Goal: Task Accomplishment & Management: Manage account settings

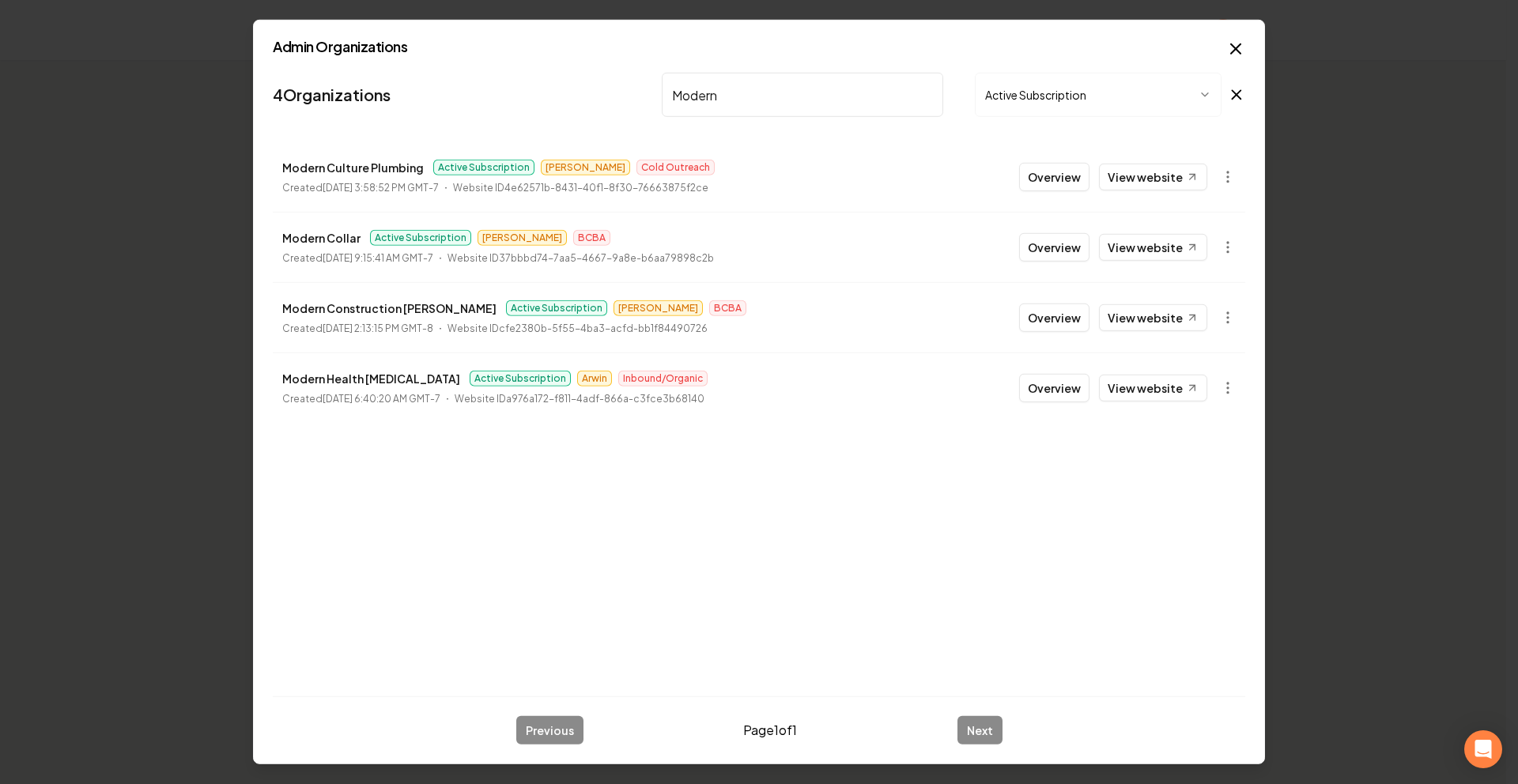
click at [927, 93] on input "Modern" at bounding box center [802, 94] width 282 height 44
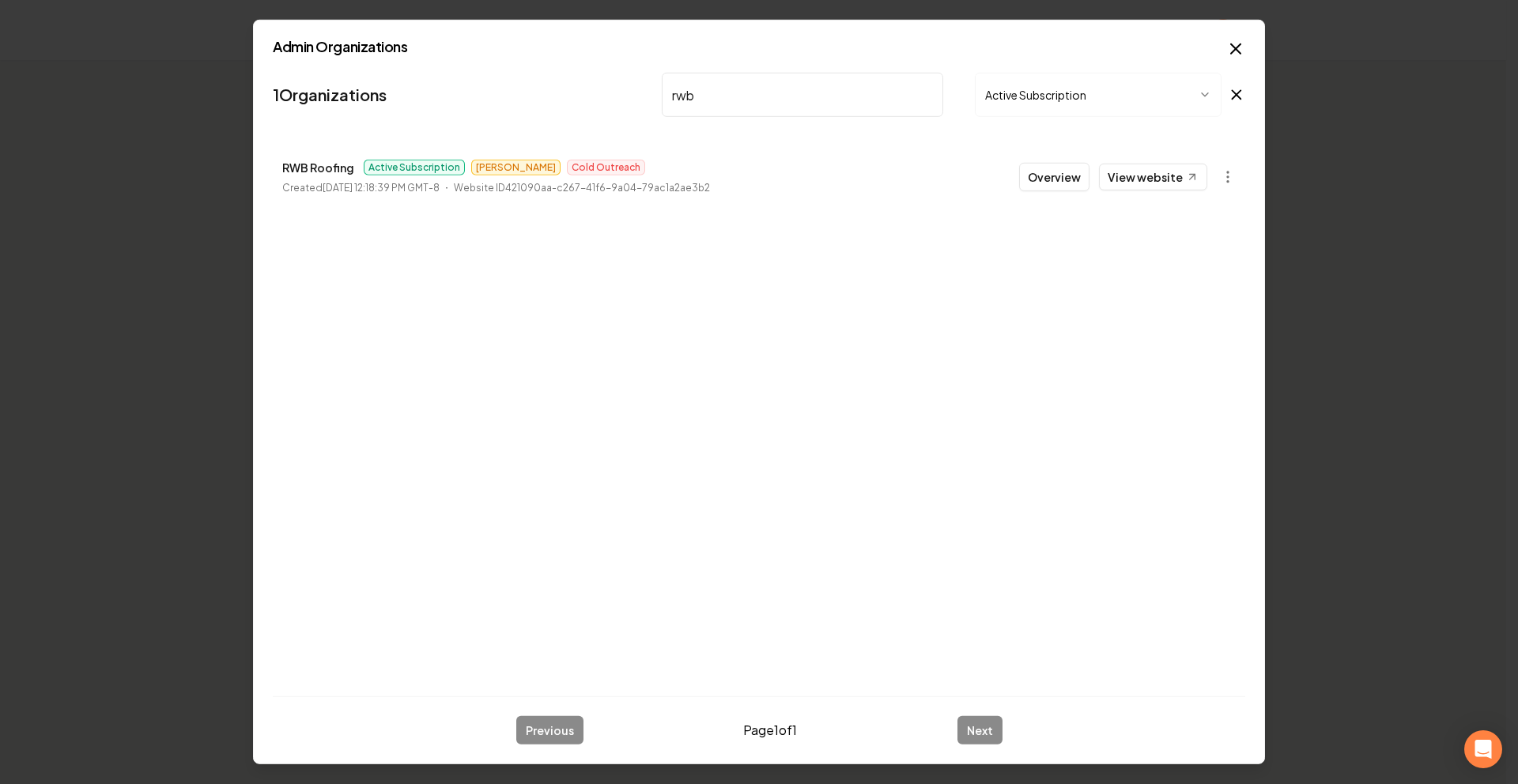
type input "rwb"
drag, startPoint x: 882, startPoint y: 70, endPoint x: 908, endPoint y: 82, distance: 28.6
click at [884, 71] on nav "1 Organizations rwb Active Subscription" at bounding box center [759, 102] width 973 height 70
click at [910, 83] on input "rwb" at bounding box center [802, 94] width 282 height 44
drag, startPoint x: 921, startPoint y: 93, endPoint x: 935, endPoint y: 95, distance: 14.1
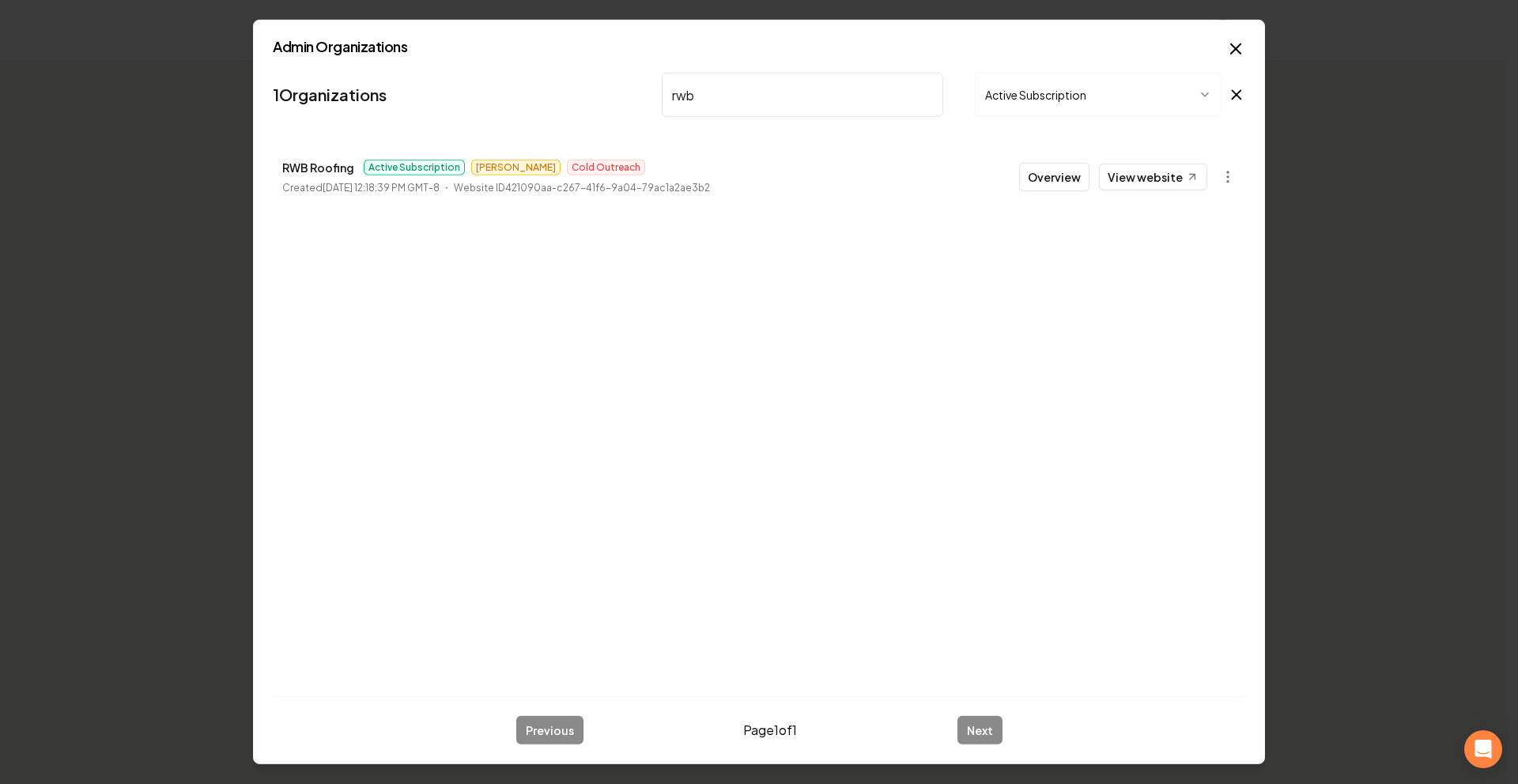
click at [924, 94] on input "rwb" at bounding box center [802, 94] width 282 height 44
click at [1251, 41] on div "Admin Organizations 1 Organizations rwb Active Subscription RWB Roofing Active …" at bounding box center [759, 392] width 1012 height 745
click at [1243, 44] on icon "button" at bounding box center [1235, 48] width 19 height 19
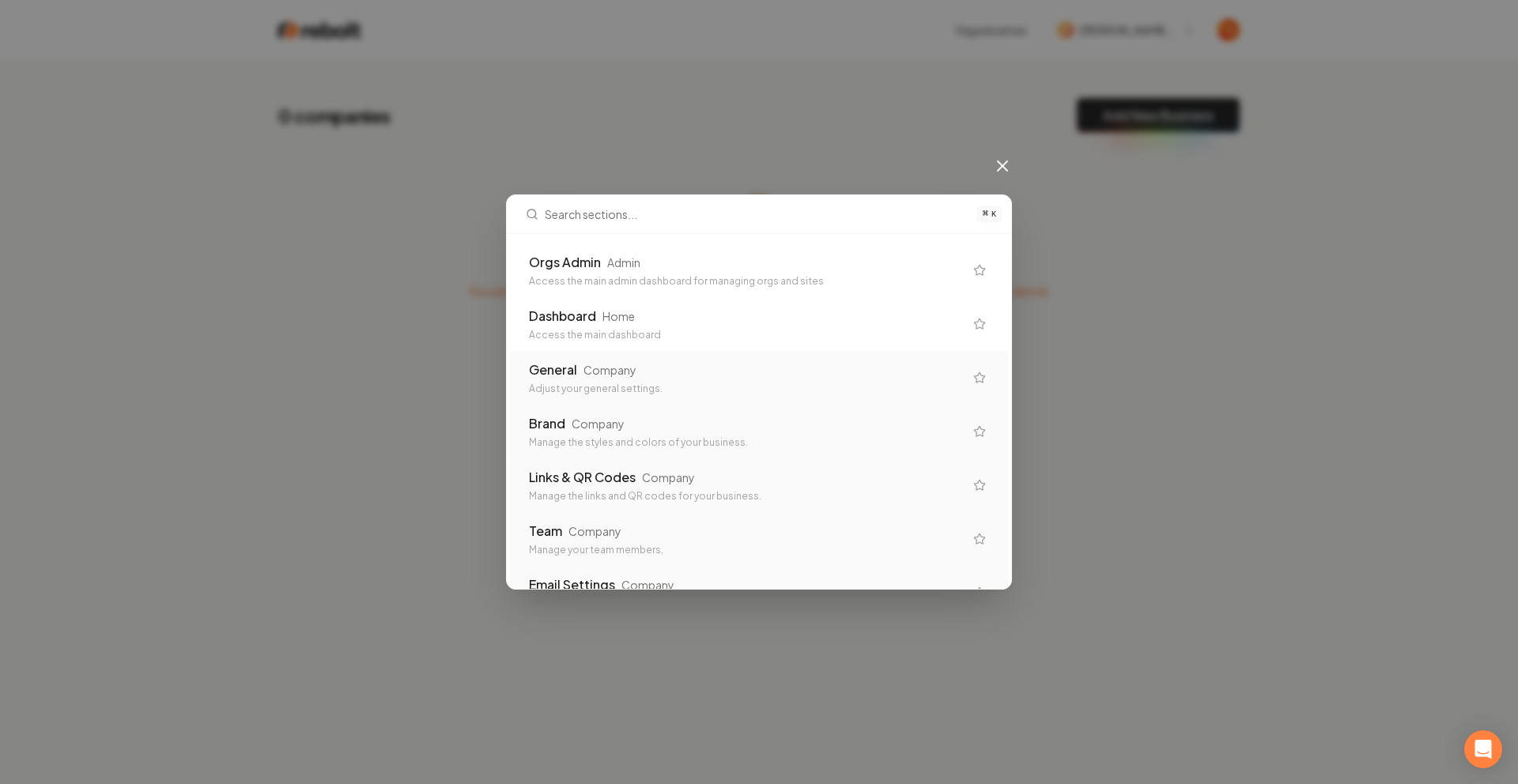
click at [546, 386] on div "Adjust your general settings." at bounding box center [746, 389] width 435 height 13
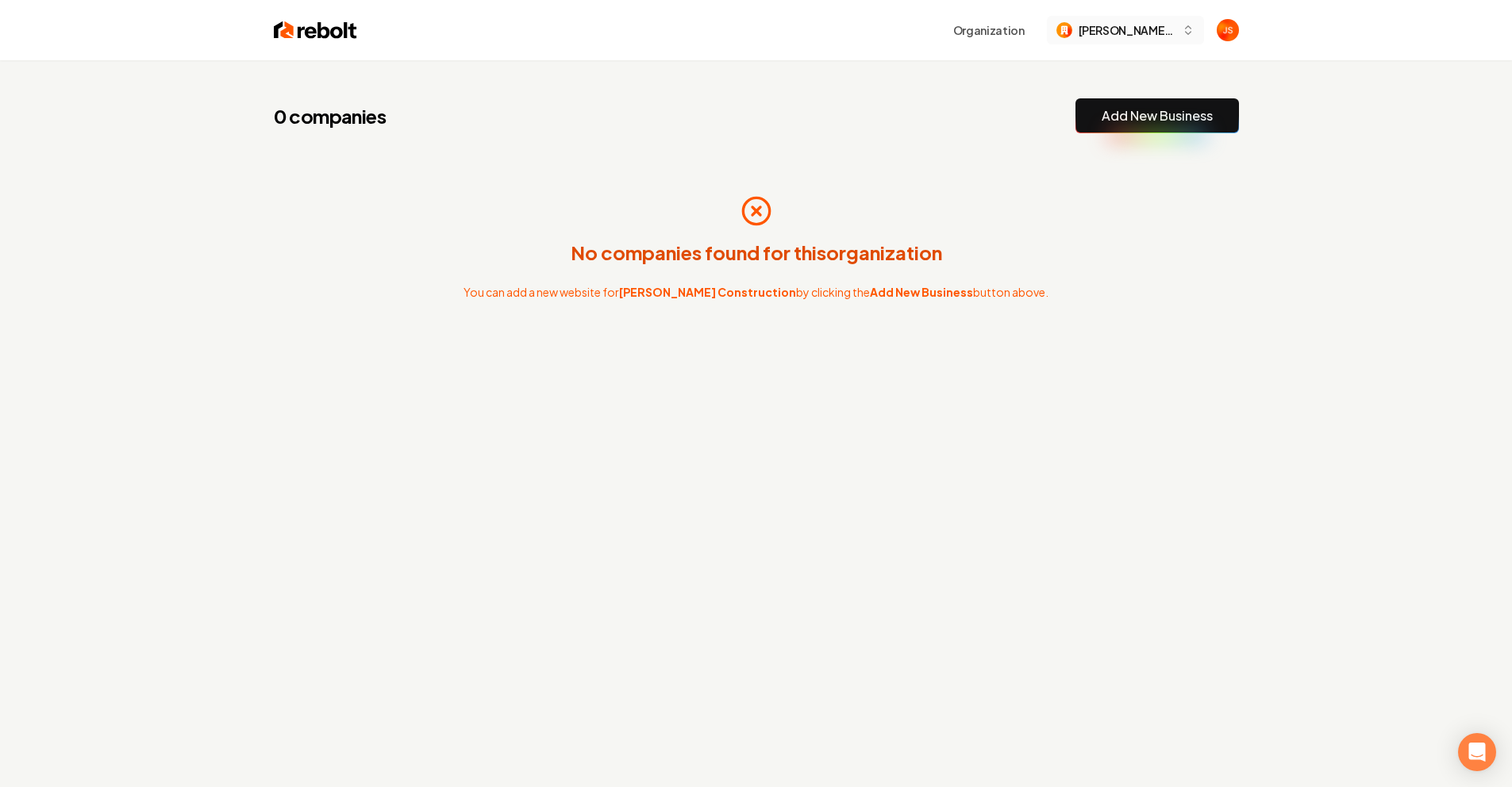
click at [1130, 37] on span "[PERSON_NAME] Construction" at bounding box center [1126, 30] width 96 height 17
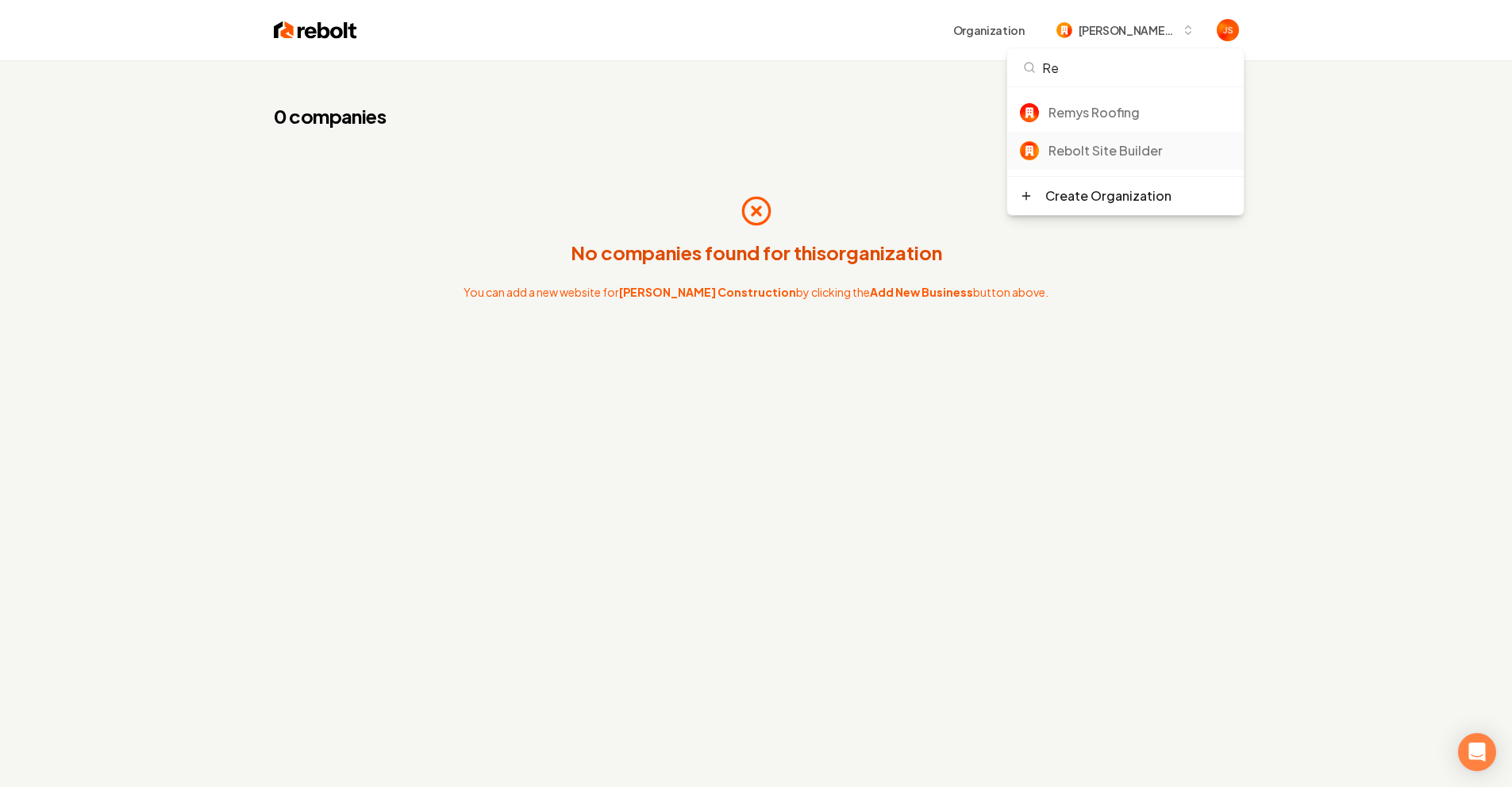
type input "Re"
click at [1089, 137] on div "Rebolt Site Builder" at bounding box center [1124, 150] width 236 height 38
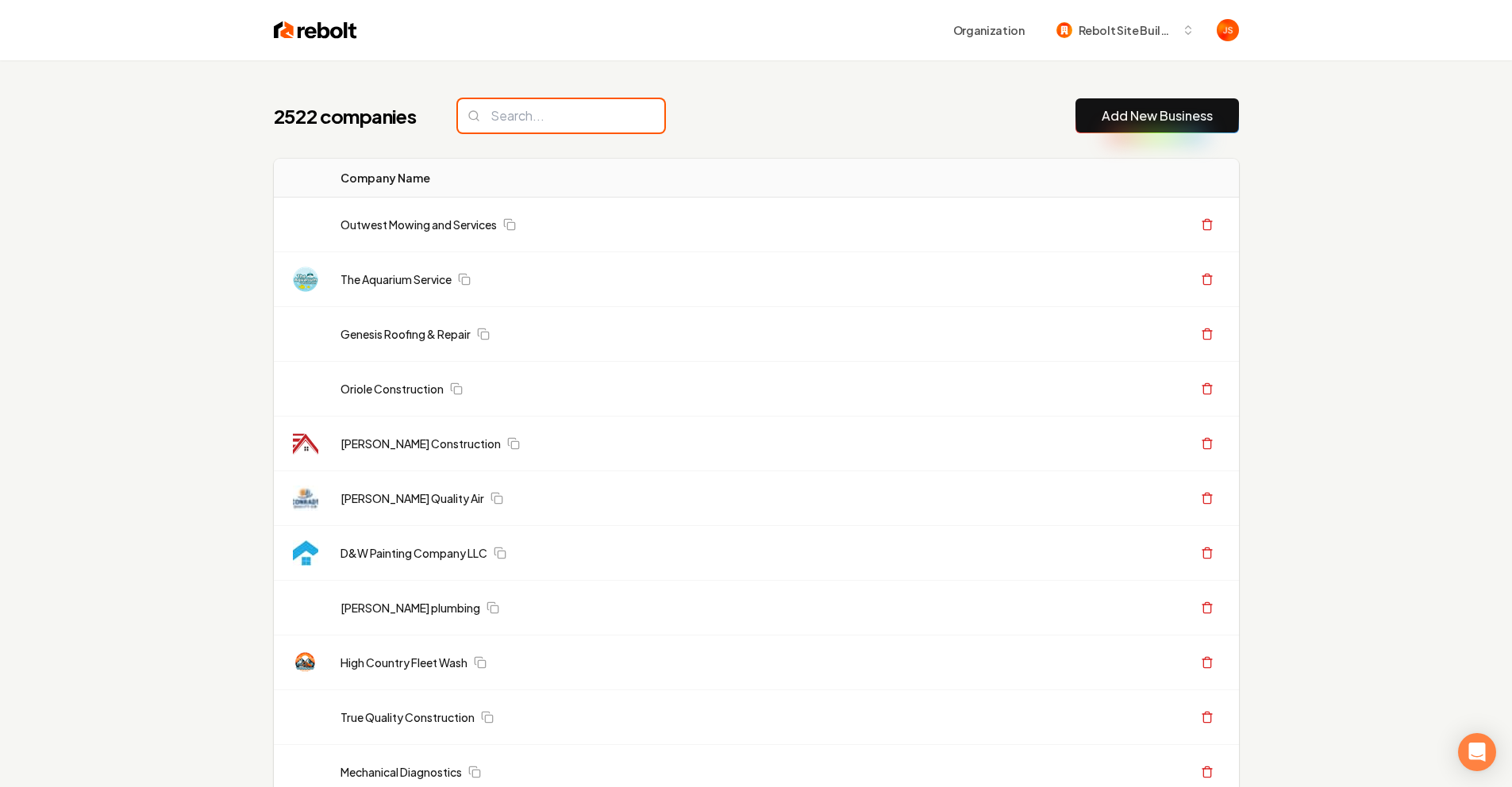
click at [575, 107] on input "search" at bounding box center [561, 116] width 207 height 33
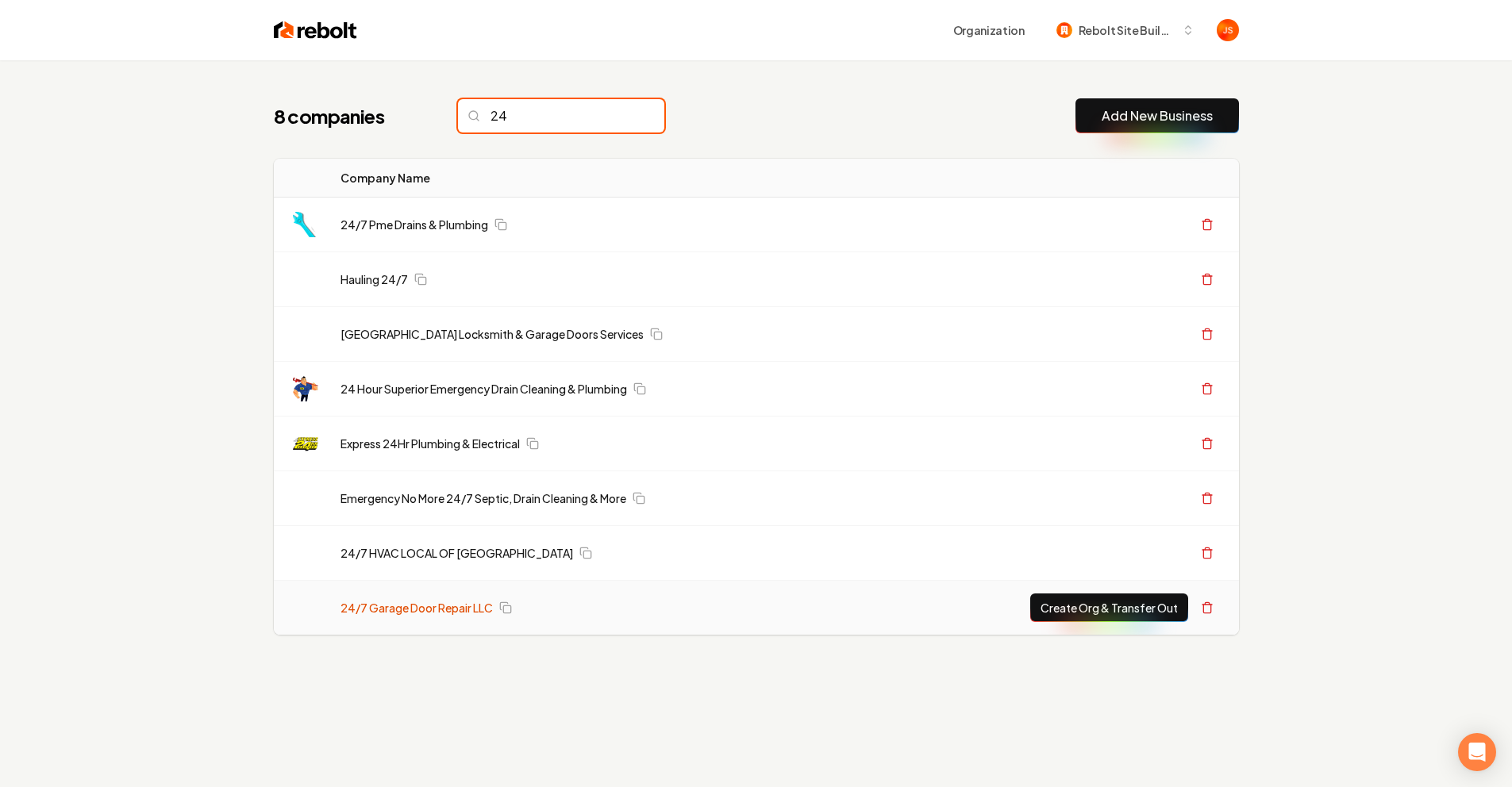
type input "24"
click at [417, 613] on link "24/7 Garage Door Repair LLC" at bounding box center [417, 607] width 152 height 16
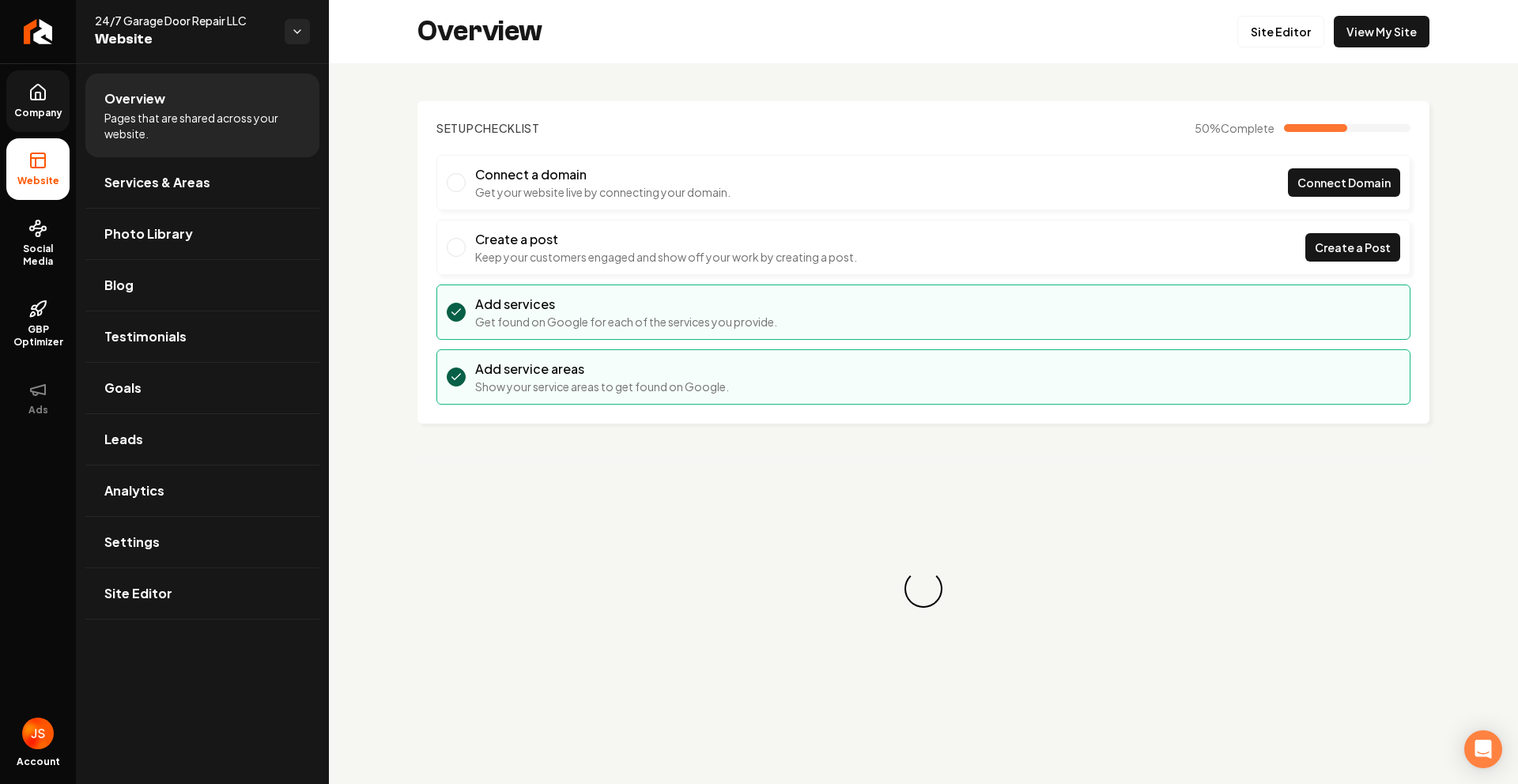
click at [39, 113] on span "Company" at bounding box center [38, 113] width 61 height 13
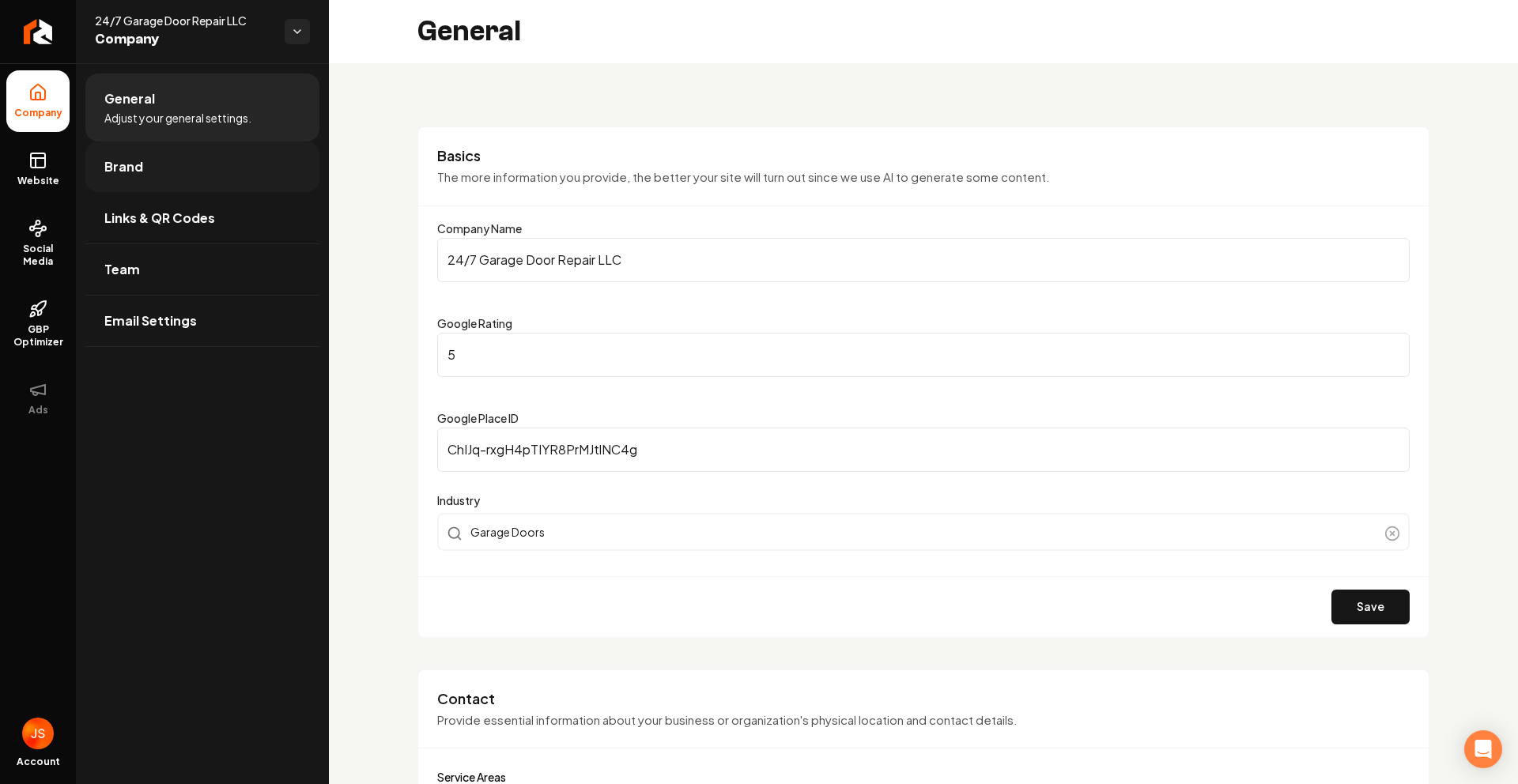
click at [171, 175] on link "Brand" at bounding box center [202, 166] width 234 height 50
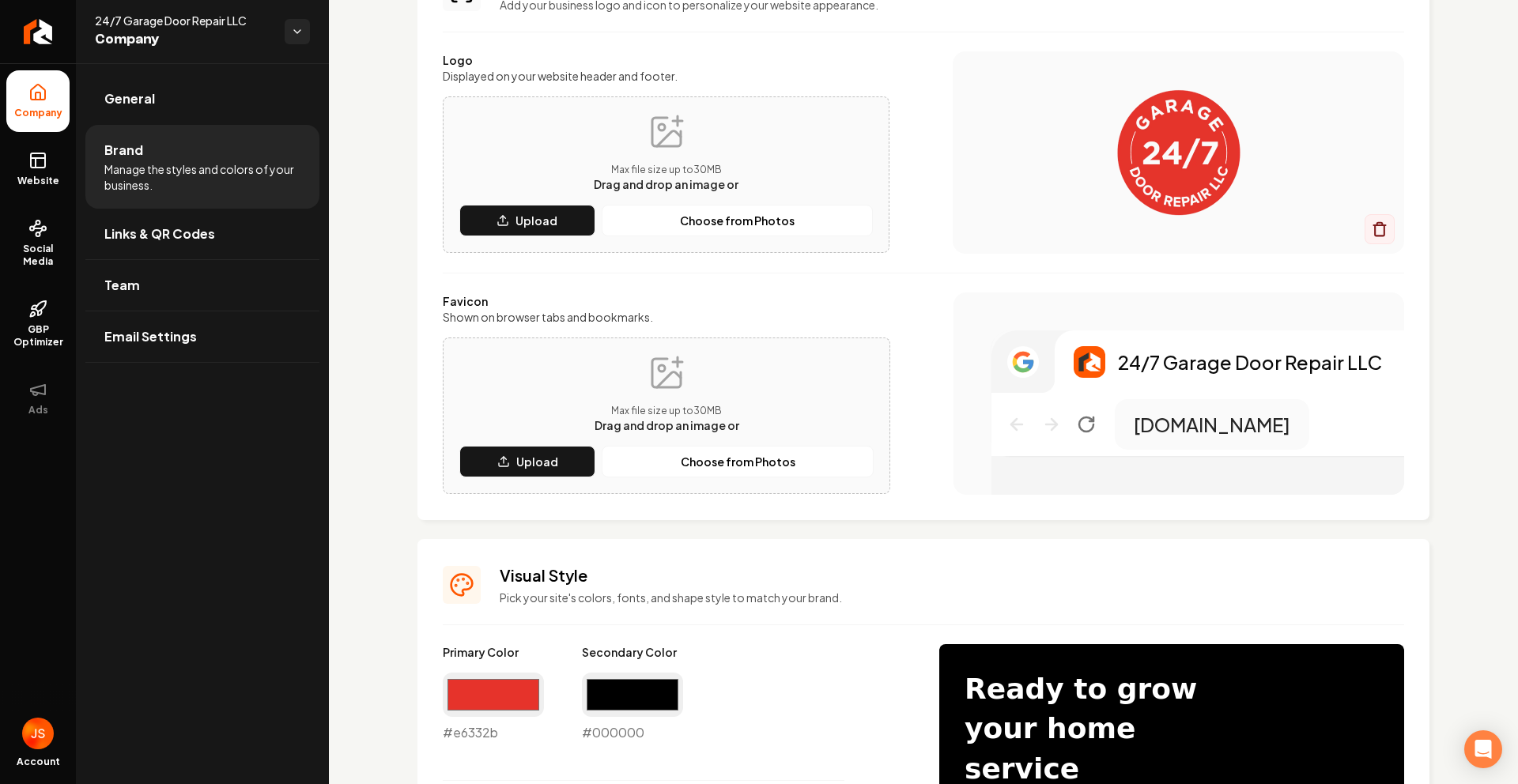
scroll to position [173, 0]
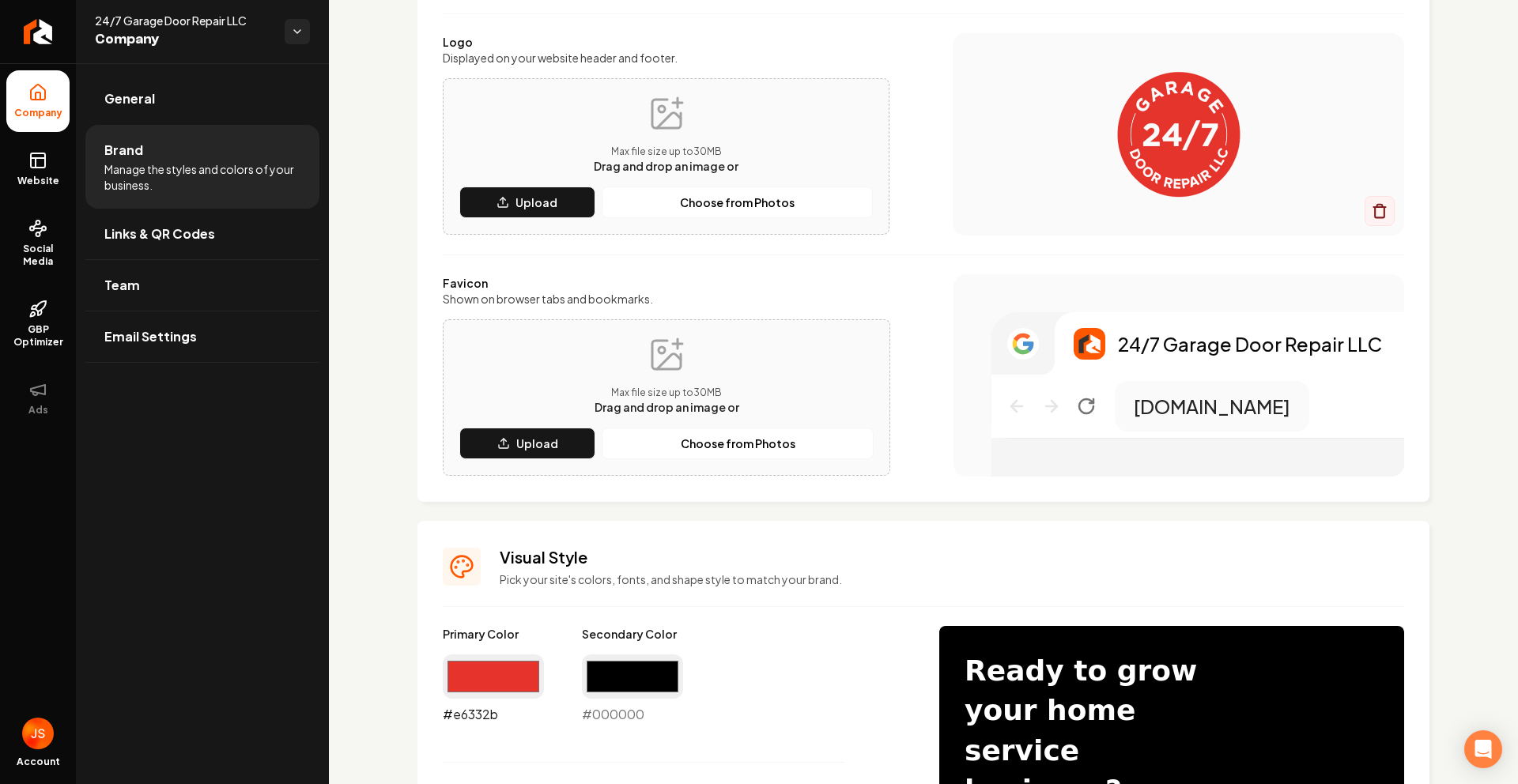
click at [487, 675] on input "#e6332b" at bounding box center [493, 676] width 102 height 44
type input "#000000"
drag, startPoint x: 619, startPoint y: 685, endPoint x: 618, endPoint y: 670, distance: 15.0
click at [619, 685] on input "#000000" at bounding box center [632, 676] width 102 height 44
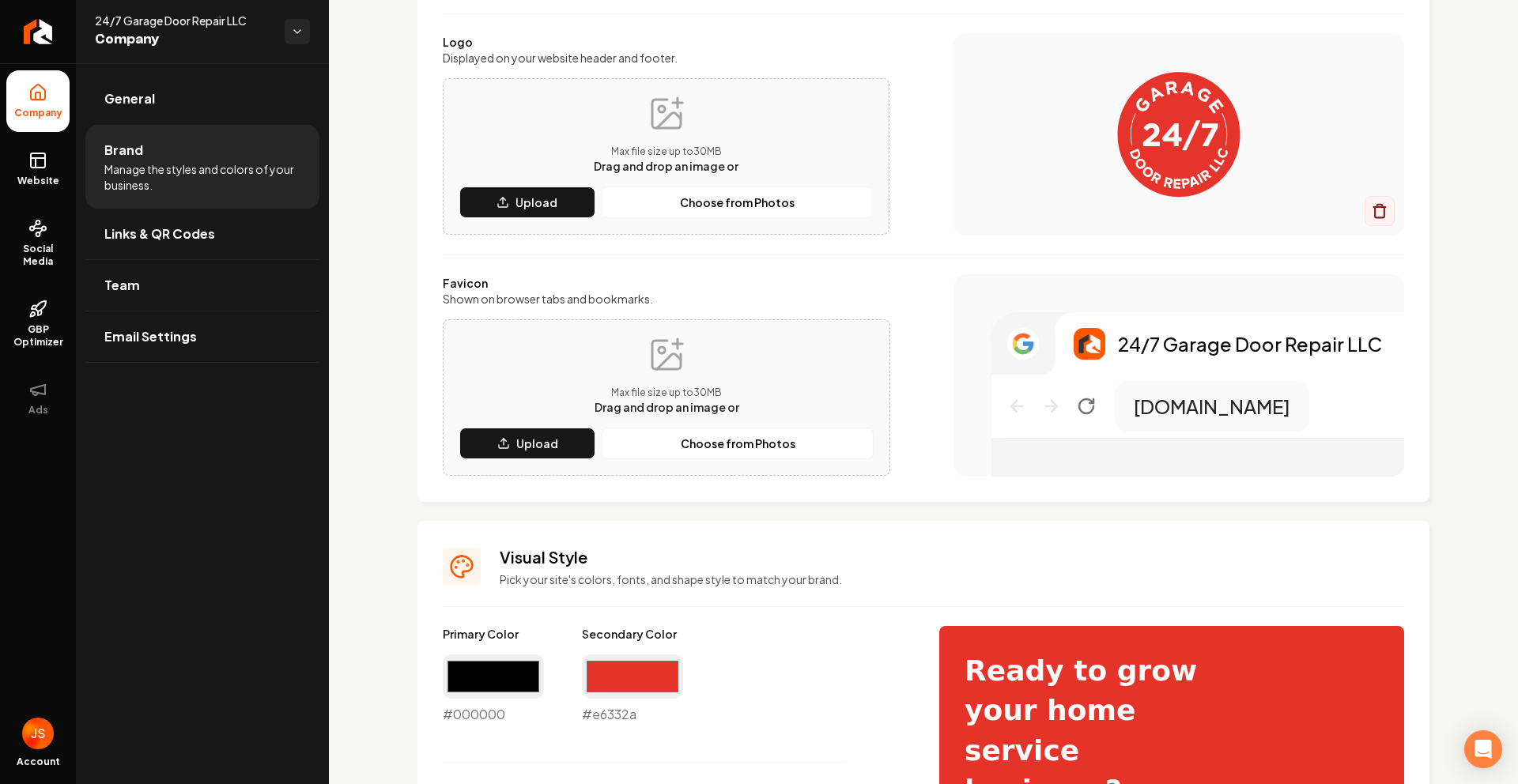
type input "#e6332a"
click at [828, 584] on p "Pick your site's colors, fonts, and shape style to match your brand." at bounding box center [952, 579] width 904 height 16
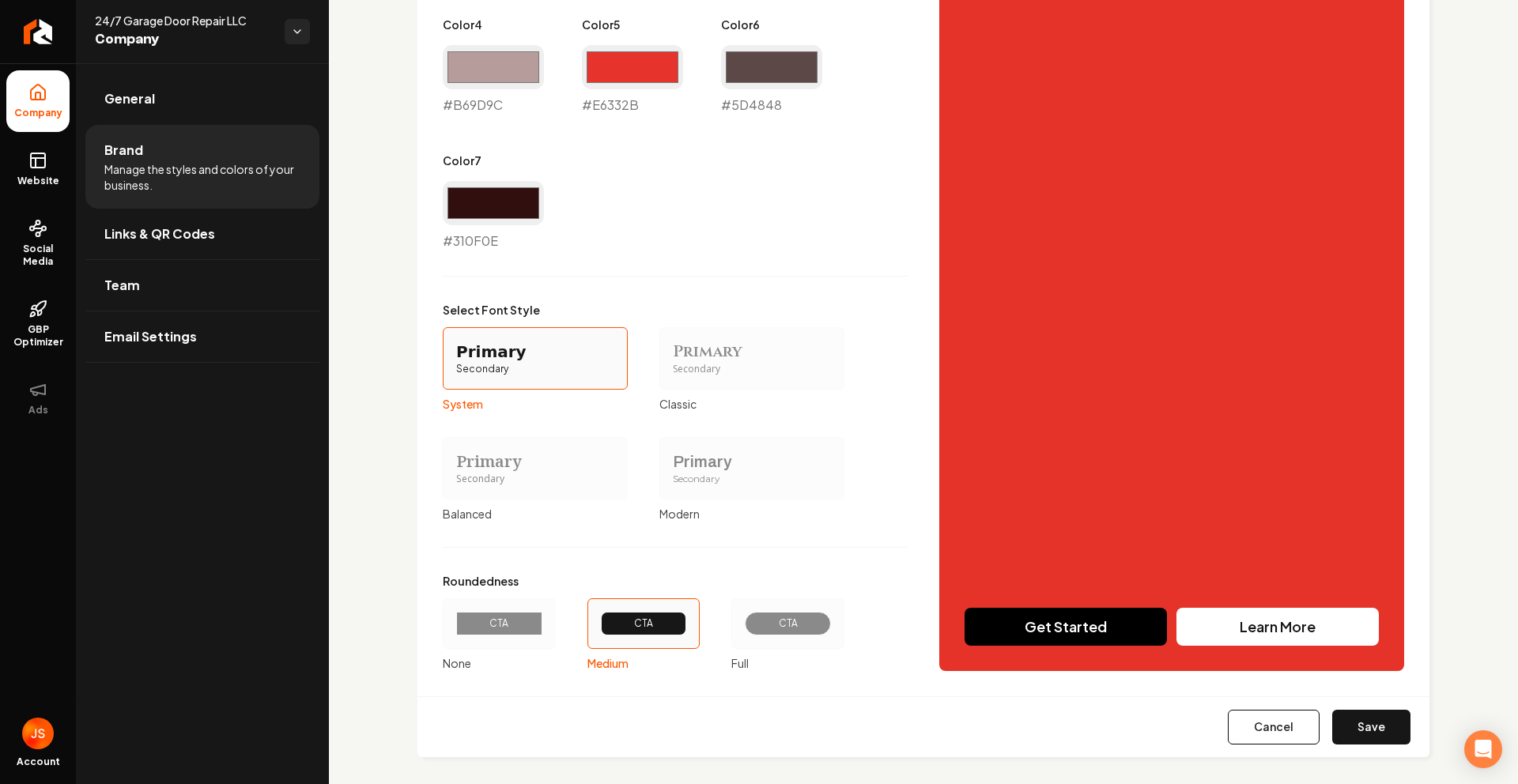
scroll to position [1104, 0]
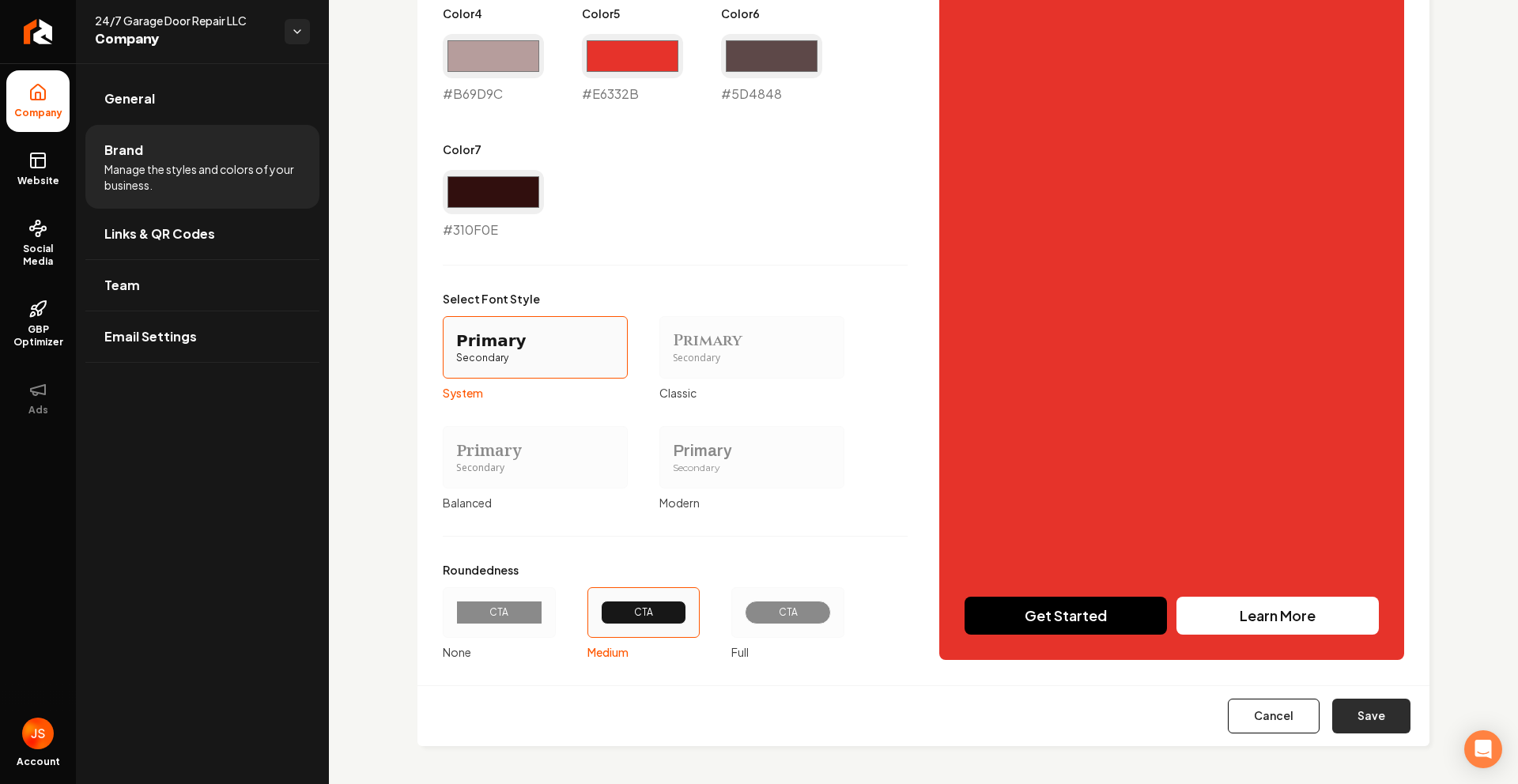
click at [1340, 721] on button "Save" at bounding box center [1372, 716] width 79 height 35
click at [726, 342] on div "Primary" at bounding box center [751, 340] width 158 height 22
click at [672, 342] on button "Primary Secondary Classic" at bounding box center [665, 347] width 13 height 13
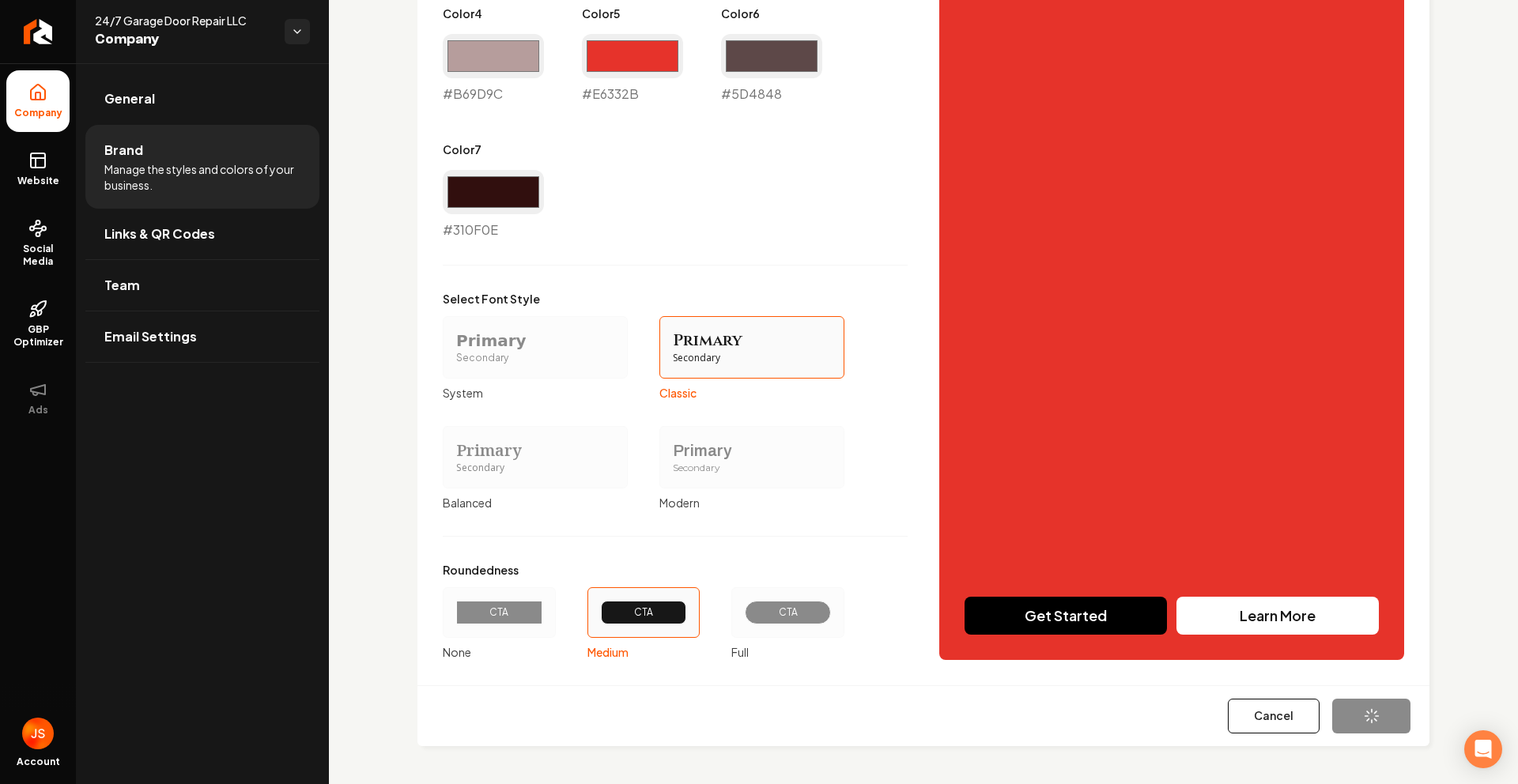
type input "#f8f6f6"
type input "#efe7e7"
type input "#dcd0d0"
type input "#b69d9c"
type input "#e6332b"
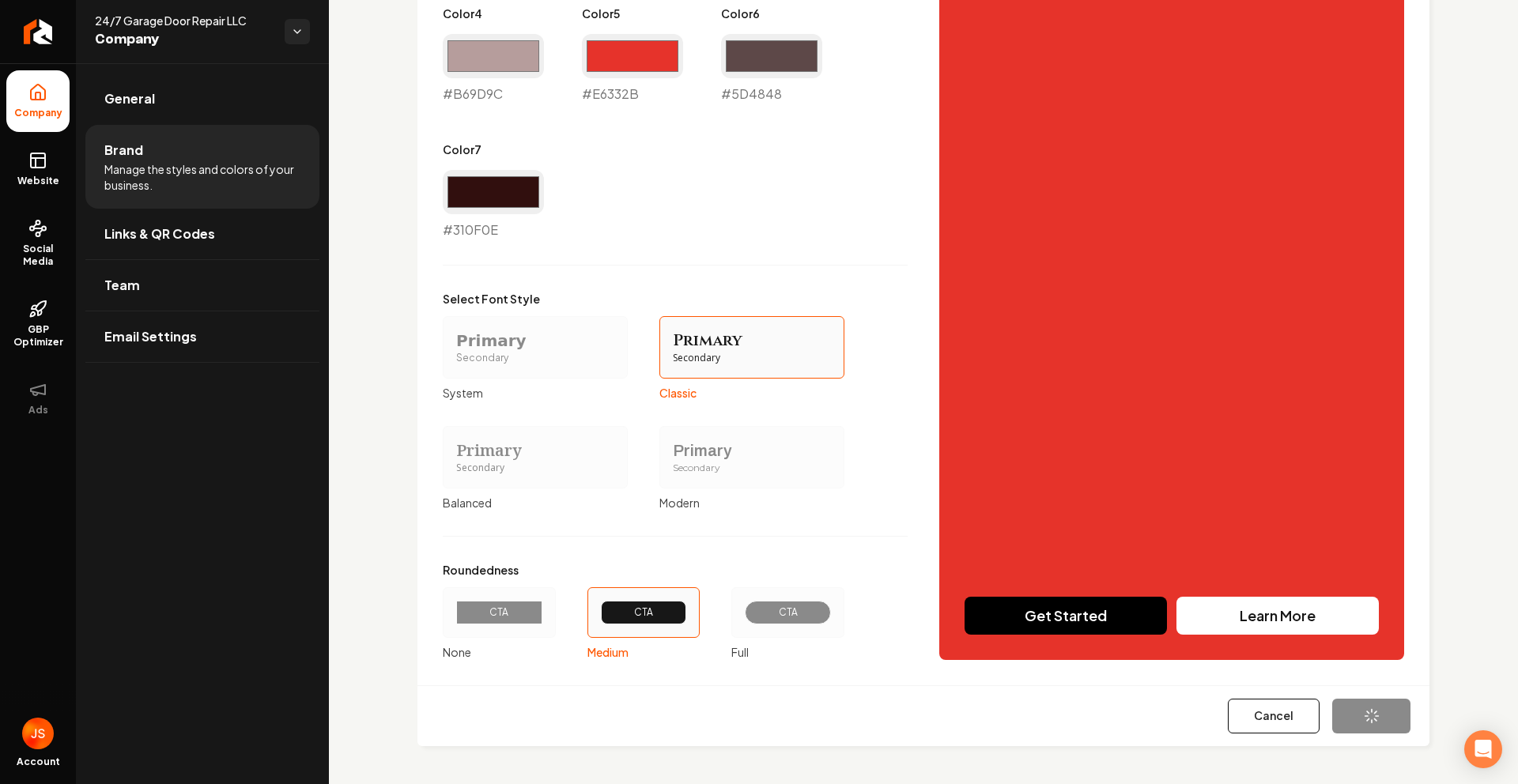
type input "#5d4848"
type input "#310f0e"
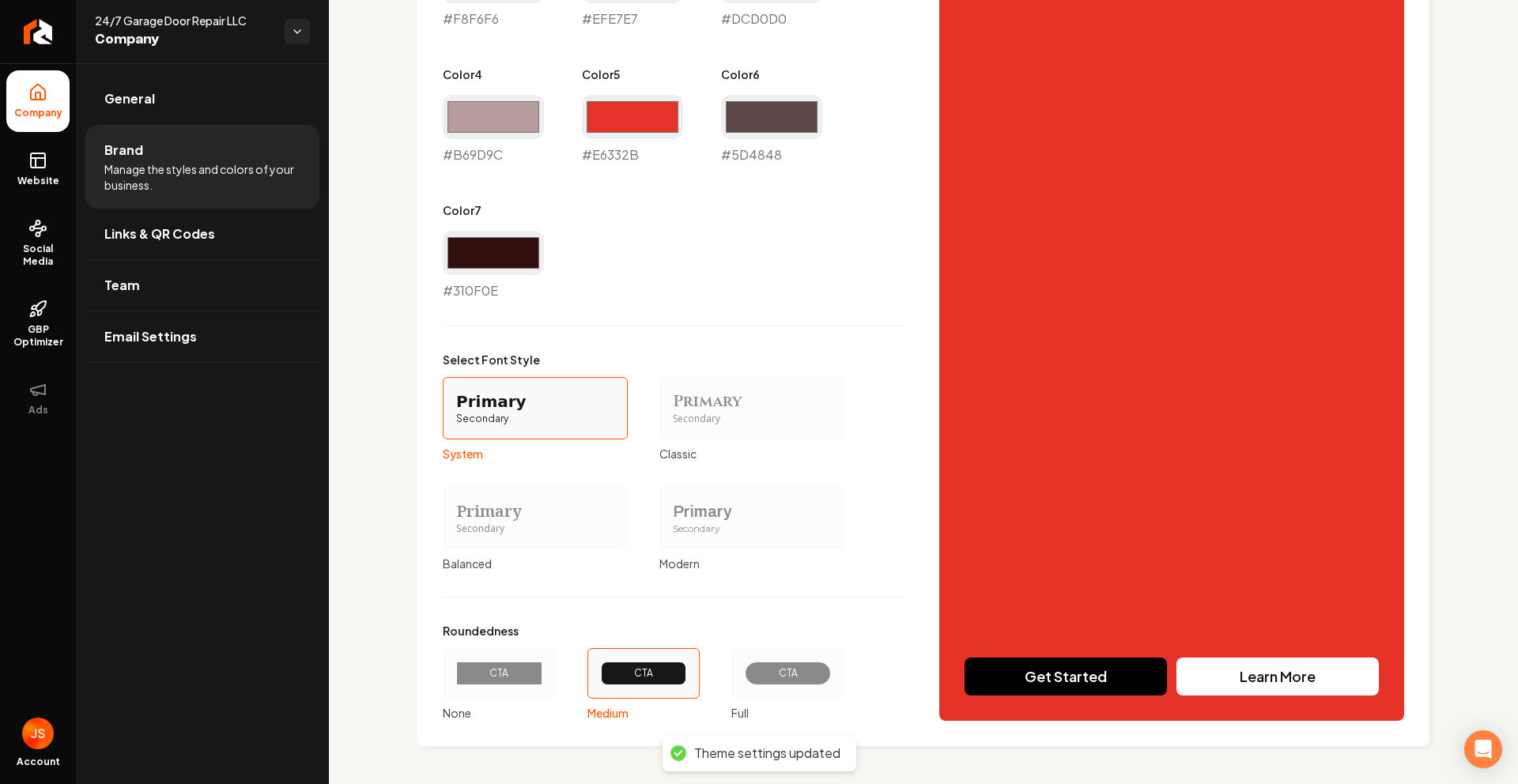
click at [716, 398] on div "Primary" at bounding box center [751, 402] width 158 height 22
click at [672, 402] on button "Primary Secondary Classic" at bounding box center [665, 408] width 13 height 13
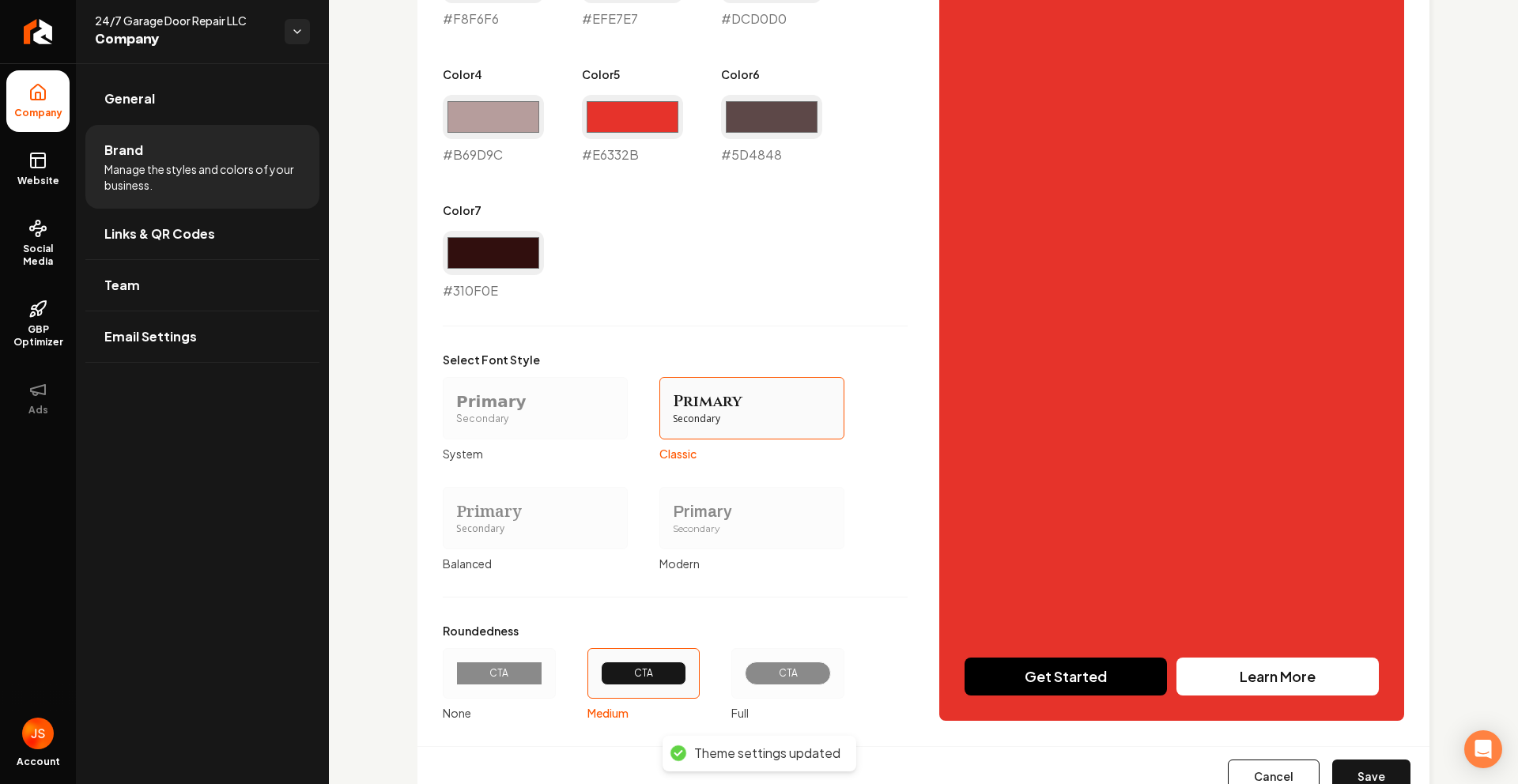
click at [772, 657] on div "CTA" at bounding box center [788, 672] width 113 height 50
click at [743, 667] on button "CTA Full" at bounding box center [737, 673] width 13 height 13
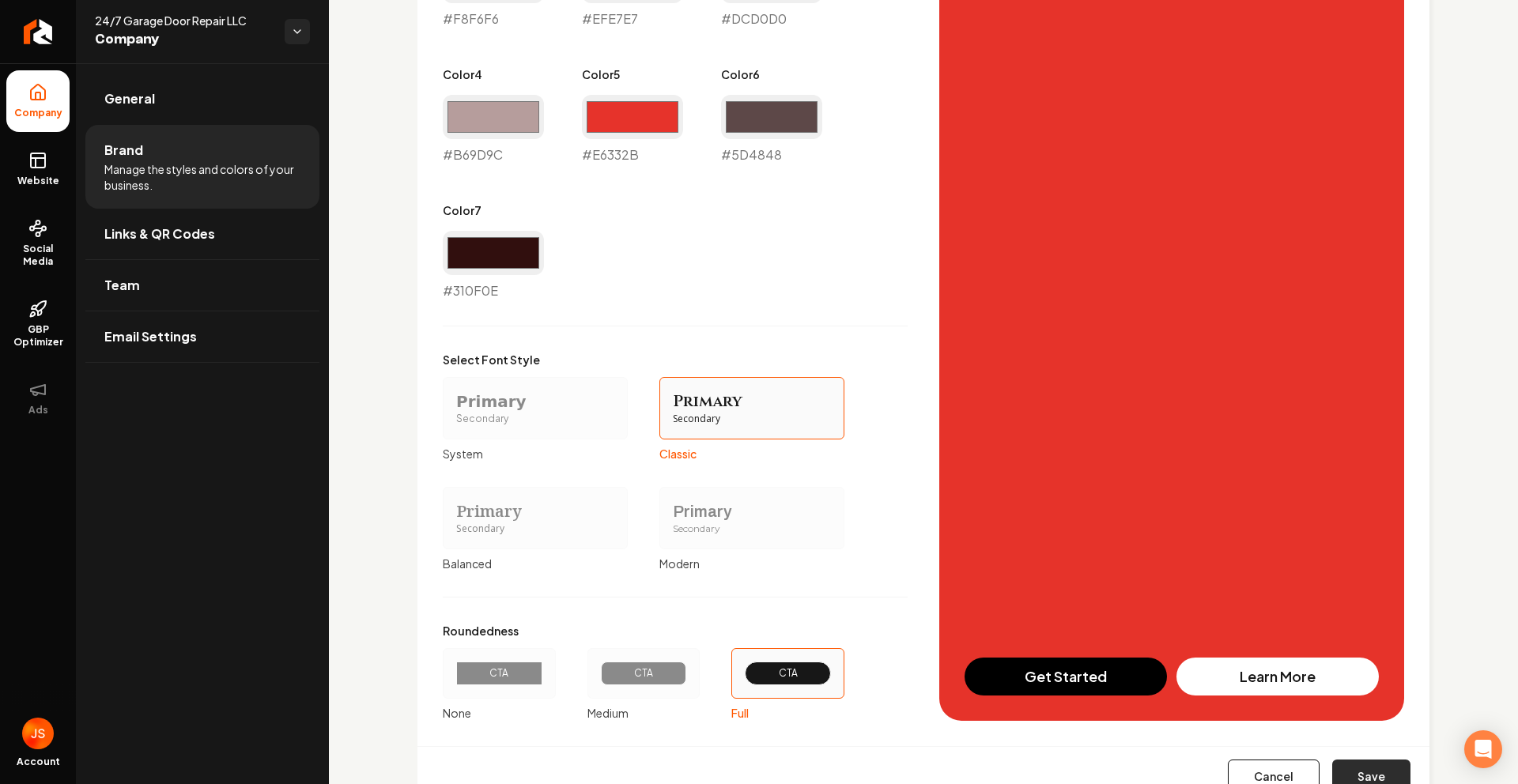
click at [1369, 770] on button "Save" at bounding box center [1372, 777] width 79 height 35
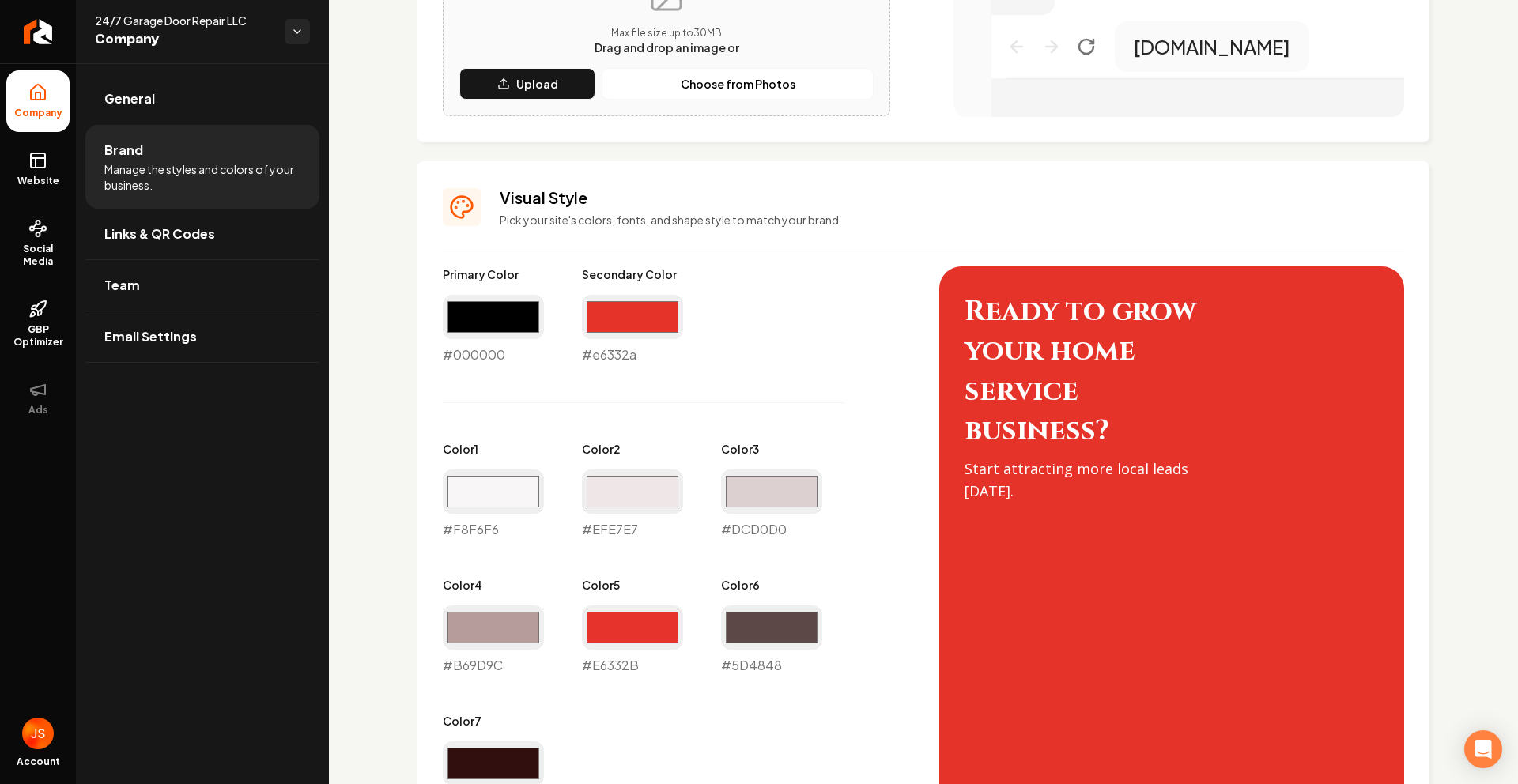
type input "#f8f6f6"
type input "#efe7e7"
type input "#dcd0d0"
type input "#b69d9c"
type input "#e6332b"
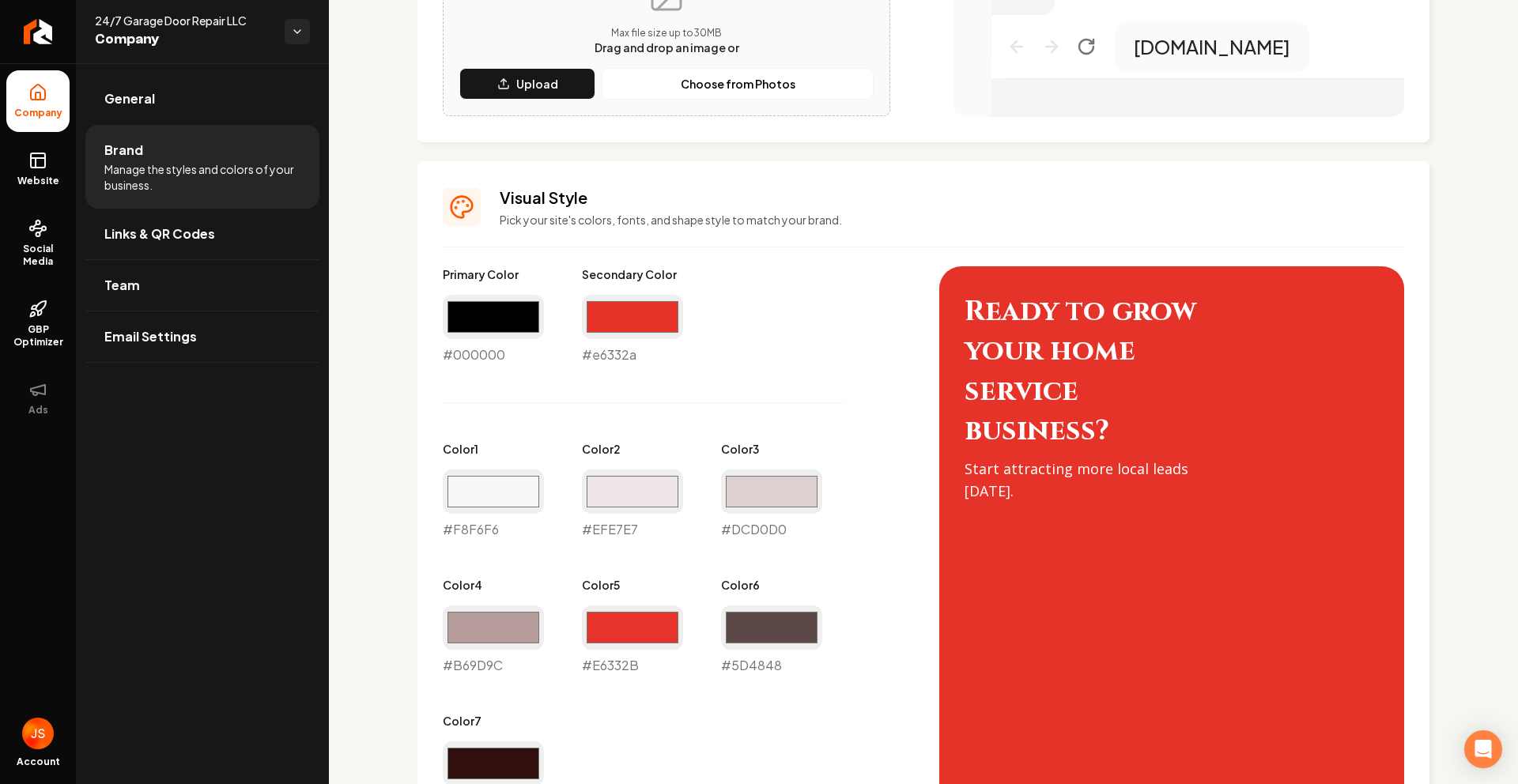
type input "#5d4848"
type input "#310f0e"
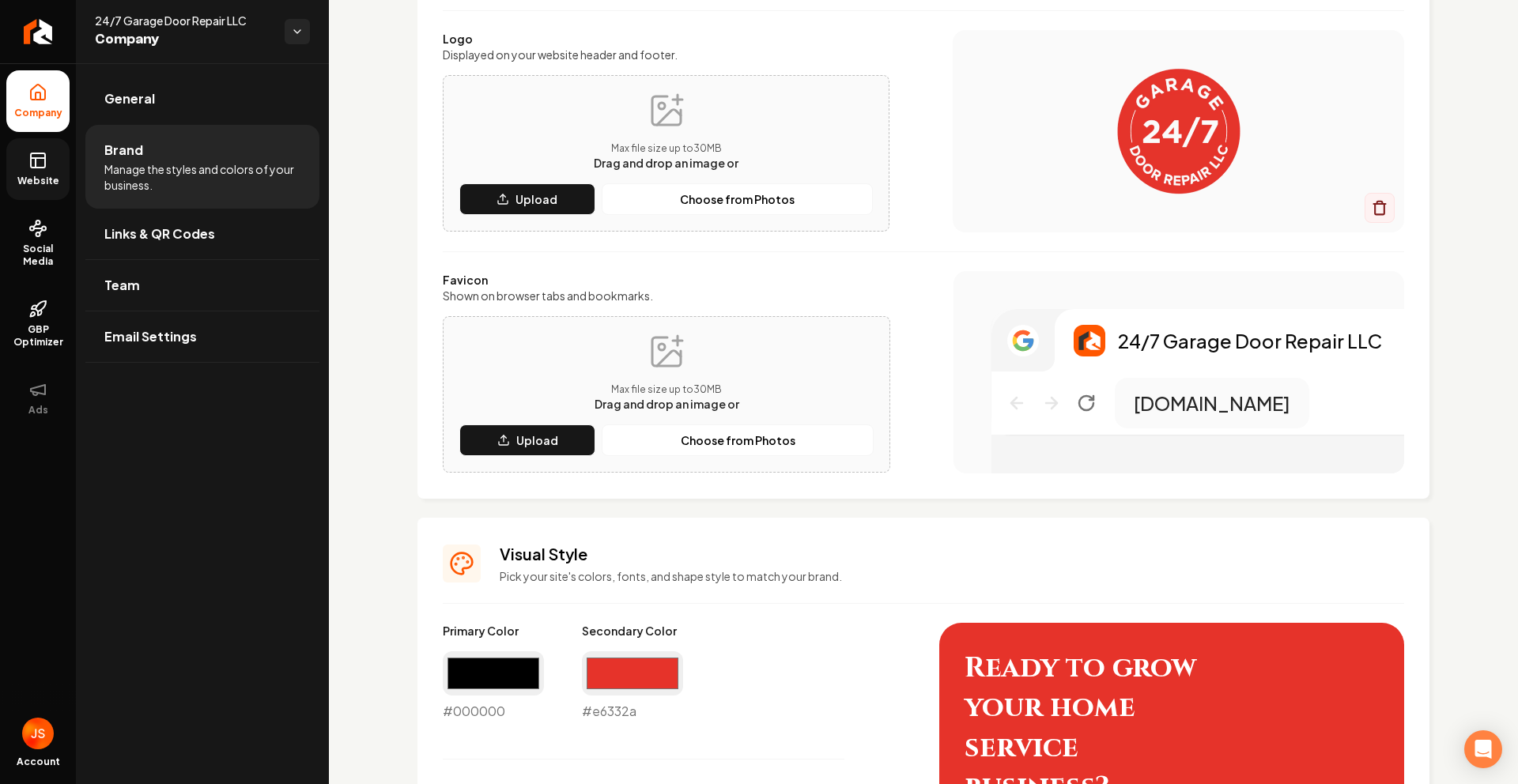
click at [19, 154] on link "Website" at bounding box center [38, 168] width 63 height 61
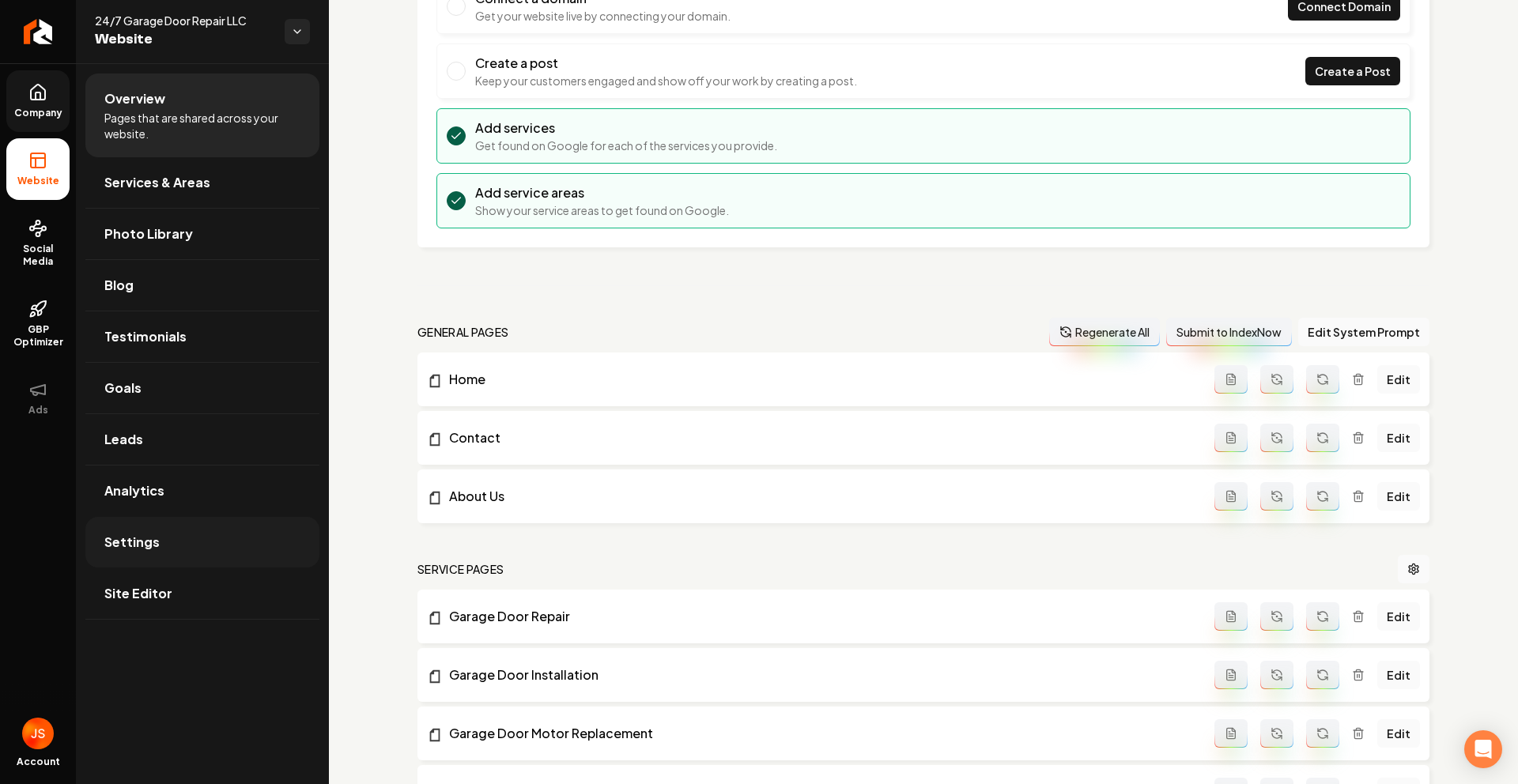
click at [183, 544] on link "Settings" at bounding box center [202, 542] width 234 height 50
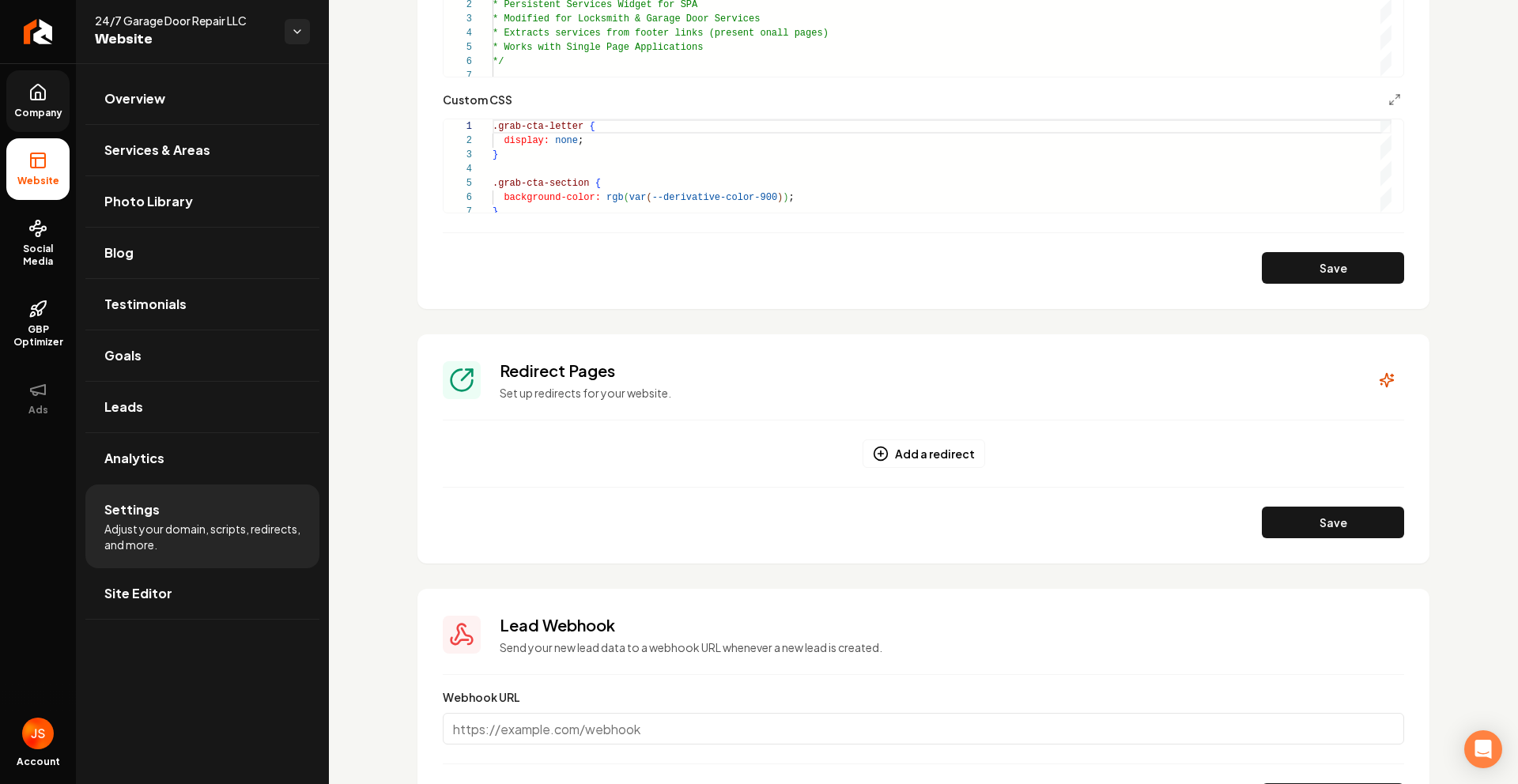
scroll to position [948, 0]
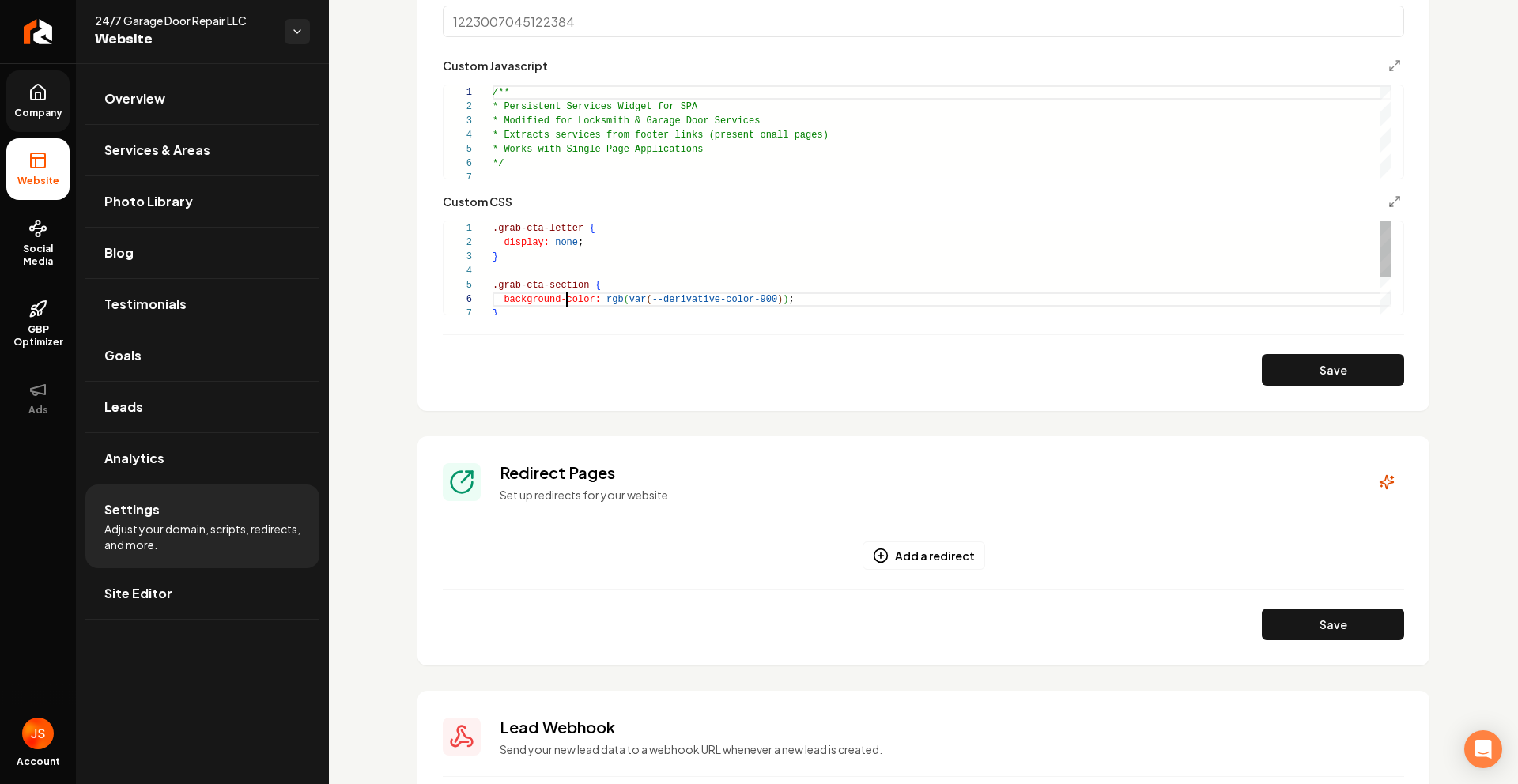
click at [566, 294] on div ".grab-cta-letter { display: none ; } .grab-cta-section { background-color: rgb …" at bounding box center [942, 299] width 899 height 156
click at [566, 294] on div ".grab-cta-letter { display: none ; } .grab-cta-section { background-color: rgb …" at bounding box center [942, 293] width 899 height 156
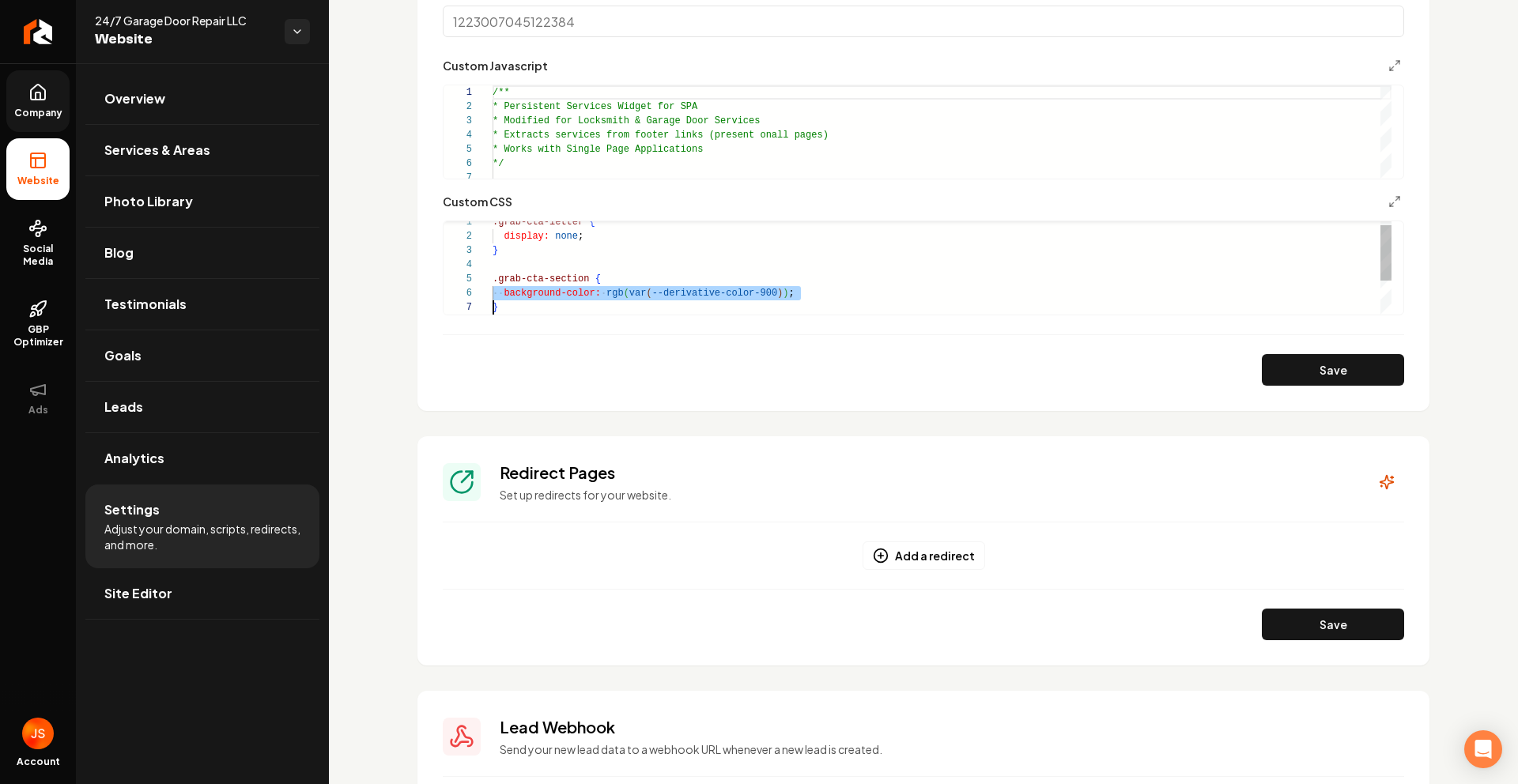
type textarea "**********"
click at [566, 294] on div ".grab-cta-letter { display: none ; } .grab-cta-section { background-color: rgb …" at bounding box center [942, 293] width 899 height 156
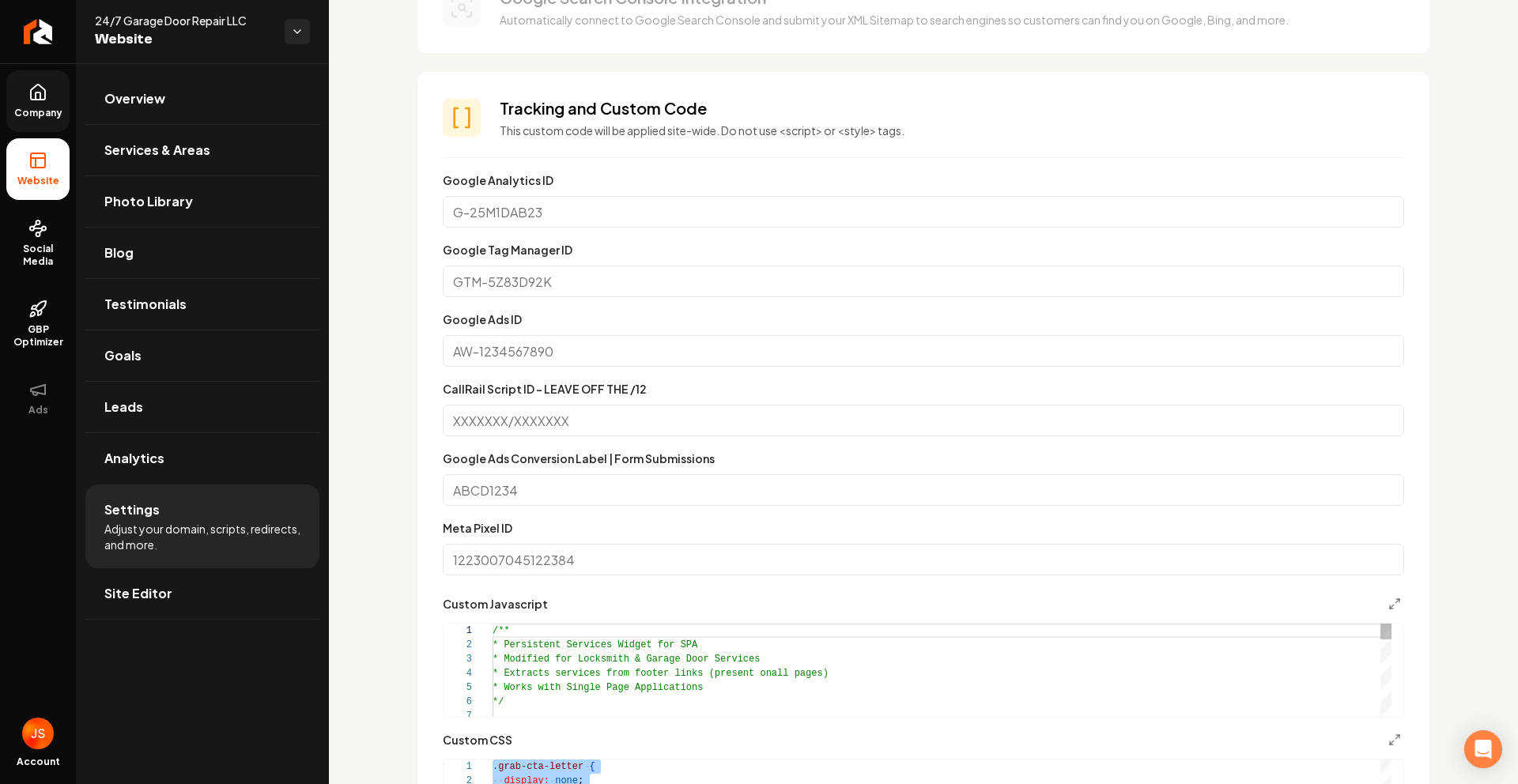
scroll to position [651, 0]
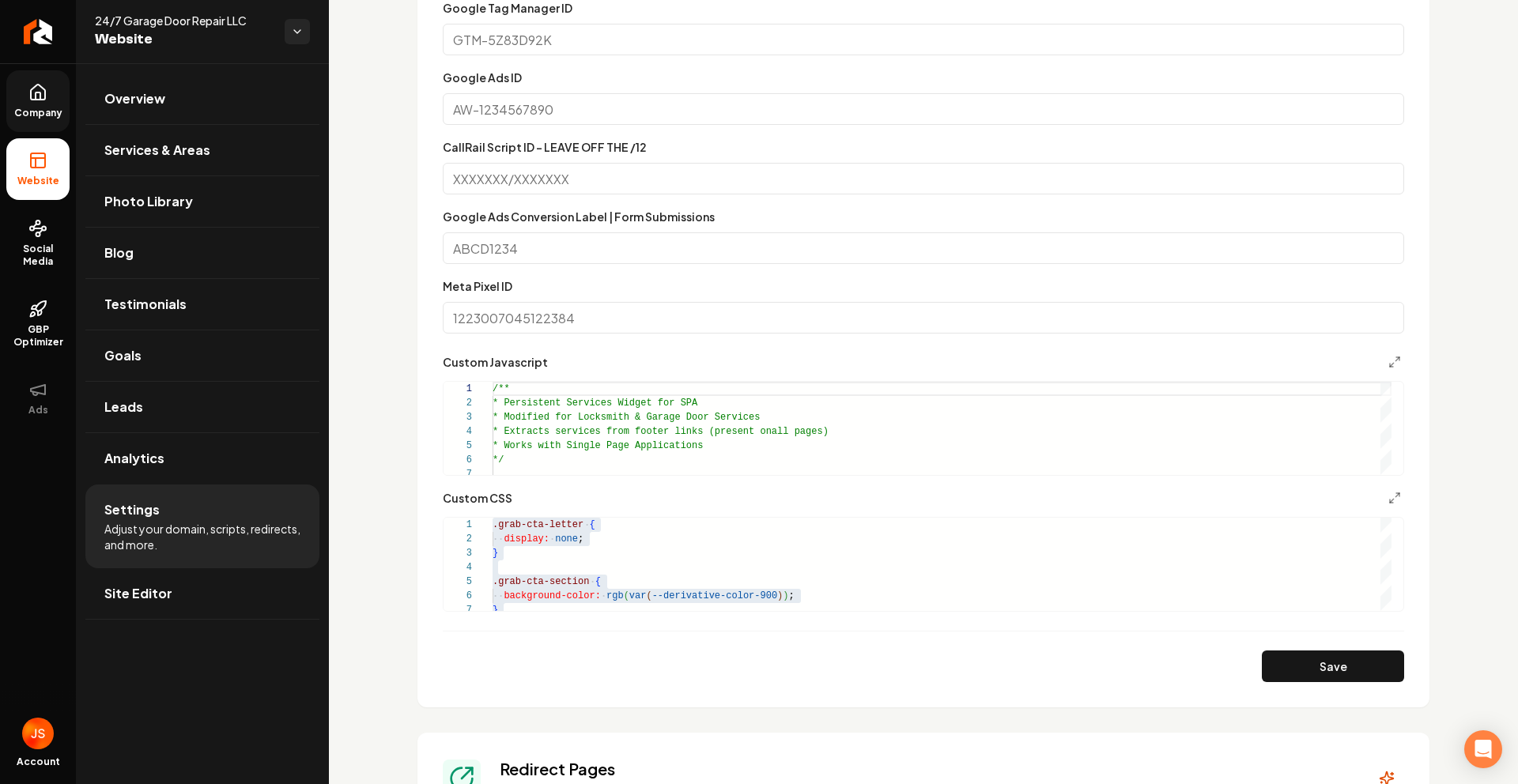
click at [31, 96] on icon at bounding box center [38, 91] width 15 height 15
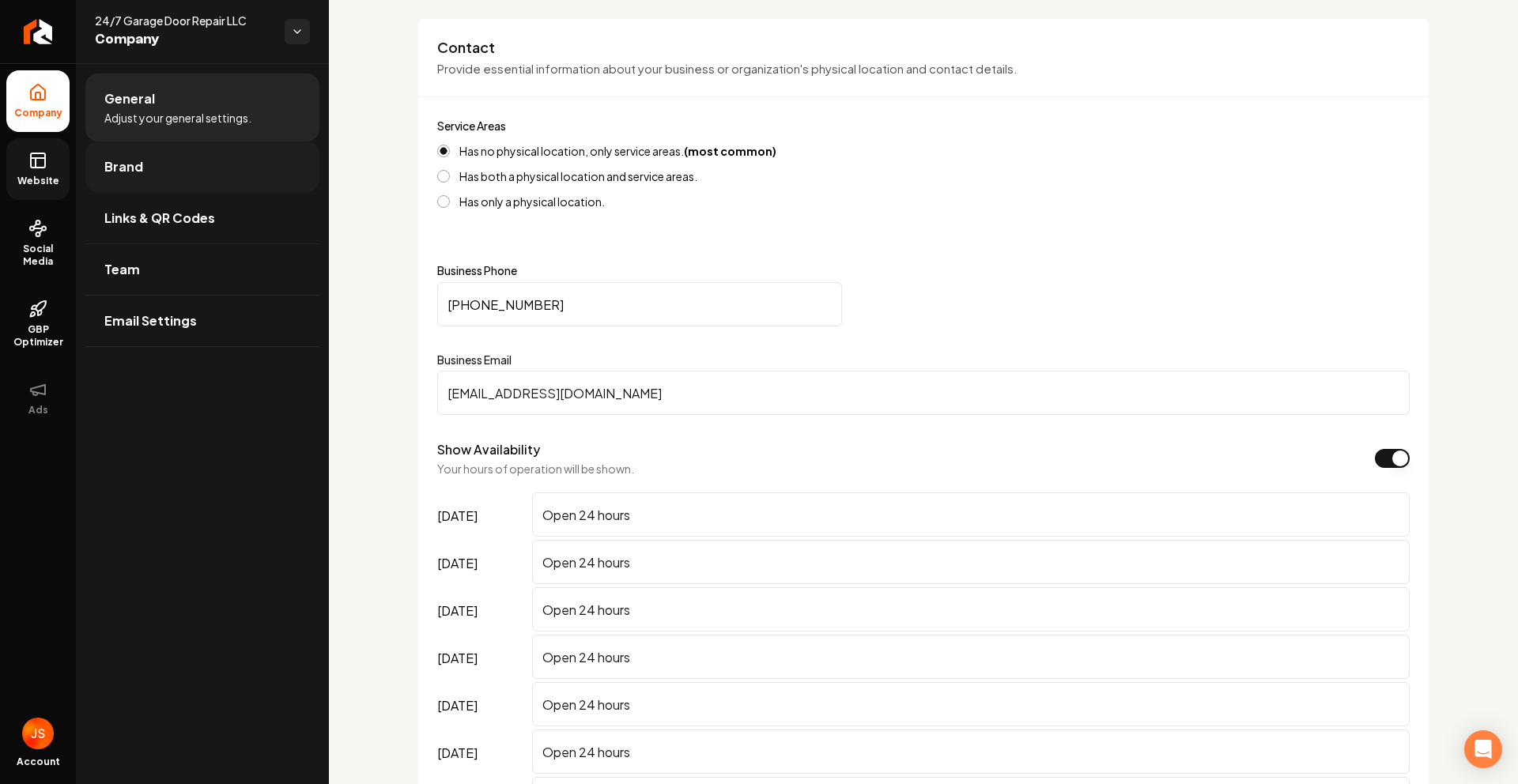
click at [109, 155] on link "Brand" at bounding box center [202, 166] width 234 height 50
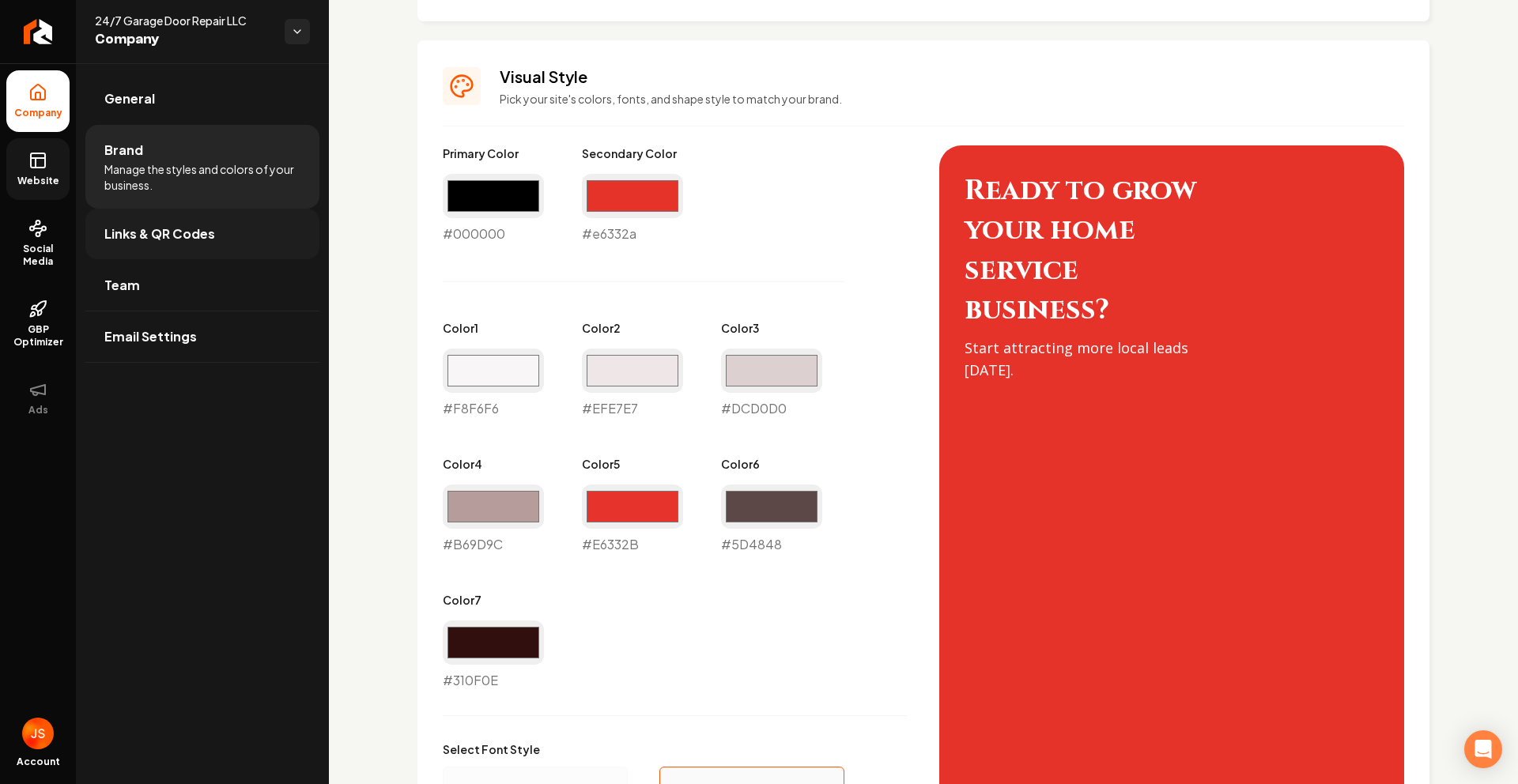
scroll to position [654, 0]
click at [616, 229] on div "#e6332a #e6332a" at bounding box center [632, 208] width 102 height 70
copy div "#e6332a"
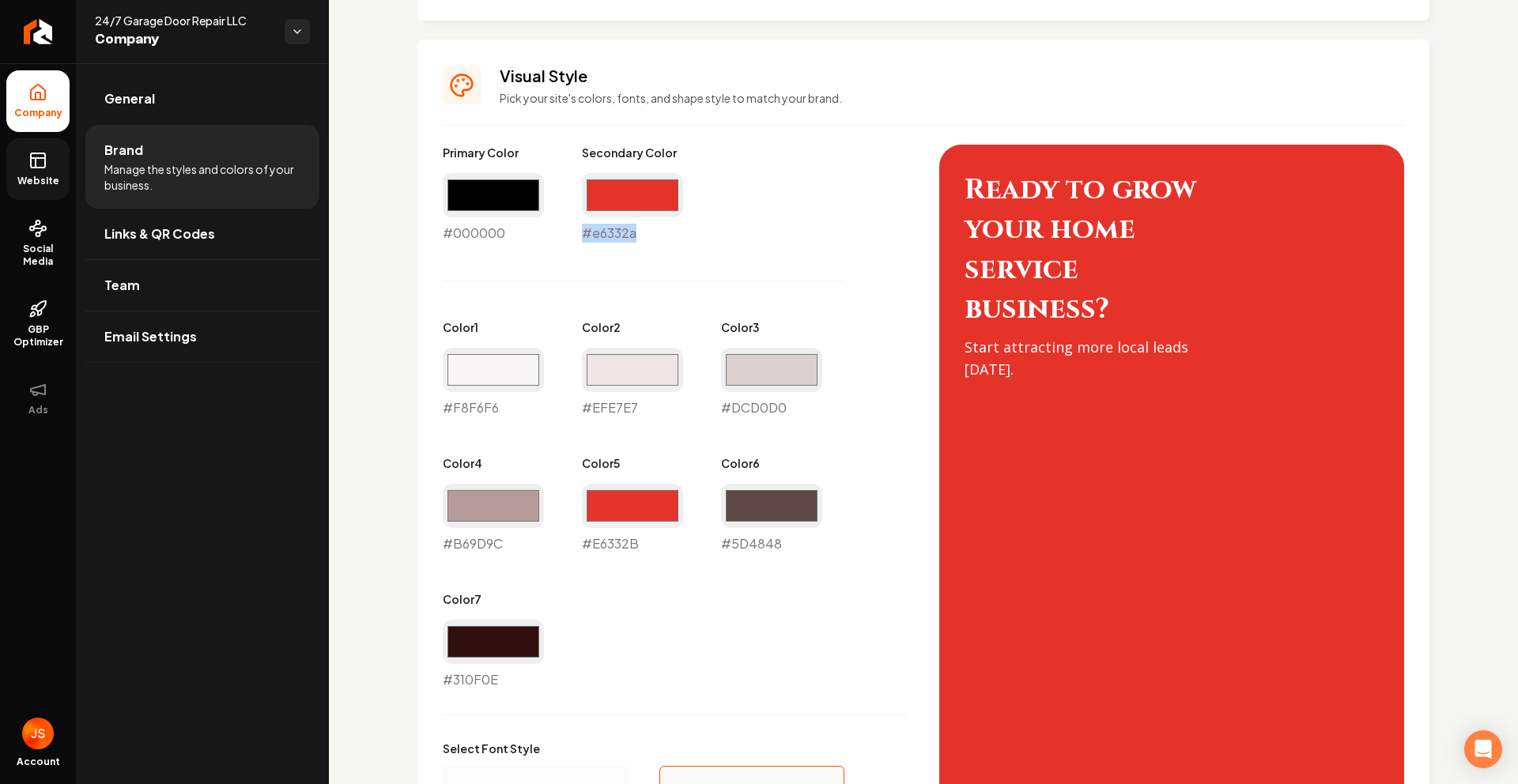
click at [12, 181] on span "Website" at bounding box center [38, 181] width 55 height 13
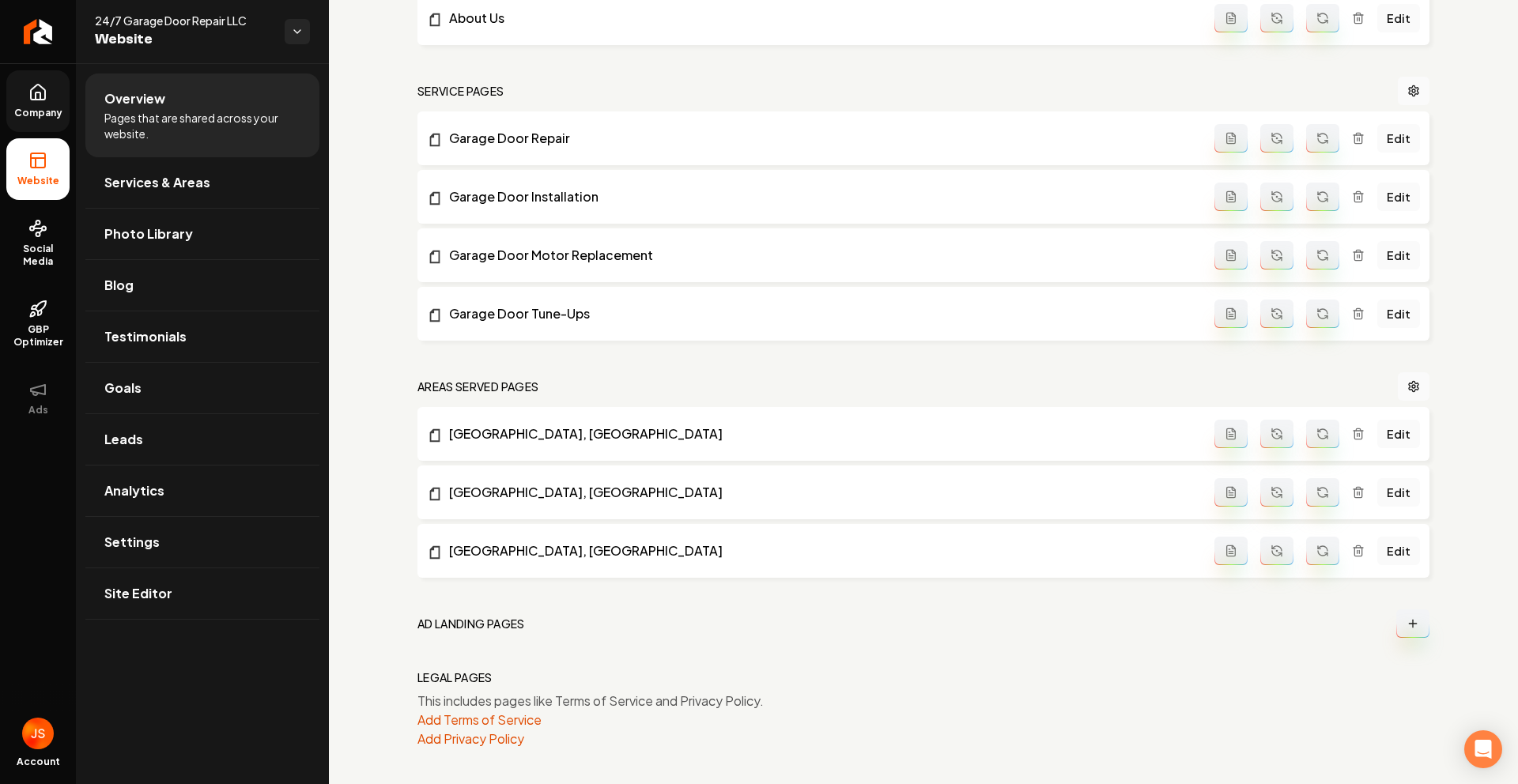
click at [27, 131] on link "Company" at bounding box center [38, 101] width 63 height 61
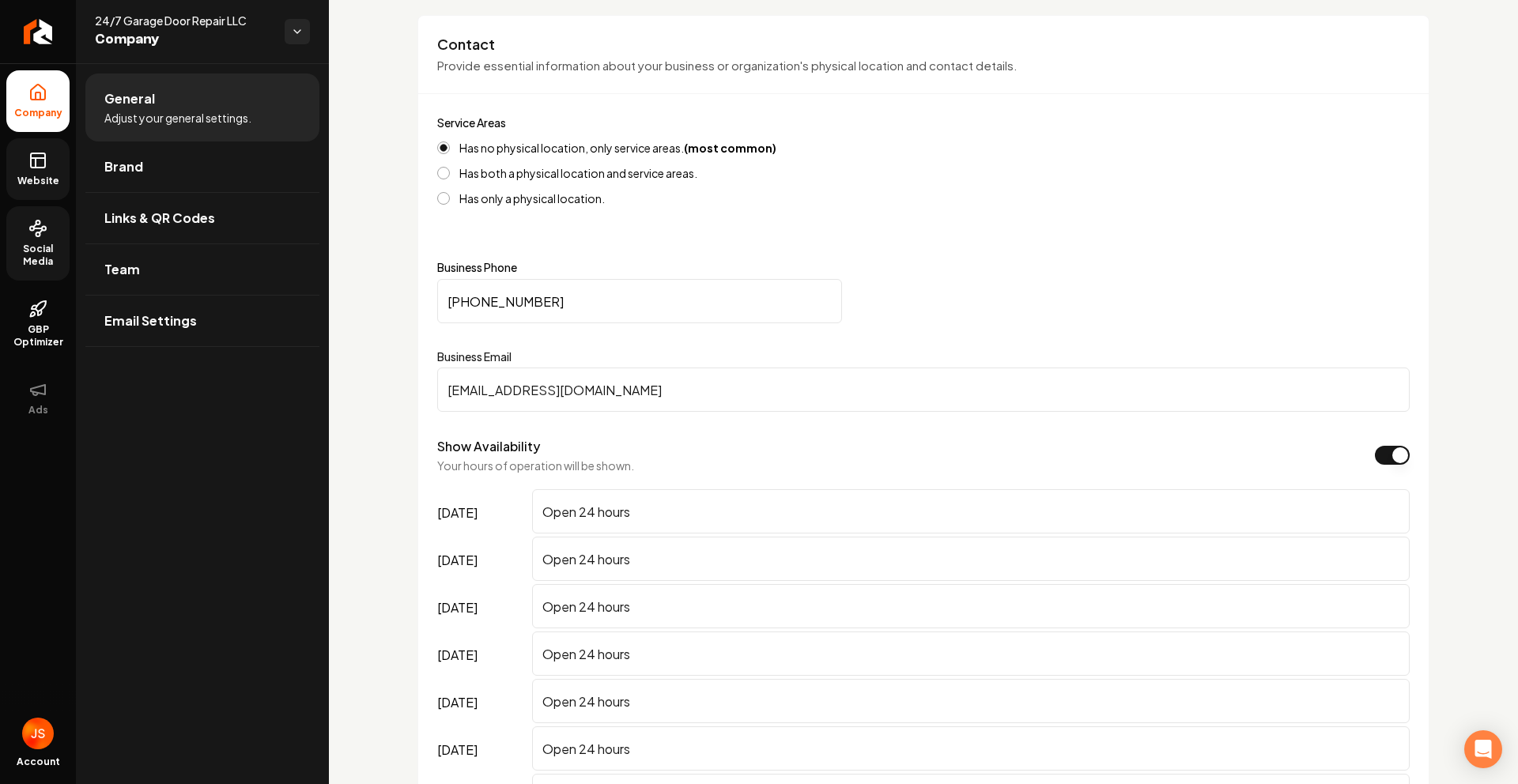
click at [48, 235] on link "Social Media" at bounding box center [38, 242] width 63 height 74
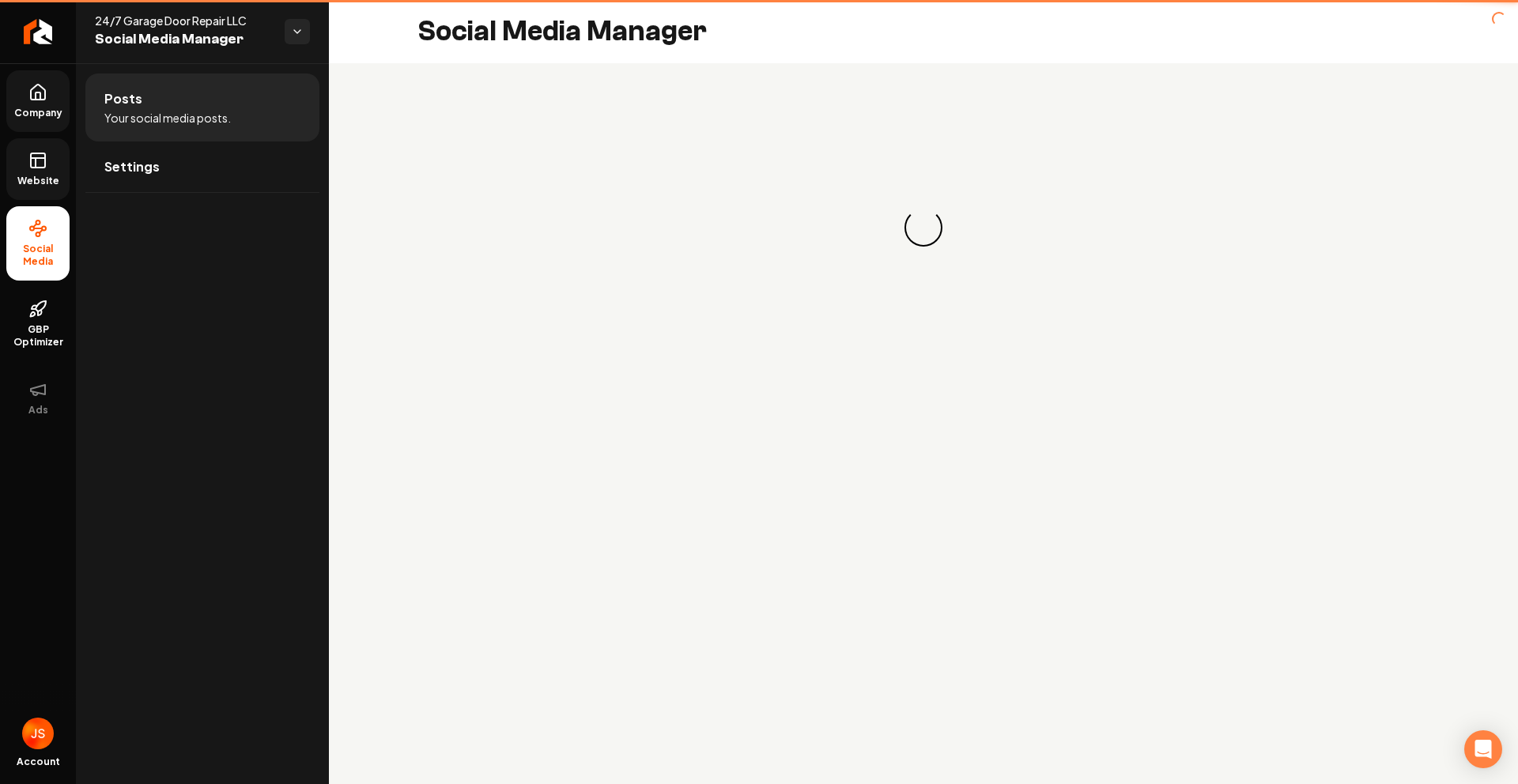
click at [32, 172] on link "Website" at bounding box center [38, 168] width 63 height 61
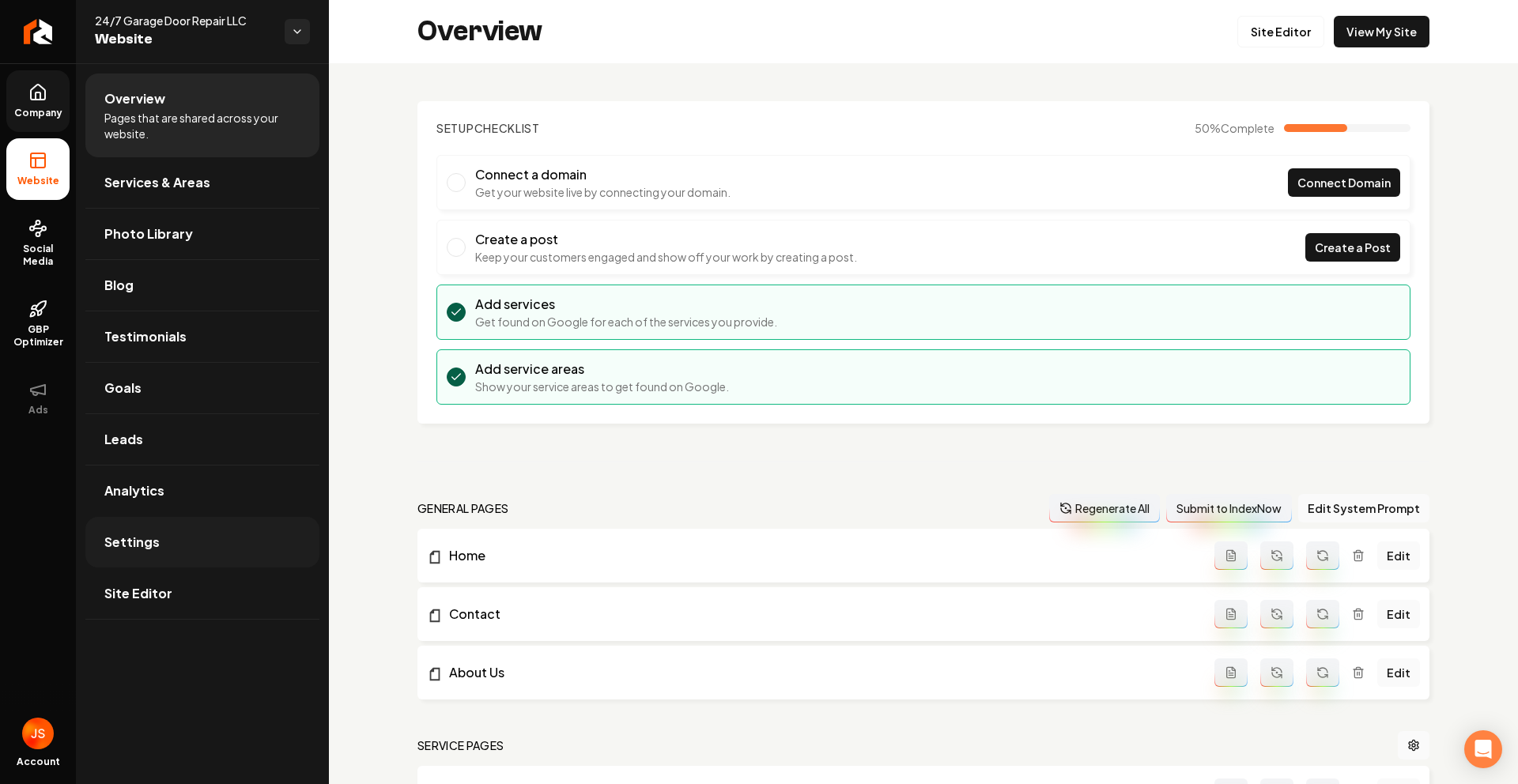
click at [152, 532] on span "Settings" at bounding box center [132, 542] width 55 height 19
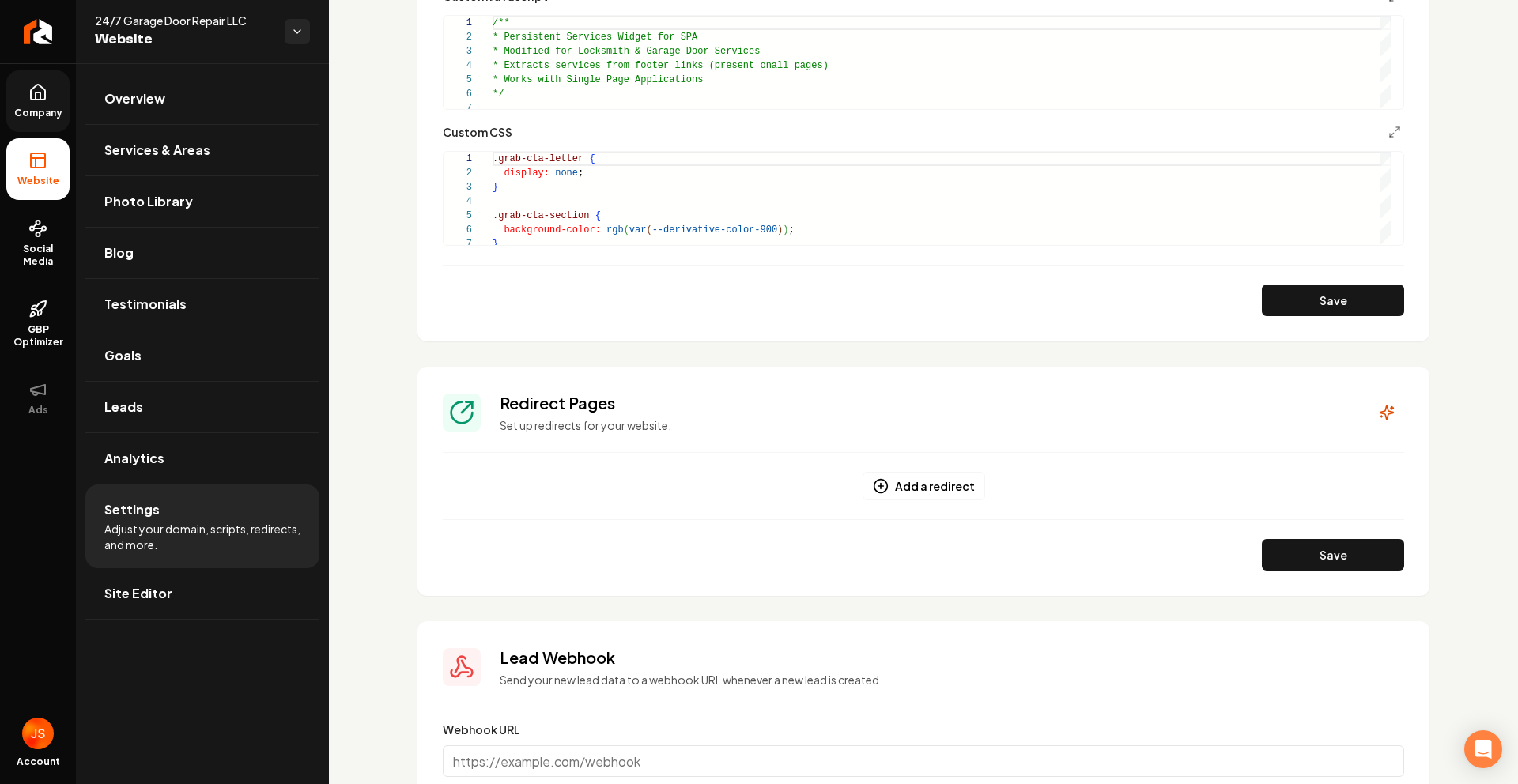
scroll to position [832, 0]
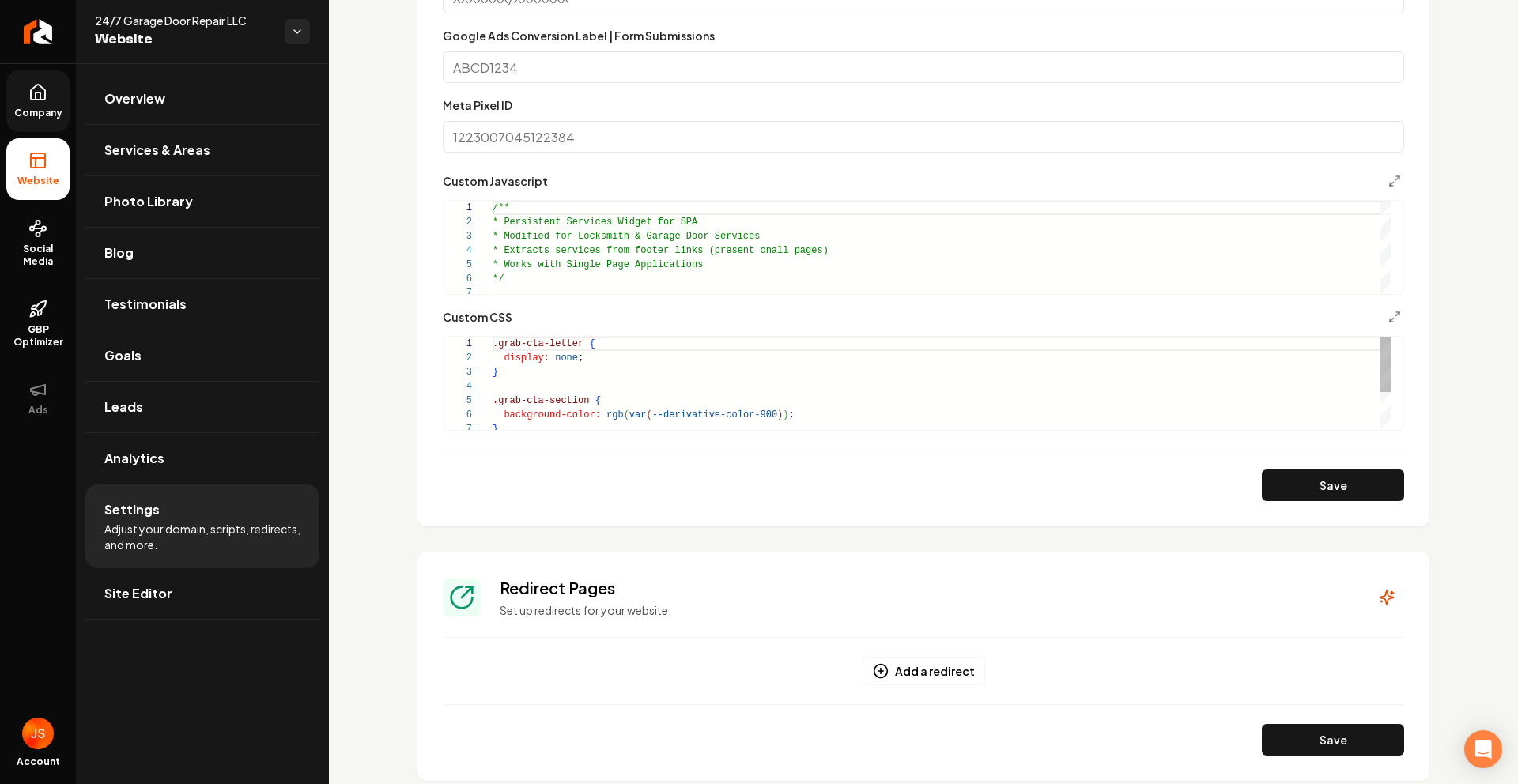
click at [537, 361] on div ".grab-cta-letter { display: none ; } .grab-cta-section { background-color: rgb …" at bounding box center [942, 414] width 899 height 156
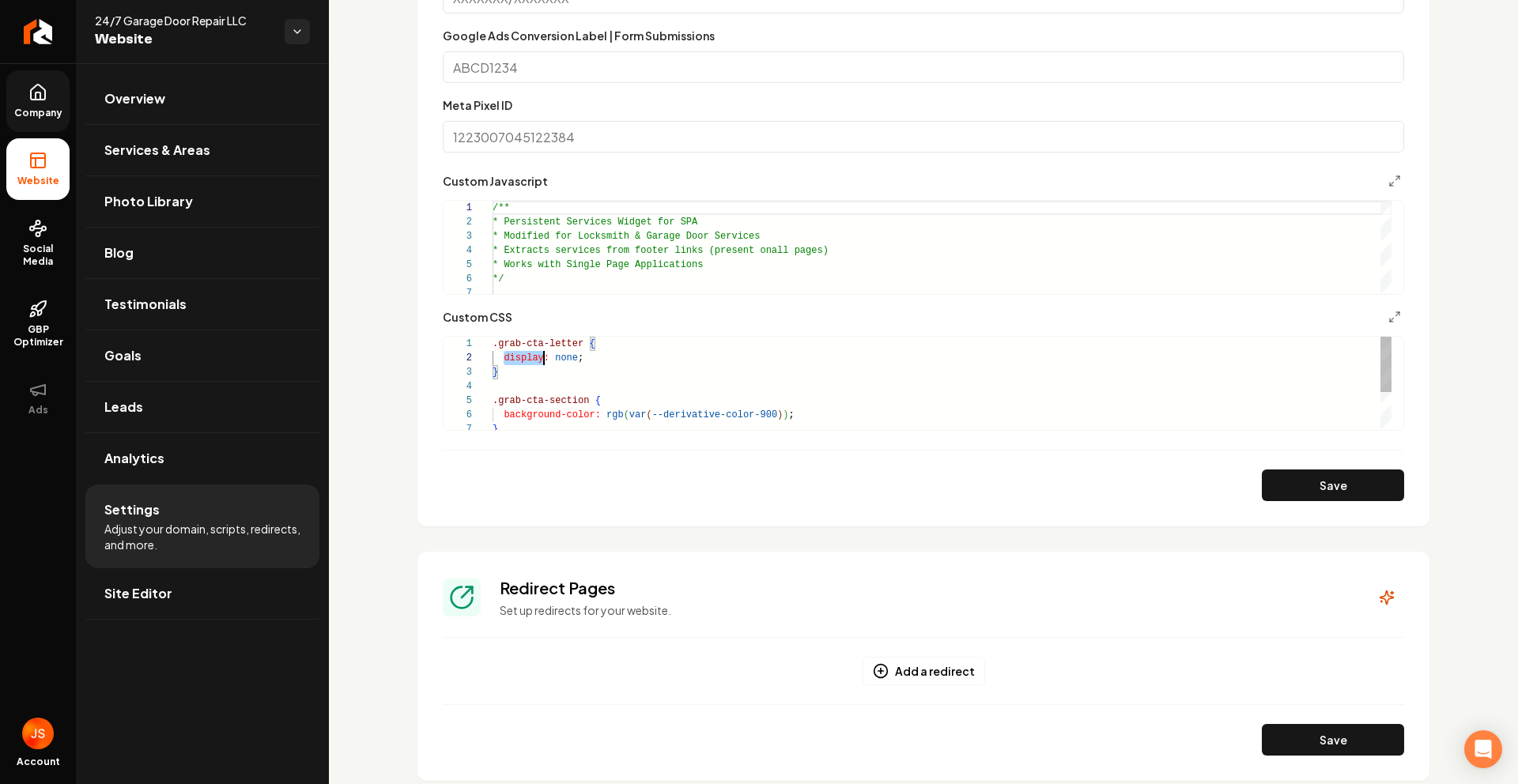
type textarea "**********"
click at [537, 361] on div ".grab-cta-letter { display: none ; } .grab-cta-section { background-color: rgb …" at bounding box center [942, 414] width 899 height 156
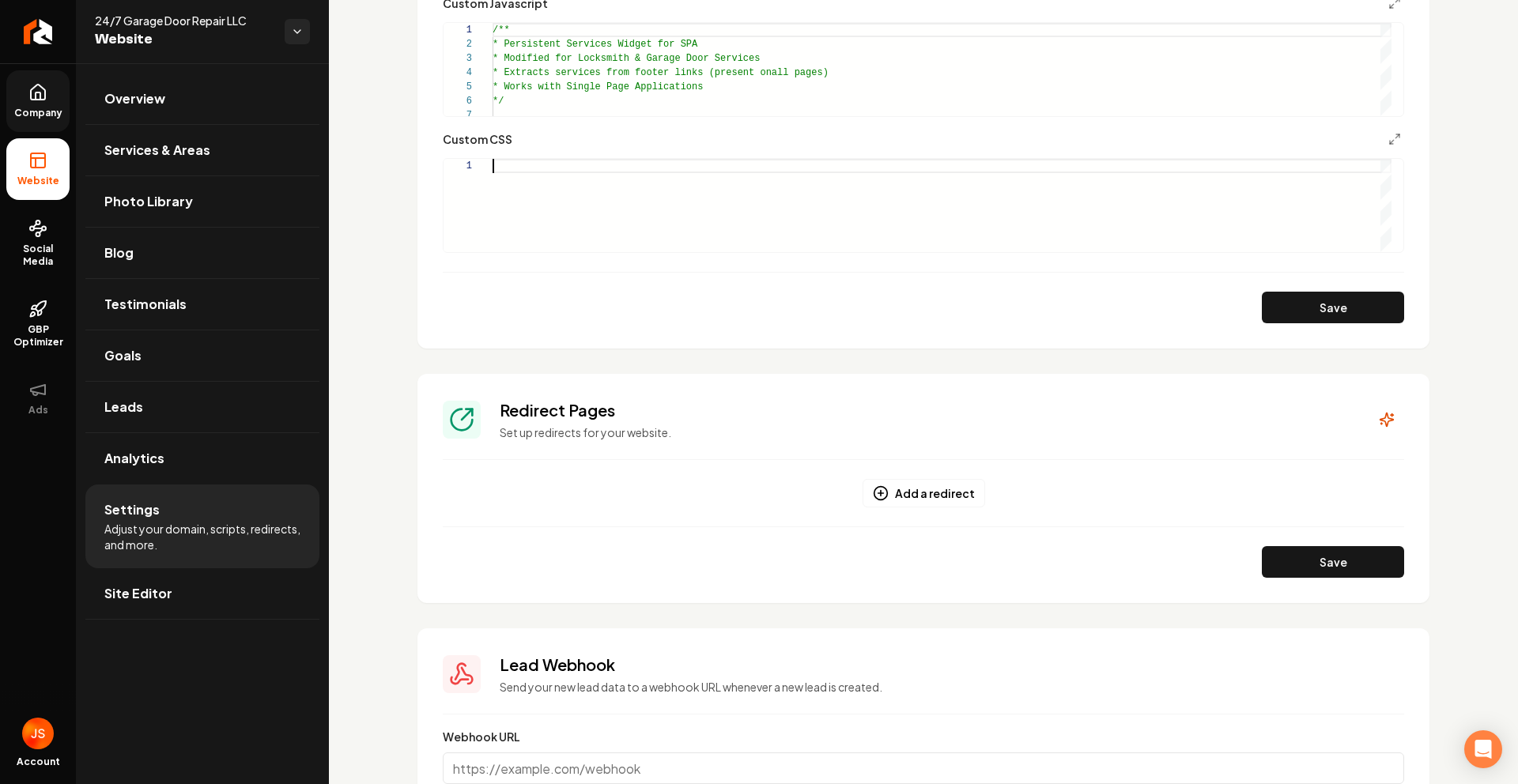
scroll to position [0, 0]
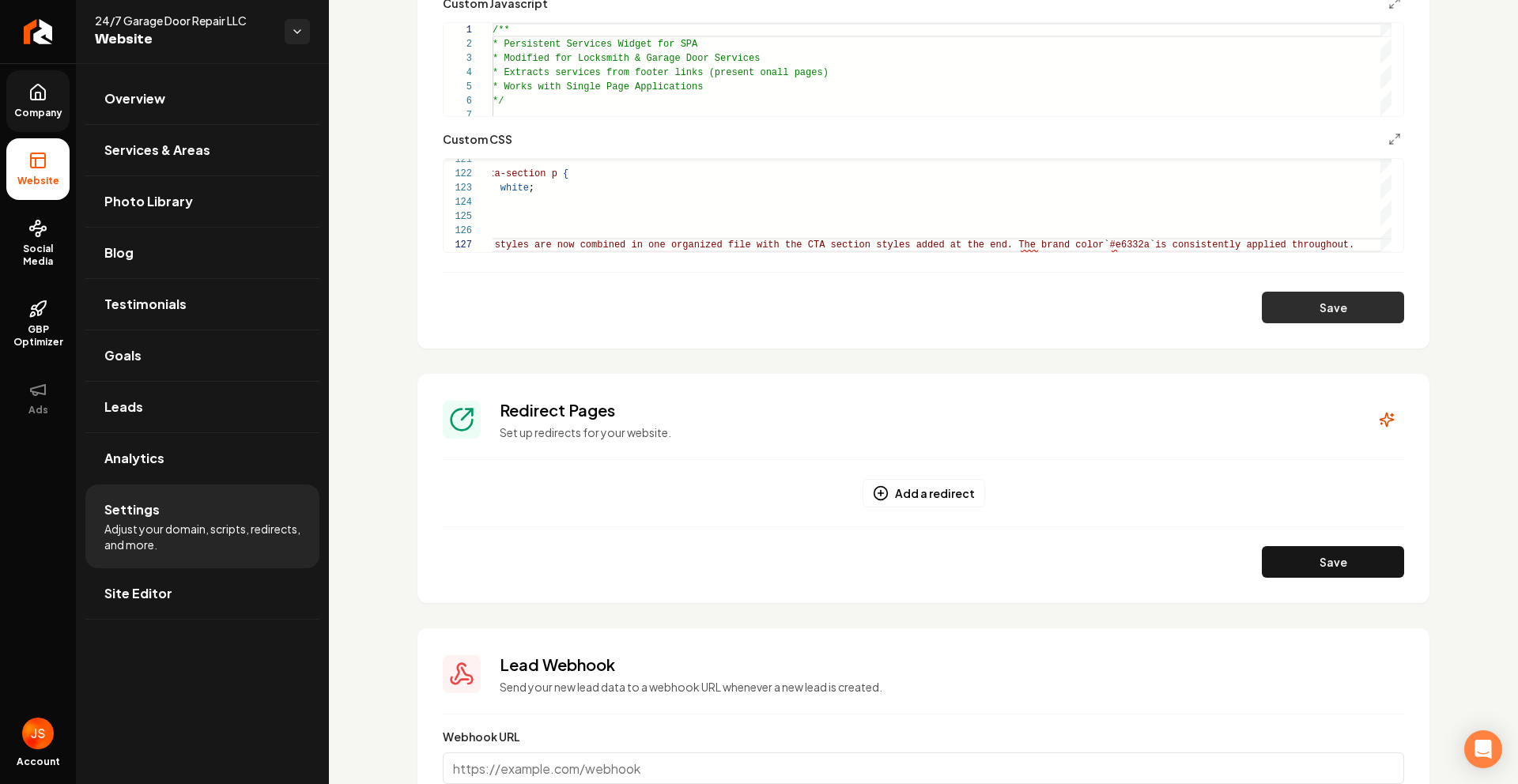
click at [1319, 302] on button "Save" at bounding box center [1333, 307] width 143 height 32
type textarea "**********"
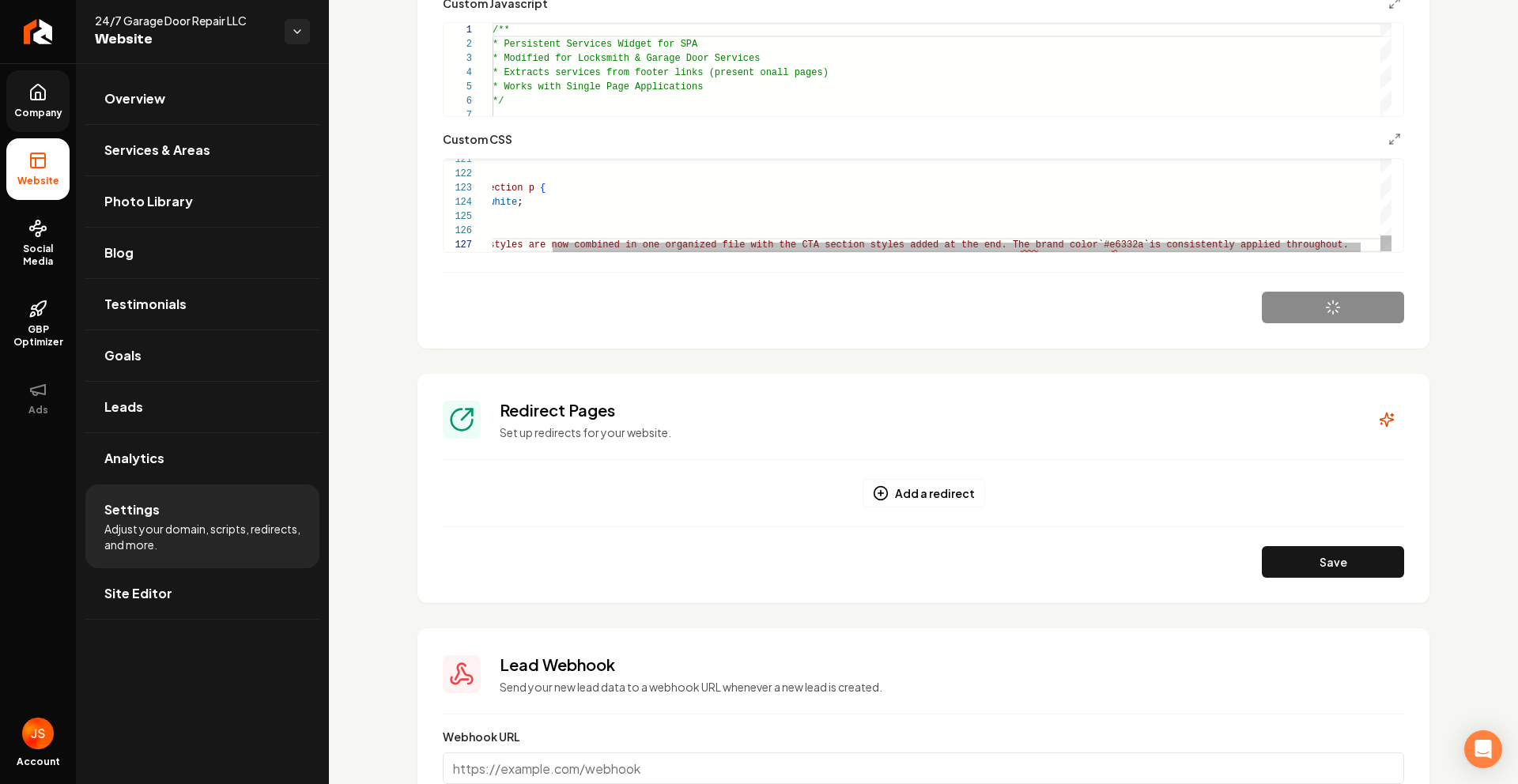
scroll to position [85, 942]
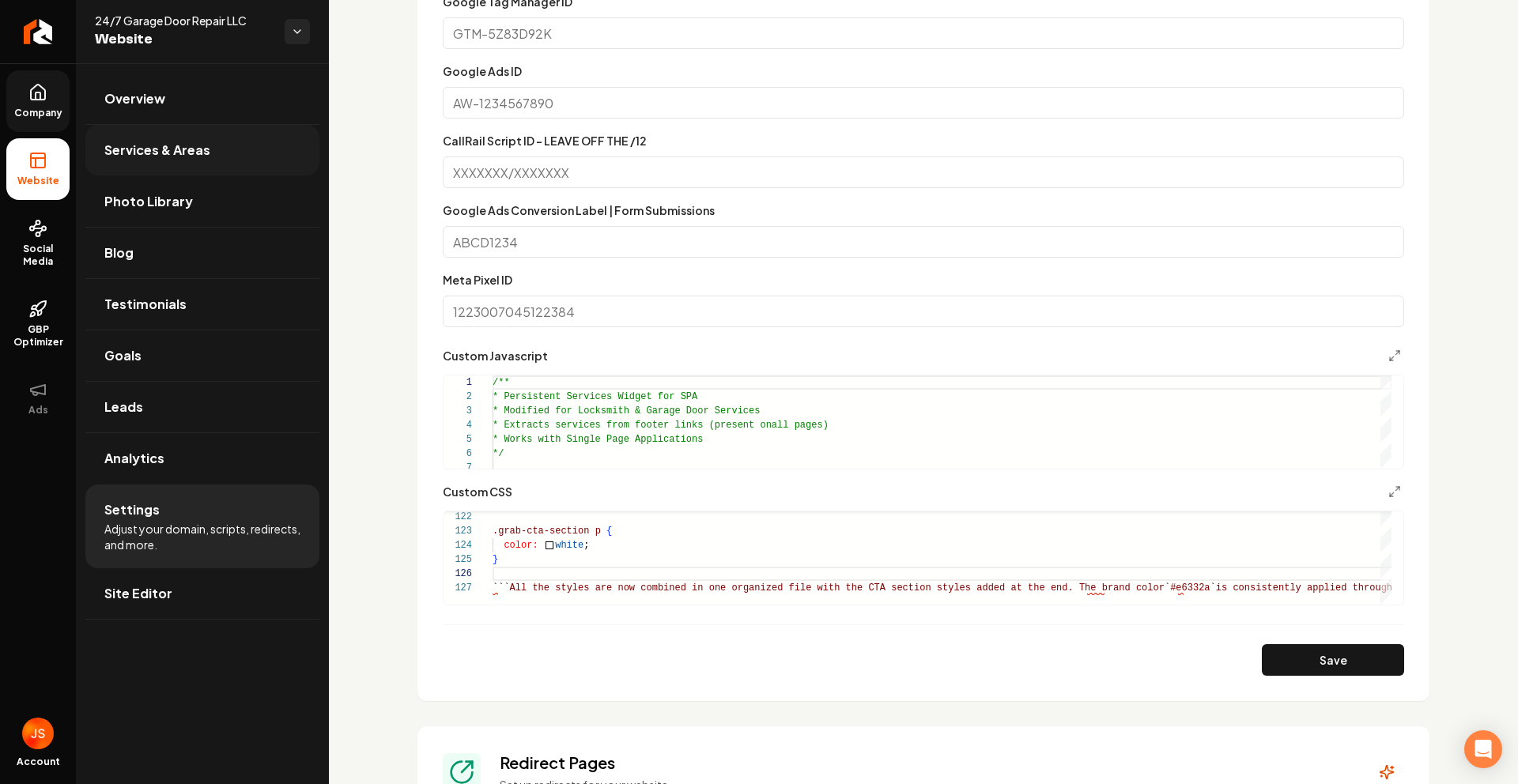
scroll to position [331, 0]
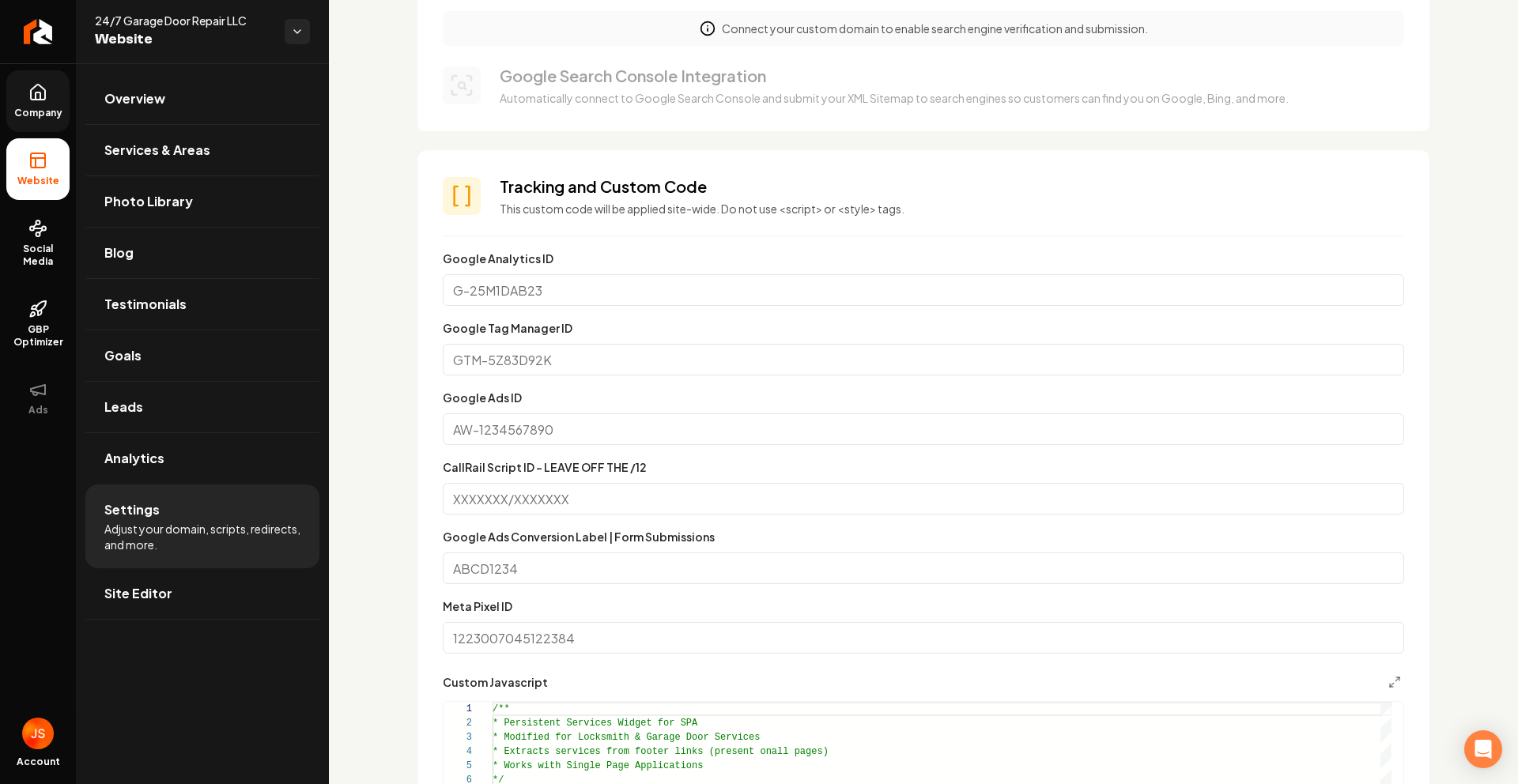
click at [26, 102] on link "Company" at bounding box center [38, 101] width 63 height 61
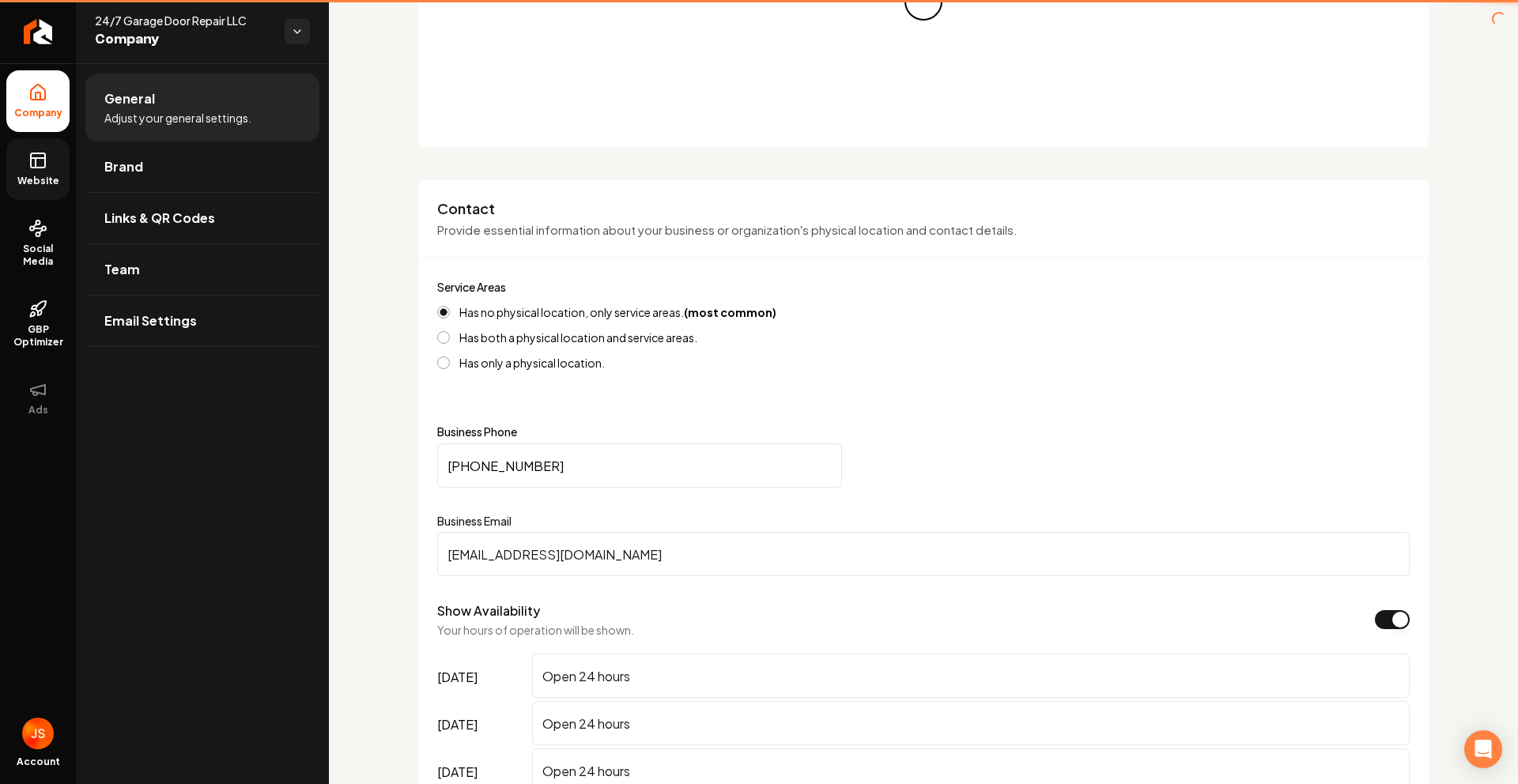
click at [28, 154] on icon at bounding box center [38, 160] width 19 height 19
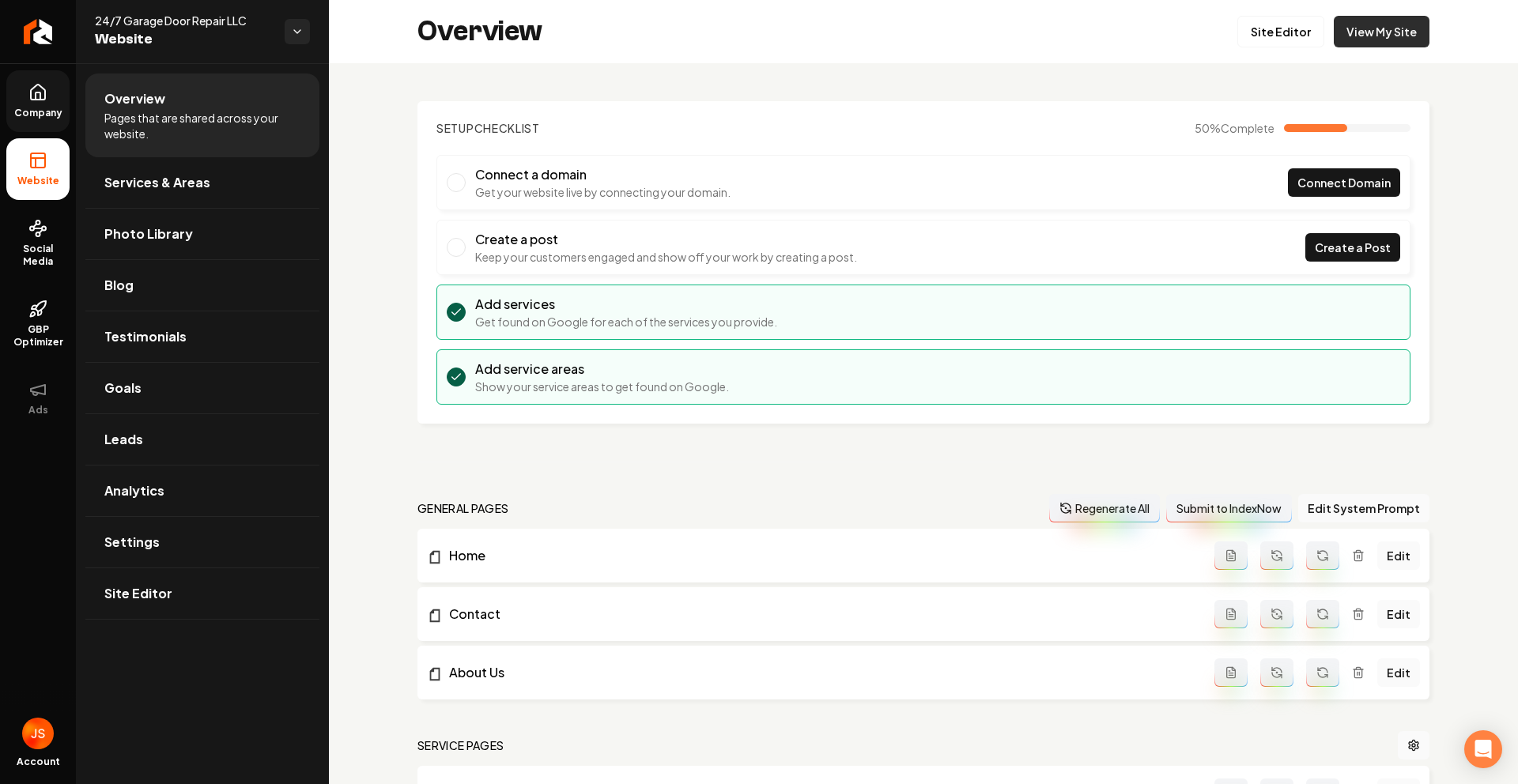
click at [1341, 36] on link "View My Site" at bounding box center [1382, 31] width 96 height 32
click at [1265, 38] on link "Site Editor" at bounding box center [1280, 31] width 87 height 32
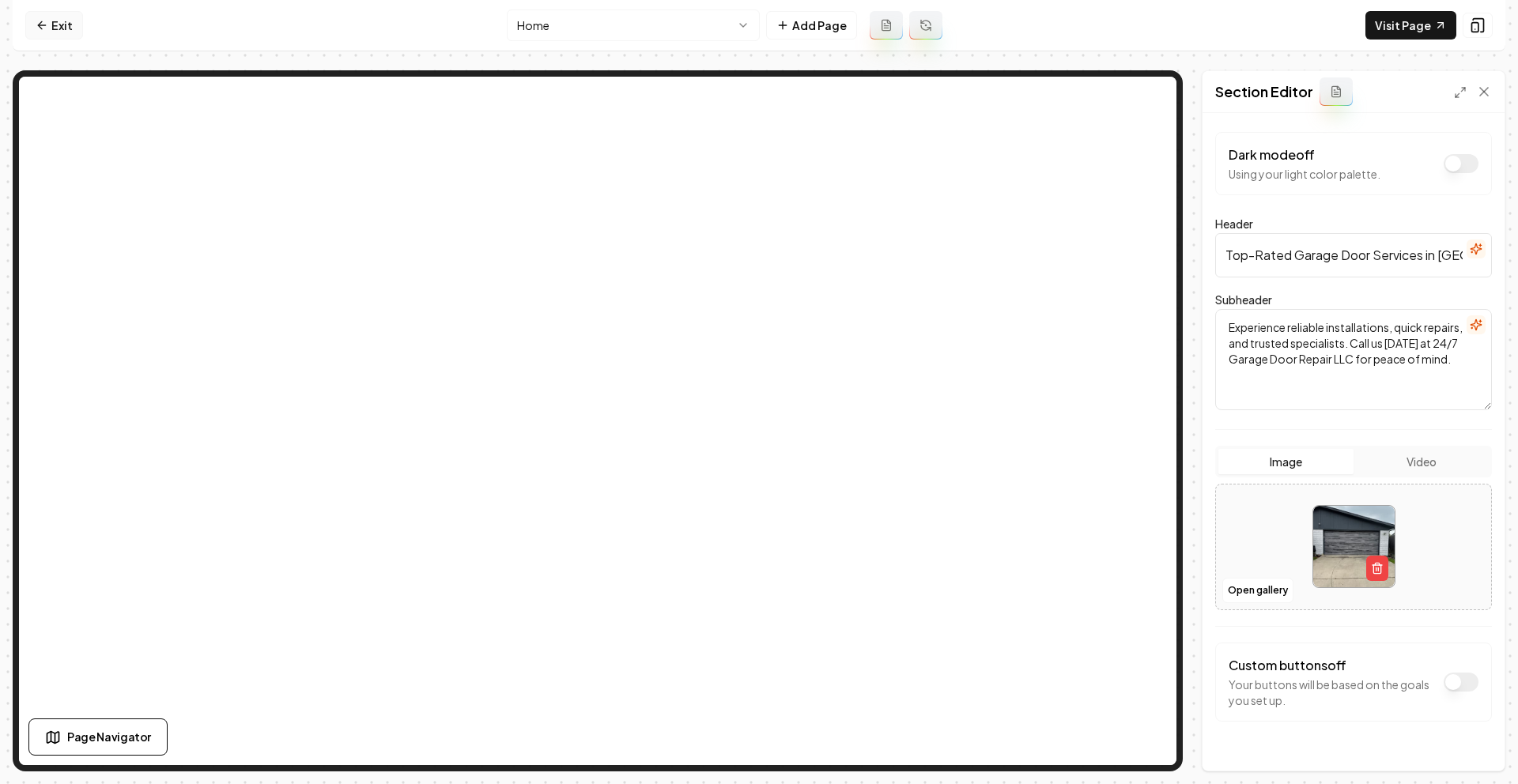
click at [57, 15] on link "Exit" at bounding box center [54, 25] width 58 height 28
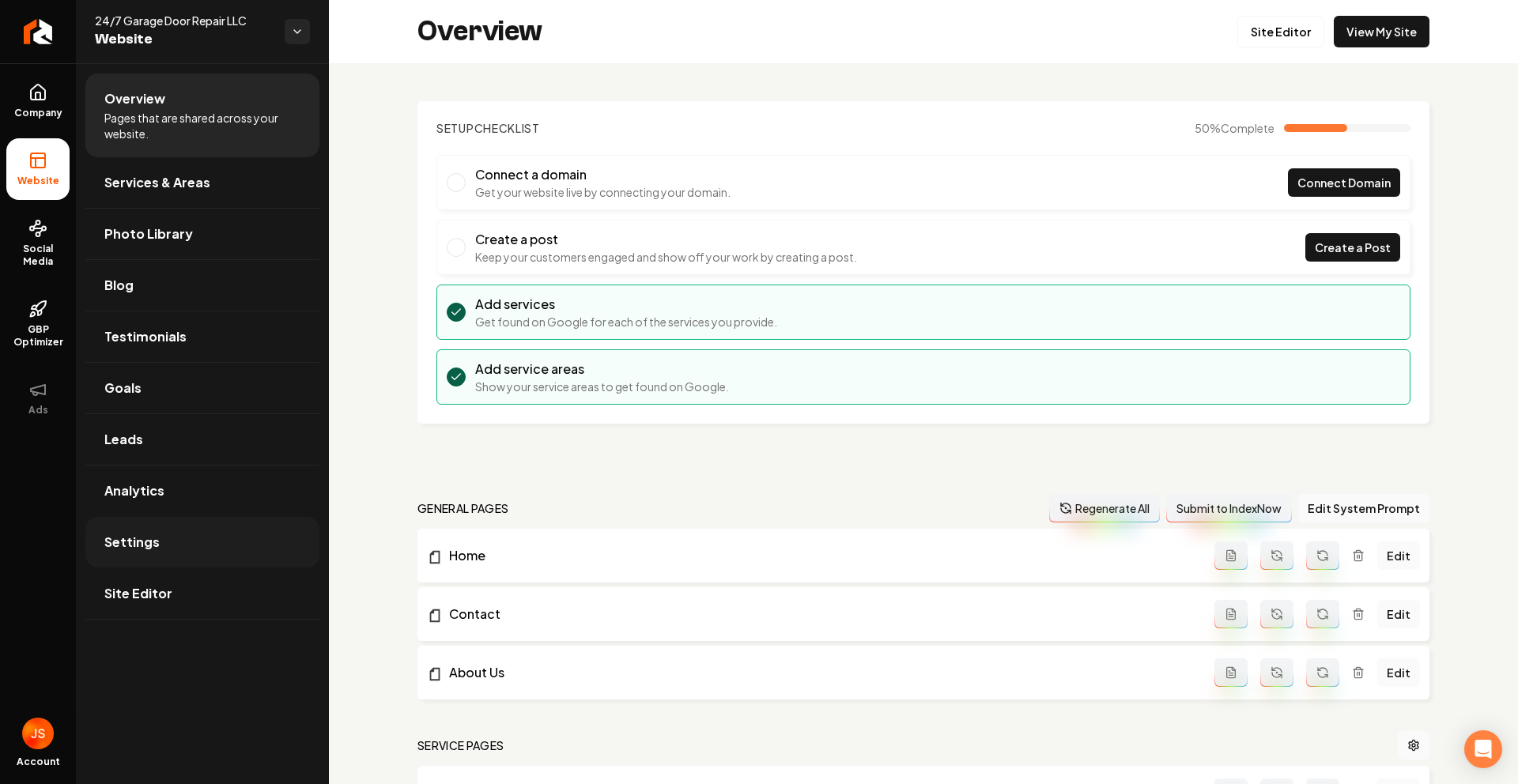
click at [158, 543] on link "Settings" at bounding box center [202, 542] width 234 height 50
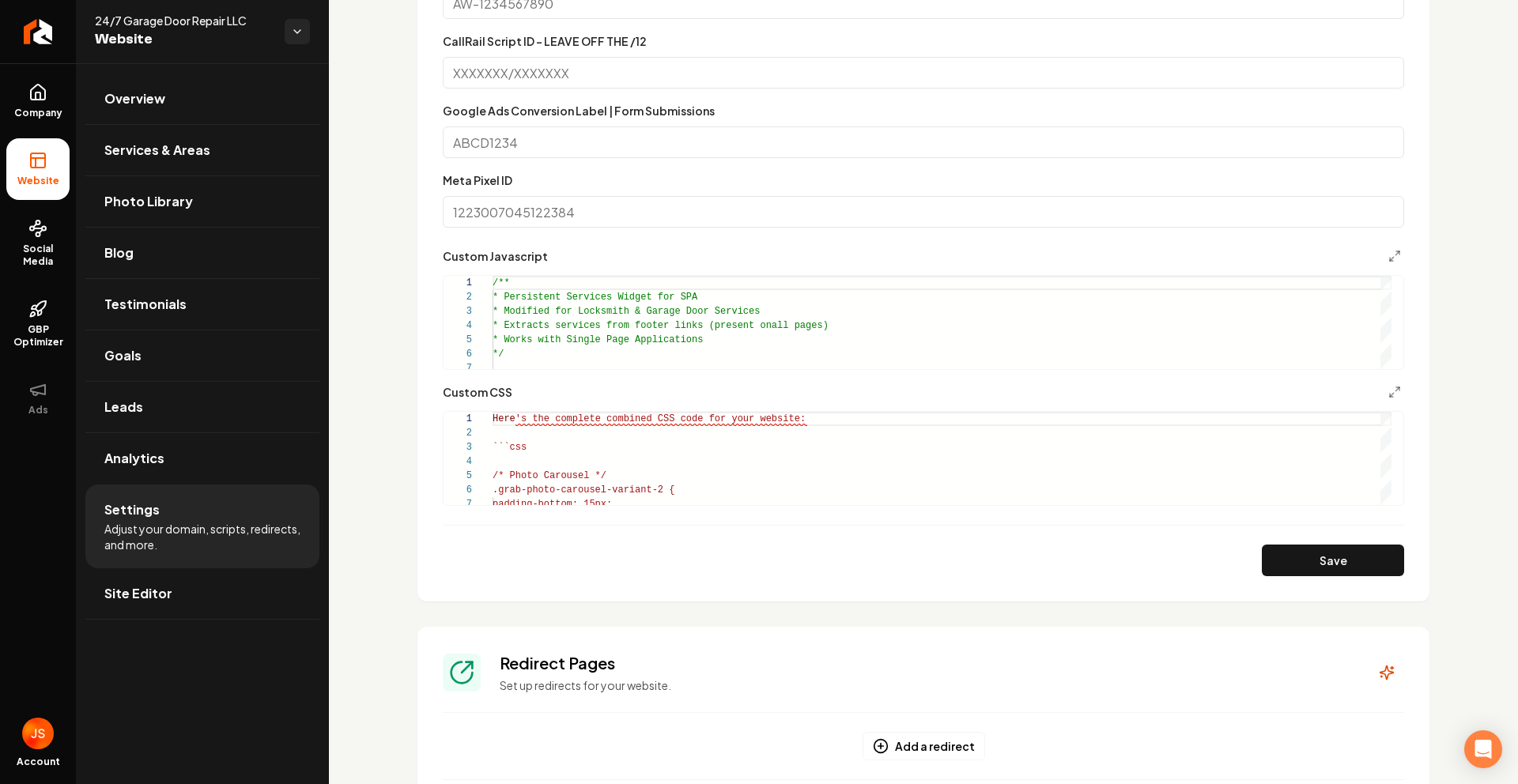
scroll to position [756, 0]
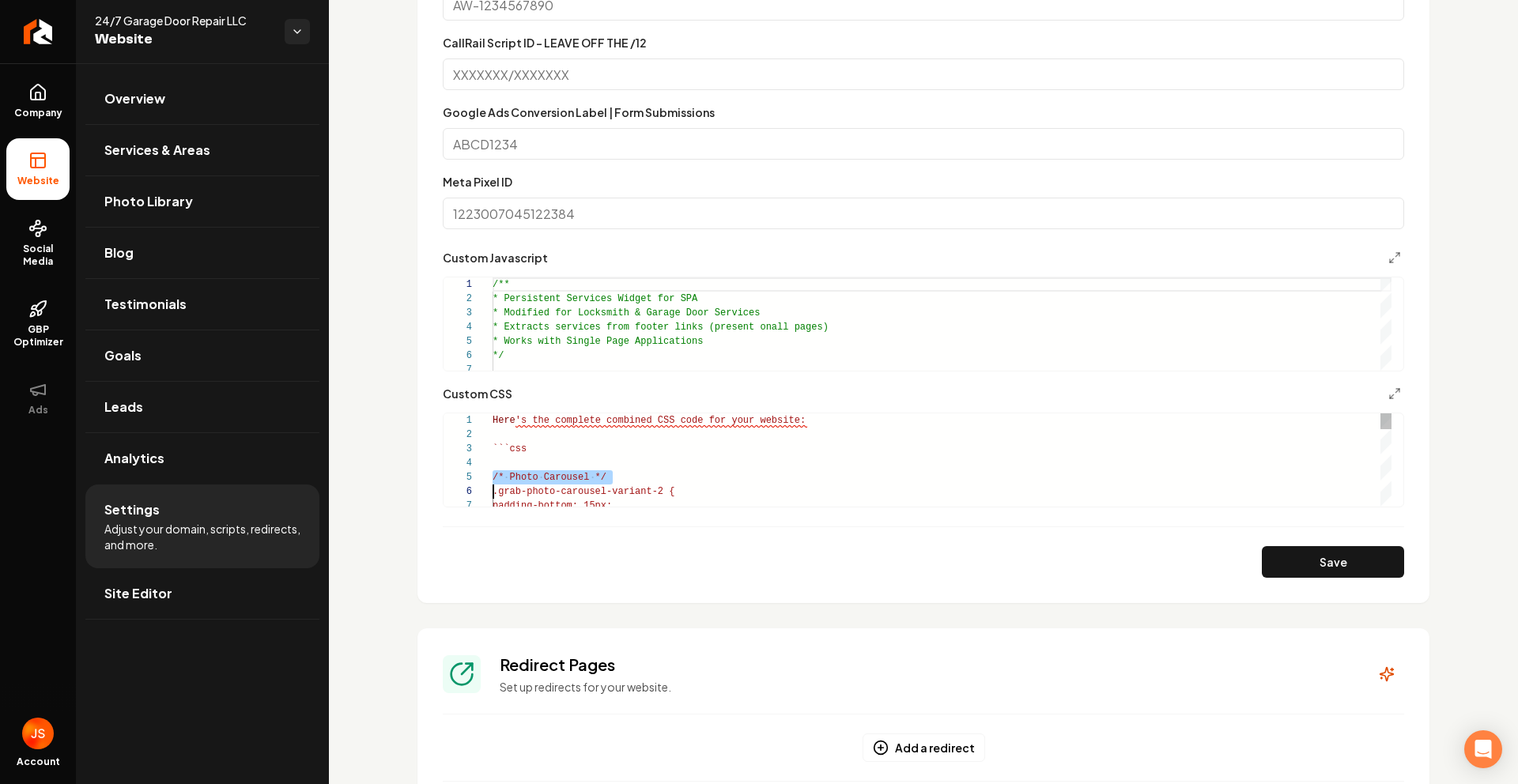
type textarea "**********"
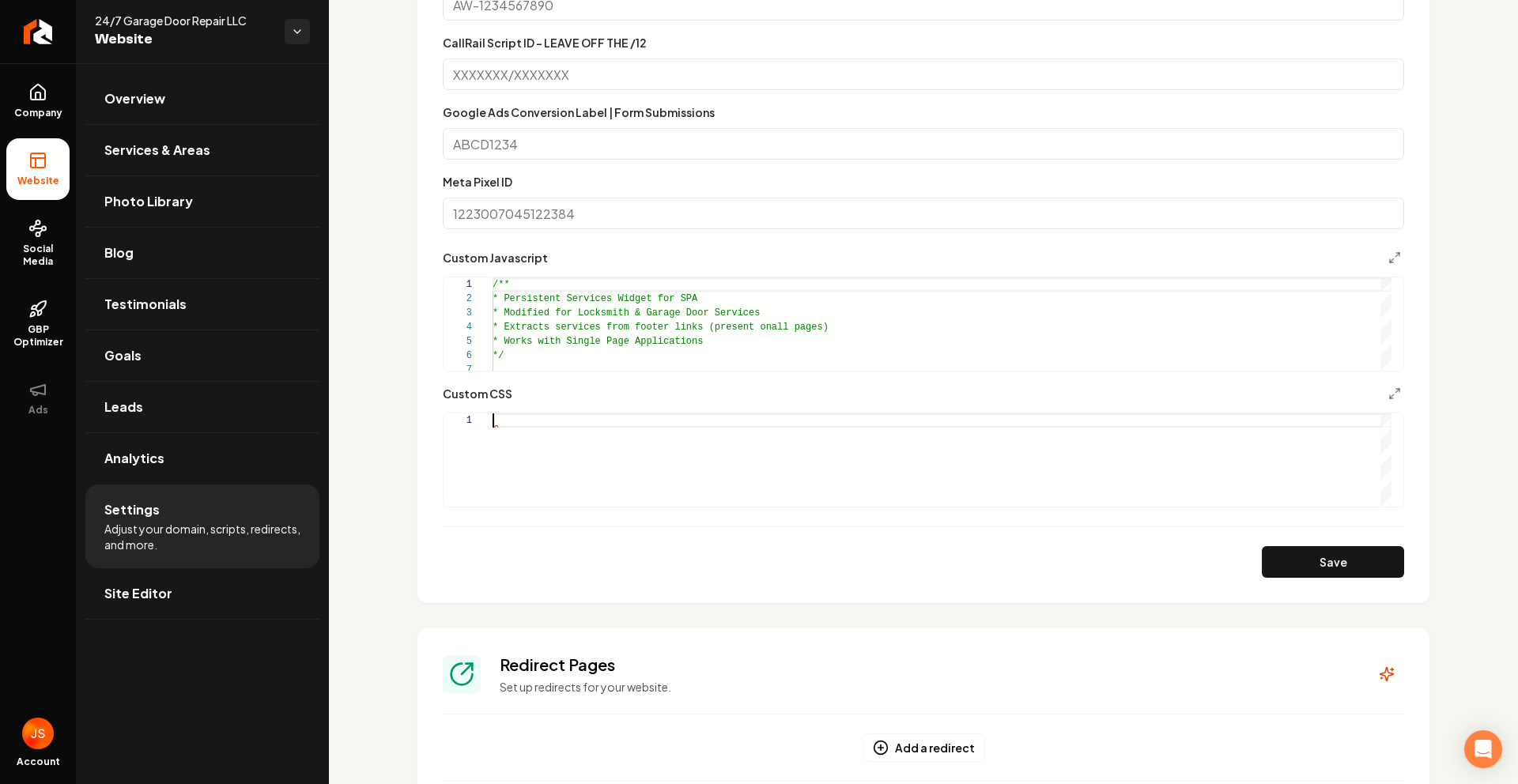
scroll to position [0, 0]
type textarea "*"
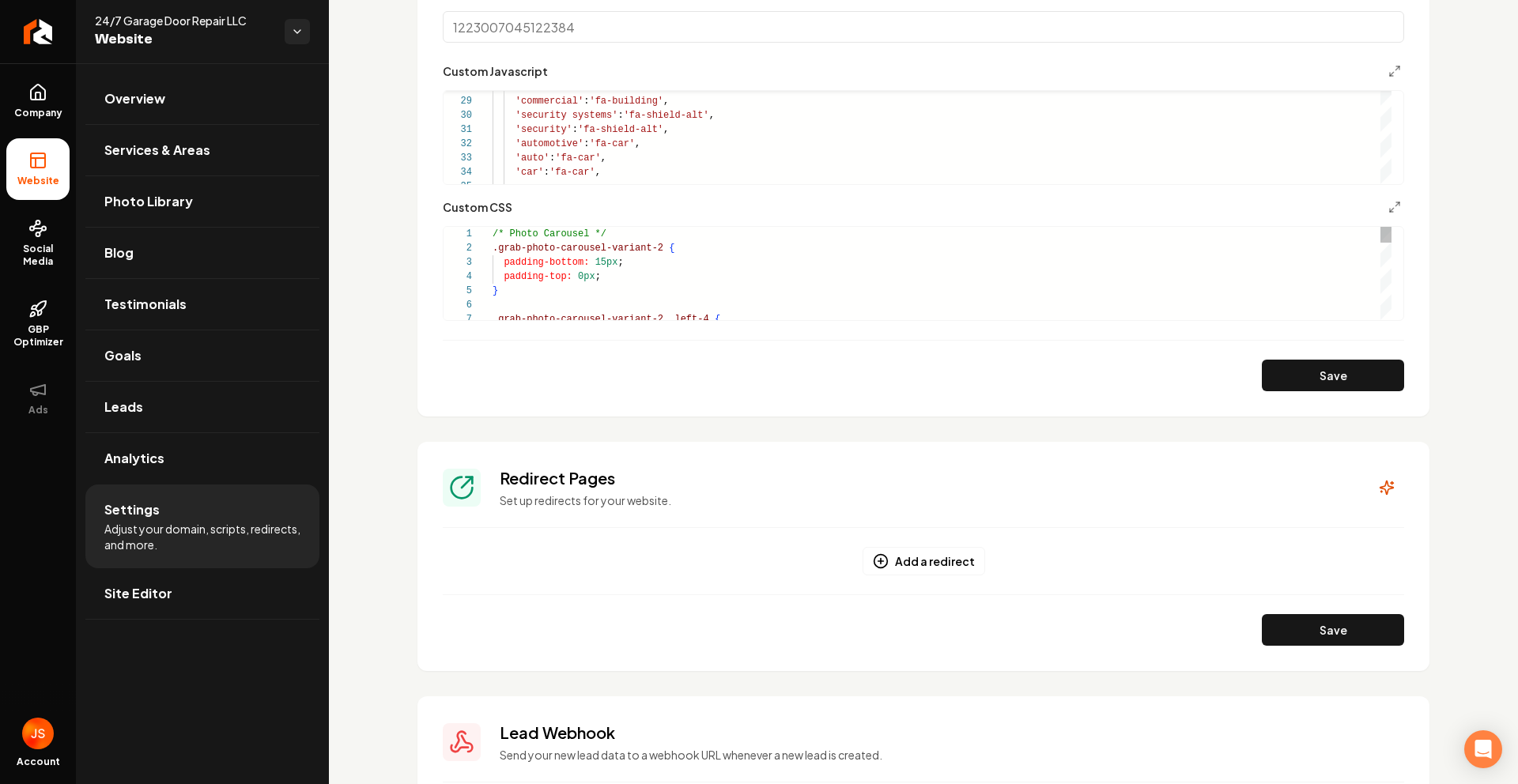
scroll to position [947, 0]
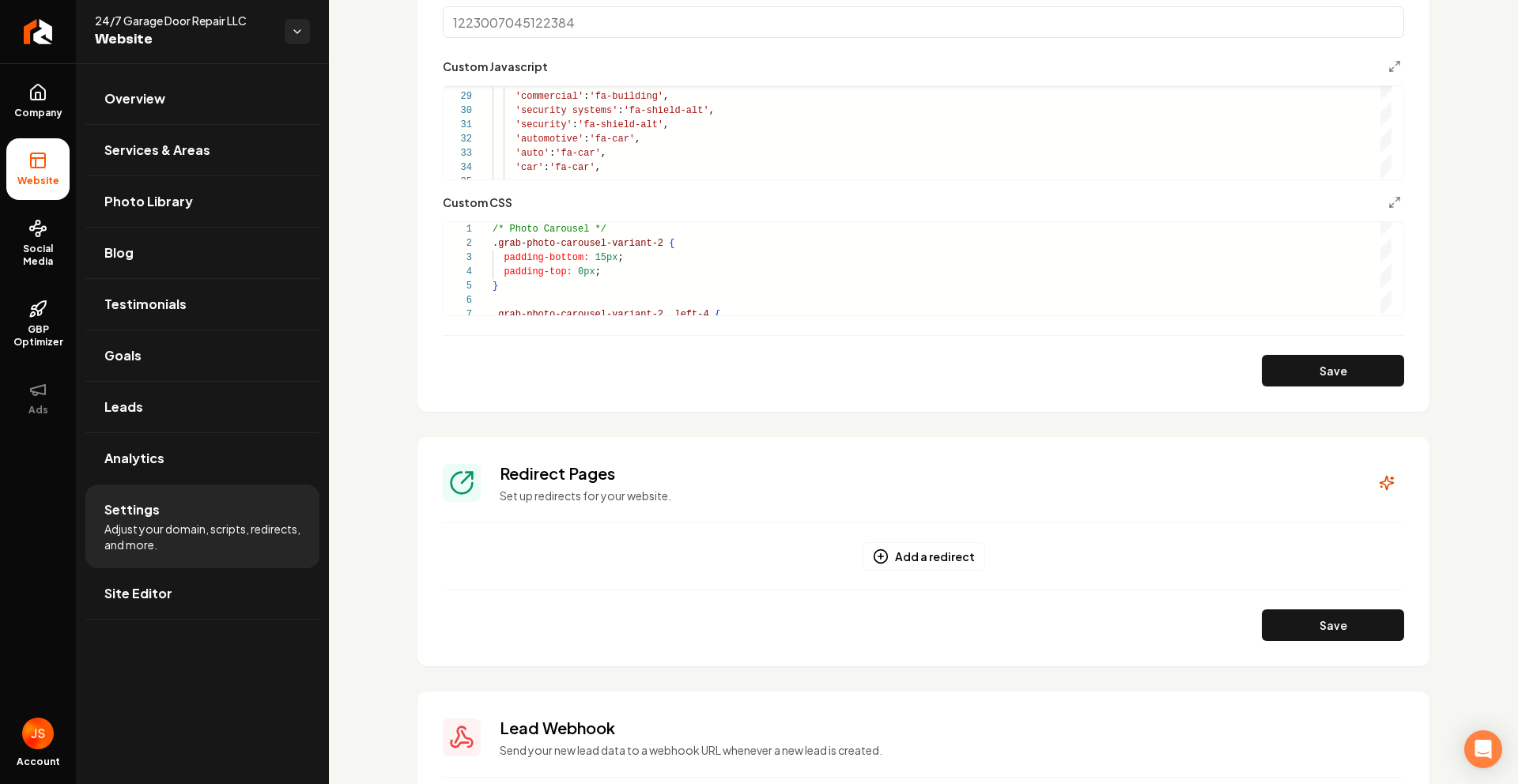
drag, startPoint x: 1331, startPoint y: 376, endPoint x: 1026, endPoint y: 382, distance: 305.1
click at [1331, 376] on button "Save" at bounding box center [1333, 371] width 143 height 32
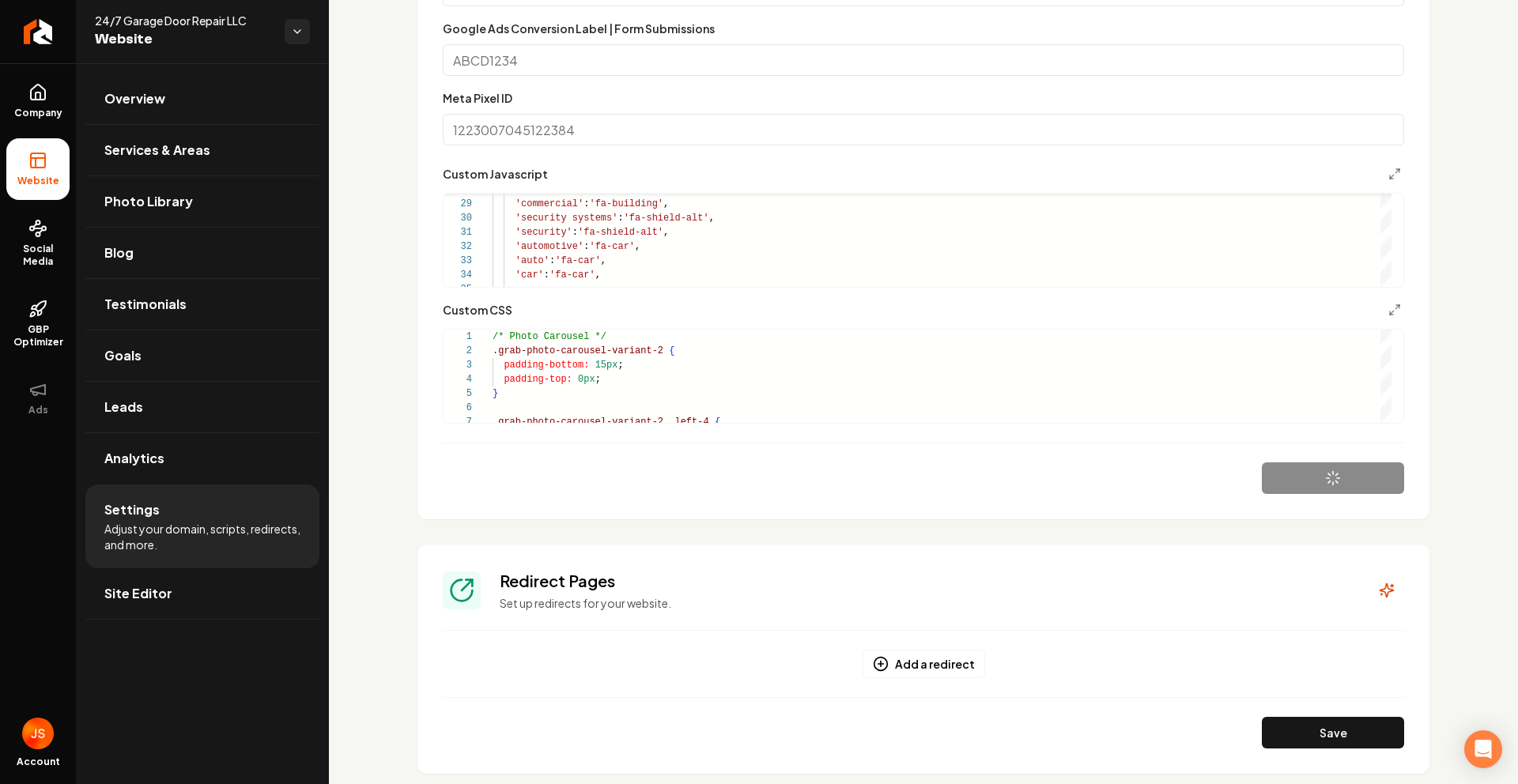
scroll to position [636, 0]
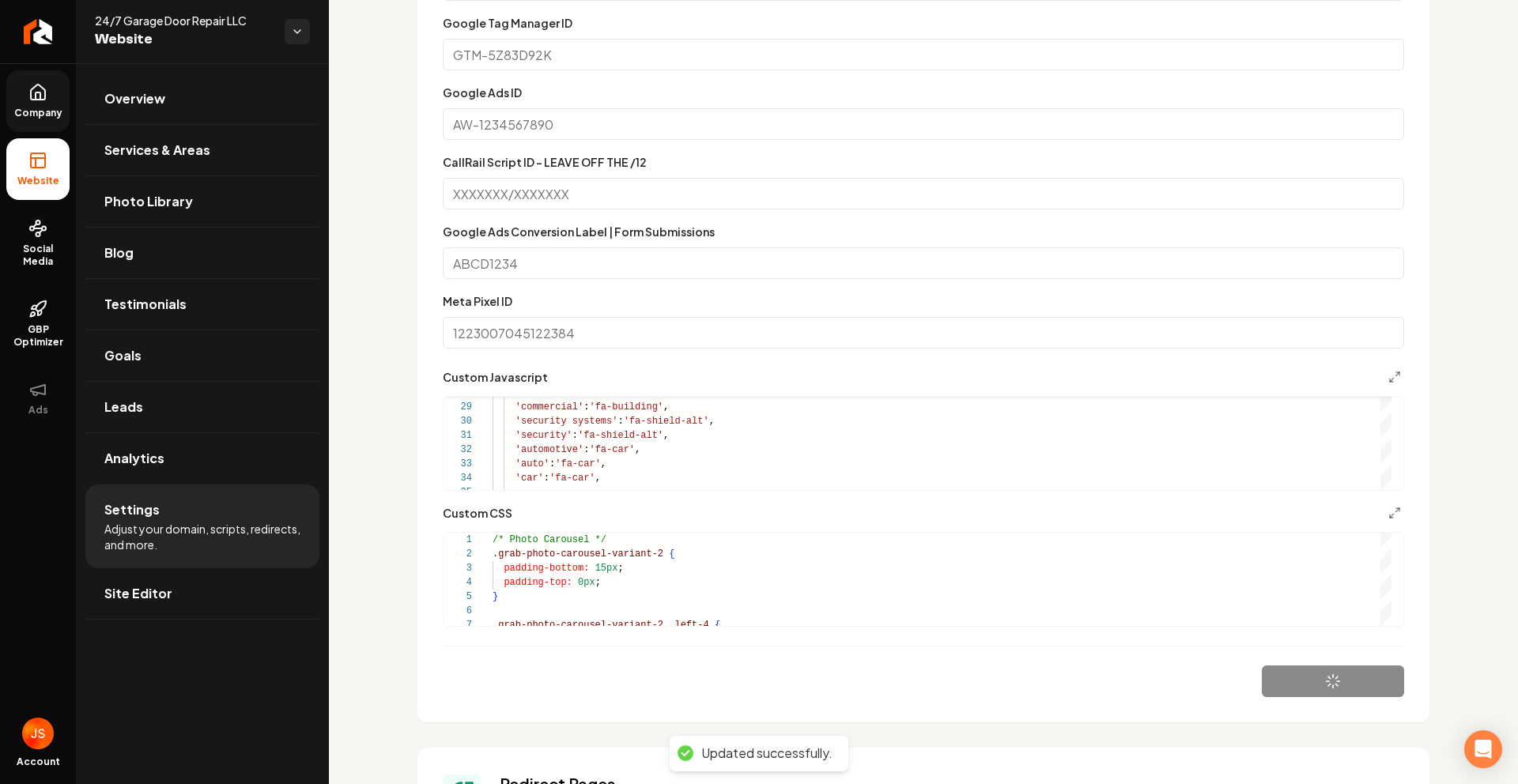
click at [48, 109] on span "Company" at bounding box center [38, 113] width 61 height 13
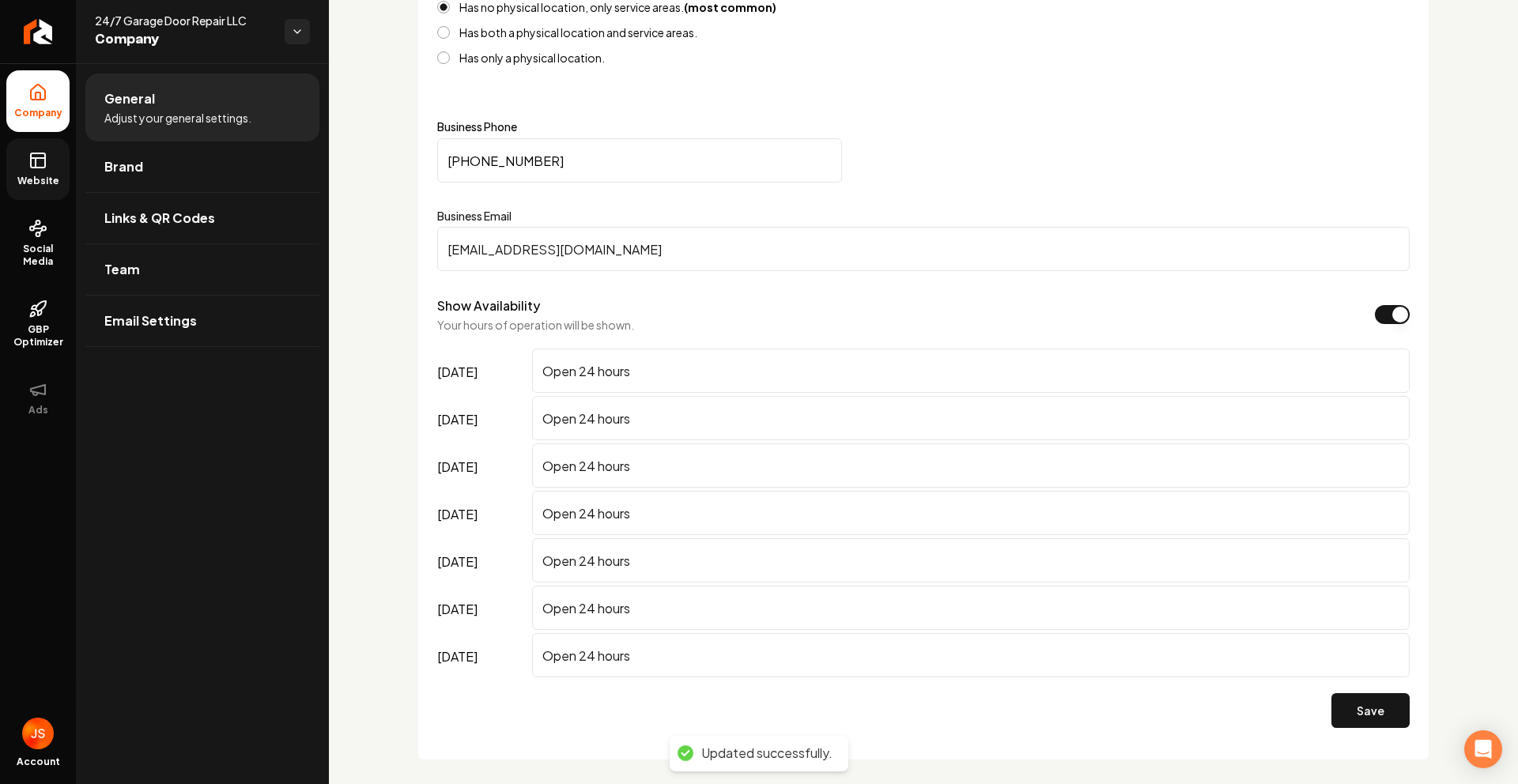
click at [36, 162] on icon at bounding box center [36, 163] width 0 height 9
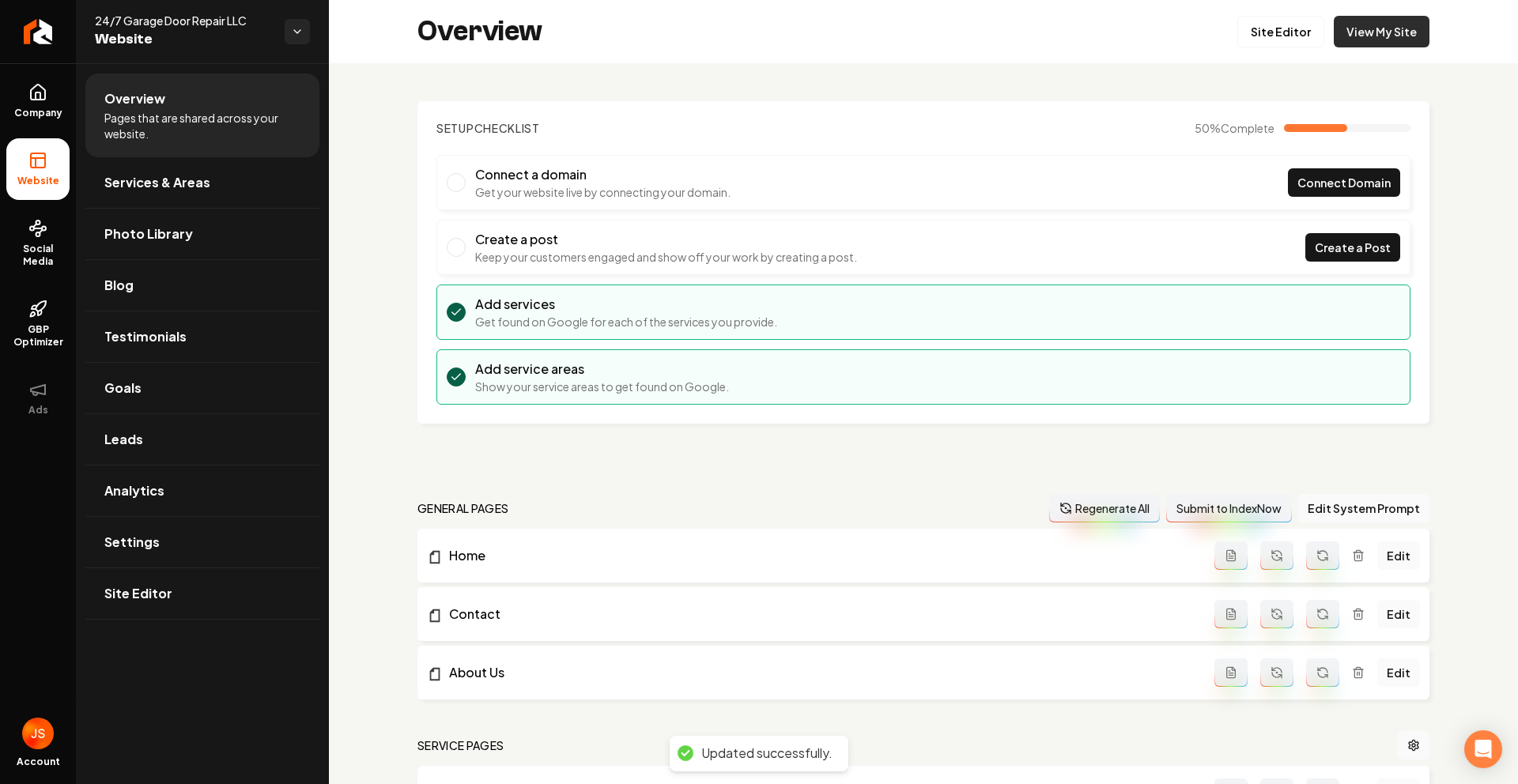
click at [1384, 42] on link "View My Site" at bounding box center [1382, 31] width 96 height 32
click at [1274, 38] on link "Site Editor" at bounding box center [1280, 31] width 87 height 32
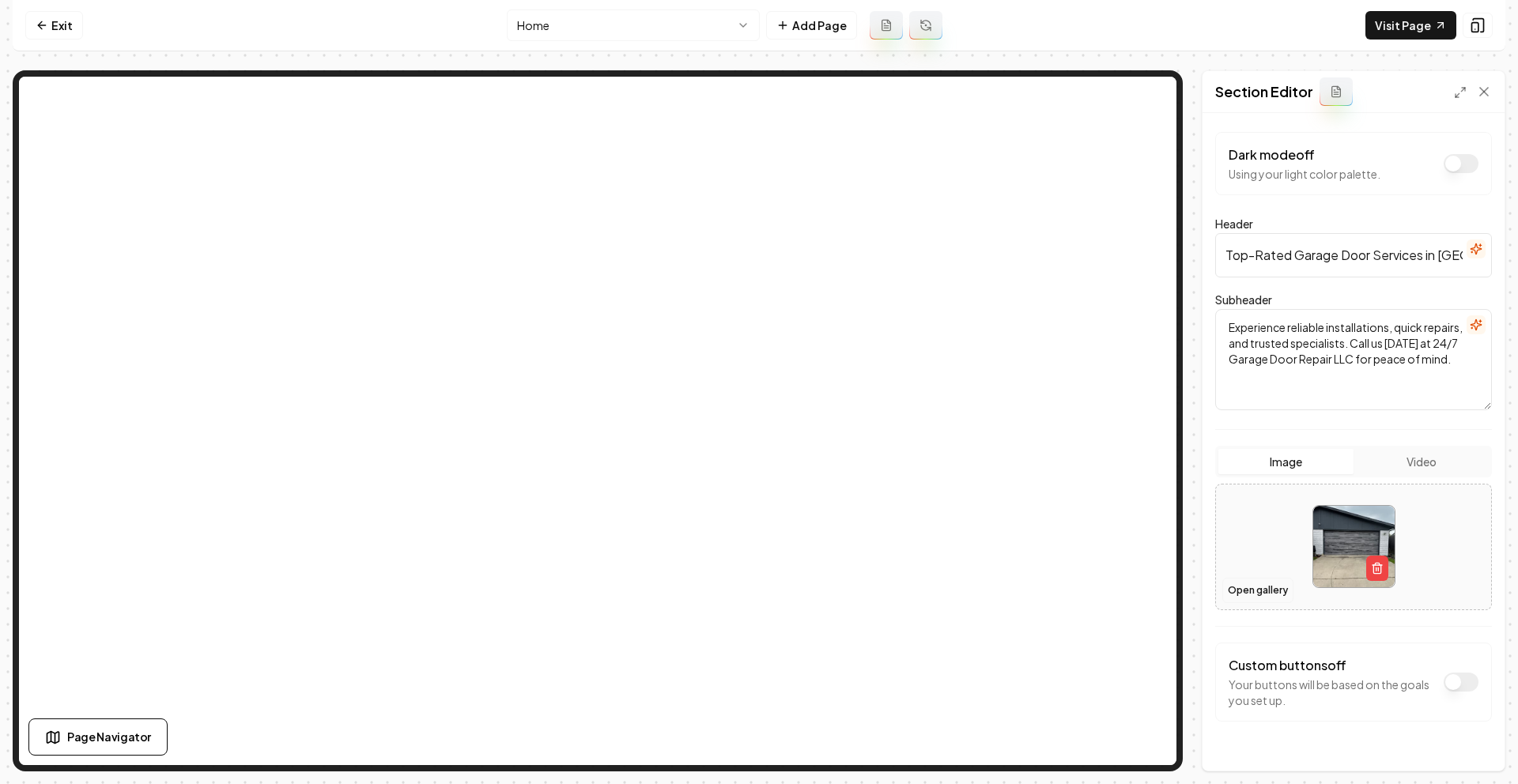
click at [1248, 592] on button "Open gallery" at bounding box center [1258, 591] width 71 height 26
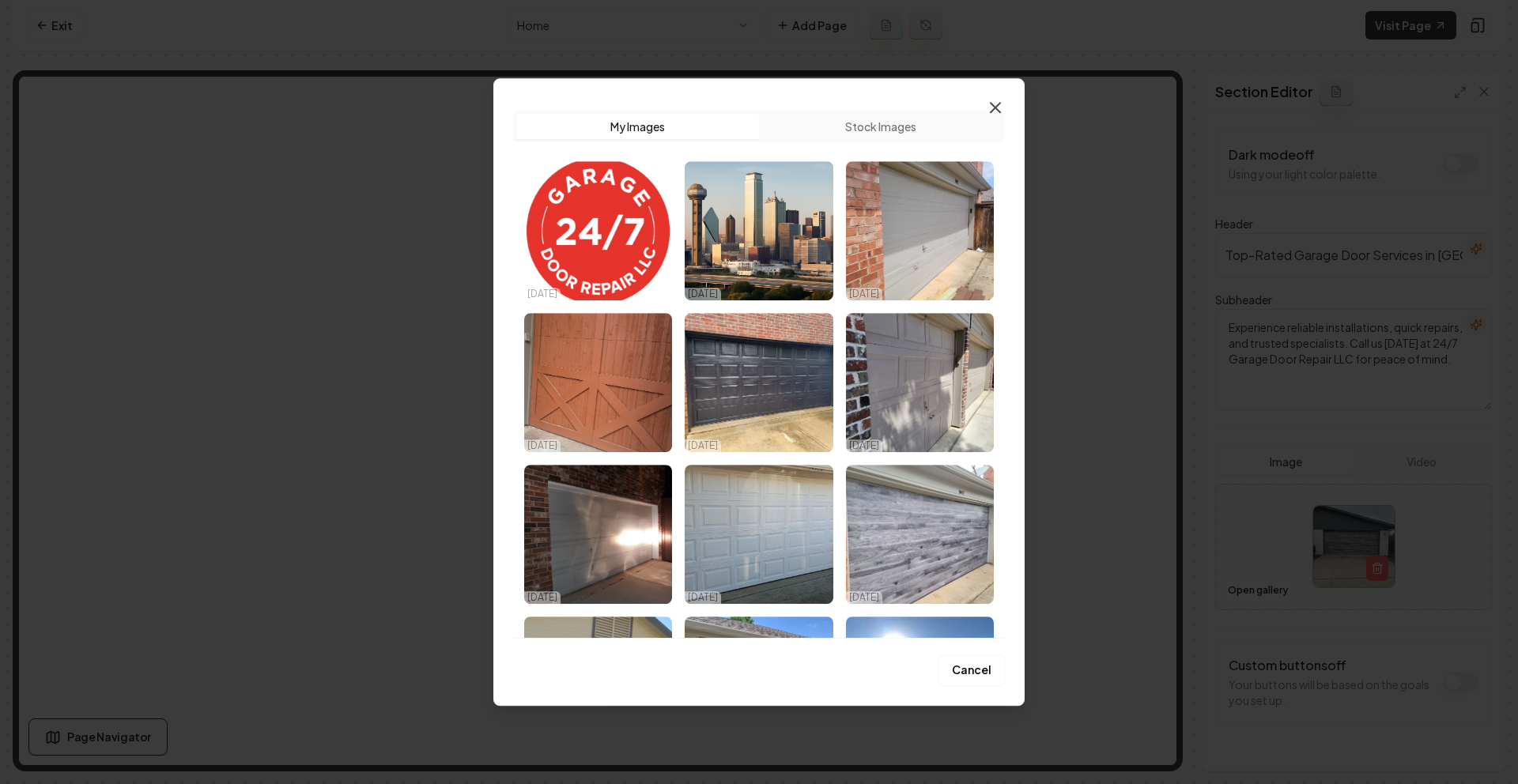
click at [996, 102] on icon "button" at bounding box center [995, 107] width 19 height 19
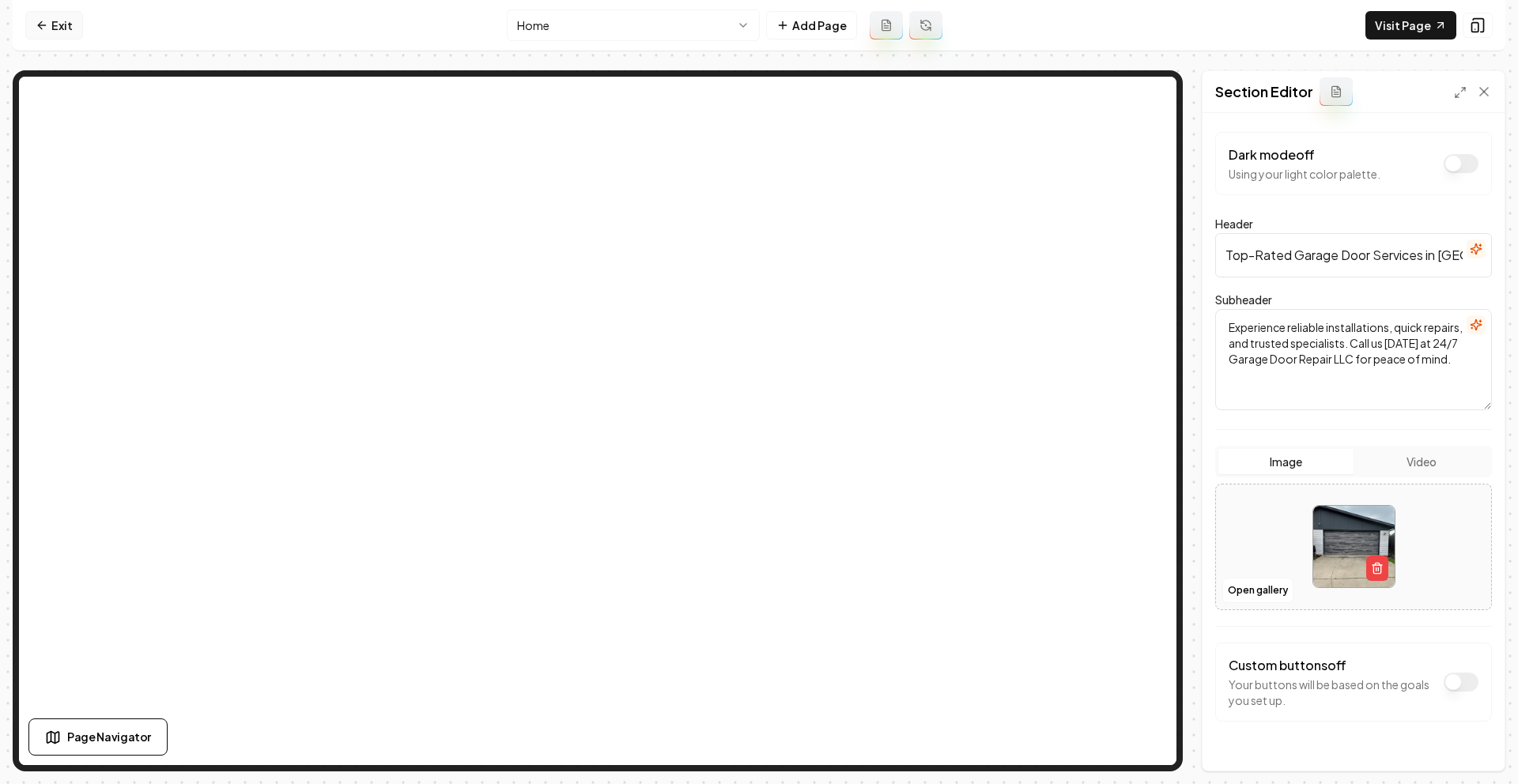
click at [28, 29] on link "Exit" at bounding box center [54, 25] width 58 height 28
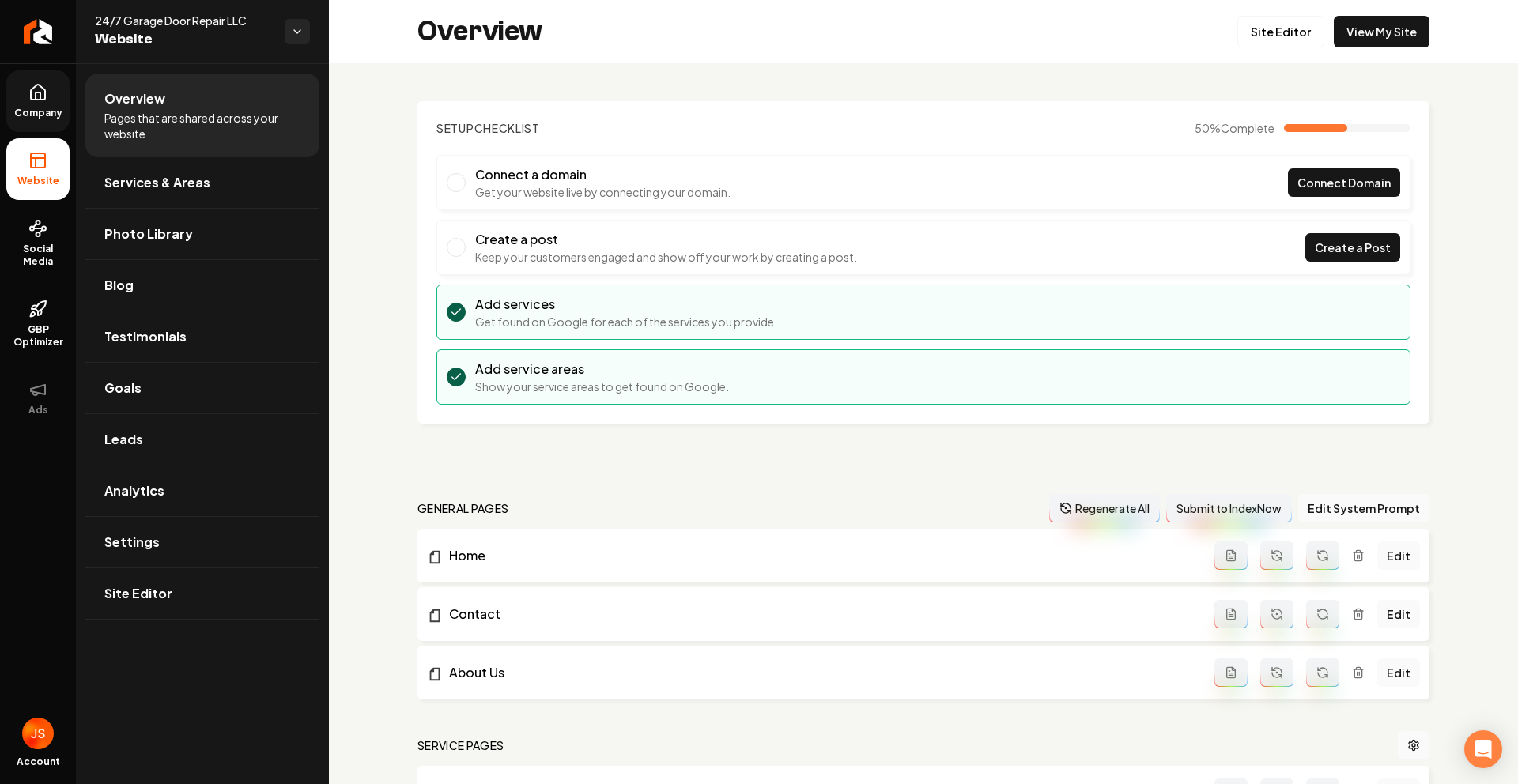
click at [20, 94] on link "Company" at bounding box center [38, 101] width 63 height 61
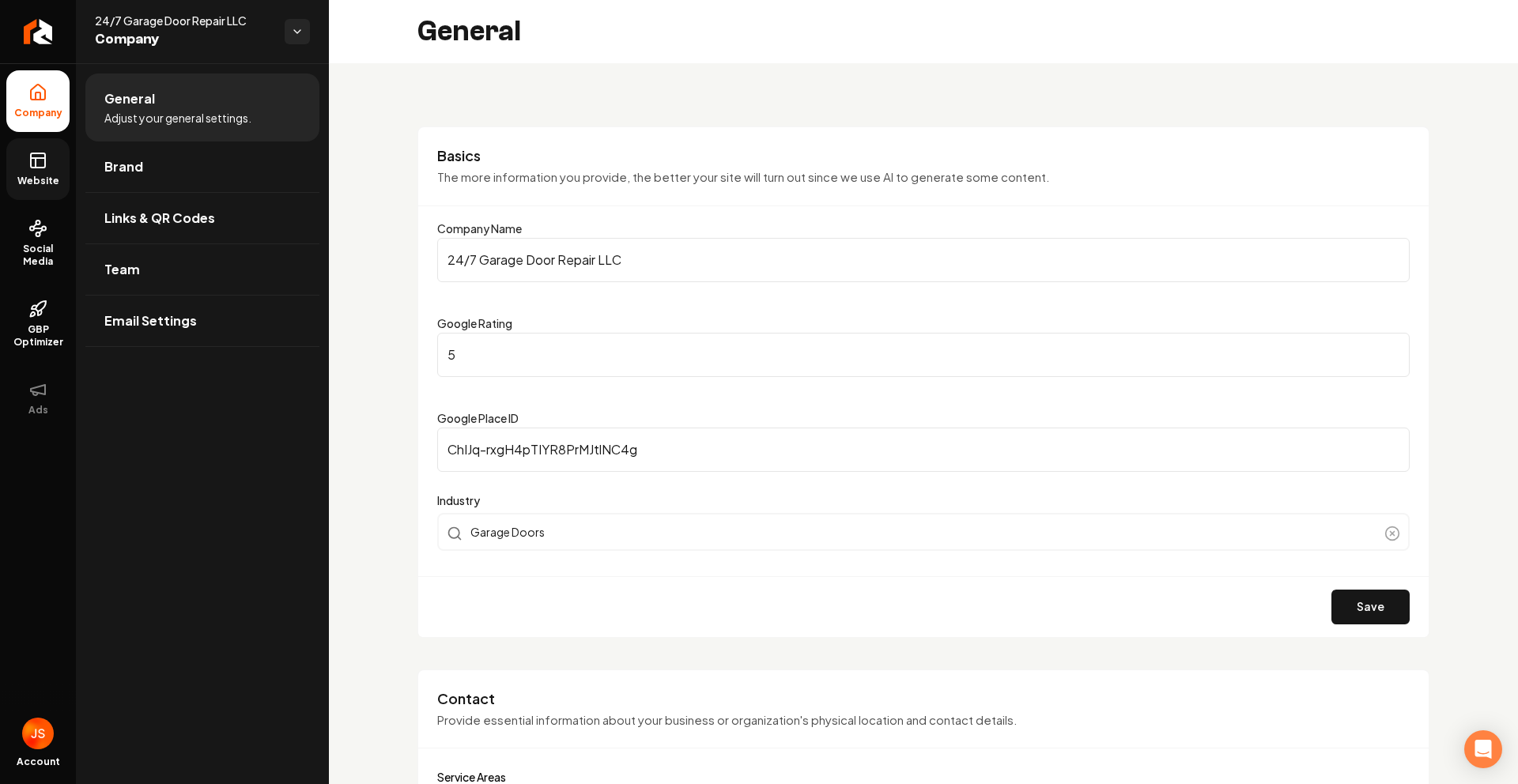
click at [18, 156] on link "Website" at bounding box center [38, 168] width 63 height 61
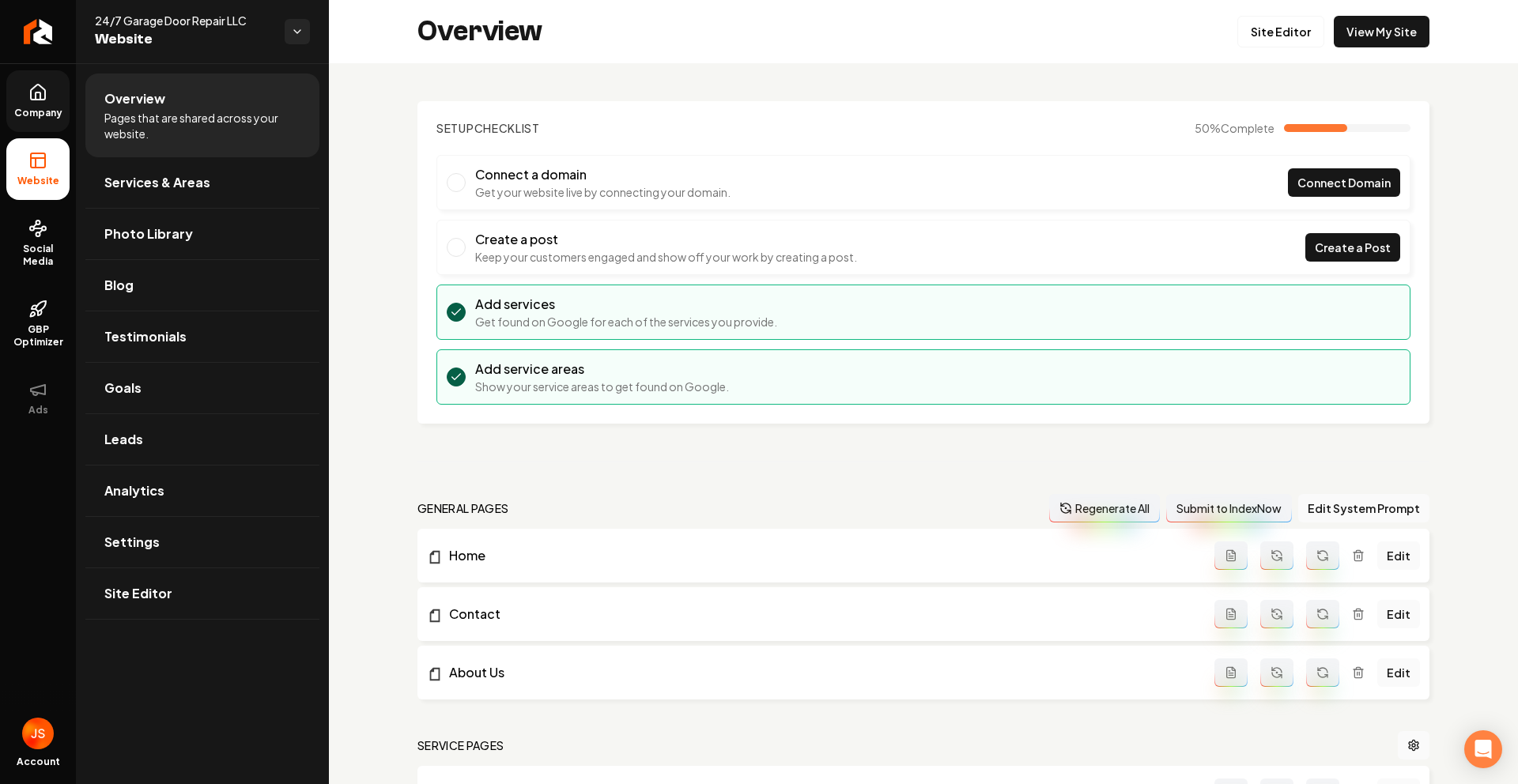
click at [38, 120] on link "Company" at bounding box center [38, 101] width 63 height 61
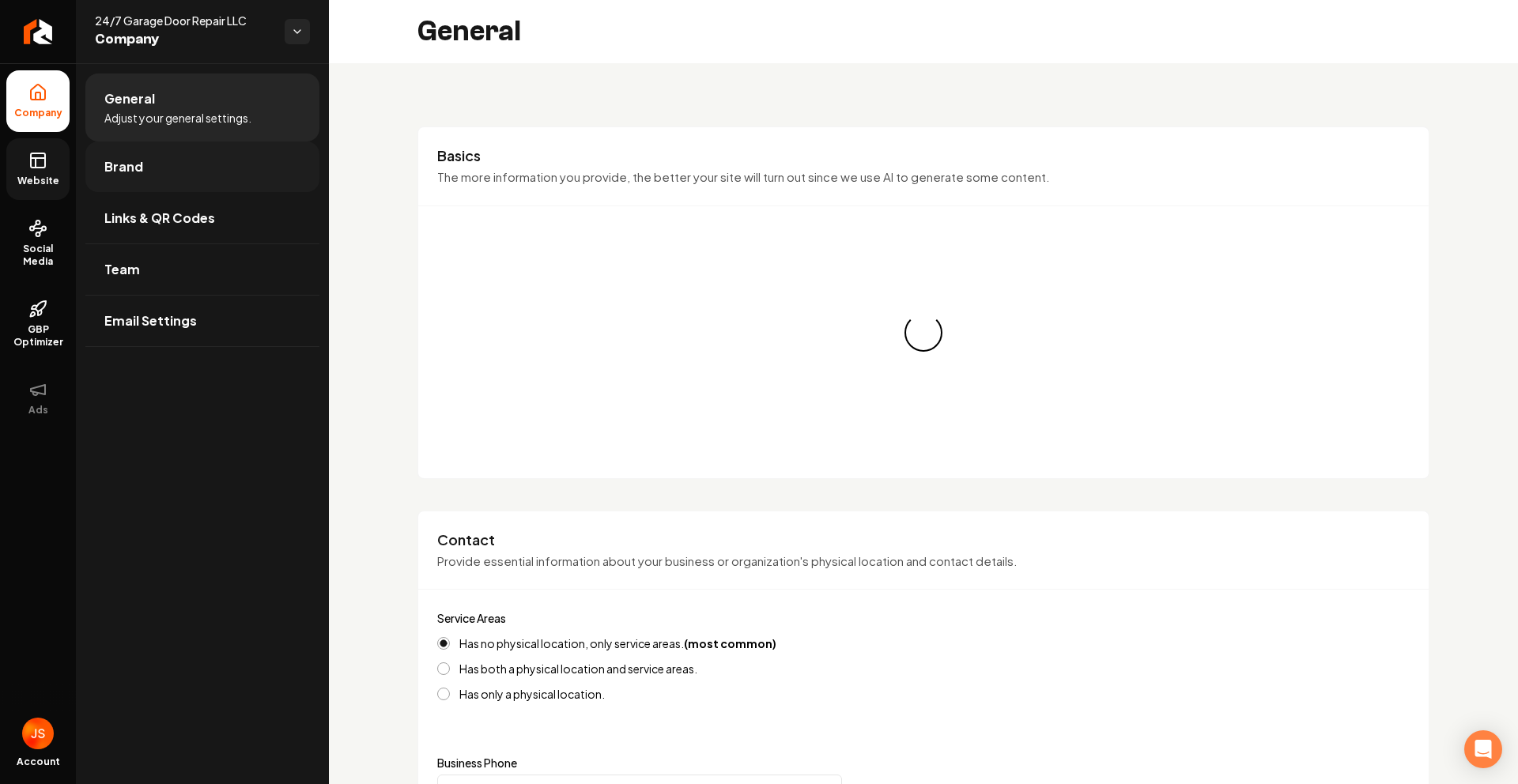
click at [128, 168] on span "Brand" at bounding box center [124, 166] width 38 height 19
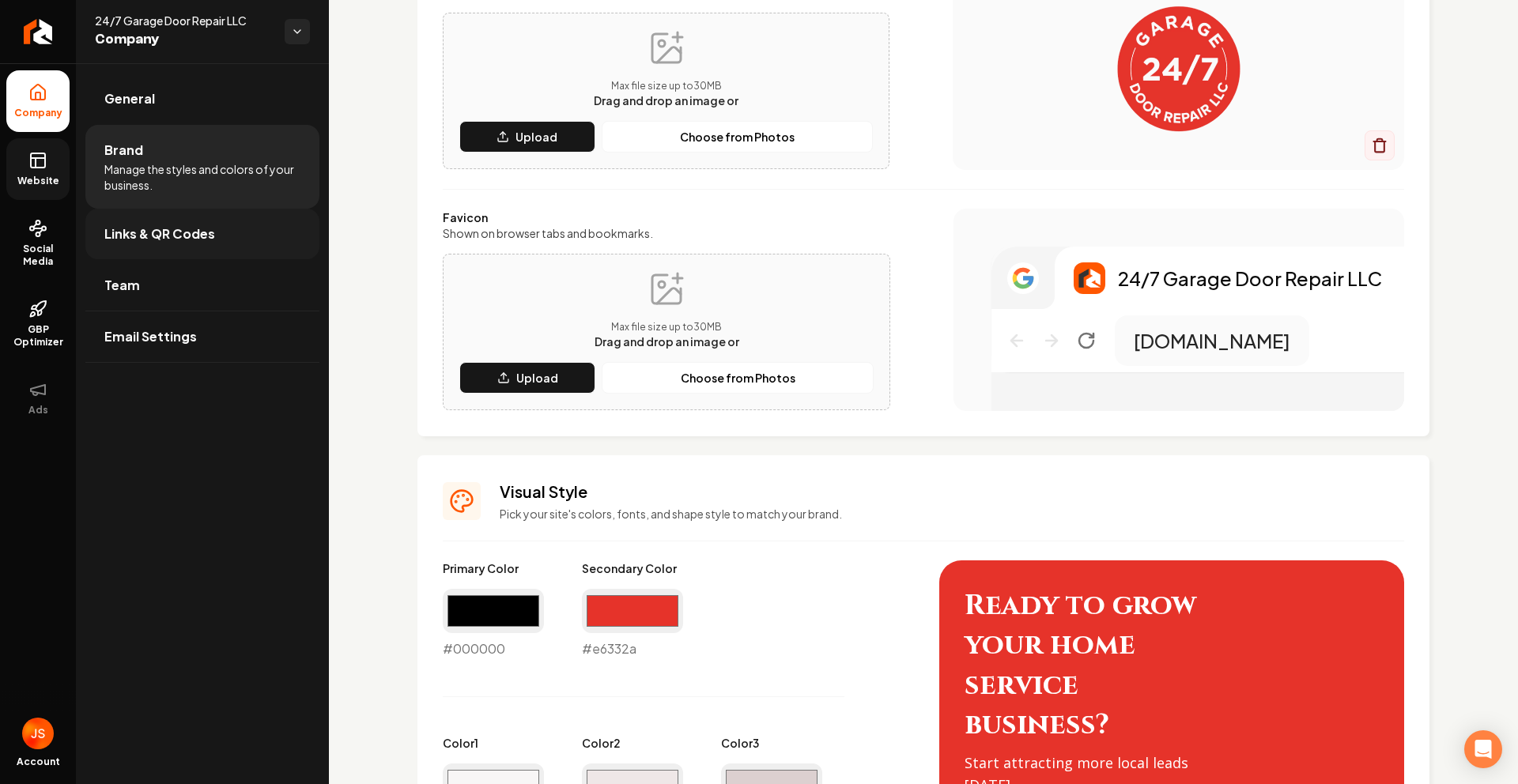
scroll to position [5, 0]
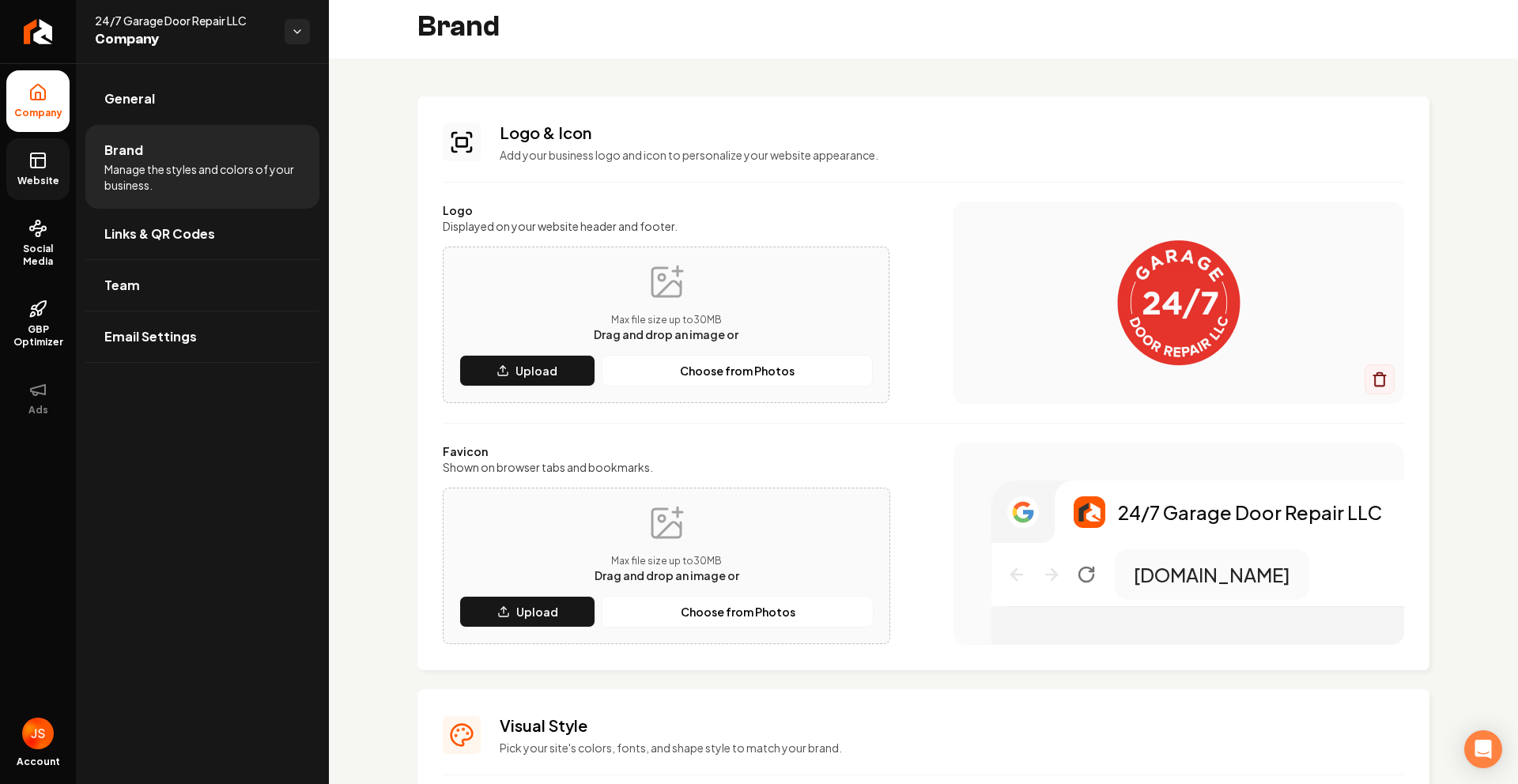
click at [40, 162] on icon at bounding box center [38, 160] width 19 height 19
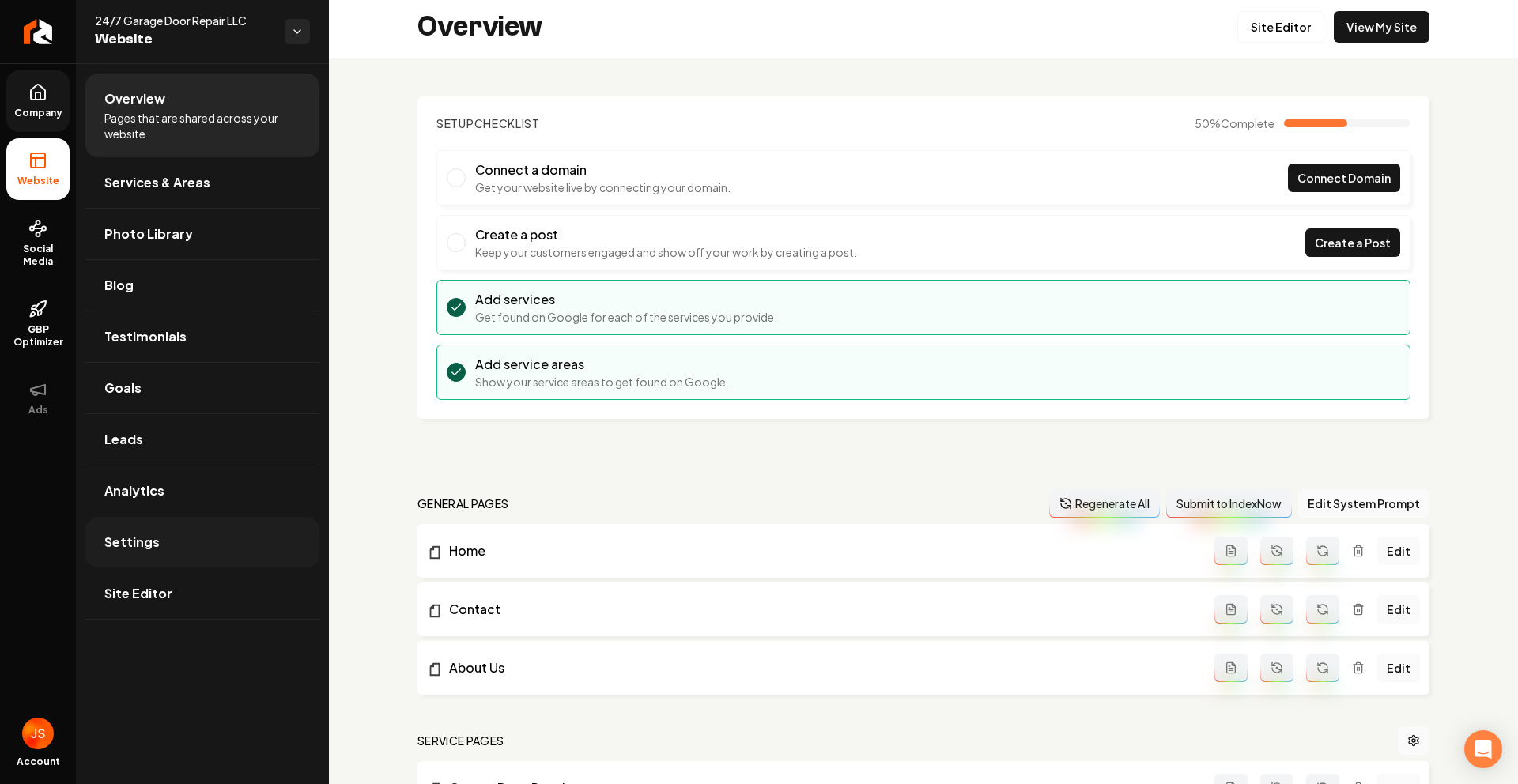
click at [153, 538] on span "Settings" at bounding box center [132, 542] width 55 height 19
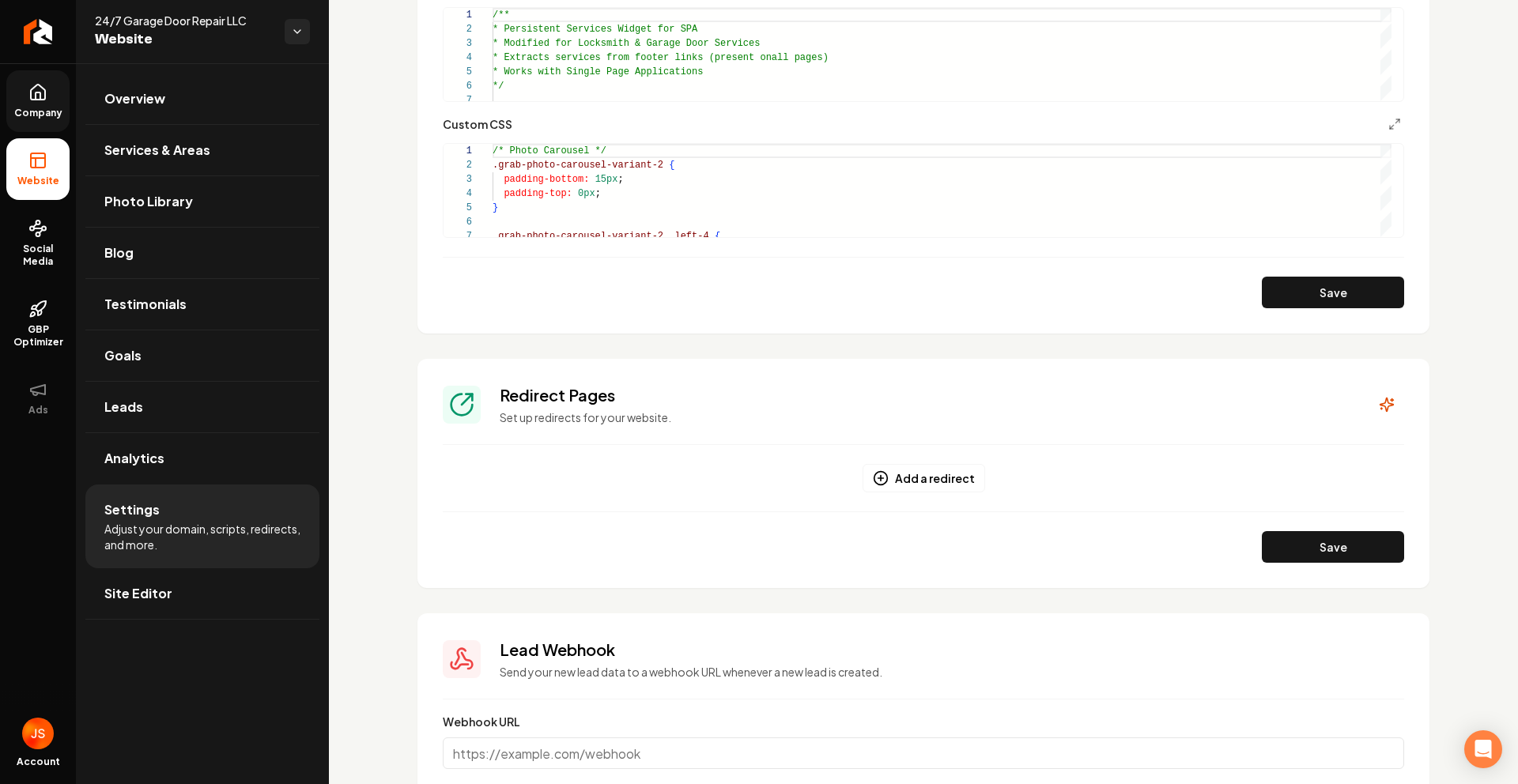
scroll to position [832, 0]
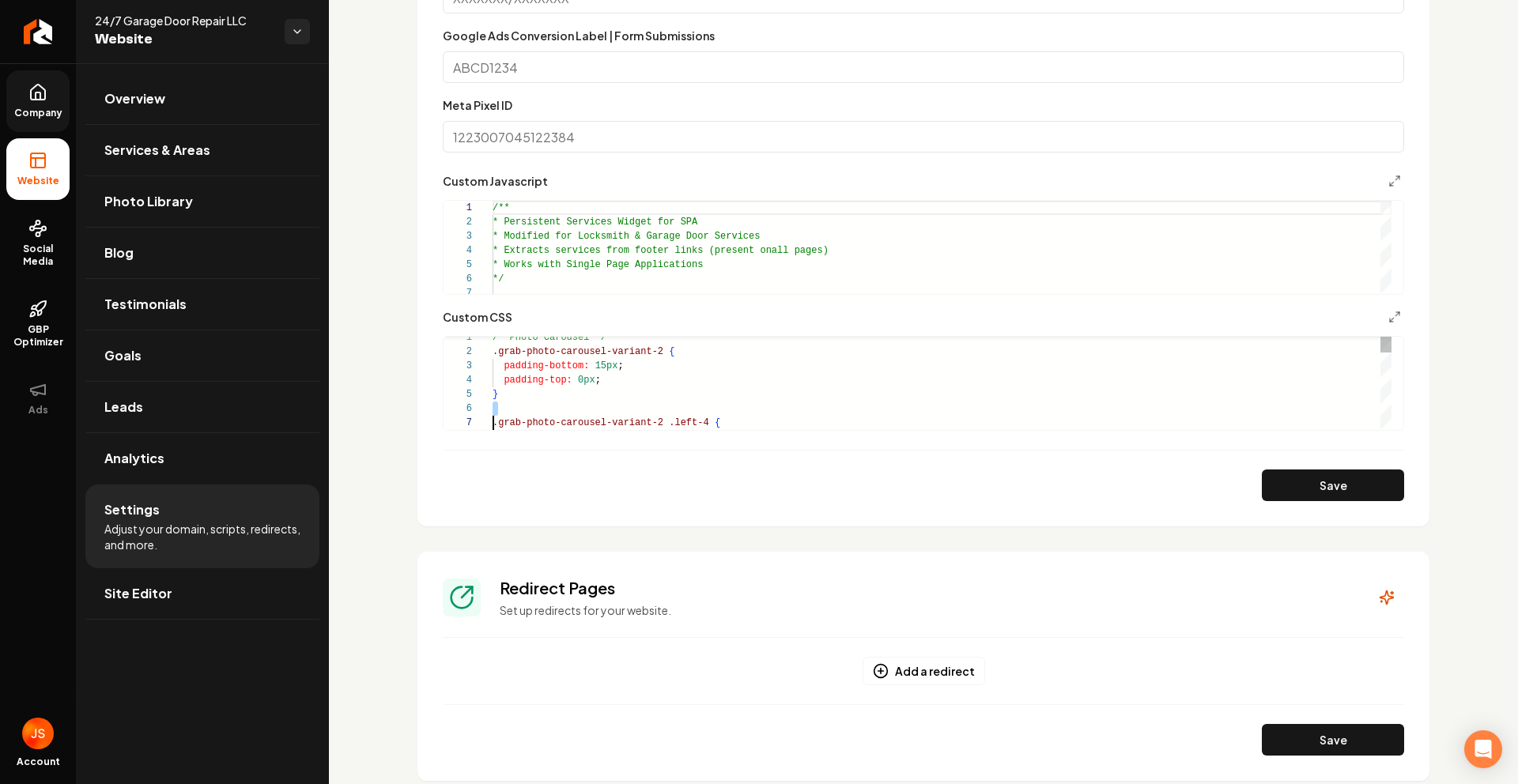
scroll to position [57, 5]
type textarea "**********"
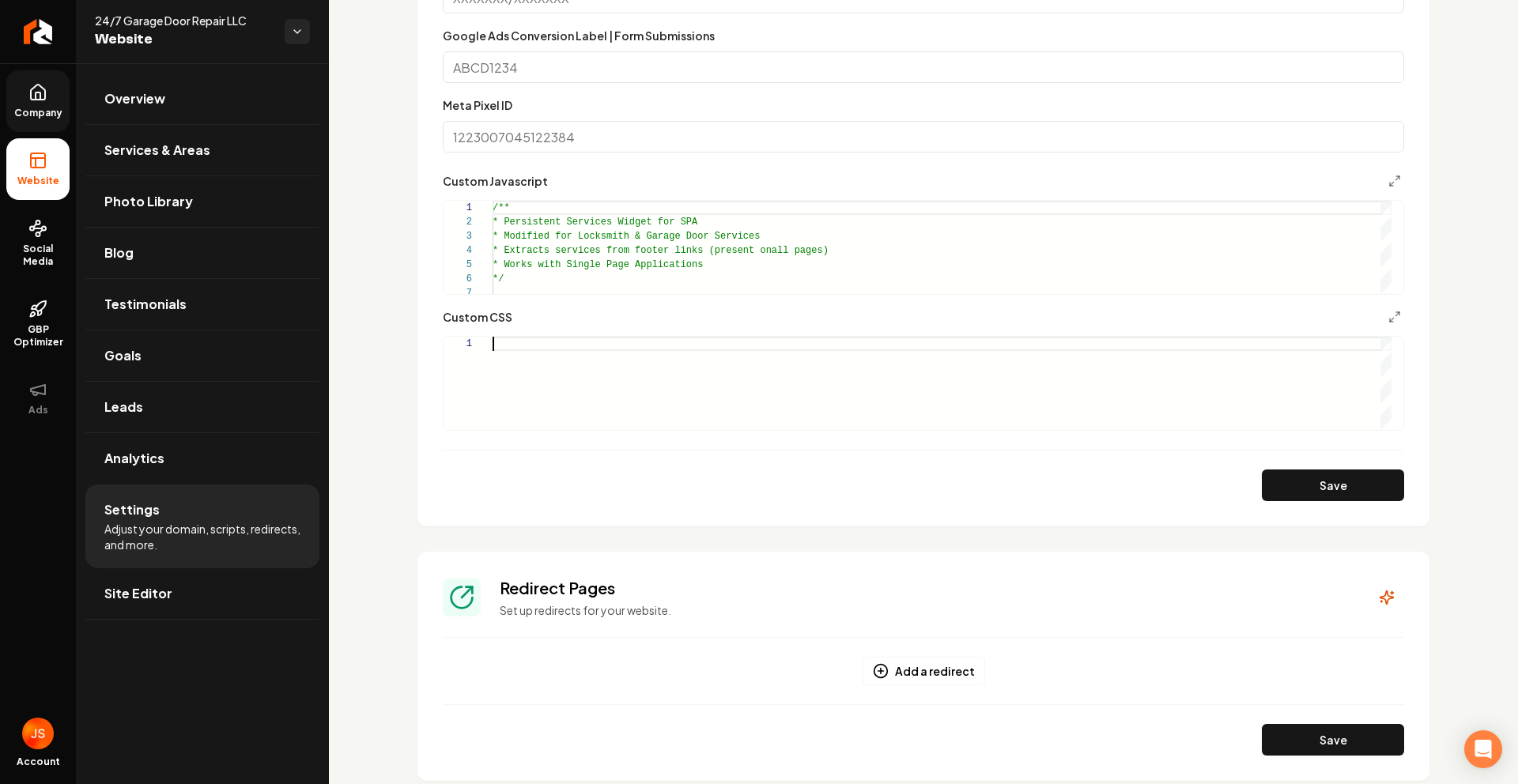
type textarea "**********"
click at [1273, 495] on button "Save" at bounding box center [1333, 485] width 143 height 32
click at [38, 107] on span "Company" at bounding box center [38, 113] width 61 height 13
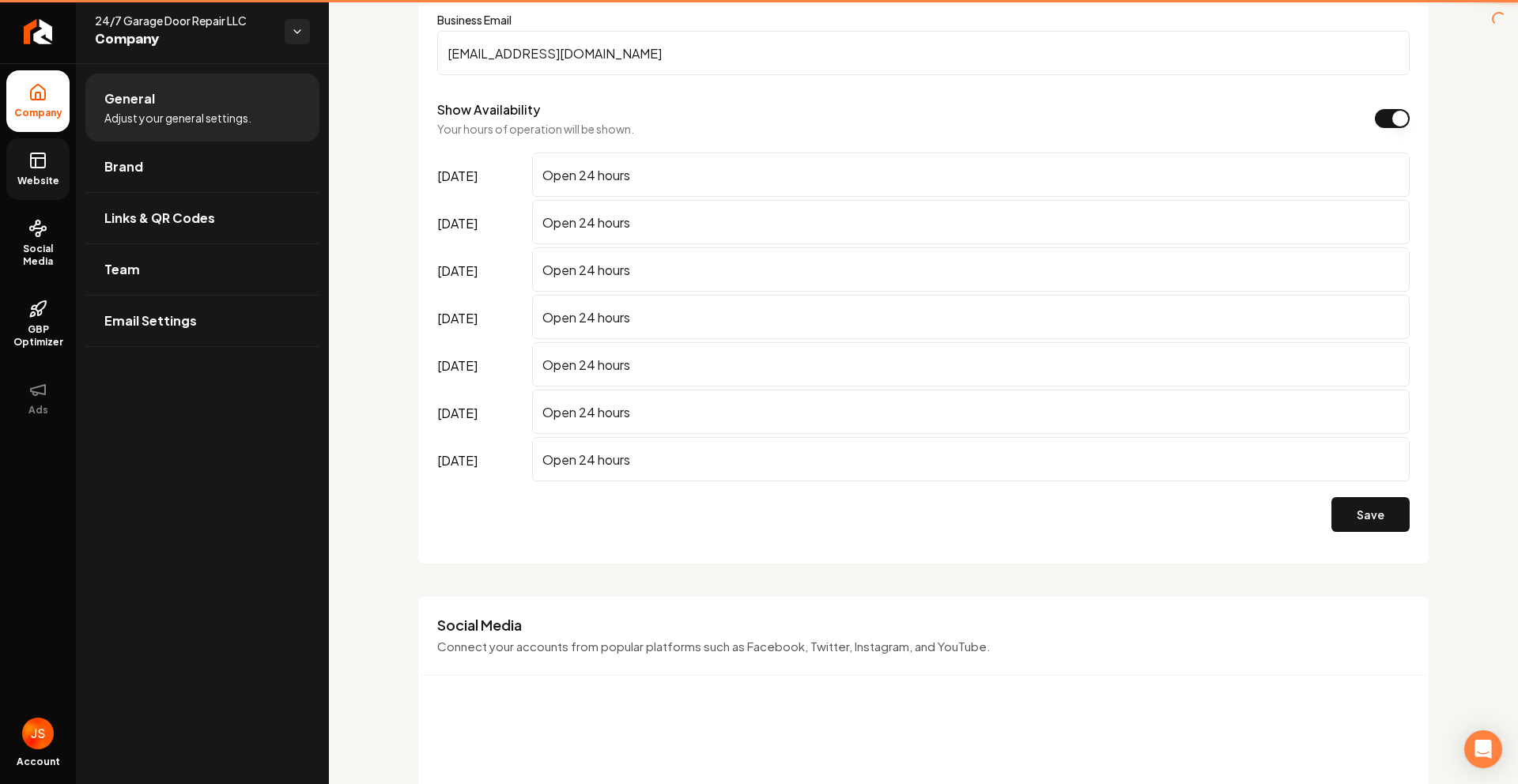
click at [32, 161] on icon at bounding box center [38, 160] width 19 height 19
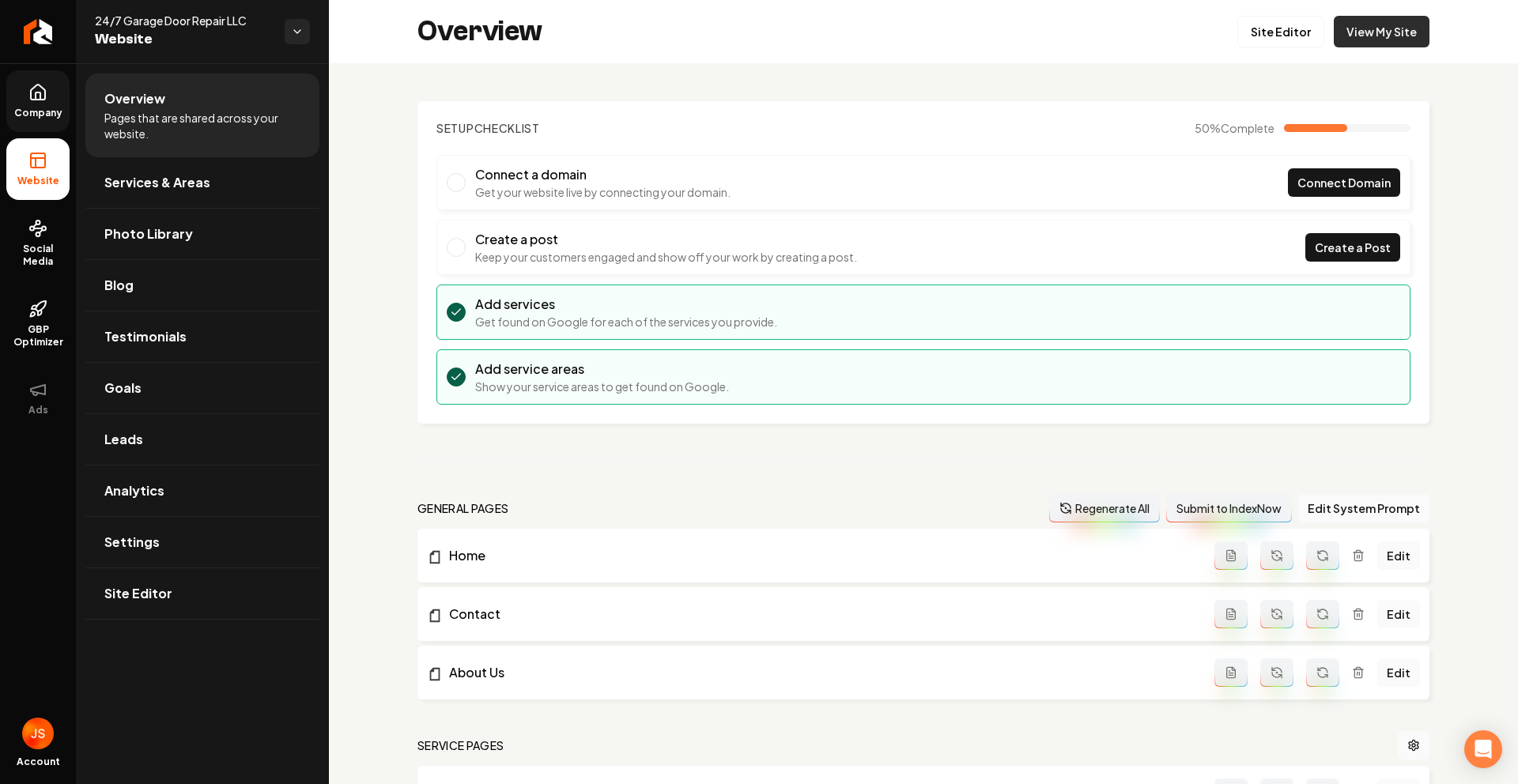
click at [1369, 43] on link "View My Site" at bounding box center [1382, 31] width 96 height 32
click at [1269, 38] on link "Site Editor" at bounding box center [1280, 31] width 87 height 32
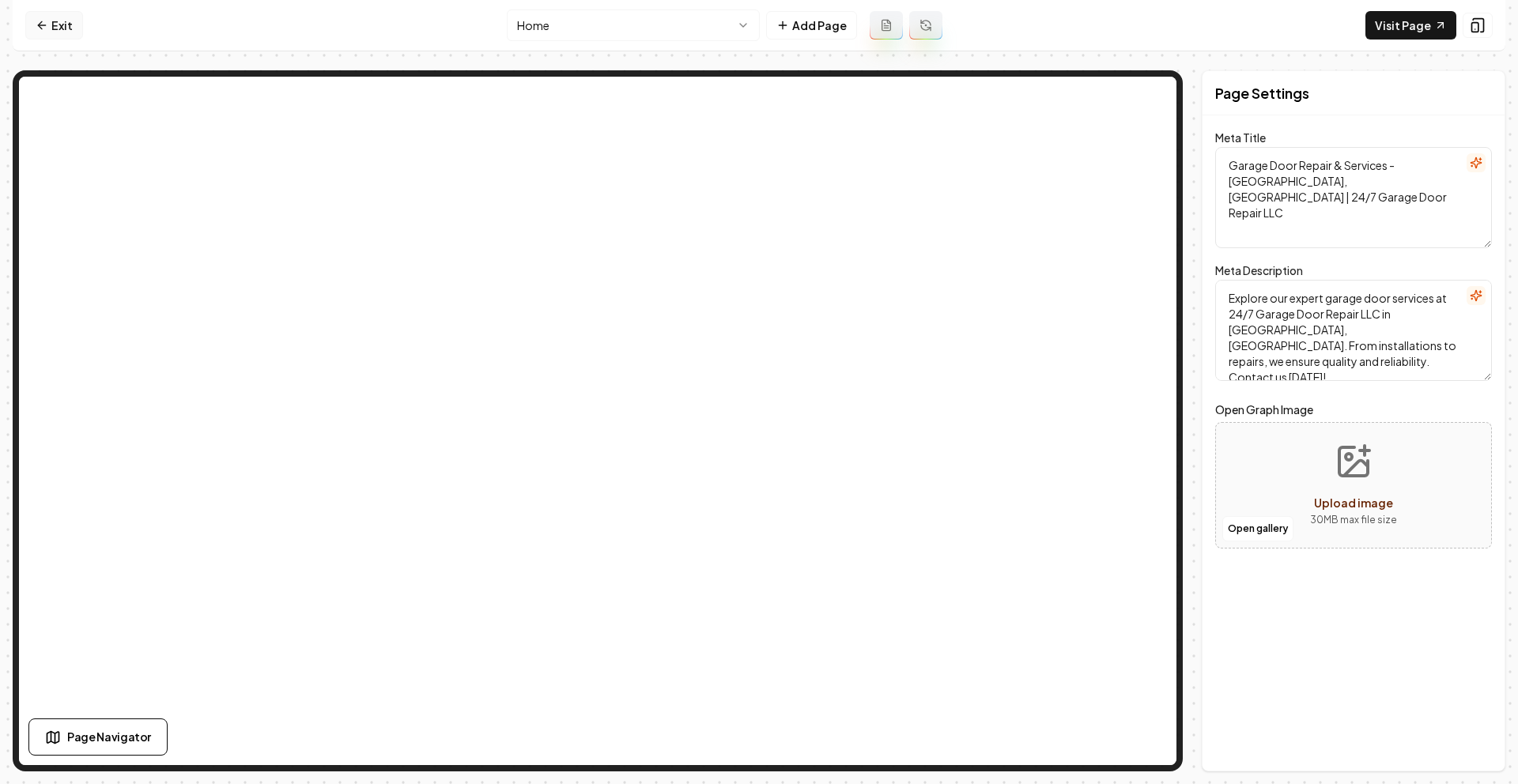
click at [56, 32] on link "Exit" at bounding box center [54, 25] width 58 height 28
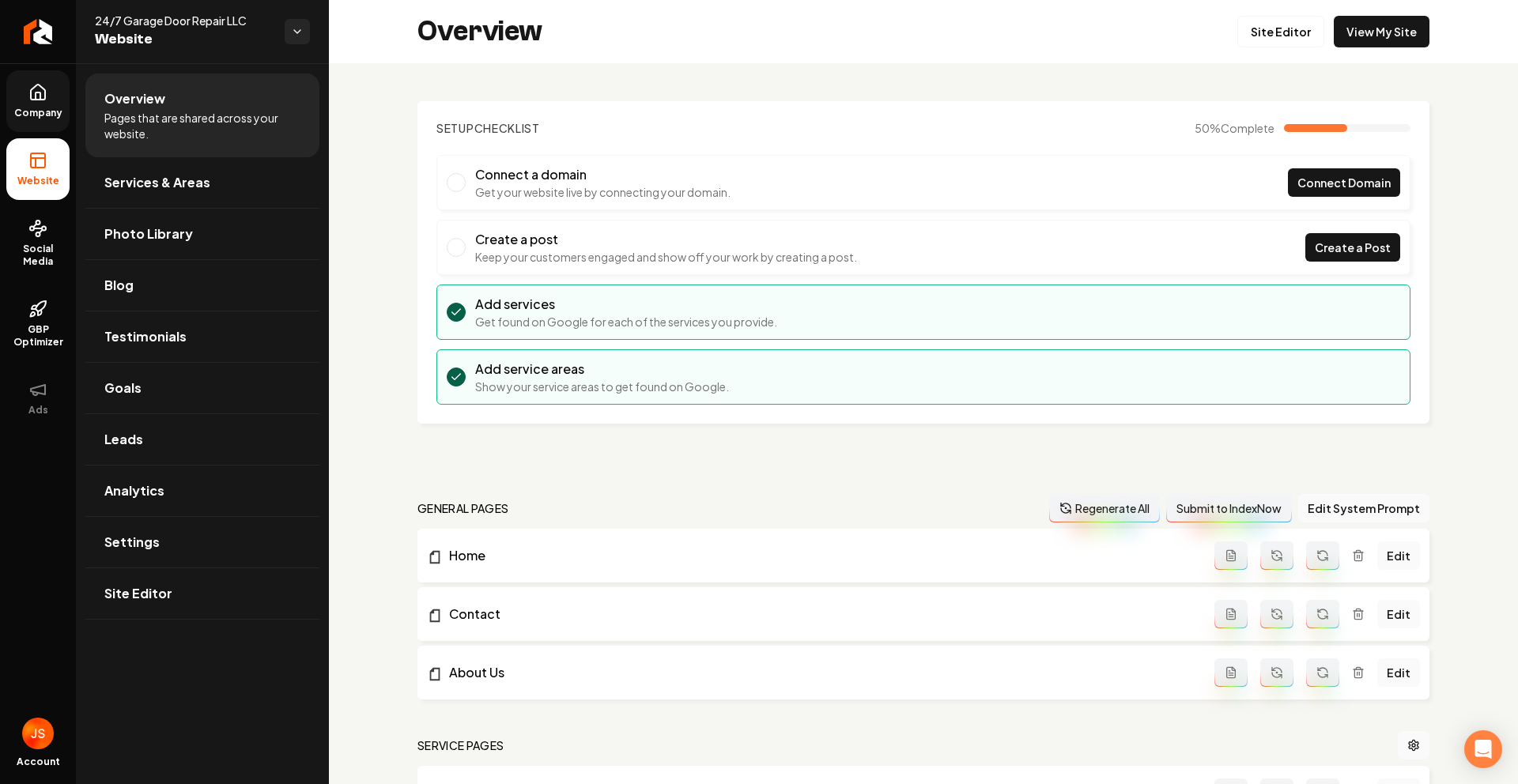
click at [54, 98] on link "Company" at bounding box center [38, 101] width 63 height 61
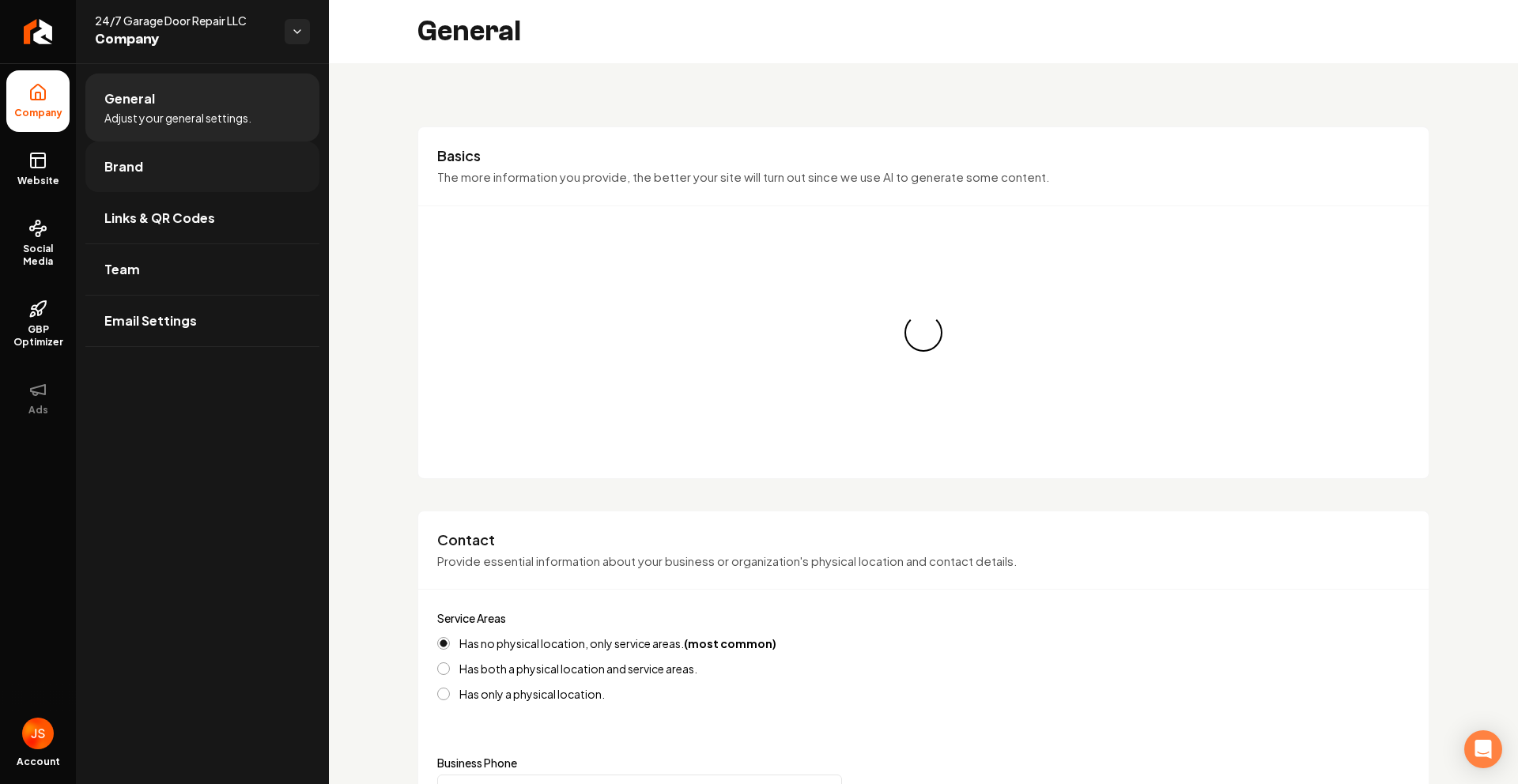
click at [103, 161] on link "Brand" at bounding box center [202, 166] width 234 height 50
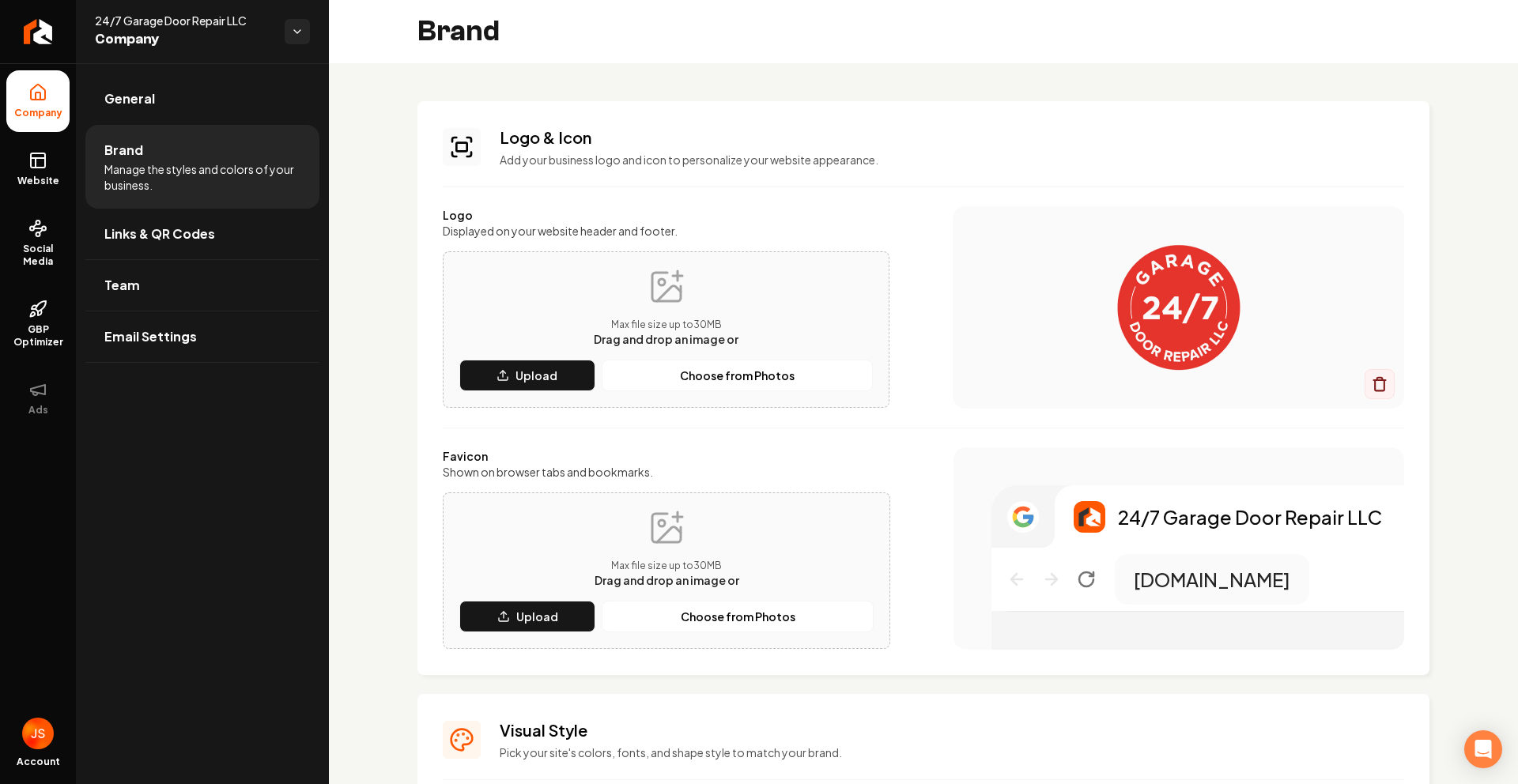
scroll to position [513, 0]
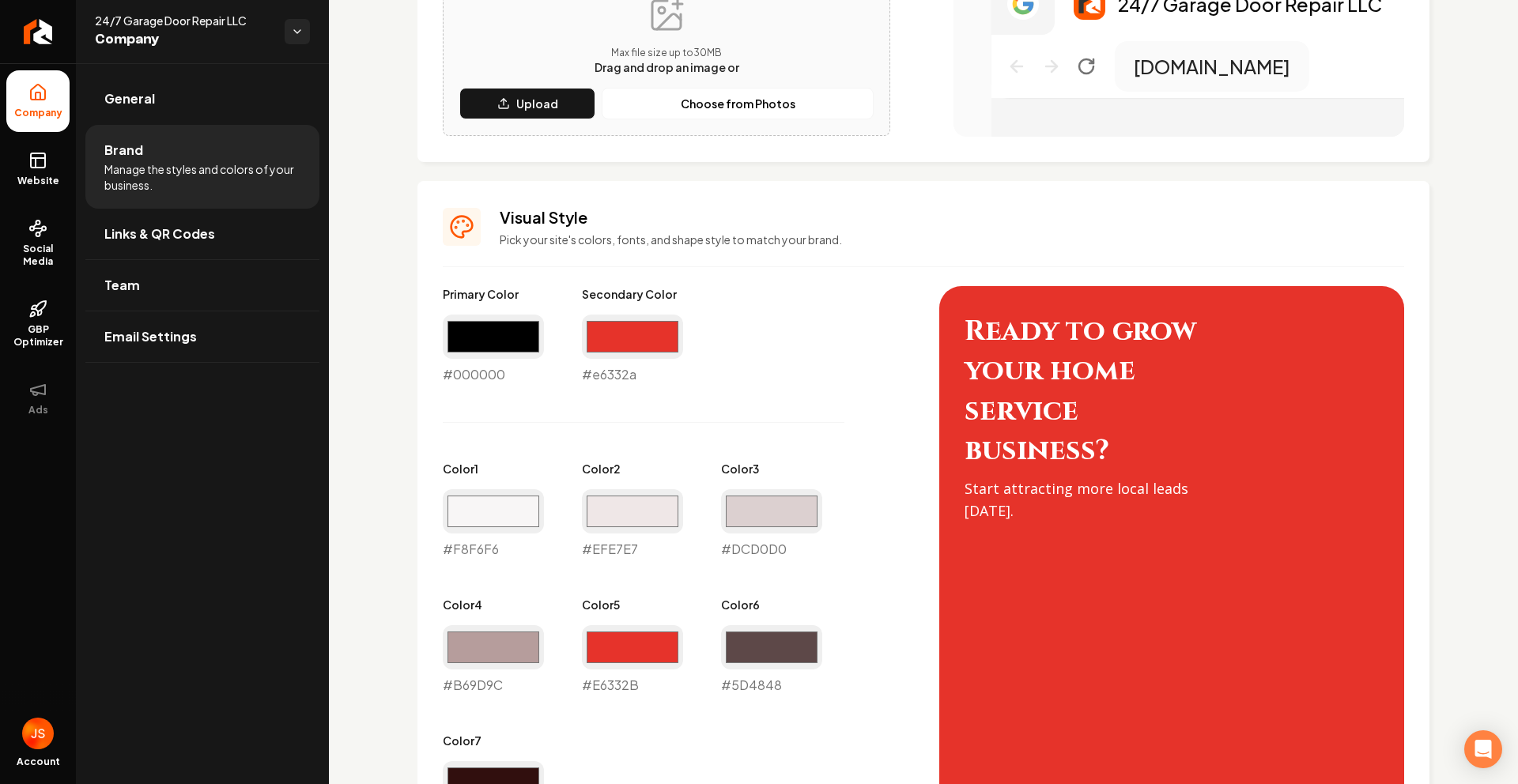
click at [623, 376] on div "#e6332a #e6332a" at bounding box center [632, 349] width 102 height 70
copy div "#e6332a"
click at [38, 168] on icon at bounding box center [38, 160] width 19 height 19
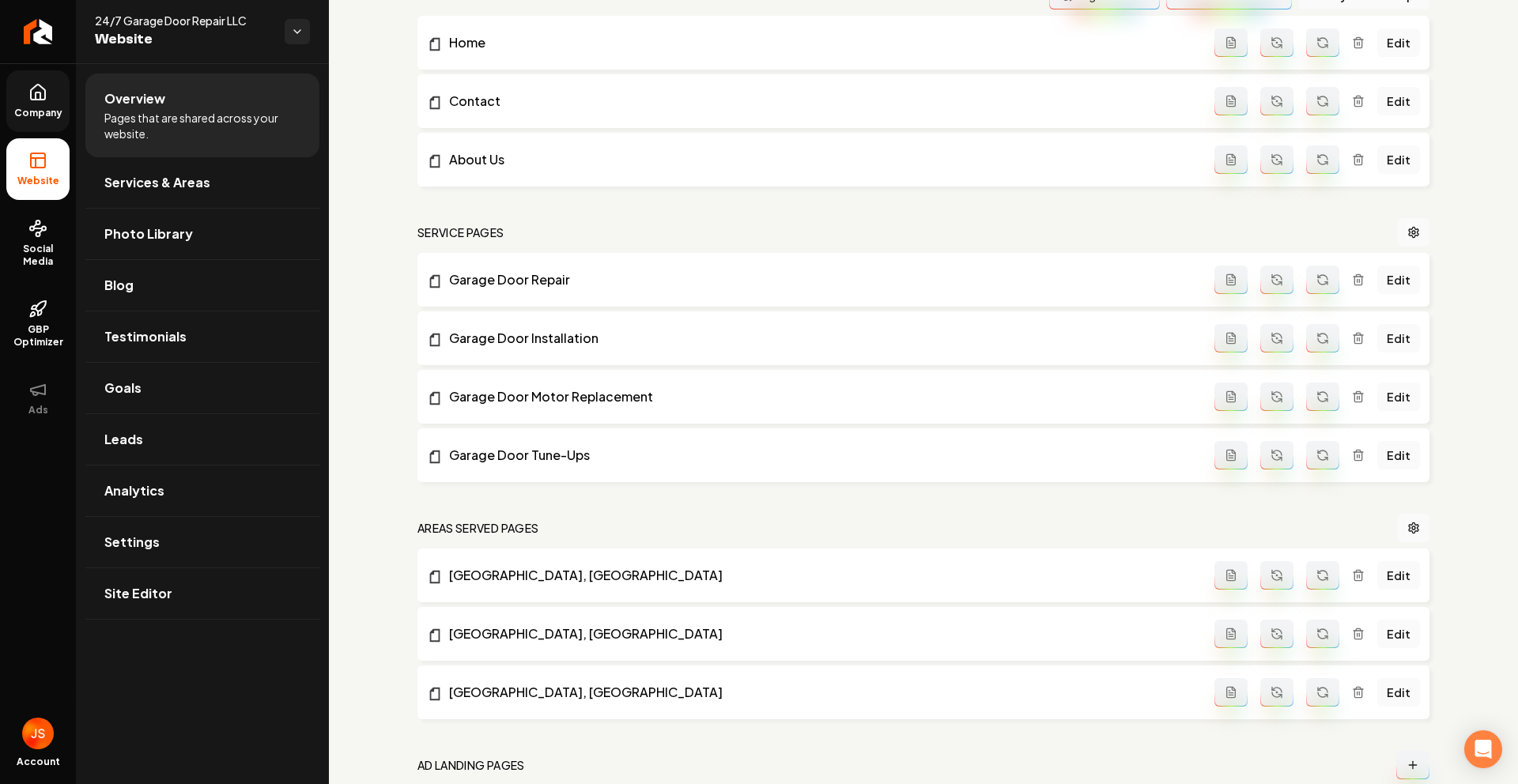
click at [59, 113] on span "Company" at bounding box center [38, 113] width 61 height 13
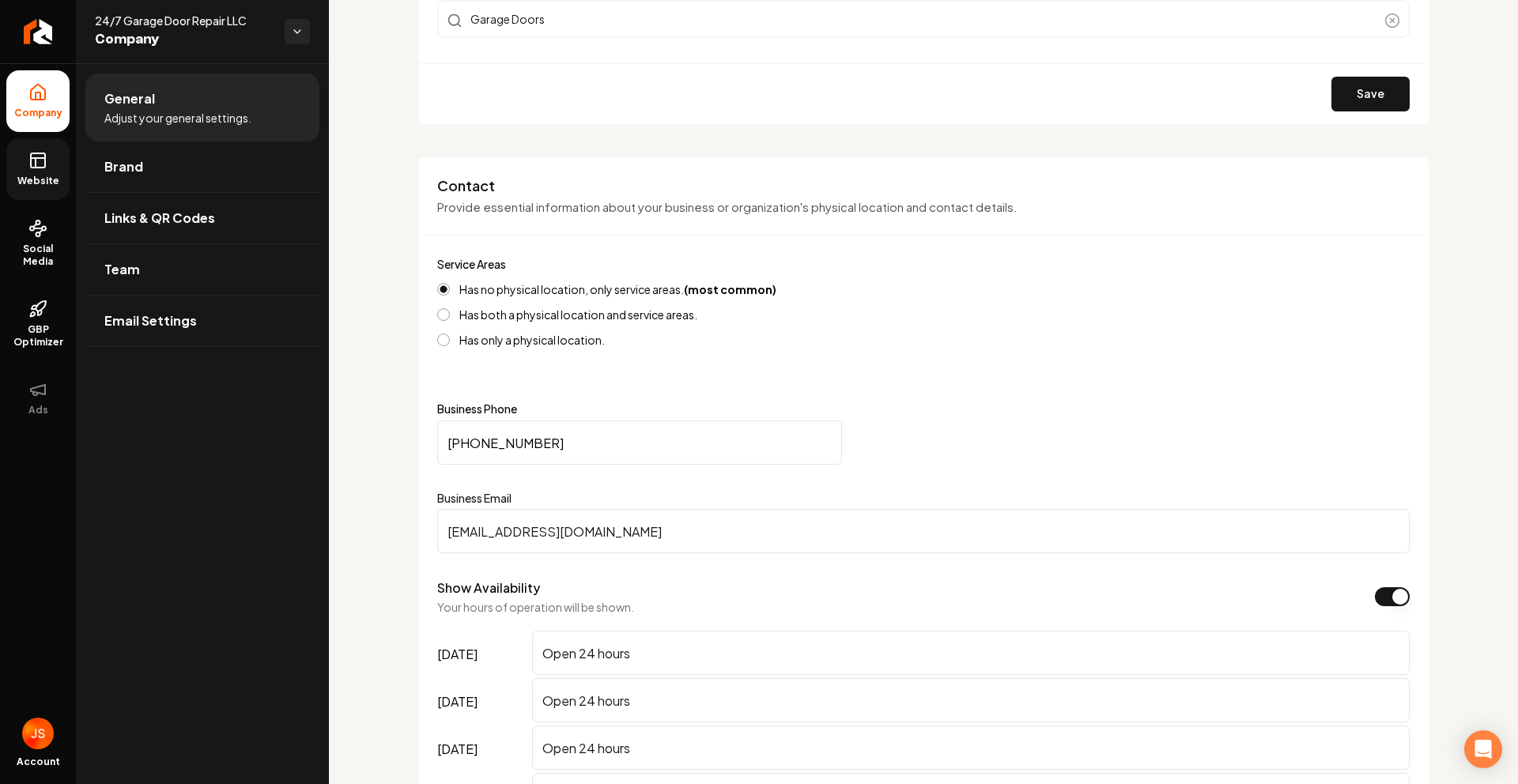
click at [44, 166] on rect at bounding box center [38, 161] width 15 height 15
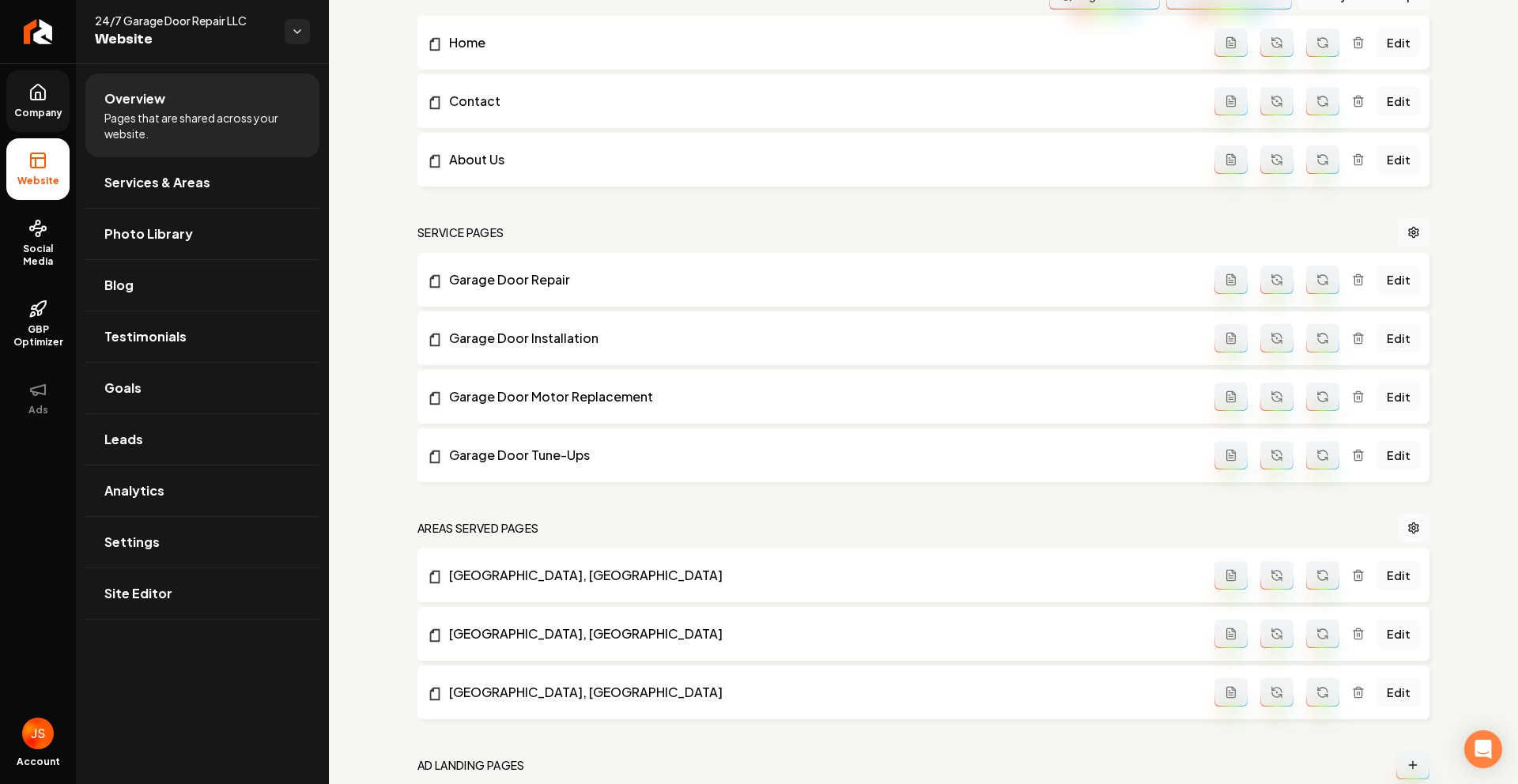
click at [46, 126] on link "Company" at bounding box center [38, 101] width 63 height 61
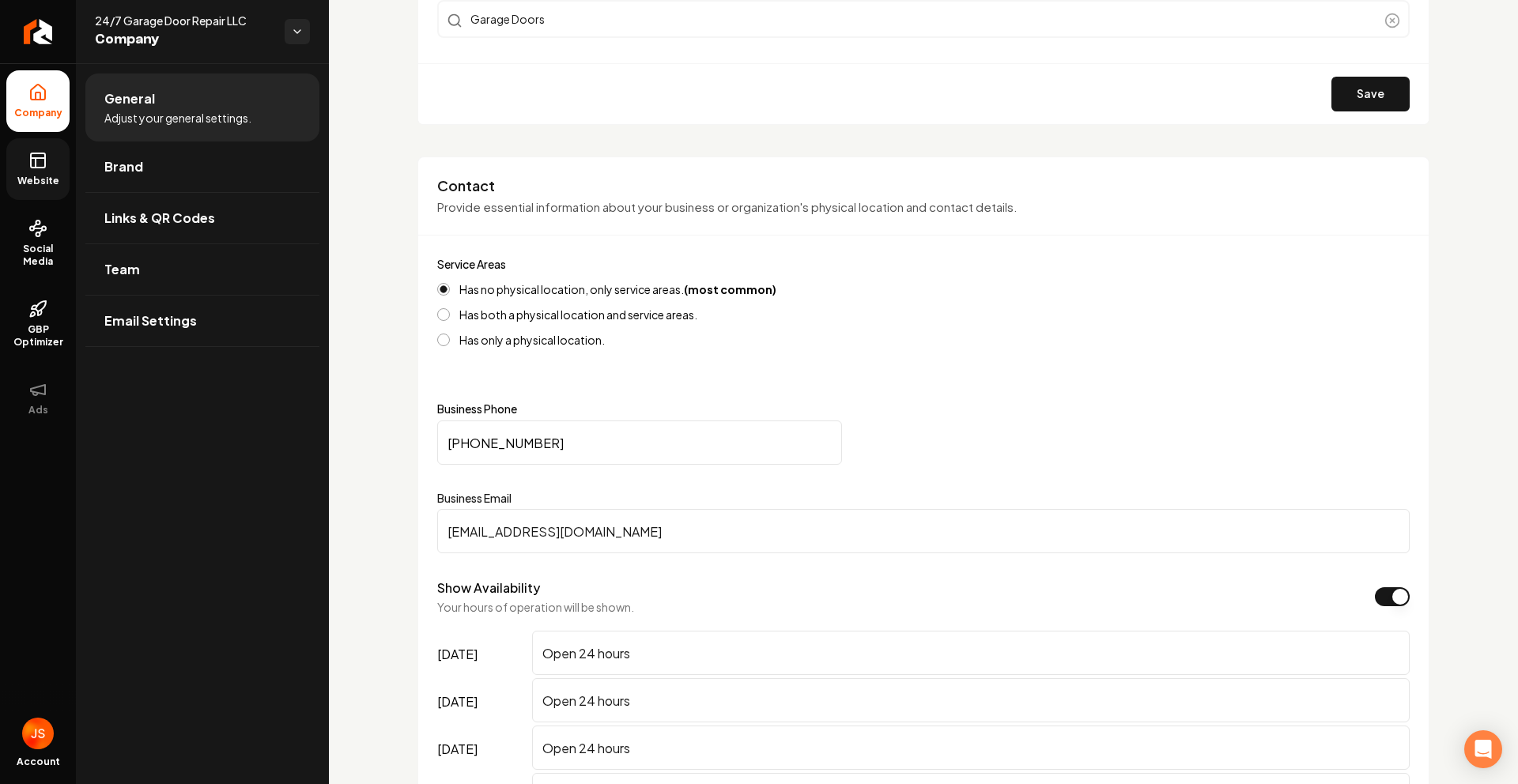
click at [32, 188] on link "Website" at bounding box center [38, 168] width 63 height 61
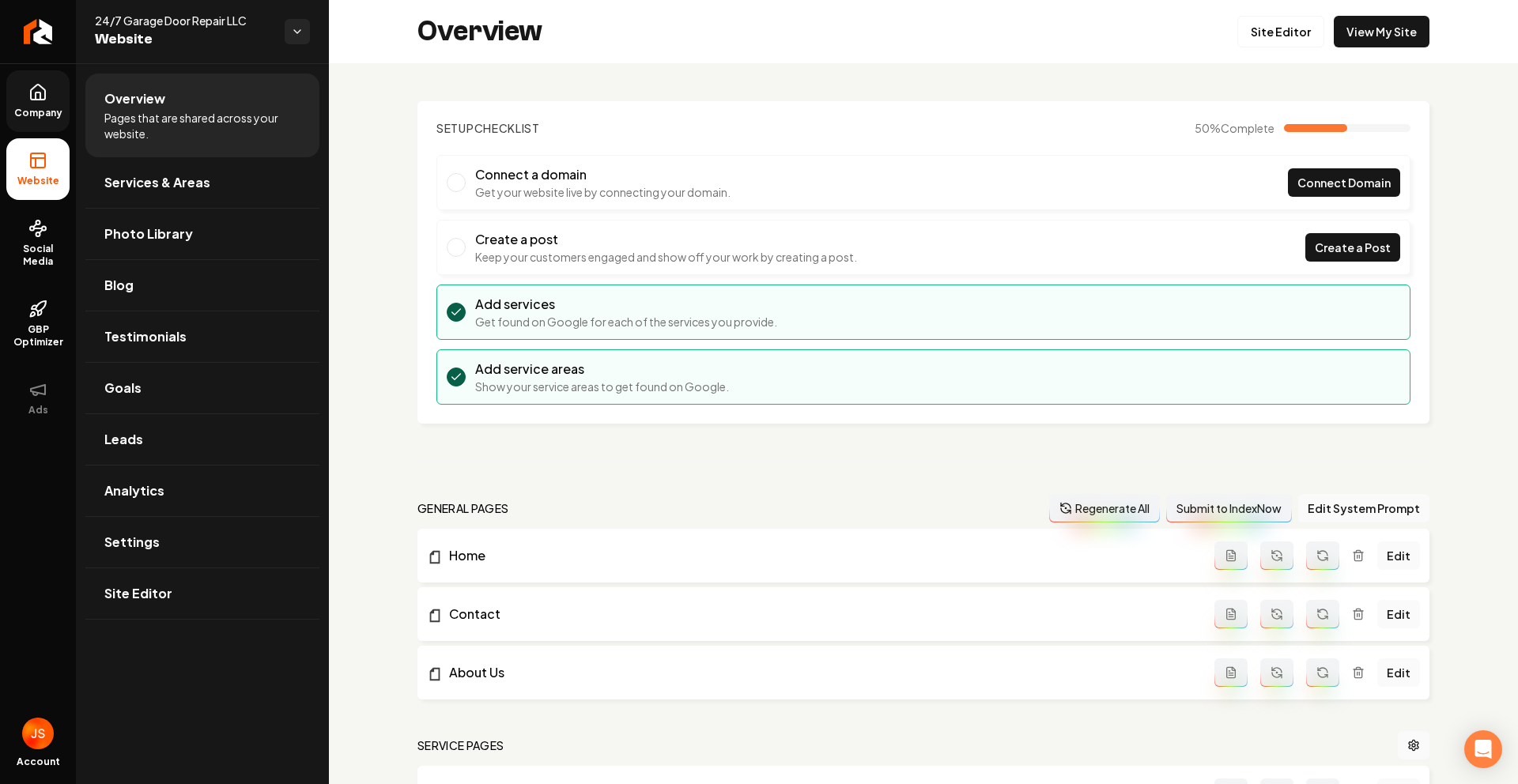
click at [1308, 59] on div "Overview Site Editor View My Site" at bounding box center [922, 31] width 1189 height 63
click at [1293, 48] on div "Overview Site Editor View My Site" at bounding box center [922, 31] width 1189 height 63
click at [1290, 37] on link "Site Editor" at bounding box center [1280, 31] width 87 height 32
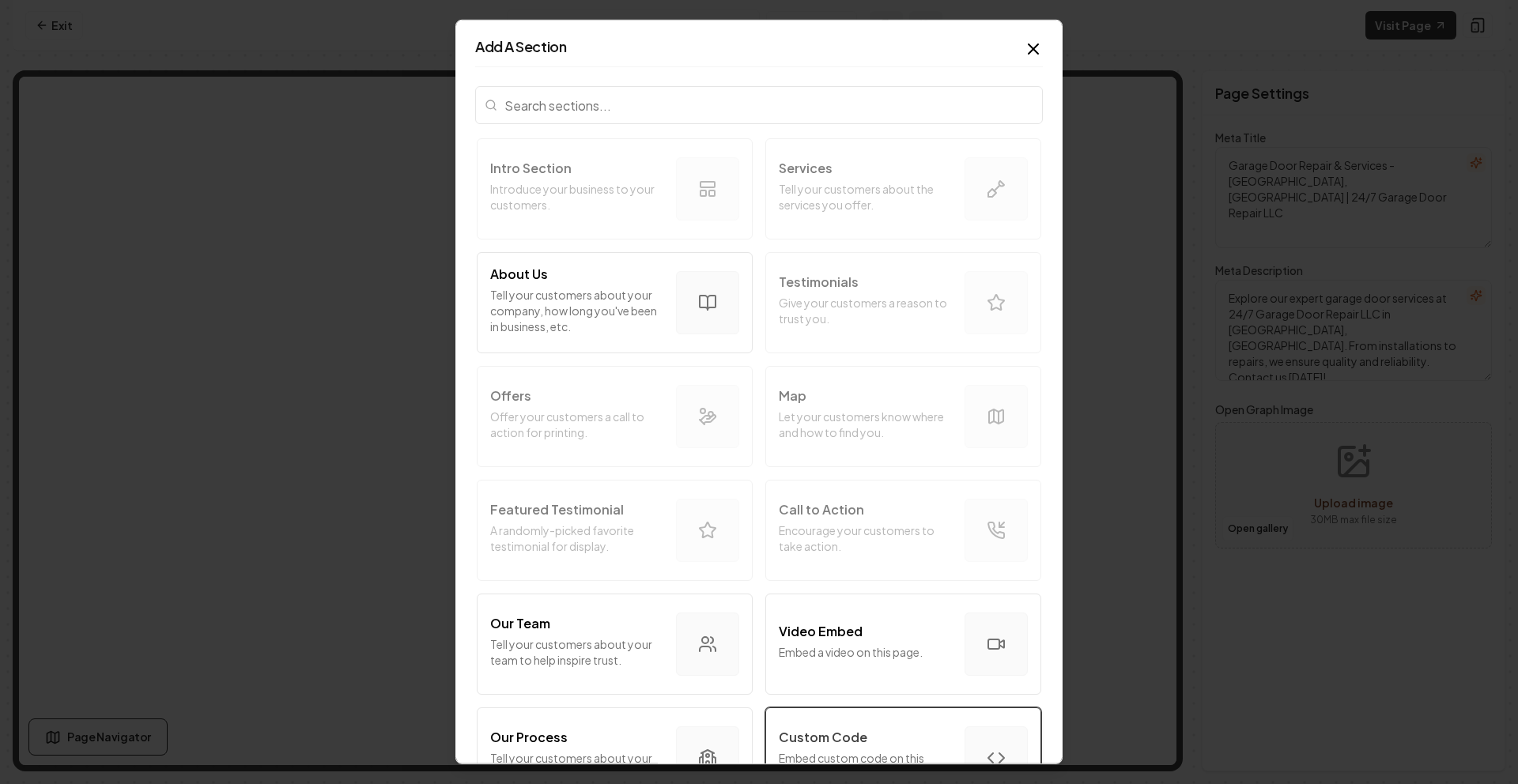
scroll to position [320, 0]
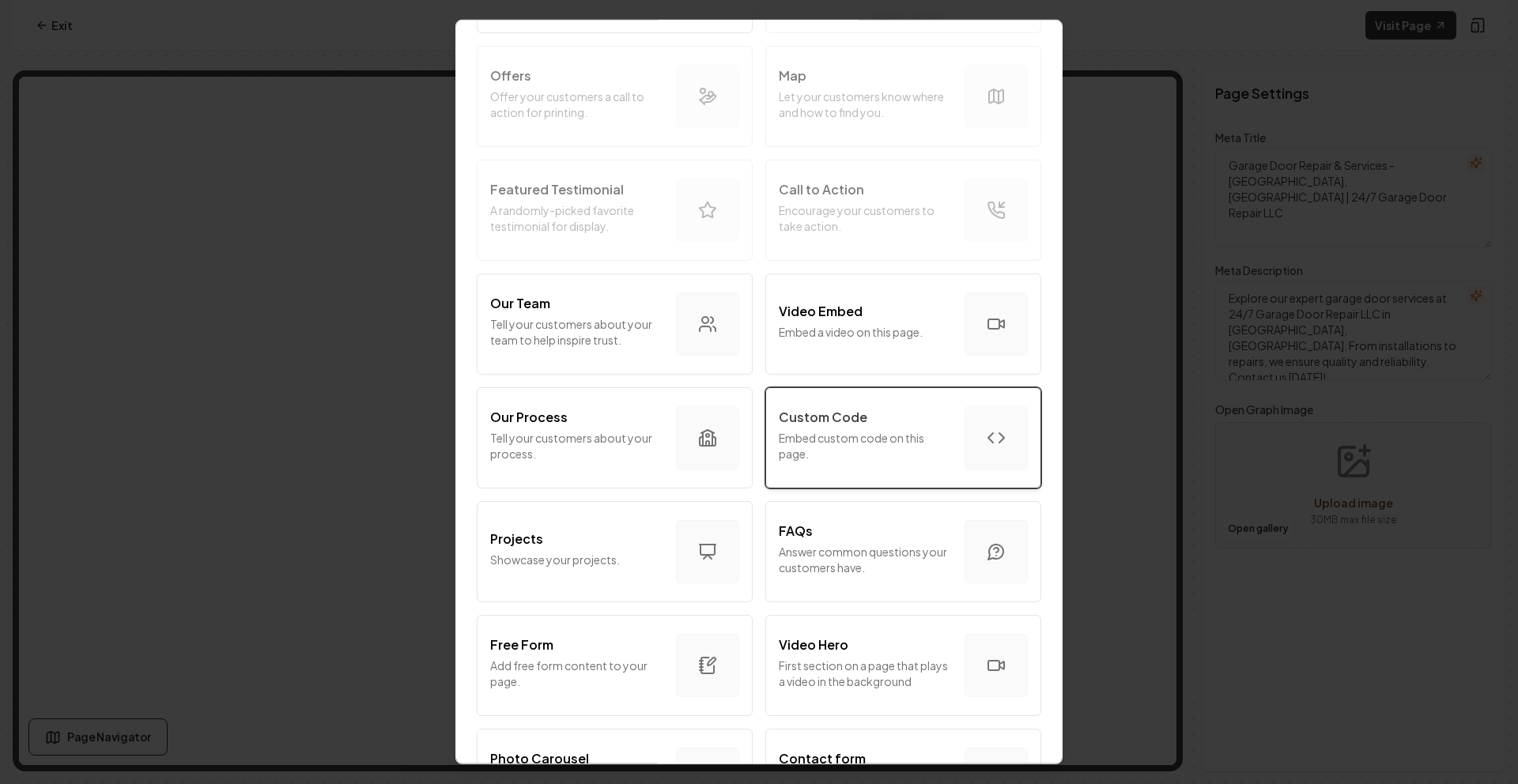
click at [875, 422] on div "Custom Code" at bounding box center [865, 417] width 173 height 19
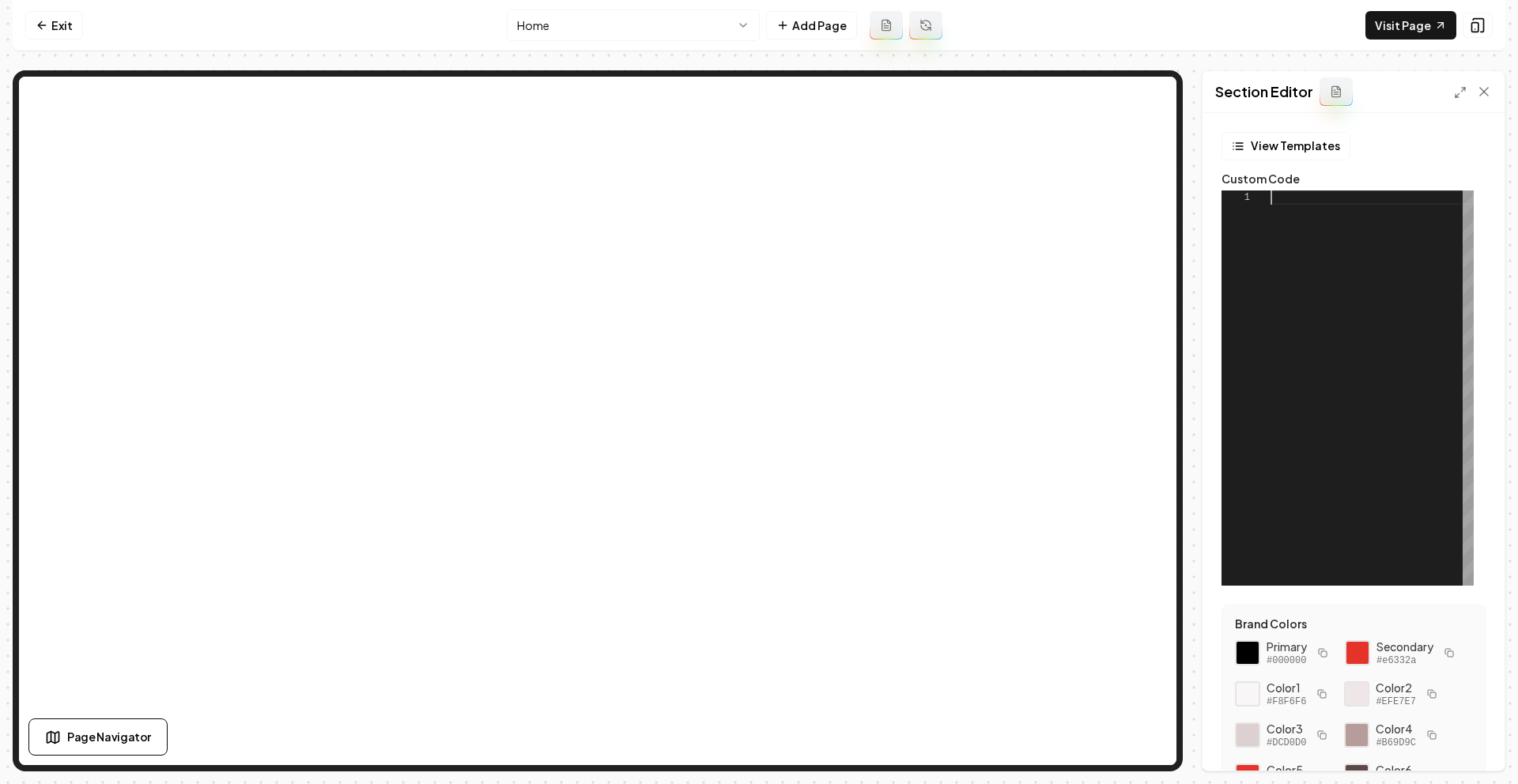
click at [1291, 201] on div at bounding box center [1372, 388] width 203 height 395
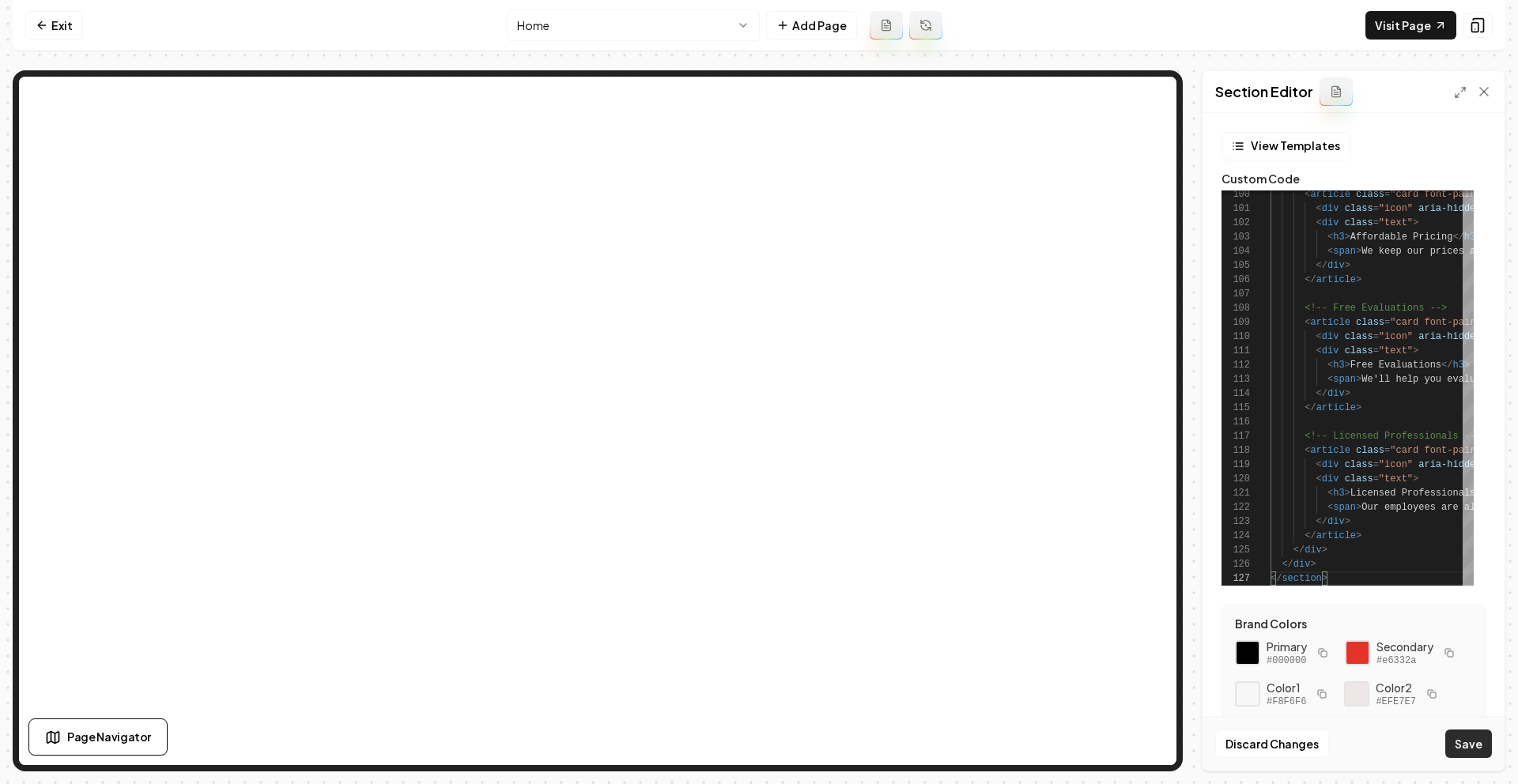
click at [1458, 745] on button "Save" at bounding box center [1468, 743] width 47 height 28
type textarea "**********"
click at [1478, 86] on icon at bounding box center [1483, 91] width 16 height 16
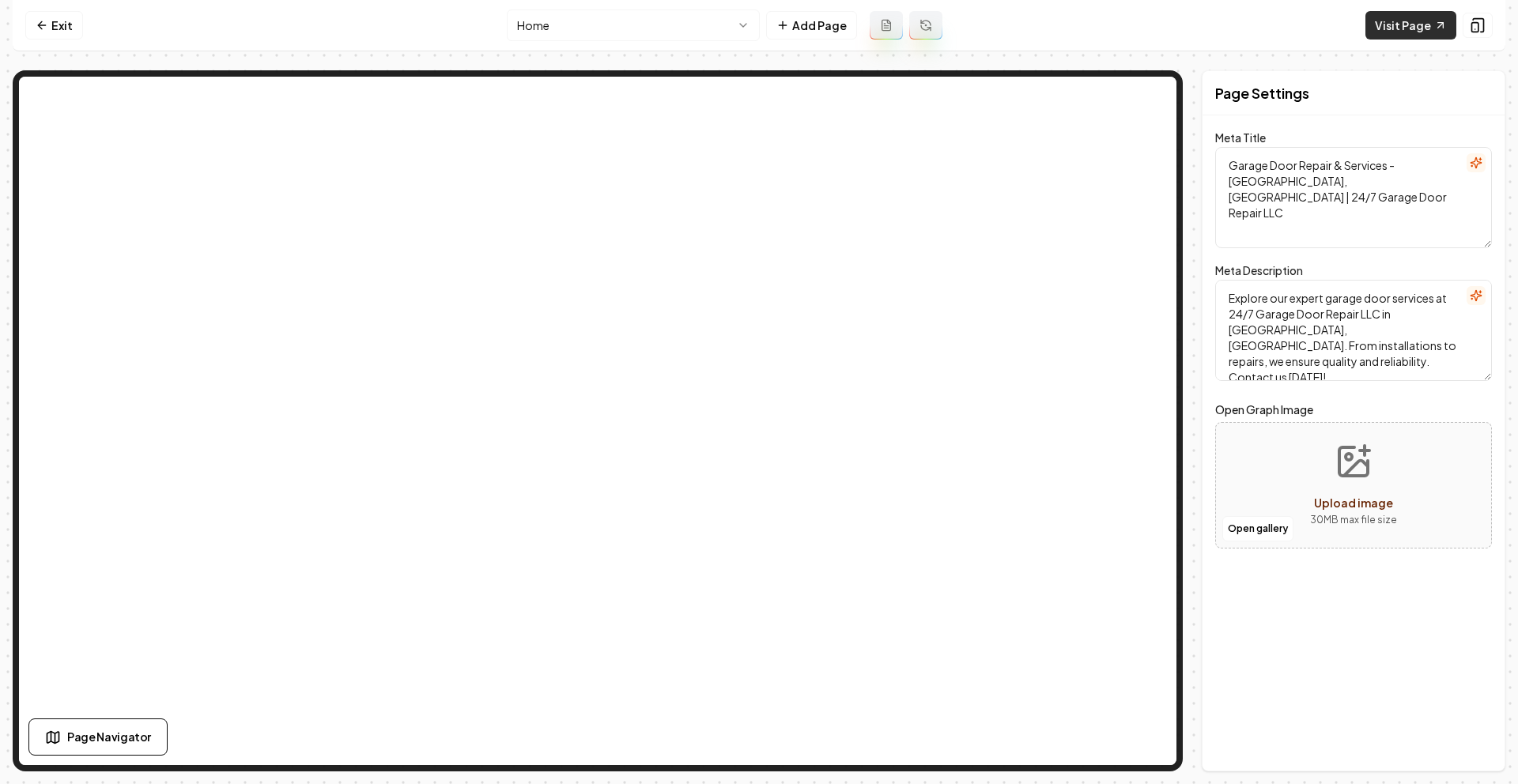
click at [1384, 27] on link "Visit Page" at bounding box center [1410, 25] width 91 height 28
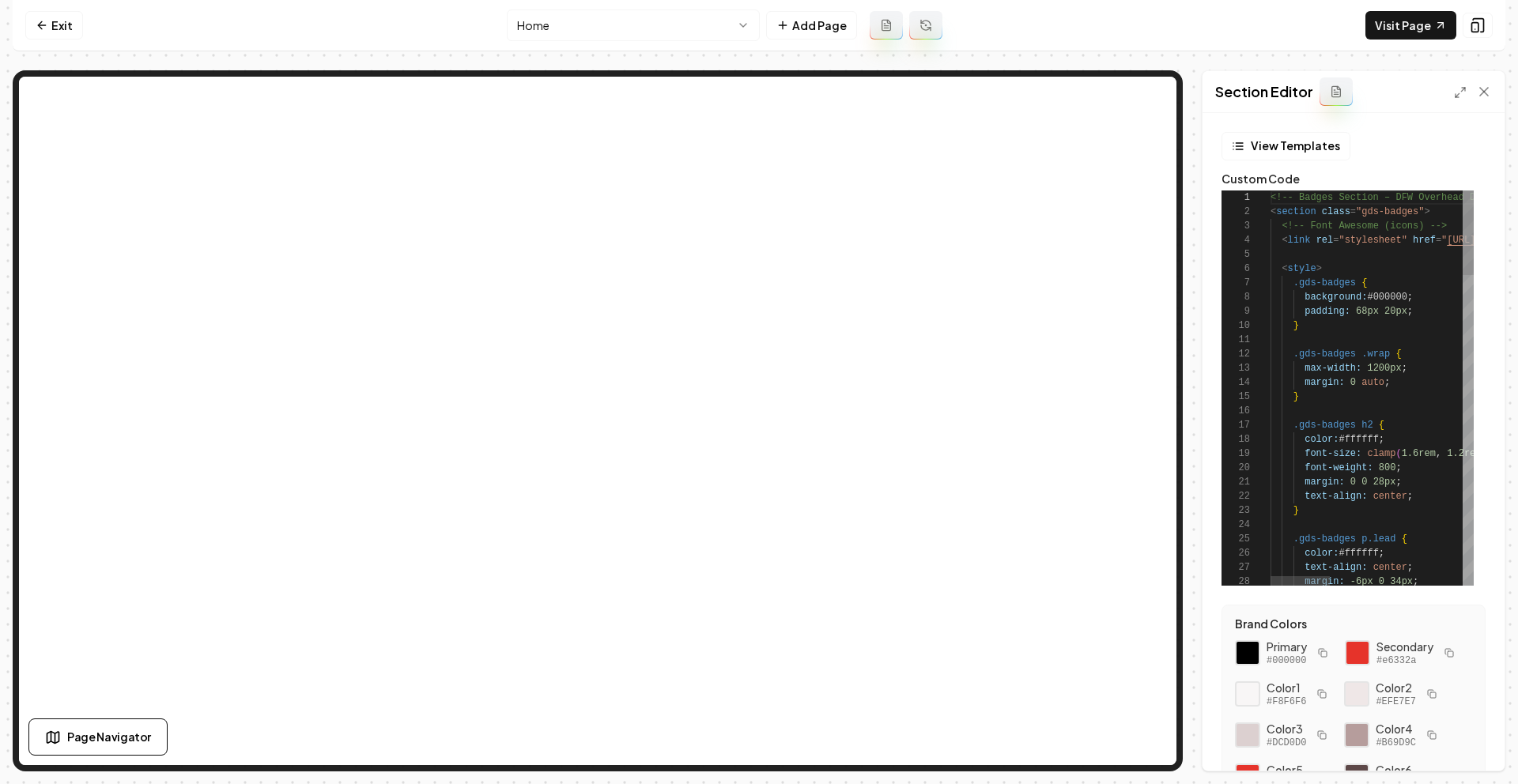
scroll to position [143, 0]
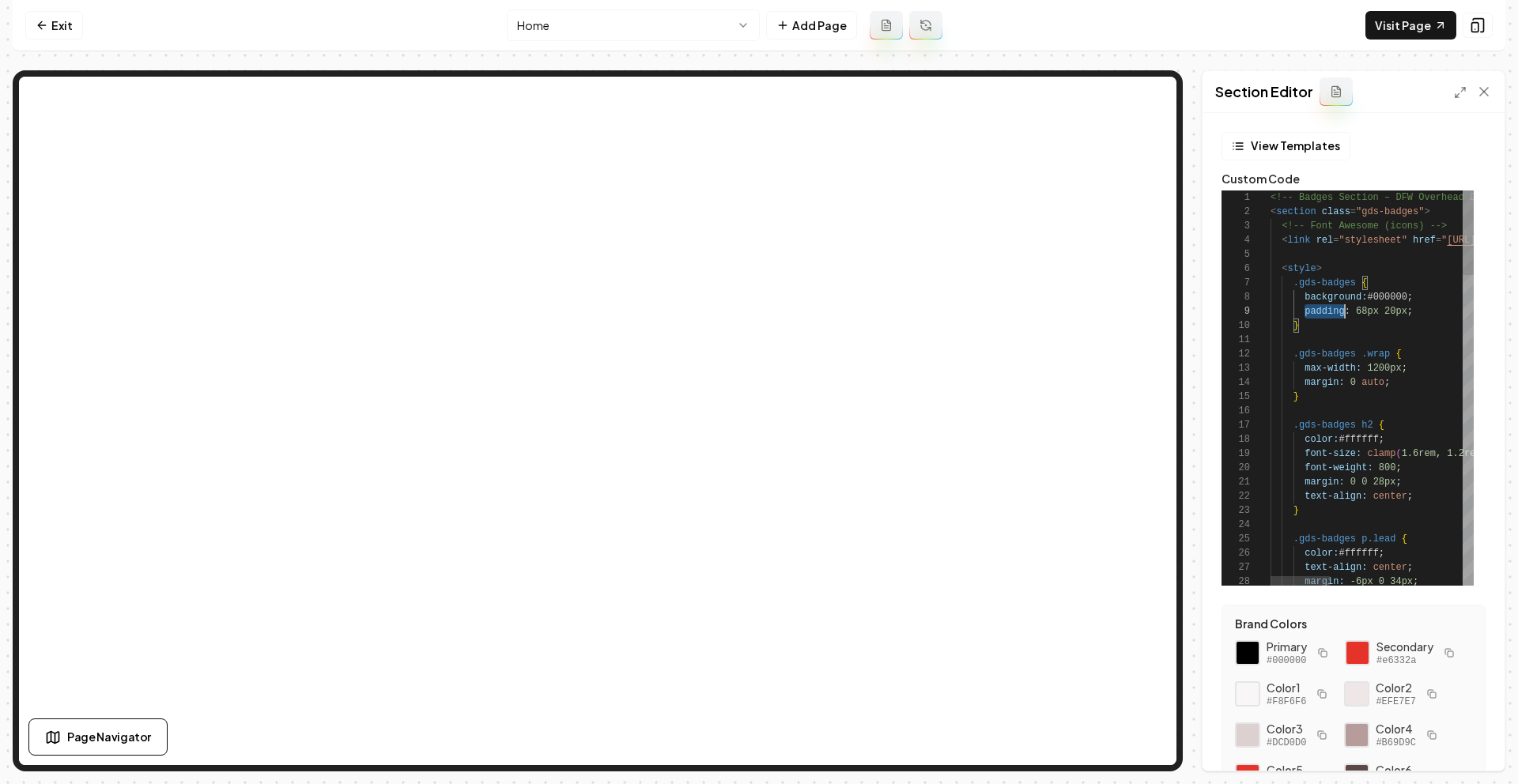
scroll to position [113, 0]
type textarea "**********"
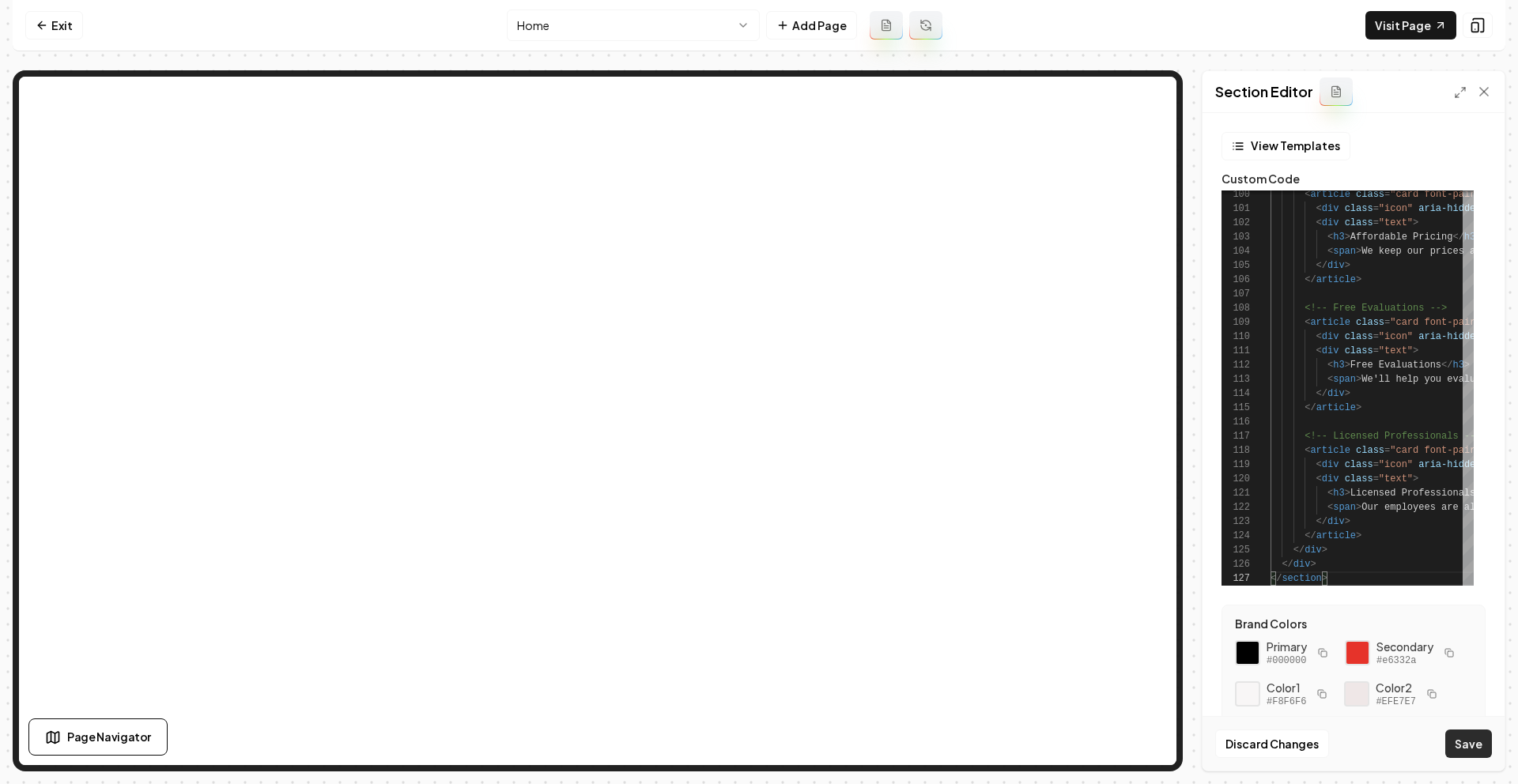
click at [1464, 747] on button "Save" at bounding box center [1468, 743] width 47 height 28
click at [1381, 21] on link "Visit Page" at bounding box center [1410, 25] width 91 height 28
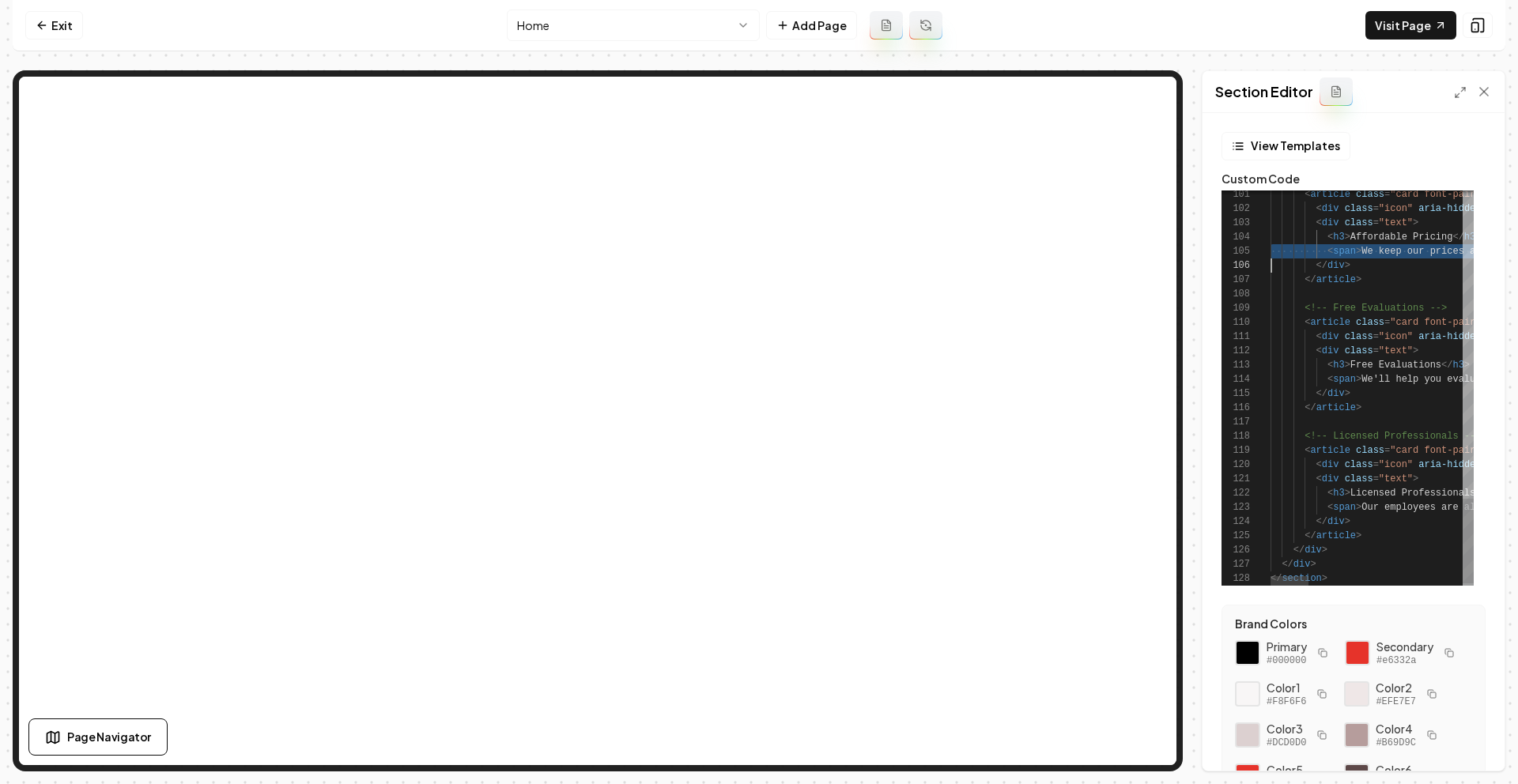
scroll to position [57, 0]
type textarea "**********"
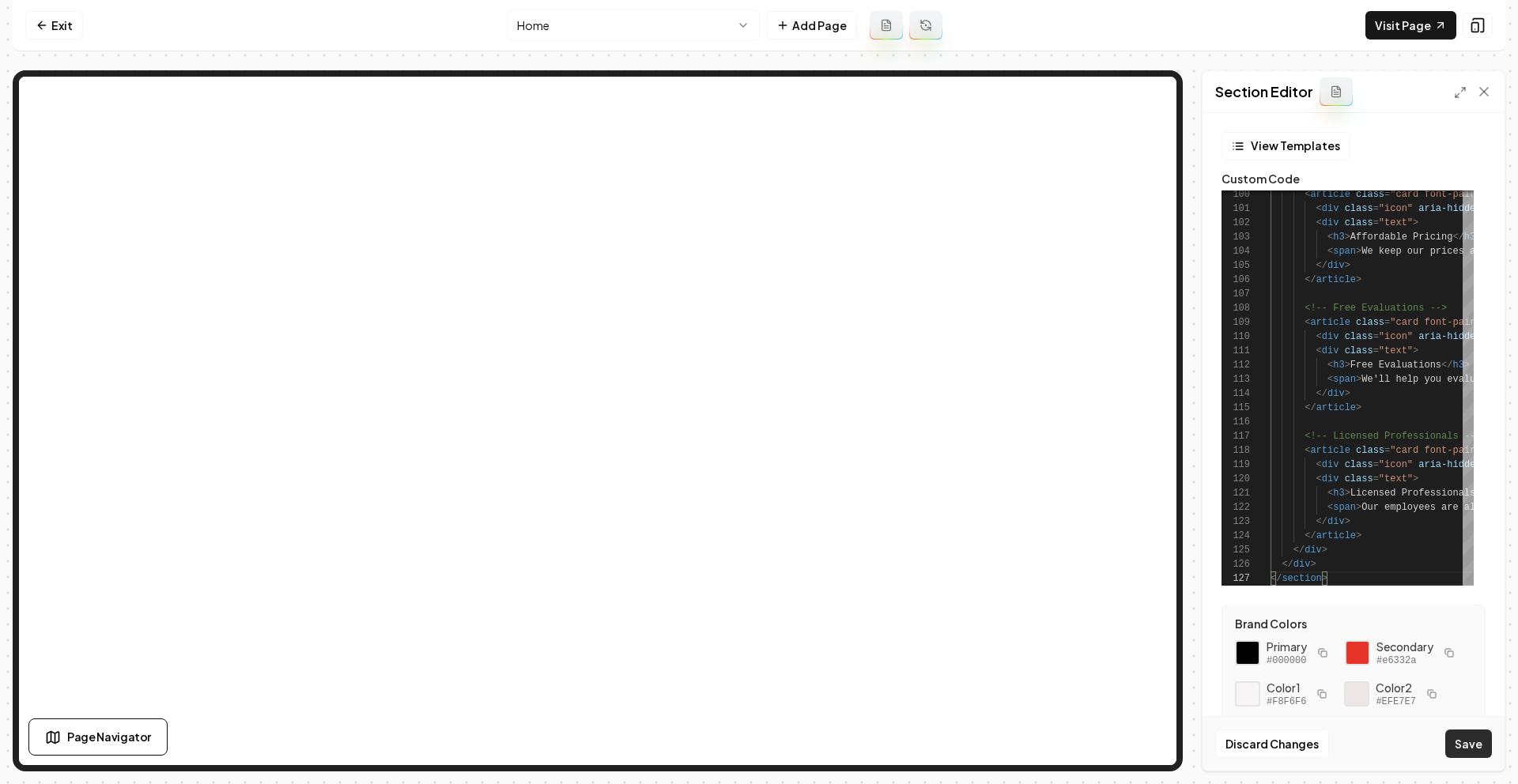
click at [1470, 742] on button "Save" at bounding box center [1468, 743] width 47 height 28
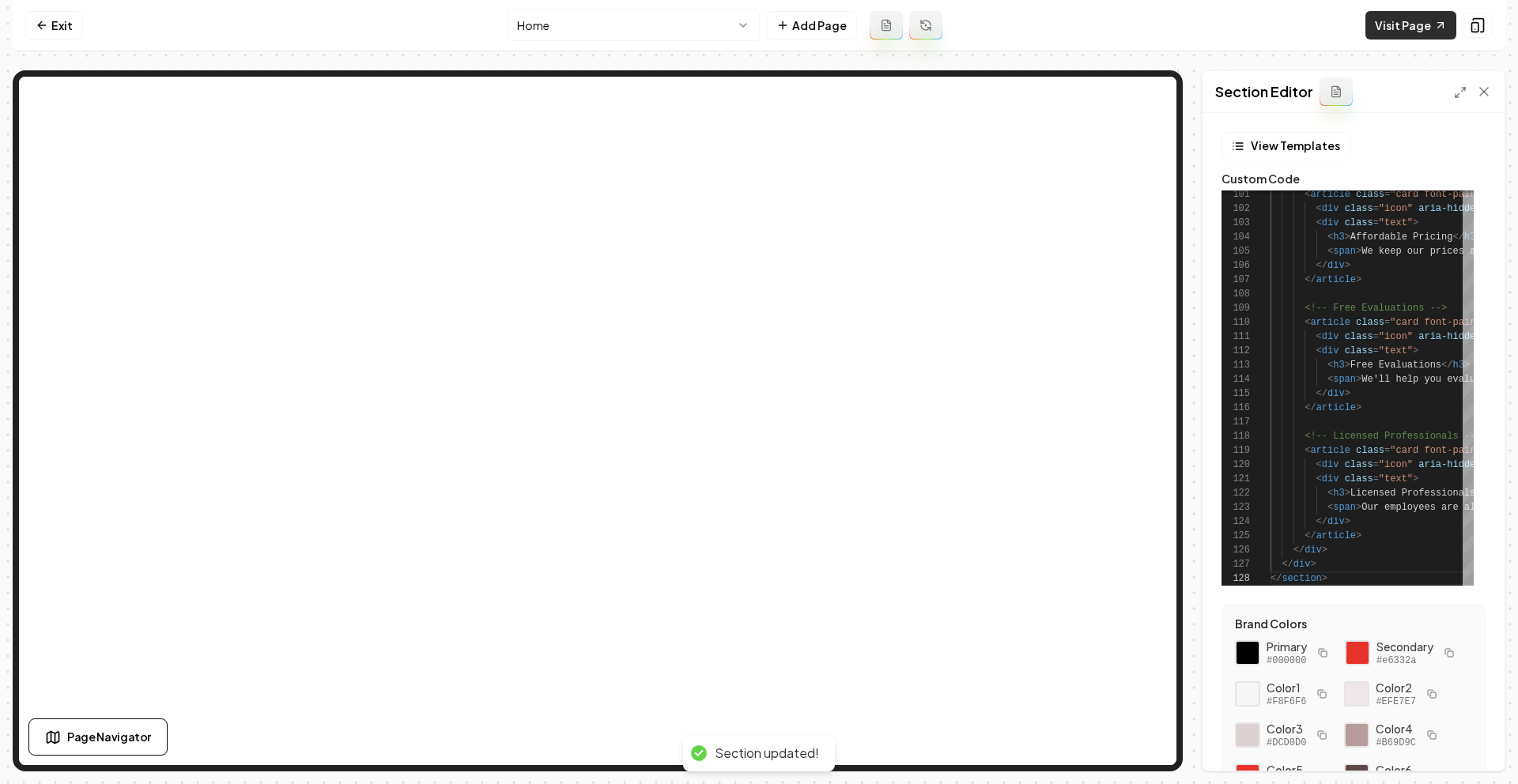
click at [1416, 18] on link "Visit Page" at bounding box center [1410, 25] width 91 height 28
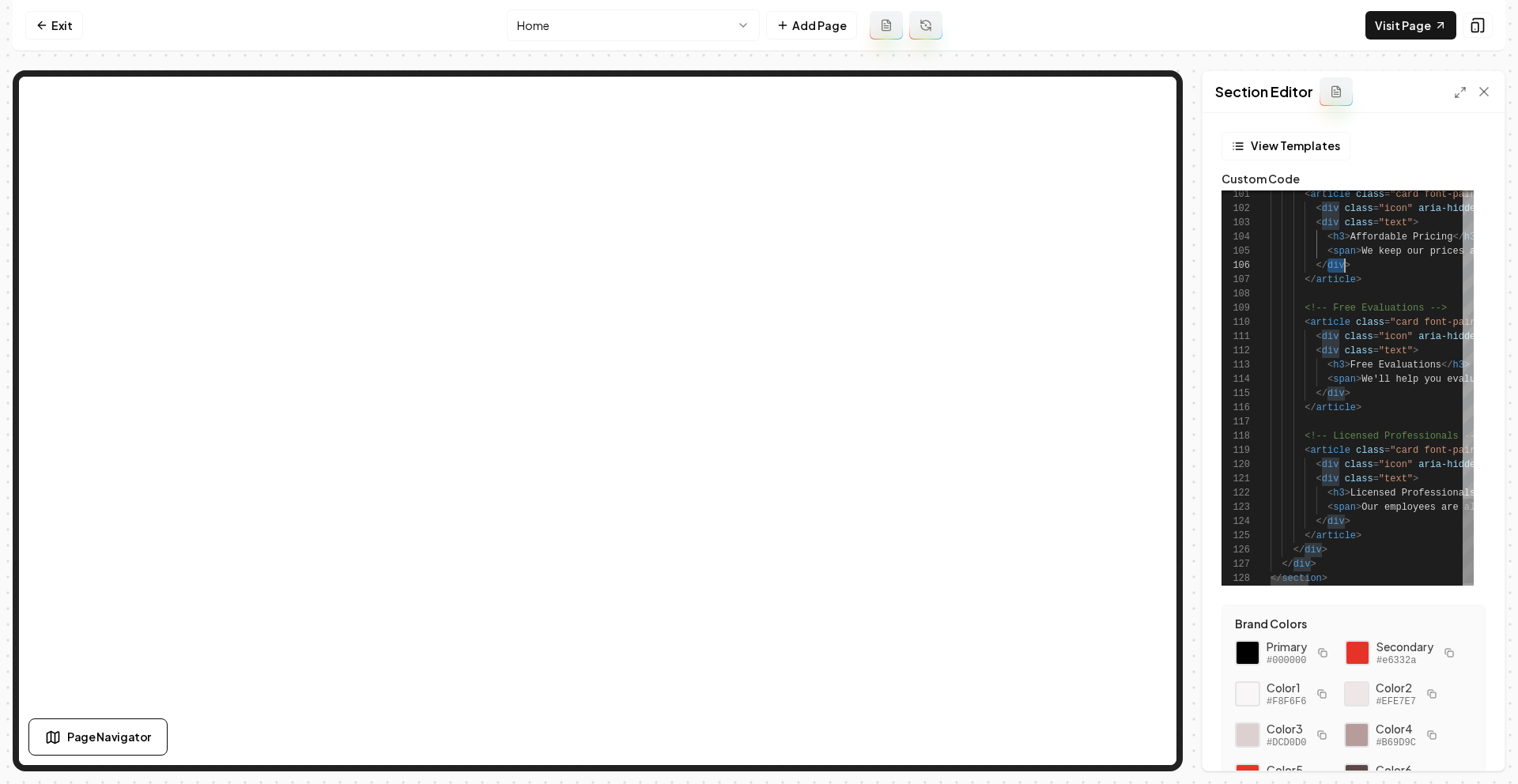
scroll to position [71, 0]
type textarea "**********"
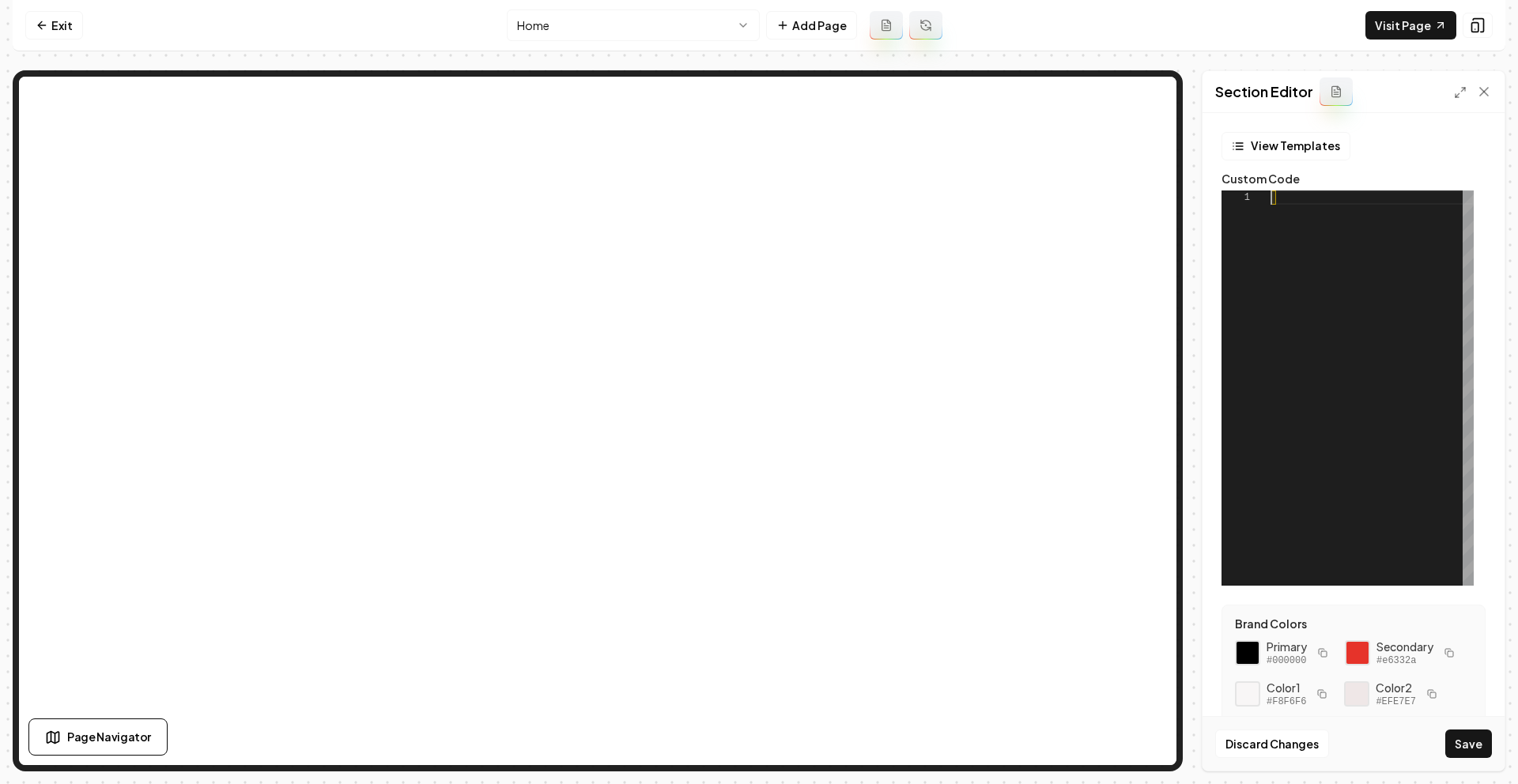
scroll to position [100, 57]
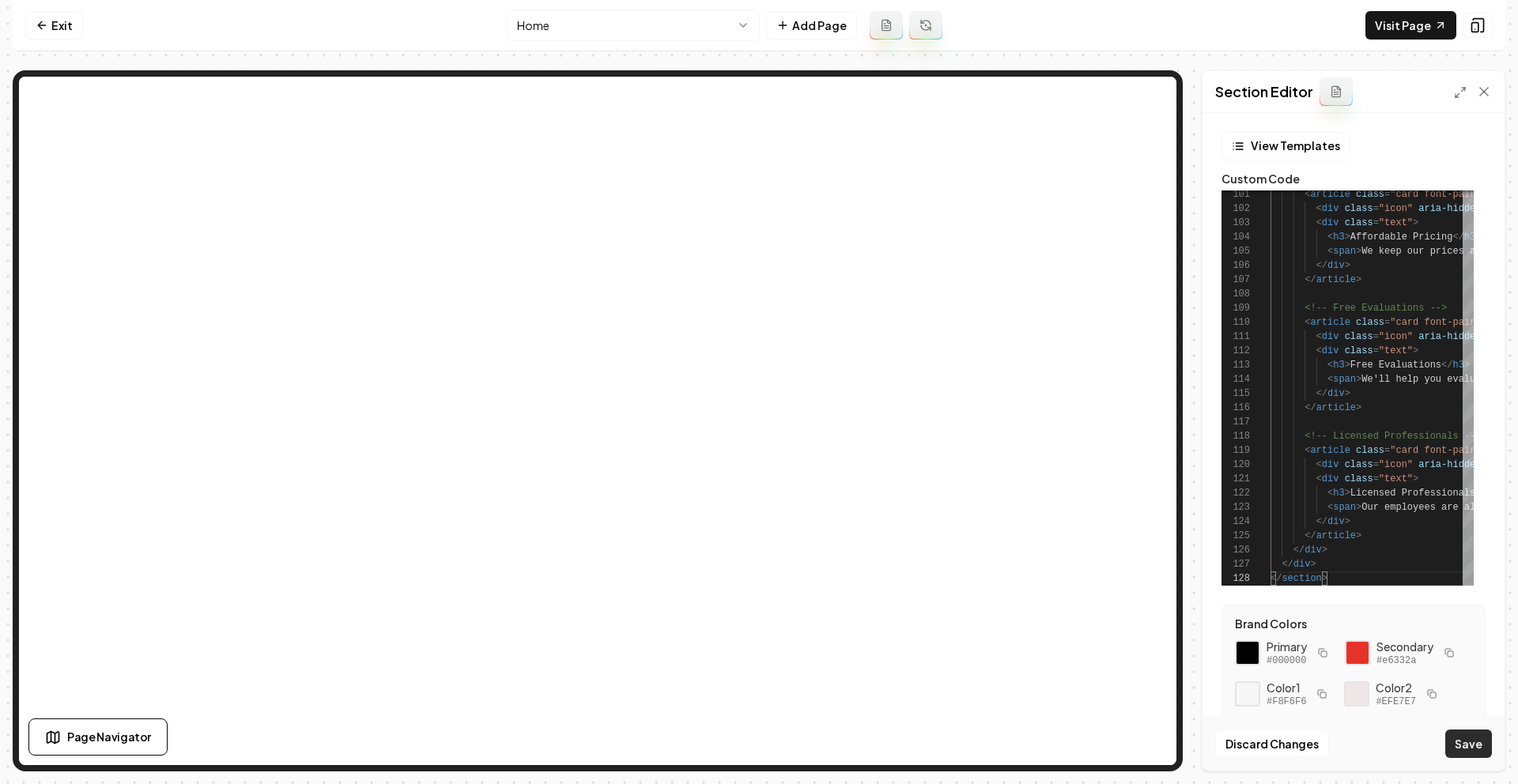
click at [1469, 737] on button "Save" at bounding box center [1468, 743] width 47 height 28
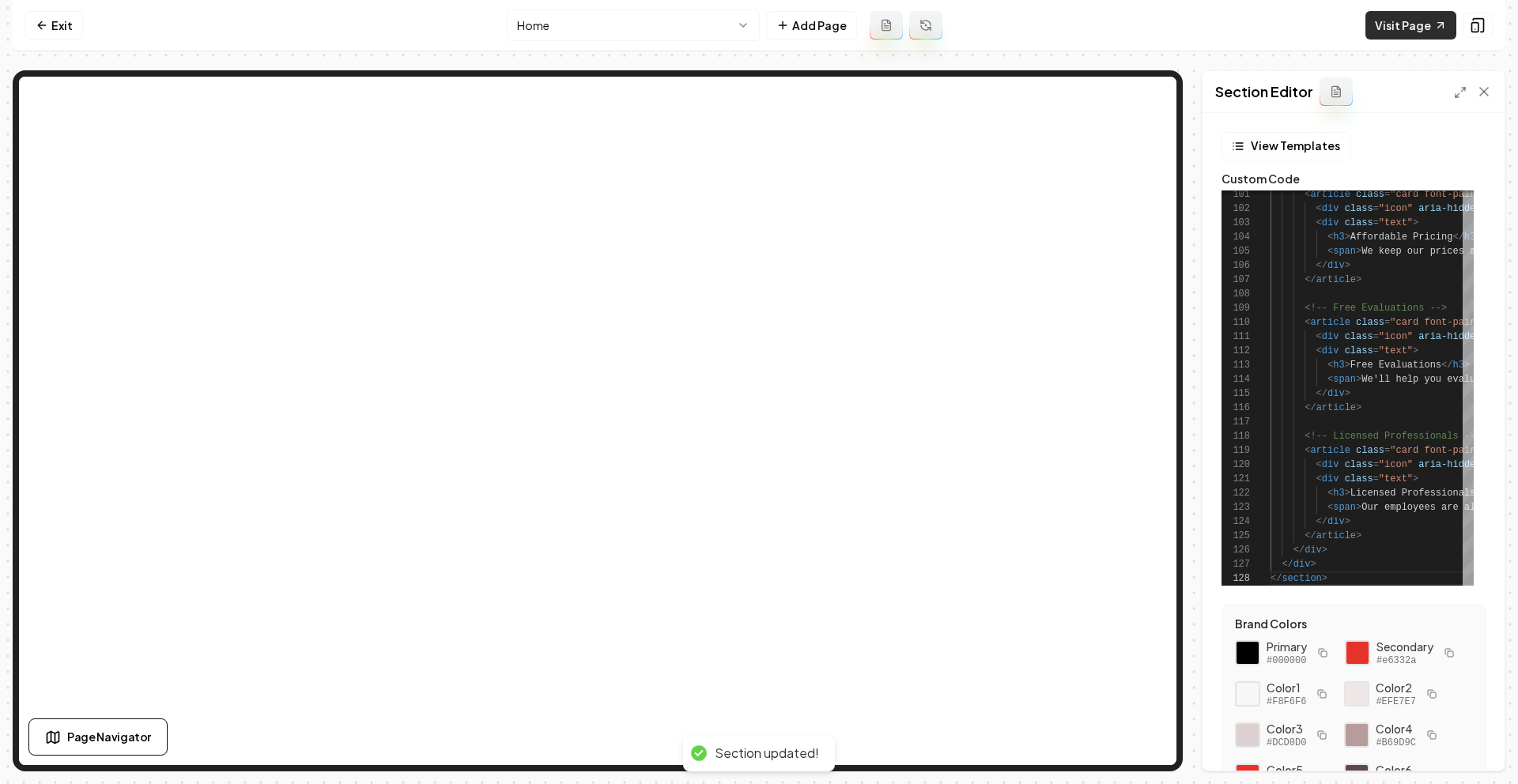
click at [1383, 27] on link "Visit Page" at bounding box center [1410, 25] width 91 height 28
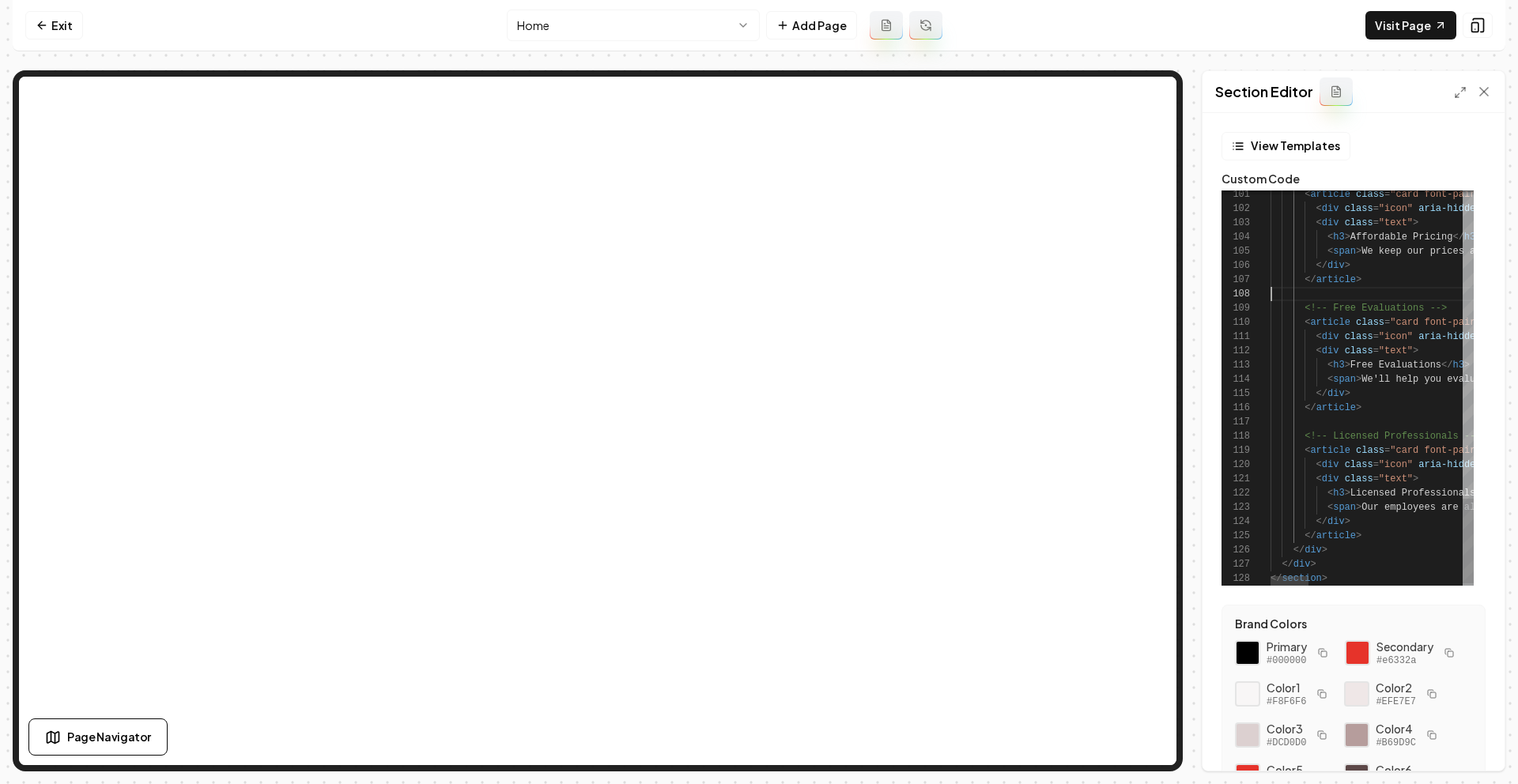
type textarea "**********"
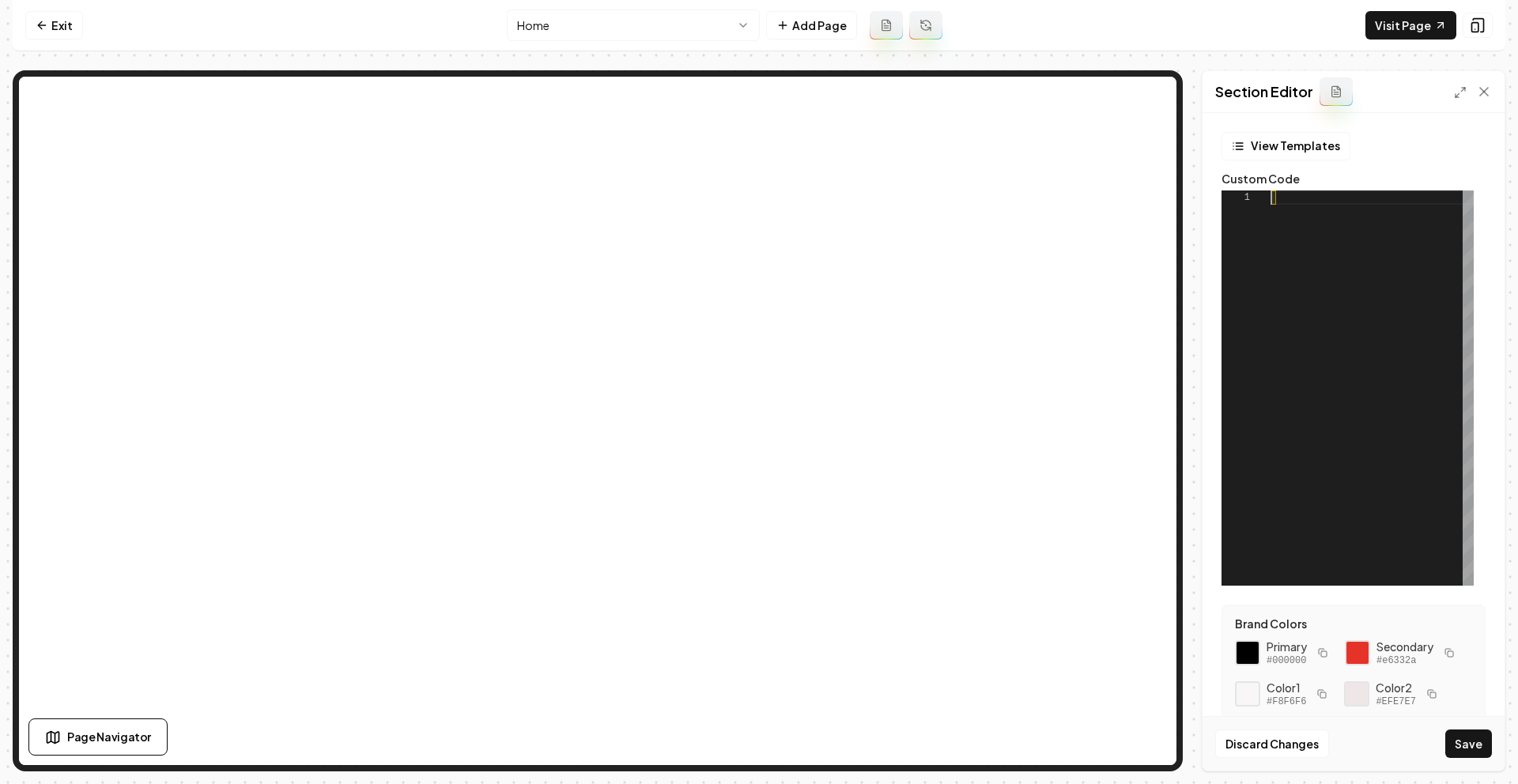
type textarea "**********"
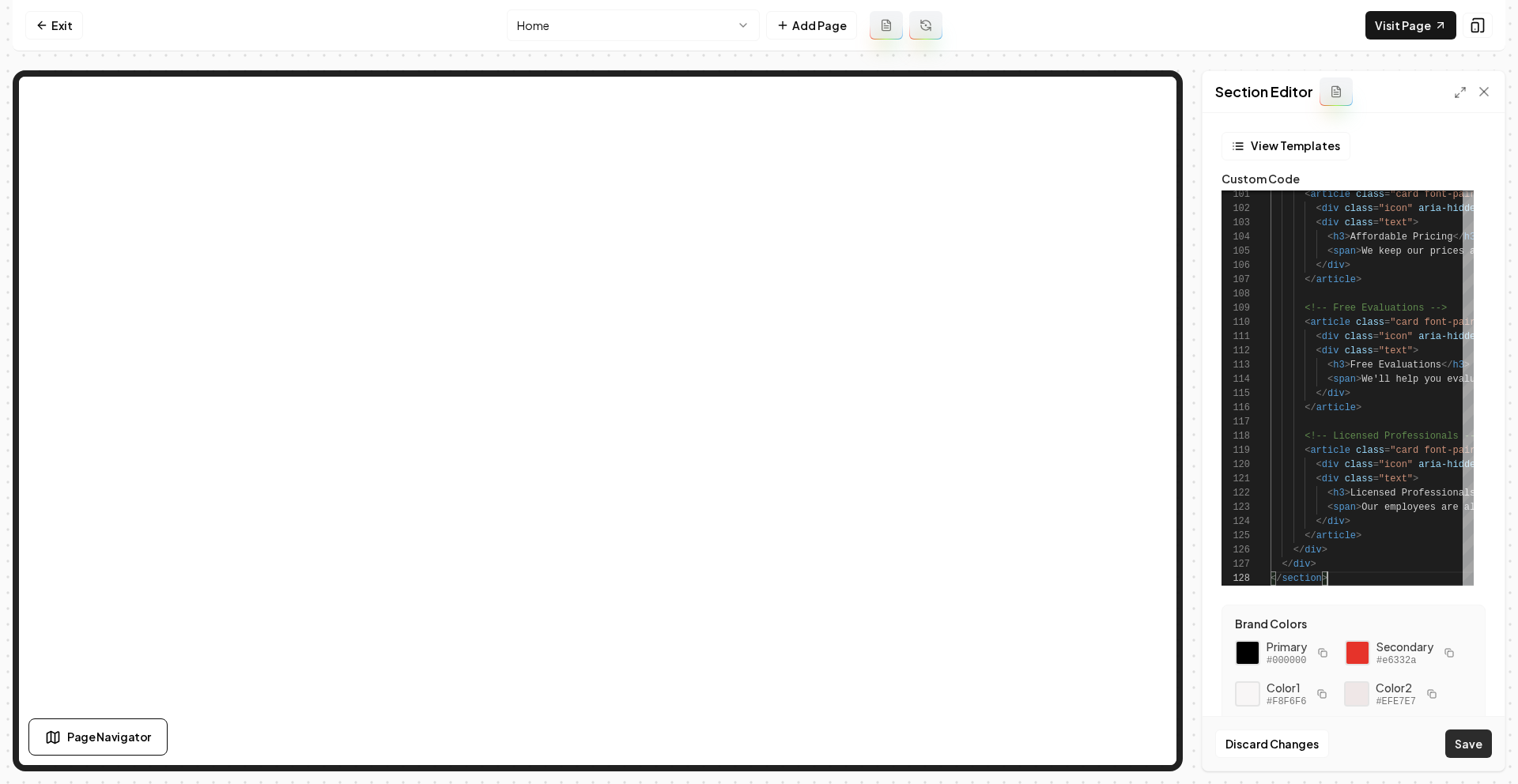
click at [1460, 737] on button "Save" at bounding box center [1468, 743] width 47 height 28
click at [1393, 27] on link "Visit Page" at bounding box center [1410, 25] width 91 height 28
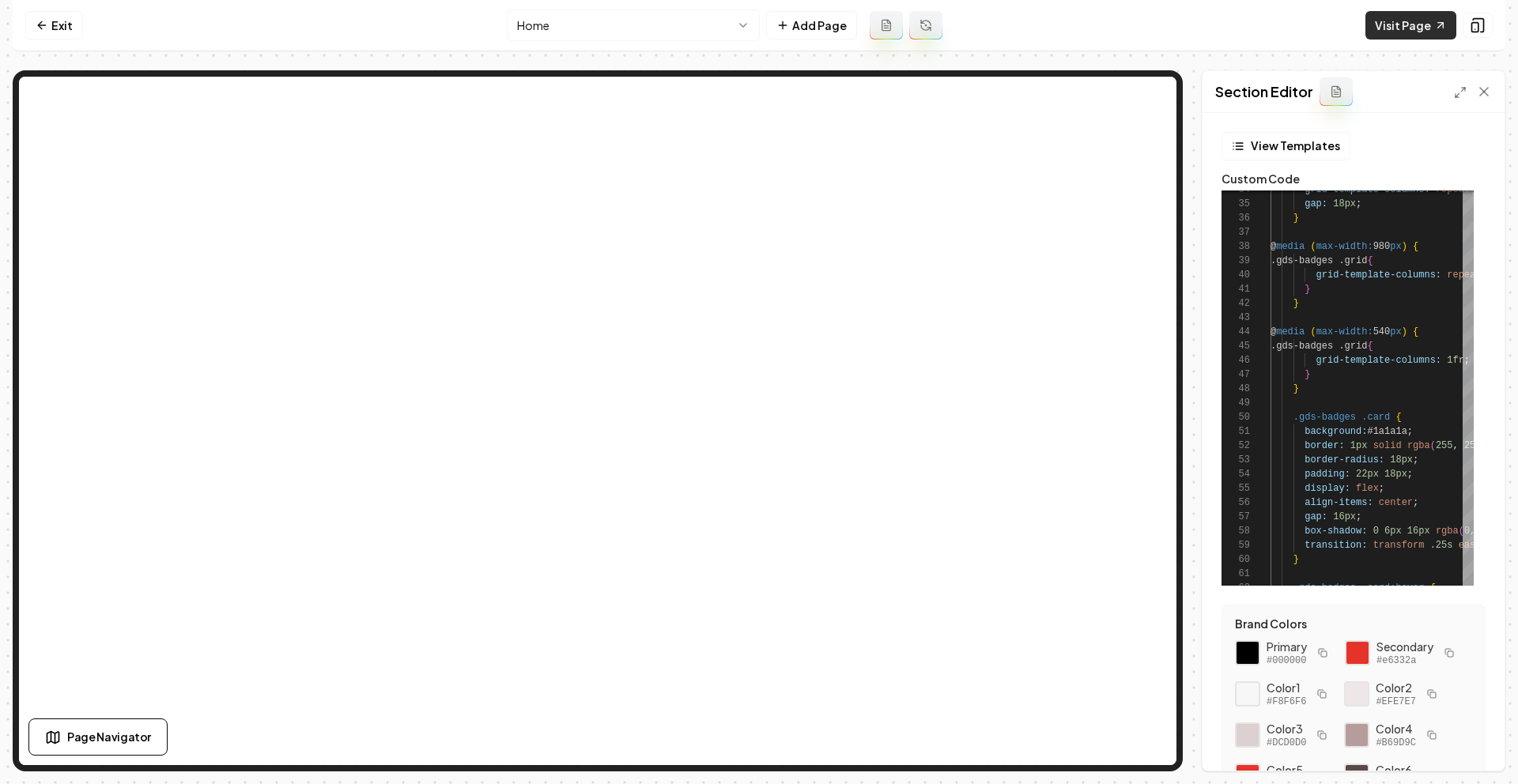
click at [1430, 35] on link "Visit Page" at bounding box center [1410, 25] width 91 height 28
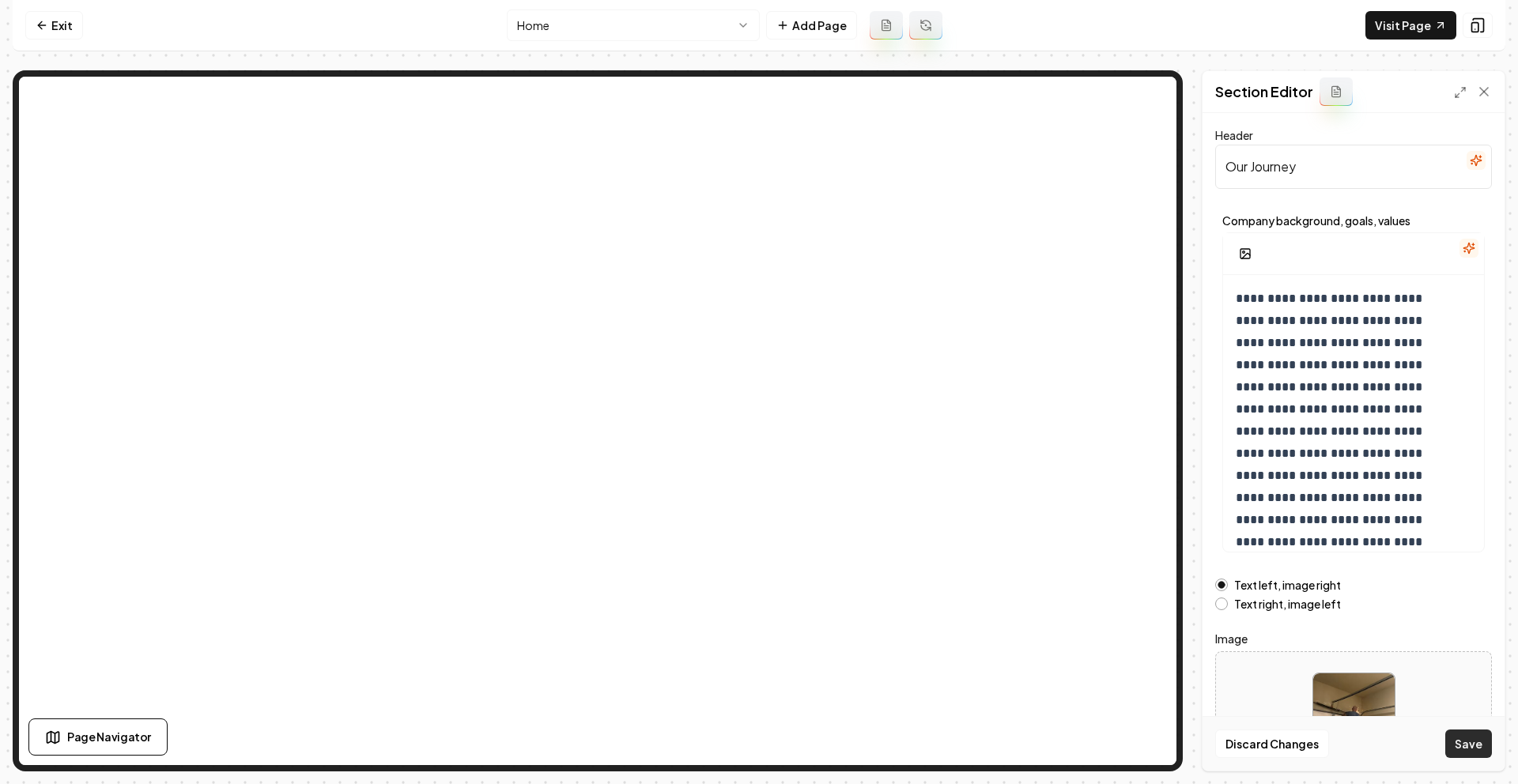
click at [1475, 735] on button "Save" at bounding box center [1468, 743] width 47 height 28
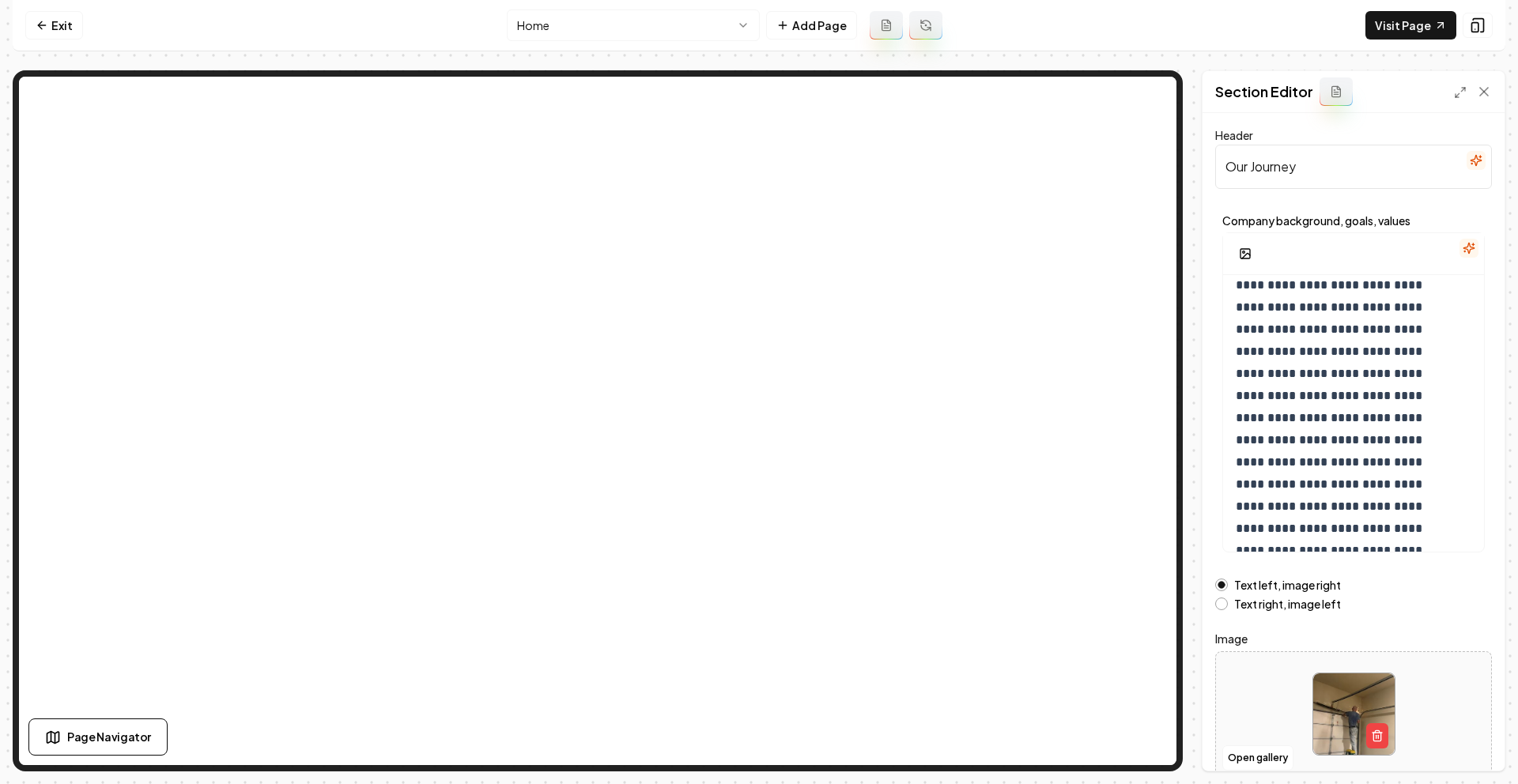
scroll to position [37, 0]
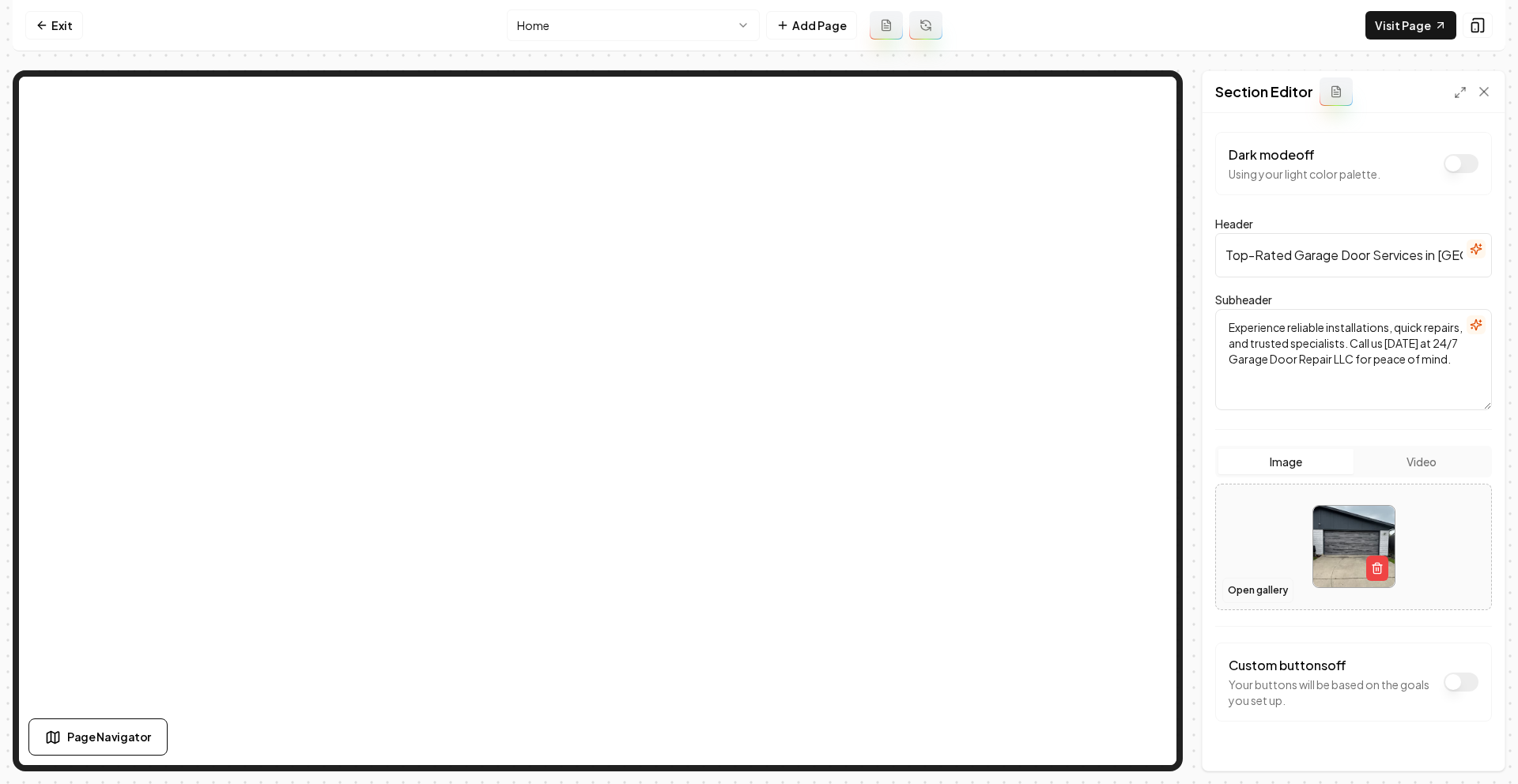
click at [1246, 584] on button "Open gallery" at bounding box center [1258, 591] width 71 height 26
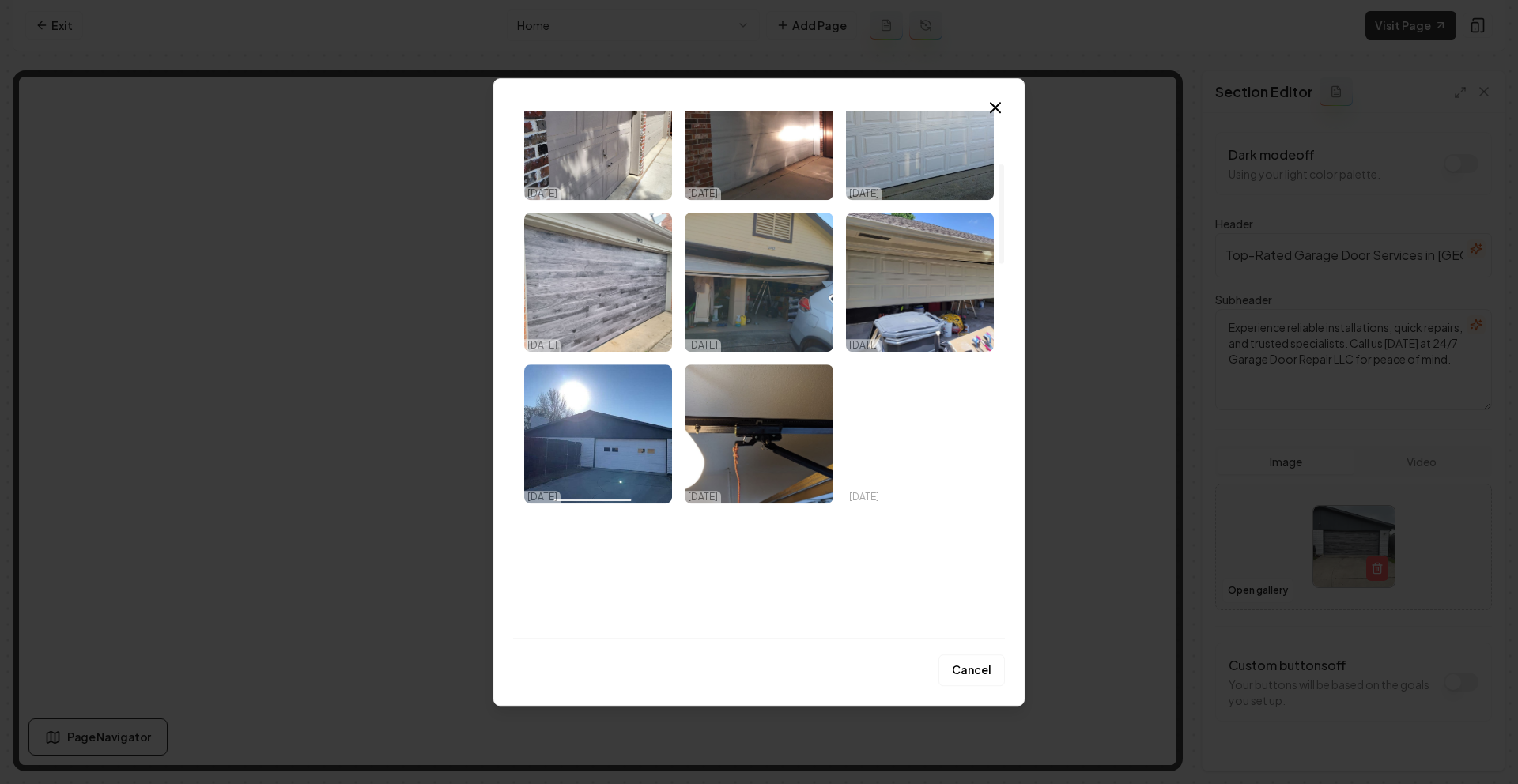
scroll to position [277, 0]
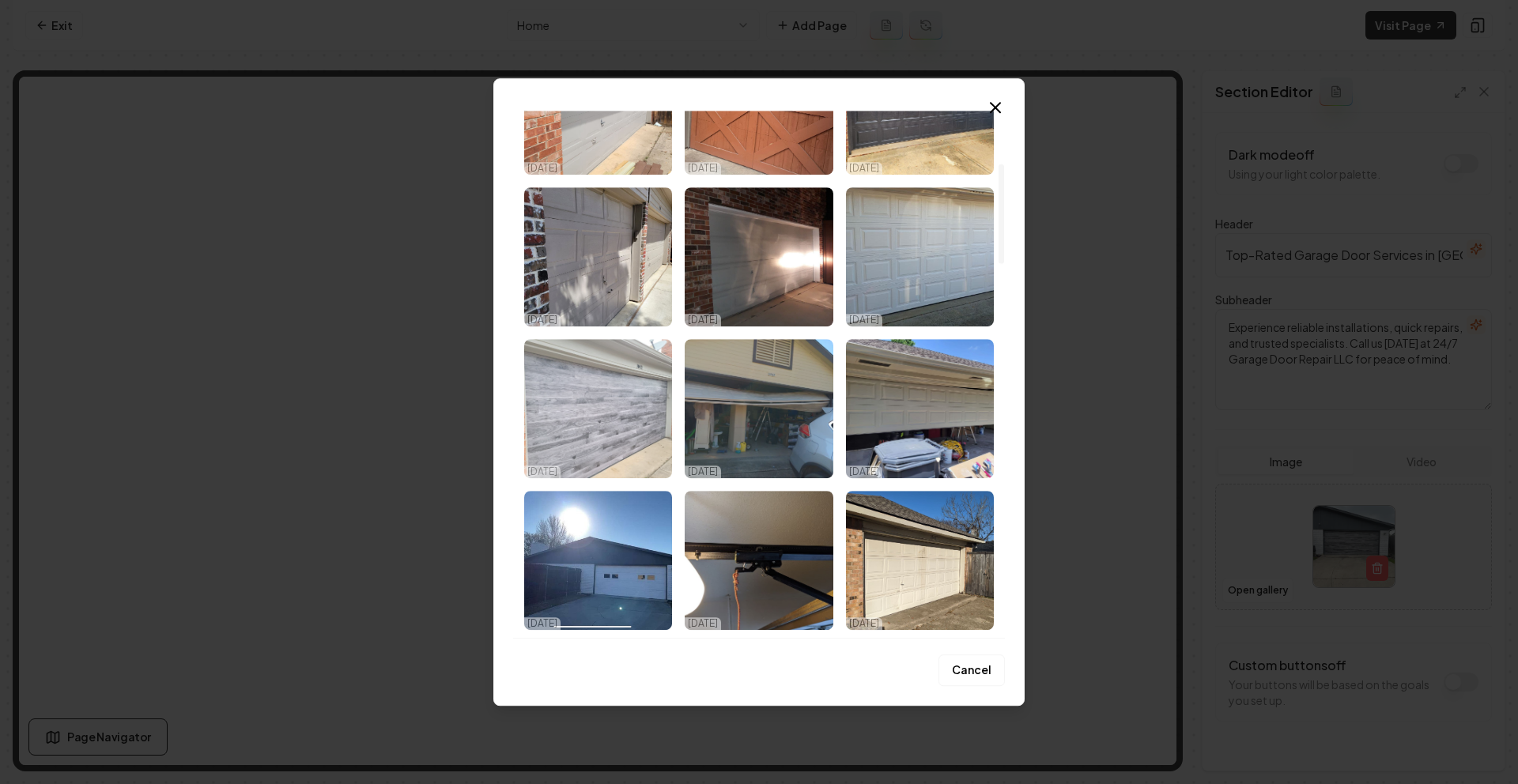
click at [633, 383] on img "Select image image_68dc4c255c7cd75eb820180b.jpeg" at bounding box center [598, 409] width 148 height 139
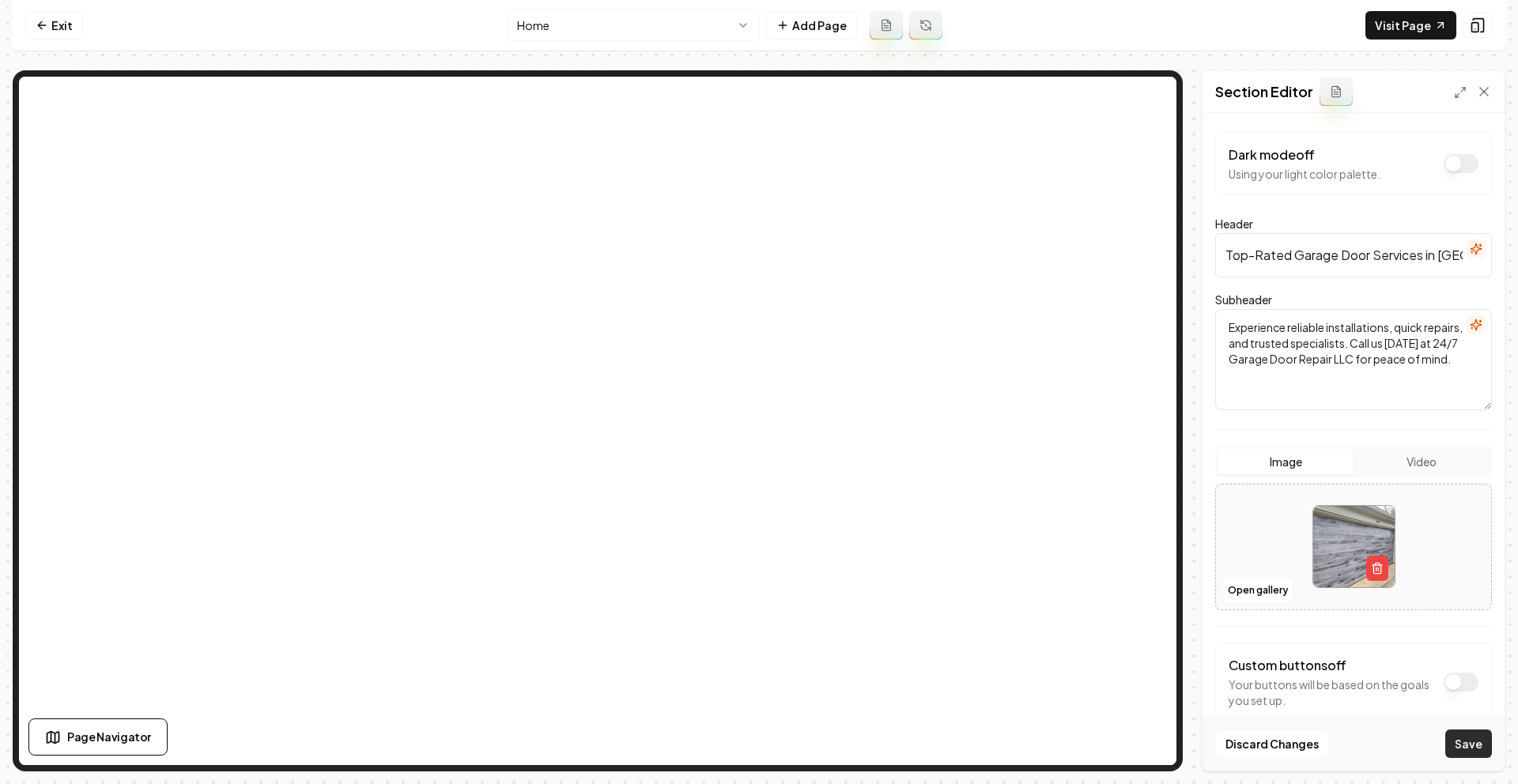
click at [1472, 746] on button "Save" at bounding box center [1468, 743] width 47 height 28
click at [1244, 585] on button "Open gallery" at bounding box center [1258, 591] width 71 height 26
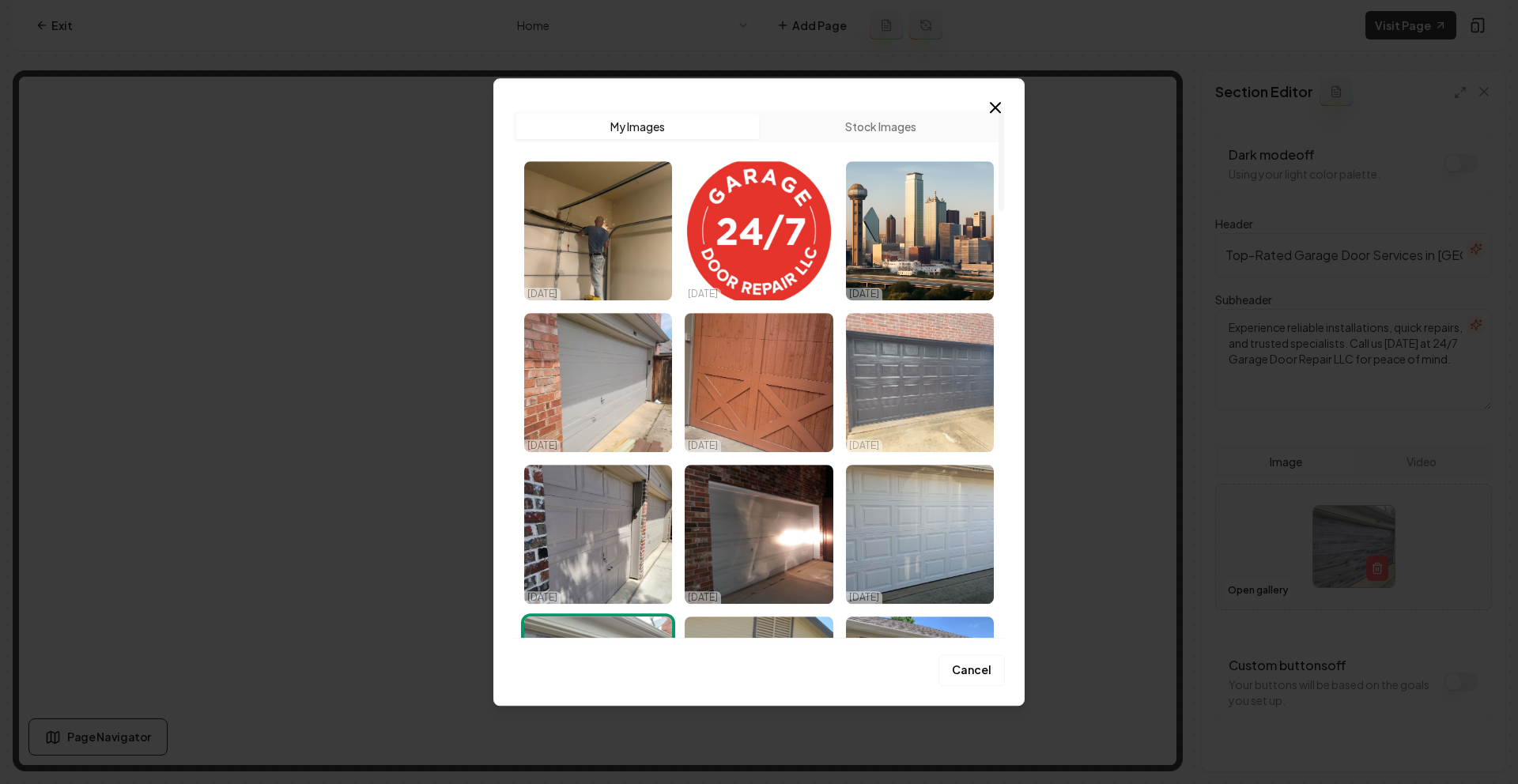
click at [892, 371] on img "Select image image_68dc4c265c7cd75eb8201b82.jpeg" at bounding box center [920, 382] width 148 height 139
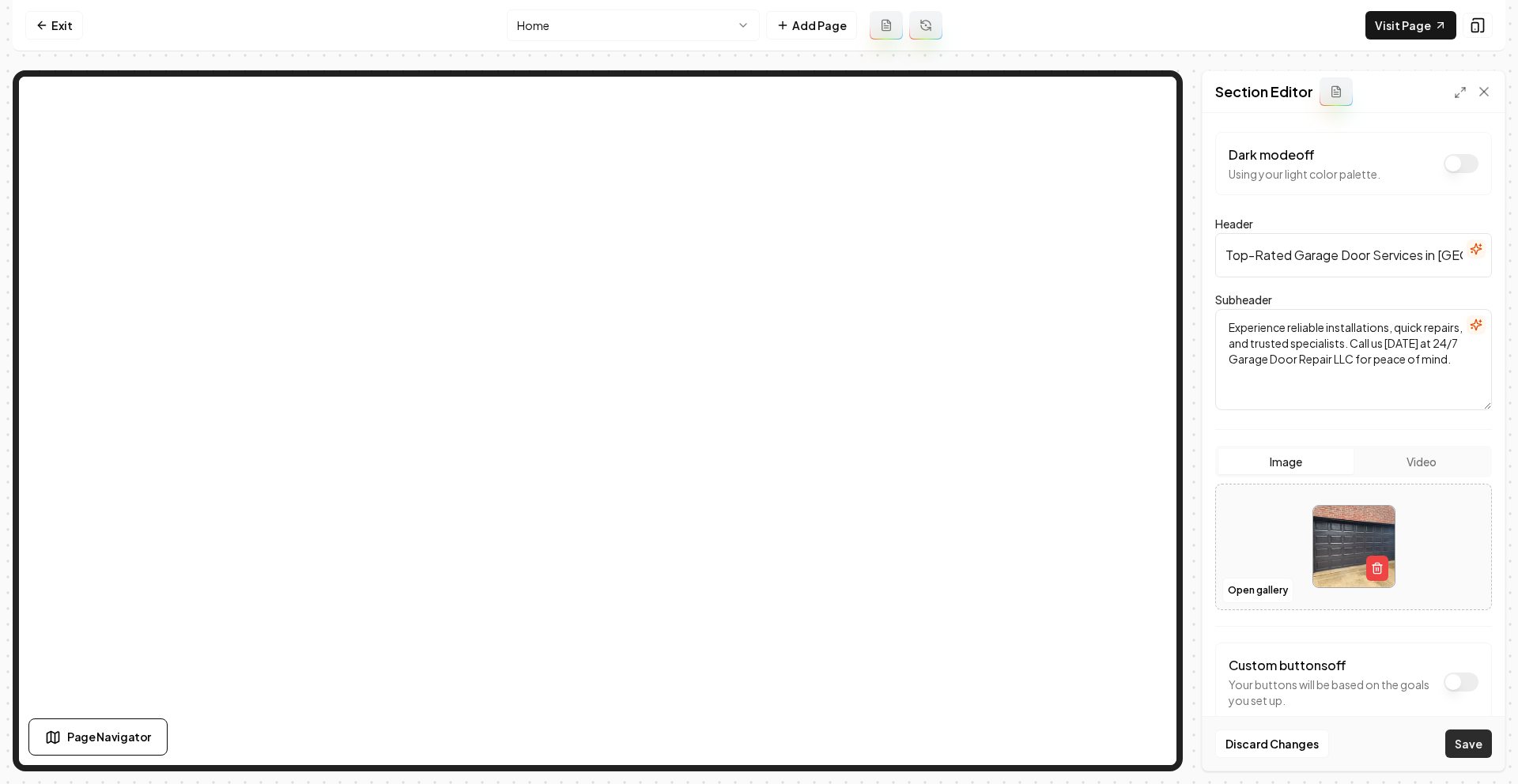
click at [1480, 735] on button "Save" at bounding box center [1468, 743] width 47 height 28
click at [48, 21] on icon at bounding box center [42, 26] width 13 height 13
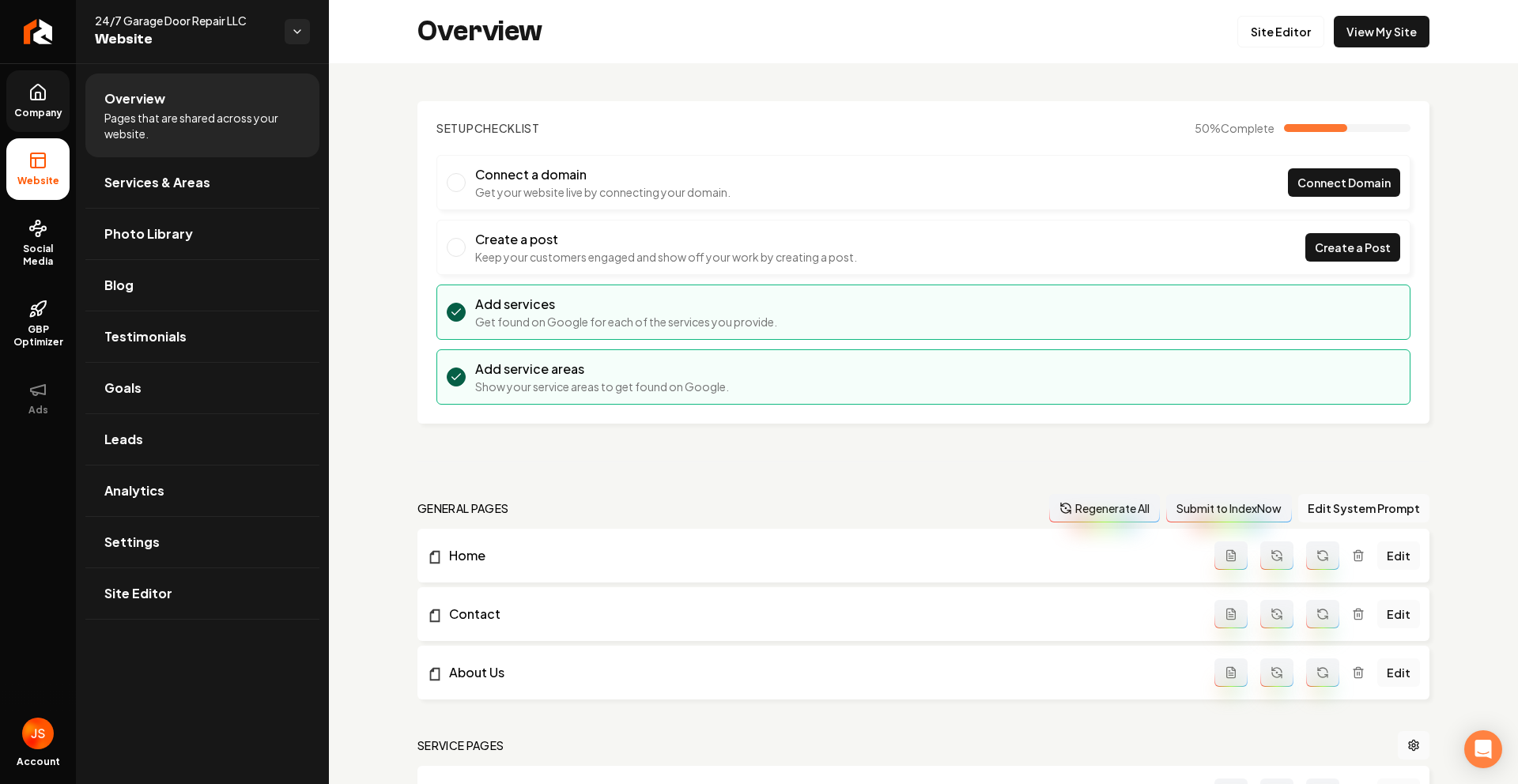
click at [40, 105] on link "Company" at bounding box center [38, 101] width 63 height 61
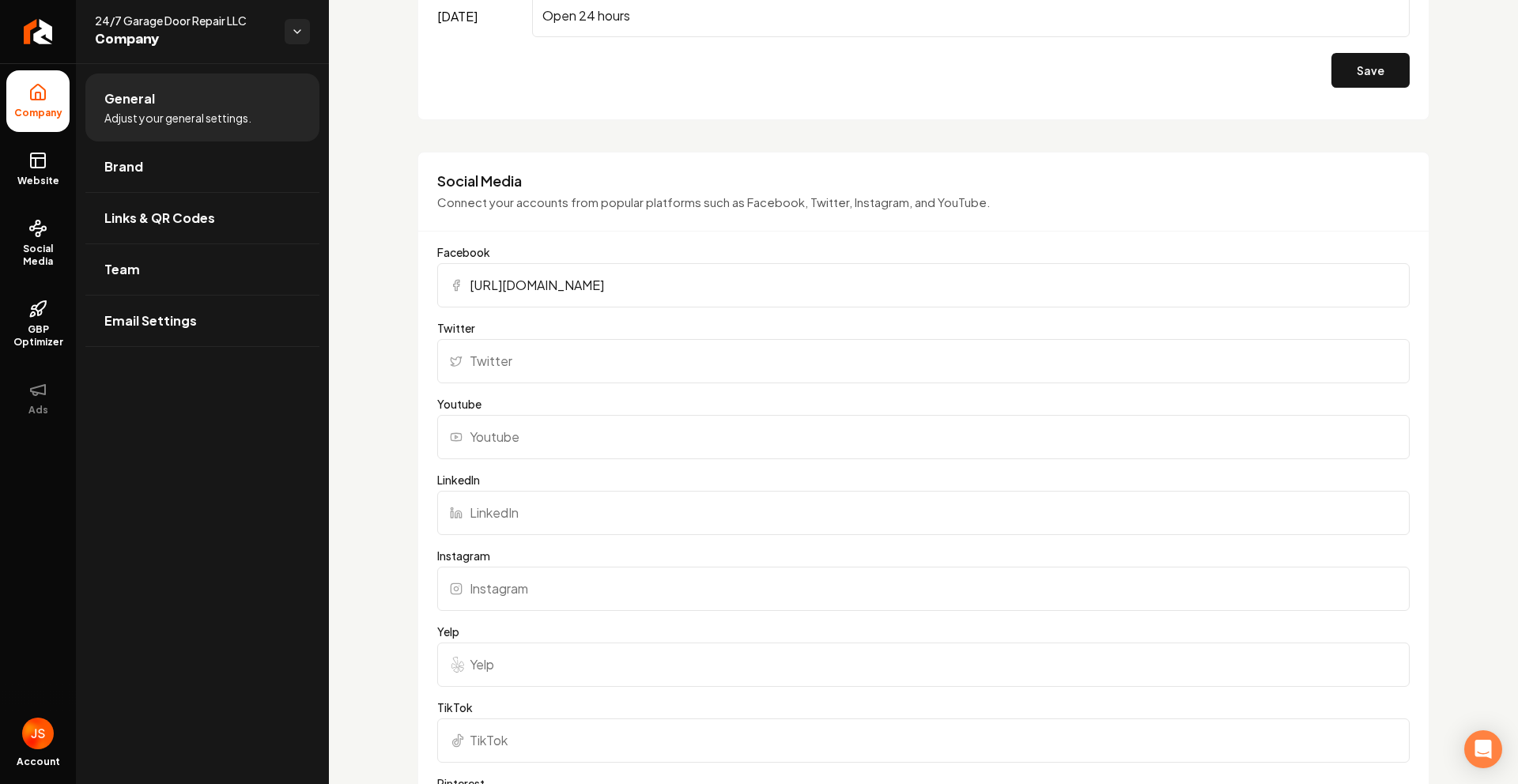
scroll to position [2005, 0]
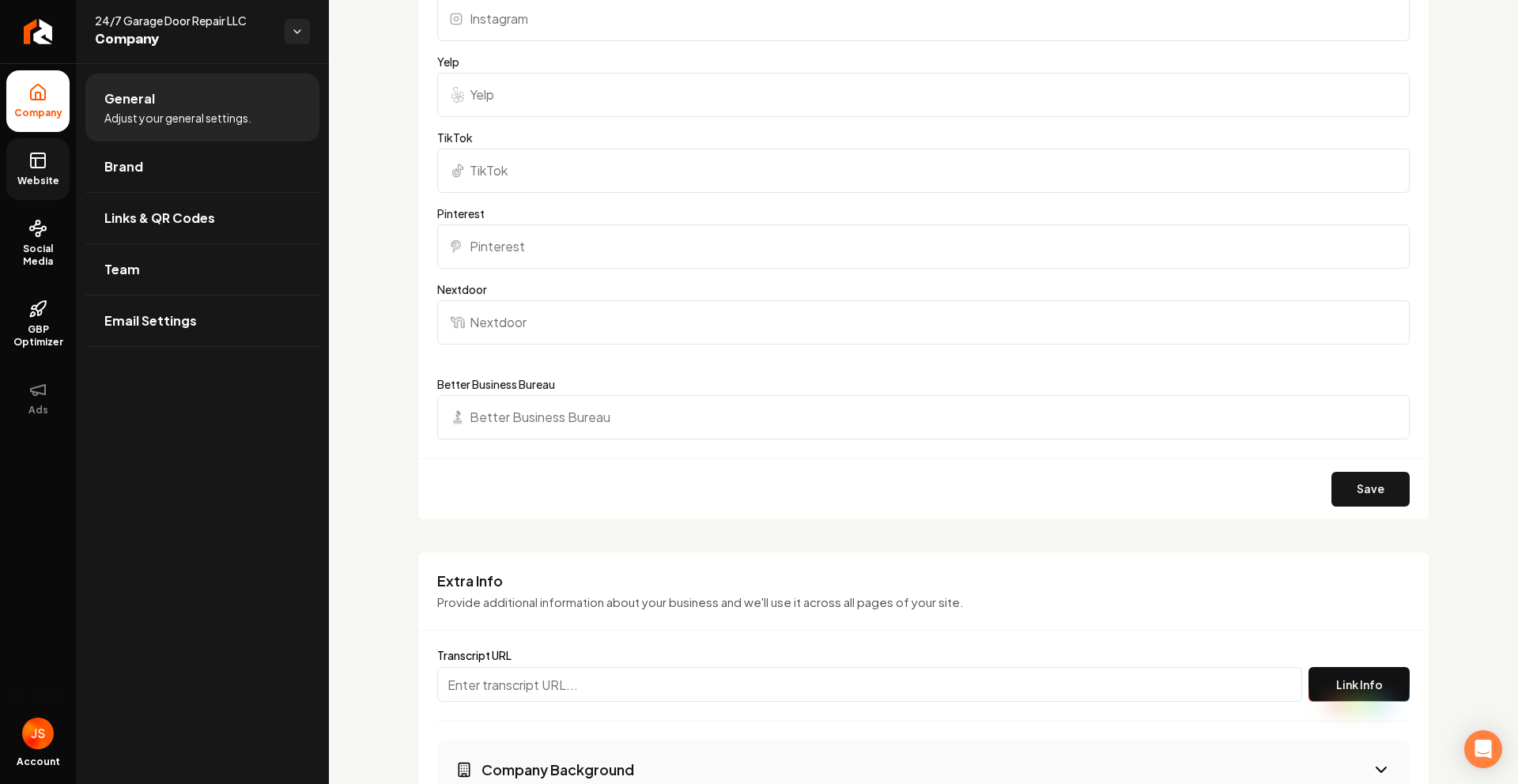
click at [32, 171] on link "Website" at bounding box center [38, 168] width 63 height 61
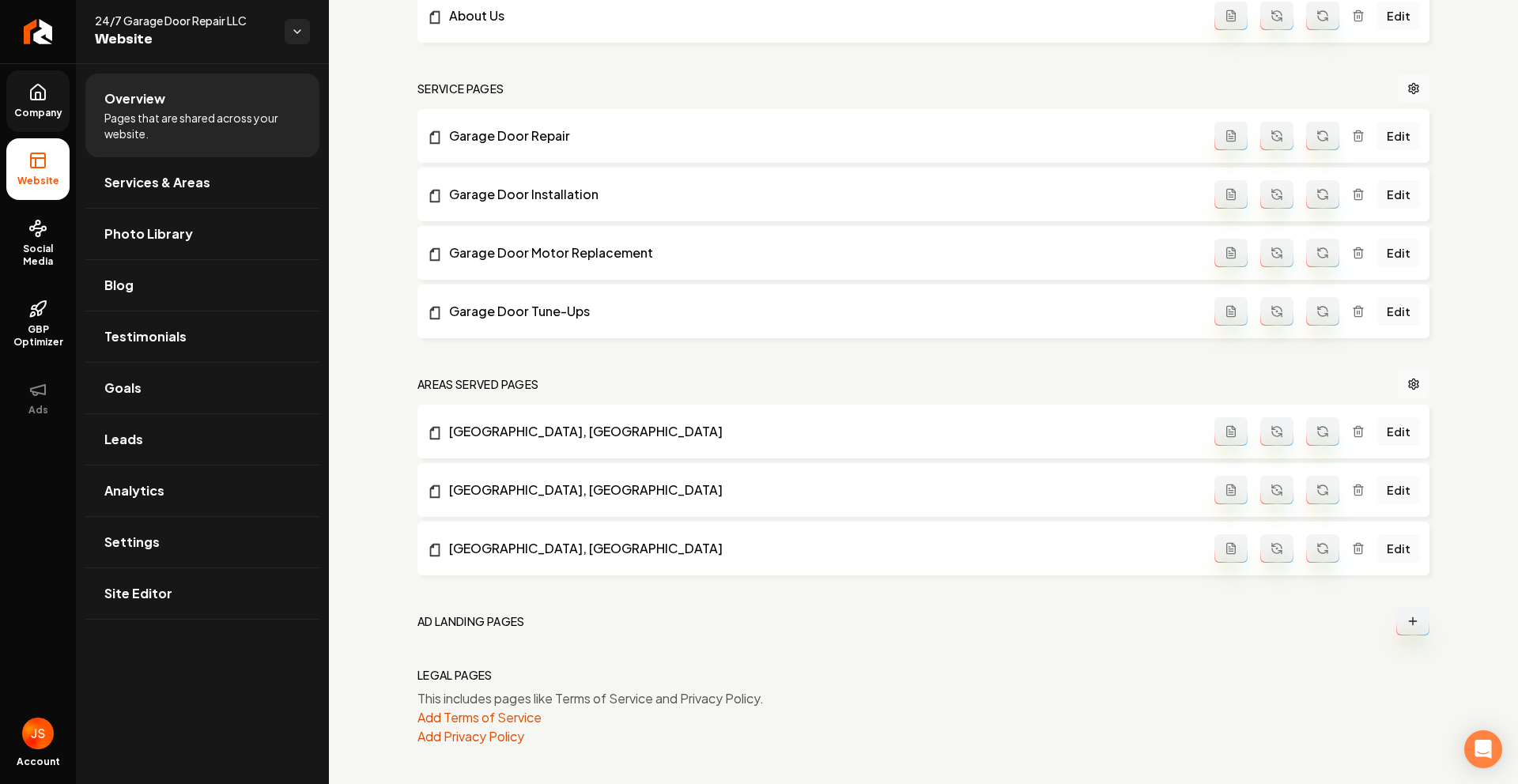
drag, startPoint x: 40, startPoint y: 99, endPoint x: 48, endPoint y: 103, distance: 8.9
click at [40, 98] on icon at bounding box center [38, 92] width 19 height 19
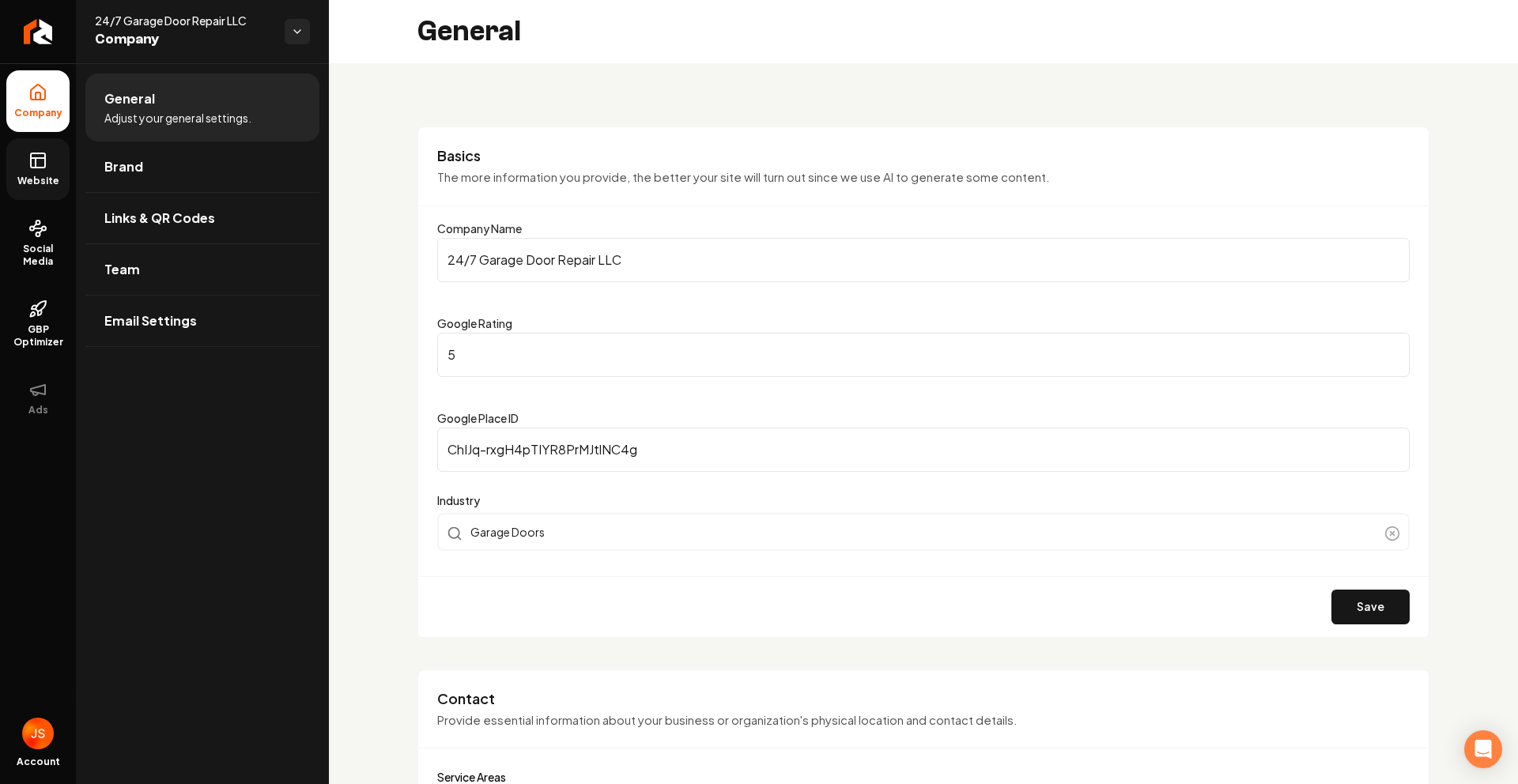
click at [26, 165] on link "Website" at bounding box center [38, 168] width 63 height 61
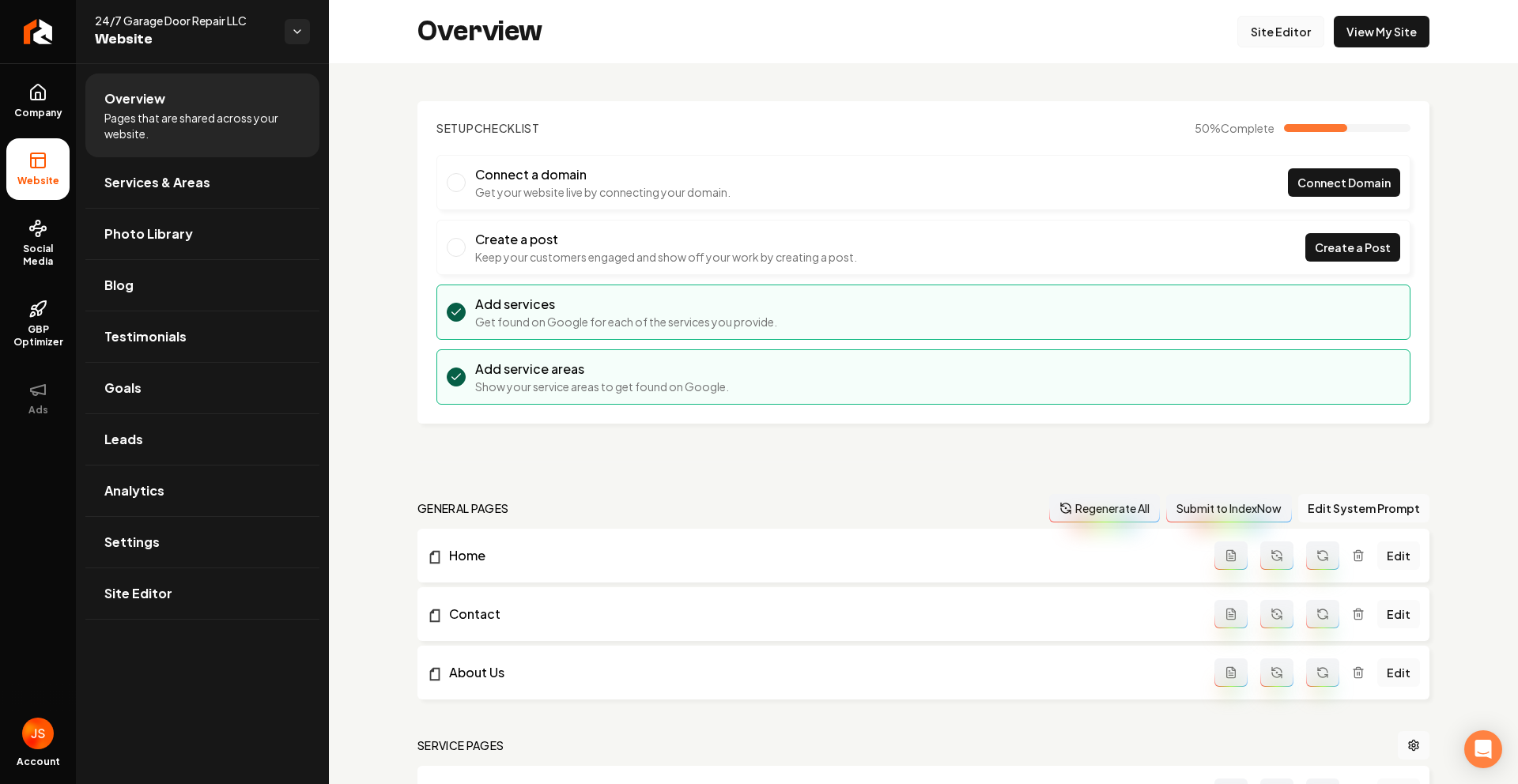
click at [1265, 26] on link "Site Editor" at bounding box center [1280, 31] width 87 height 32
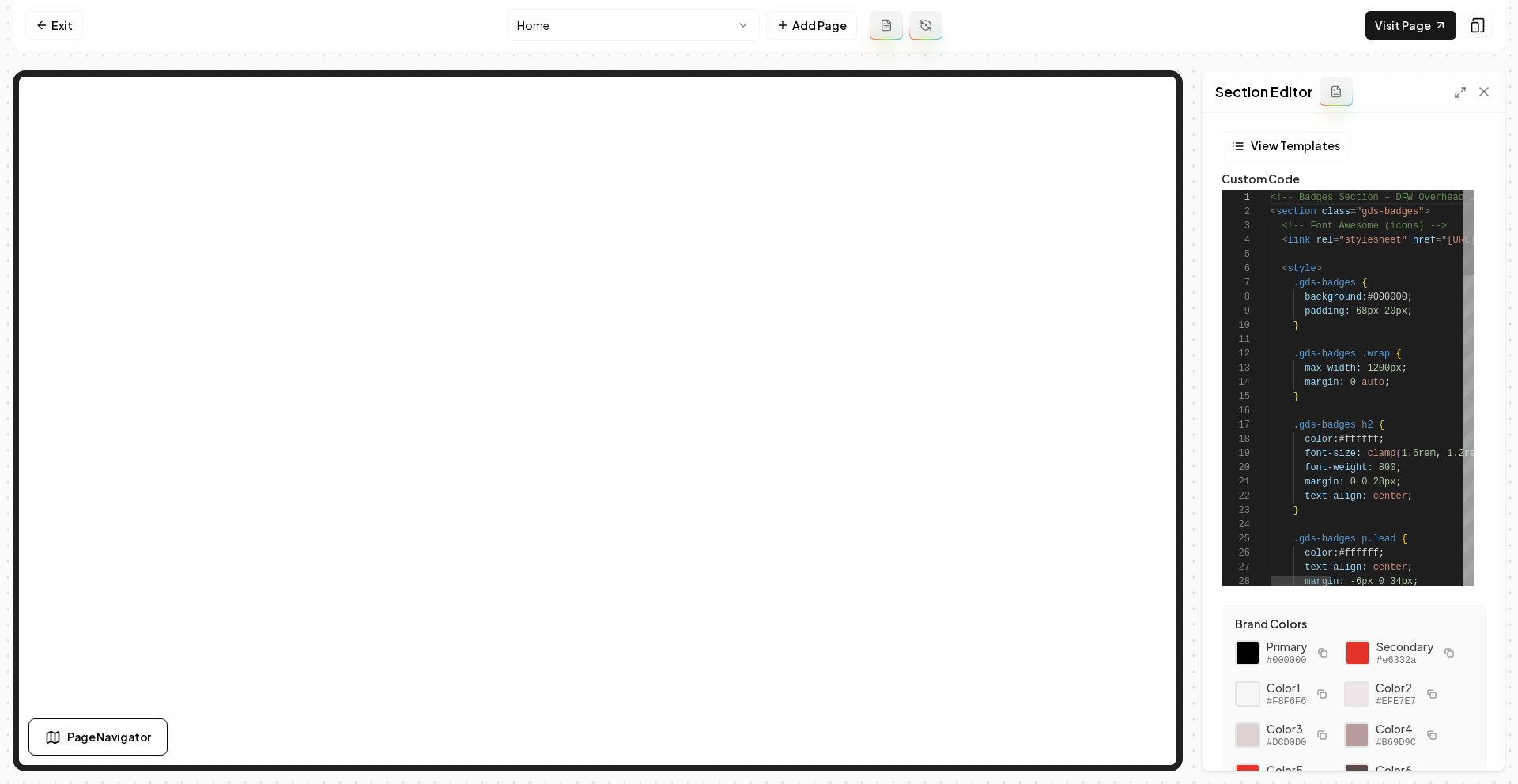
scroll to position [143, 0]
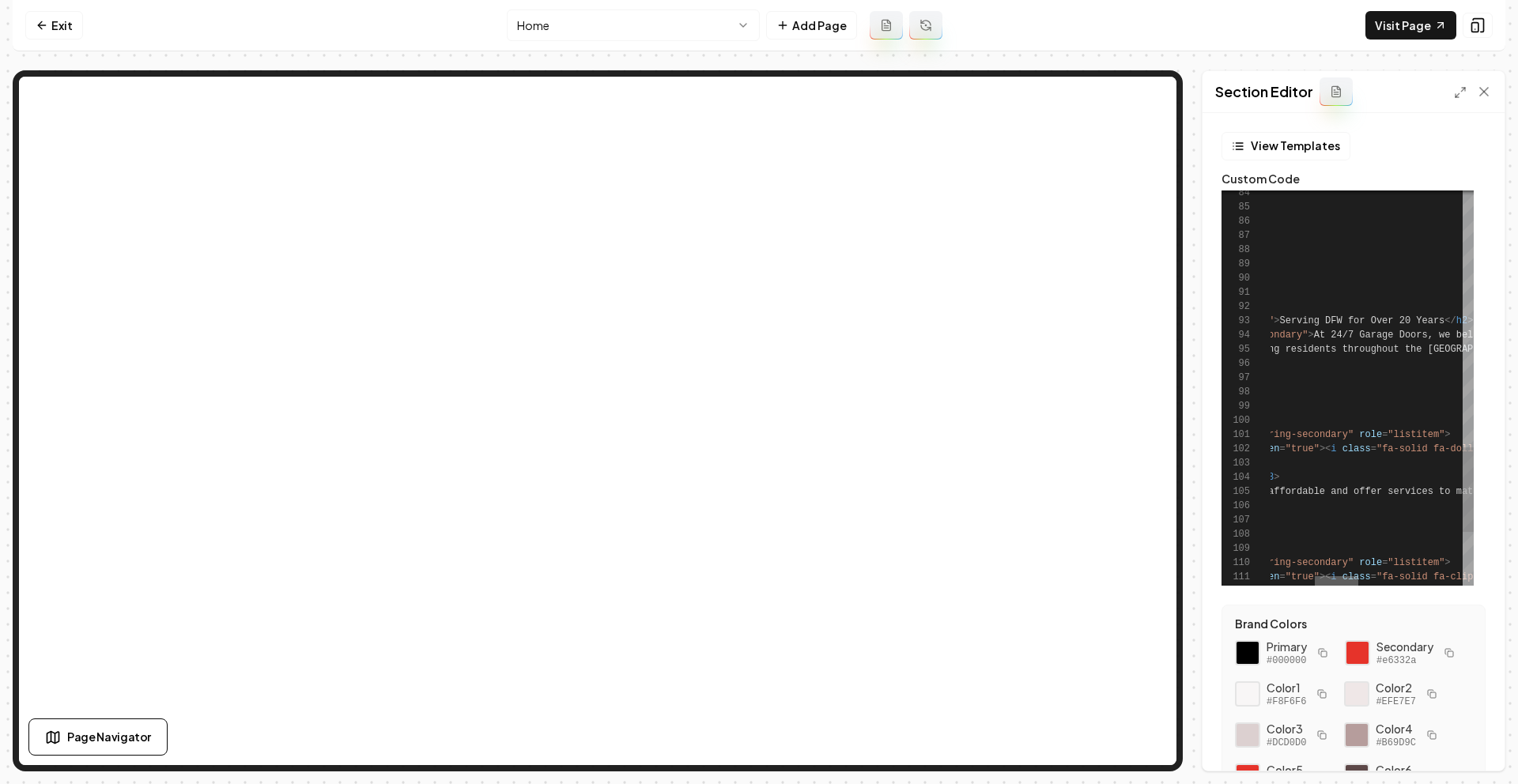
click at [1345, 578] on div at bounding box center [1337, 581] width 44 height 9
click at [1454, 747] on button "Save" at bounding box center [1468, 743] width 47 height 28
type textarea "**********"
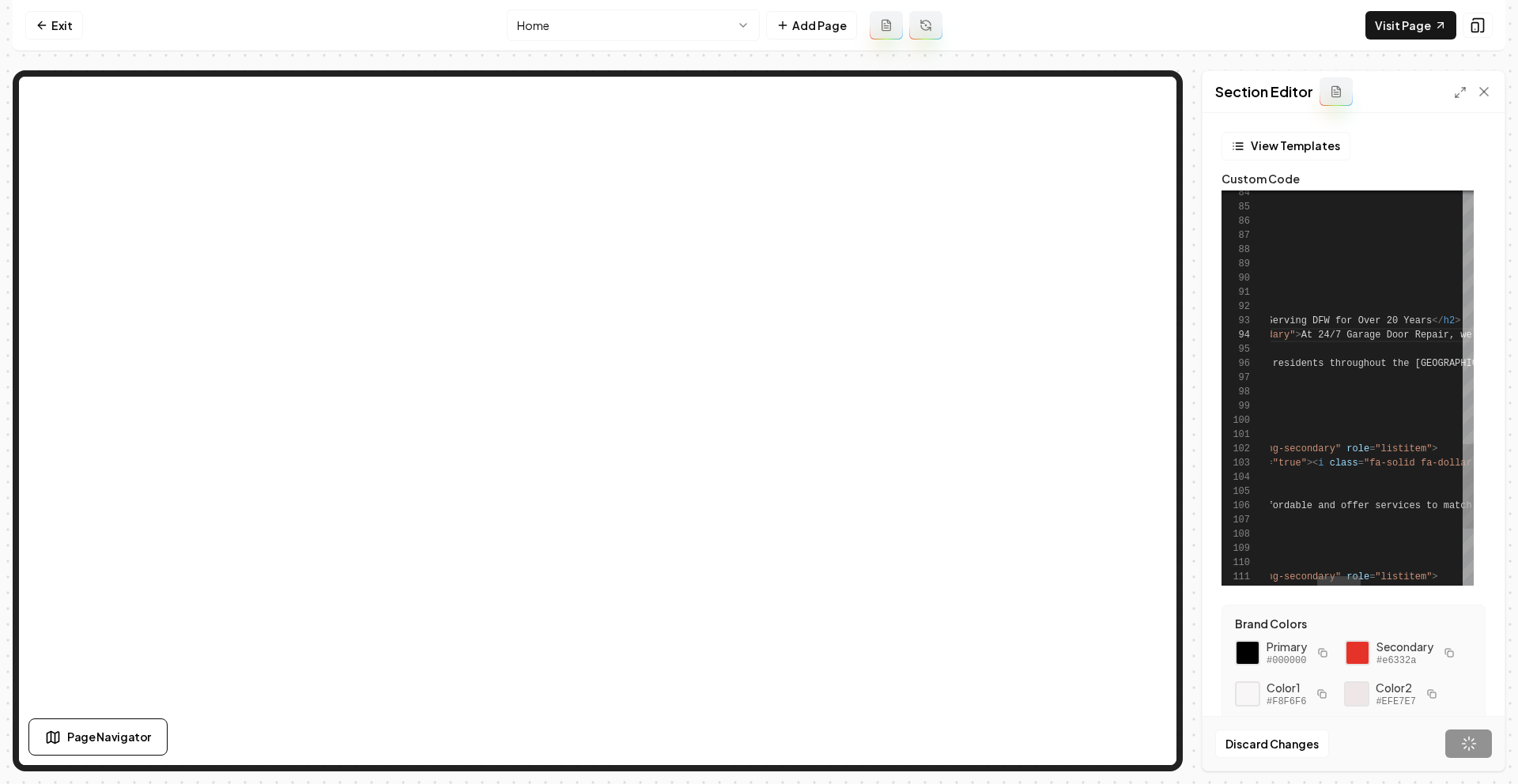
scroll to position [143, 394]
click at [1479, 90] on icon at bounding box center [1483, 91] width 16 height 16
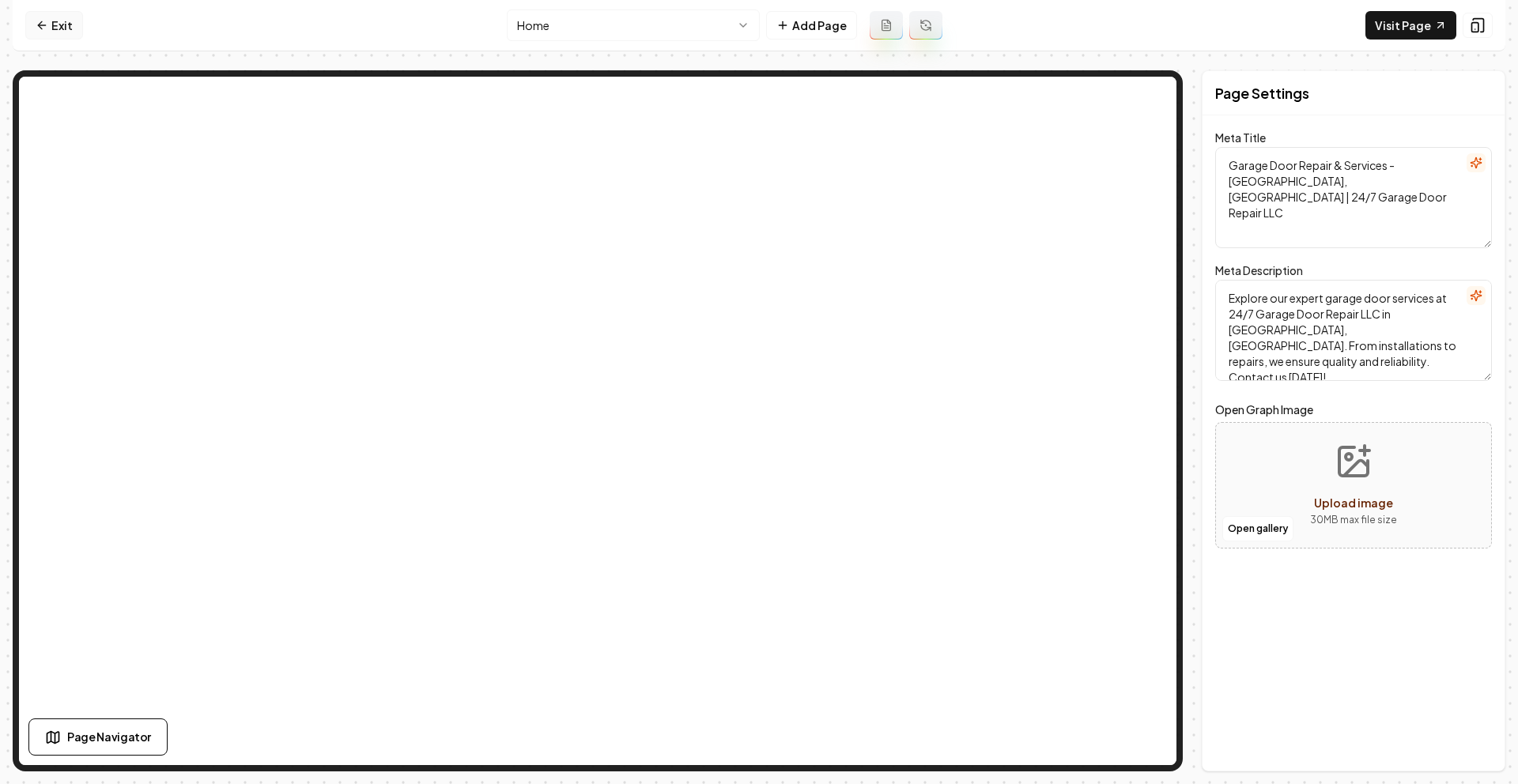
click at [51, 32] on link "Exit" at bounding box center [54, 25] width 58 height 28
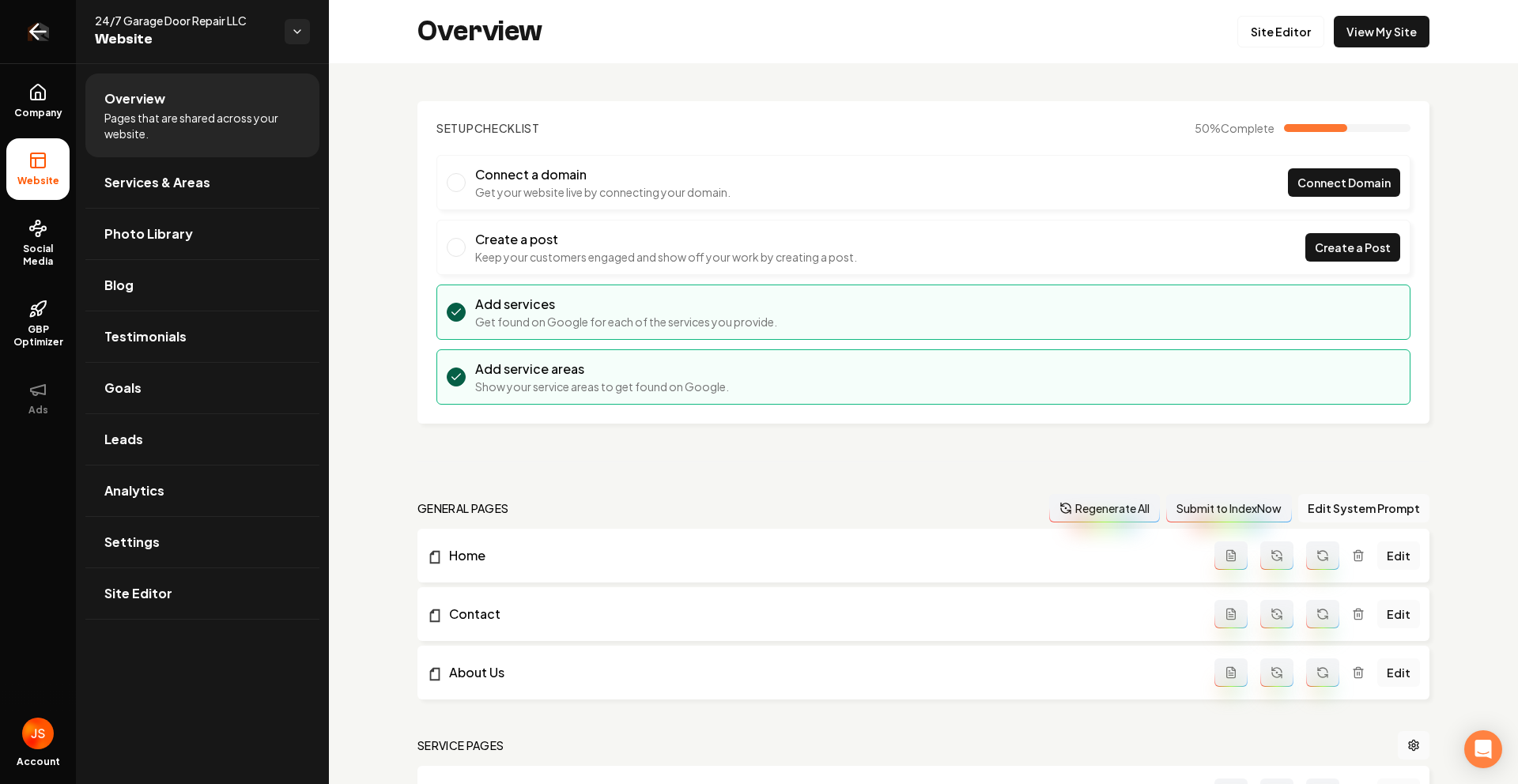
click at [39, 21] on icon "Return to dashboard" at bounding box center [38, 32] width 26 height 26
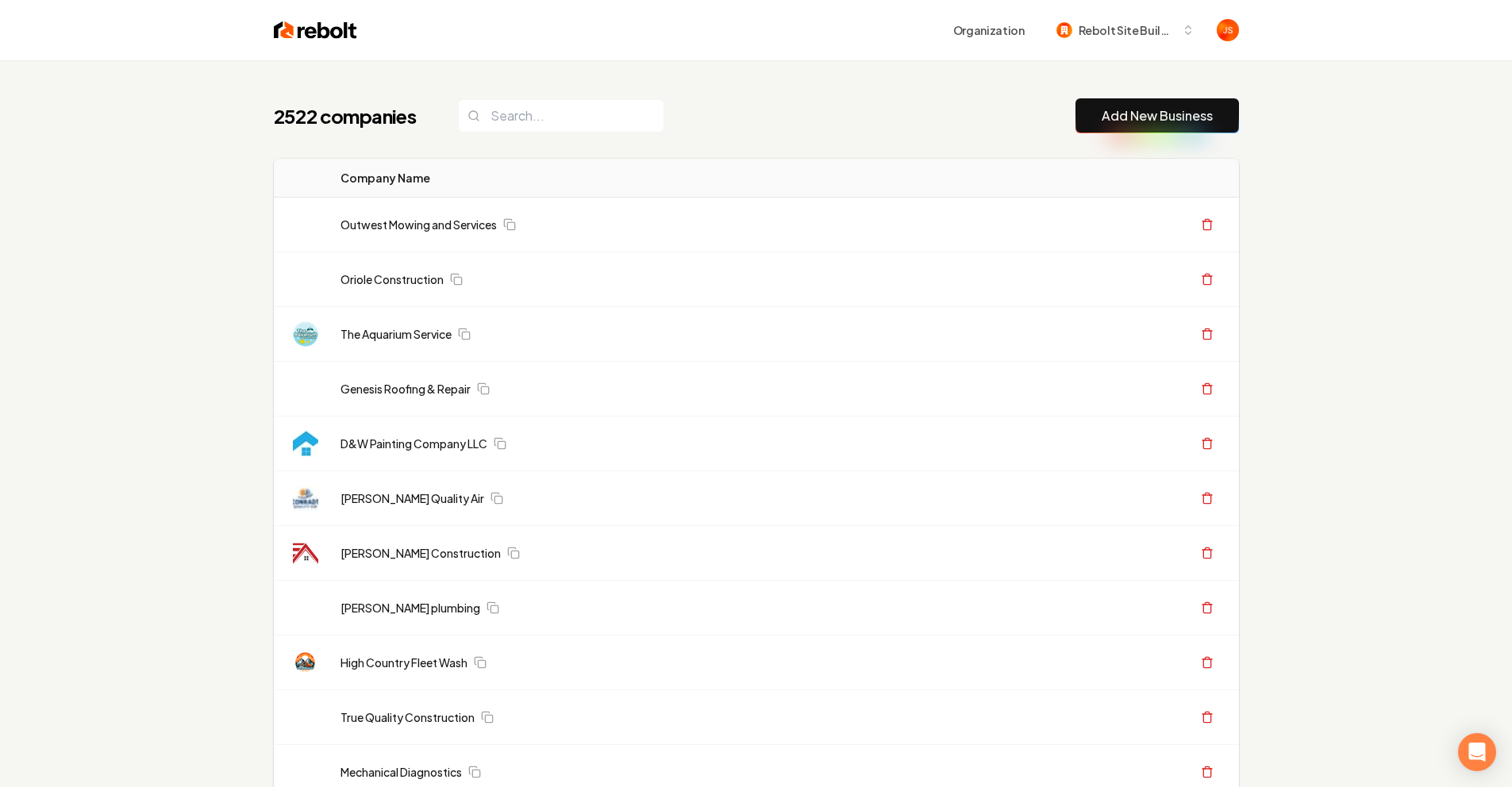
click at [516, 108] on input "search" at bounding box center [561, 116] width 207 height 33
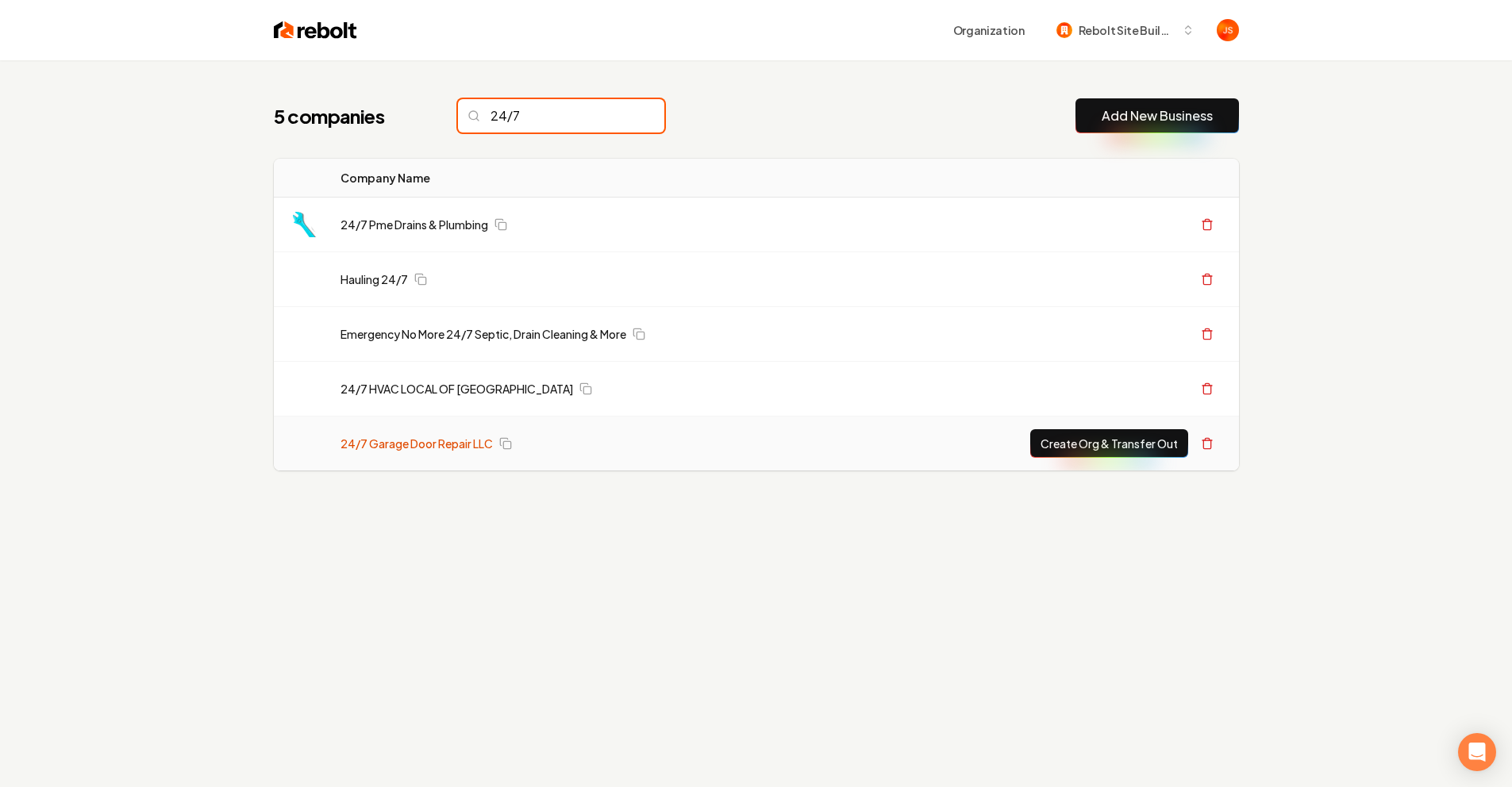
type input "24/7"
click at [439, 439] on link "24/7 Garage Door Repair LLC" at bounding box center [417, 443] width 152 height 16
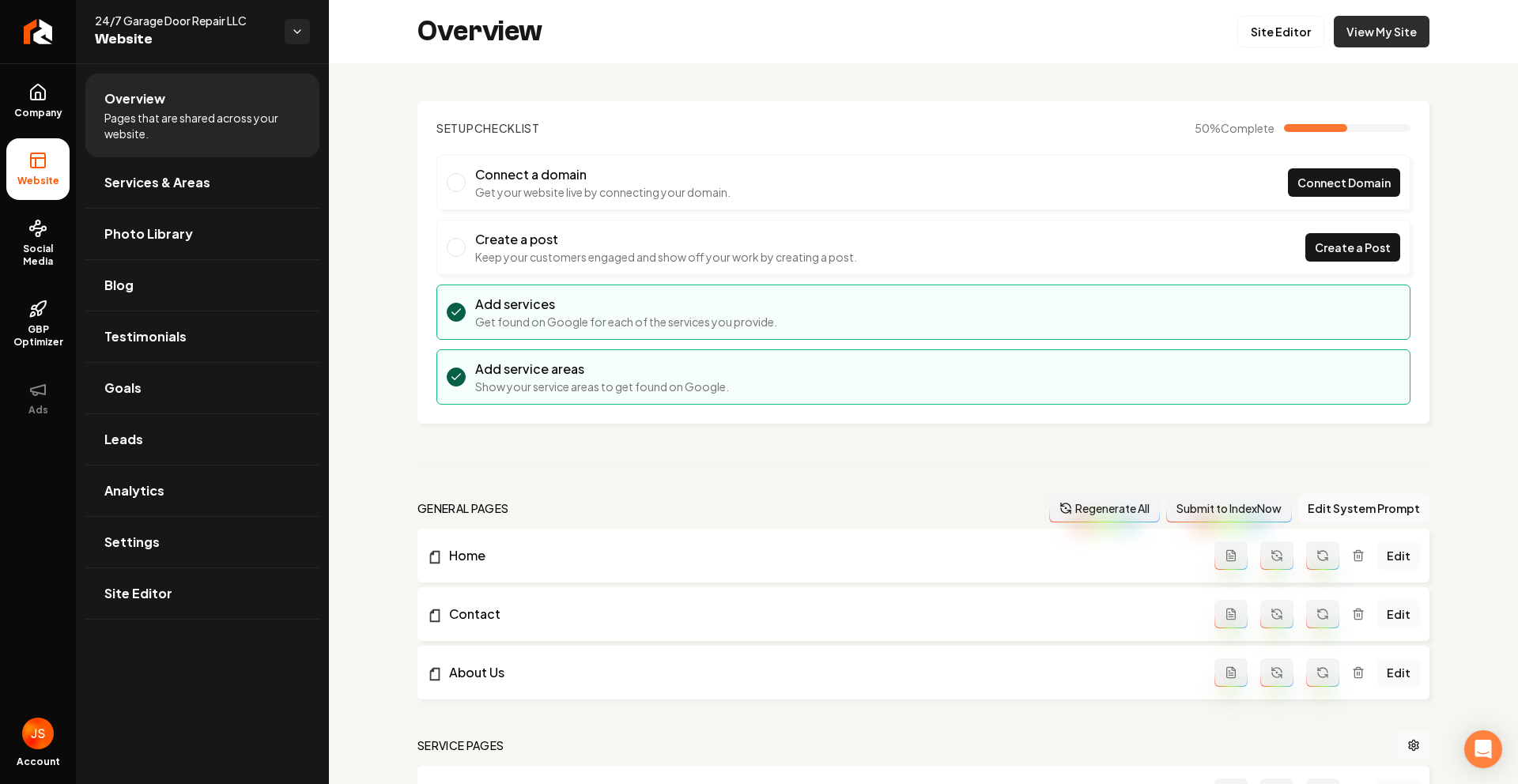
click at [1385, 38] on link "View My Site" at bounding box center [1382, 31] width 96 height 32
click at [59, 35] on link "Return to dashboard" at bounding box center [38, 31] width 76 height 63
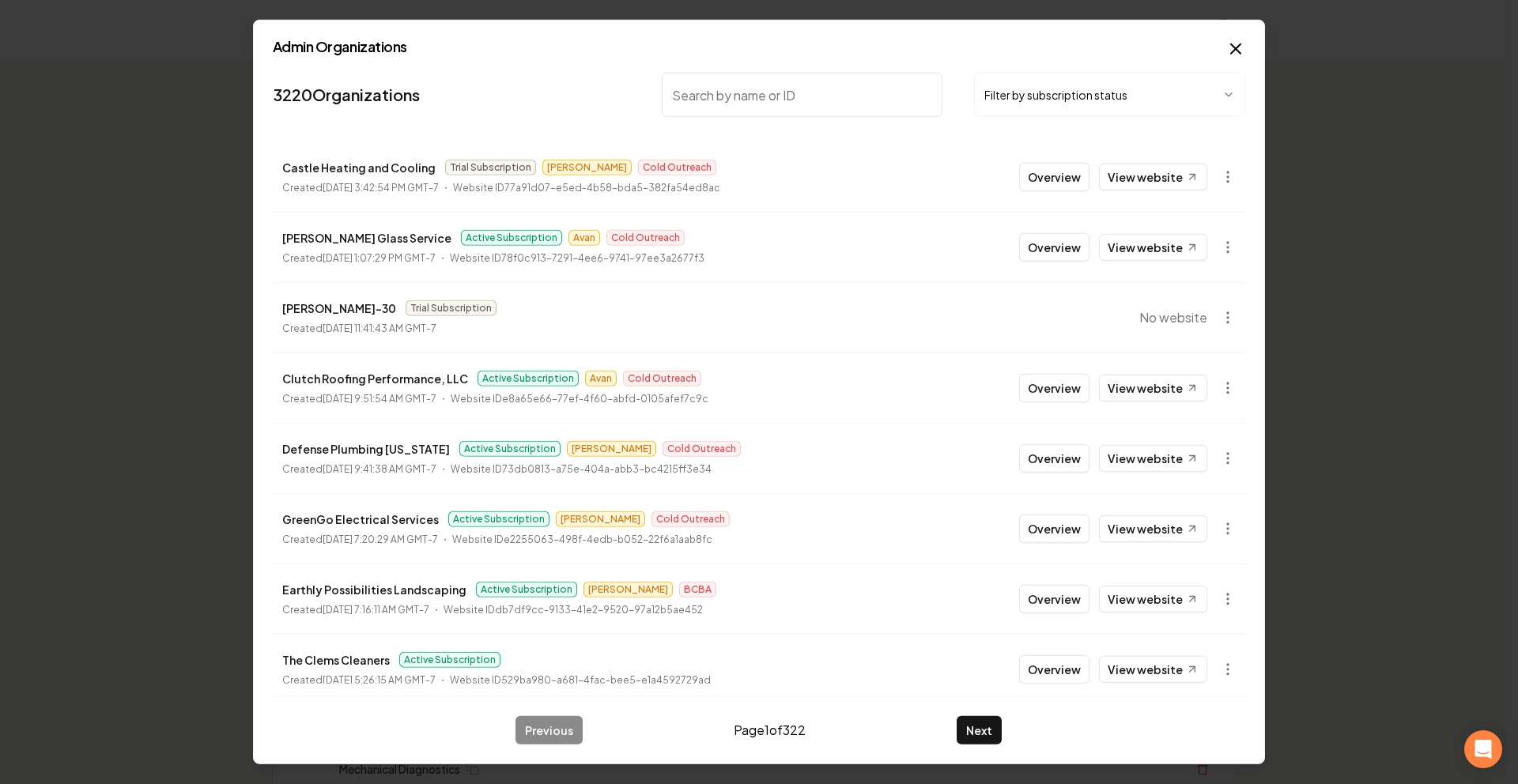
drag, startPoint x: 732, startPoint y: 92, endPoint x: 738, endPoint y: 103, distance: 12.5
click at [736, 102] on input "search" at bounding box center [802, 94] width 282 height 44
click at [745, 102] on input "search" at bounding box center [802, 94] width 282 height 44
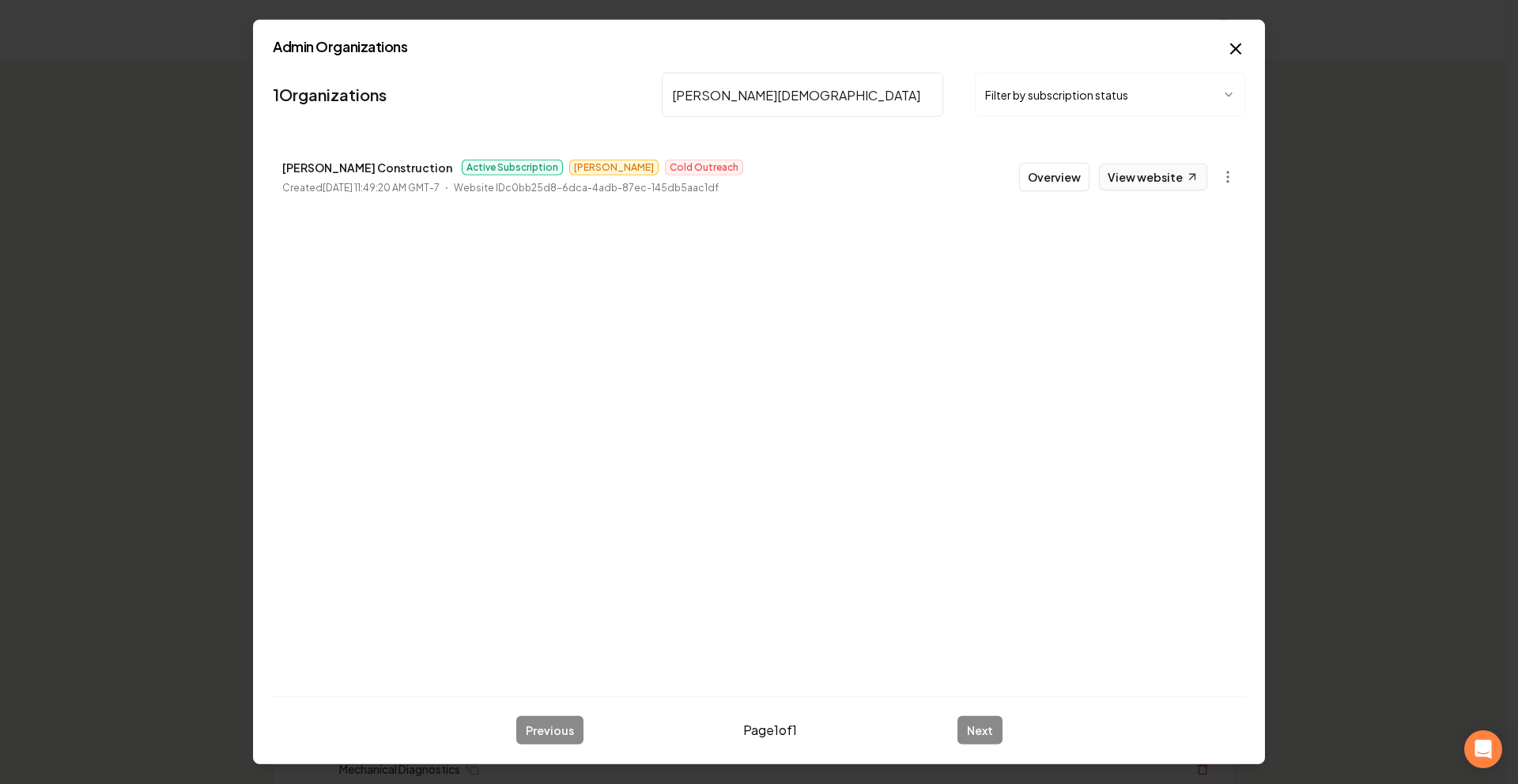
type input "J Christian"
click at [1163, 183] on link "View website" at bounding box center [1153, 177] width 108 height 27
click at [1223, 173] on body "Organization Rebolt Site Builder 2522 companies Add New Business Logo Company N…" at bounding box center [753, 392] width 1506 height 784
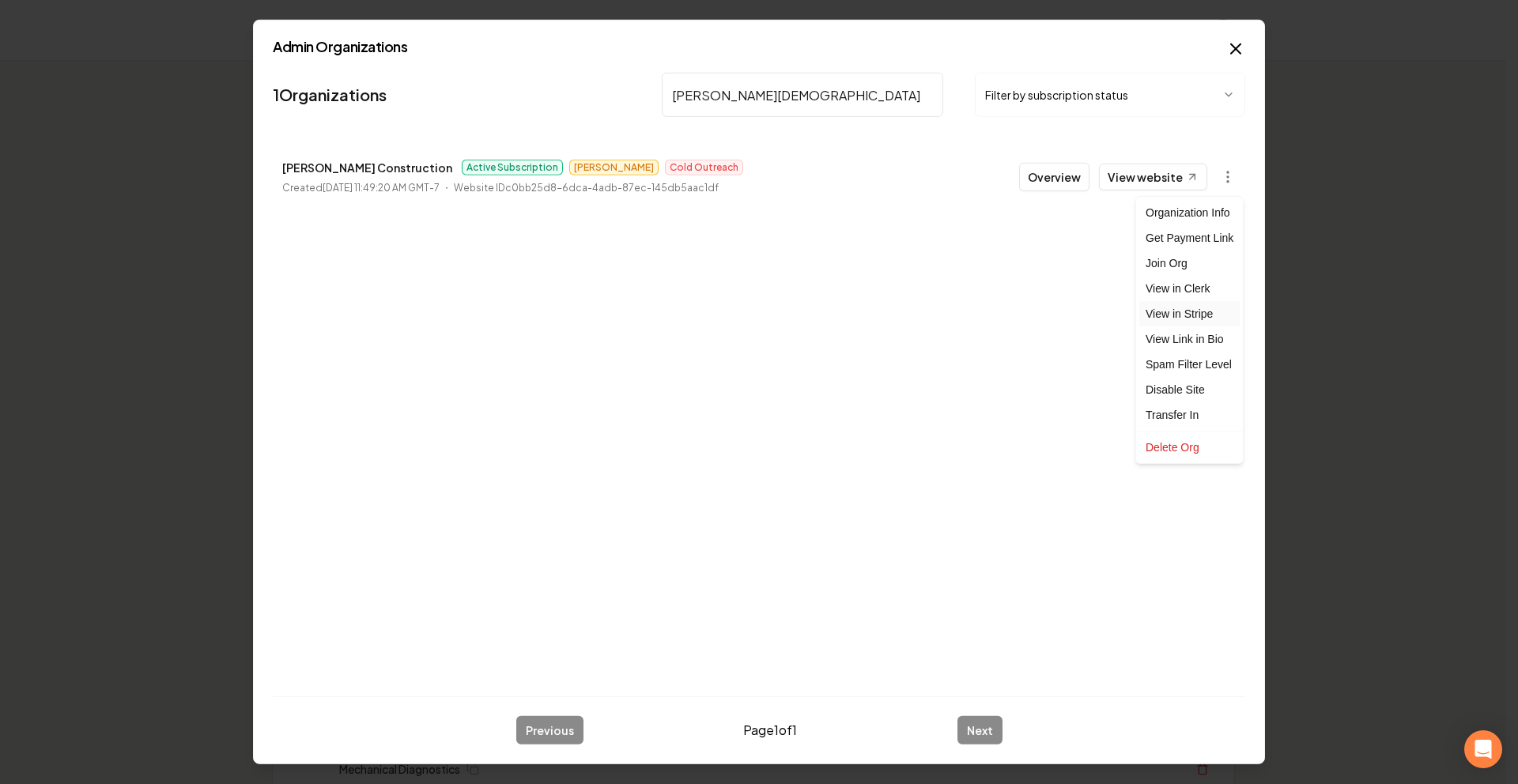
click at [1191, 311] on link "View in Stripe" at bounding box center [1190, 314] width 101 height 26
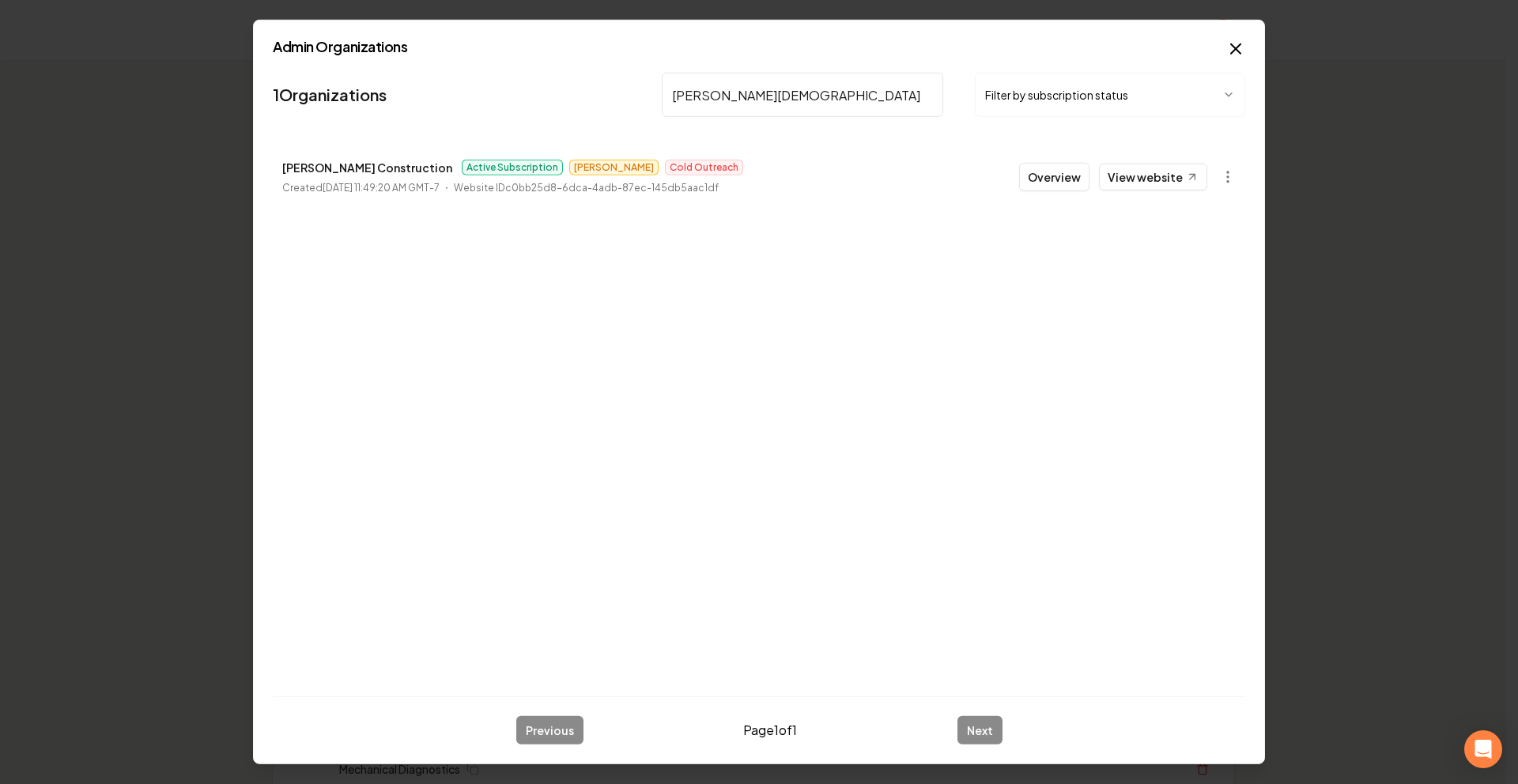
click at [936, 90] on input "J Christian" at bounding box center [802, 94] width 282 height 44
click at [922, 95] on input "J Christian" at bounding box center [802, 94] width 282 height 44
click at [927, 96] on input "search" at bounding box center [802, 94] width 282 height 44
type input "Arctic"
click at [1052, 173] on button "Overview" at bounding box center [1054, 177] width 70 height 28
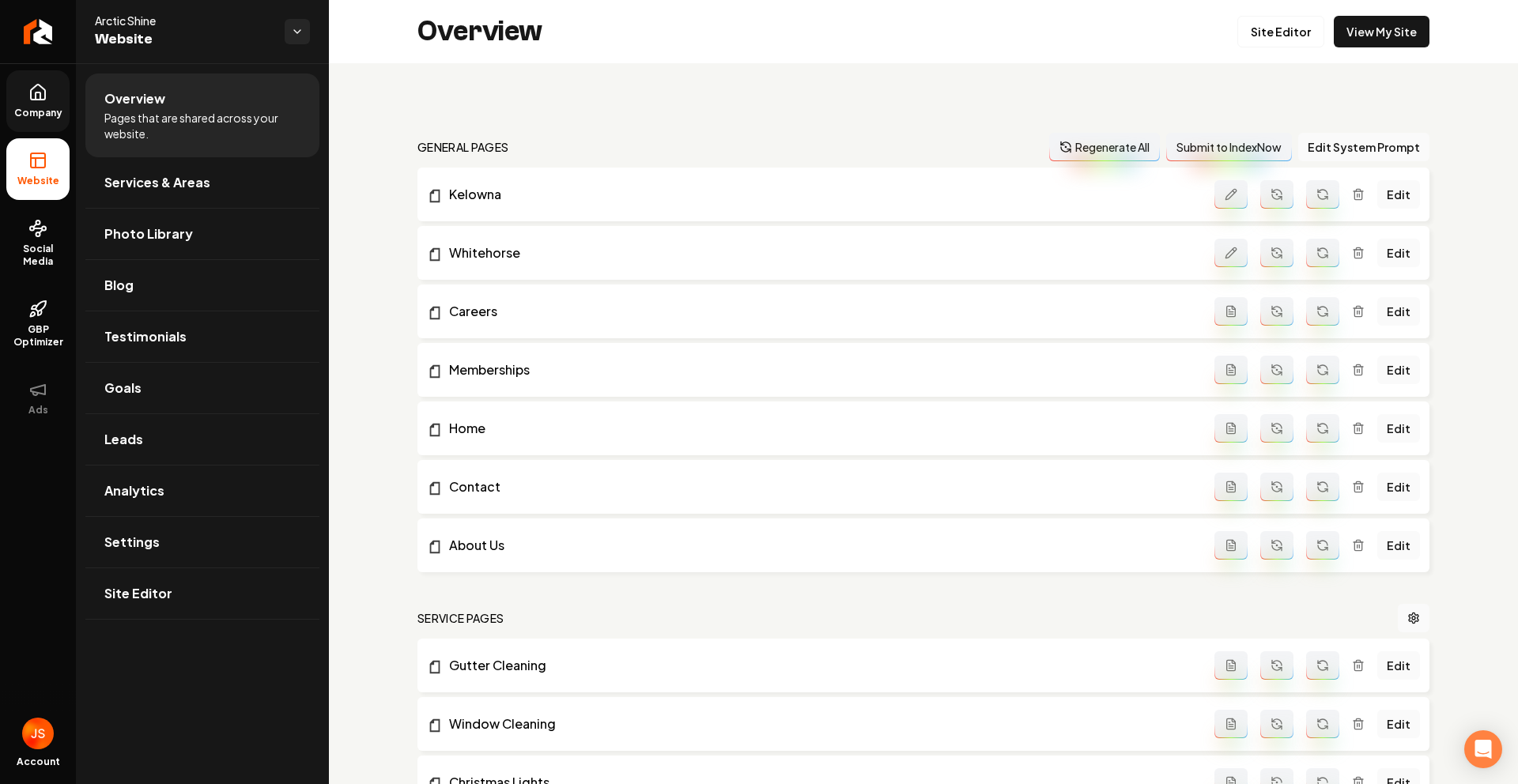
click at [22, 101] on link "Company" at bounding box center [38, 101] width 63 height 61
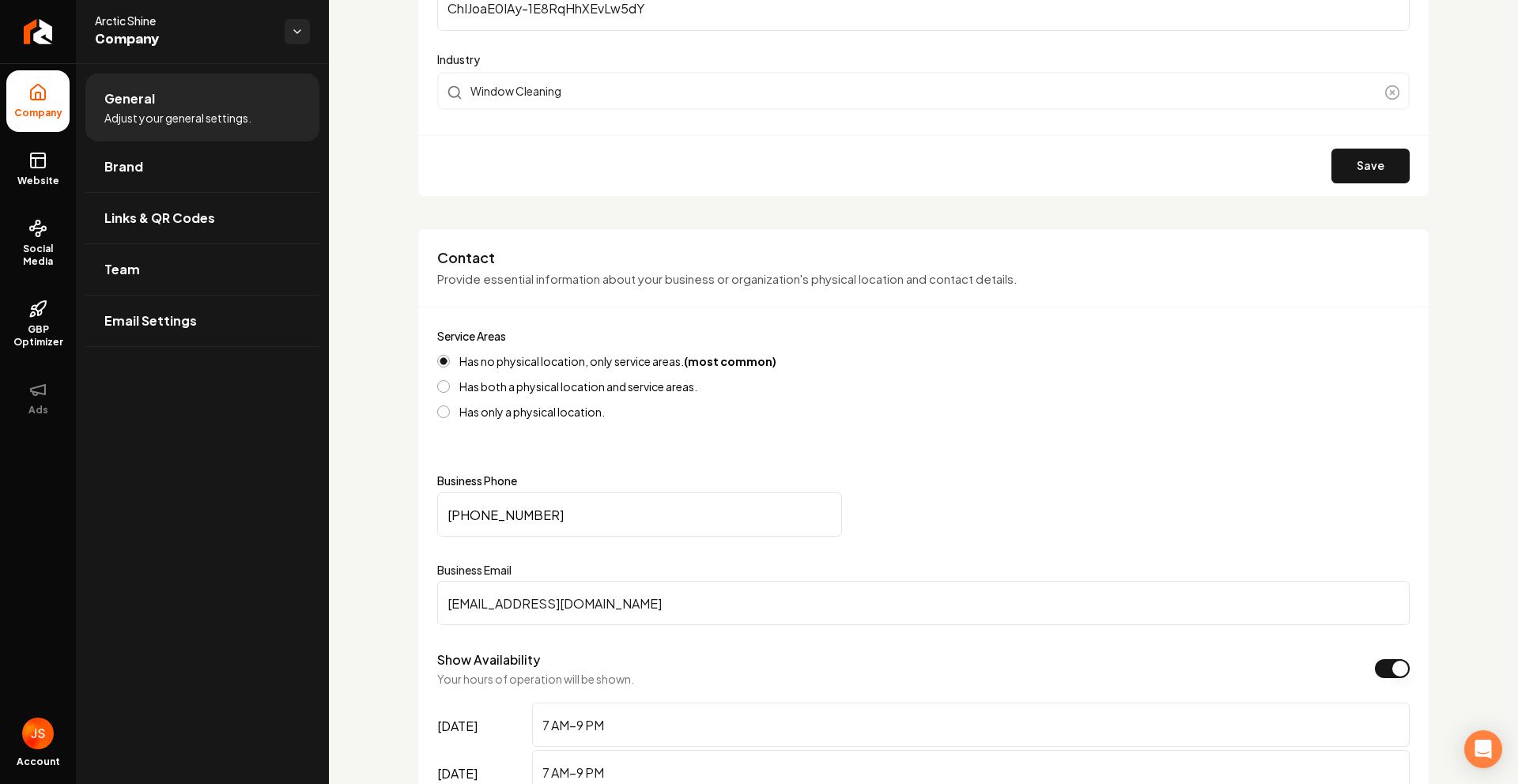
scroll to position [473, 0]
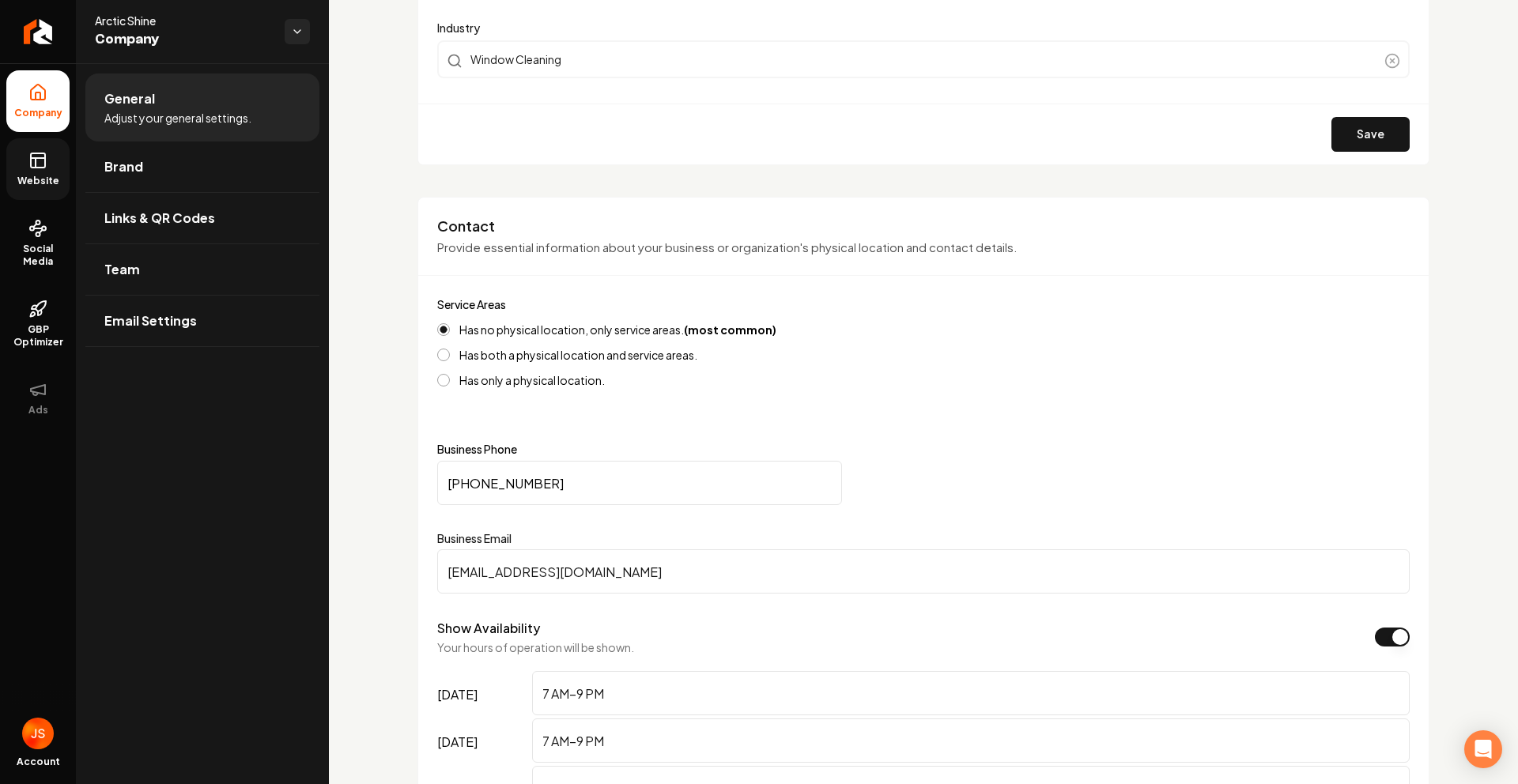
click at [15, 143] on link "Website" at bounding box center [38, 168] width 63 height 61
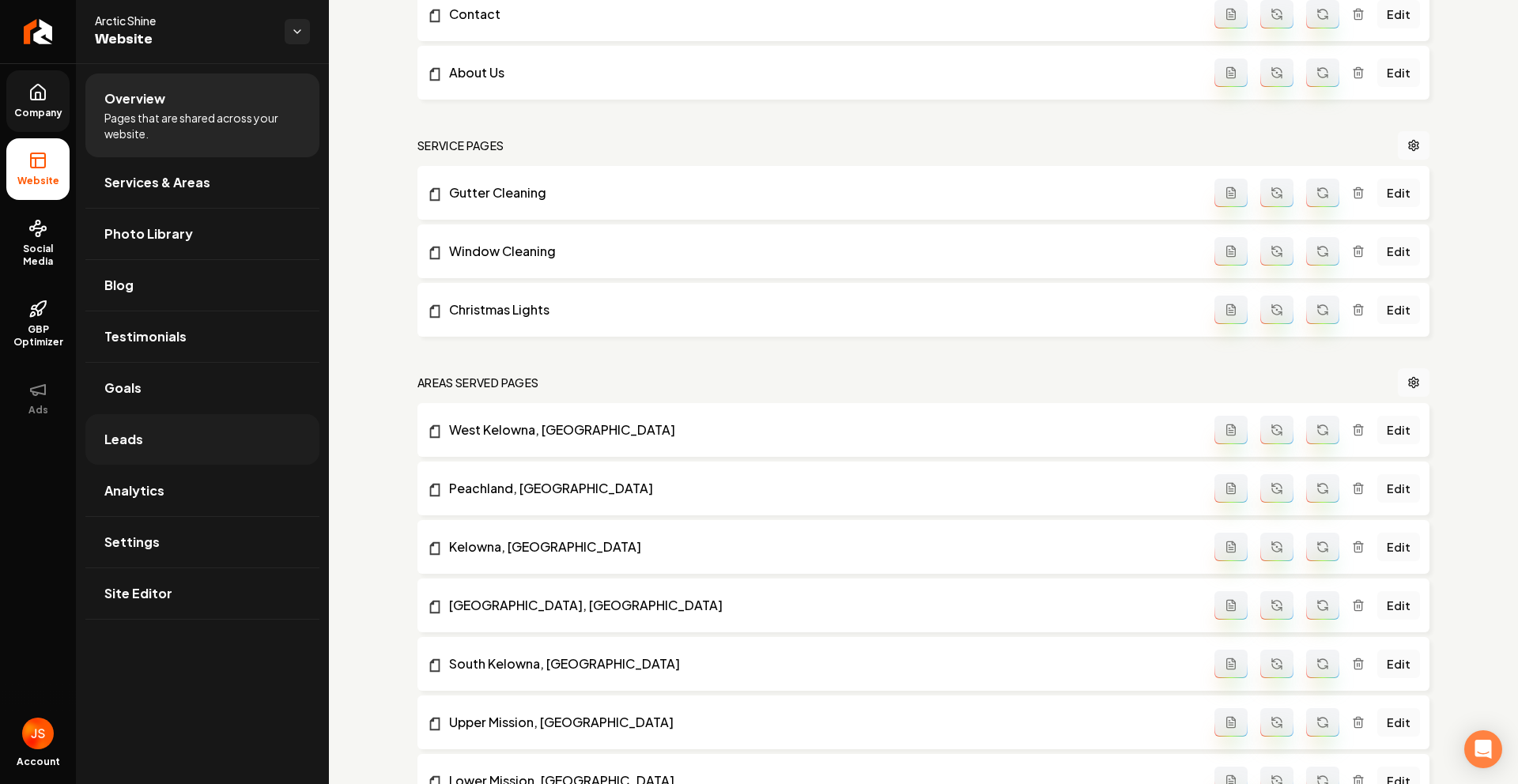
click at [140, 450] on link "Leads" at bounding box center [202, 439] width 234 height 50
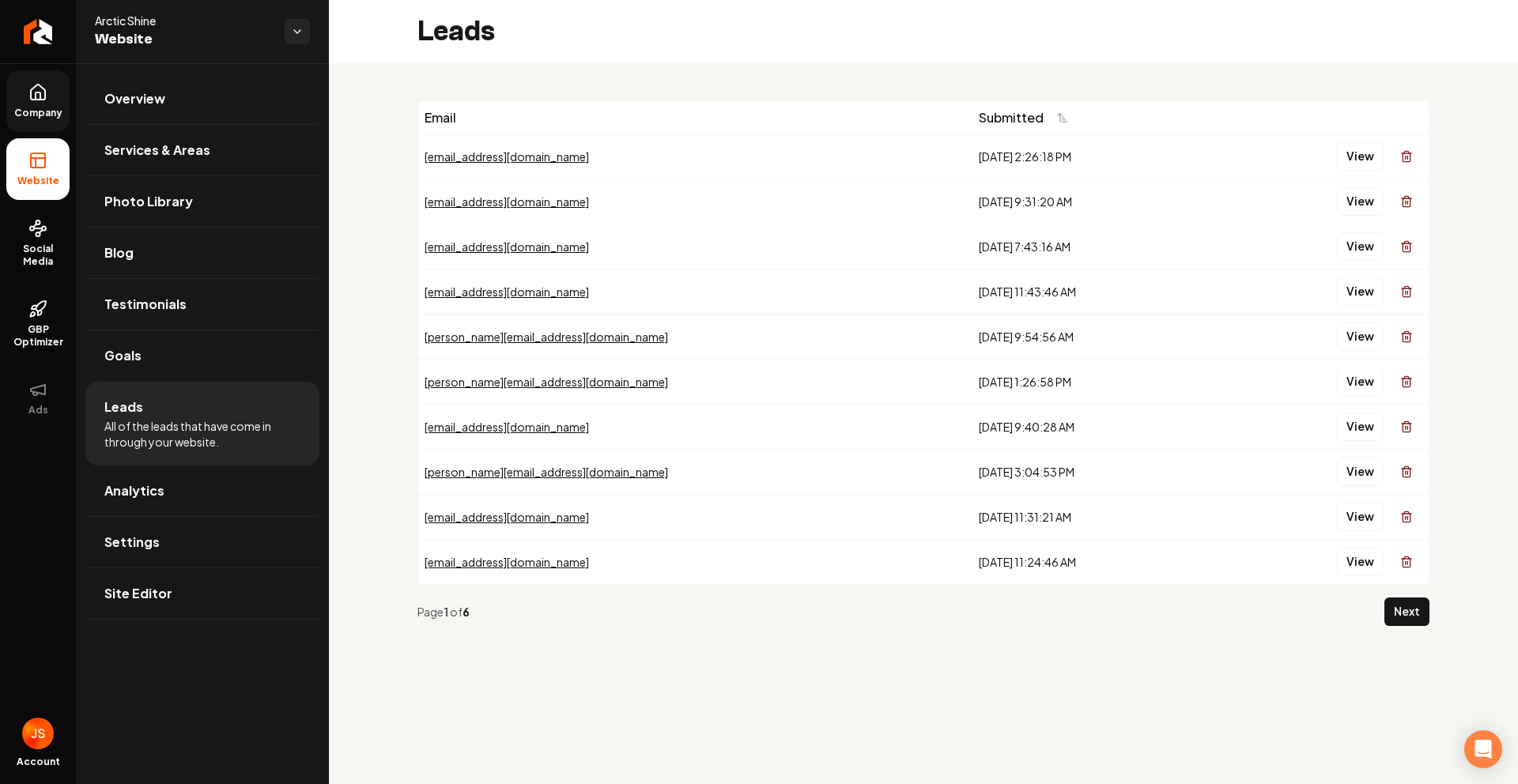
click at [37, 110] on span "Company" at bounding box center [38, 113] width 61 height 13
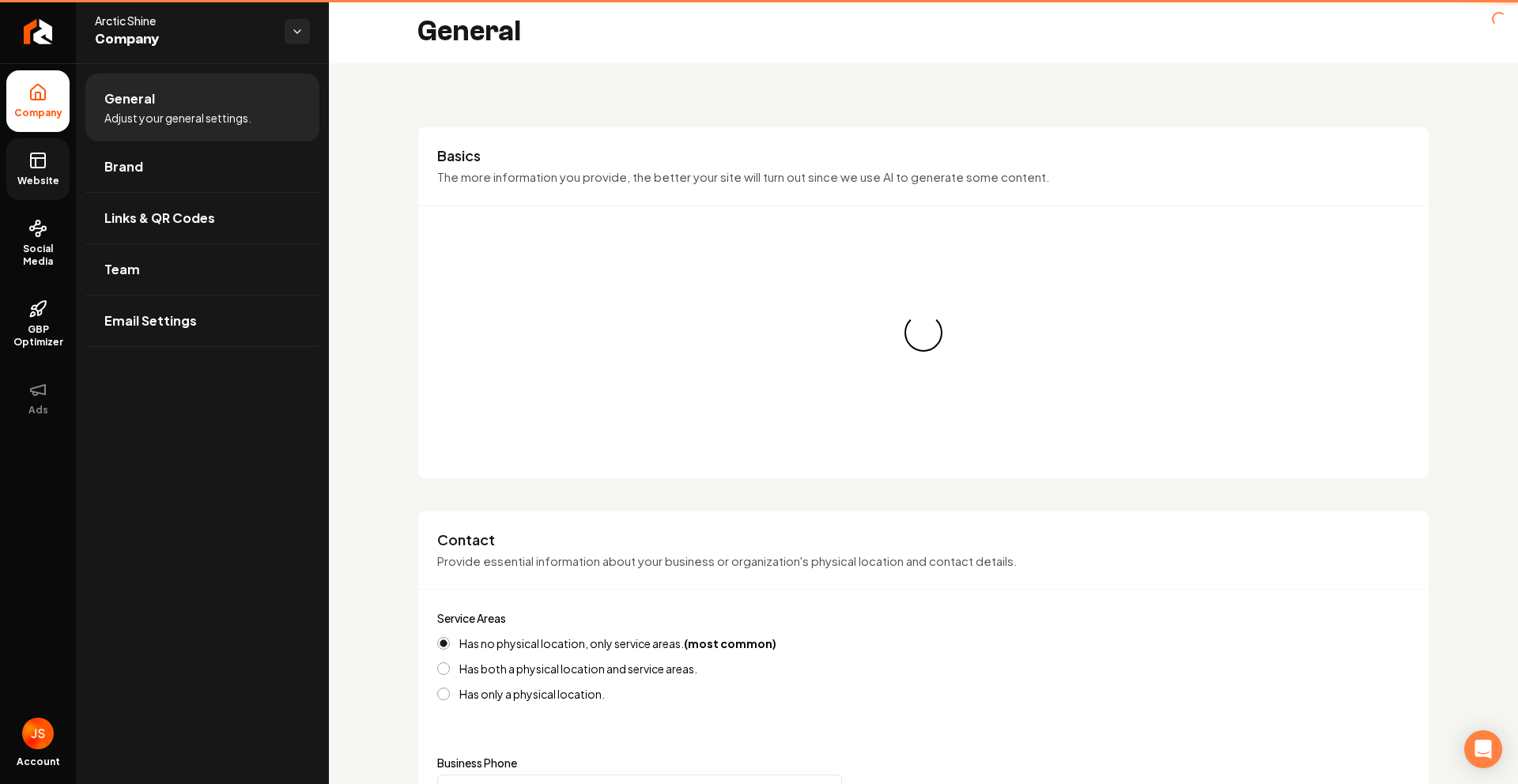
type input "(867) 465-5288"
type input "hello@arcticshineservices.ca"
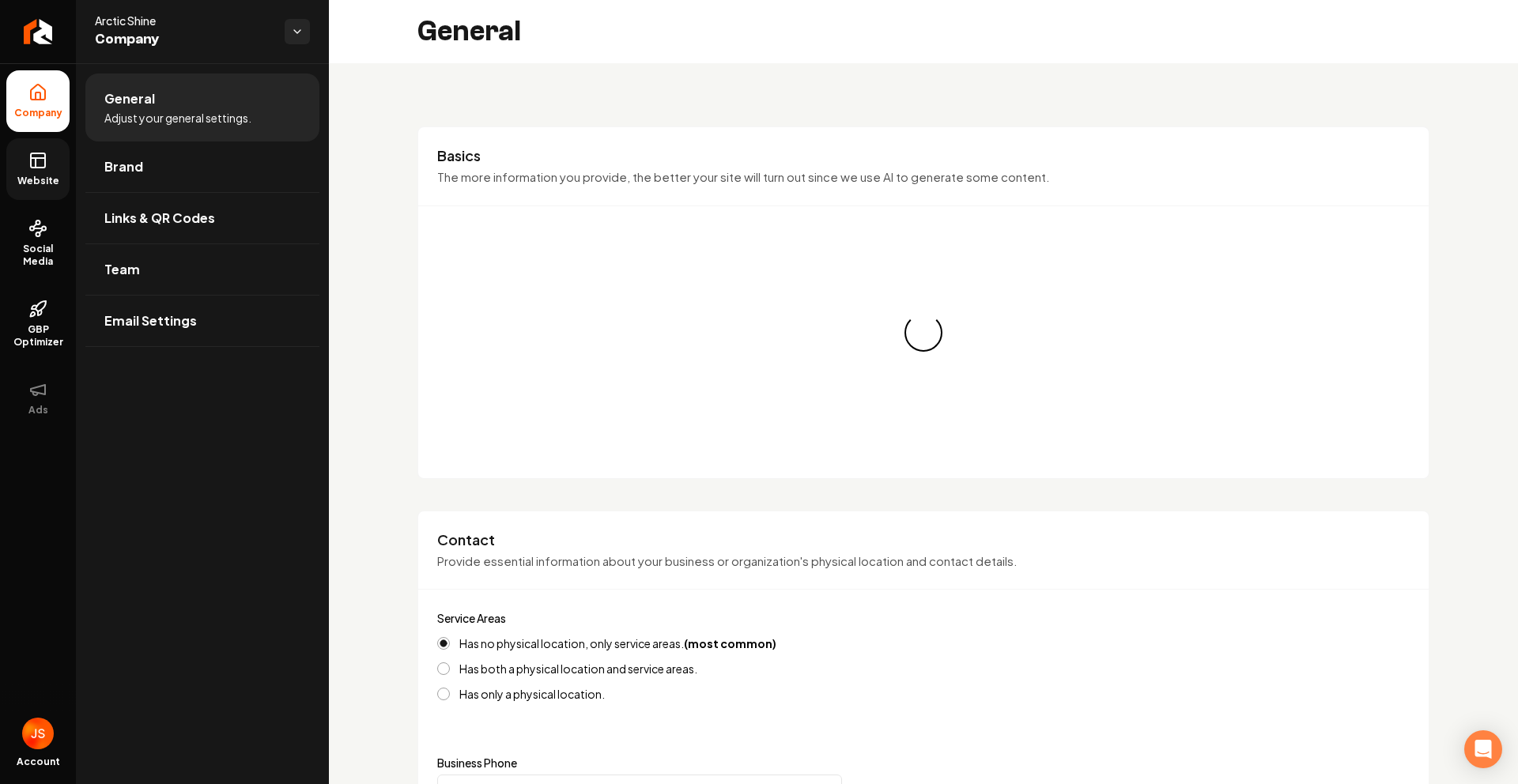
click at [27, 154] on link "Website" at bounding box center [38, 168] width 63 height 61
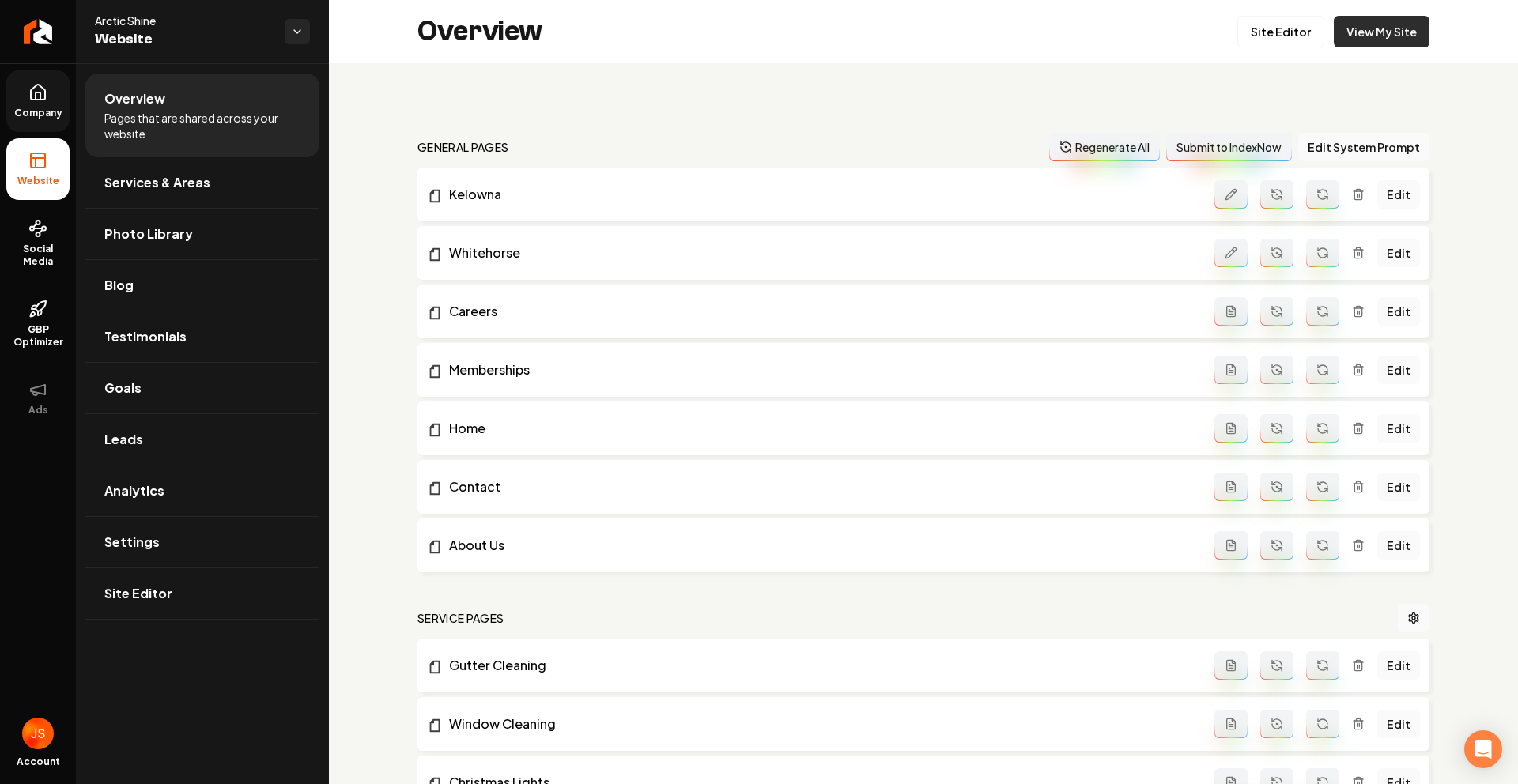
click at [1351, 17] on link "View My Site" at bounding box center [1382, 31] width 96 height 32
click at [1360, 42] on link "View My Site" at bounding box center [1382, 31] width 96 height 32
click at [47, 31] on icon "Return to dashboard" at bounding box center [38, 32] width 26 height 26
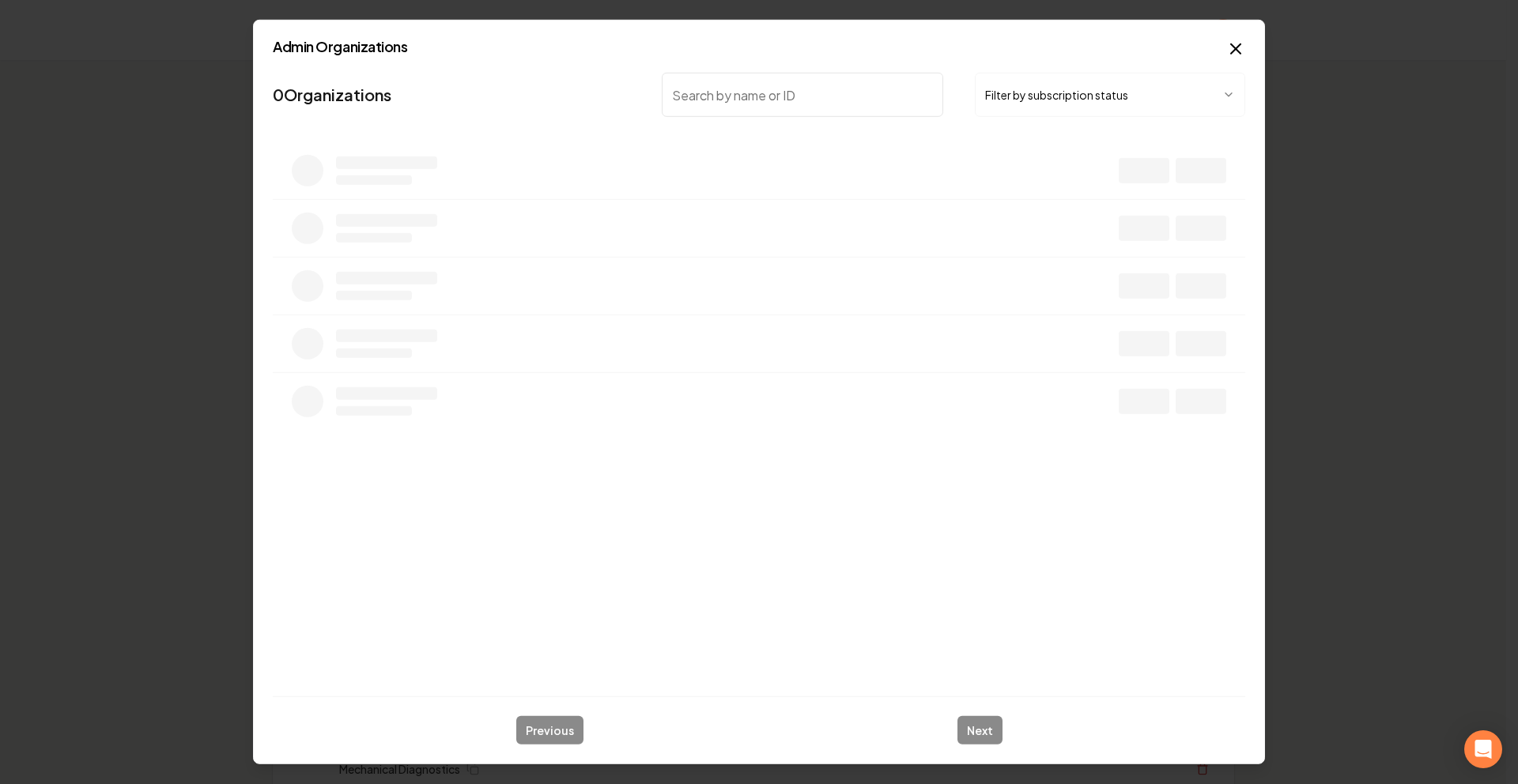
click at [1012, 111] on button "Filter by subscription status" at bounding box center [1109, 94] width 270 height 44
click at [800, 94] on input "search" at bounding box center [802, 94] width 282 height 44
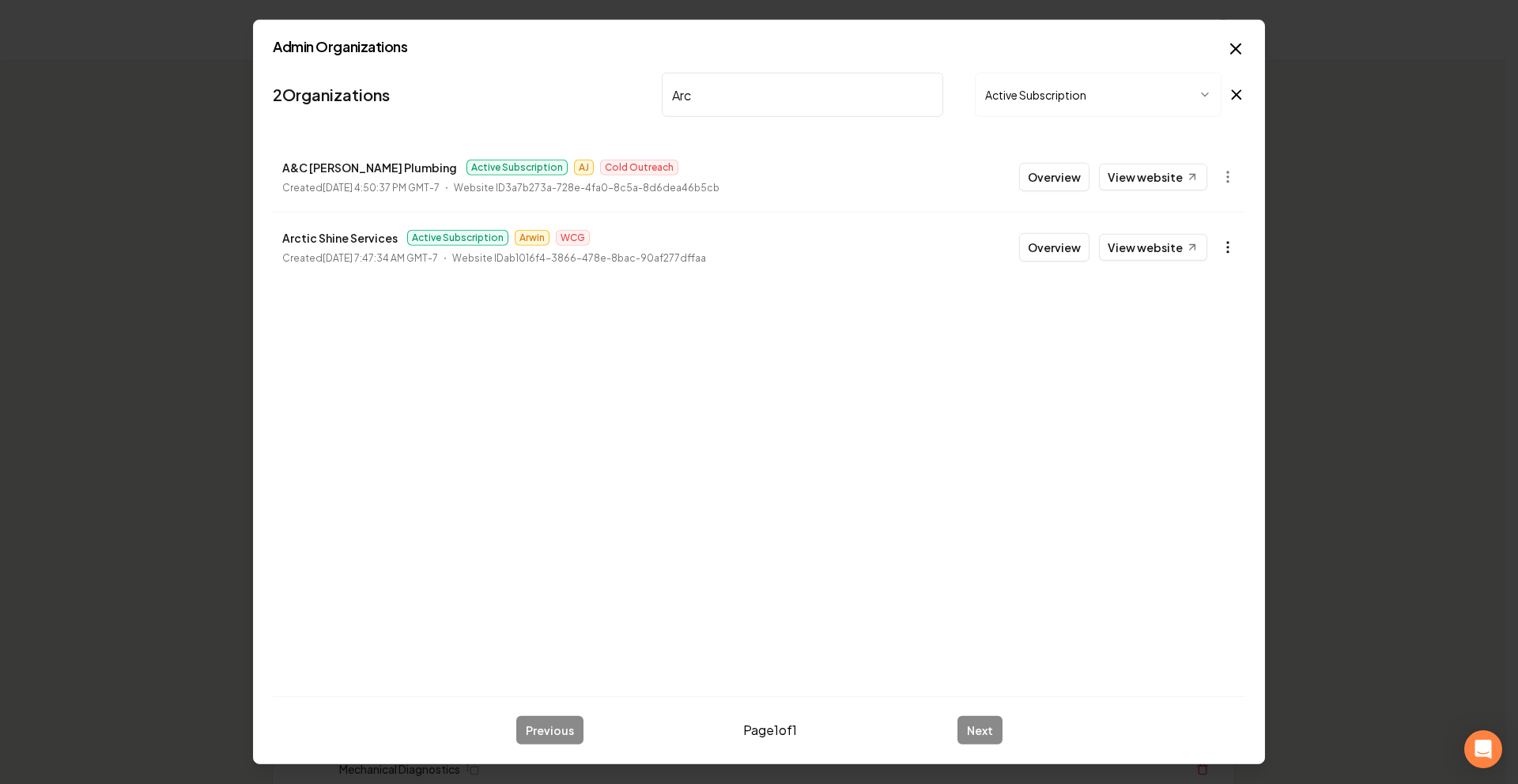
type input "Arc"
click at [1221, 242] on icon "button" at bounding box center [1227, 247] width 16 height 16
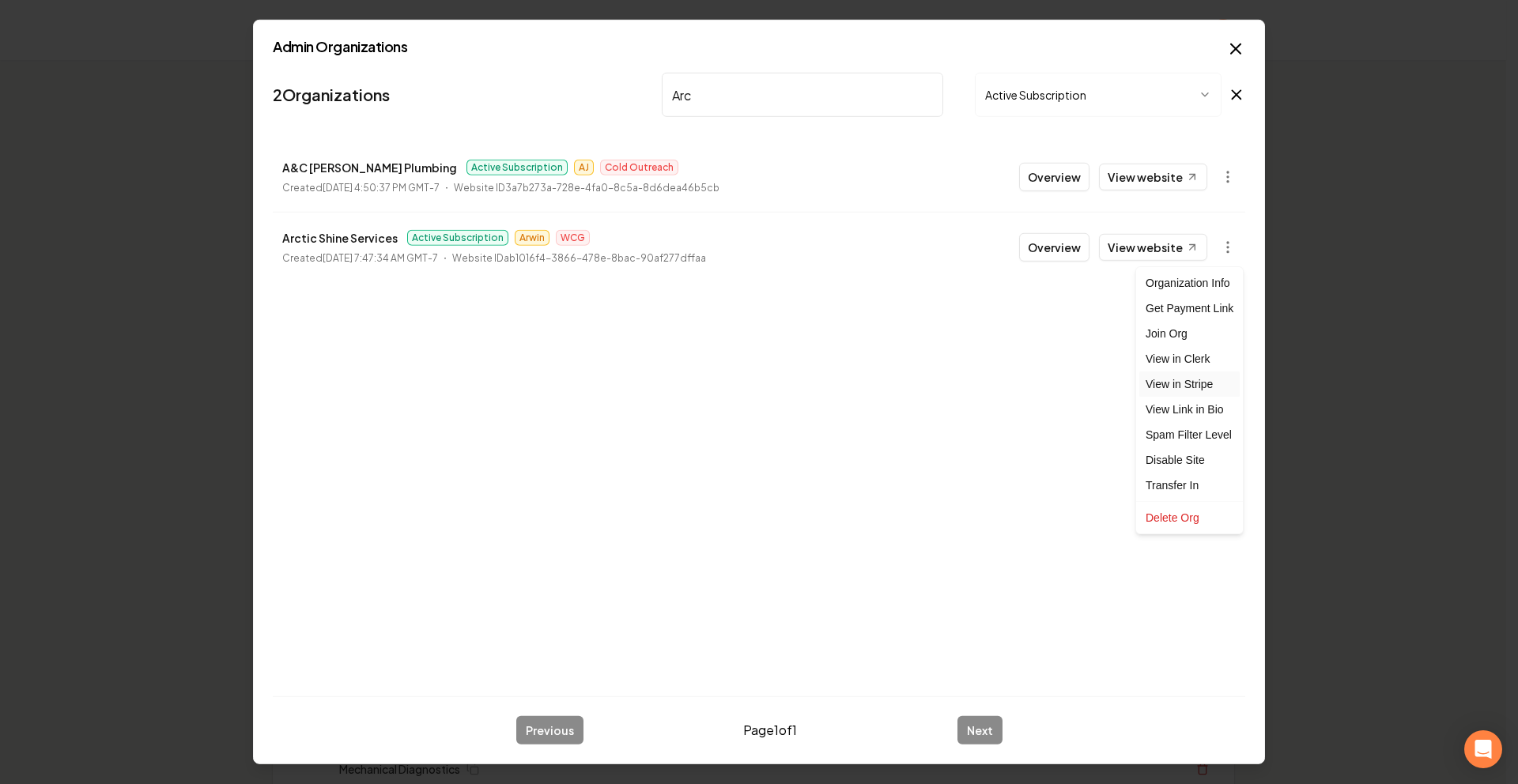
click at [1194, 386] on link "View in Stripe" at bounding box center [1190, 384] width 101 height 26
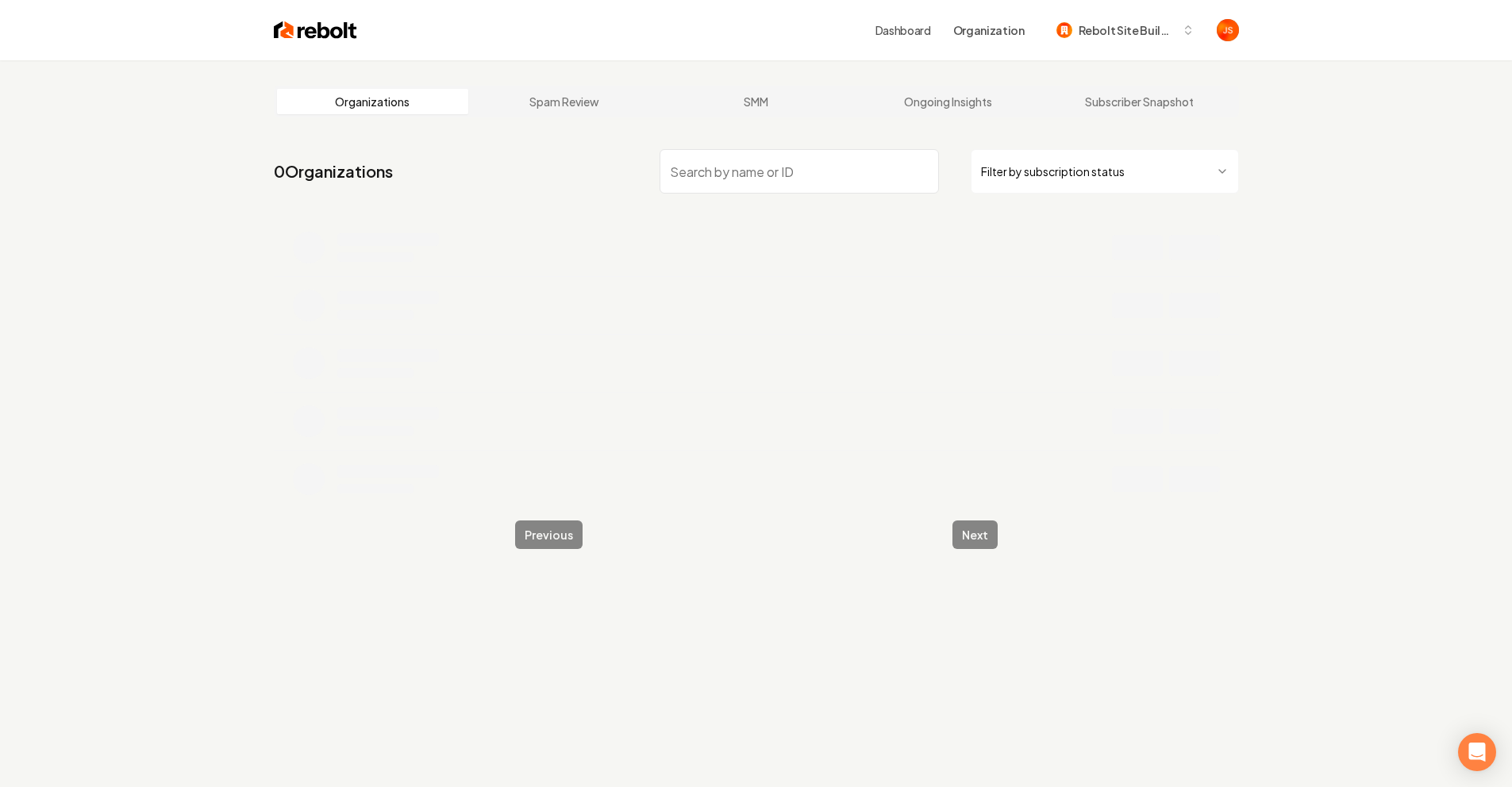
click at [779, 171] on input "search" at bounding box center [799, 171] width 279 height 44
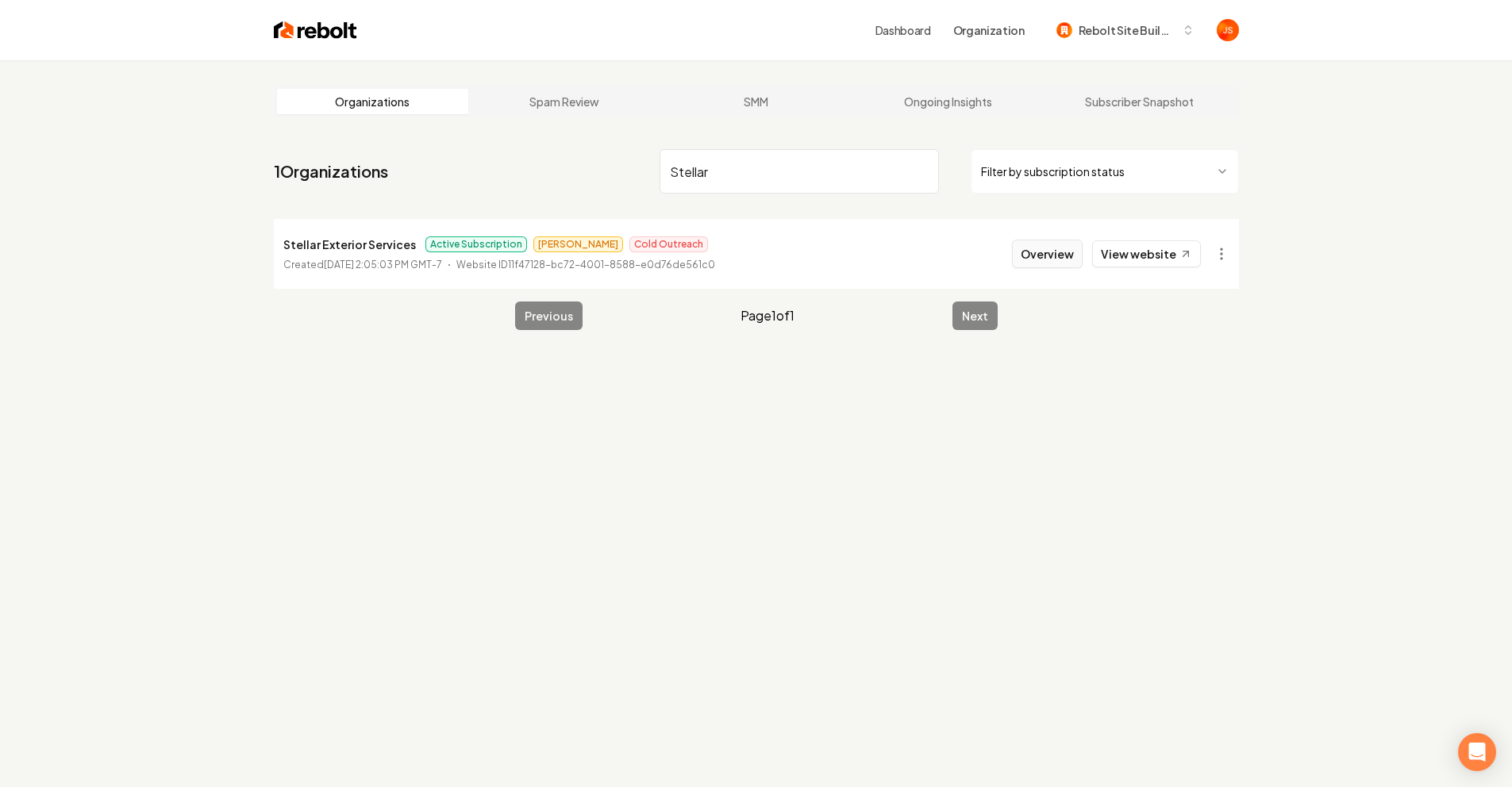
type input "Stellar"
click at [1058, 258] on button "Overview" at bounding box center [1047, 253] width 71 height 28
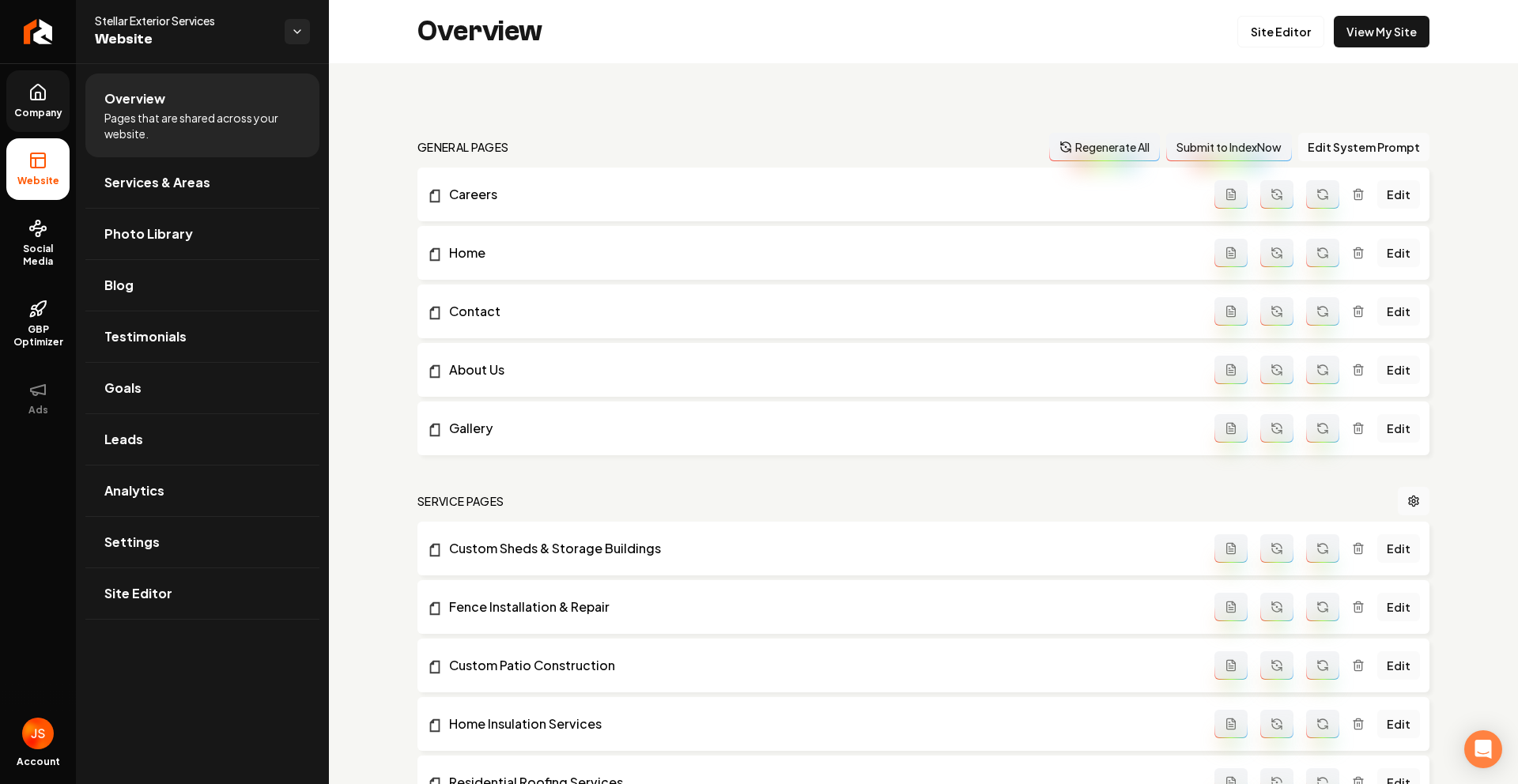
click at [47, 91] on link "Company" at bounding box center [38, 101] width 63 height 61
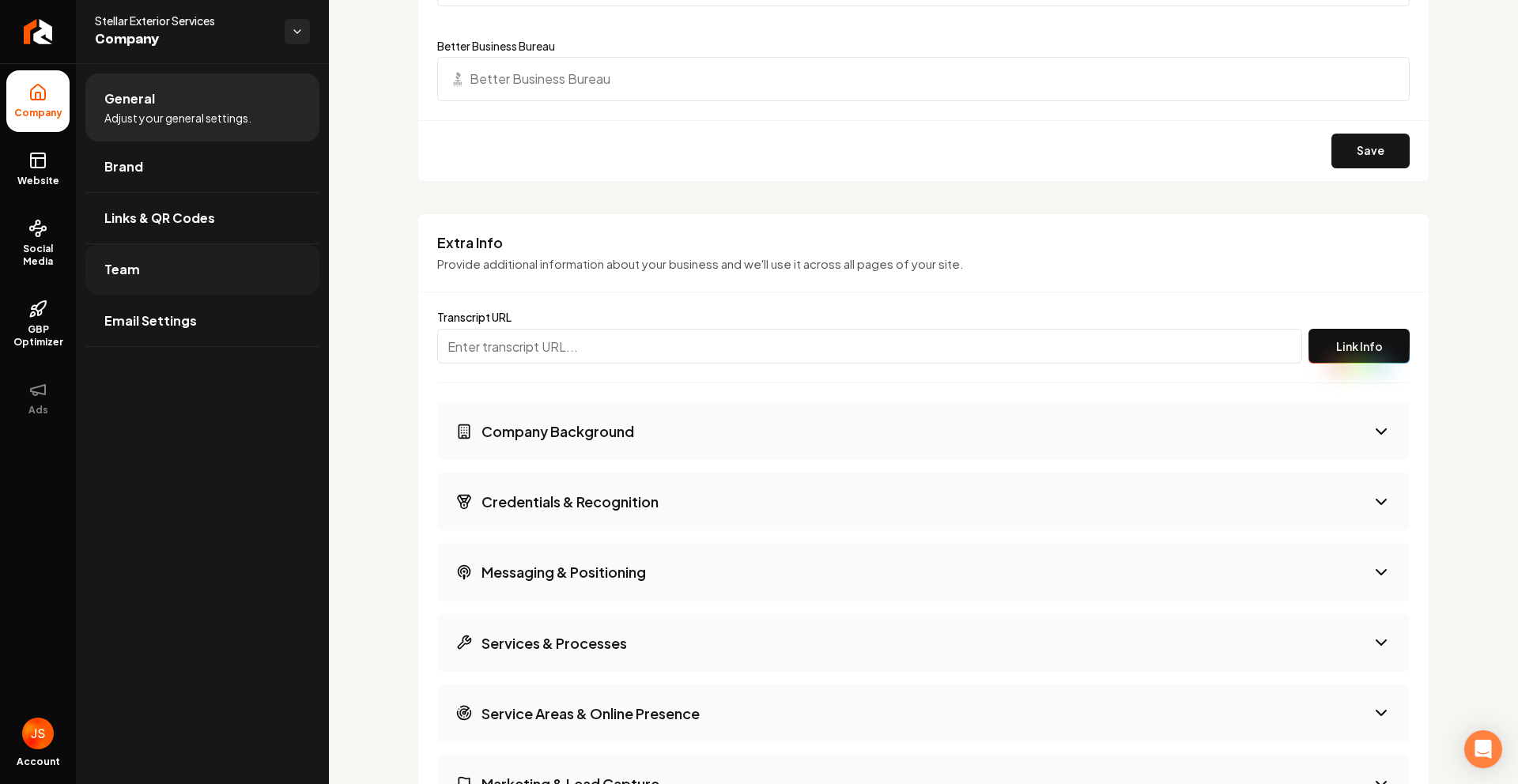
scroll to position [2134, 0]
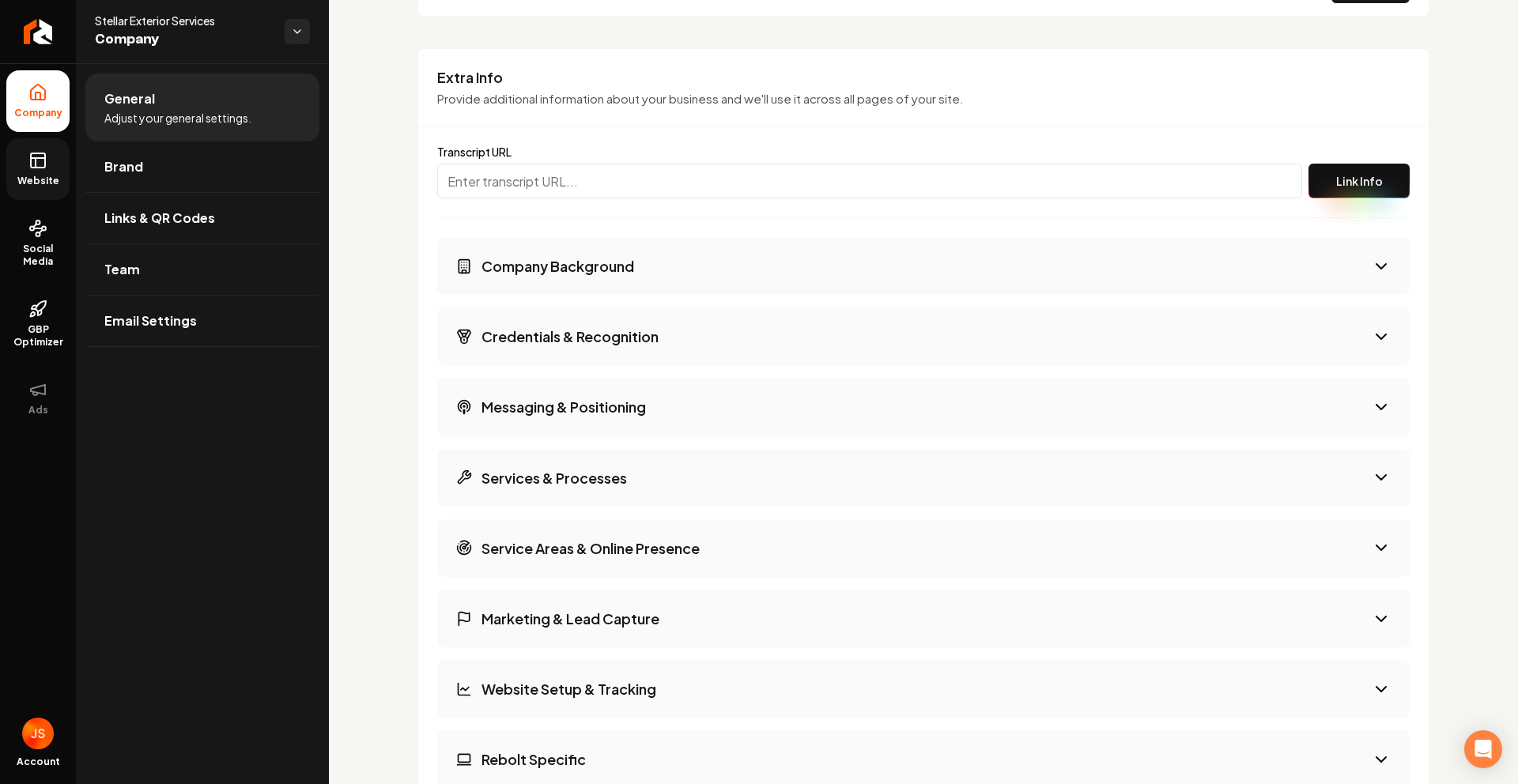
click at [49, 176] on span "Website" at bounding box center [38, 181] width 55 height 13
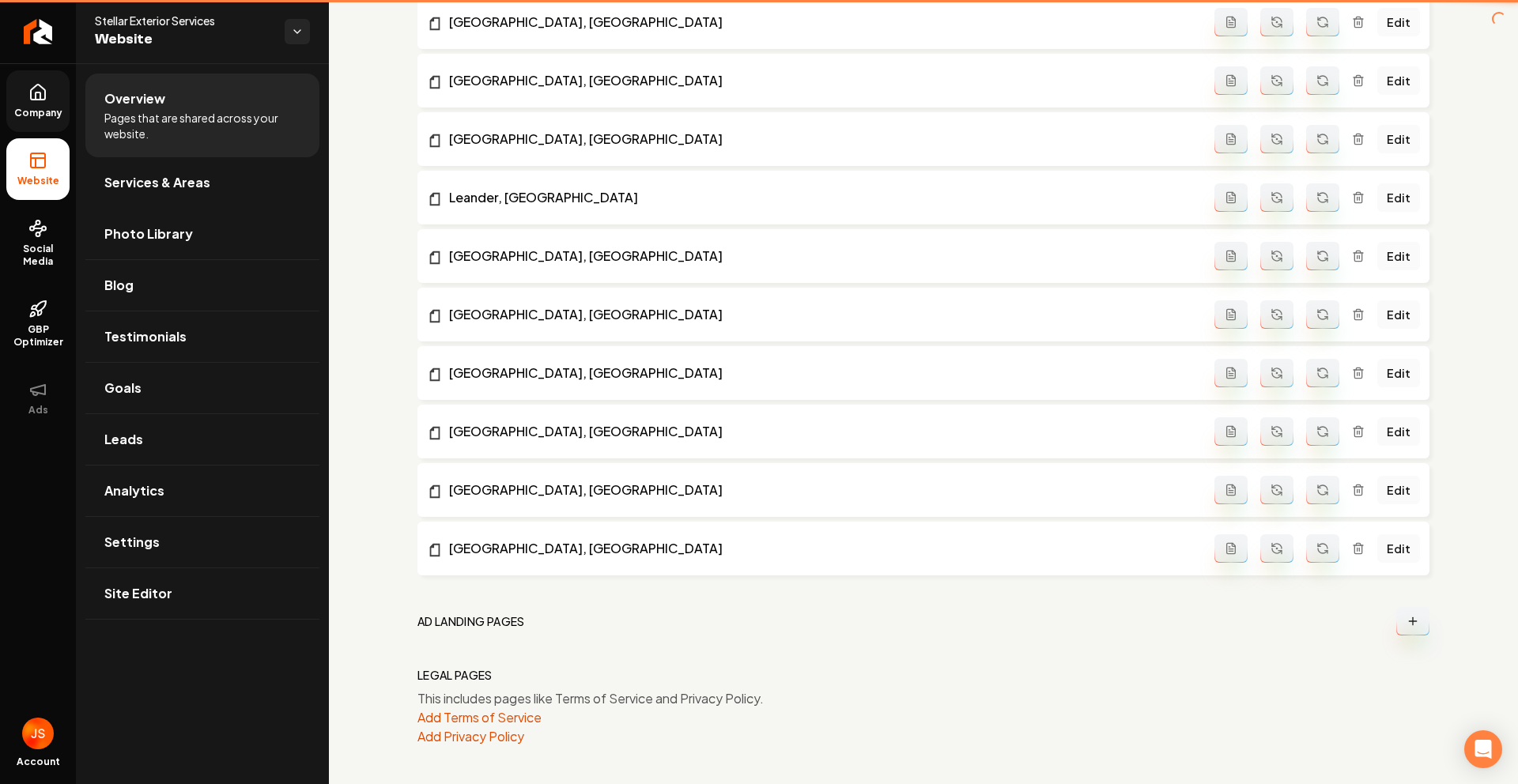
scroll to position [1641, 0]
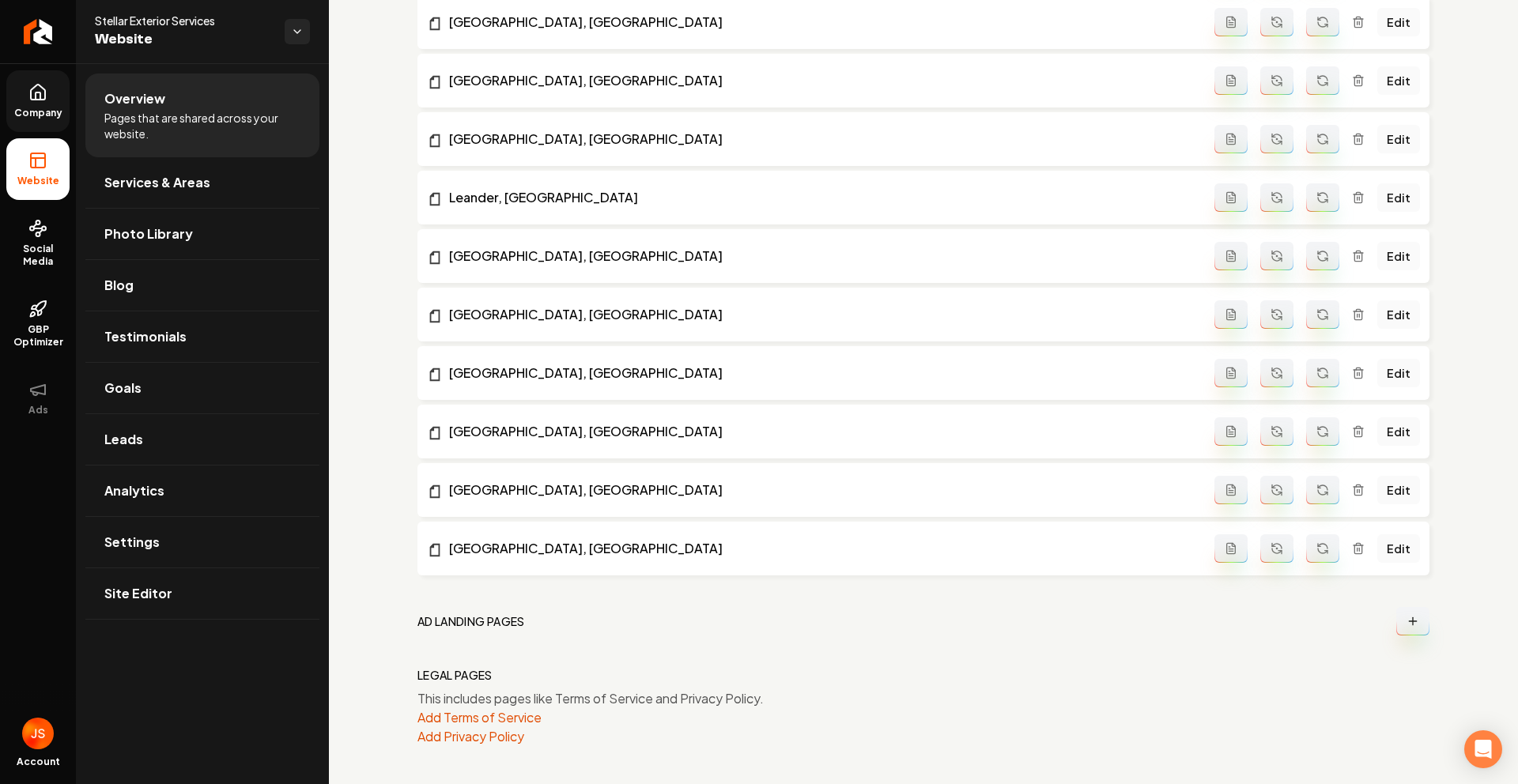
click at [27, 97] on link "Company" at bounding box center [38, 101] width 63 height 61
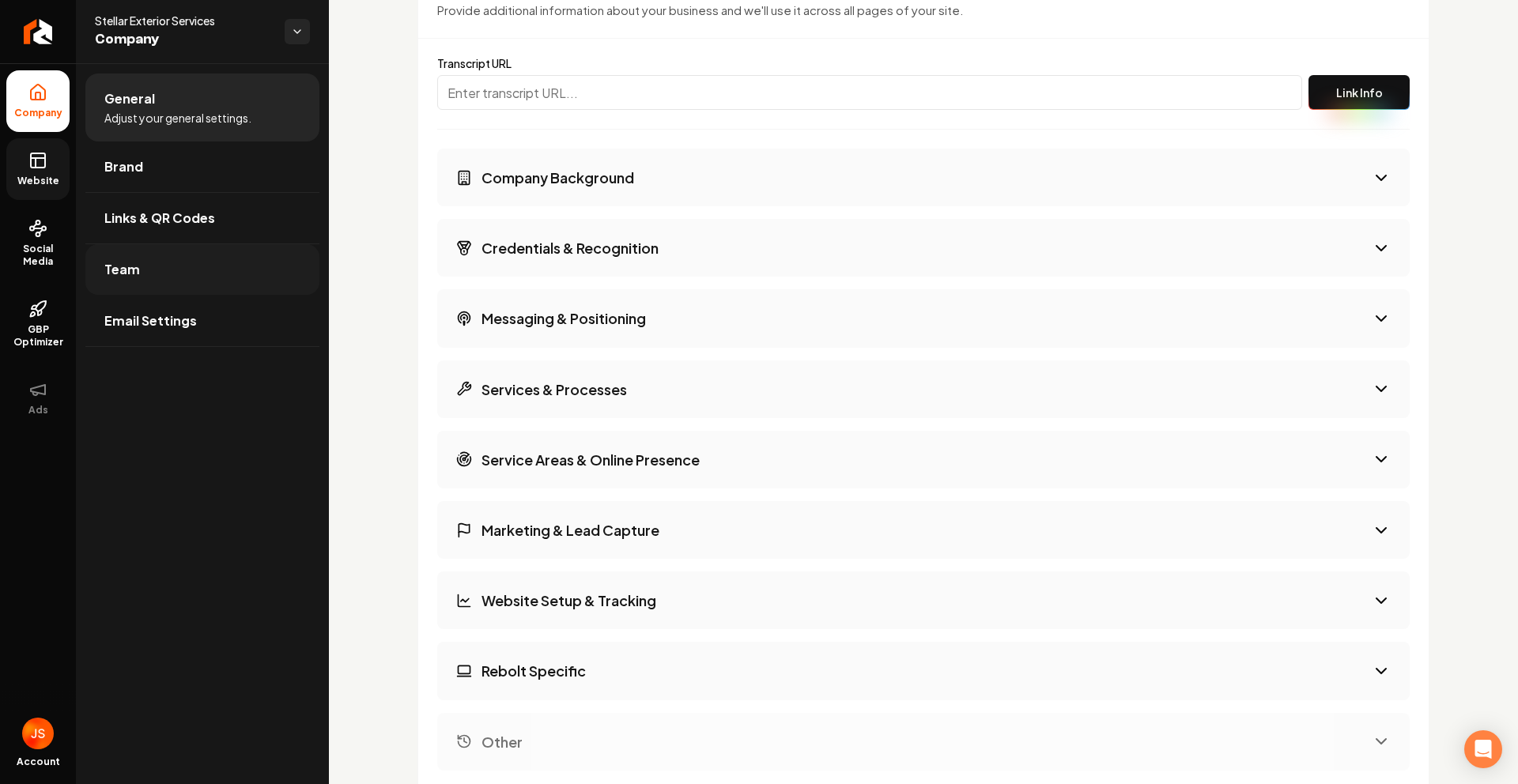
scroll to position [2007, 0]
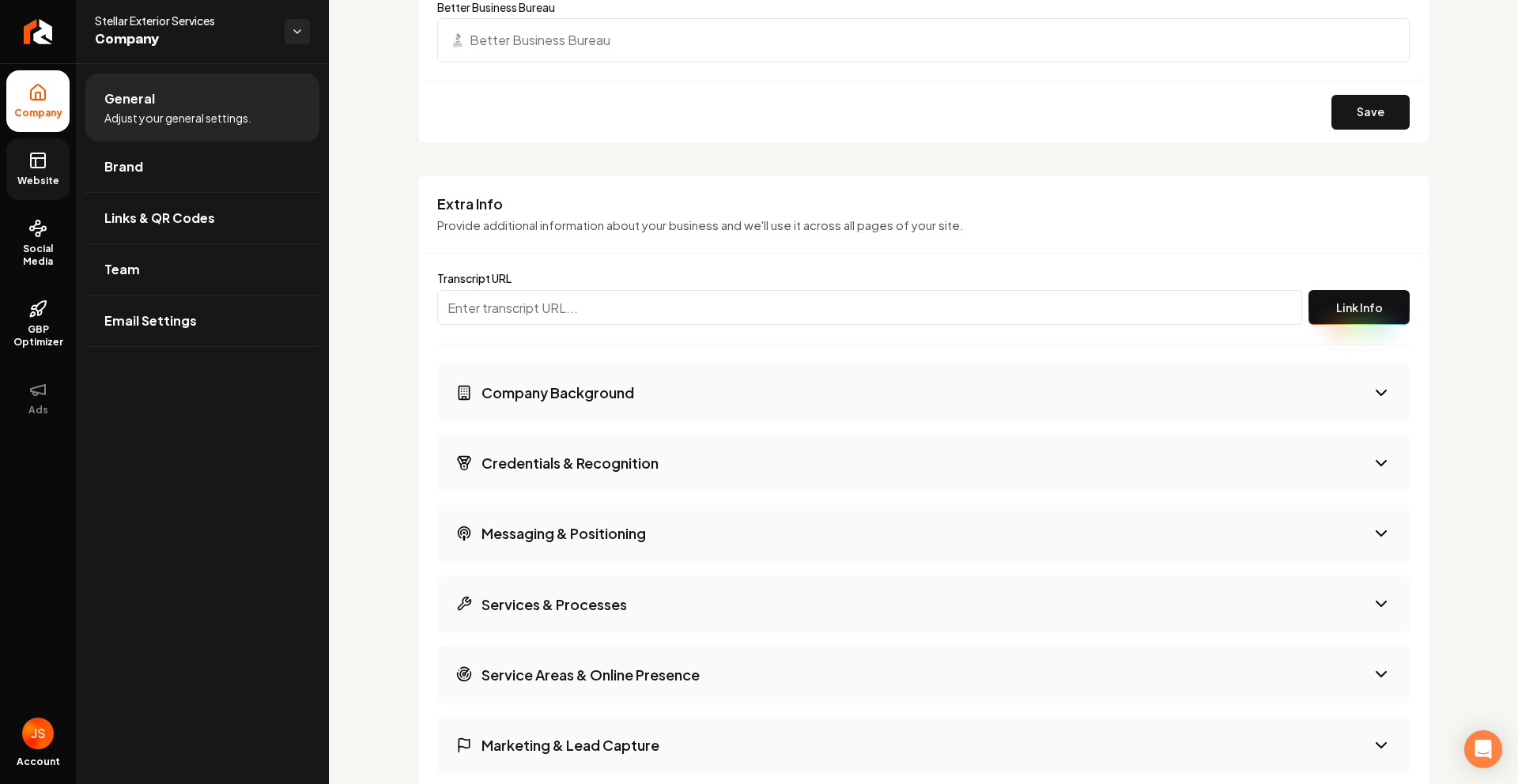
click at [48, 163] on link "Website" at bounding box center [38, 168] width 63 height 61
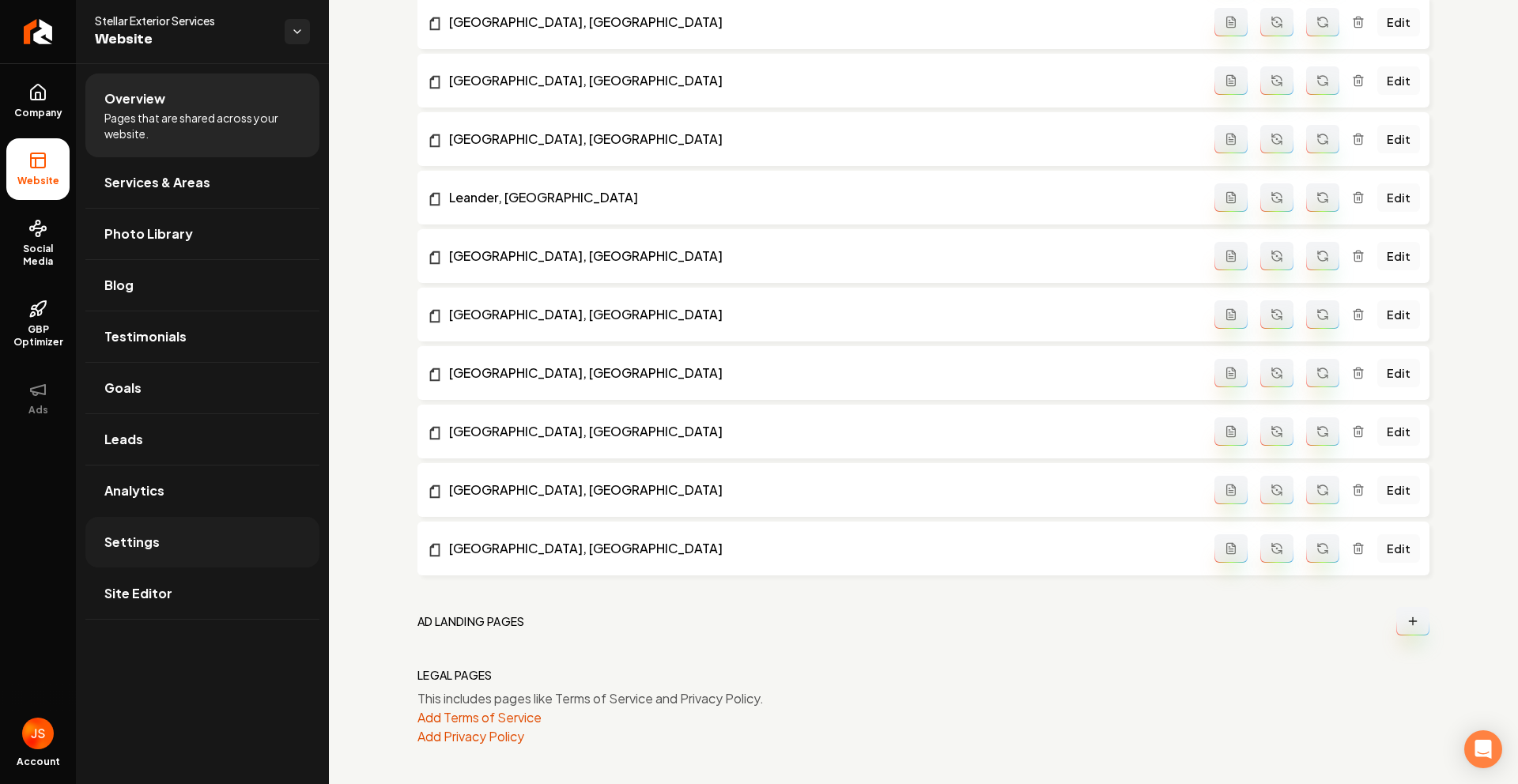
click at [174, 542] on link "Settings" at bounding box center [202, 542] width 234 height 50
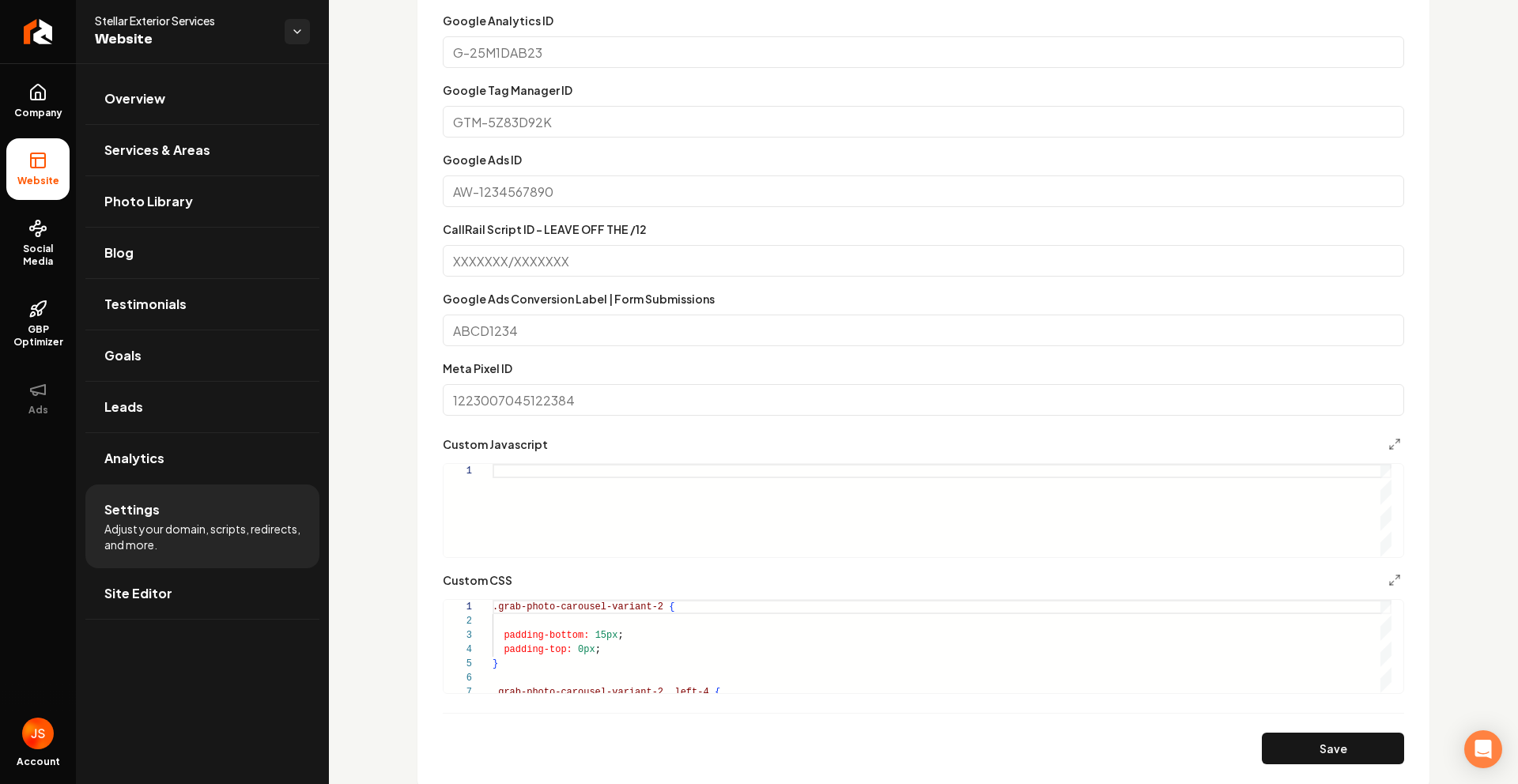
scroll to position [1010, 0]
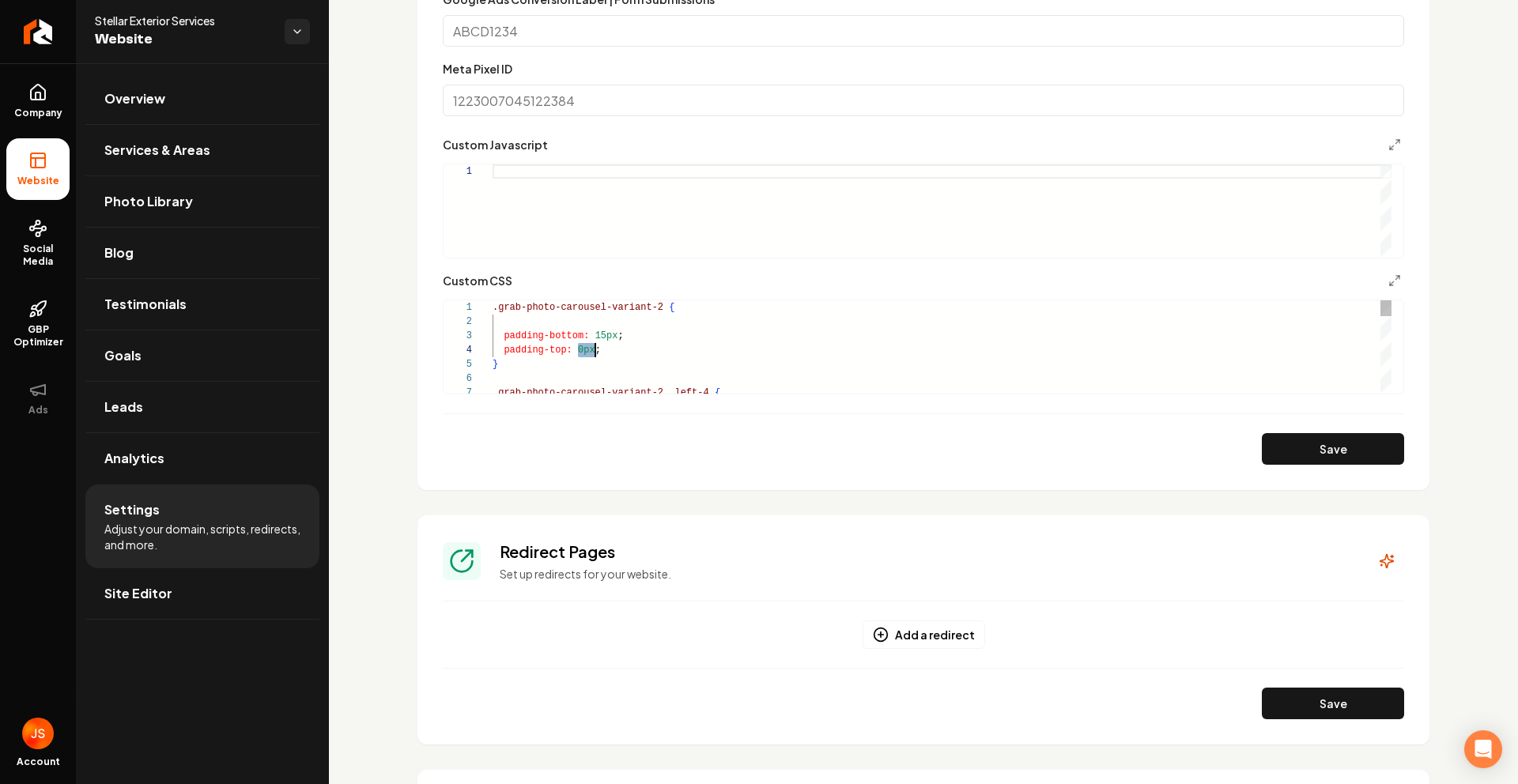
scroll to position [43, 102]
type textarea "**********"
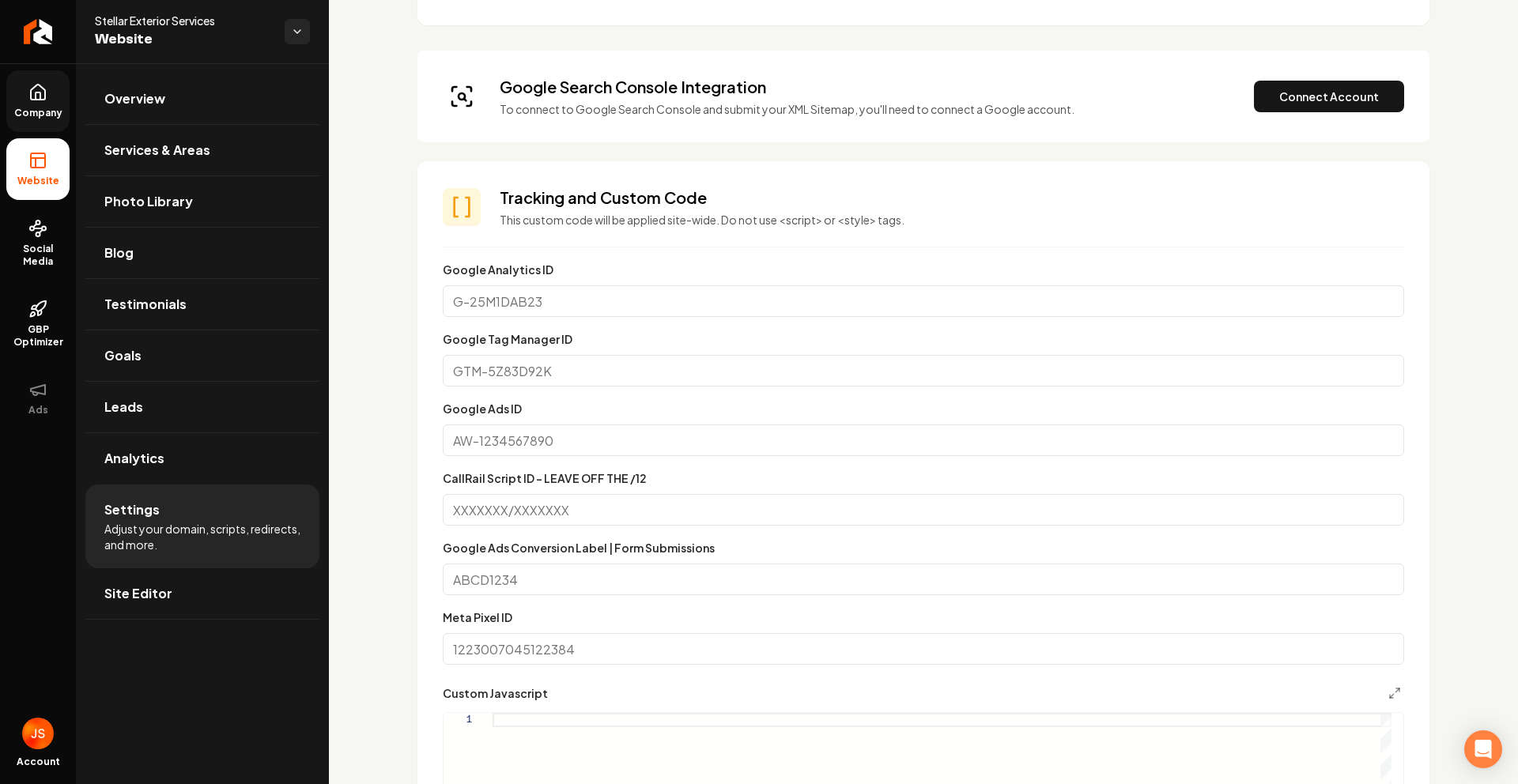
click at [48, 113] on span "Company" at bounding box center [38, 113] width 61 height 13
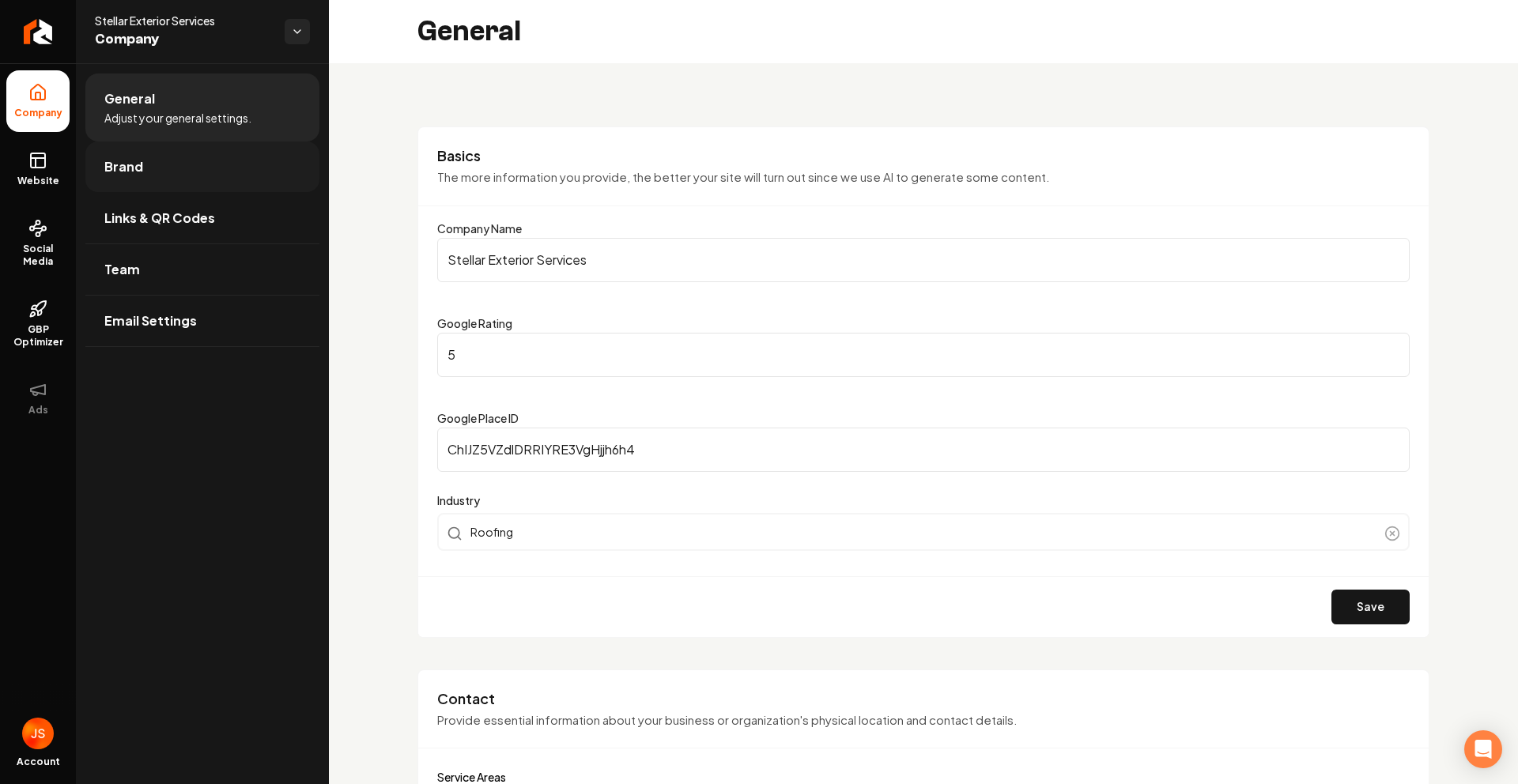
click at [179, 172] on link "Brand" at bounding box center [202, 166] width 234 height 50
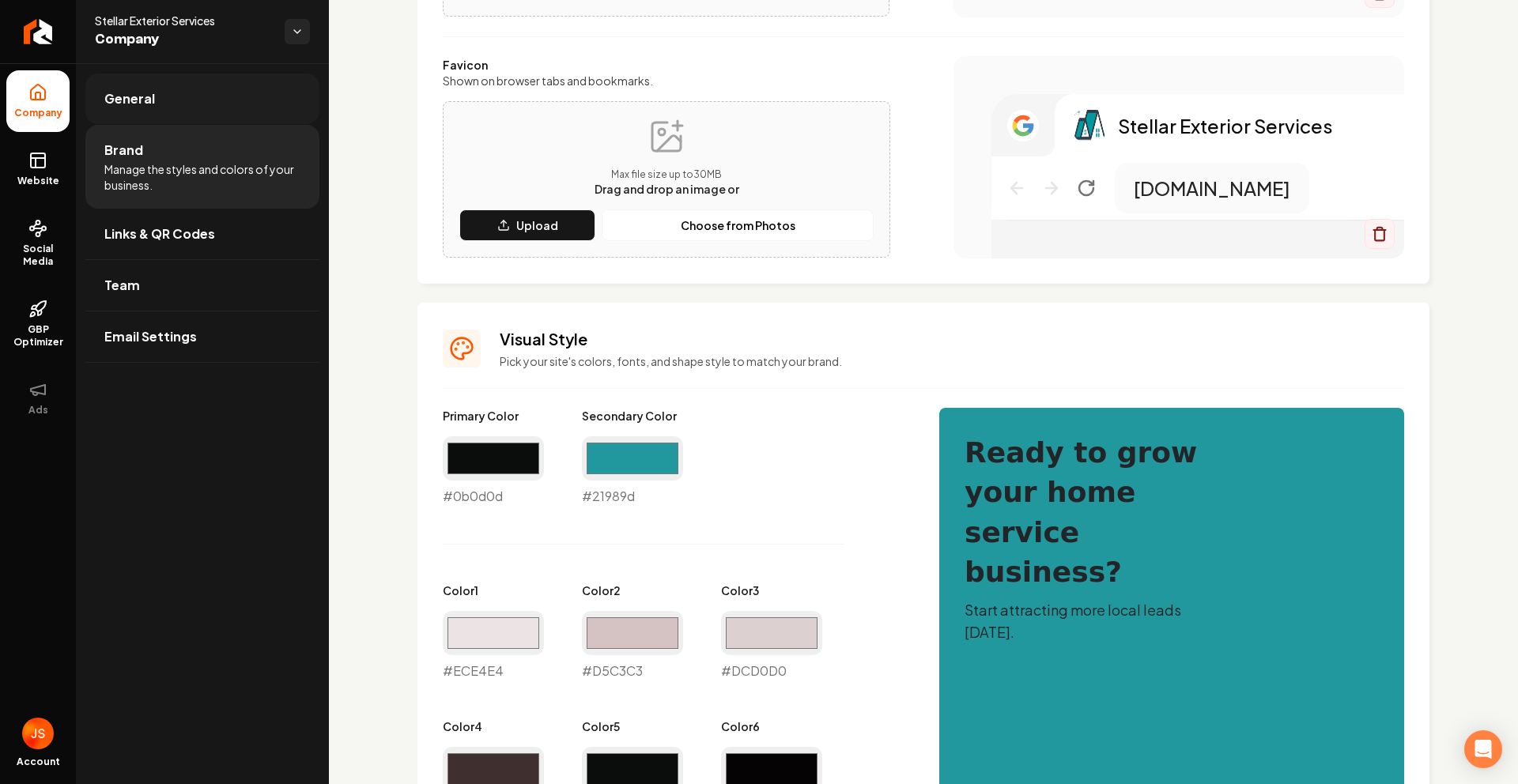
scroll to position [390, 0]
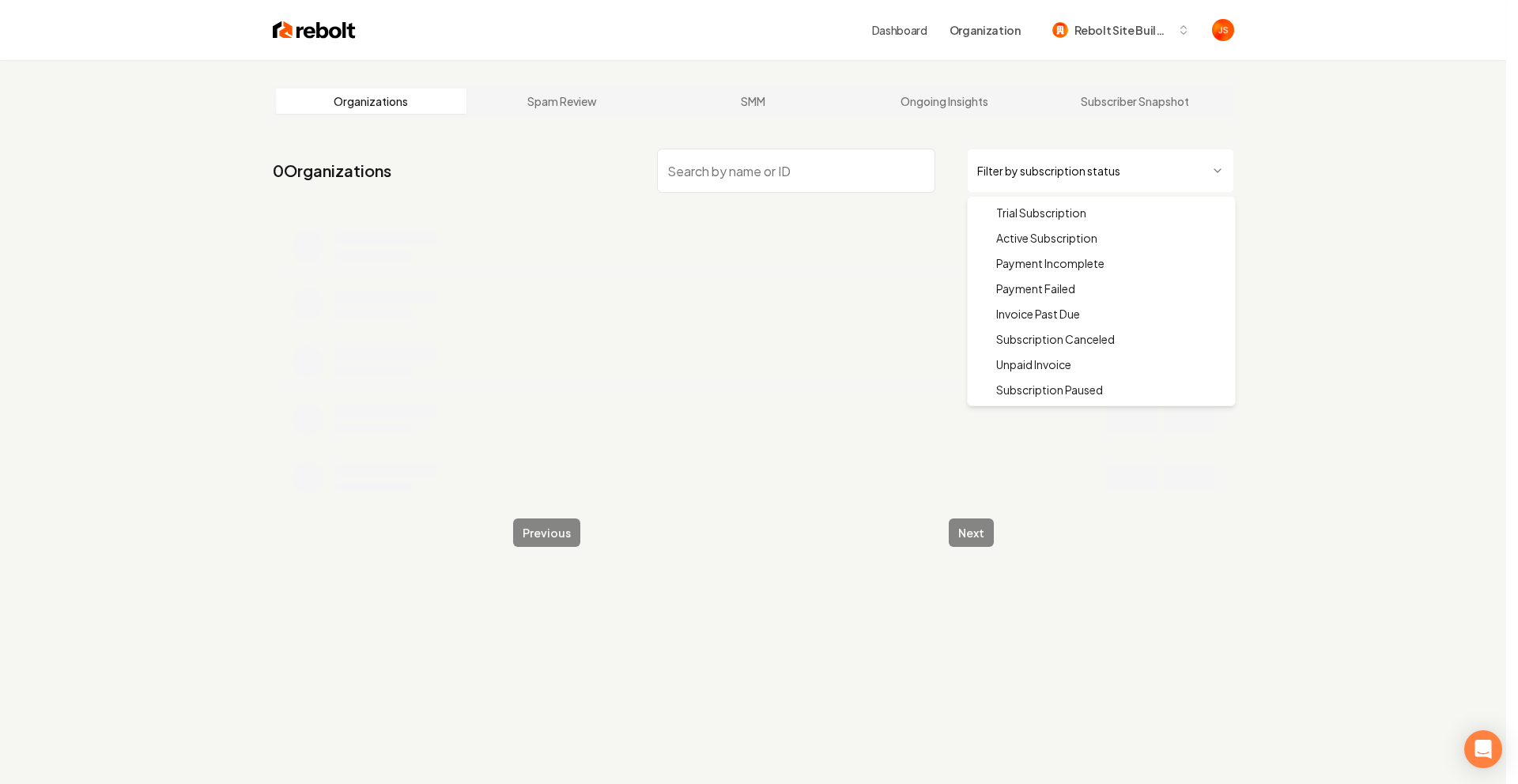
click at [976, 179] on html "Dashboard Organization Rebolt Site Builder Organizations Spam Review SMM Ongoin…" at bounding box center [759, 392] width 1518 height 784
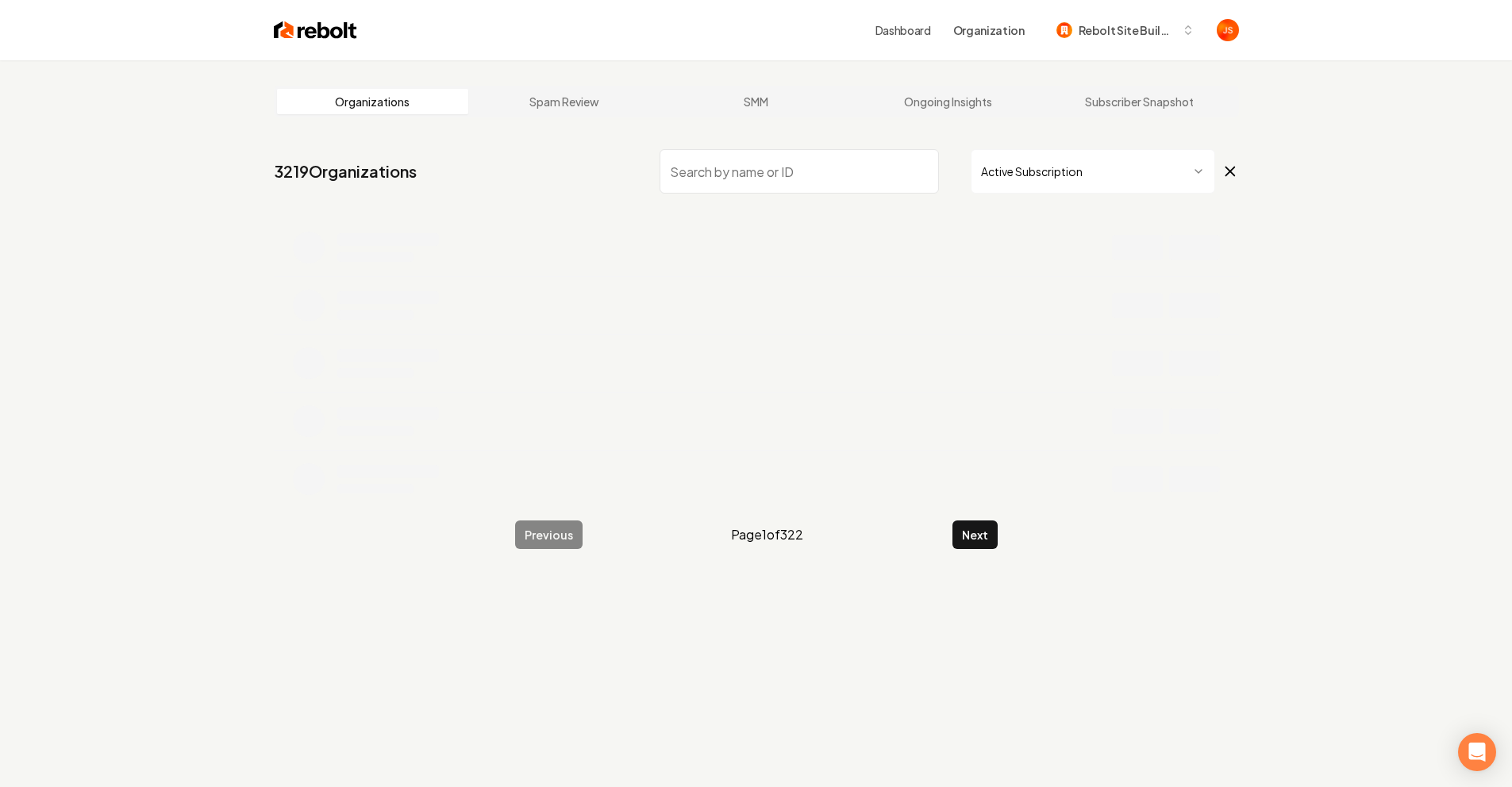
click at [762, 181] on input "search" at bounding box center [799, 171] width 279 height 44
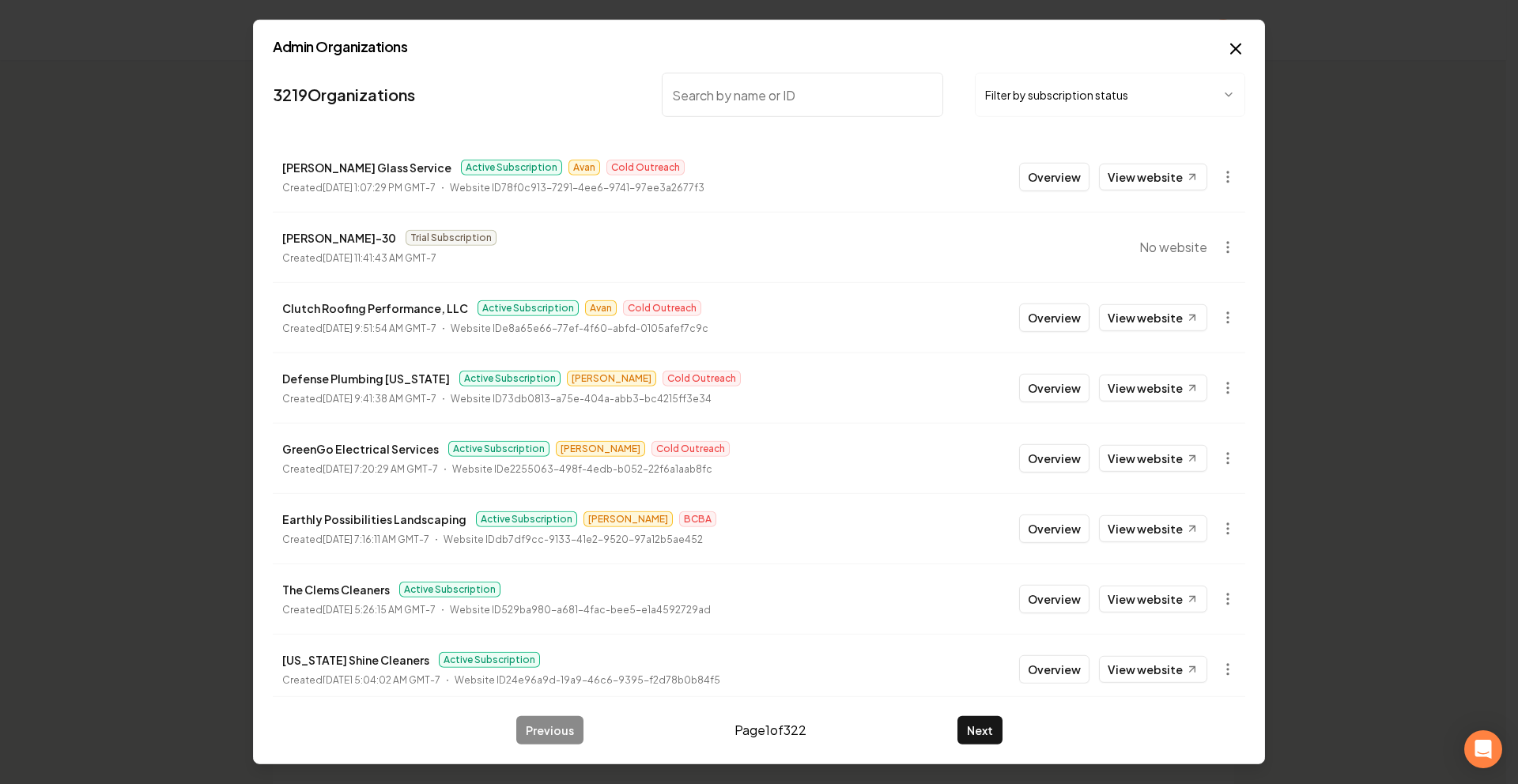
click at [1224, 49] on h2 "Admin Organizations" at bounding box center [759, 47] width 973 height 15
click at [1237, 51] on icon "button" at bounding box center [1235, 48] width 19 height 19
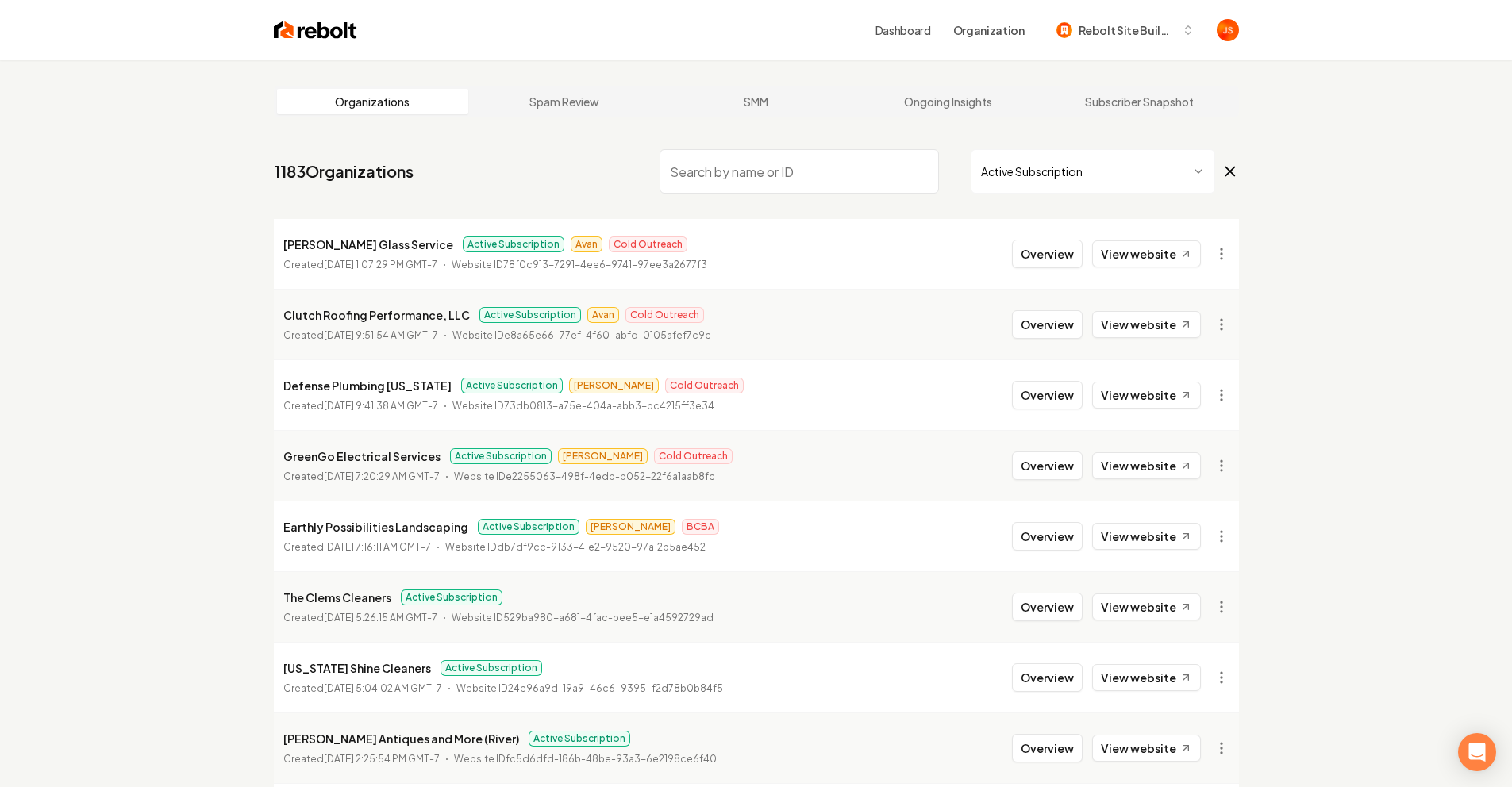
click at [802, 171] on input "search" at bounding box center [799, 171] width 279 height 44
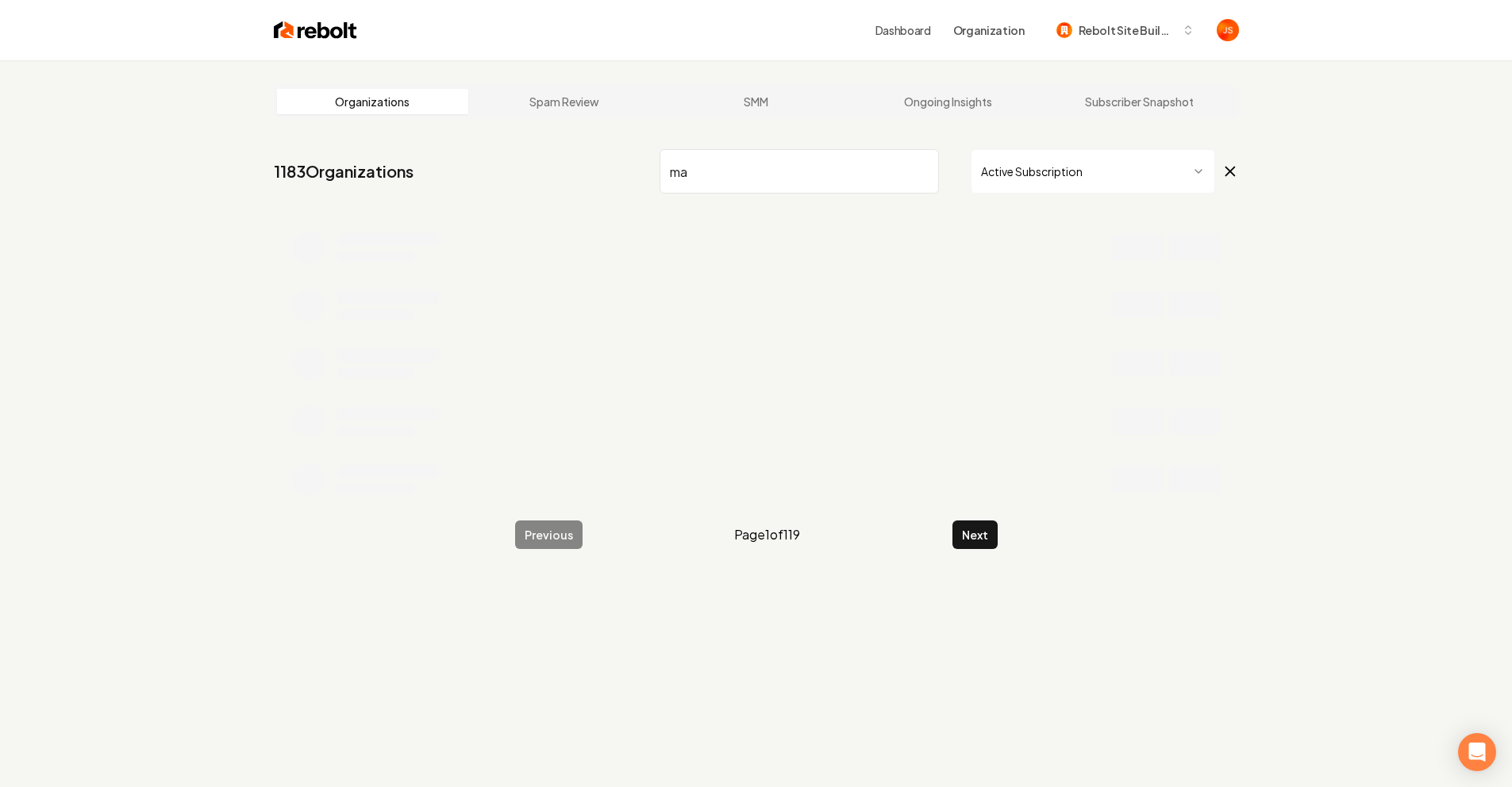
type input "m"
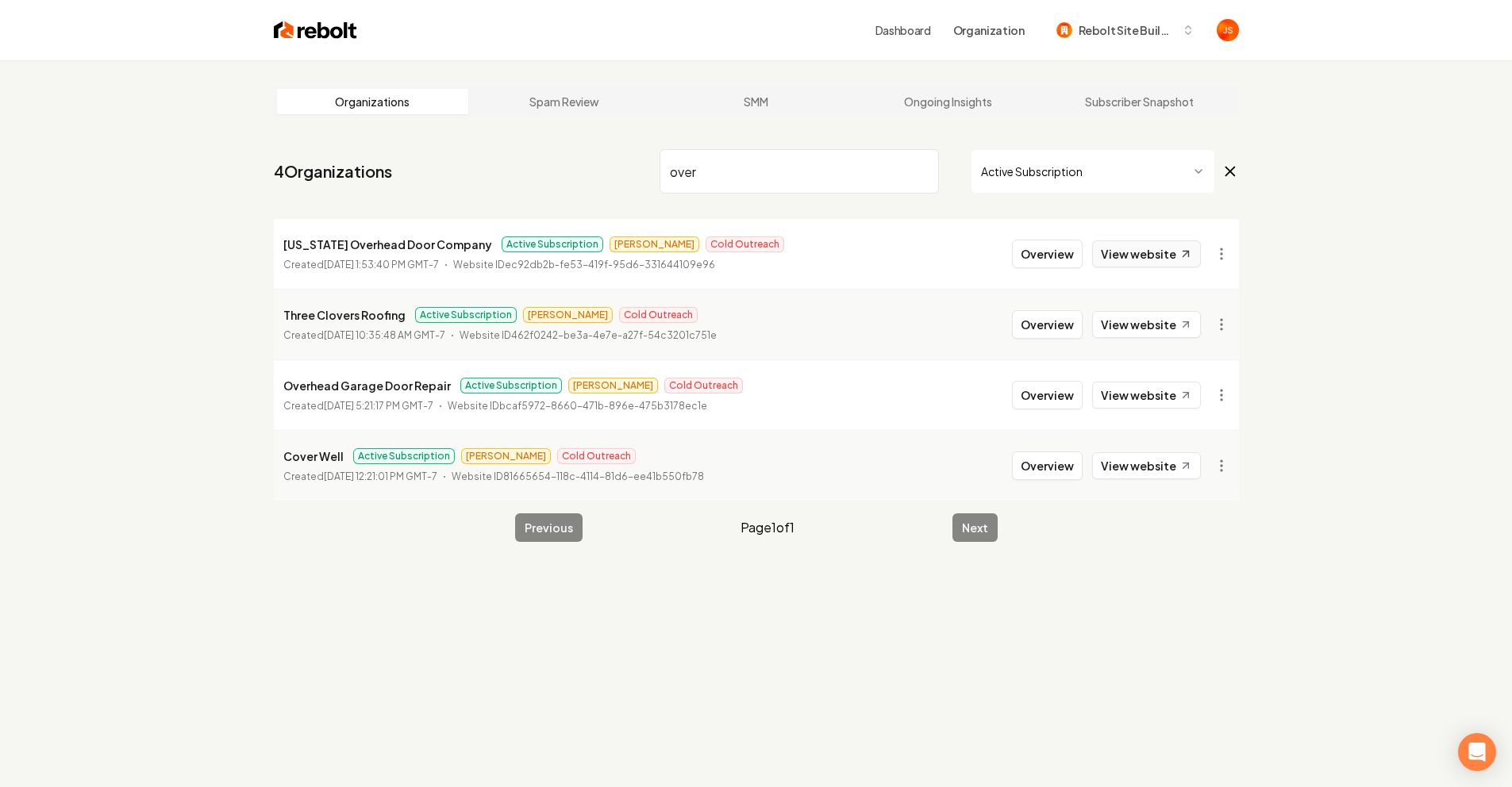
type input "over"
click at [1100, 254] on link "View website" at bounding box center [1146, 253] width 108 height 27
click at [1060, 255] on button "Overview" at bounding box center [1047, 253] width 71 height 28
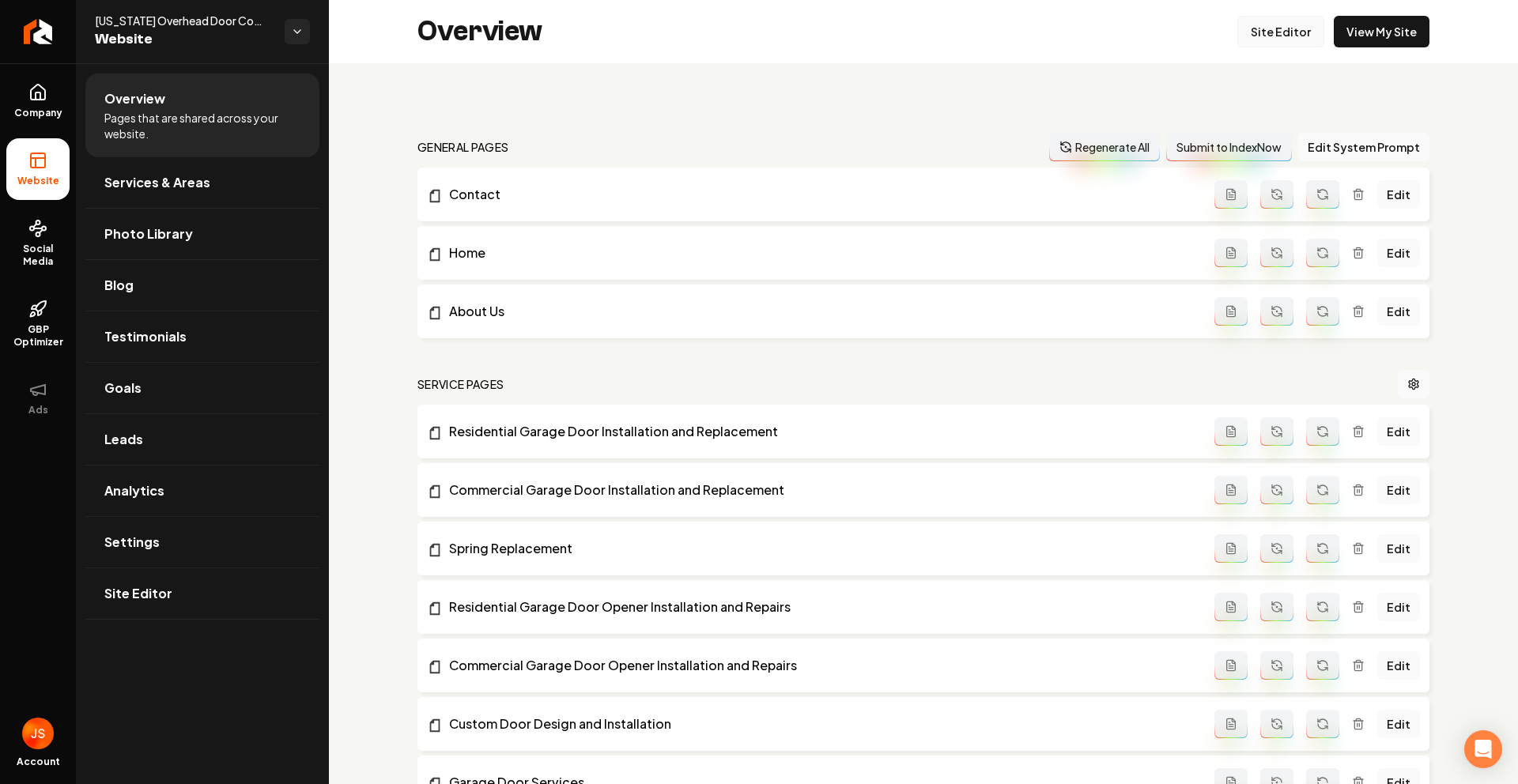
click at [1254, 34] on link "Site Editor" at bounding box center [1280, 31] width 87 height 32
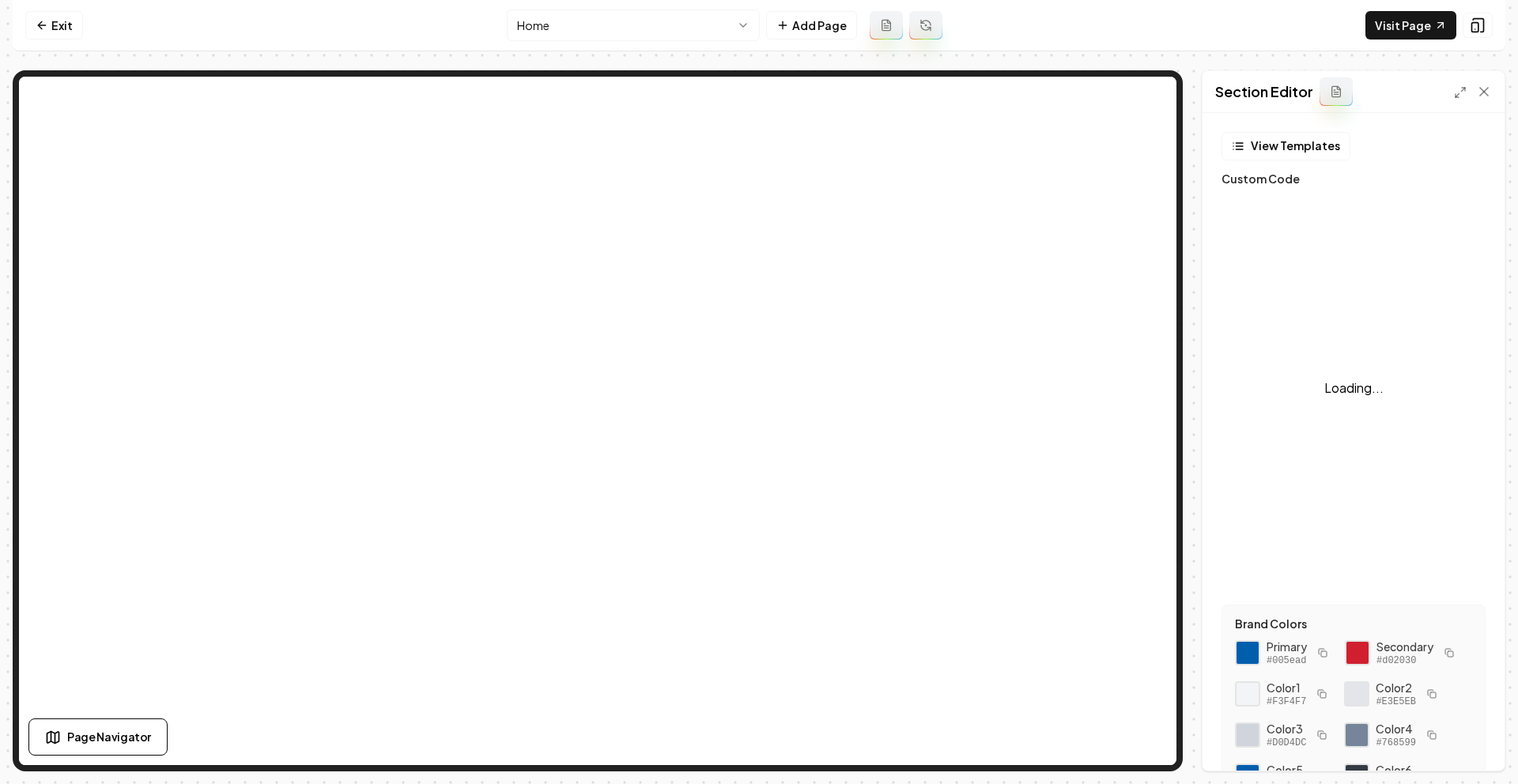
scroll to position [143, 0]
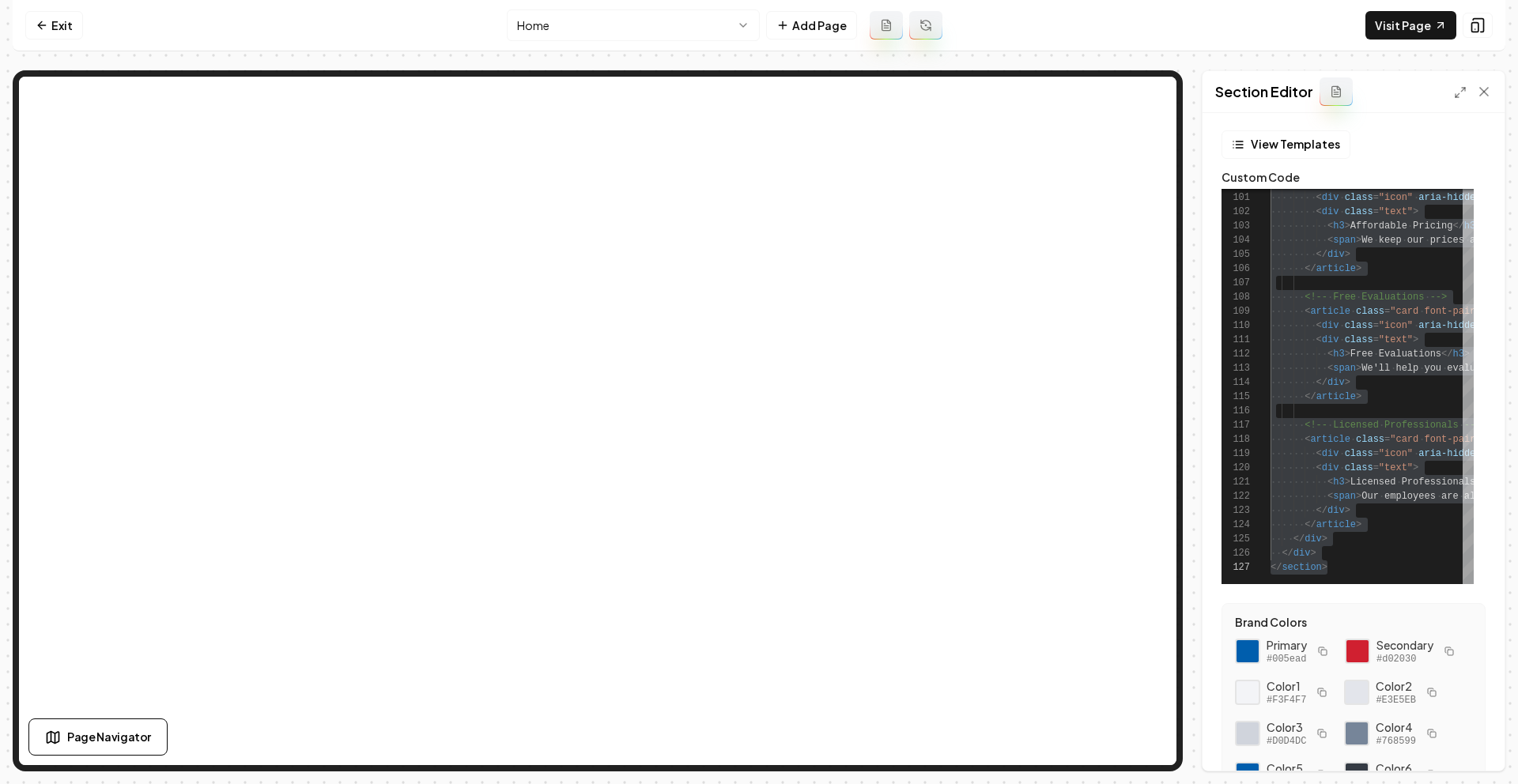
scroll to position [0, 0]
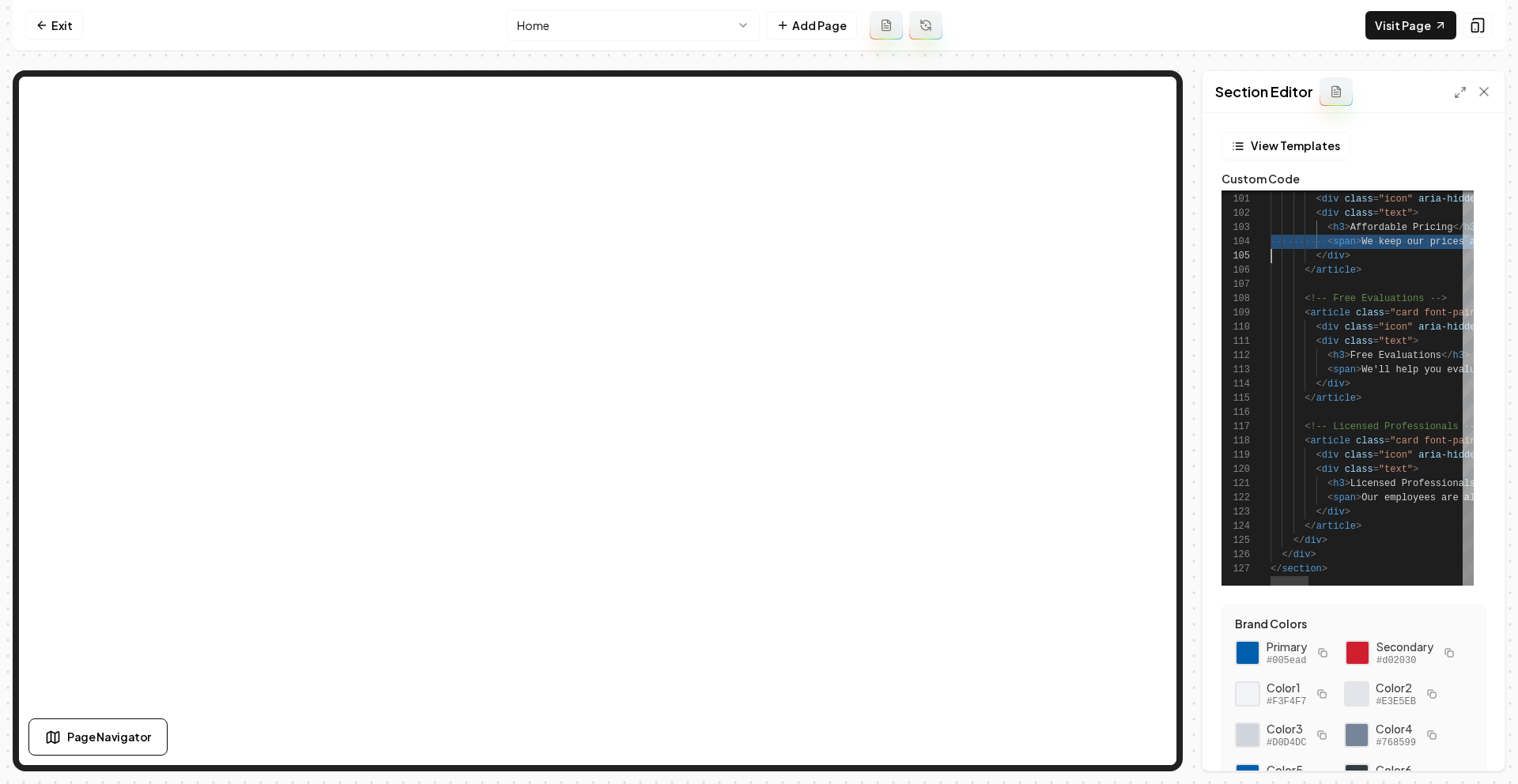
type textarea "**********"
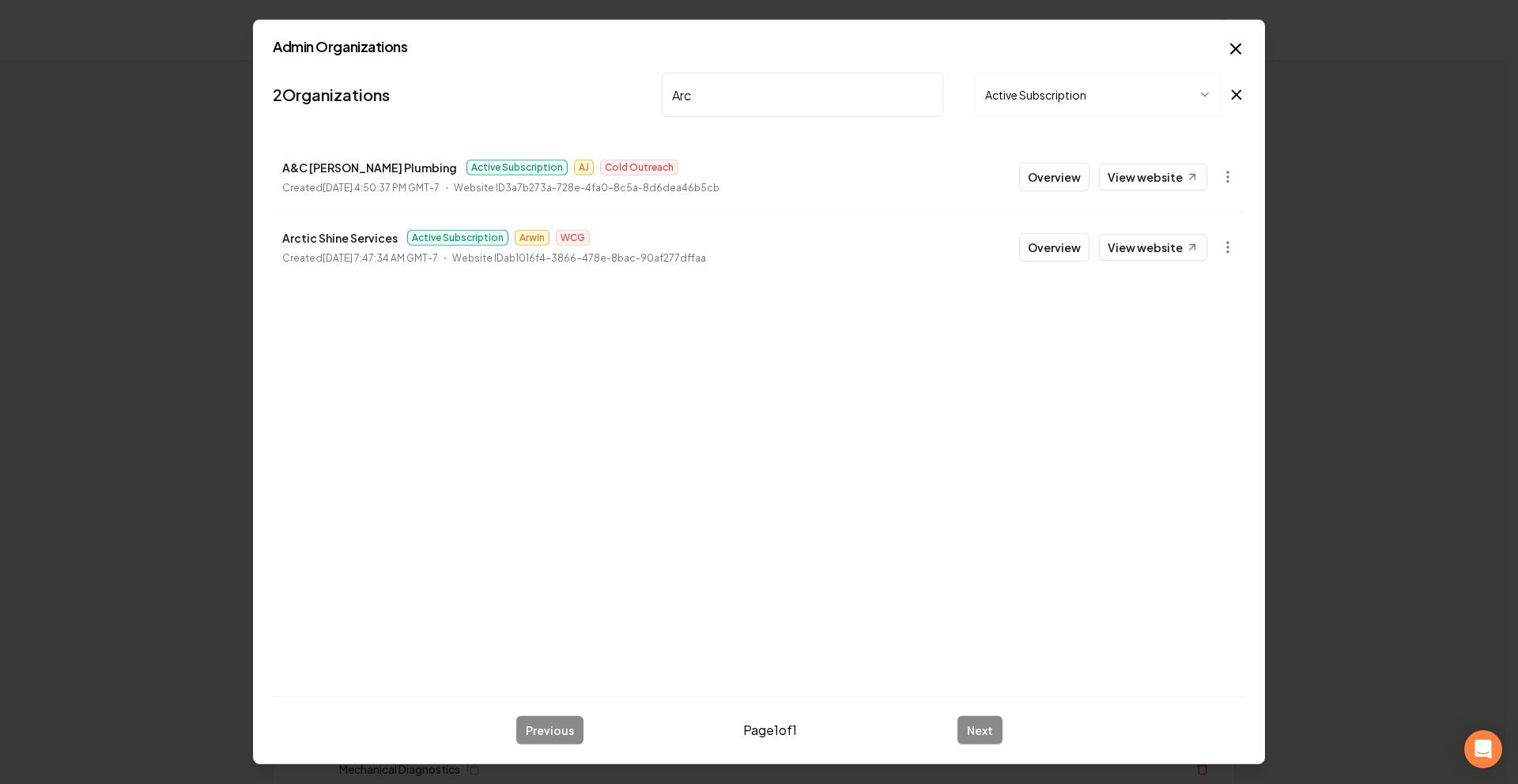
click at [1238, 36] on div "Admin Organizations 2 Organizations Arc Active Subscription A&C [PERSON_NAME] P…" at bounding box center [759, 392] width 1012 height 745
click at [1235, 44] on icon "button" at bounding box center [1235, 48] width 19 height 19
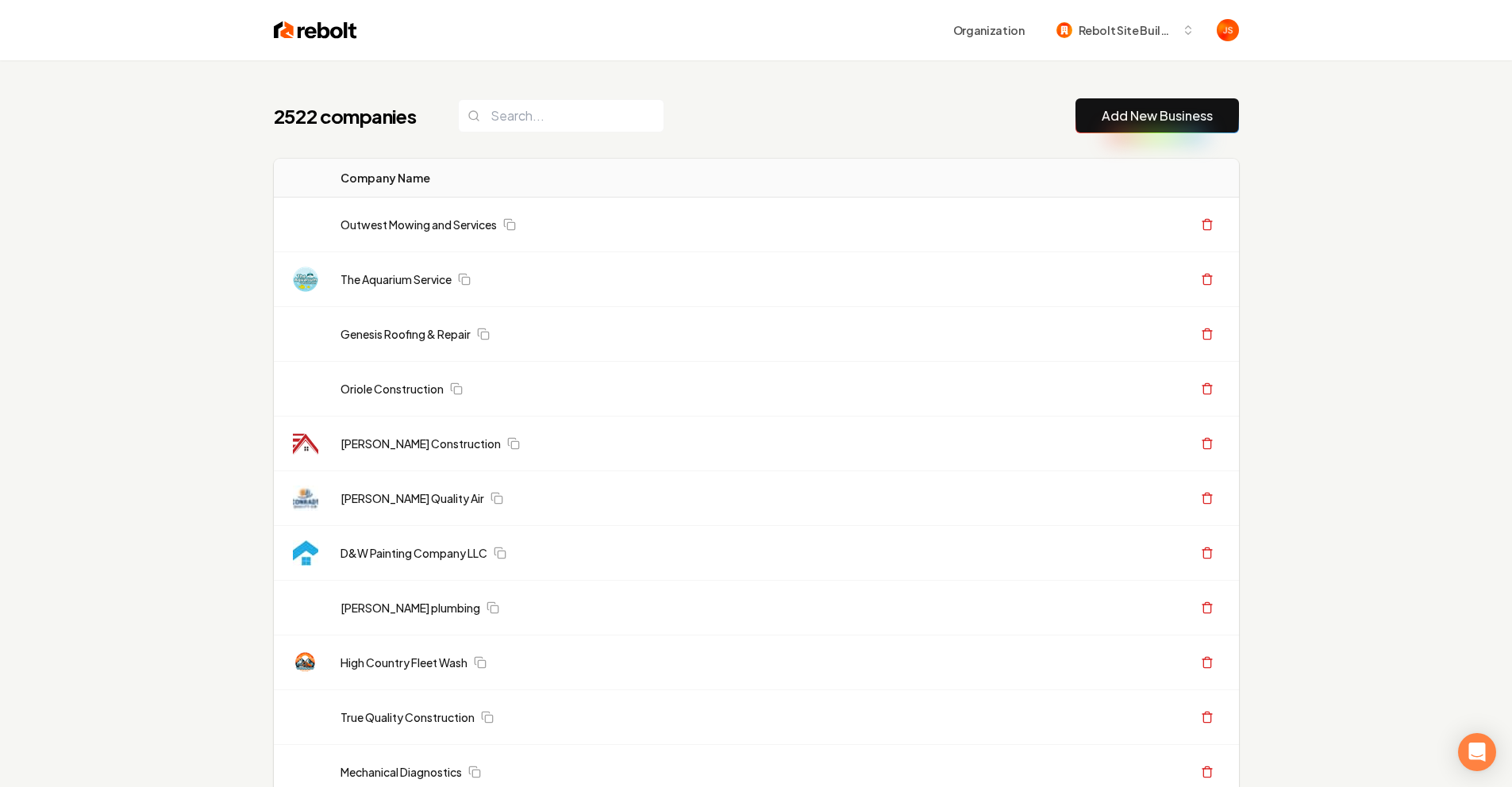
click at [765, 98] on div "2522 companies Add New Business" at bounding box center [756, 116] width 965 height 35
click at [602, 114] on input "search" at bounding box center [561, 116] width 207 height 33
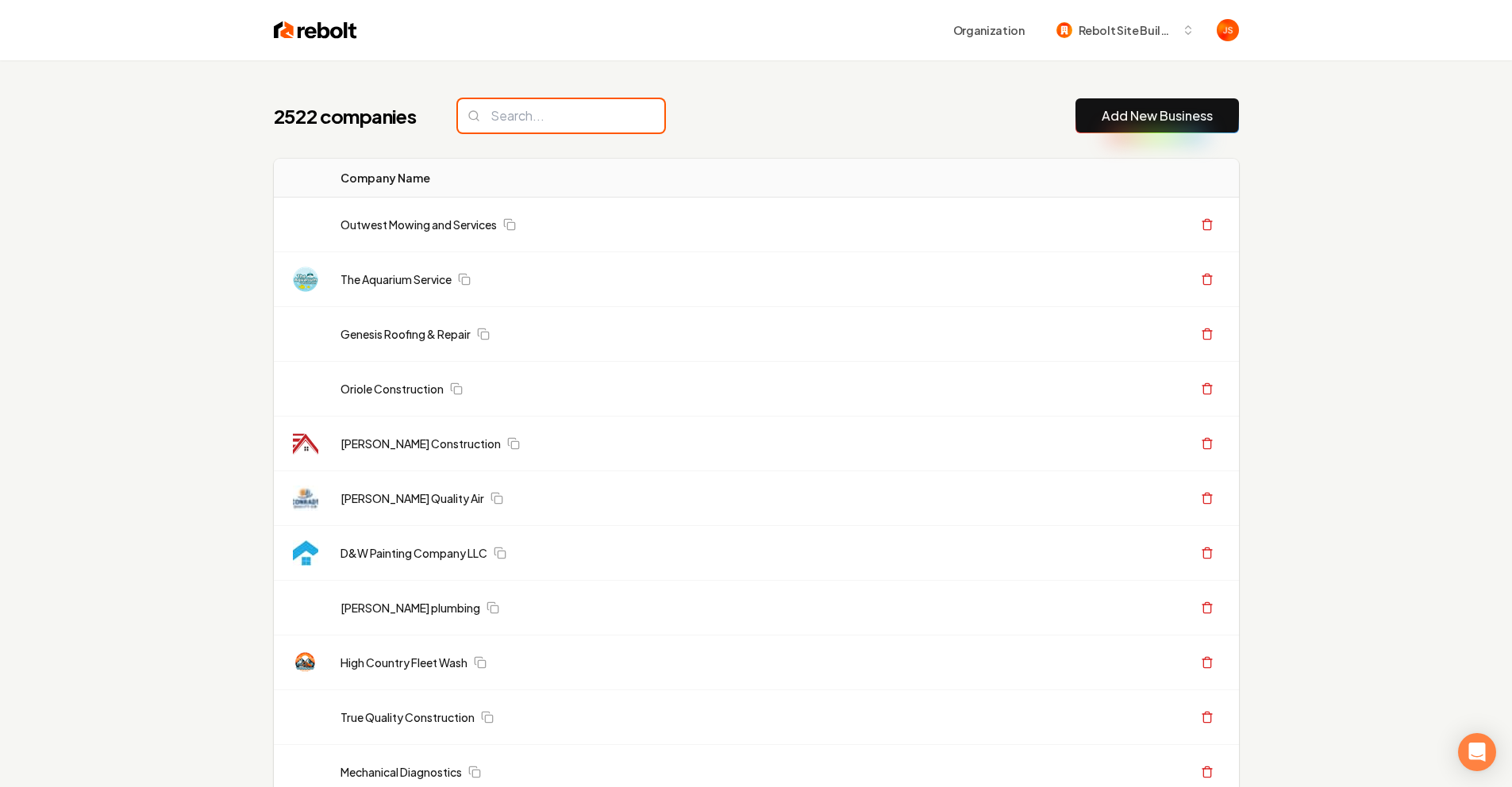
click at [638, 101] on div "2522 companies Add New Business" at bounding box center [756, 116] width 965 height 35
click at [858, 33] on div "Organization Rebolt Site Builder" at bounding box center [798, 29] width 882 height 28
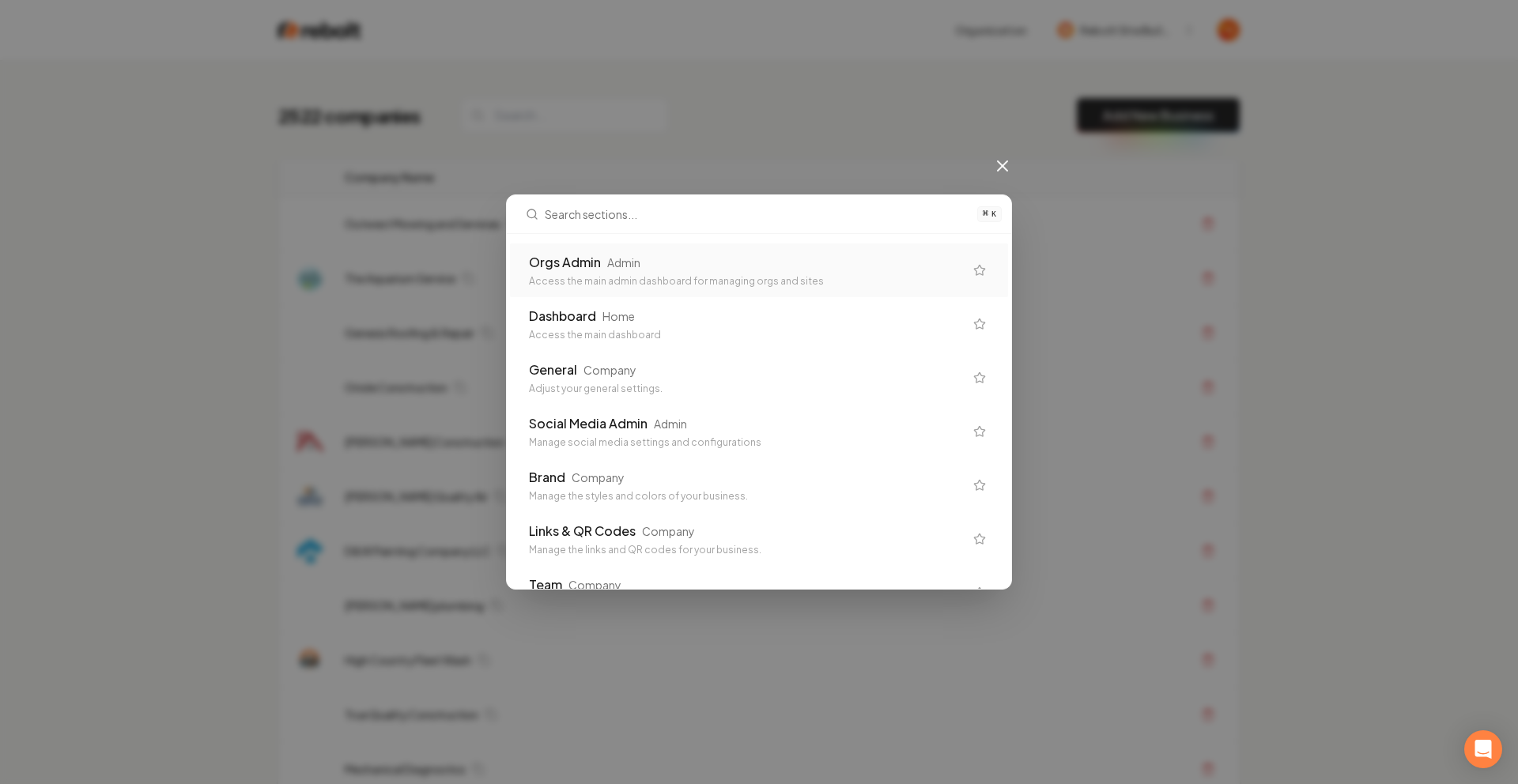
click at [665, 276] on div "Access the main admin dashboard for managing orgs and sites" at bounding box center [746, 282] width 435 height 13
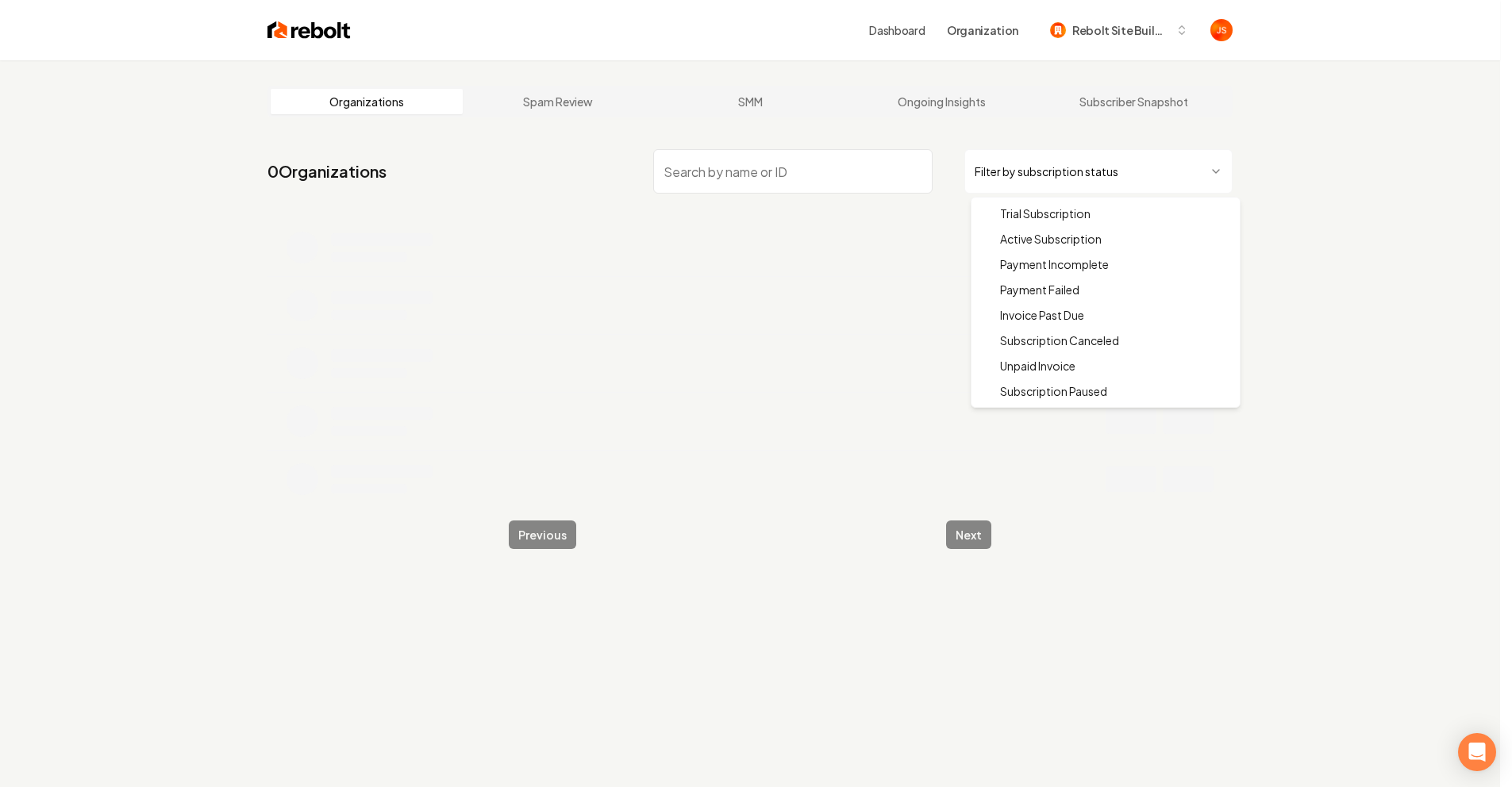
click at [1004, 169] on html "Dashboard Organization Rebolt Site Builder Organizations Spam Review SMM Ongoin…" at bounding box center [756, 393] width 1512 height 787
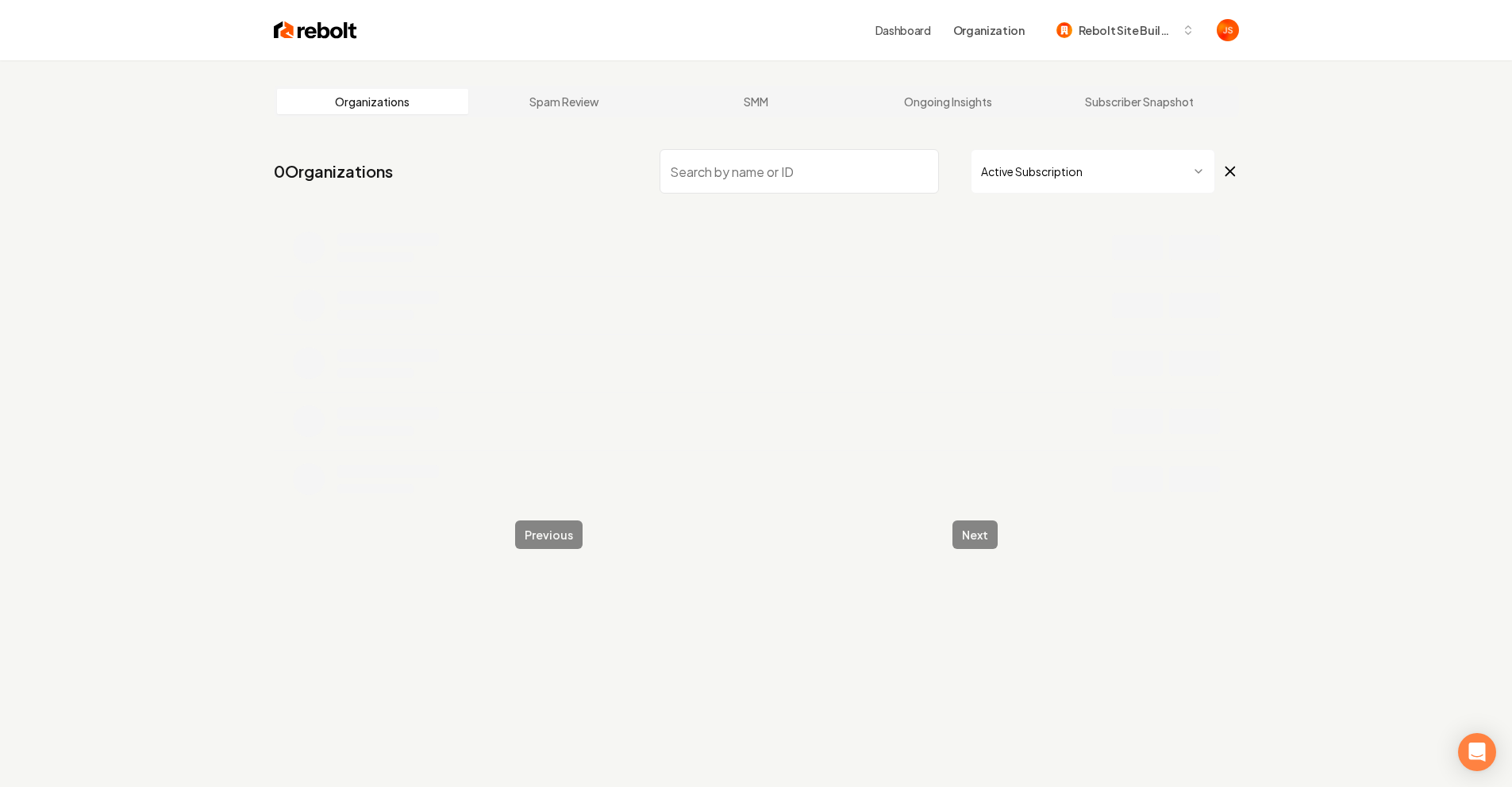
click at [897, 181] on input "search" at bounding box center [799, 171] width 279 height 44
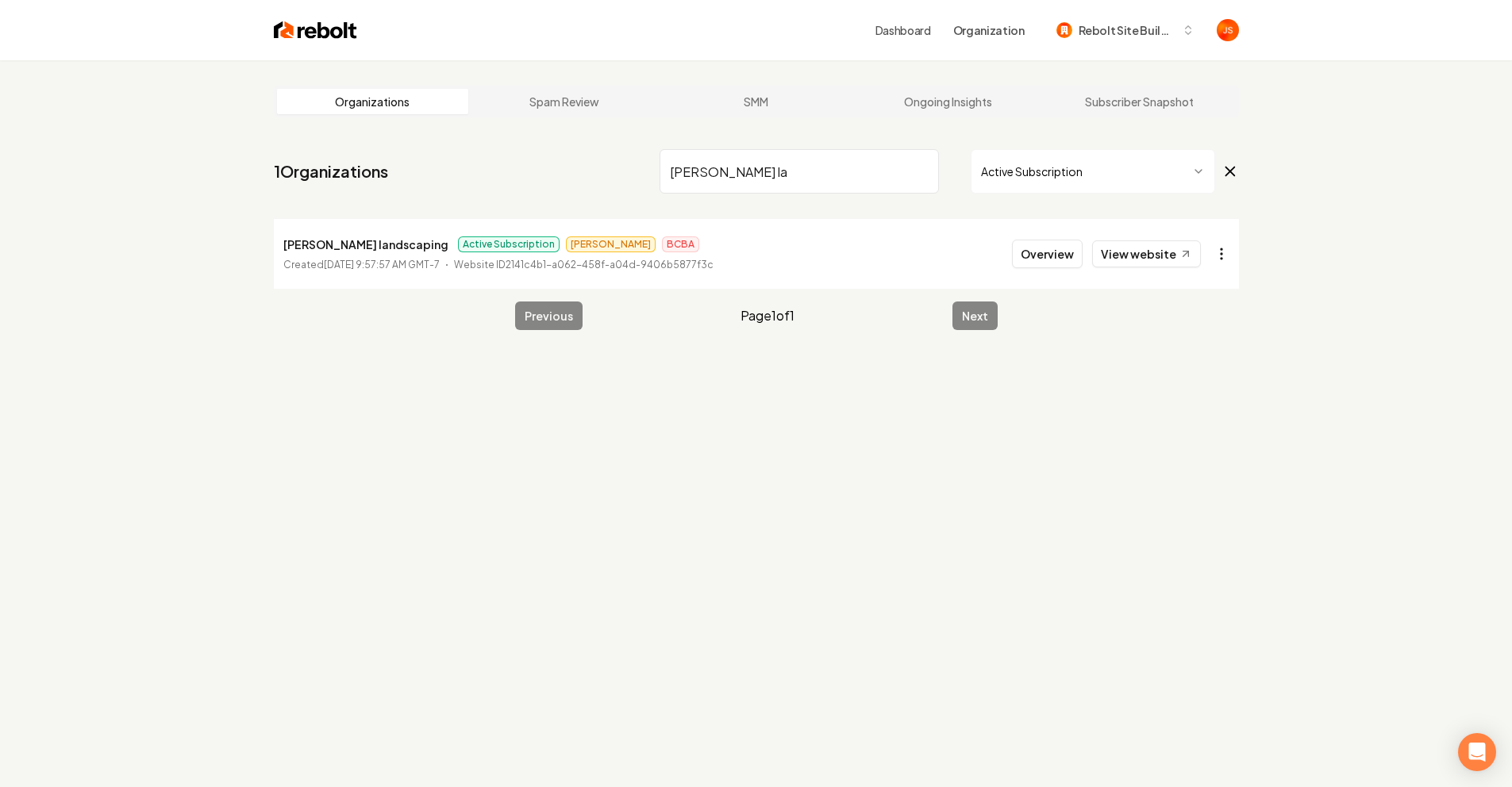
type input "Liendo la"
click at [1228, 256] on html "Dashboard Organization Rebolt Site Builder Organizations Spam Review SMM Ongoin…" at bounding box center [756, 393] width 1512 height 787
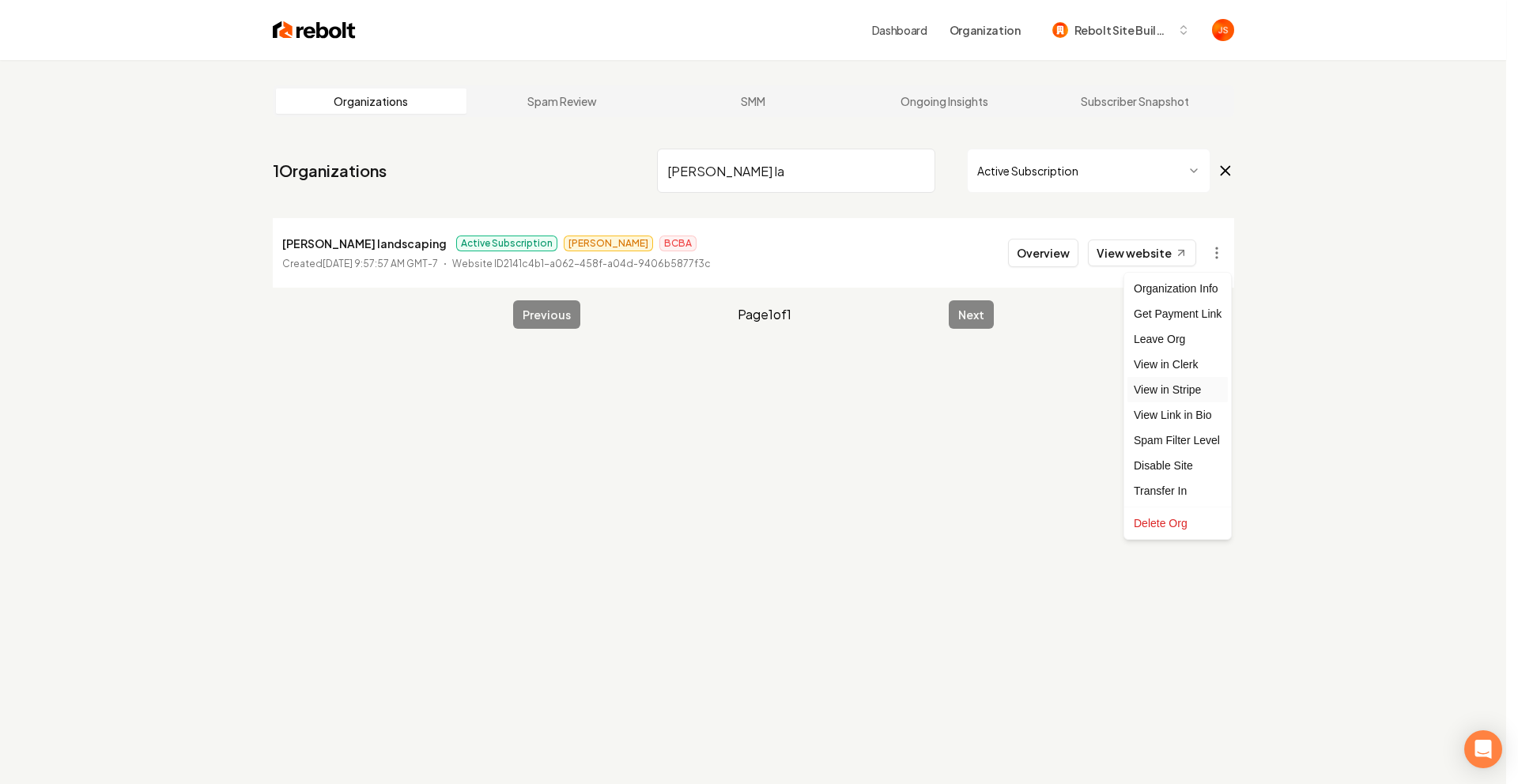
click at [1194, 391] on link "View in Stripe" at bounding box center [1178, 390] width 101 height 26
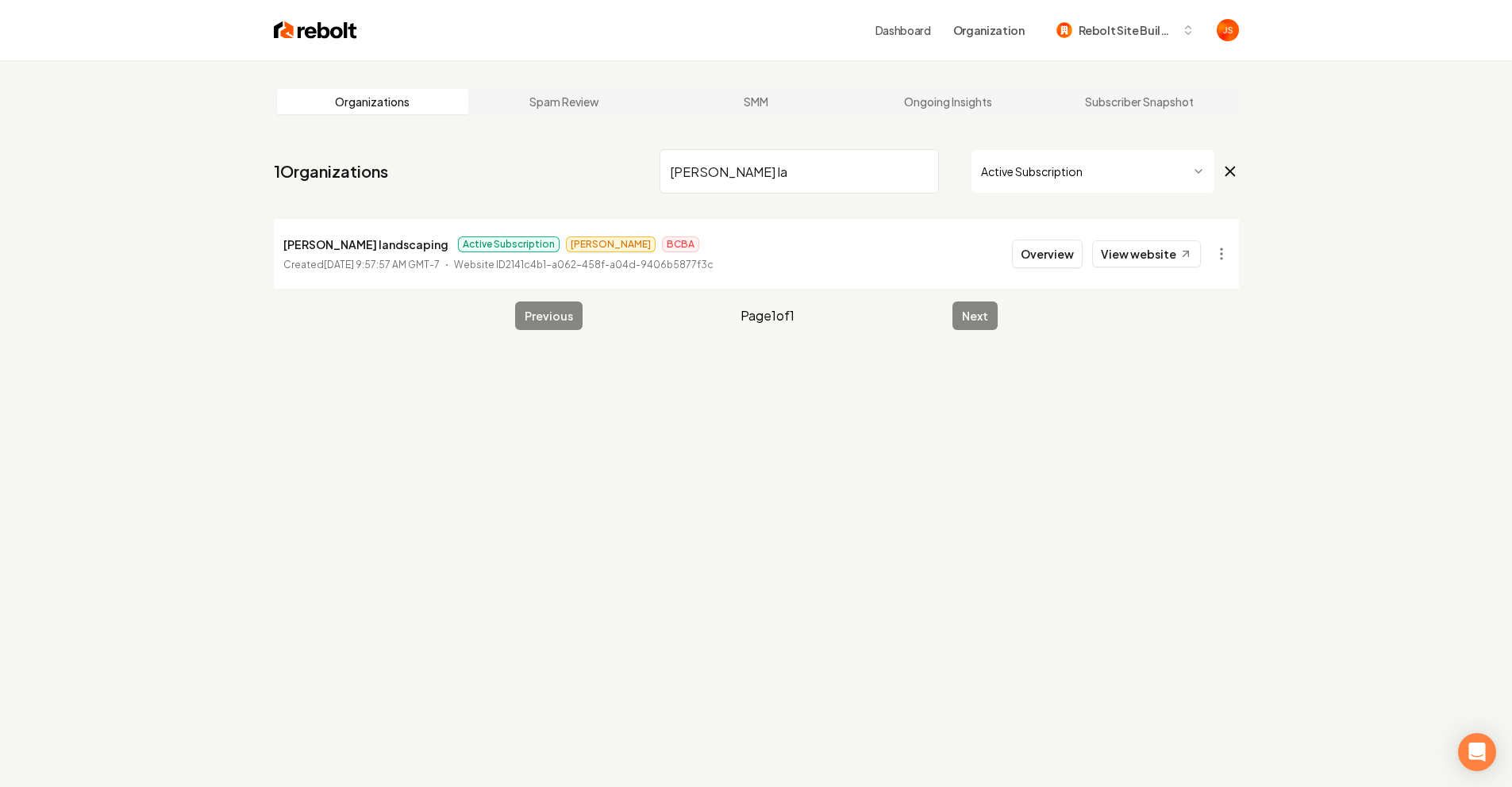
click at [879, 161] on input "Liendo la" at bounding box center [799, 171] width 279 height 44
click at [912, 166] on input "Liendo la" at bounding box center [799, 171] width 279 height 44
click at [919, 170] on input "Liendo la" at bounding box center [799, 171] width 279 height 44
click at [920, 171] on input "search" at bounding box center [799, 171] width 279 height 44
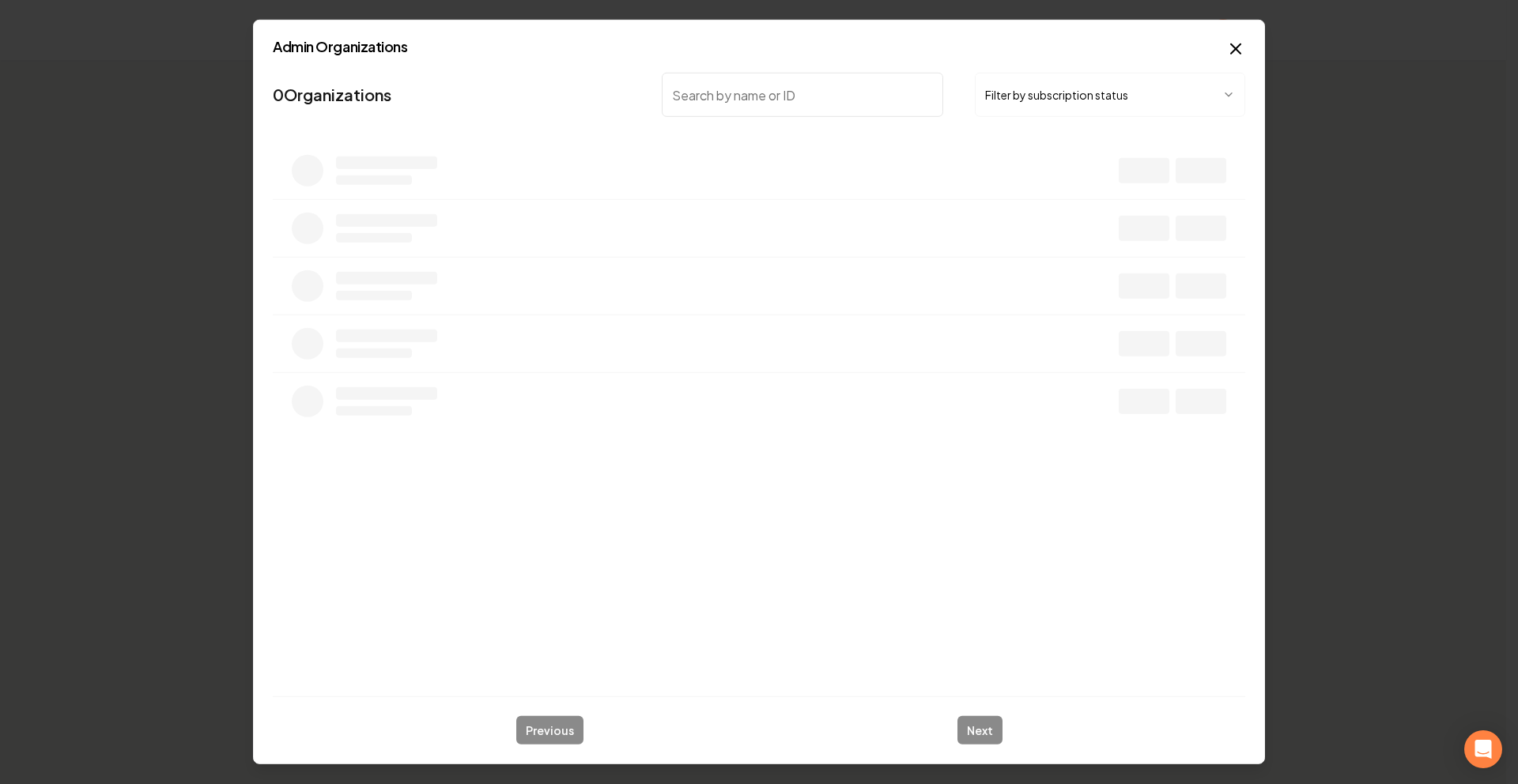
click at [1092, 102] on body "Dashboard Organization Rebolt Site Builder Organizations Spam Review SMM Ongoin…" at bounding box center [753, 392] width 1506 height 784
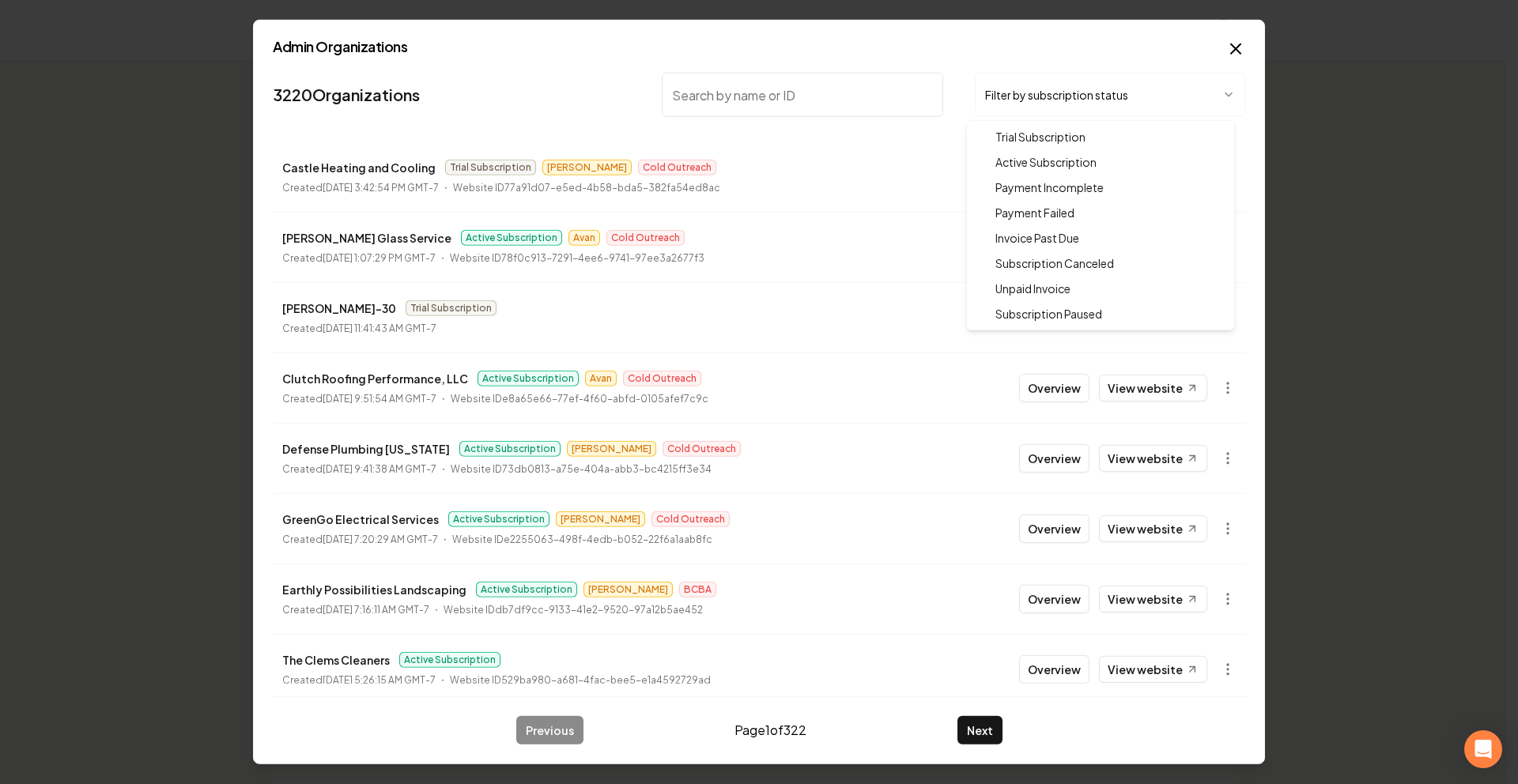
click at [1056, 102] on body "Dashboard Organization Rebolt Site Builder Organizations Spam Review SMM Ongoin…" at bounding box center [753, 392] width 1506 height 784
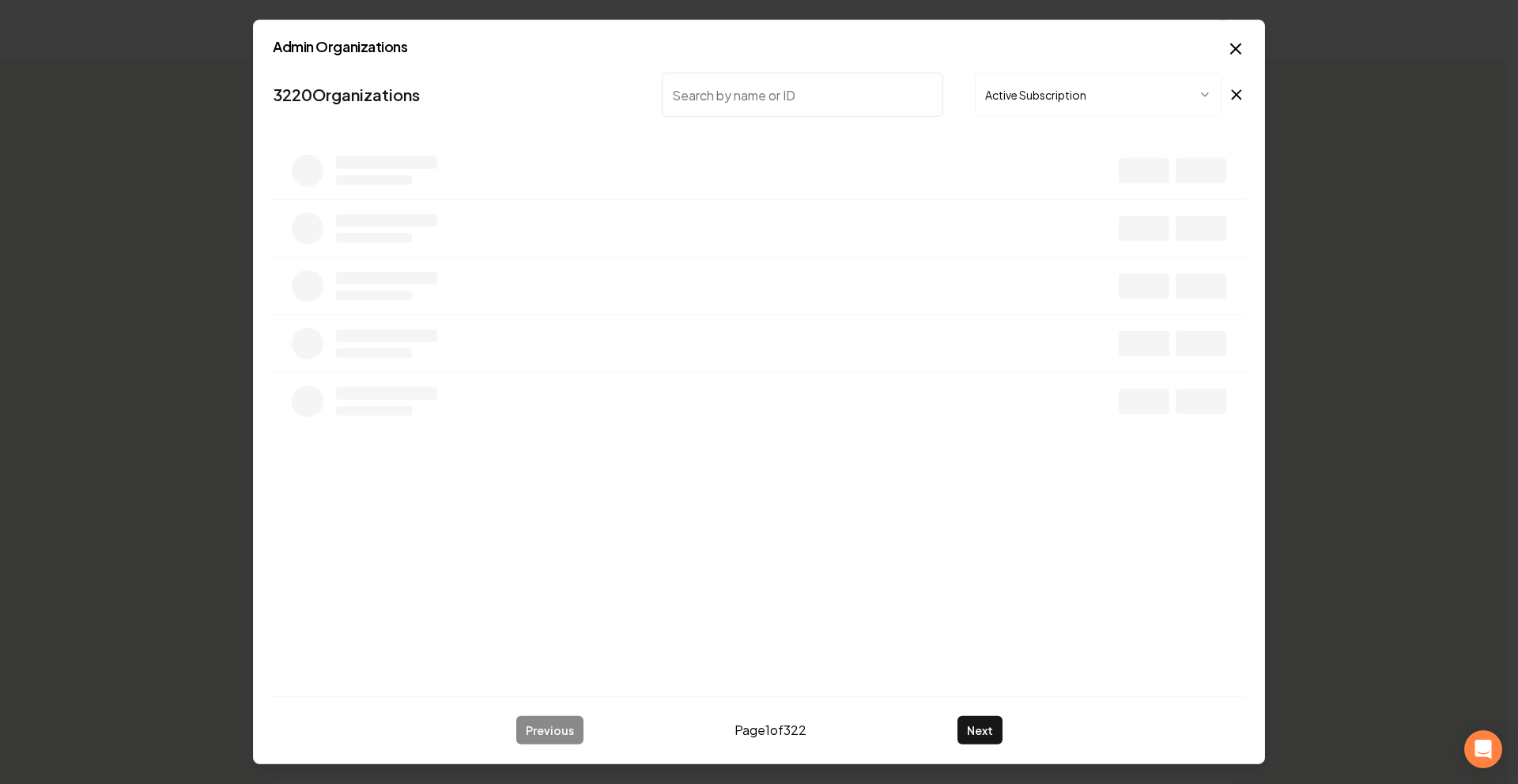
drag, startPoint x: 916, startPoint y: 98, endPoint x: 898, endPoint y: 96, distance: 18.1
click at [912, 98] on input "search" at bounding box center [802, 94] width 282 height 44
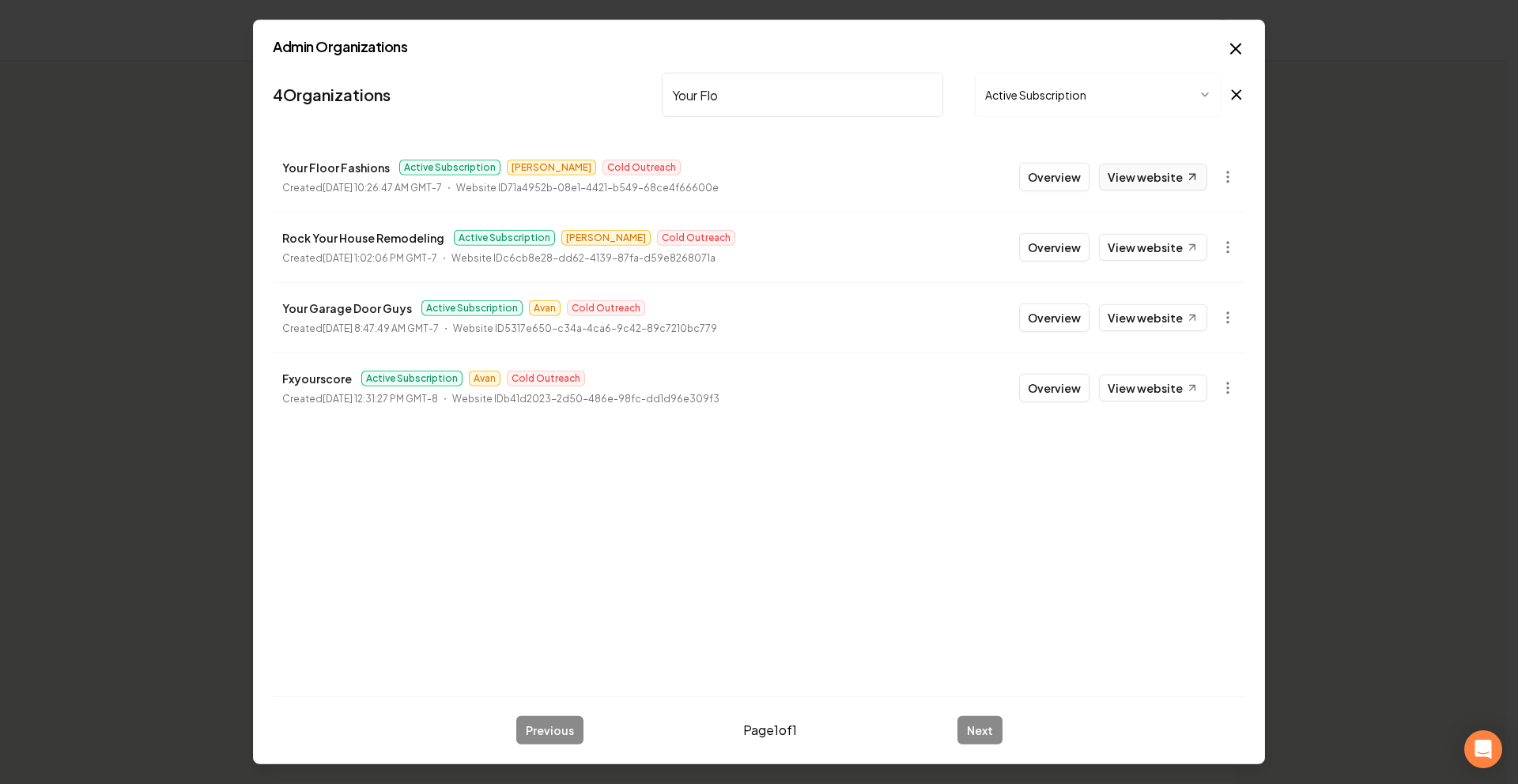
type input "Your Flo"
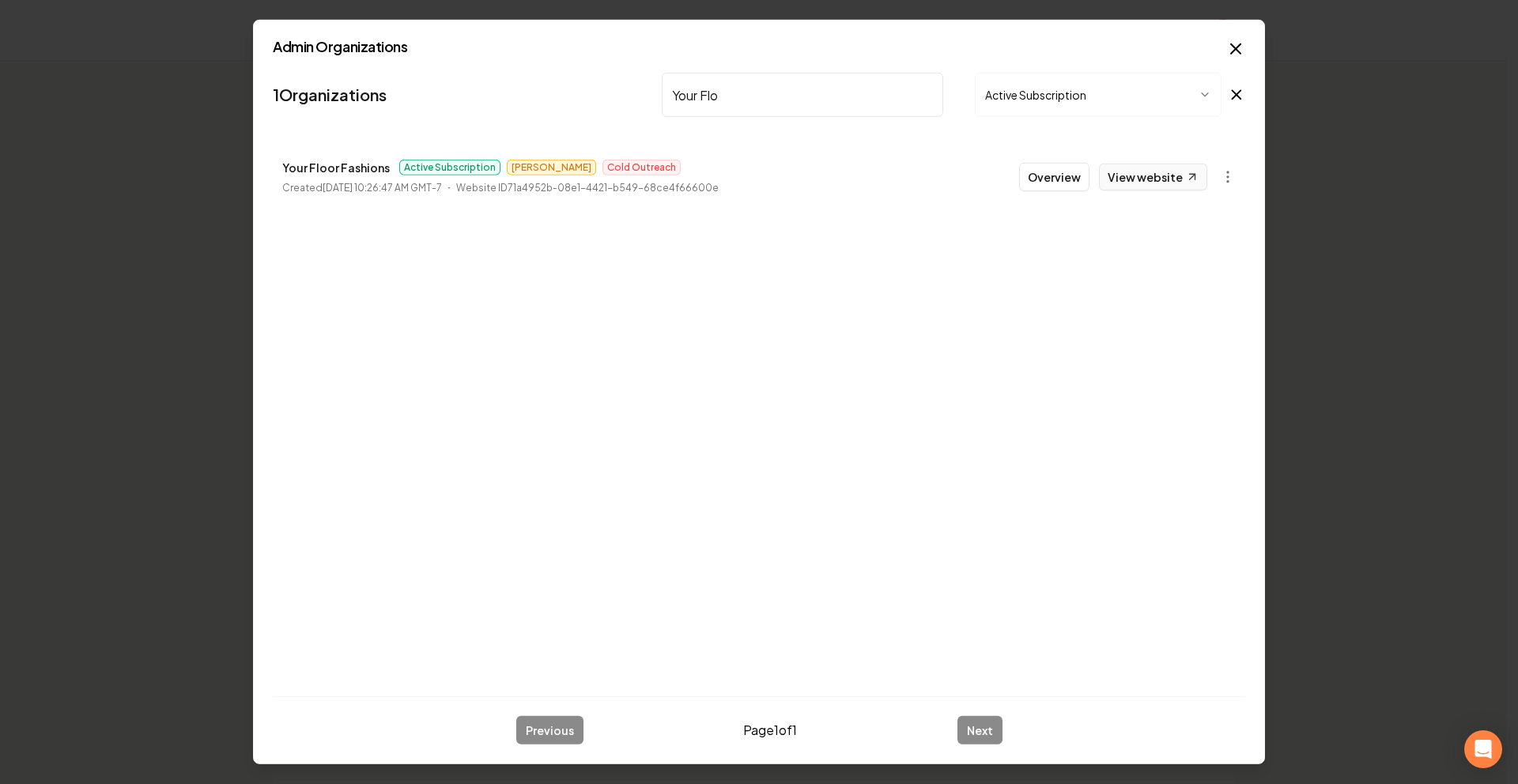
click at [1147, 178] on link "View website" at bounding box center [1153, 177] width 108 height 27
click at [1233, 49] on icon "button" at bounding box center [1235, 48] width 19 height 19
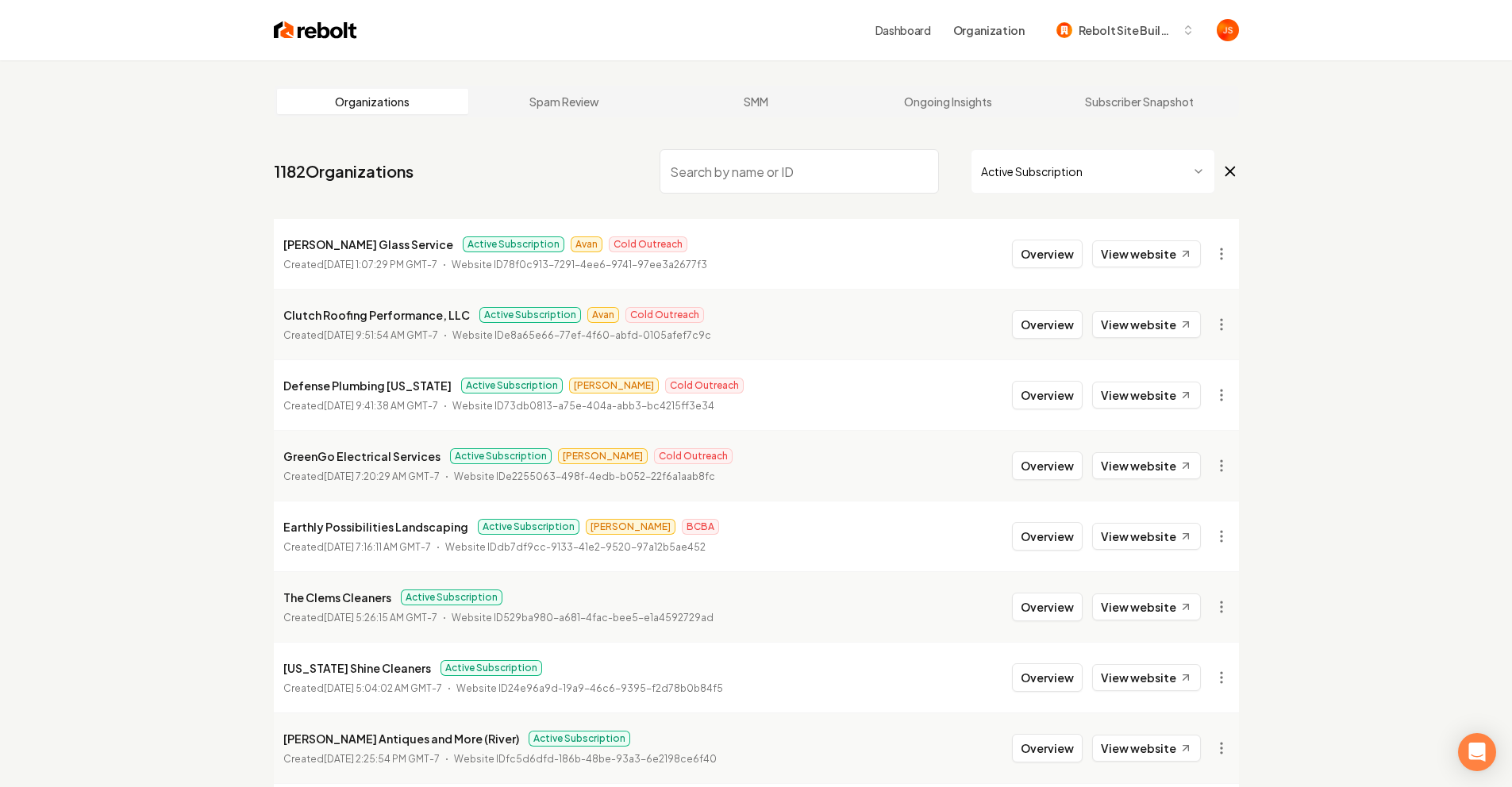
click at [857, 178] on input "search" at bounding box center [799, 171] width 279 height 44
paste input "Groove and Shine Cleaners"
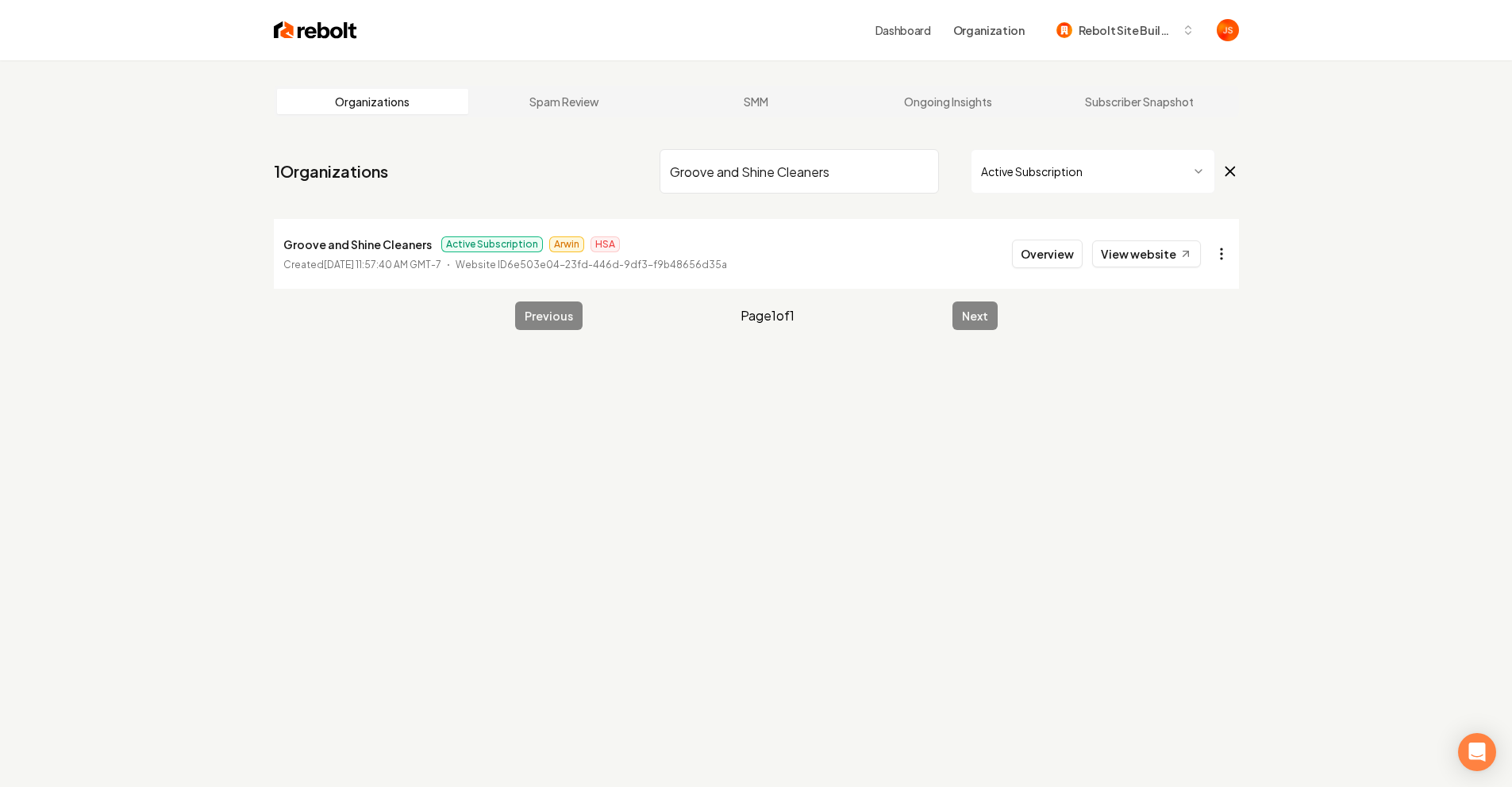
type input "Groove and Shine Cleaners"
click at [1220, 253] on html "Dashboard Organization Rebolt Site Builder Organizations Spam Review SMM Ongoin…" at bounding box center [762, 393] width 1524 height 787
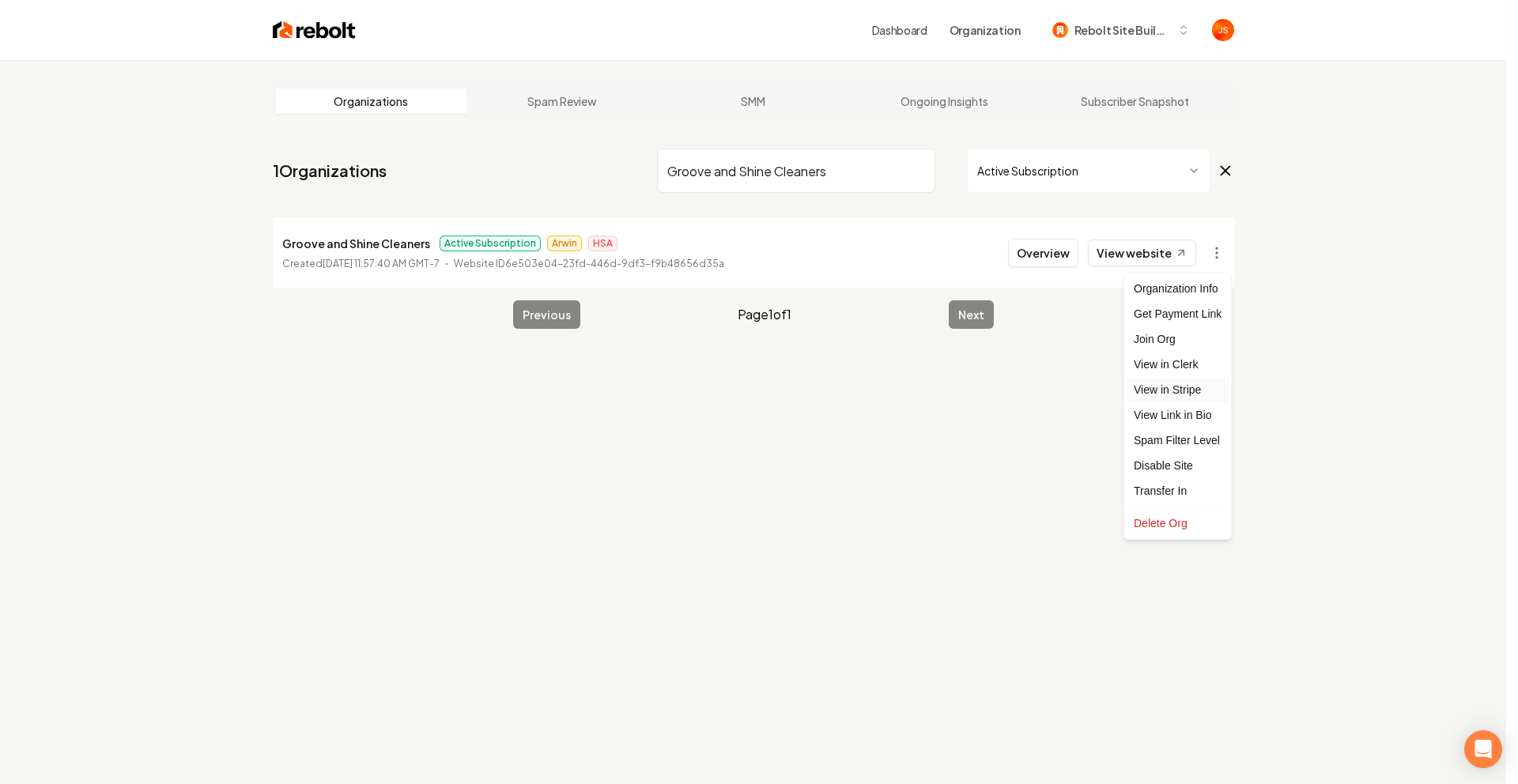
click at [1168, 387] on link "View in Stripe" at bounding box center [1178, 390] width 101 height 26
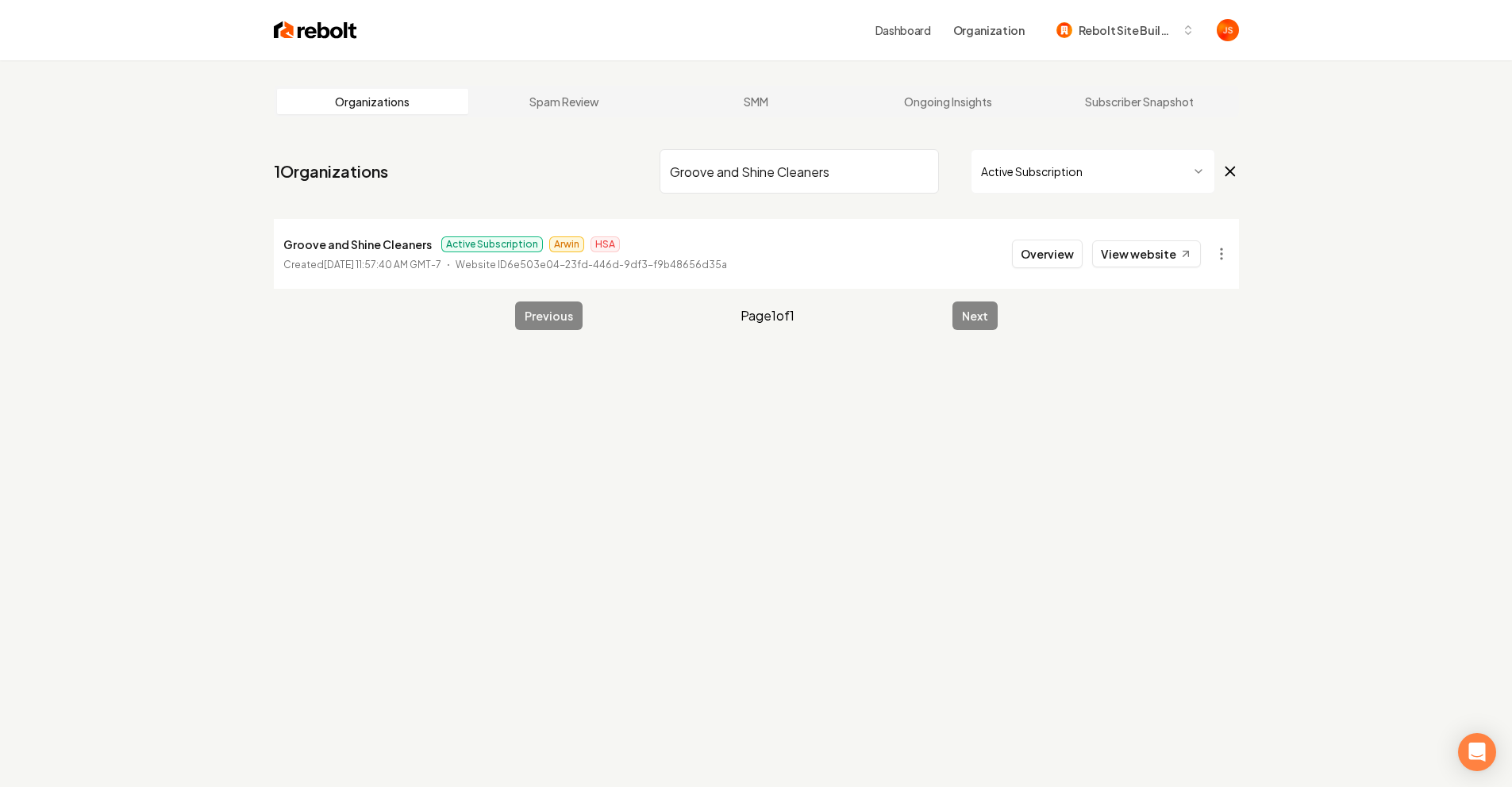
drag, startPoint x: 896, startPoint y: 172, endPoint x: 913, endPoint y: 171, distance: 17.0
click at [896, 172] on input "Groove and Shine Cleaners" at bounding box center [799, 171] width 279 height 44
click at [914, 171] on input "Groove and Shine Cleaners" at bounding box center [799, 171] width 279 height 44
click at [920, 171] on input "Groove and Shine Cleaners" at bounding box center [799, 171] width 279 height 44
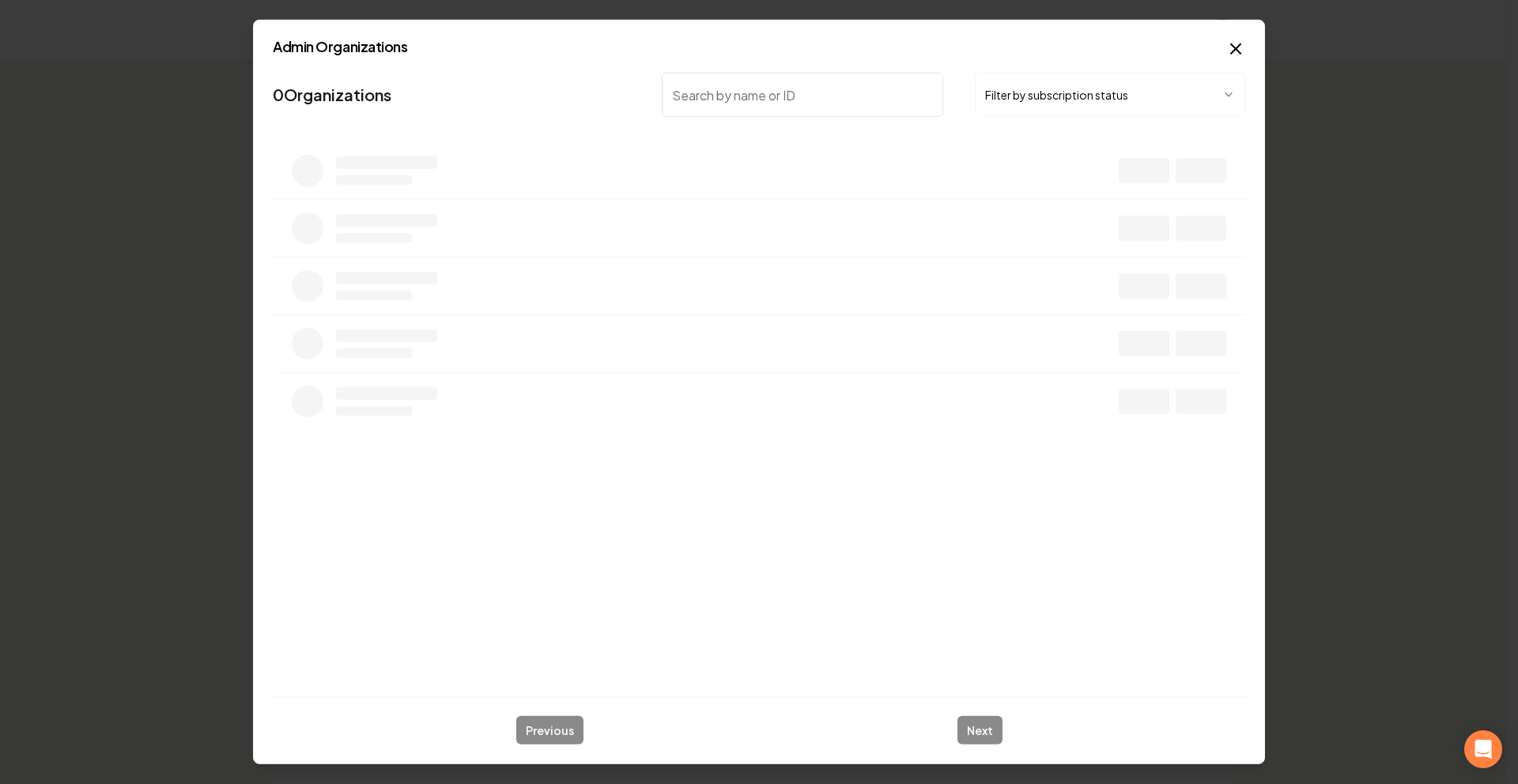
drag, startPoint x: 894, startPoint y: 84, endPoint x: 1043, endPoint y: 106, distance: 150.6
click at [896, 83] on input "search" at bounding box center [802, 94] width 282 height 44
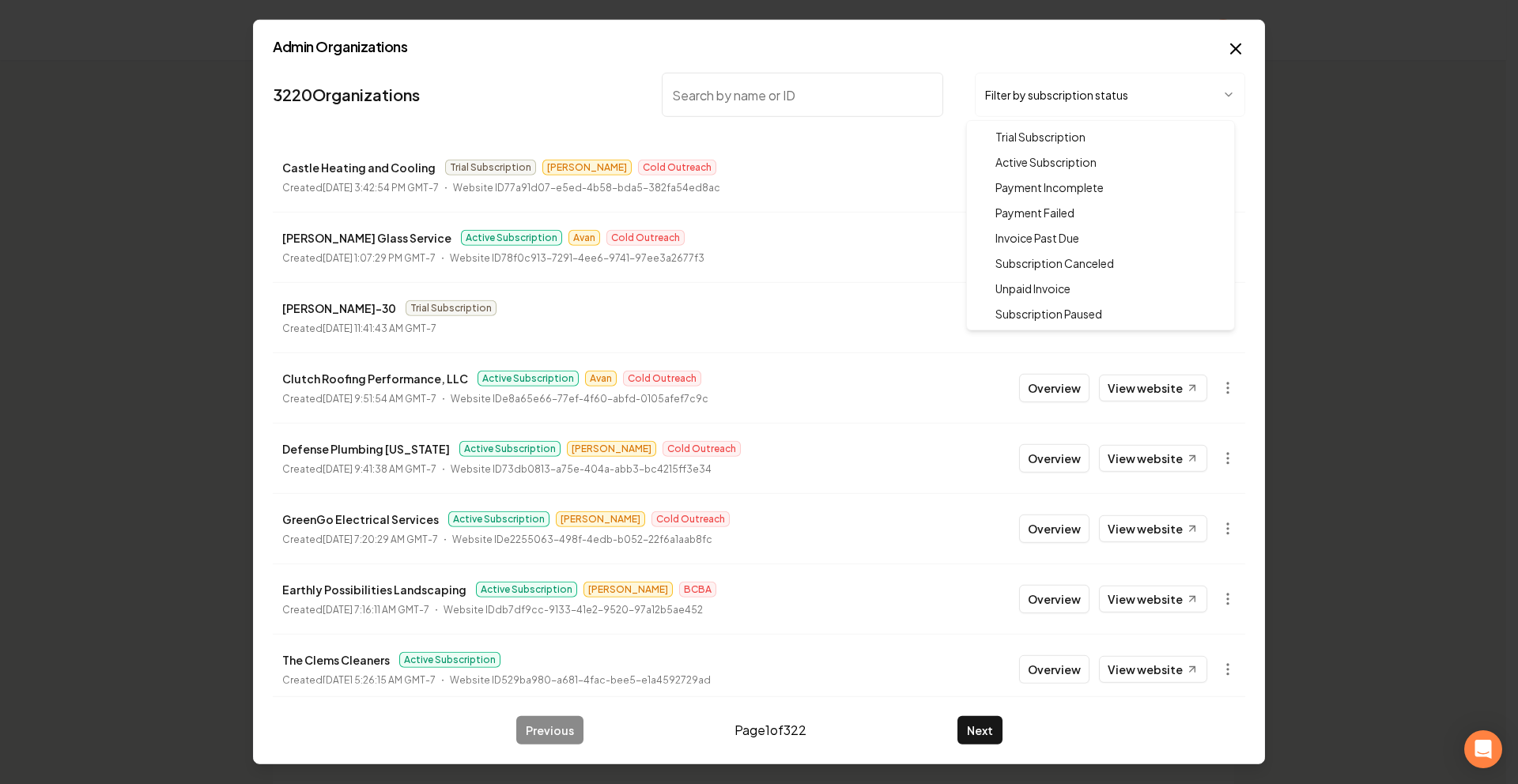
click at [1044, 106] on body "Dashboard Organization Rebolt Site Builder Organizations Spam Review SMM Ongoin…" at bounding box center [753, 392] width 1506 height 784
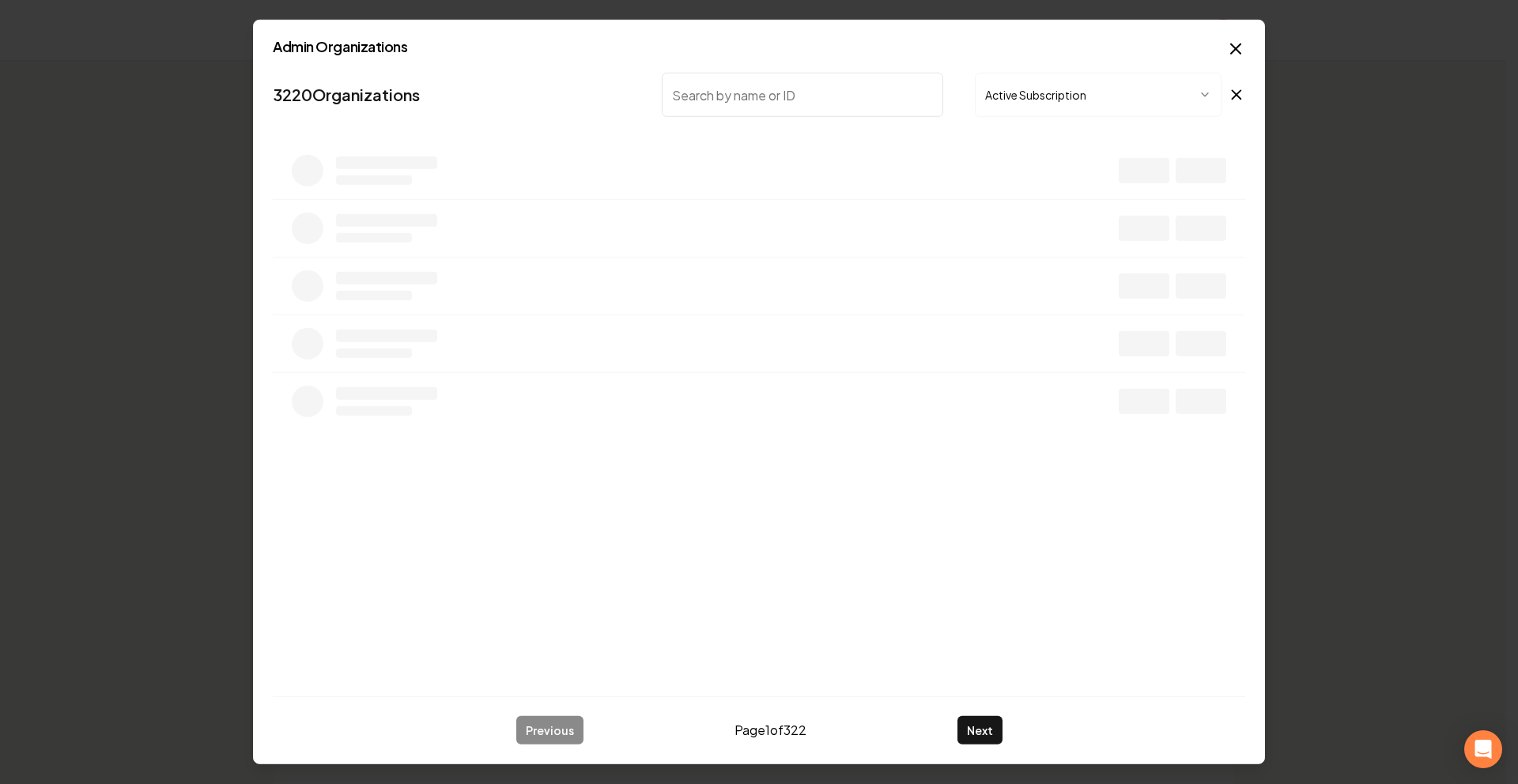
click at [834, 104] on input "search" at bounding box center [802, 94] width 282 height 44
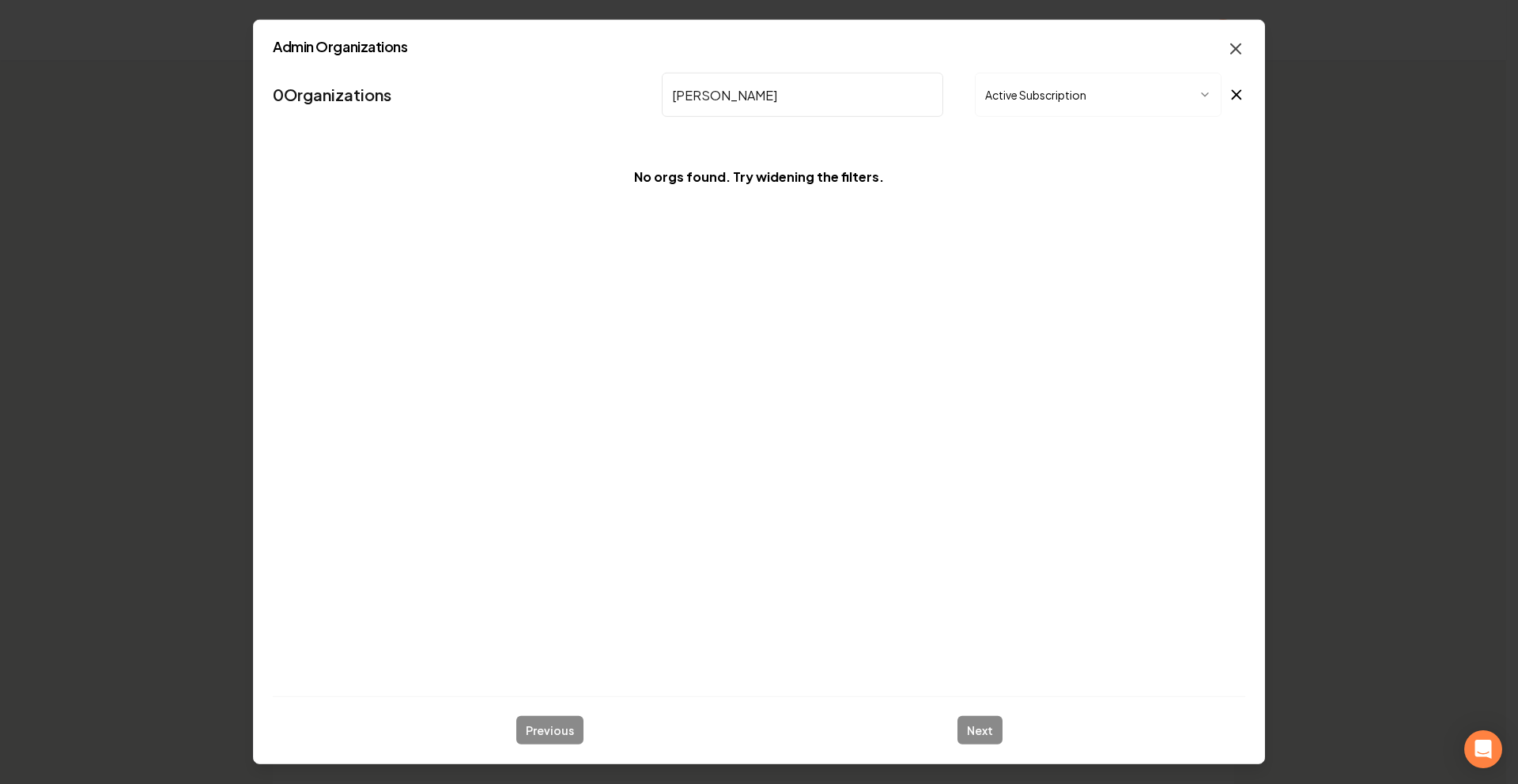
type input "Brent"
click at [1233, 44] on icon "button" at bounding box center [1235, 48] width 19 height 19
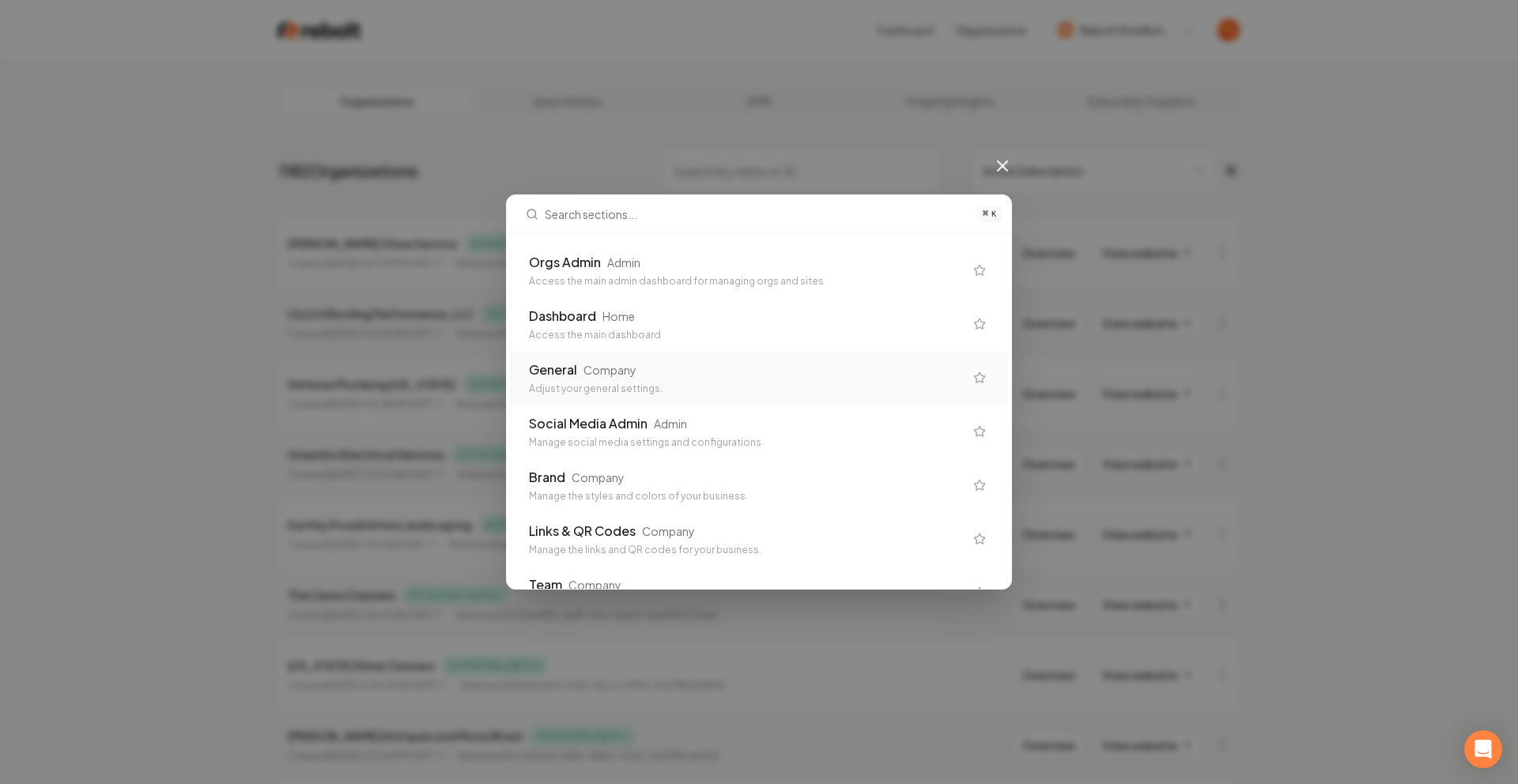
click at [558, 357] on div "General Company Adjust your general settings." at bounding box center [759, 378] width 498 height 54
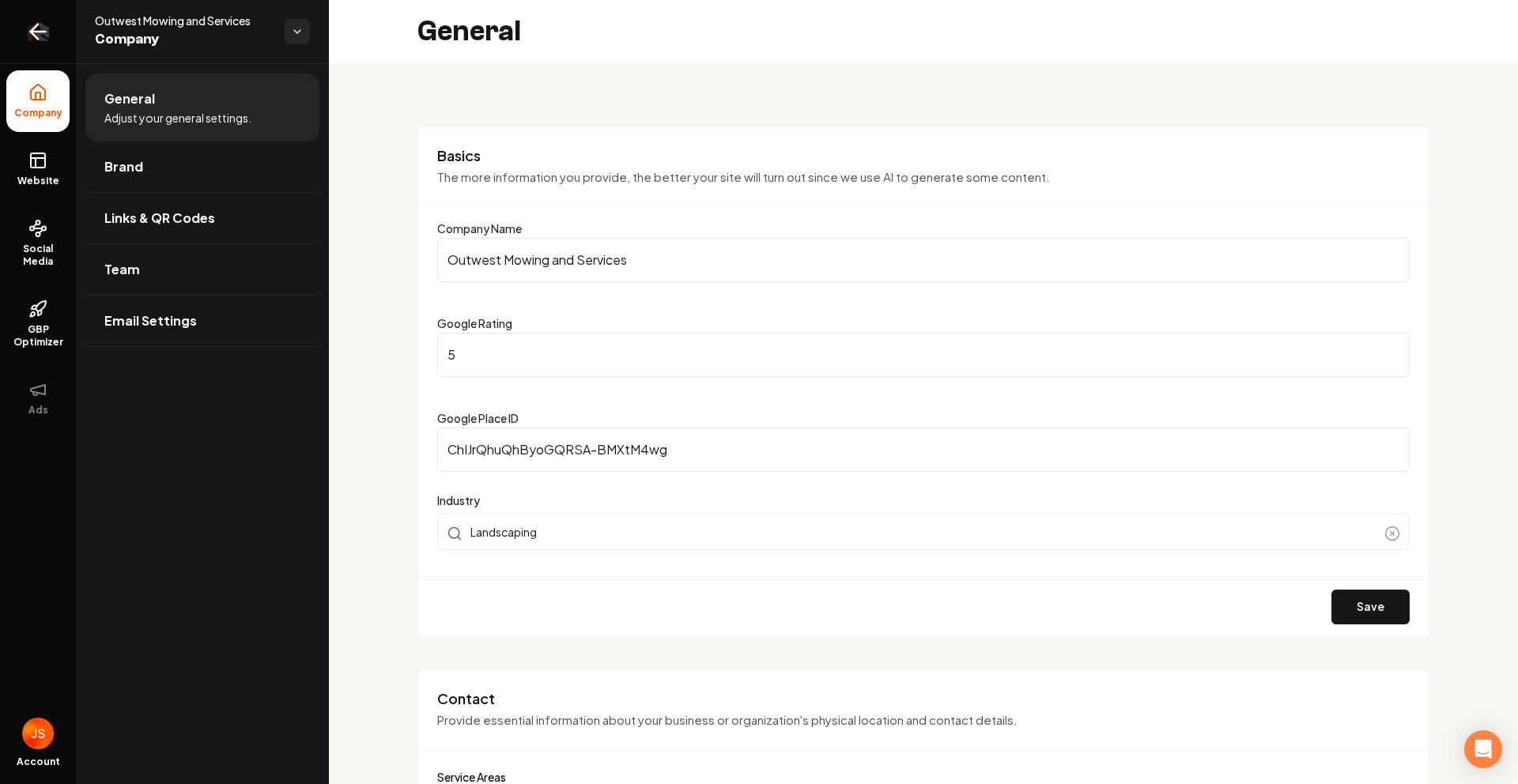
click at [18, 9] on link "Return to dashboard" at bounding box center [38, 31] width 76 height 63
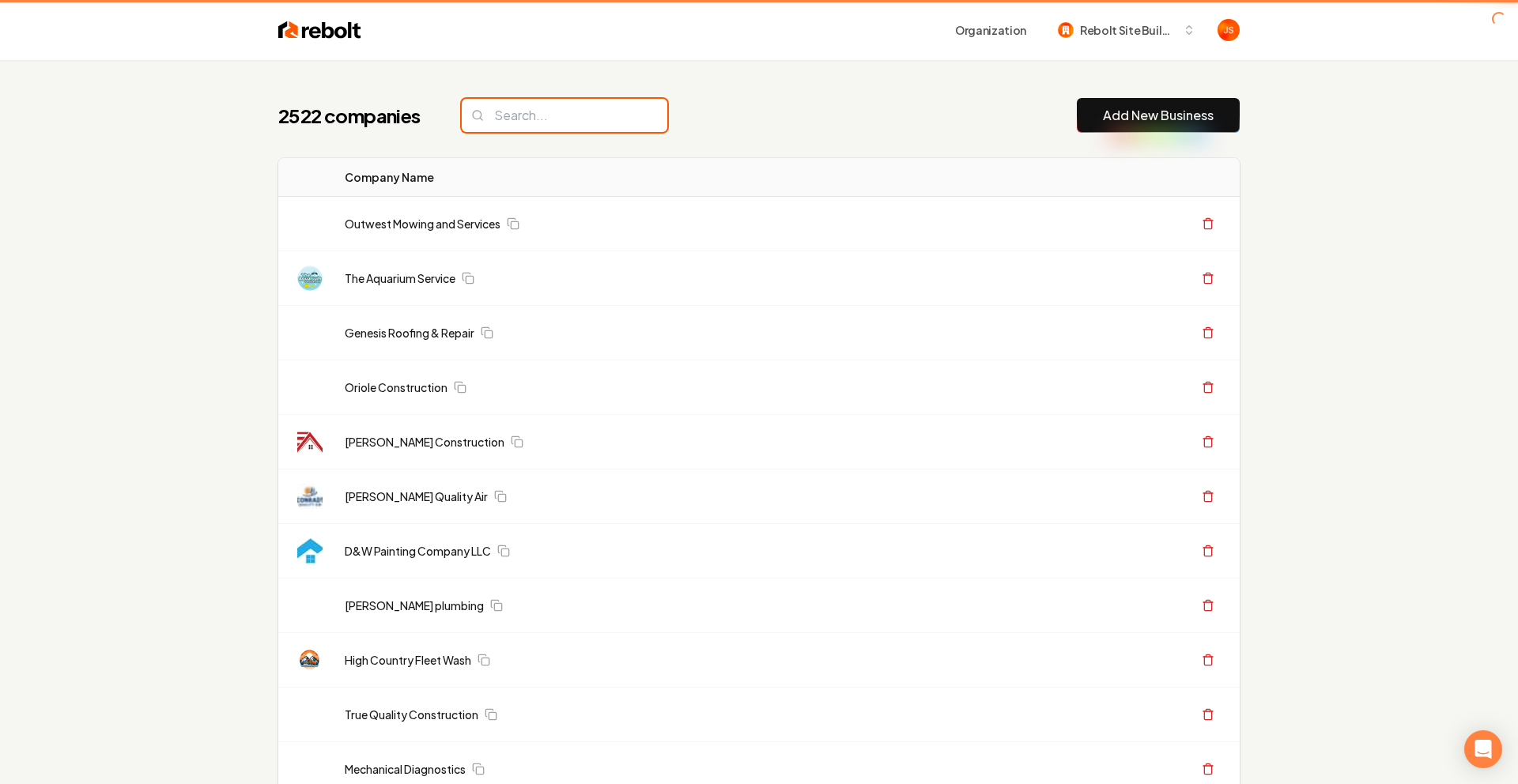
click at [533, 111] on input "search" at bounding box center [565, 115] width 206 height 33
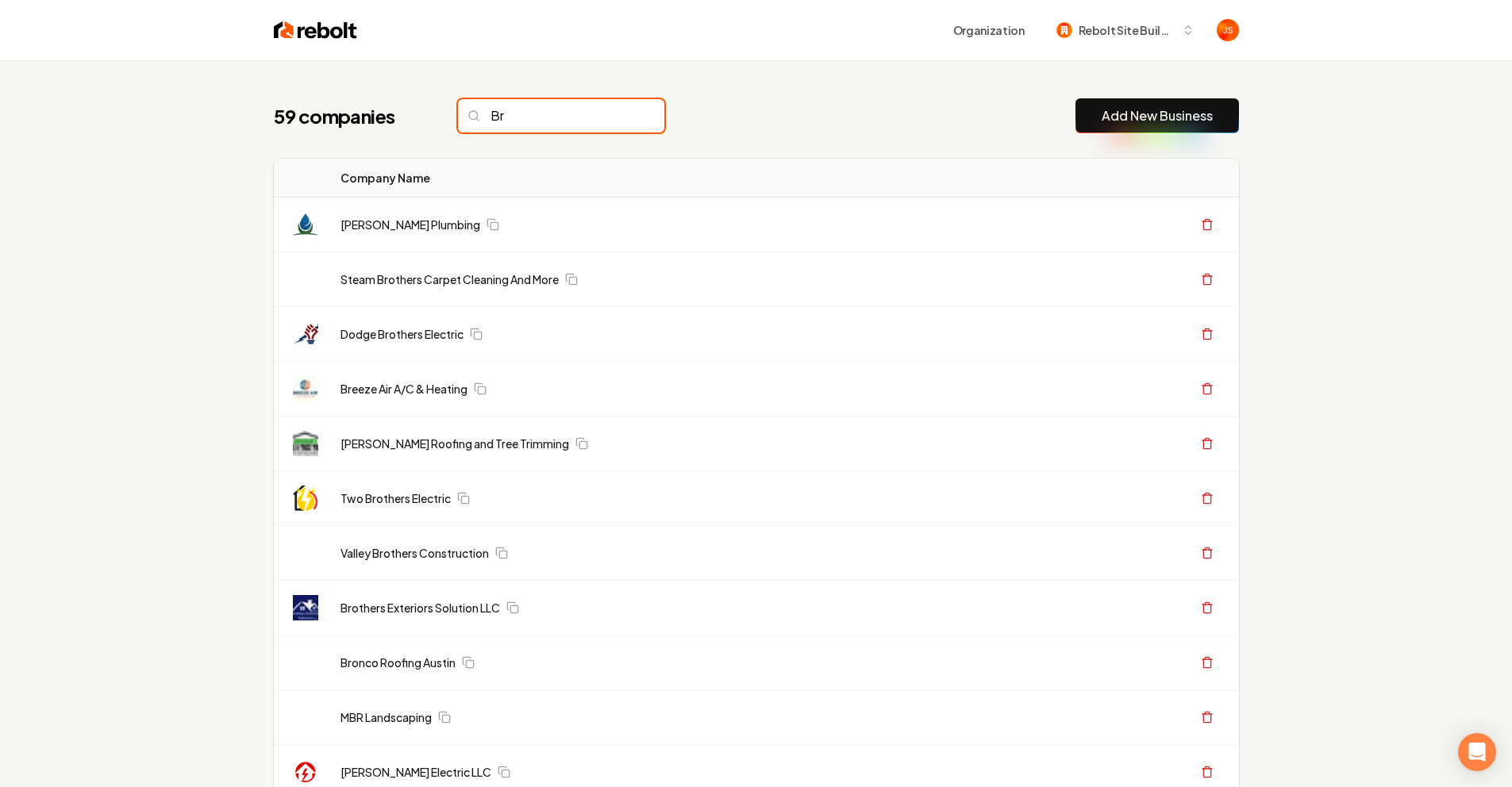
type input "B"
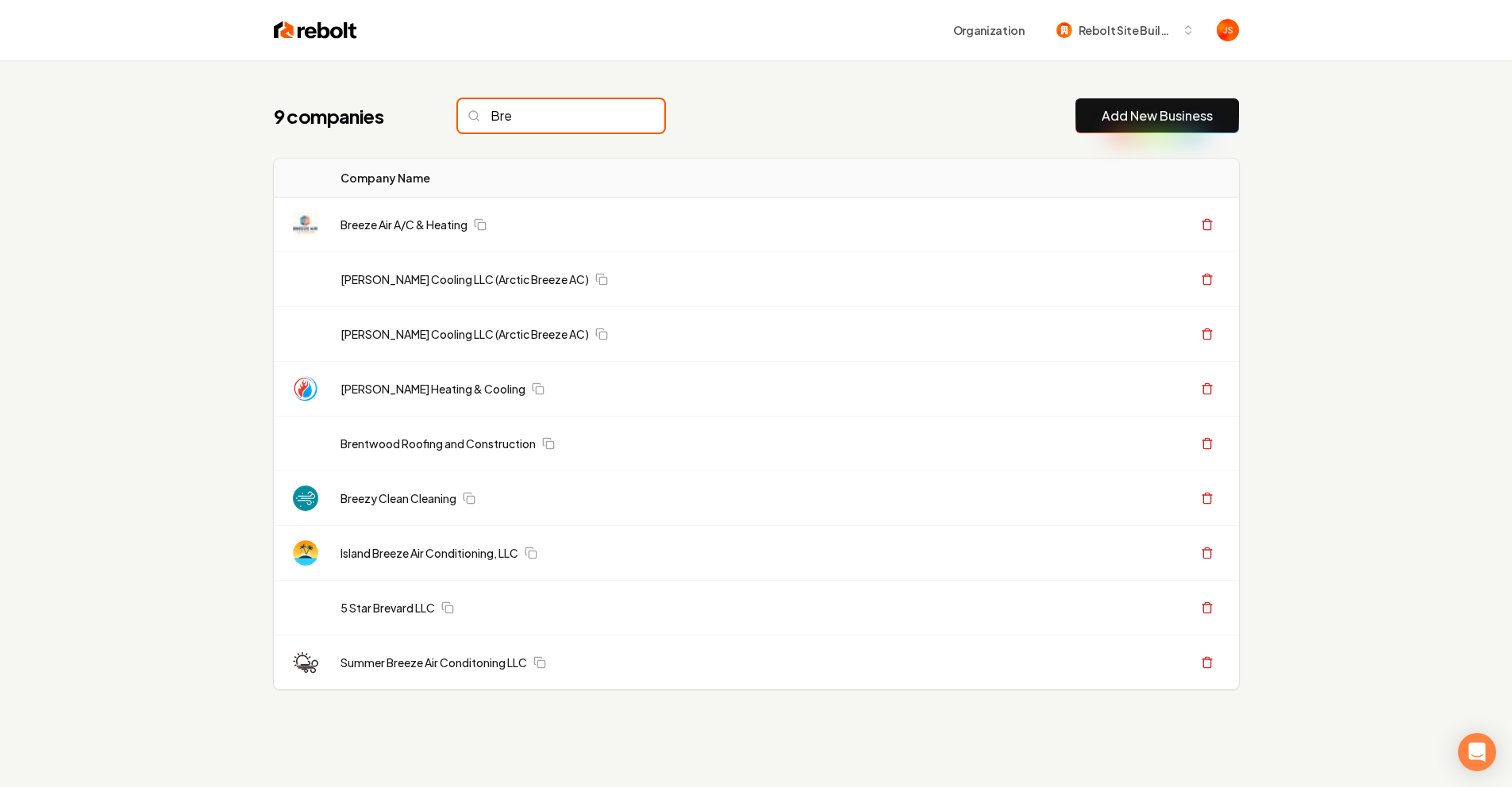
type input "Bre"
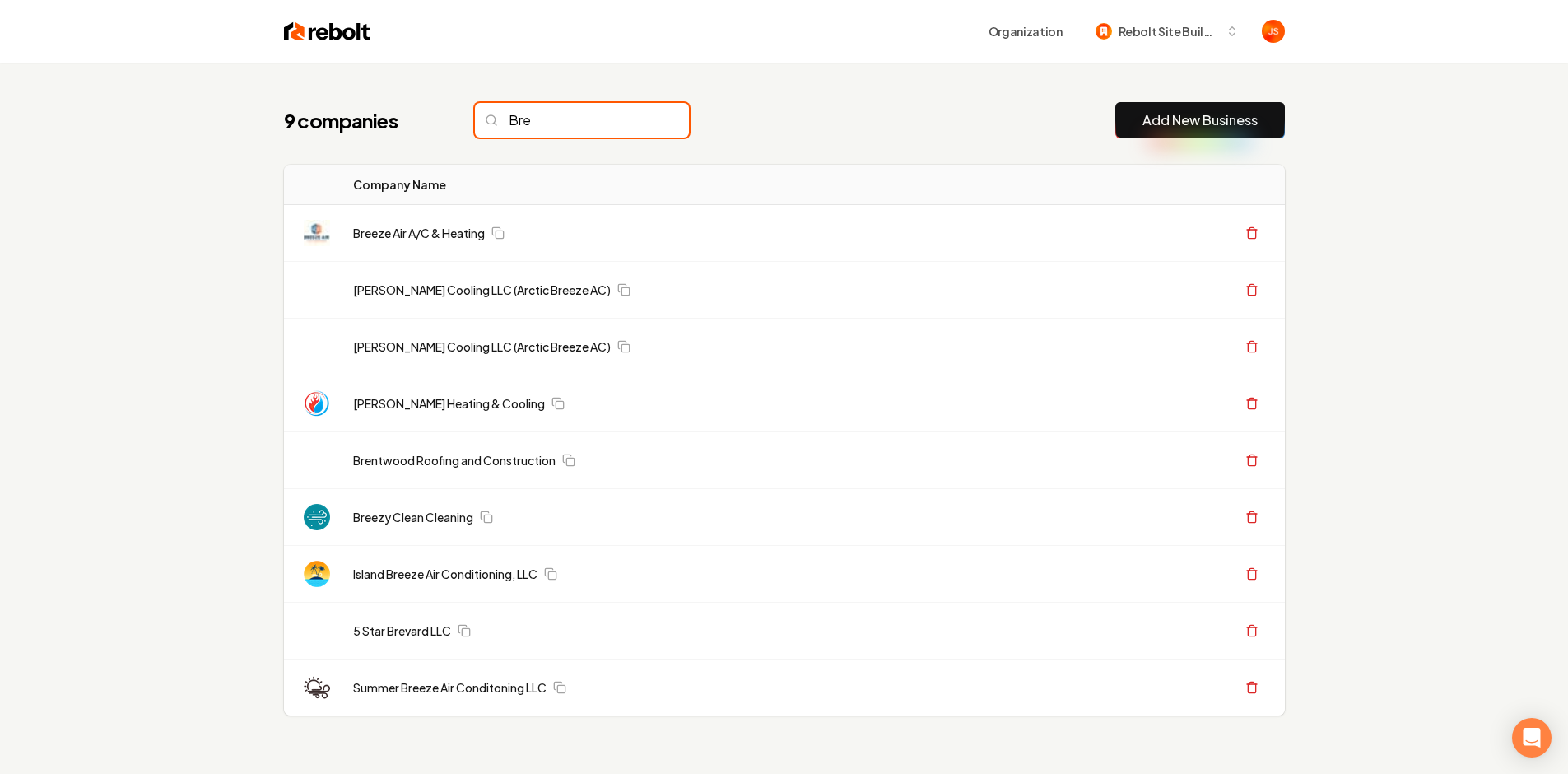
click at [623, 118] on input "Bre" at bounding box center [582, 120] width 214 height 34
click at [649, 115] on input "Bre" at bounding box center [582, 120] width 214 height 34
click at [648, 119] on input "Bre" at bounding box center [582, 120] width 214 height 34
drag, startPoint x: 648, startPoint y: 119, endPoint x: 636, endPoint y: 112, distance: 13.9
click at [638, 114] on input "Bre" at bounding box center [582, 120] width 214 height 34
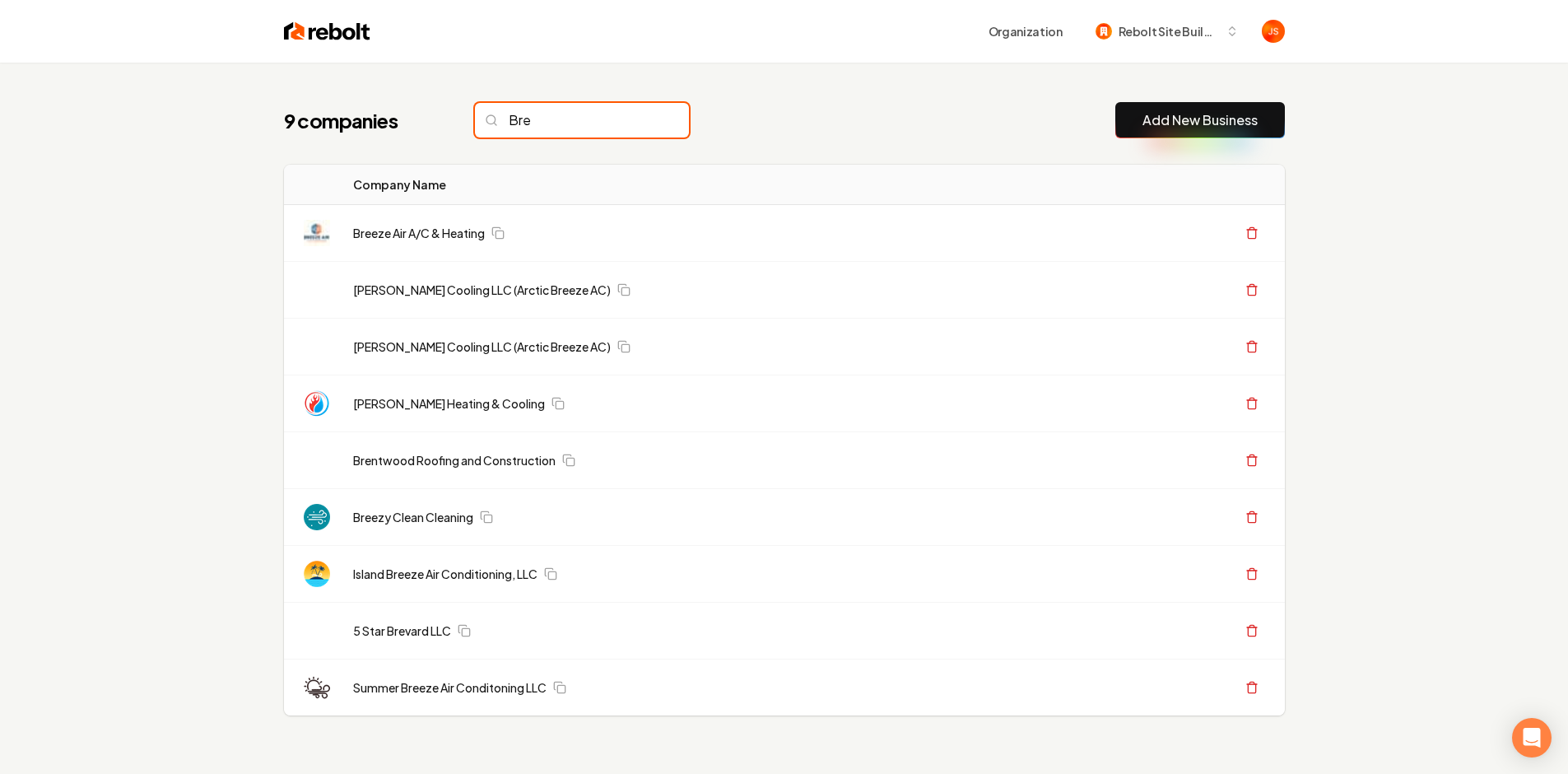
click at [636, 112] on input "Bre" at bounding box center [582, 120] width 214 height 34
click at [639, 122] on input "Bre" at bounding box center [582, 120] width 214 height 34
click at [726, 116] on div "9 companies Add New Business" at bounding box center [784, 120] width 1001 height 36
click at [646, 121] on input "search" at bounding box center [582, 120] width 214 height 34
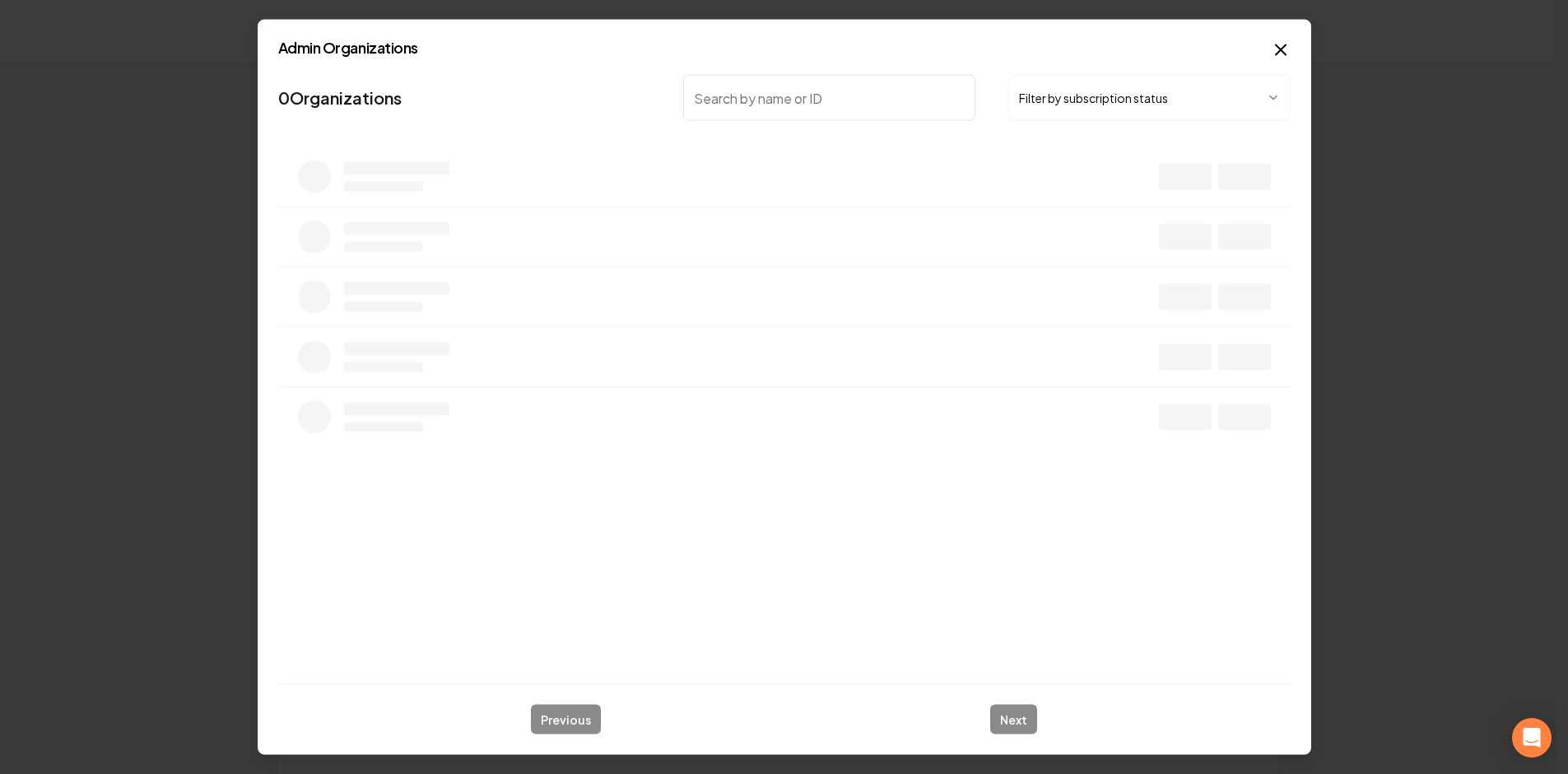
click at [1164, 112] on button "Filter by subscription status" at bounding box center [1148, 98] width 281 height 46
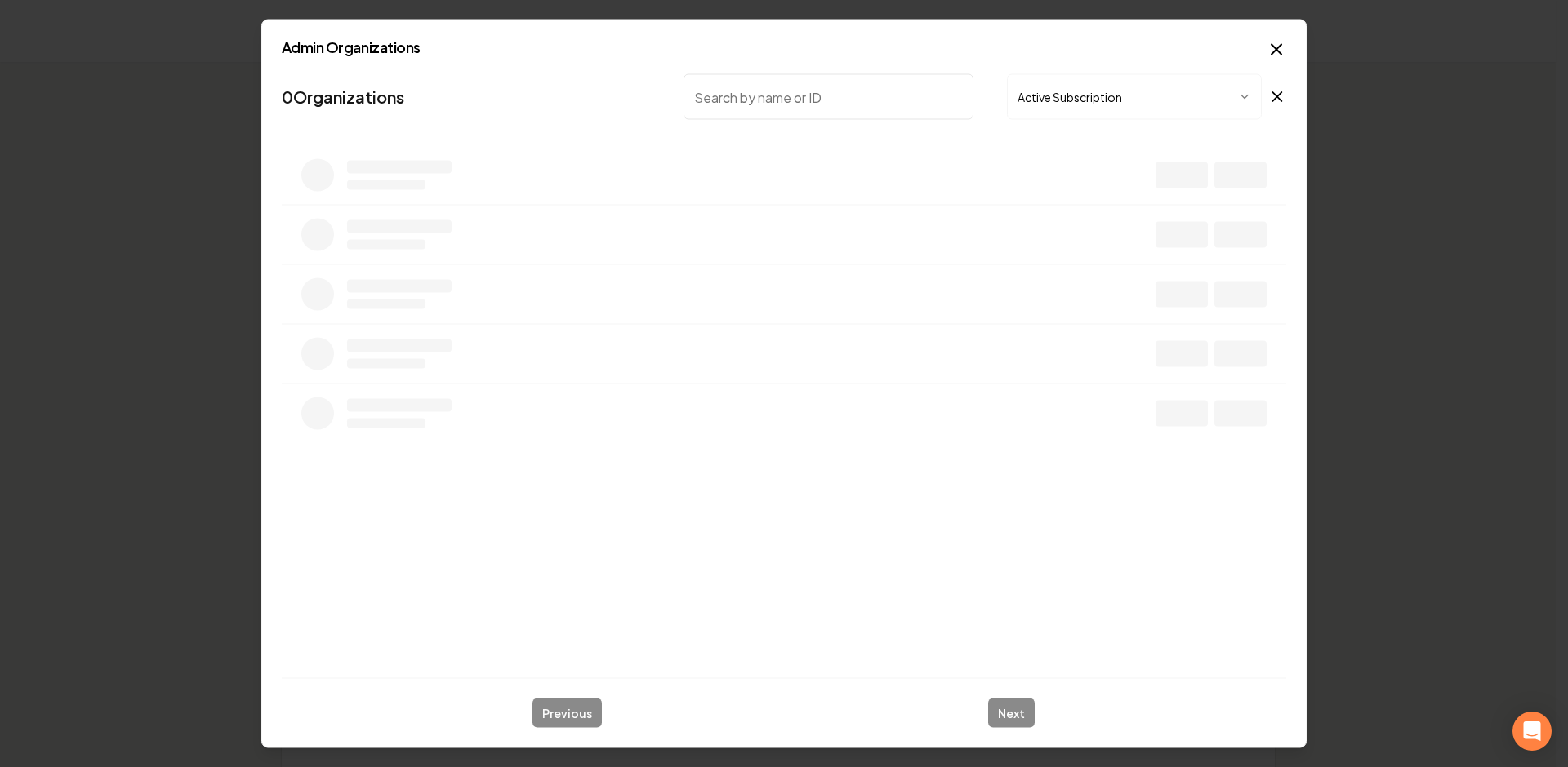
click at [837, 100] on input "search" at bounding box center [829, 97] width 291 height 45
type input "Armour roo"
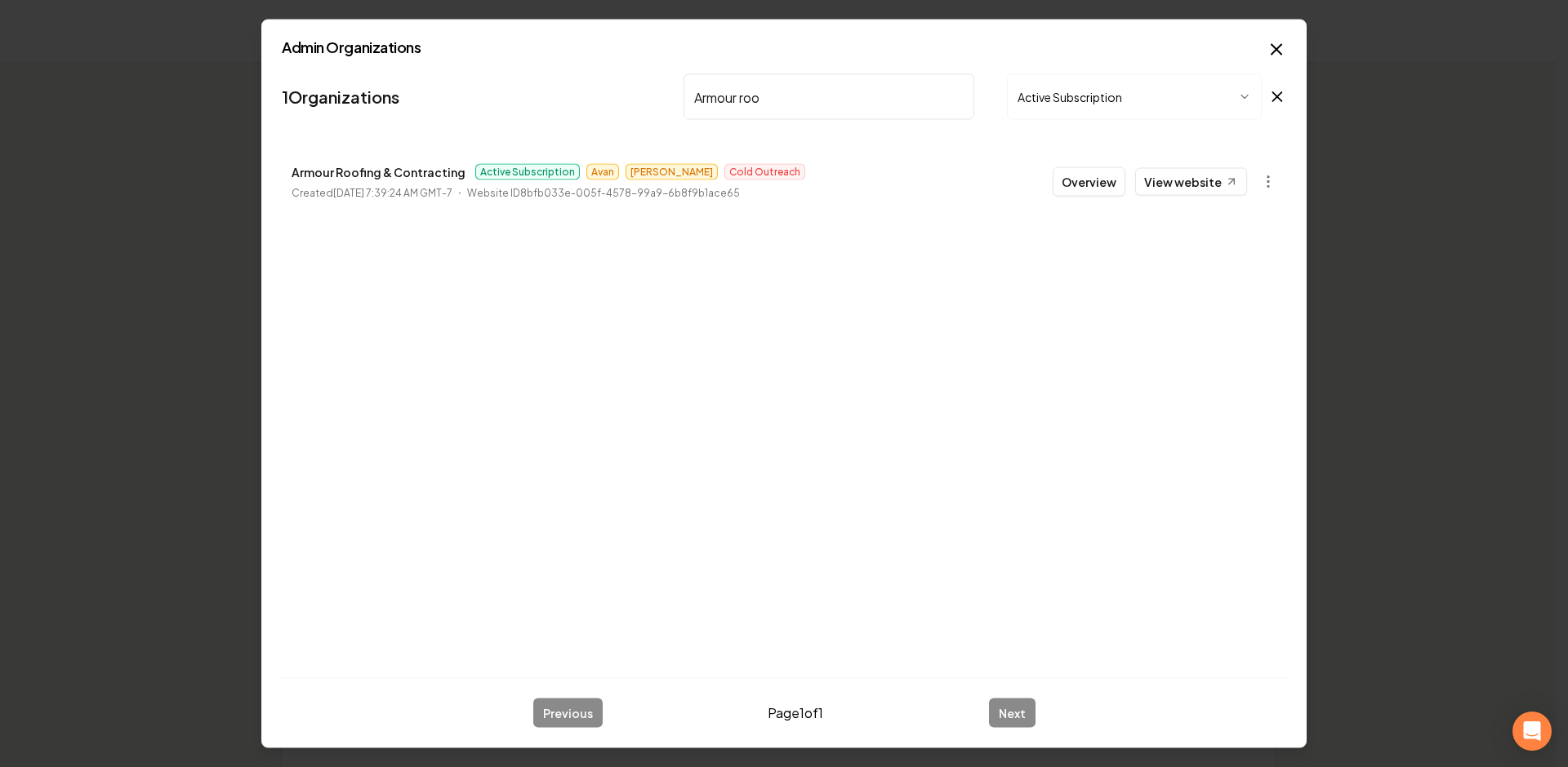
click at [1273, 45] on icon "button" at bounding box center [1276, 49] width 20 height 20
click at [1273, 45] on div "Organization Rebolt Site Builder" at bounding box center [821, 30] width 907 height 29
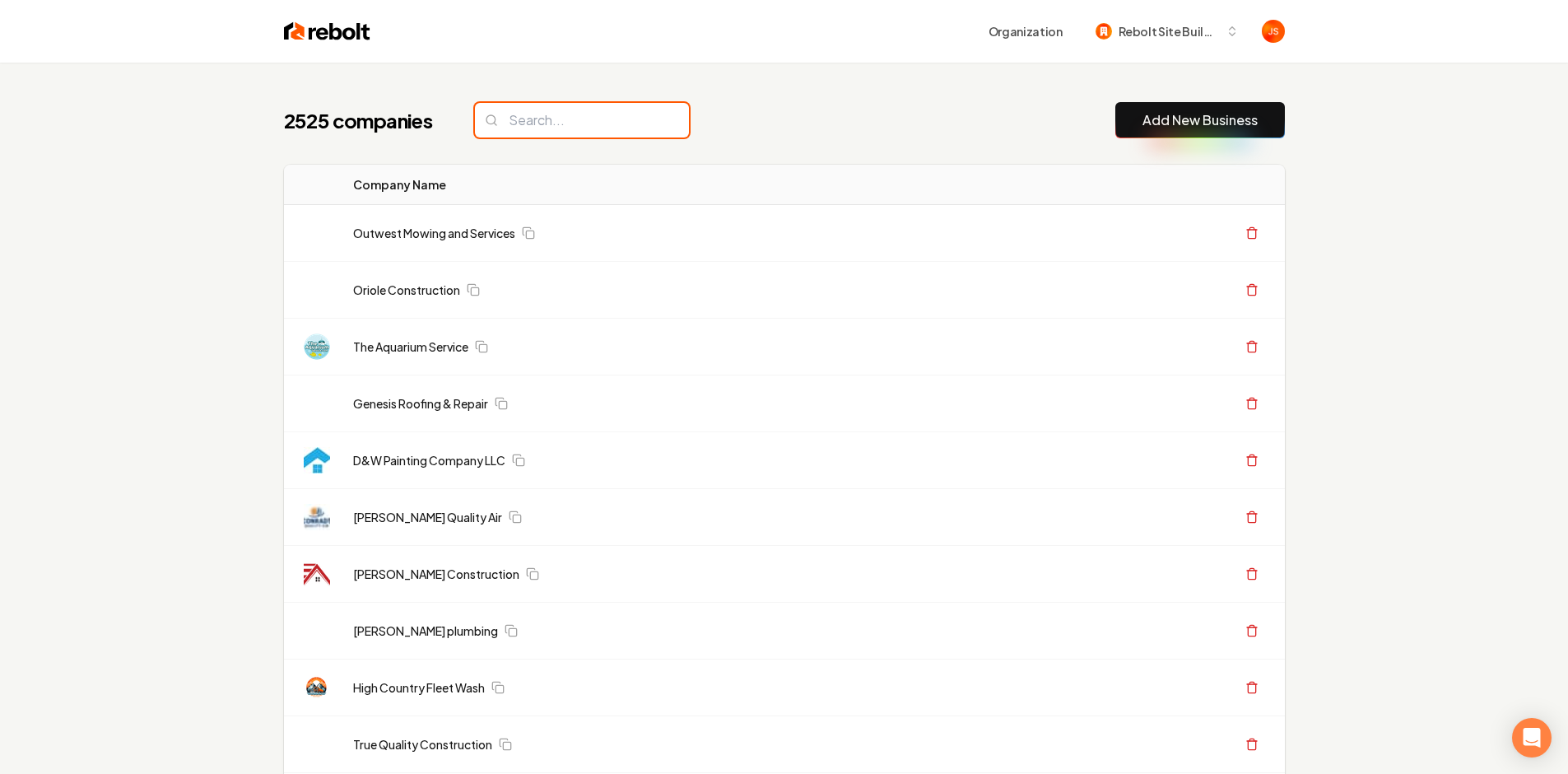
click at [644, 118] on input "search" at bounding box center [582, 120] width 214 height 34
click at [631, 113] on input "search" at bounding box center [582, 120] width 214 height 34
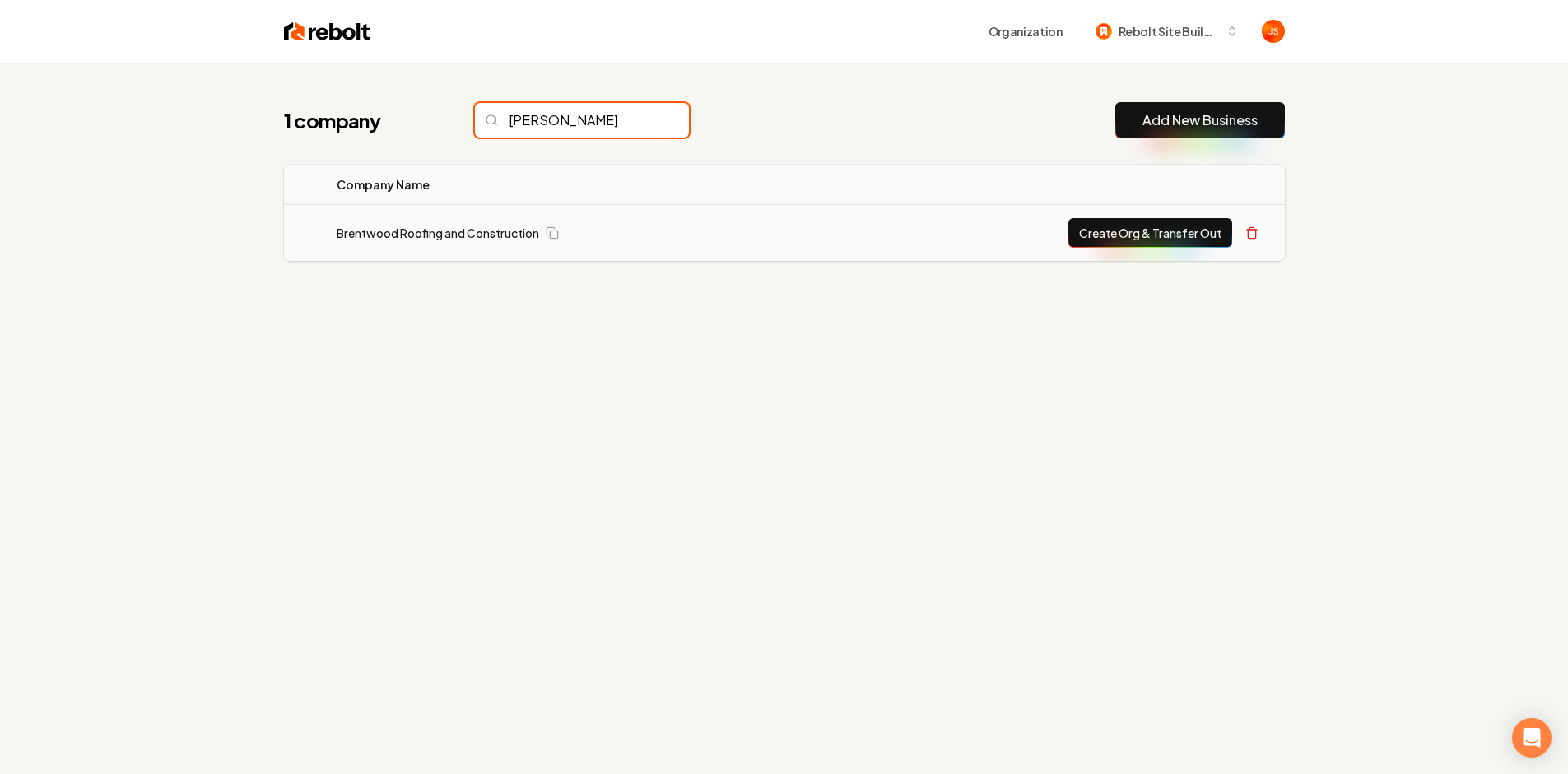
type input "brent"
click at [1133, 233] on button "Create Org & Transfer Out" at bounding box center [1150, 233] width 164 height 30
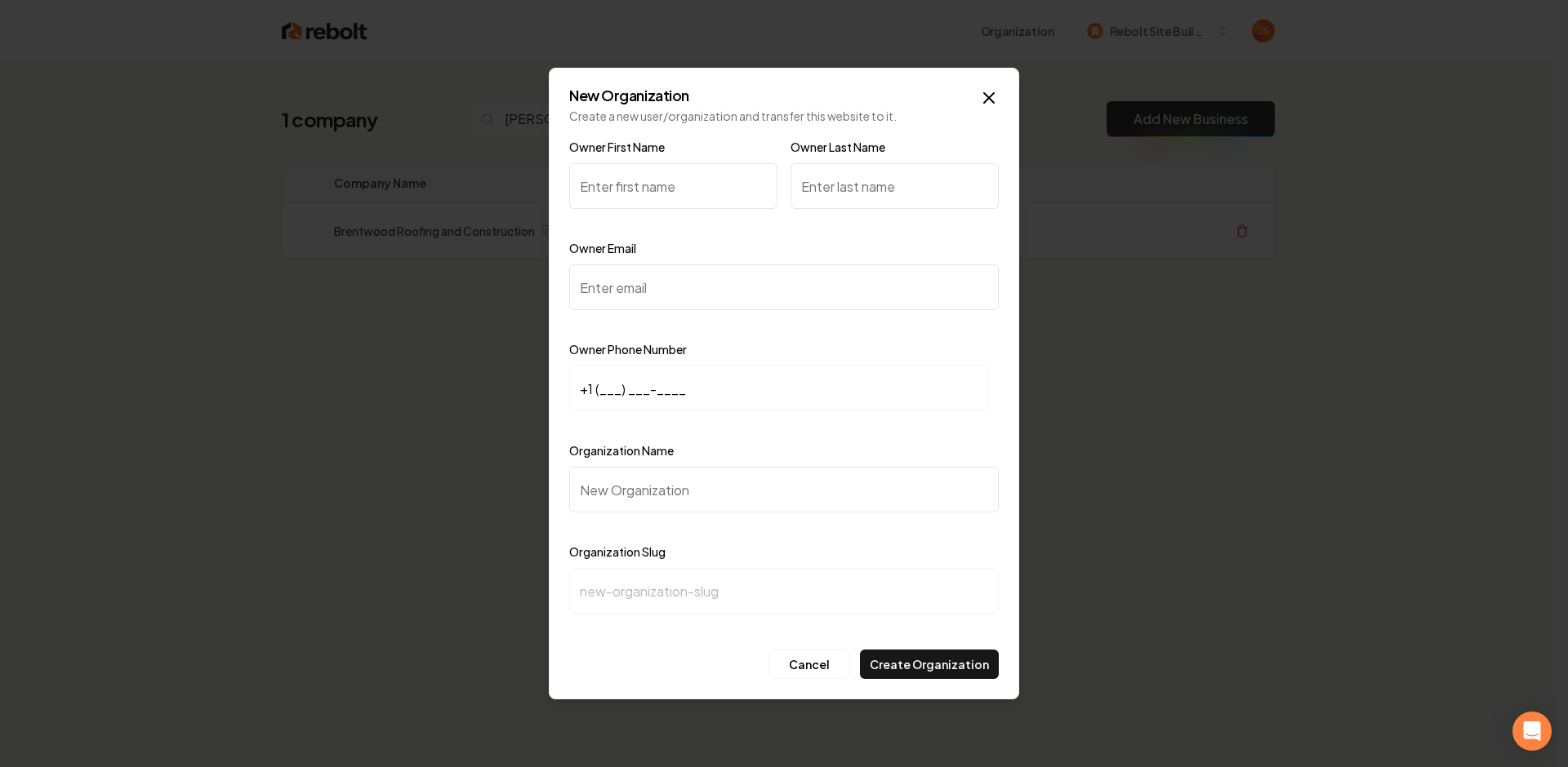
click at [613, 188] on input "Owner First Name" at bounding box center [673, 186] width 208 height 45
click at [608, 382] on input "+1 (___) ___-____" at bounding box center [778, 388] width 418 height 45
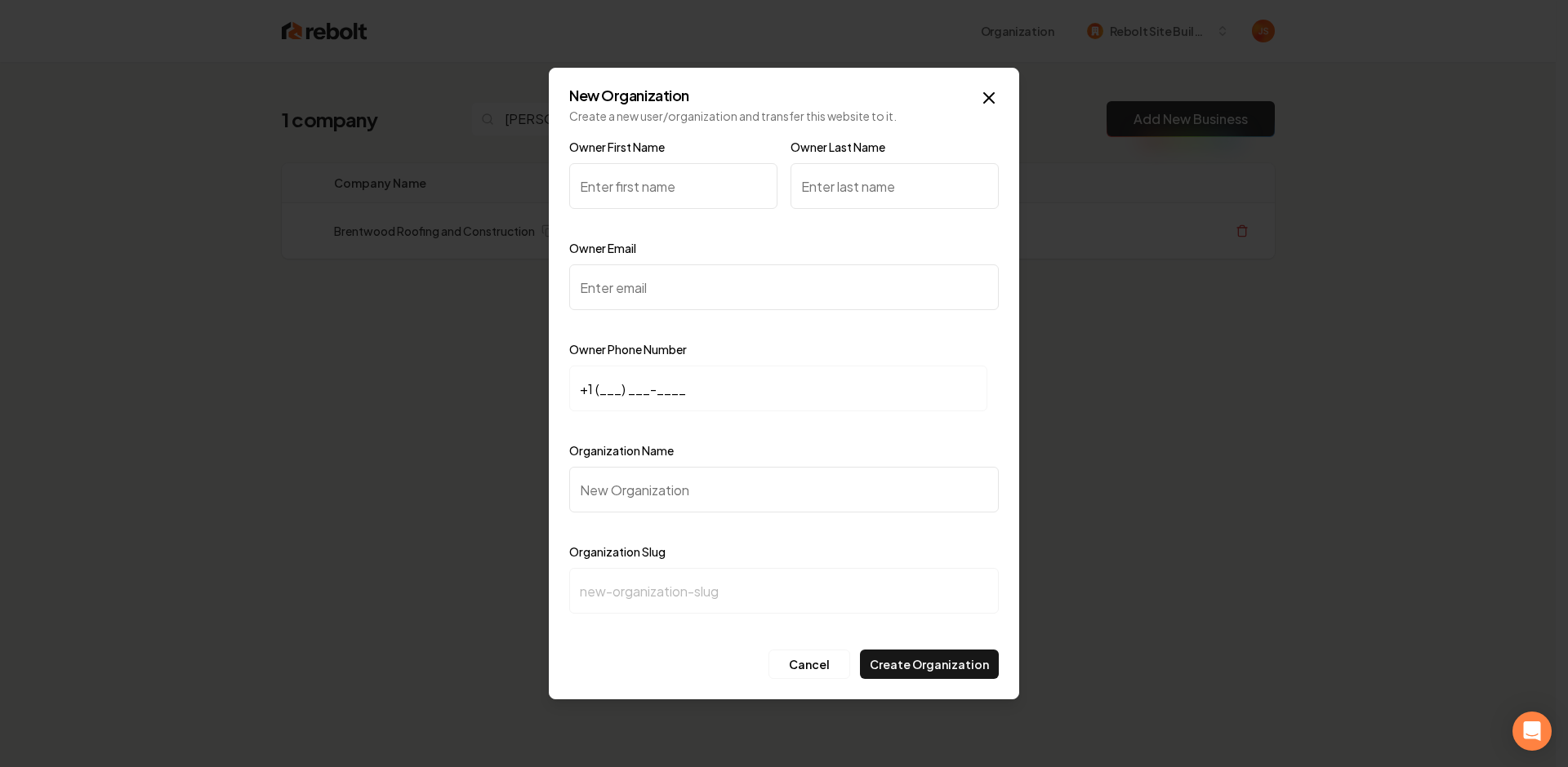
paste input "713) 816-2644"
type input "+1 (713) 816-2644"
click at [601, 482] on input "Organization Name" at bounding box center [784, 489] width 429 height 45
type input "B"
type input "b"
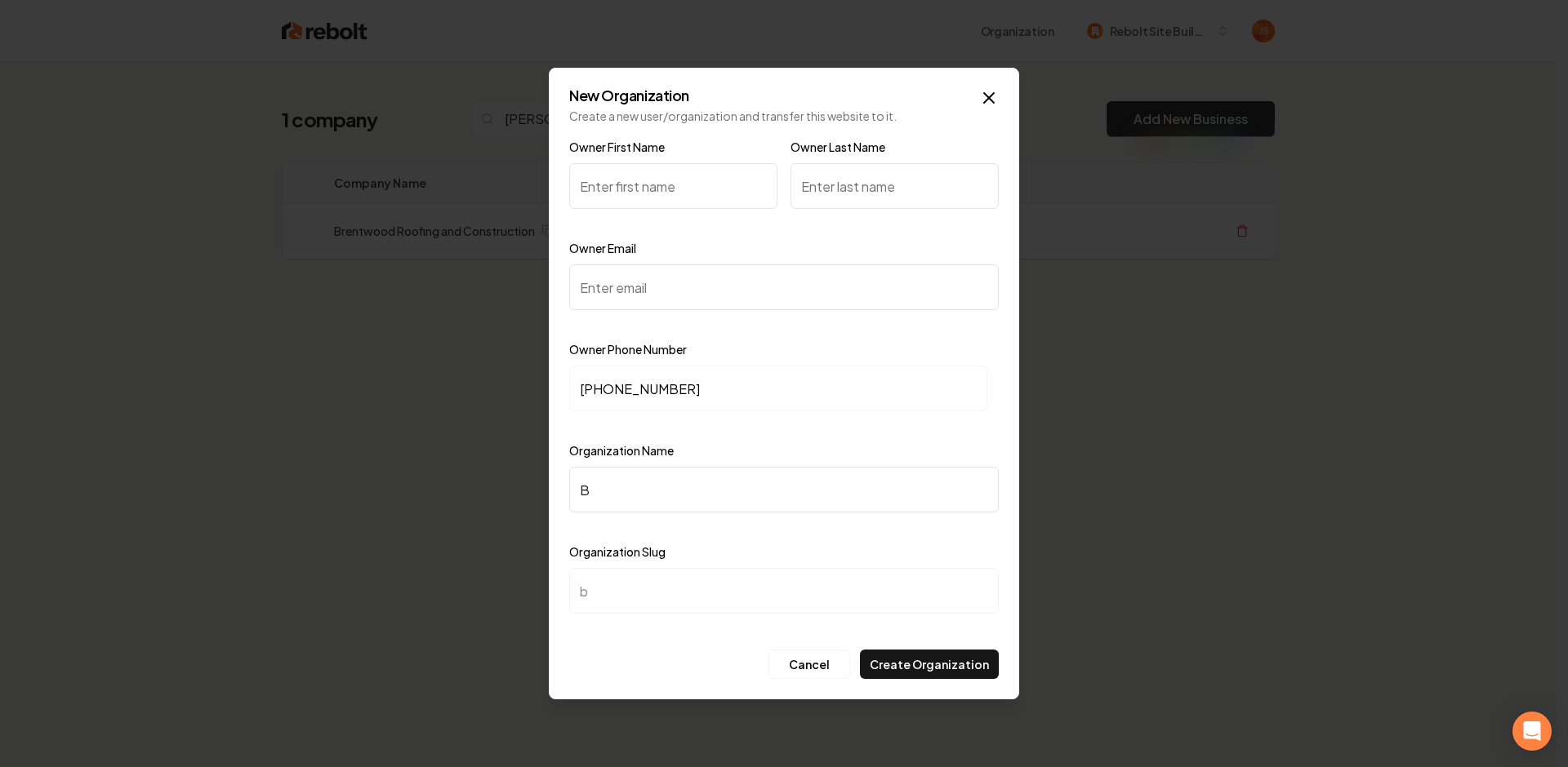
type input "Br"
type input "br"
type input "Bre"
type input "bre"
type input "Bren"
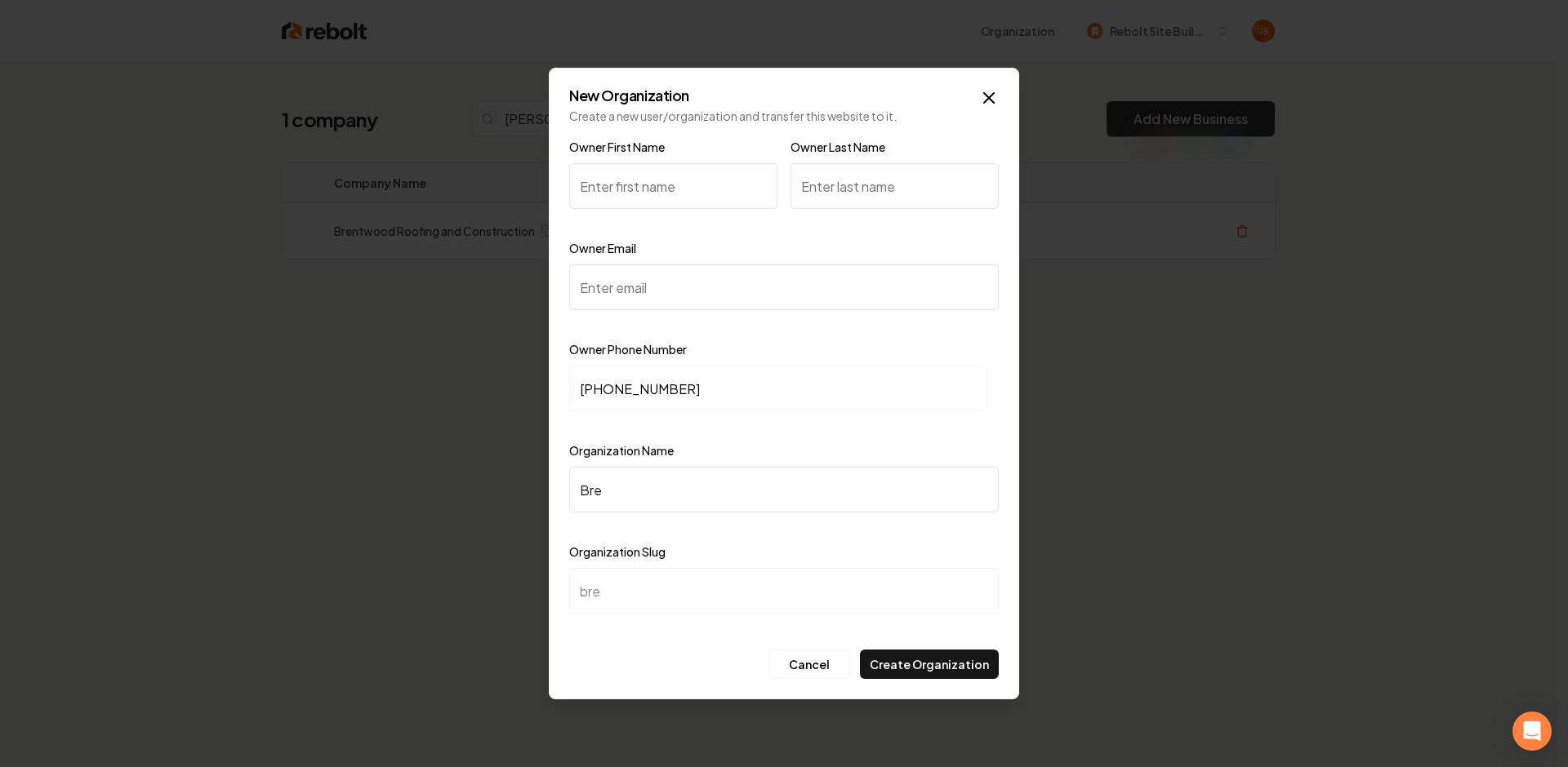
type input "bren"
type input "Brent"
type input "brent"
type input "Brentw"
type input "brentw"
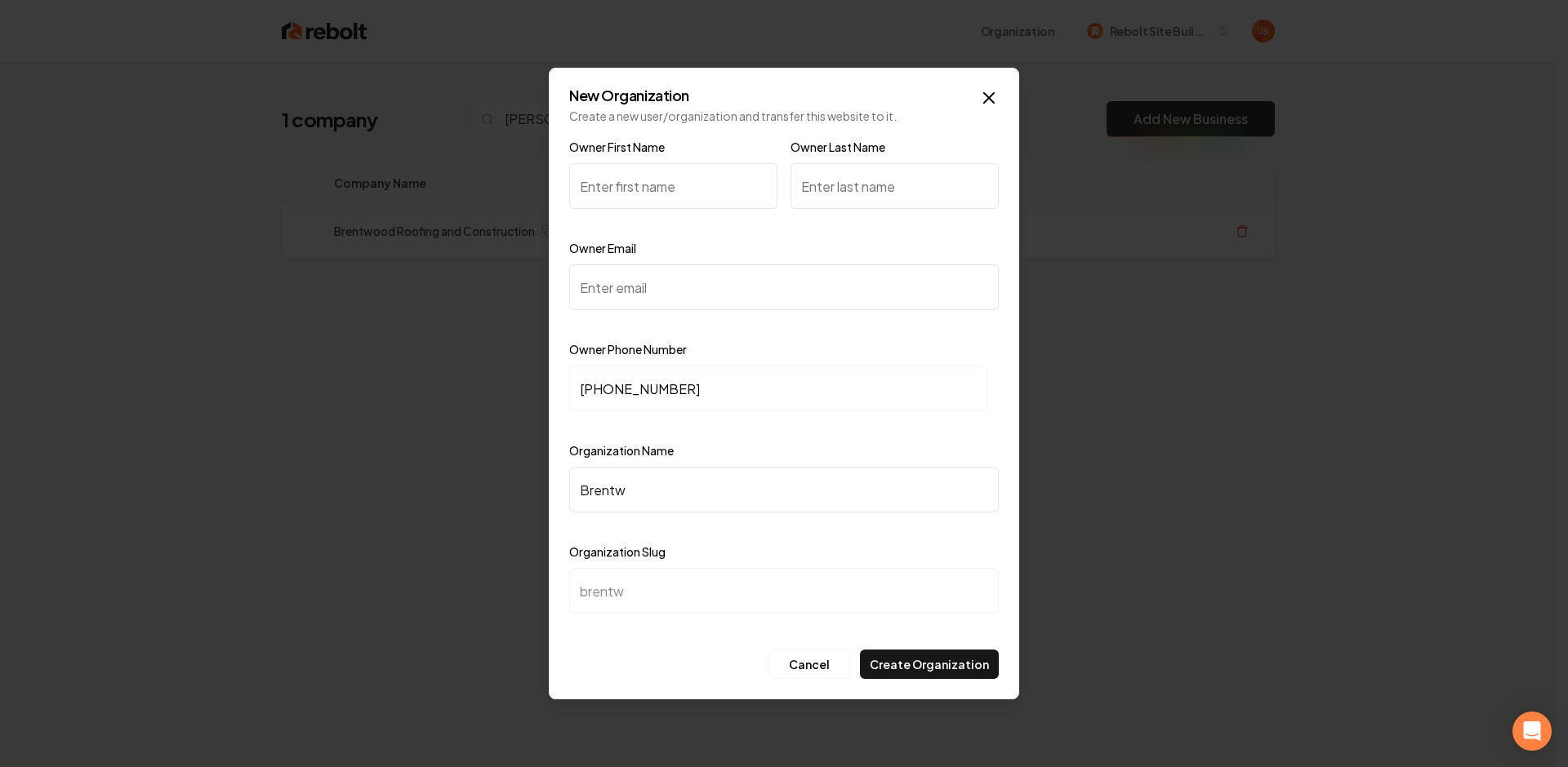
type input "Brentwo"
type input "brentwo"
type input "Brentwoo"
type input "brentwoo"
type input "Brentwood"
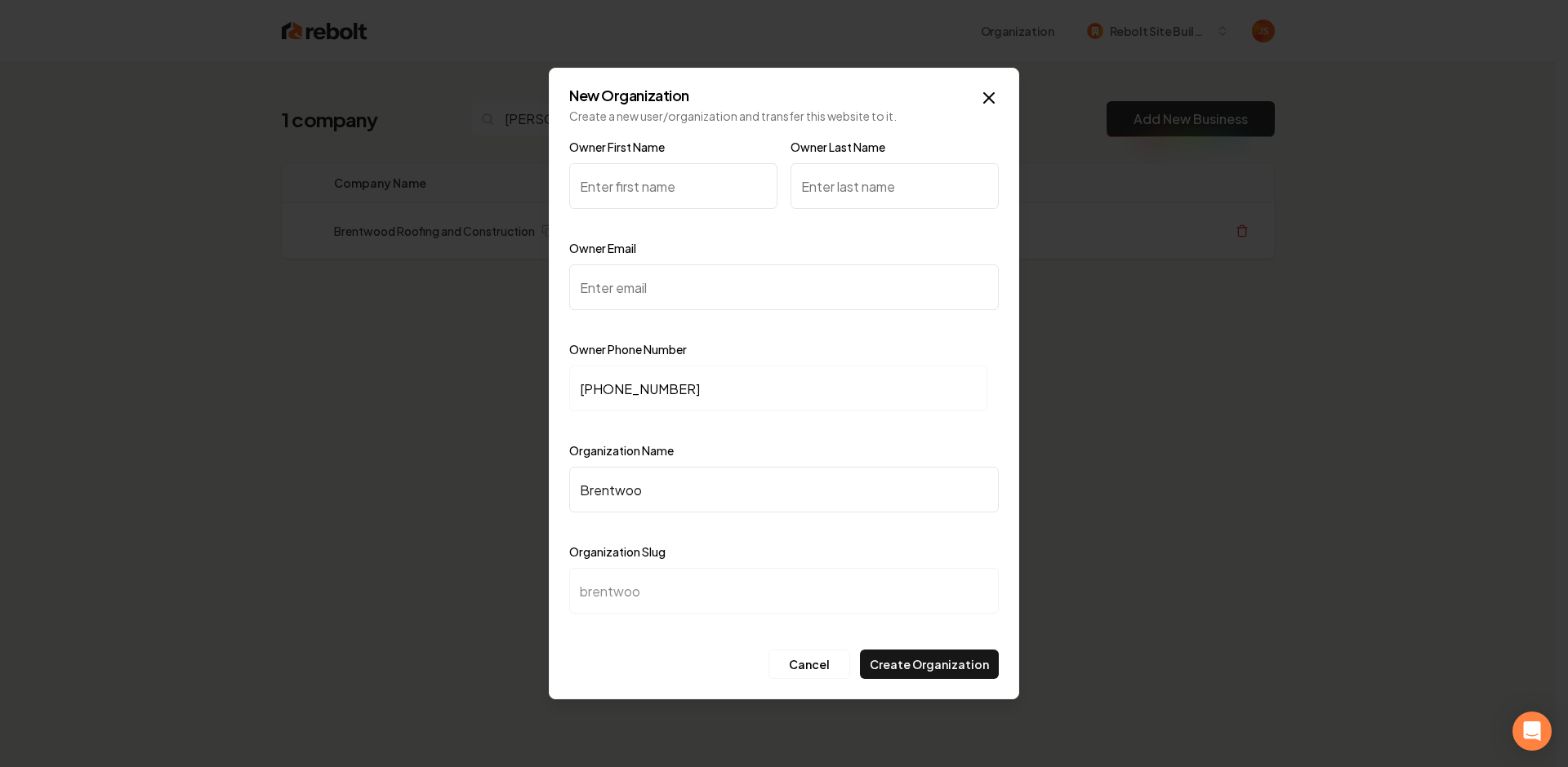
type input "brentwood"
type input "Brentwood R"
type input "brentwood-r"
type input "Brentwood Ro"
type input "brentwood-ro"
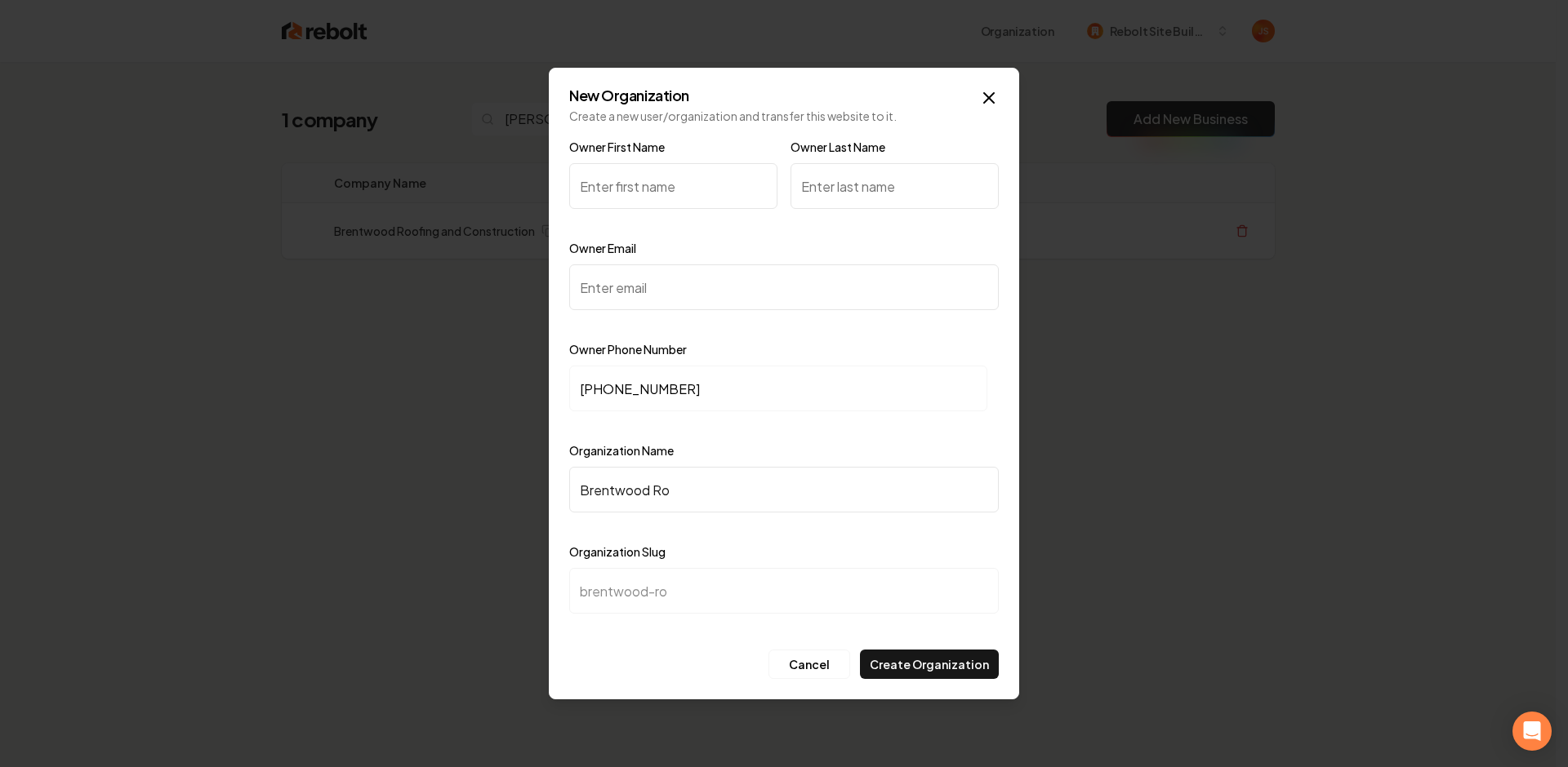
type input "Brentwood Roo"
type input "brentwood-roo"
type input "Brentwood Roof"
type input "brentwood-roof"
type input "Brentwood Roofi"
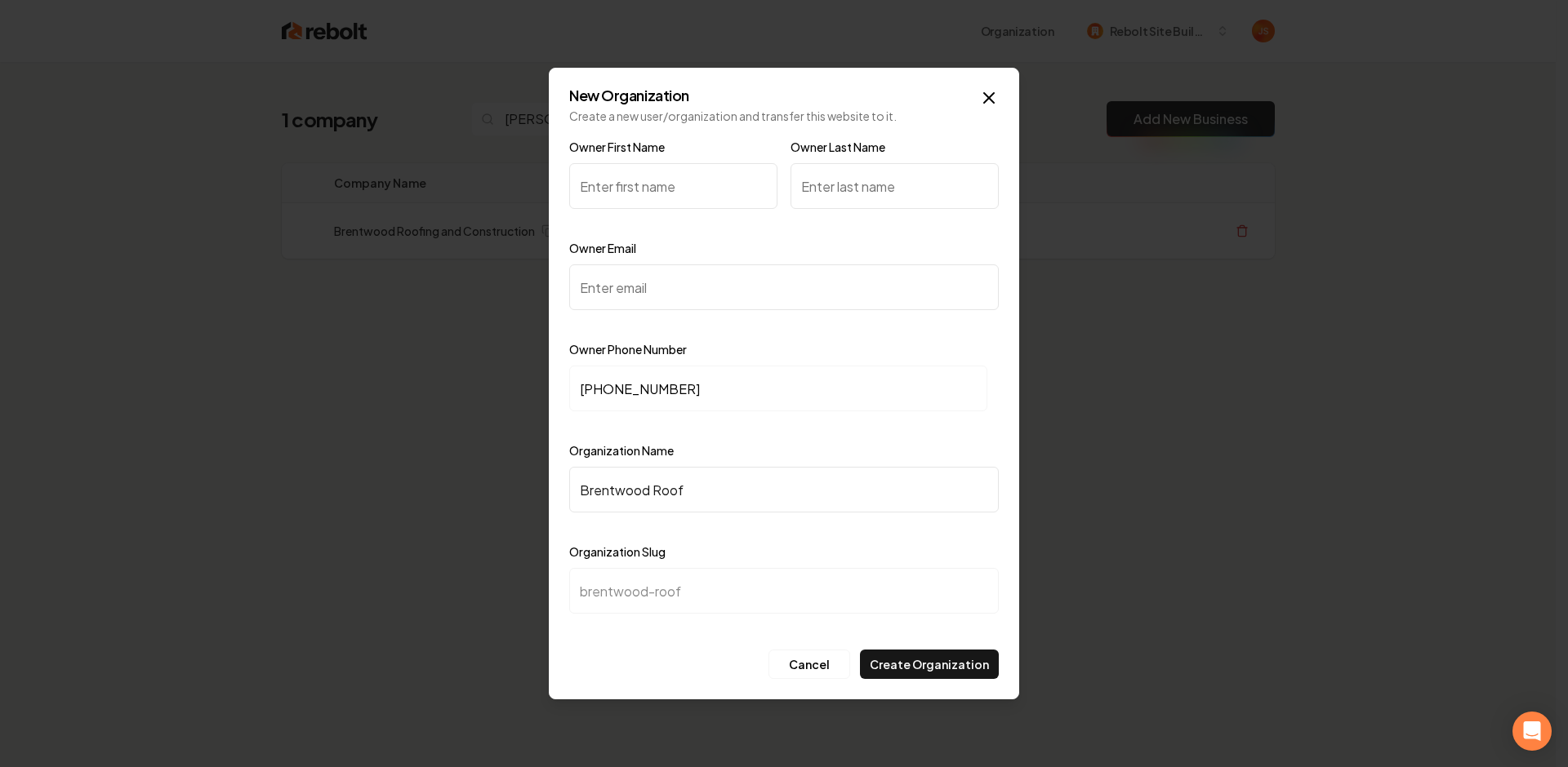
type input "brentwood-roofi"
type input "Brentwood Roofin"
type input "brentwood-roofin"
type input "Brentwood Roofing"
type input "brentwood-roofing"
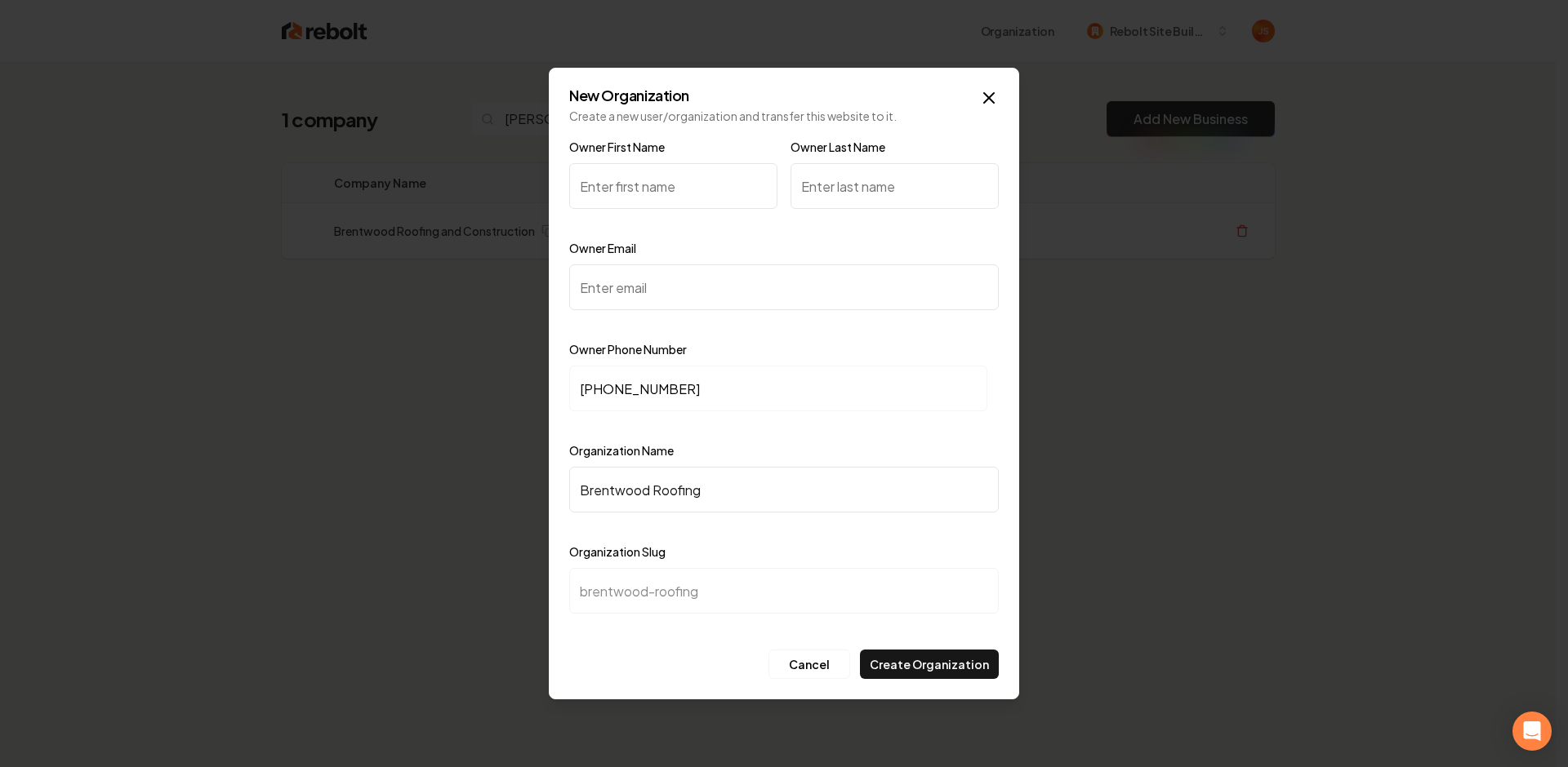
type input "Brentwood Roofing a"
type input "brentwood-roofing-a"
type input "Brentwood Roofing an"
type input "brentwood-roofing-an"
type input "Brentwood Roofing and"
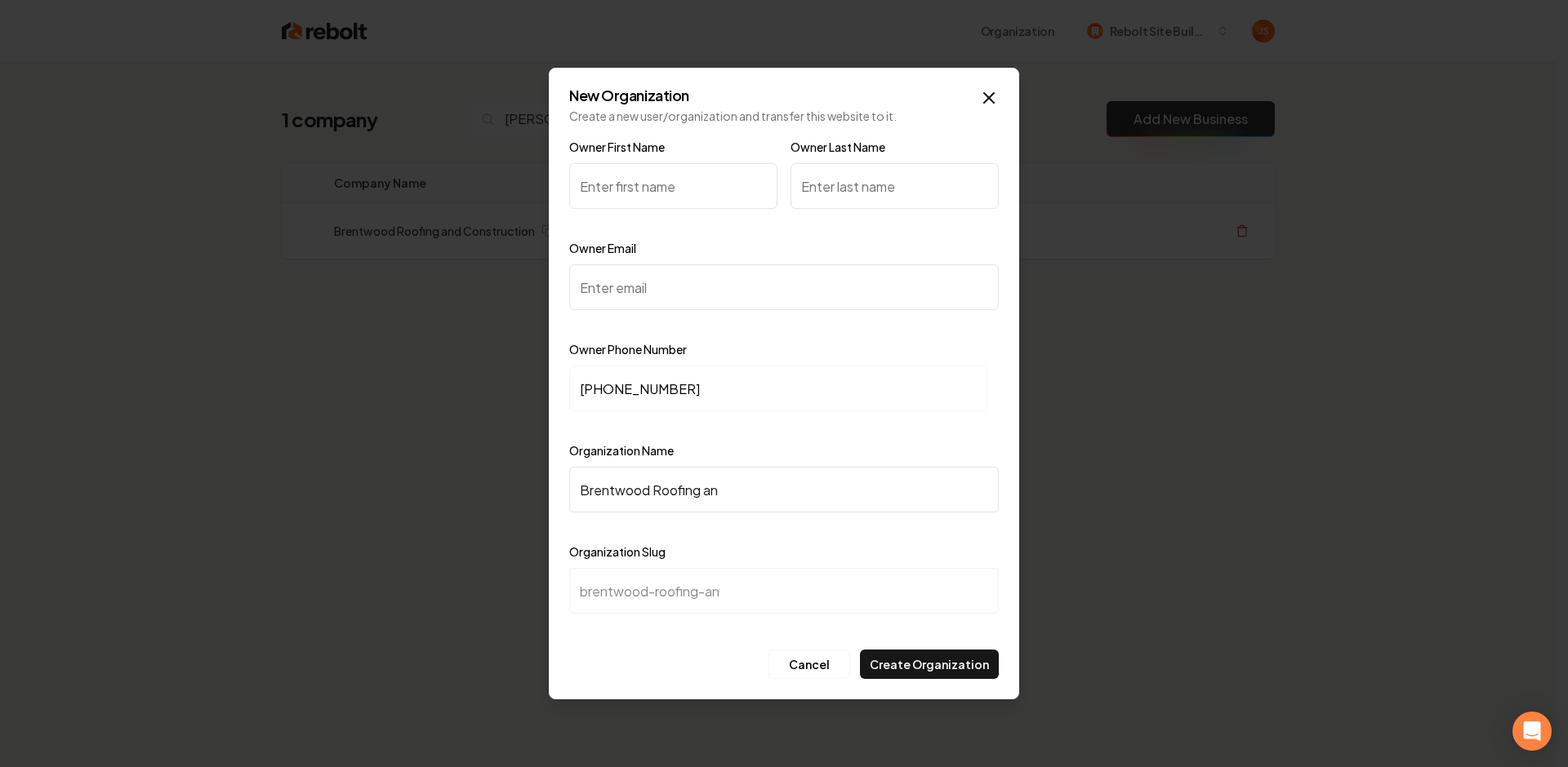
type input "brentwood-roofing-and"
type input "Brentwood Roofing and C"
type input "brentwood-roofing-and-c"
type input "Brentwood Roofing and CO"
type input "brentwood-roofing-and-co"
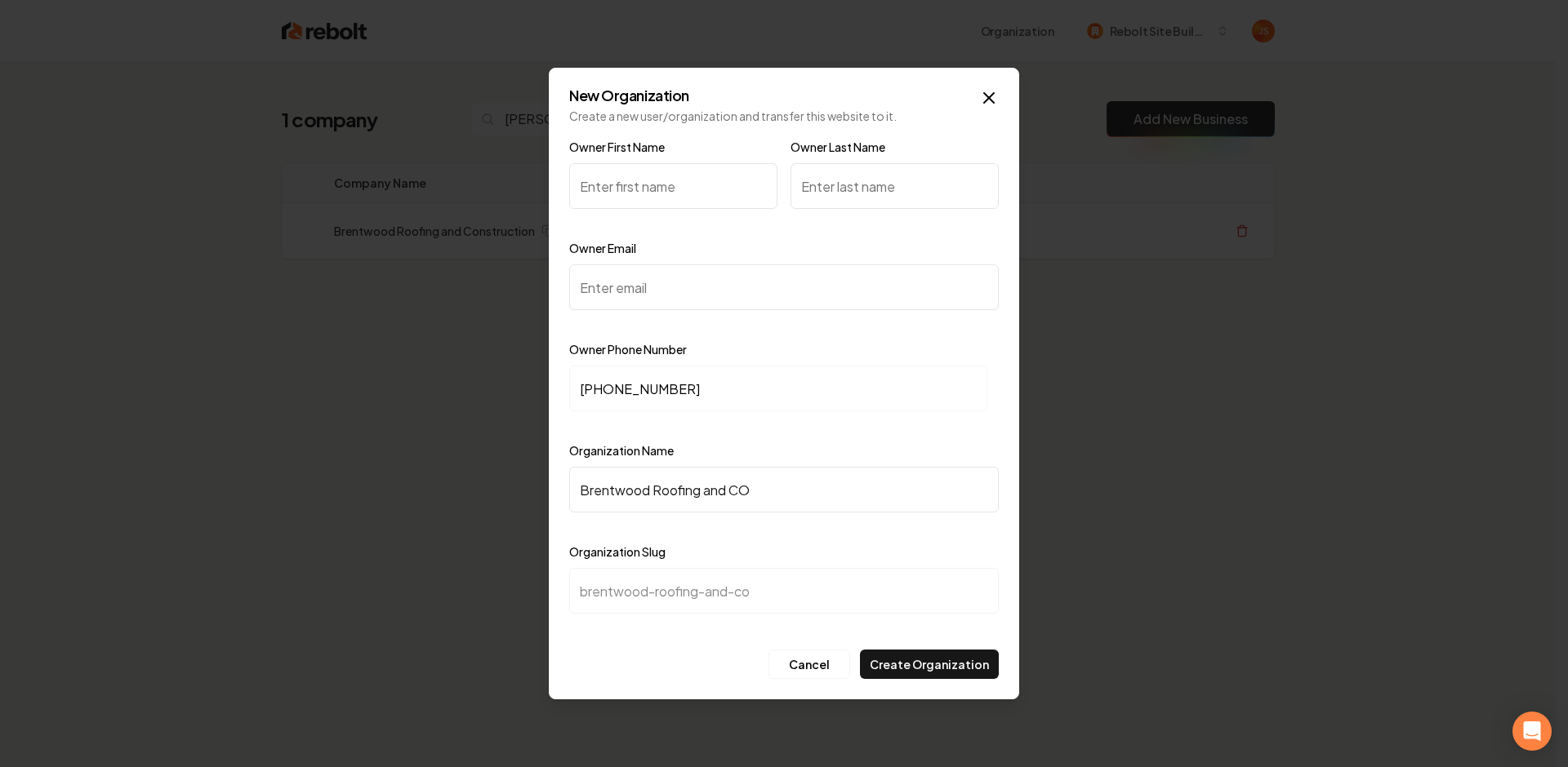
type input "Brentwood Roofing and COn"
type input "brentwood-roofing-and-con"
type input "Brentwood Roofing and COns"
type input "brentwood-roofing-and-cons"
type input "Brentwood Roofing and COn"
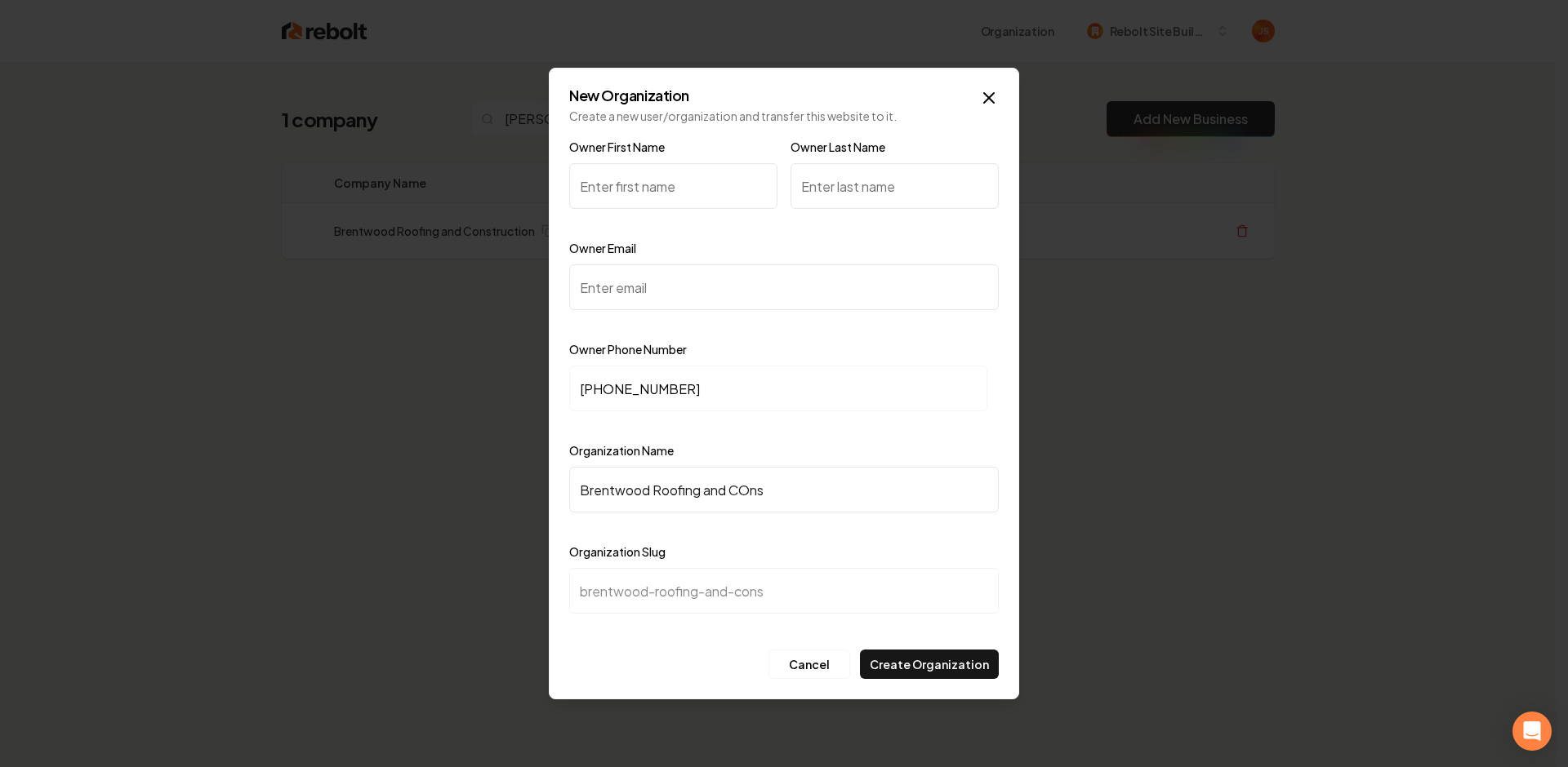
type input "brentwood-roofing-and-con"
type input "Brentwood Roofing and CO"
type input "brentwood-roofing-and-co"
type input "Brentwood Roofing and C"
type input "brentwood-roofing-and-c"
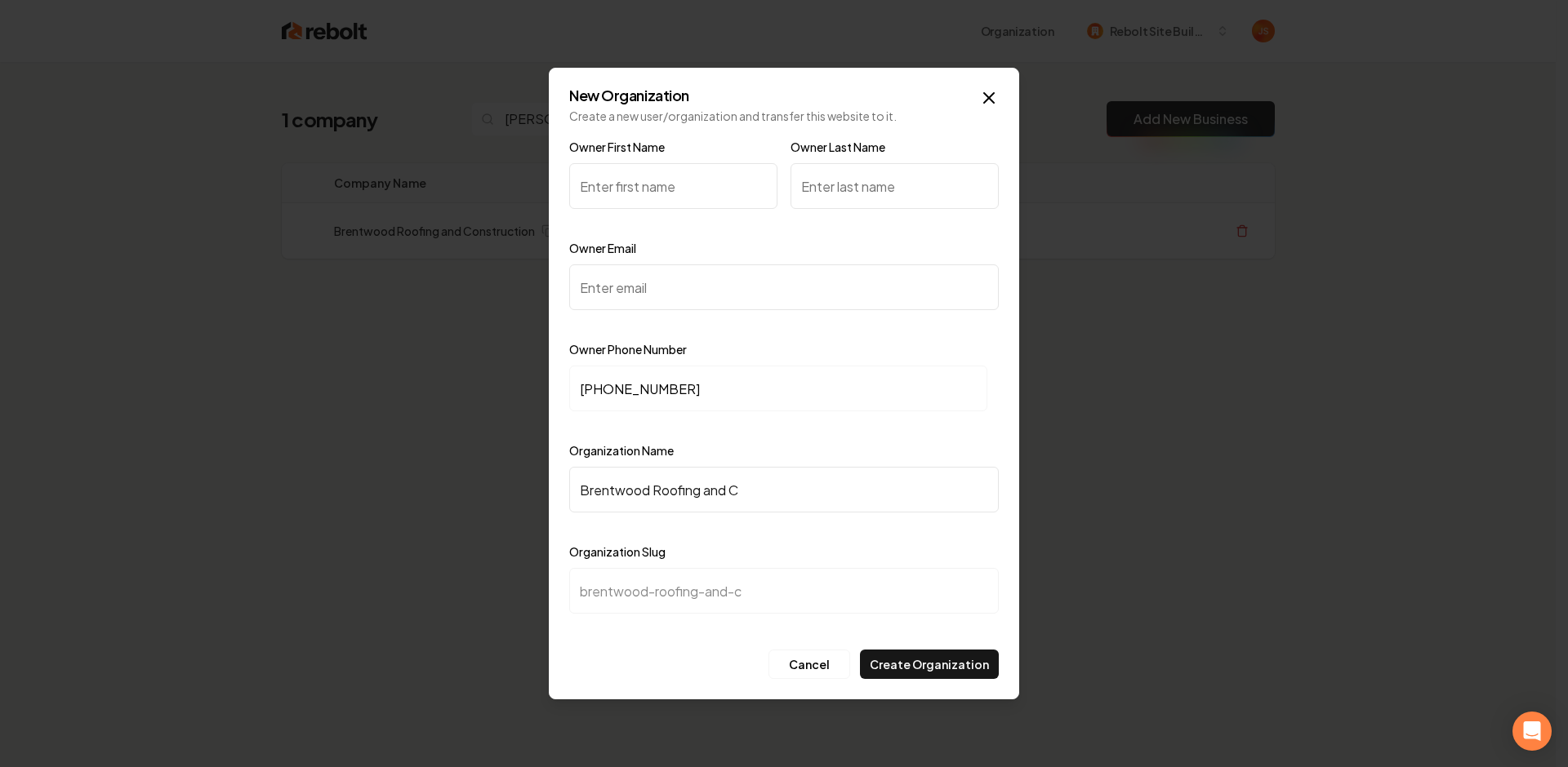
type input "Brentwood Roofing and Co"
type input "brentwood-roofing-and-co"
type input "Brentwood Roofing and Con"
type input "brentwood-roofing-and-con"
type input "Brentwood Roofing and Cons"
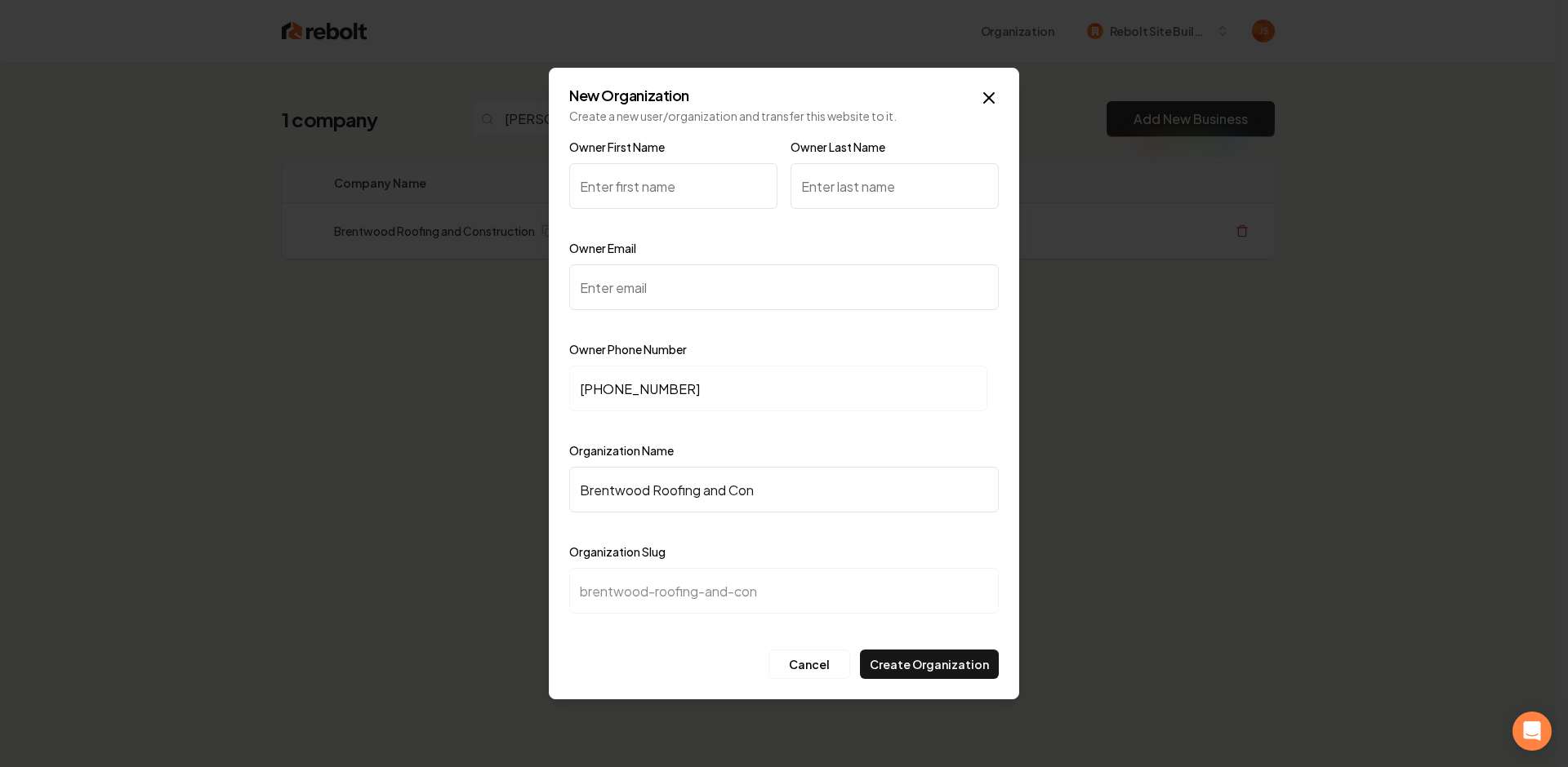
type input "brentwood-roofing-and-cons"
type input "Brentwood Roofing and Const"
type input "brentwood-roofing-and-const"
type input "Brentwood Roofing and Constr"
type input "brentwood-roofing-and-constr"
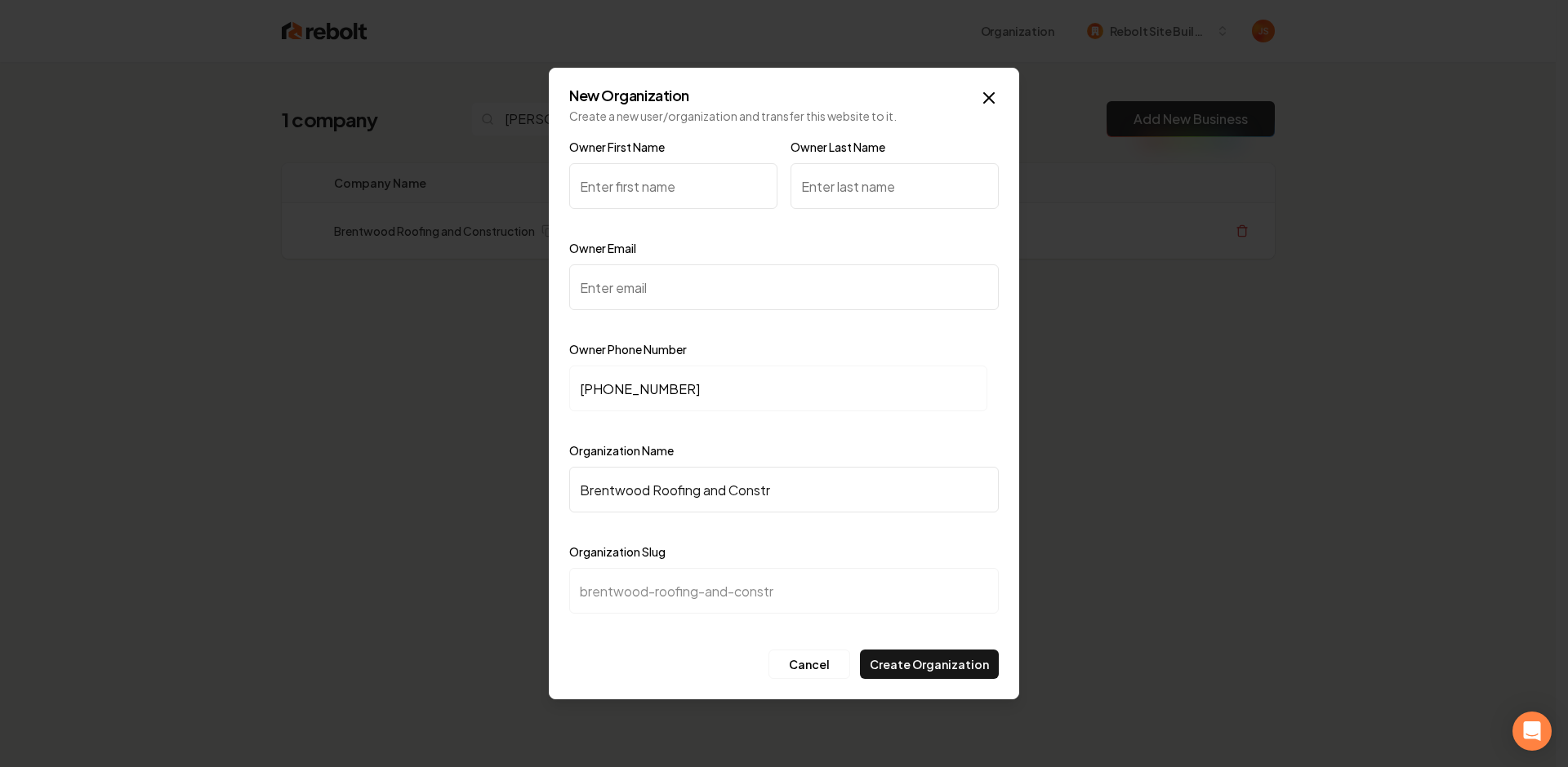
type input "Brentwood Roofing and Constru"
type input "brentwood-roofing-and-constru"
type input "Brentwood Roofing and Construc"
type input "brentwood-roofing-and-construc"
type input "Brentwood Roofing and Construct"
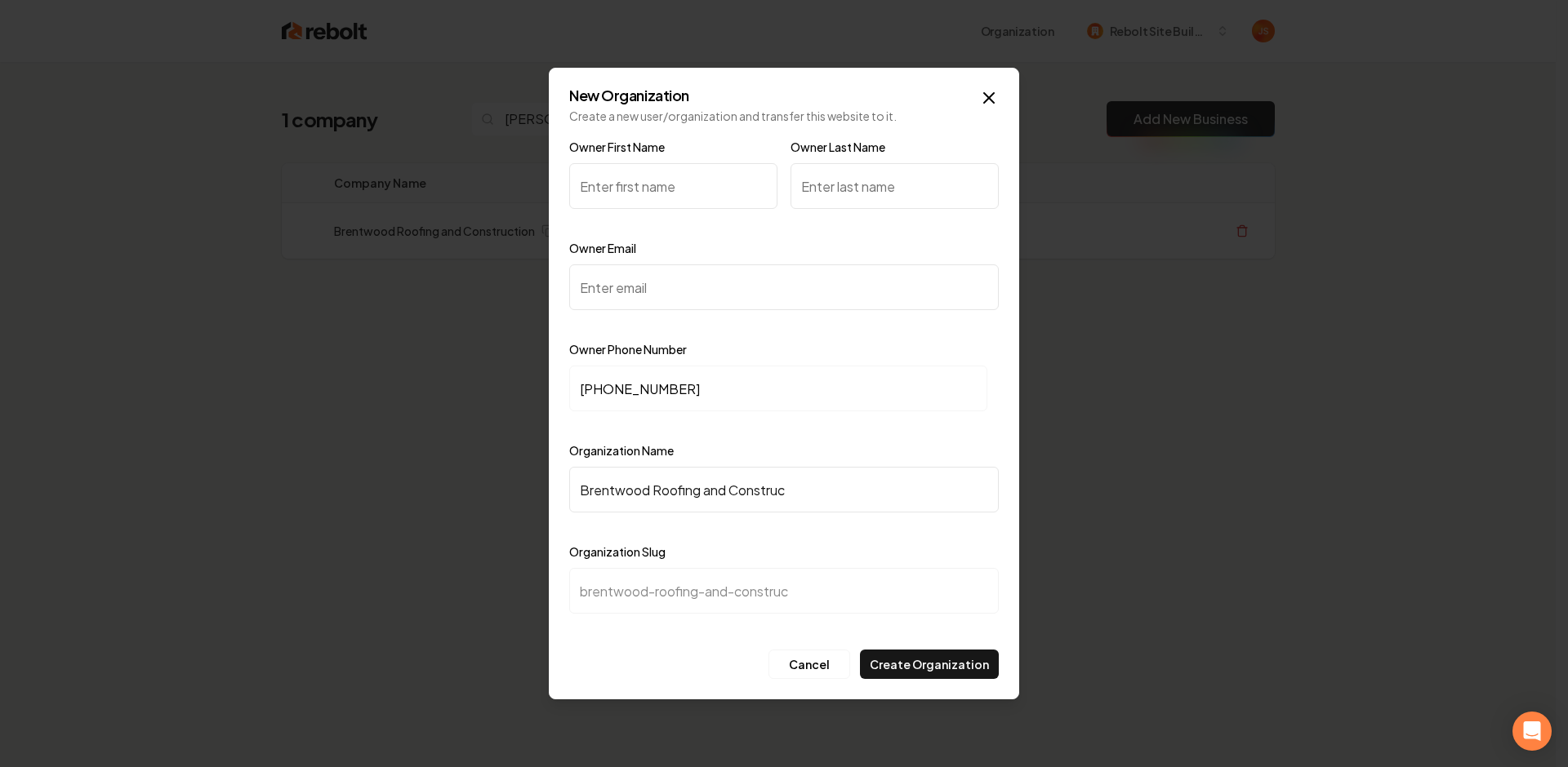
type input "brentwood-roofing-and-construct"
type input "Brentwood Roofing and Constructi"
type input "brentwood-roofing-and-constructi"
type input "Brentwood Roofing and Constructio"
type input "brentwood-roofing-and-constructio"
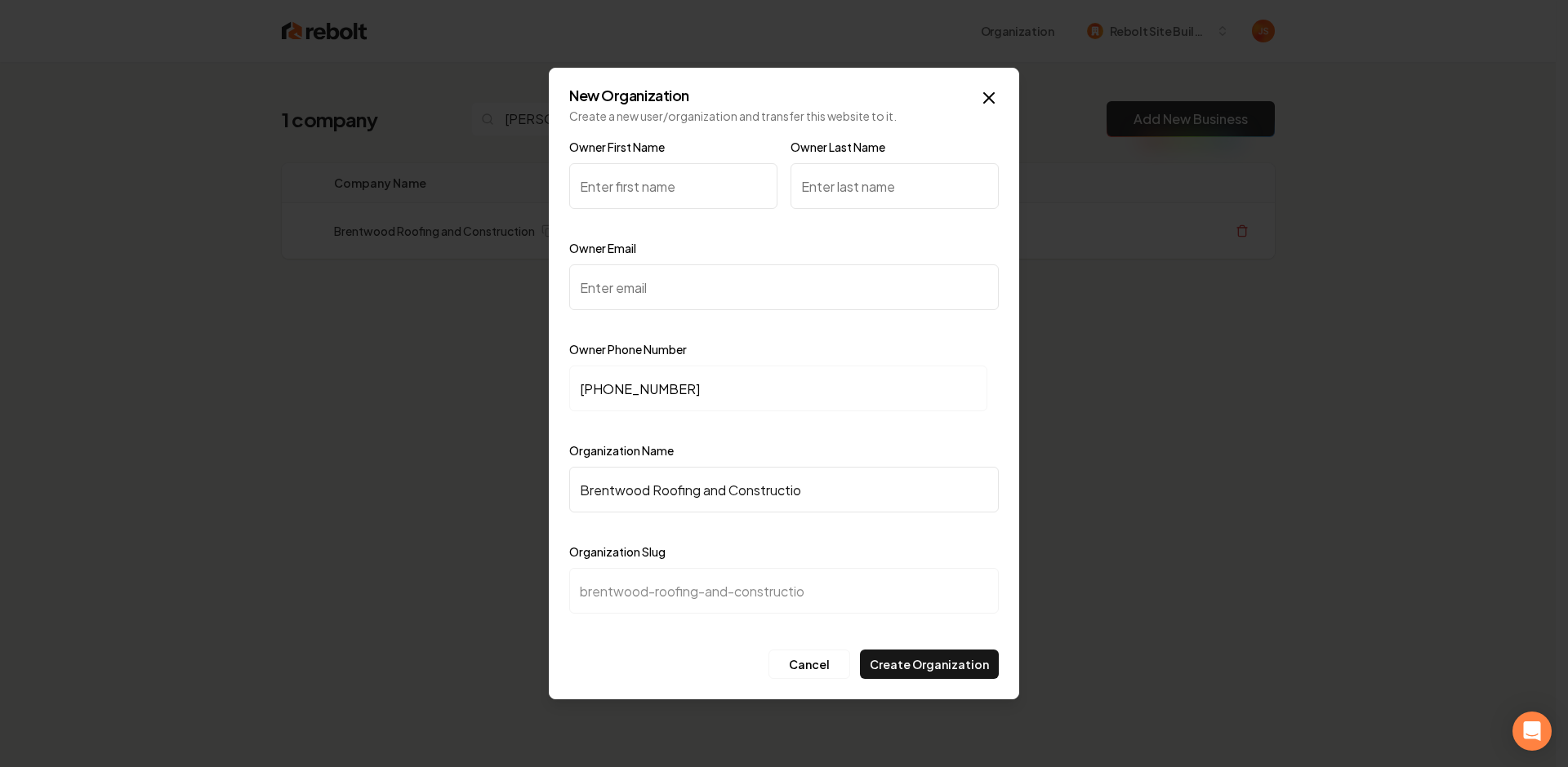
type input "Brentwood Roofing and Construction"
type input "brentwood-roofing-and-construction"
type input "Brentwood Roofing and Construction"
click at [619, 277] on input "Owner Email" at bounding box center [784, 287] width 429 height 45
paste input "[EMAIL_ADDRESS][DOMAIN_NAME]"
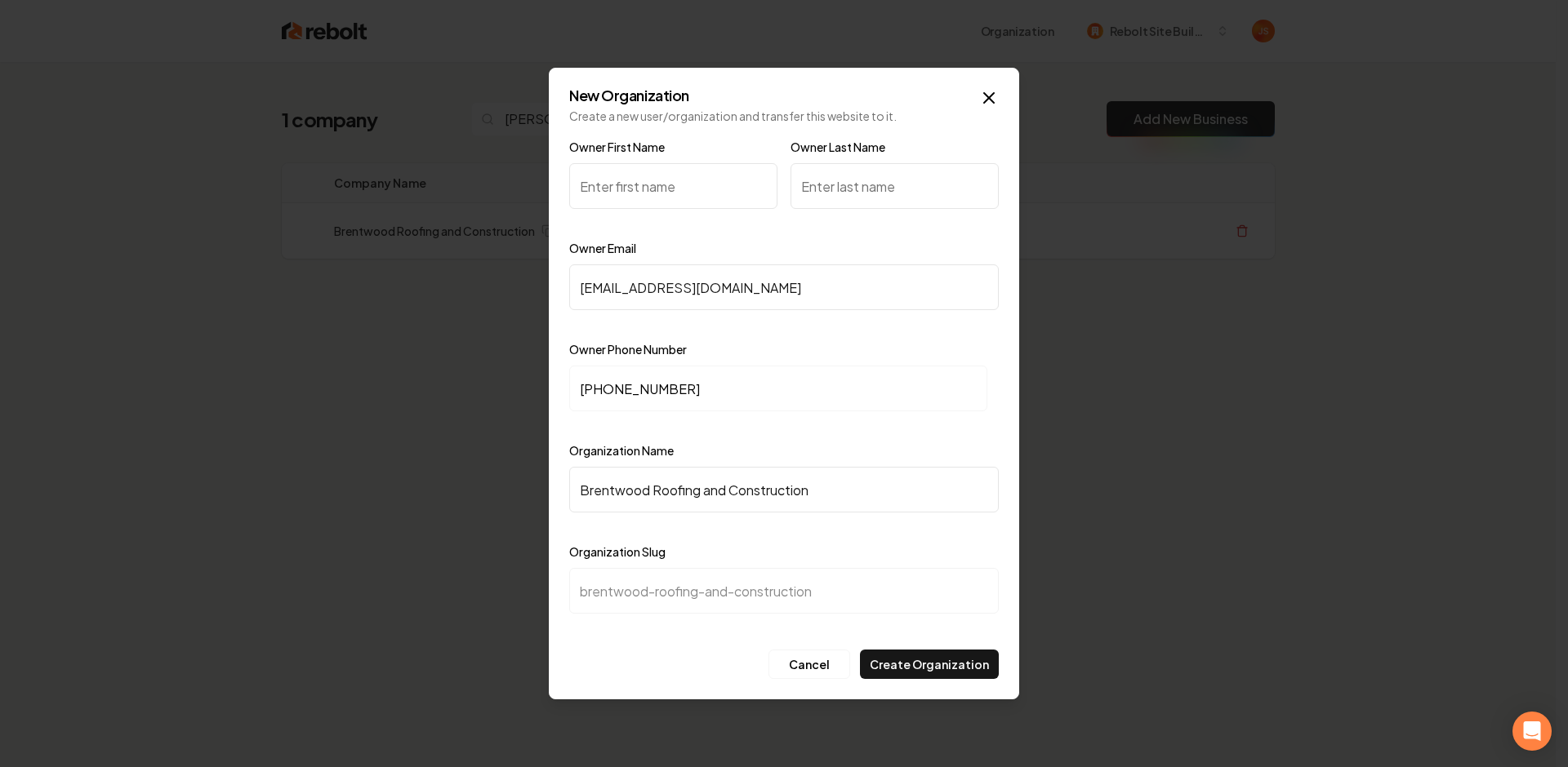
type input "[EMAIL_ADDRESS][DOMAIN_NAME]"
click at [669, 178] on input "Owner First Name" at bounding box center [673, 186] width 208 height 45
type input "Brent"
click at [927, 180] on input "Owner Last Name" at bounding box center [894, 186] width 208 height 45
type input "W"
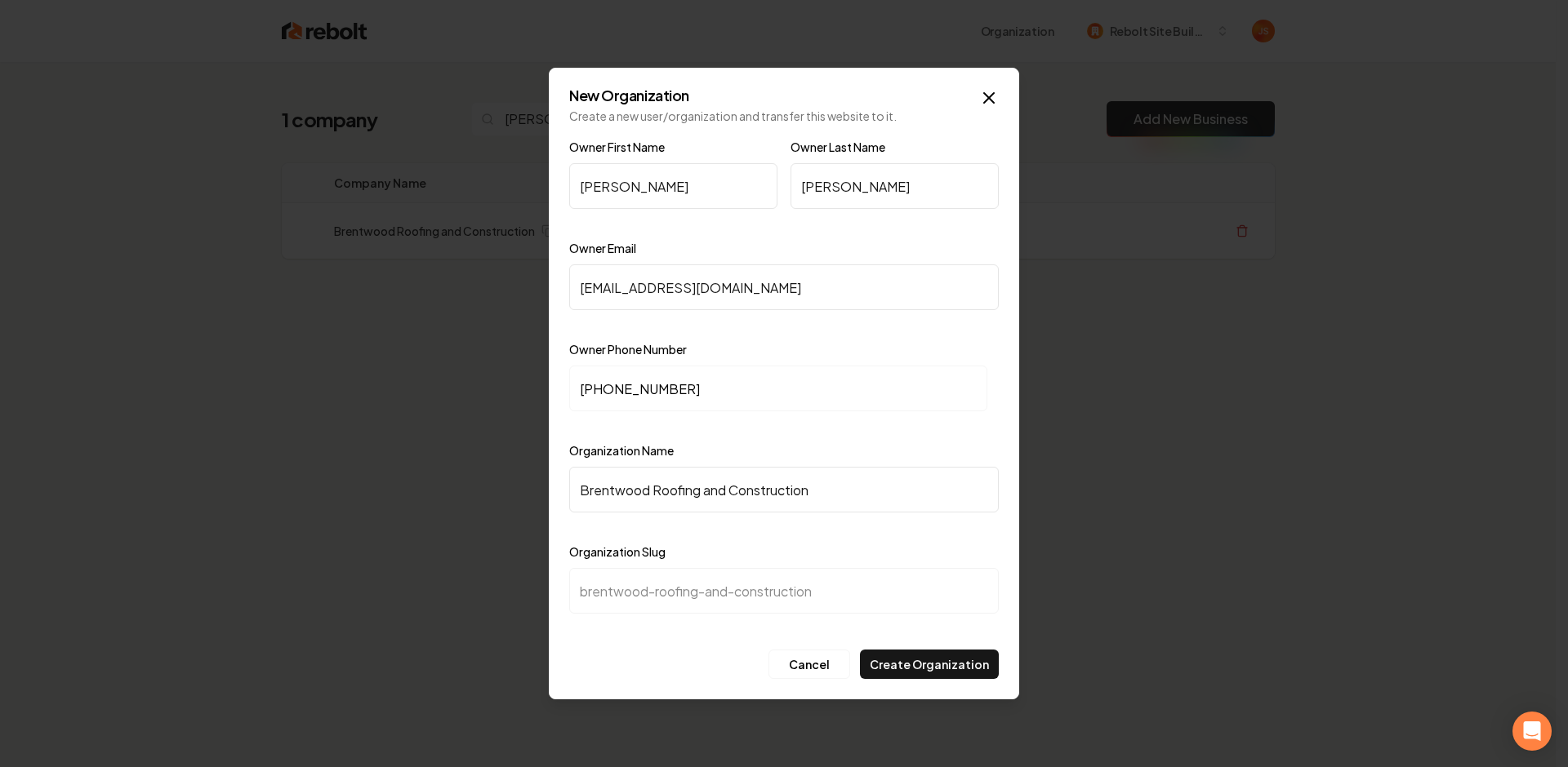
type input "Girouard"
click at [813, 238] on div "Owner Email support@brentwoodroofs.com" at bounding box center [784, 285] width 429 height 94
click at [918, 663] on button "Create Organization" at bounding box center [929, 664] width 139 height 29
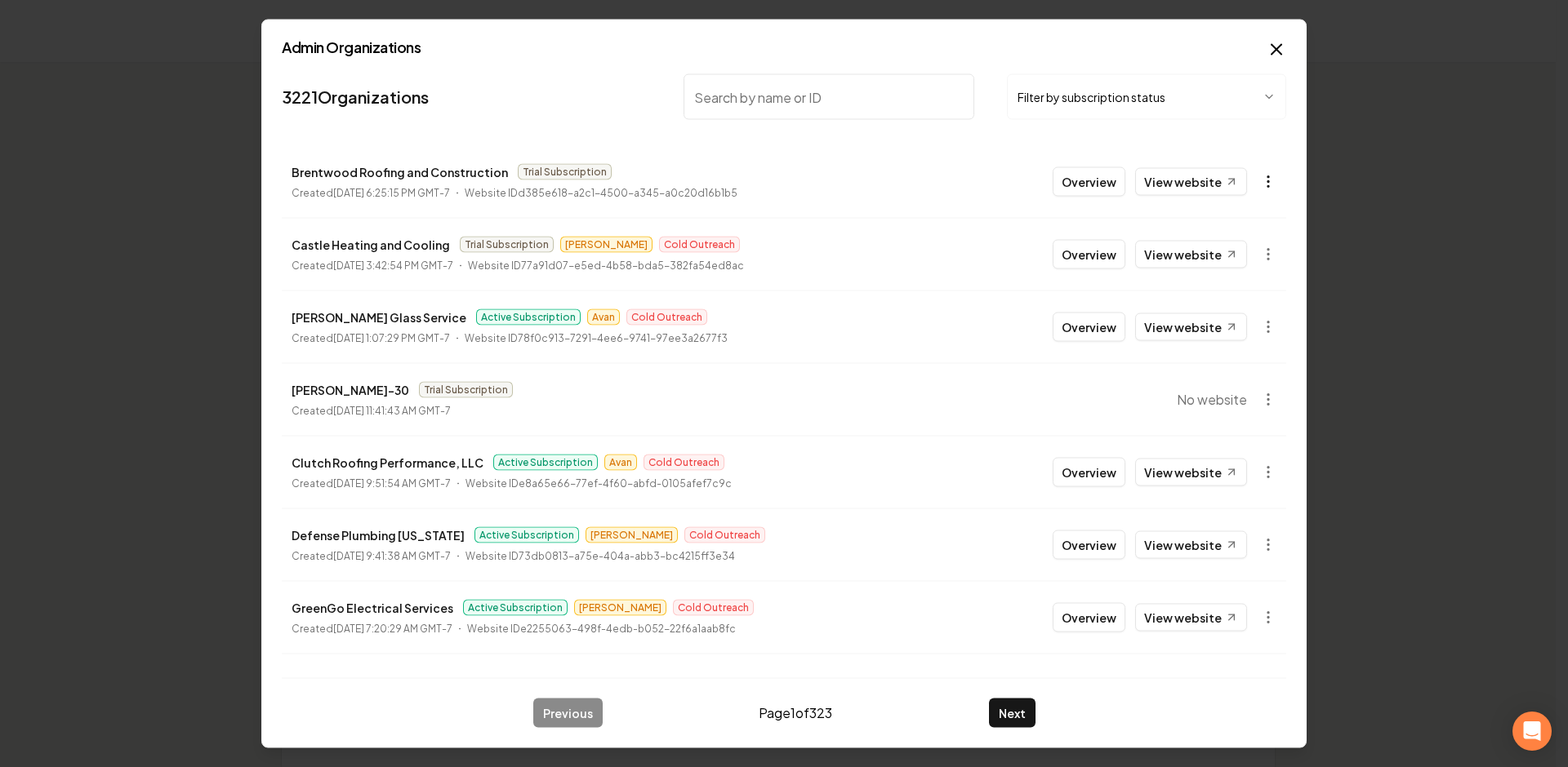
click at [1260, 179] on icon "button" at bounding box center [1267, 181] width 16 height 16
click at [1203, 251] on div "Get Payment Link" at bounding box center [1216, 245] width 104 height 26
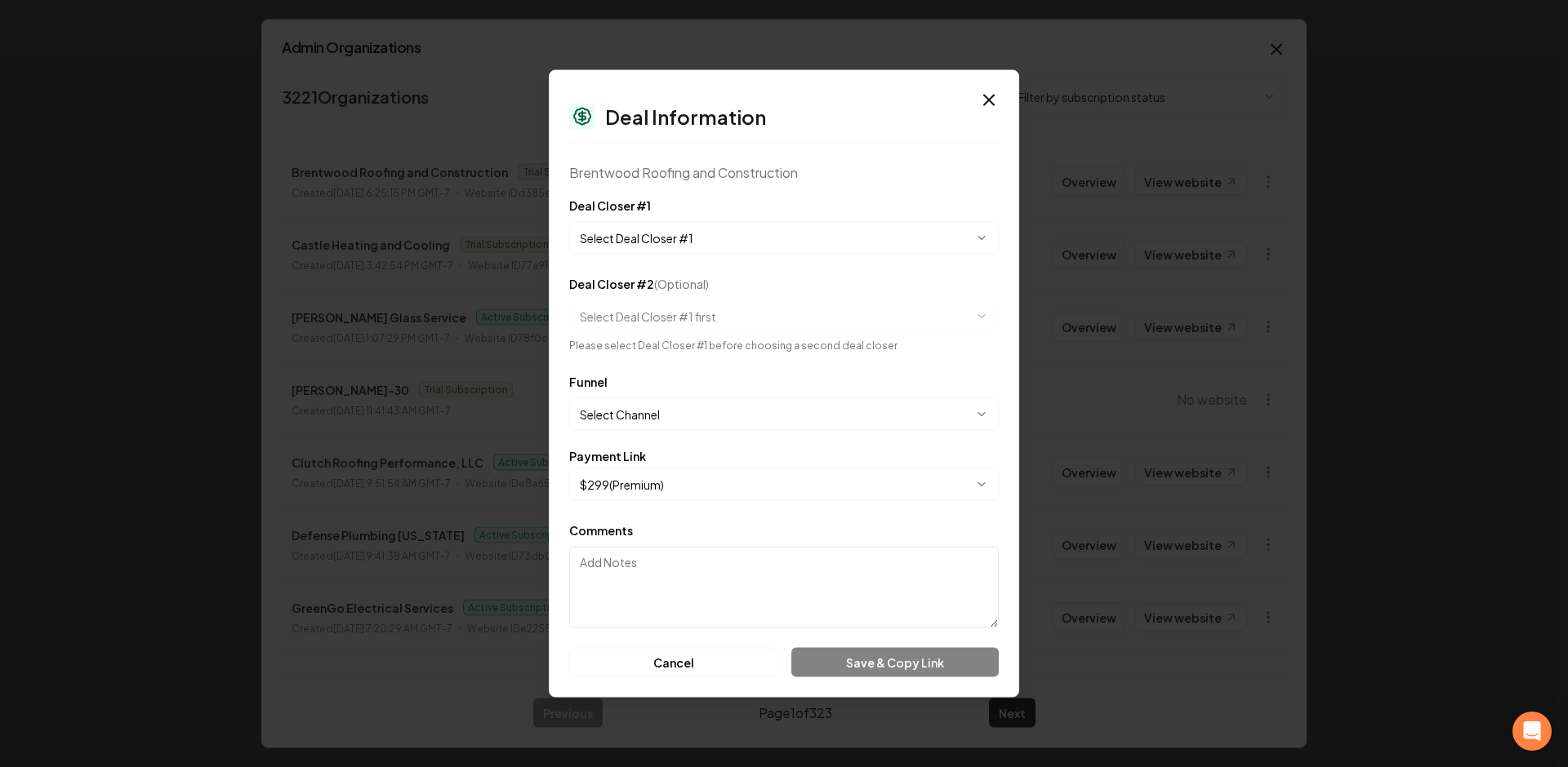
click at [723, 234] on button "Select Deal Closer #1" at bounding box center [784, 238] width 429 height 33
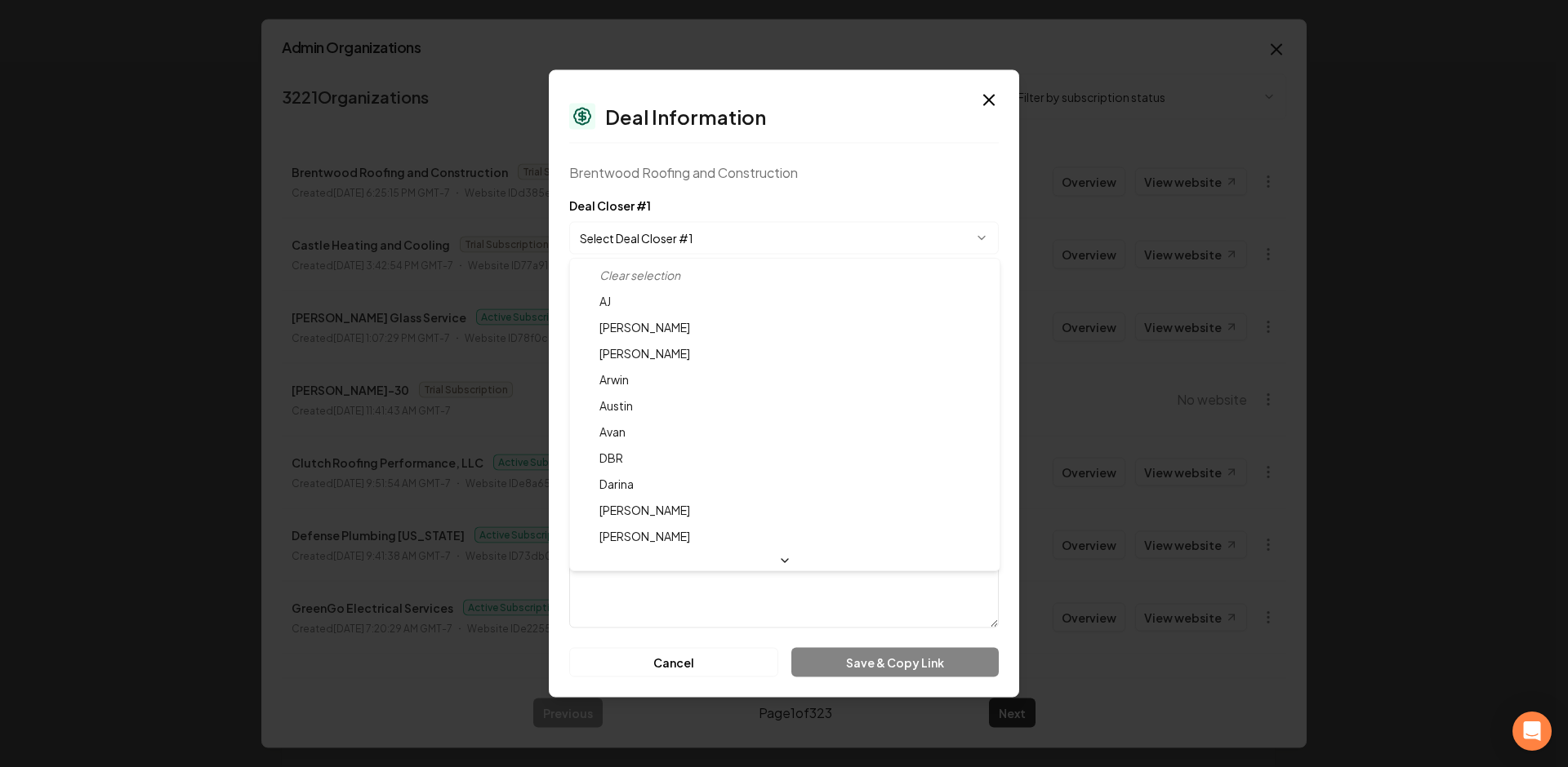
select select "**********"
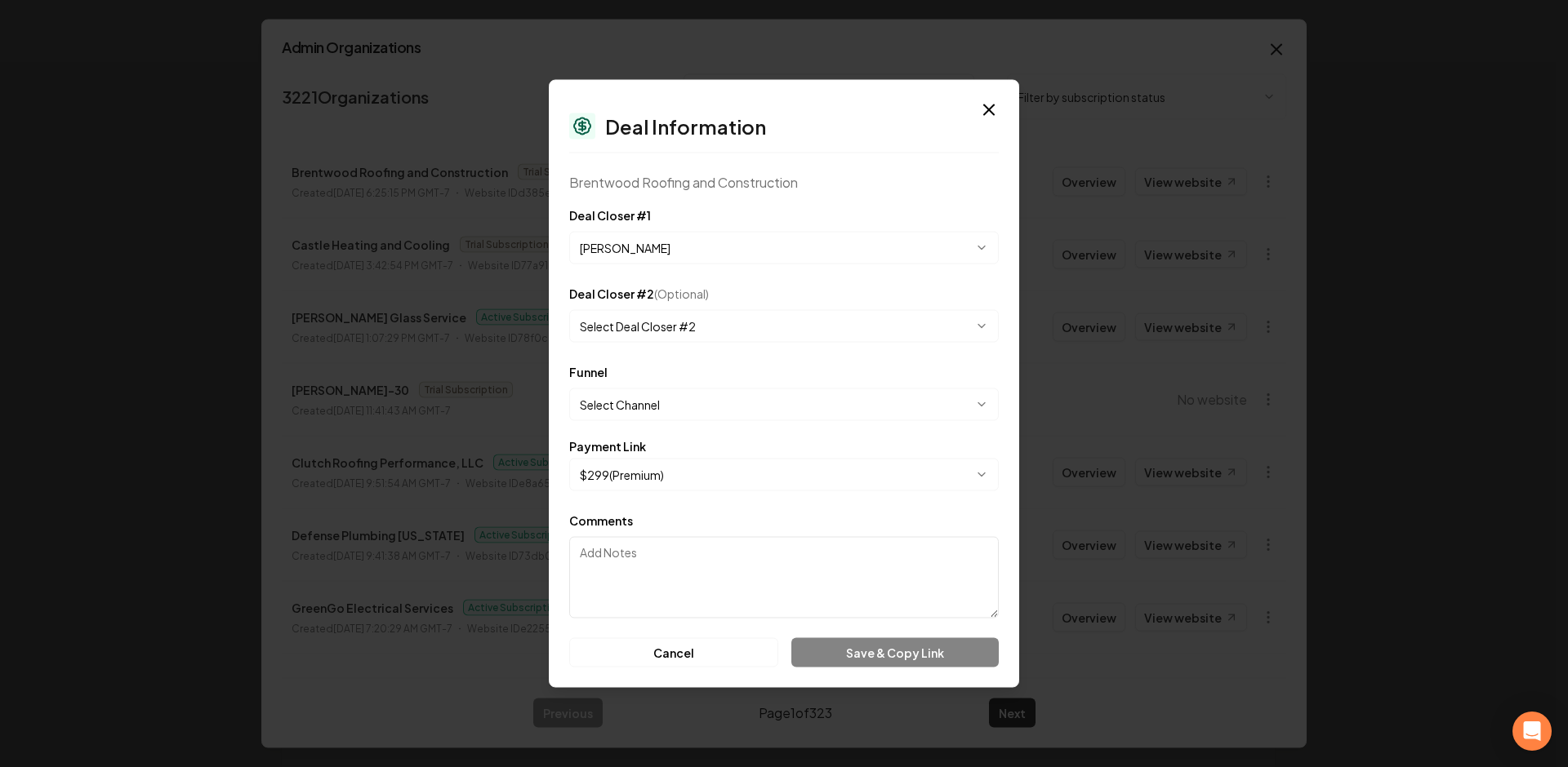
click at [676, 316] on button "Select Deal Closer #2" at bounding box center [784, 326] width 429 height 33
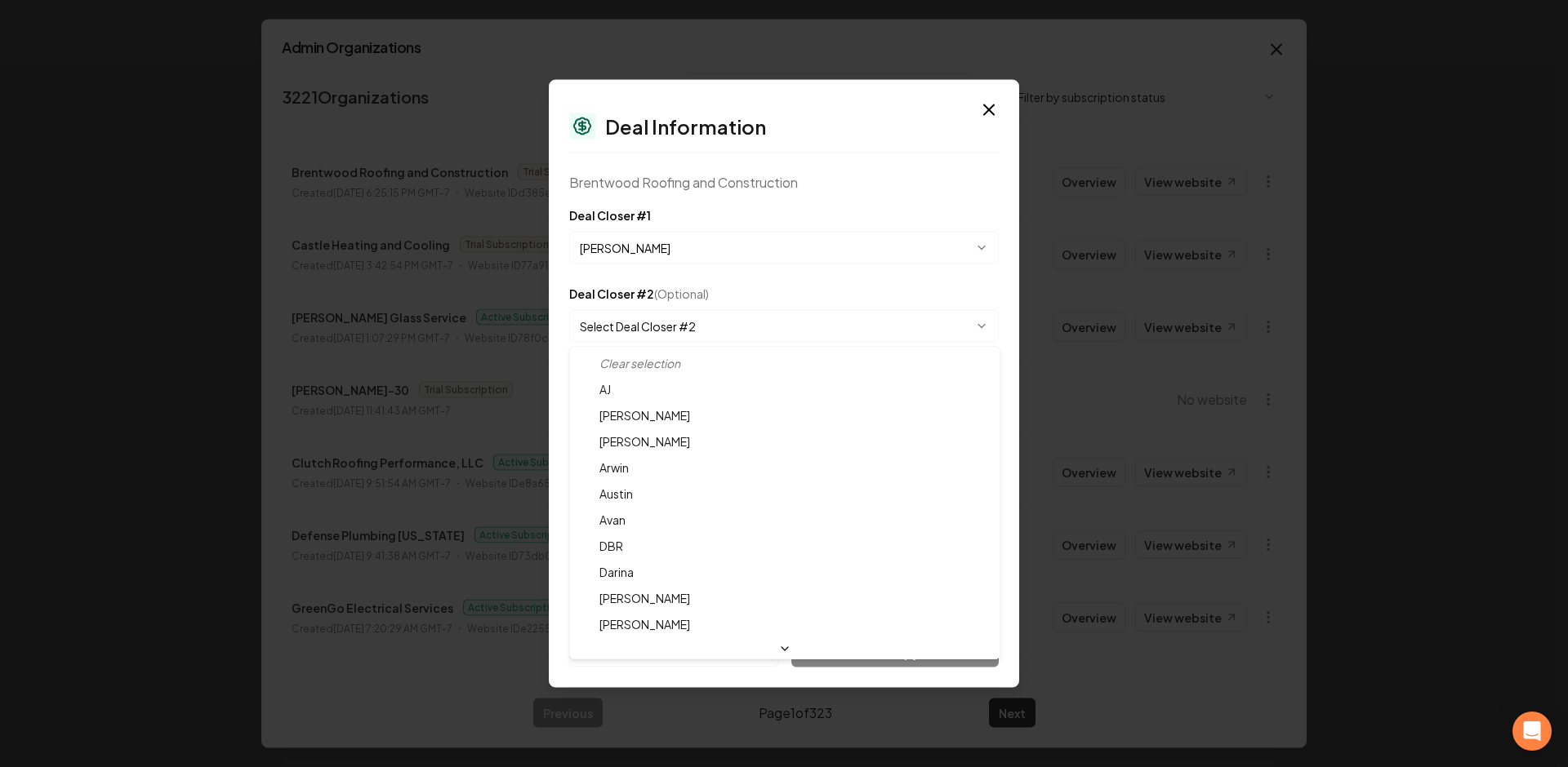
click at [737, 279] on div at bounding box center [784, 384] width 1568 height 767
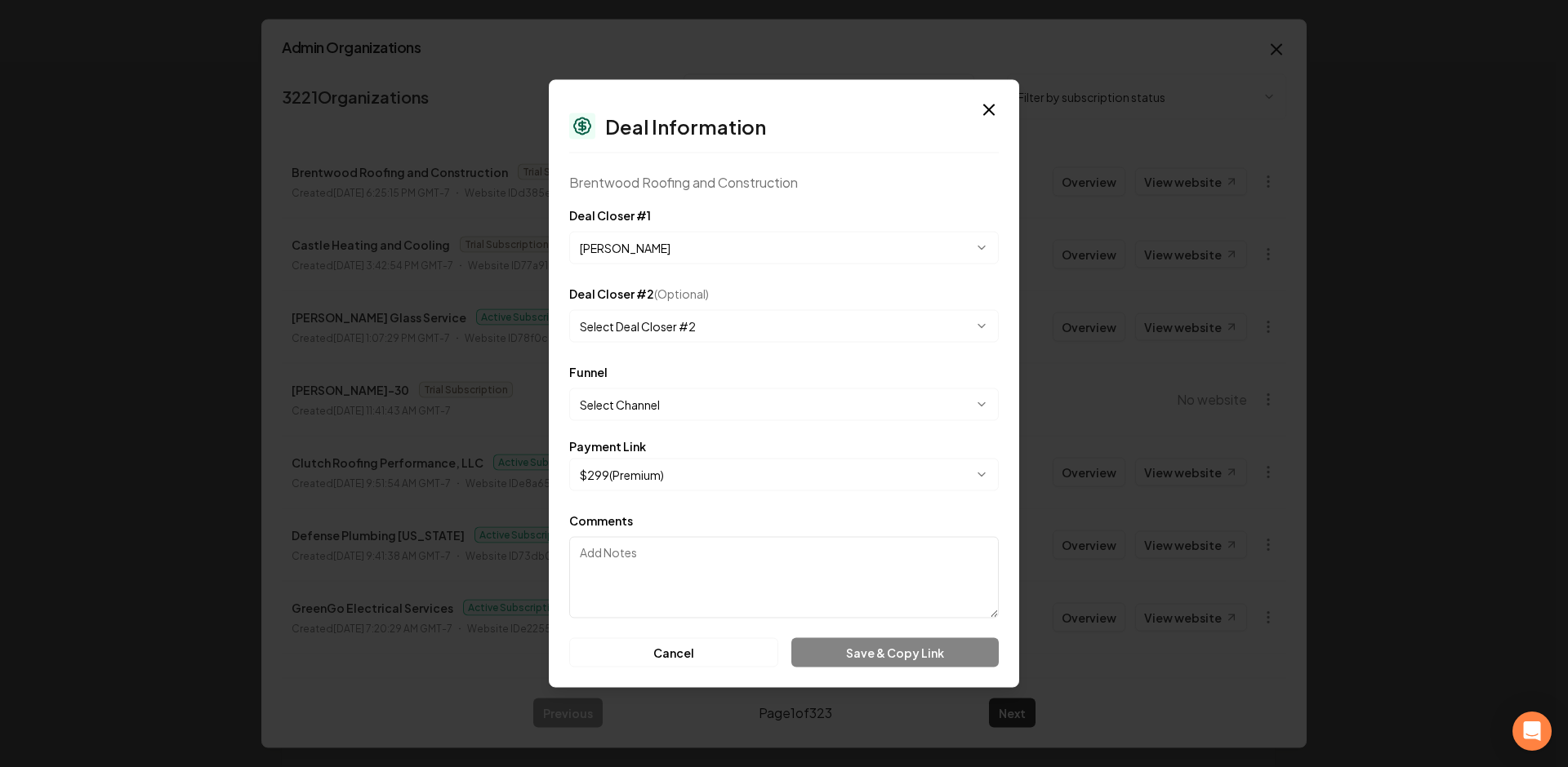
click at [652, 409] on button "Select Channel" at bounding box center [784, 404] width 429 height 33
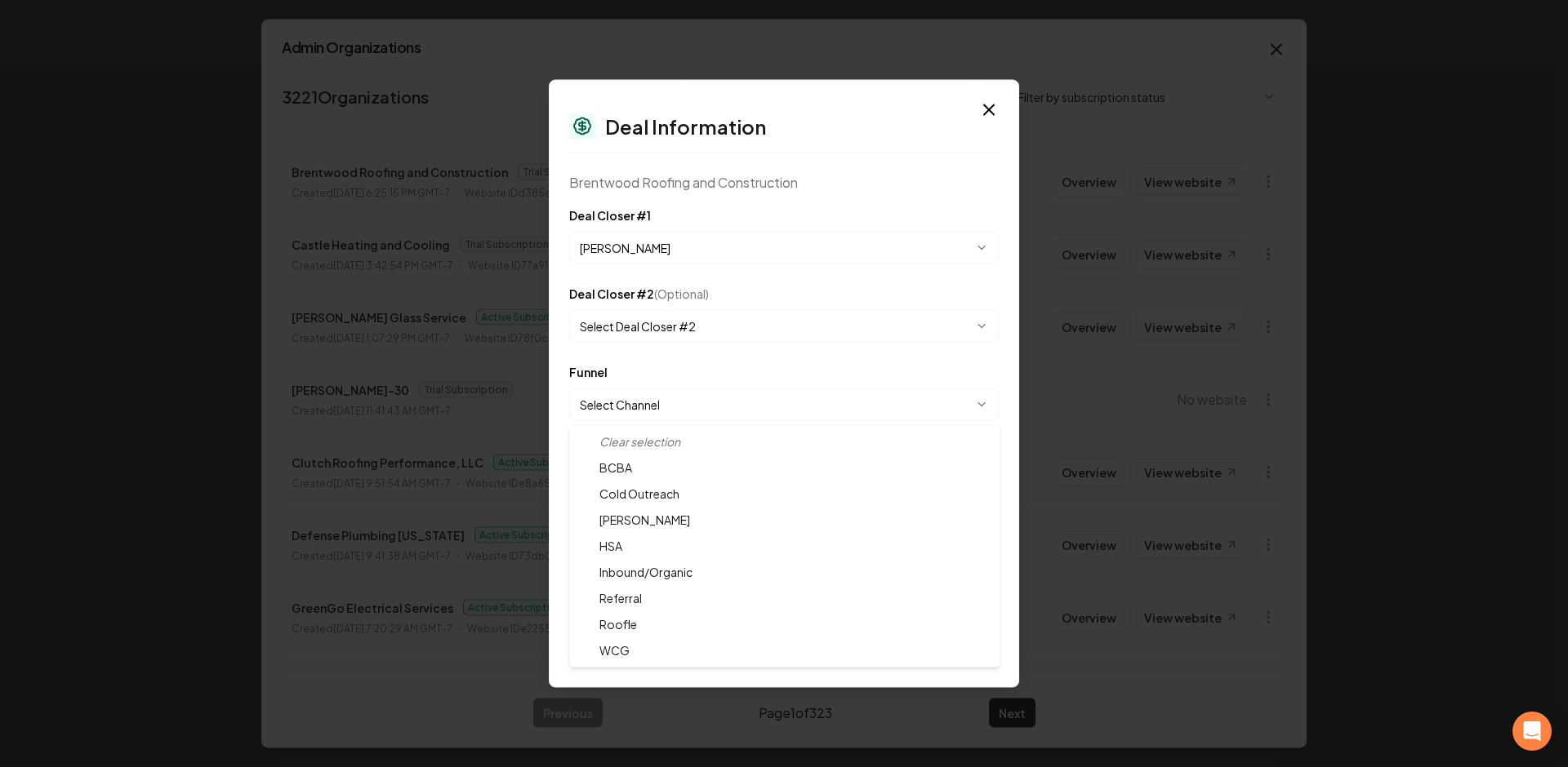
select select "**********"
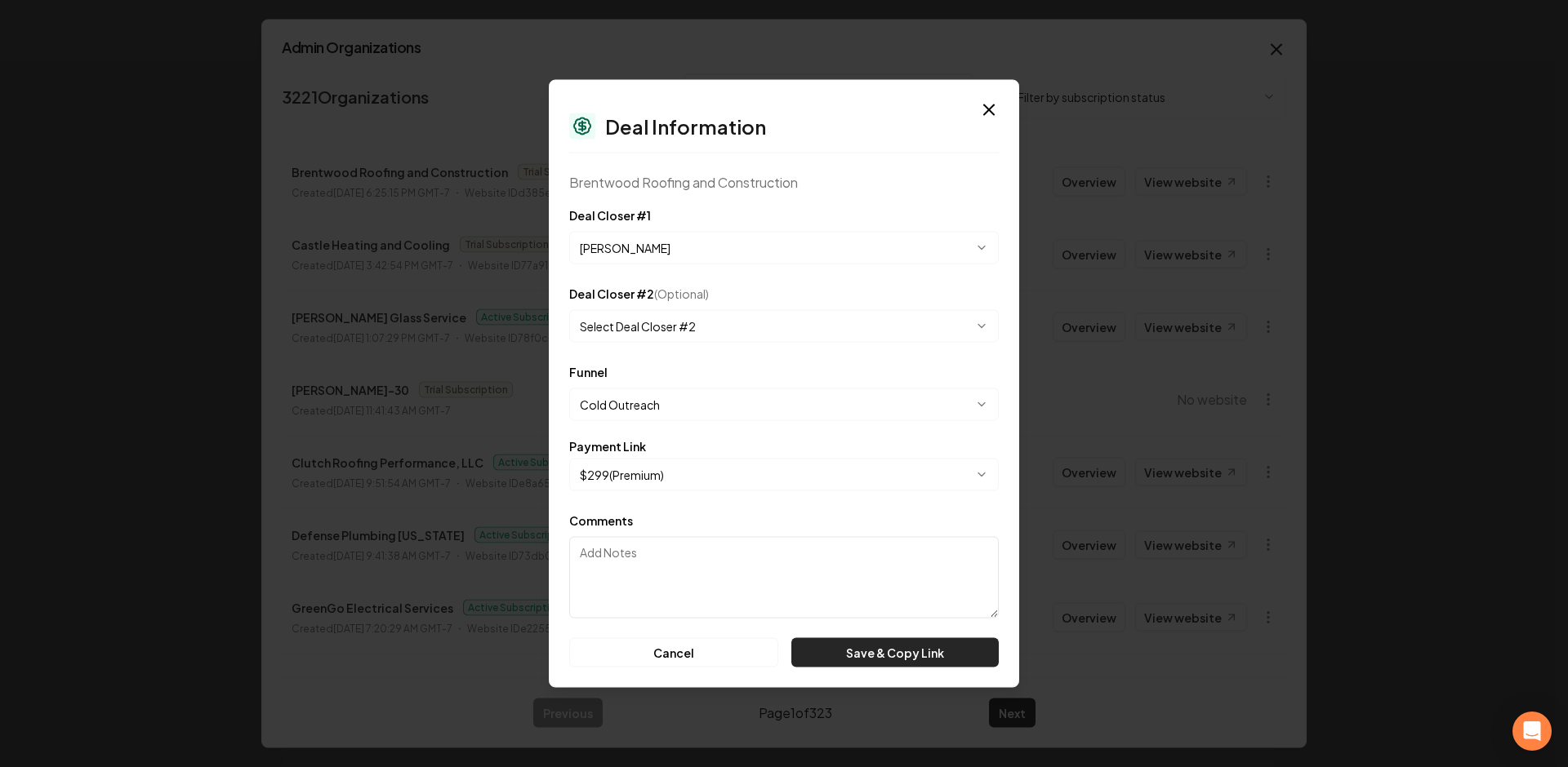
click at [891, 659] on button "Save & Copy Link" at bounding box center [894, 653] width 207 height 29
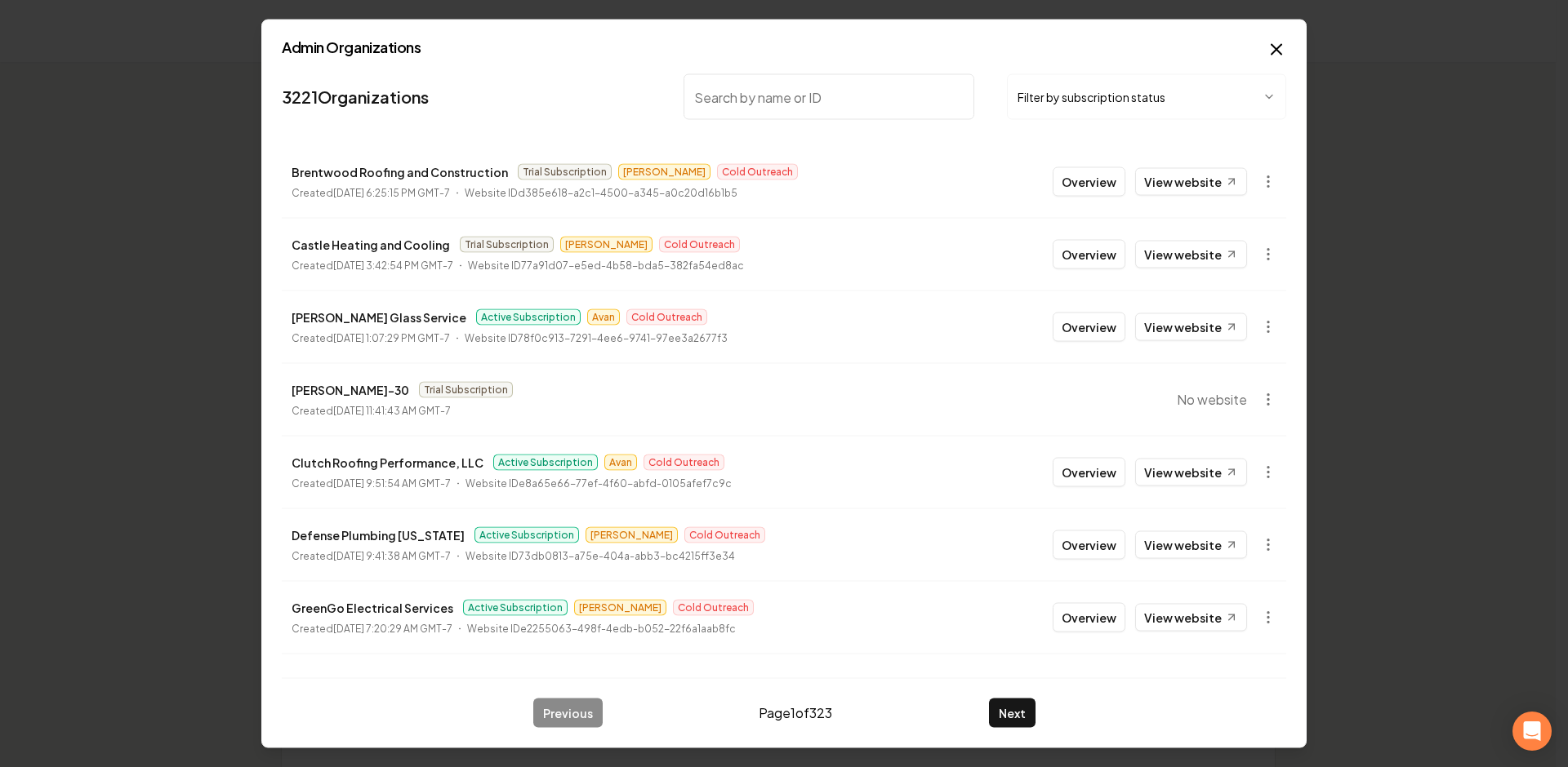
click at [1082, 181] on button "Overview" at bounding box center [1089, 181] width 73 height 29
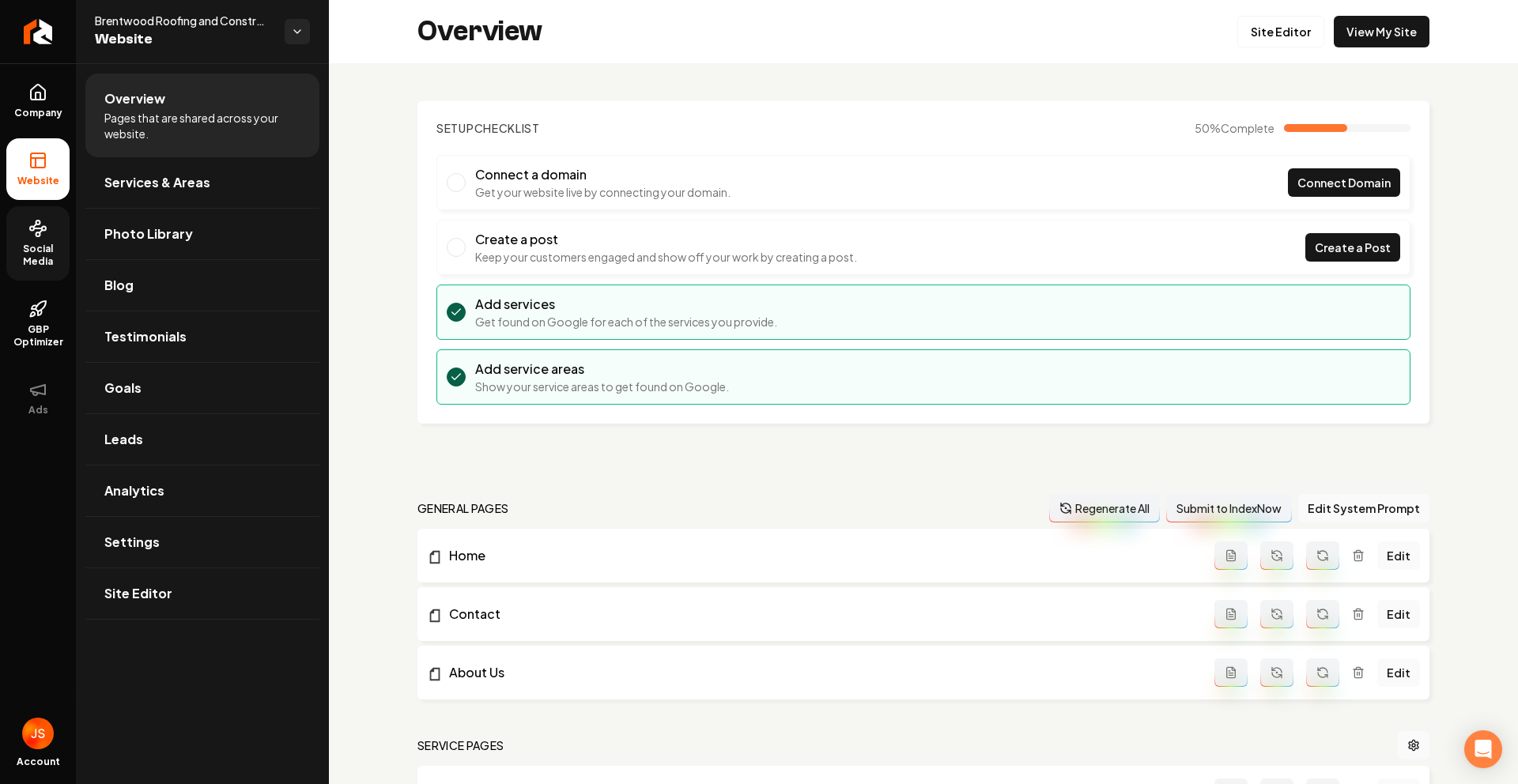
click at [39, 244] on span "Social Media" at bounding box center [38, 255] width 63 height 26
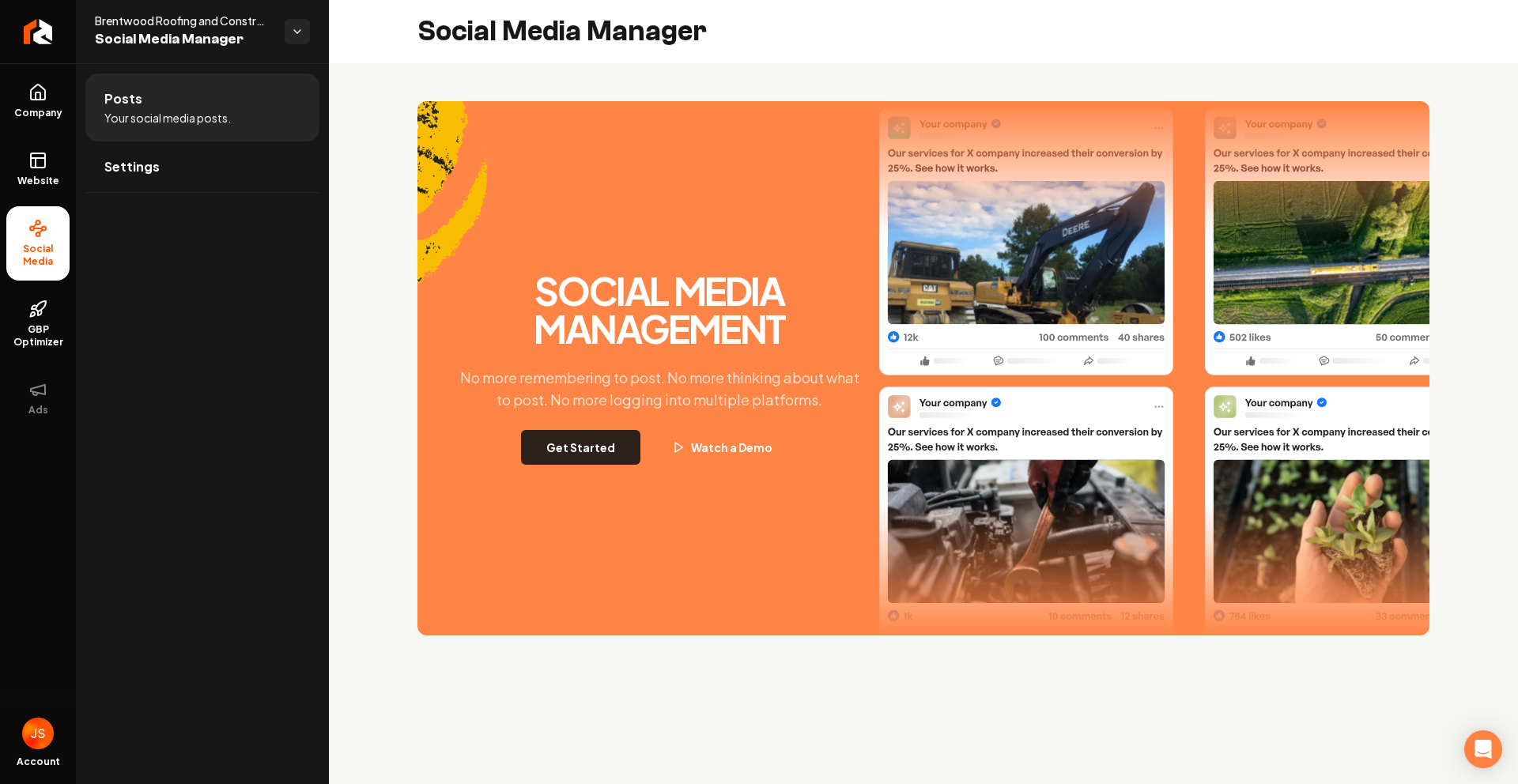
click at [630, 442] on button "Get Started" at bounding box center [580, 447] width 119 height 35
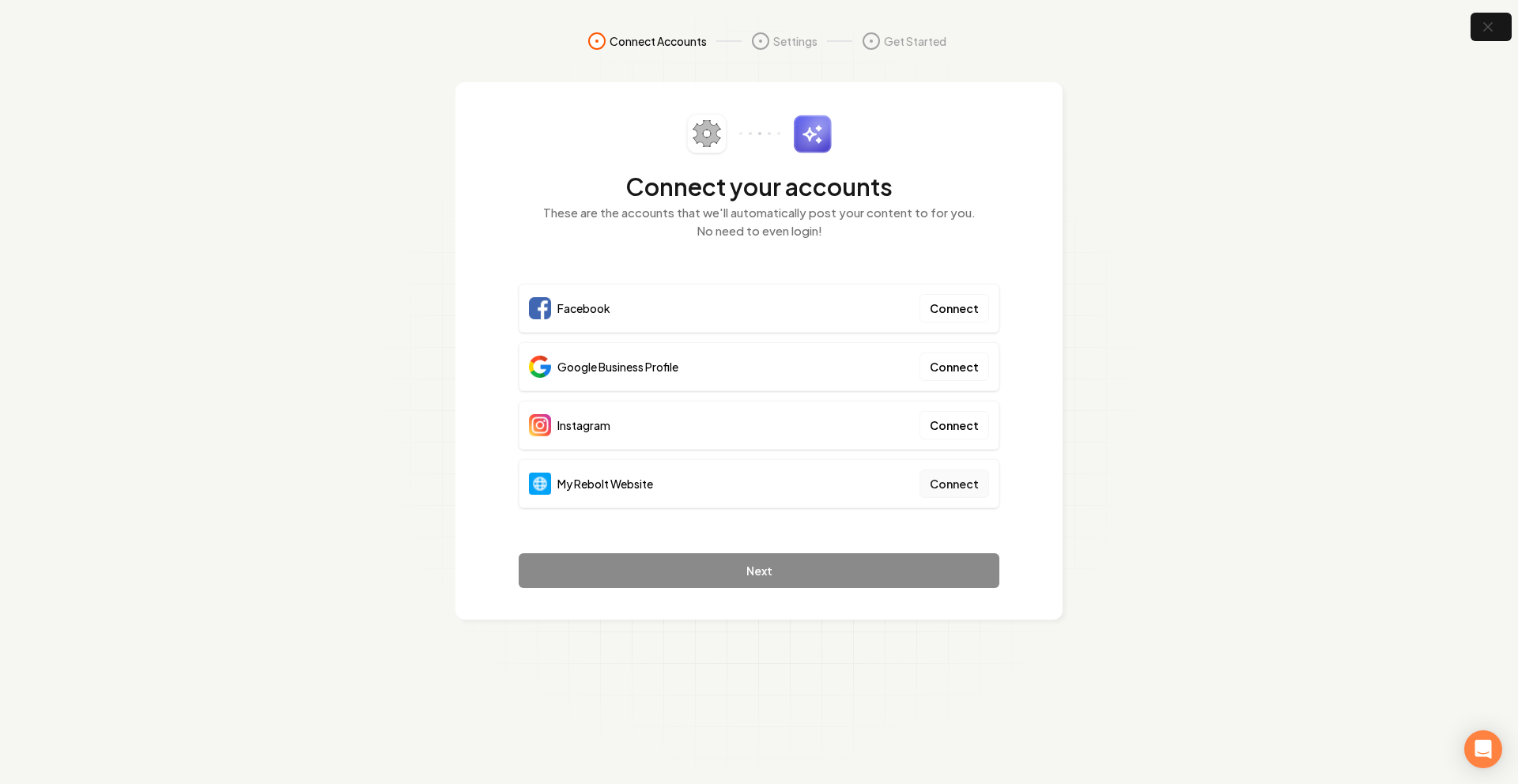
click at [966, 485] on button "Connect" at bounding box center [954, 483] width 70 height 28
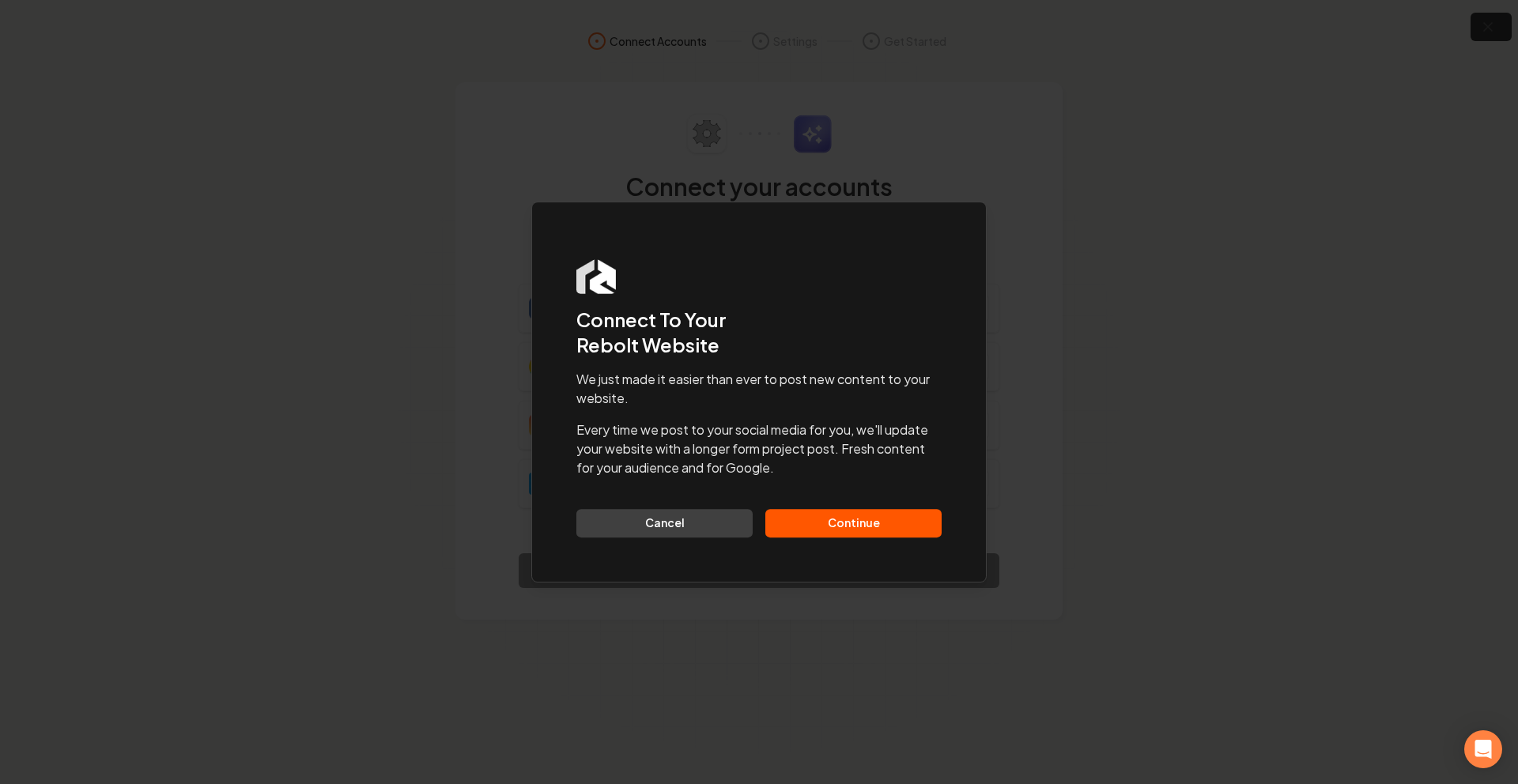
click at [851, 527] on button "Continue" at bounding box center [853, 522] width 177 height 28
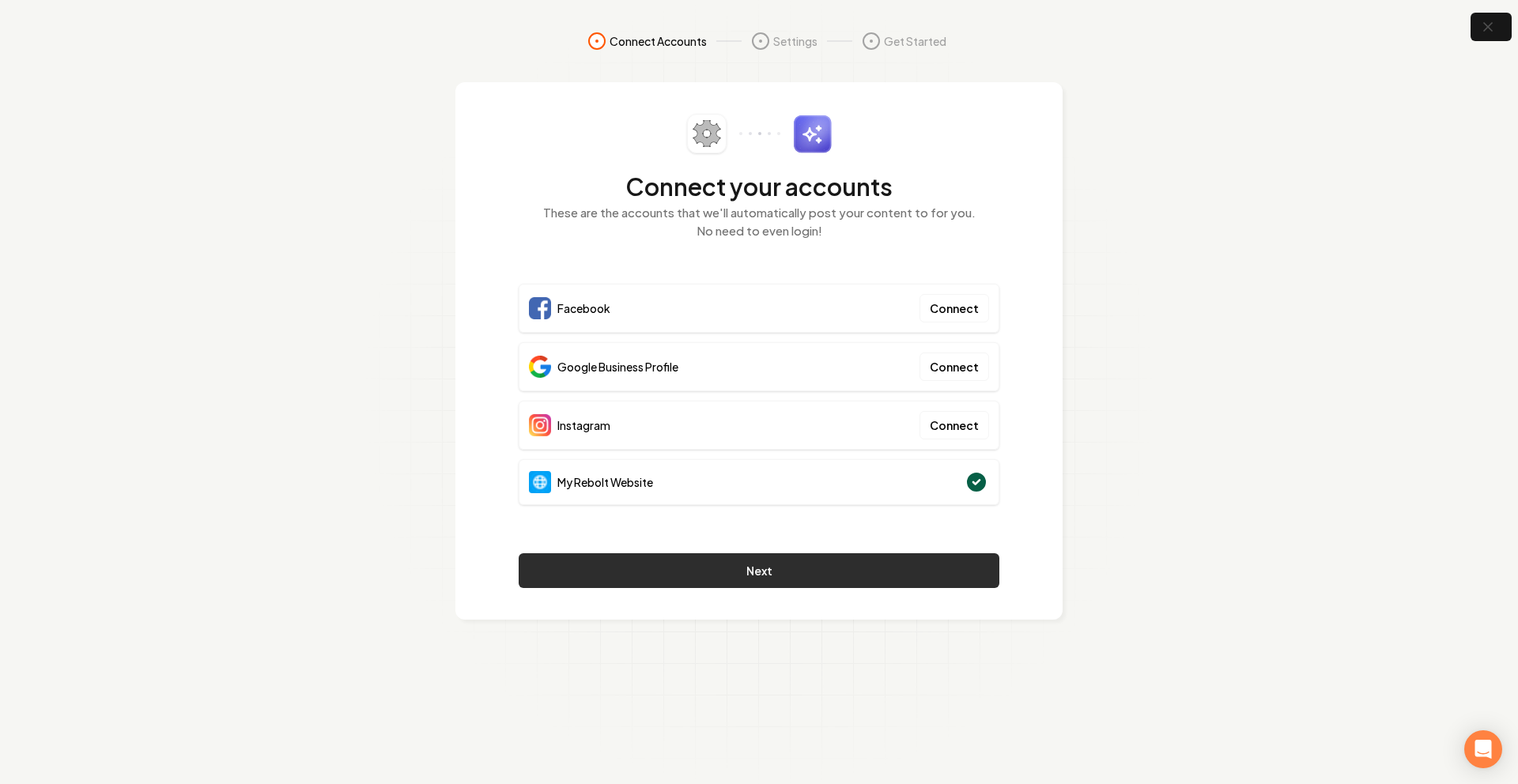
click at [735, 561] on button "Next" at bounding box center [759, 571] width 480 height 35
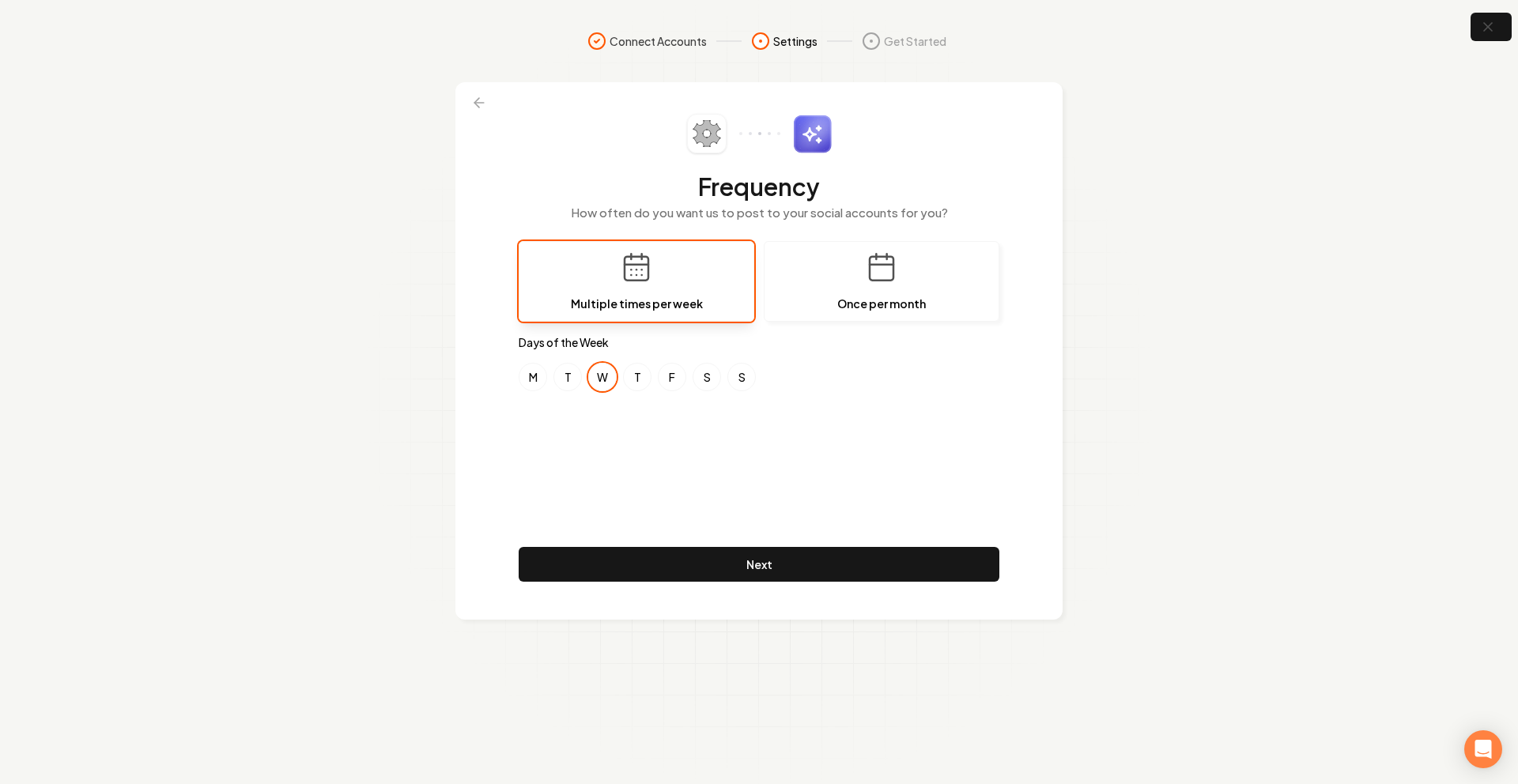
drag, startPoint x: 531, startPoint y: 381, endPoint x: 656, endPoint y: 375, distance: 125.1
click at [532, 381] on button "M" at bounding box center [533, 377] width 28 height 28
click at [672, 377] on button "F" at bounding box center [672, 377] width 28 height 28
click at [1479, 21] on icon "button" at bounding box center [1488, 27] width 20 height 20
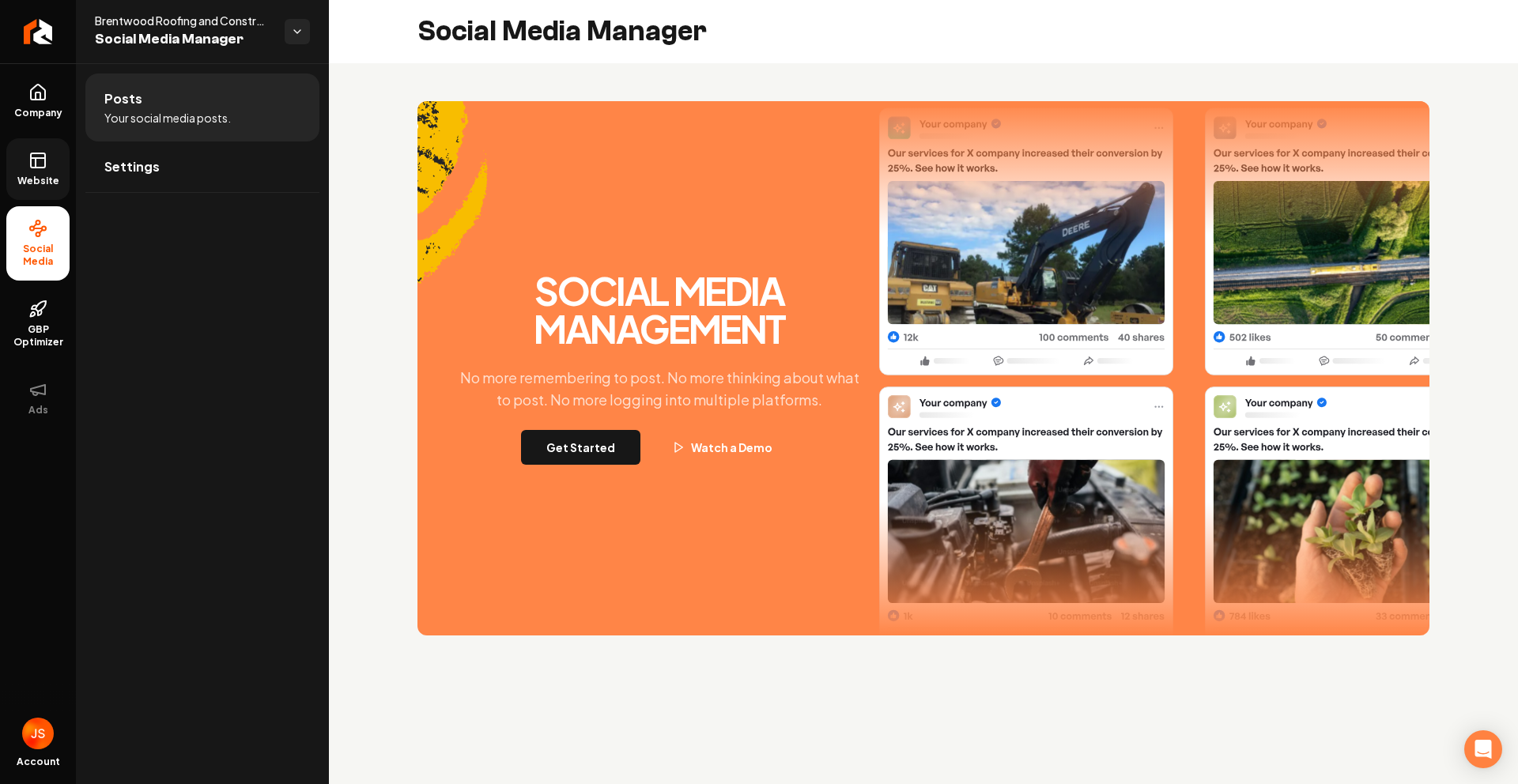
click at [42, 160] on icon at bounding box center [38, 160] width 19 height 19
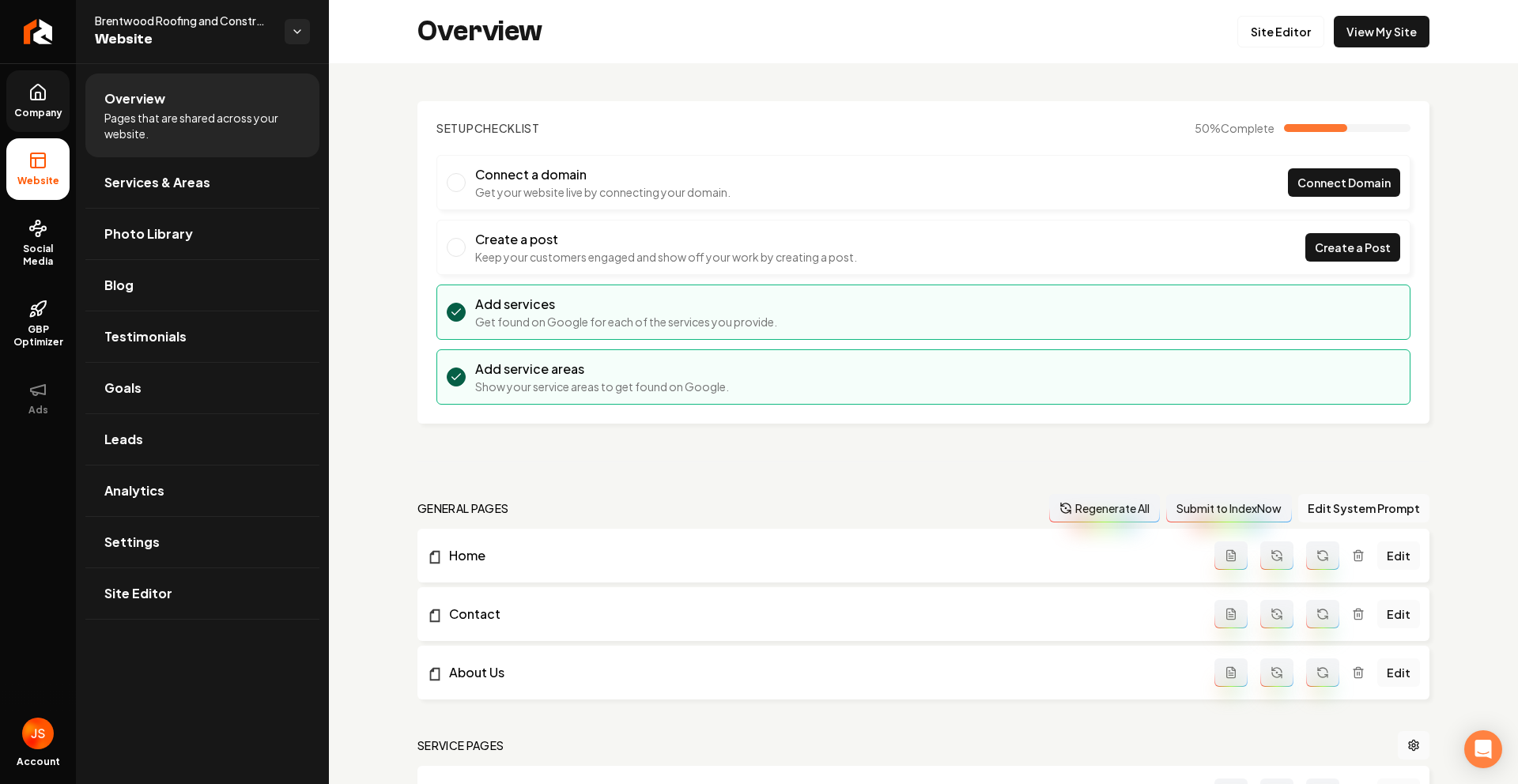
click at [38, 113] on span "Company" at bounding box center [38, 113] width 61 height 13
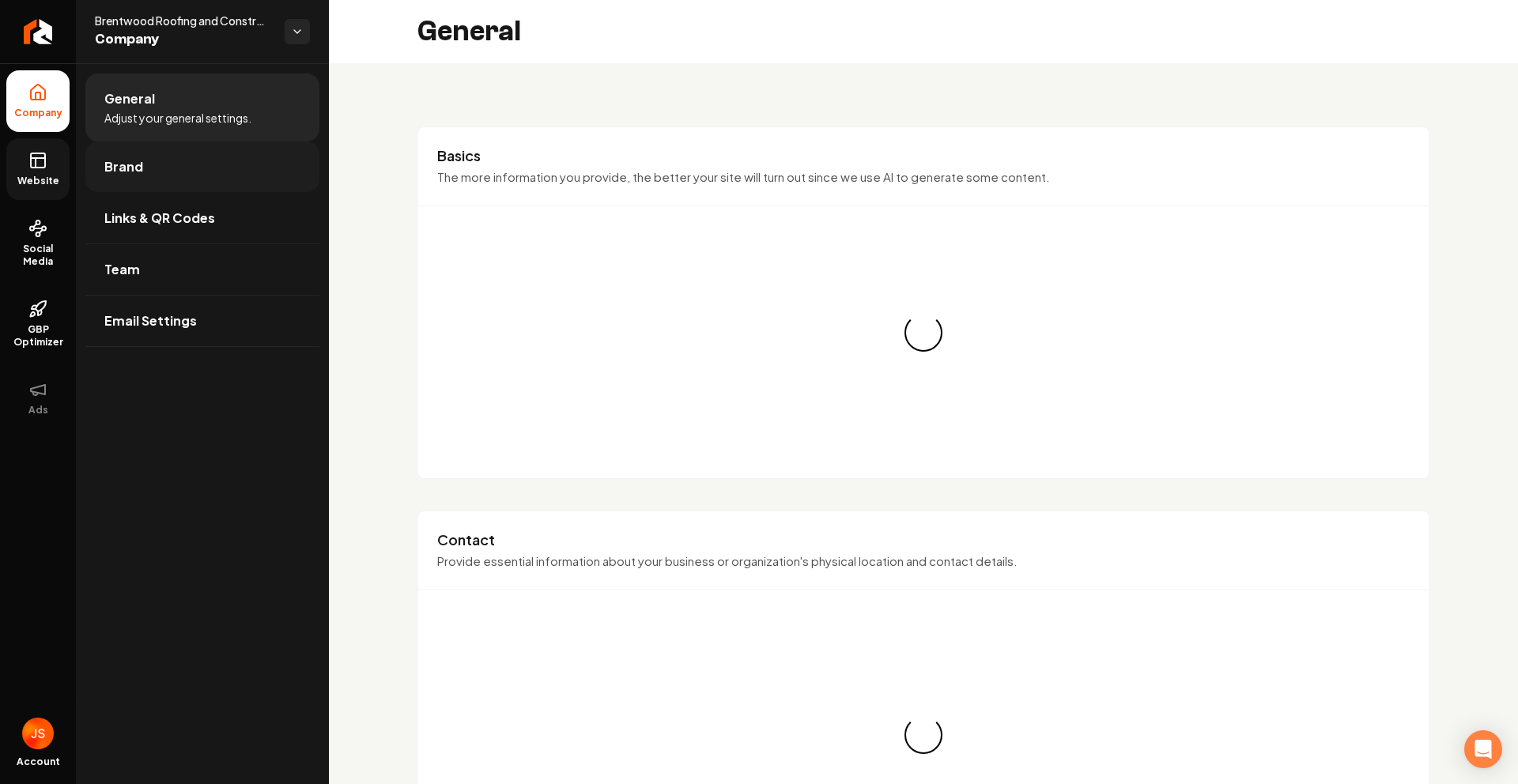
click at [173, 177] on link "Brand" at bounding box center [202, 166] width 234 height 50
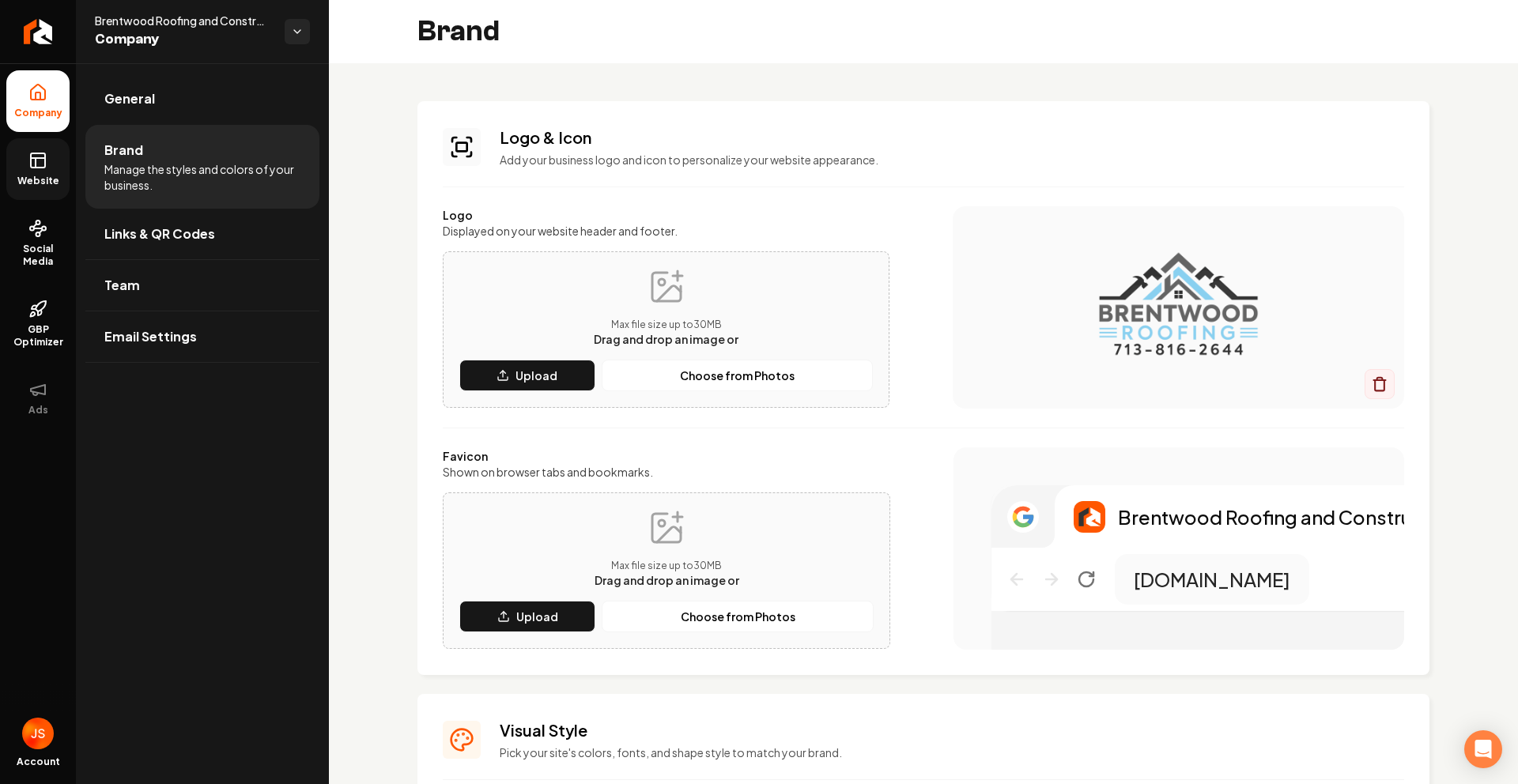
click at [36, 160] on icon at bounding box center [36, 163] width 0 height 9
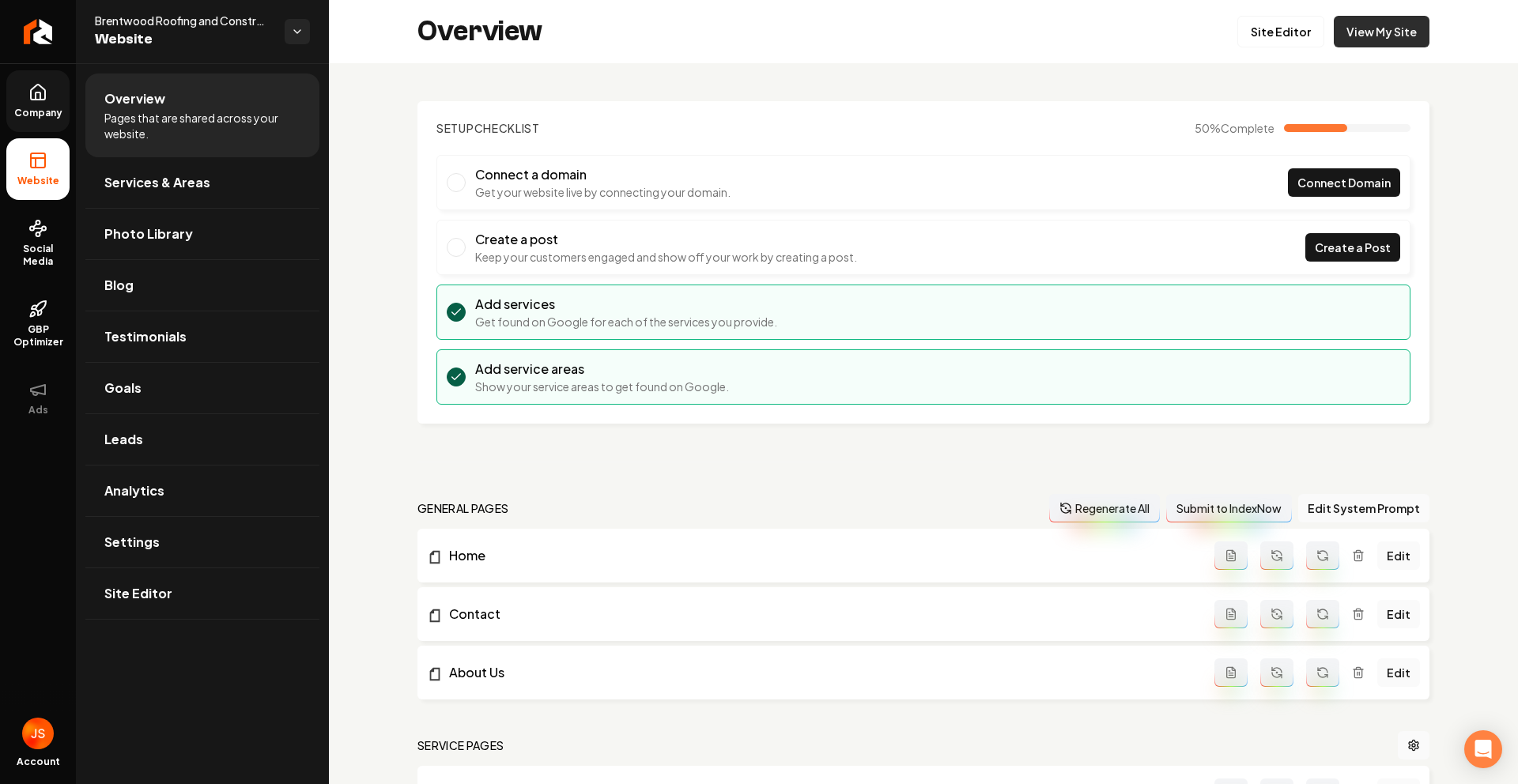
click at [1390, 47] on div "Overview Site Editor View My Site" at bounding box center [922, 31] width 1189 height 63
click at [1383, 42] on link "View My Site" at bounding box center [1382, 31] width 96 height 32
click at [39, 109] on span "Company" at bounding box center [38, 113] width 61 height 13
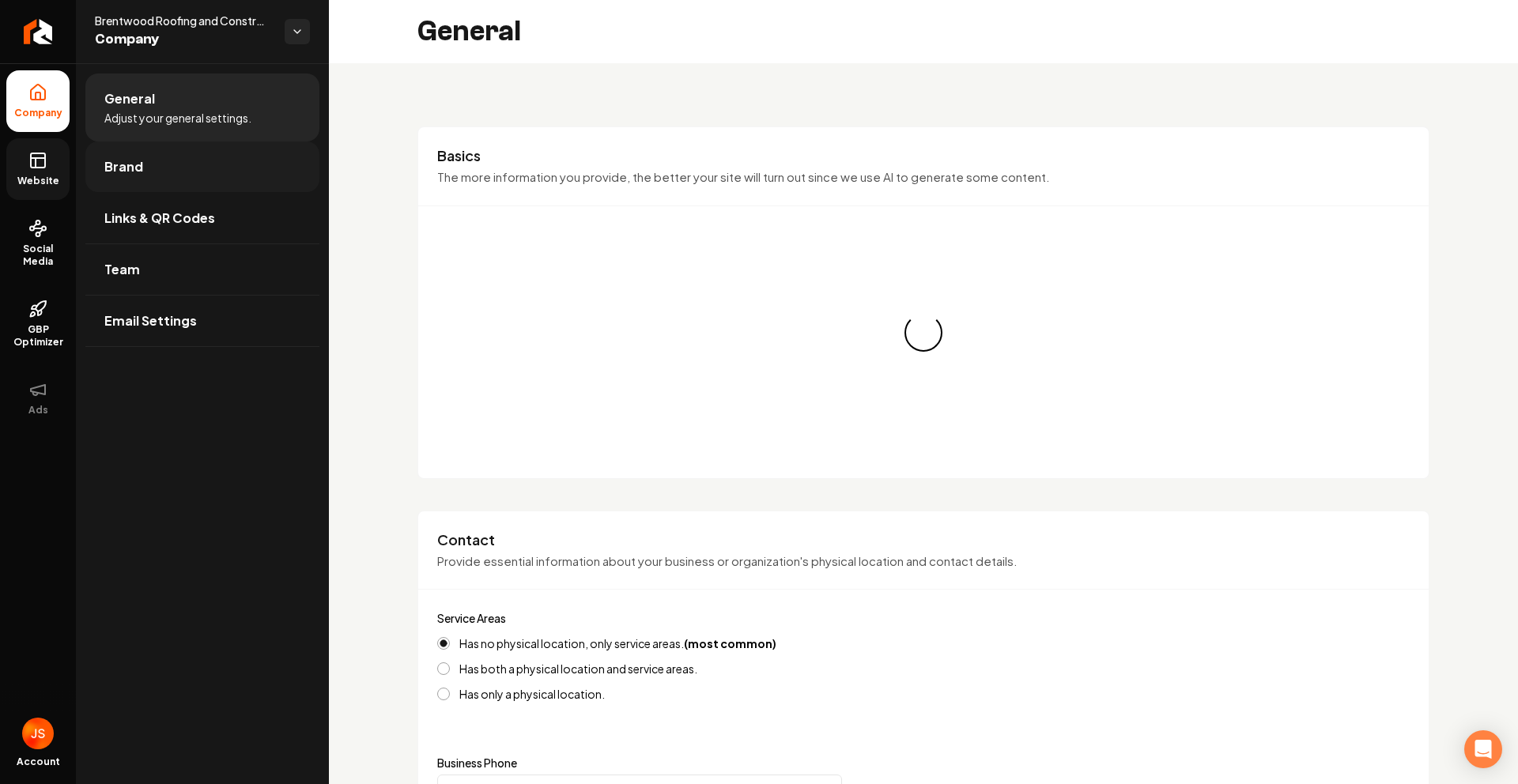
click at [111, 180] on link "Brand" at bounding box center [202, 166] width 234 height 50
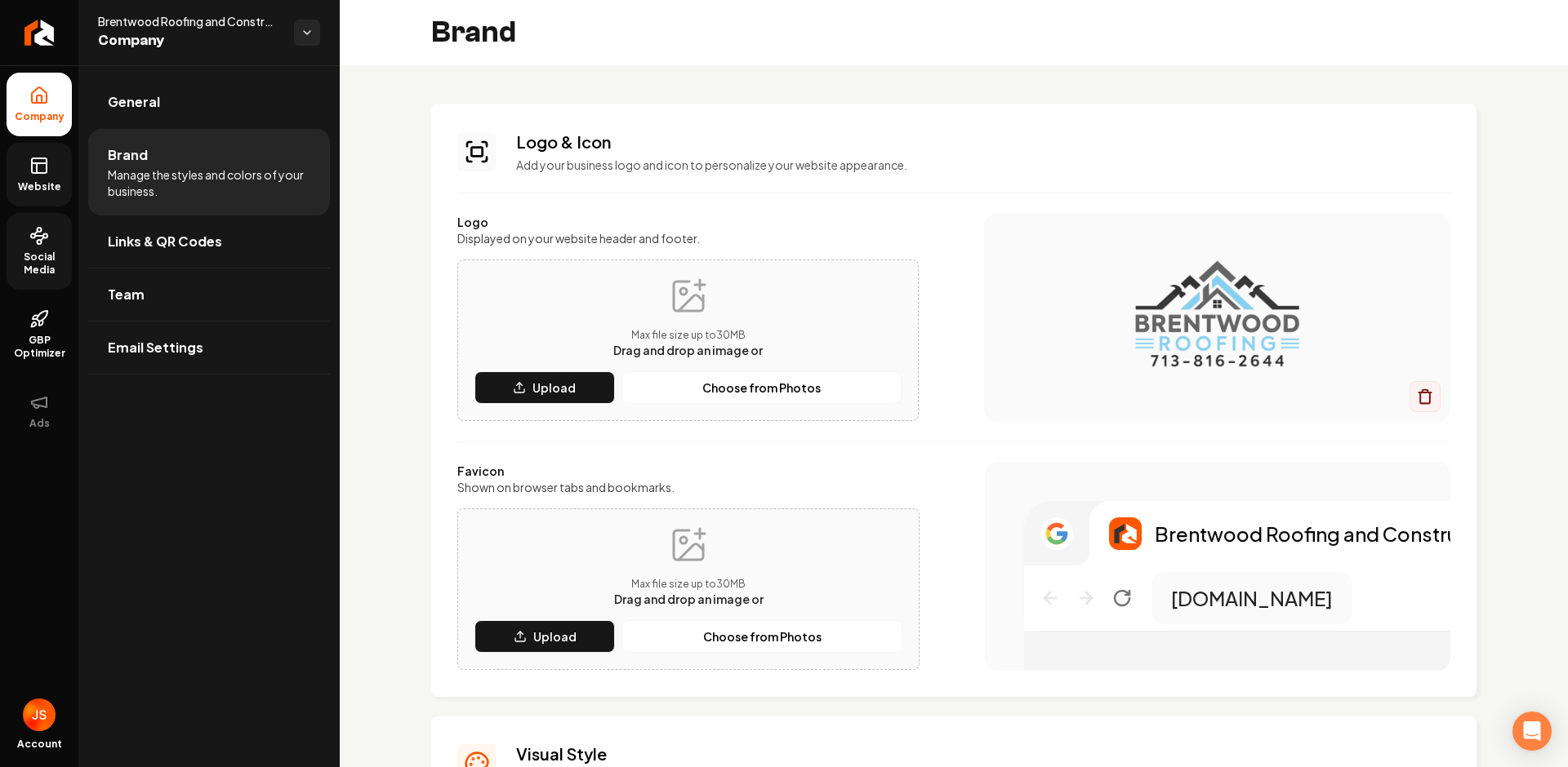
click at [30, 254] on span "Social Media" at bounding box center [39, 264] width 65 height 26
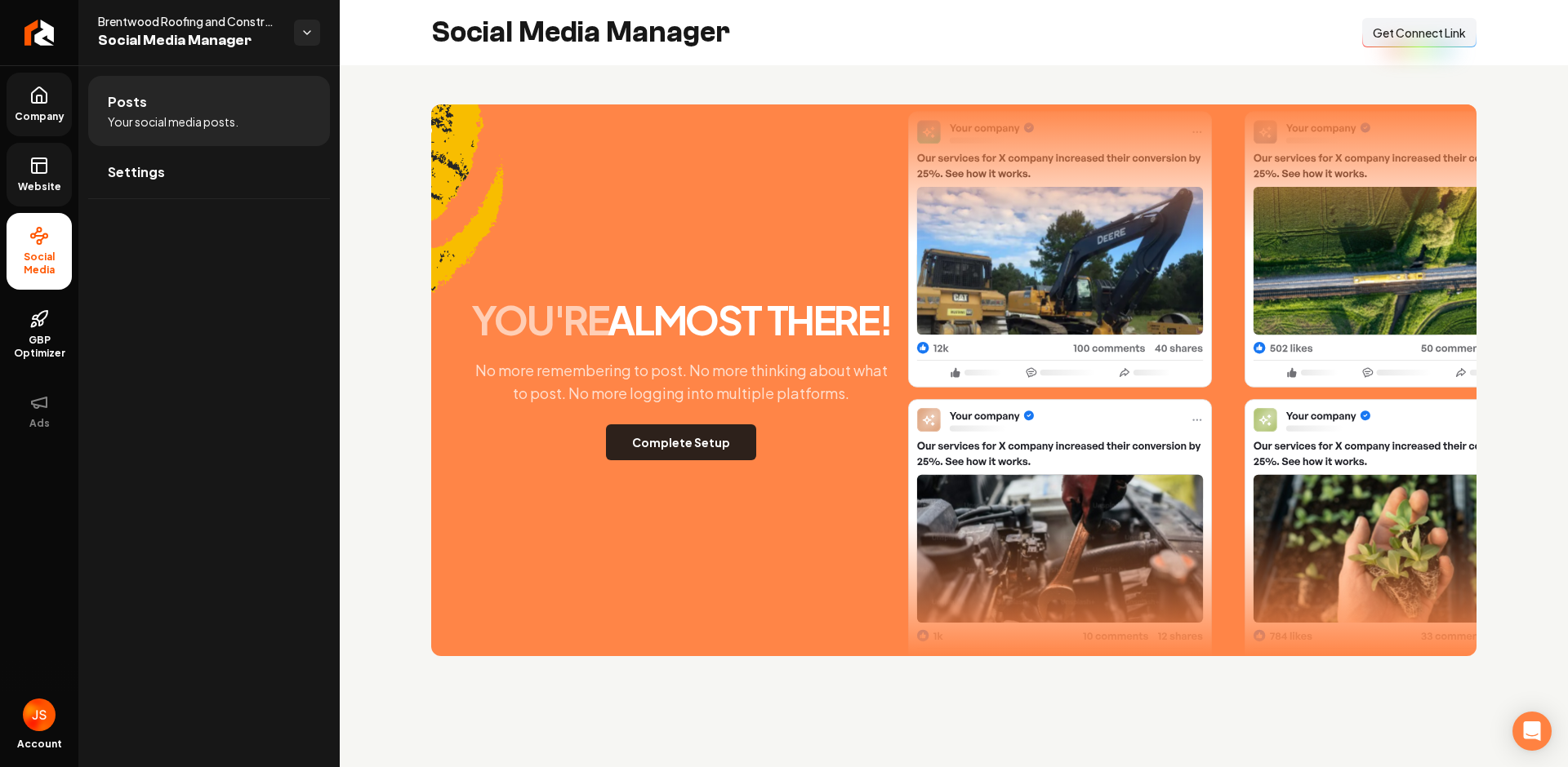
click at [737, 447] on button "Complete Setup" at bounding box center [681, 442] width 150 height 36
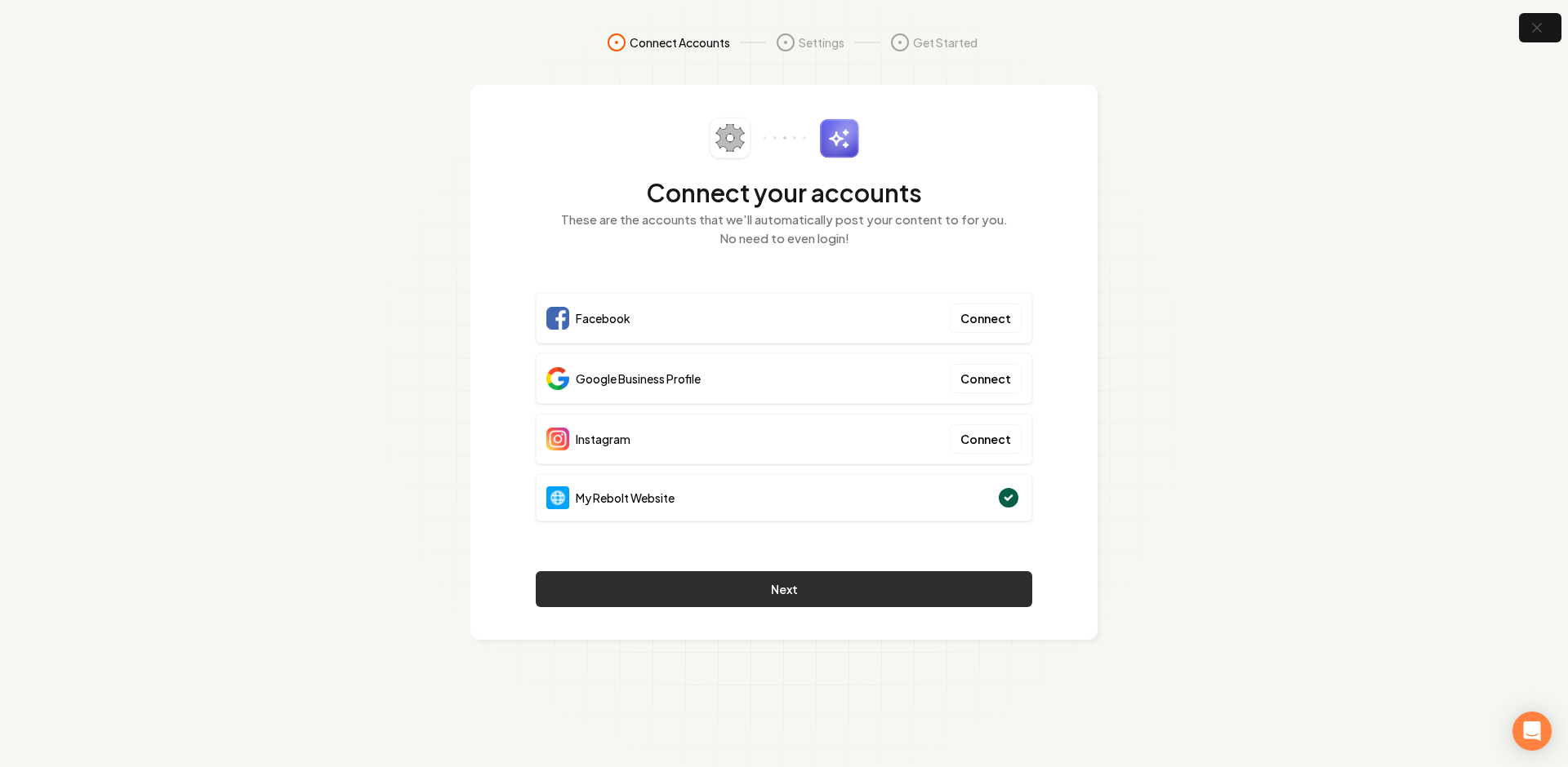
click at [918, 588] on button "Next" at bounding box center [784, 589] width 496 height 36
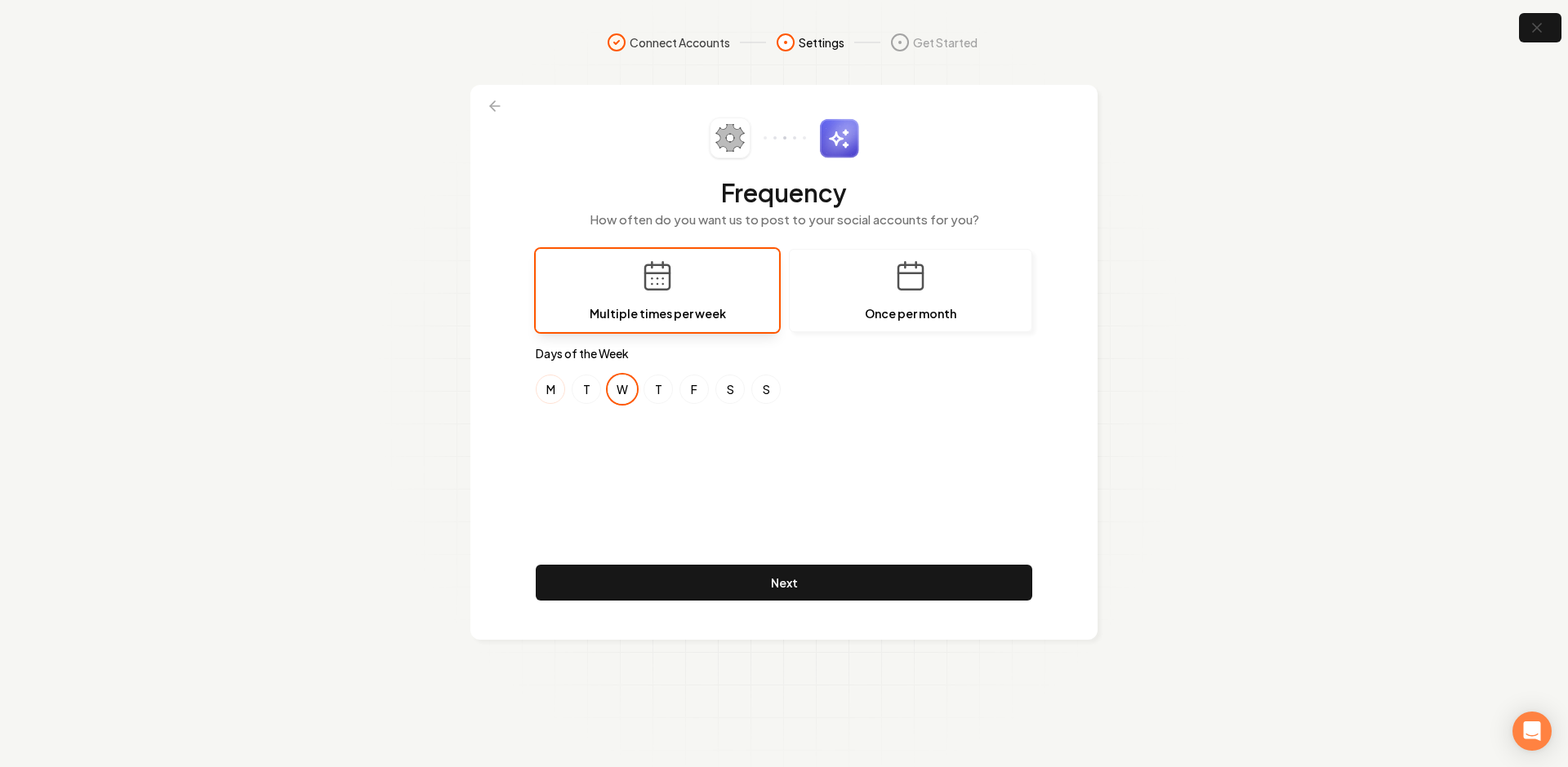
click at [537, 385] on button "M" at bounding box center [550, 389] width 29 height 29
click at [694, 381] on button "F" at bounding box center [694, 389] width 29 height 29
click at [648, 453] on div "Frequency How often do you want us to post to your social accounts for you? Mul…" at bounding box center [784, 362] width 496 height 489
click at [591, 393] on button "T" at bounding box center [586, 389] width 29 height 29
click at [637, 393] on div "M T W T F S S" at bounding box center [784, 389] width 496 height 29
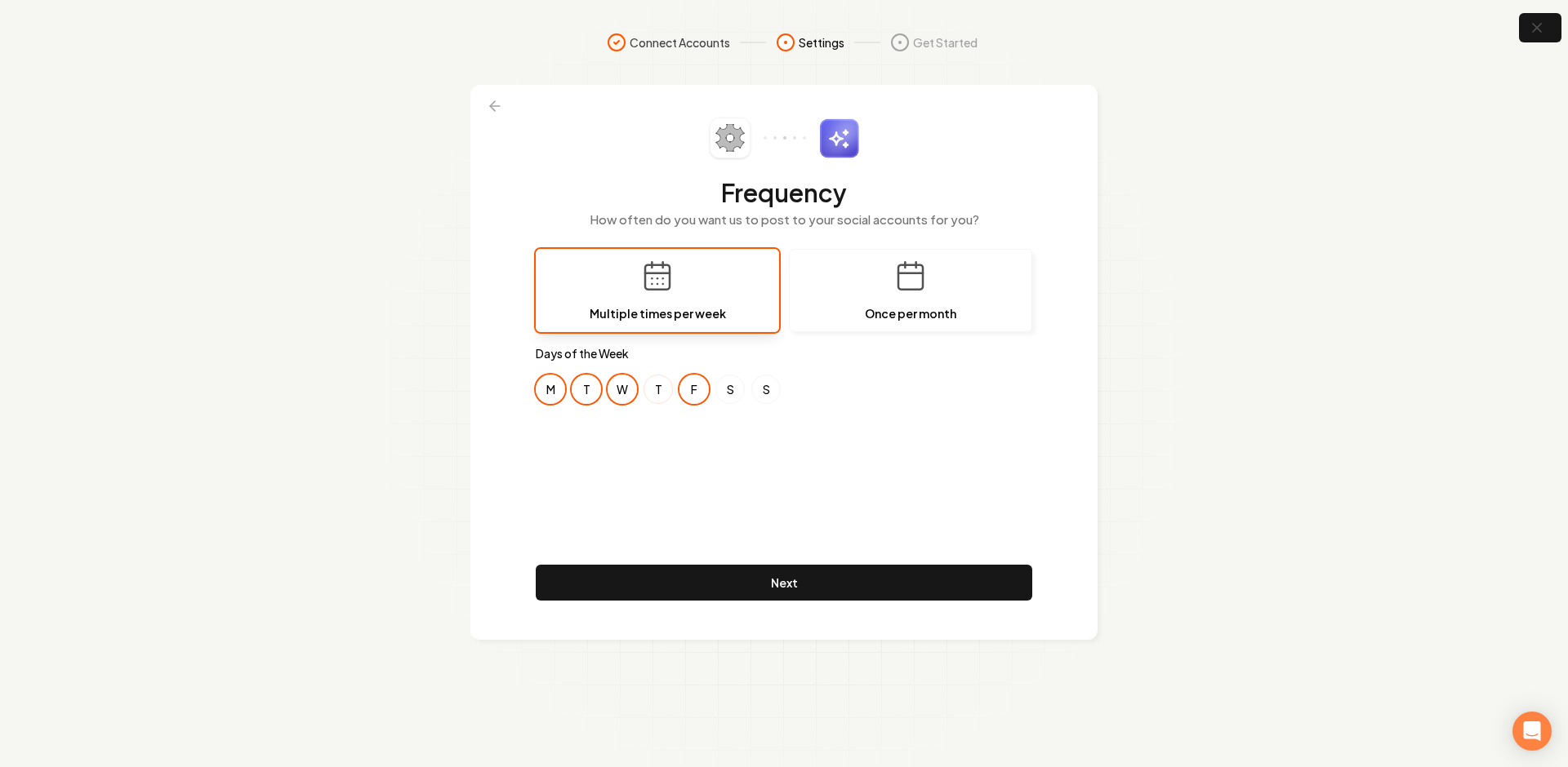
click at [658, 389] on button "T" at bounding box center [658, 389] width 29 height 29
drag, startPoint x: 699, startPoint y: 391, endPoint x: 643, endPoint y: 388, distance: 56.1
click at [694, 392] on button "F" at bounding box center [694, 389] width 29 height 29
click at [629, 387] on button "W" at bounding box center [622, 389] width 29 height 29
click at [539, 387] on button "M" at bounding box center [550, 389] width 29 height 29
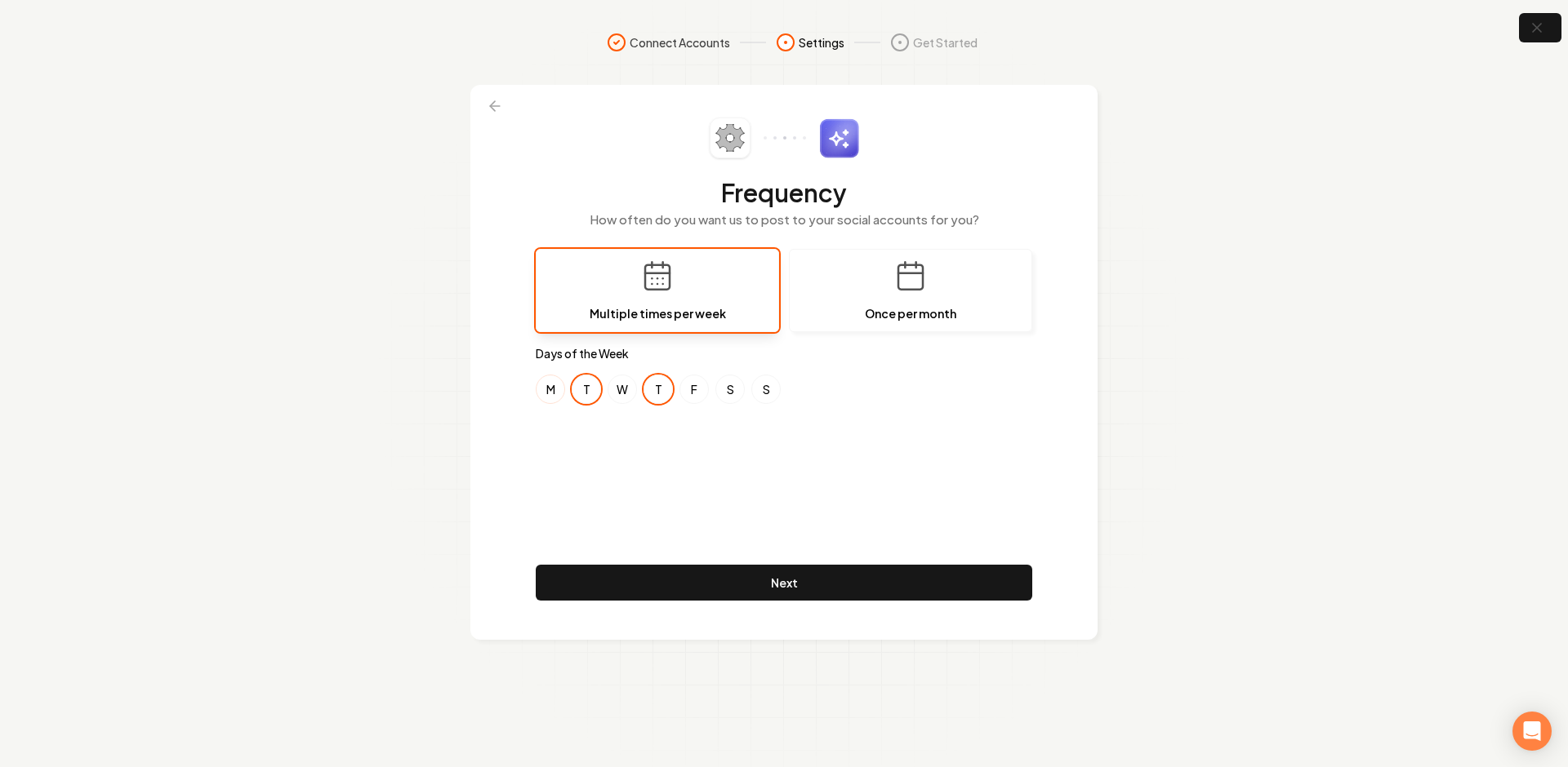
click at [551, 394] on button "M" at bounding box center [550, 389] width 29 height 29
drag, startPoint x: 572, startPoint y: 391, endPoint x: 605, endPoint y: 391, distance: 33.0
click at [575, 391] on button "T" at bounding box center [586, 389] width 29 height 29
click at [617, 390] on button "W" at bounding box center [622, 389] width 29 height 29
drag, startPoint x: 647, startPoint y: 391, endPoint x: 672, endPoint y: 391, distance: 25.0
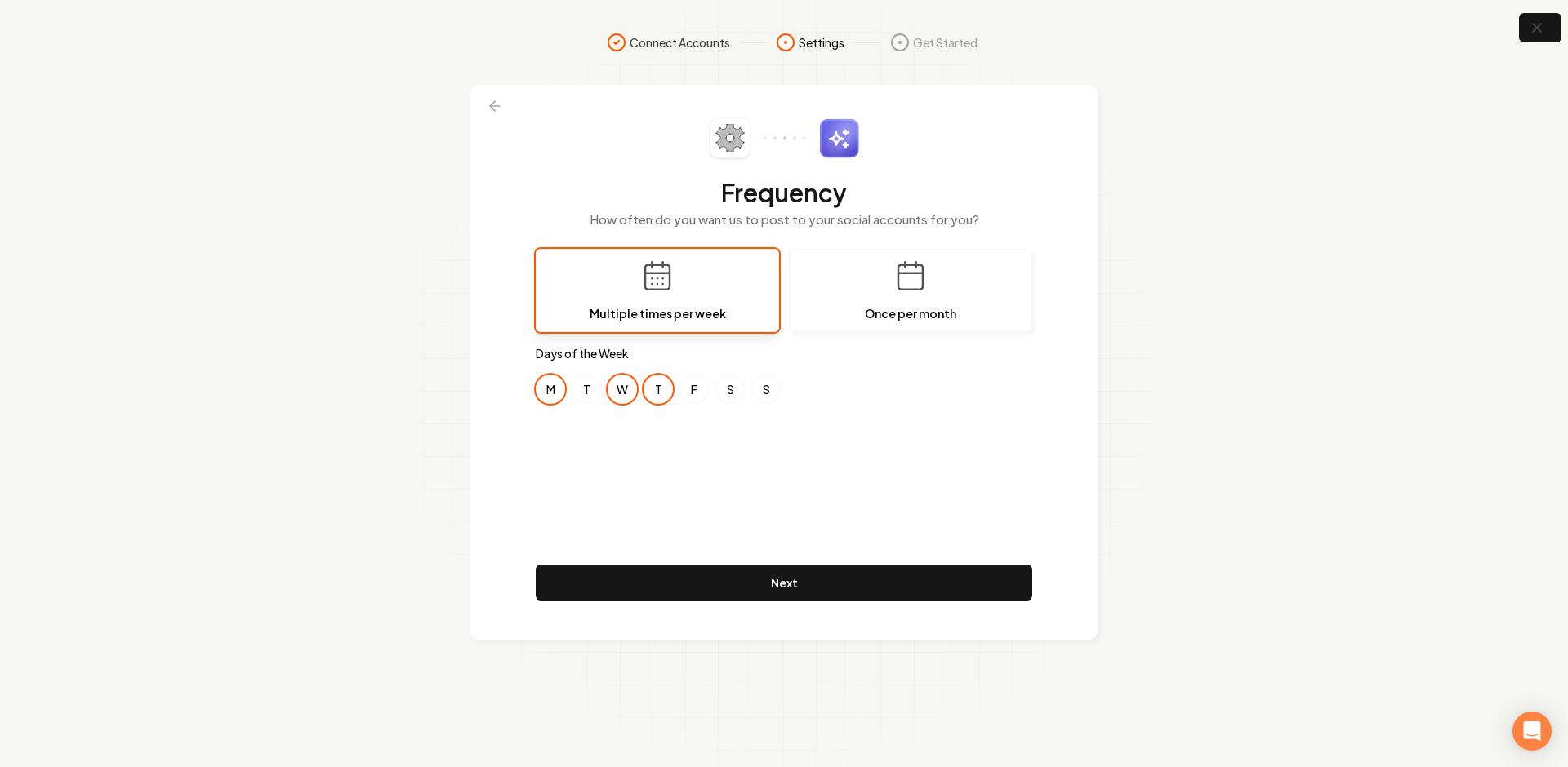
click at [651, 391] on button "T" at bounding box center [658, 389] width 29 height 29
click at [687, 390] on button "F" at bounding box center [694, 389] width 29 height 29
click at [698, 471] on div "Frequency How often do you want us to post to your social accounts for you? Mul…" at bounding box center [784, 362] width 496 height 489
click at [694, 469] on div "Frequency How often do you want us to post to your social accounts for you? Mul…" at bounding box center [784, 362] width 496 height 489
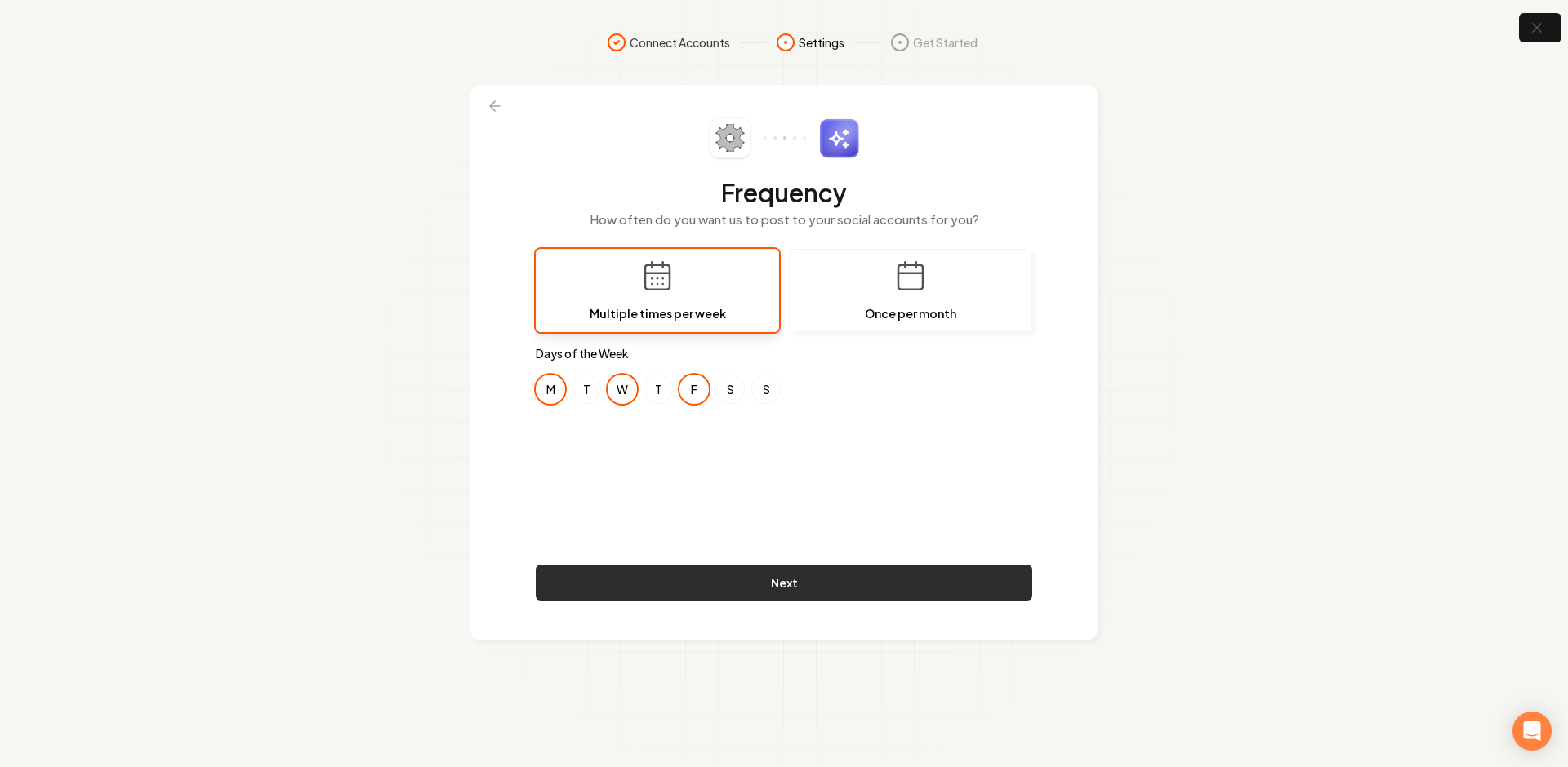
click at [694, 588] on button "Next" at bounding box center [784, 583] width 496 height 36
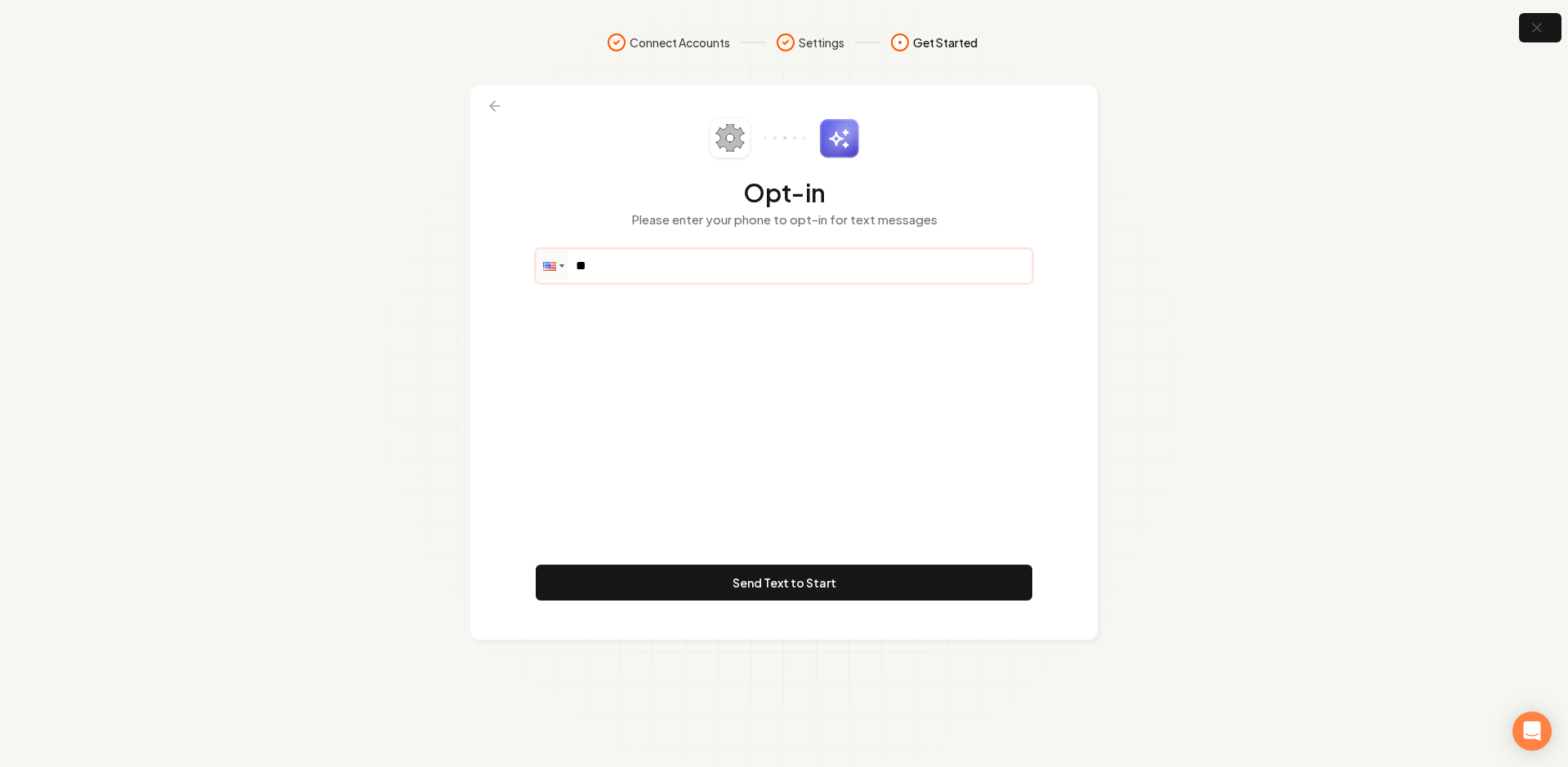
click at [672, 267] on input "**" at bounding box center [784, 265] width 495 height 33
paste input "**********"
type input "**********"
click at [639, 360] on div "**********" at bounding box center [784, 362] width 496 height 489
click at [696, 304] on div "**********" at bounding box center [784, 362] width 496 height 489
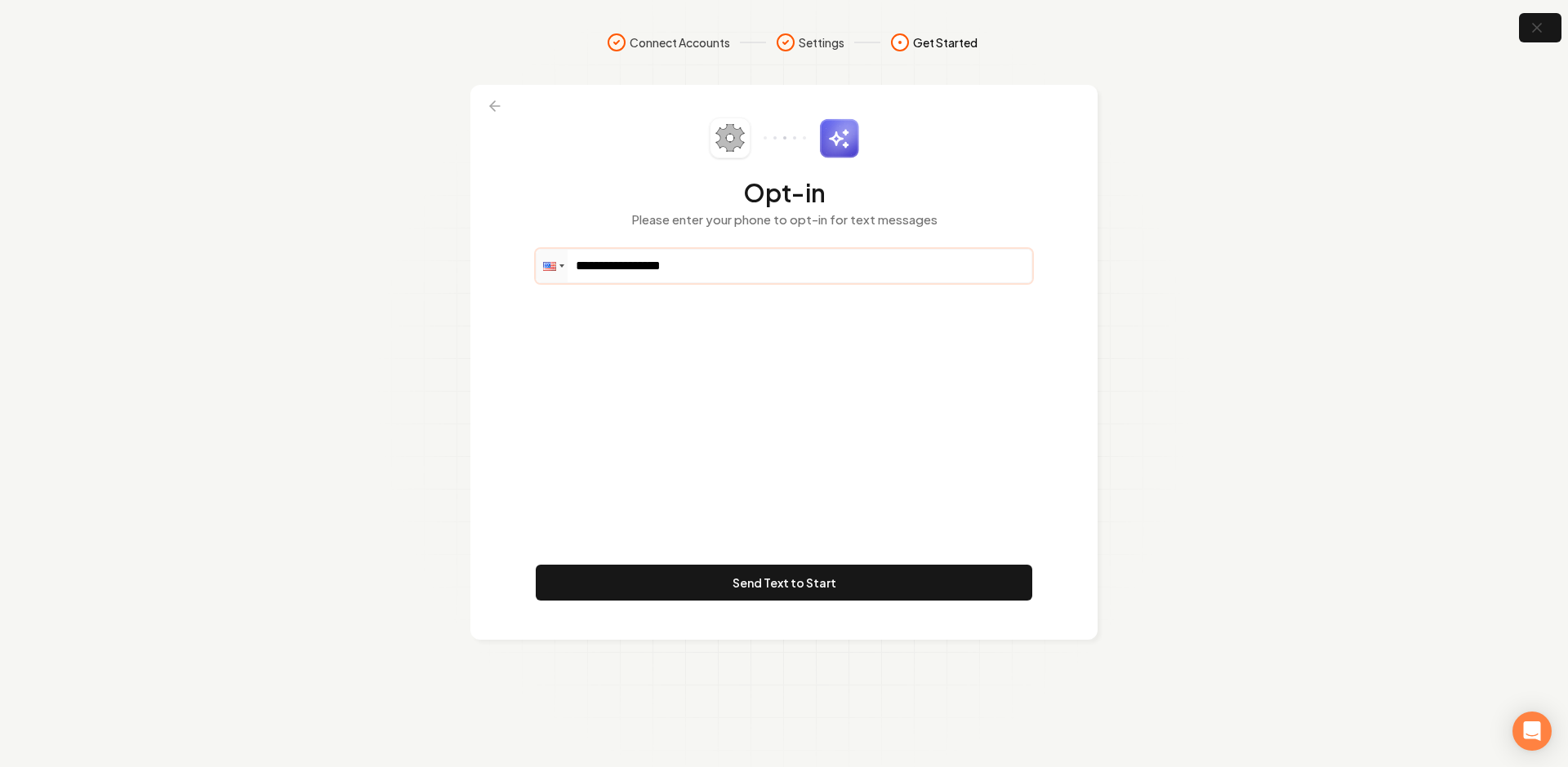
click at [725, 261] on input "**********" at bounding box center [784, 265] width 495 height 33
drag, startPoint x: 705, startPoint y: 321, endPoint x: 715, endPoint y: 302, distance: 21.5
click at [705, 321] on div "**********" at bounding box center [784, 362] width 496 height 489
click at [717, 283] on div "**********" at bounding box center [784, 362] width 496 height 489
click at [708, 306] on div "**********" at bounding box center [784, 362] width 496 height 489
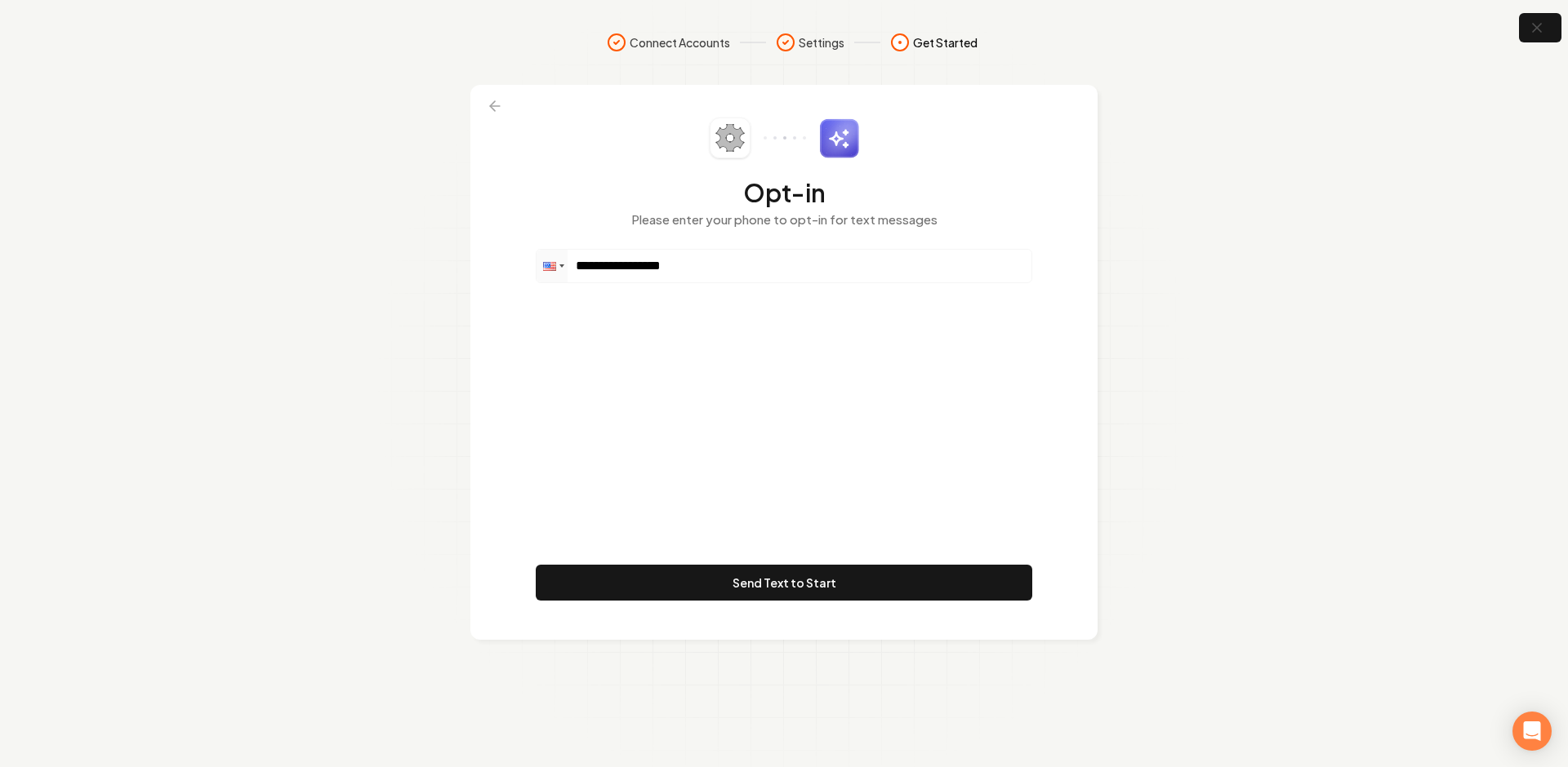
click at [693, 379] on div "**********" at bounding box center [784, 362] width 496 height 489
click at [634, 318] on div "**********" at bounding box center [784, 362] width 496 height 489
click at [718, 254] on input "**********" at bounding box center [784, 265] width 495 height 33
click at [682, 362] on div "**********" at bounding box center [784, 362] width 496 height 489
click at [663, 364] on div "**********" at bounding box center [784, 362] width 496 height 489
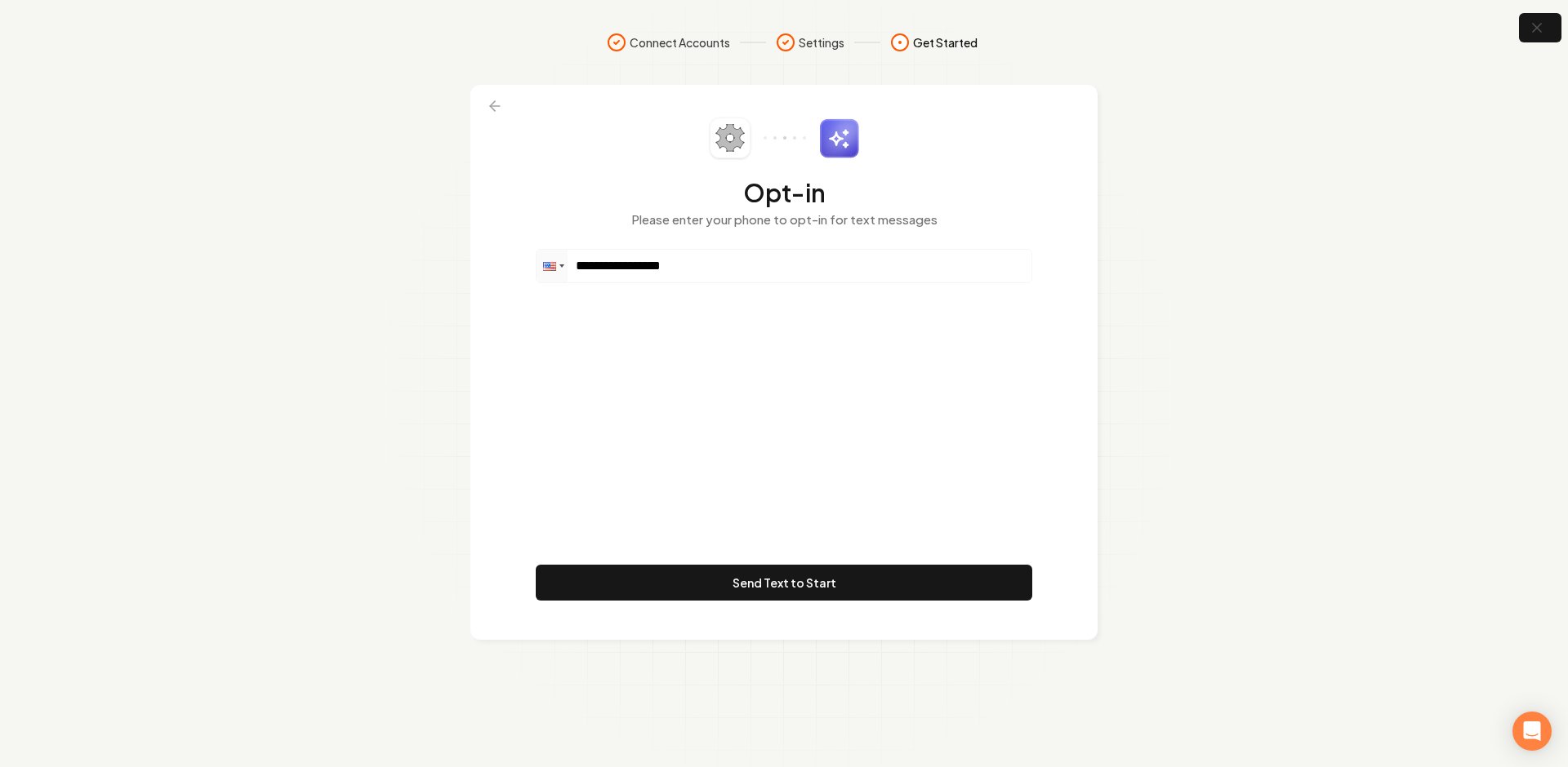
drag, startPoint x: 670, startPoint y: 358, endPoint x: 739, endPoint y: 496, distance: 154.3
click at [670, 358] on div "**********" at bounding box center [784, 362] width 496 height 489
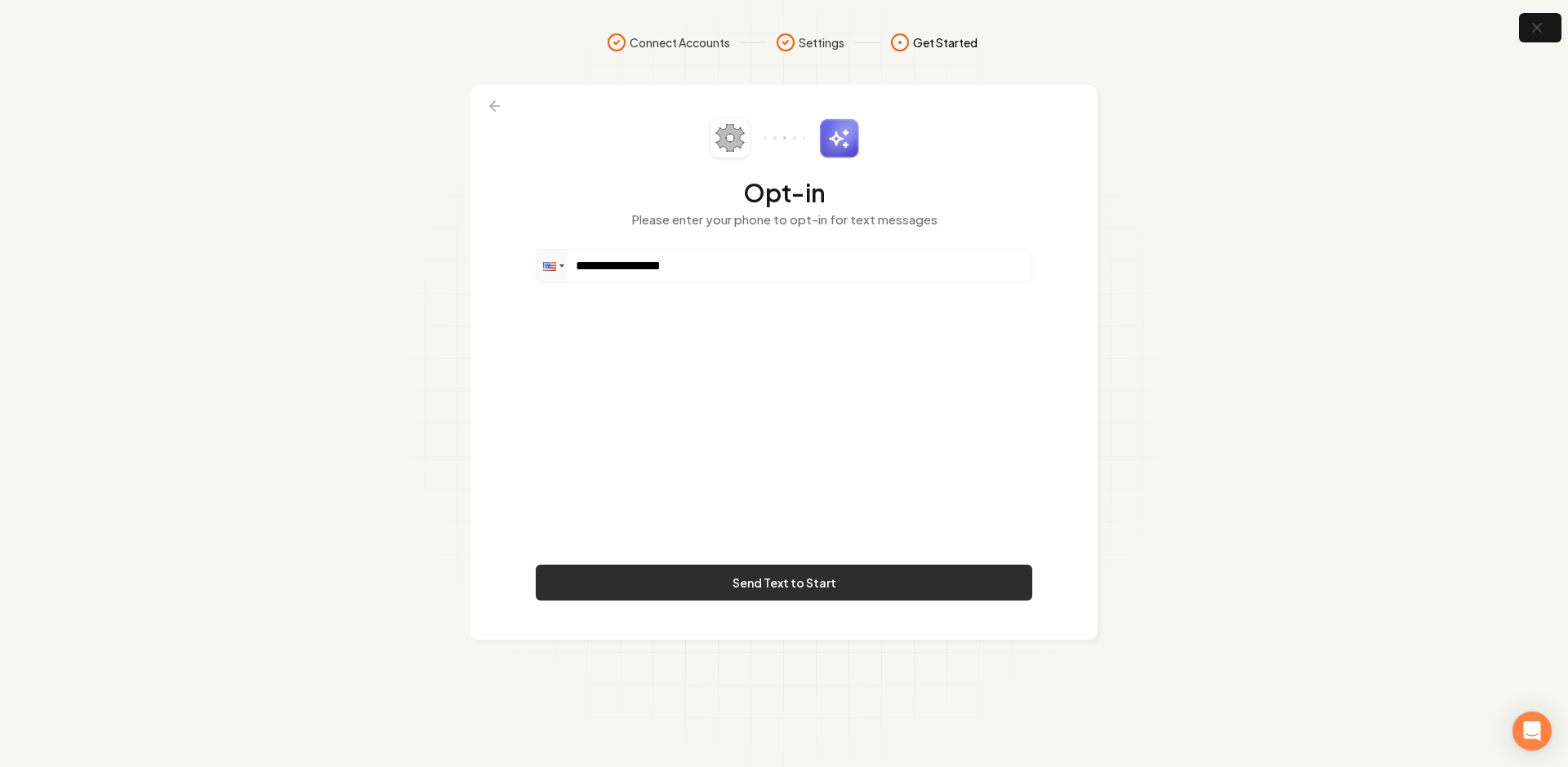
click at [742, 565] on button "Send Text to Start" at bounding box center [784, 583] width 496 height 36
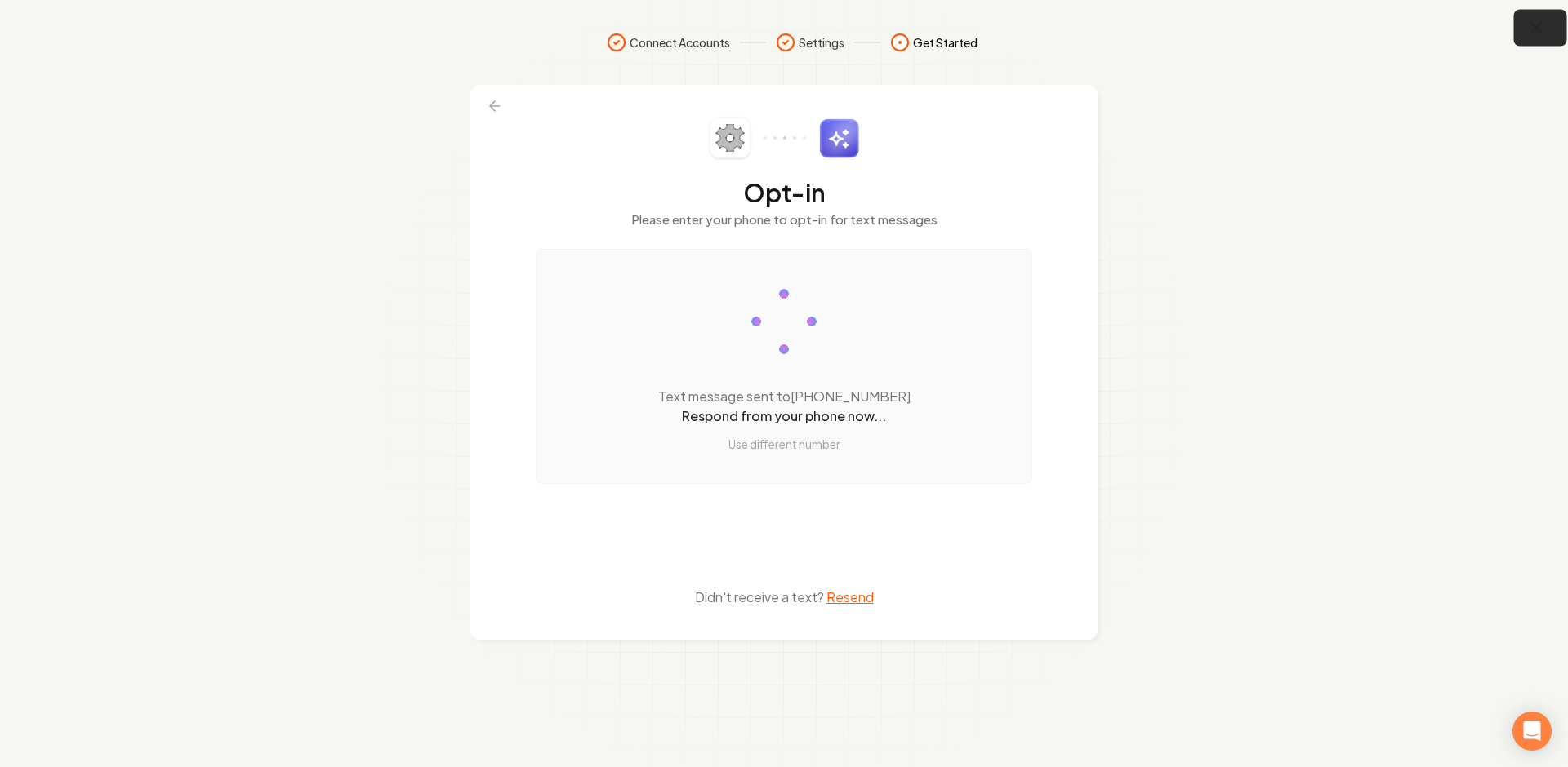
click at [1514, 39] on button "button" at bounding box center [1541, 27] width 53 height 37
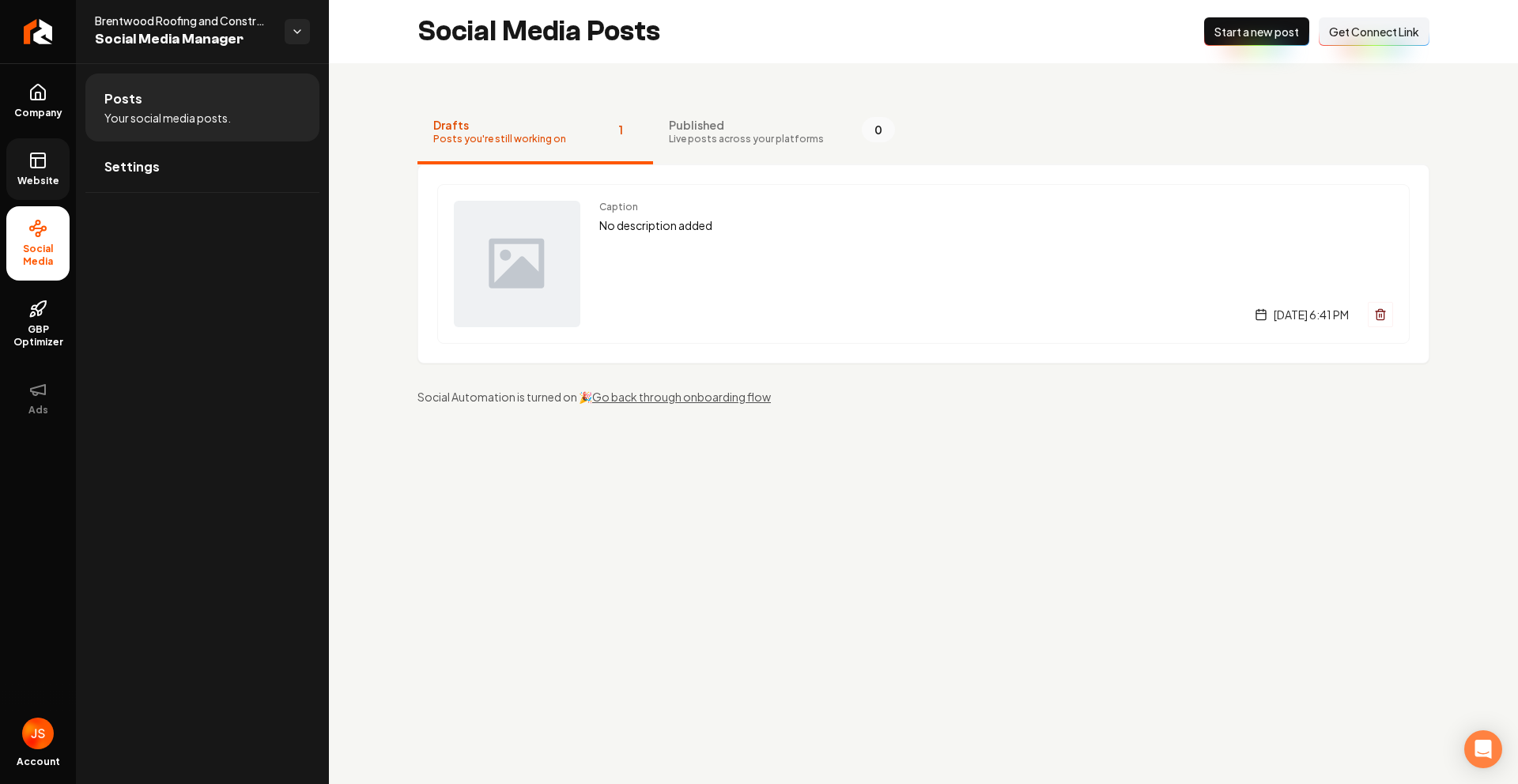
click at [62, 144] on link "Website" at bounding box center [38, 168] width 63 height 61
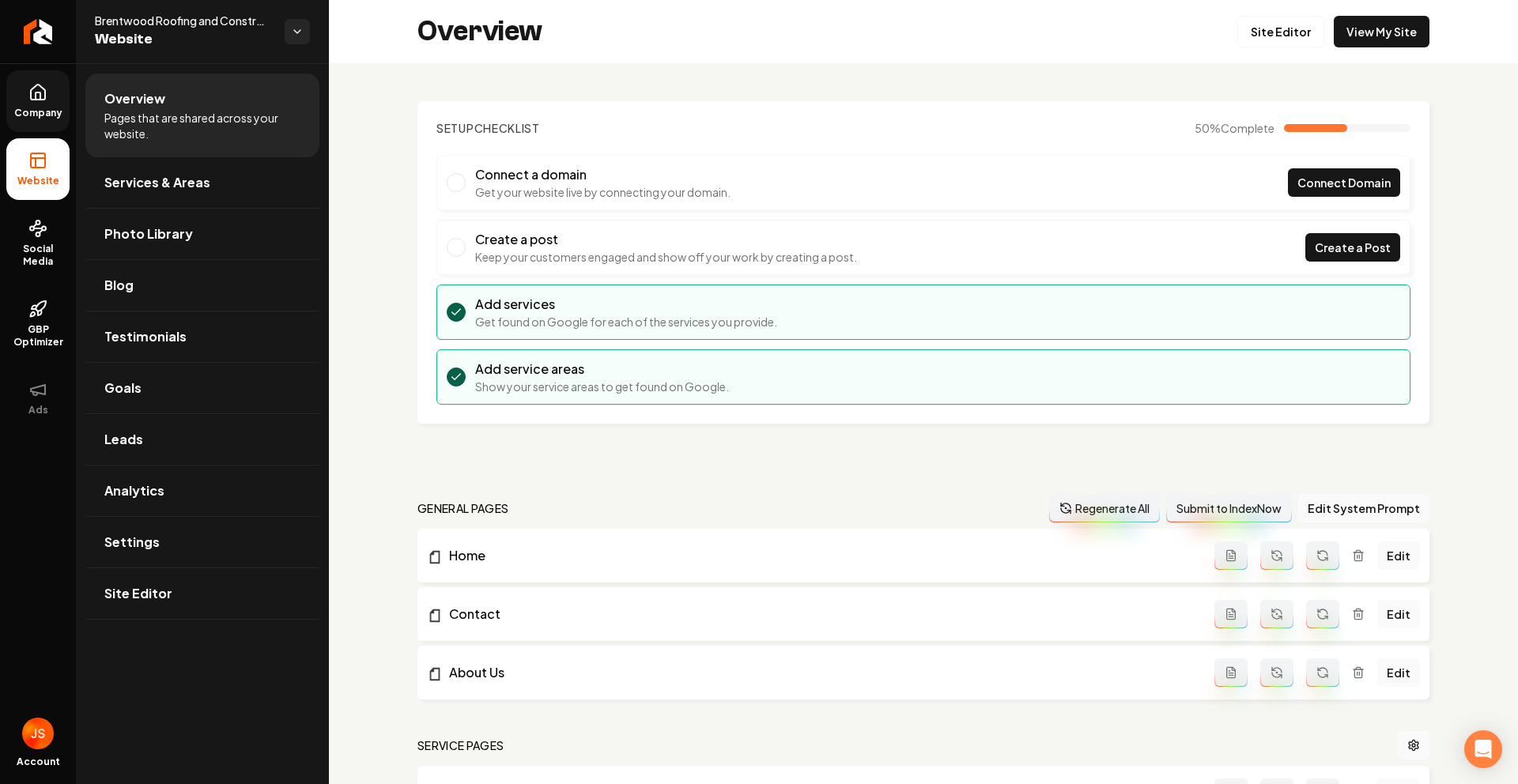
click at [61, 96] on link "Company" at bounding box center [38, 101] width 63 height 61
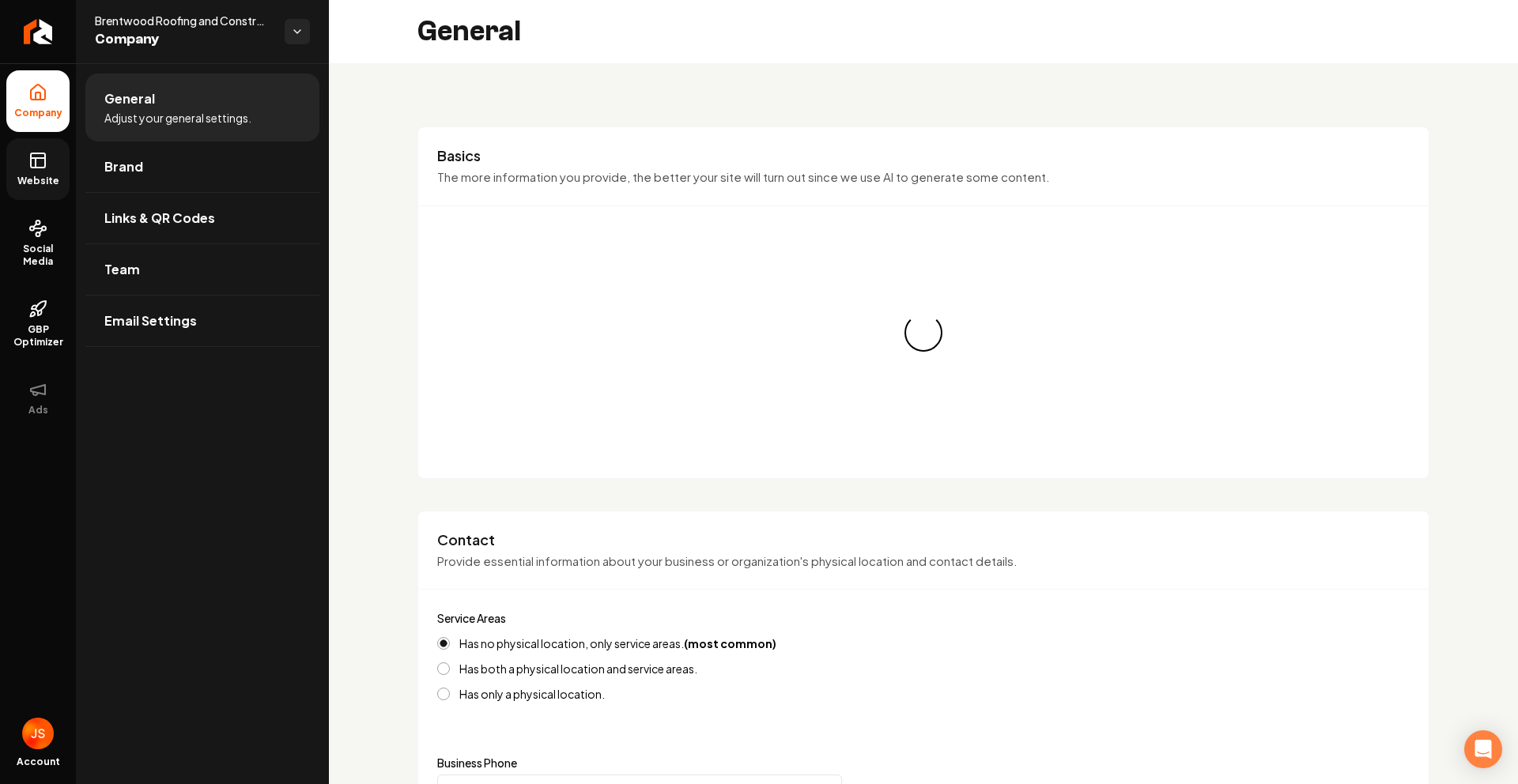
click at [43, 164] on icon at bounding box center [38, 160] width 19 height 19
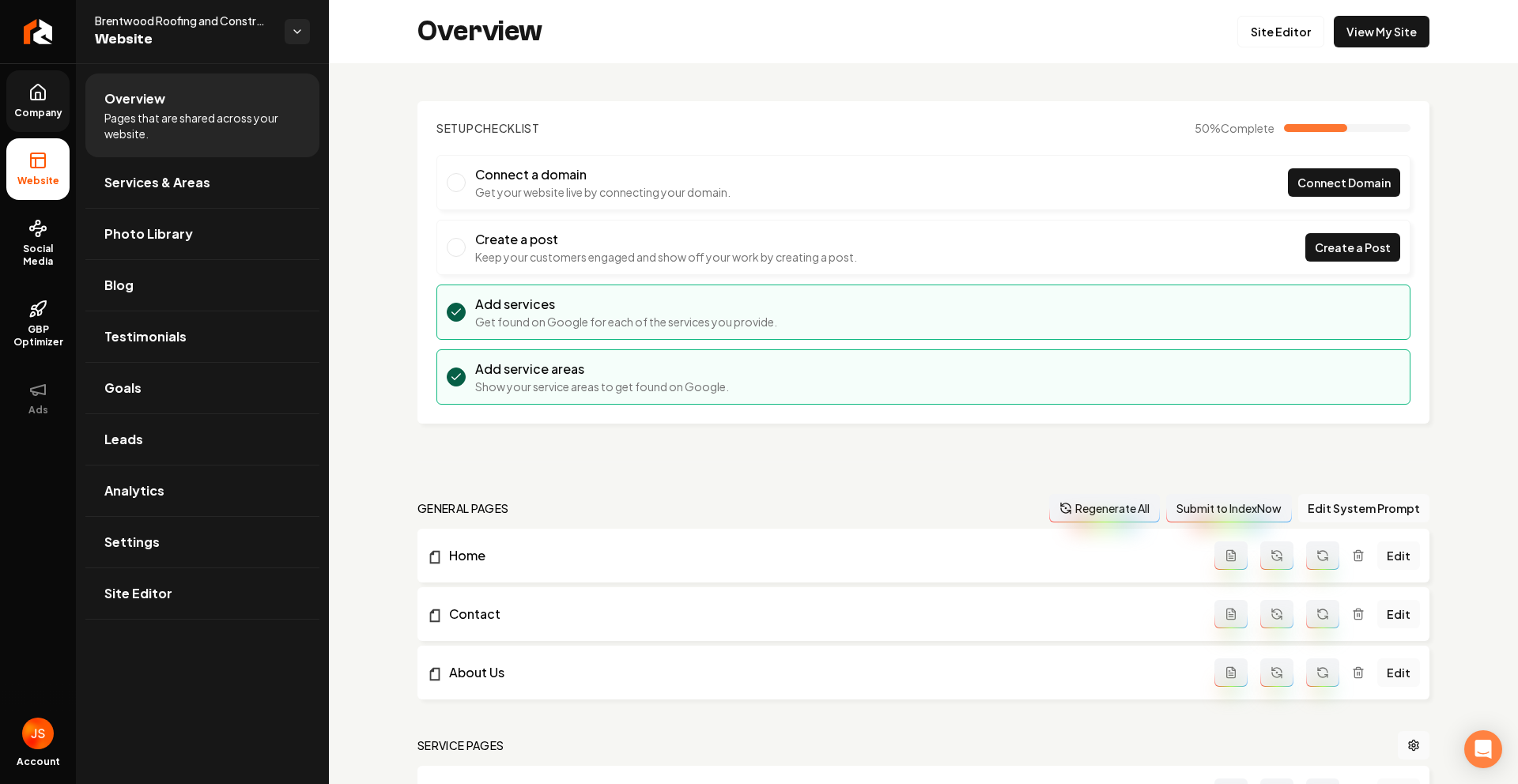
click at [39, 111] on span "Company" at bounding box center [38, 113] width 61 height 13
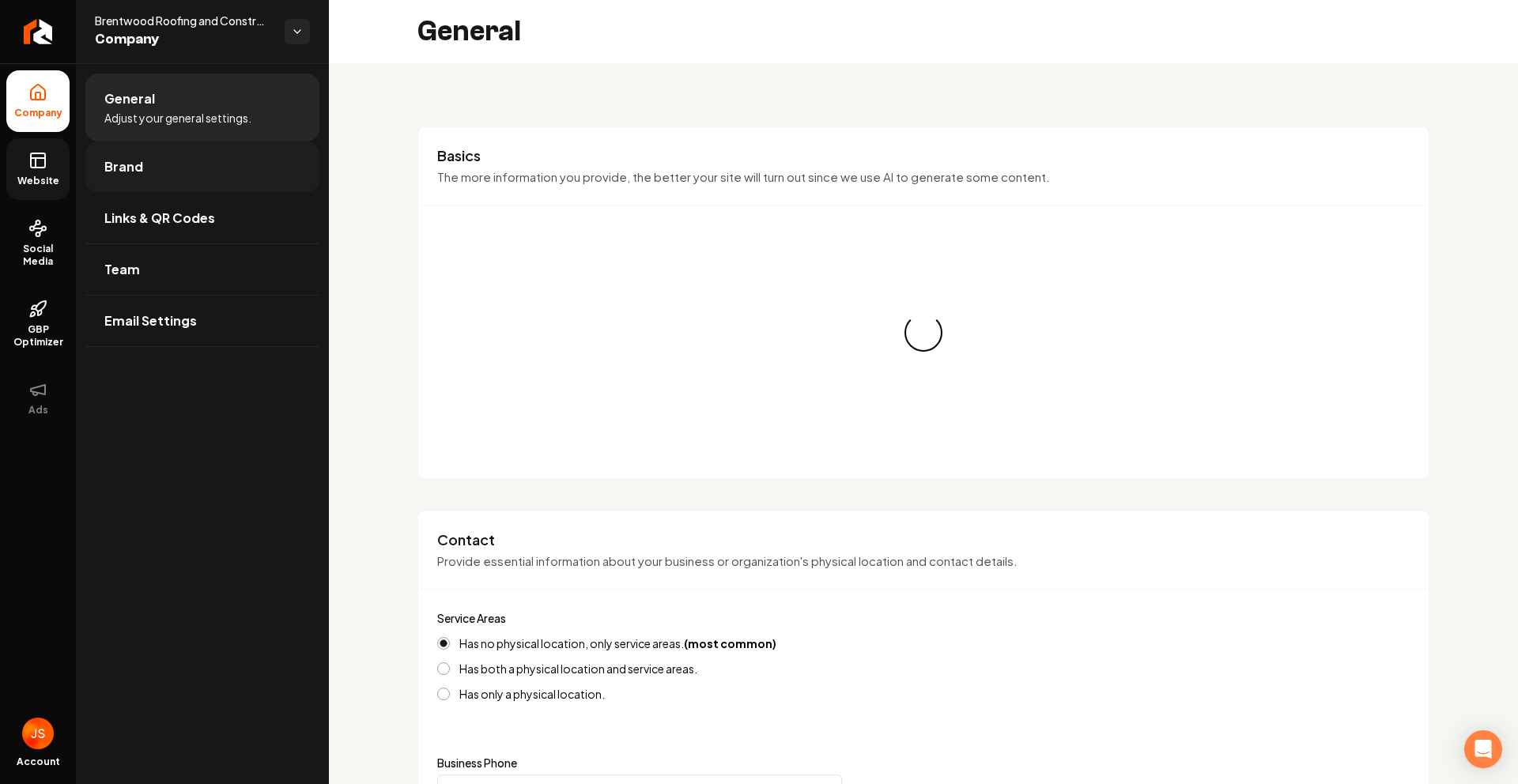
click at [150, 173] on link "Brand" at bounding box center [202, 166] width 234 height 50
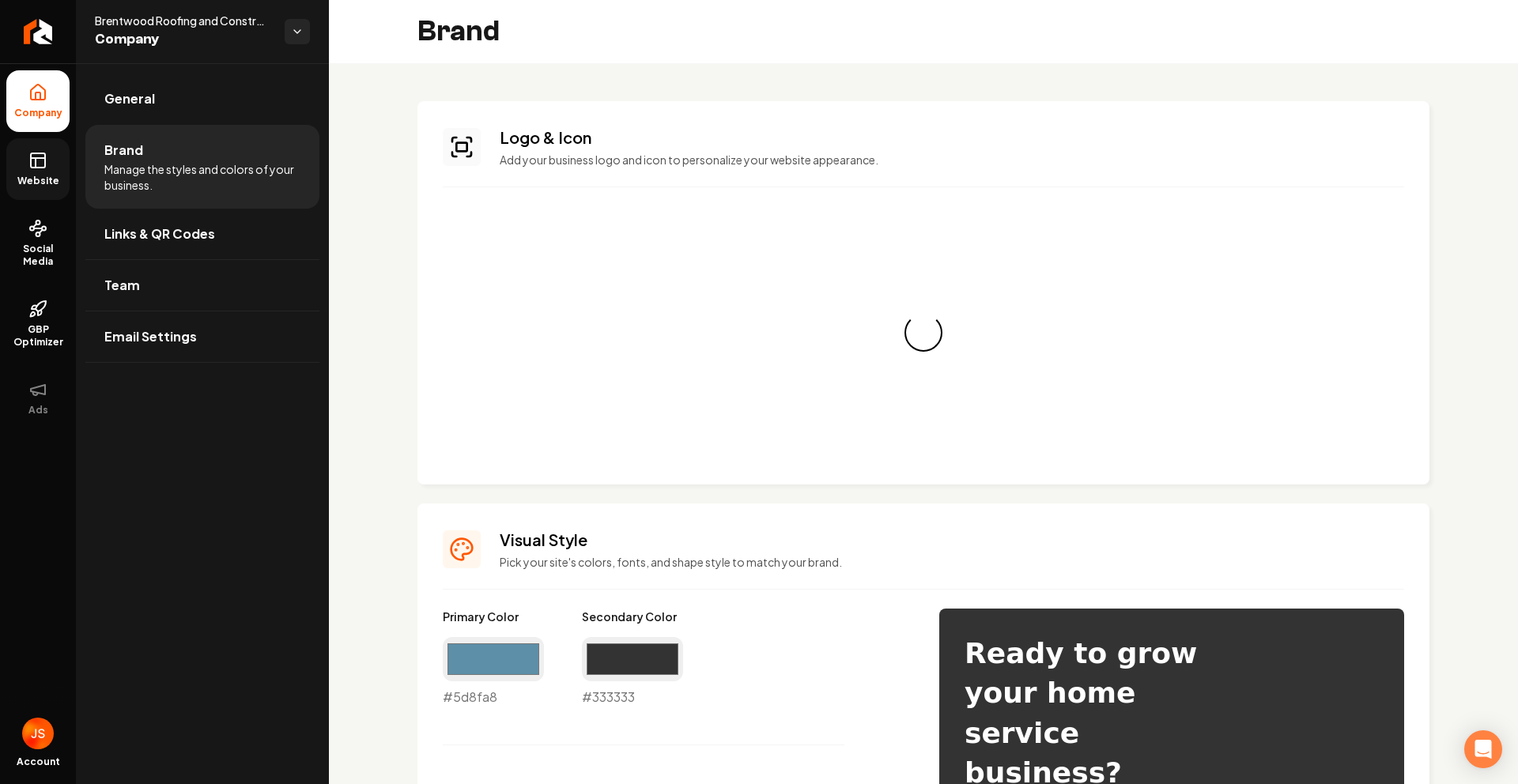
click at [27, 173] on link "Website" at bounding box center [38, 168] width 63 height 61
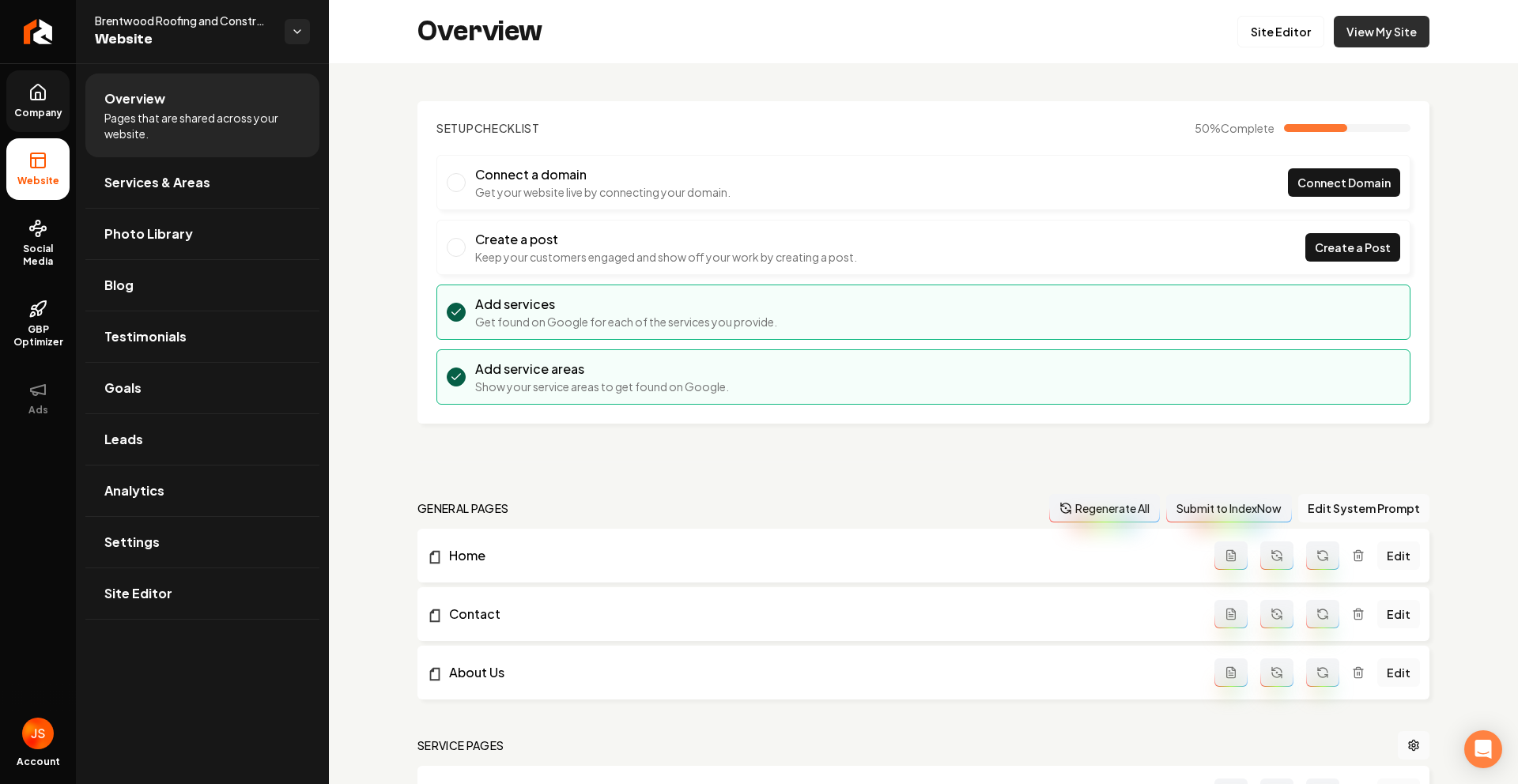
click at [1334, 40] on link "View My Site" at bounding box center [1382, 31] width 96 height 32
click at [60, 104] on link "Company" at bounding box center [38, 101] width 63 height 61
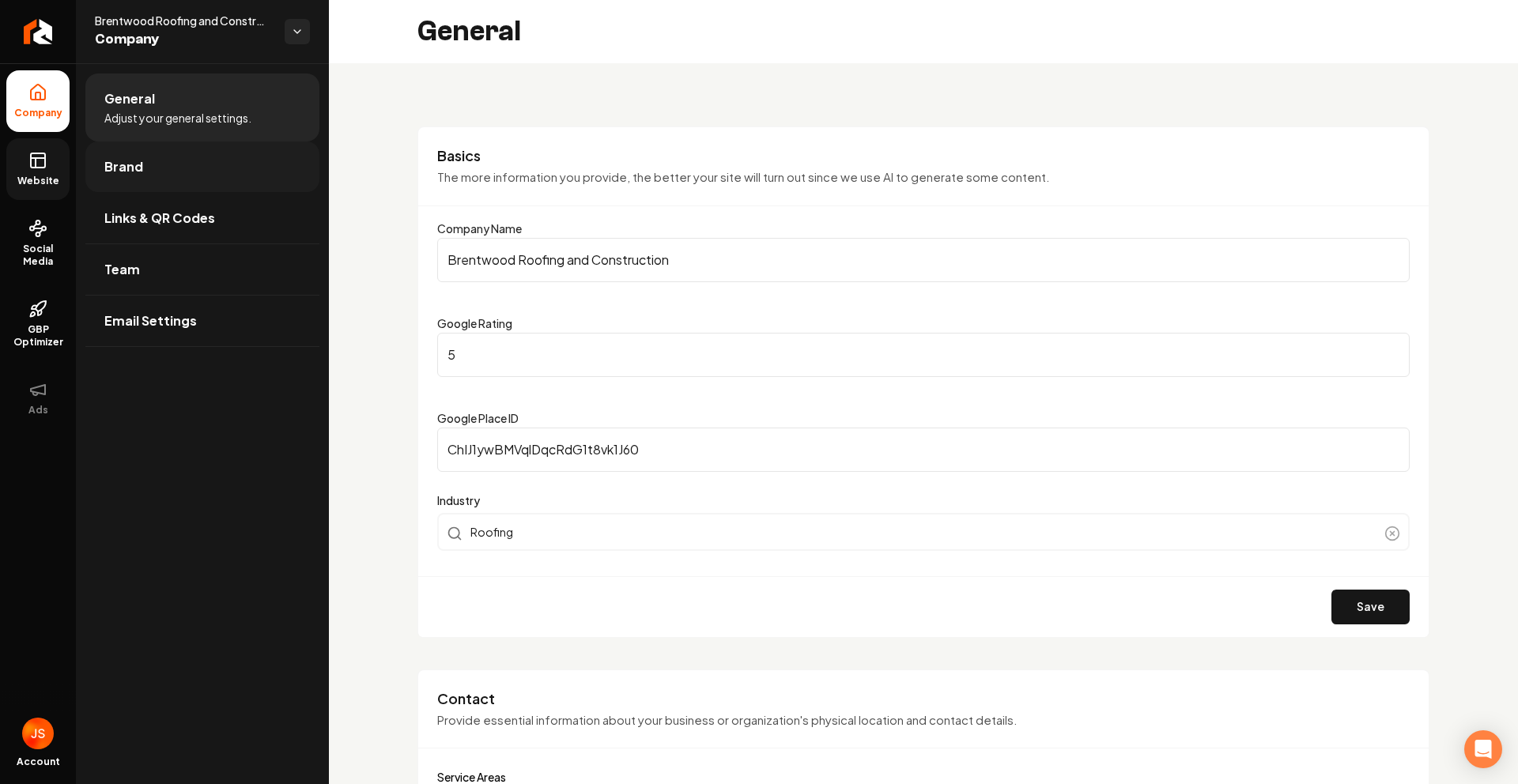
click at [162, 166] on link "Brand" at bounding box center [202, 166] width 234 height 50
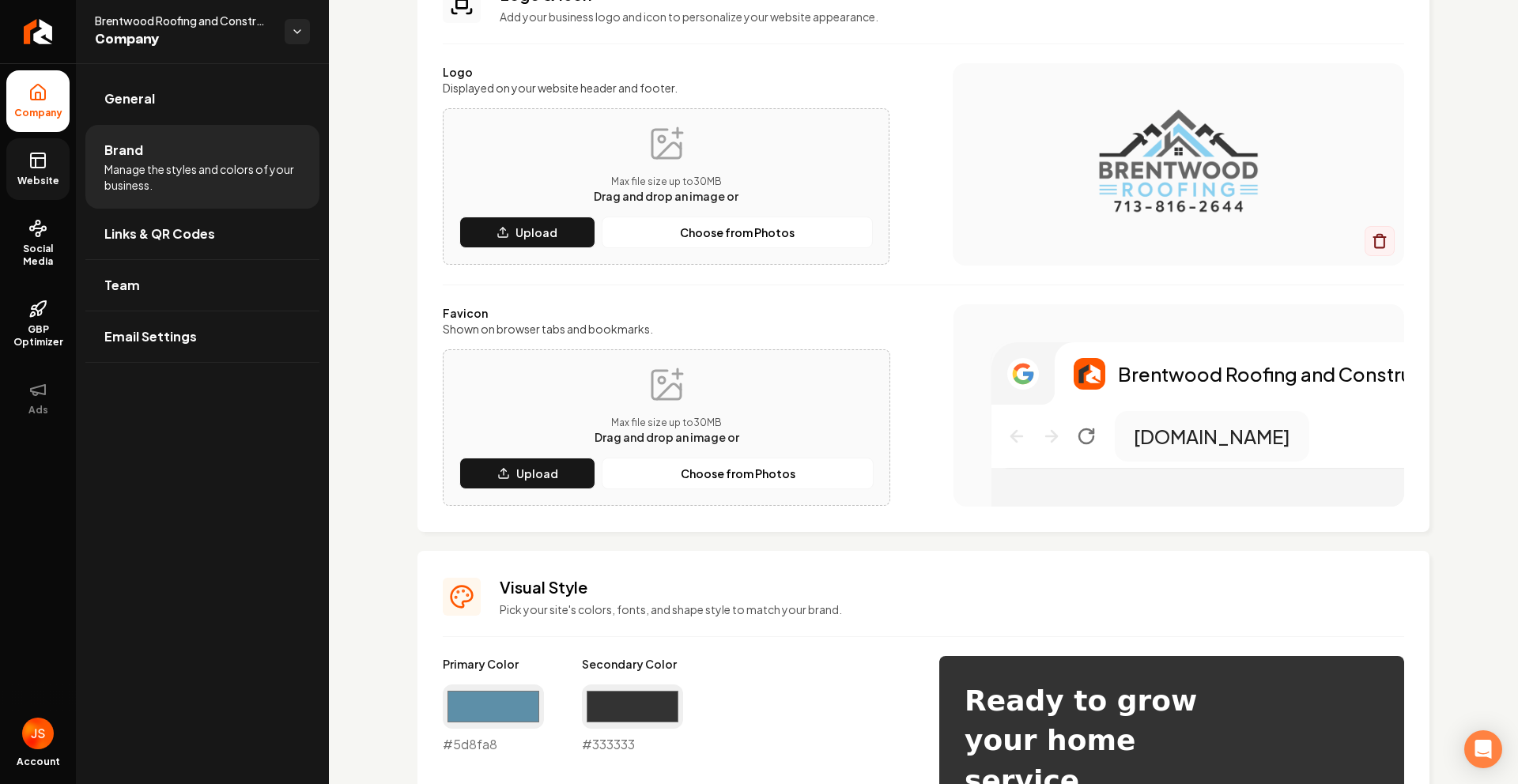
scroll to position [147, 0]
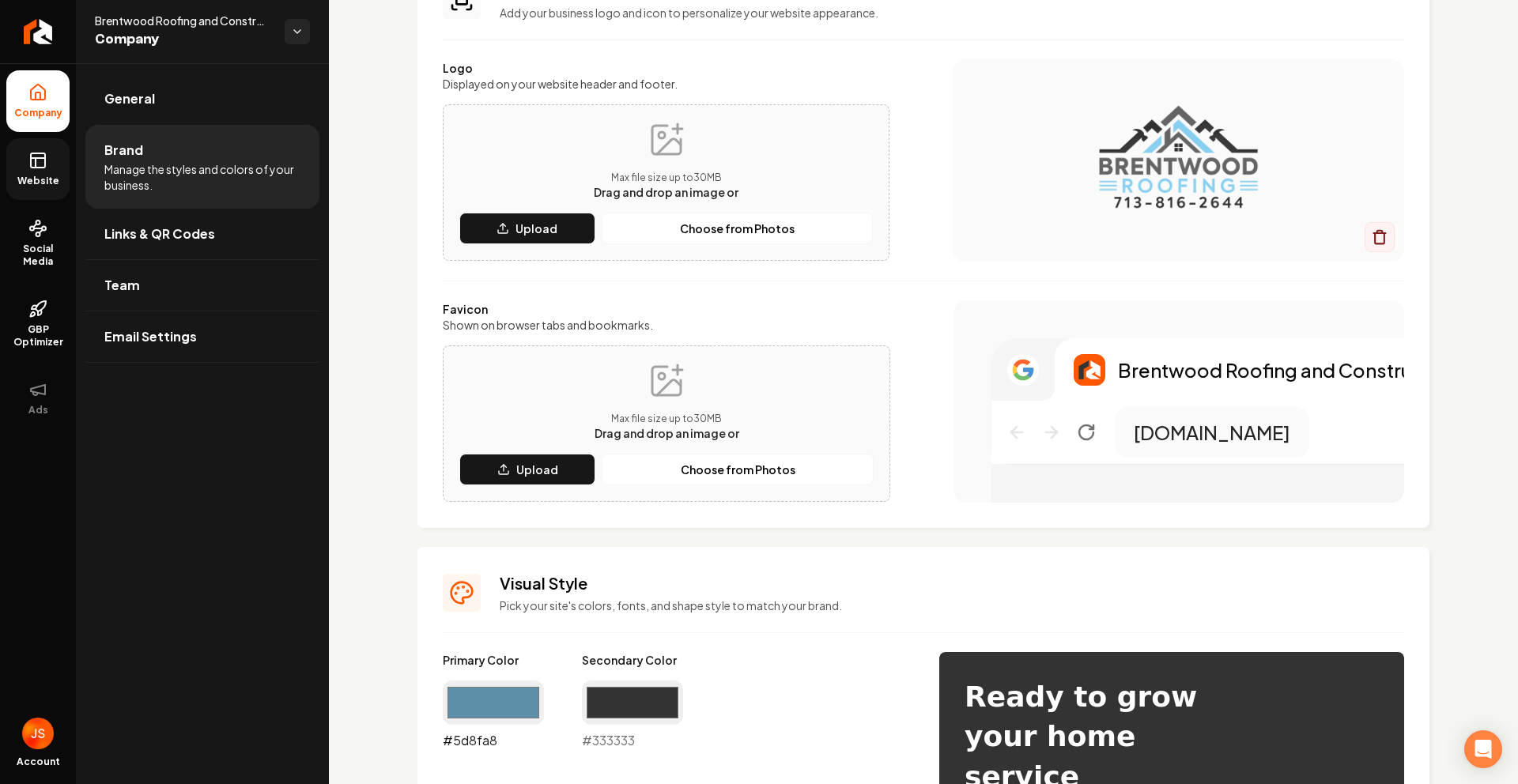
click at [497, 683] on input "#5d8fa8" at bounding box center [493, 703] width 102 height 44
type input "#646464"
click at [628, 703] on input "#333333" at bounding box center [632, 703] width 102 height 44
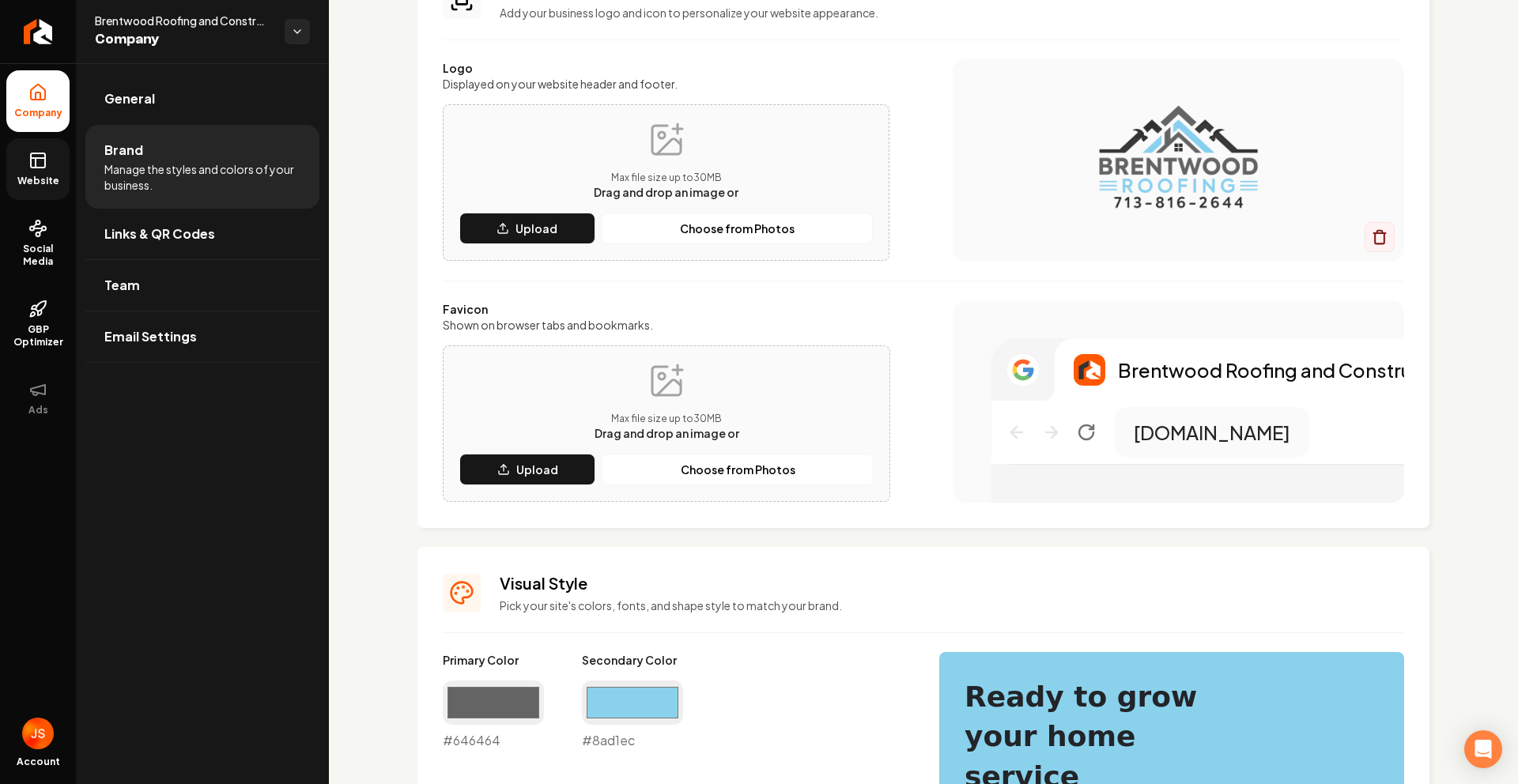
type input "#8ad1ec"
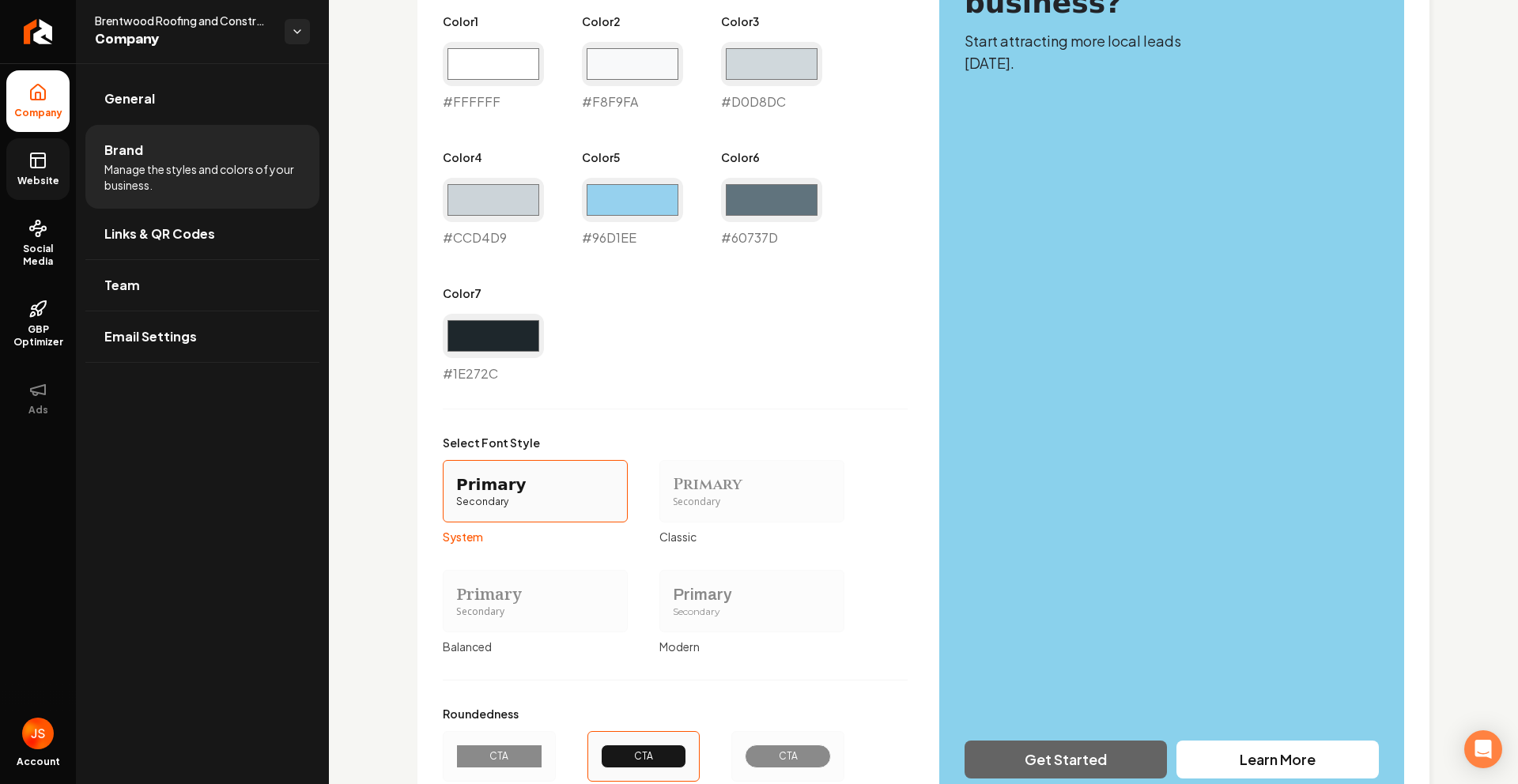
scroll to position [1104, 0]
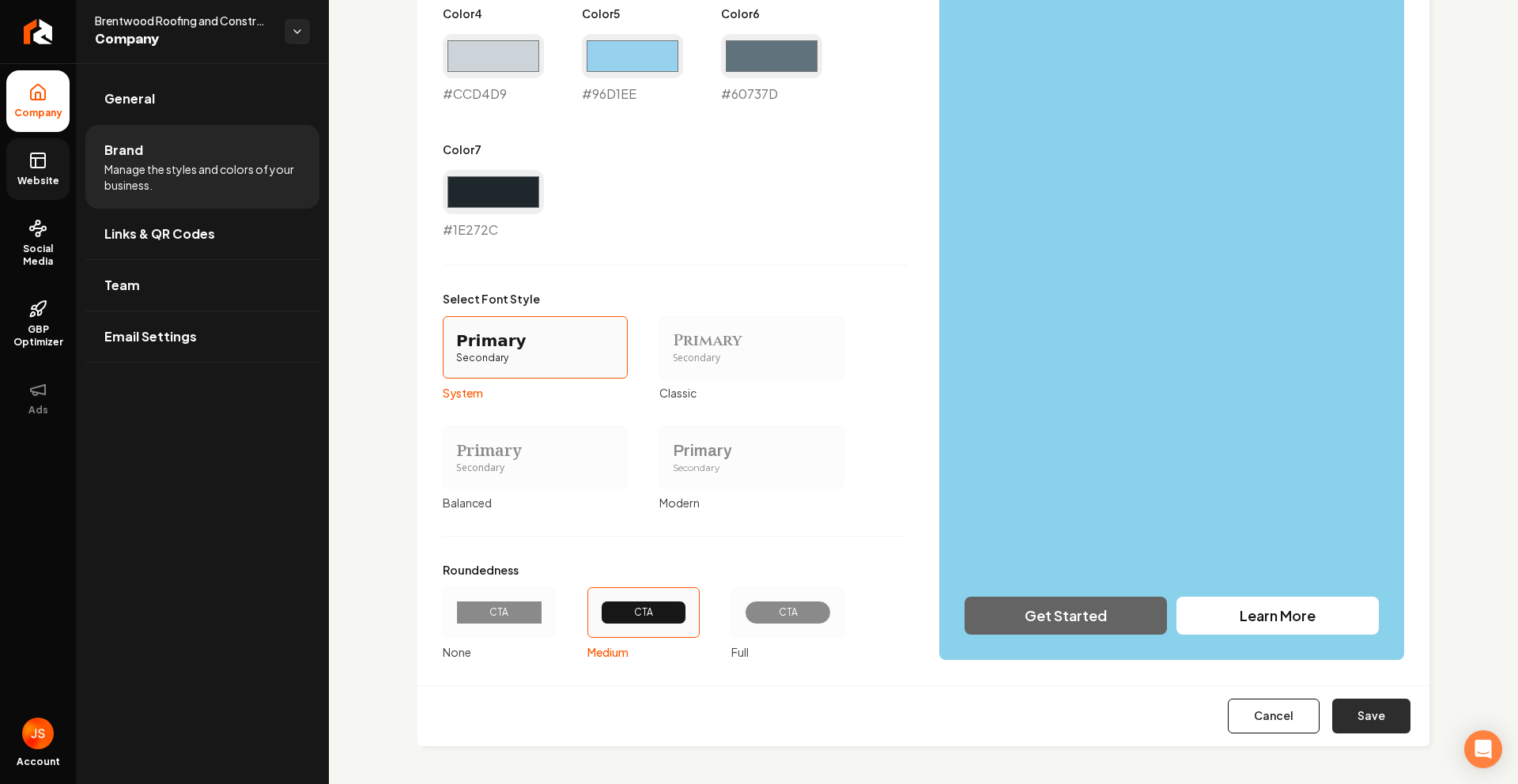
click at [1345, 714] on button "Save" at bounding box center [1372, 716] width 79 height 35
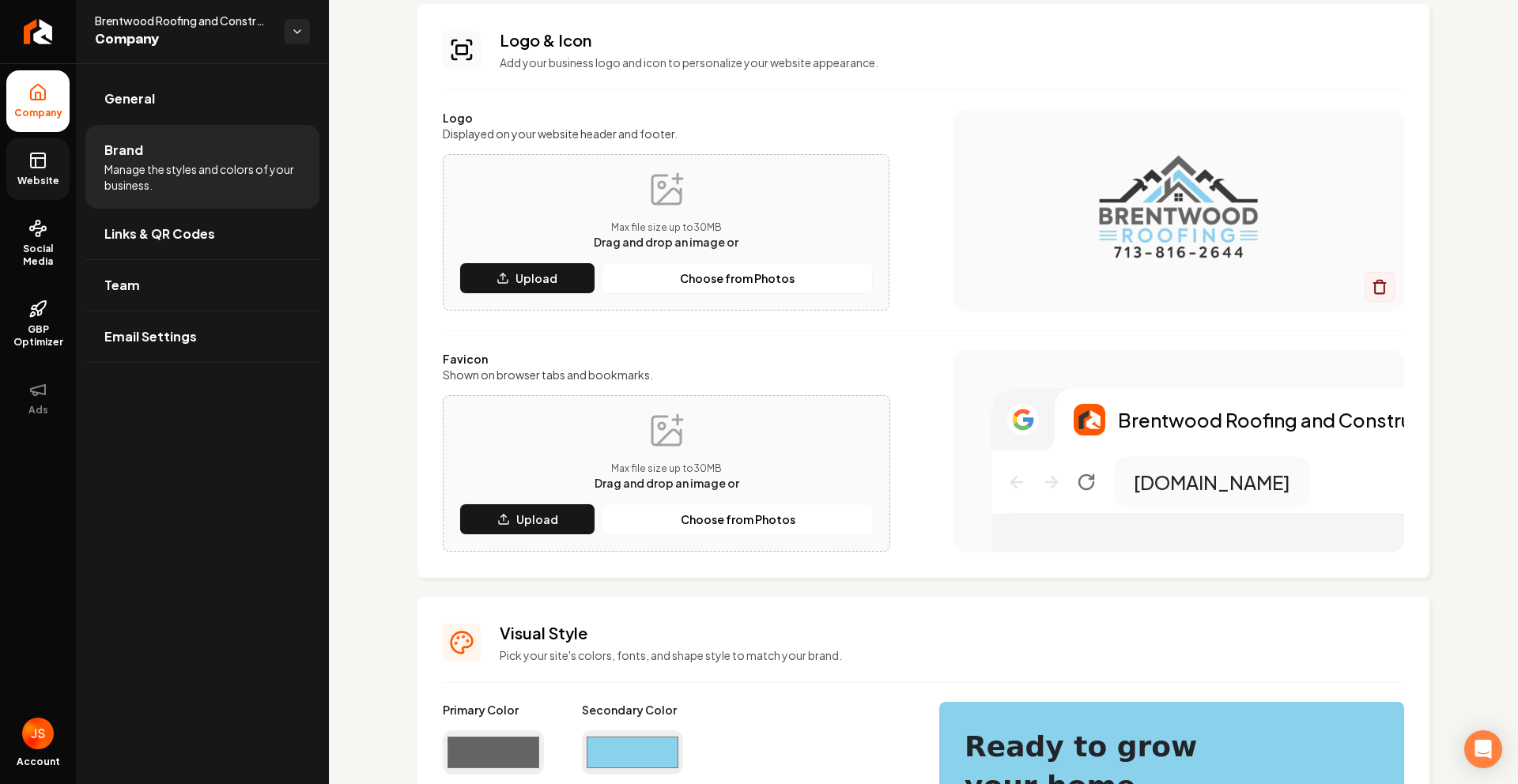
scroll to position [0, 0]
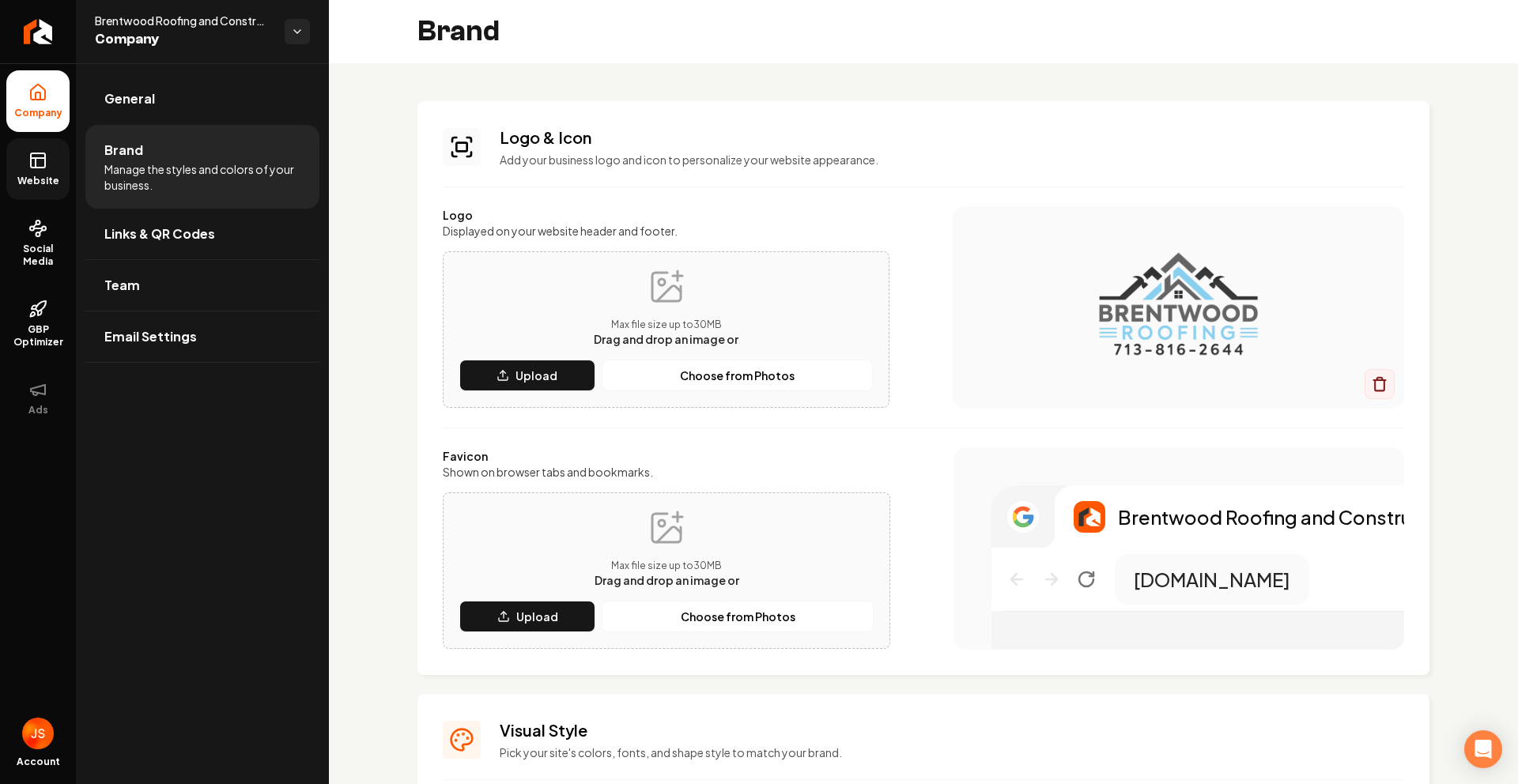
type input "#ffffff"
type input "#f8f9fa"
type input "#d0d8dc"
type input "#ccd4d9"
type input "#96d1ee"
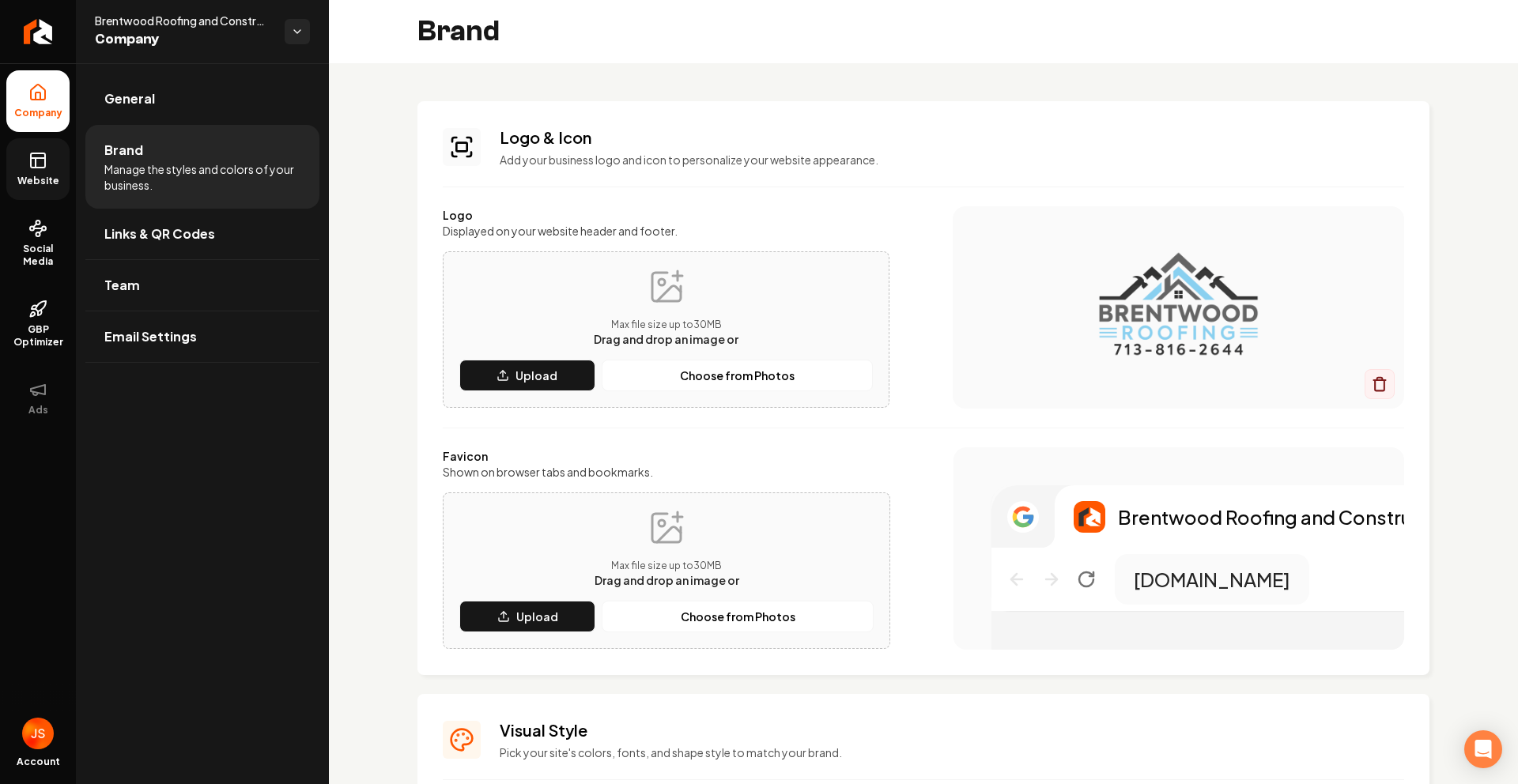
type input "#60737d"
type input "#1e272c"
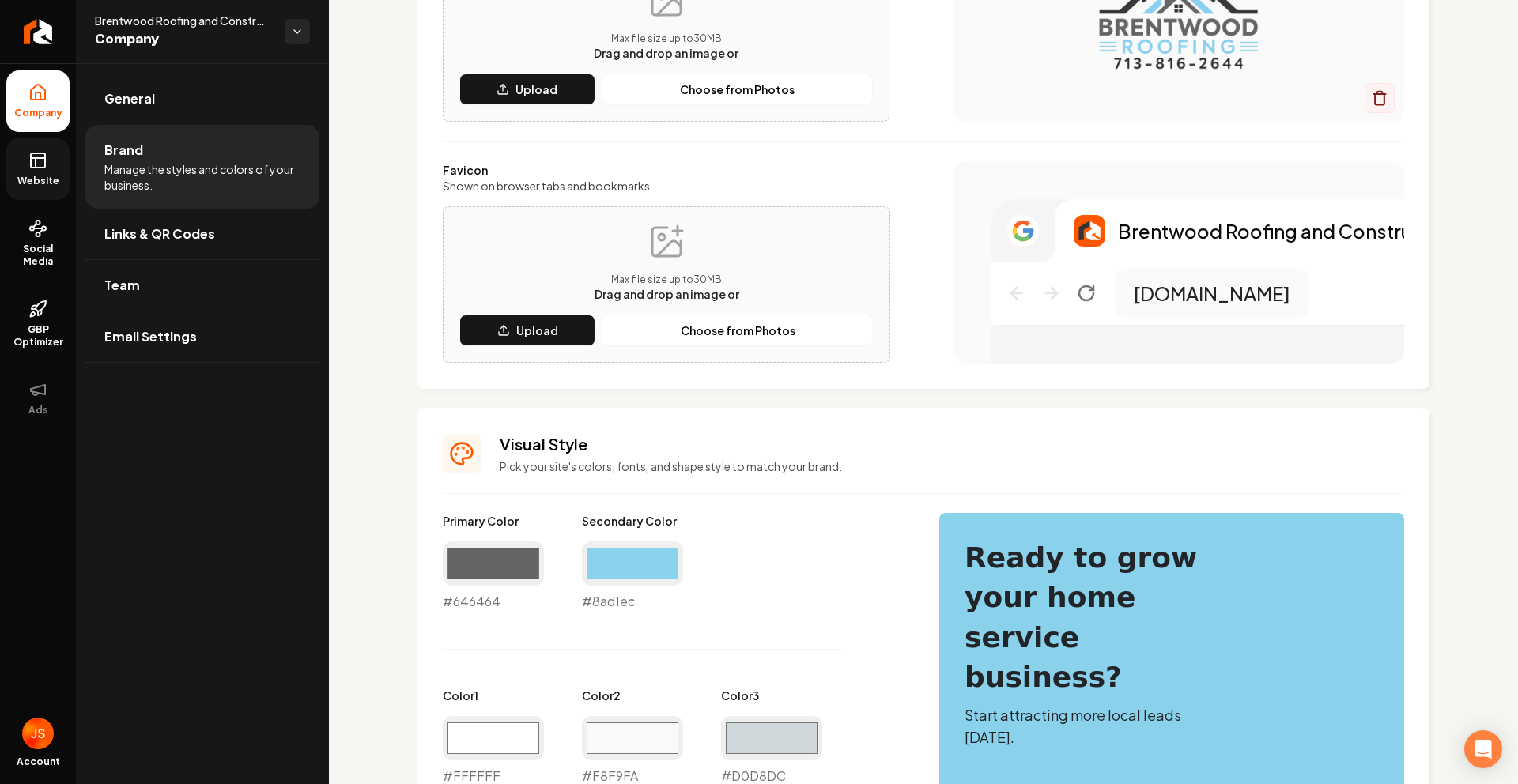
scroll to position [285, 0]
click at [648, 562] on input "#8ad1ec" at bounding box center [632, 564] width 102 height 44
click at [608, 553] on input "#8ad1ec" at bounding box center [632, 564] width 102 height 44
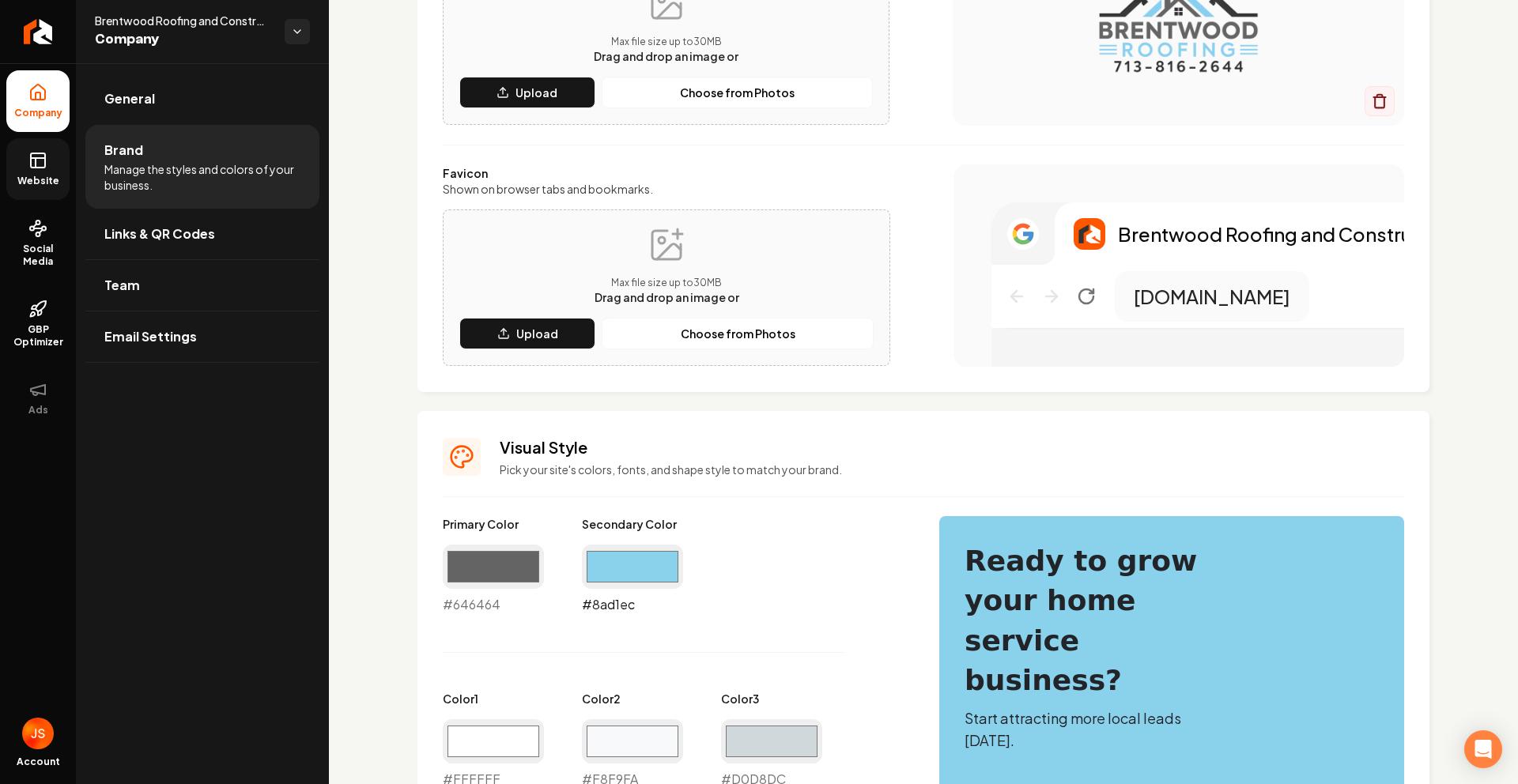
scroll to position [282, 0]
click at [613, 564] on input "#8ad1ec" at bounding box center [632, 567] width 102 height 44
type input "#8bcff0"
drag, startPoint x: 973, startPoint y: 131, endPoint x: 596, endPoint y: 202, distance: 383.6
click at [970, 134] on div "Logo Displayed on your website header and footer. Max file size up to 30 MB Dra…" at bounding box center [923, 145] width 962 height 444
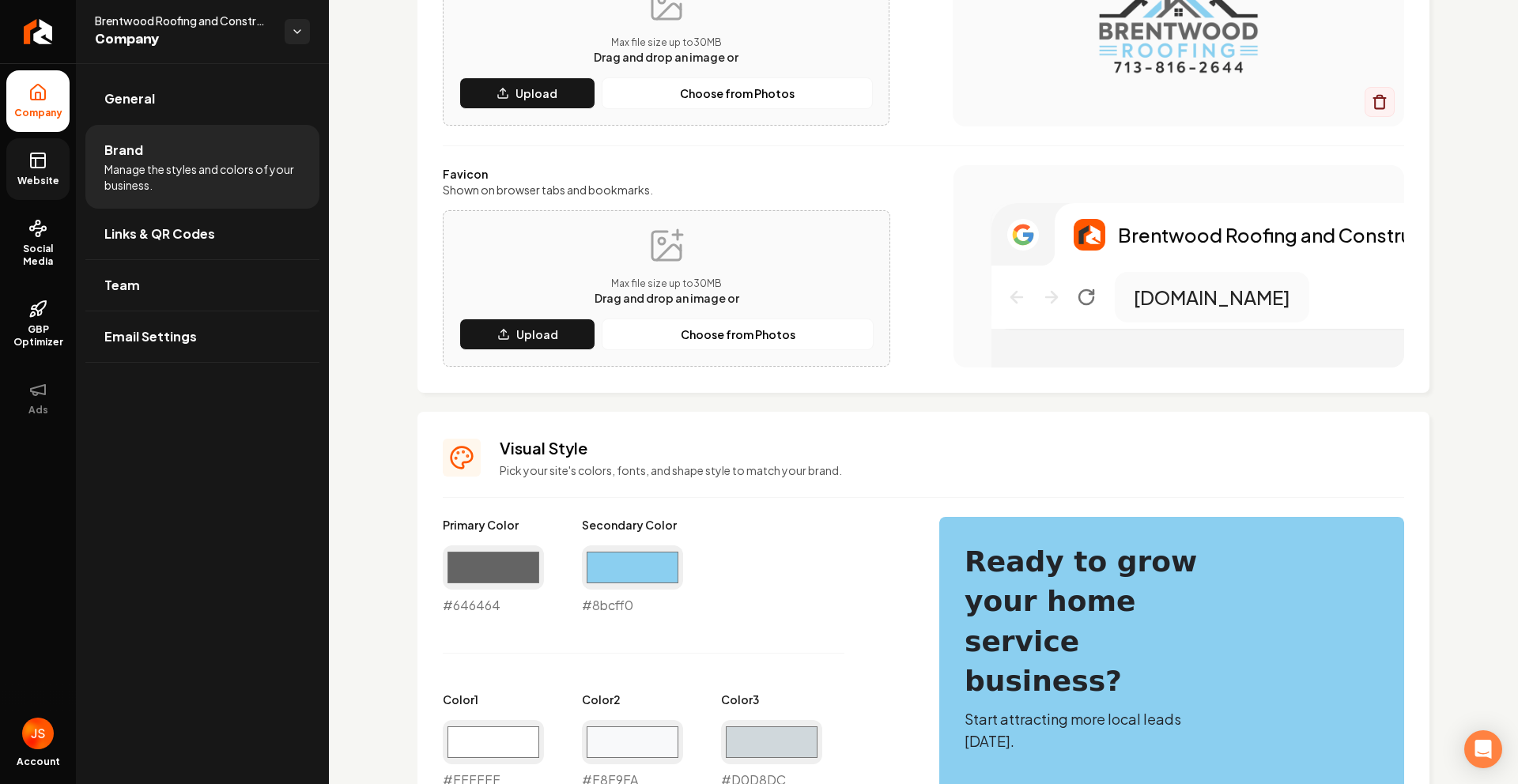
click at [37, 194] on link "Website" at bounding box center [38, 168] width 63 height 61
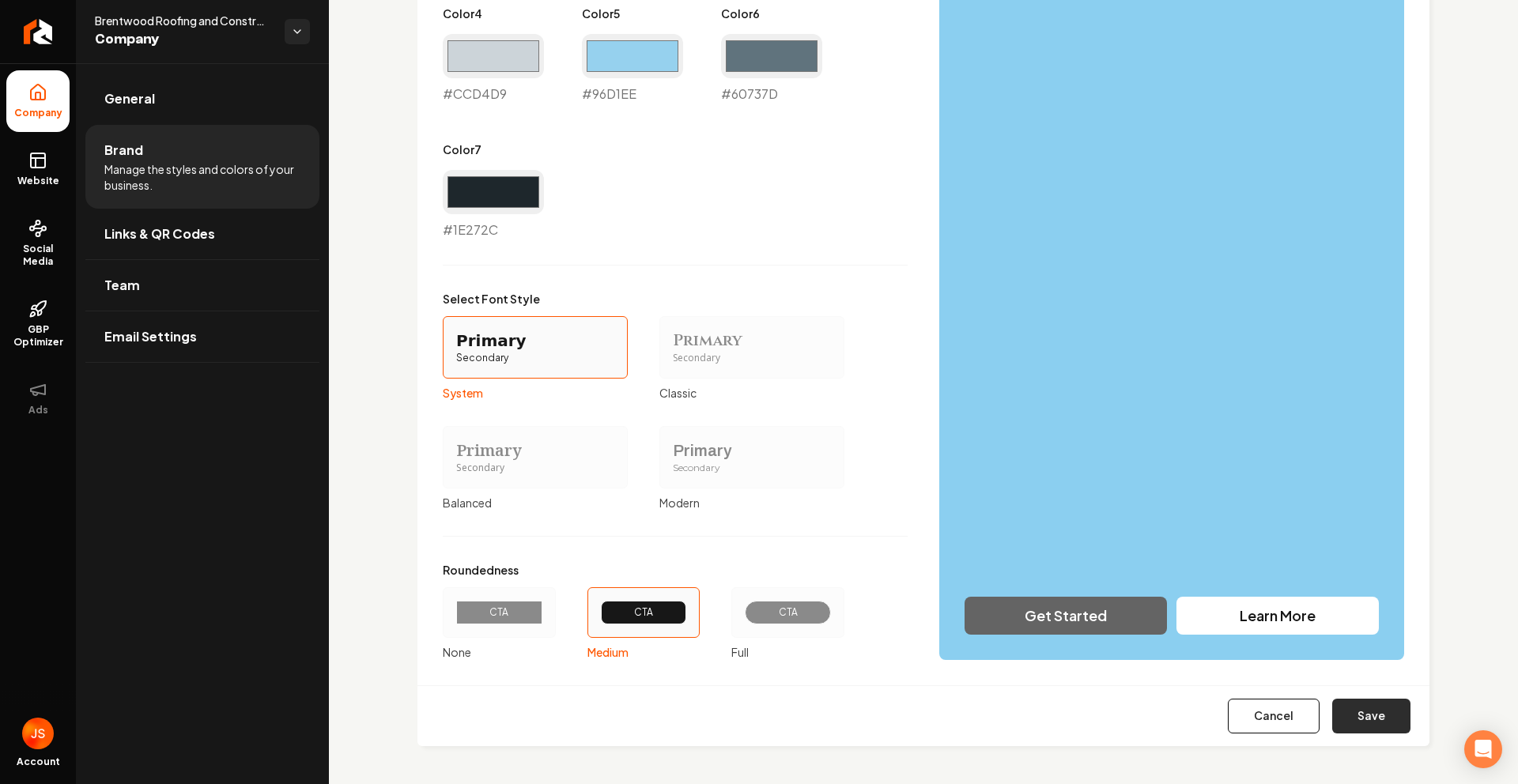
click at [1338, 701] on button "Save" at bounding box center [1372, 716] width 79 height 35
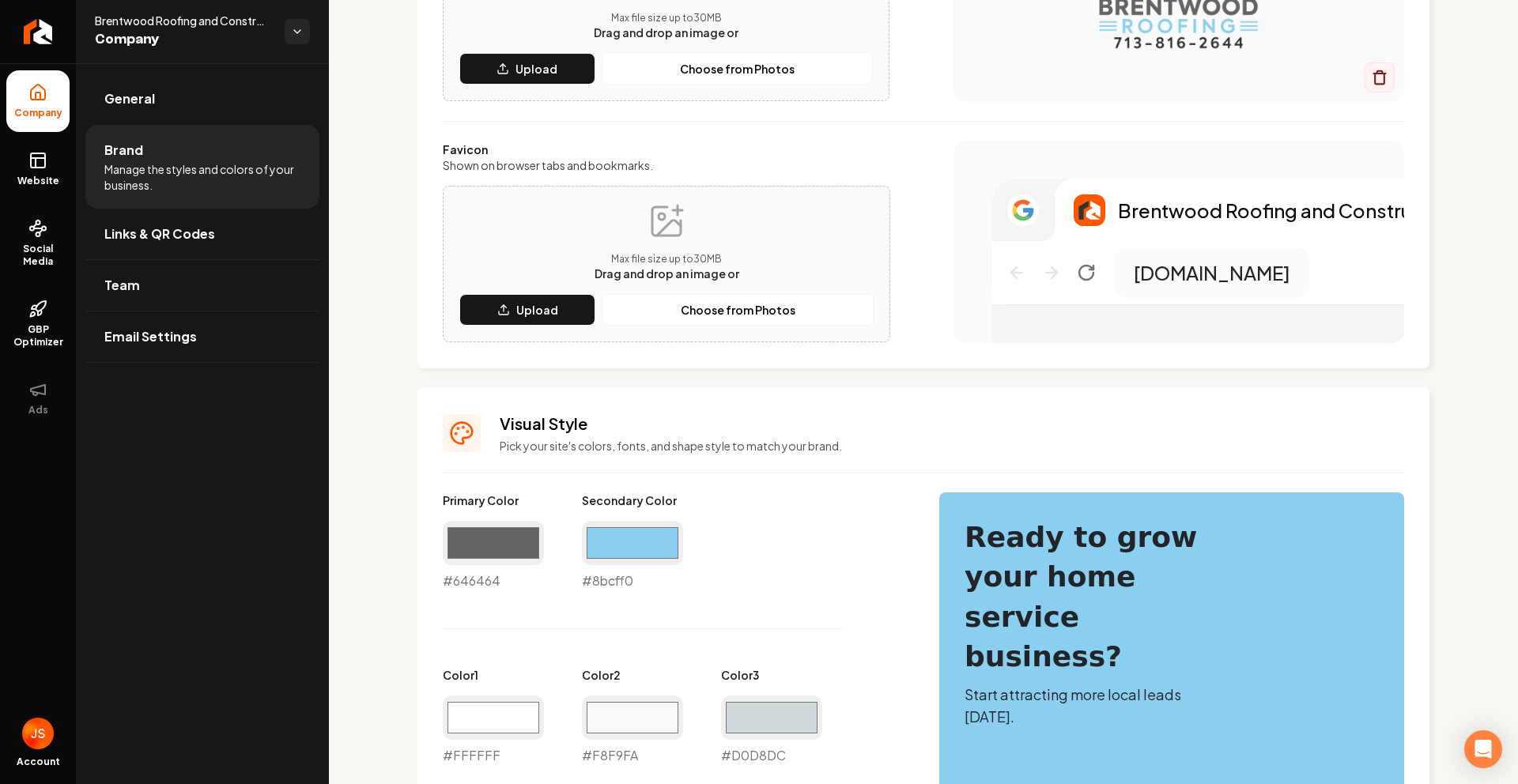
type input "#ffffff"
type input "#f8f9fa"
type input "#d0d8dc"
type input "#ccd4d9"
type input "#96d1ee"
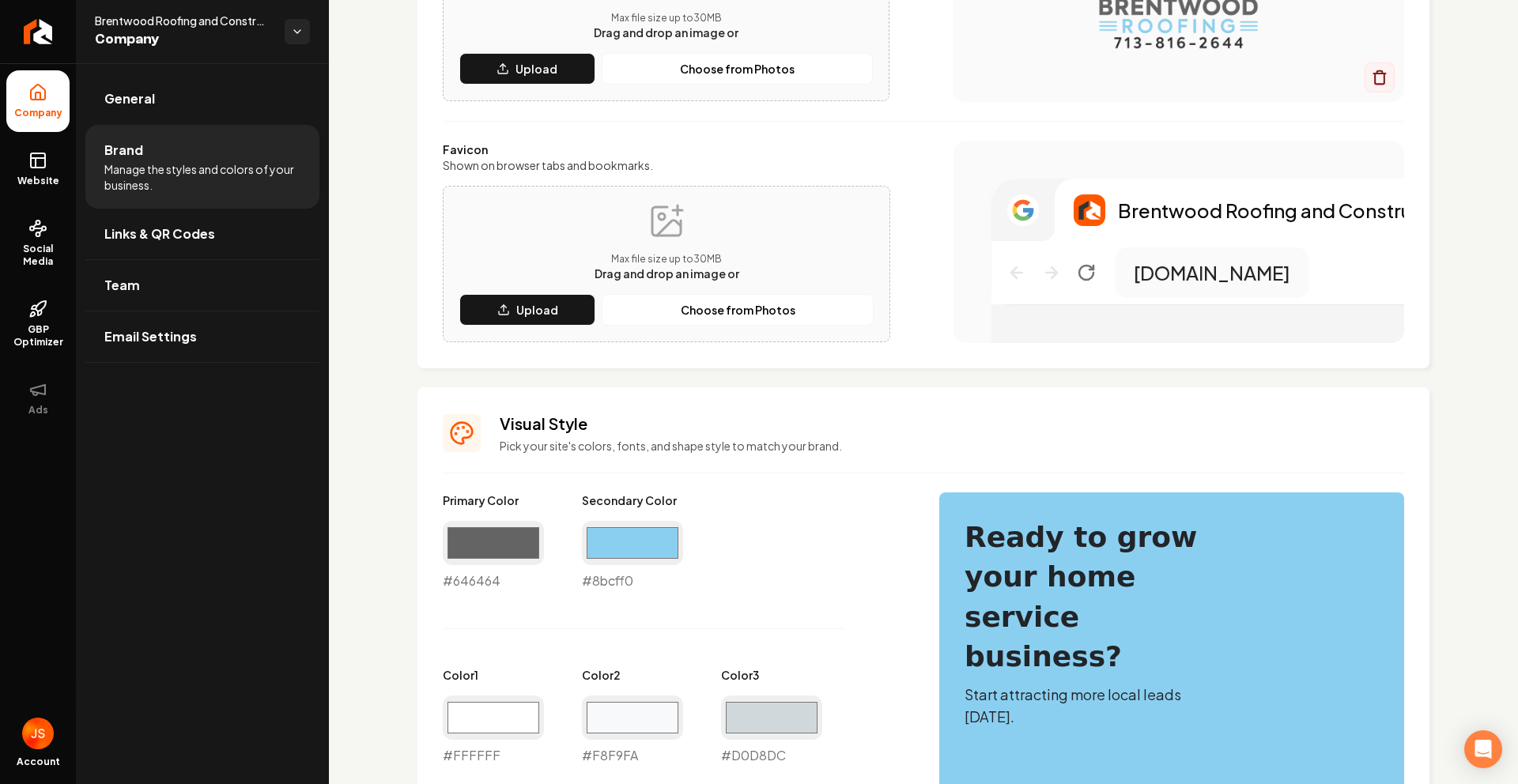
type input "#60737d"
type input "#1e272c"
click at [30, 167] on icon at bounding box center [38, 160] width 19 height 19
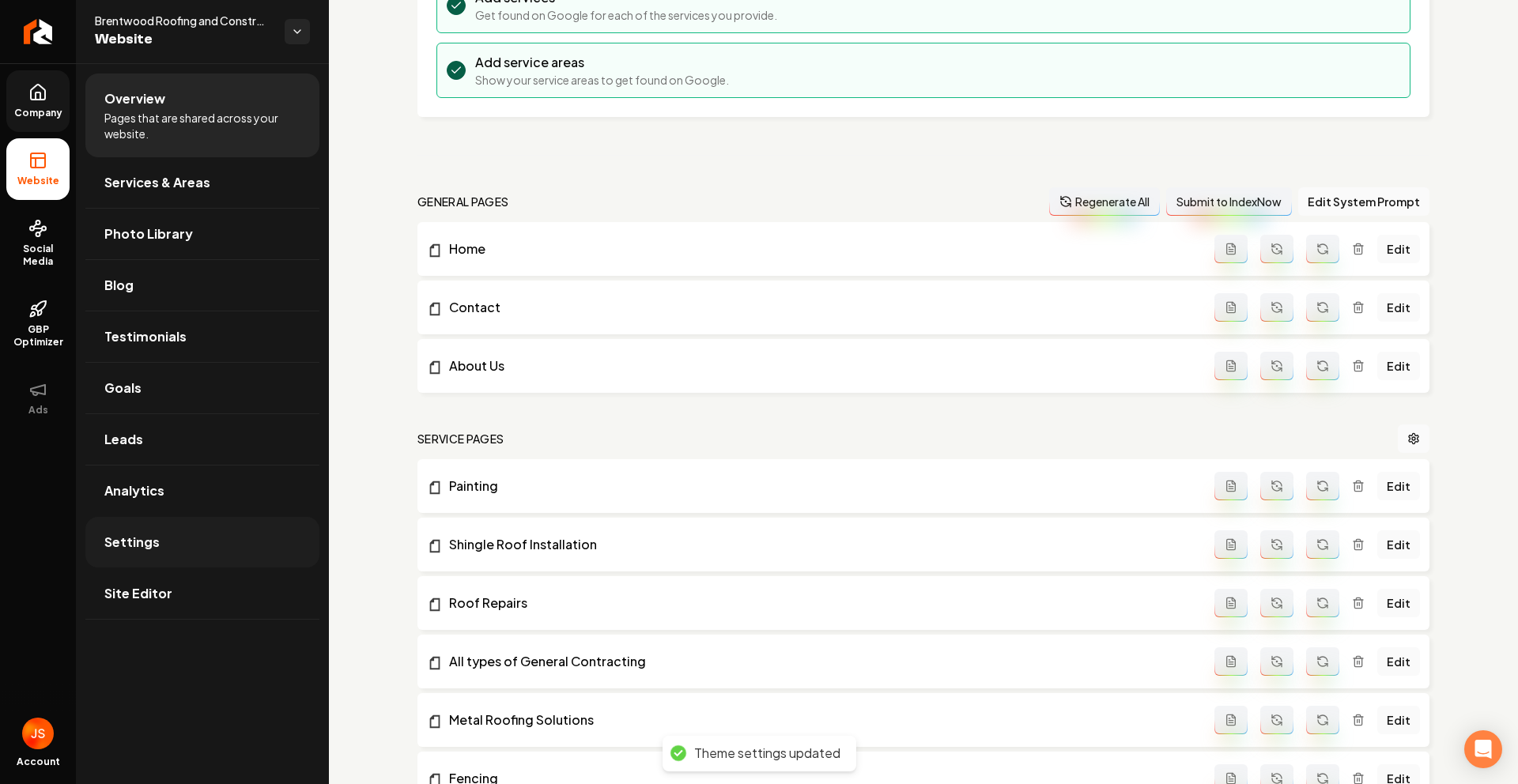
click at [165, 550] on link "Settings" at bounding box center [202, 542] width 234 height 50
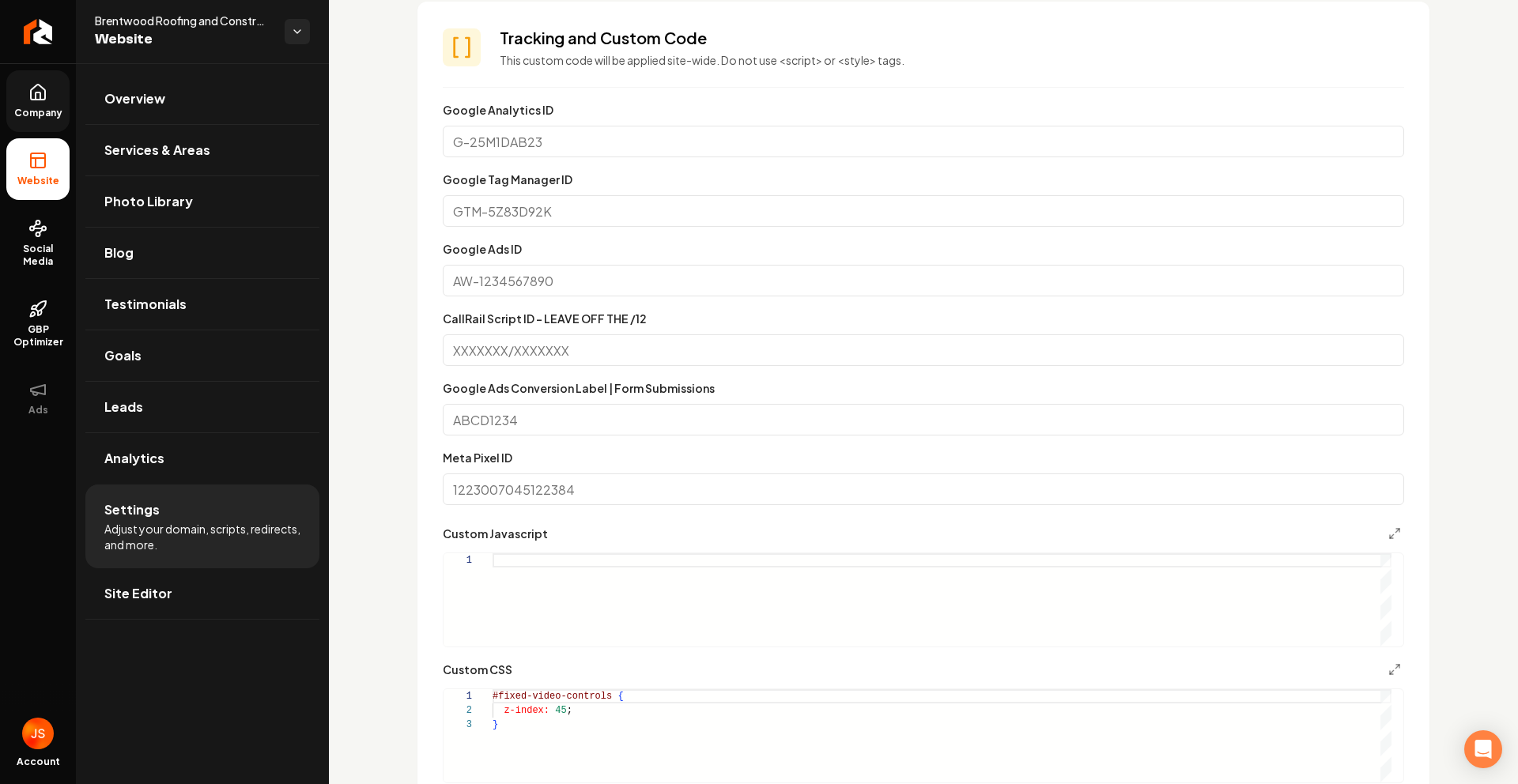
scroll to position [972, 0]
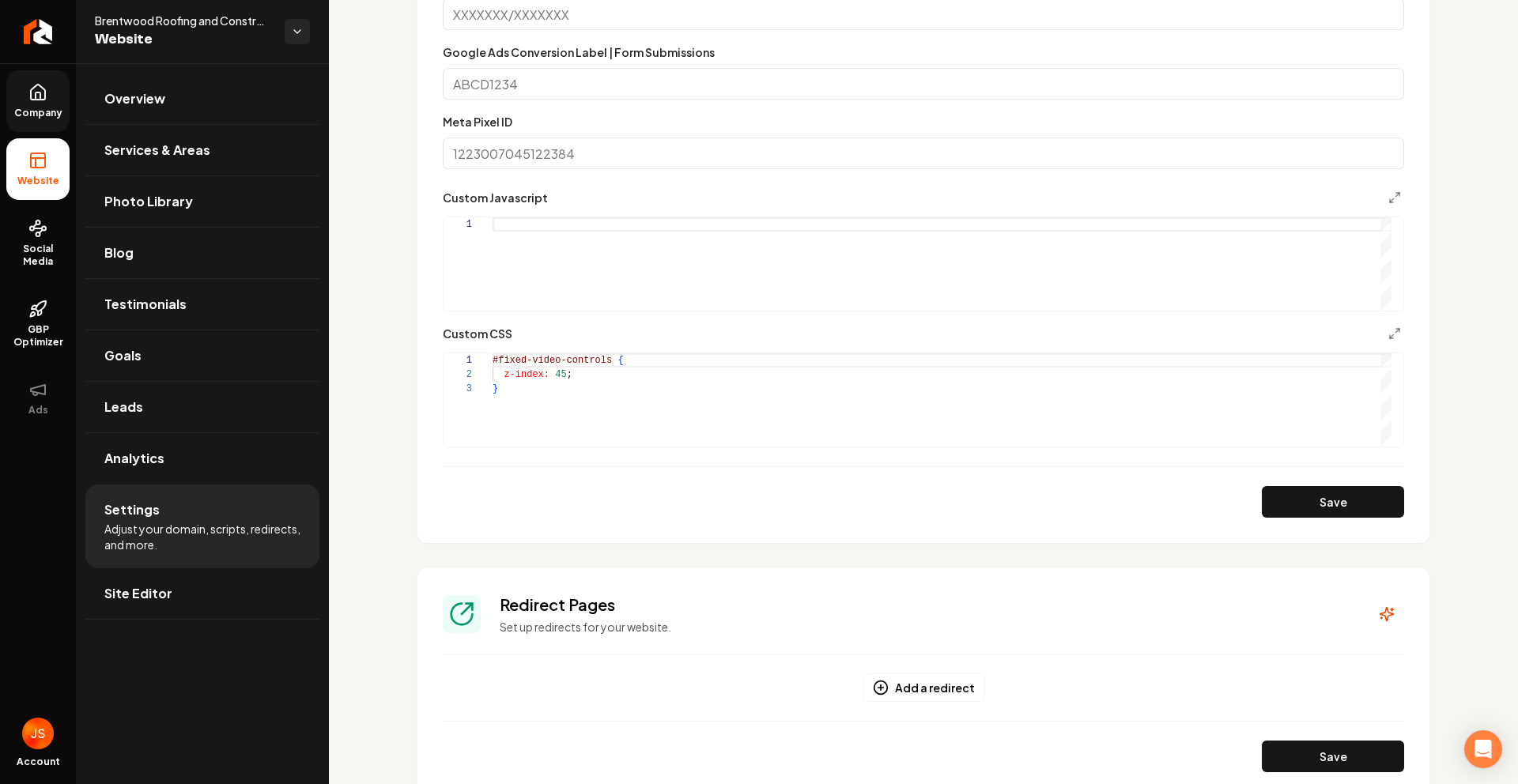
click at [606, 374] on div "#fixed-video-controls { z-index: 45 ; }" at bounding box center [942, 400] width 899 height 93
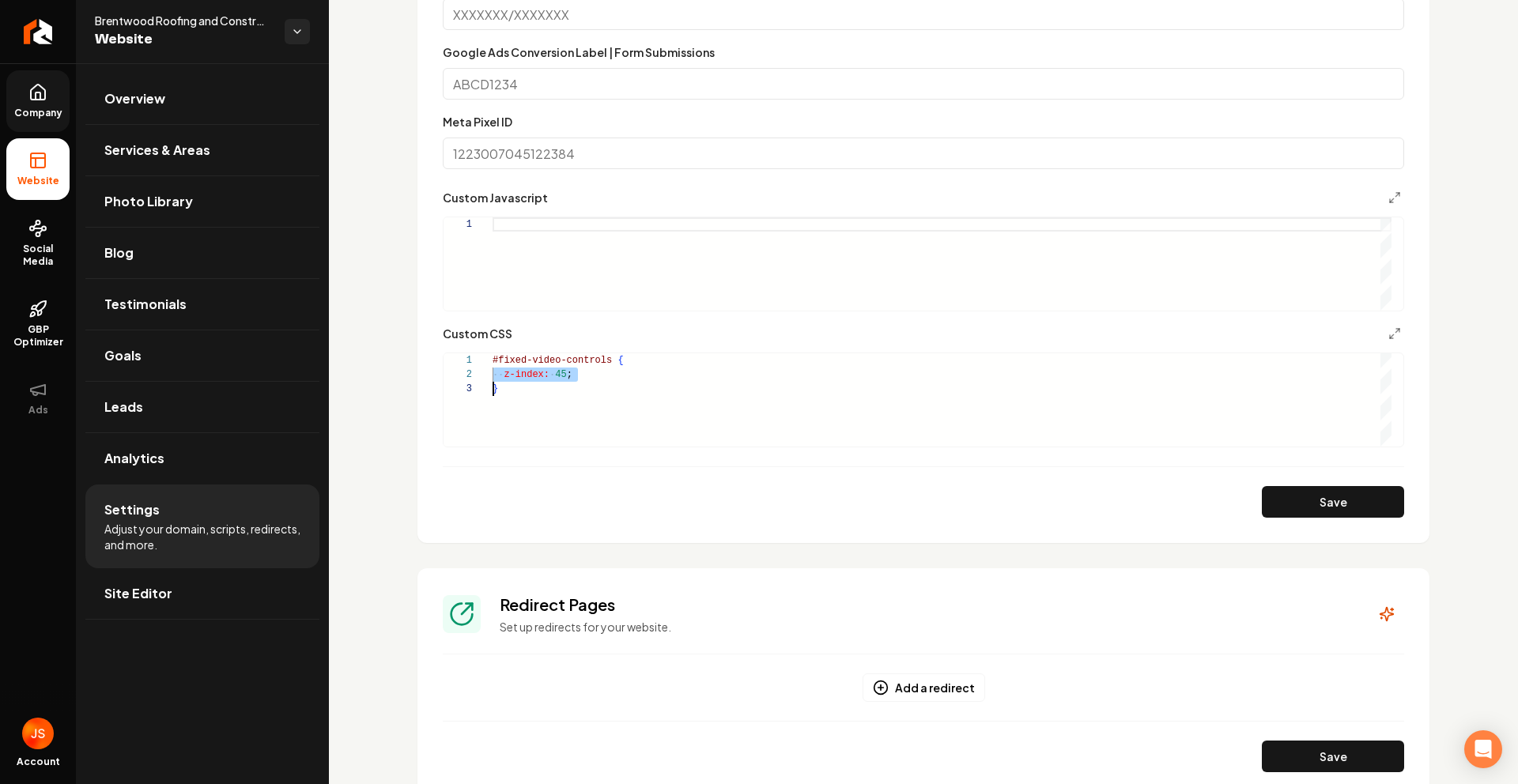
click at [597, 401] on div "#fixed-video-controls { z-index: 45 ; }" at bounding box center [942, 400] width 899 height 93
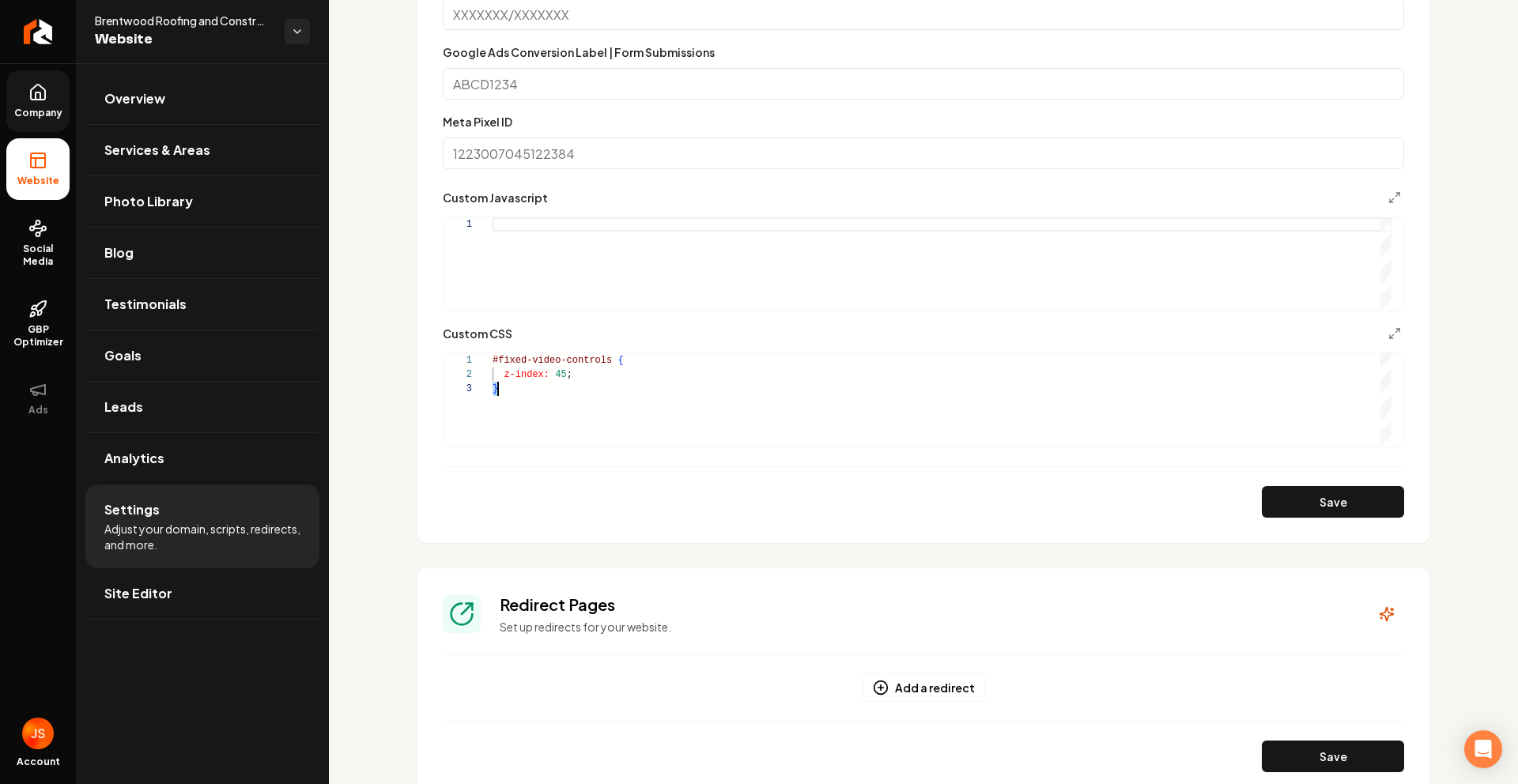
scroll to position [0, 5]
click at [32, 105] on link "Company" at bounding box center [38, 101] width 63 height 61
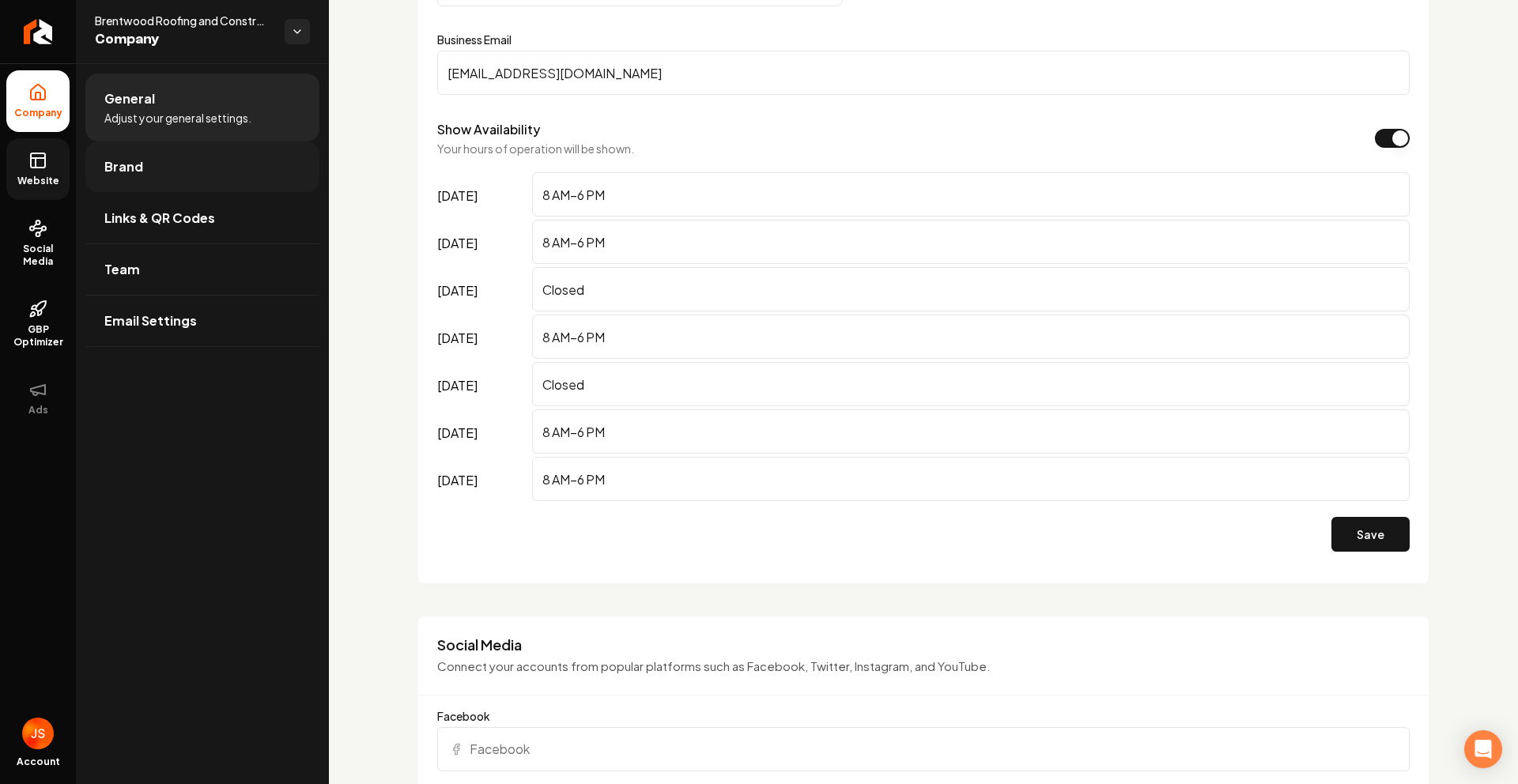
click at [119, 163] on span "Brand" at bounding box center [124, 166] width 38 height 19
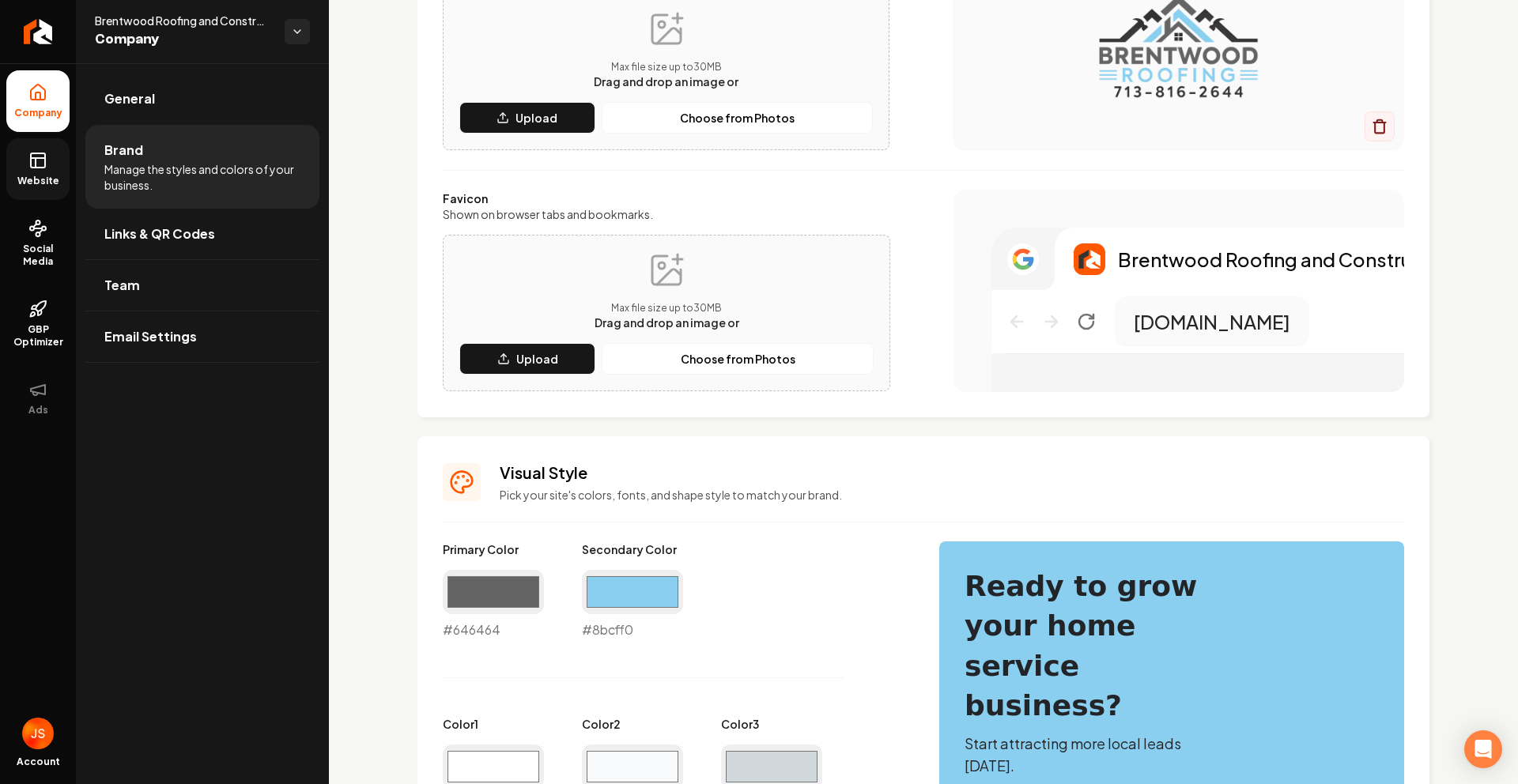
scroll to position [259, 0]
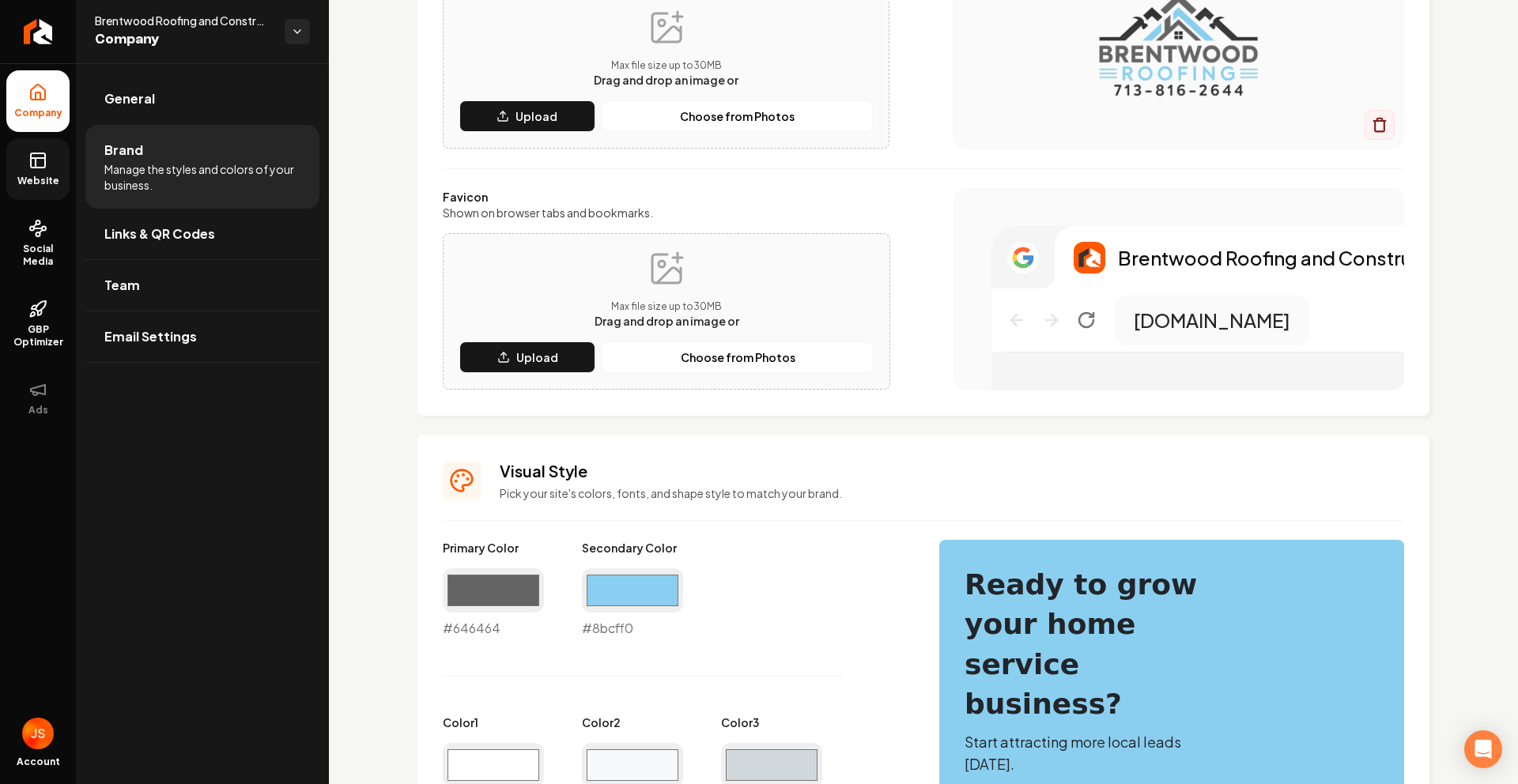
click at [619, 628] on div "#8bcff0 #8bcff0" at bounding box center [632, 603] width 102 height 70
click at [619, 627] on div "#8bcff0 #8bcff0" at bounding box center [632, 603] width 102 height 70
copy div "#8bcff0"
click at [41, 165] on icon at bounding box center [38, 160] width 19 height 19
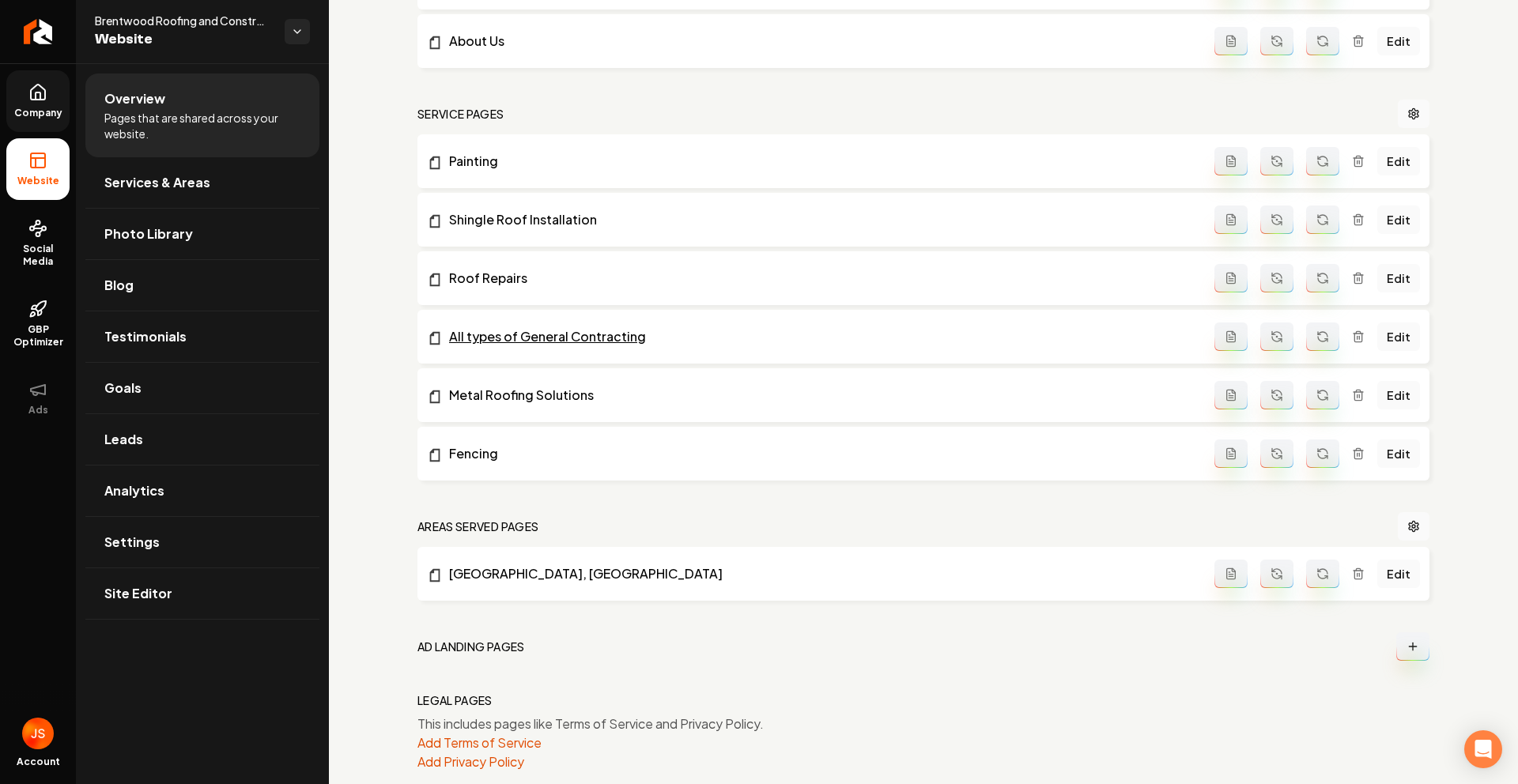
scroll to position [657, 0]
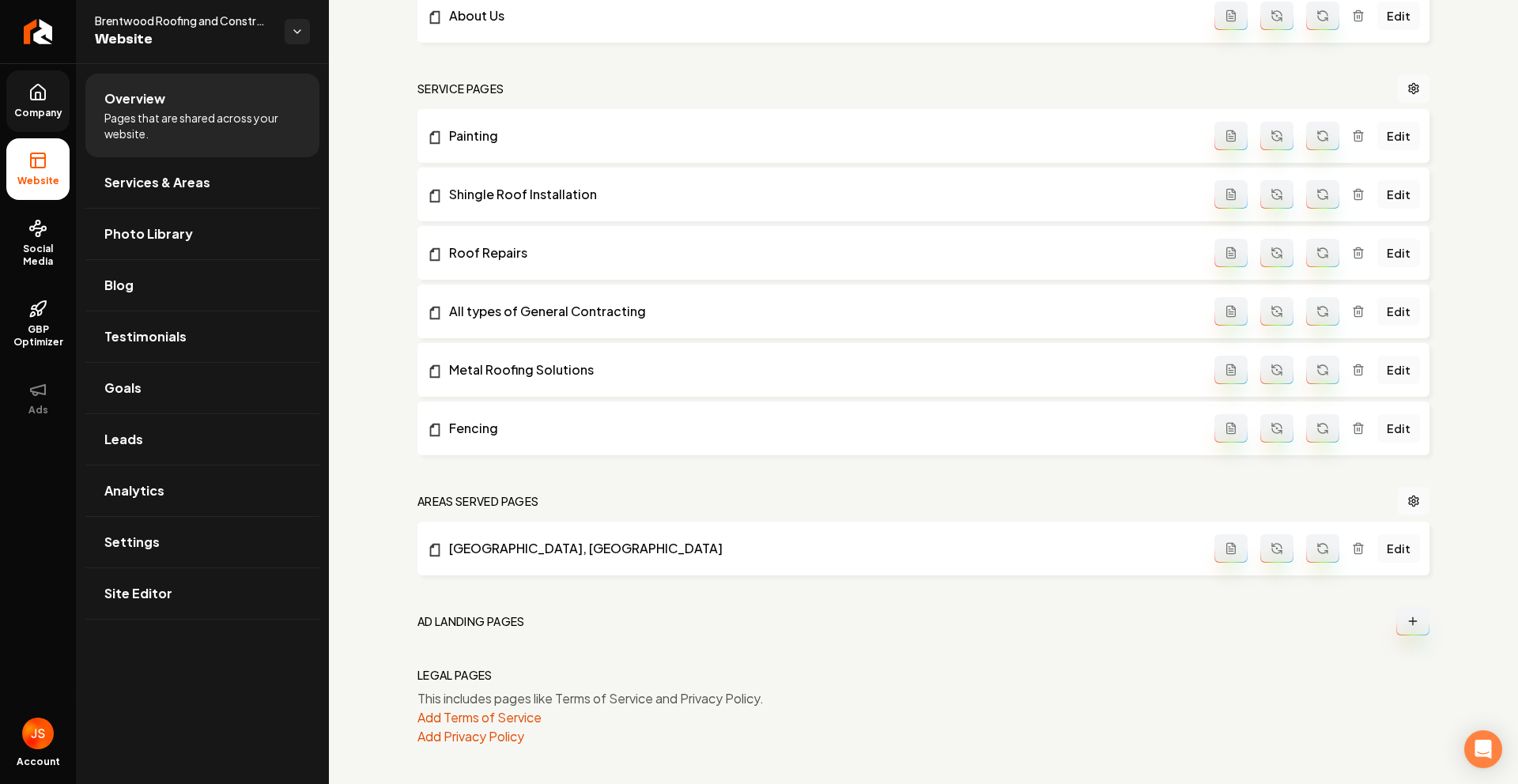
click at [59, 107] on span "Company" at bounding box center [38, 113] width 61 height 13
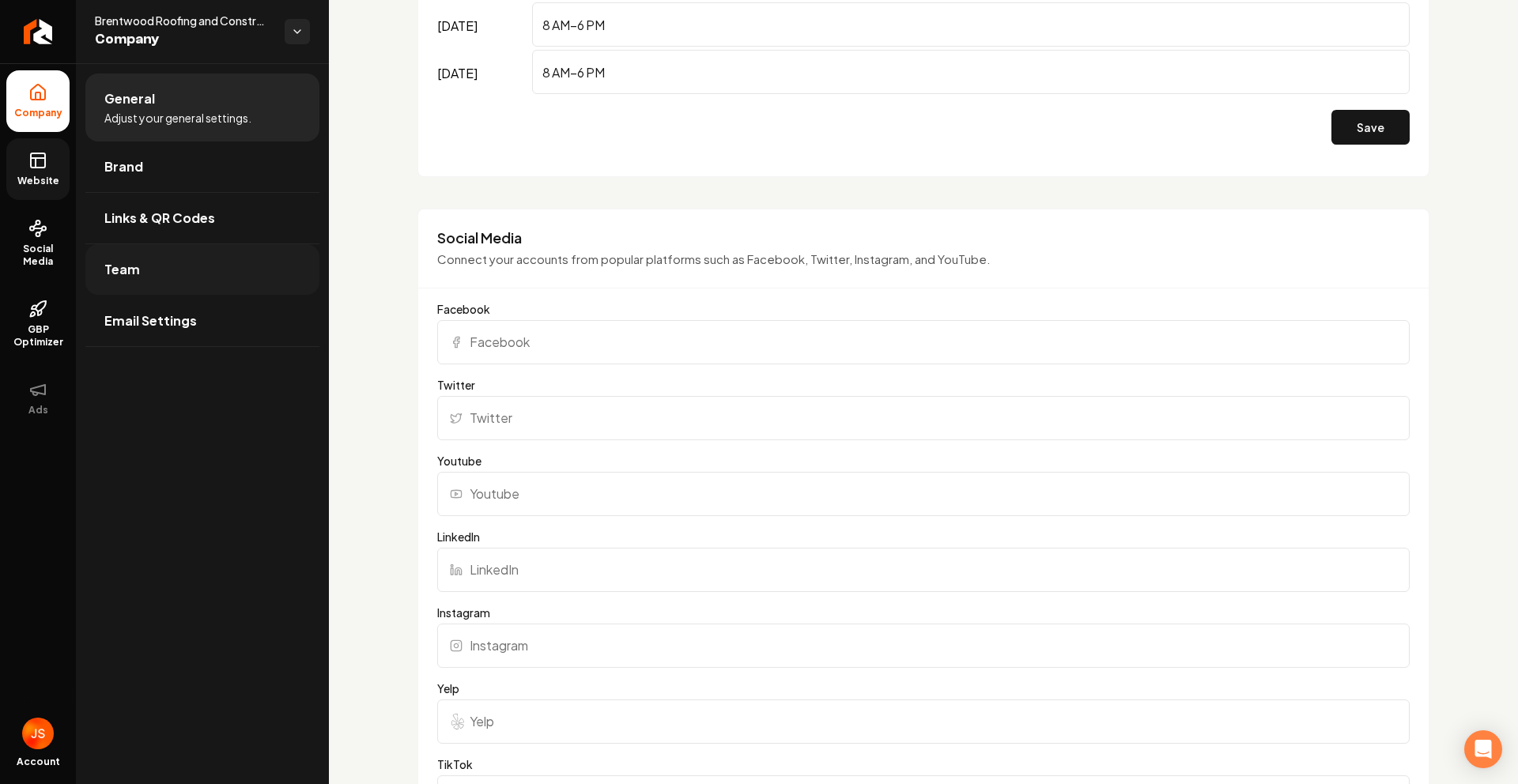
scroll to position [1036, 0]
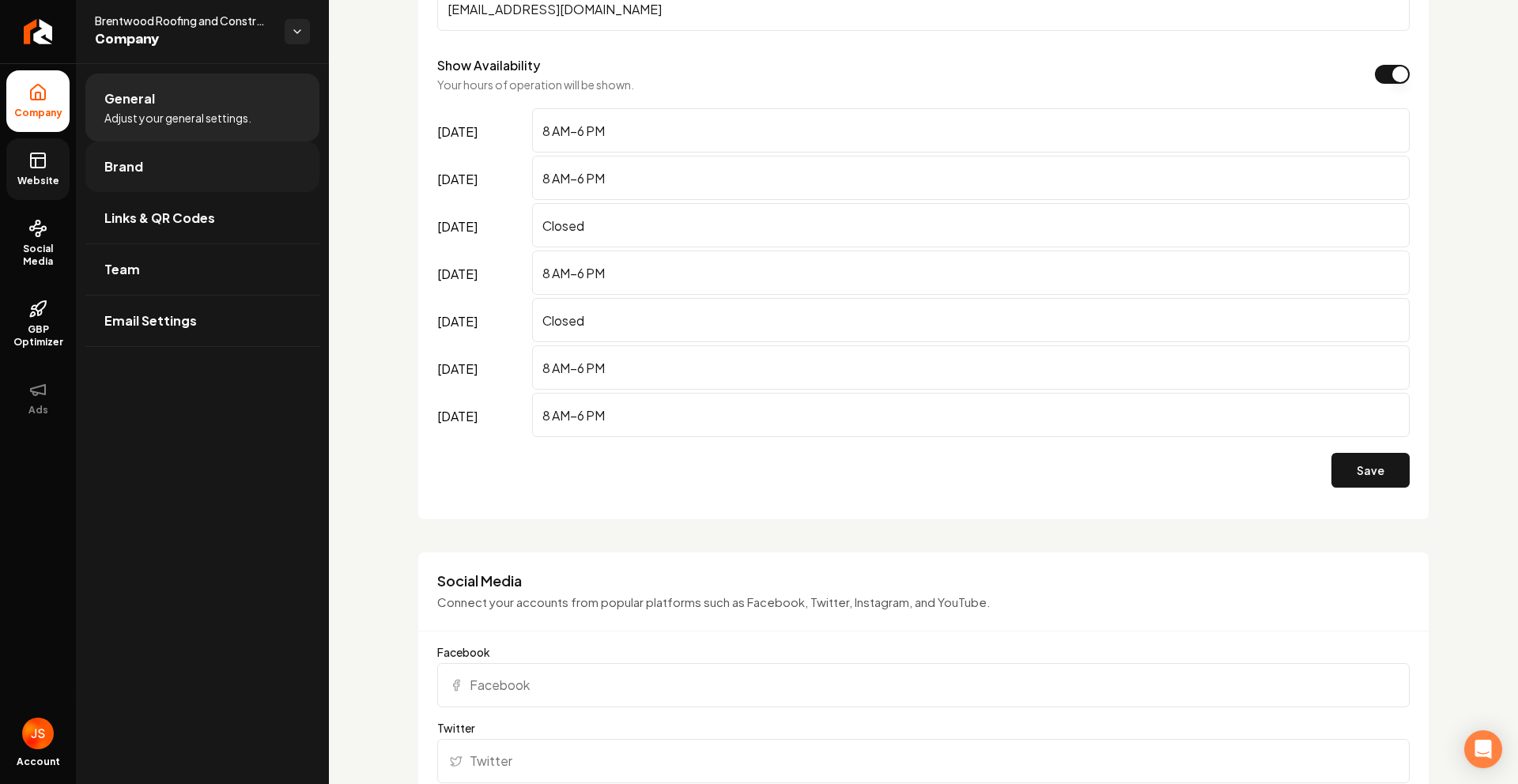
click at [142, 171] on link "Brand" at bounding box center [202, 166] width 234 height 50
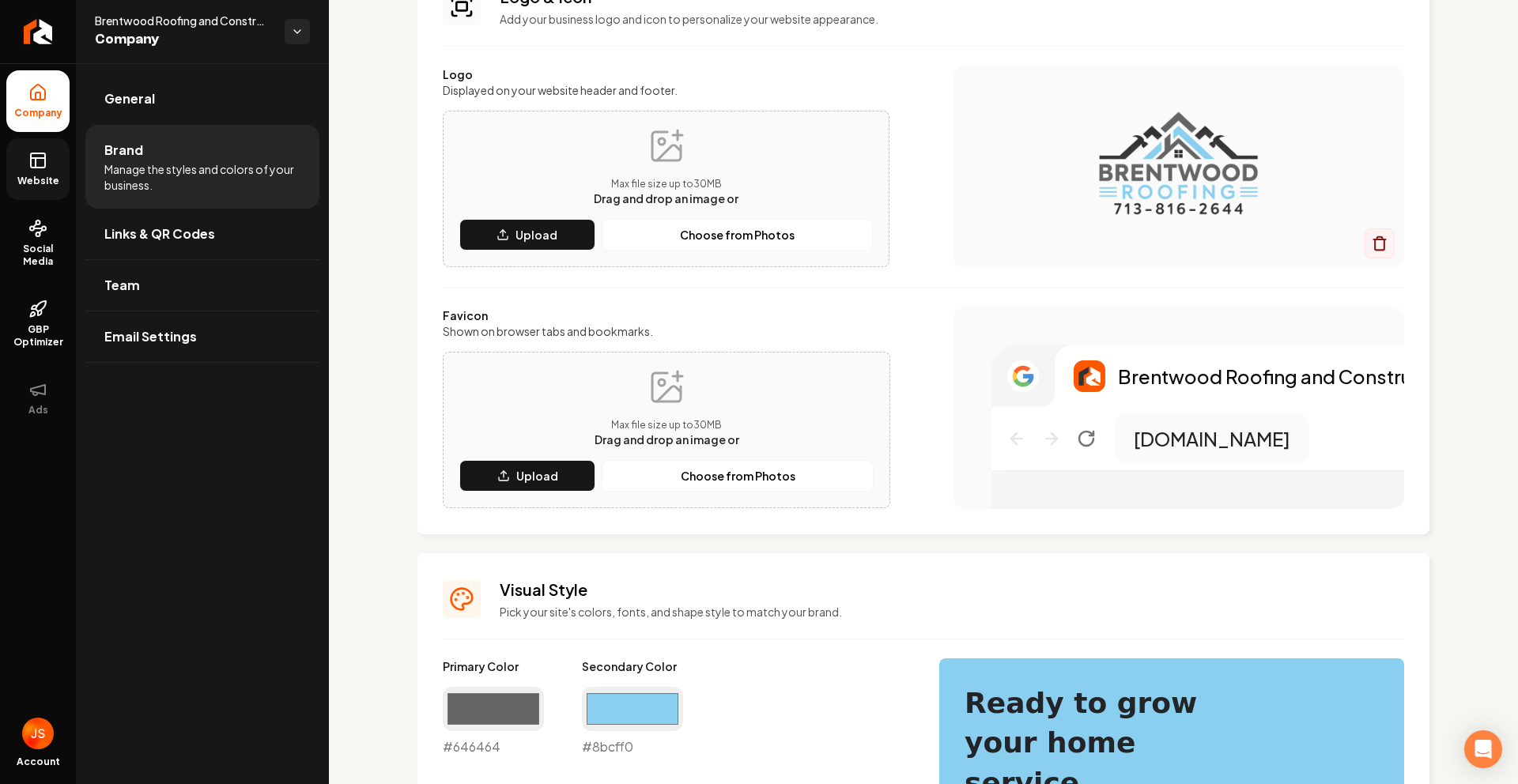
scroll to position [1036, 0]
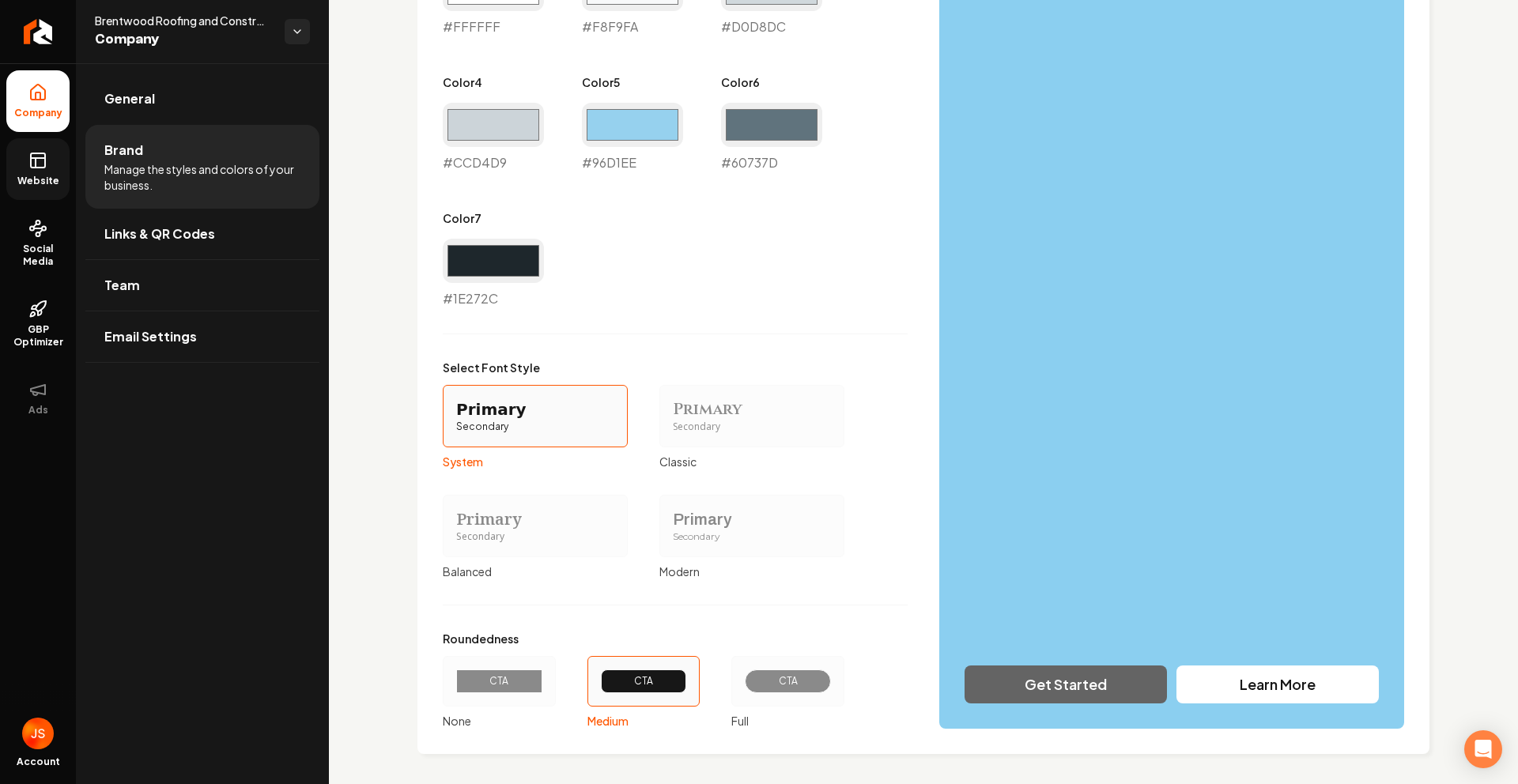
click at [46, 171] on link "Website" at bounding box center [38, 168] width 63 height 61
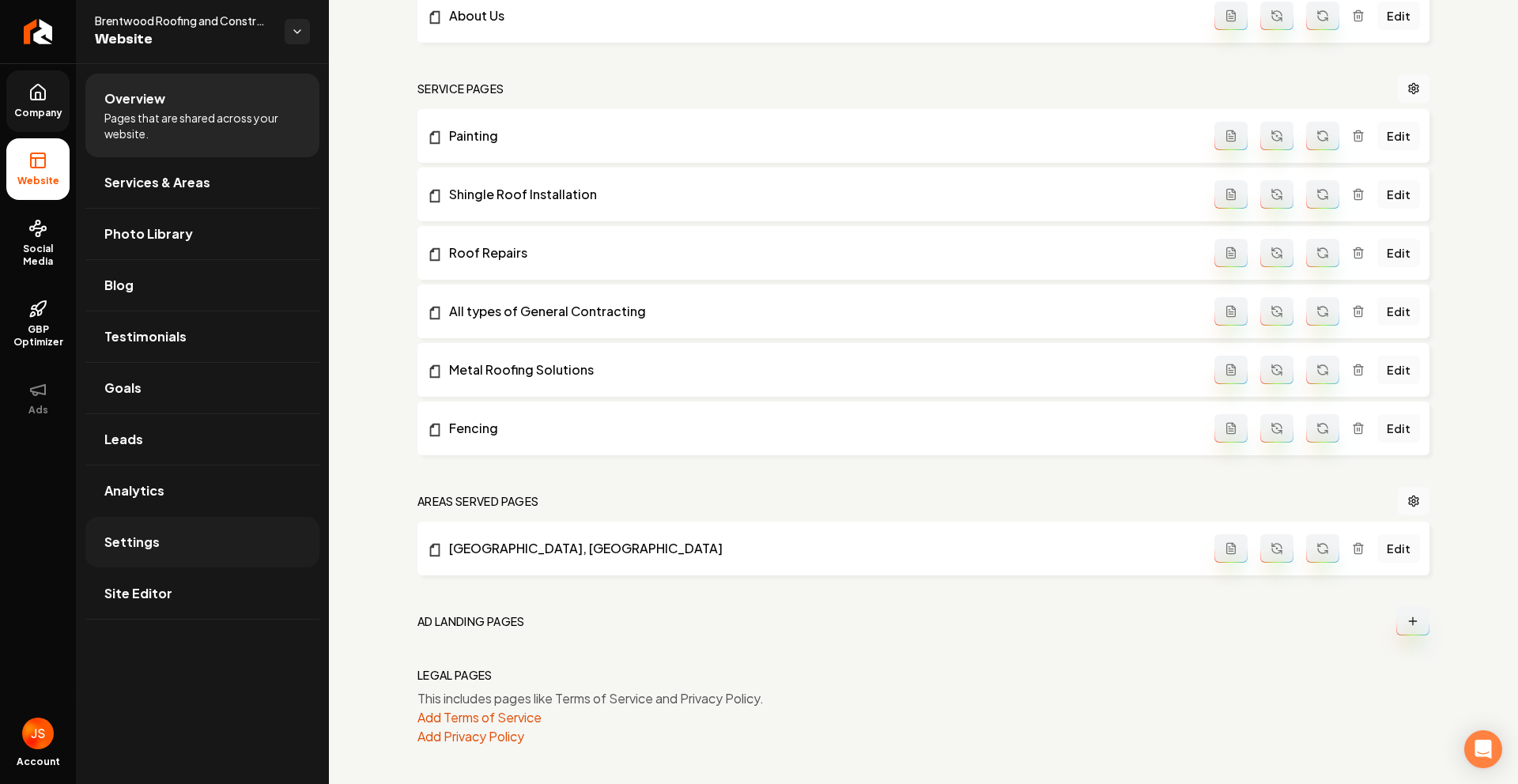
click at [135, 532] on span "Settings" at bounding box center [132, 542] width 55 height 19
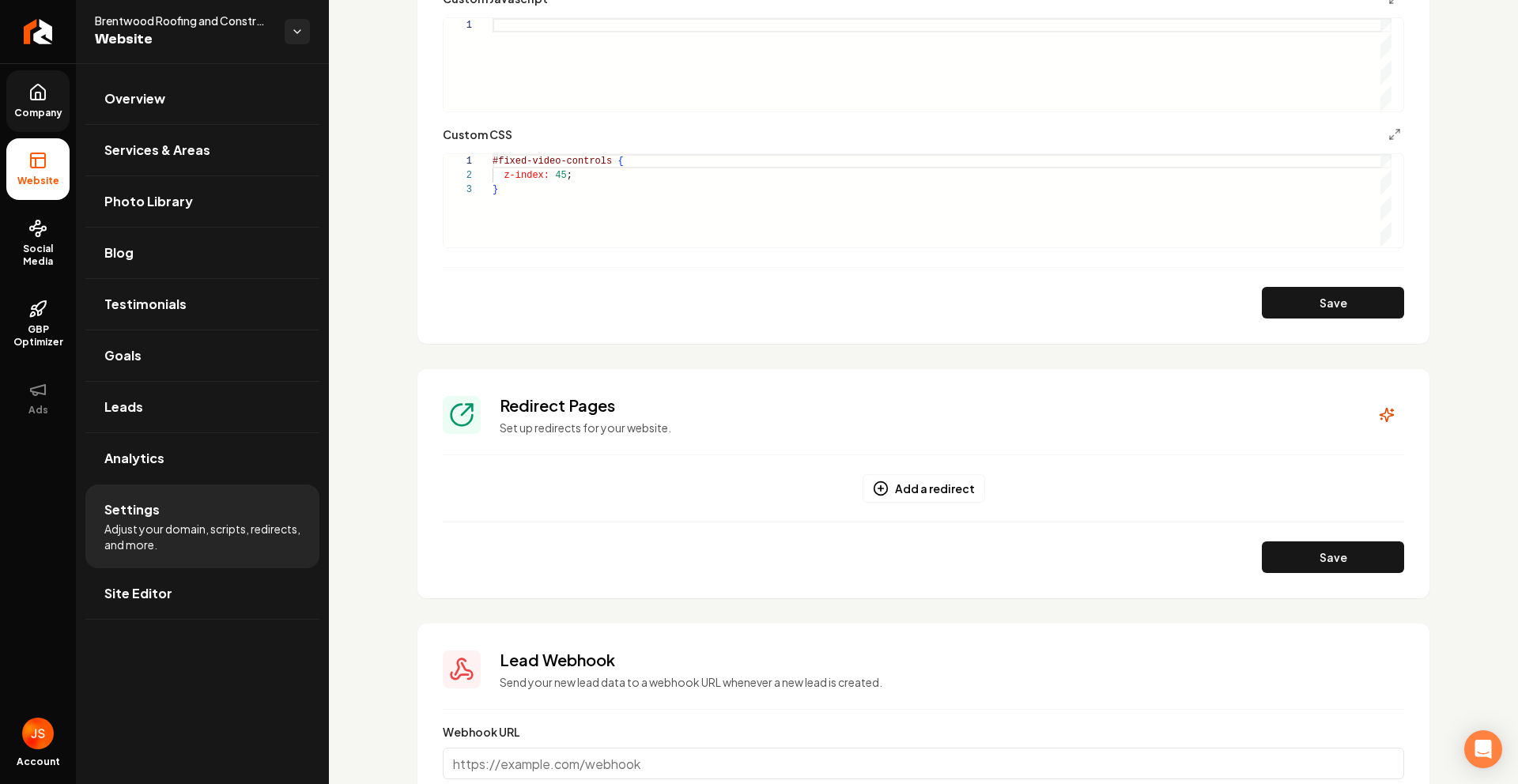
scroll to position [1168, 0]
click at [604, 230] on div "#fixed-video-controls { z-index: 45 ; }" at bounding box center [942, 203] width 899 height 93
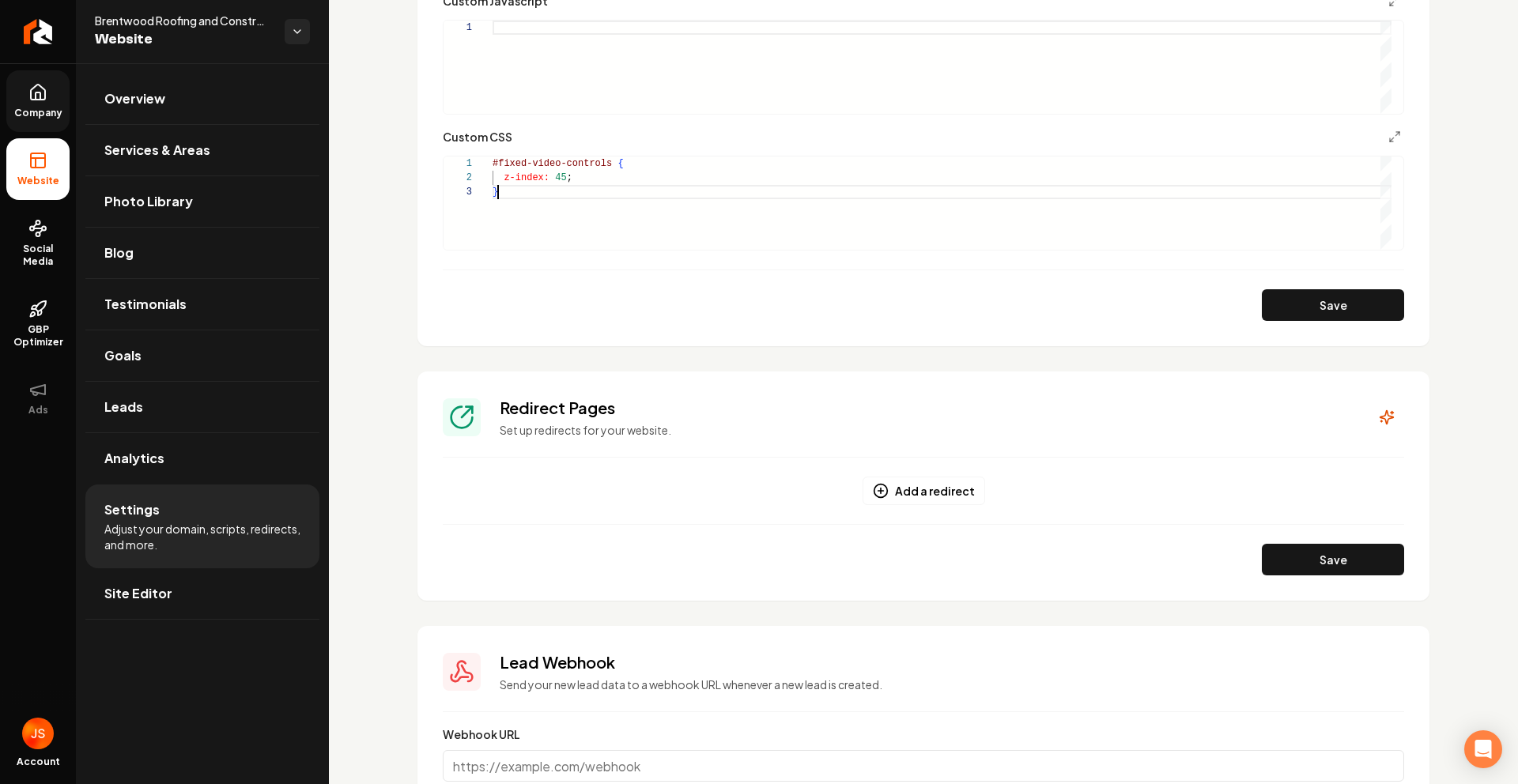
click at [604, 214] on div "#fixed-video-controls { z-index: 45 ; }" at bounding box center [942, 203] width 899 height 93
click at [605, 206] on div "#fixed-video-controls { z-index: 45 ; }" at bounding box center [942, 203] width 899 height 93
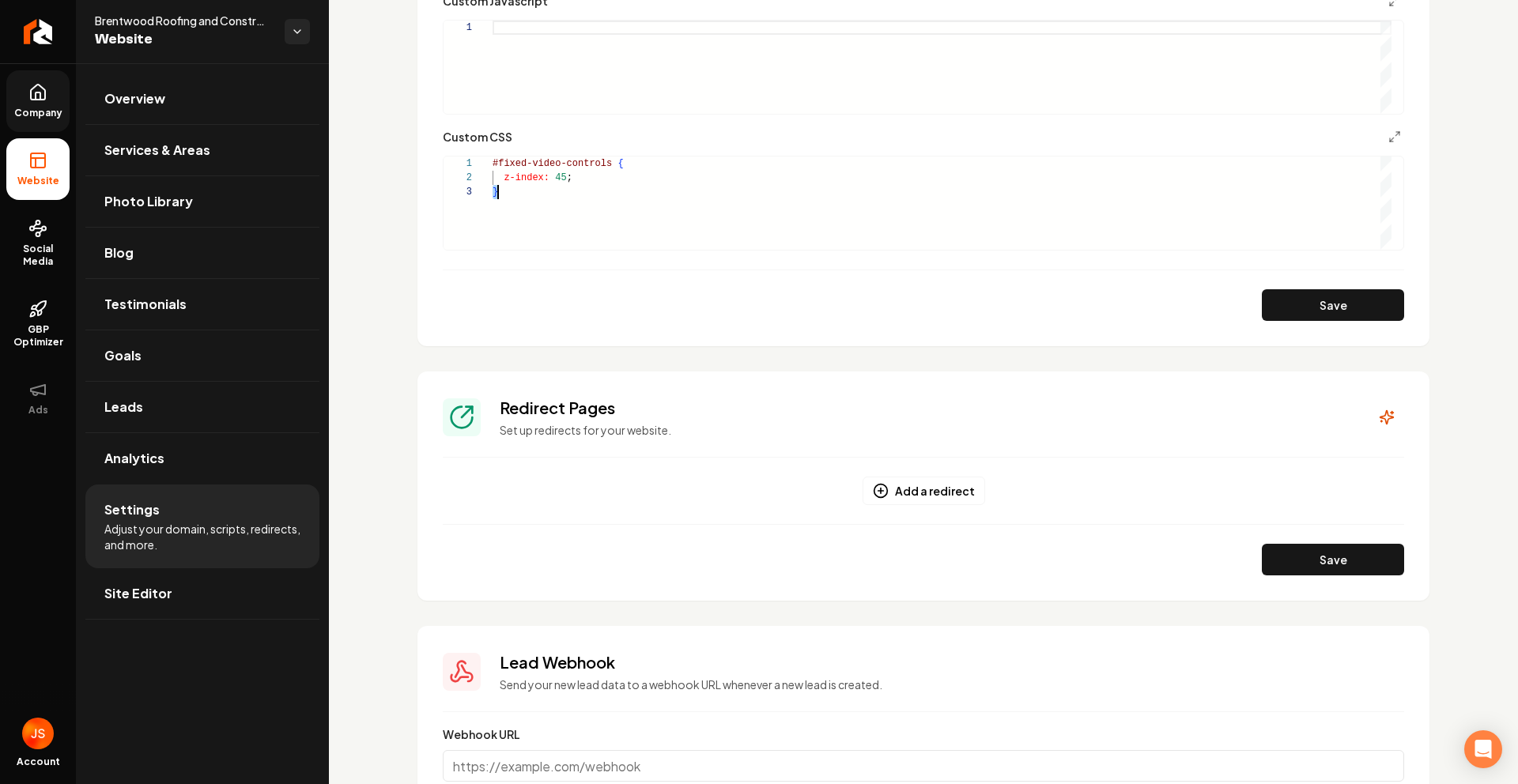
click at [605, 206] on div "#fixed-video-controls { z-index: 45 ; }" at bounding box center [942, 203] width 899 height 93
click at [605, 199] on div "#fixed-video-controls { z-index: 45 ; }" at bounding box center [942, 203] width 899 height 93
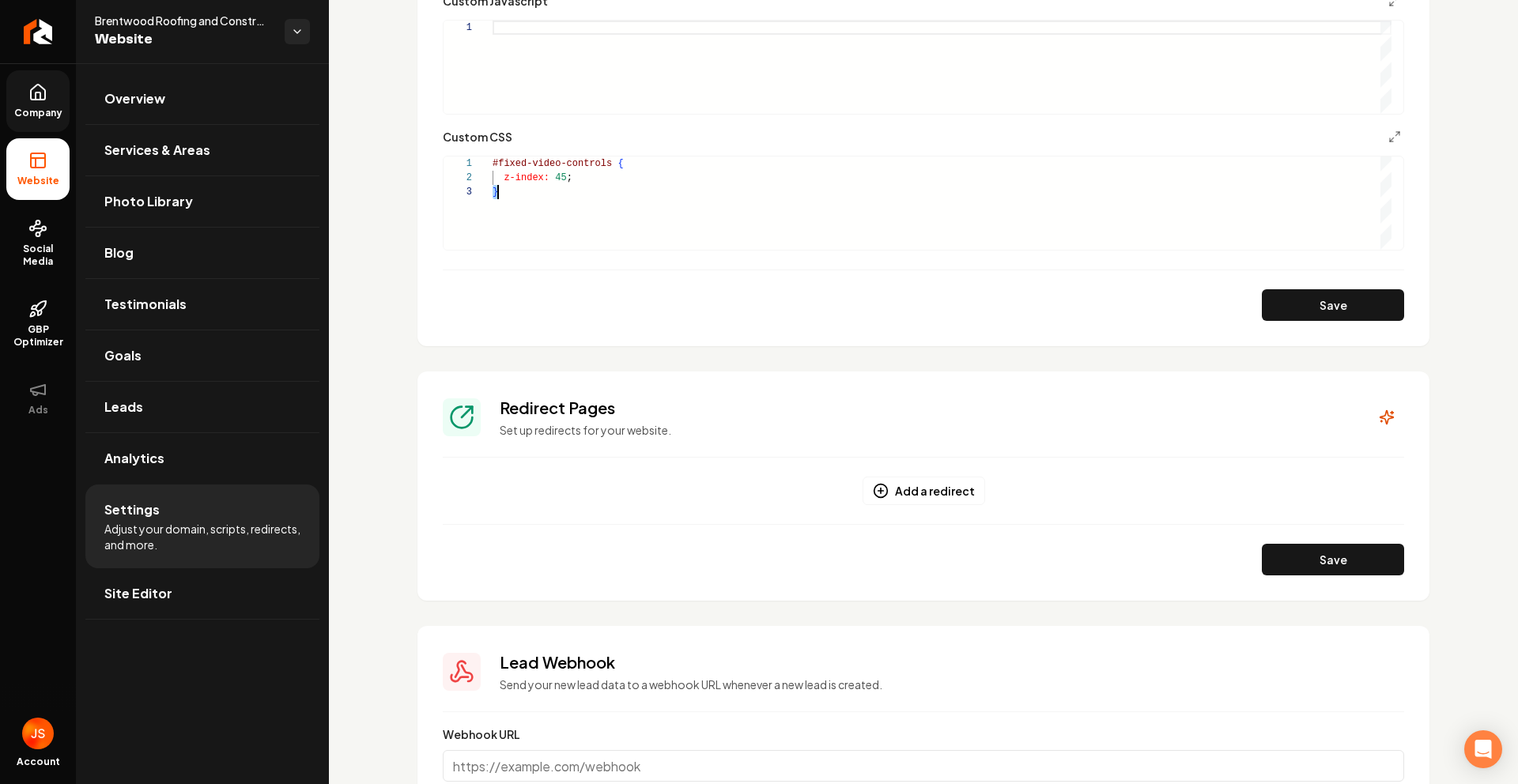
scroll to position [0, 5]
type textarea "**********"
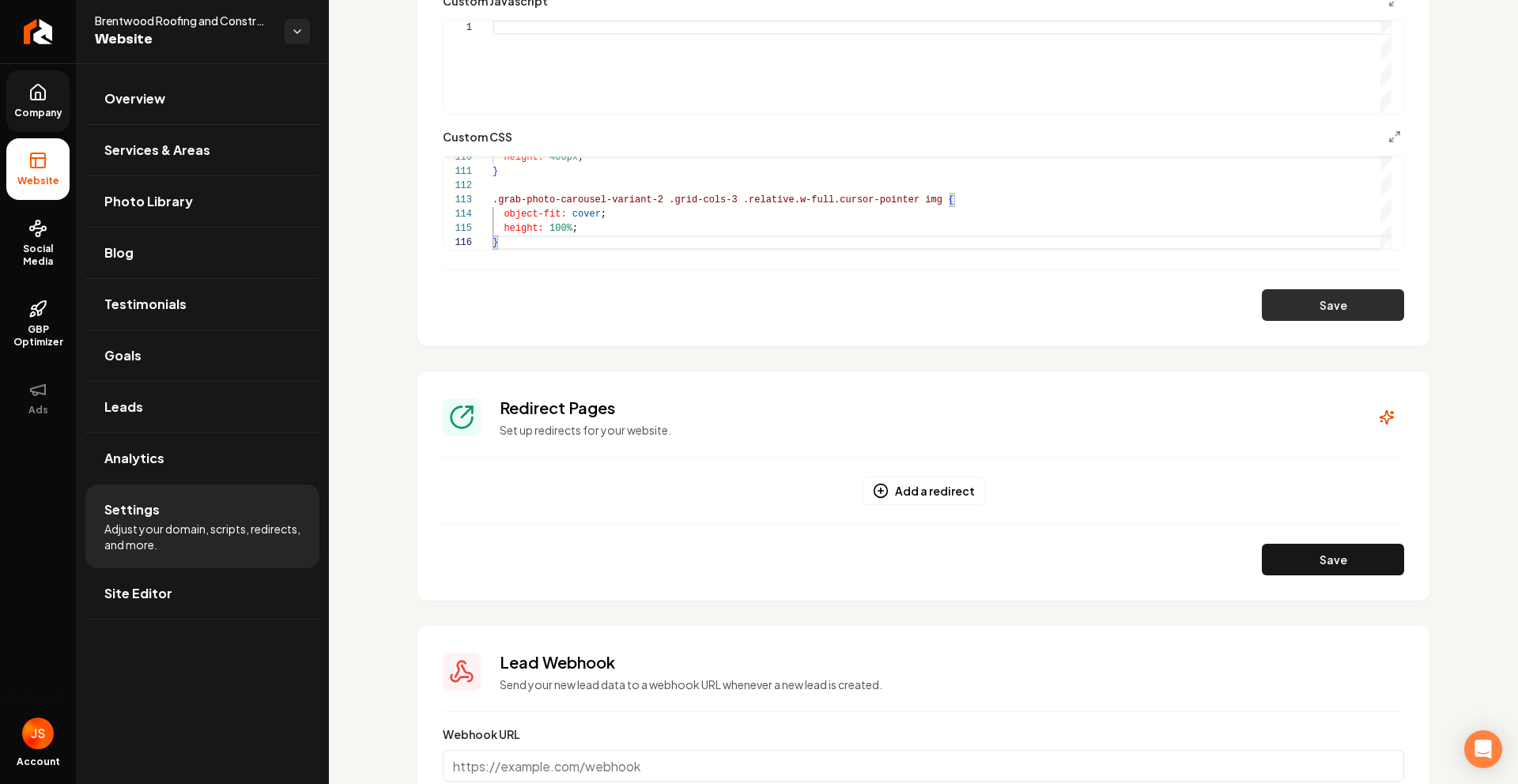
click at [1299, 299] on button "Save" at bounding box center [1333, 305] width 143 height 32
click at [49, 103] on link "Company" at bounding box center [38, 101] width 63 height 61
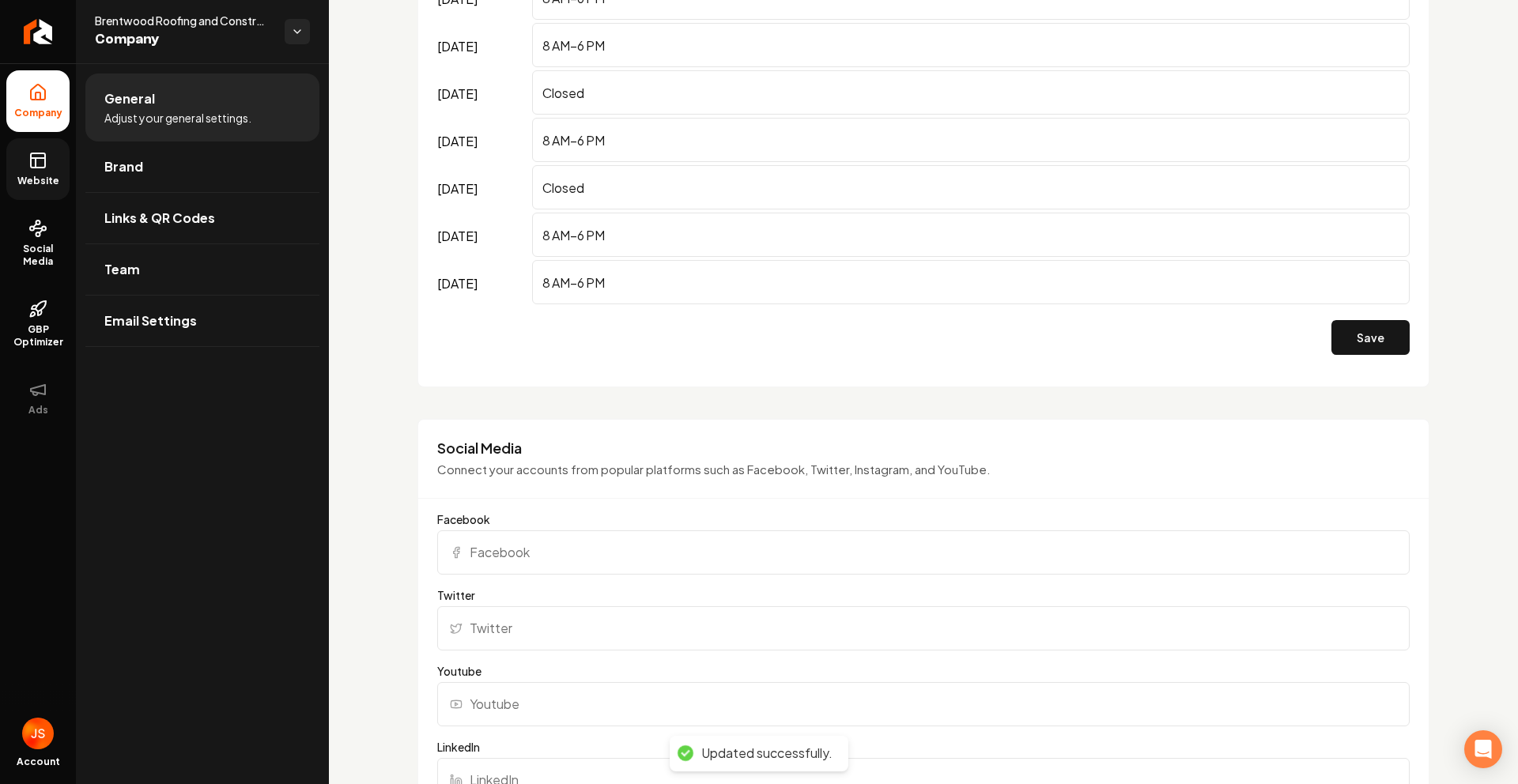
click at [44, 157] on icon at bounding box center [38, 160] width 19 height 19
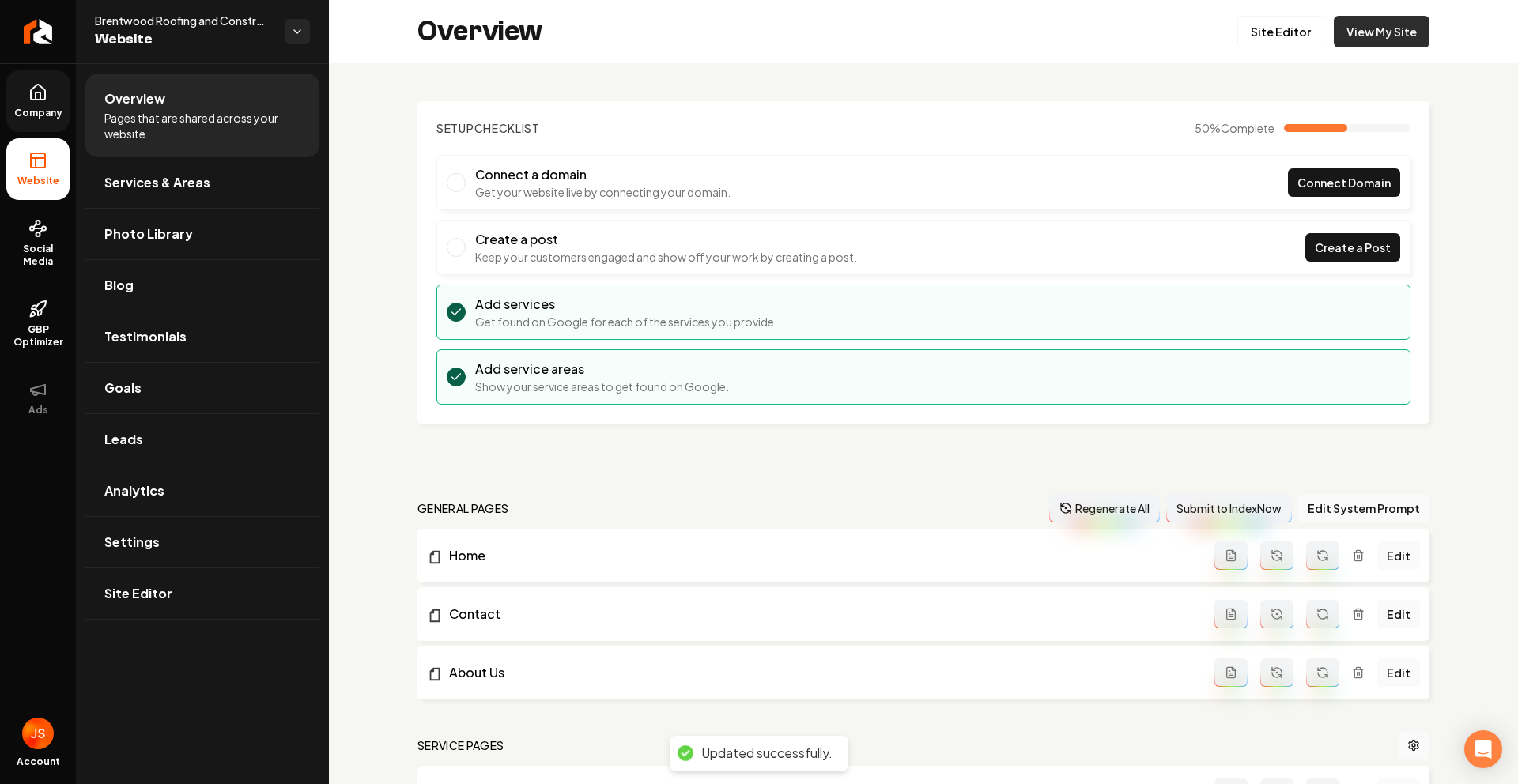
click at [1355, 37] on link "View My Site" at bounding box center [1382, 31] width 96 height 32
click at [1283, 43] on link "Site Editor" at bounding box center [1280, 31] width 87 height 32
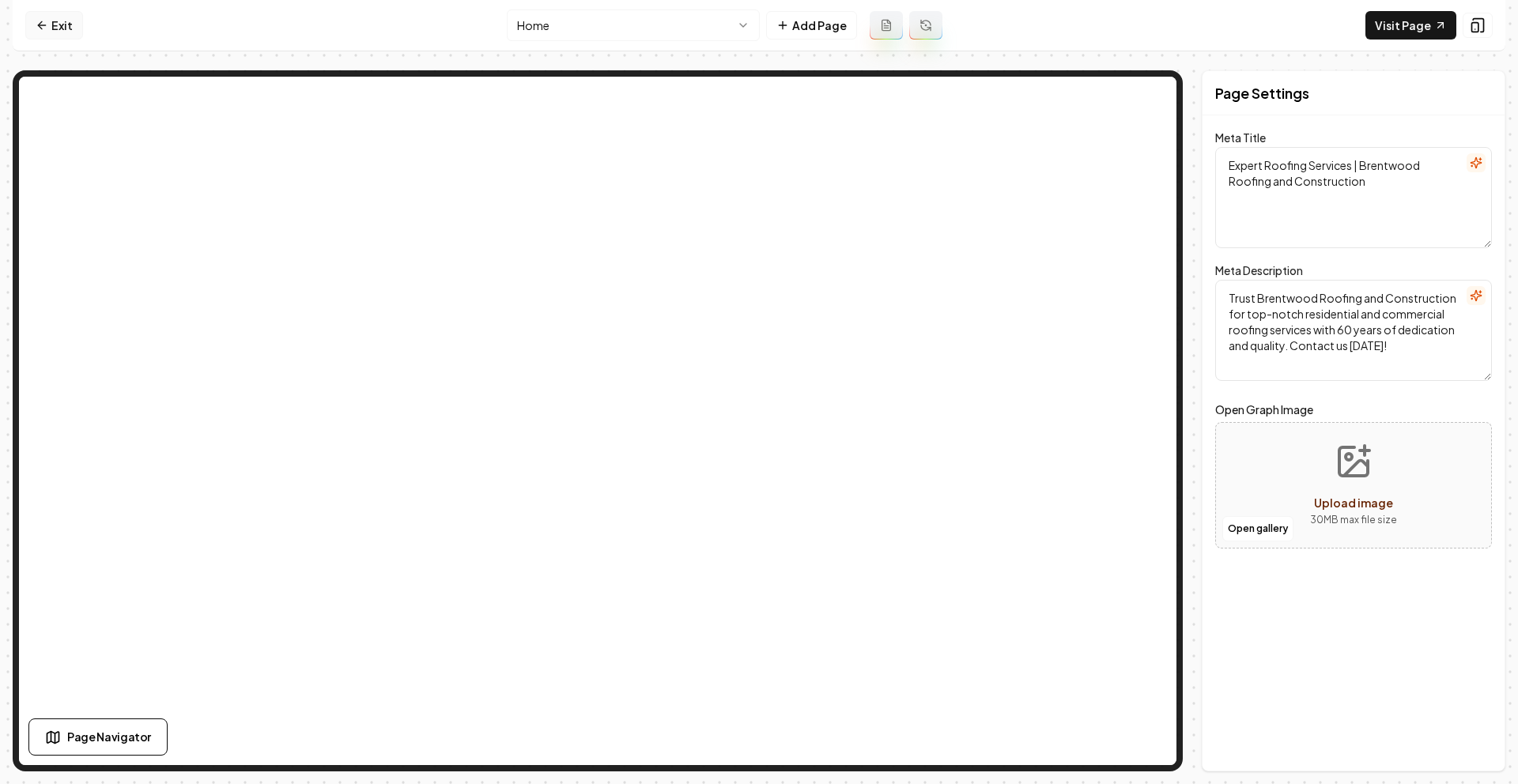
click at [46, 25] on icon at bounding box center [42, 26] width 13 height 13
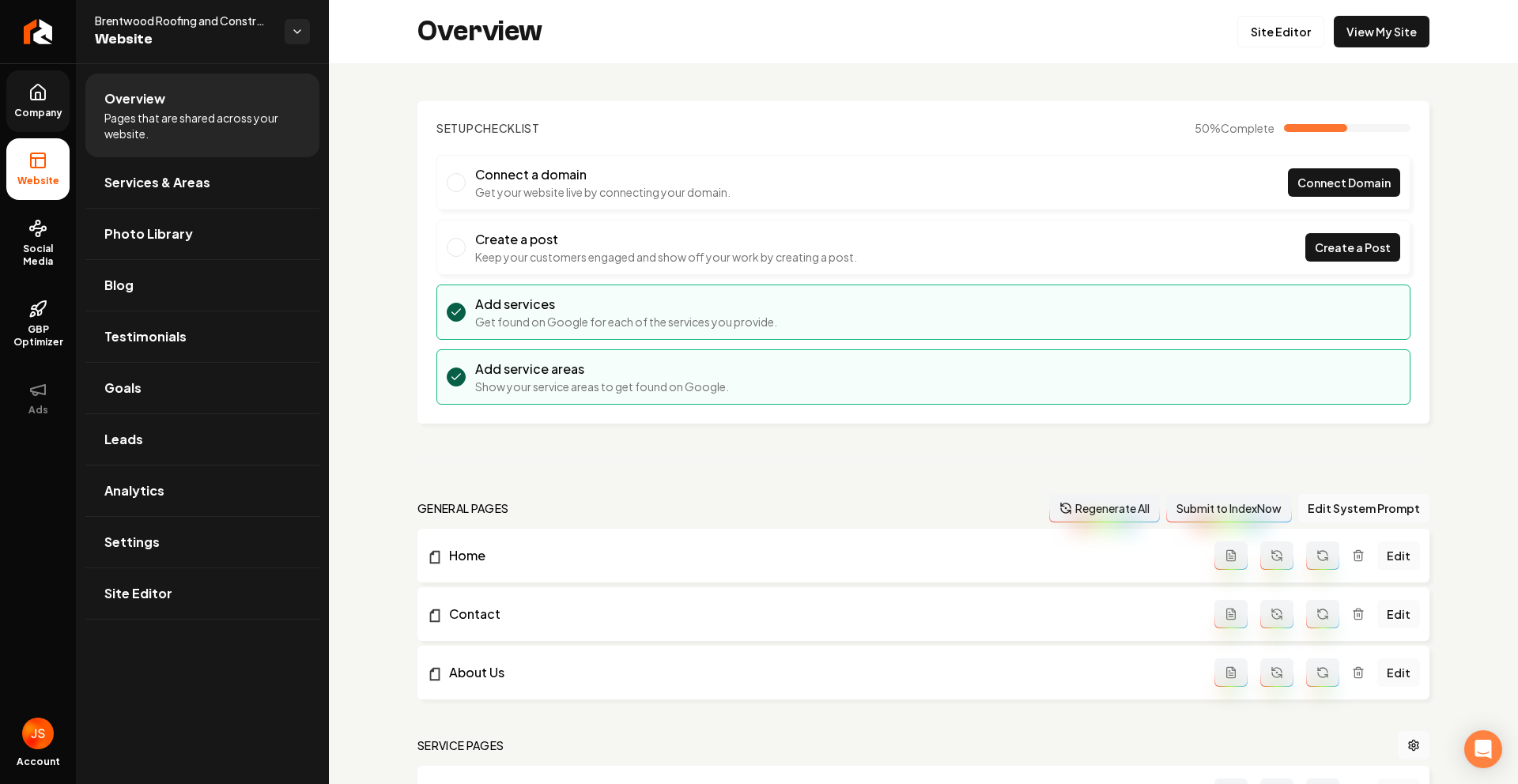
click at [38, 92] on icon at bounding box center [38, 92] width 19 height 19
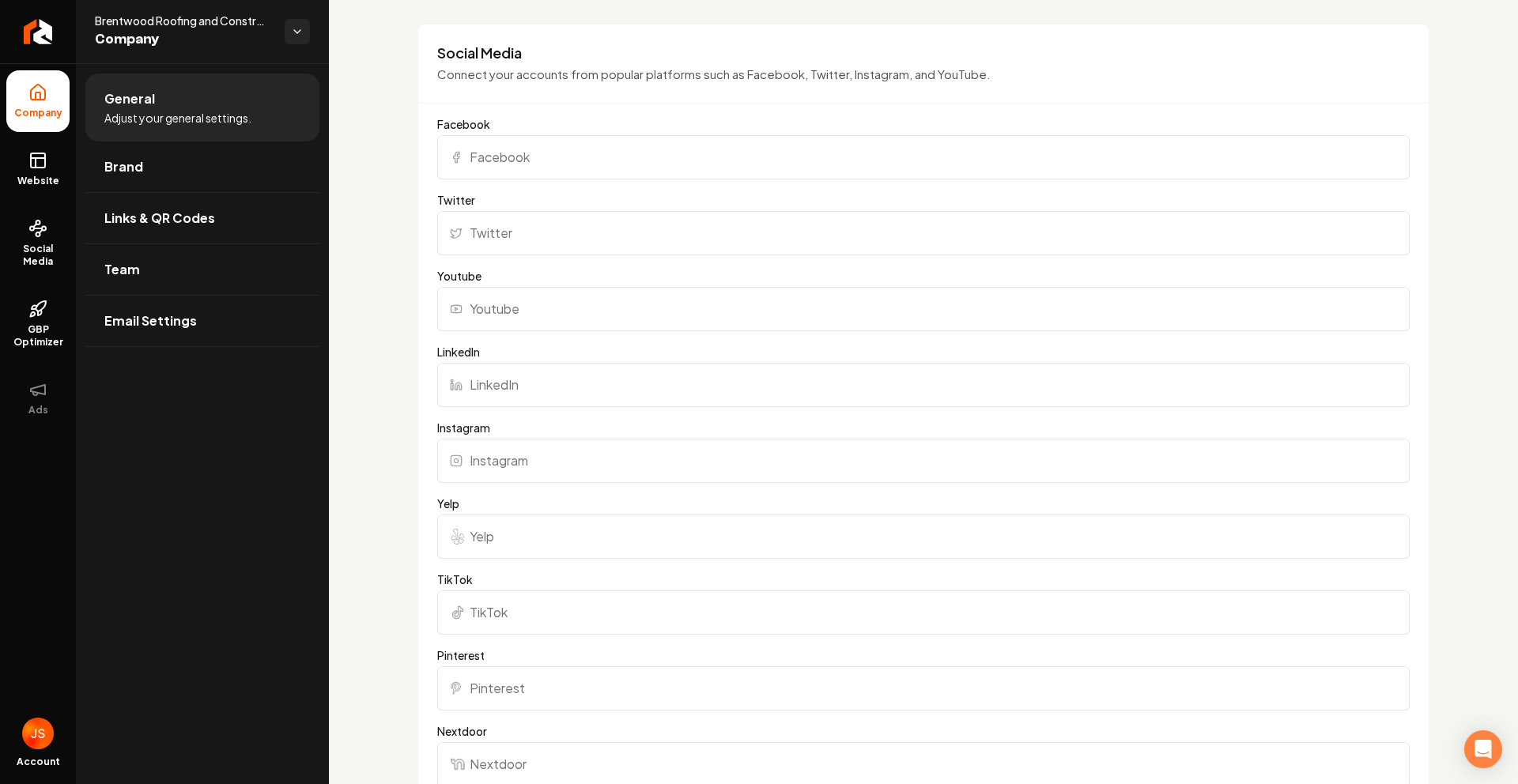
scroll to position [1568, 0]
drag, startPoint x: 447, startPoint y: 164, endPoint x: 460, endPoint y: 158, distance: 14.3
click at [447, 164] on input "Facebook" at bounding box center [923, 153] width 973 height 44
paste input "[URL][DOMAIN_NAME]"
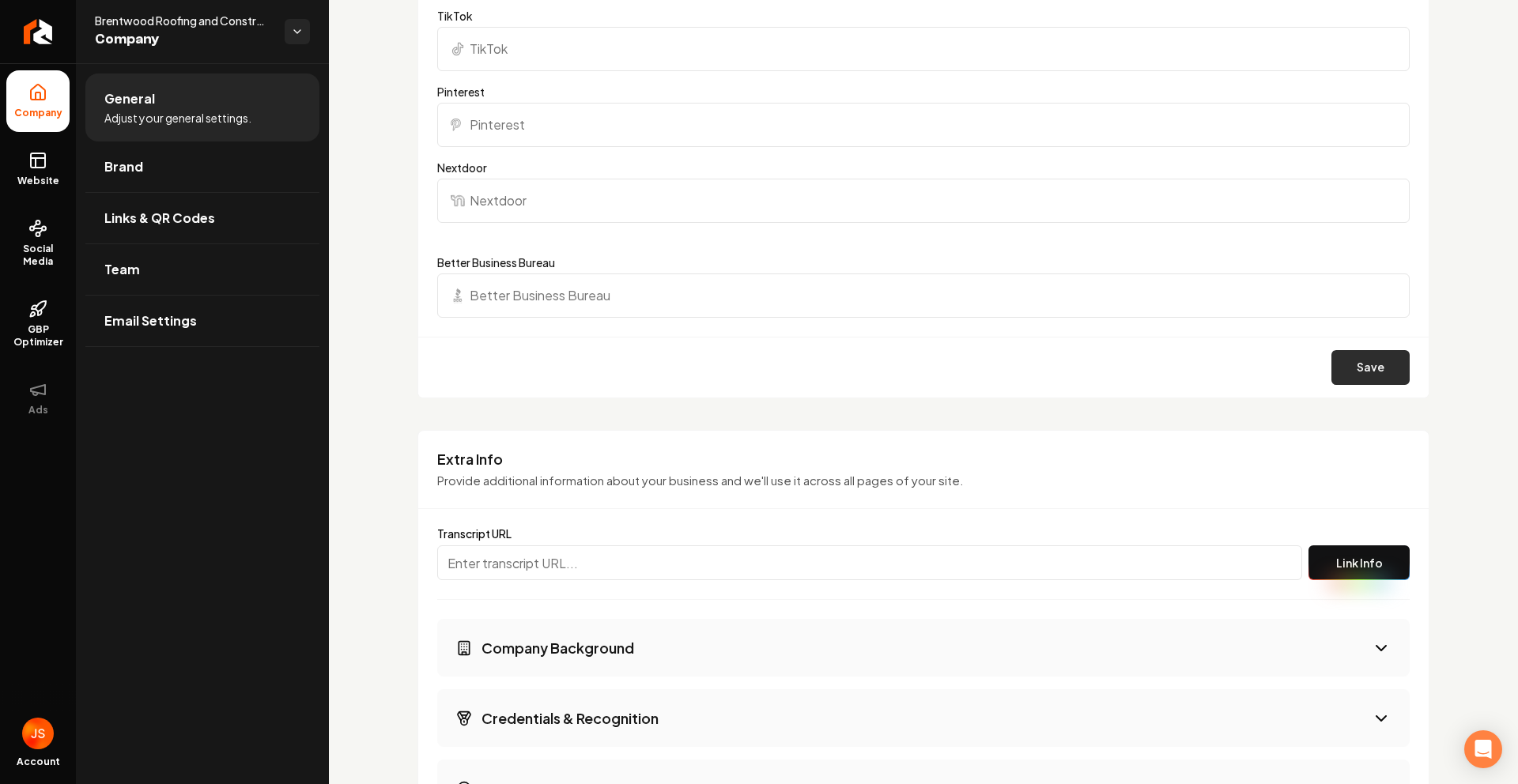
type input "[URL][DOMAIN_NAME]"
click at [1366, 366] on button "Save" at bounding box center [1371, 368] width 79 height 35
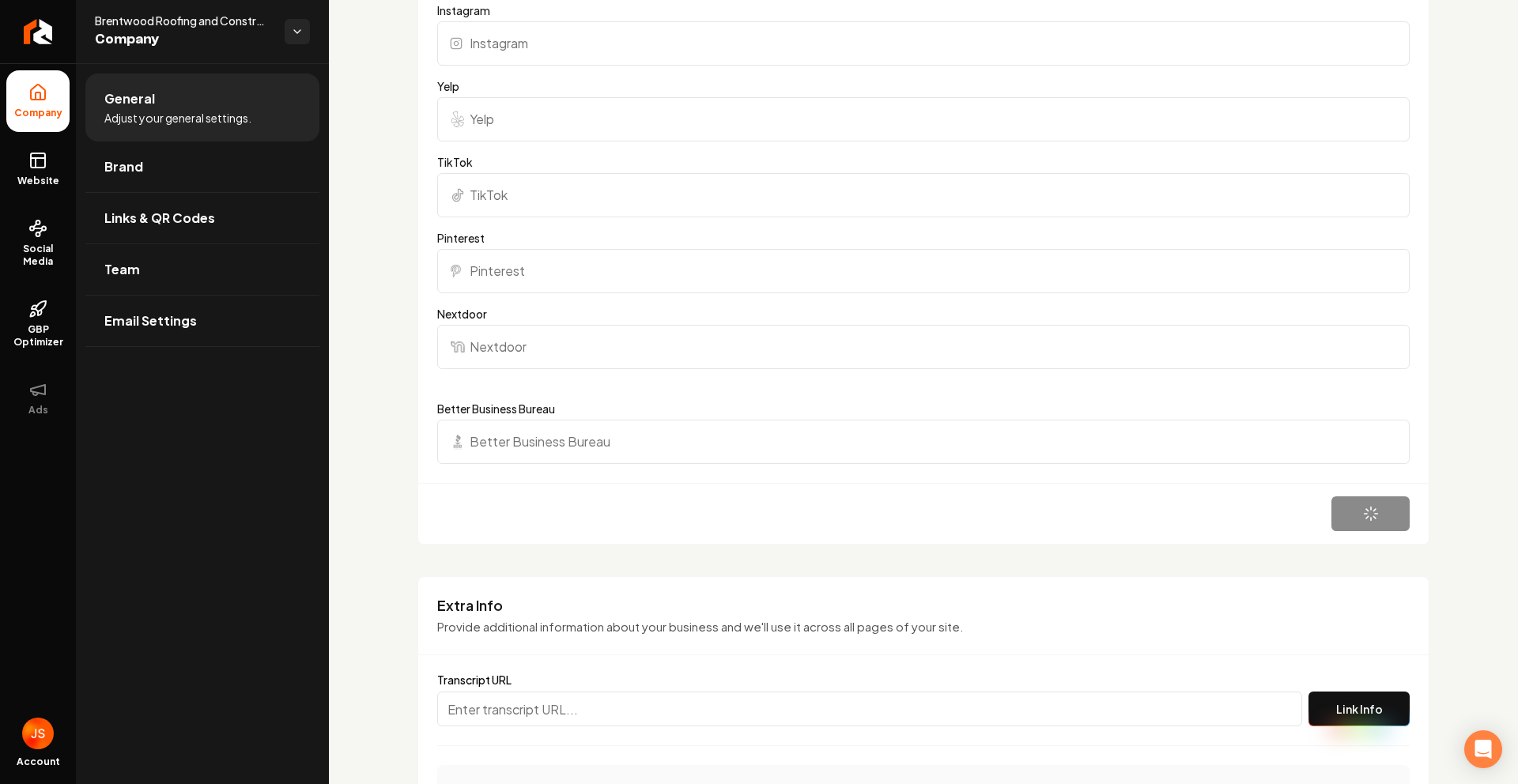
scroll to position [1791, 0]
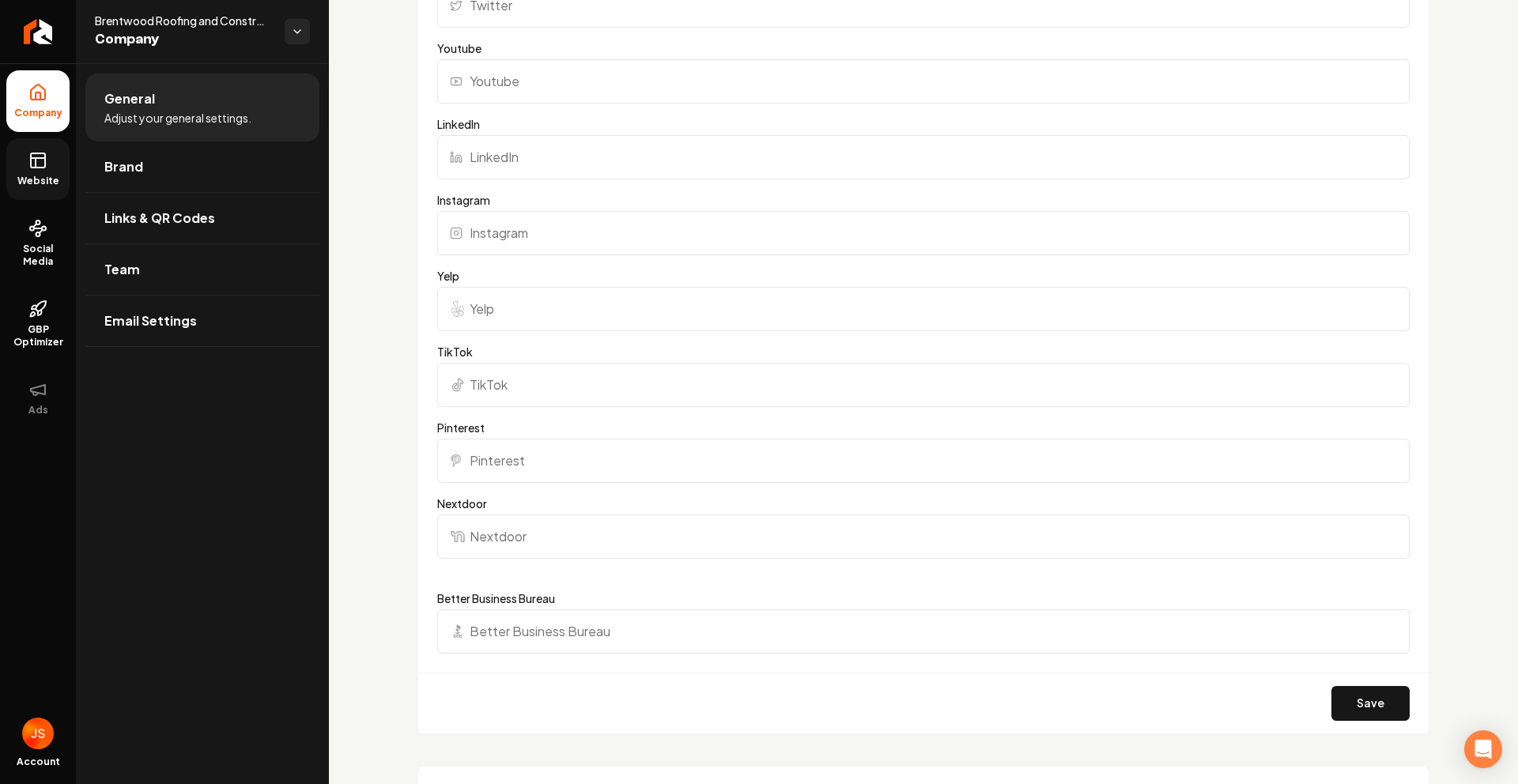
click at [36, 155] on icon at bounding box center [38, 160] width 19 height 19
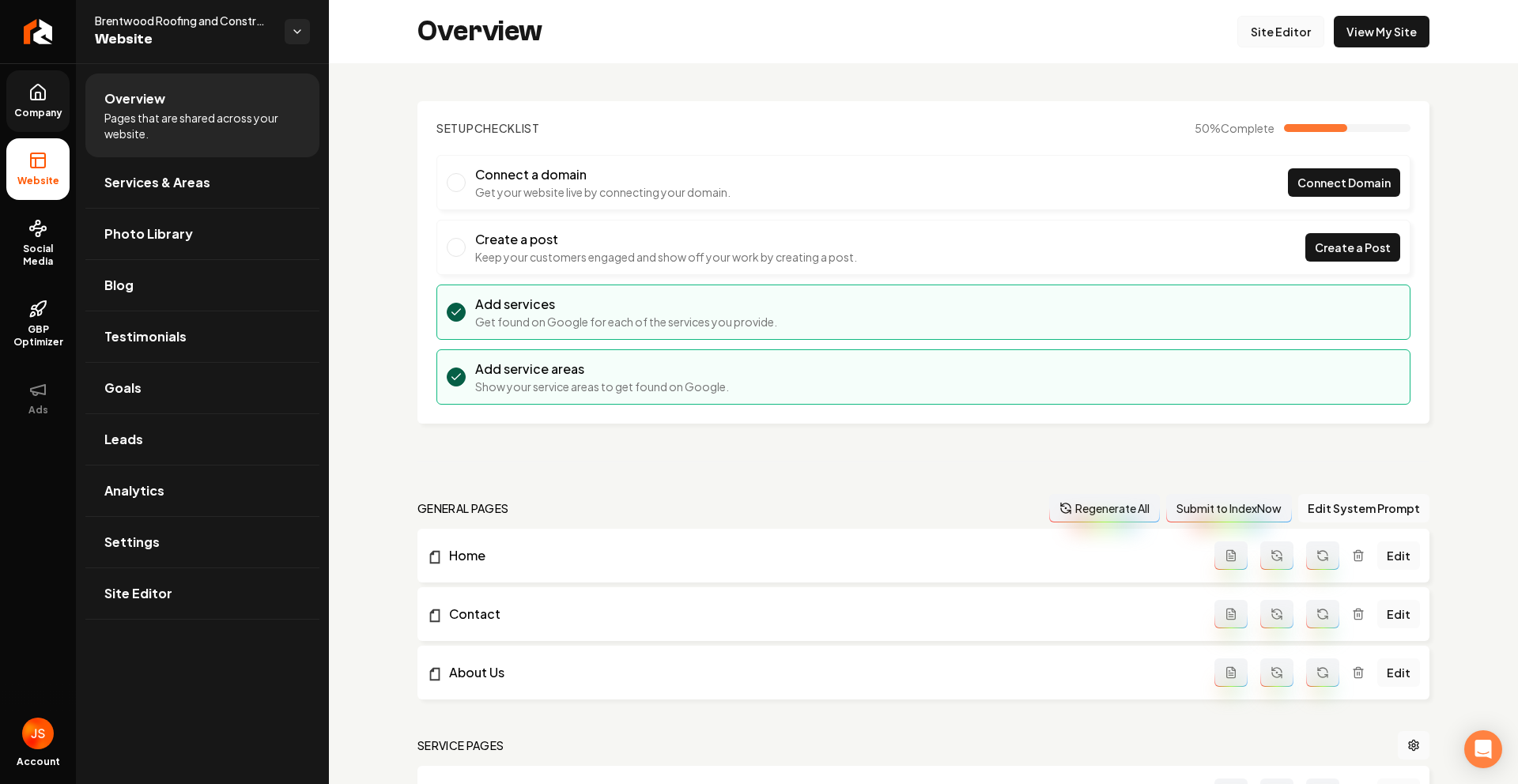
click at [1283, 40] on link "Site Editor" at bounding box center [1280, 31] width 87 height 32
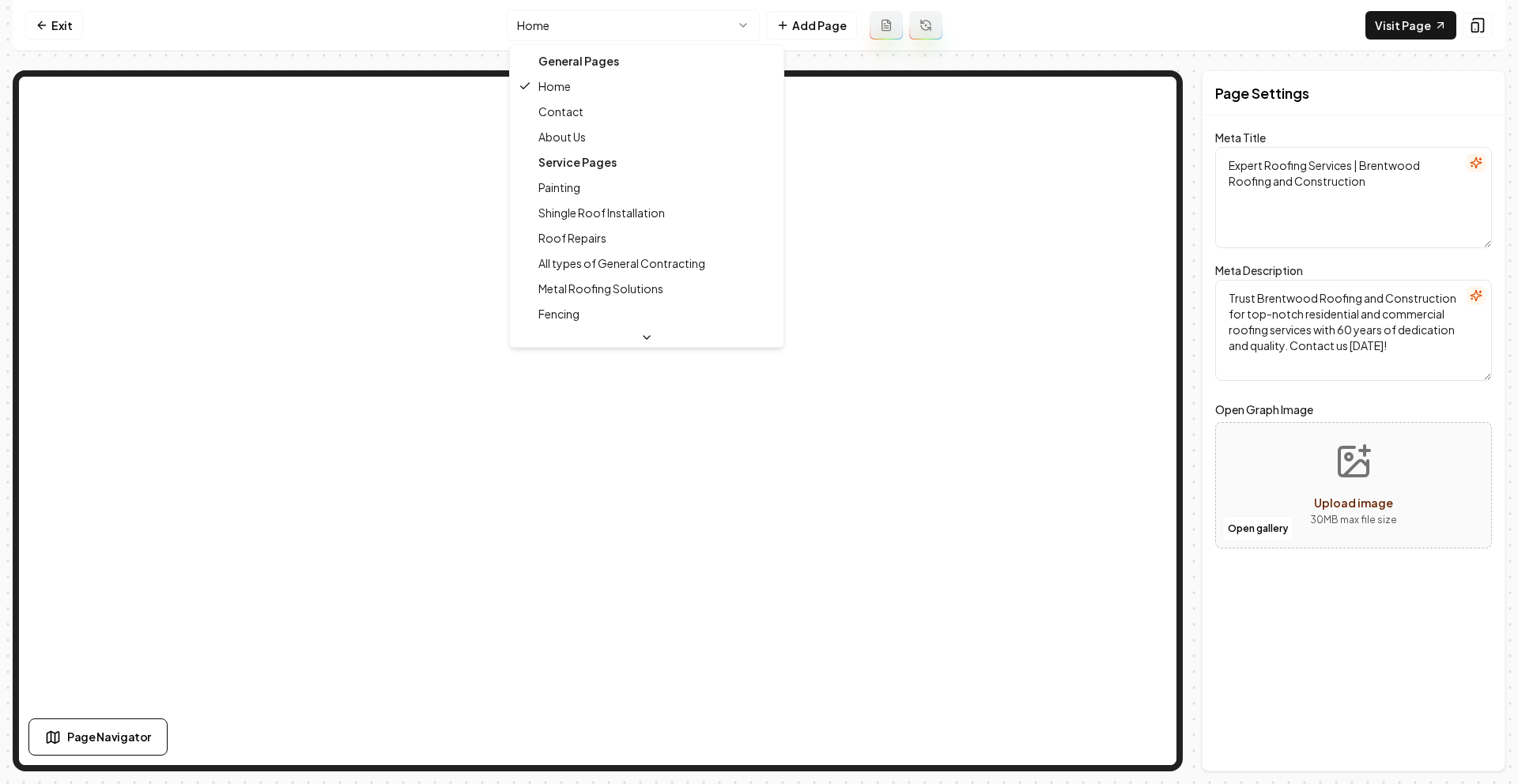
click at [658, 31] on html "Computer Required This feature is only available on a computer. Please switch t…" at bounding box center [759, 392] width 1518 height 784
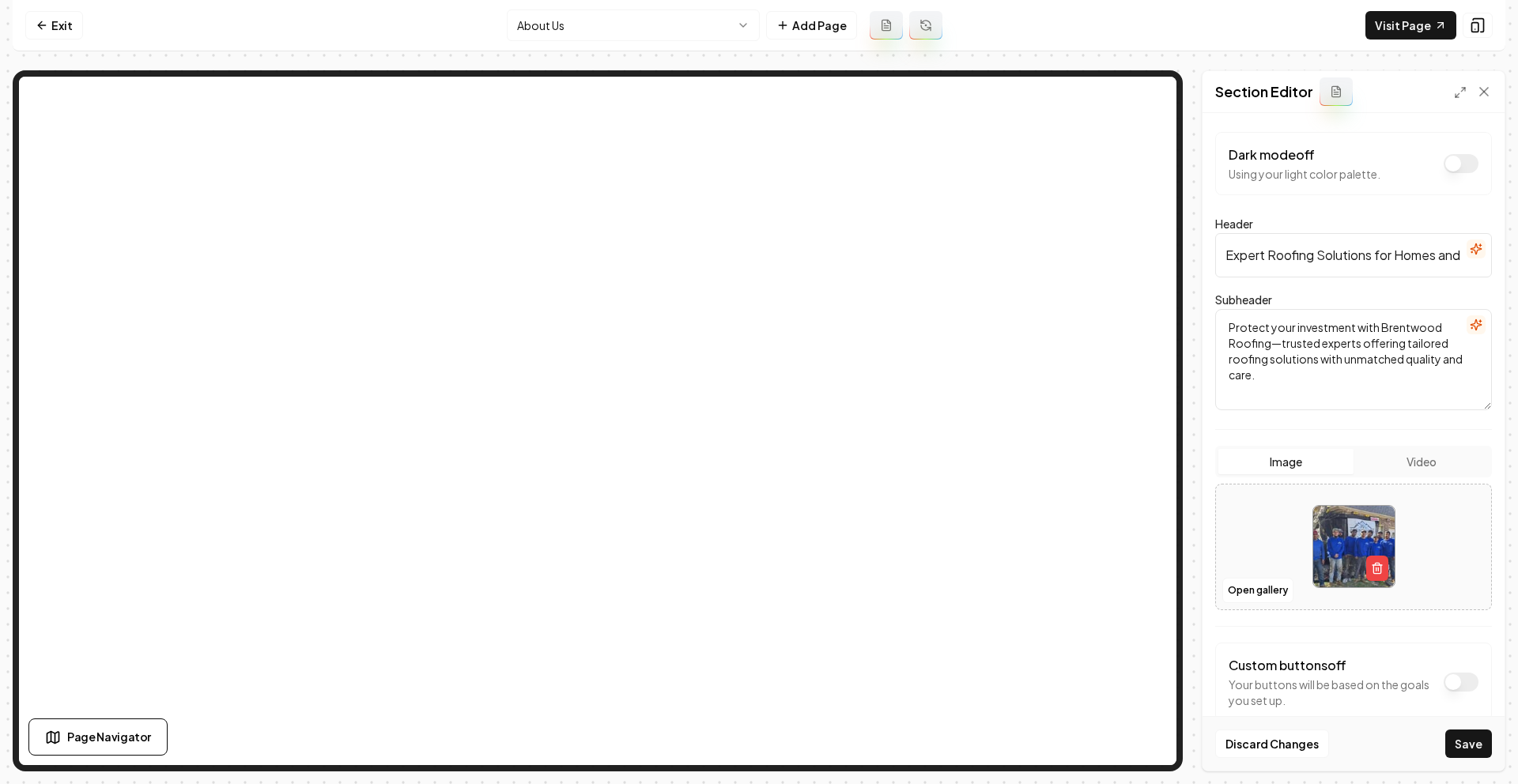
click at [1456, 742] on button "Save" at bounding box center [1468, 743] width 47 height 28
click at [58, 27] on link "Exit" at bounding box center [54, 25] width 58 height 28
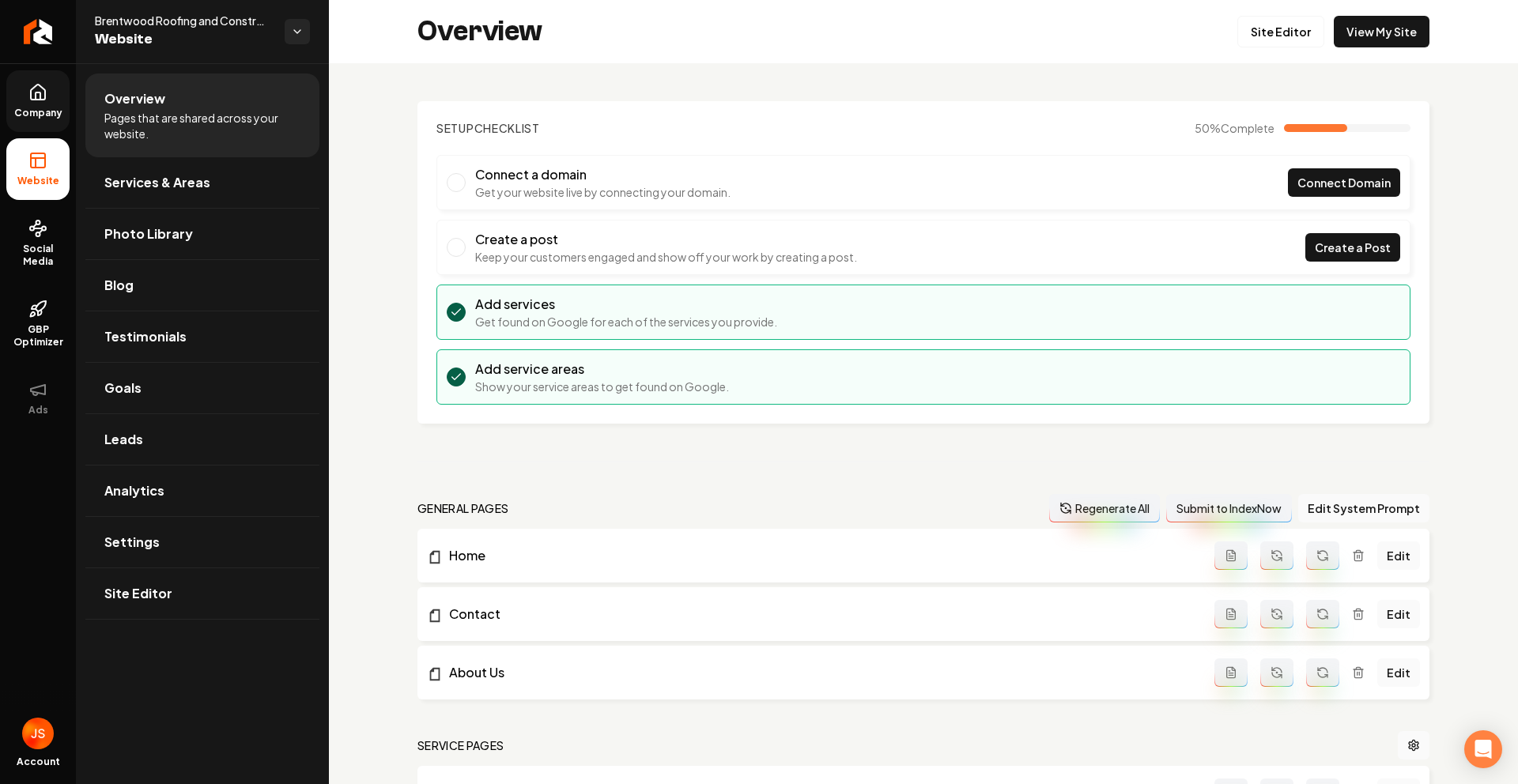
click at [28, 100] on icon at bounding box center [38, 92] width 19 height 19
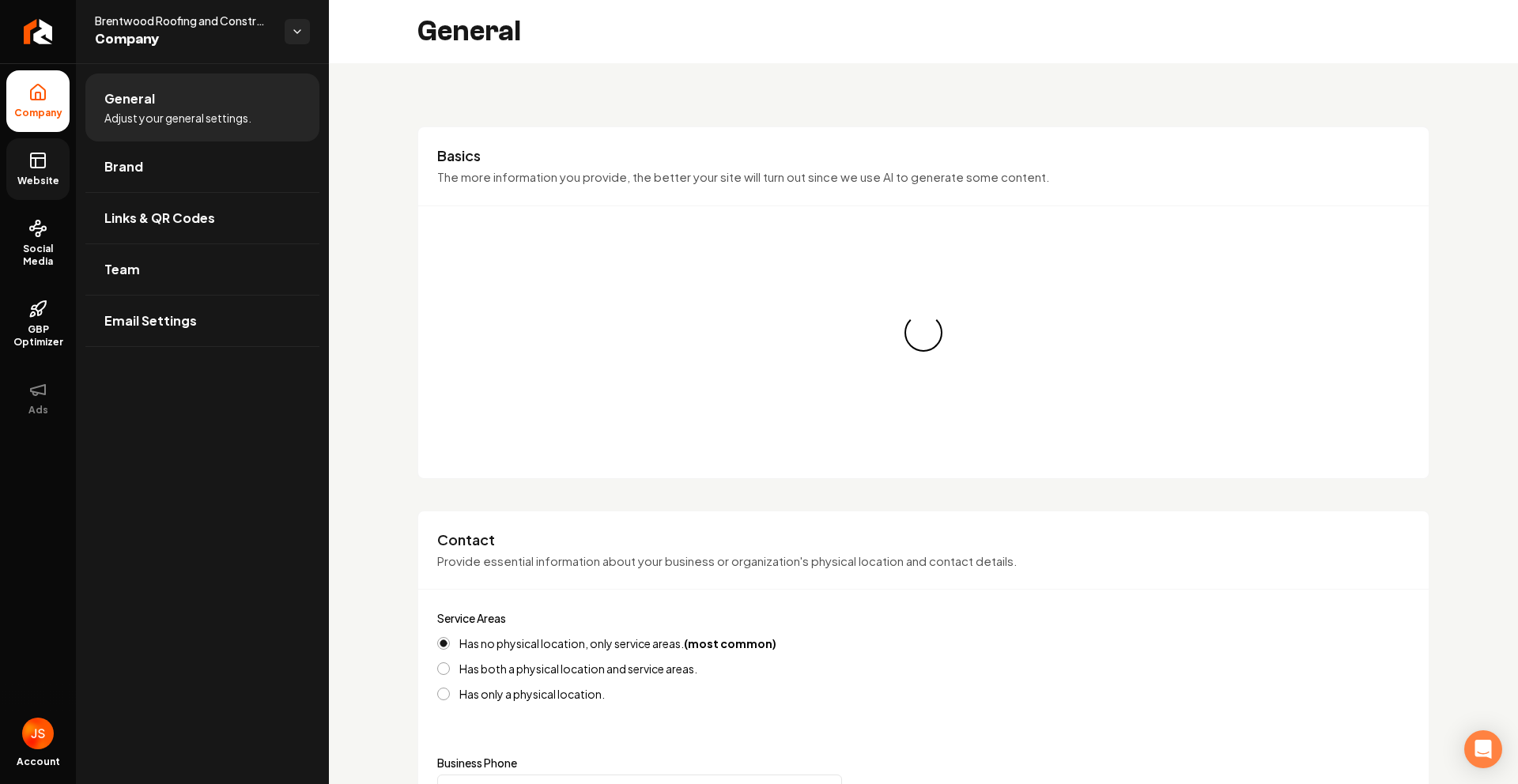
click at [45, 169] on icon at bounding box center [38, 160] width 19 height 19
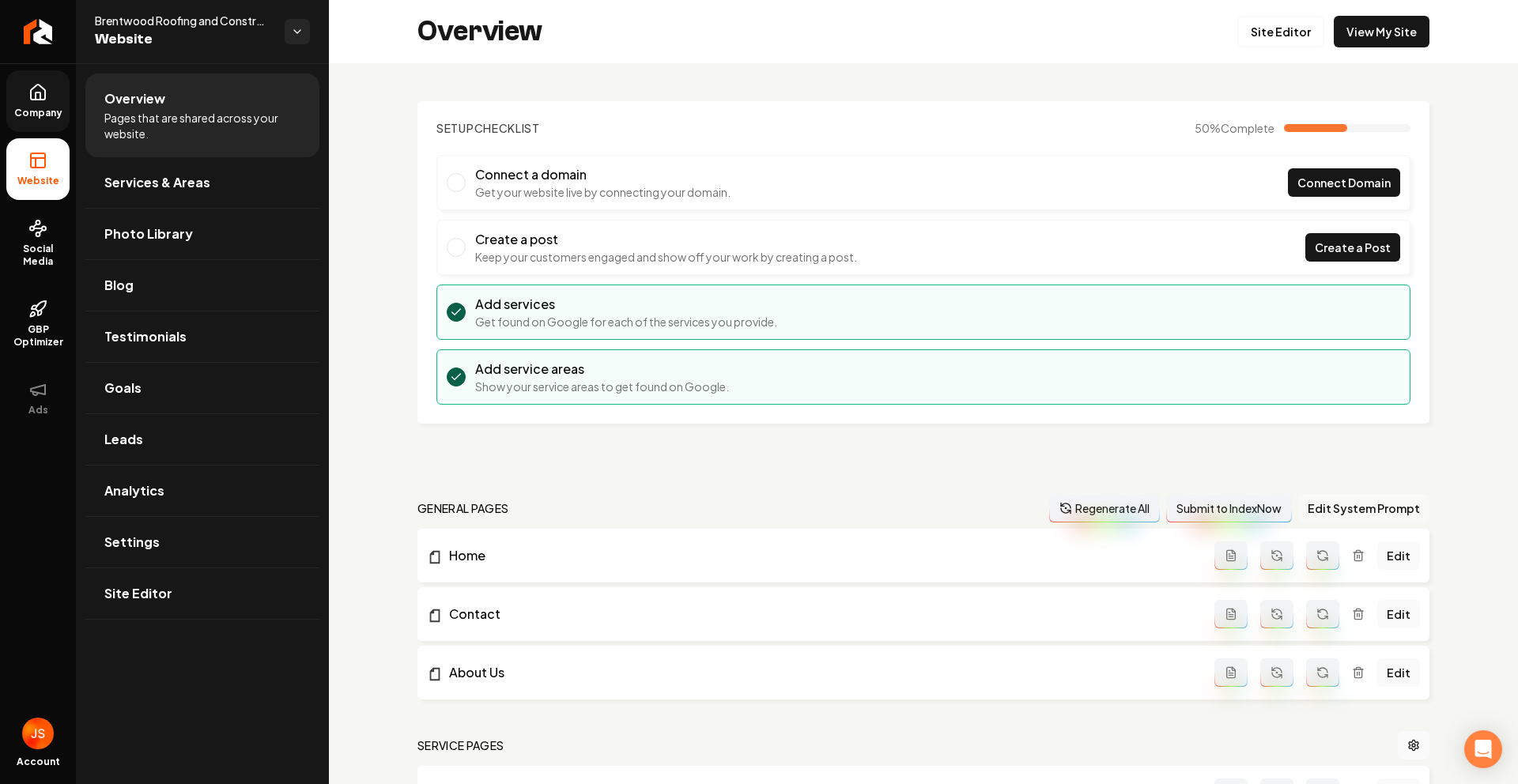
click at [1330, 509] on button "Edit System Prompt" at bounding box center [1363, 508] width 131 height 28
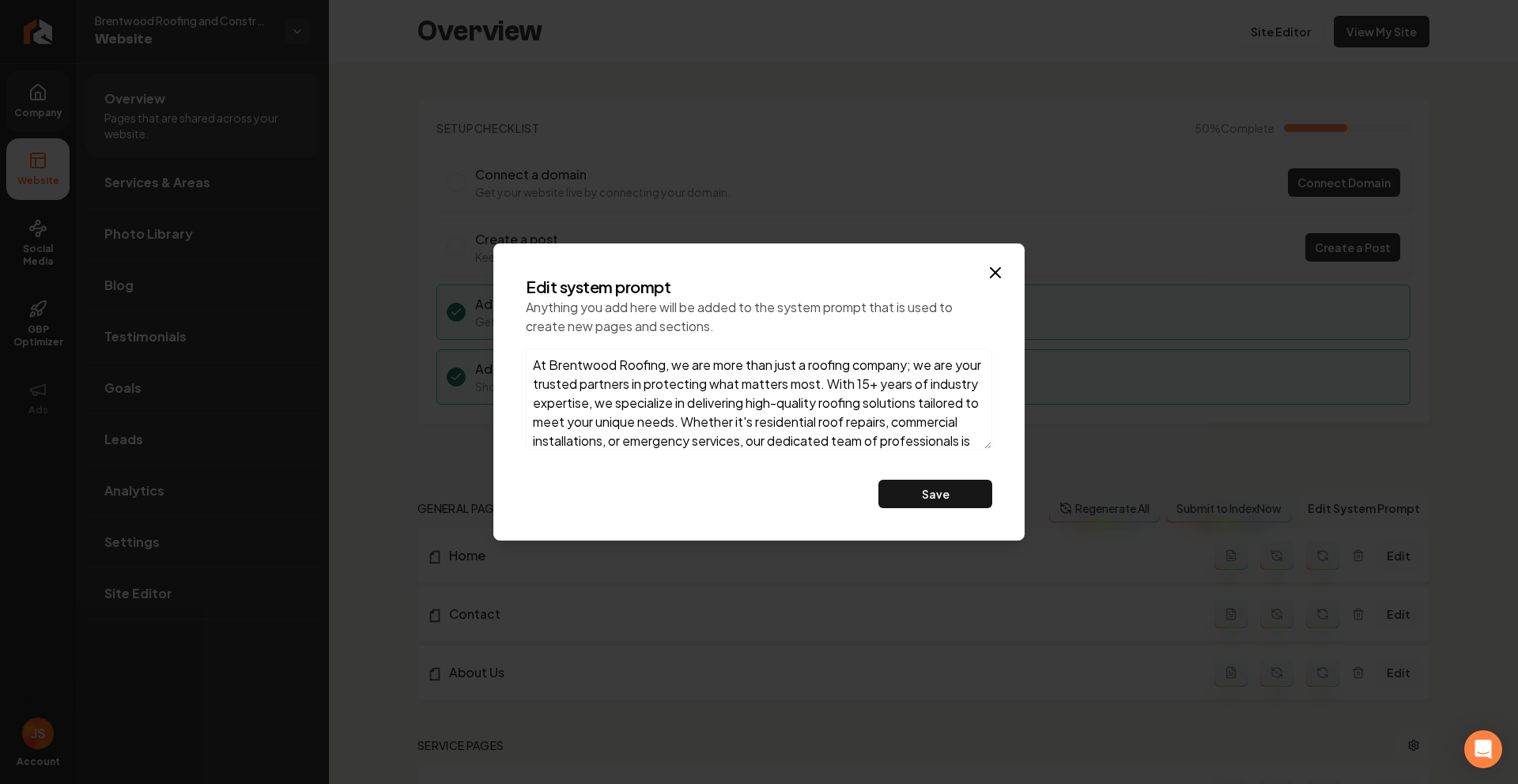
drag, startPoint x: 608, startPoint y: 433, endPoint x: 483, endPoint y: 269, distance: 206.2
click at [483, 269] on body "Company Website Social Media GBP Optimizer Ads Account Brentwood Roofing and Co…" at bounding box center [759, 392] width 1518 height 784
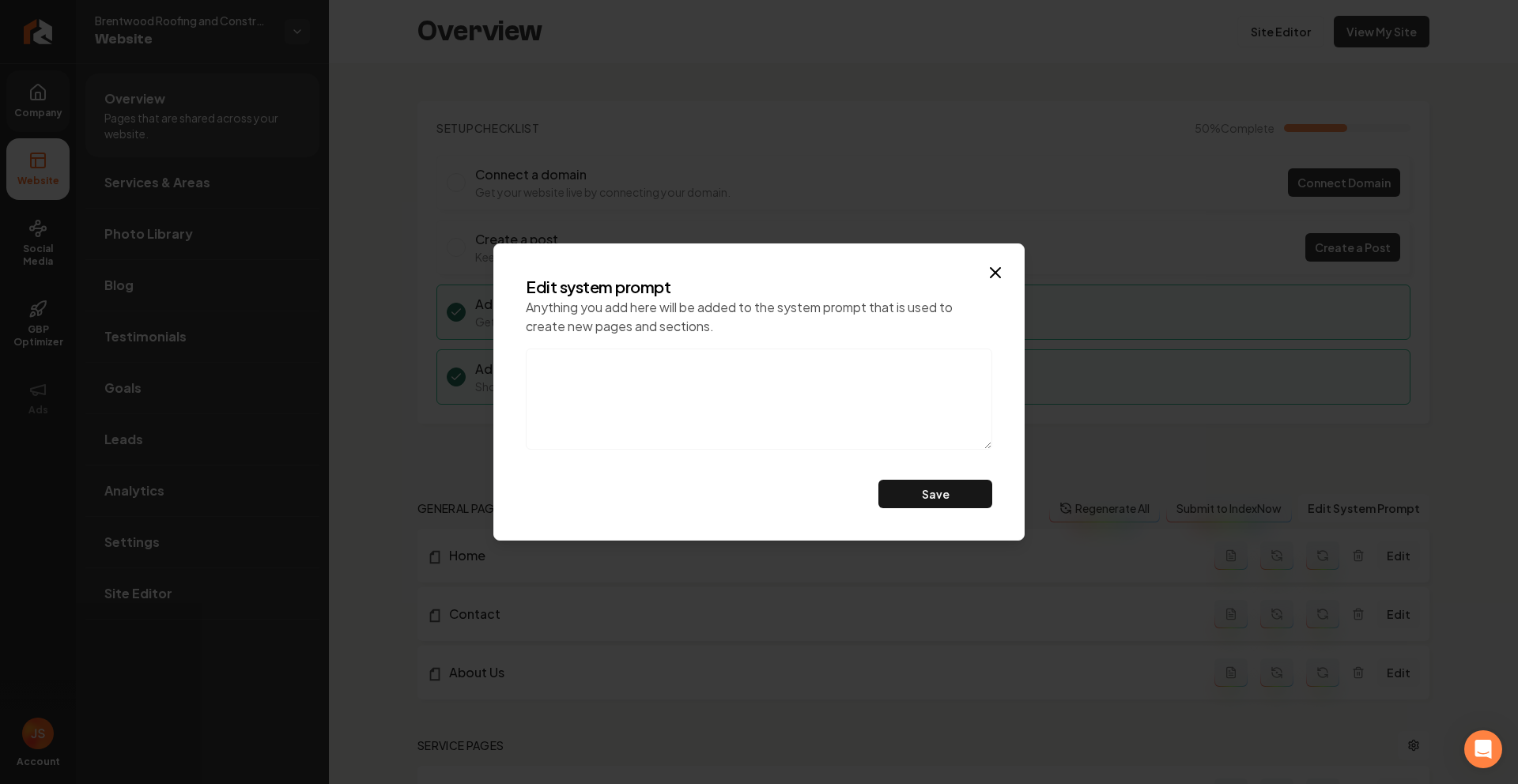
paste textarea "At Brentwood Roofing & Construction, we combine over 15 years of industry exper…"
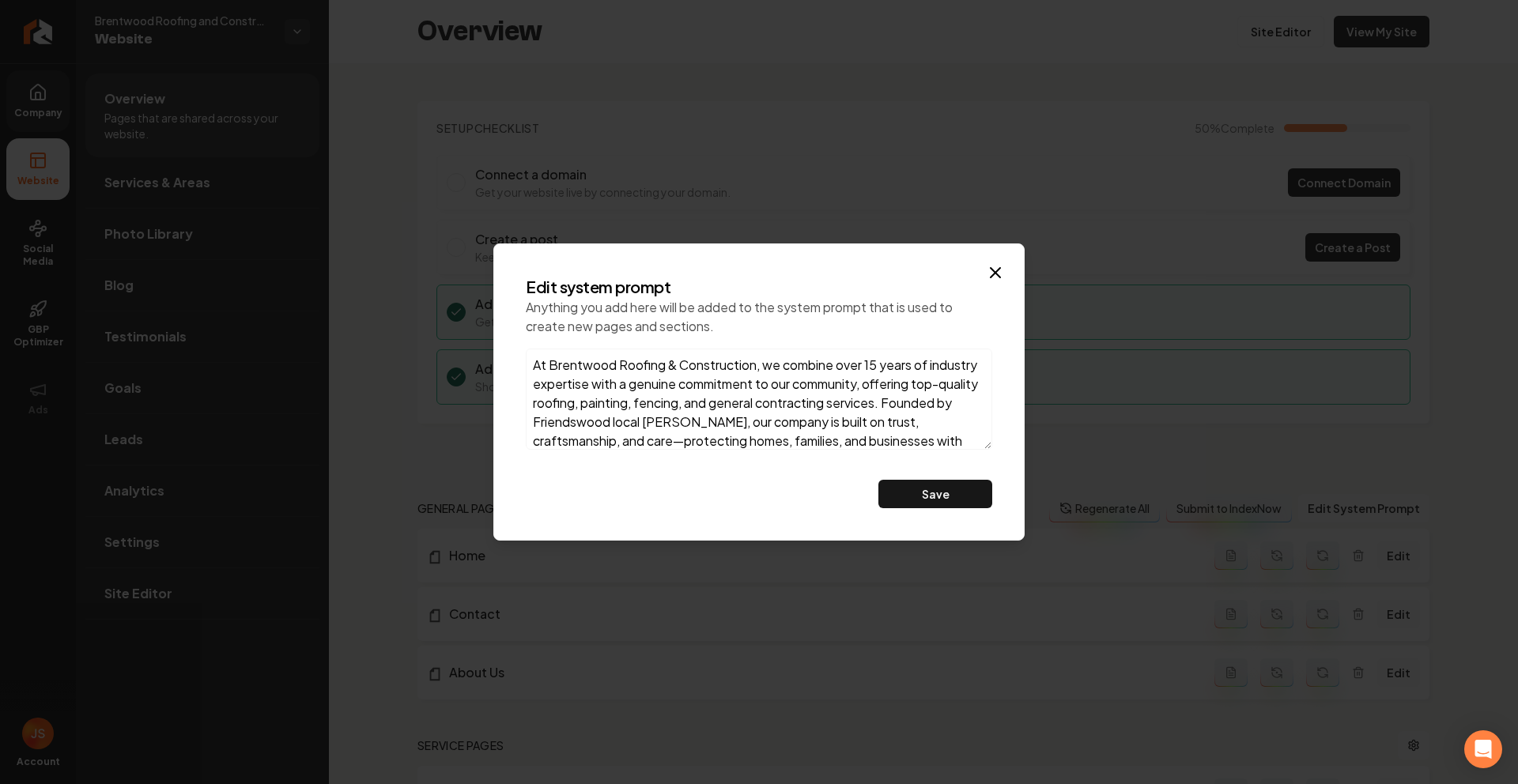
drag, startPoint x: 654, startPoint y: 433, endPoint x: 478, endPoint y: 247, distance: 256.1
click at [478, 247] on body "Company Website Social Media GBP Optimizer Ads Account Brentwood Roofing and Co…" at bounding box center [759, 392] width 1518 height 784
click at [790, 431] on textarea "At Brentwood Roofing & Construction, we combine over 15 years of industry exper…" at bounding box center [759, 399] width 467 height 102
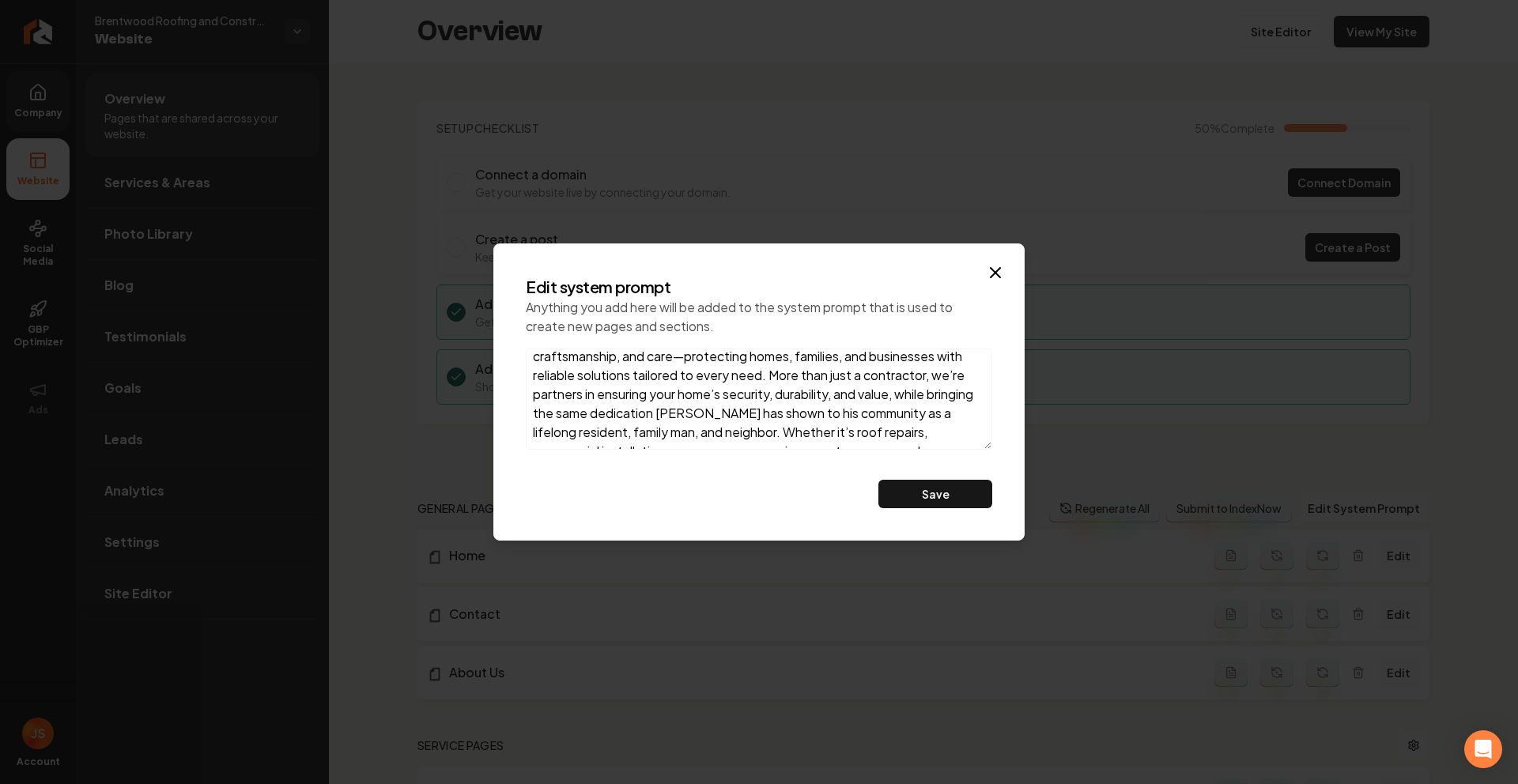
scroll to position [160, 0]
type textarea "At Brentwood Roofing & Construction, we combine over 15 years of industry exper…"
click at [932, 500] on button "Save" at bounding box center [935, 493] width 113 height 28
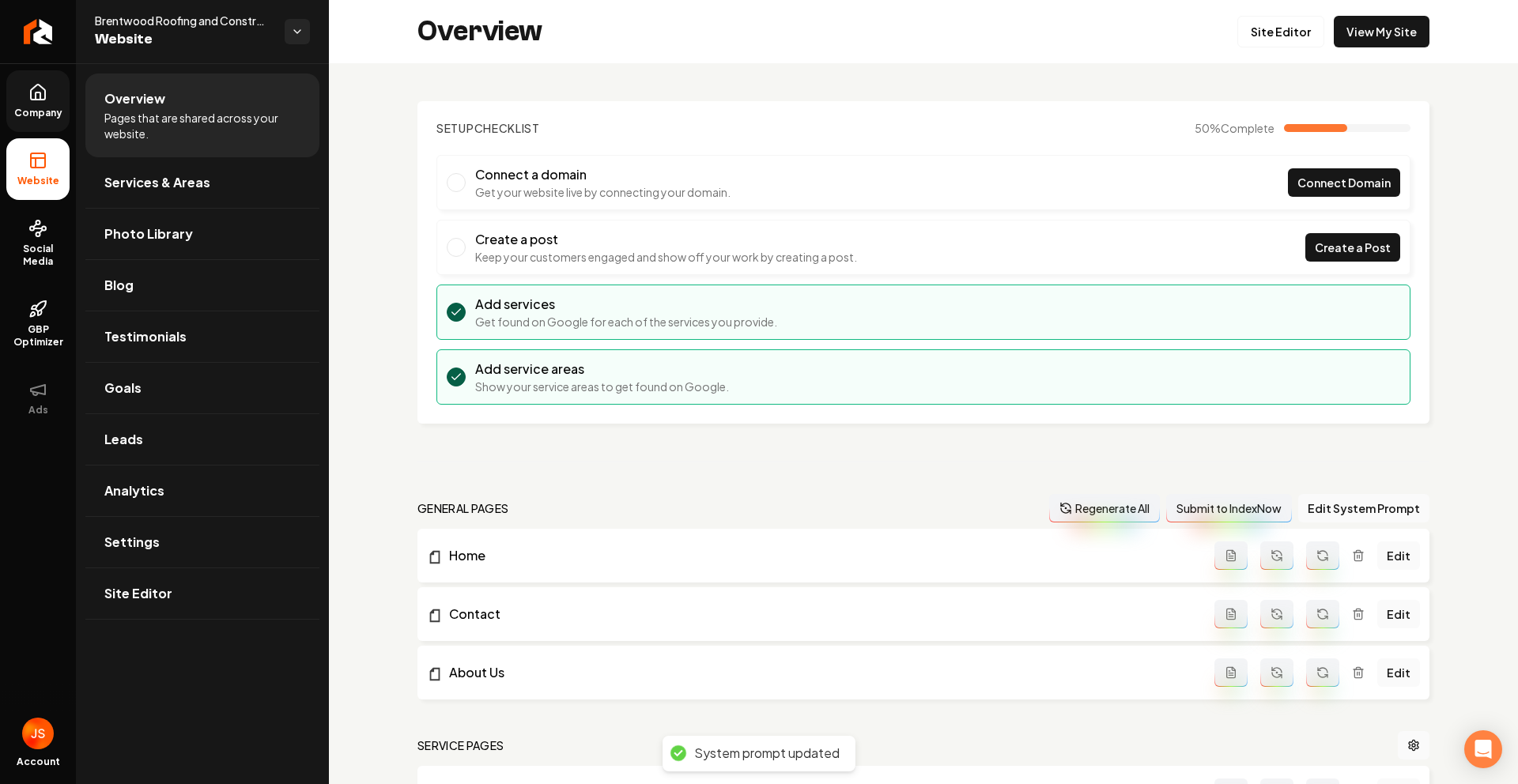
click at [1103, 507] on button "Regenerate All" at bounding box center [1104, 508] width 111 height 28
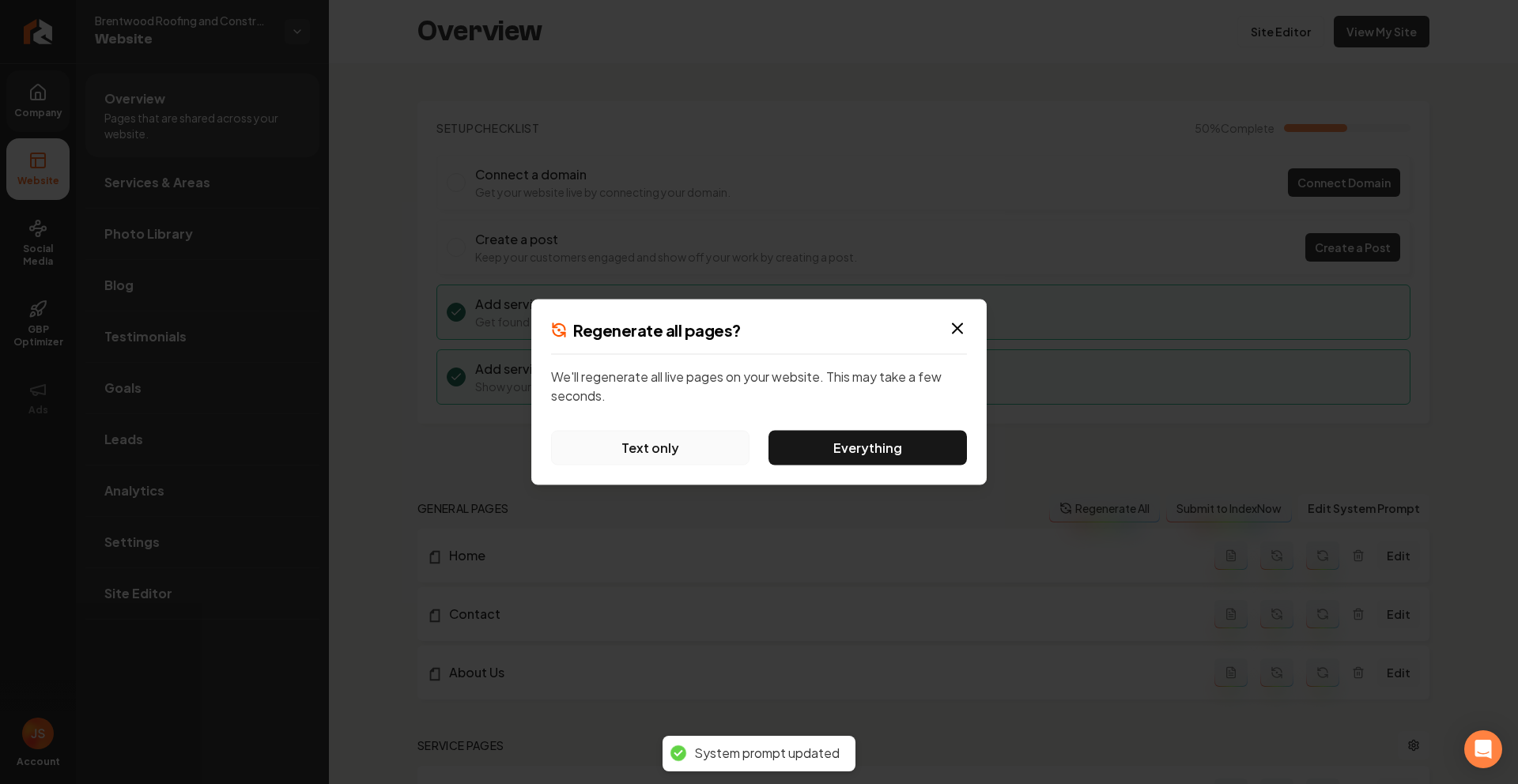
click at [630, 438] on button "Text only" at bounding box center [650, 448] width 199 height 35
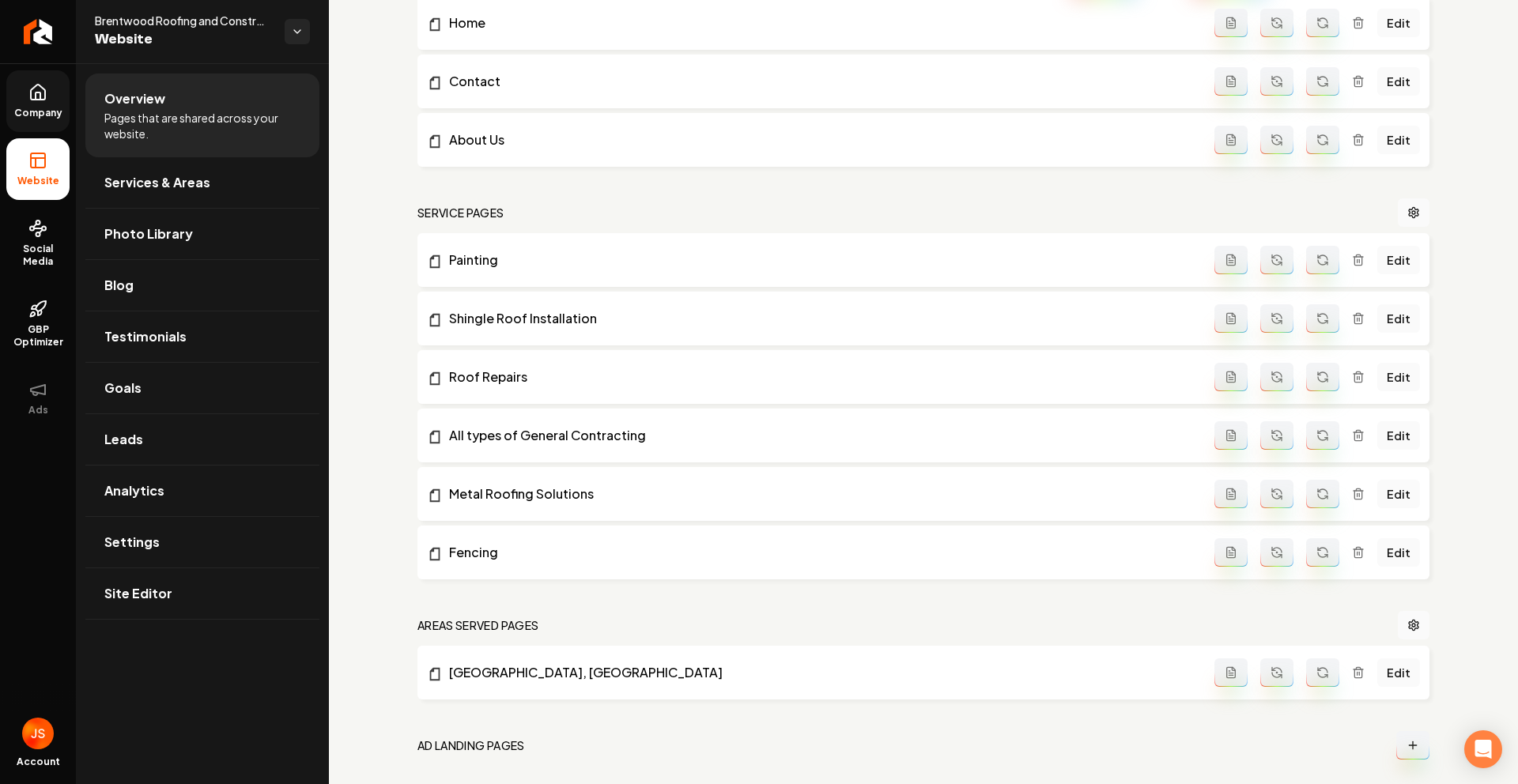
scroll to position [555, 0]
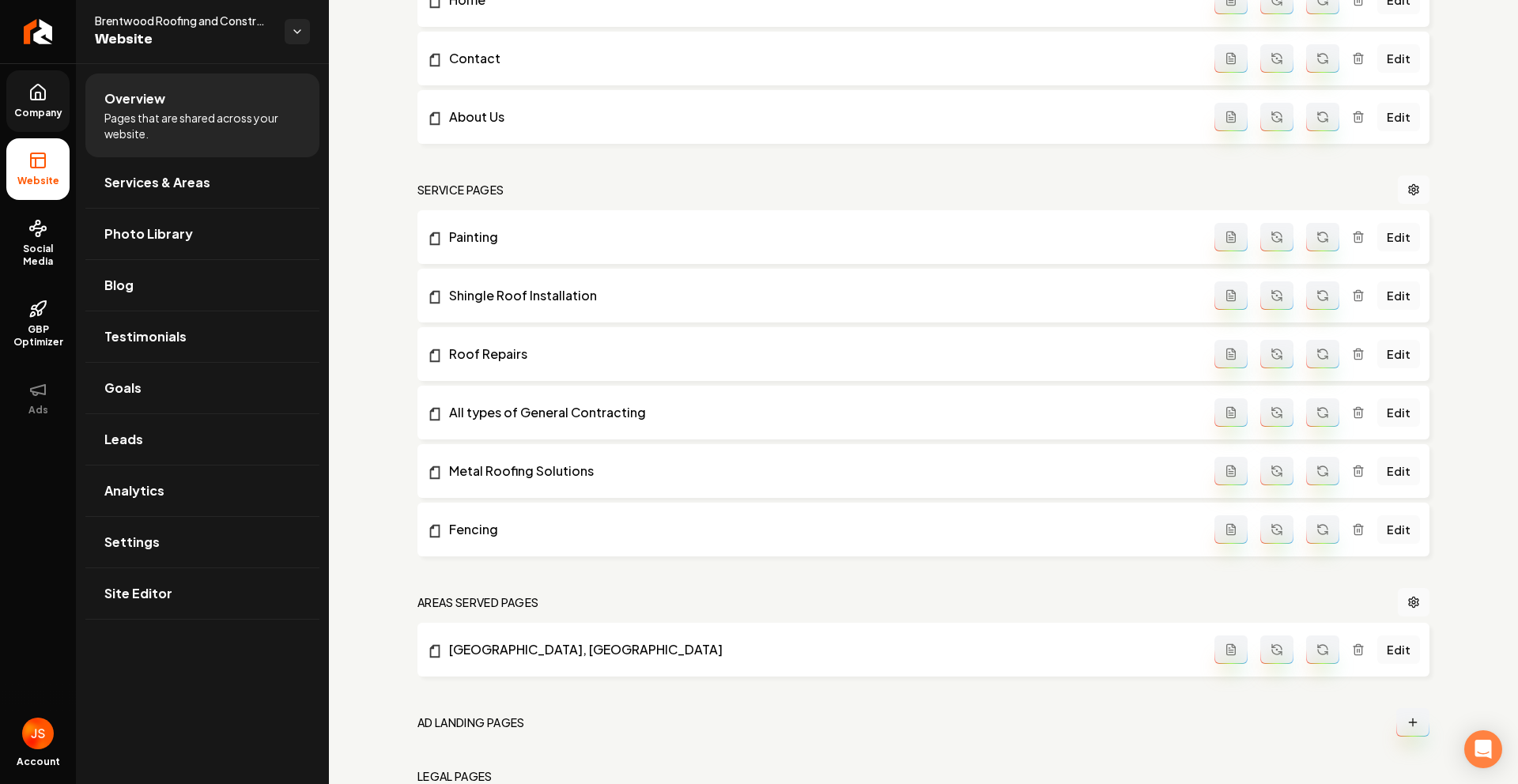
click at [49, 87] on link "Company" at bounding box center [38, 101] width 63 height 61
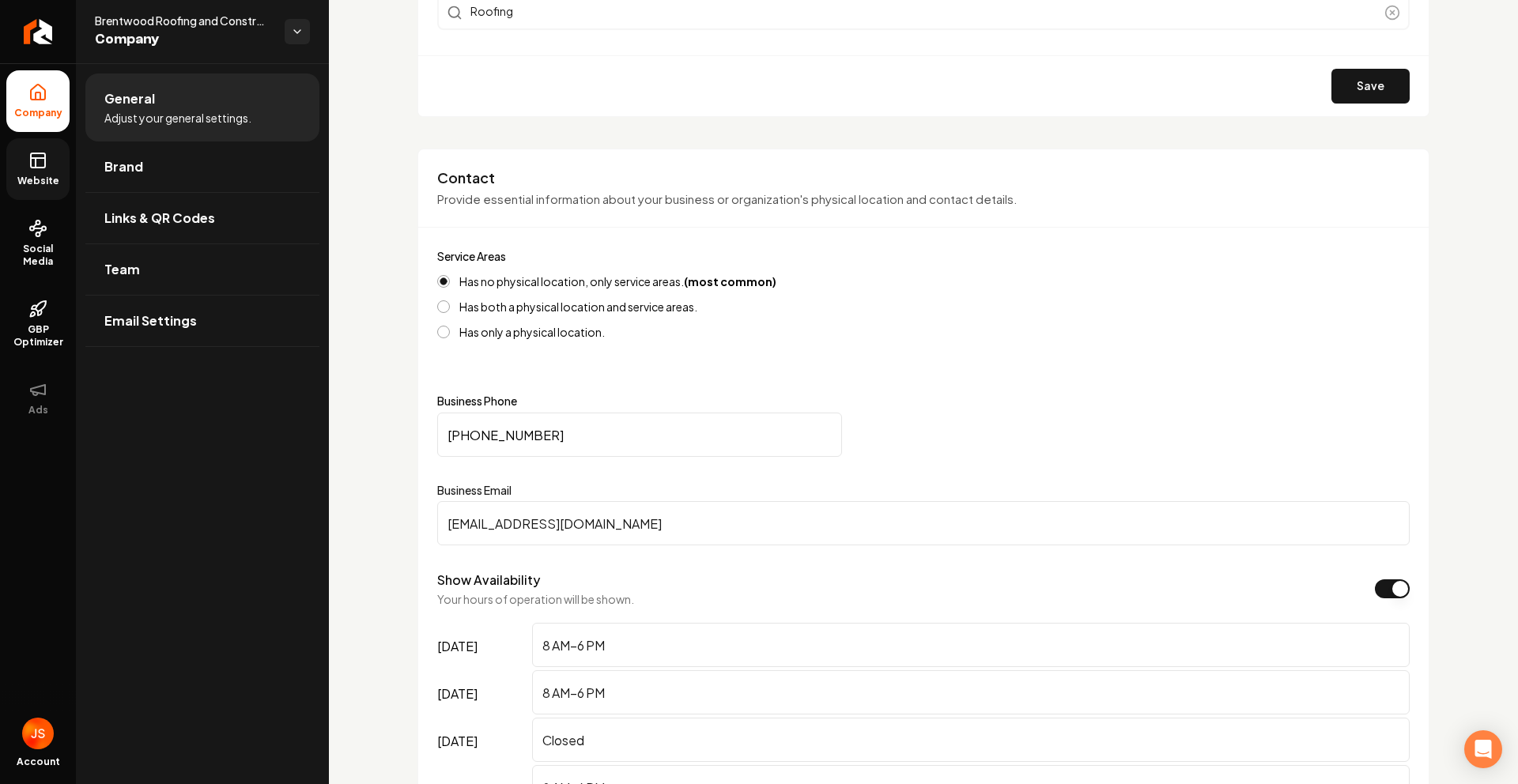
scroll to position [508, 0]
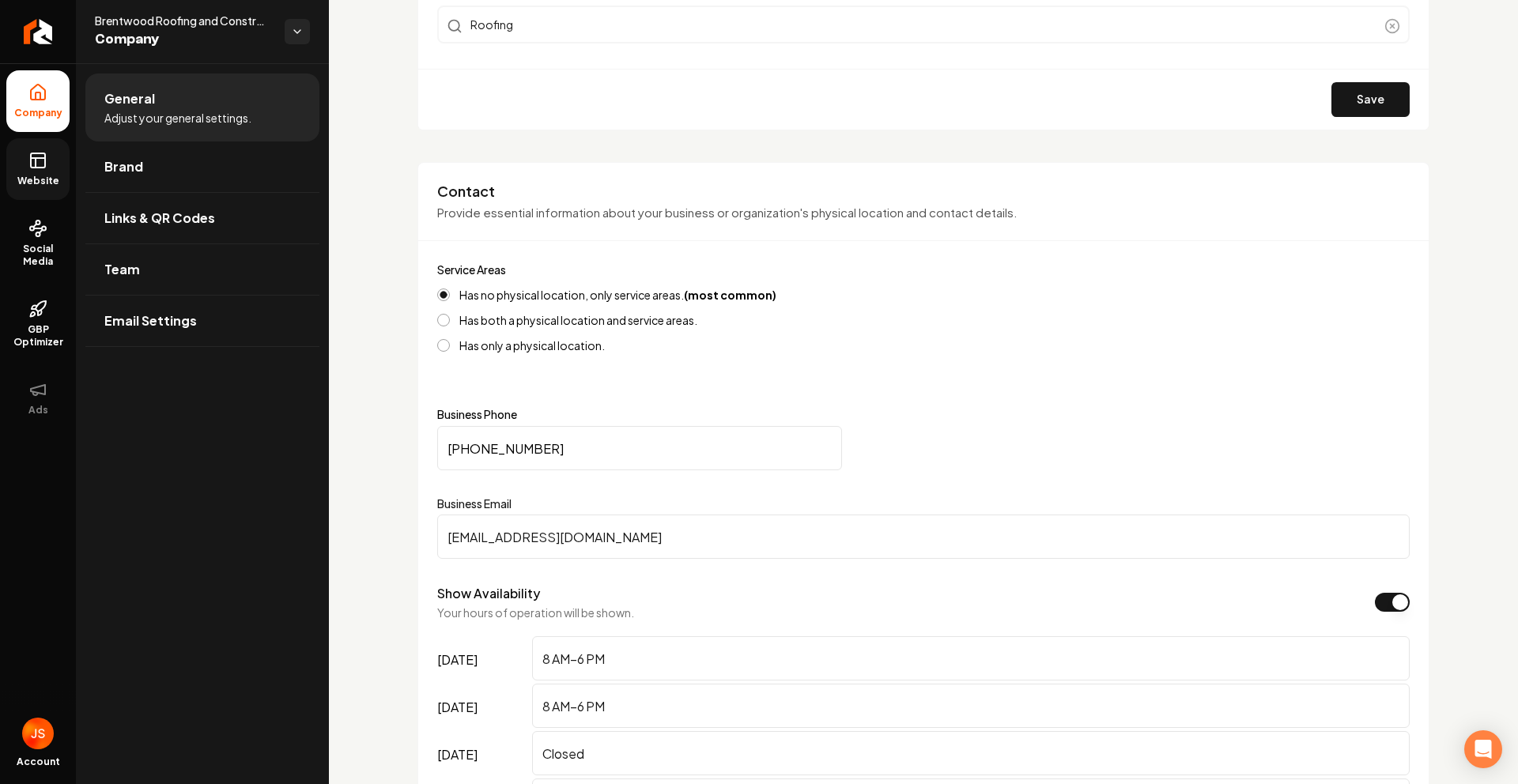
click at [35, 177] on span "Website" at bounding box center [38, 181] width 55 height 13
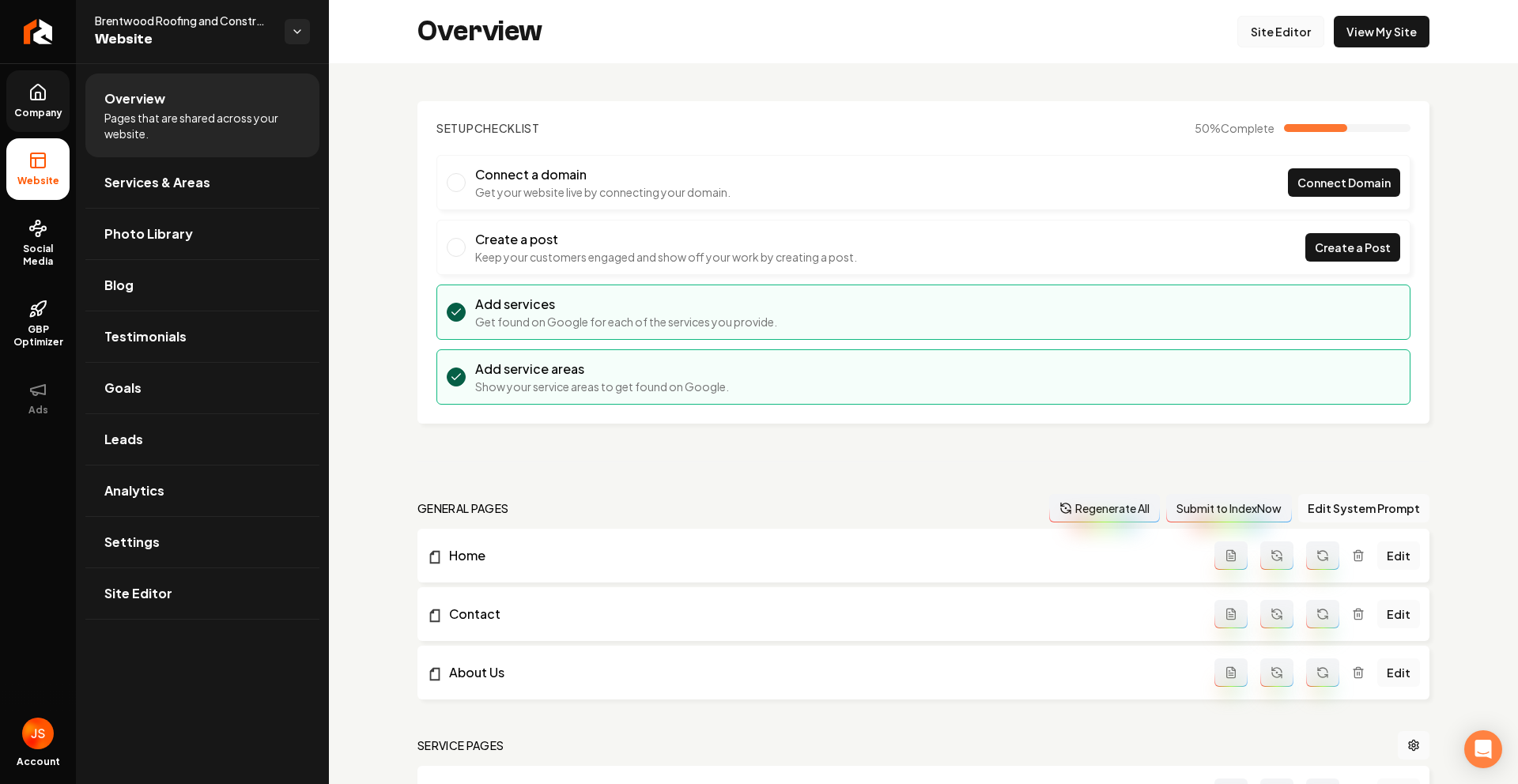
click at [1269, 31] on link "Site Editor" at bounding box center [1280, 31] width 87 height 32
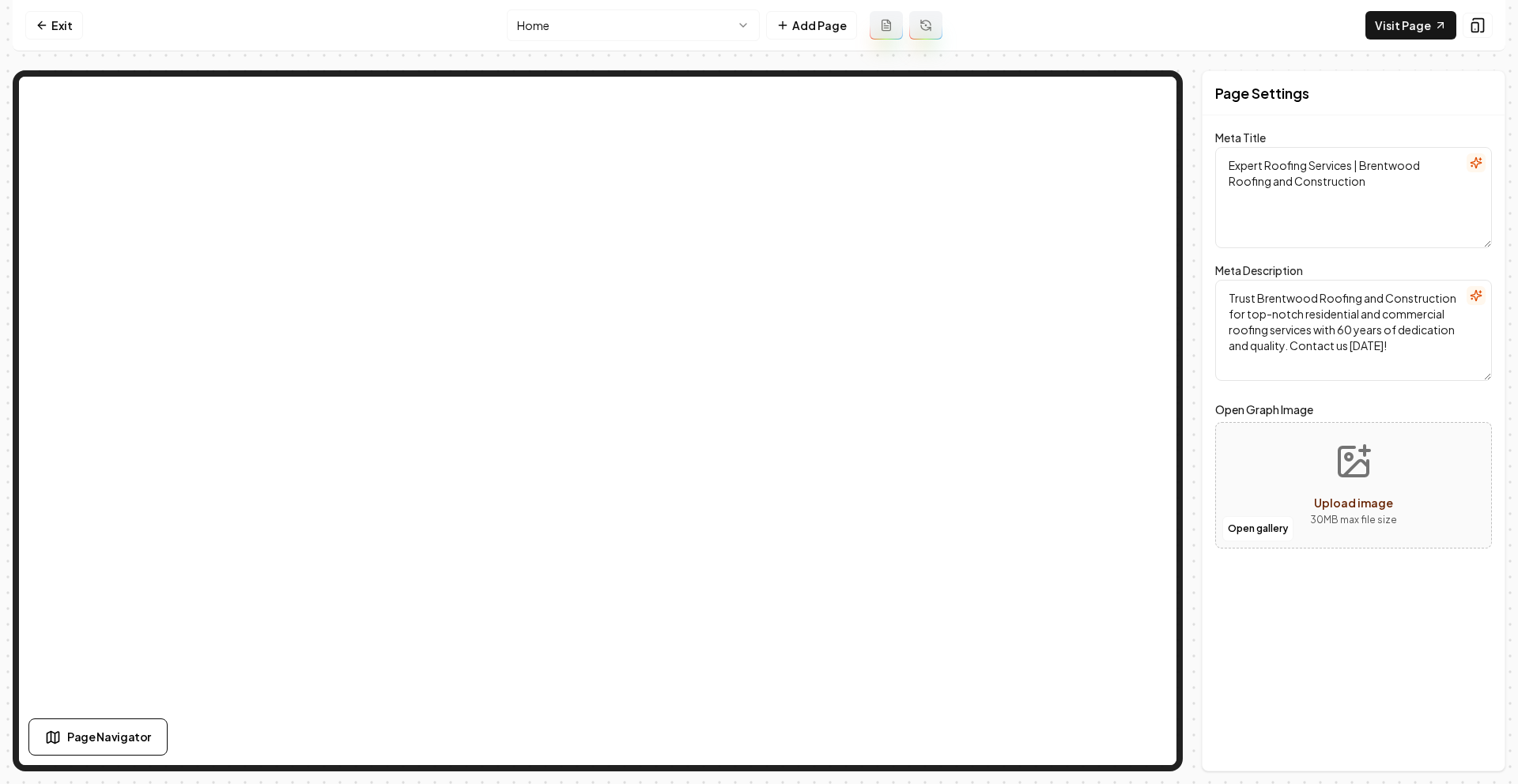
type textarea "Expert Roofing & Construction Services | Brentwood Roofing"
type textarea "Discover expert roofing solutions with Brentwood Roofing & Construction. Trust …"
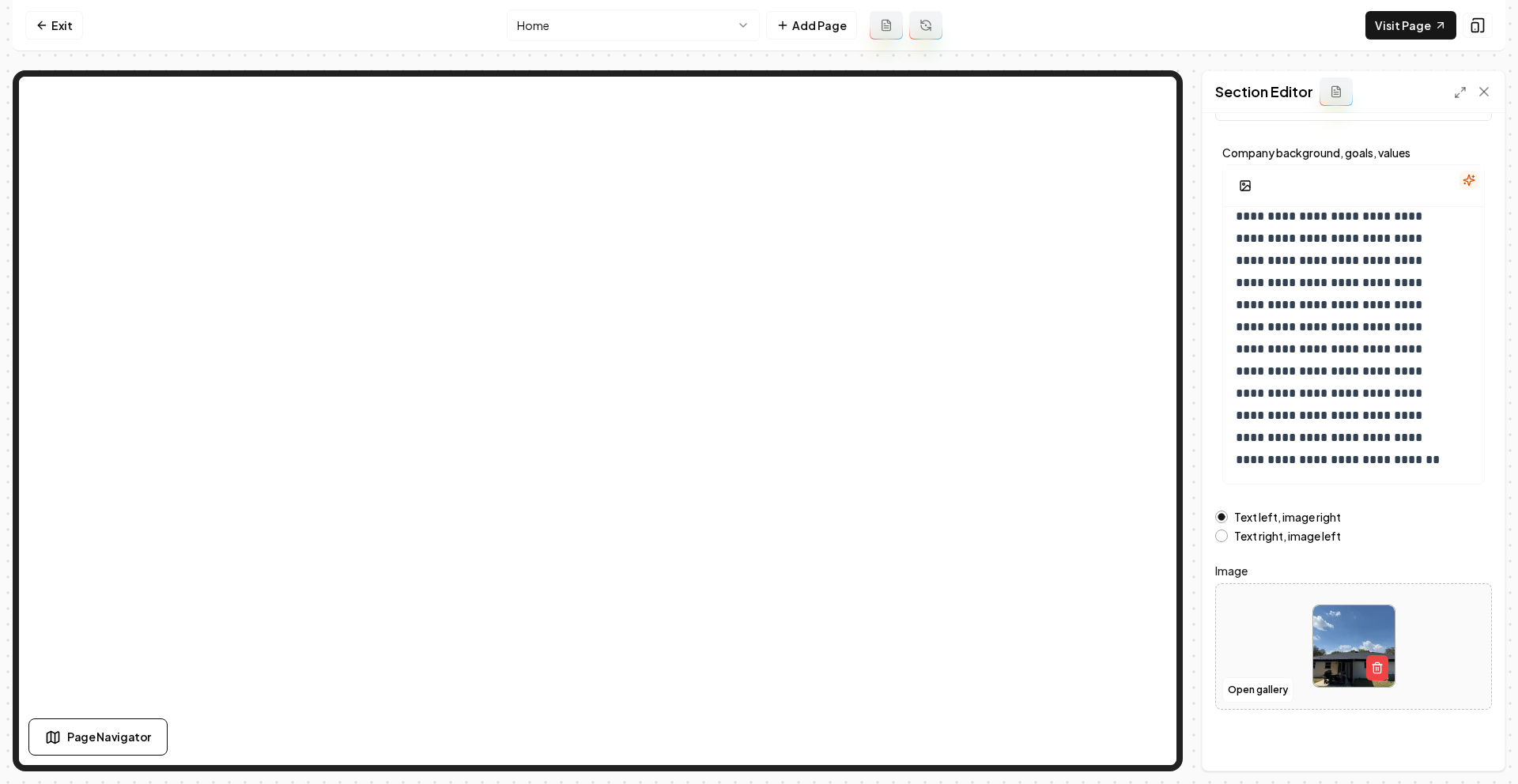
scroll to position [70, 0]
click at [1264, 689] on button "Open gallery" at bounding box center [1258, 688] width 71 height 26
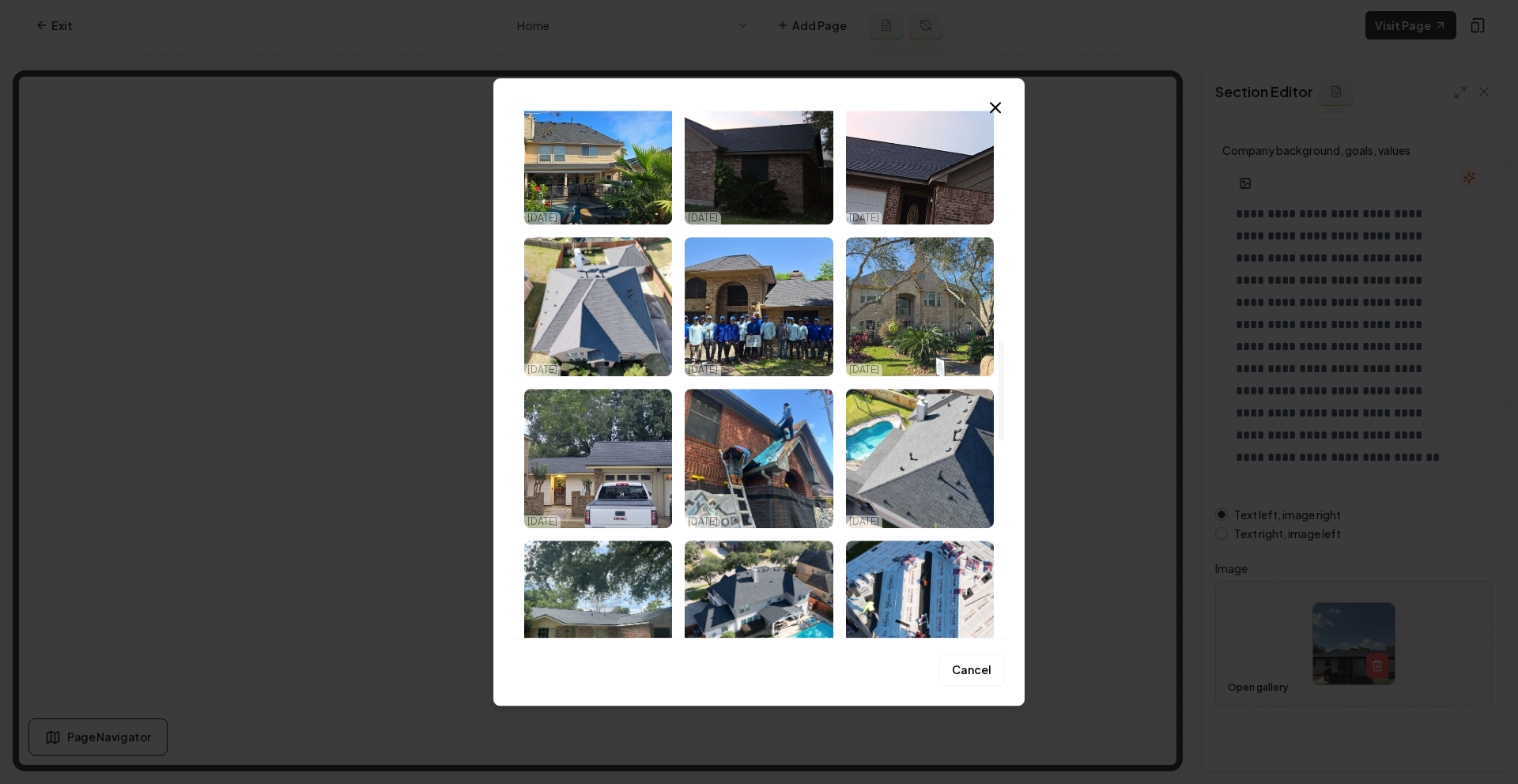
scroll to position [1134, 0]
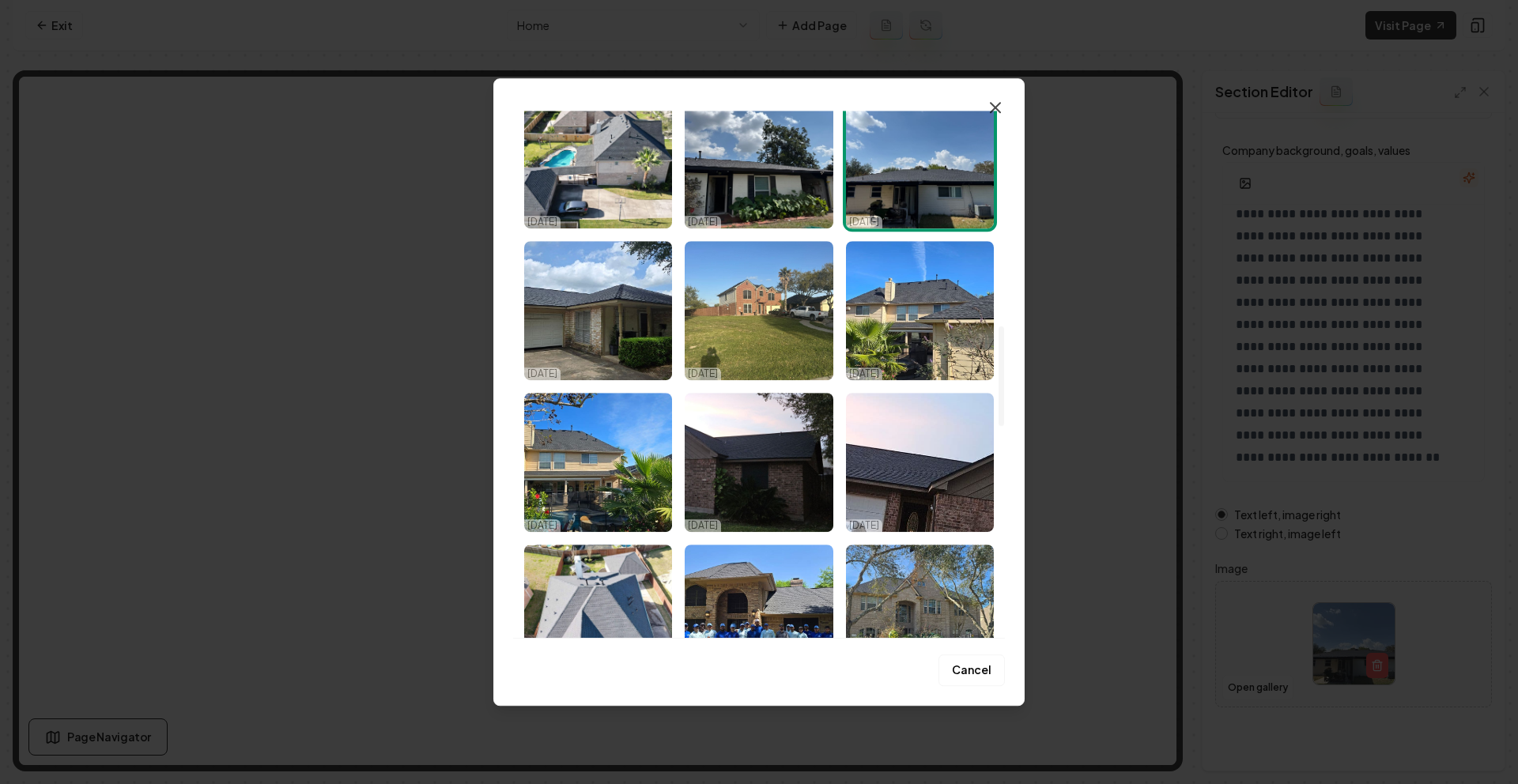
click at [985, 105] on icon "button" at bounding box center [995, 107] width 19 height 19
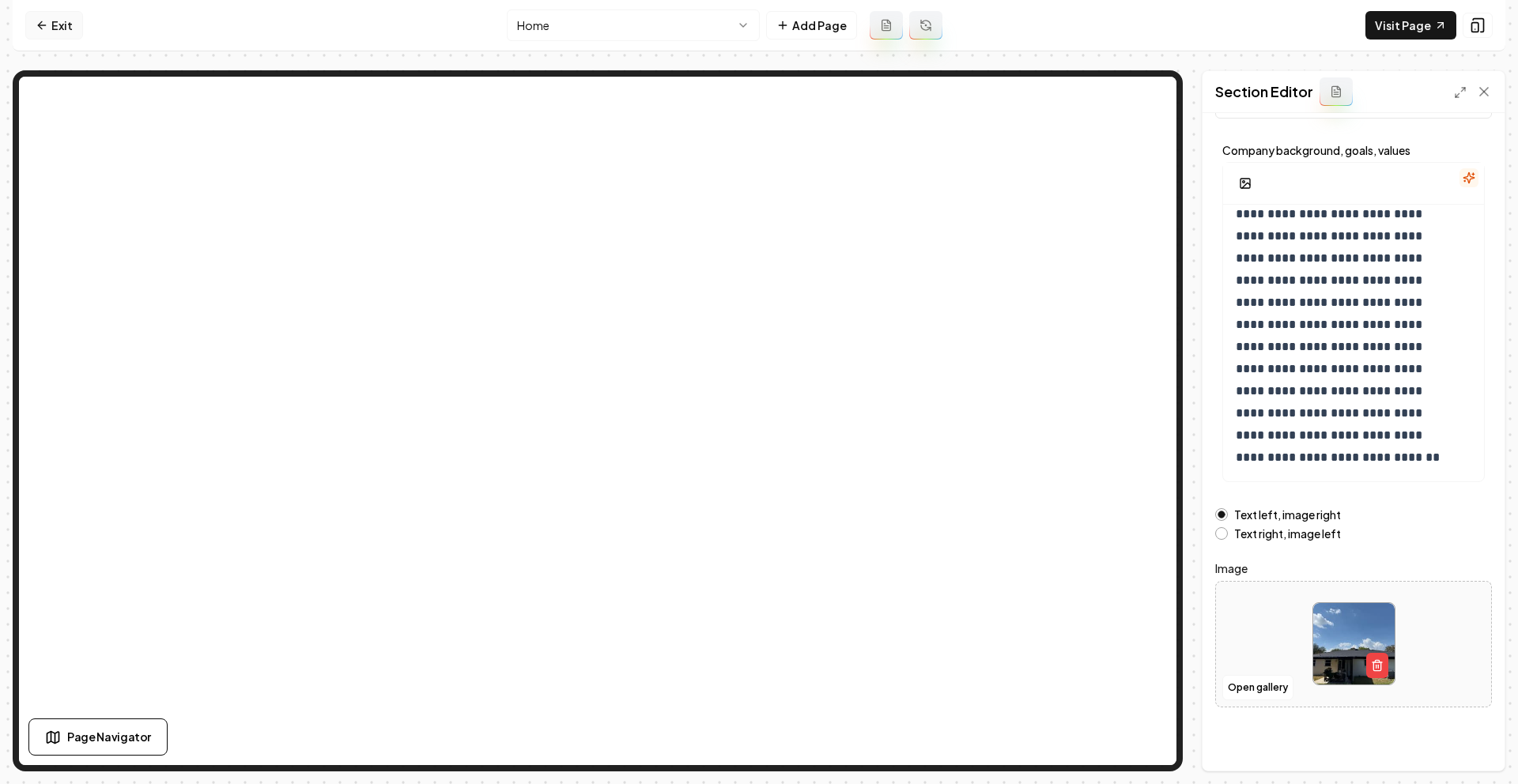
click at [61, 24] on link "Exit" at bounding box center [54, 25] width 58 height 28
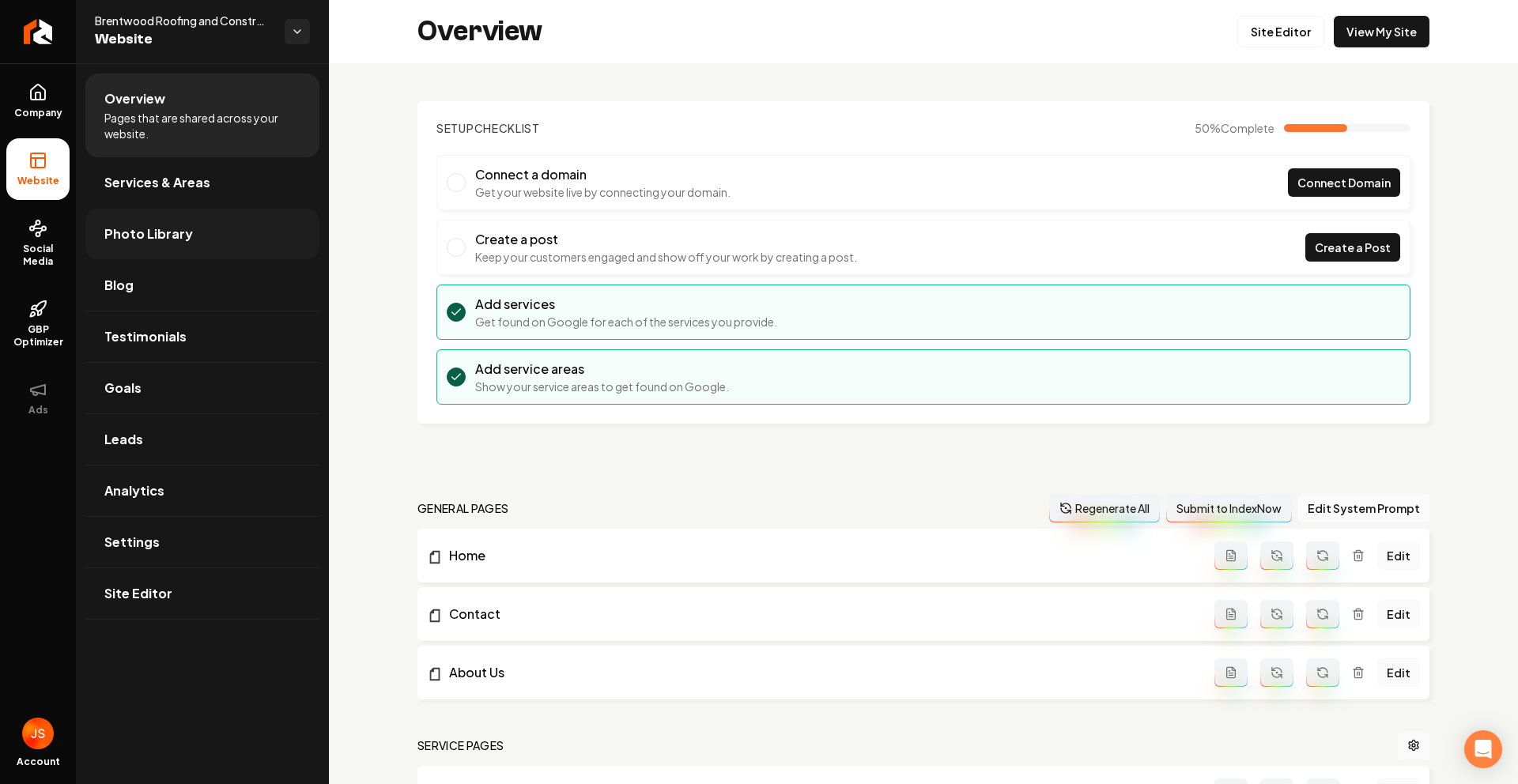
click at [125, 224] on span "Photo Library" at bounding box center [148, 233] width 89 height 19
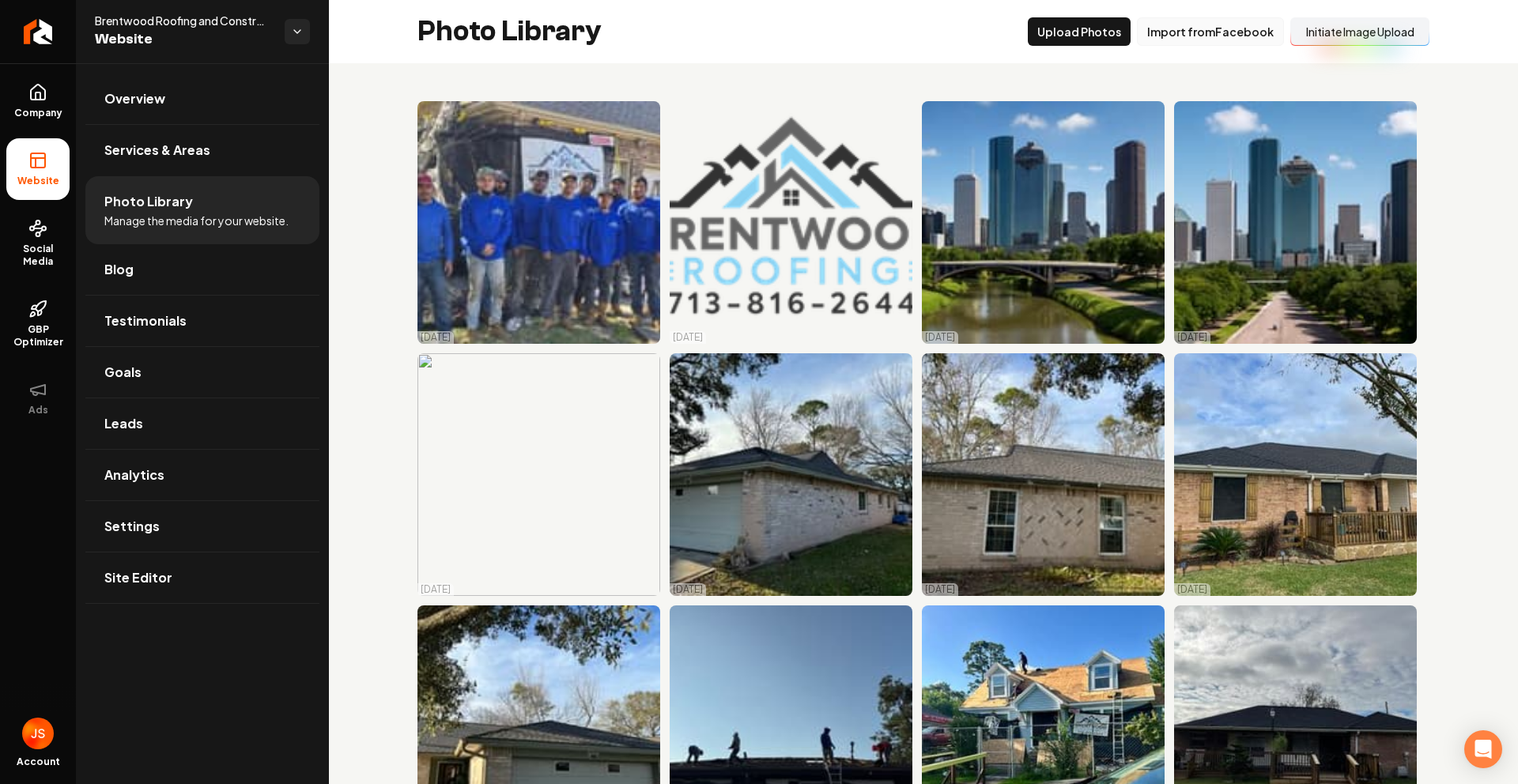
click at [1245, 28] on button "Import from Facebook" at bounding box center [1210, 31] width 147 height 28
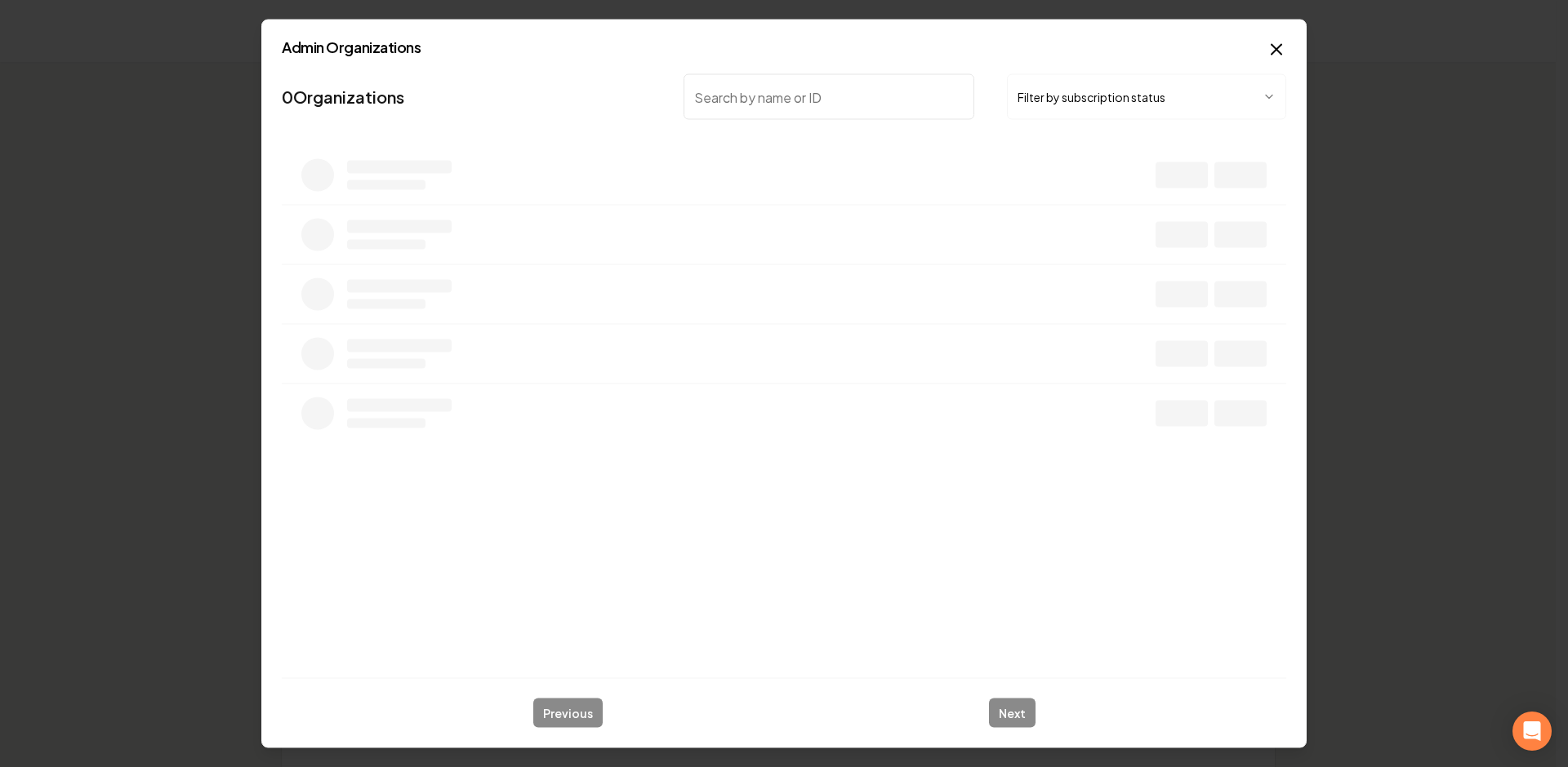
click at [1119, 99] on button "Filter by subscription status" at bounding box center [1146, 97] width 279 height 45
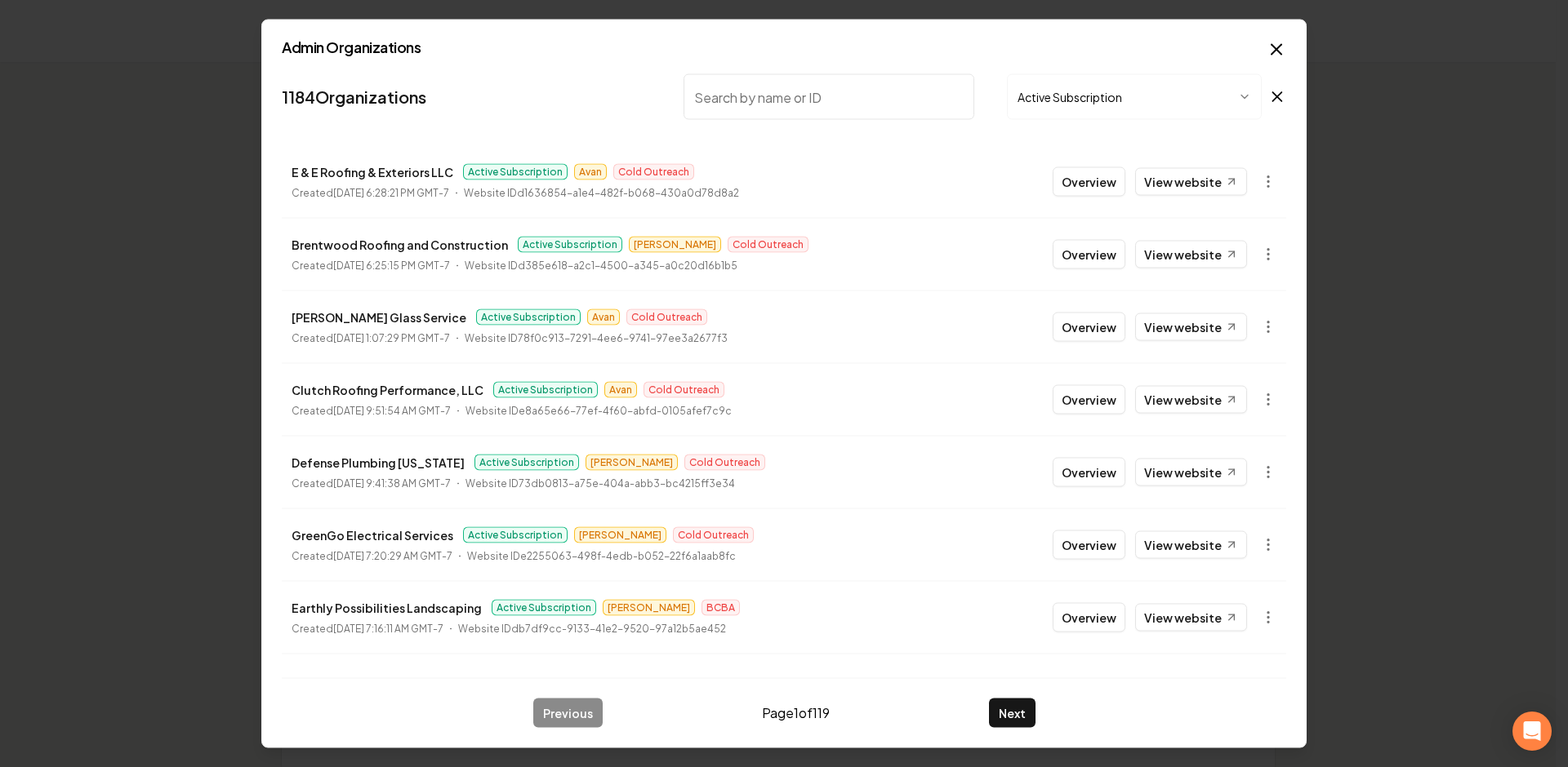
click at [1086, 258] on button "Overview" at bounding box center [1089, 254] width 73 height 29
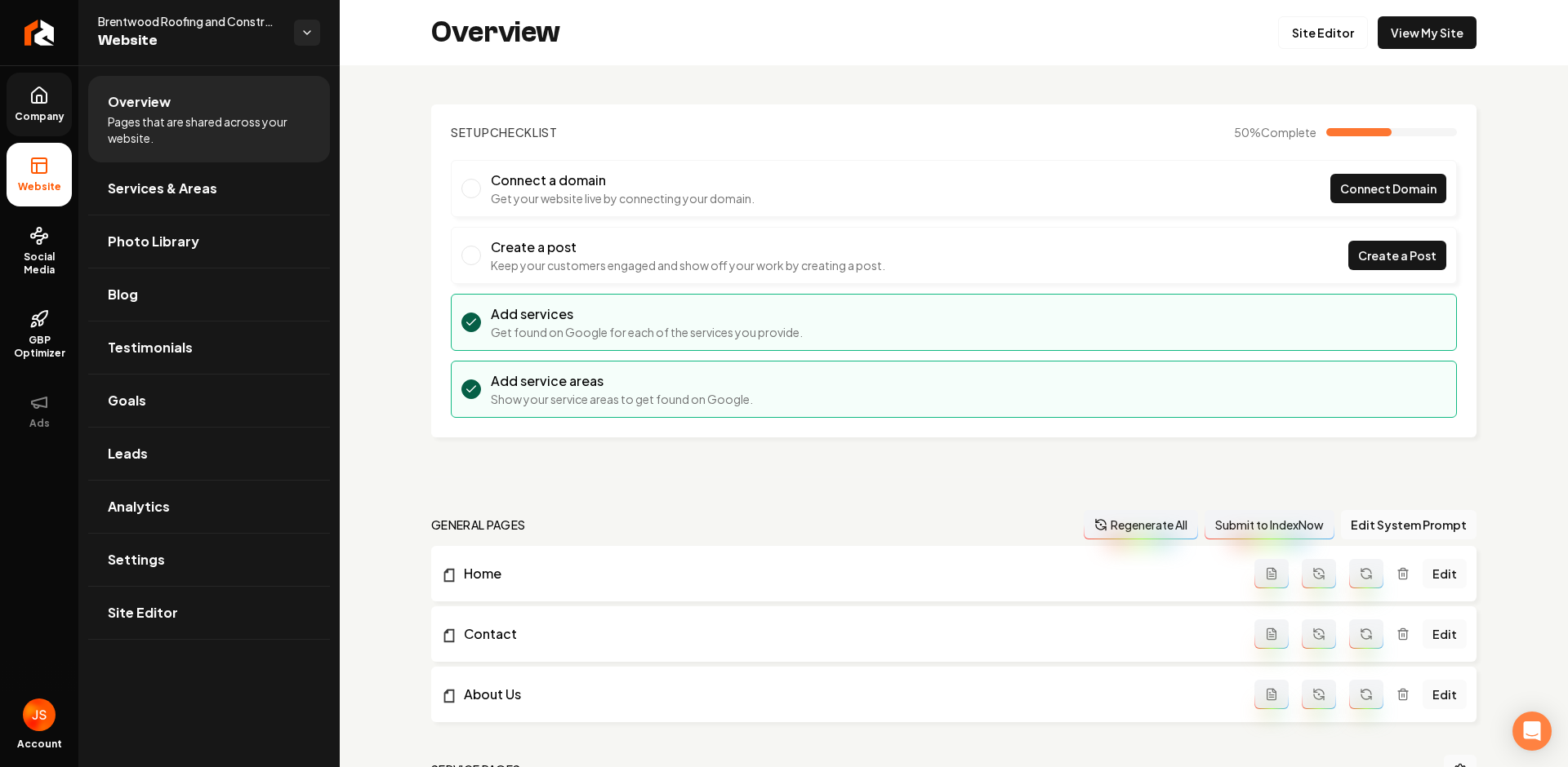
click at [39, 99] on icon at bounding box center [39, 95] width 20 height 20
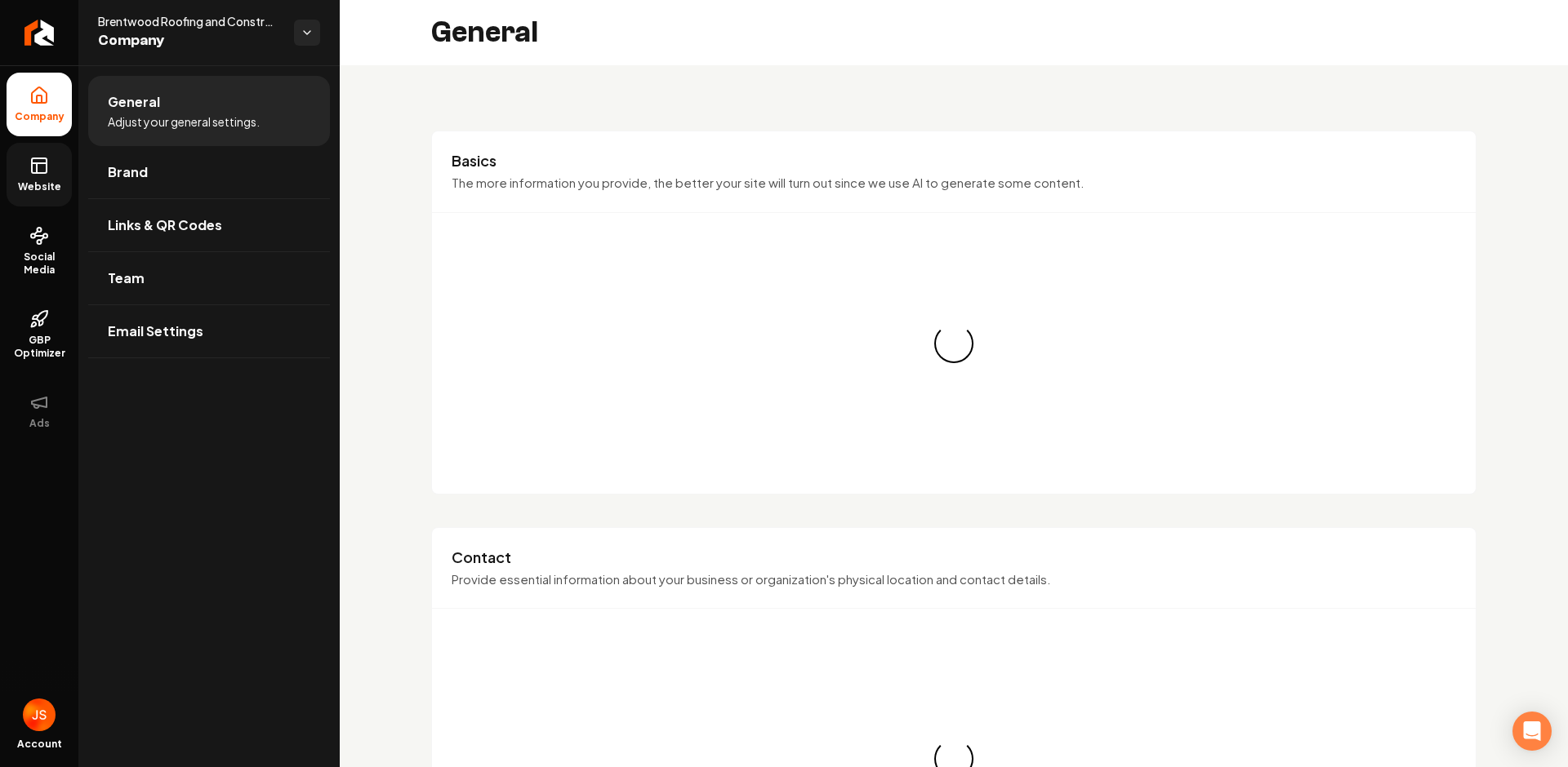
click at [36, 156] on icon at bounding box center [39, 165] width 20 height 20
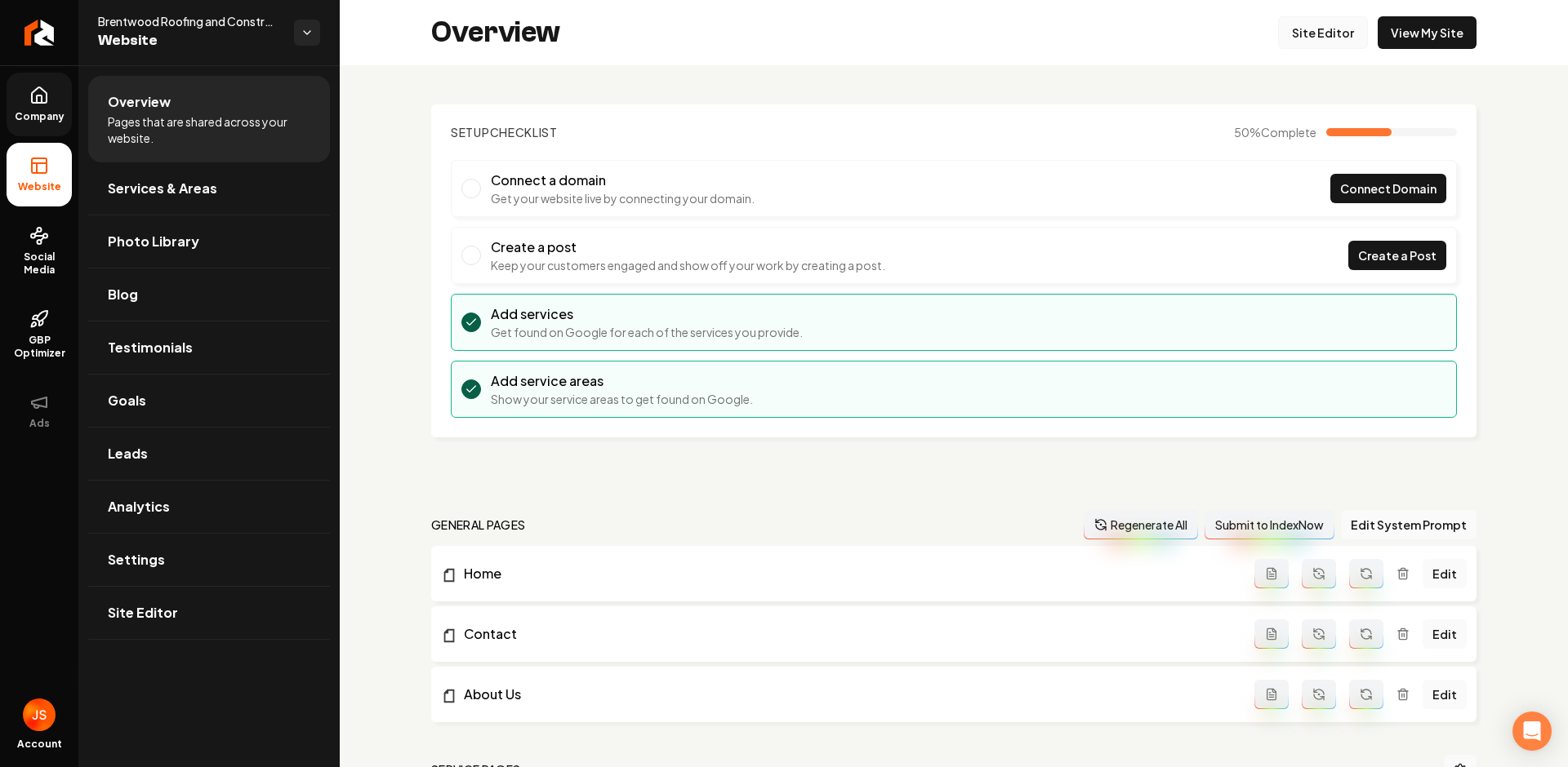
click at [1294, 34] on link "Site Editor" at bounding box center [1322, 32] width 90 height 33
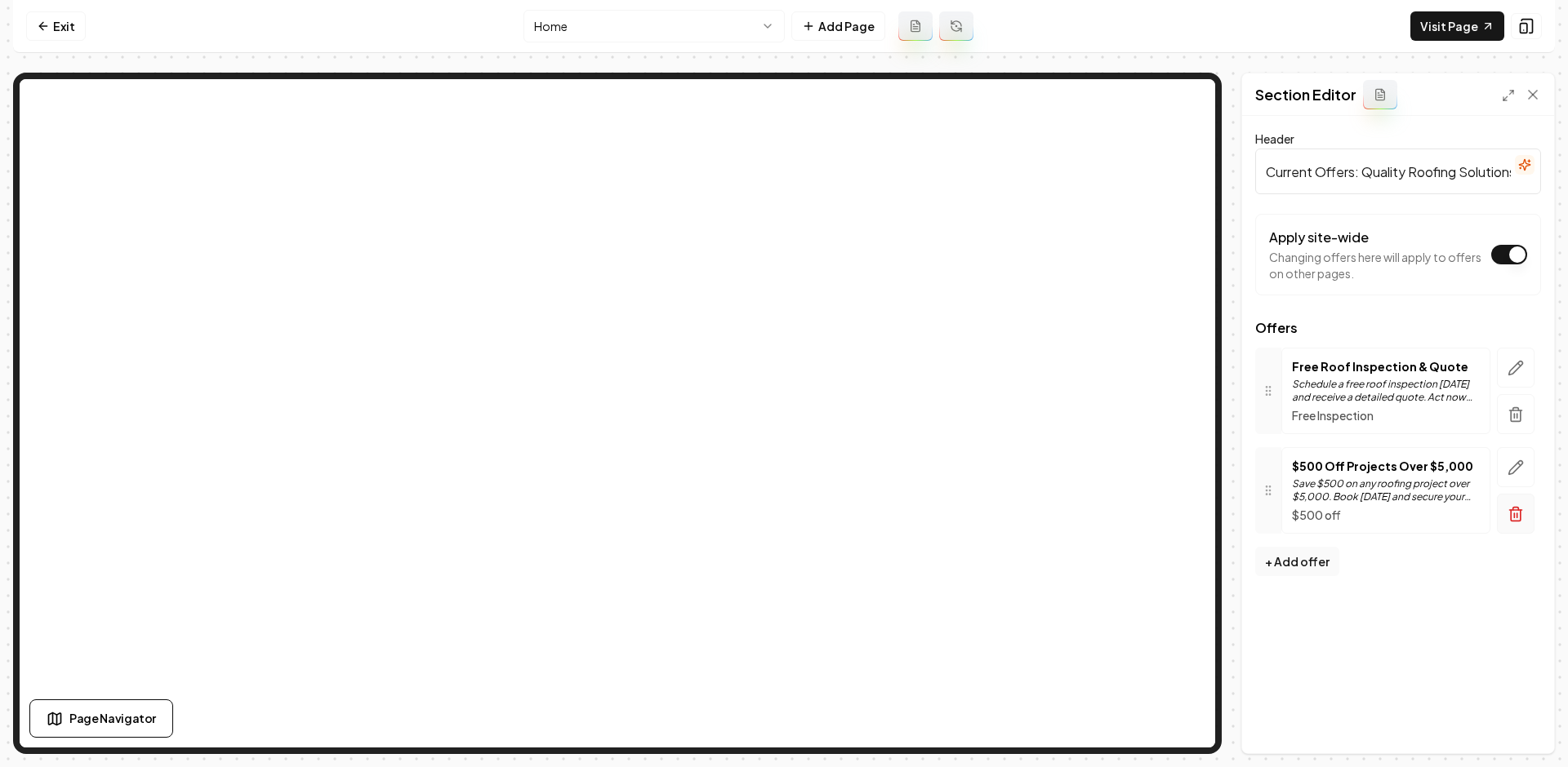
click at [1511, 514] on icon "button" at bounding box center [1515, 514] width 16 height 16
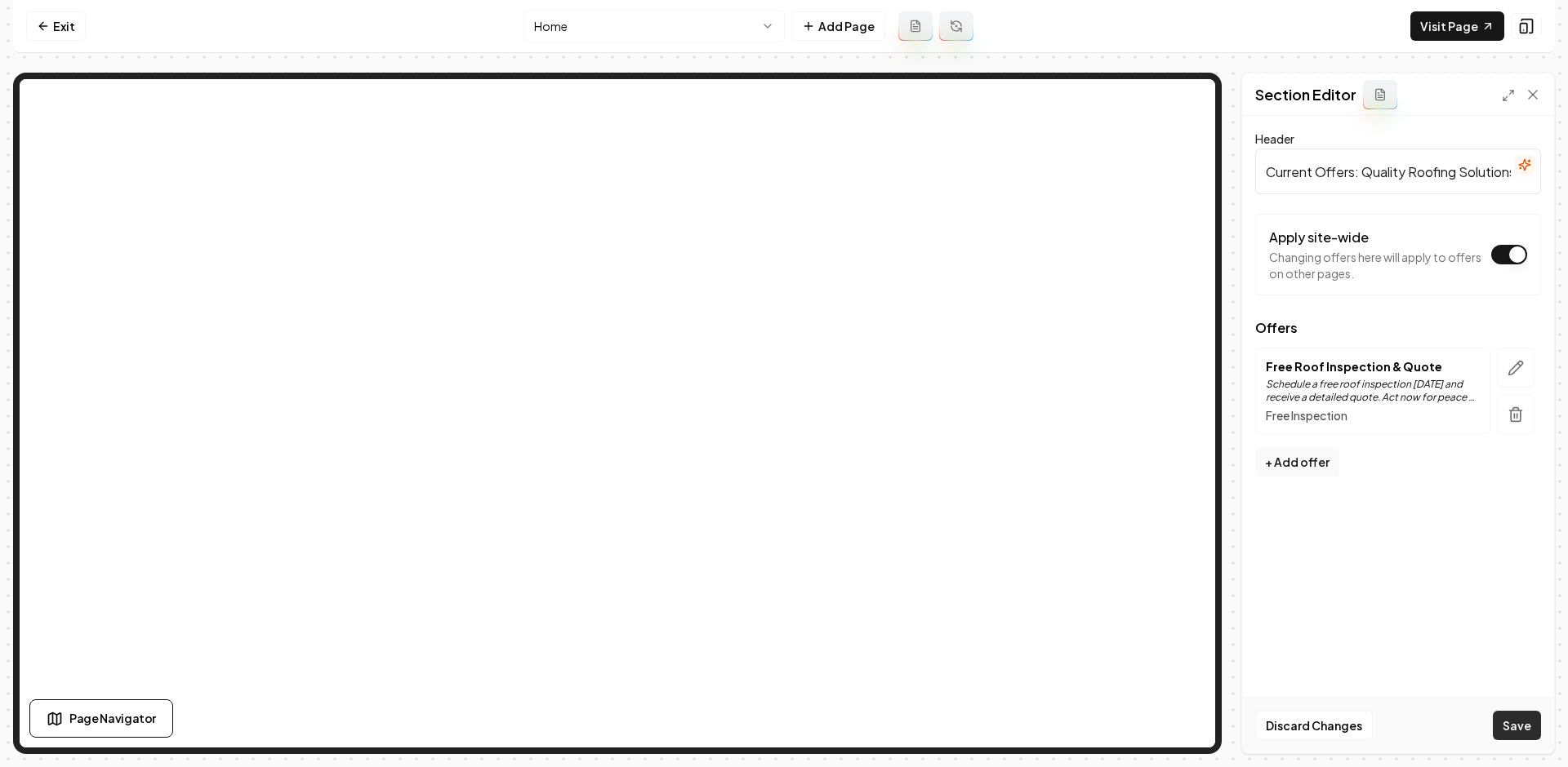
click at [1523, 723] on button "Save" at bounding box center [1516, 725] width 48 height 29
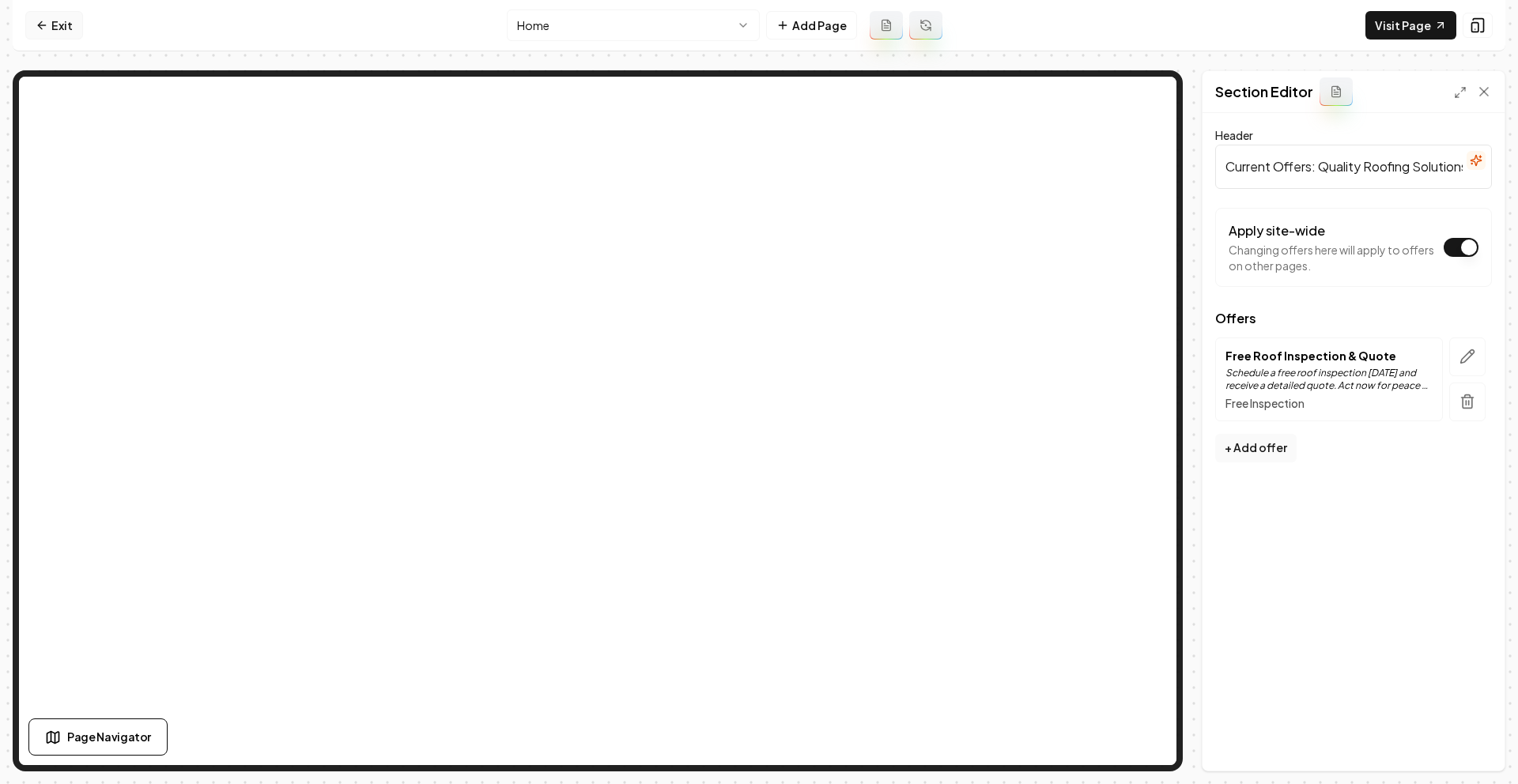
click at [61, 21] on link "Exit" at bounding box center [54, 25] width 58 height 28
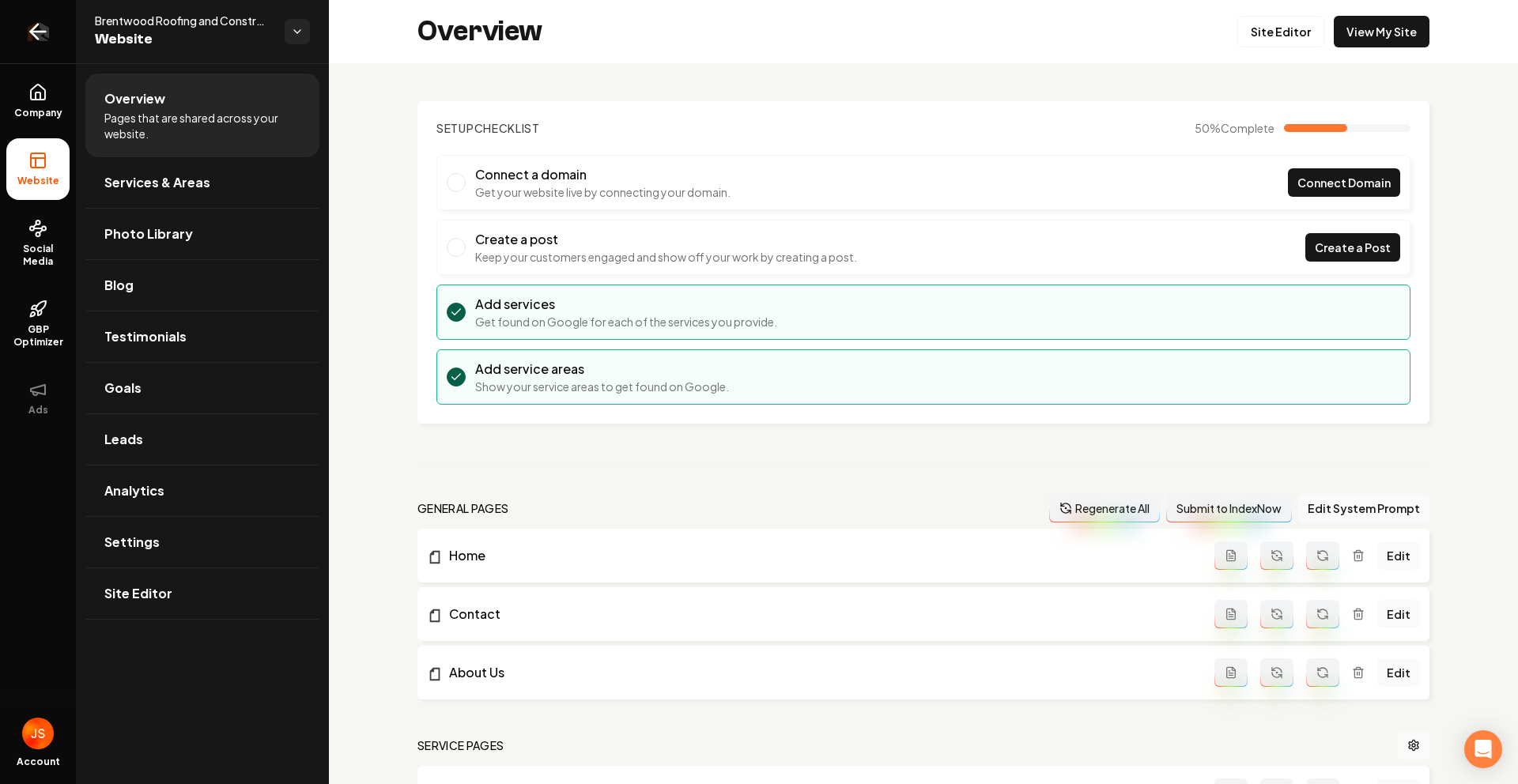
click at [38, 26] on icon "Return to dashboard" at bounding box center [38, 32] width 26 height 26
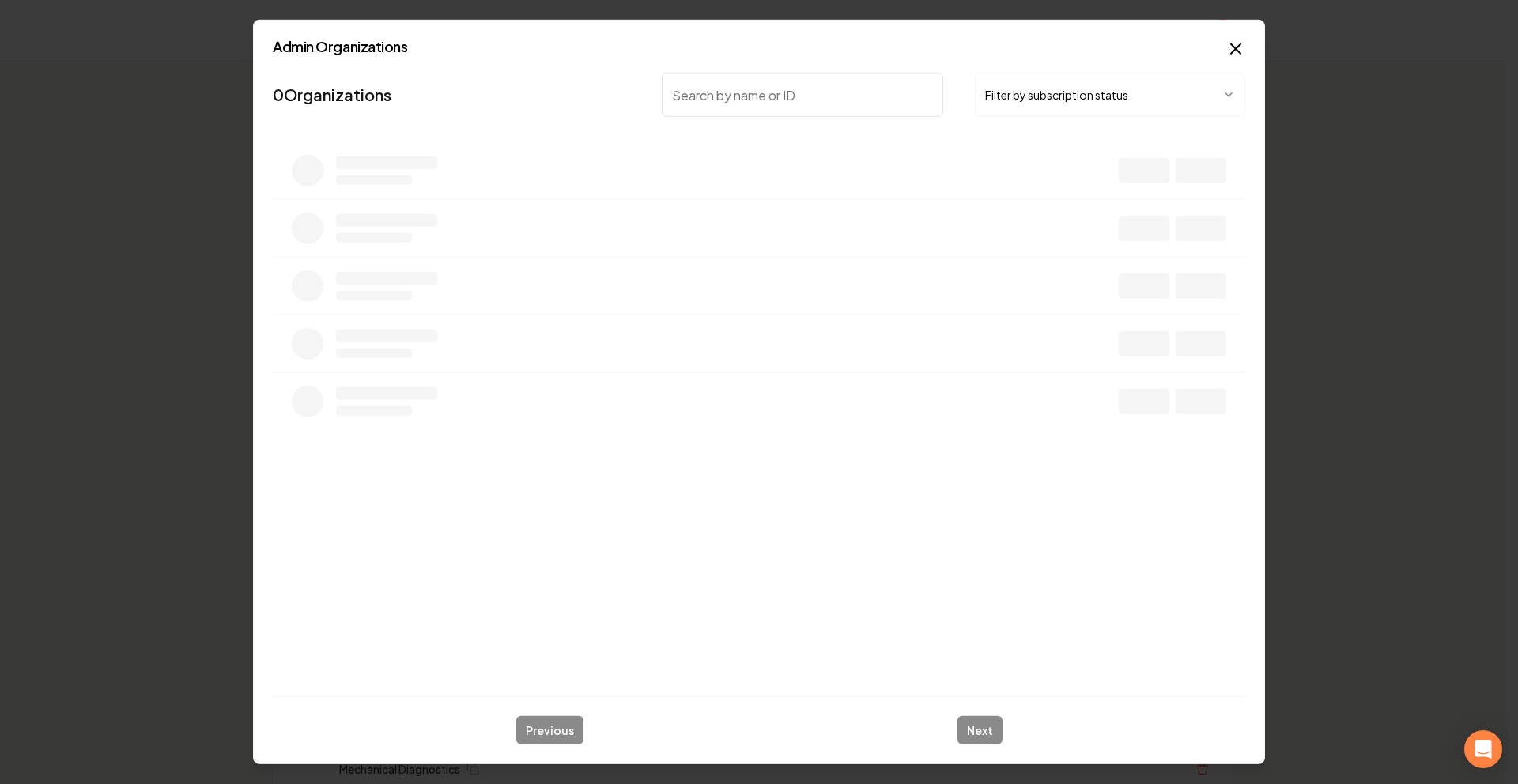
click at [1088, 101] on button "Filter by subscription status" at bounding box center [1109, 94] width 270 height 44
click at [869, 104] on input "search" at bounding box center [802, 94] width 282 height 44
click at [845, 97] on input "search" at bounding box center [802, 94] width 282 height 44
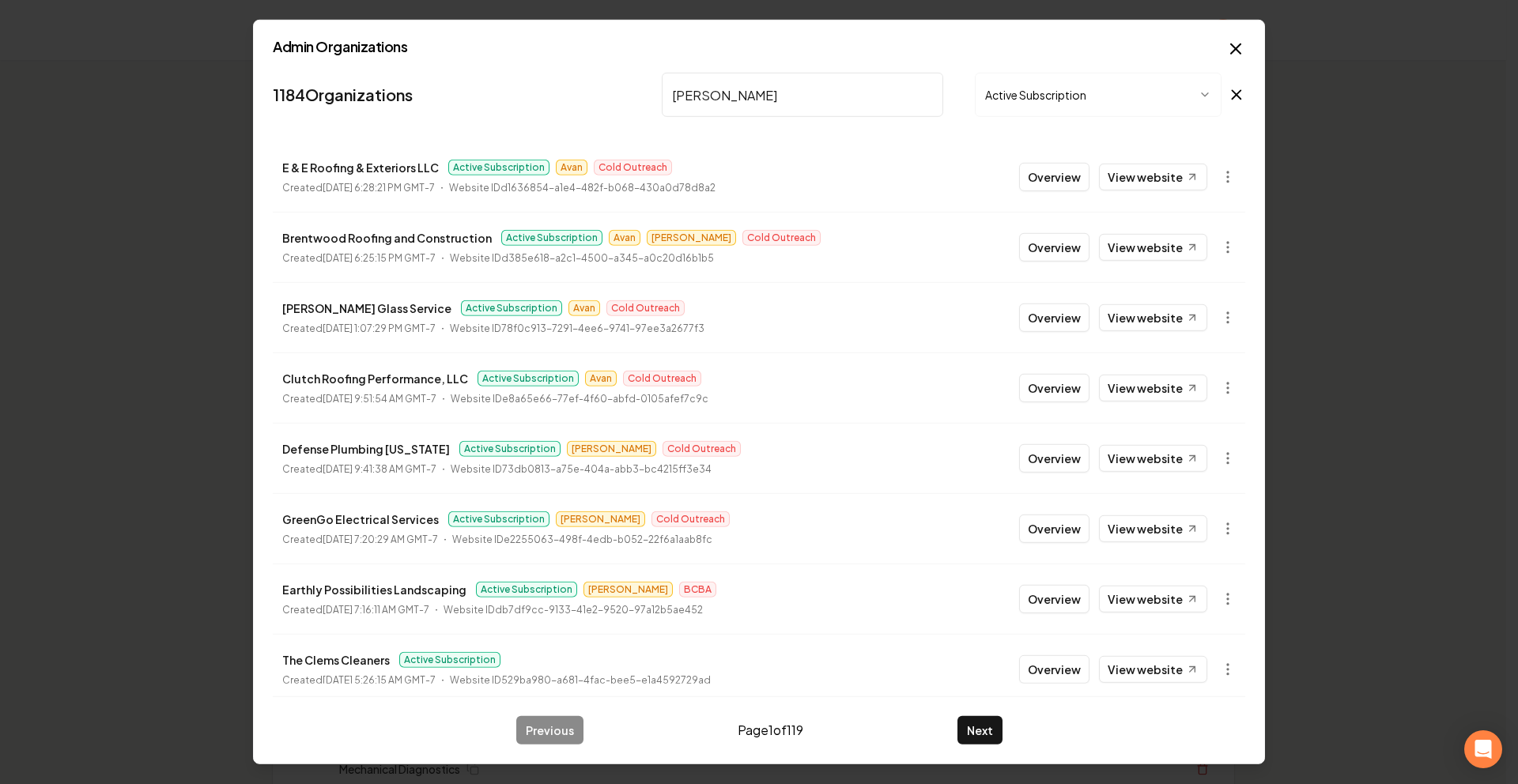
type input "Stellar"
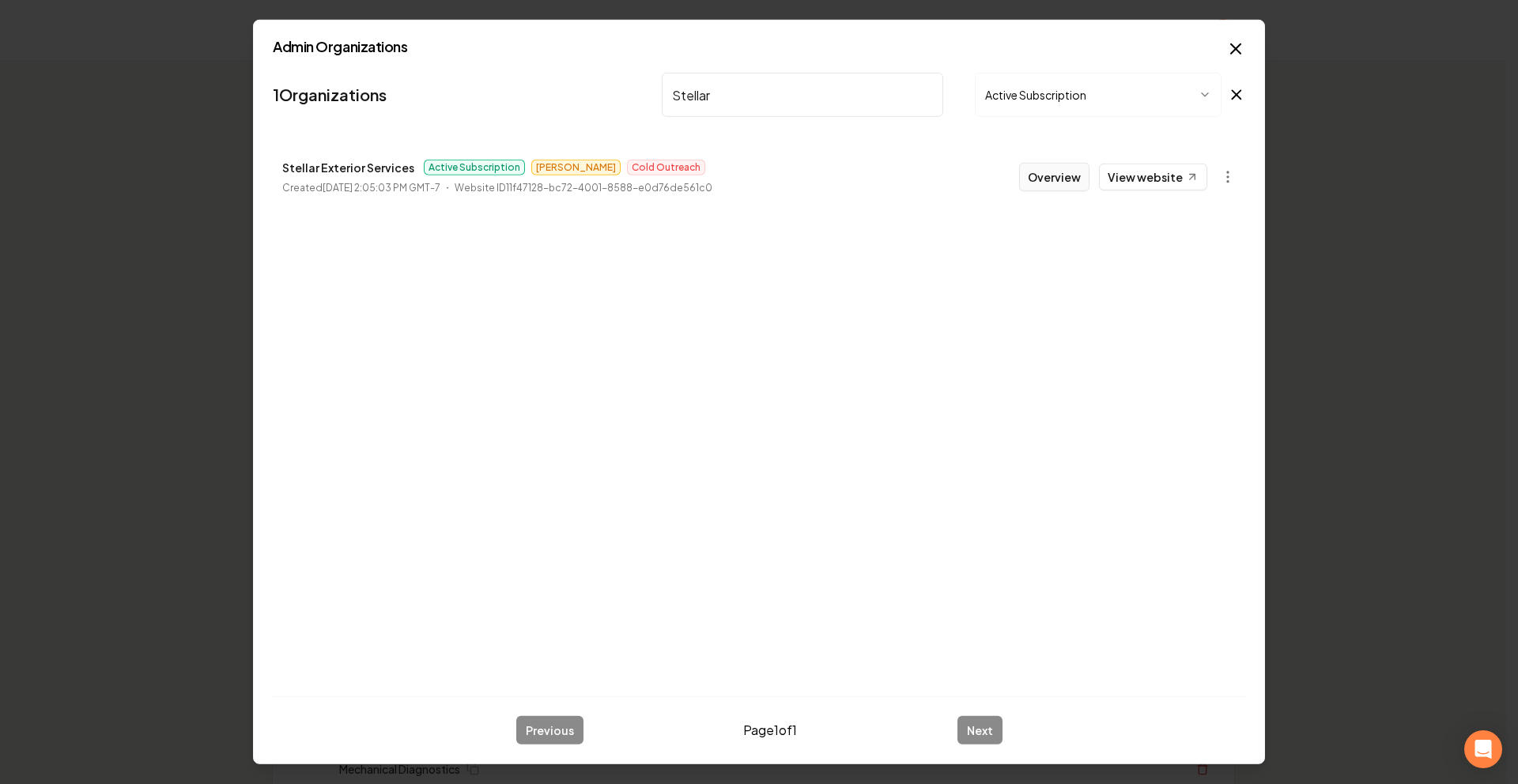
click at [1049, 174] on button "Overview" at bounding box center [1054, 177] width 70 height 28
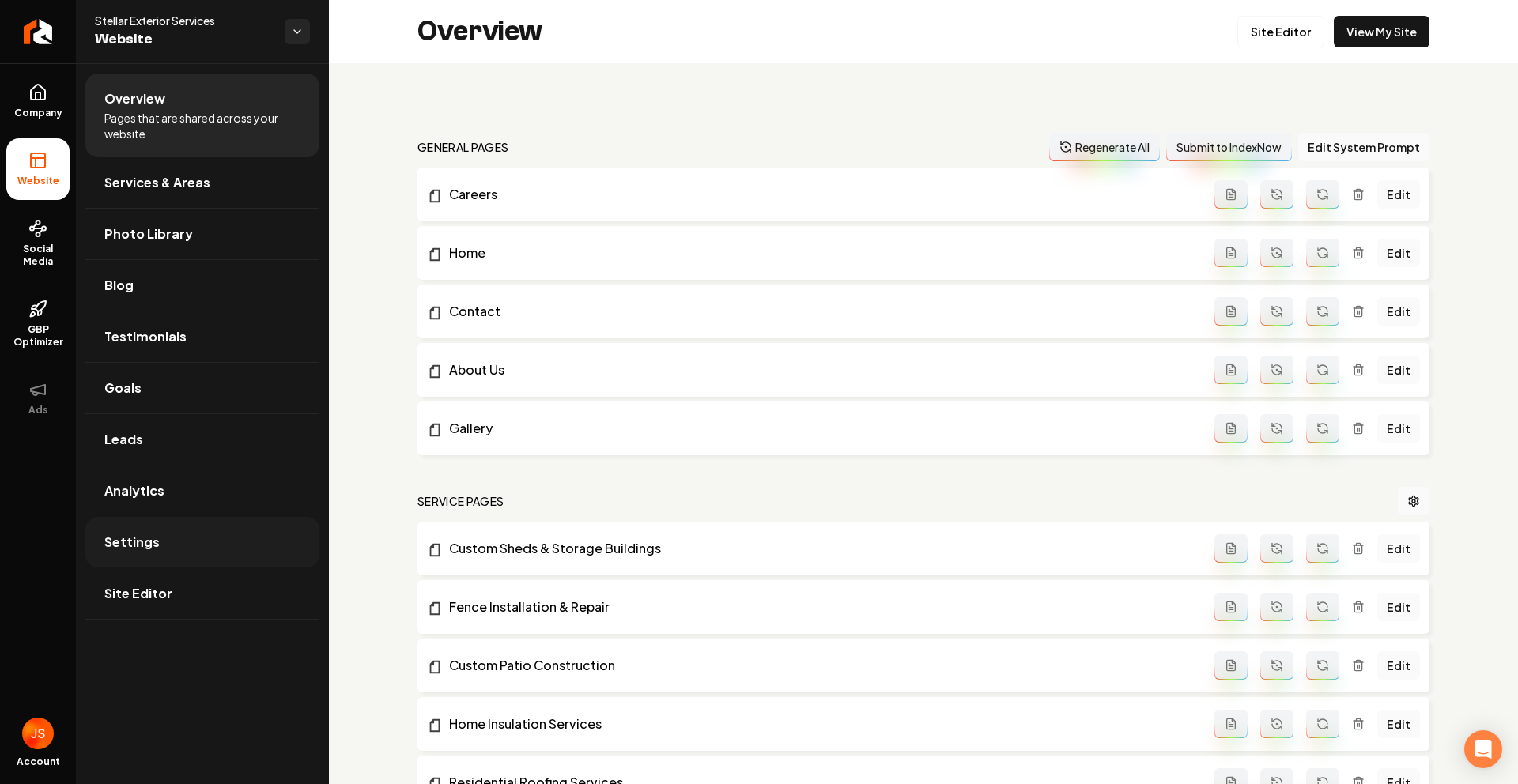
click at [136, 557] on link "Settings" at bounding box center [202, 542] width 234 height 50
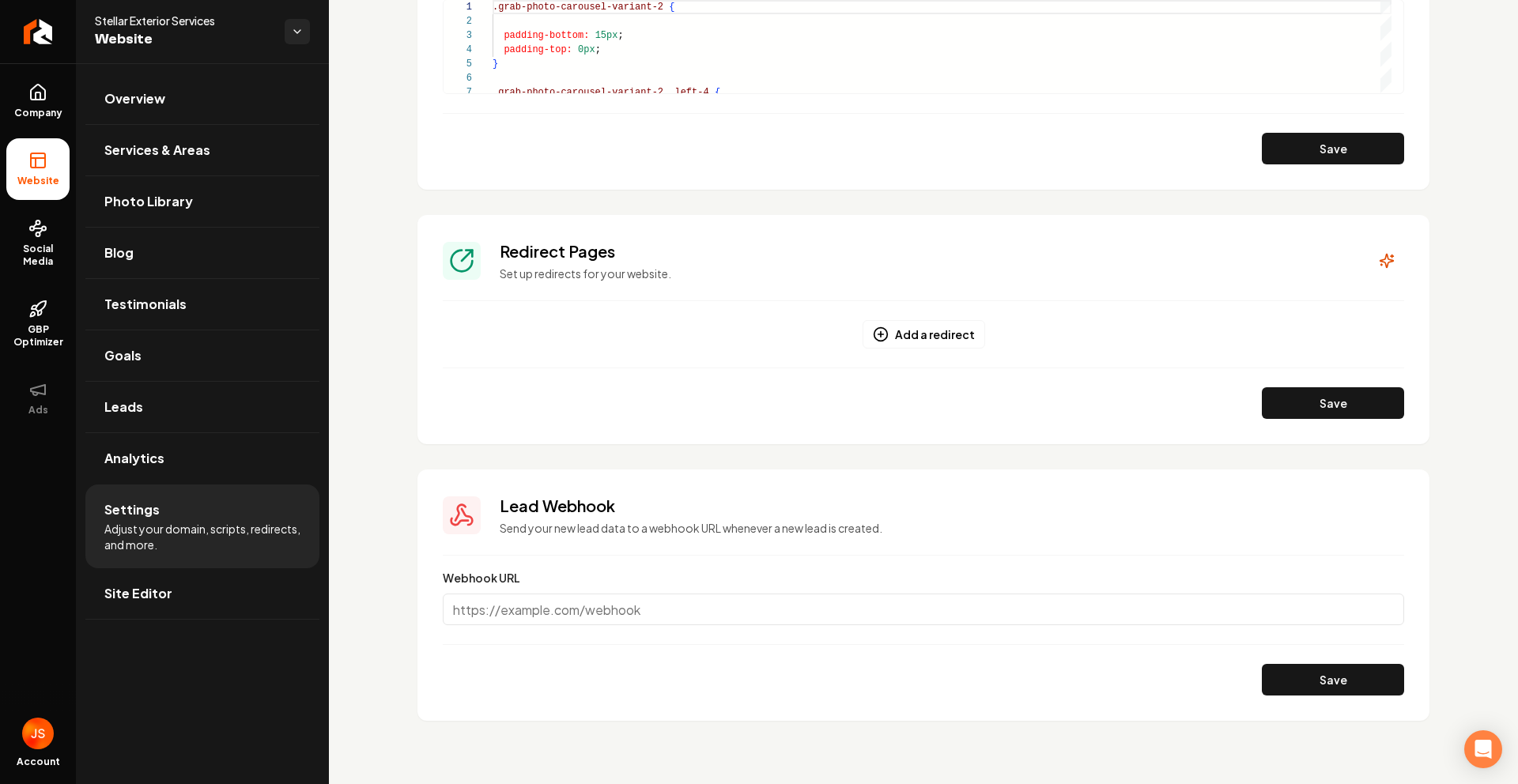
scroll to position [757, 0]
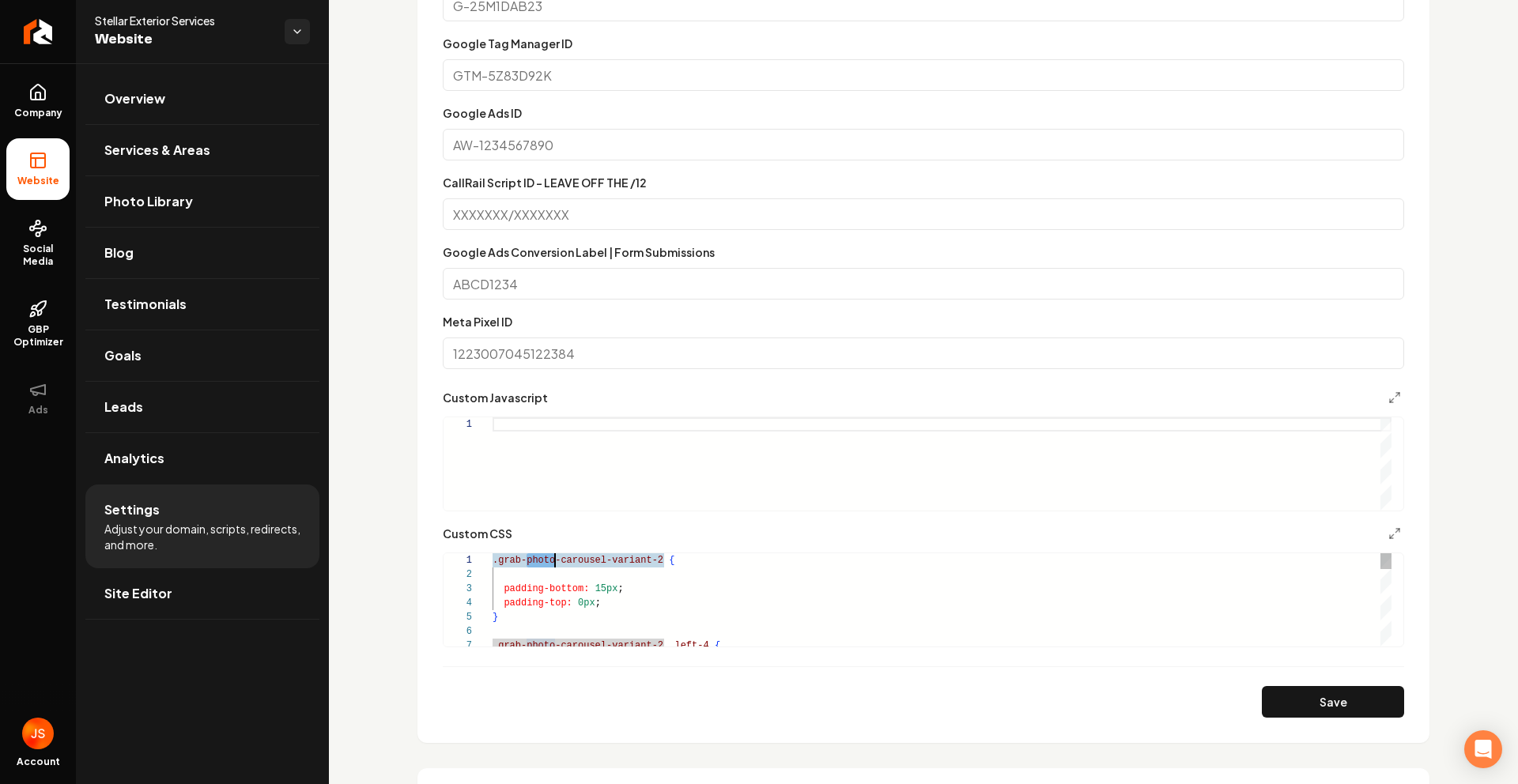
type textarea "**********"
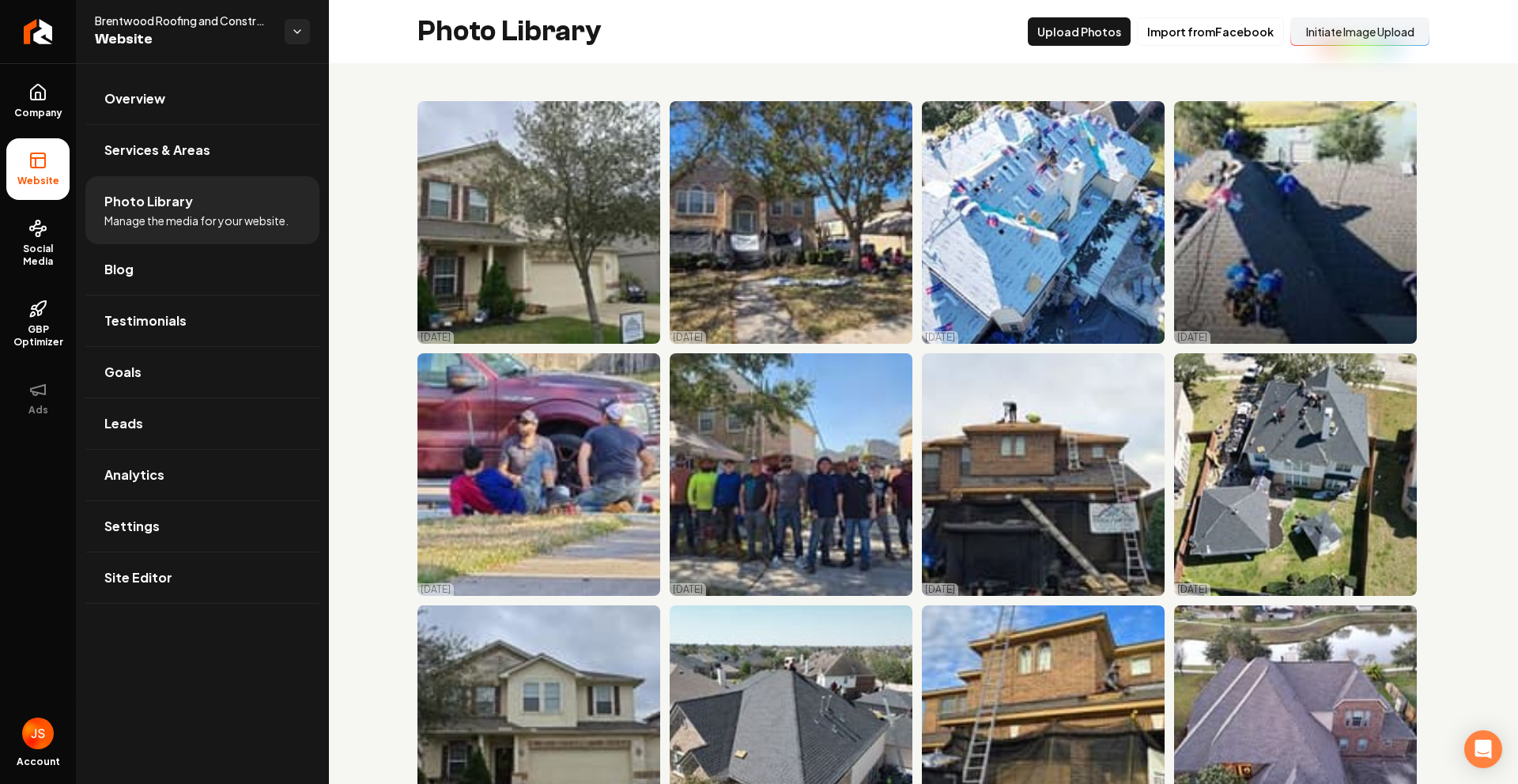
click at [1334, 34] on button "Initiate Image Upload" at bounding box center [1360, 31] width 139 height 28
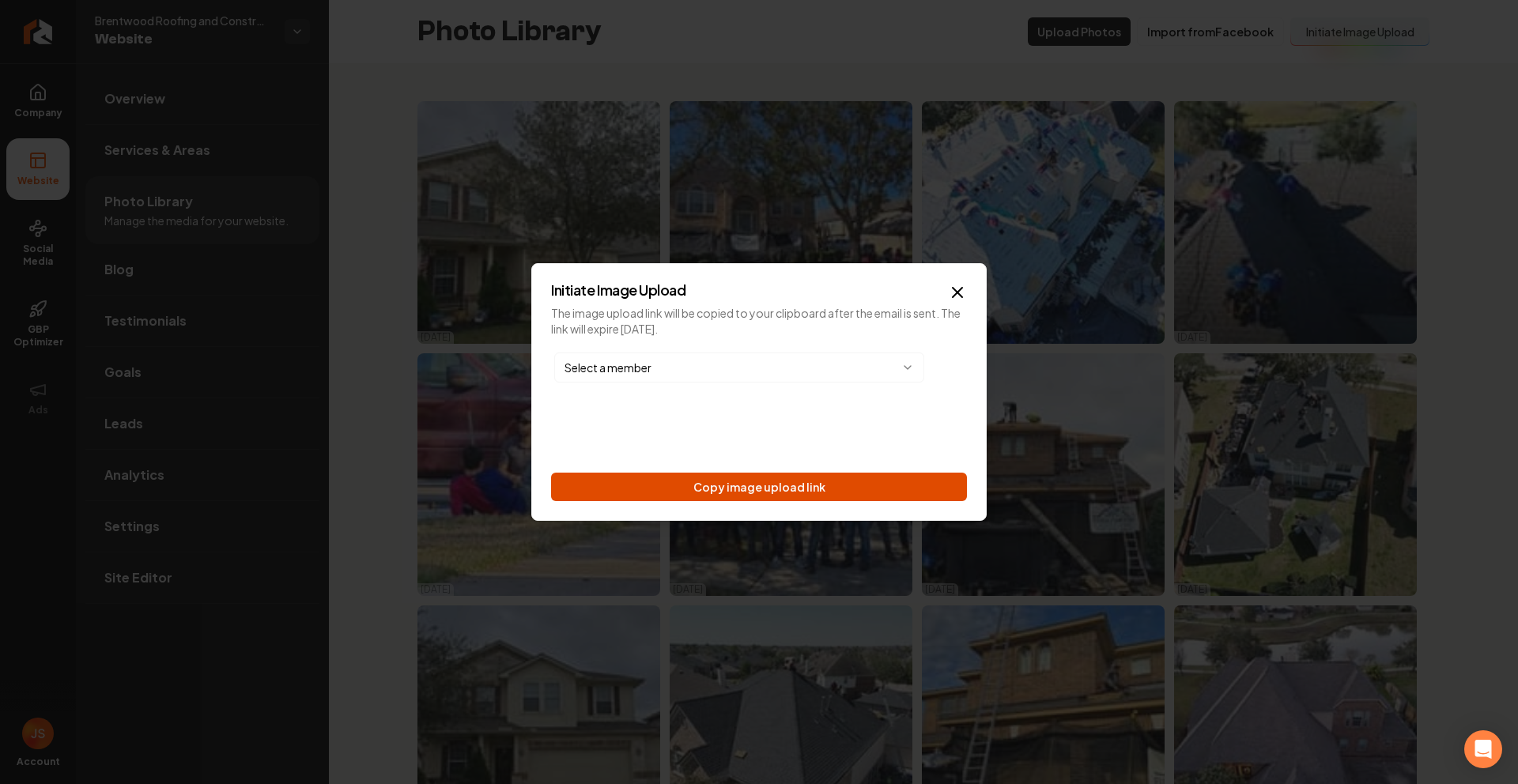
click at [641, 474] on button "Copy image upload link" at bounding box center [759, 487] width 415 height 28
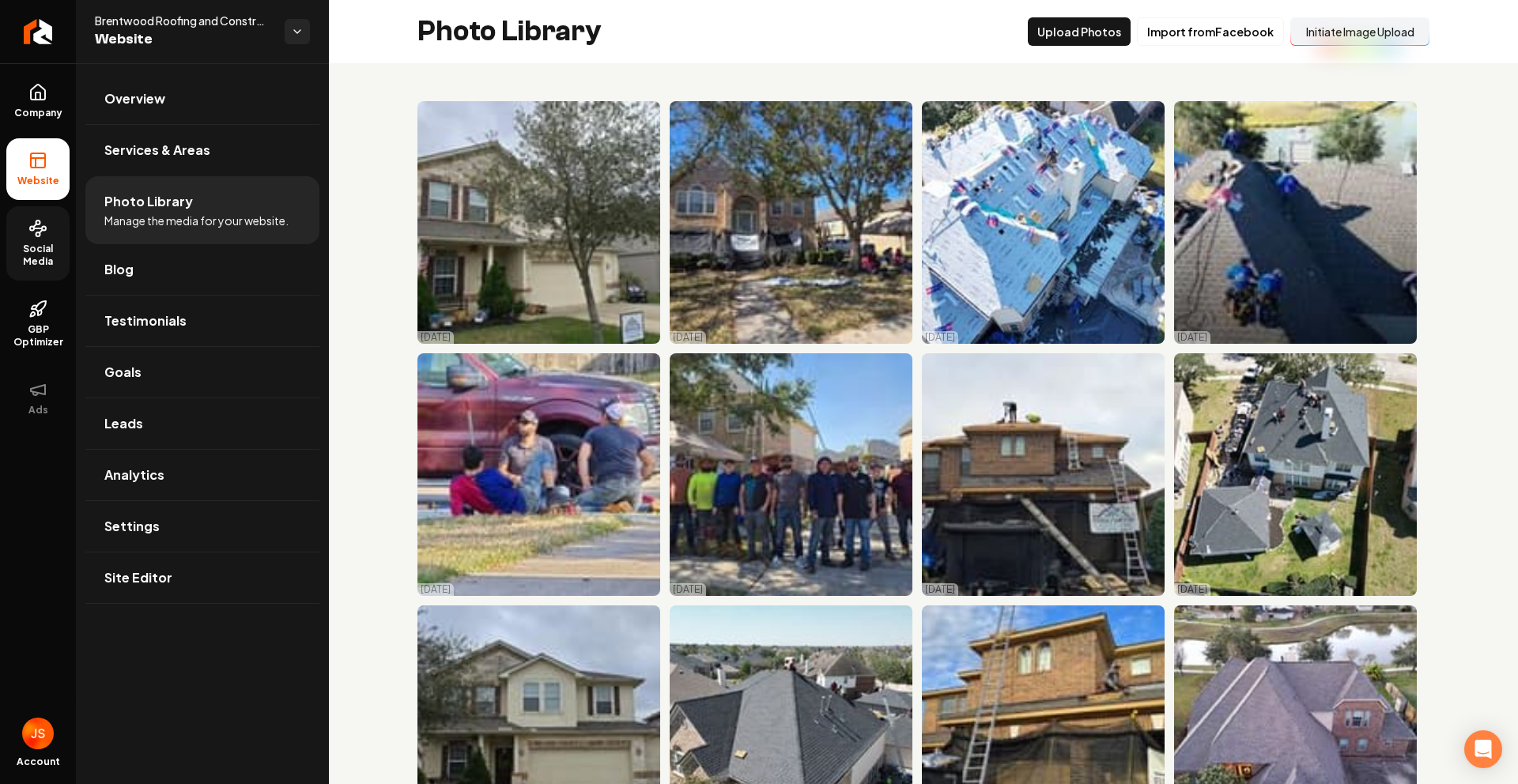
click at [44, 252] on span "Social Media" at bounding box center [38, 255] width 63 height 26
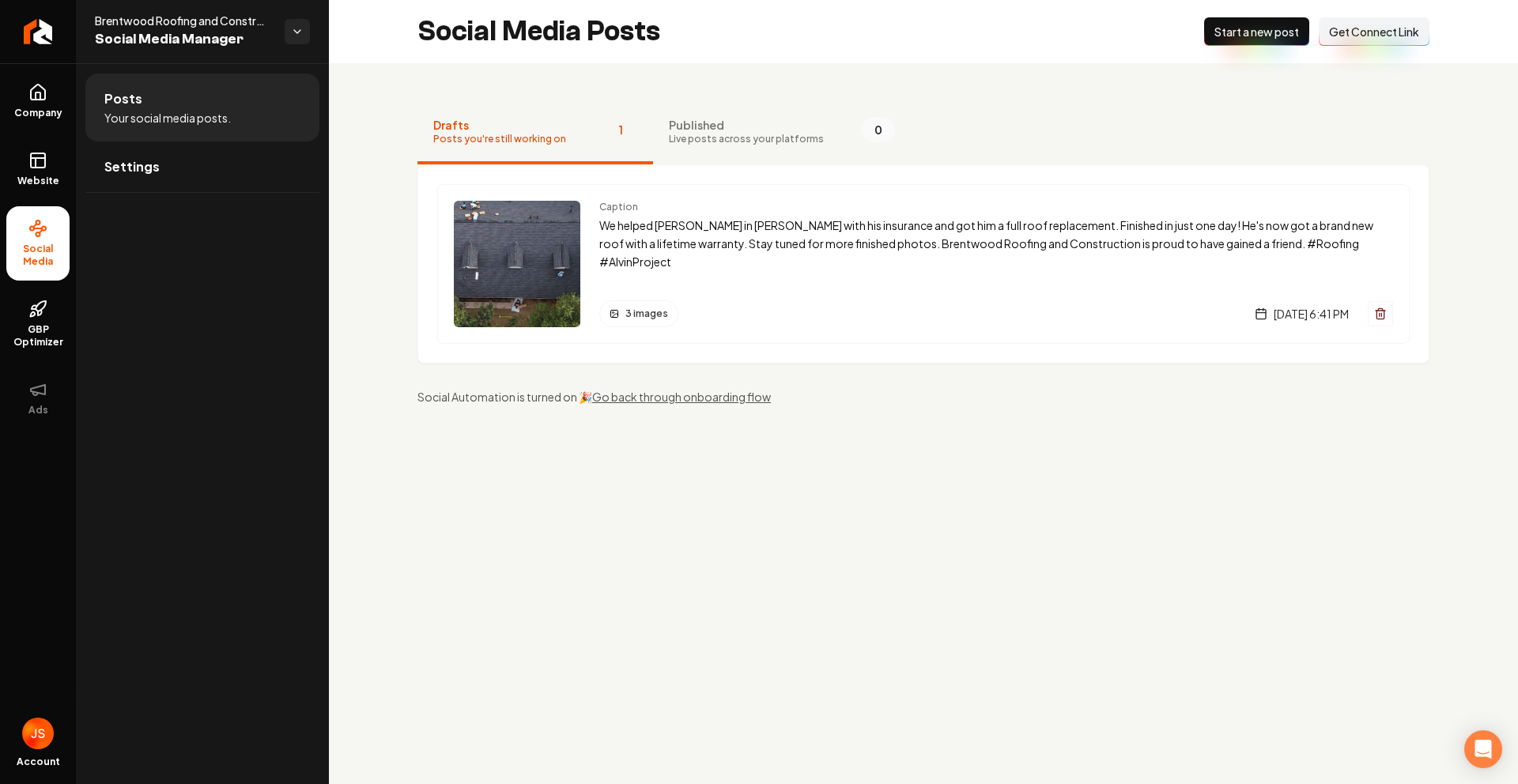
click at [1365, 38] on span "Get Connect Link" at bounding box center [1373, 31] width 90 height 16
click at [672, 242] on p "We helped [PERSON_NAME] in [PERSON_NAME] with his insurance and got him a full …" at bounding box center [996, 243] width 793 height 54
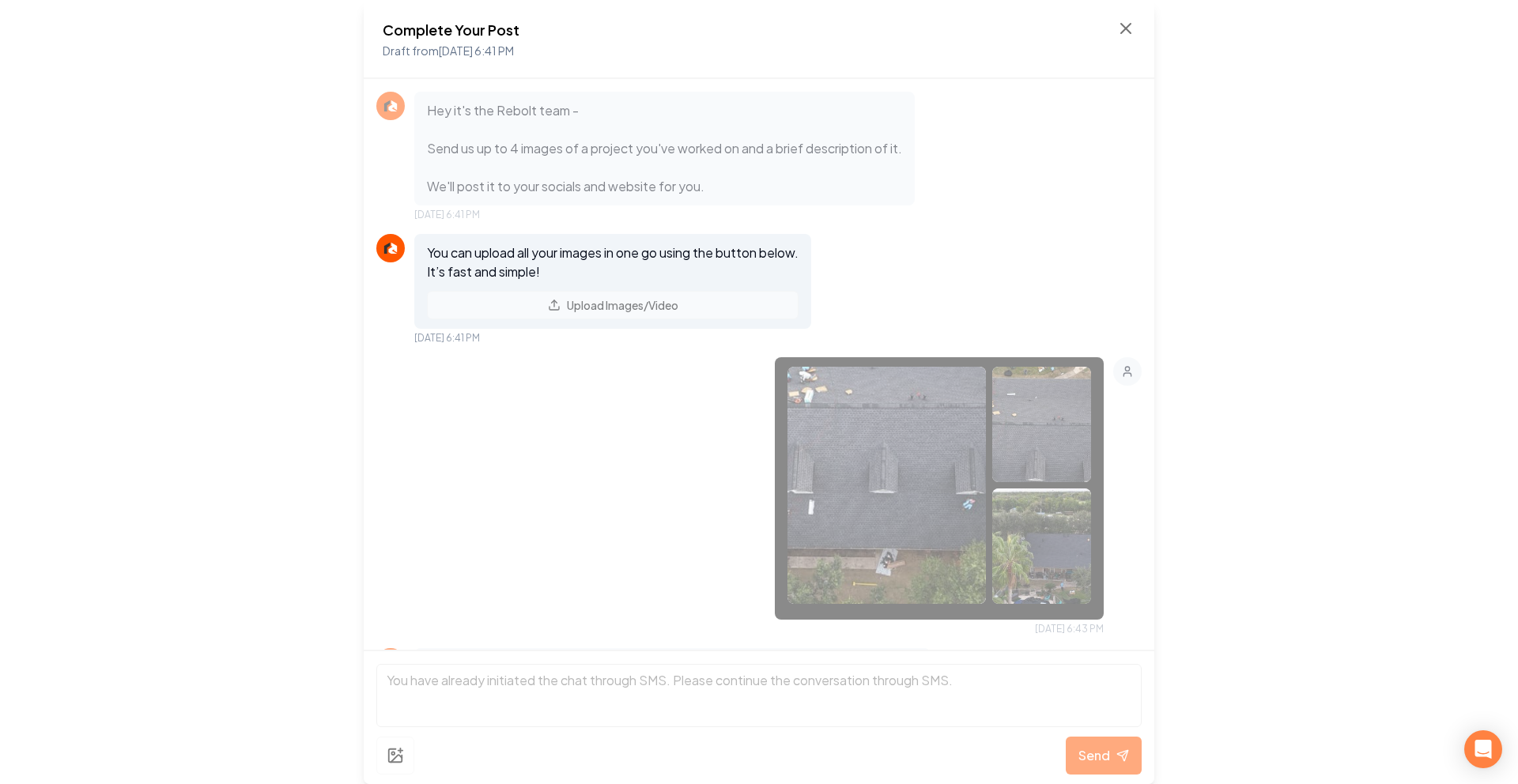
scroll to position [1014, 0]
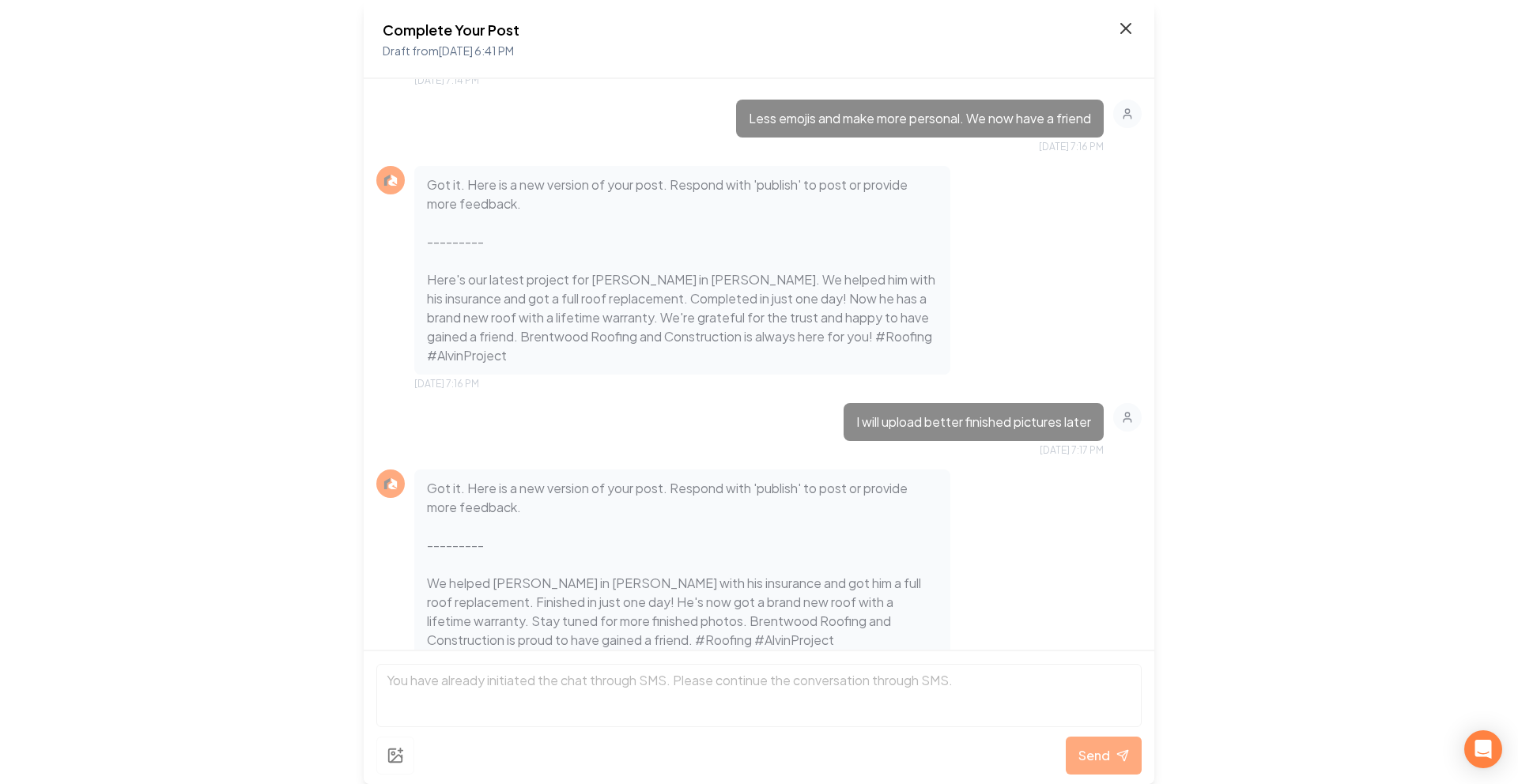
click at [1119, 35] on icon at bounding box center [1125, 28] width 19 height 19
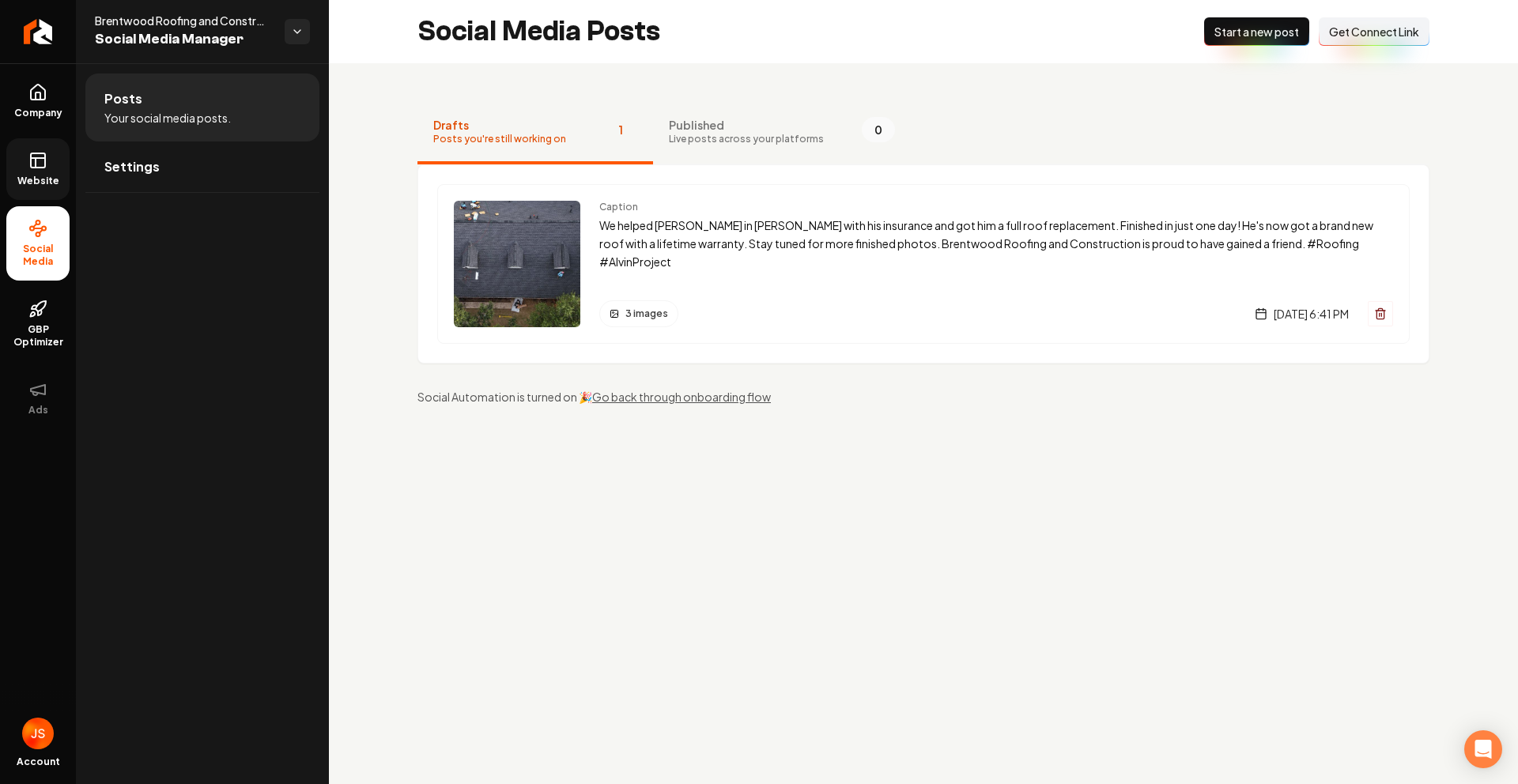
click at [27, 167] on link "Website" at bounding box center [38, 168] width 63 height 61
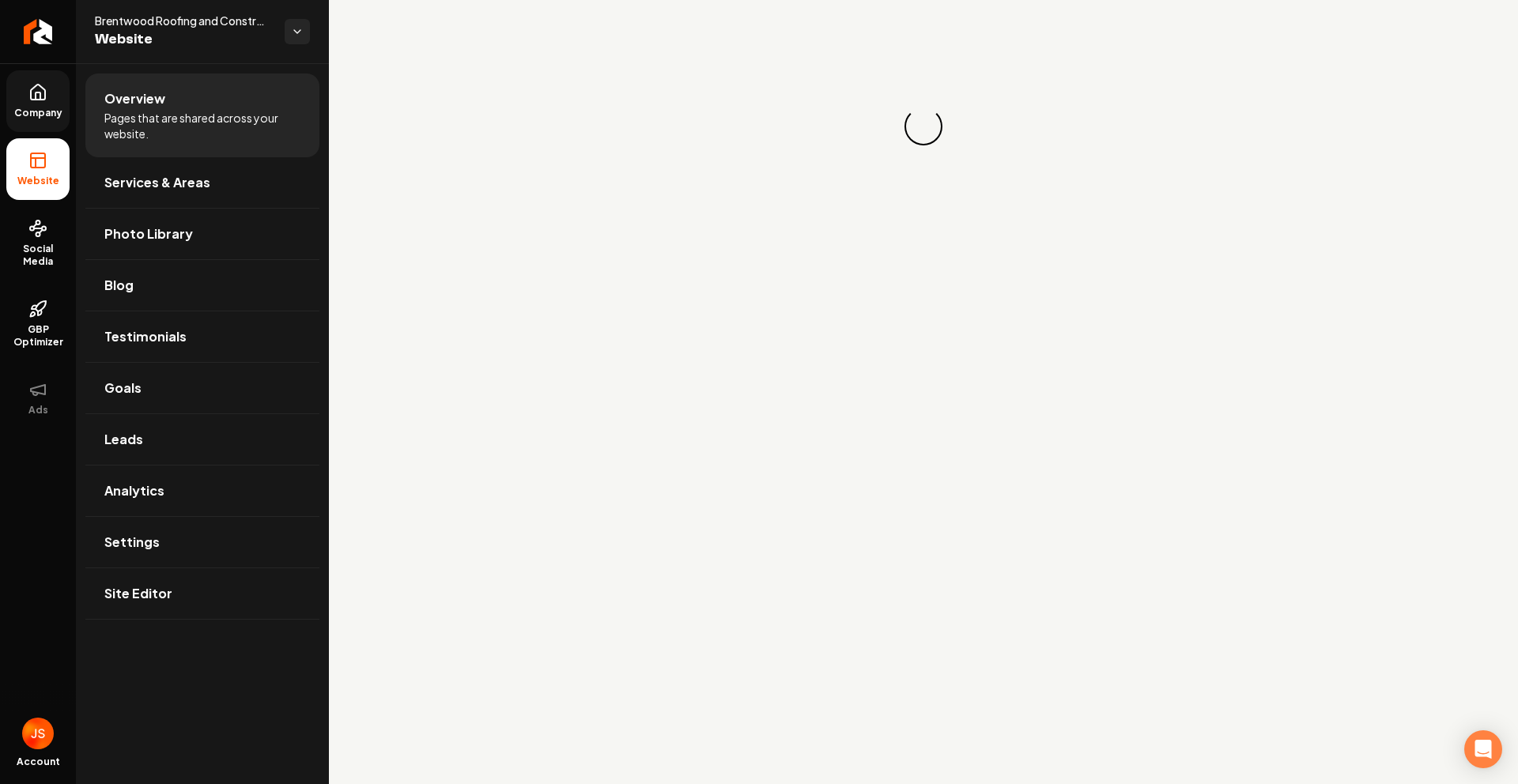
click at [28, 110] on span "Company" at bounding box center [38, 113] width 61 height 13
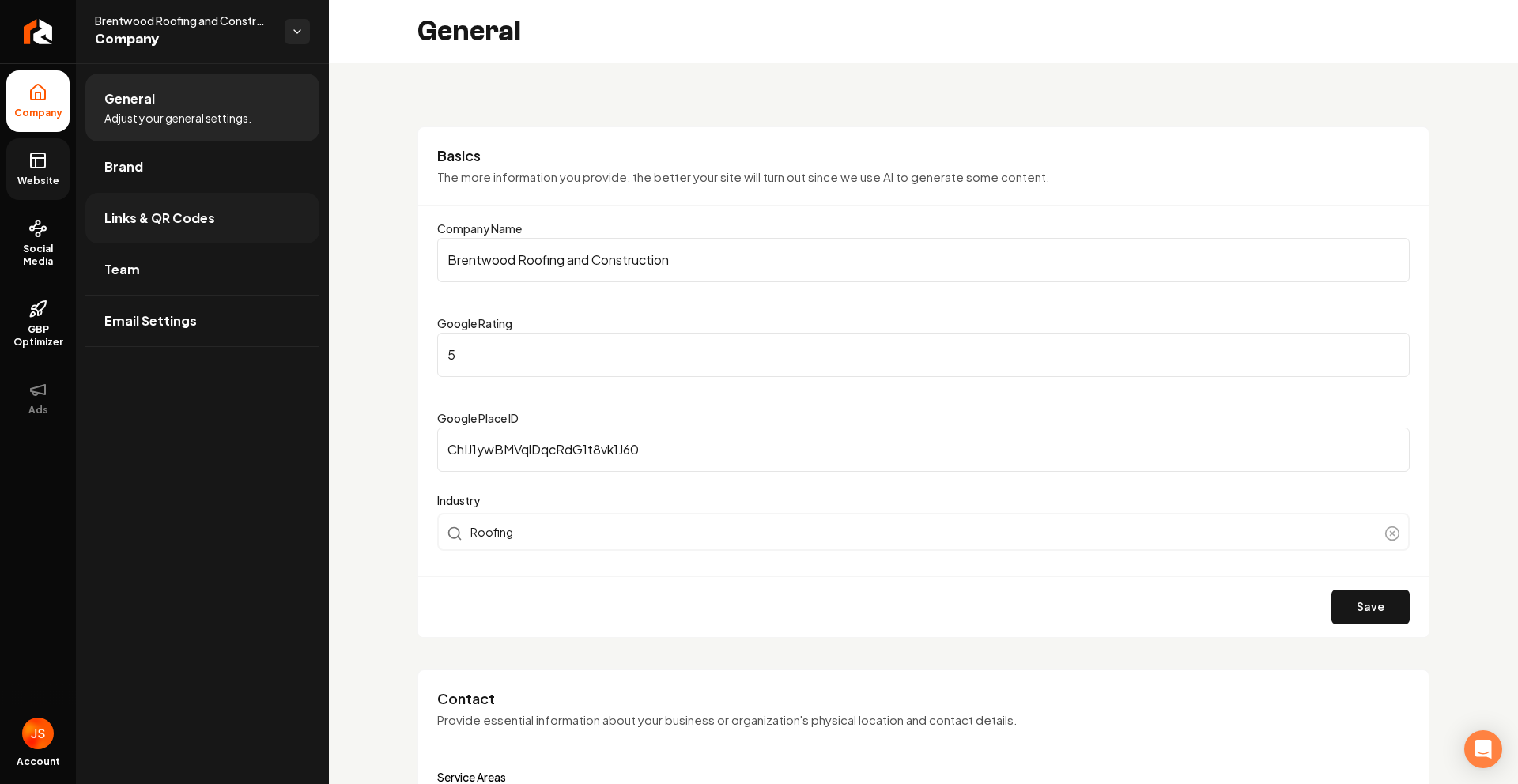
click at [130, 217] on span "Links & QR Codes" at bounding box center [159, 218] width 111 height 19
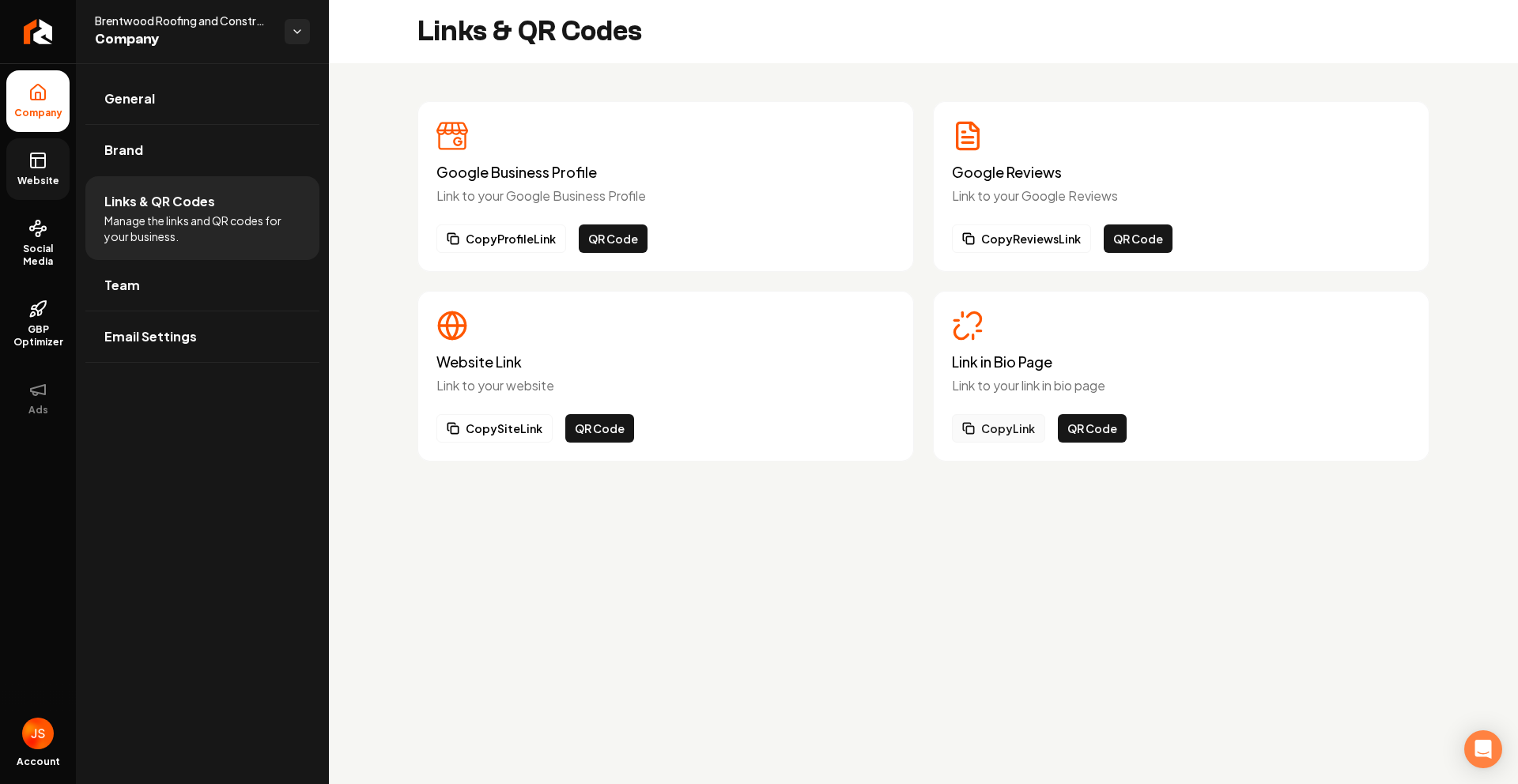
click at [1018, 429] on button "Copy Link" at bounding box center [998, 428] width 93 height 28
click at [1, 48] on link "Return to dashboard" at bounding box center [38, 31] width 76 height 63
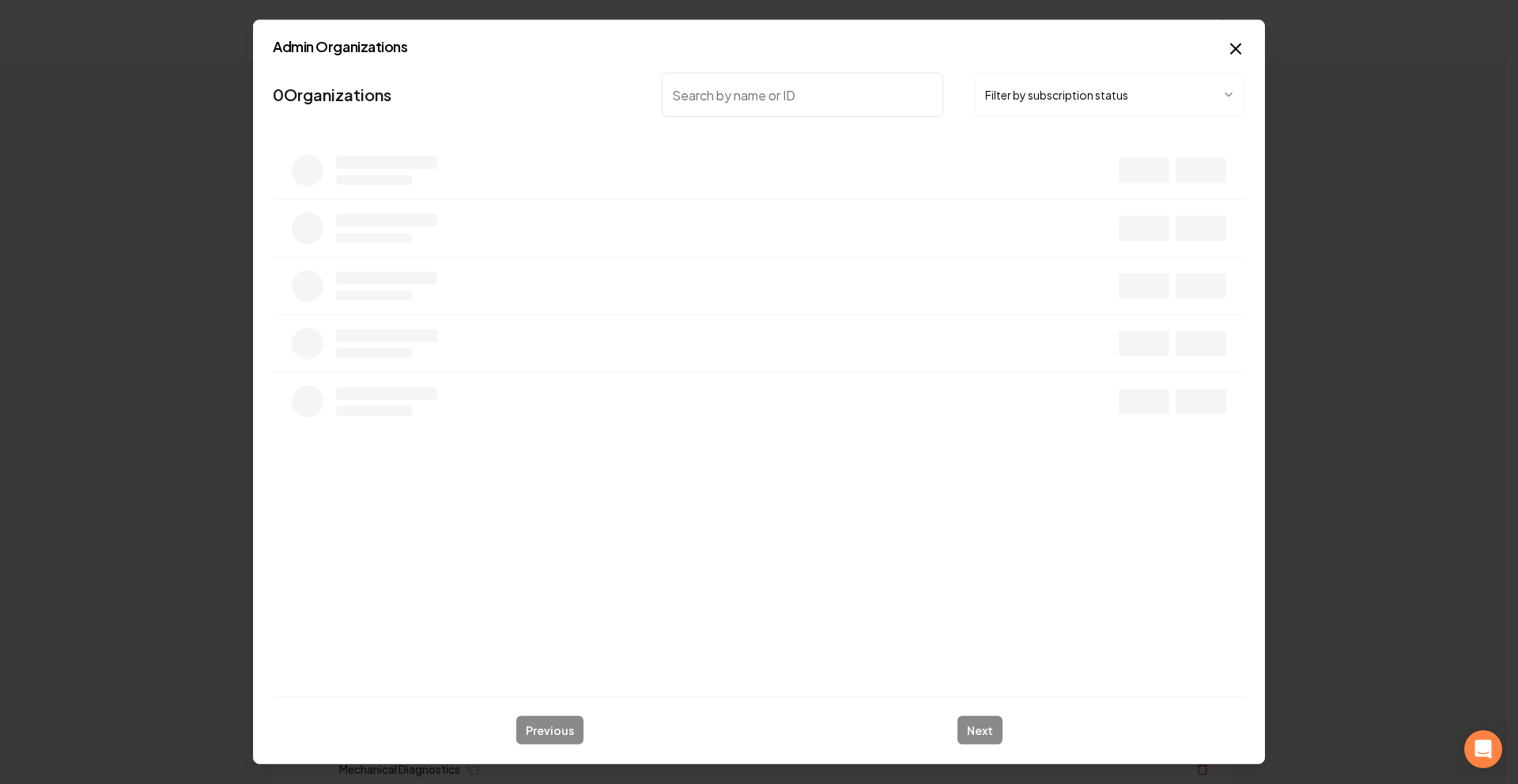
click at [990, 96] on button "Filter by subscription status" at bounding box center [1109, 94] width 270 height 44
click at [752, 104] on input "search" at bounding box center [802, 94] width 282 height 44
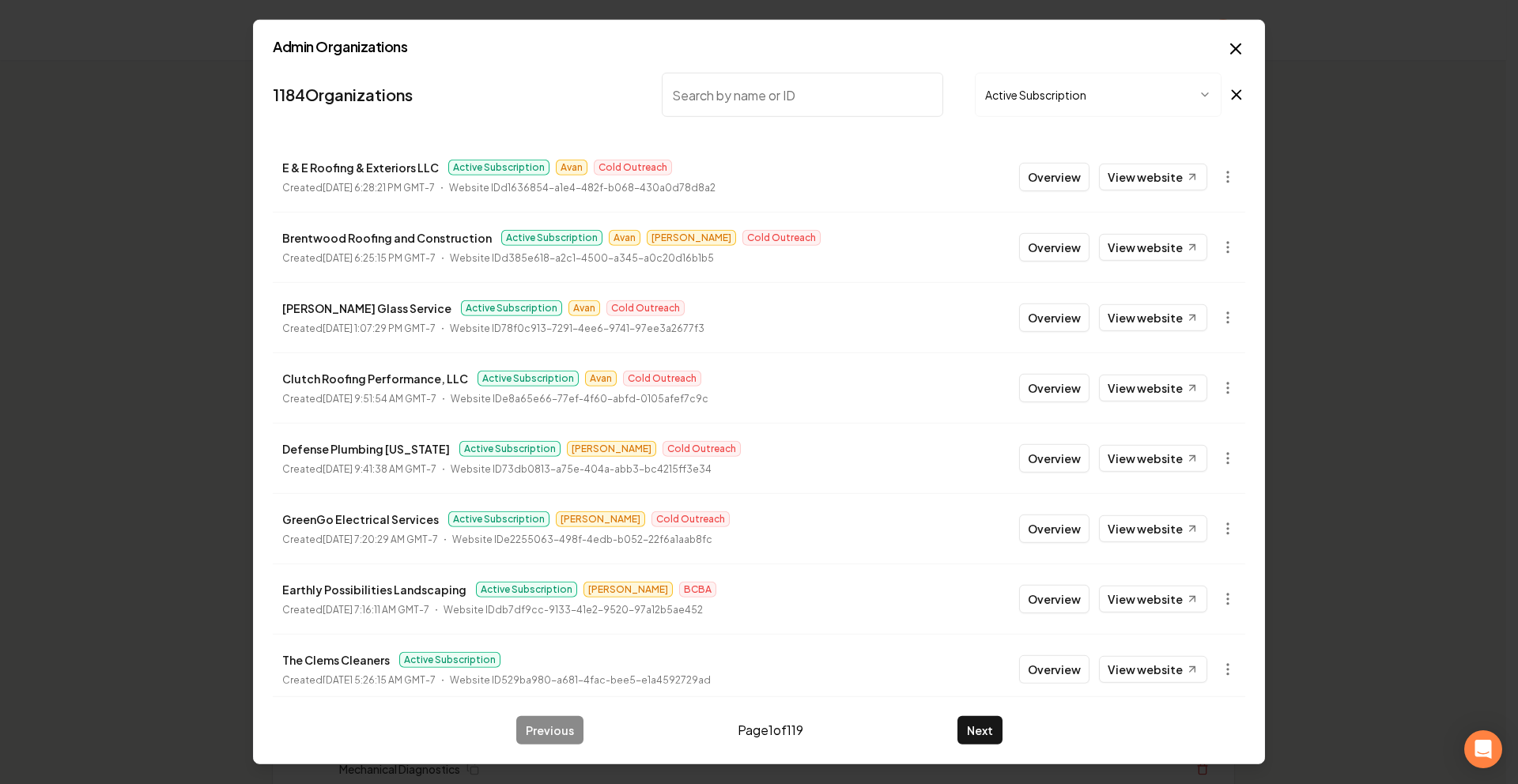
click at [1030, 240] on button "Overview" at bounding box center [1054, 247] width 70 height 28
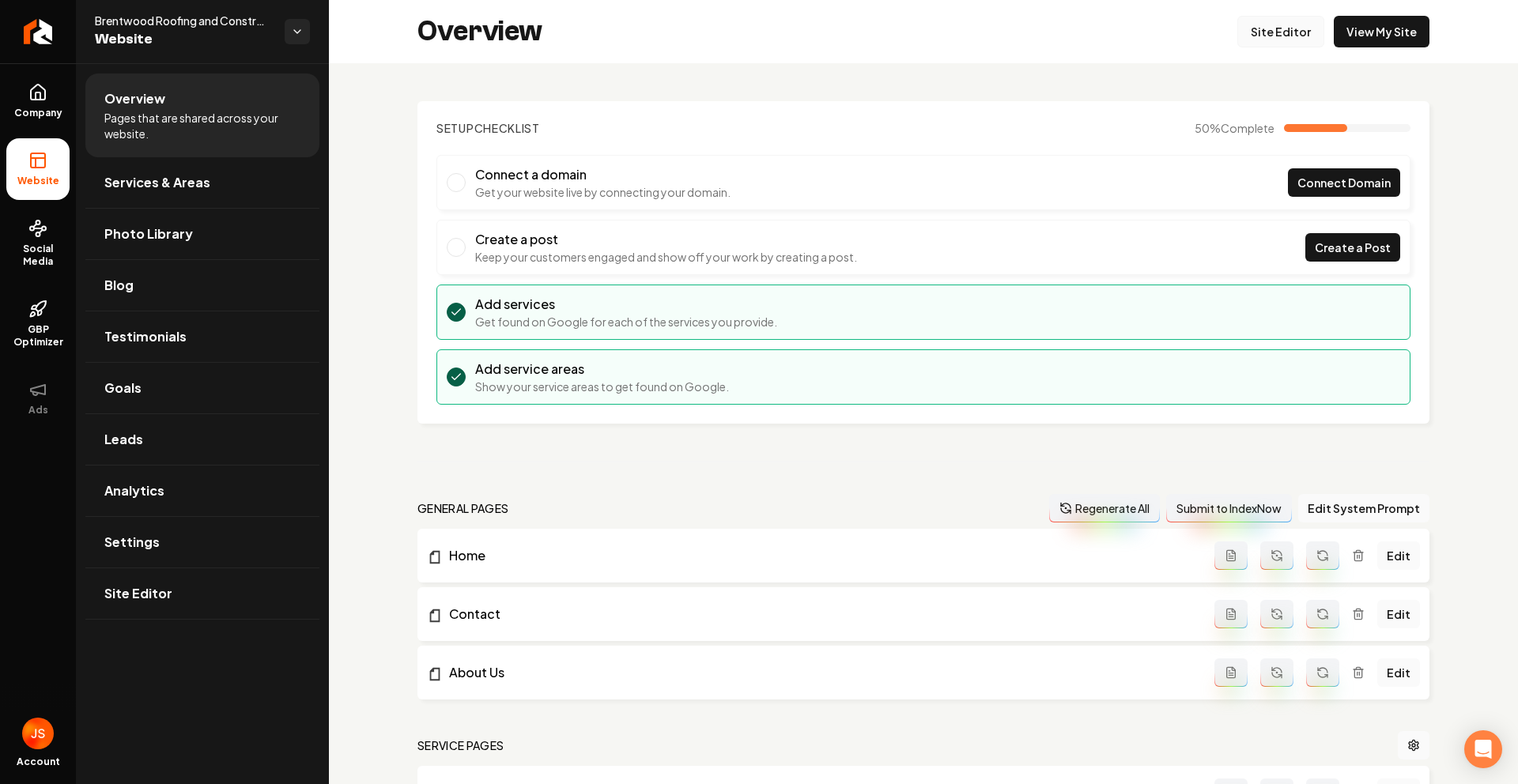
click at [1252, 34] on link "Site Editor" at bounding box center [1280, 31] width 87 height 32
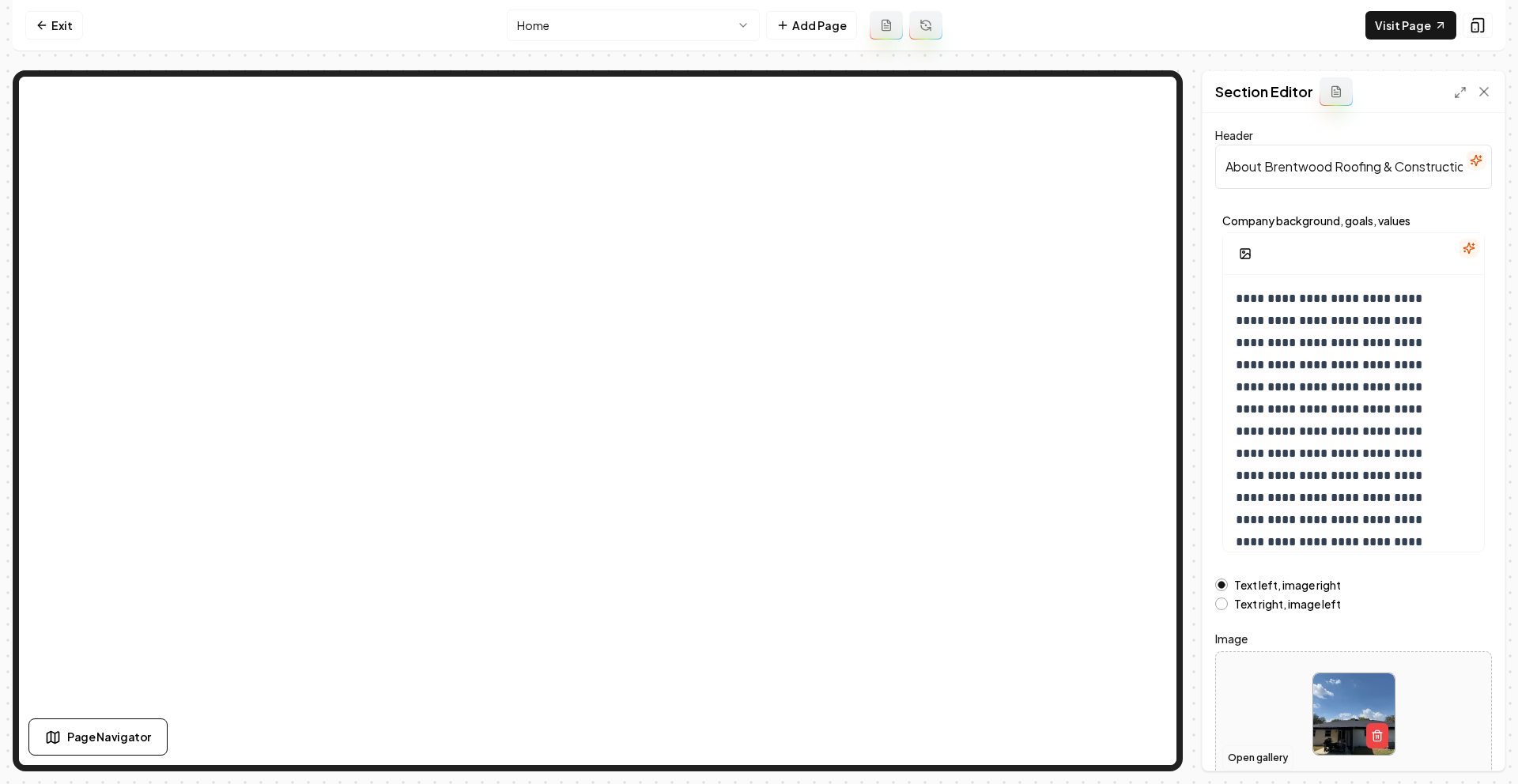
click at [1260, 759] on button "Open gallery" at bounding box center [1258, 758] width 71 height 26
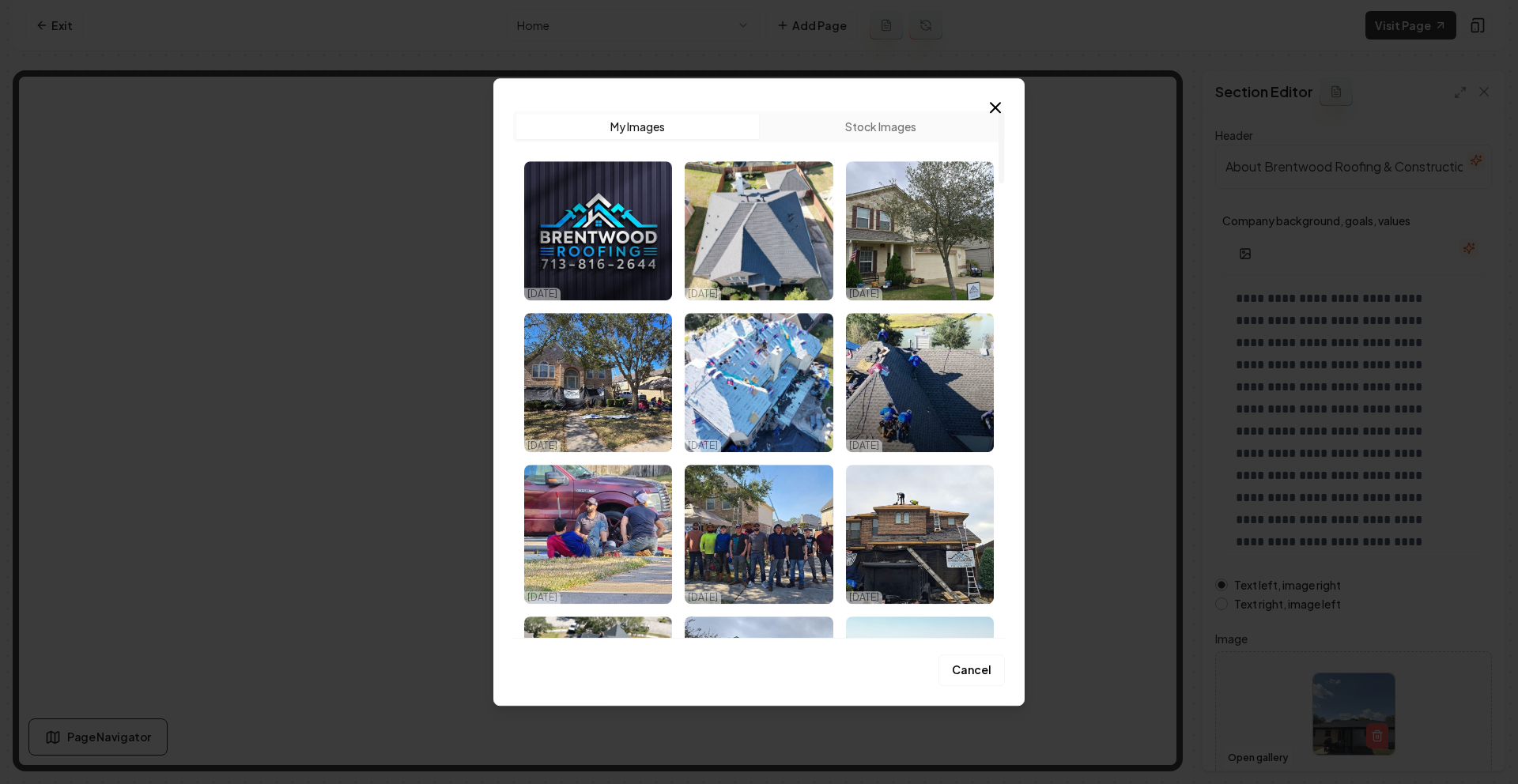
click at [991, 102] on icon "button" at bounding box center [996, 107] width 9 height 9
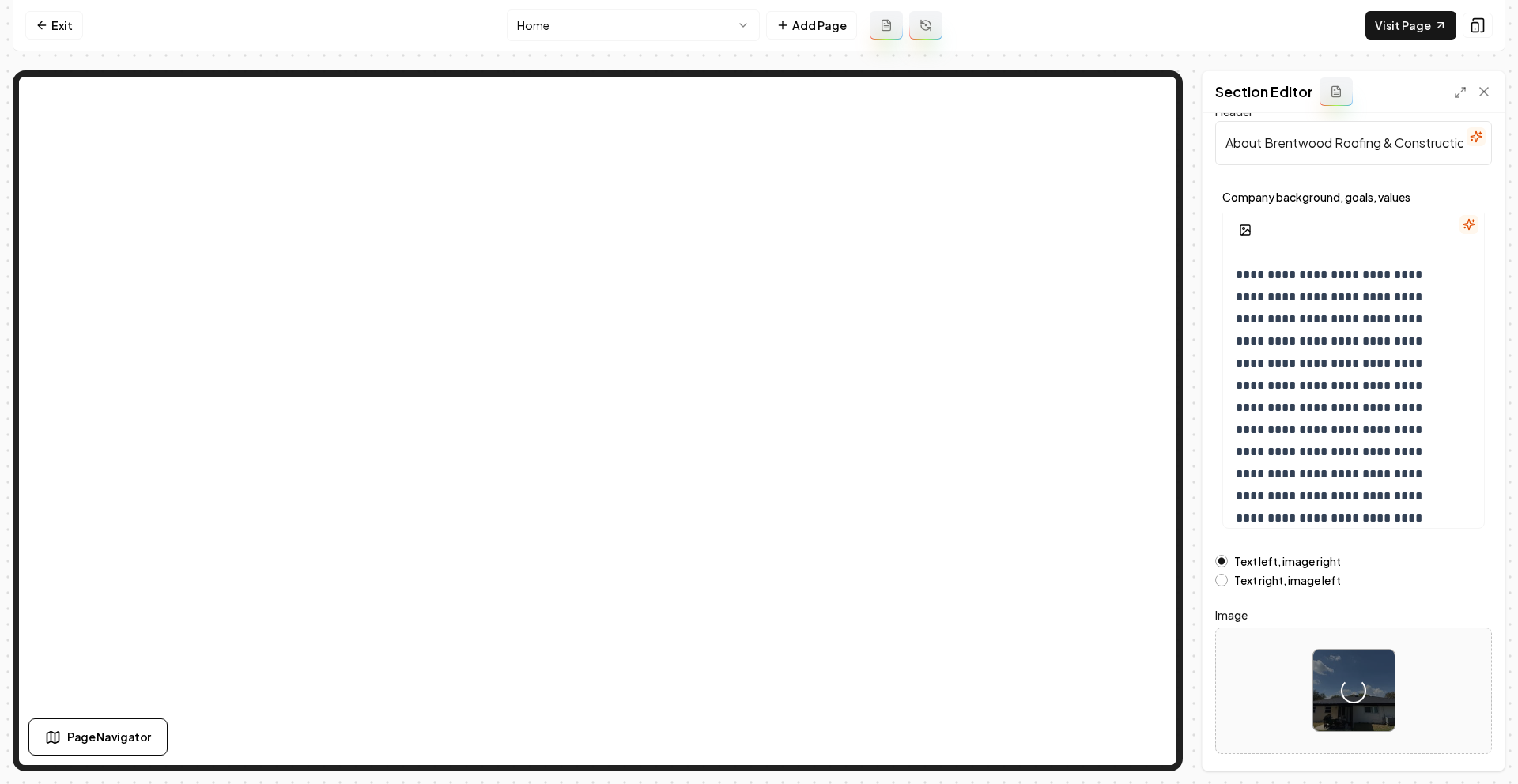
scroll to position [70, 0]
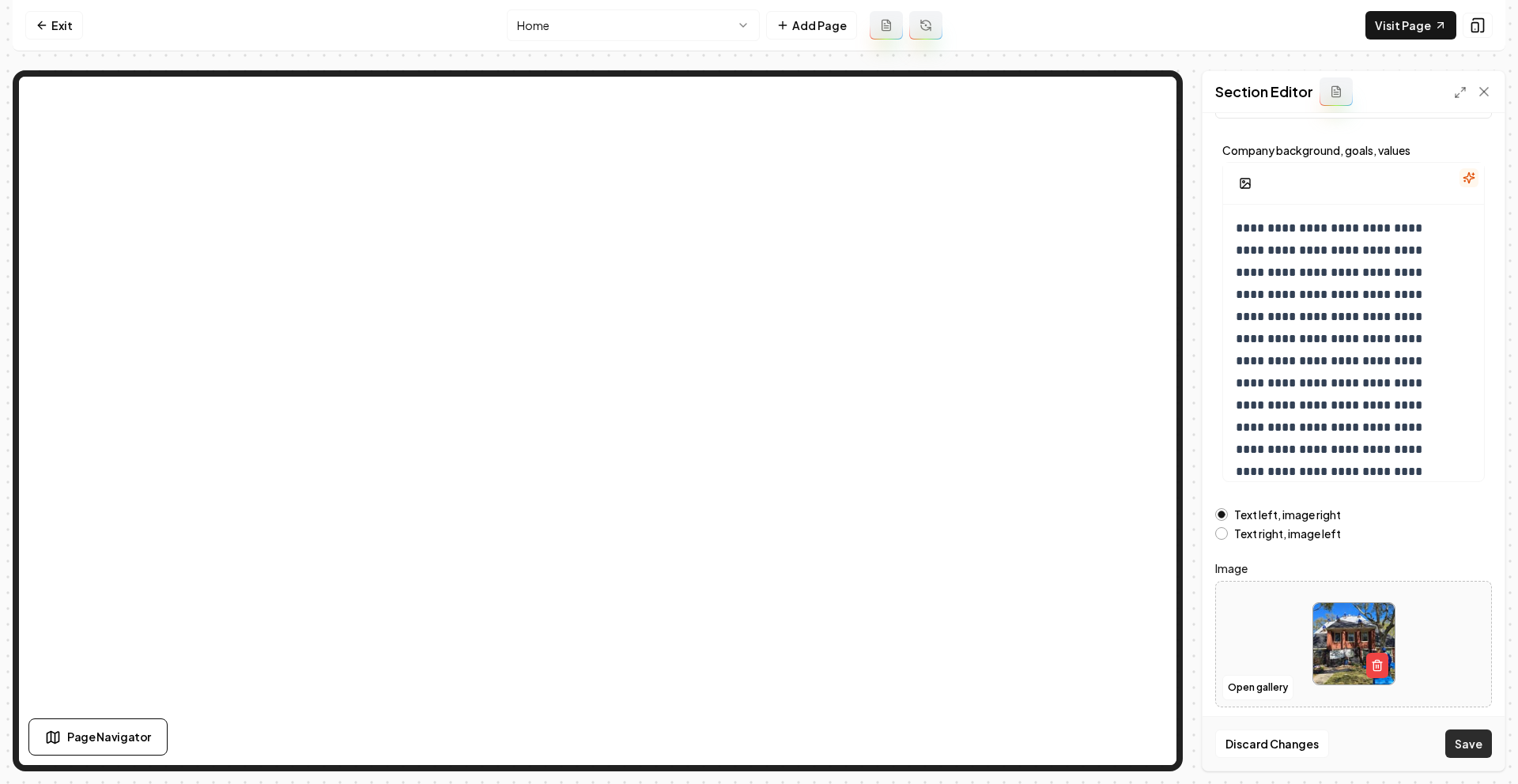
click at [1465, 744] on button "Save" at bounding box center [1468, 743] width 47 height 28
click at [1392, 40] on nav "Exit Home Add Page Visit Page" at bounding box center [759, 26] width 1492 height 51
click at [1396, 21] on link "Visit Page" at bounding box center [1410, 25] width 91 height 28
click at [52, 36] on link "Exit" at bounding box center [54, 25] width 58 height 28
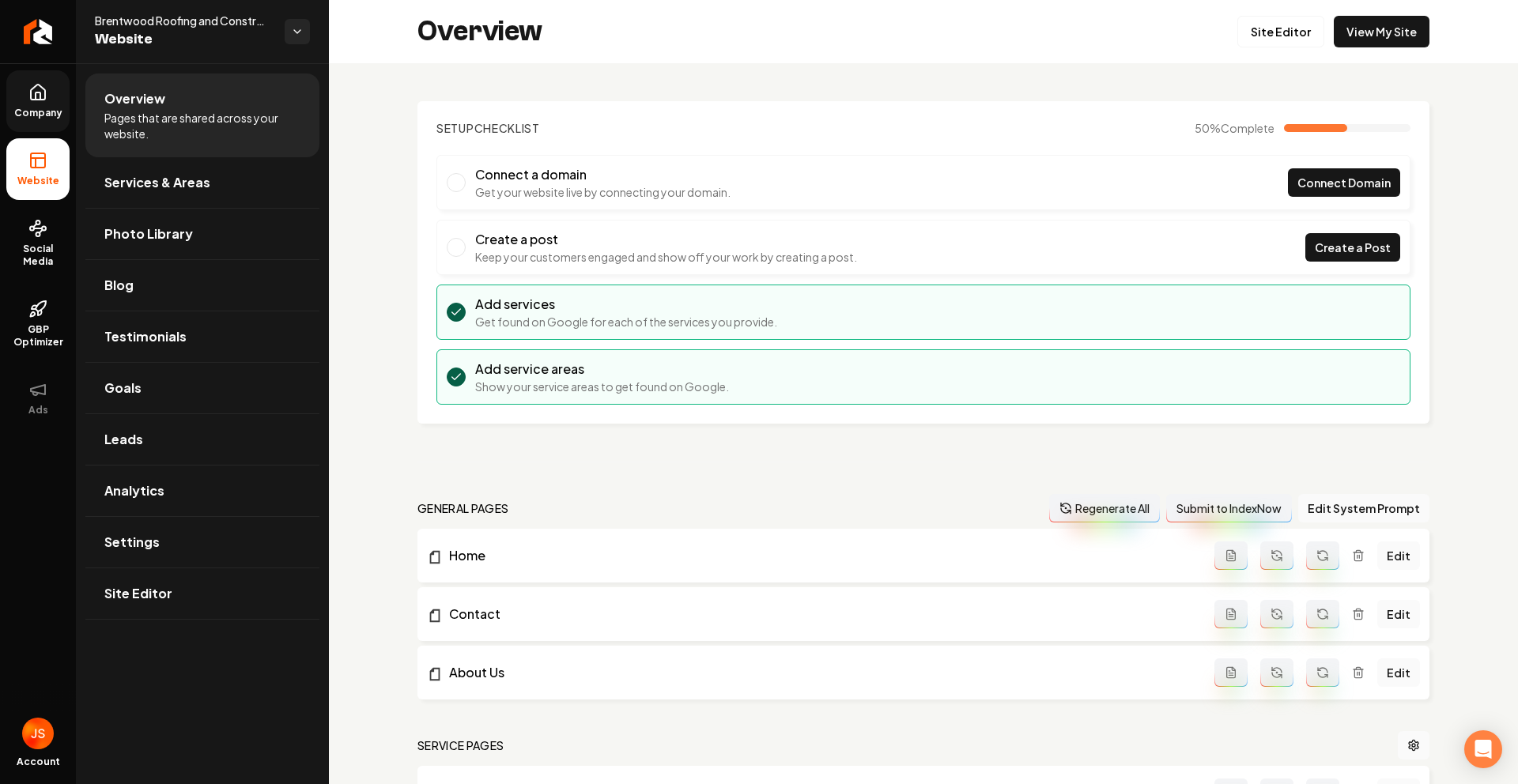
click at [31, 91] on icon at bounding box center [38, 91] width 15 height 15
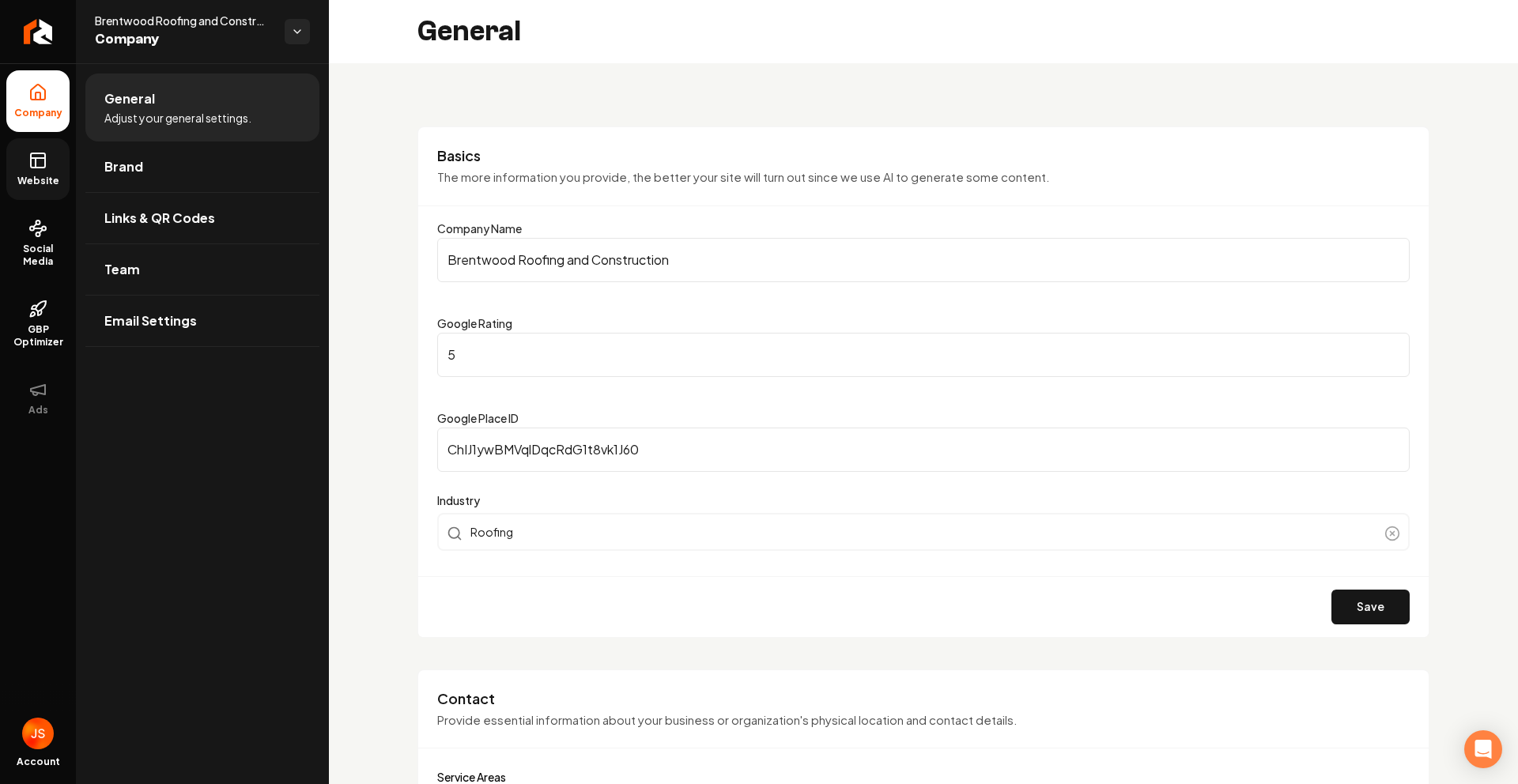
click at [44, 156] on icon at bounding box center [38, 160] width 19 height 19
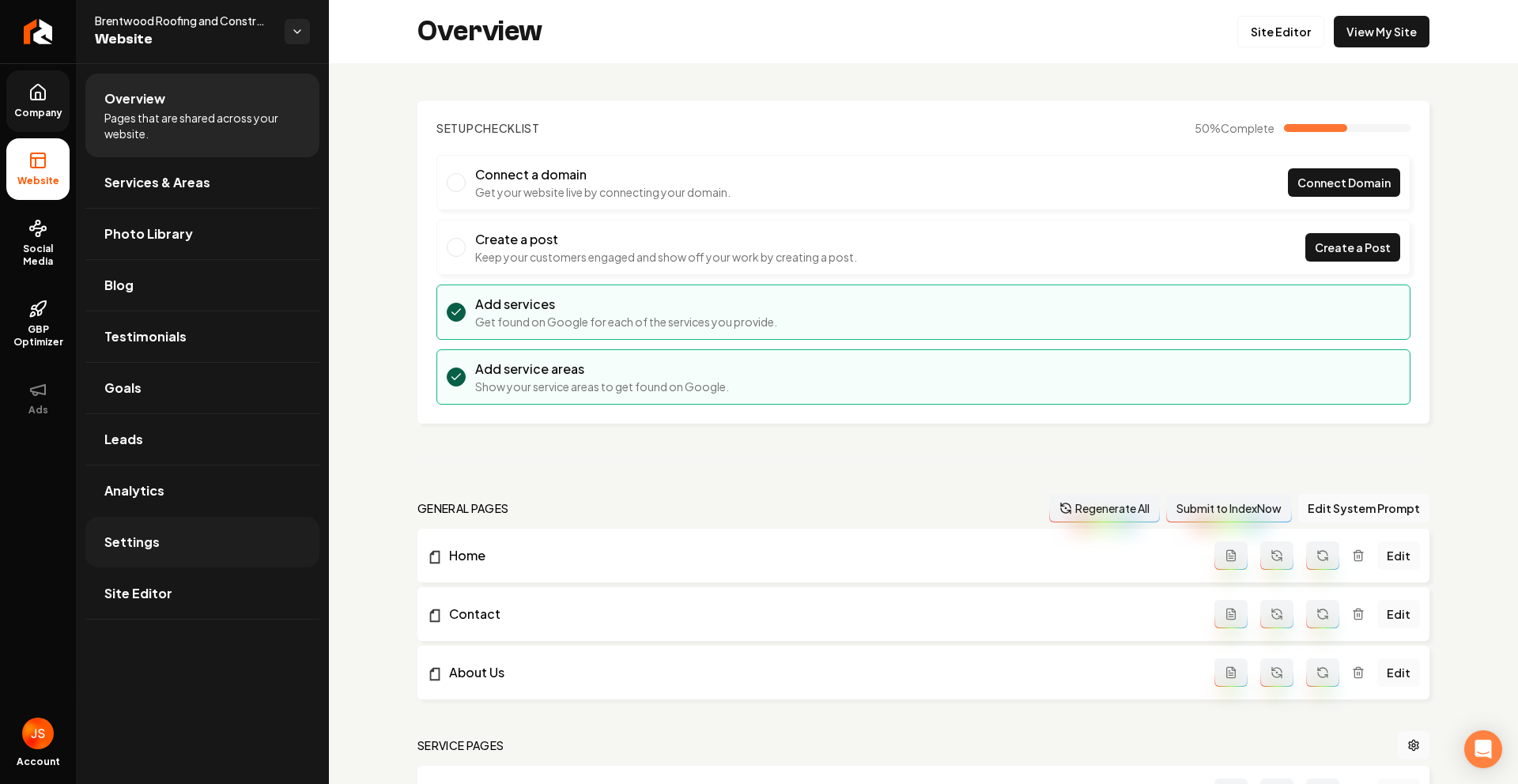
click at [154, 550] on span "Settings" at bounding box center [132, 542] width 55 height 19
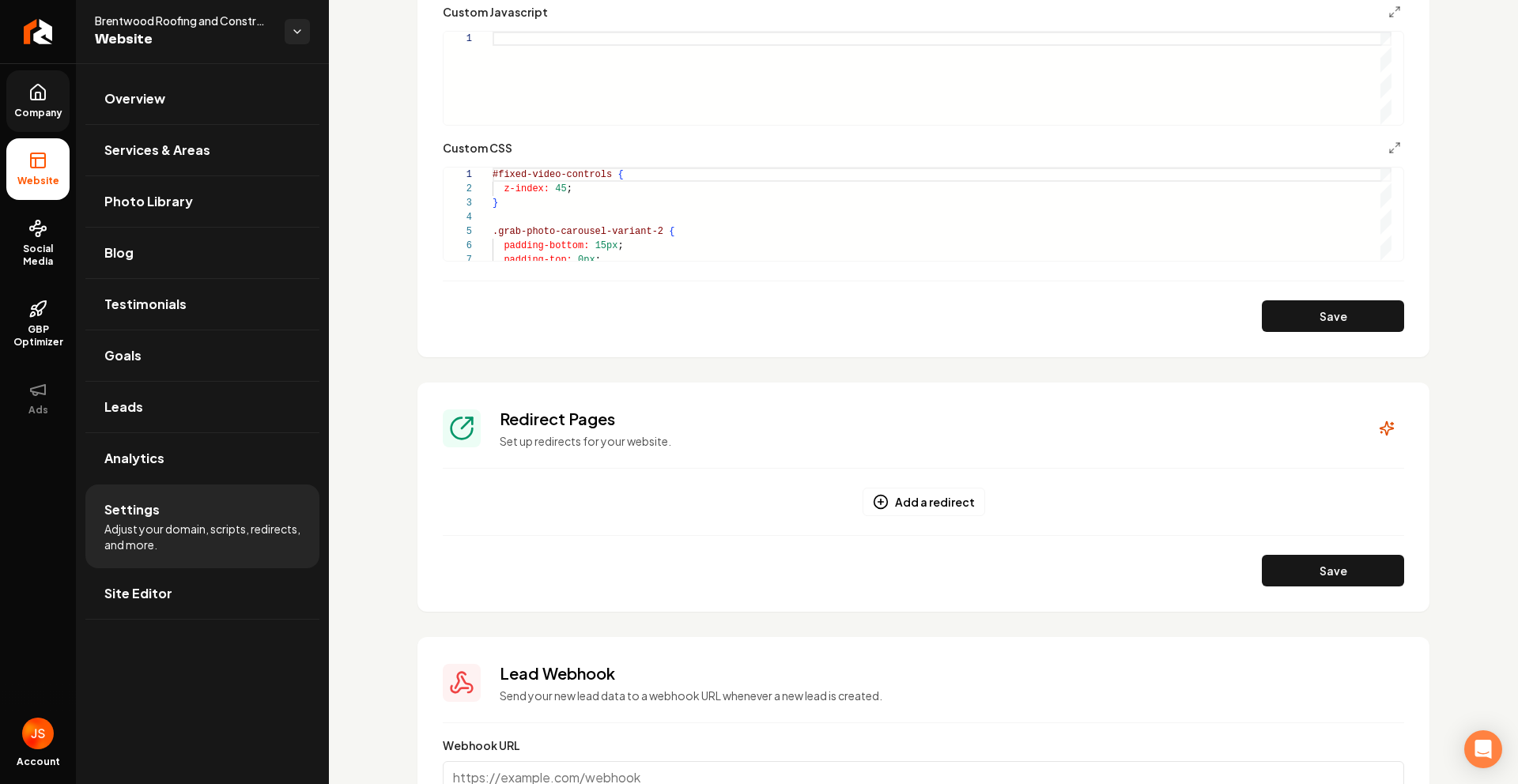
scroll to position [1143, 0]
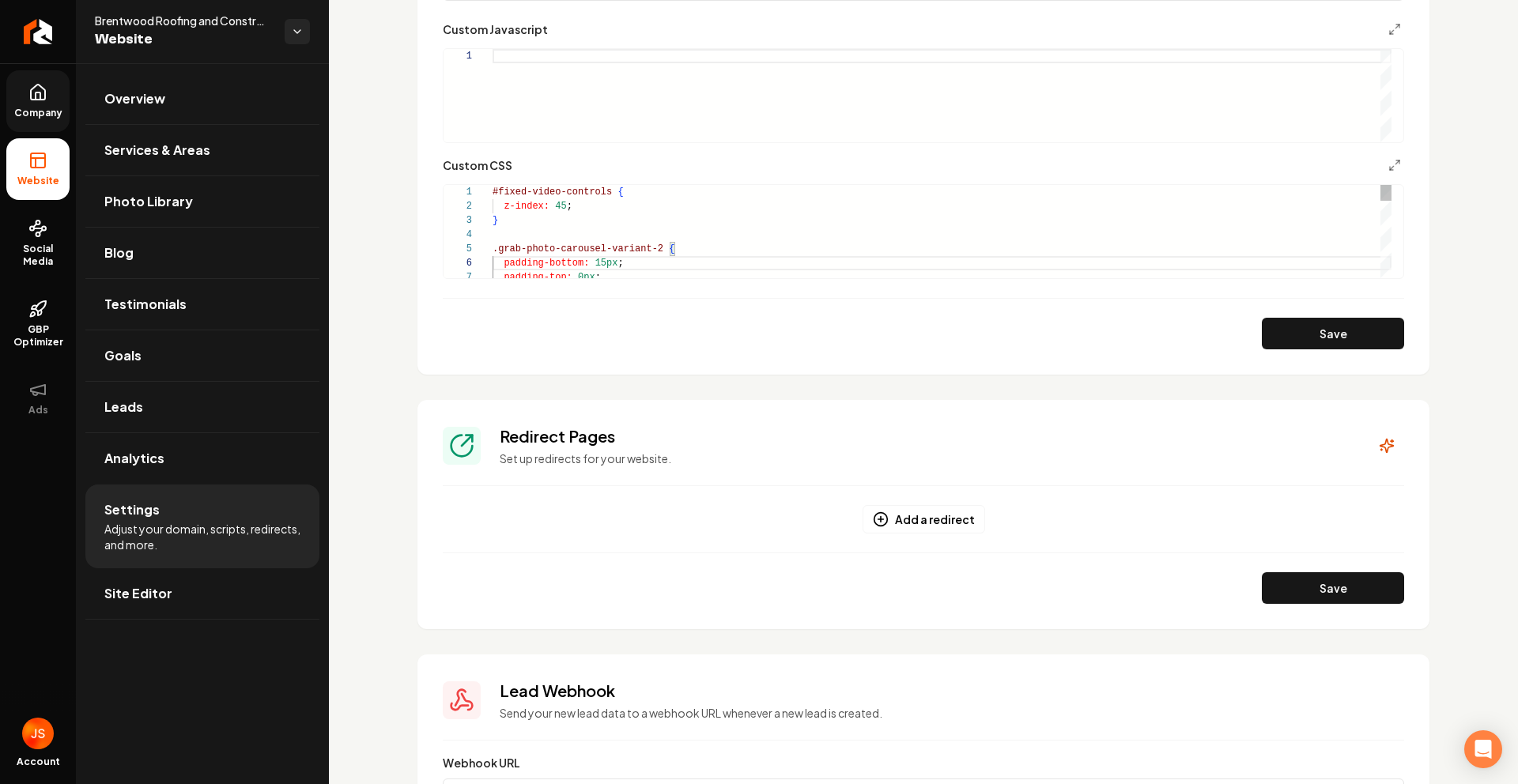
click at [1303, 340] on button "Save" at bounding box center [1333, 333] width 143 height 32
click at [26, 103] on link "Company" at bounding box center [38, 101] width 63 height 61
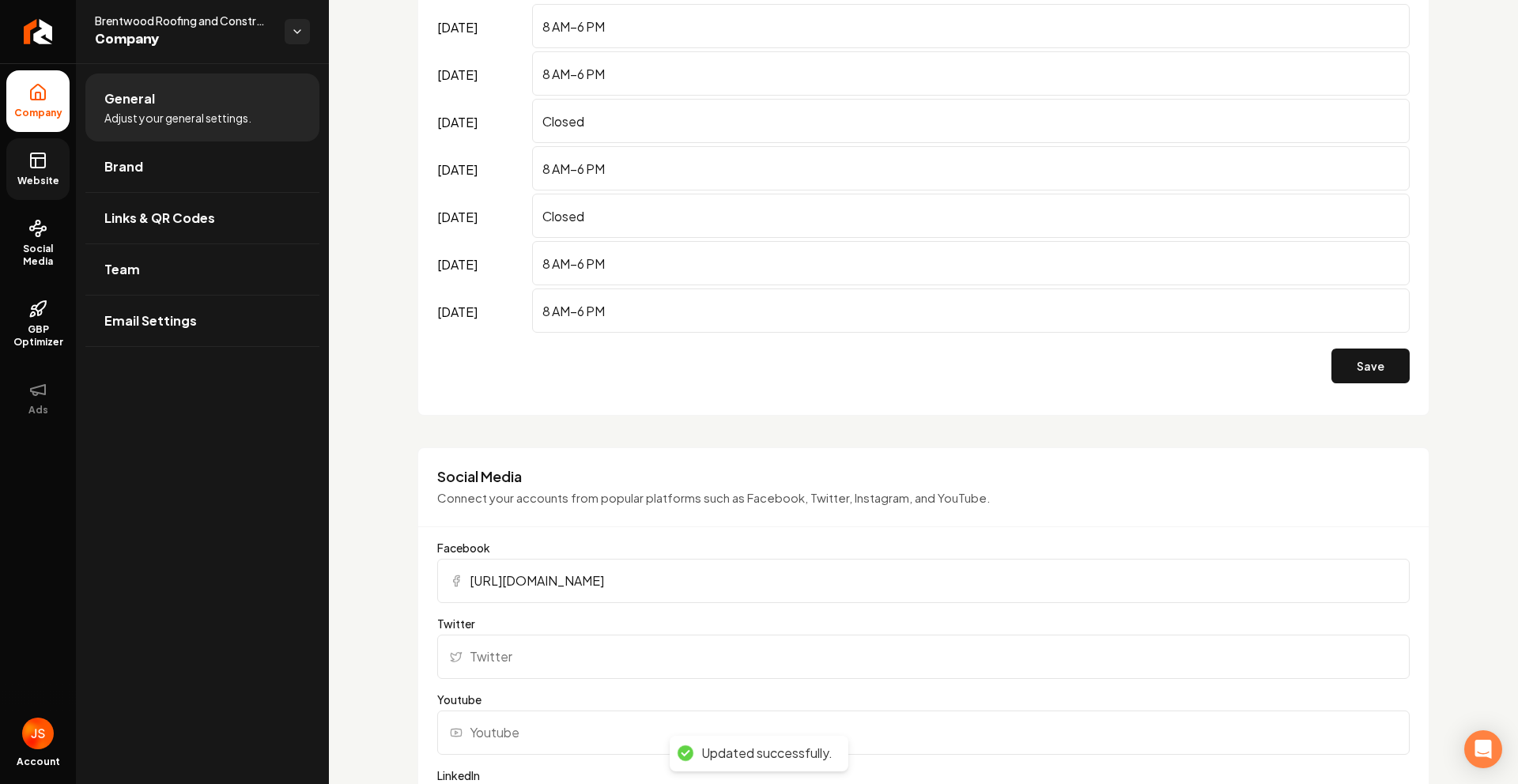
click at [34, 156] on icon at bounding box center [38, 160] width 19 height 19
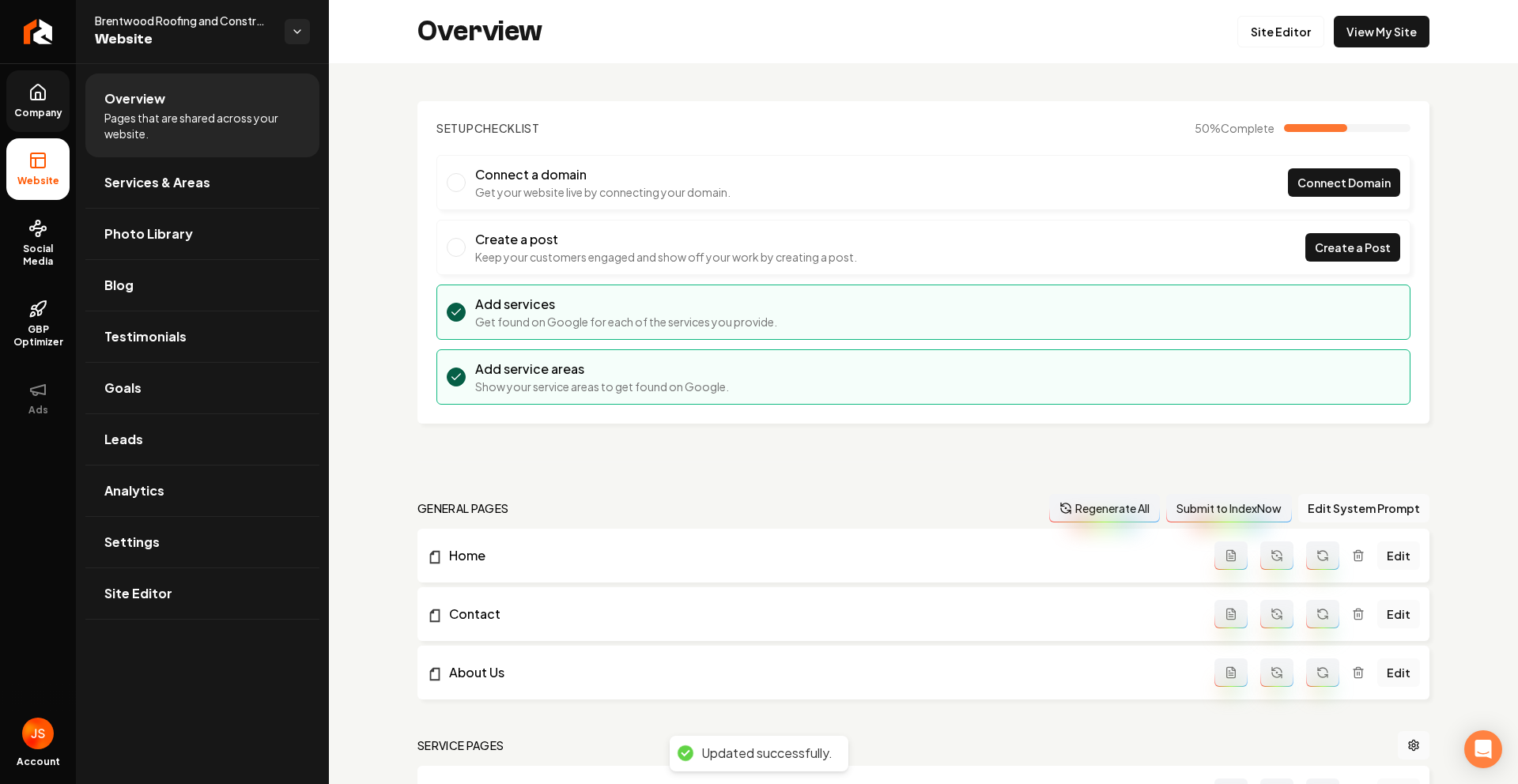
click at [1343, 52] on div "Overview Site Editor View My Site" at bounding box center [922, 31] width 1189 height 63
click at [1345, 40] on link "View My Site" at bounding box center [1382, 31] width 96 height 32
click at [59, 102] on link "Company" at bounding box center [38, 101] width 63 height 61
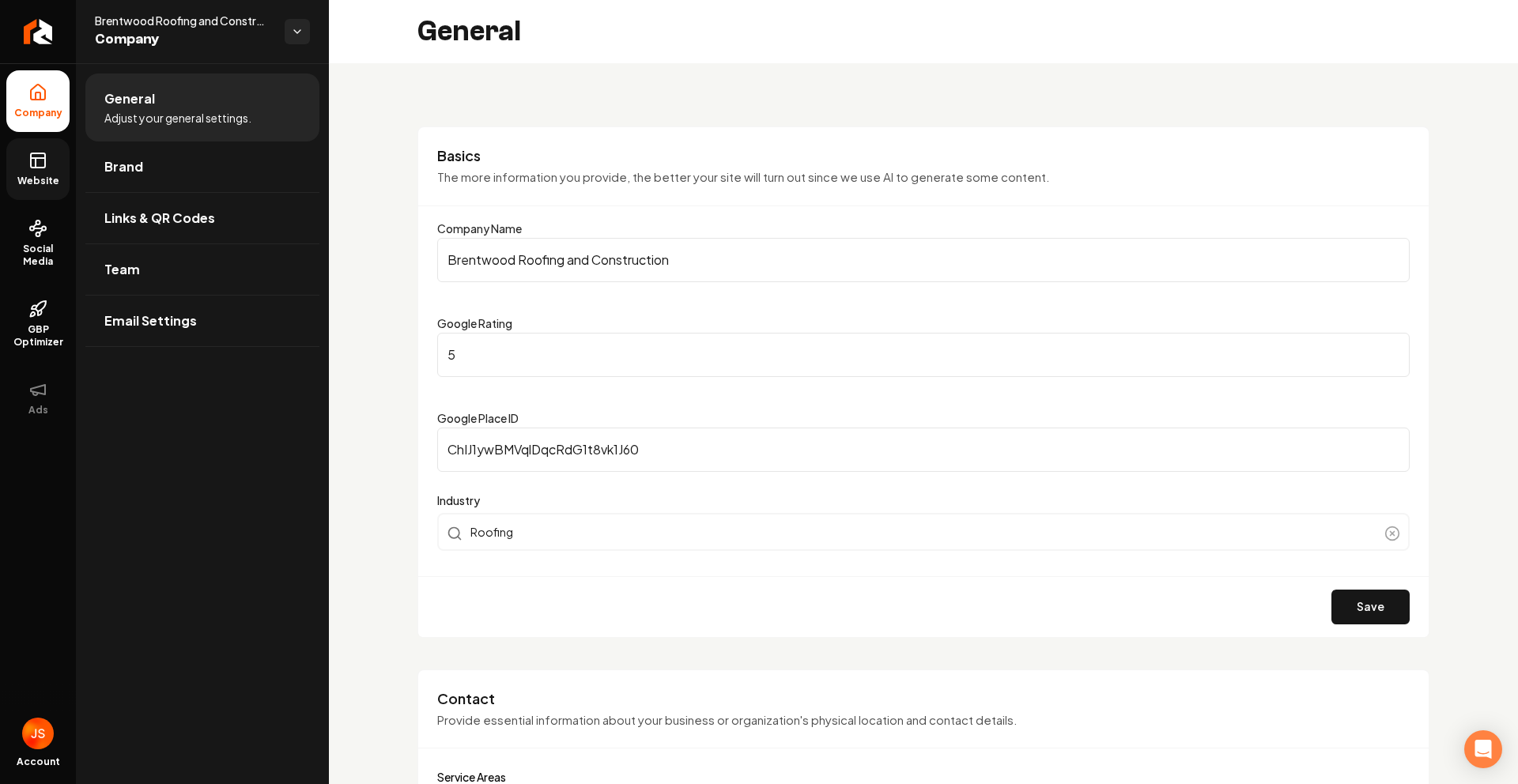
drag, startPoint x: 44, startPoint y: 161, endPoint x: 72, endPoint y: 150, distance: 30.1
click at [44, 161] on icon at bounding box center [38, 160] width 19 height 19
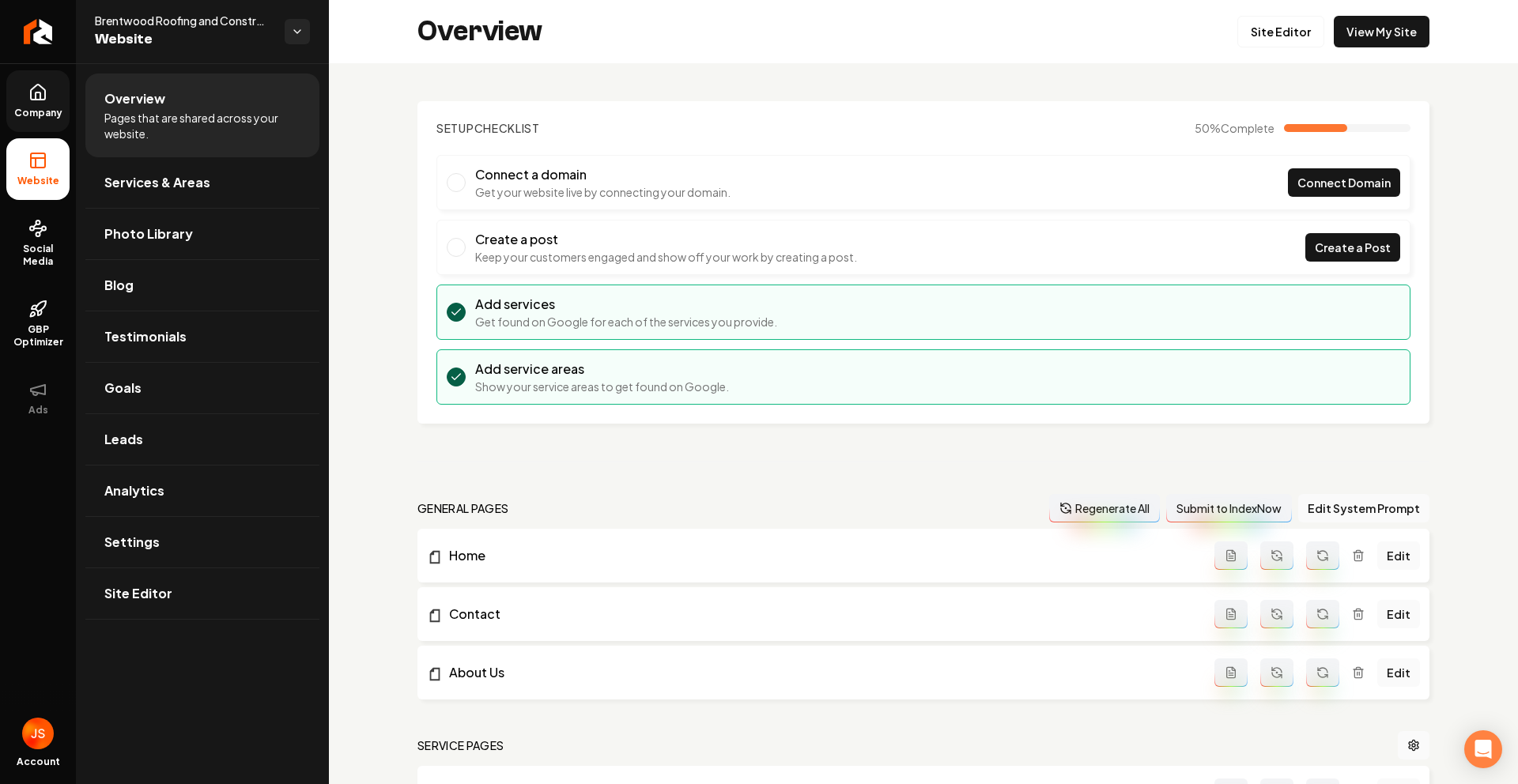
click at [1266, 12] on div "Overview Site Editor View My Site" at bounding box center [922, 31] width 1189 height 63
click at [1266, 28] on link "Site Editor" at bounding box center [1280, 31] width 87 height 32
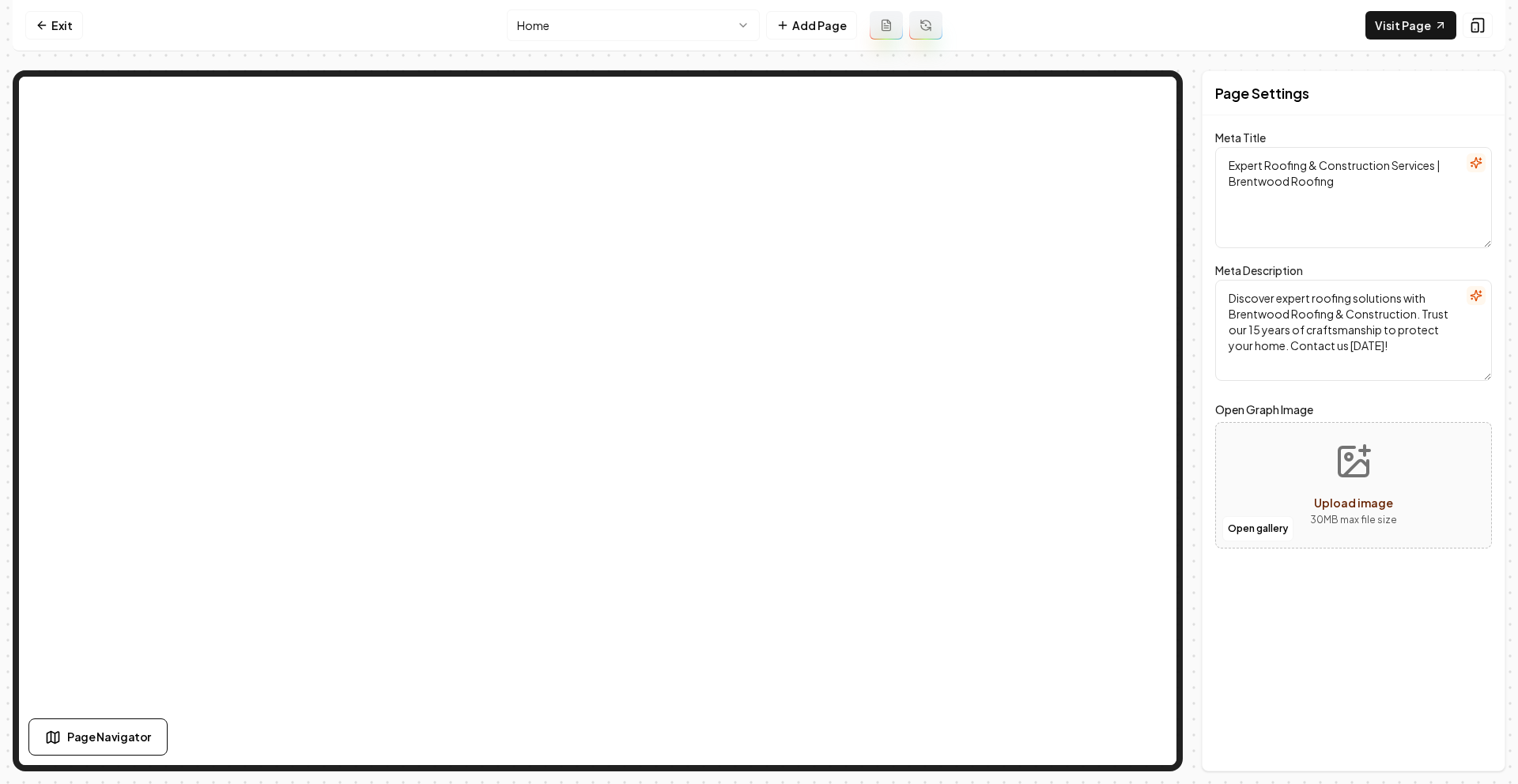
click at [613, 32] on html "Computer Required This feature is only available on a computer. Please switch t…" at bounding box center [759, 392] width 1518 height 784
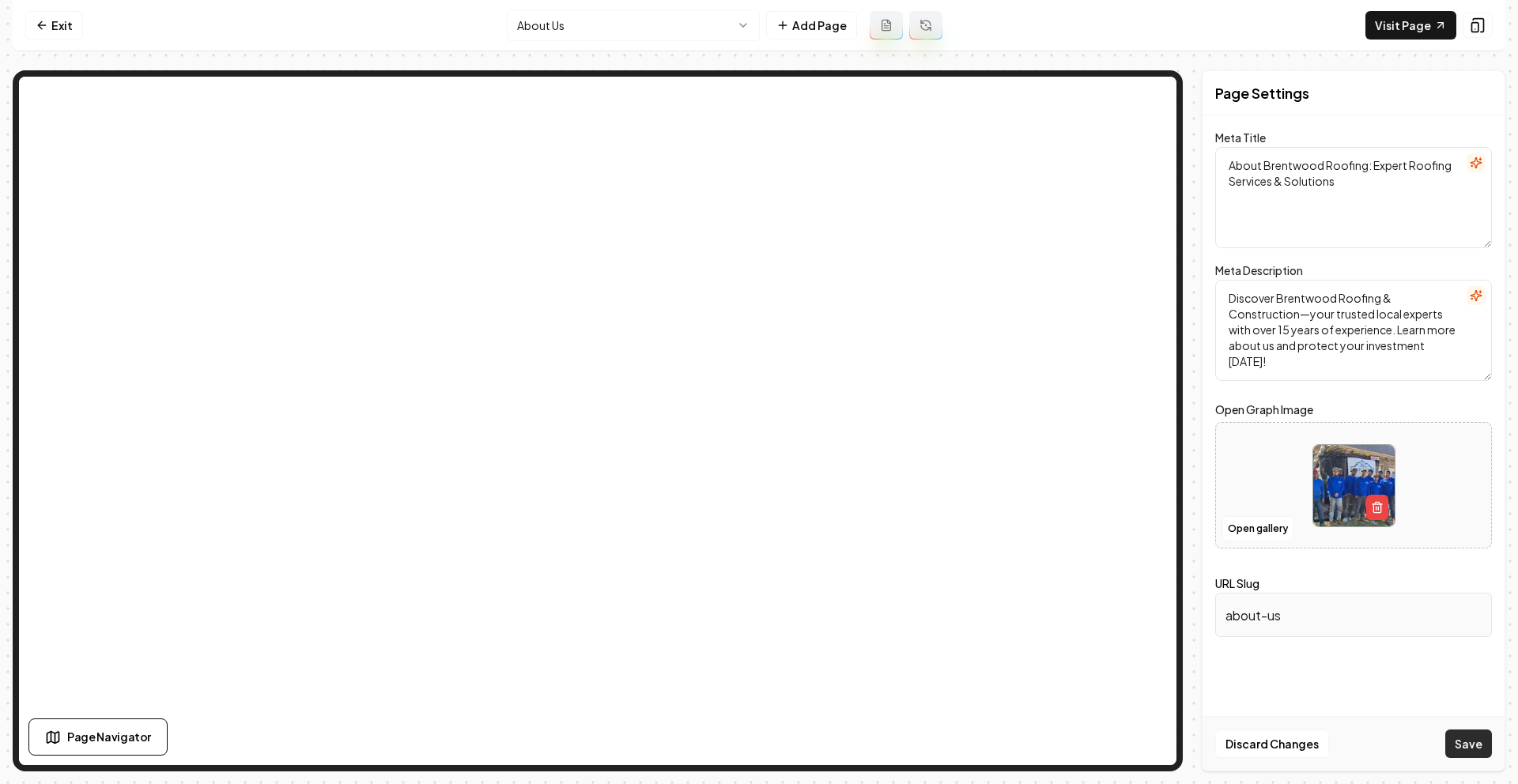
click at [1465, 744] on button "Save" at bounding box center [1468, 743] width 47 height 28
click at [1246, 523] on button "Open gallery" at bounding box center [1258, 529] width 71 height 26
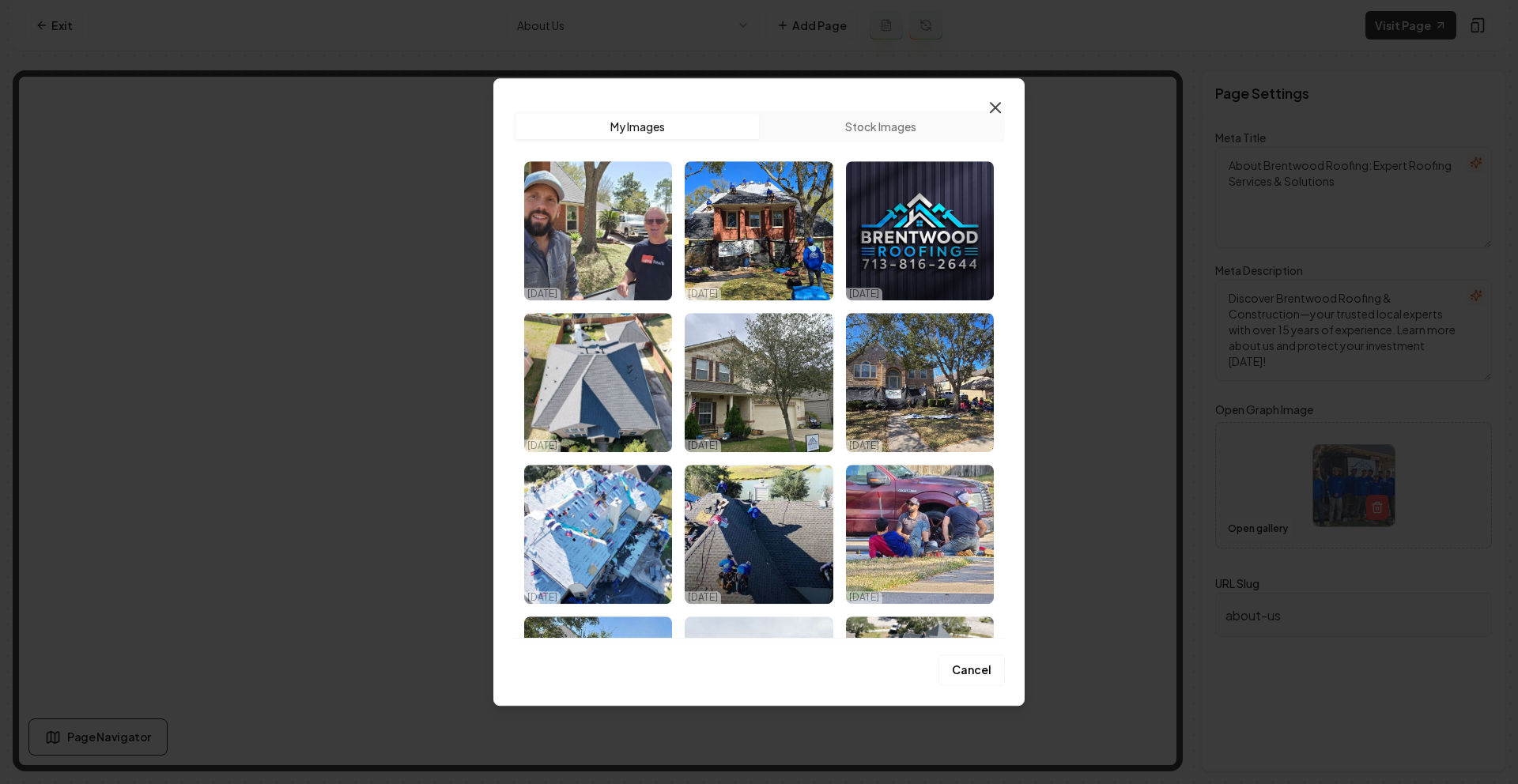
click at [996, 98] on icon "button" at bounding box center [995, 107] width 19 height 19
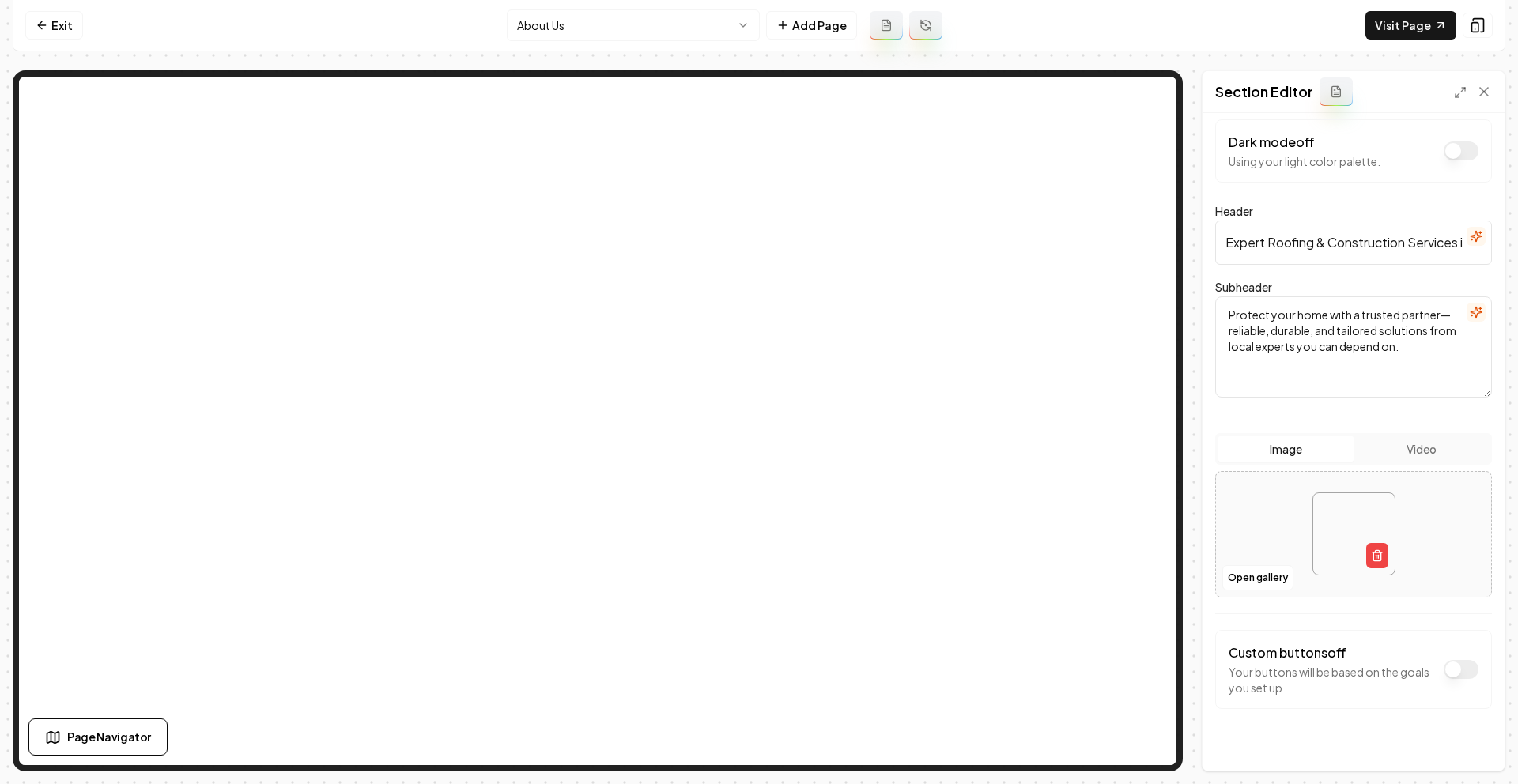
scroll to position [33, 0]
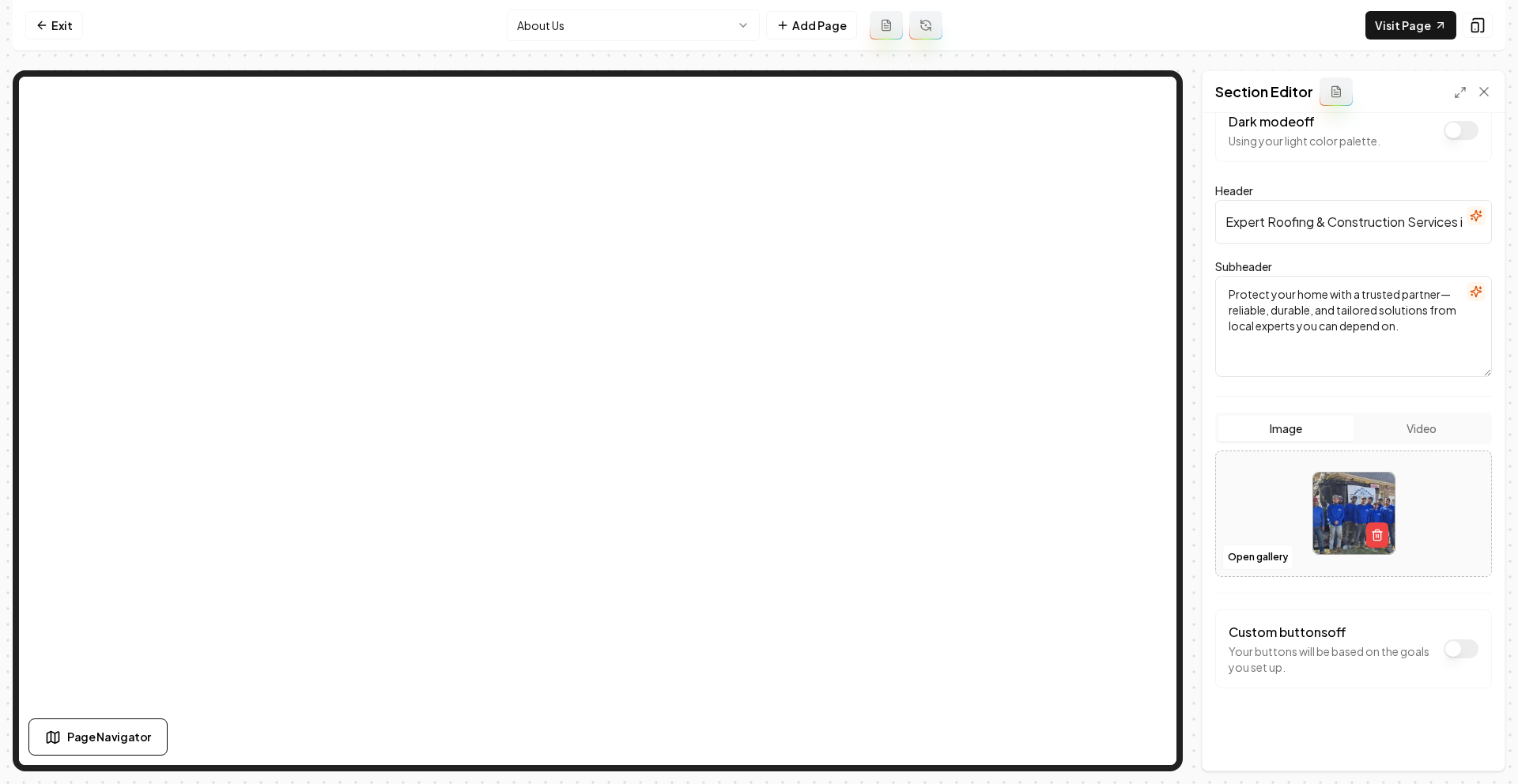
click at [1287, 723] on form "Dark mode off Using your light color palette. Header Expert Roofing & Construct…" at bounding box center [1353, 425] width 276 height 653
click at [576, 29] on html "Computer Required This feature is only available on a computer. Please switch t…" at bounding box center [759, 392] width 1518 height 784
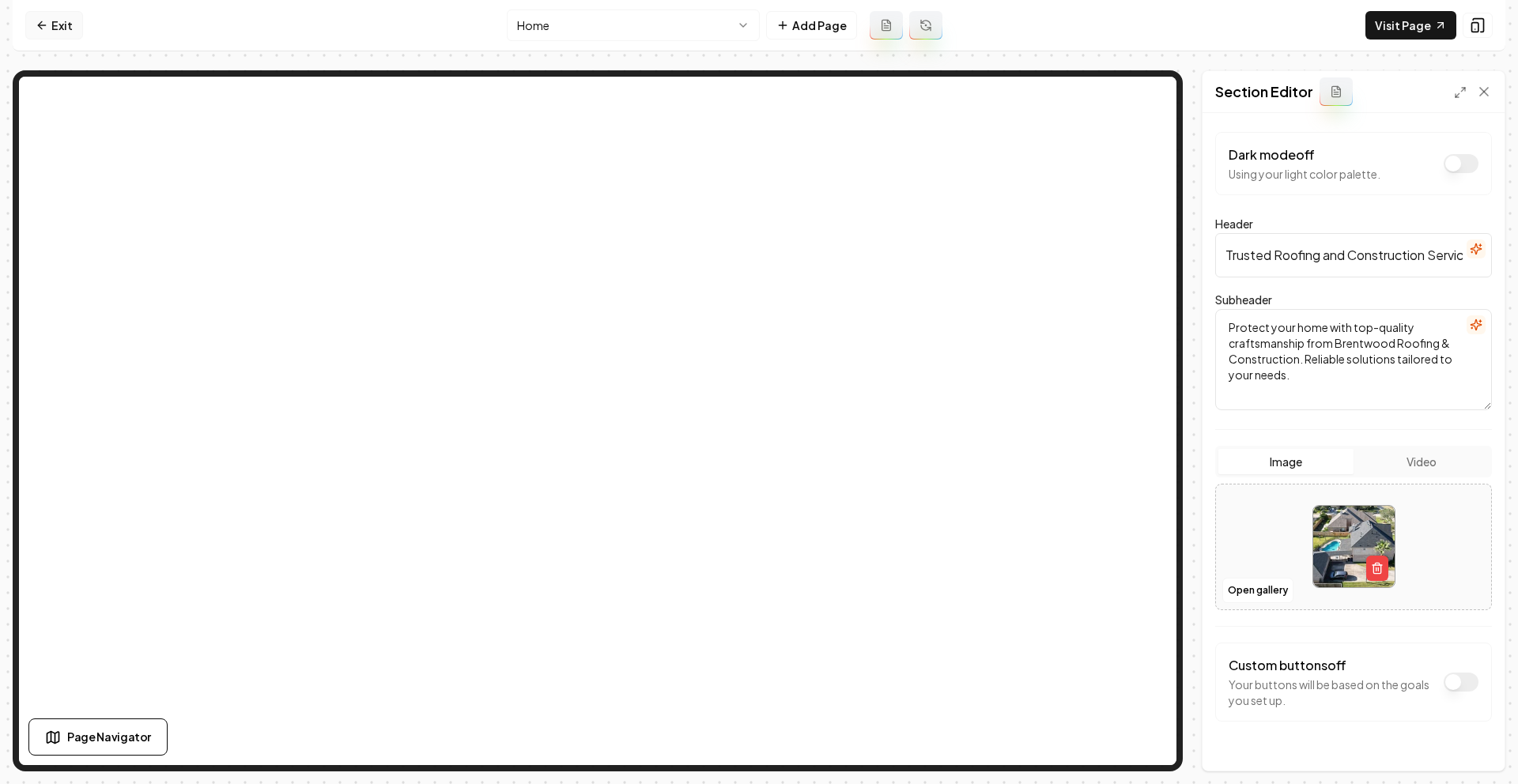
click at [75, 23] on link "Exit" at bounding box center [54, 25] width 58 height 28
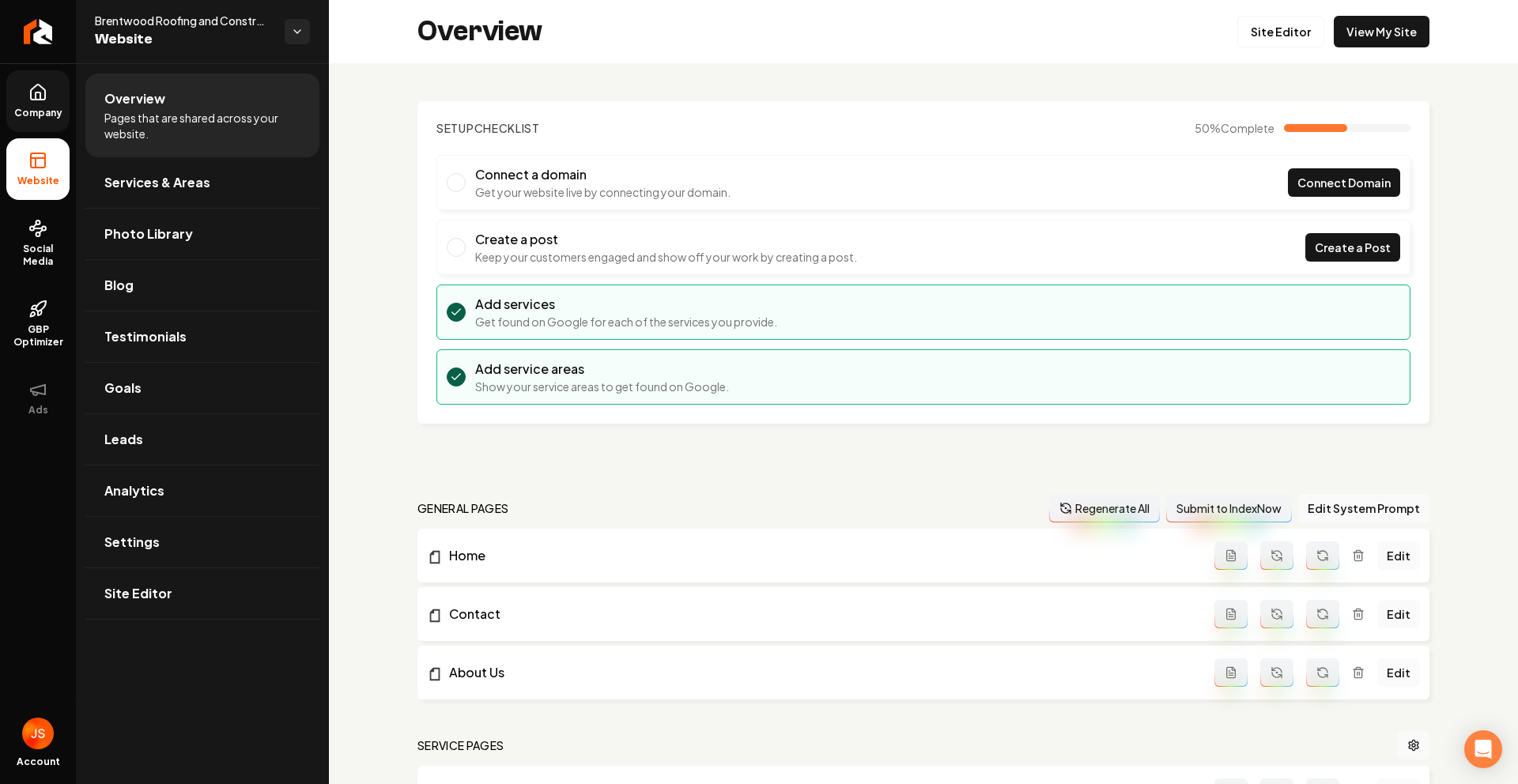
click at [18, 108] on span "Company" at bounding box center [38, 113] width 61 height 13
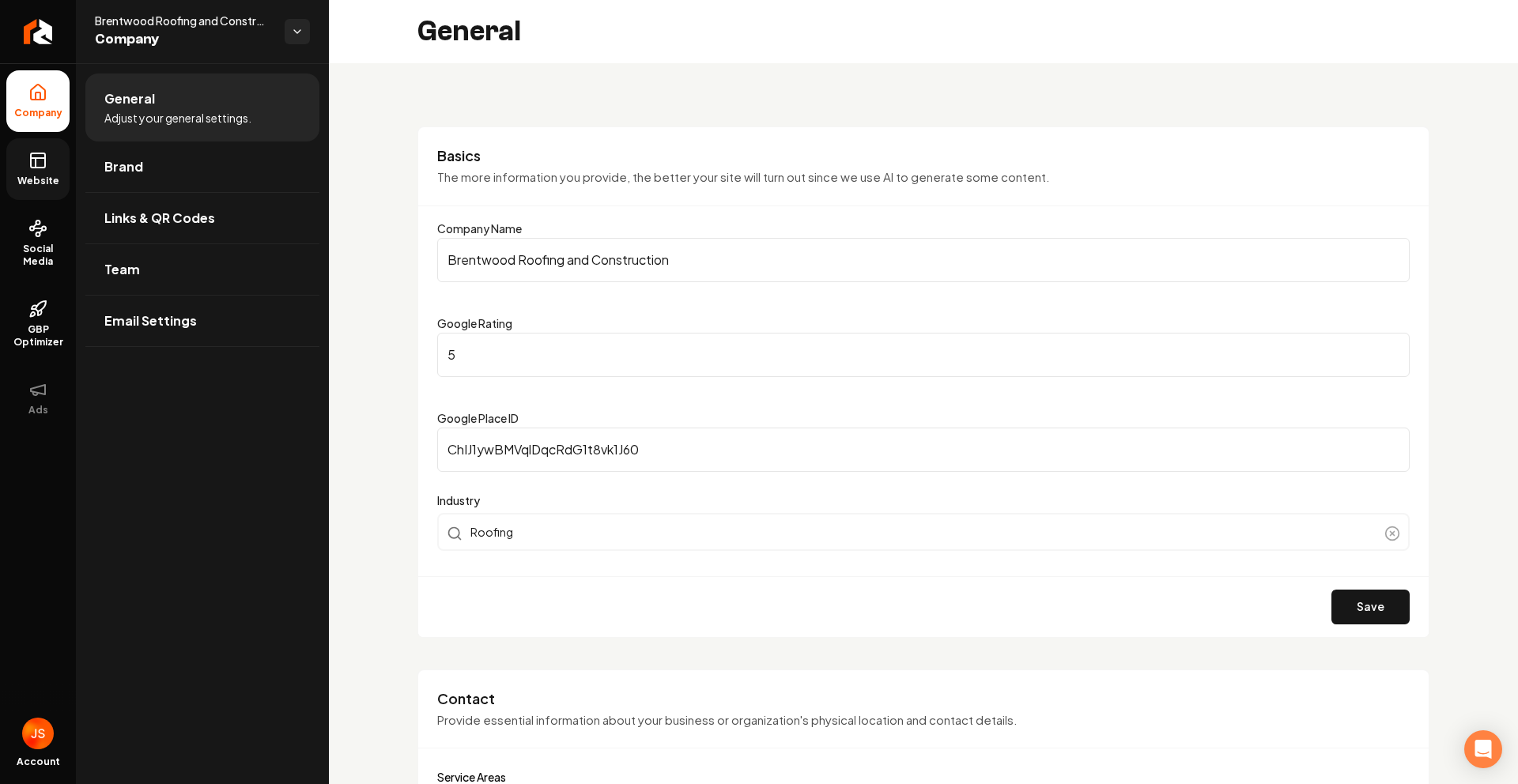
click at [27, 149] on link "Website" at bounding box center [38, 168] width 63 height 61
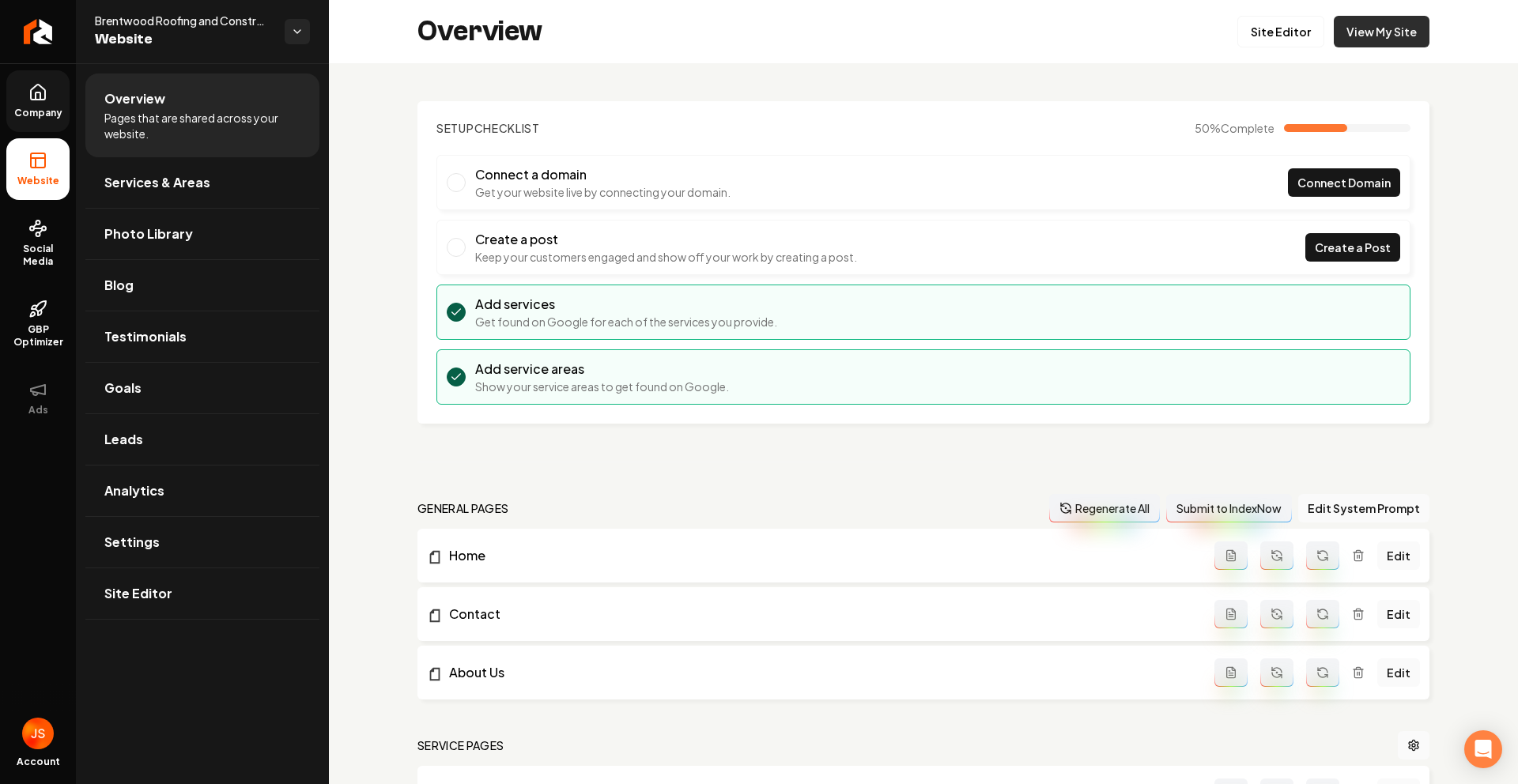
click at [1334, 27] on link "View My Site" at bounding box center [1382, 31] width 96 height 32
click at [1248, 41] on link "Site Editor" at bounding box center [1280, 31] width 87 height 32
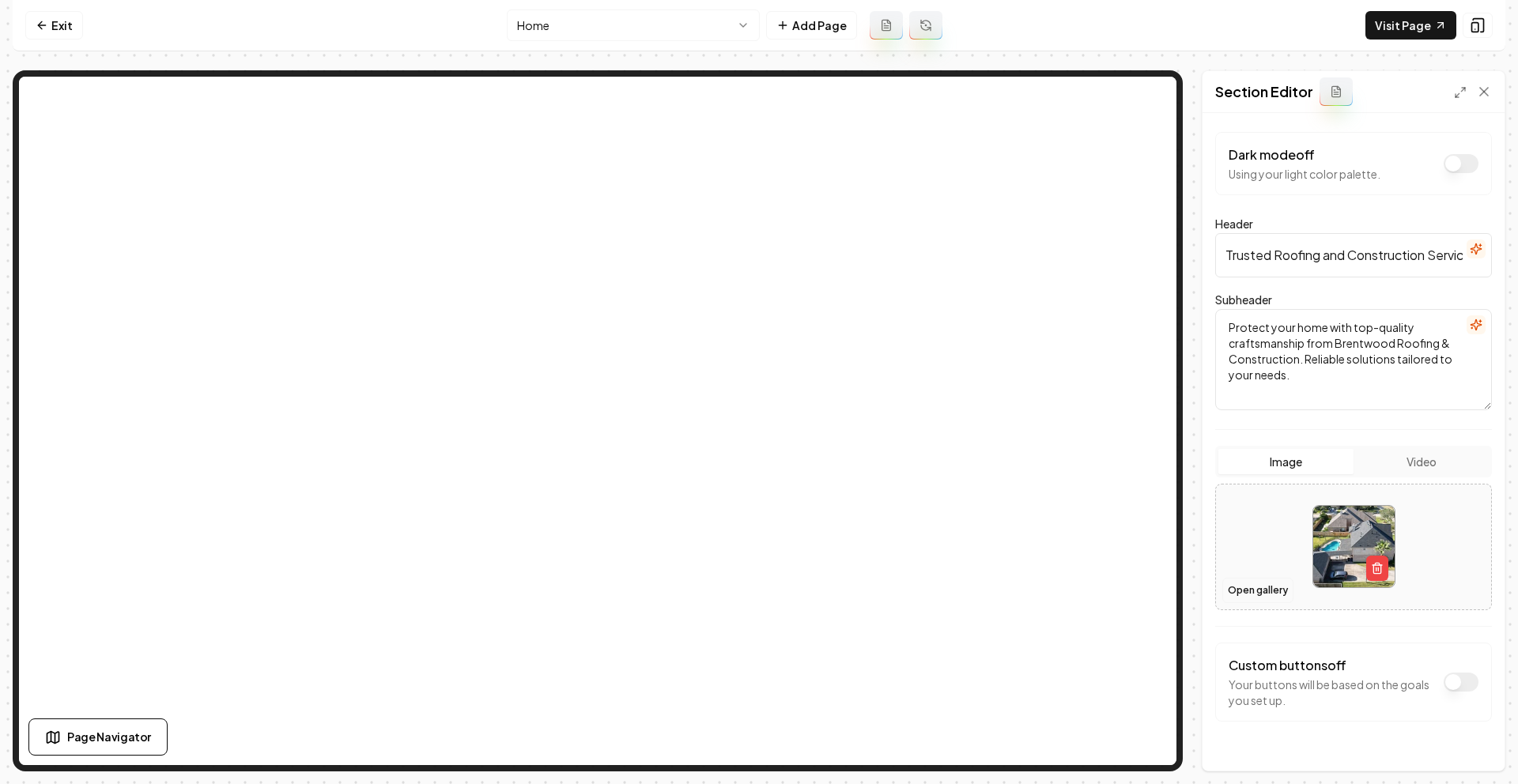
click at [1236, 589] on button "Open gallery" at bounding box center [1258, 591] width 71 height 26
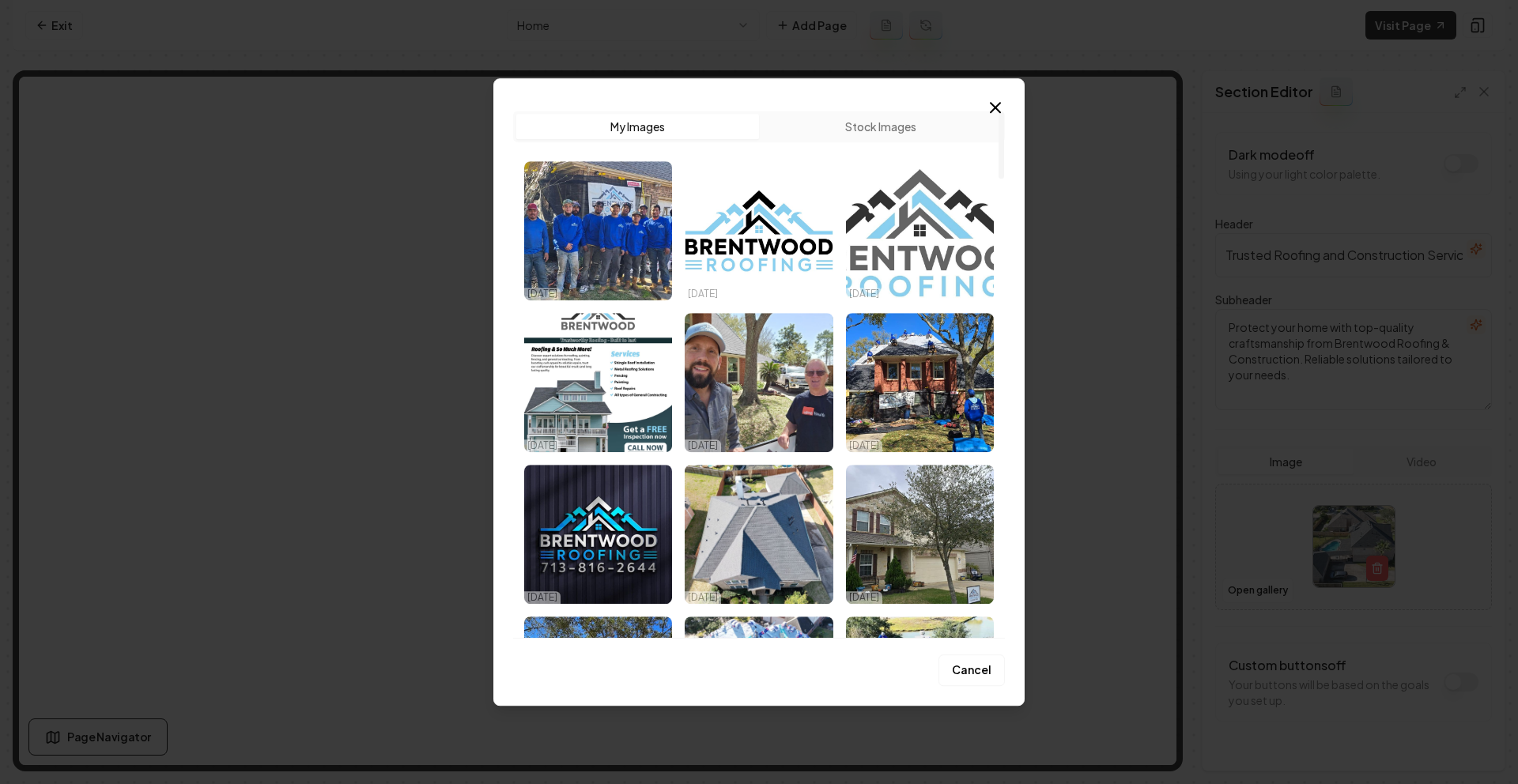
click at [992, 108] on icon "button" at bounding box center [995, 107] width 19 height 19
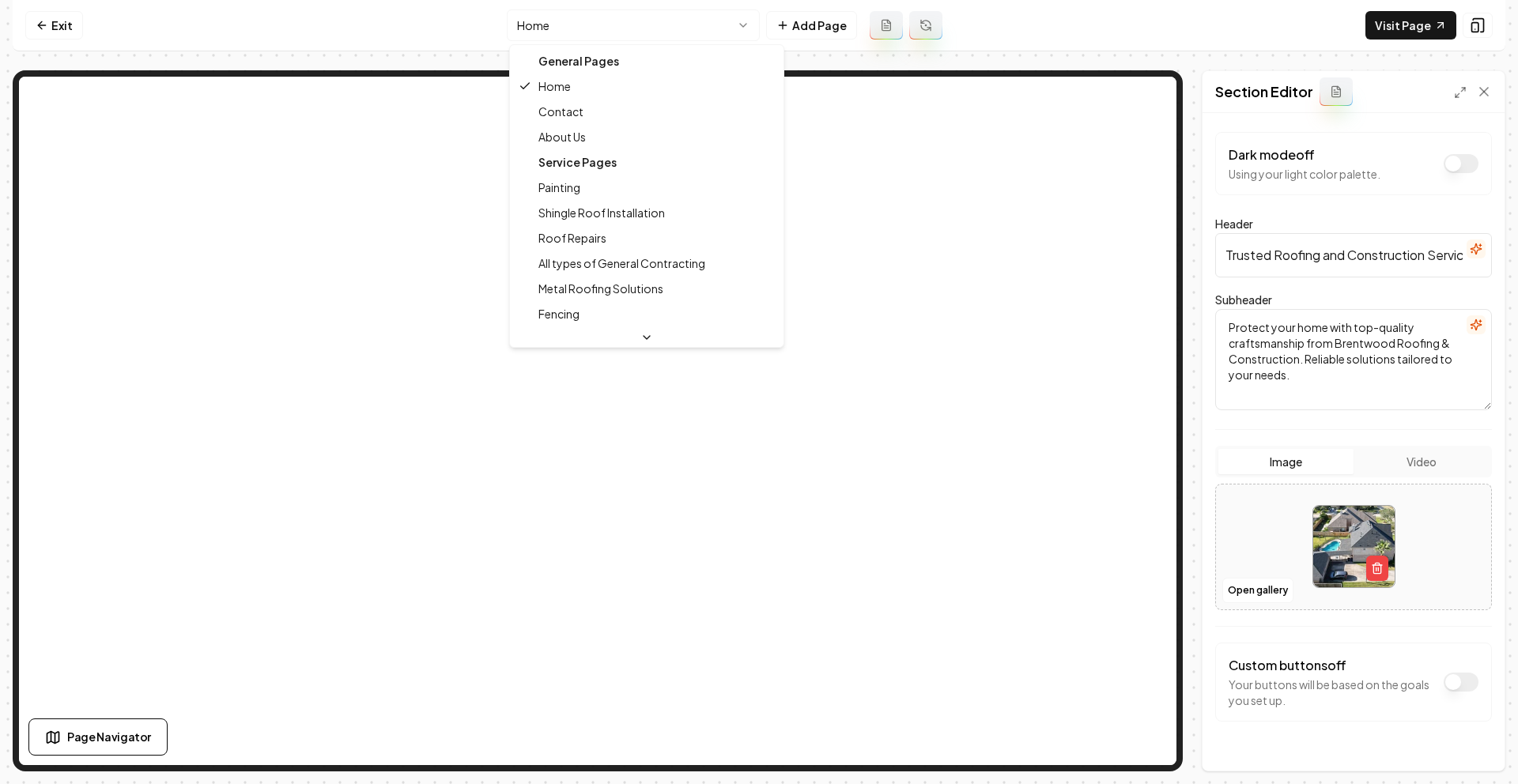
click at [714, 27] on html "Computer Required This feature is only available on a computer. Please switch t…" at bounding box center [759, 392] width 1518 height 784
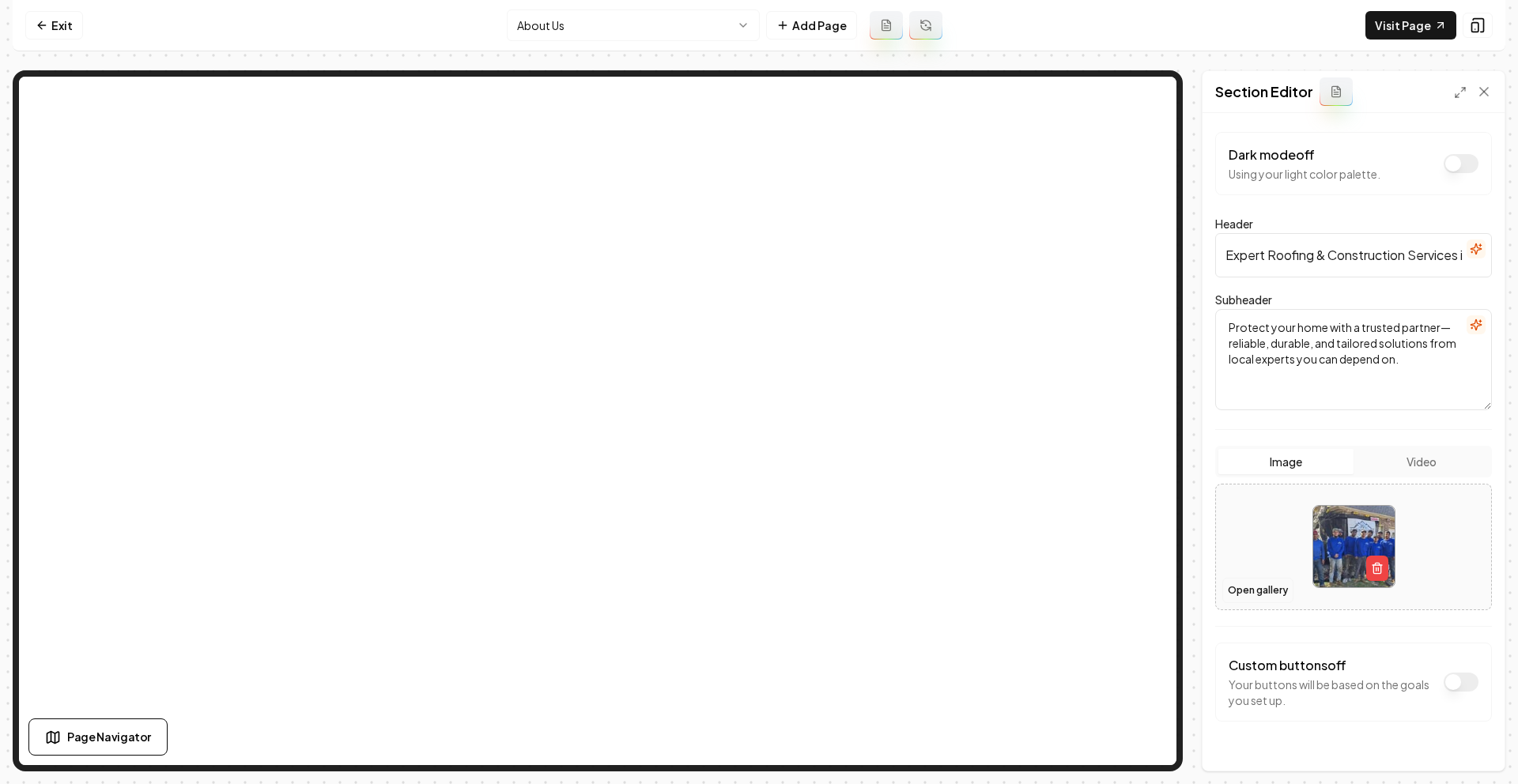
click at [1269, 581] on button "Open gallery" at bounding box center [1258, 591] width 71 height 26
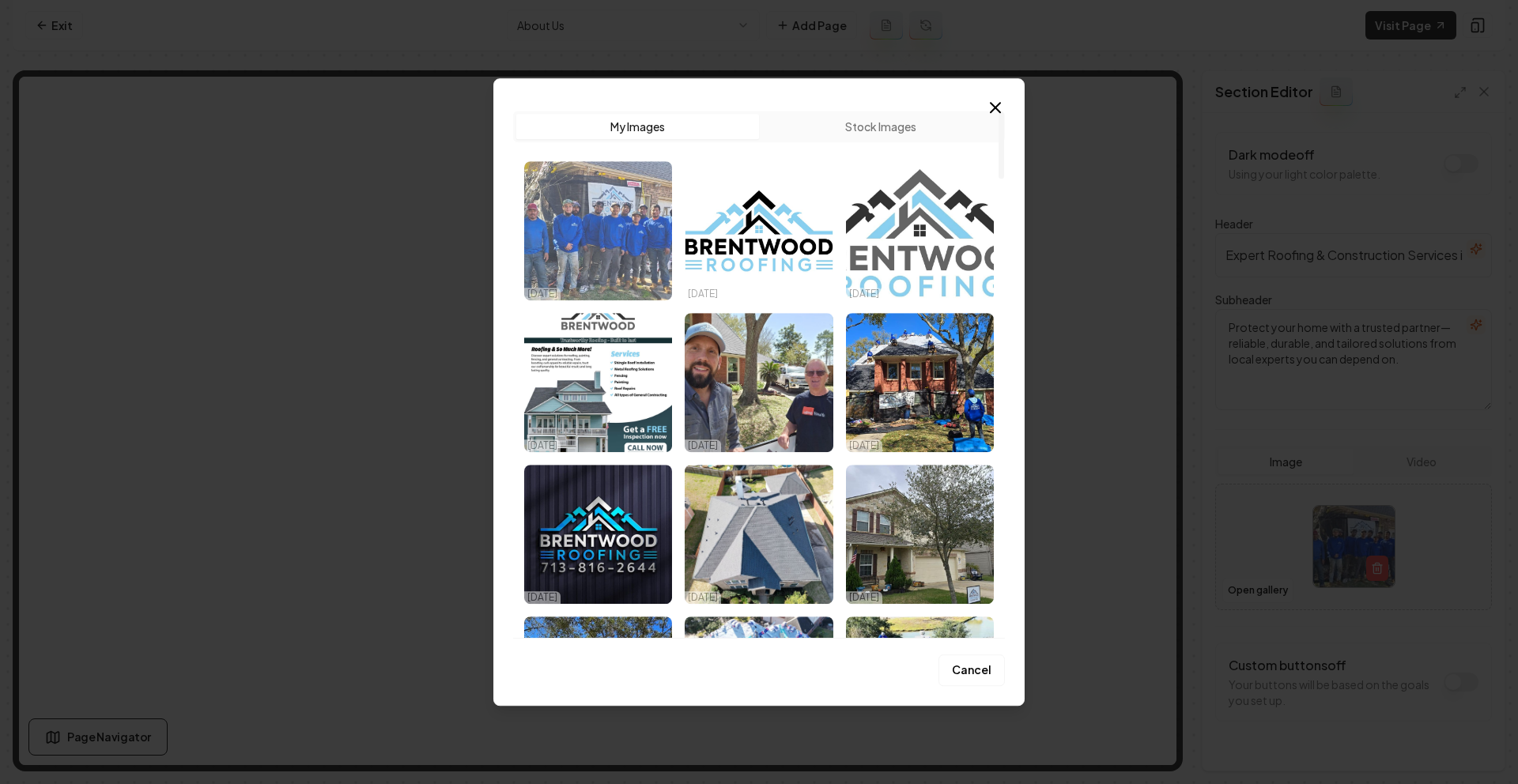
click at [608, 171] on img "Select image image_68dc93a75c7cd75eb89b00a4.jpg" at bounding box center [598, 231] width 148 height 139
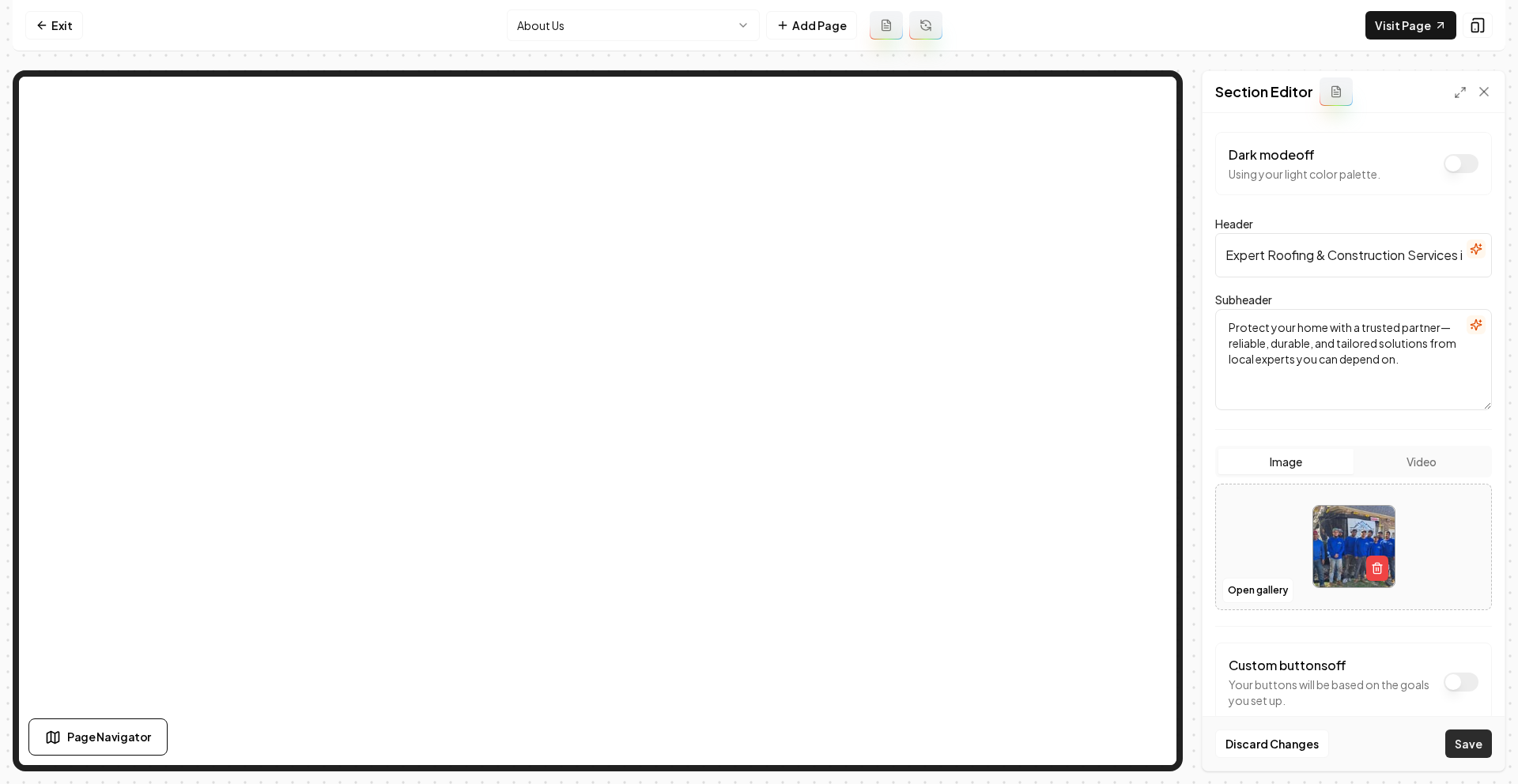
click at [1465, 746] on button "Save" at bounding box center [1468, 743] width 47 height 28
click at [549, 33] on html "Computer Required This feature is only available on a computer. Please switch t…" at bounding box center [759, 392] width 1518 height 784
click at [1416, 459] on button "Video" at bounding box center [1421, 462] width 135 height 26
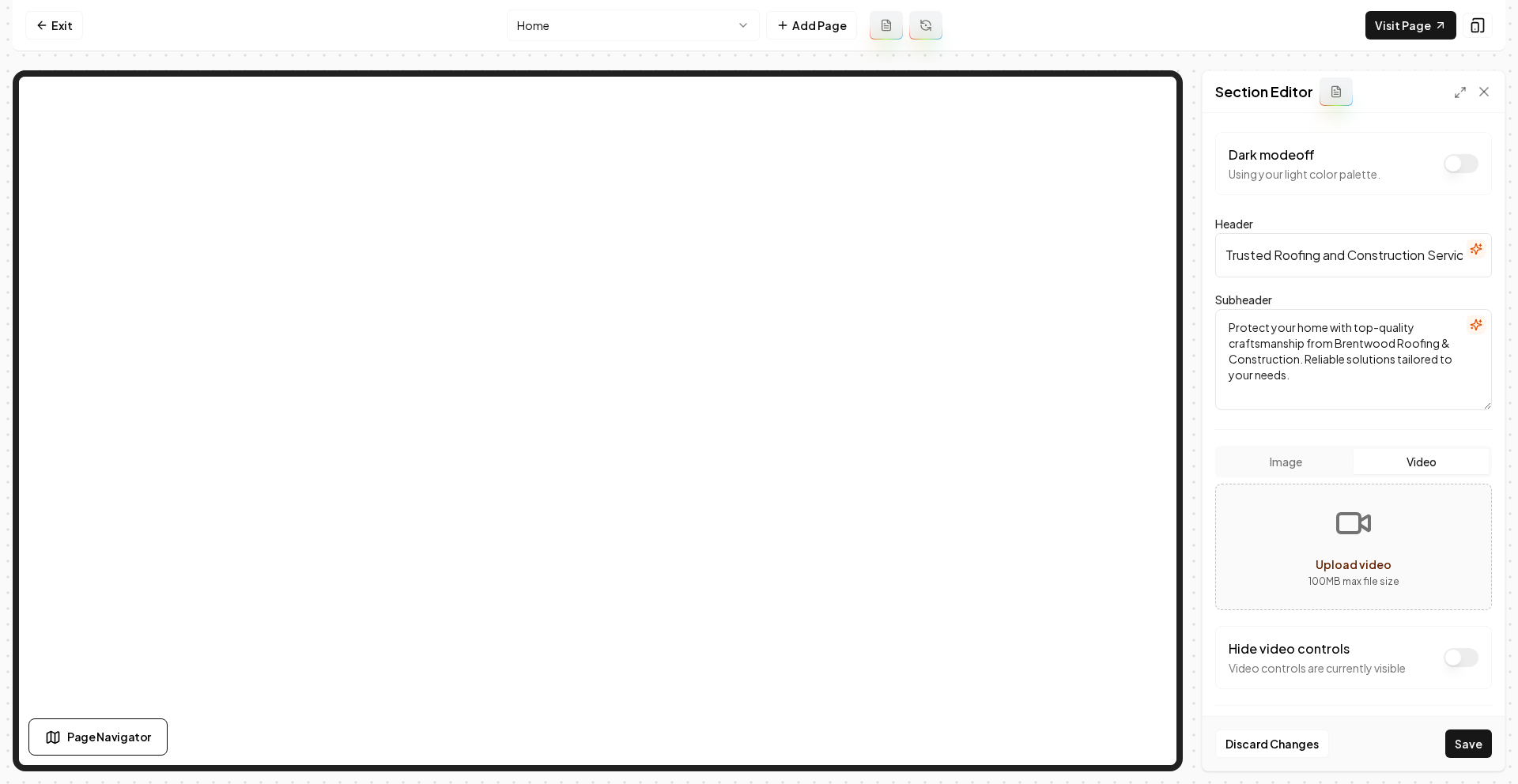
click at [1340, 566] on span "Upload video" at bounding box center [1353, 564] width 76 height 15
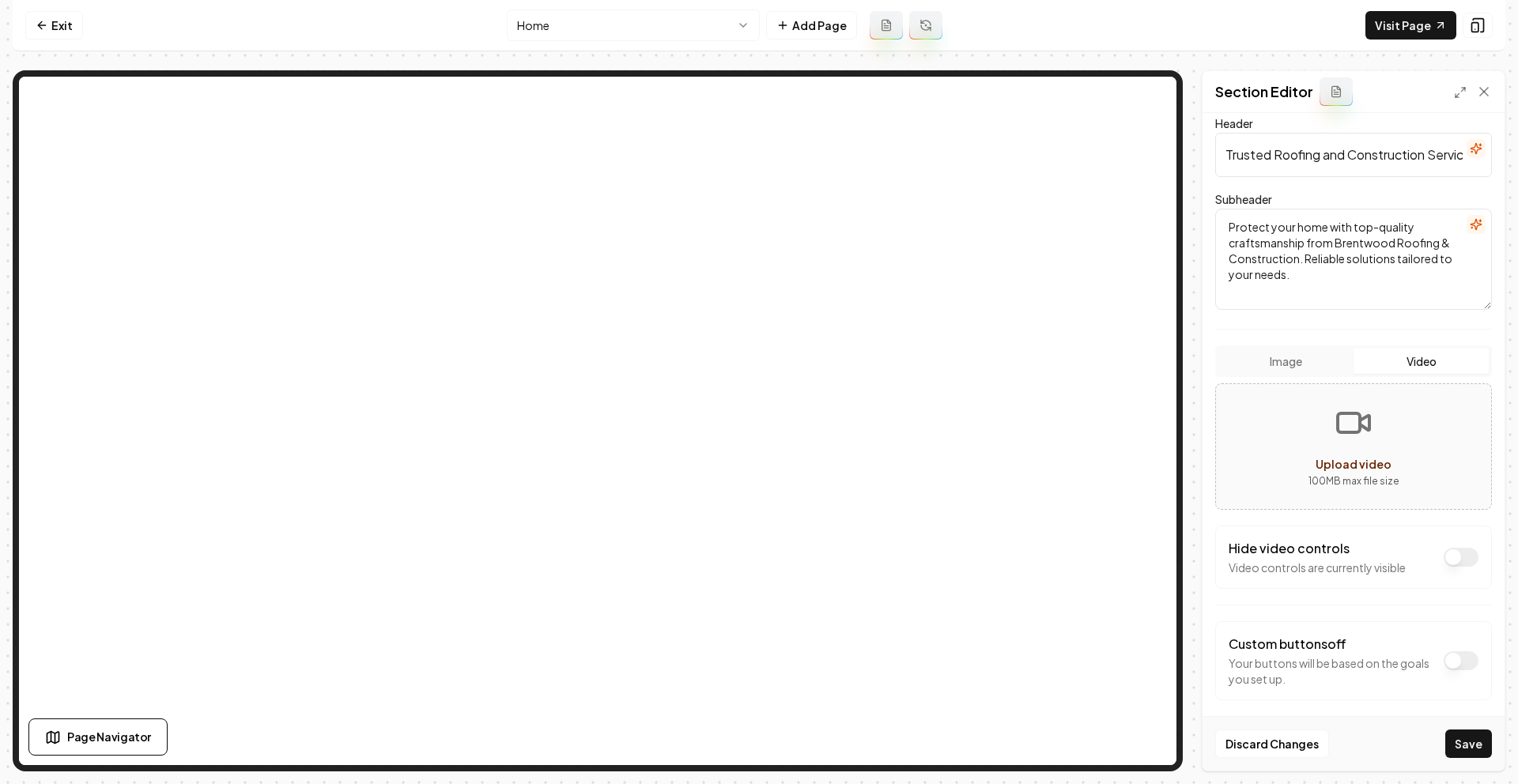
scroll to position [113, 0]
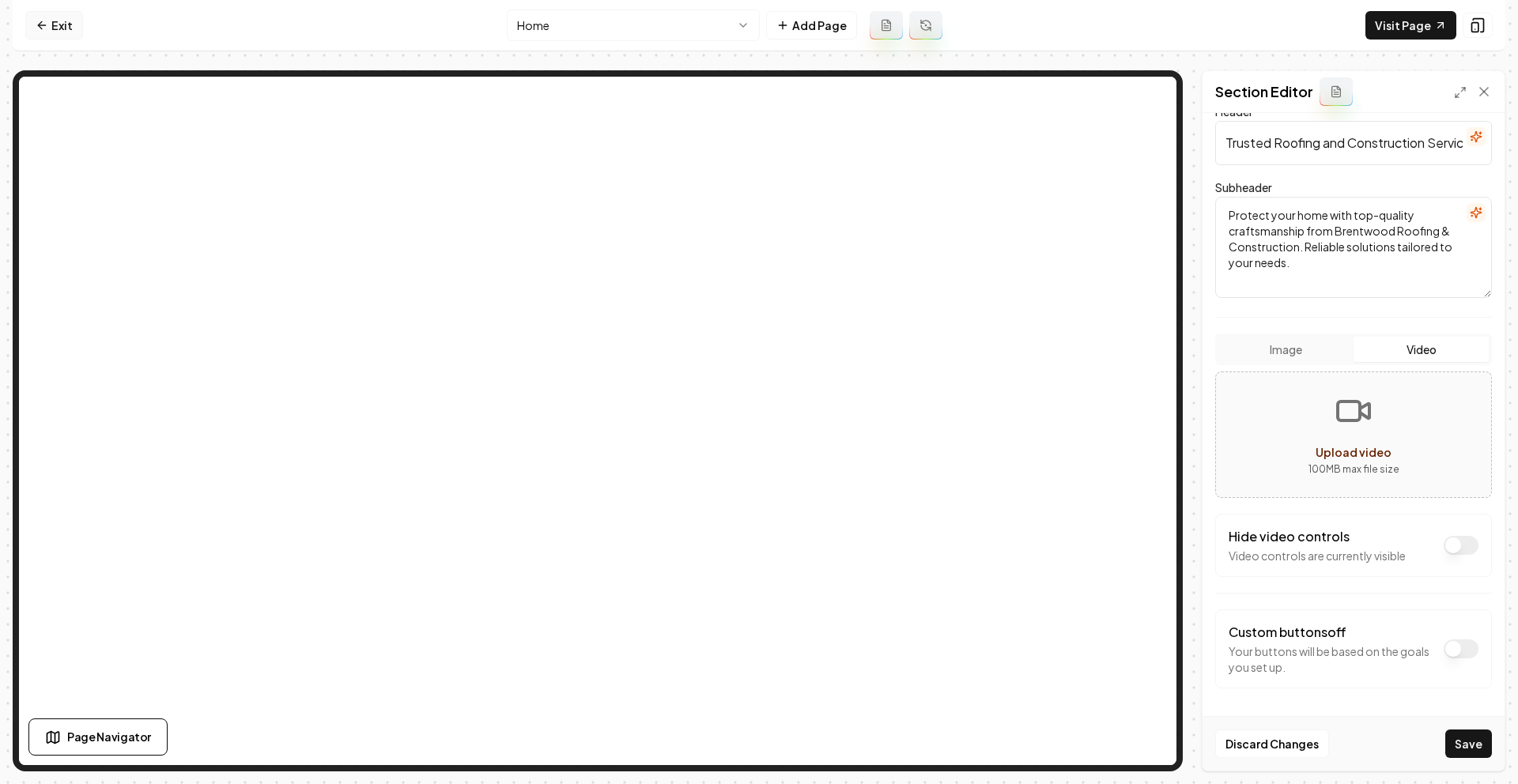
click at [62, 26] on link "Exit" at bounding box center [54, 25] width 58 height 28
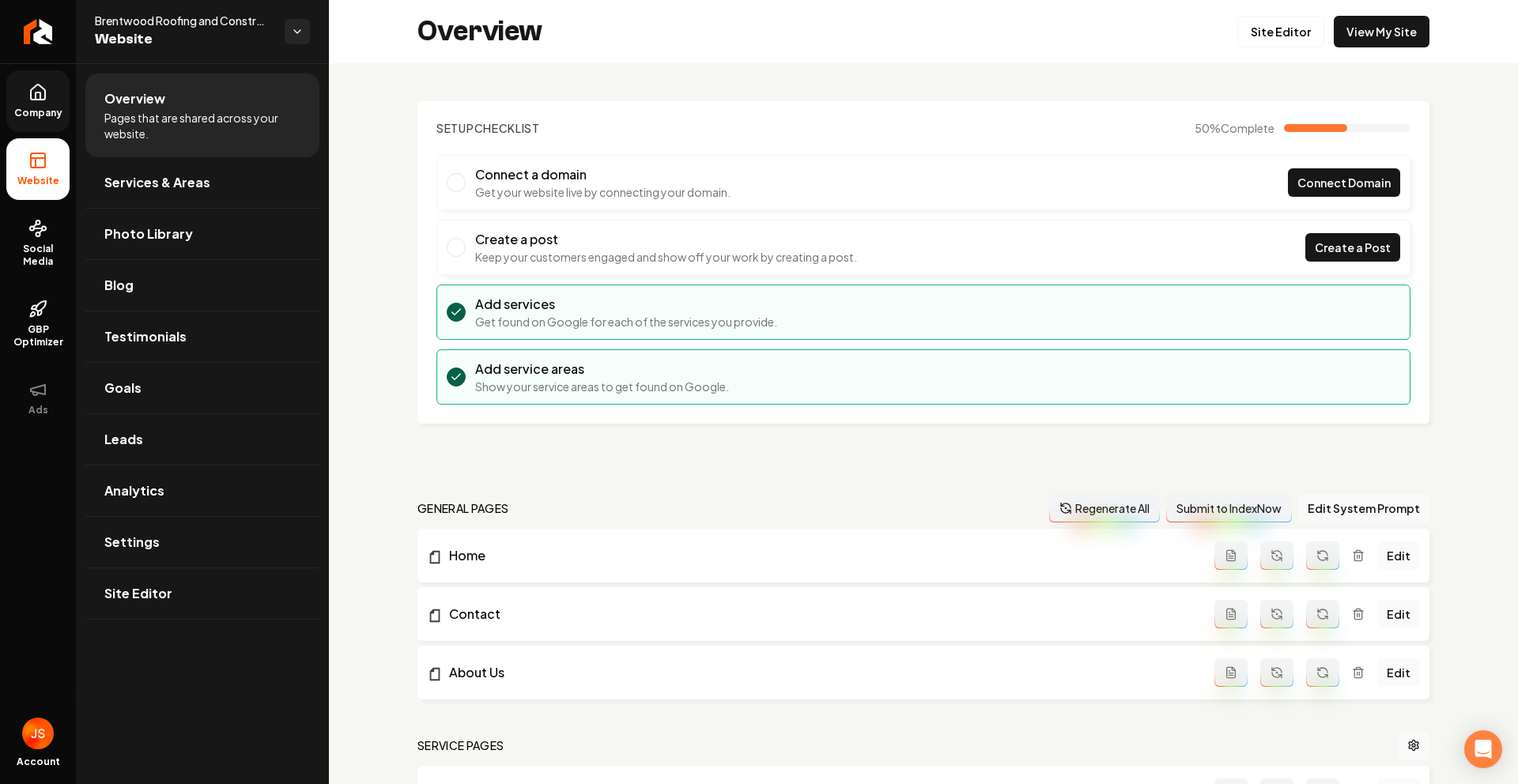
click at [52, 97] on link "Company" at bounding box center [38, 101] width 63 height 61
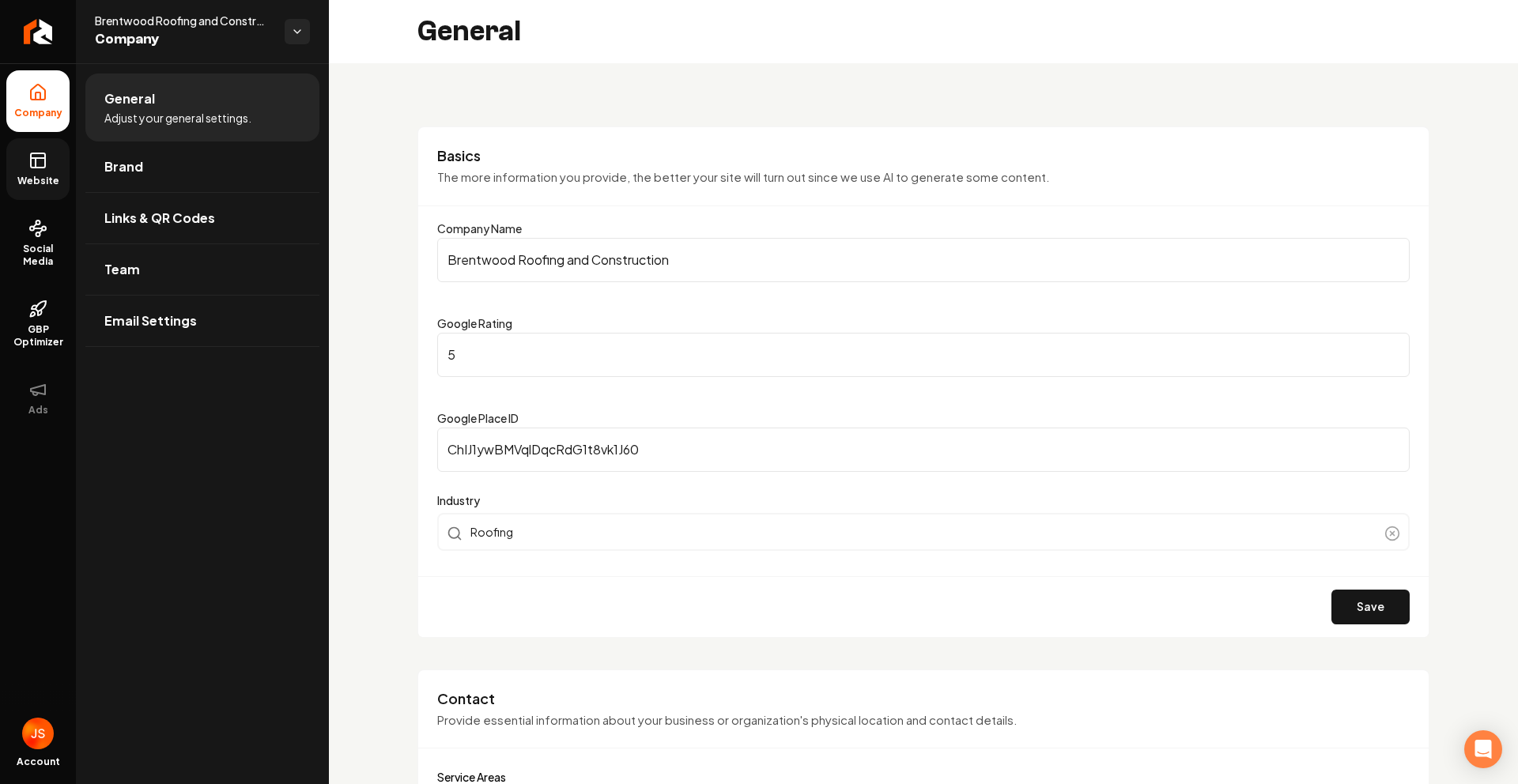
click at [39, 183] on span "Website" at bounding box center [38, 181] width 55 height 13
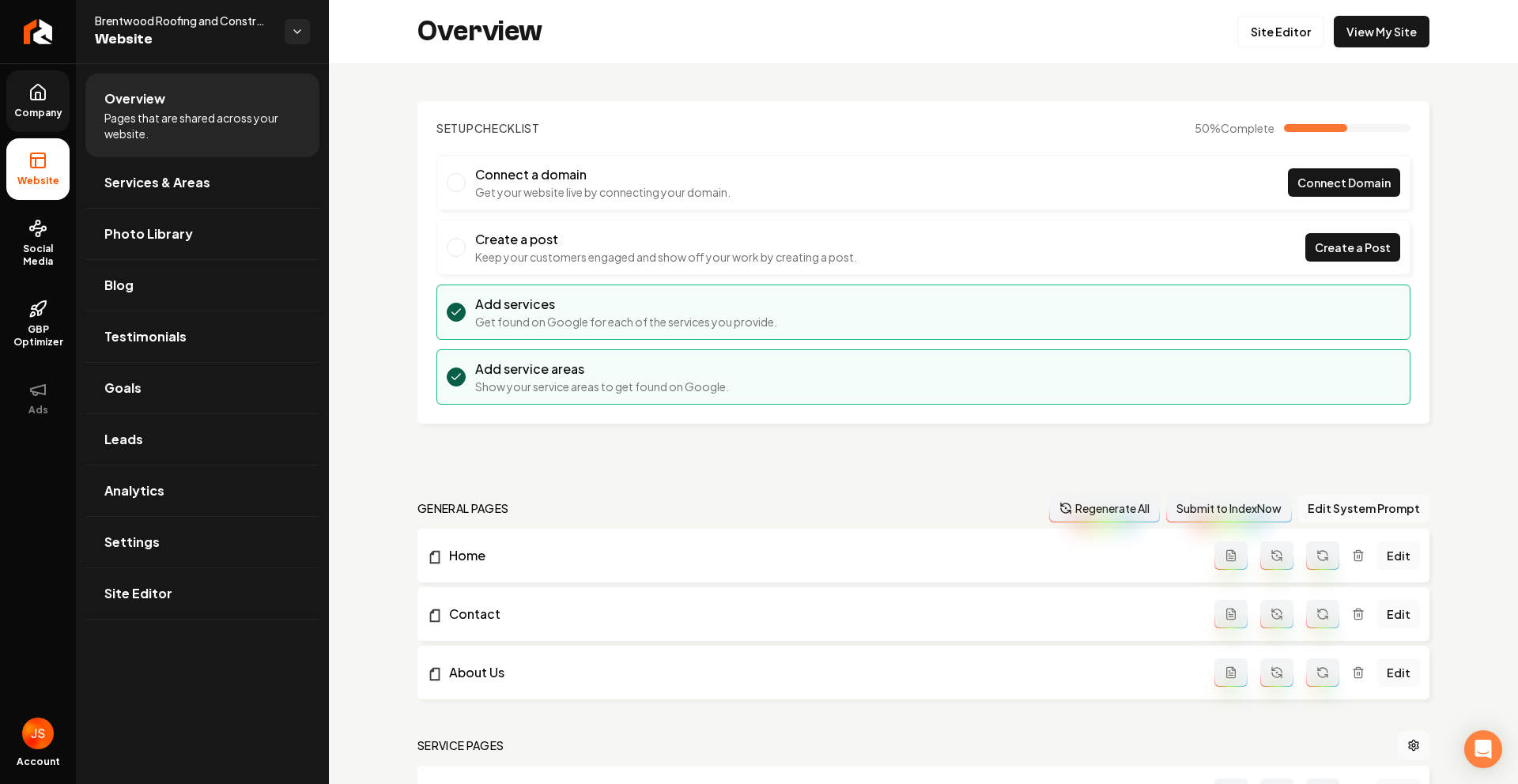
click at [16, 89] on link "Company" at bounding box center [38, 101] width 63 height 61
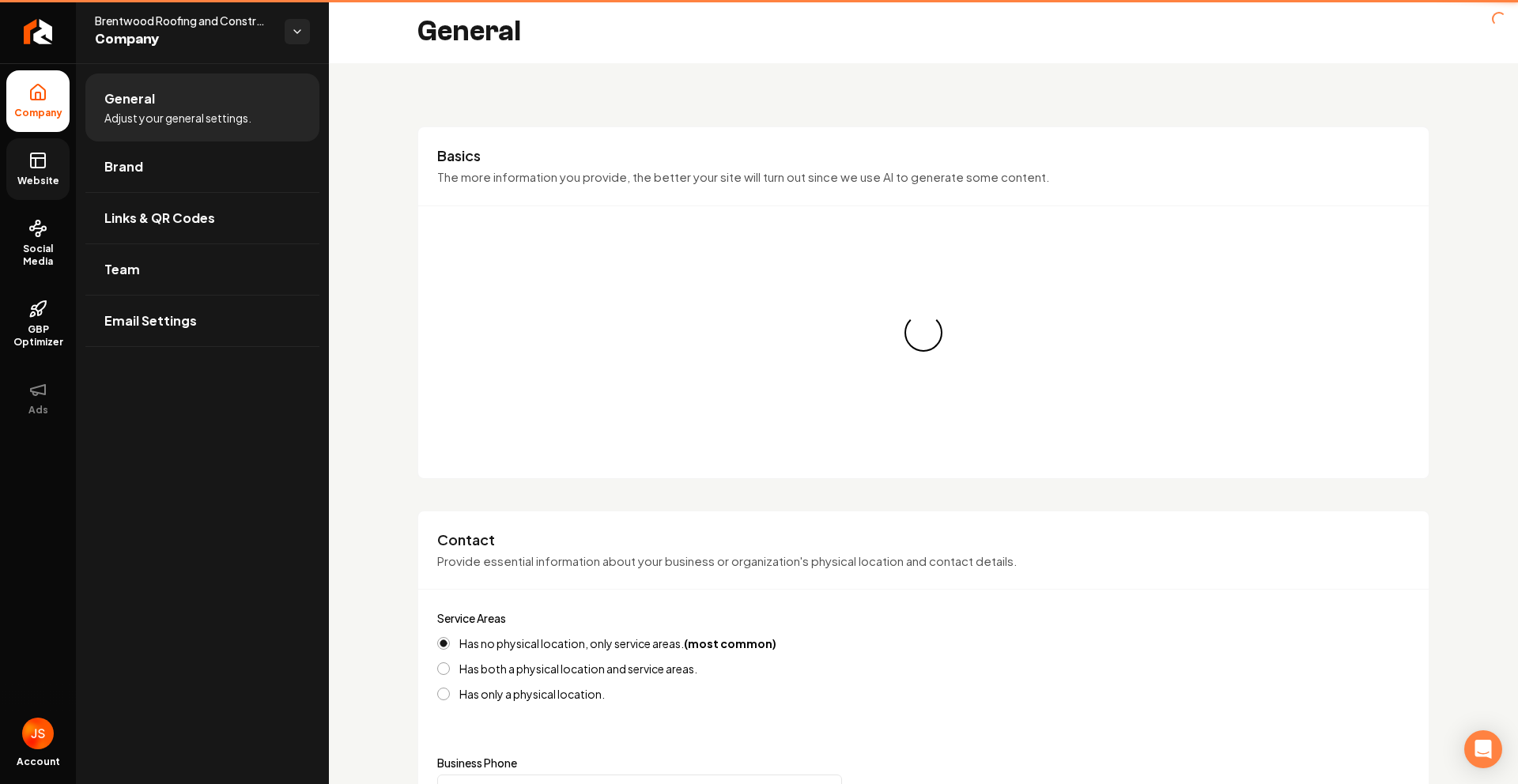
click at [17, 134] on ul "Company Website Social Media GBP Optimizer Ads" at bounding box center [38, 249] width 76 height 372
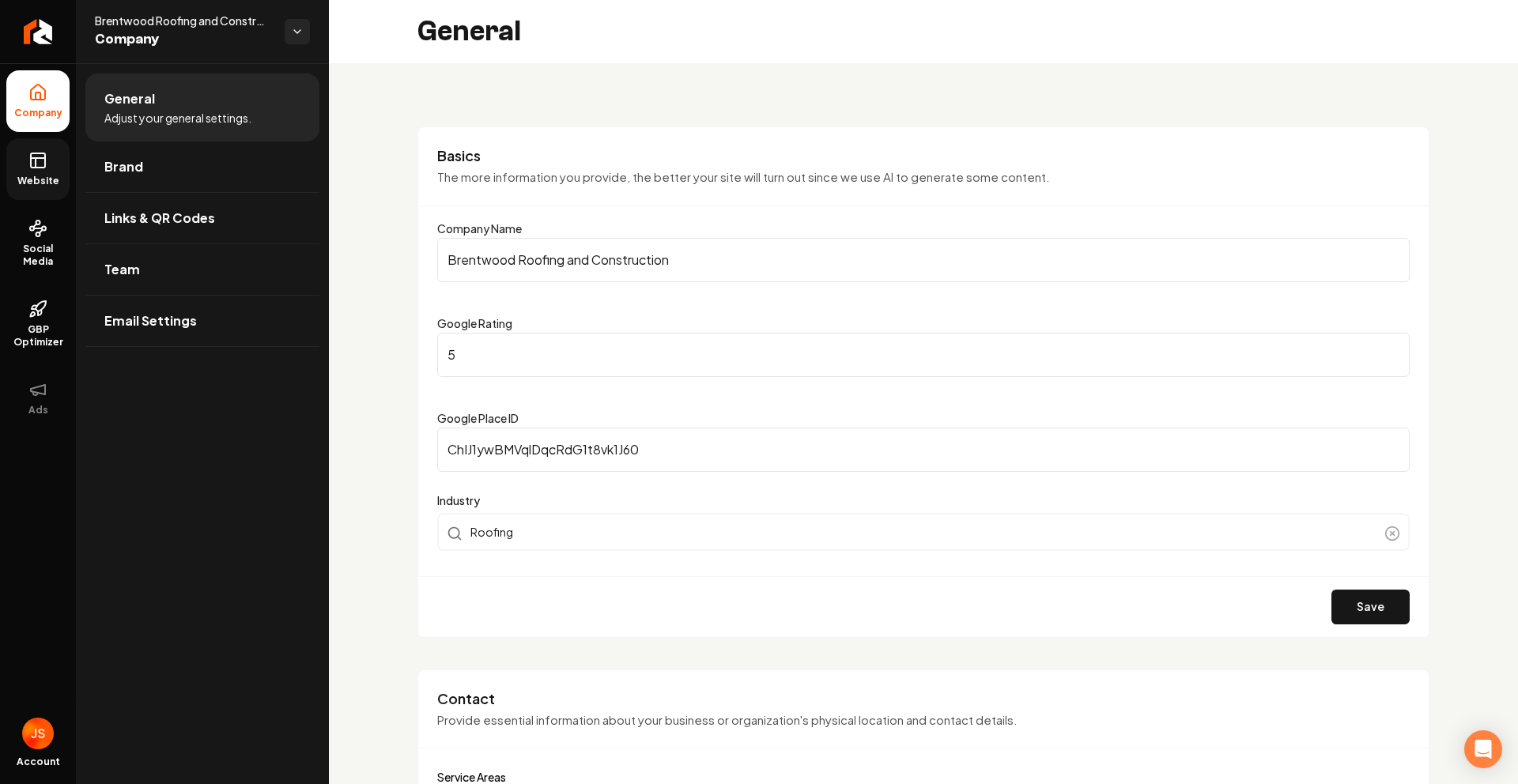
click at [39, 166] on rect at bounding box center [38, 161] width 15 height 15
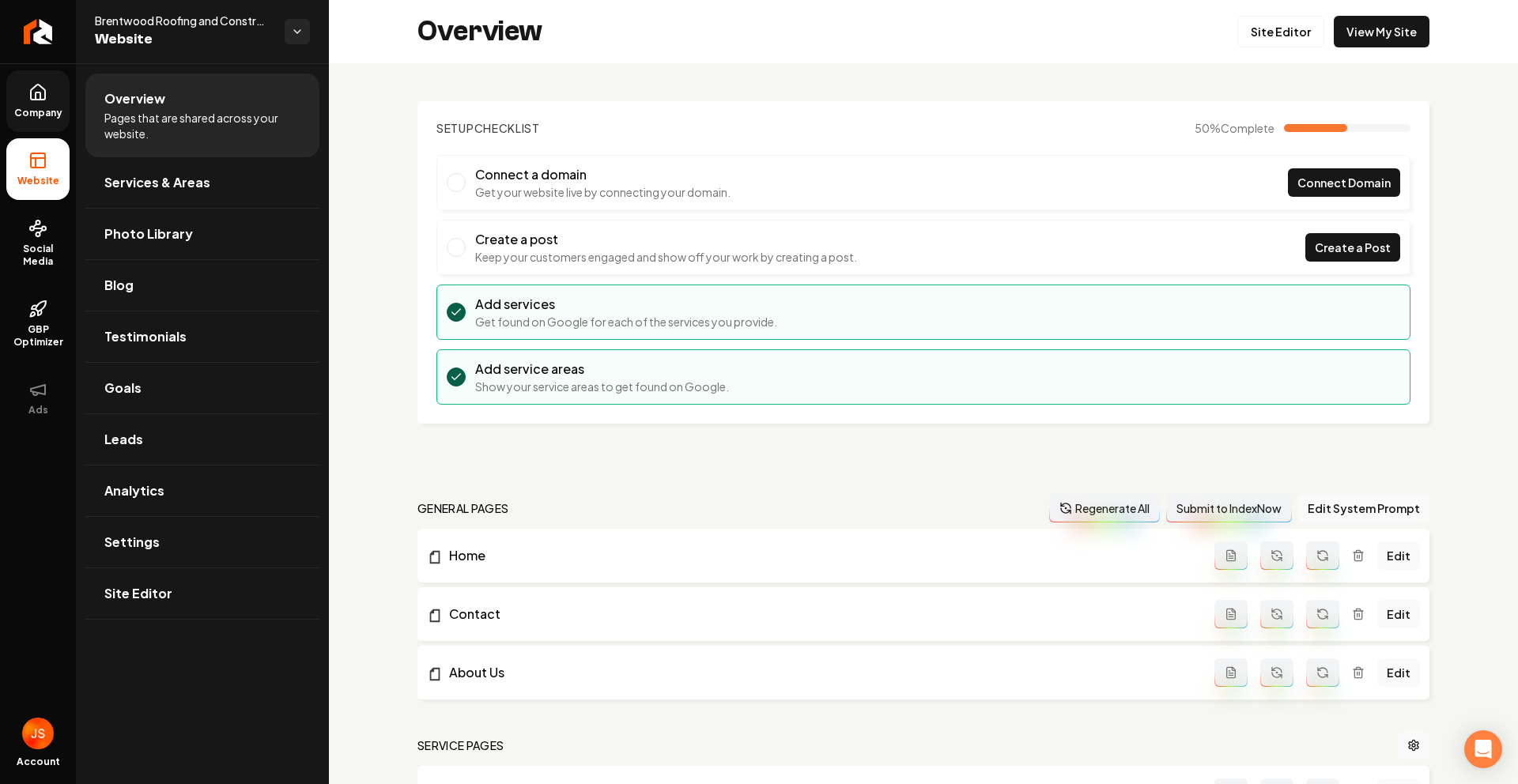
click at [59, 99] on link "Company" at bounding box center [38, 101] width 63 height 61
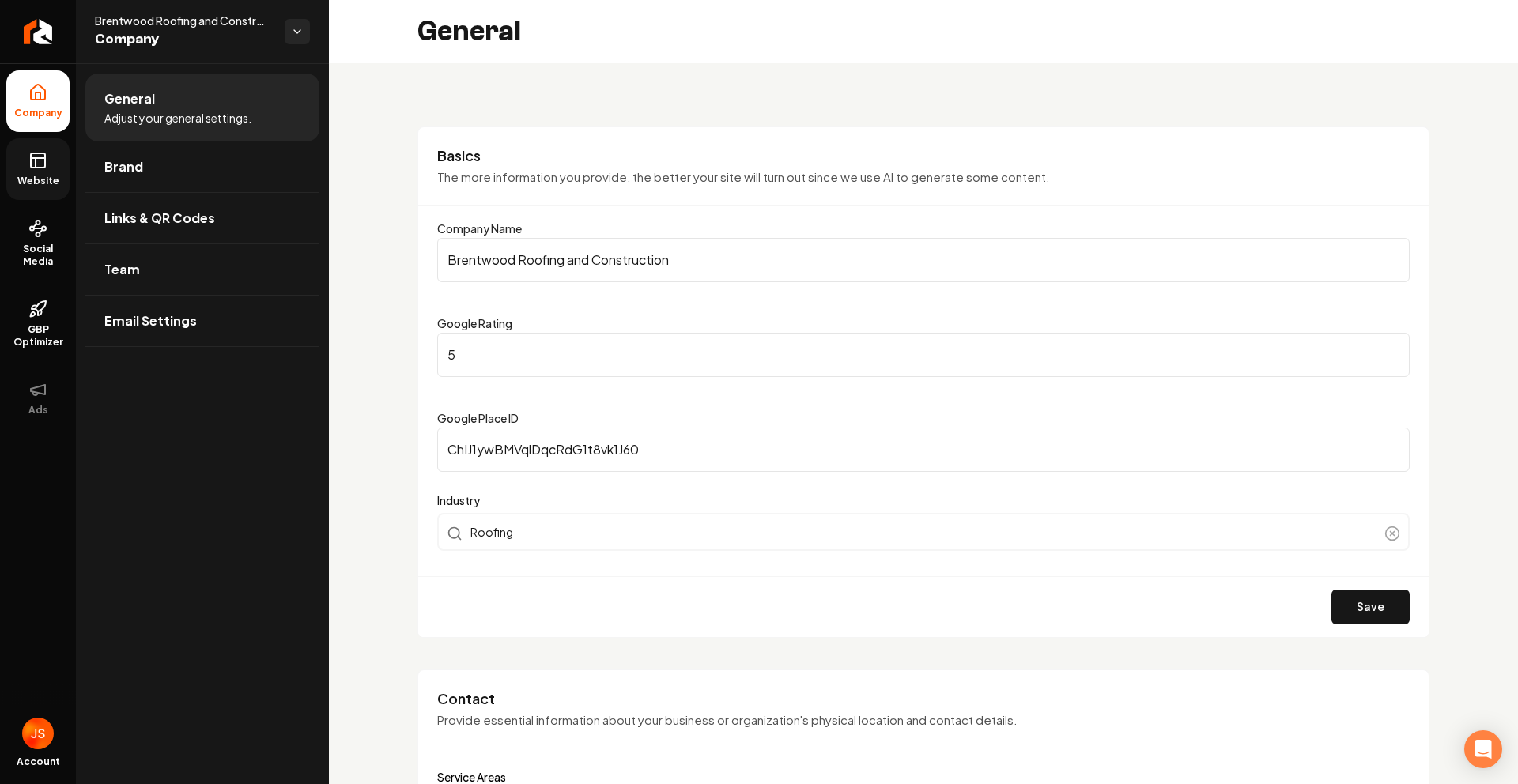
click at [44, 163] on icon at bounding box center [38, 160] width 19 height 19
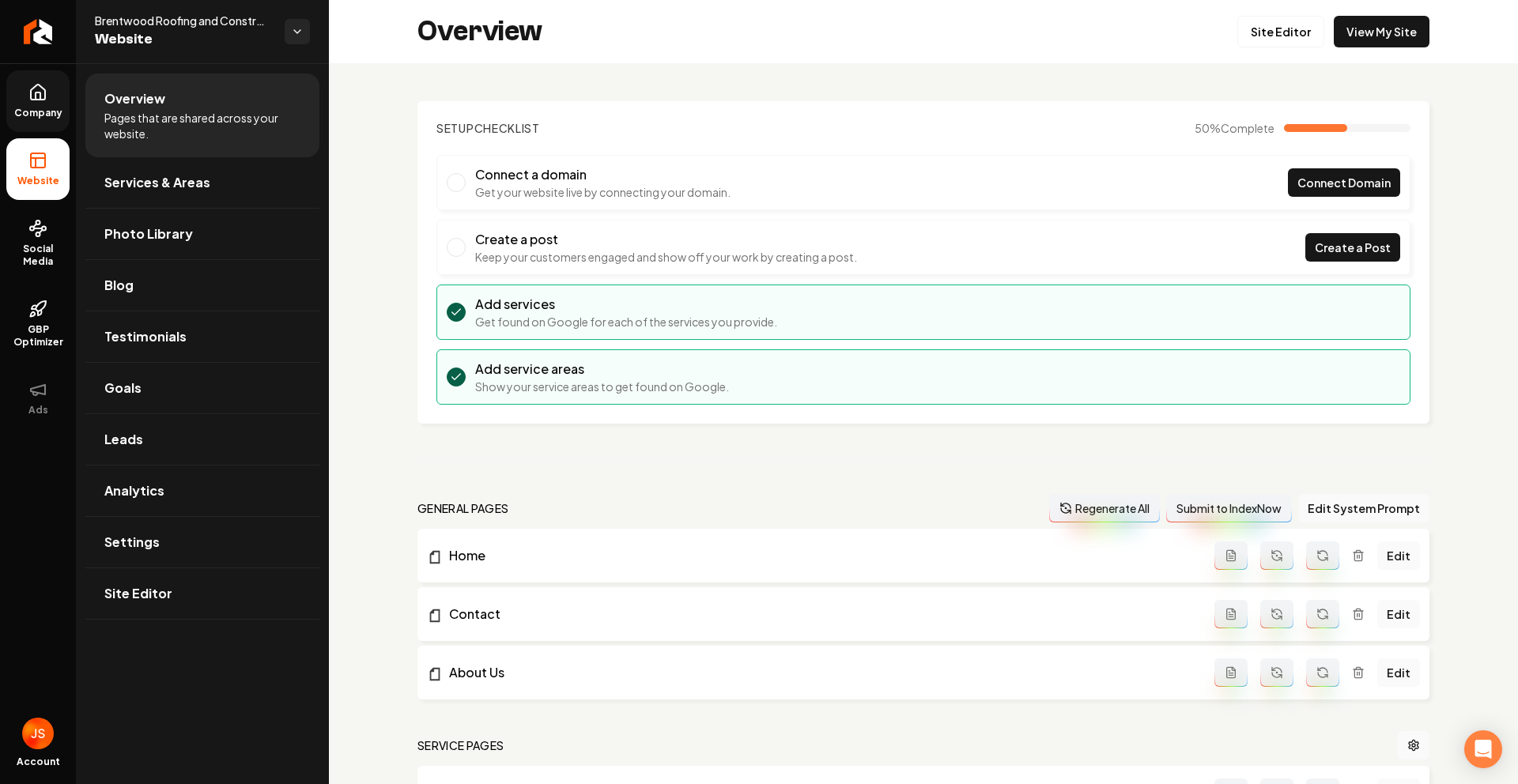
click at [42, 119] on link "Company" at bounding box center [38, 101] width 63 height 61
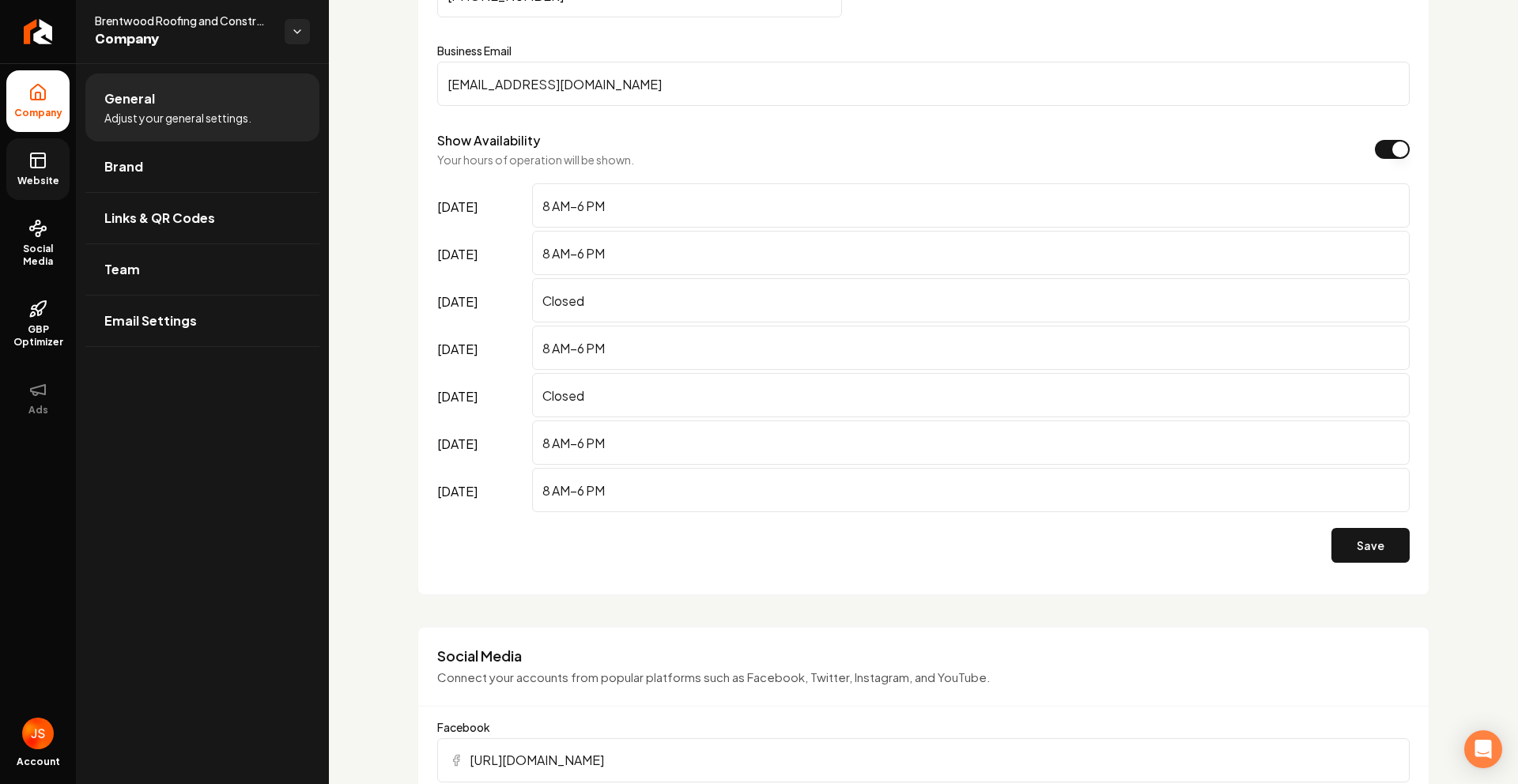
click at [25, 167] on link "Website" at bounding box center [38, 168] width 63 height 61
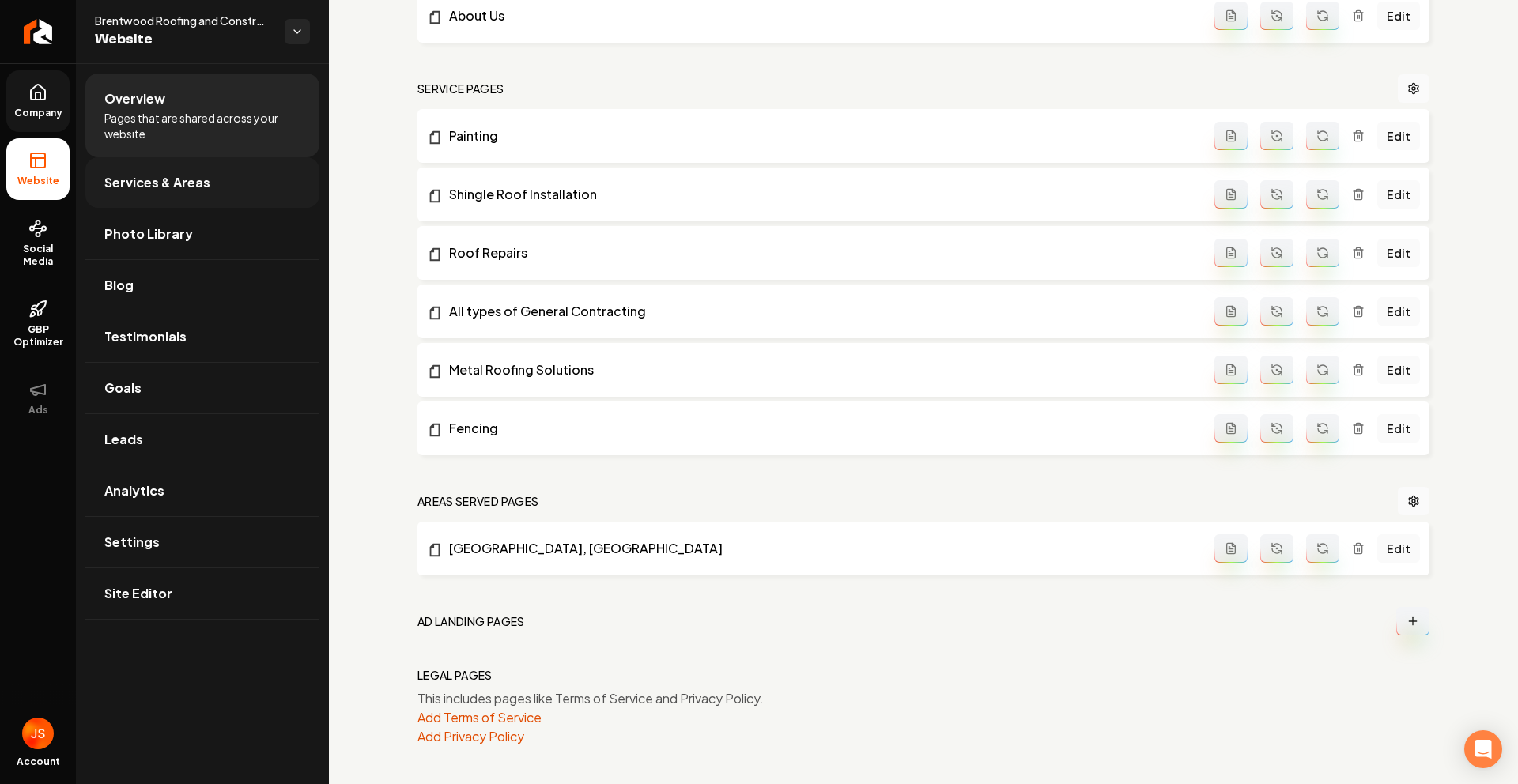
click at [125, 183] on span "Services & Areas" at bounding box center [157, 182] width 106 height 19
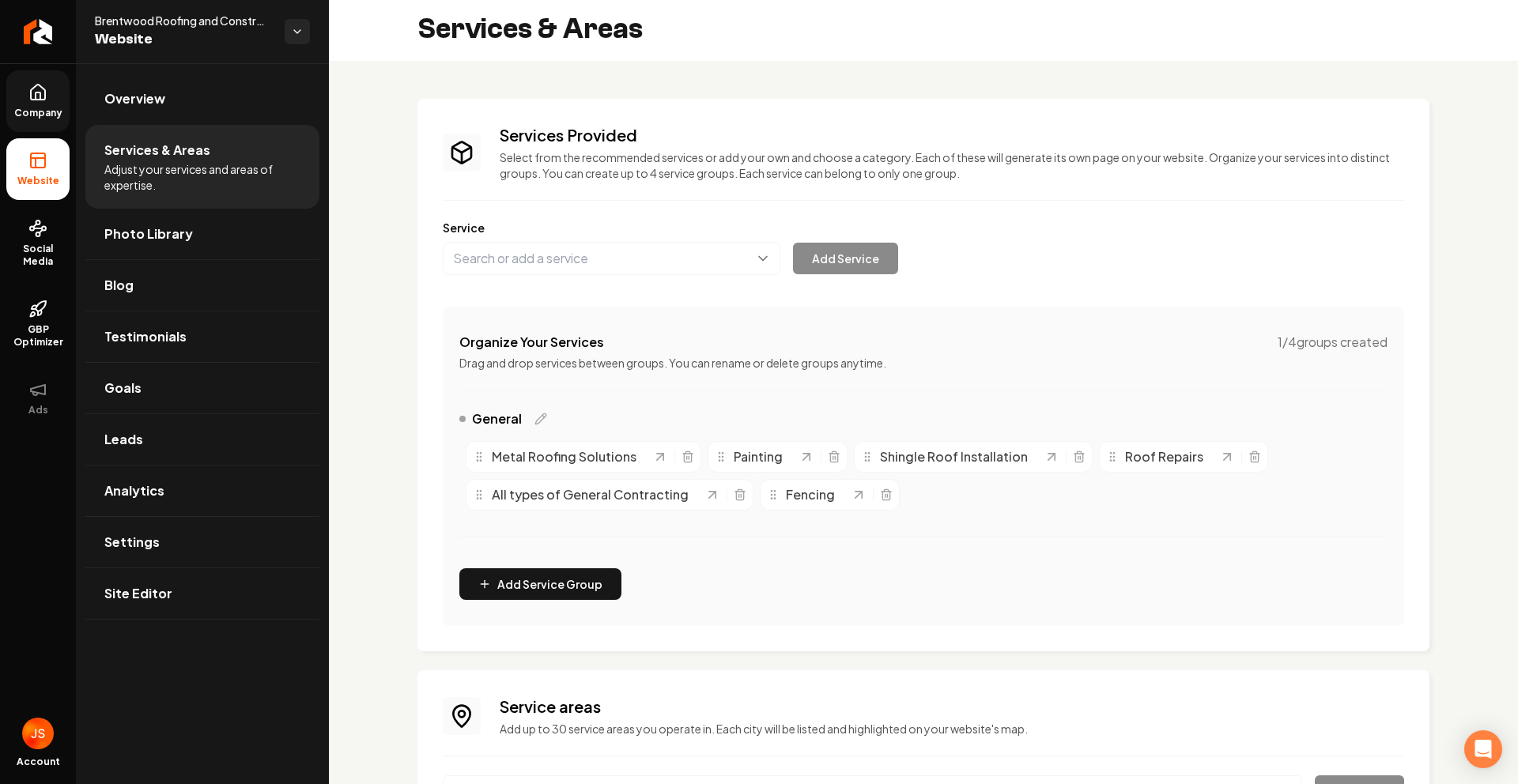
scroll to position [3, 0]
click at [579, 262] on button "Main content area" at bounding box center [611, 258] width 338 height 33
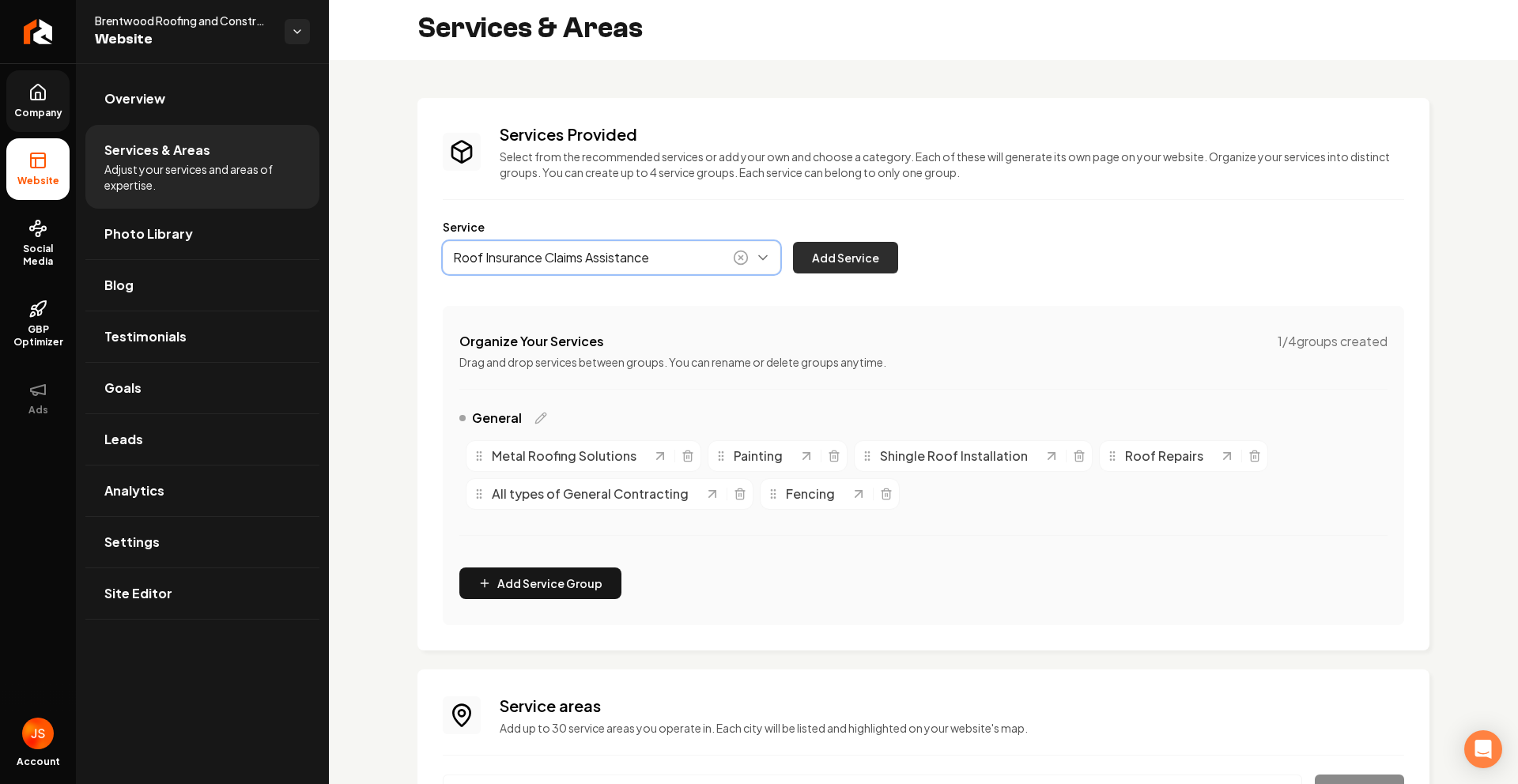
type input "Roof Insurance Claims Assistance"
click at [856, 265] on button "Add Service" at bounding box center [845, 257] width 105 height 32
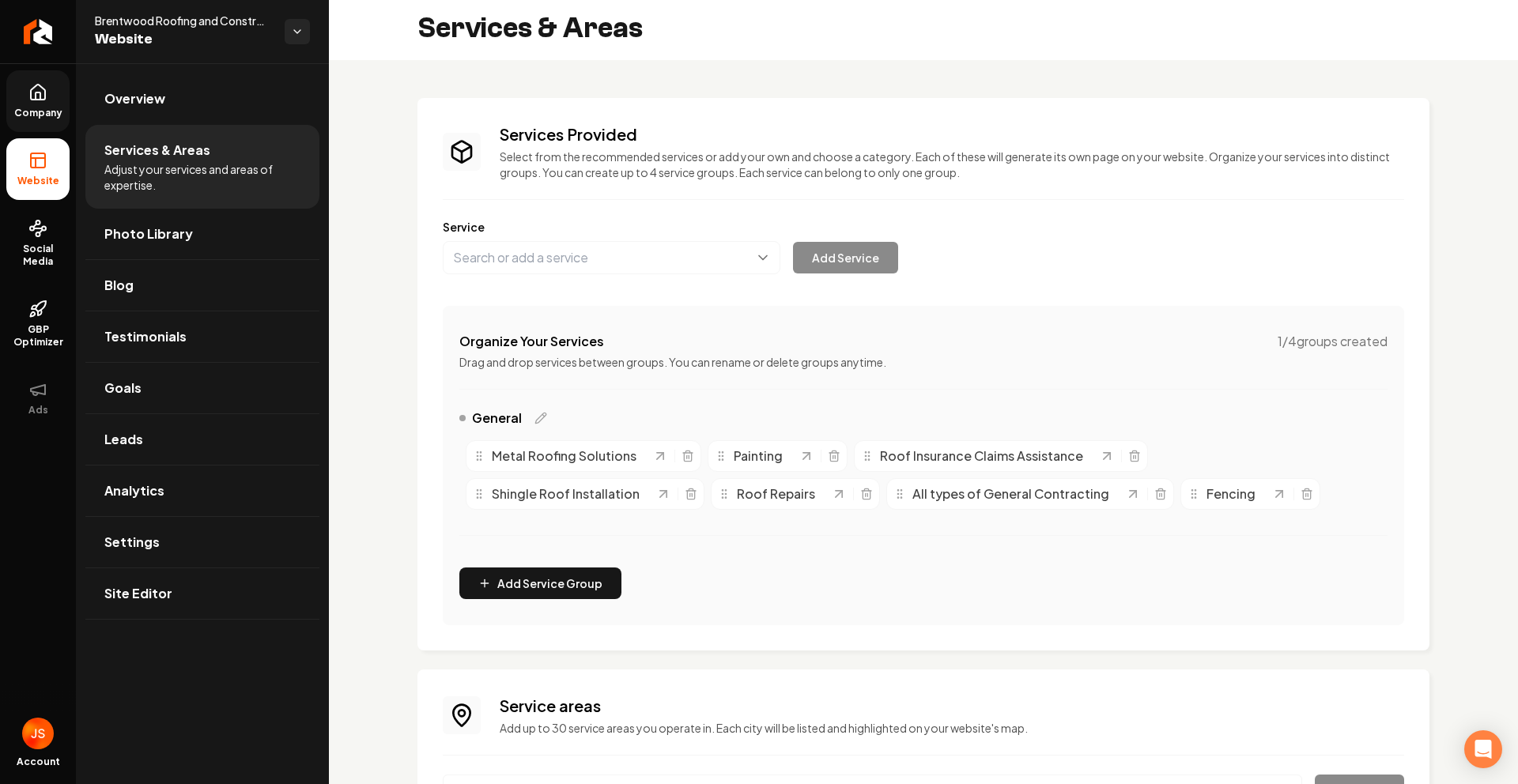
click at [34, 113] on span "Company" at bounding box center [38, 113] width 61 height 13
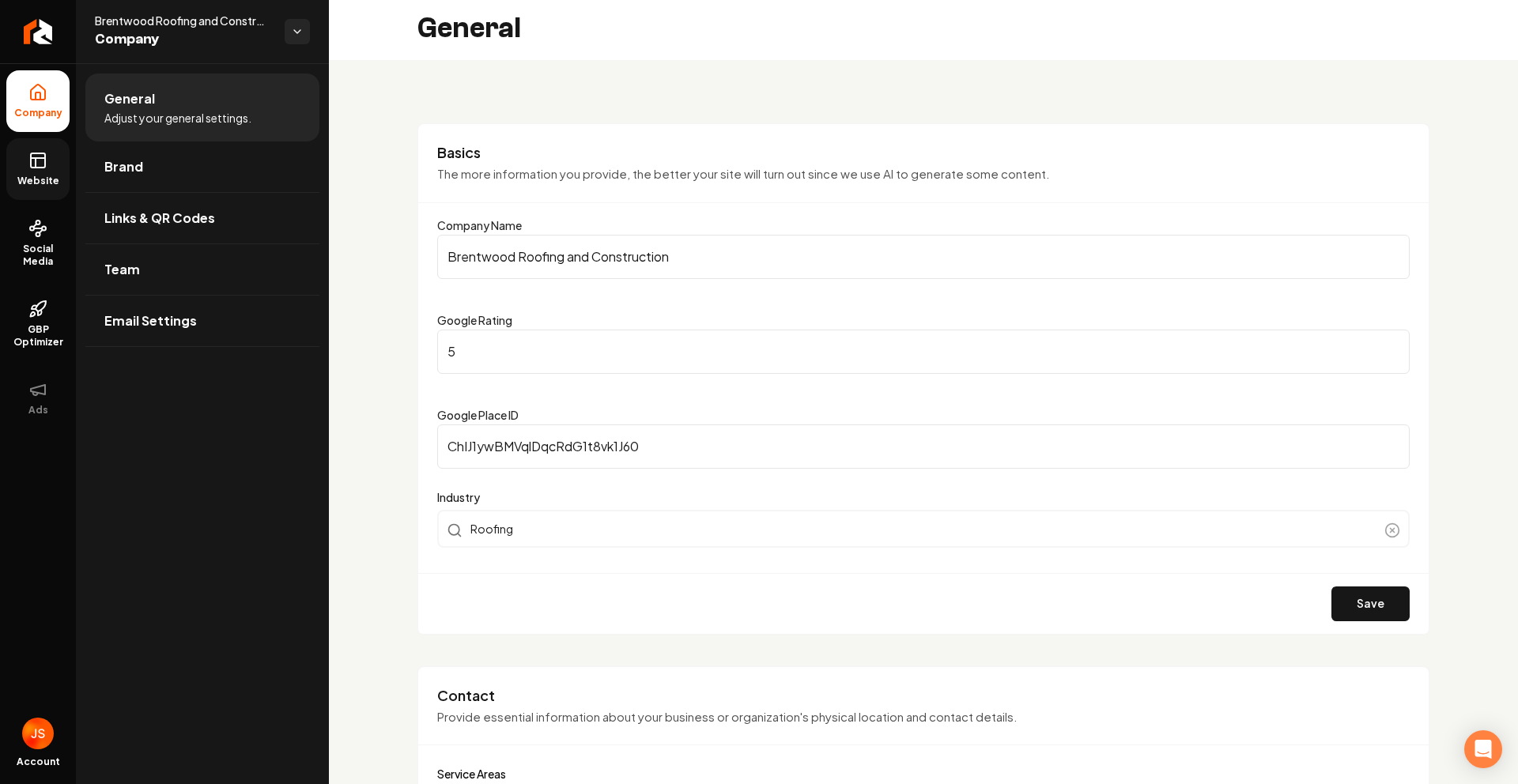
click at [28, 159] on icon at bounding box center [38, 160] width 19 height 19
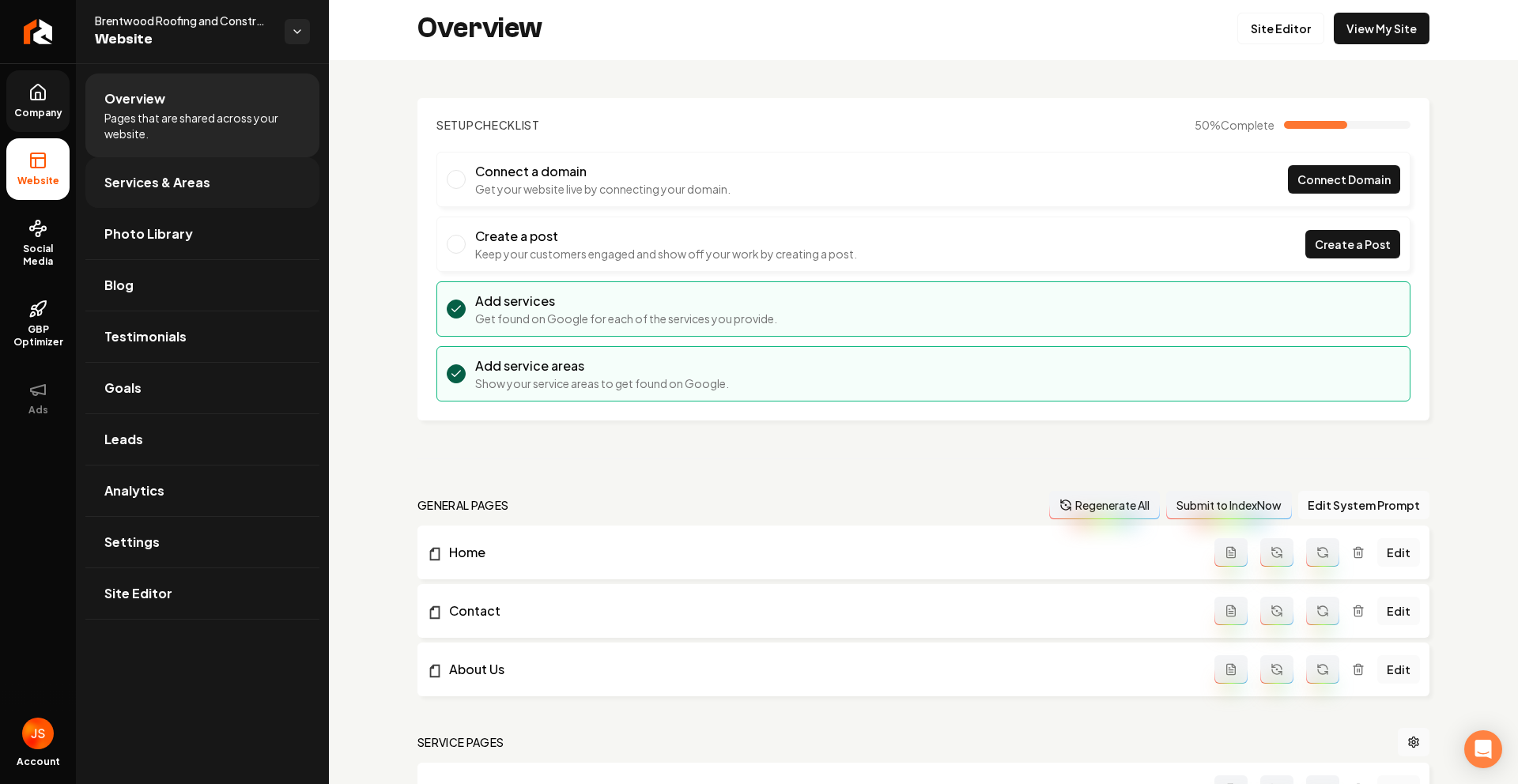
click at [143, 188] on span "Services & Areas" at bounding box center [157, 182] width 106 height 19
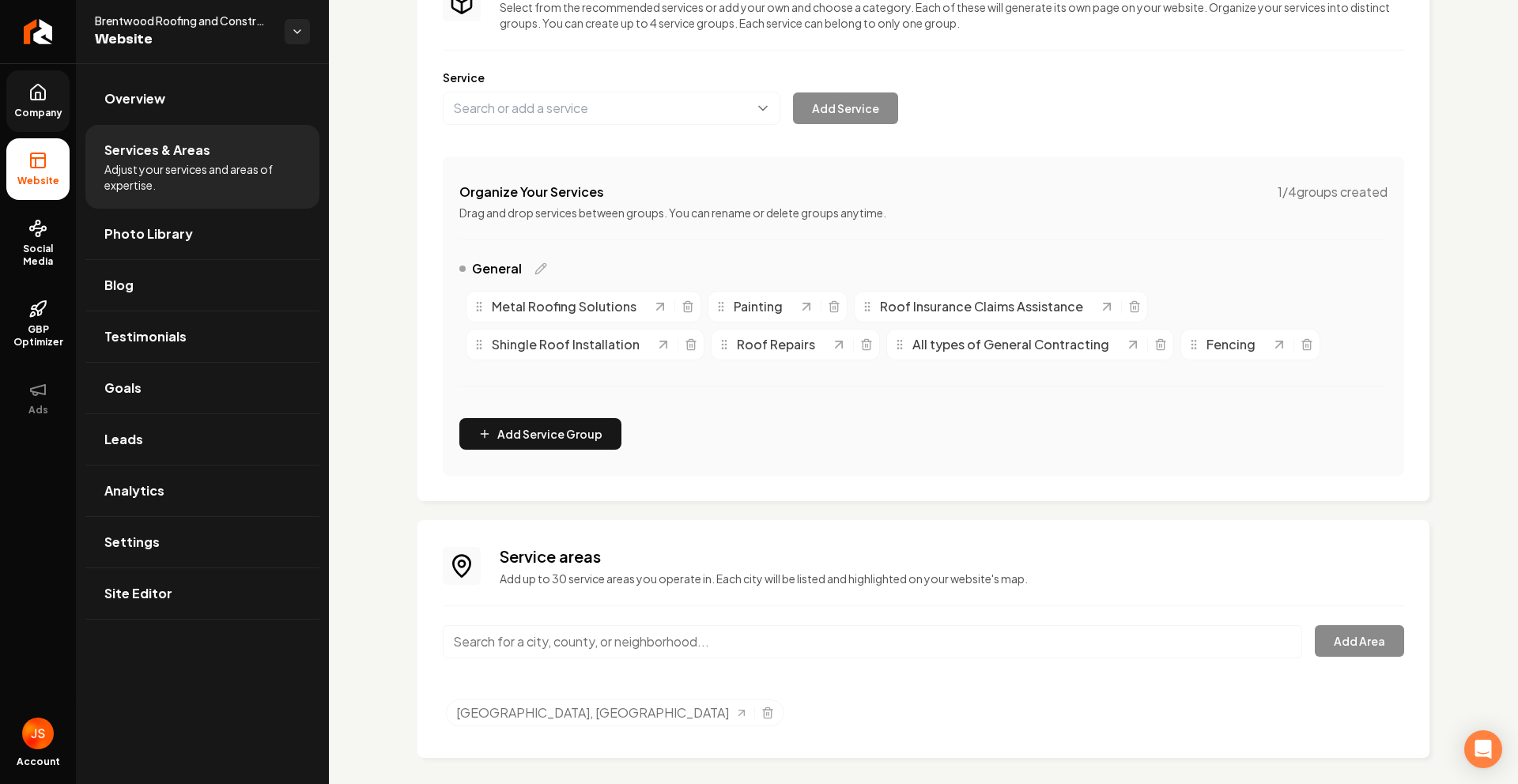
scroll to position [165, 0]
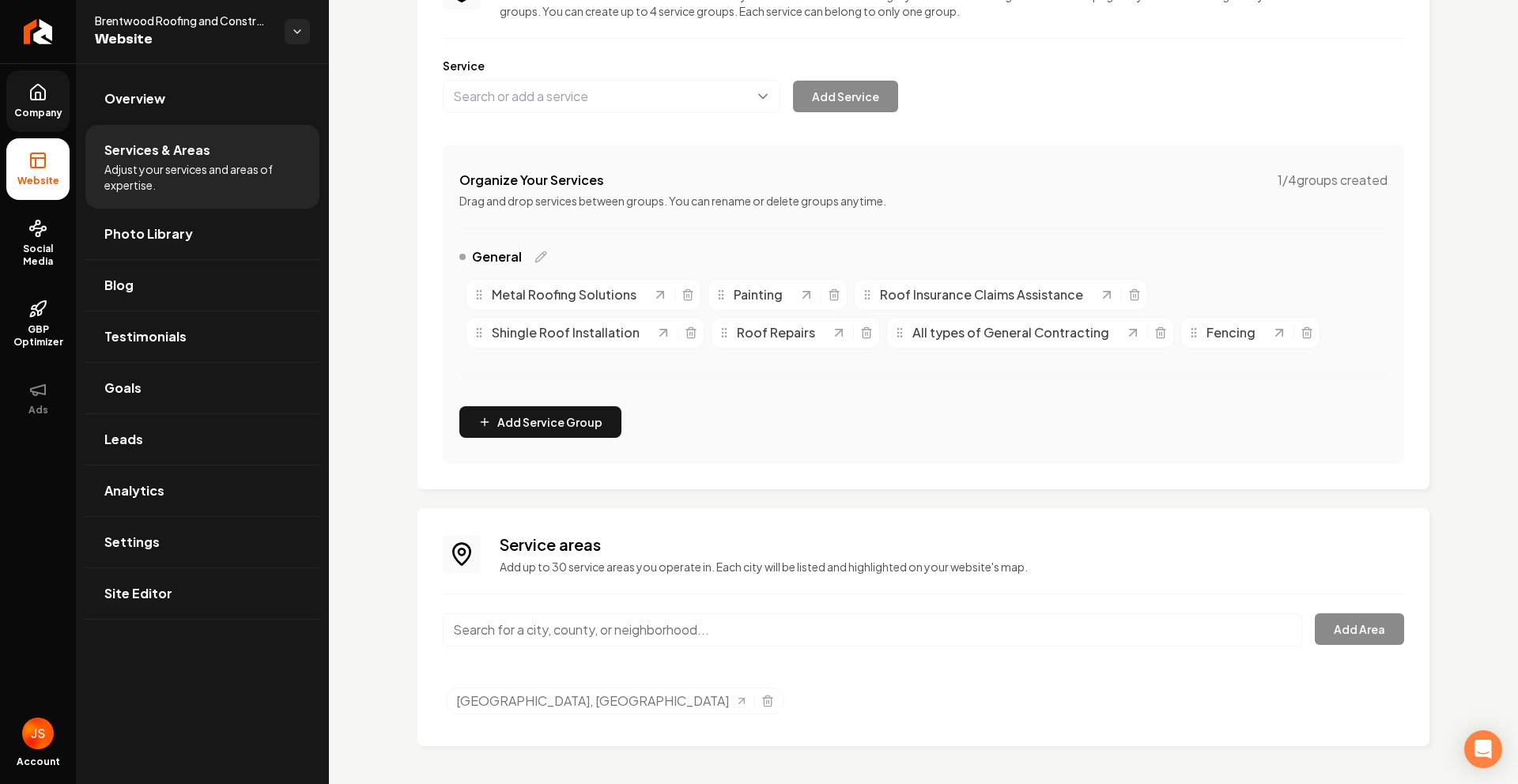
drag, startPoint x: 1031, startPoint y: 390, endPoint x: 1067, endPoint y: 335, distance: 65.7
click at [1031, 388] on div "General Metal Roofing Solutions Painting Roof Insurance Claims Assistance Shing…" at bounding box center [923, 320] width 928 height 146
click at [1133, 295] on icon "Main content area" at bounding box center [1135, 295] width 13 height 13
click at [21, 108] on span "Company" at bounding box center [38, 113] width 61 height 13
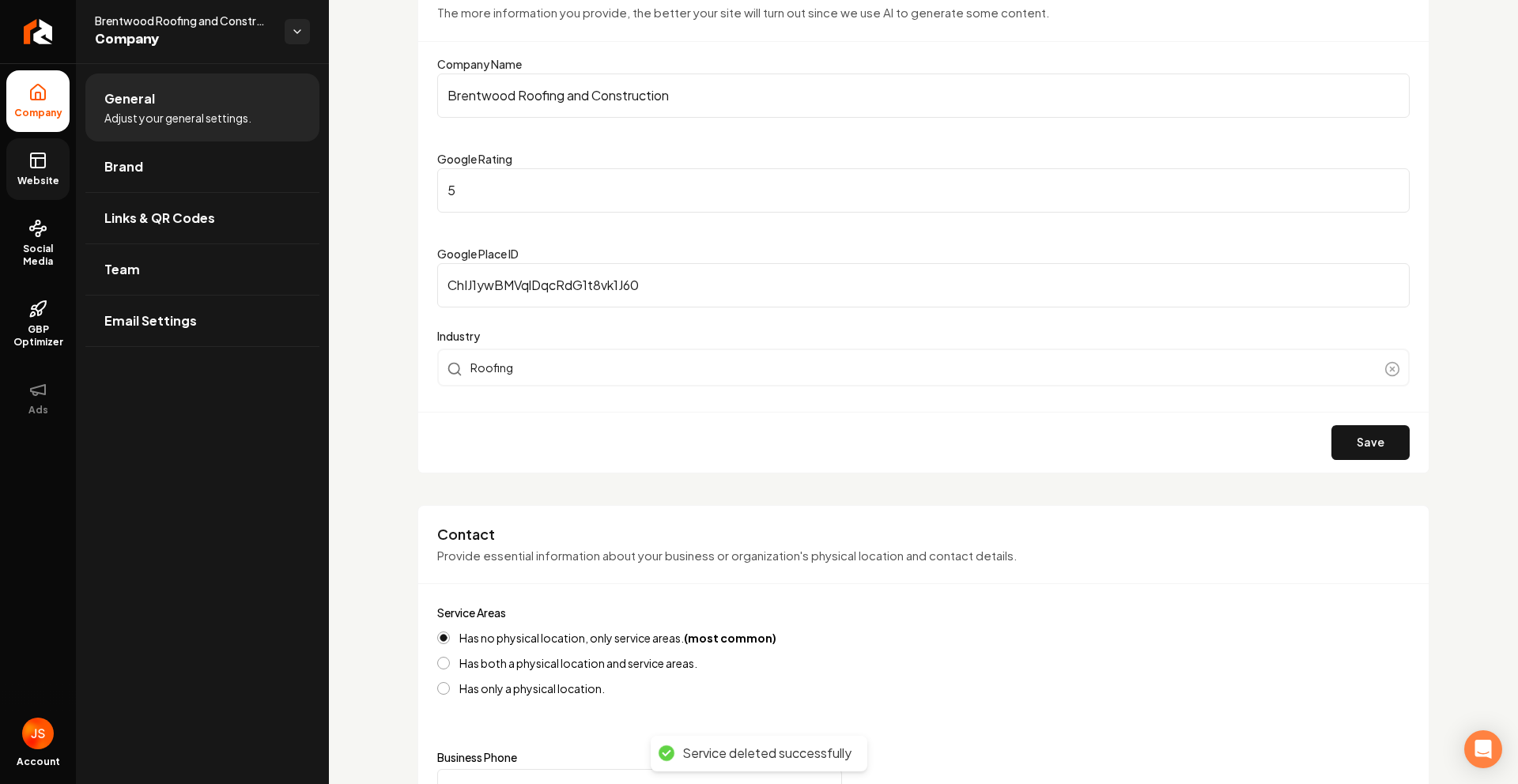
click at [15, 159] on link "Website" at bounding box center [38, 168] width 63 height 61
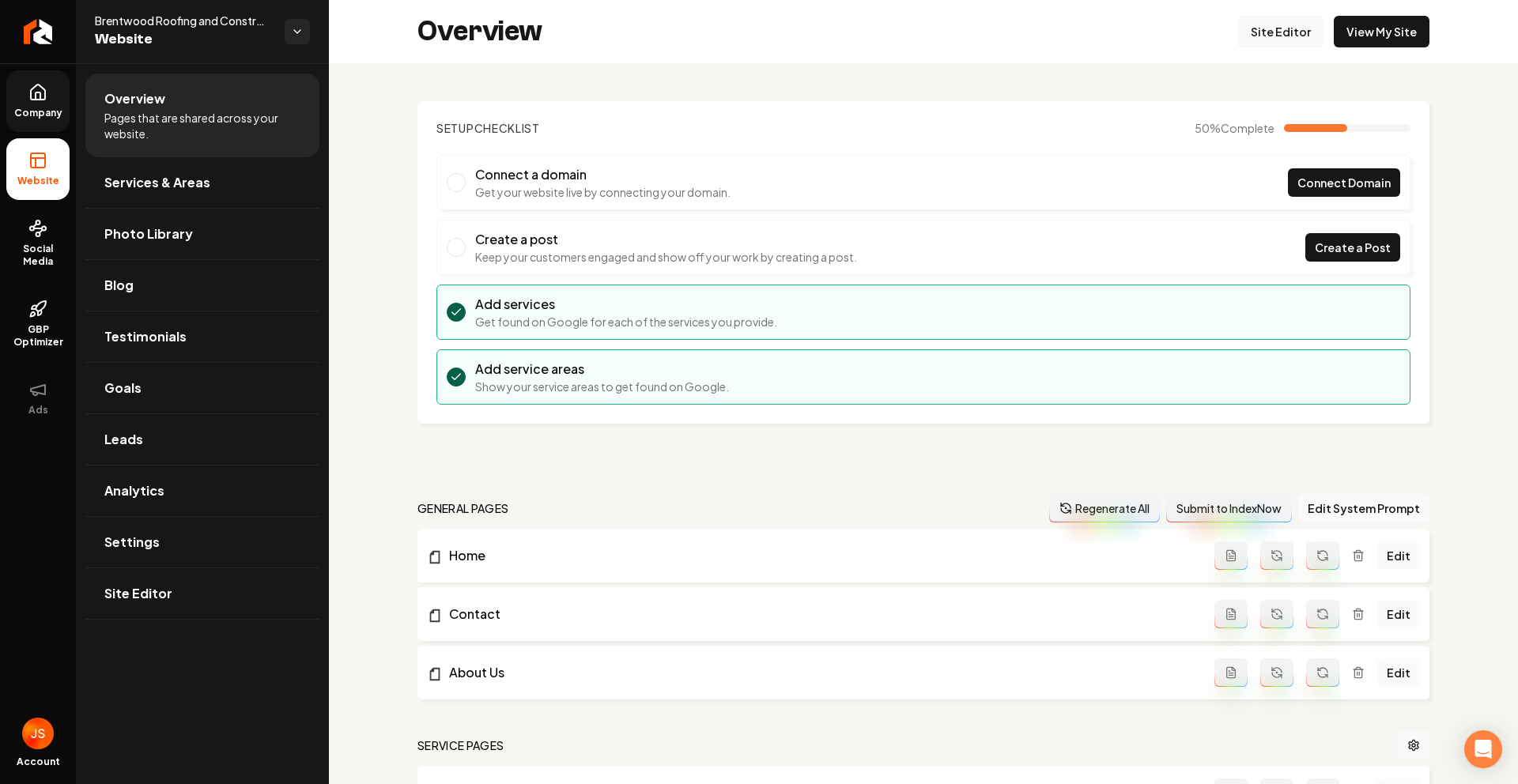
click at [1267, 34] on link "Site Editor" at bounding box center [1280, 31] width 87 height 32
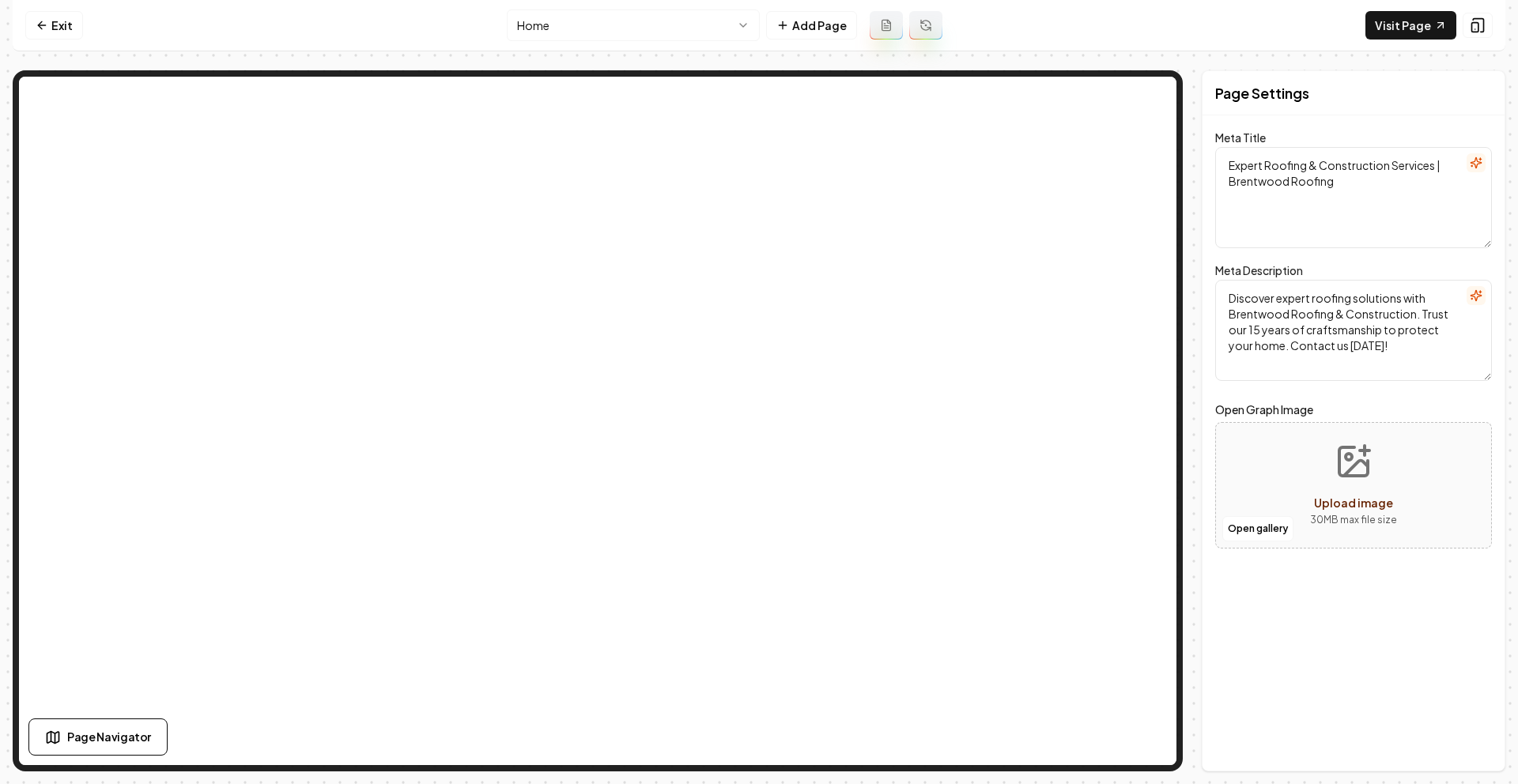
click at [674, 30] on html "Computer Required This feature is only available on a computer. Please switch t…" at bounding box center [759, 392] width 1518 height 784
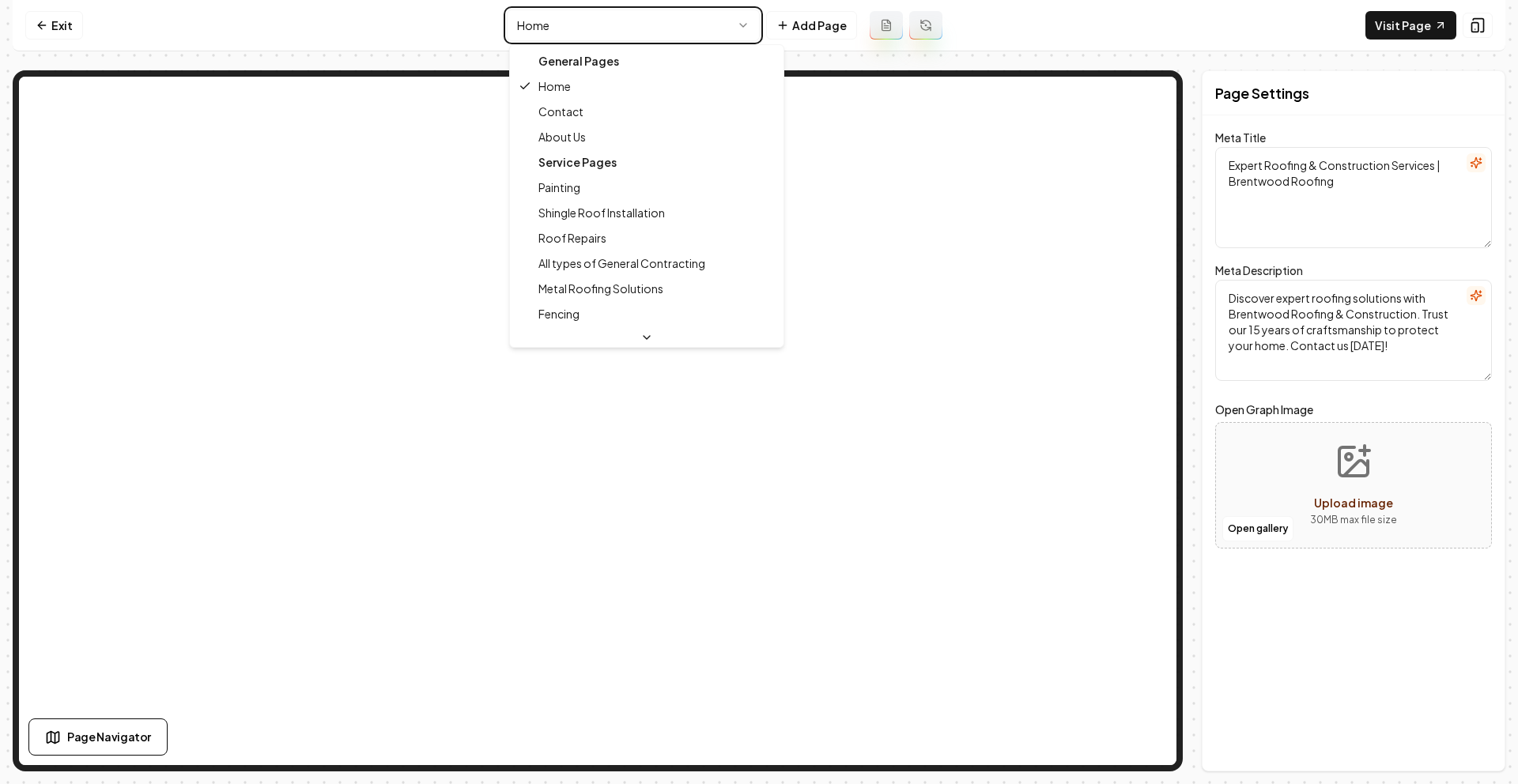
click at [811, 31] on html "Computer Required This feature is only available on a computer. Please switch t…" at bounding box center [759, 392] width 1518 height 784
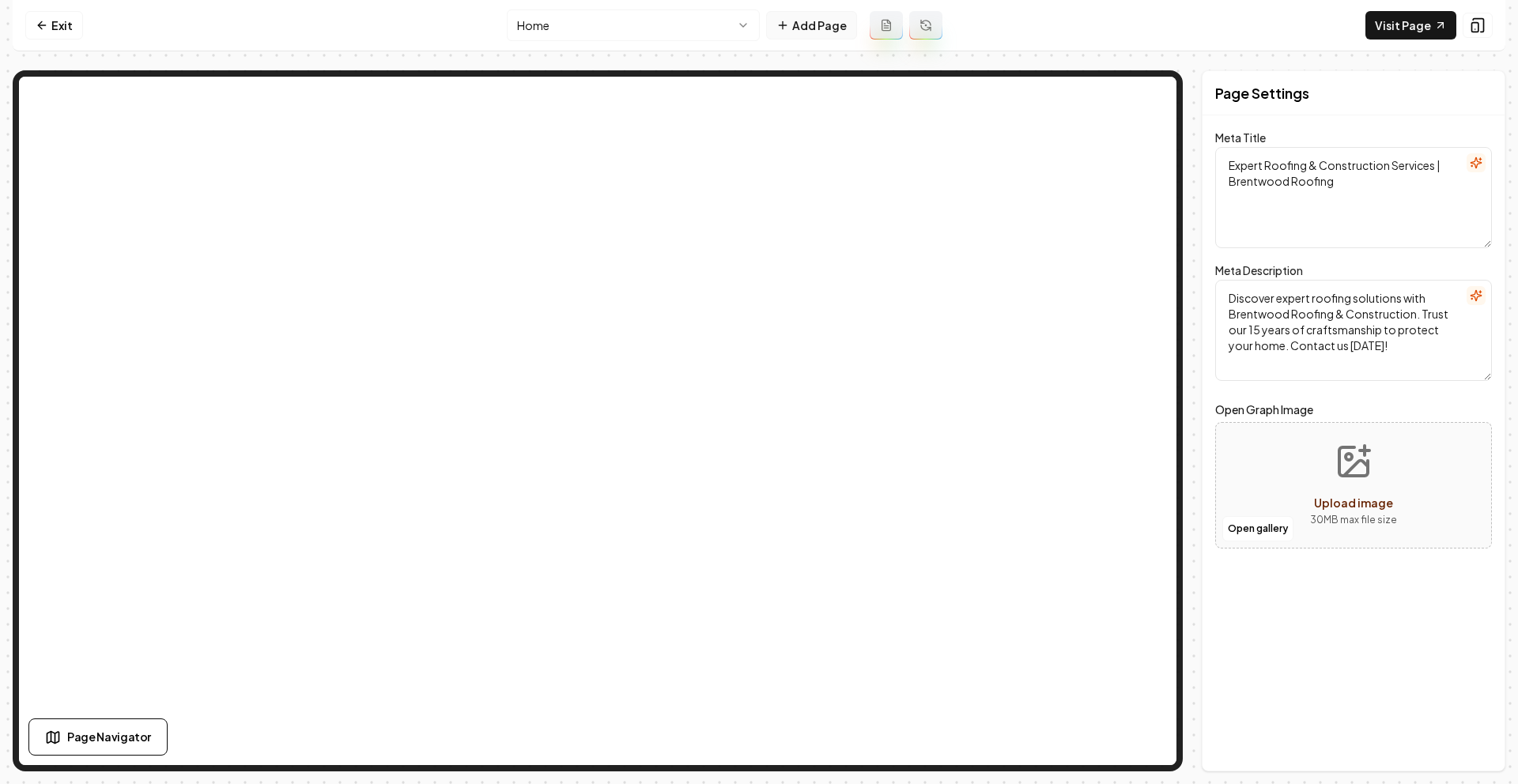
click at [809, 29] on button "Add Page" at bounding box center [811, 25] width 91 height 28
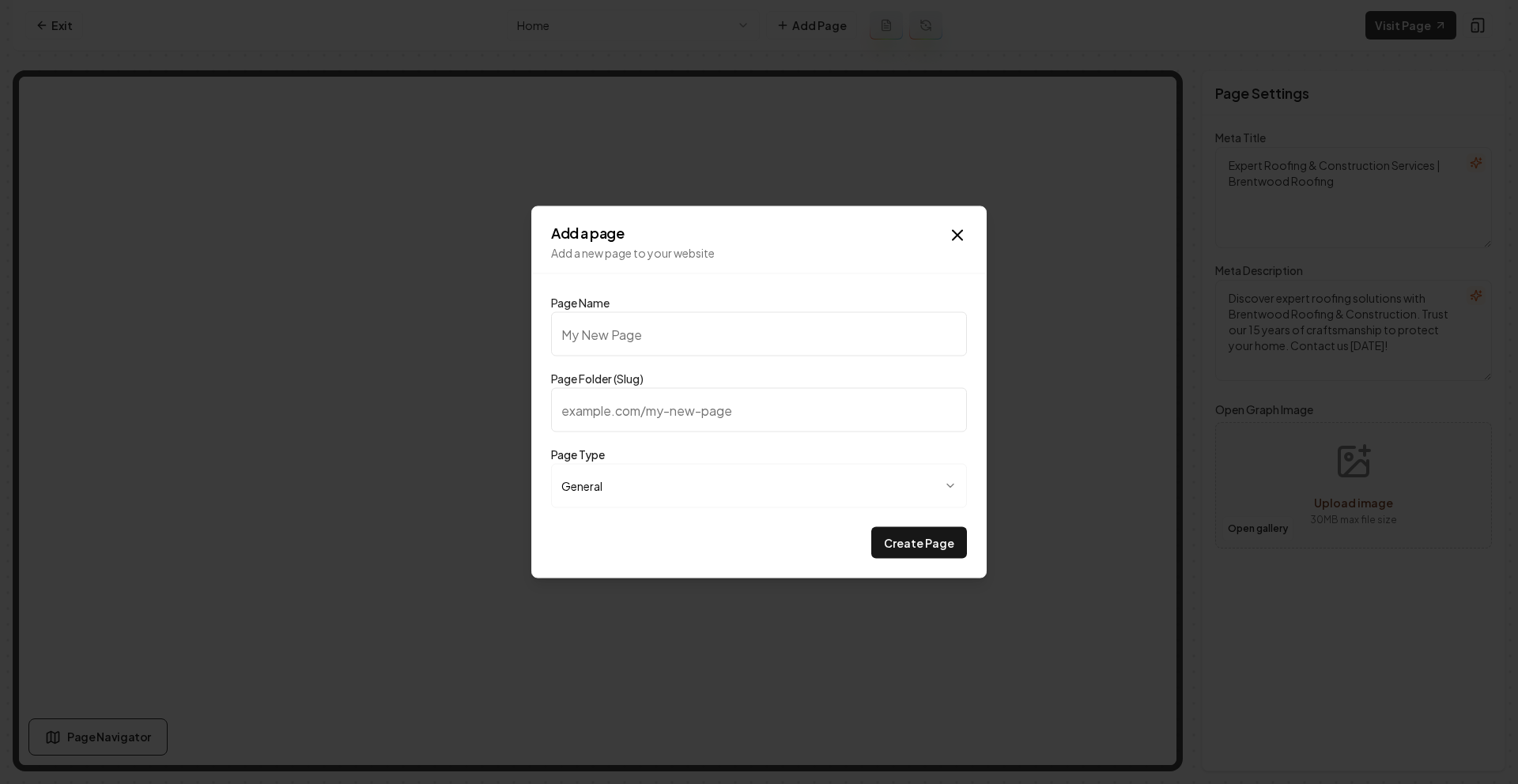
type input "What Makes Us Different At Brentwood Roofing & General Contractors, we go beyon…"
type input "what-makes-us-different-at-brentwood-roofing-general-contractors-we-go-beyond-b…"
type input "I"
type input "i"
type input "In"
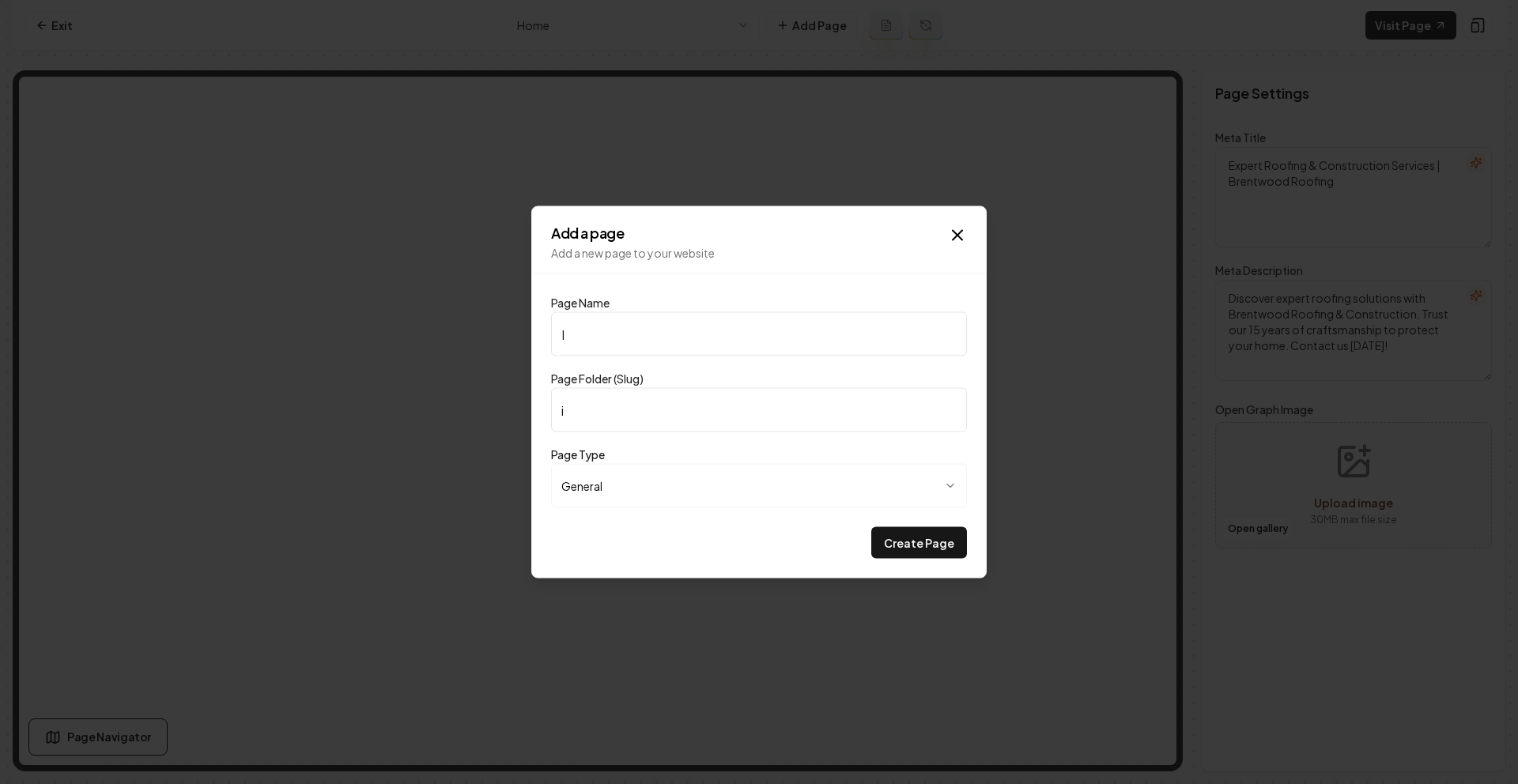
type input "in"
type input "Ins"
type input "ins"
type input "Insu"
type input "insu"
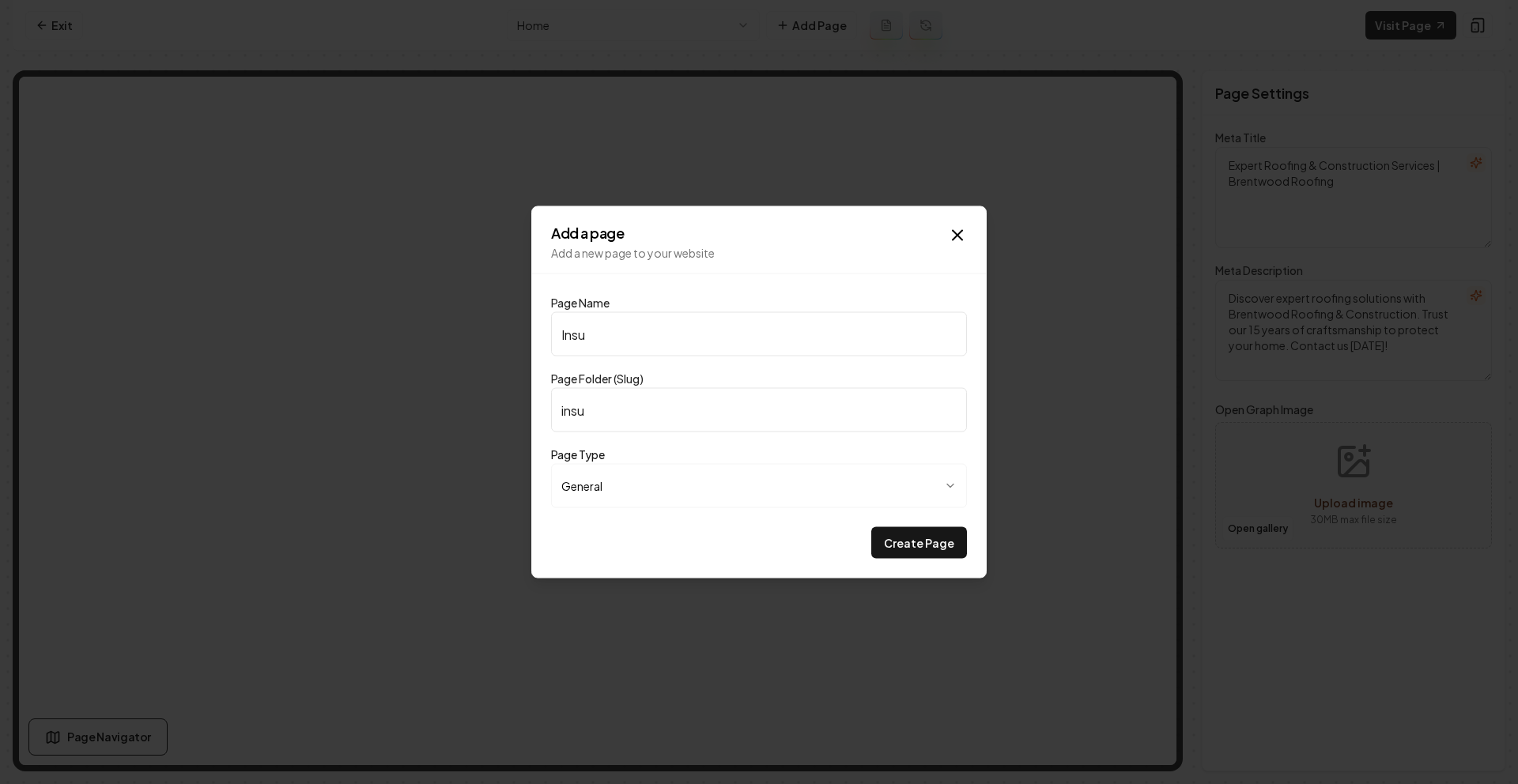
type input "Insur"
type input "insur"
type input "Insura"
type input "insura"
type input "Insuran"
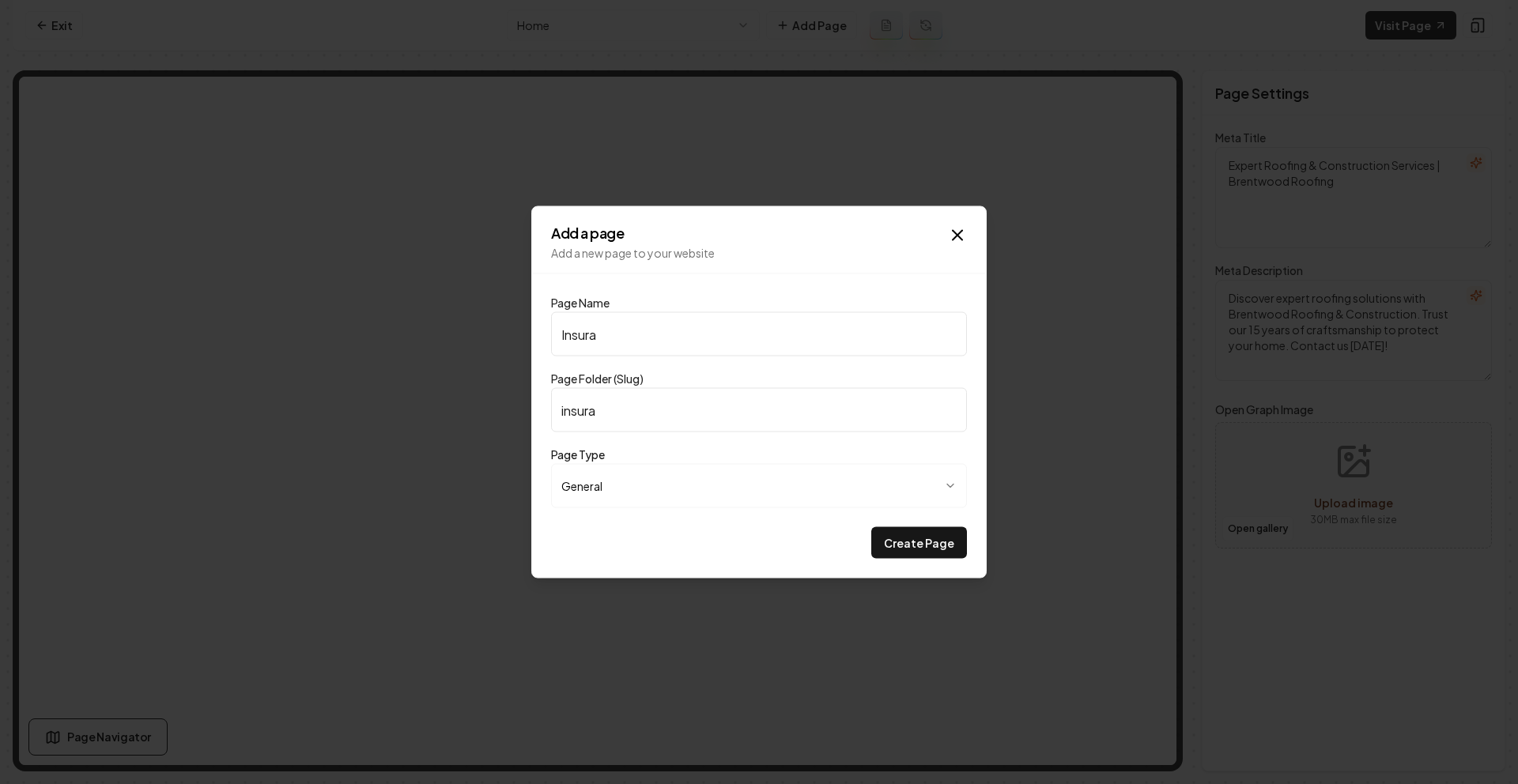
type input "insuran"
type input "Insuranc"
type input "insuranc"
type input "Insurancr"
type input "insurancr"
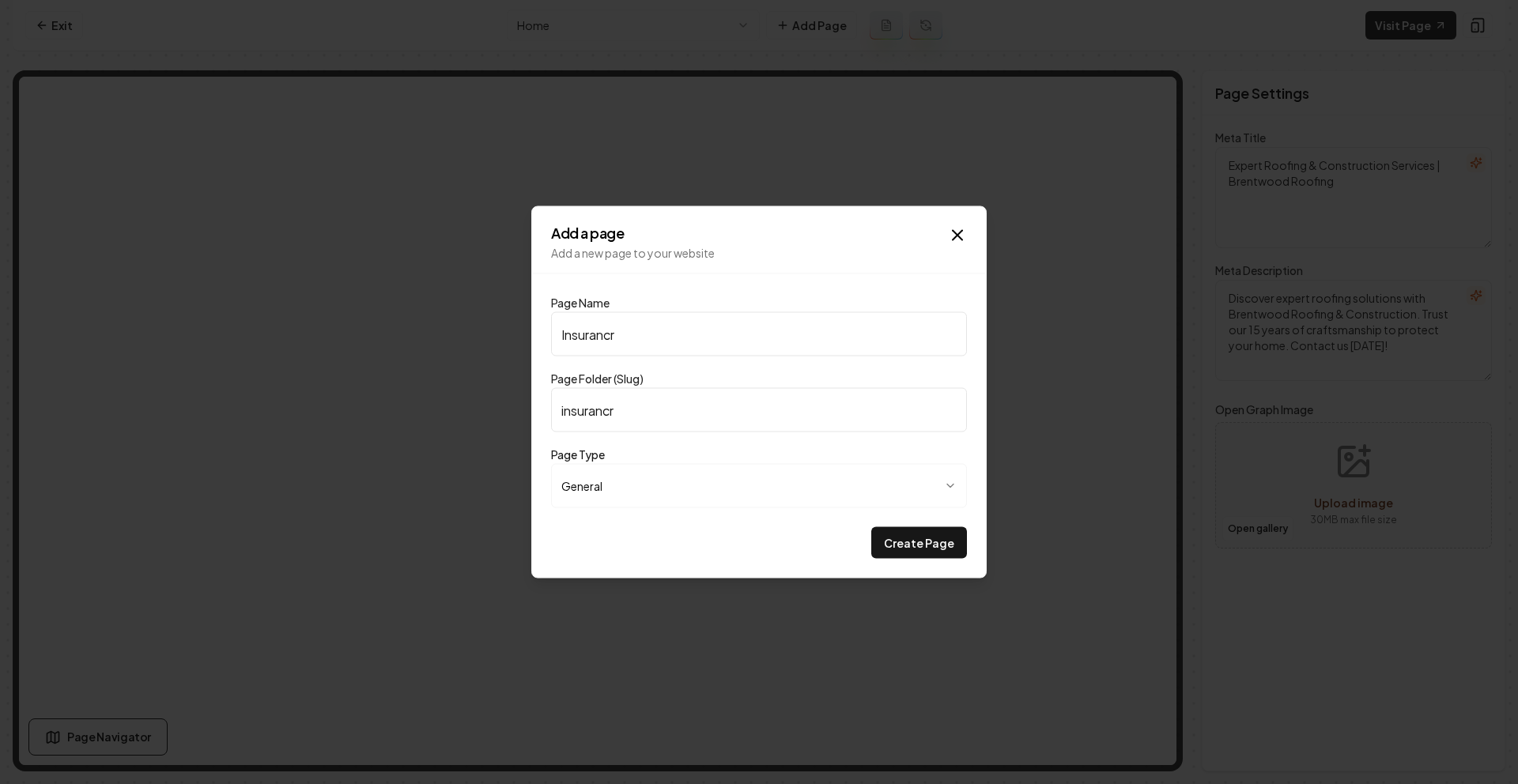
type input "Insurancre"
type input "insurancre"
type input "Insurancr"
type input "insurancr"
type input "Insuranc"
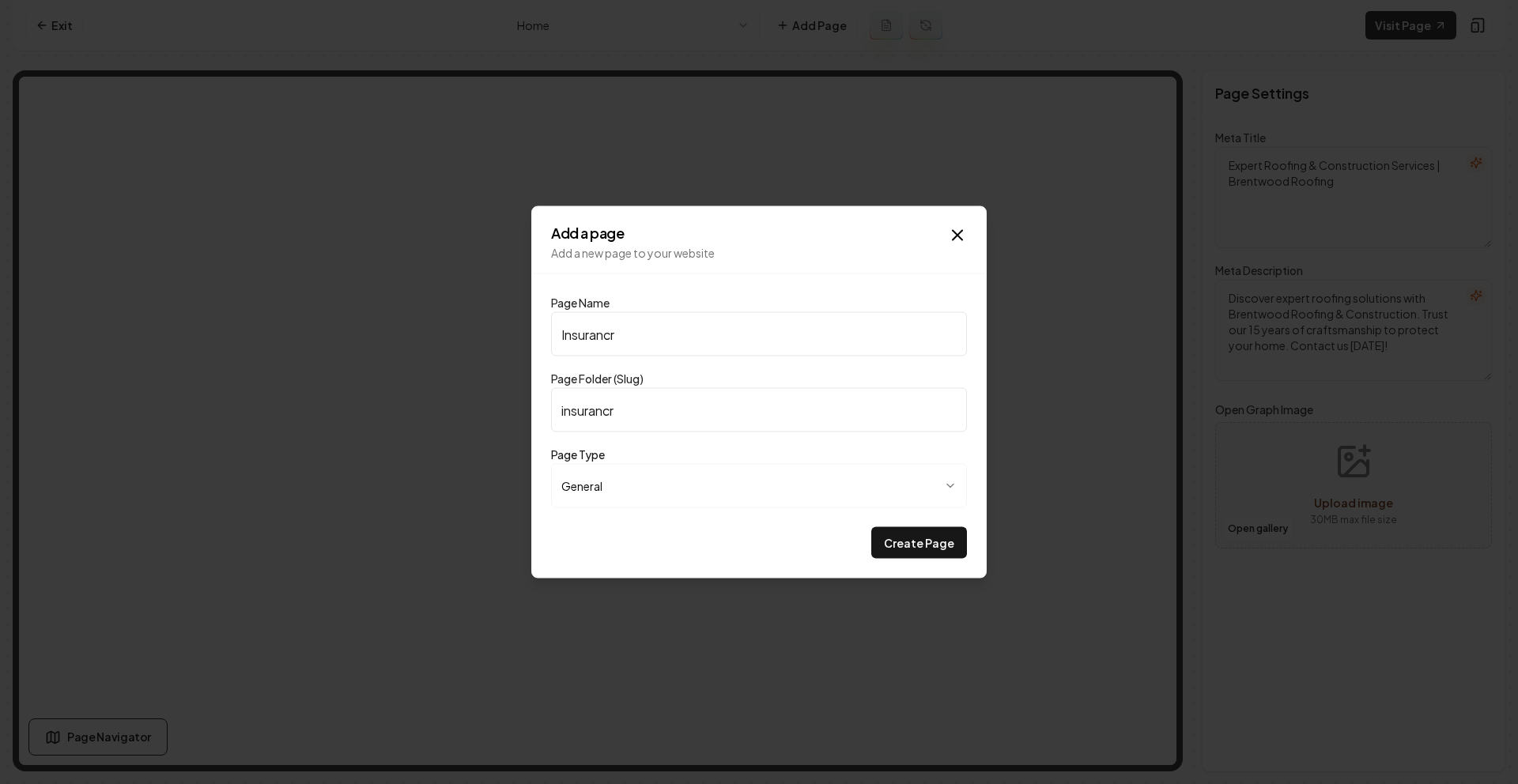
type input "insuranc"
type input "Insurance"
type input "insurance"
type input "Insurance C"
type input "insurance-c"
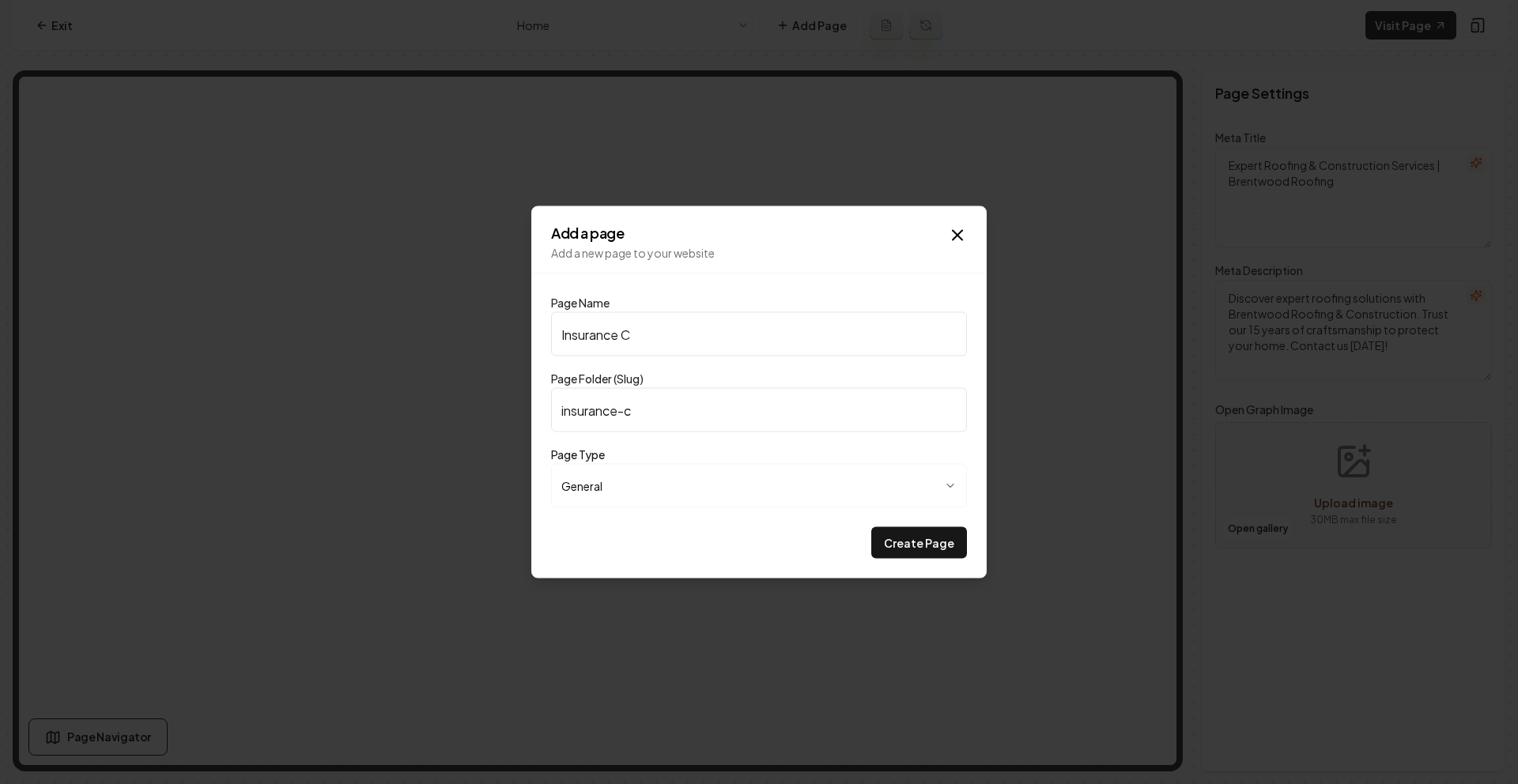
type input "Insurance Cl"
type input "insurance-cl"
type input "Insurance Cla"
type input "insurance-cla"
type input "Insurance Clai"
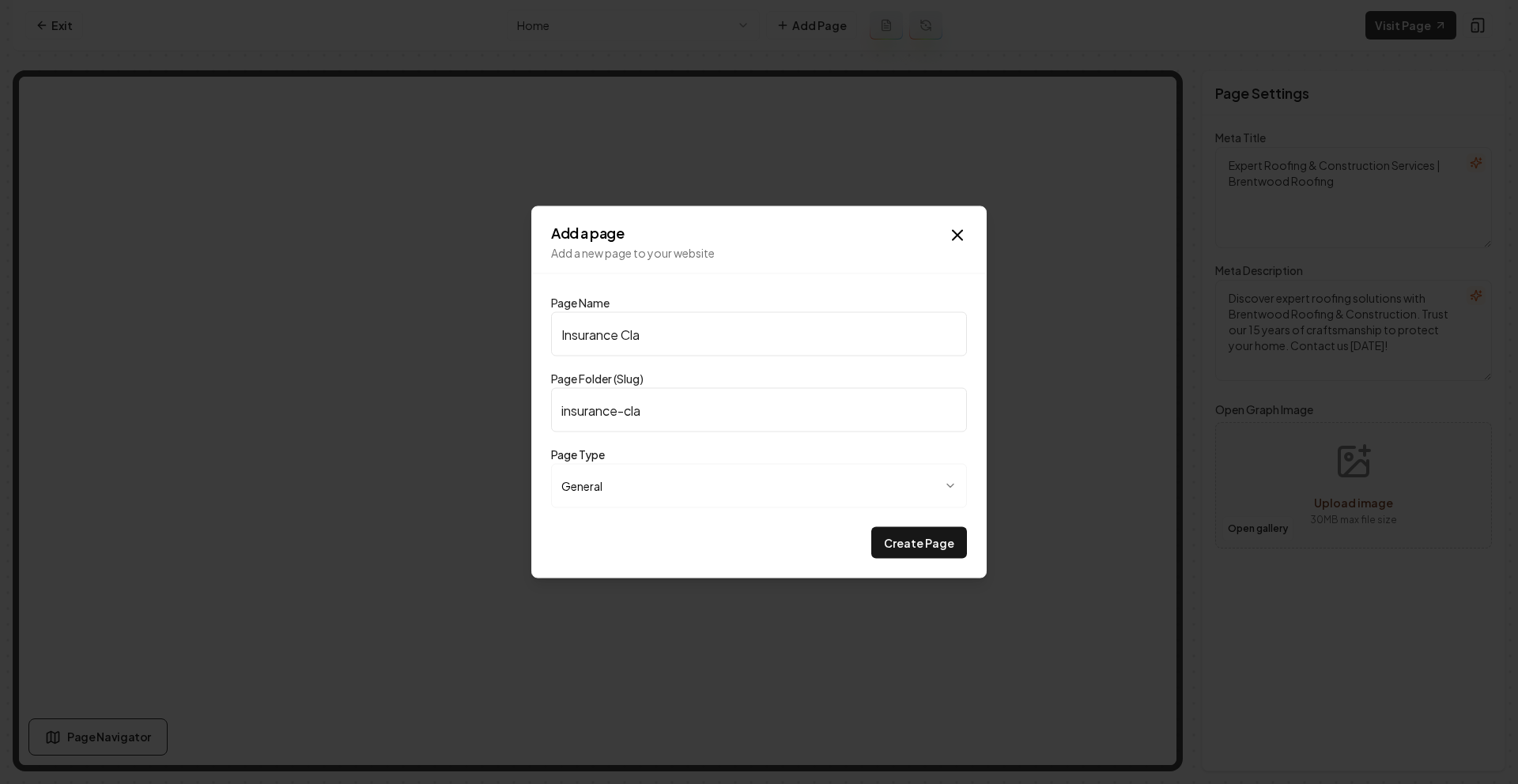
type input "insurance-clai"
type input "Insurance Claim"
type input "insurance-claim"
type input "Insurance Claims"
type input "insurance-claims"
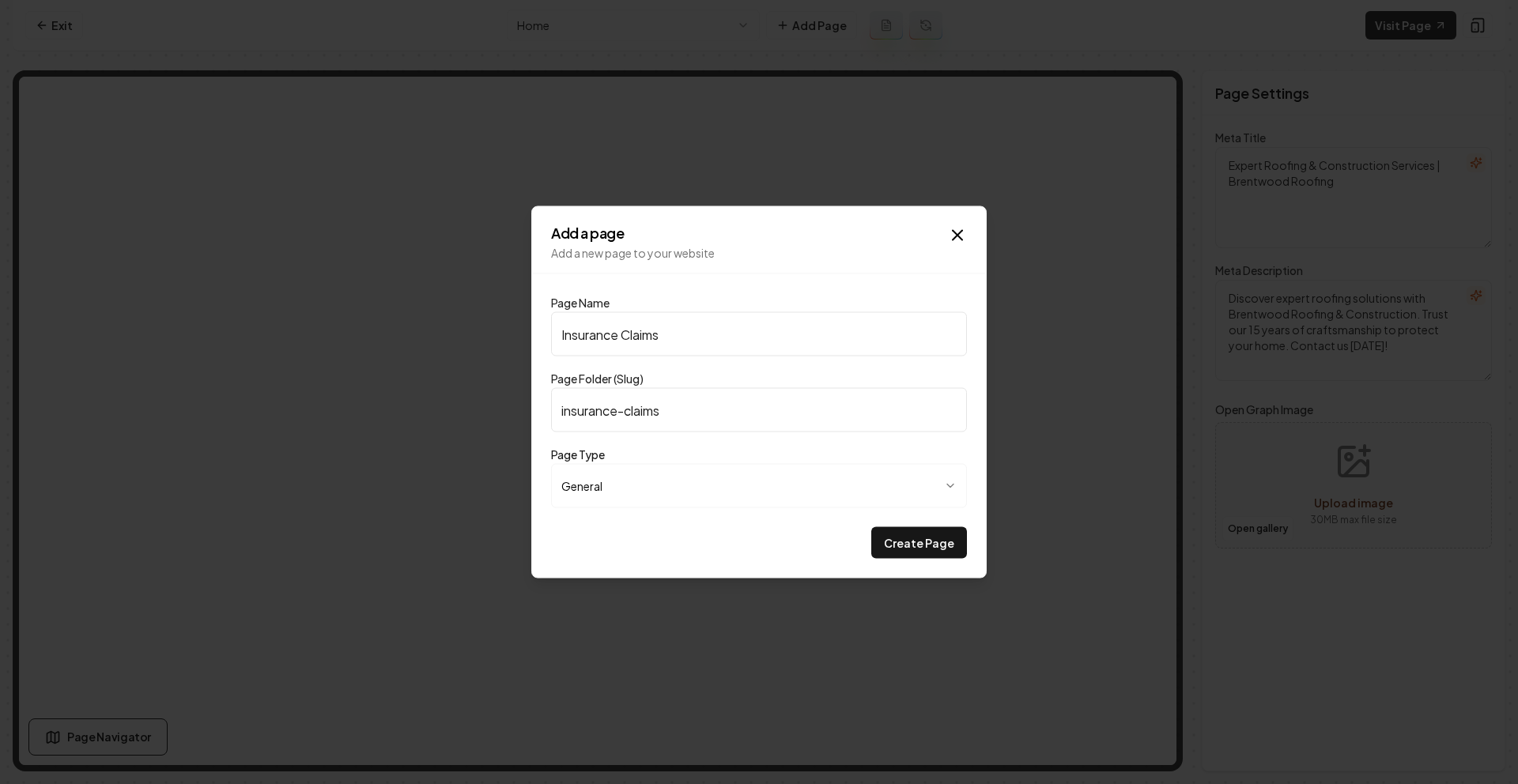
type input "Insurance Claims S"
type input "insurance-claims-s"
type input "Insurance Claims SP"
type input "insurance-claims-sp"
type input "Insurance Claims SPe"
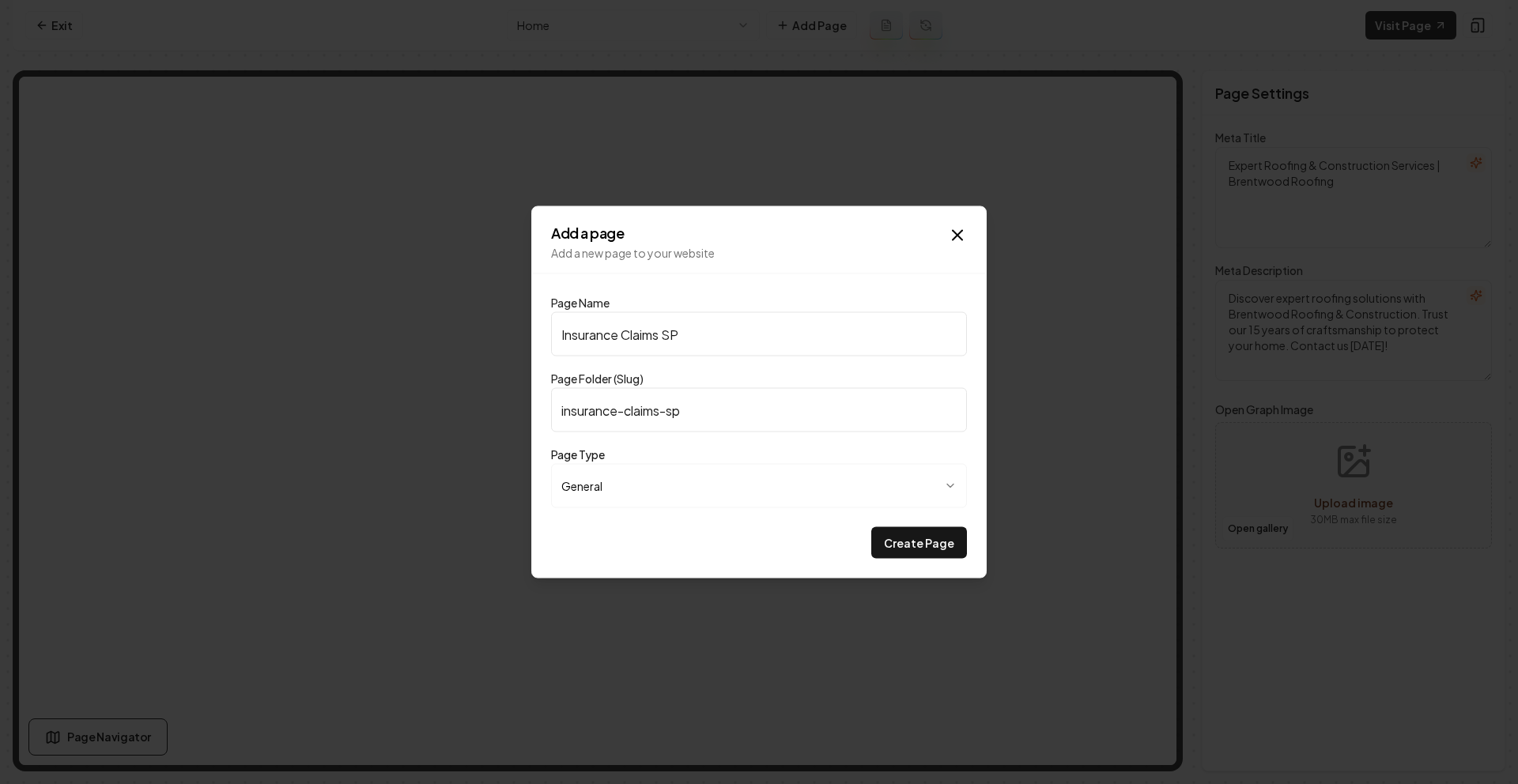
type input "insurance-claims-spe"
type input "Insurance Claims SPec"
type input "insurance-claims-spec"
type input "Insurance Claims SPeci"
type input "insurance-claims-speci"
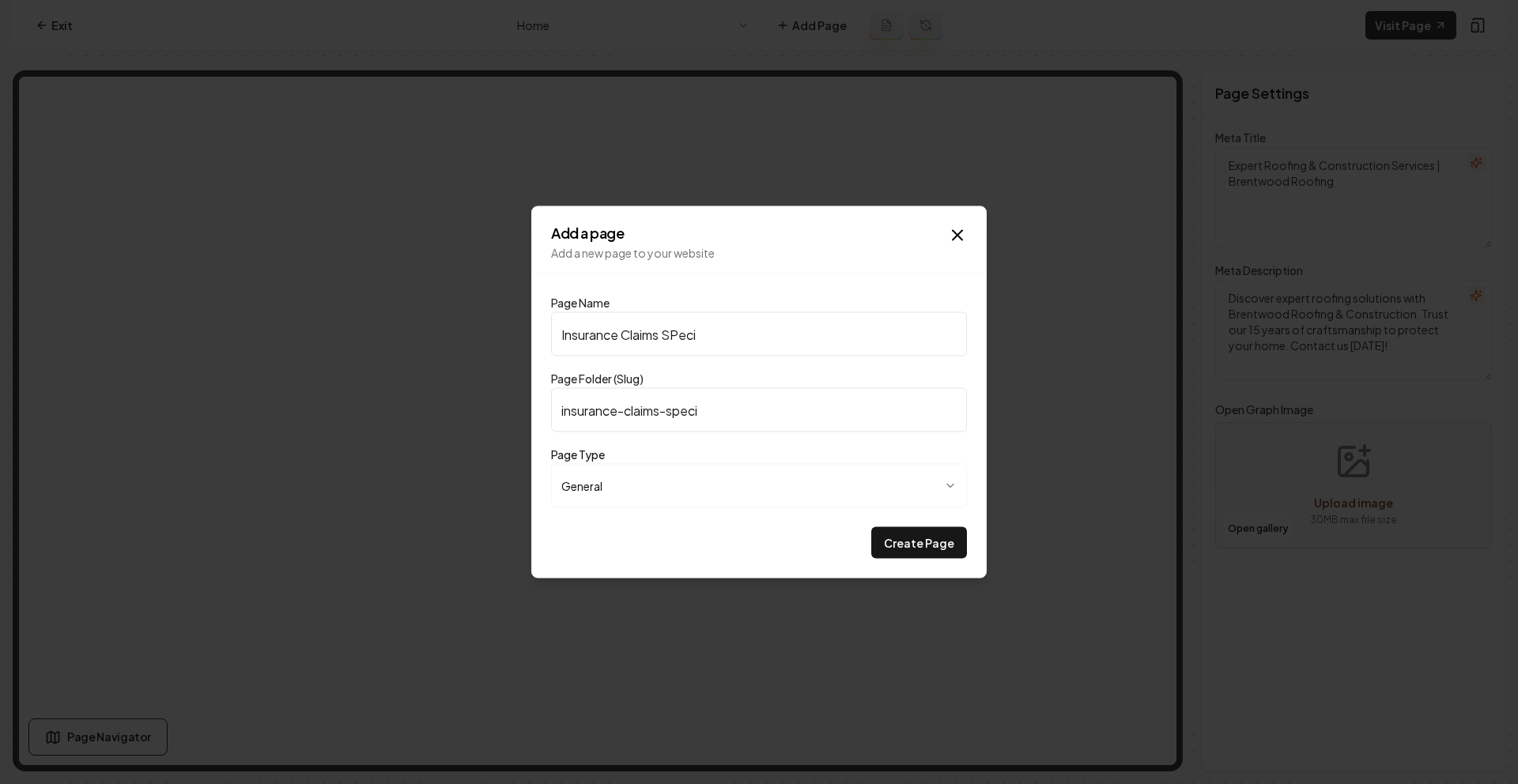
type input "Insurance Claims SPecia"
type input "insurance-claims-specia"
type input "Insurance Claims SPeci"
type input "insurance-claims-speci"
type input "Insurance Claims SPec"
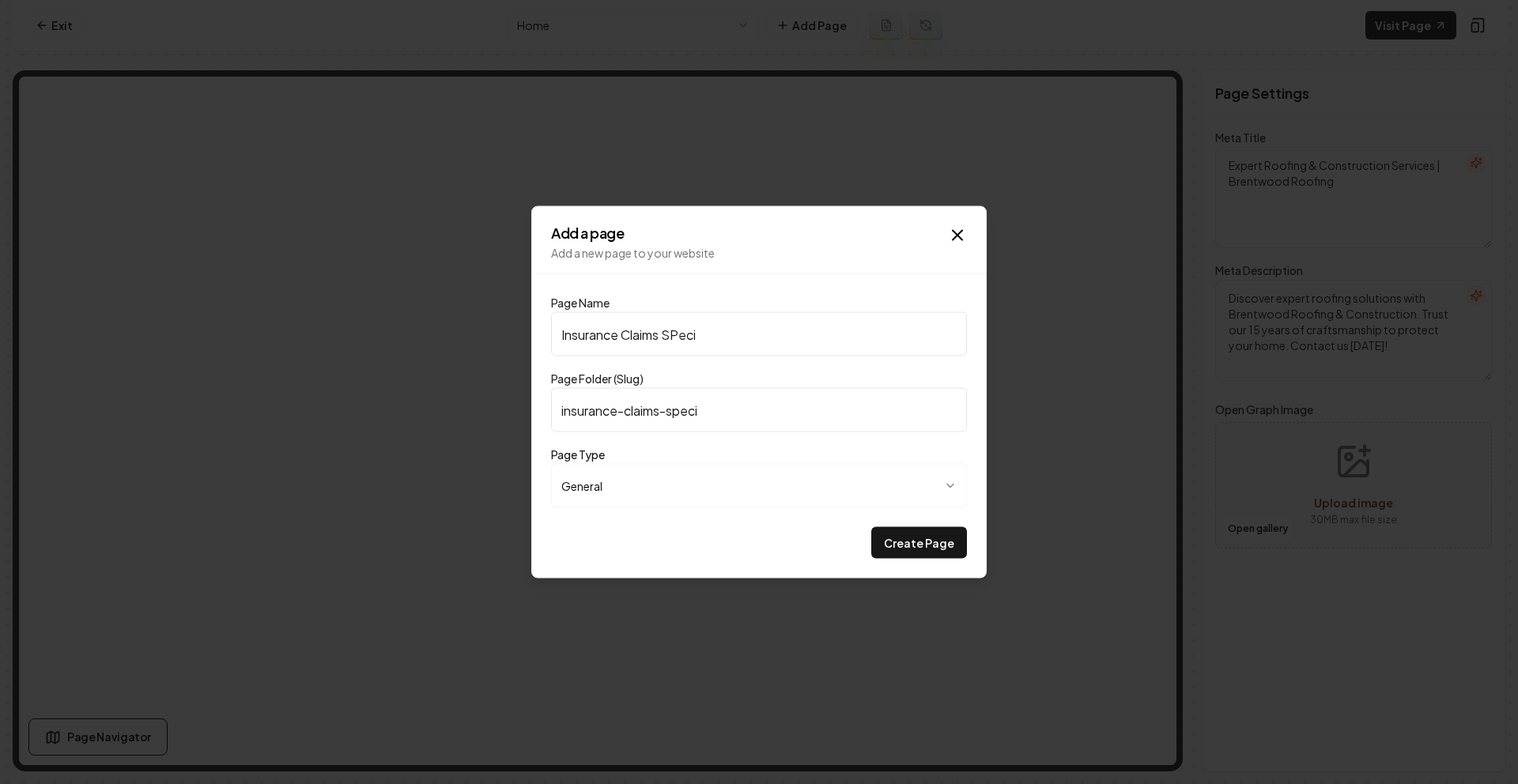
type input "insurance-claims-spec"
type input "Insurance Claims SPe"
type input "insurance-claims-spe"
type input "Insurance Claims SP"
type input "insurance-claims-sp"
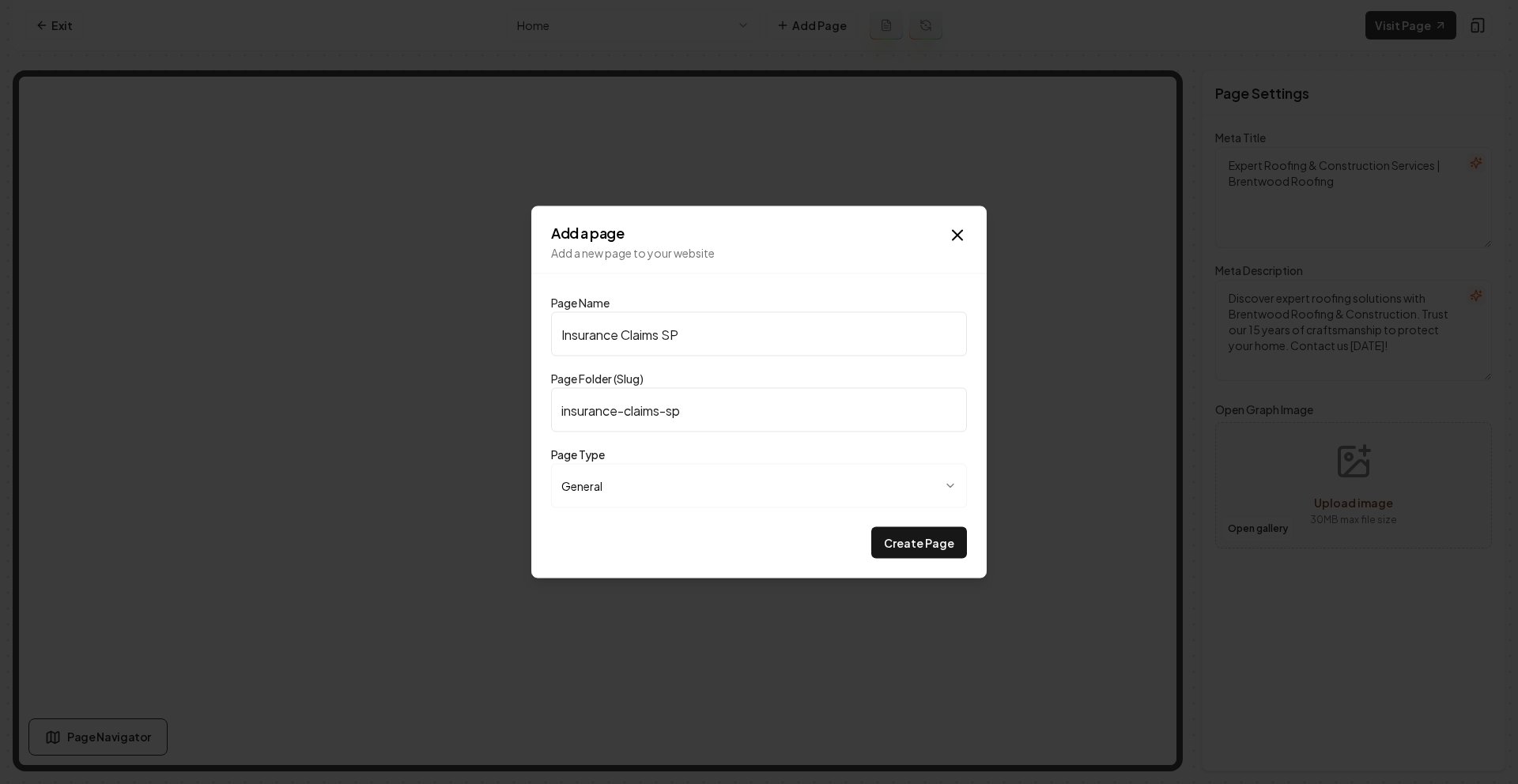
type input "Insurance Claims S"
type input "insurance-claims-s"
type input "Insurance Claims Sp"
type input "insurance-claims-sp"
type input "Insurance Claims Spe"
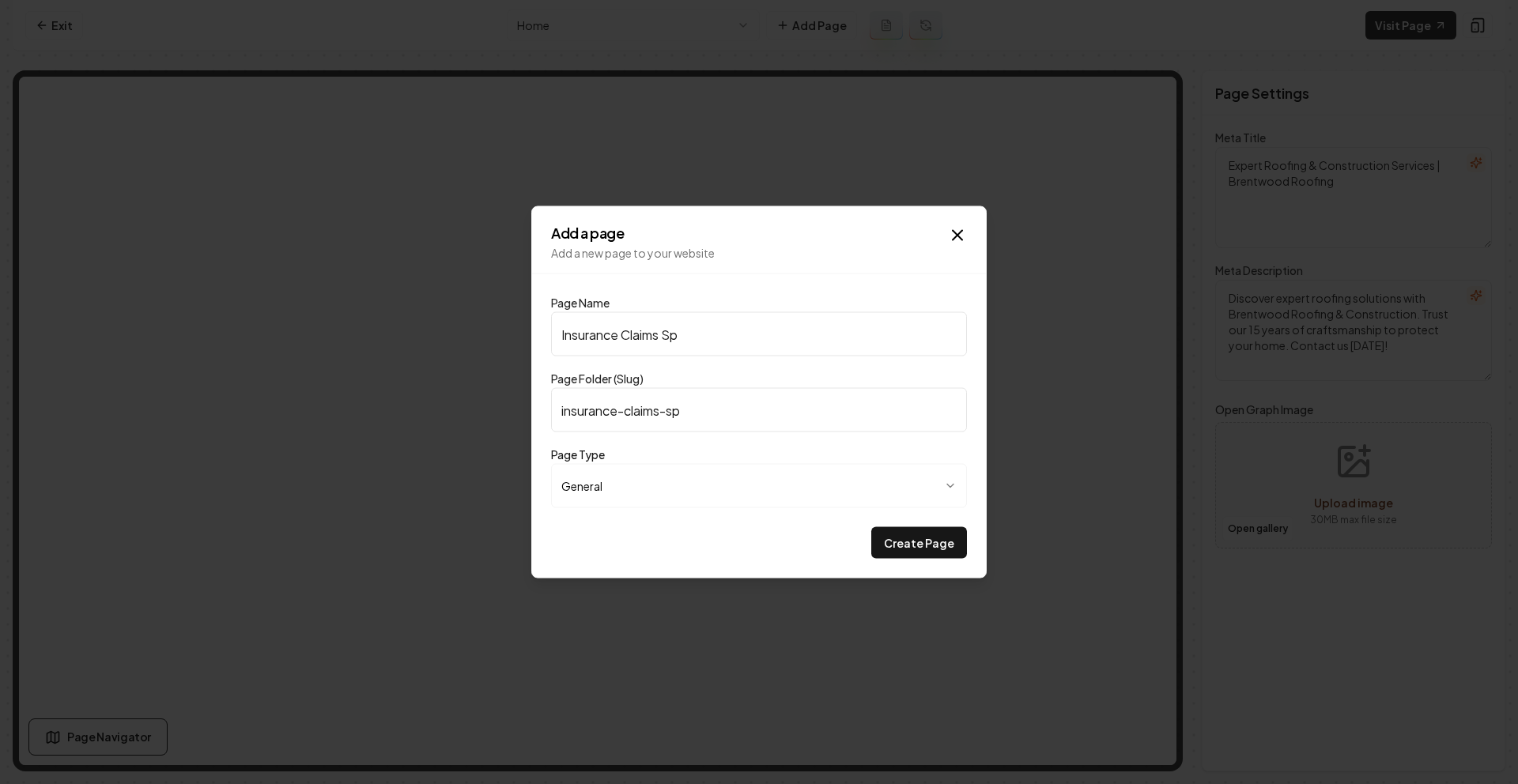
type input "insurance-claims-spe"
type input "Insurance Claims Spec"
type input "insurance-claims-spec"
type input "Insurance Claims Speci"
type input "insurance-claims-speci"
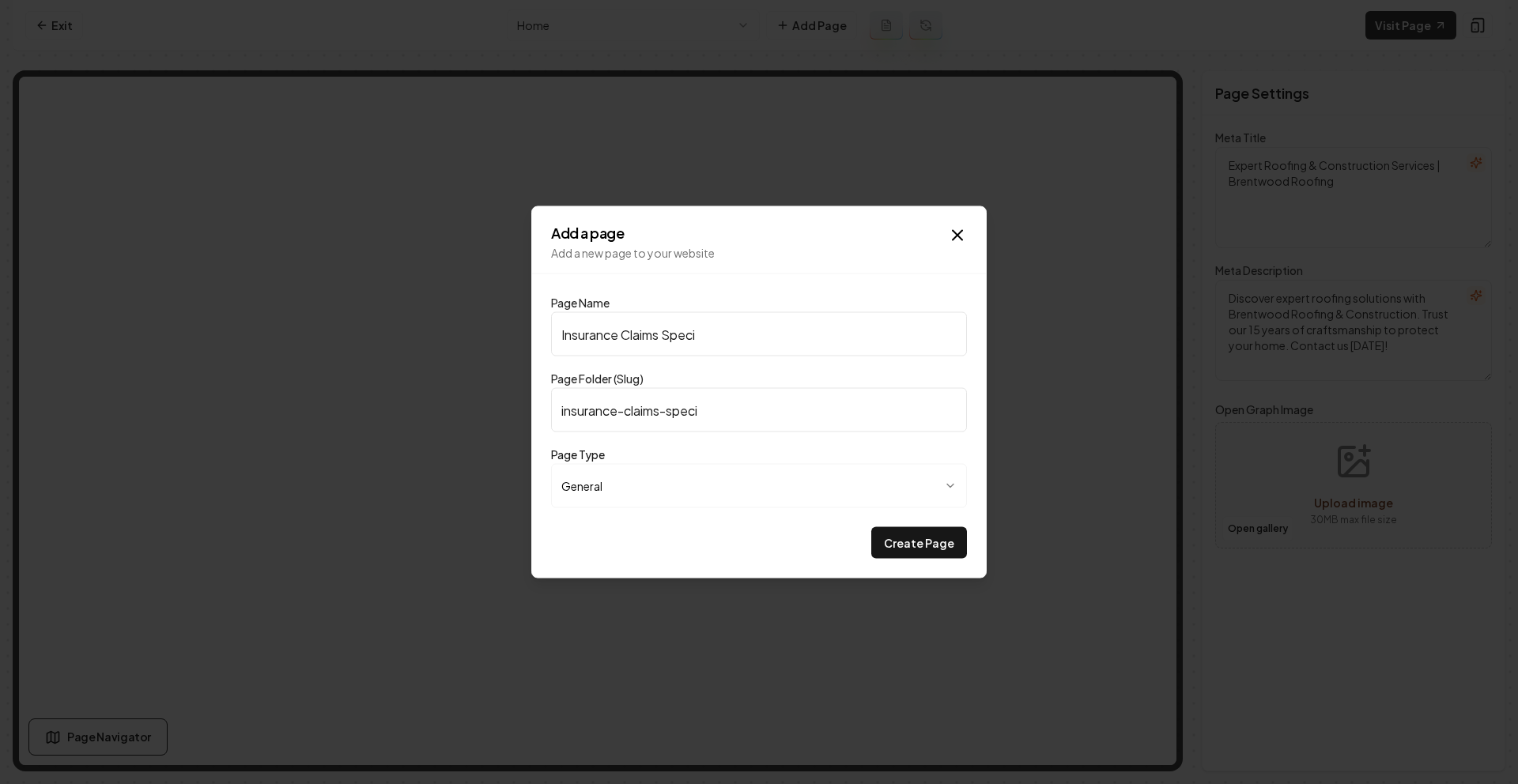
type input "Insurance Claims Specia"
type input "insurance-claims-specia"
type input "Insurance Claims Special"
type input "insurance-claims-special"
type input "Insurance Claims Speciali"
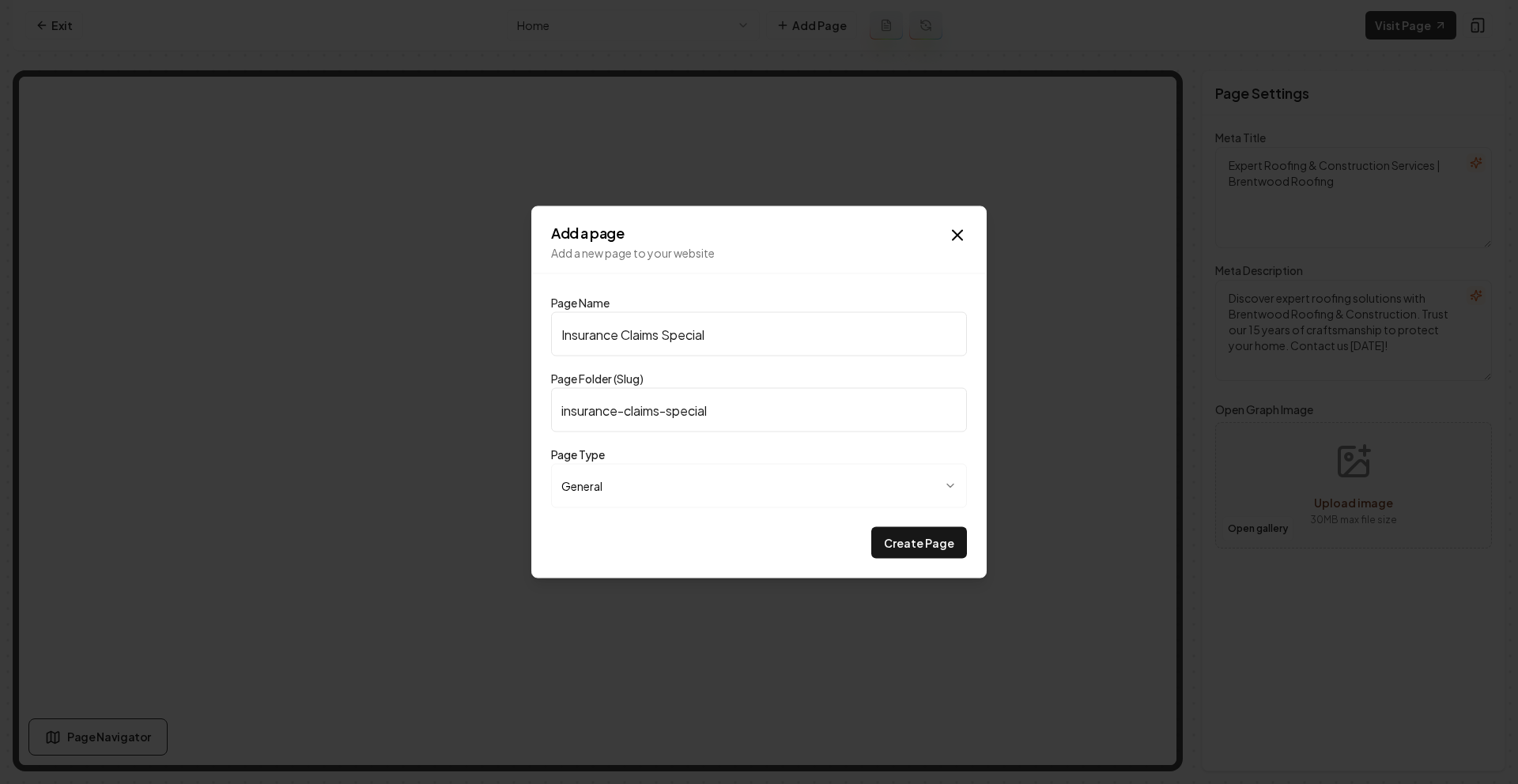
type input "insurance-claims-speciali"
type input "Insurance Claims Specialis"
type input "insurance-claims-specialis"
type input "Insurance Claims Specialist"
type input "insurance-claims-specialist"
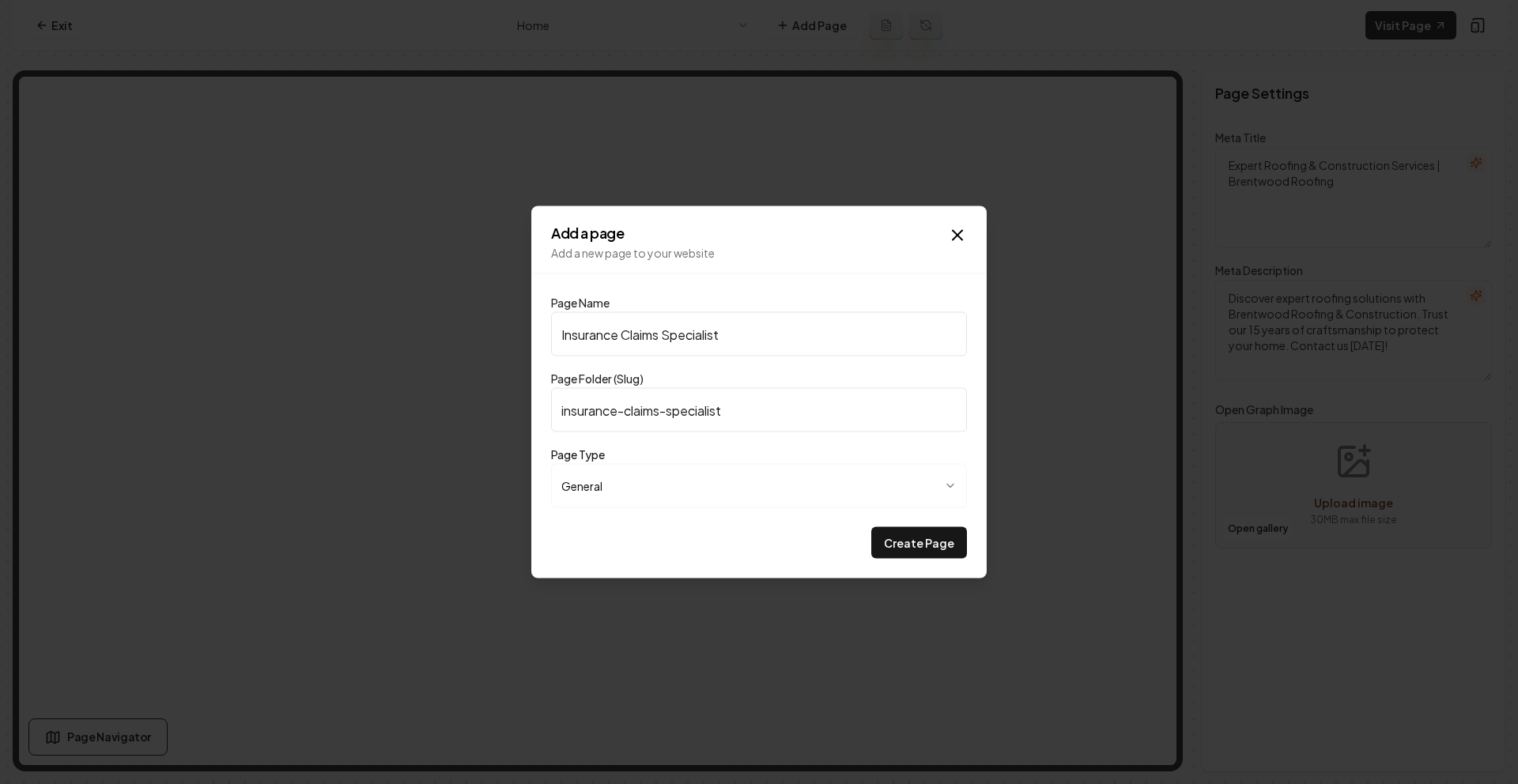
type input "Insurance Claims Specialist"
click at [799, 491] on body "**********" at bounding box center [759, 392] width 1518 height 784
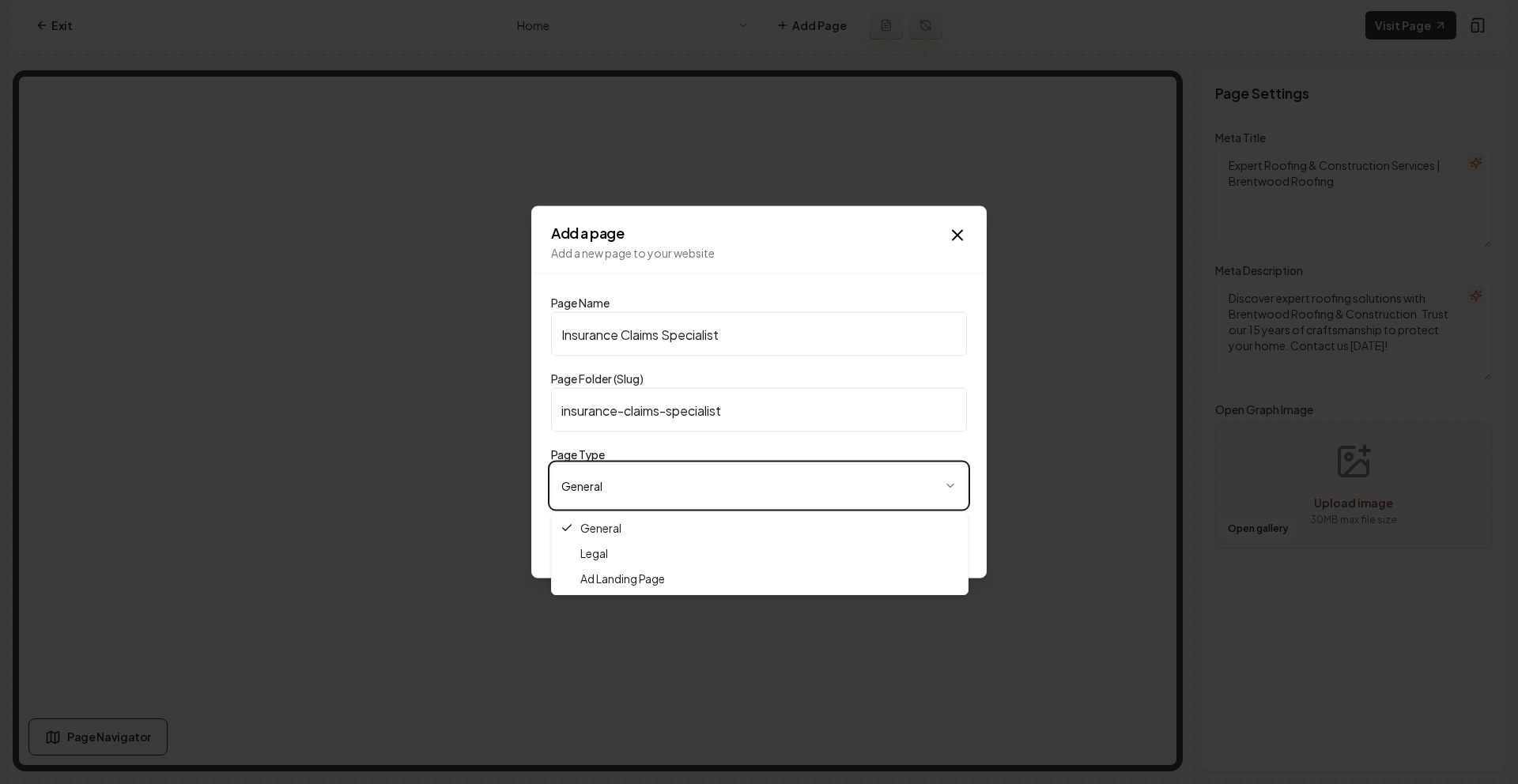
click at [795, 479] on body "**********" at bounding box center [759, 392] width 1518 height 784
click at [770, 491] on body "**********" at bounding box center [759, 392] width 1518 height 784
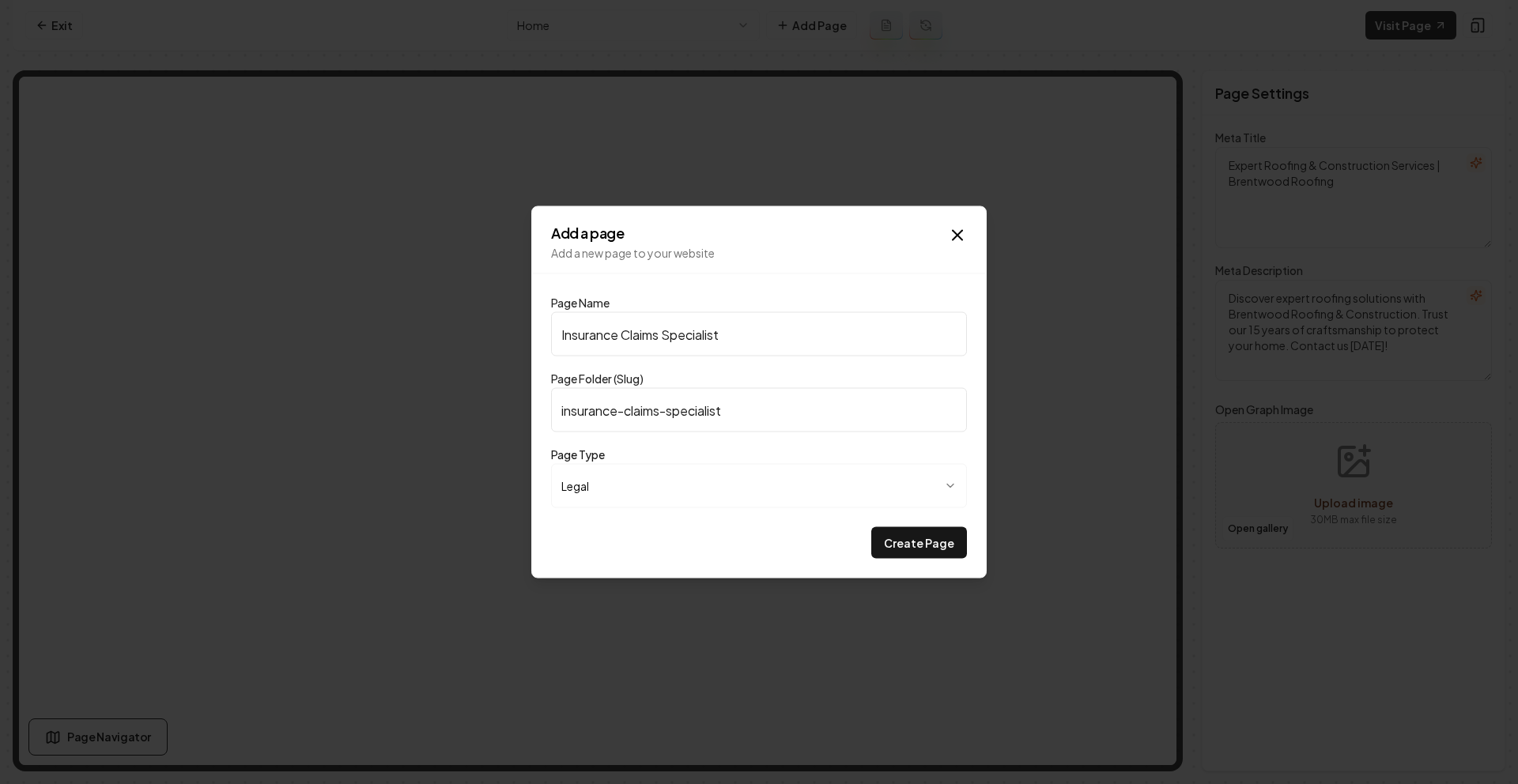
click at [672, 495] on body "**********" at bounding box center [759, 392] width 1518 height 784
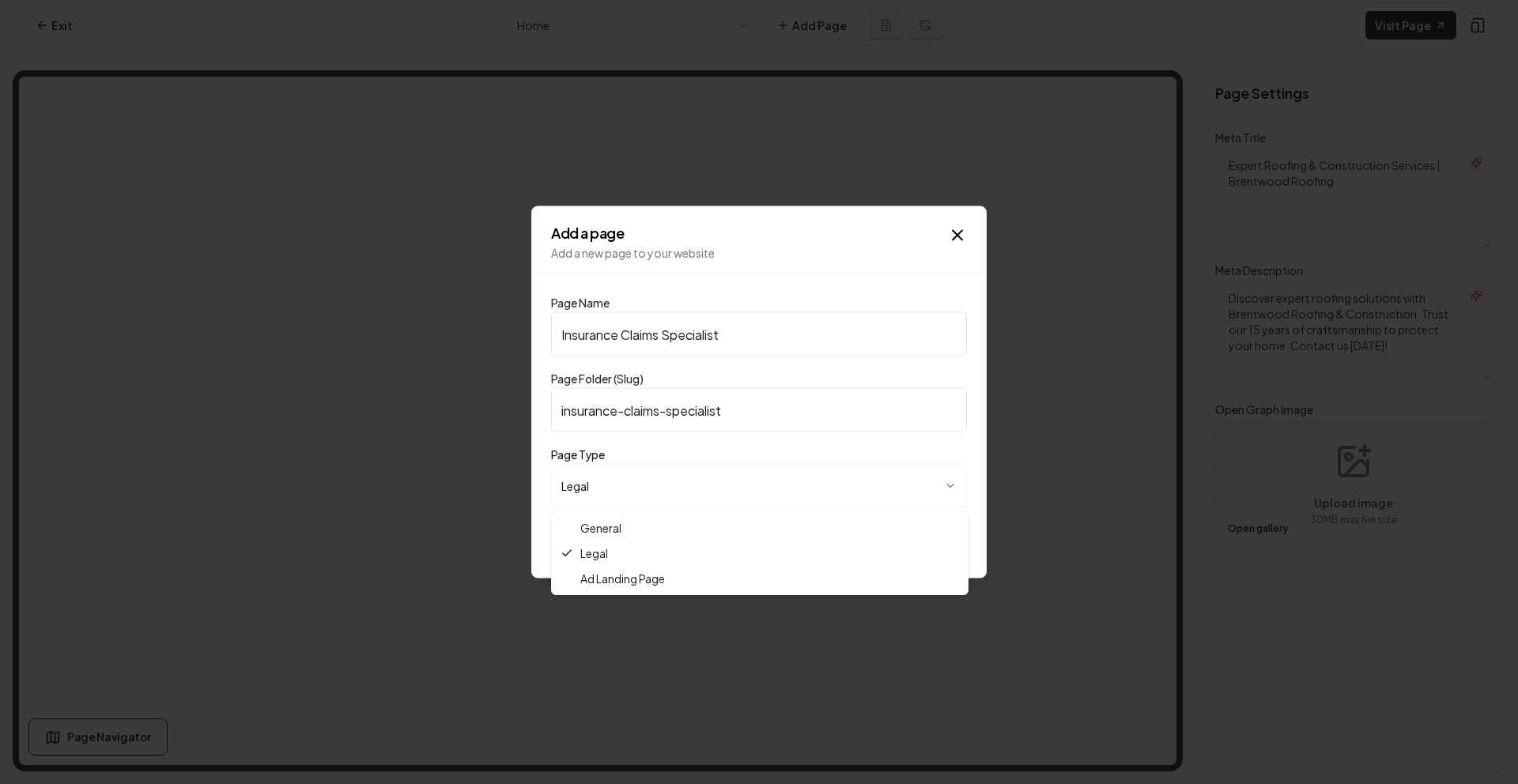
select select "*******"
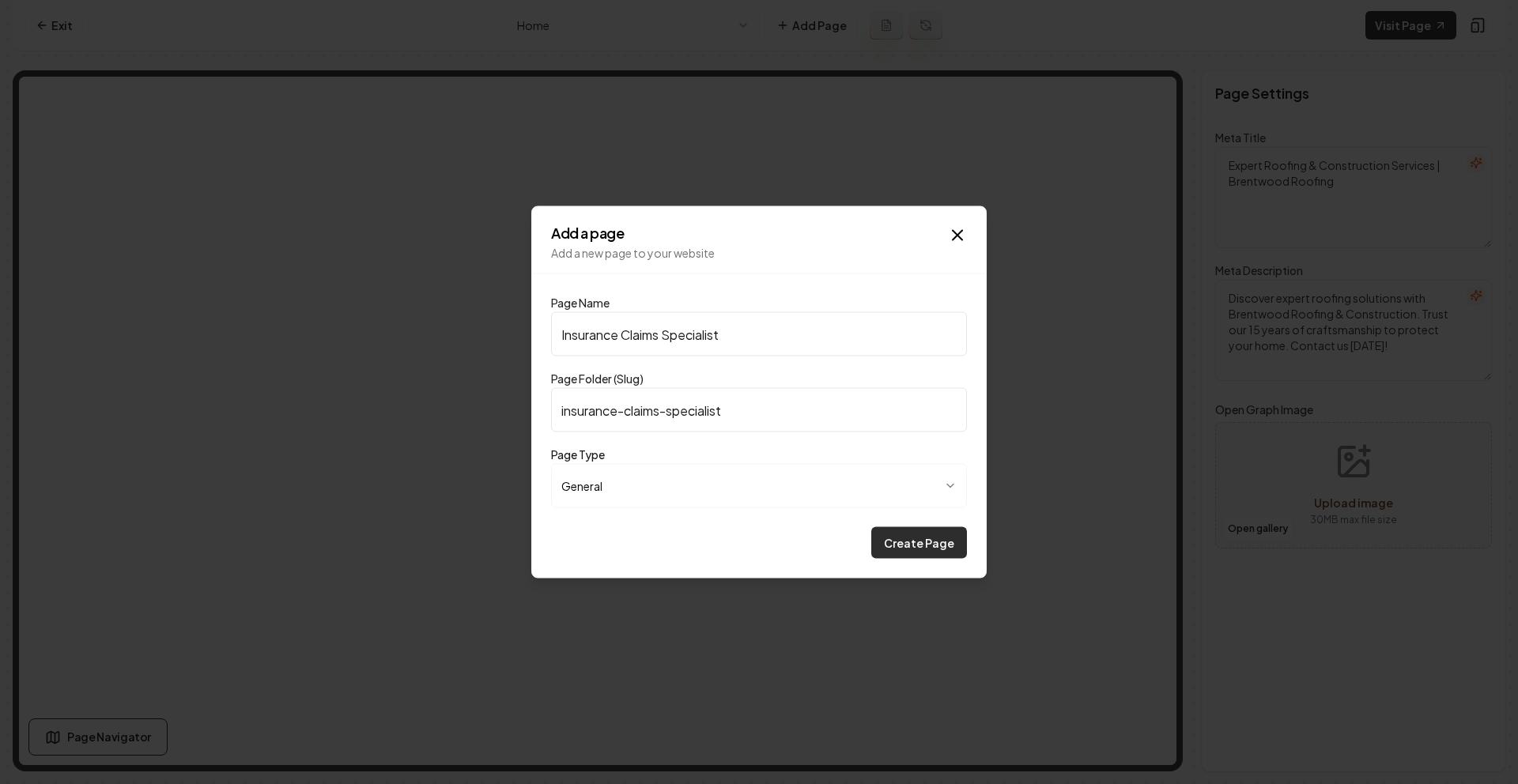
click at [899, 543] on button "Create Page" at bounding box center [919, 542] width 96 height 32
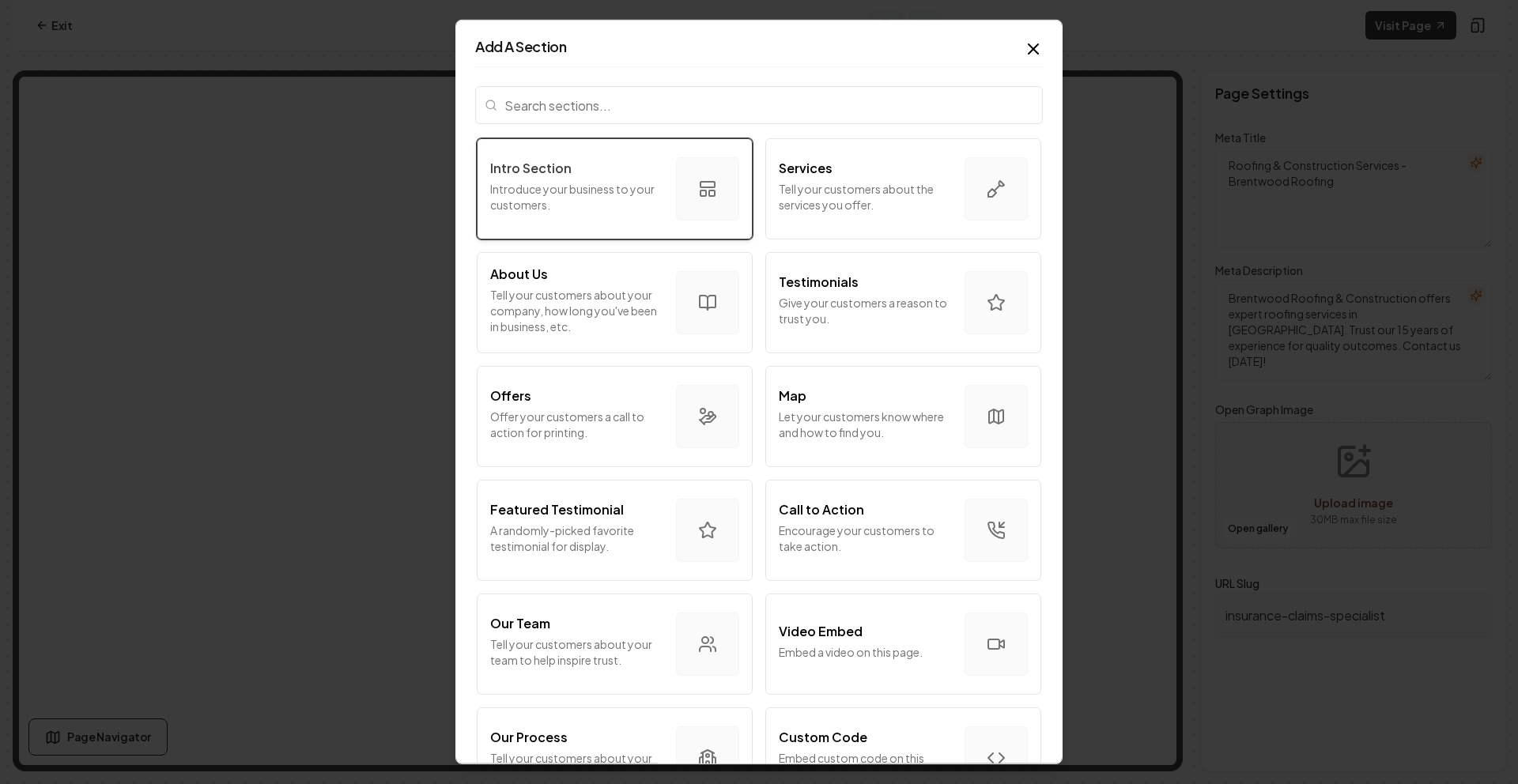
click at [683, 172] on div "button" at bounding box center [707, 188] width 63 height 63
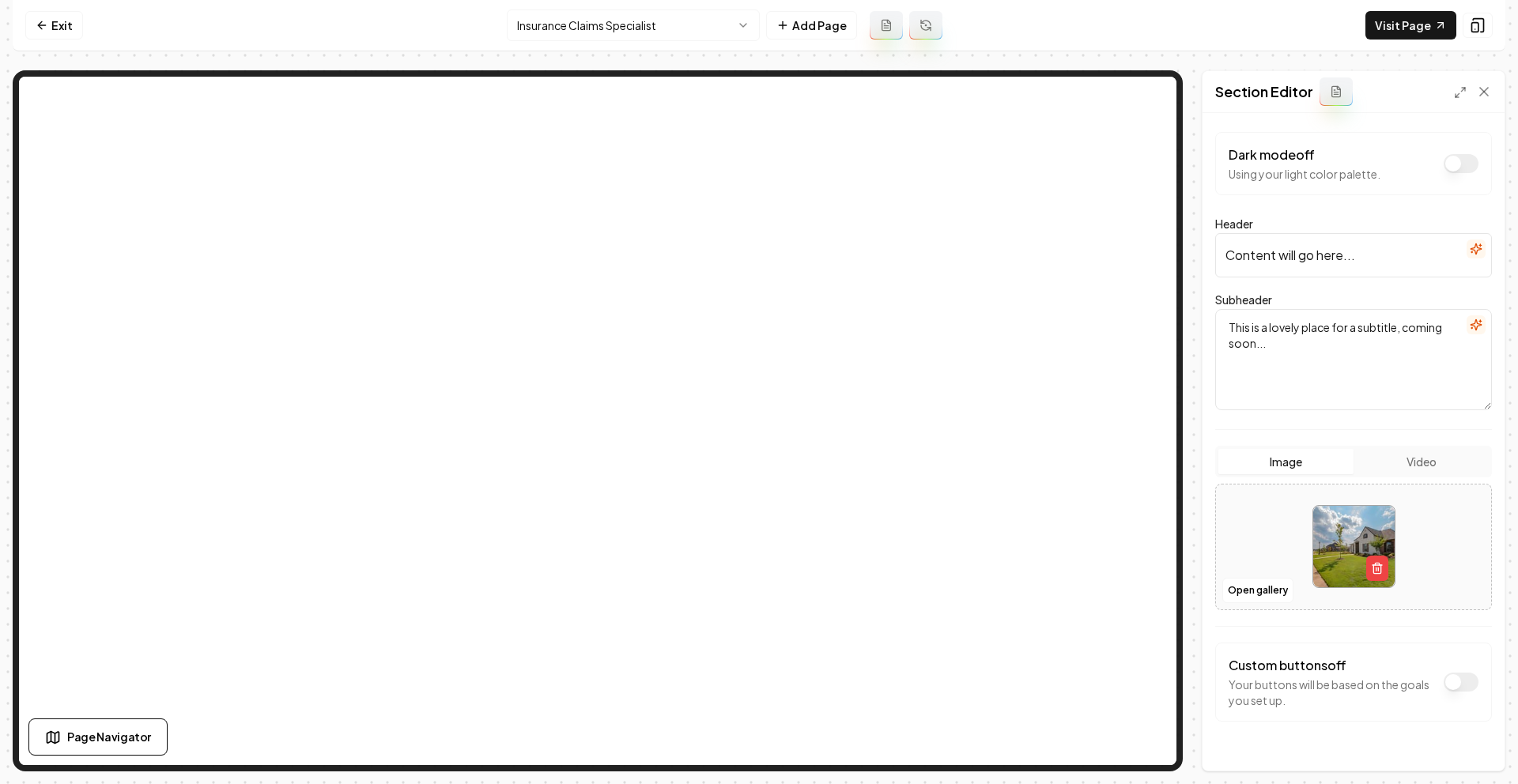
click at [1393, 252] on input "Content will go here..." at bounding box center [1353, 255] width 276 height 44
click at [38, 35] on link "Exit" at bounding box center [54, 25] width 58 height 28
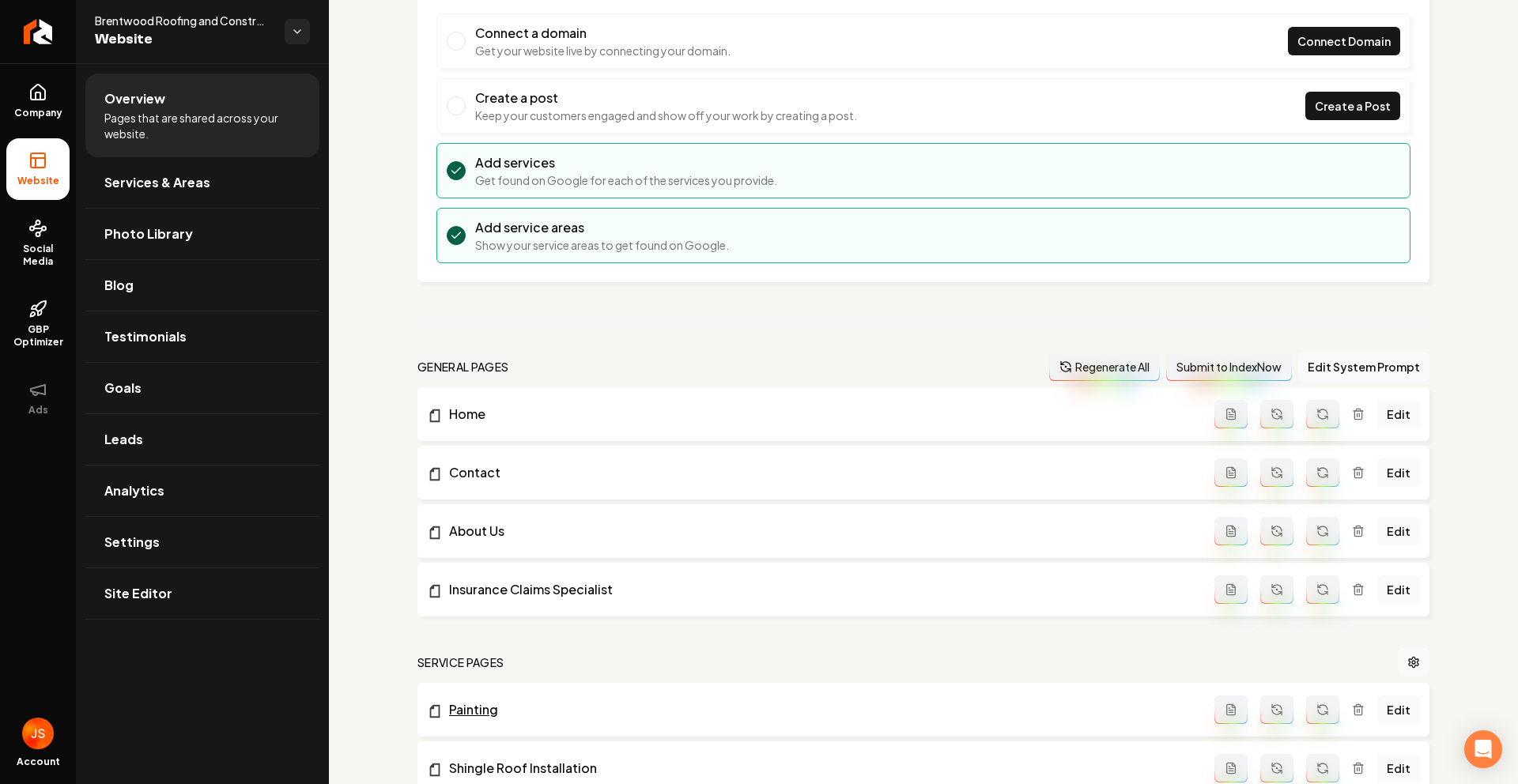
scroll to position [511, 0]
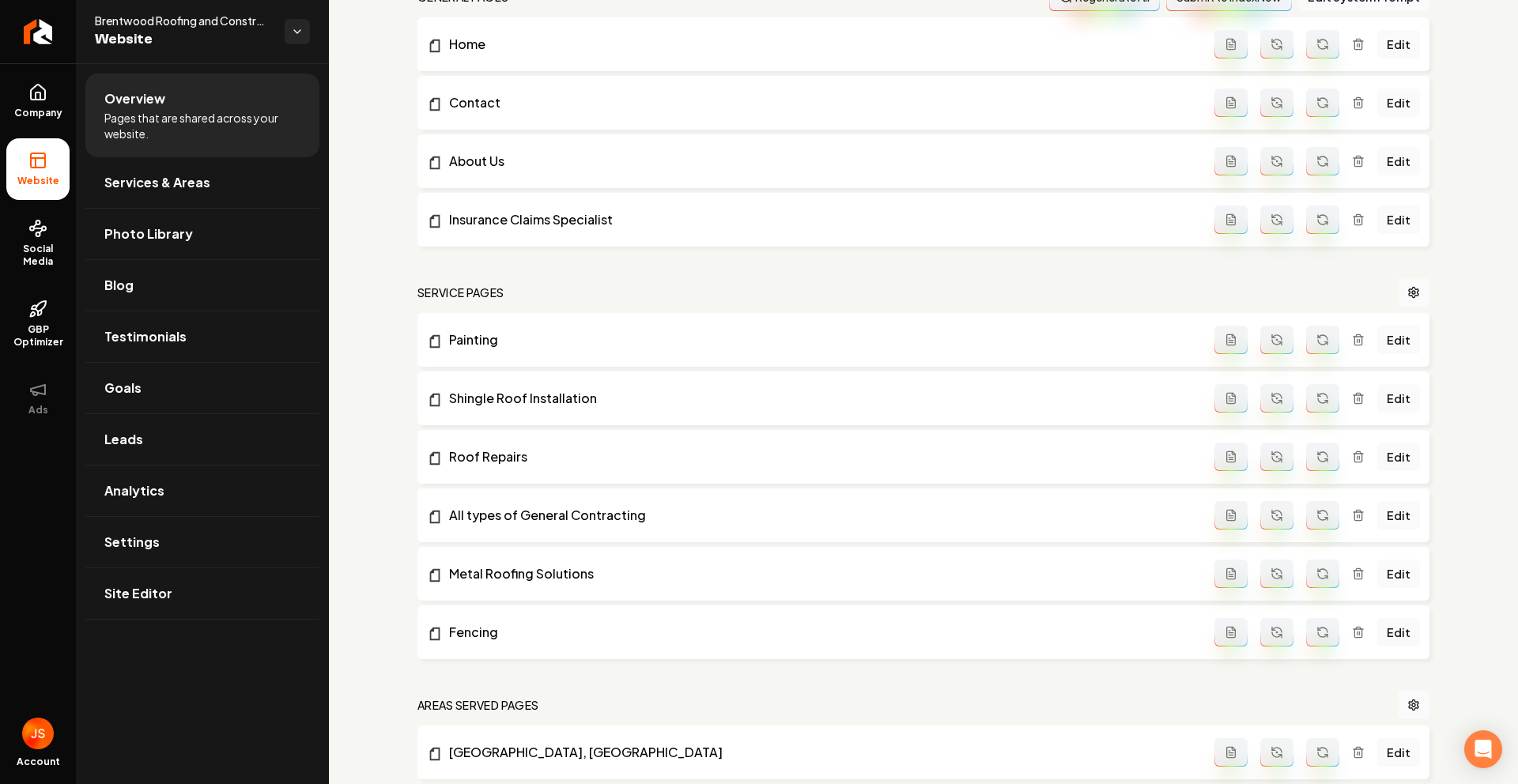
click at [1227, 224] on icon "Main content area" at bounding box center [1232, 219] width 9 height 10
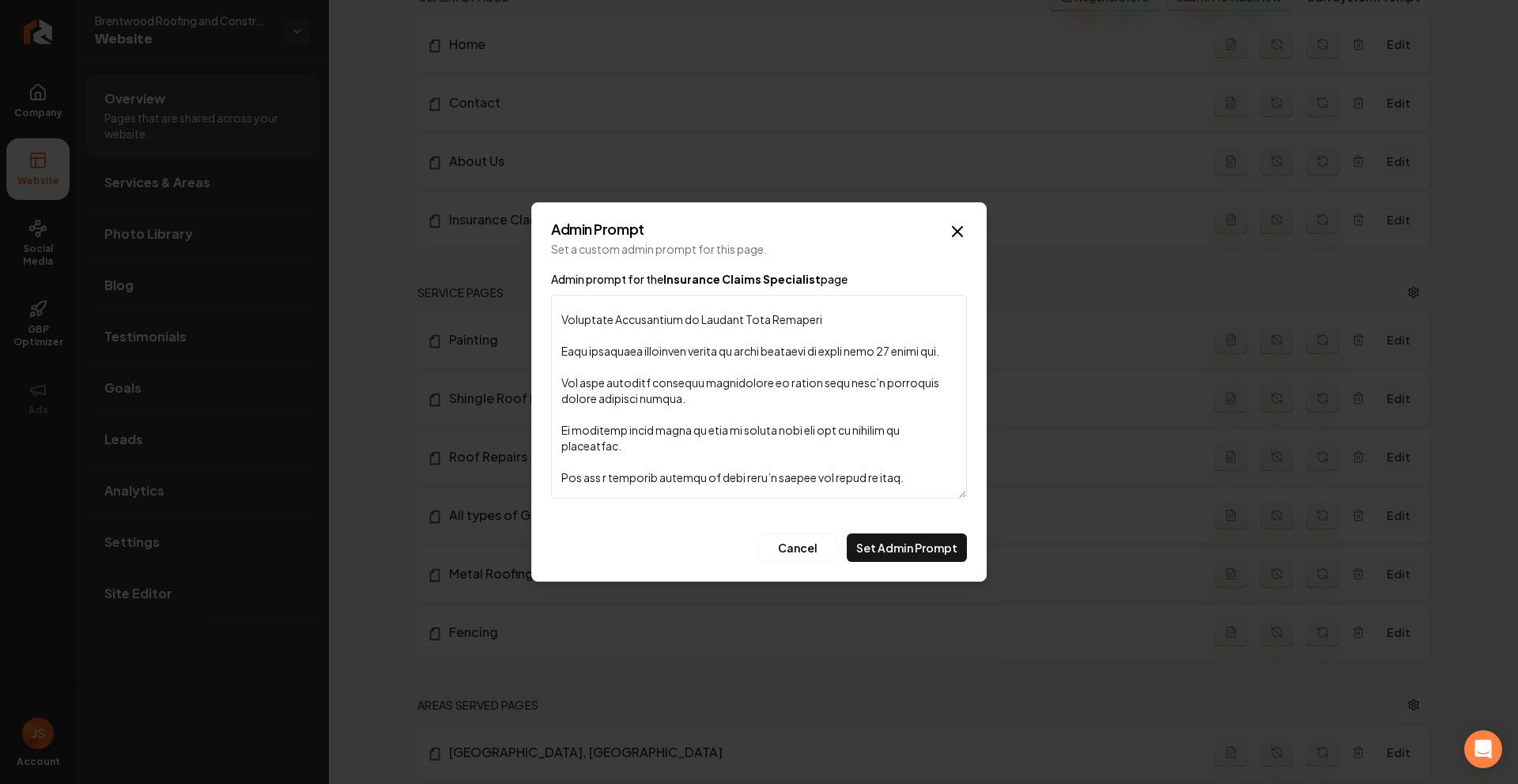
scroll to position [0, 0]
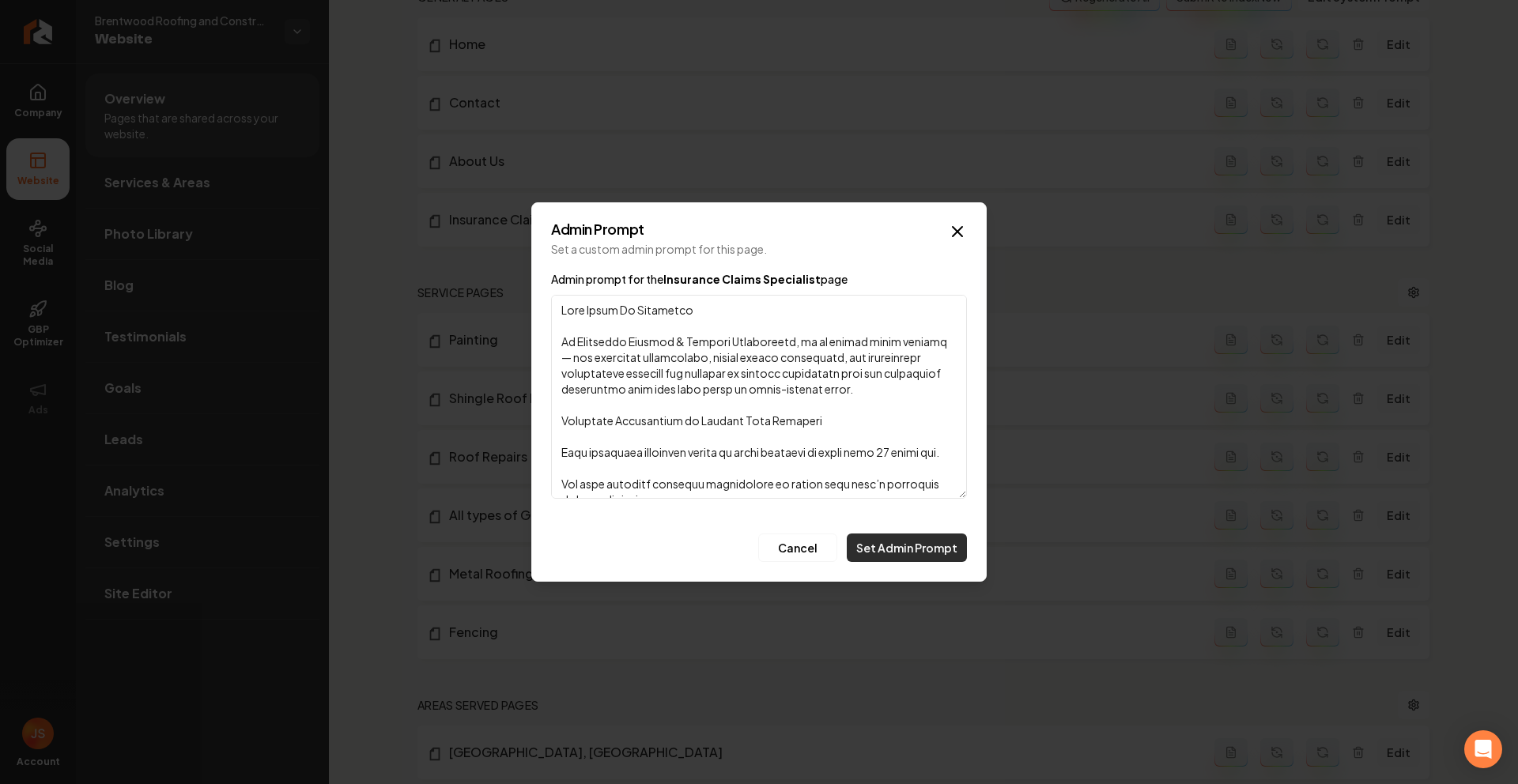
type textarea "What Makes Us Different At Brentwood Roofing & General Contractors, we go beyon…"
click at [882, 546] on button "Set Admin Prompt" at bounding box center [906, 547] width 120 height 28
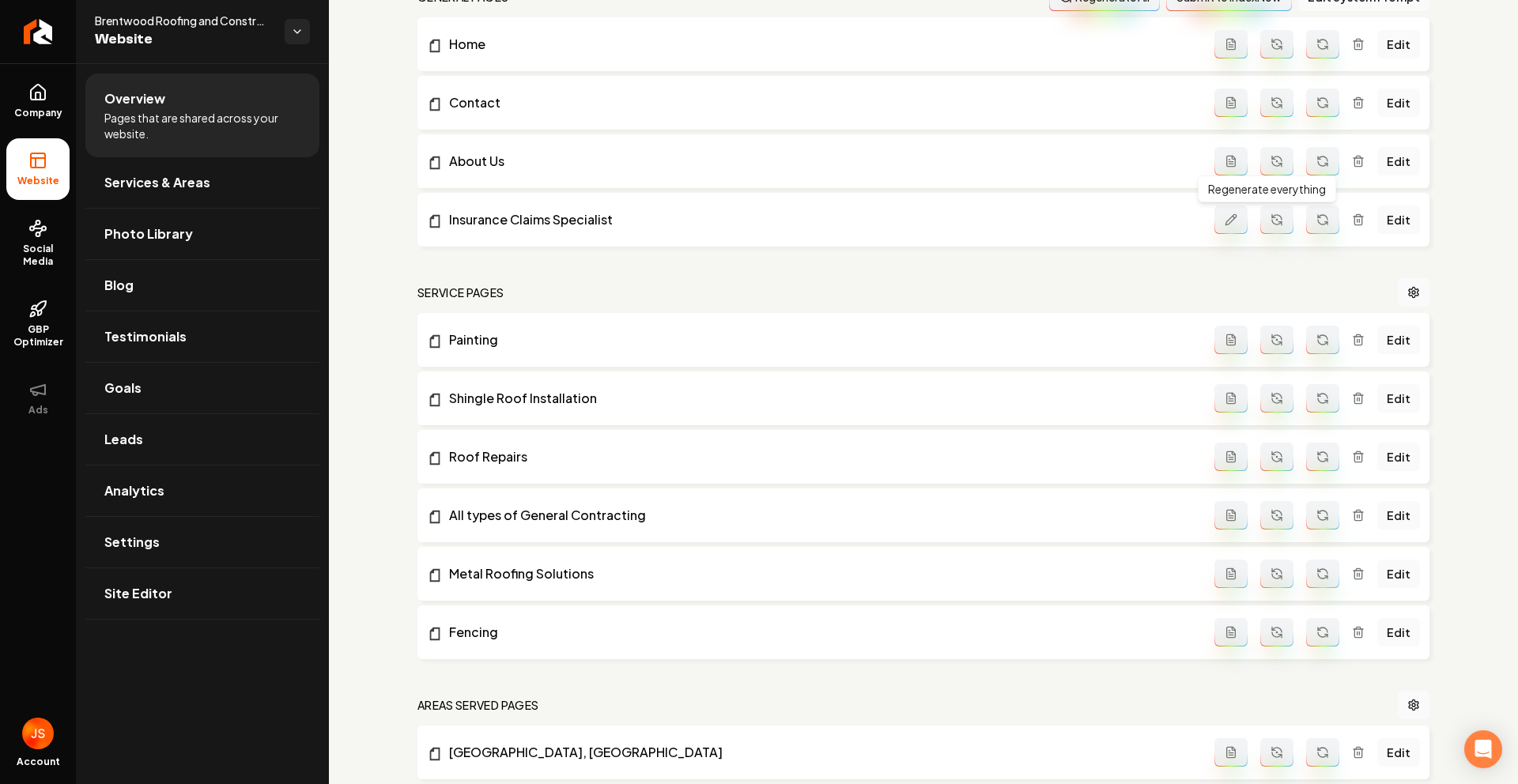
click at [1273, 223] on icon "Main content area" at bounding box center [1276, 220] width 13 height 13
click at [10, 104] on link "Company" at bounding box center [38, 101] width 63 height 61
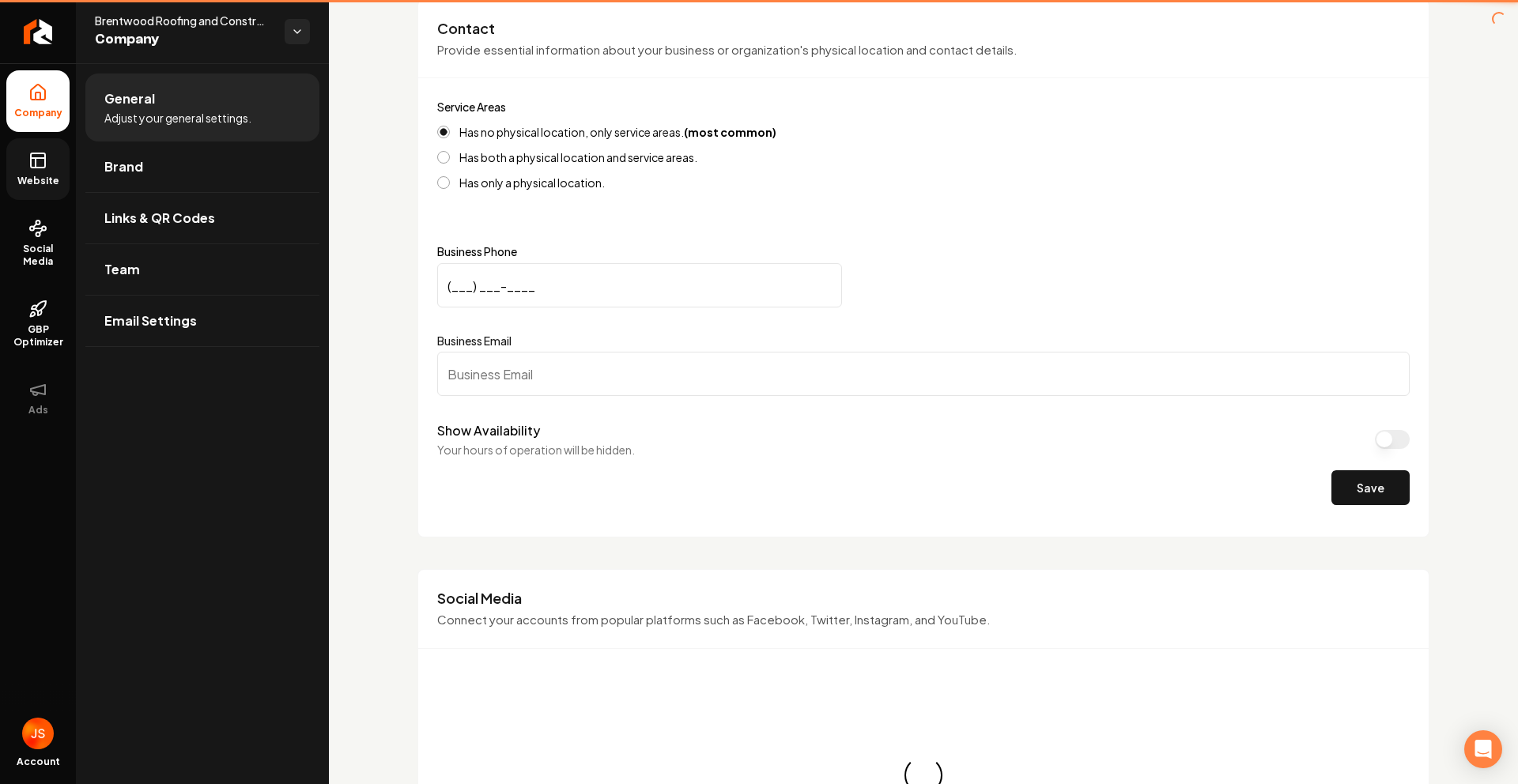
type input "[PHONE_NUMBER]"
type input "[EMAIL_ADDRESS][DOMAIN_NAME]"
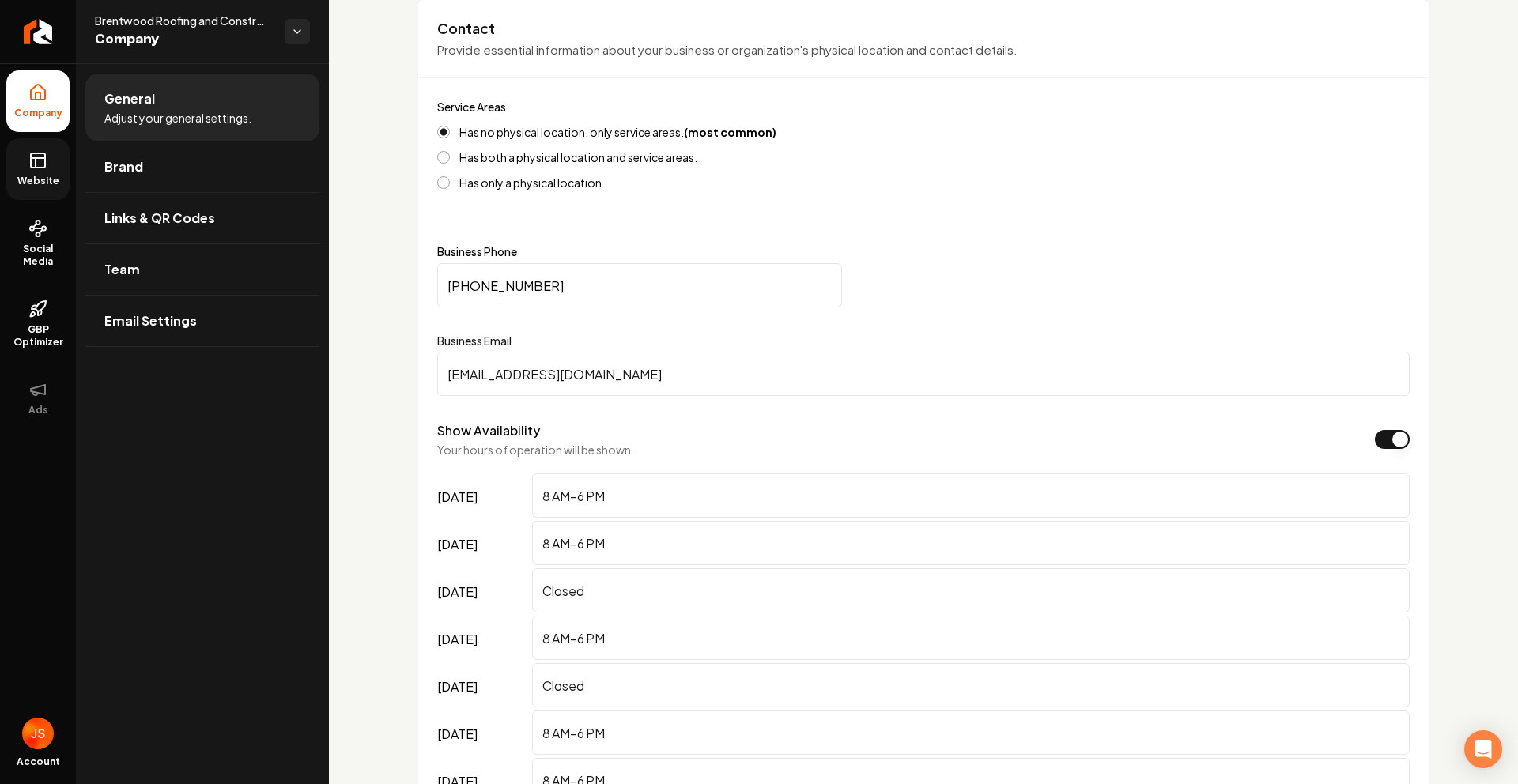
click at [18, 170] on link "Website" at bounding box center [38, 168] width 63 height 61
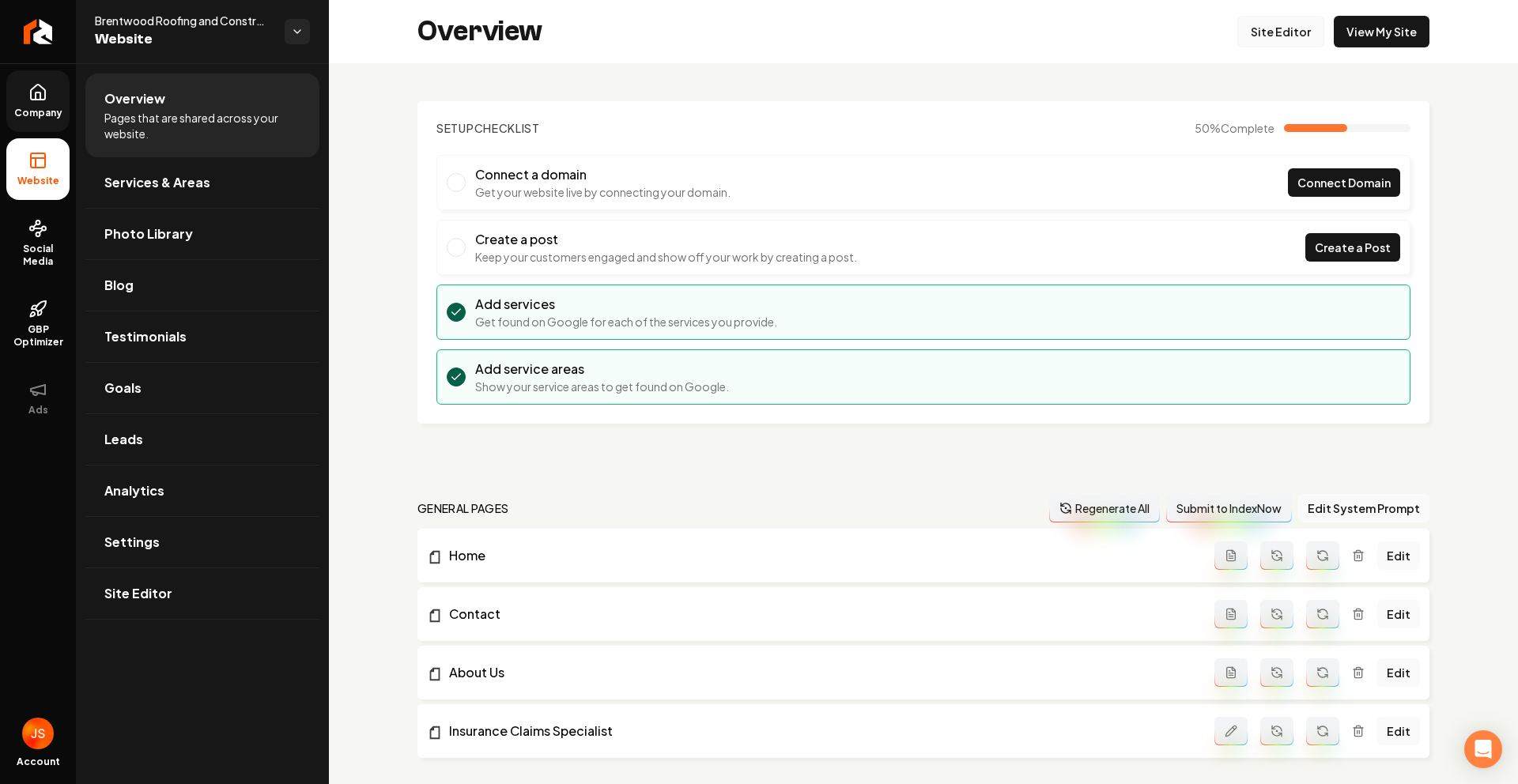
click at [1280, 29] on link "Site Editor" at bounding box center [1280, 31] width 87 height 32
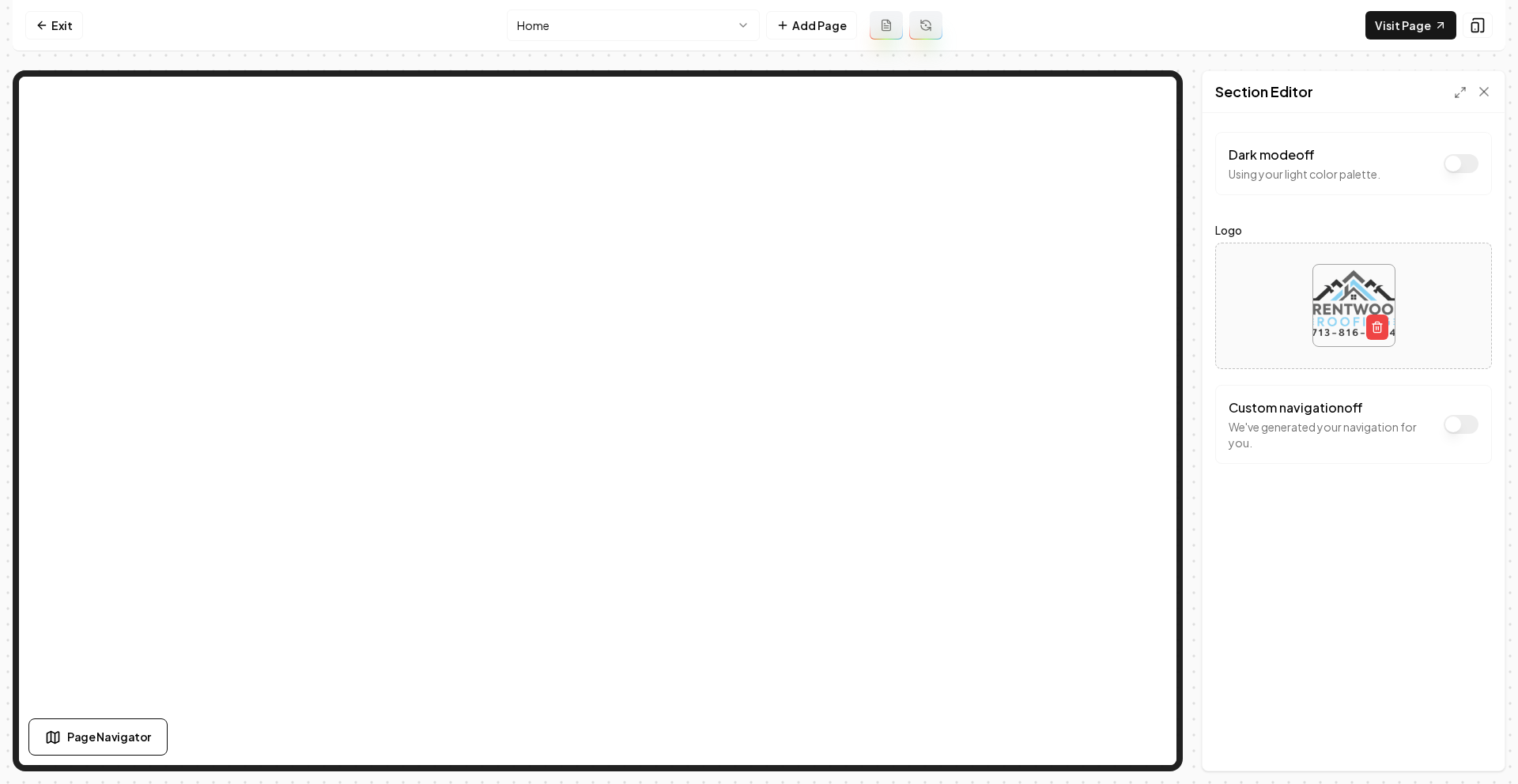
click at [684, 31] on html "Computer Required This feature is only available on a computer. Please switch t…" at bounding box center [759, 392] width 1518 height 784
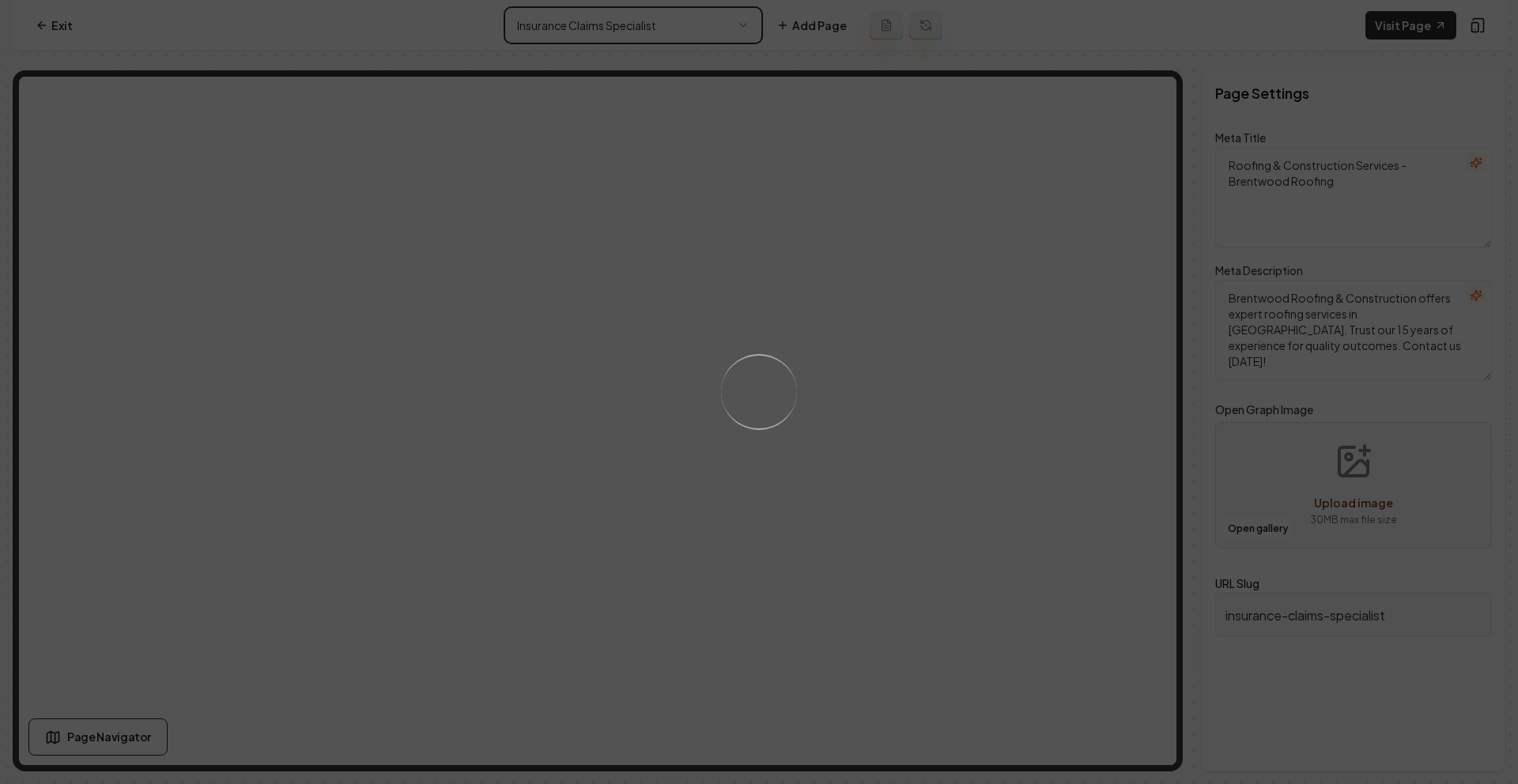
type textarea "Roof Insurance Claims & Storm Restoration | Brentwood Roofing"
type textarea "Trust Brentwood Roofing & Construction for expert insurance claims management a…"
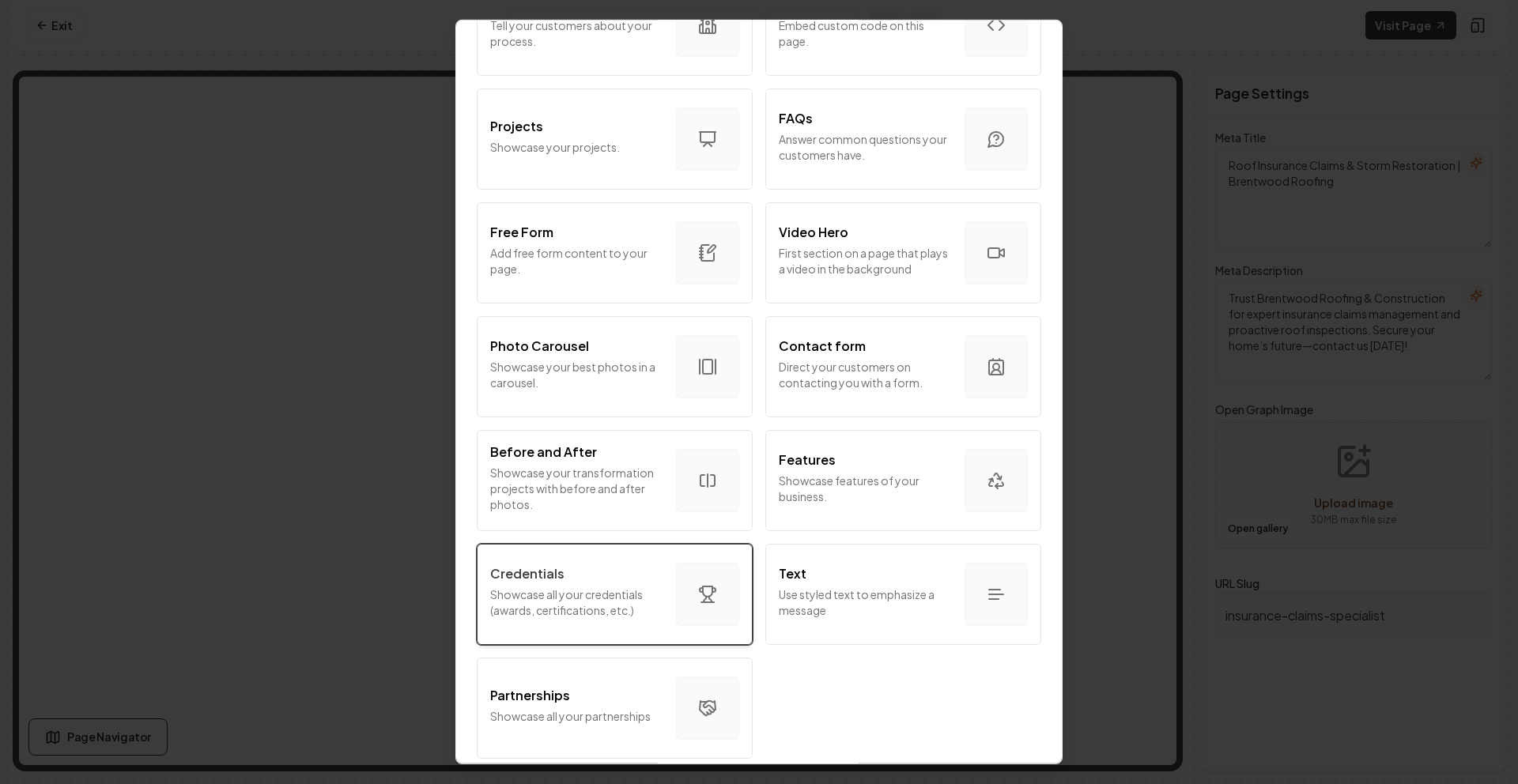
scroll to position [746, 0]
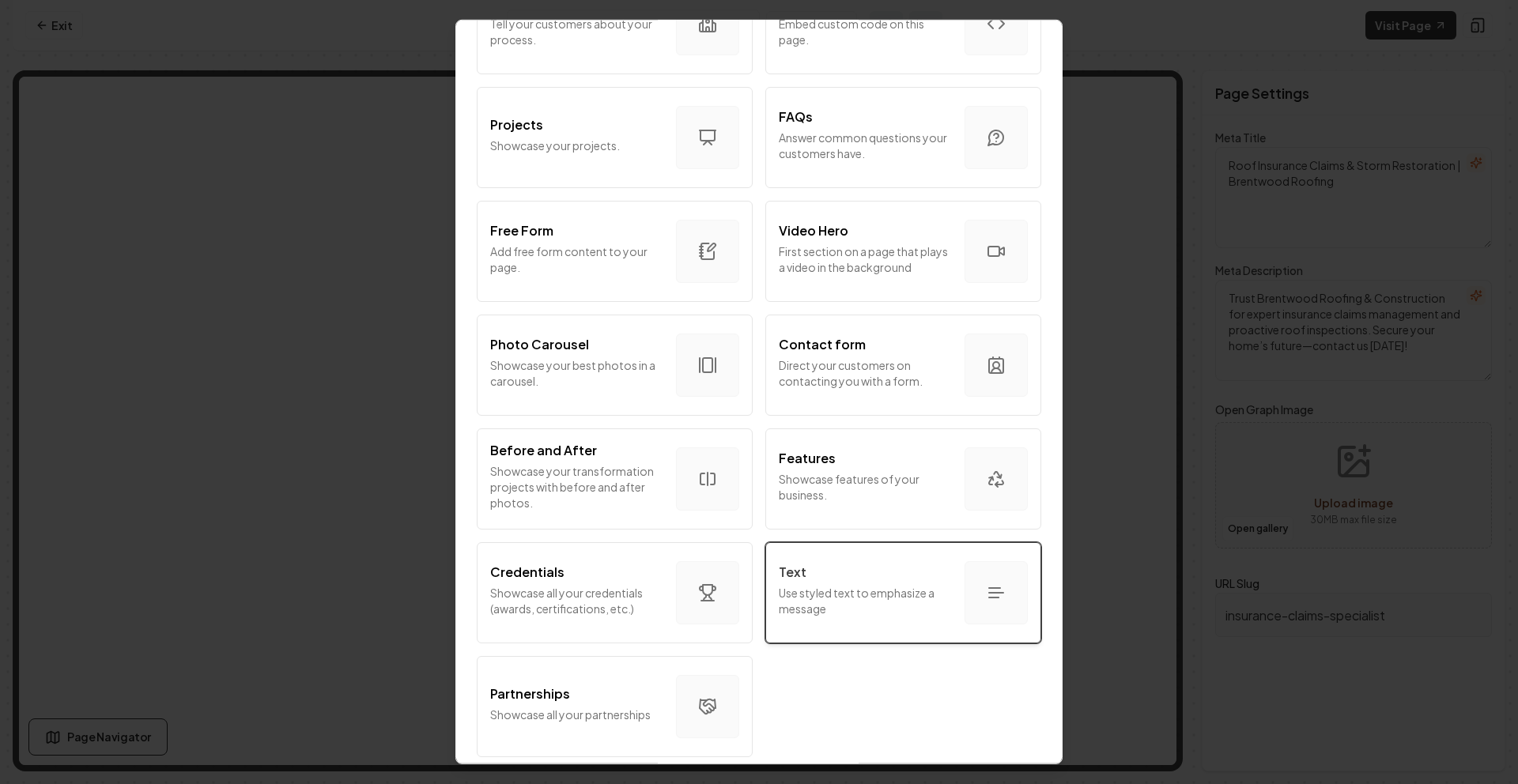
click at [793, 585] on p "Use styled text to emphasize a message" at bounding box center [865, 600] width 173 height 32
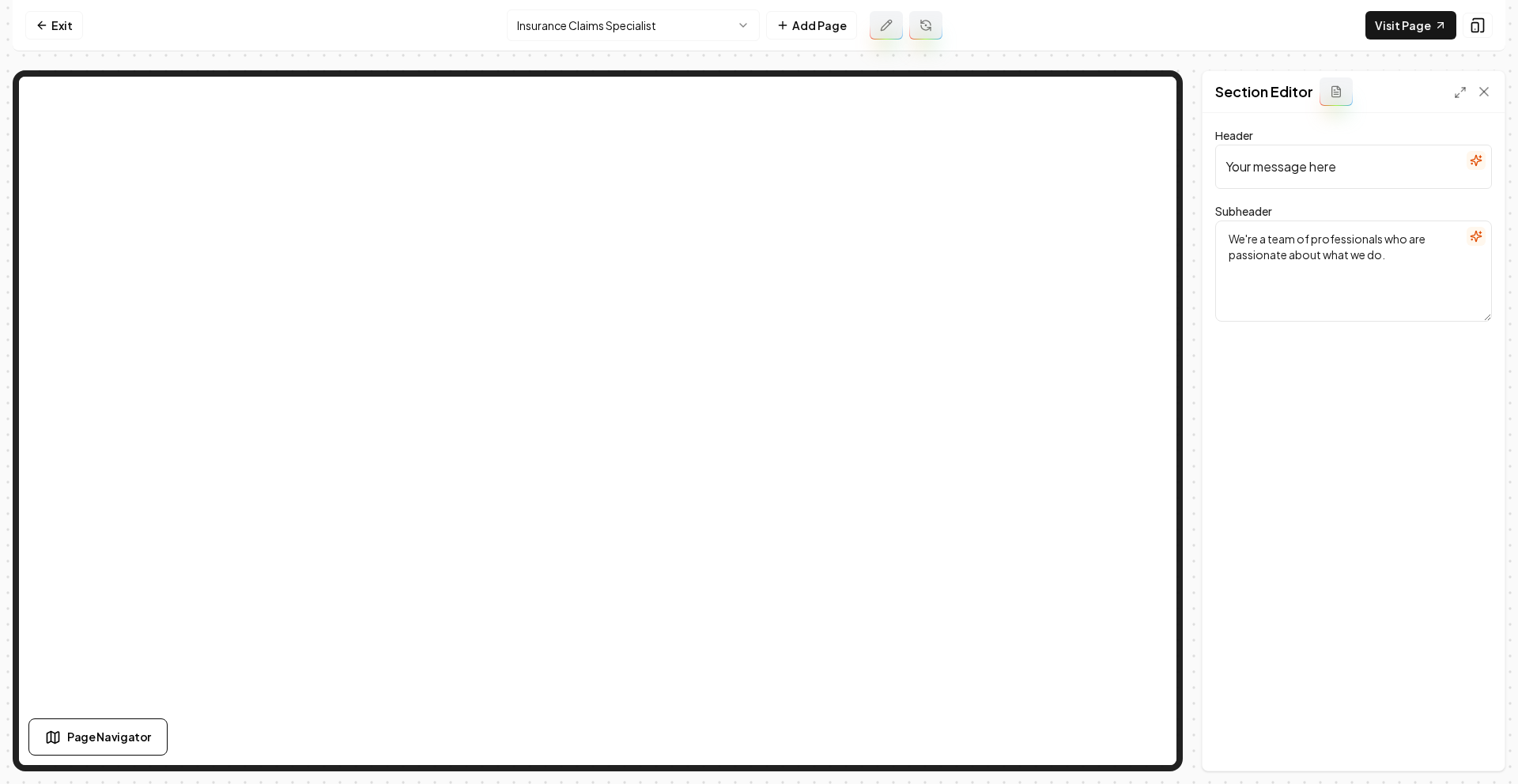
click at [1287, 263] on textarea "We're a team of professionals who are passionate about what we do." at bounding box center [1353, 271] width 276 height 102
paste textarea "What Makes Us Different At Brentwood Roofing & General Contractors, we go beyon…"
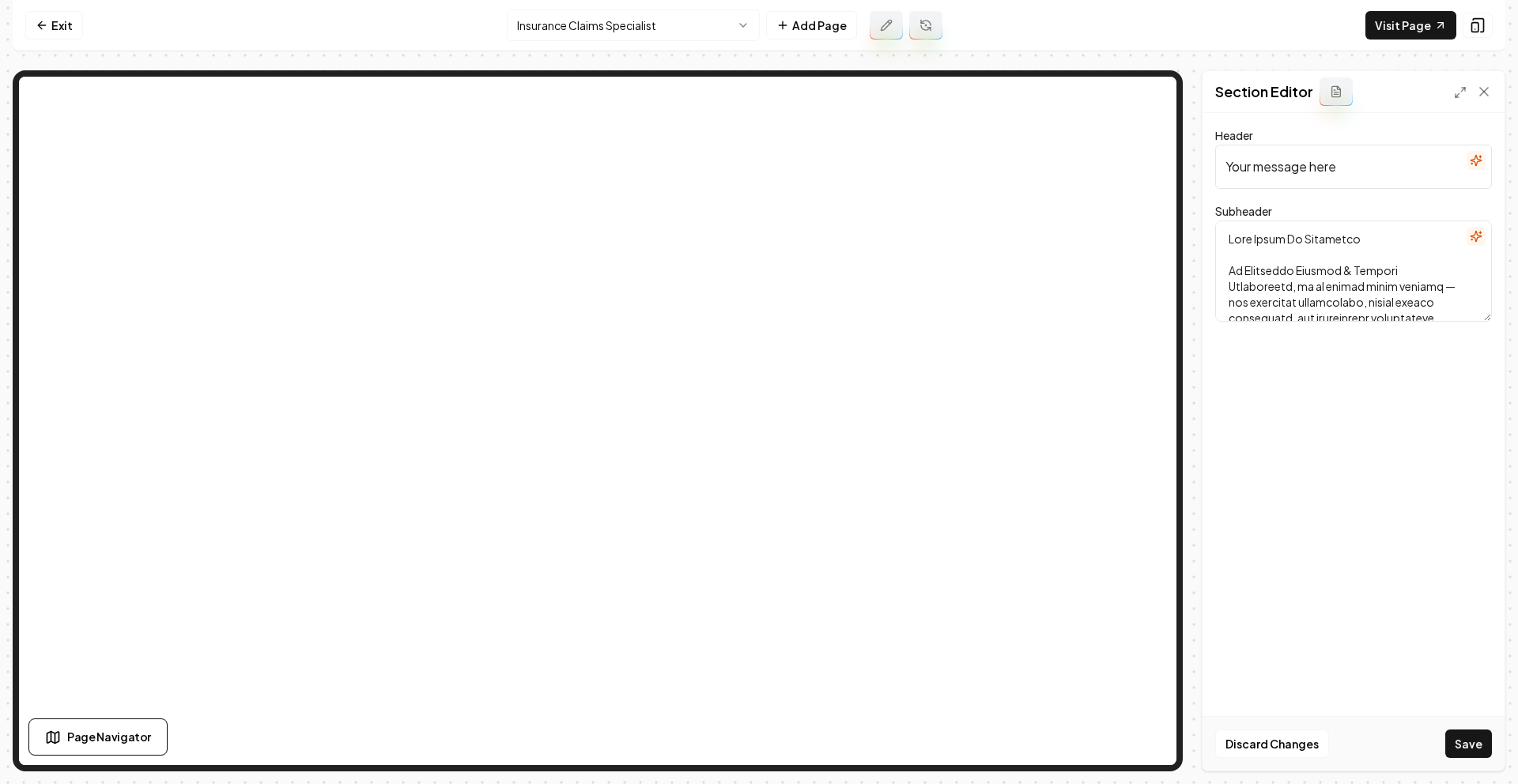
scroll to position [1284, 0]
type textarea "What Makes Us Different At Brentwood Roofing & General Contractors, we go beyon…"
drag, startPoint x: 1479, startPoint y: 768, endPoint x: 1479, endPoint y: 754, distance: 14.0
click at [1479, 768] on div "Discard Changes Save" at bounding box center [1353, 744] width 302 height 55
click at [1476, 750] on button "Save" at bounding box center [1468, 743] width 47 height 28
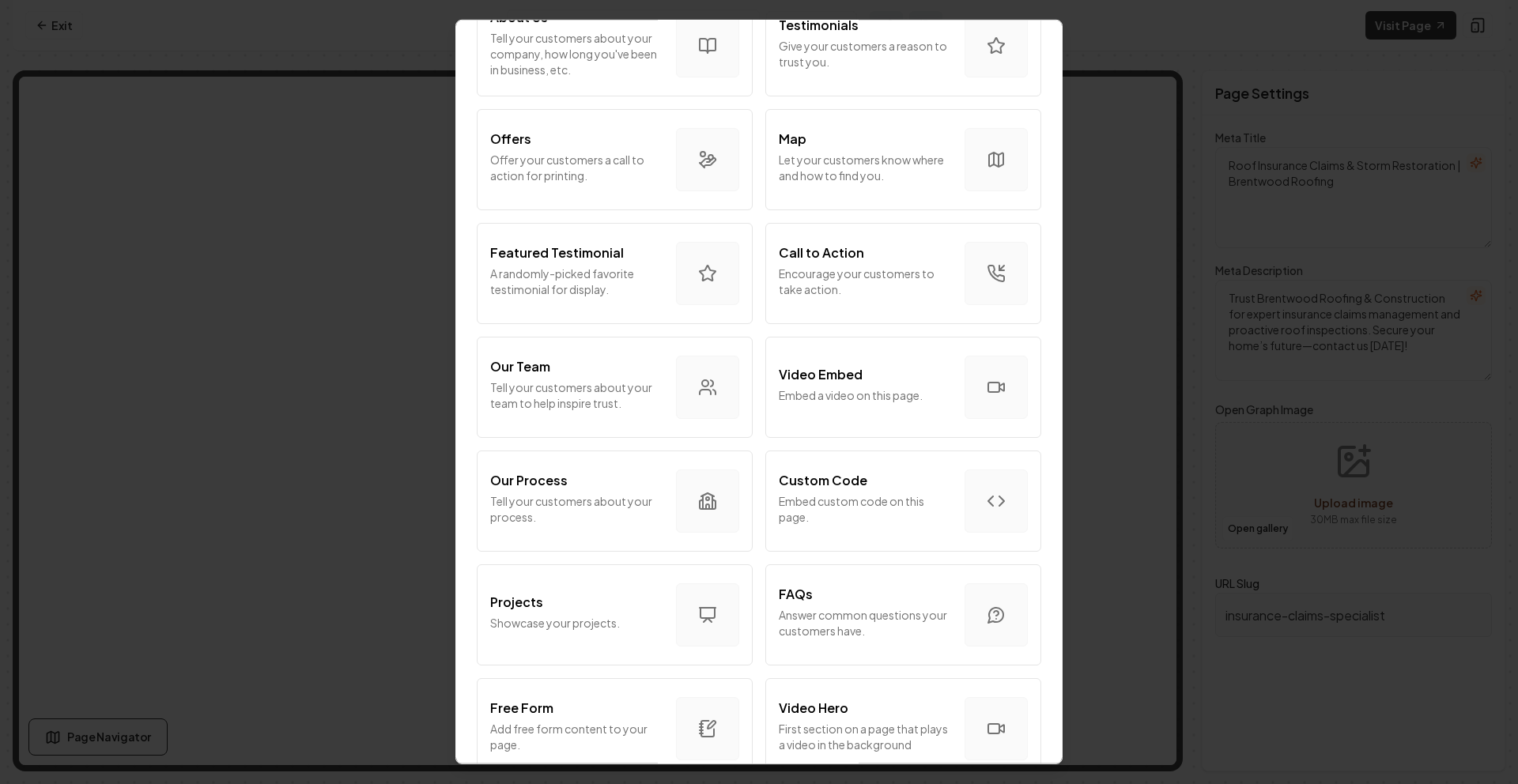
scroll to position [421, 0]
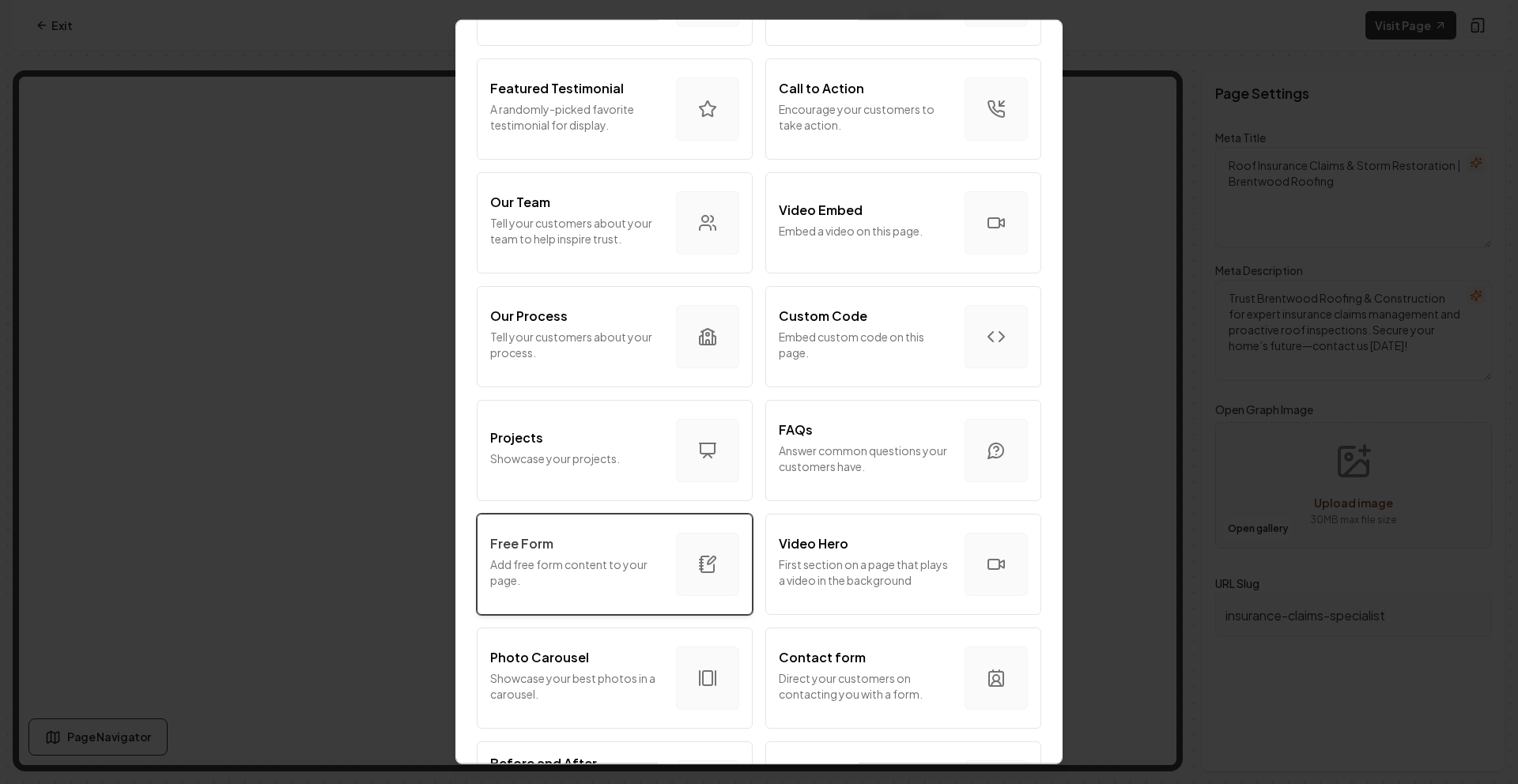
click at [600, 578] on p "Add free form content to your page." at bounding box center [576, 572] width 173 height 32
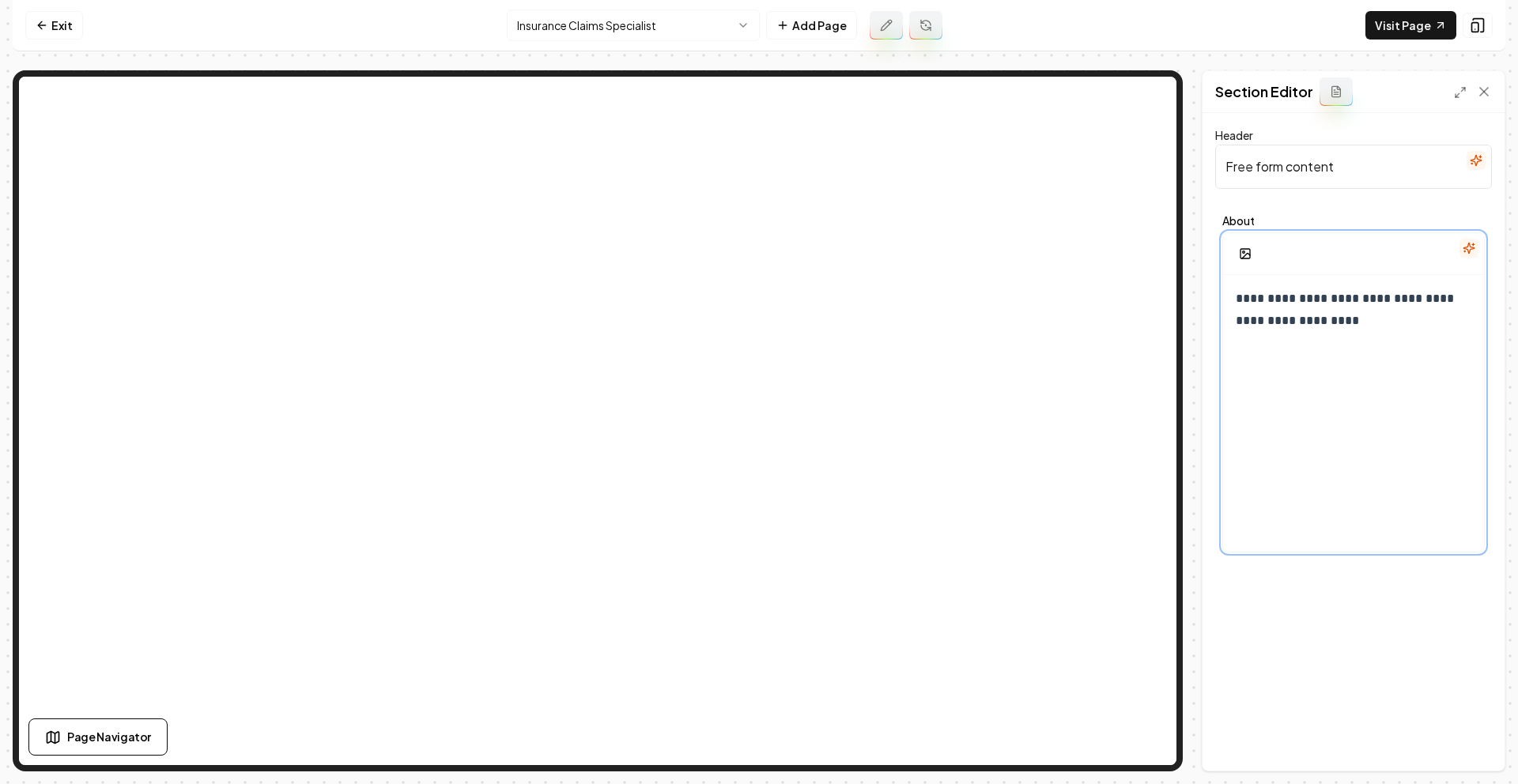
click at [1297, 317] on p "**********" at bounding box center [1347, 309] width 224 height 44
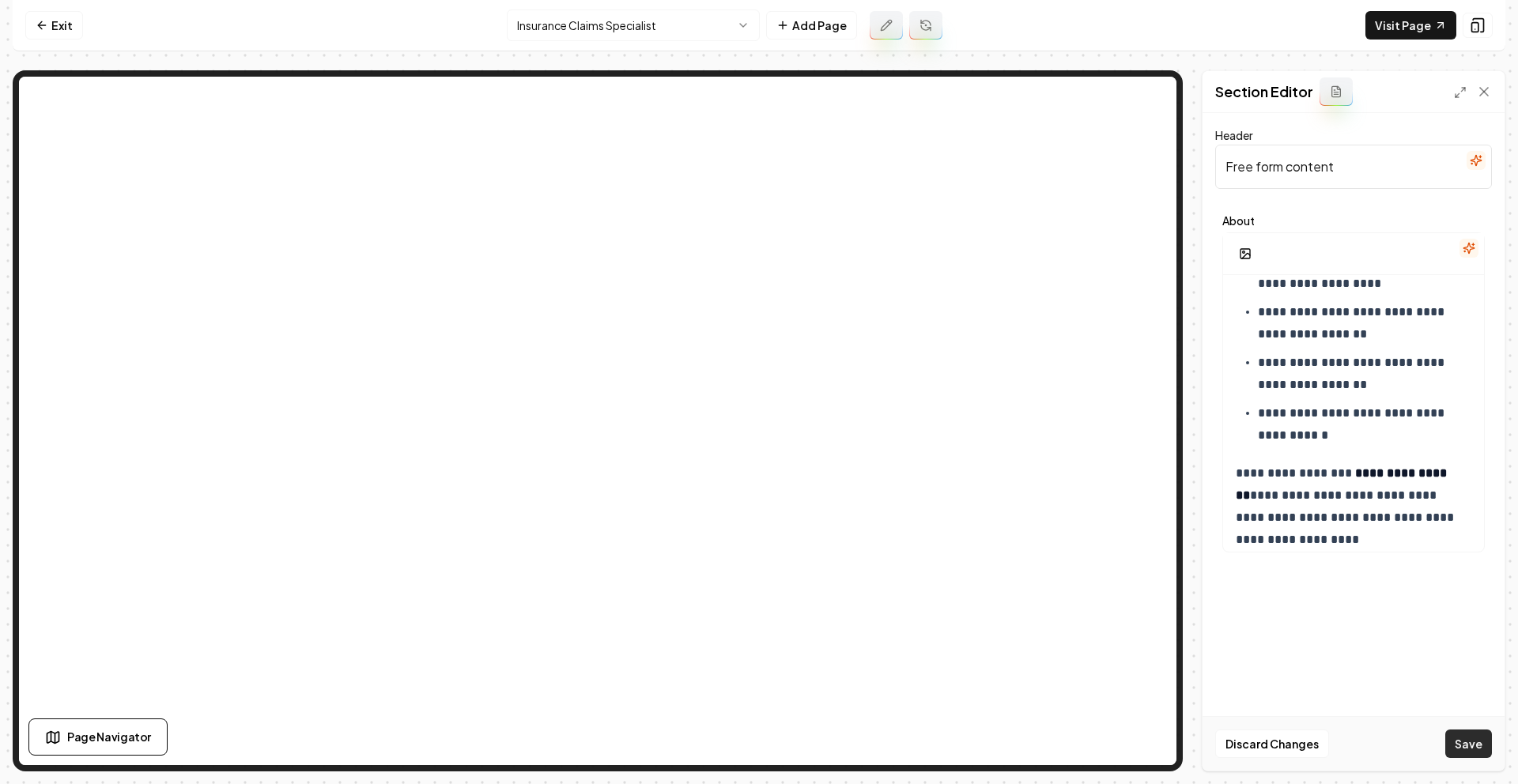
click at [1473, 741] on button "Save" at bounding box center [1468, 743] width 47 height 28
click at [1258, 407] on p "**********" at bounding box center [1359, 424] width 201 height 44
click at [1258, 369] on p "**********" at bounding box center [1359, 373] width 201 height 44
click at [1260, 315] on p "**********" at bounding box center [1359, 323] width 201 height 44
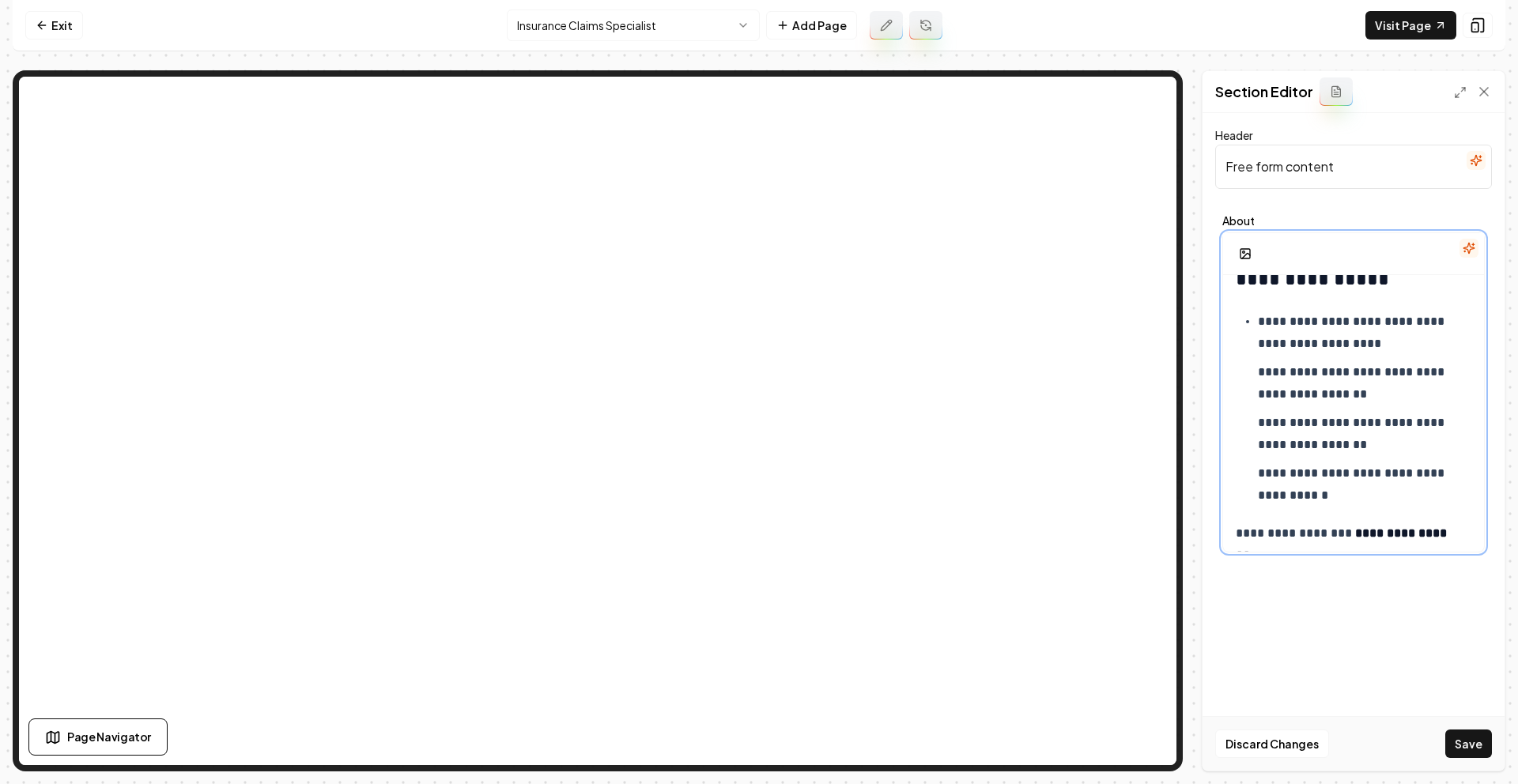
scroll to position [2068, 0]
click at [1255, 334] on ul "**********" at bounding box center [1352, 411] width 235 height 196
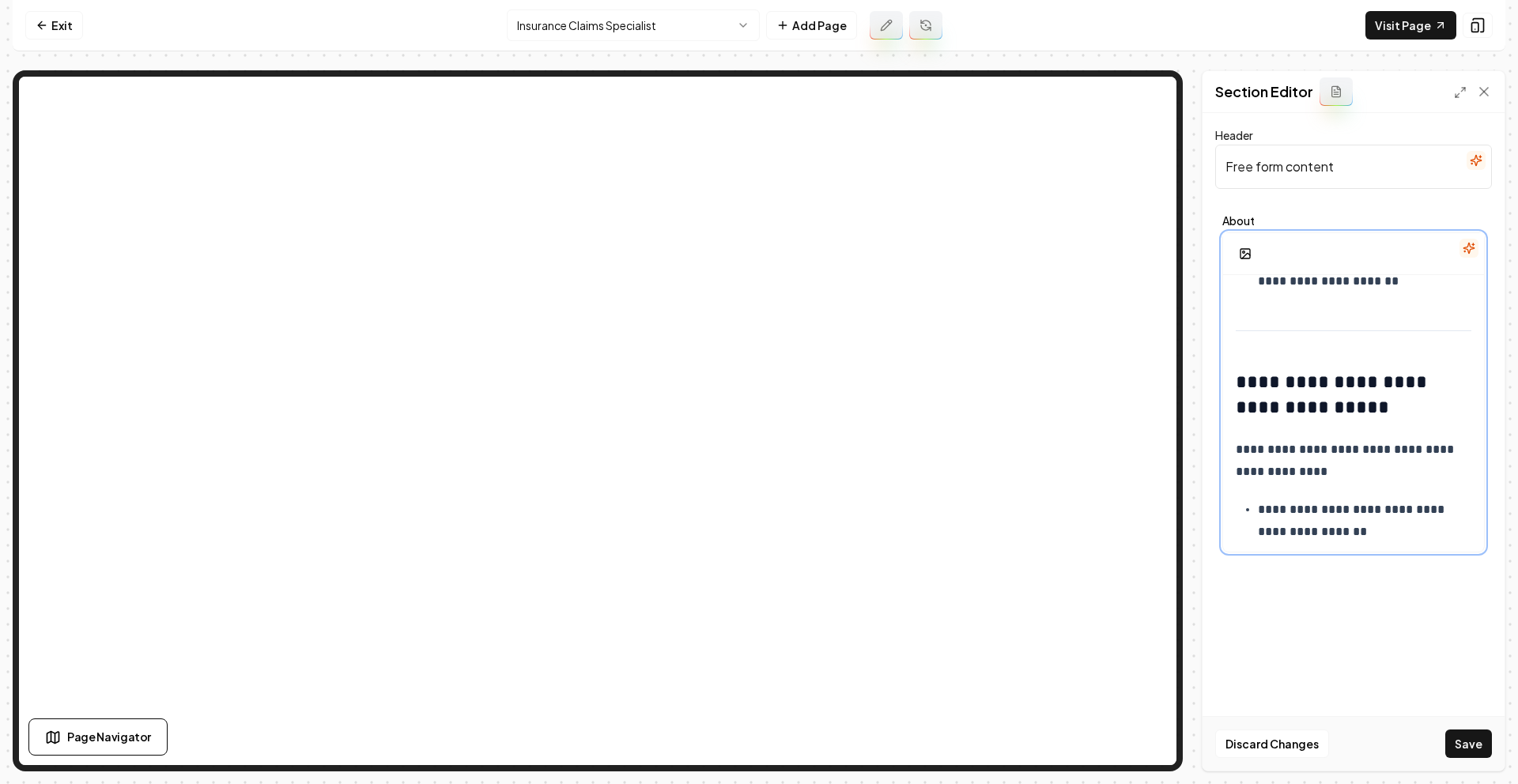
scroll to position [2035, 0]
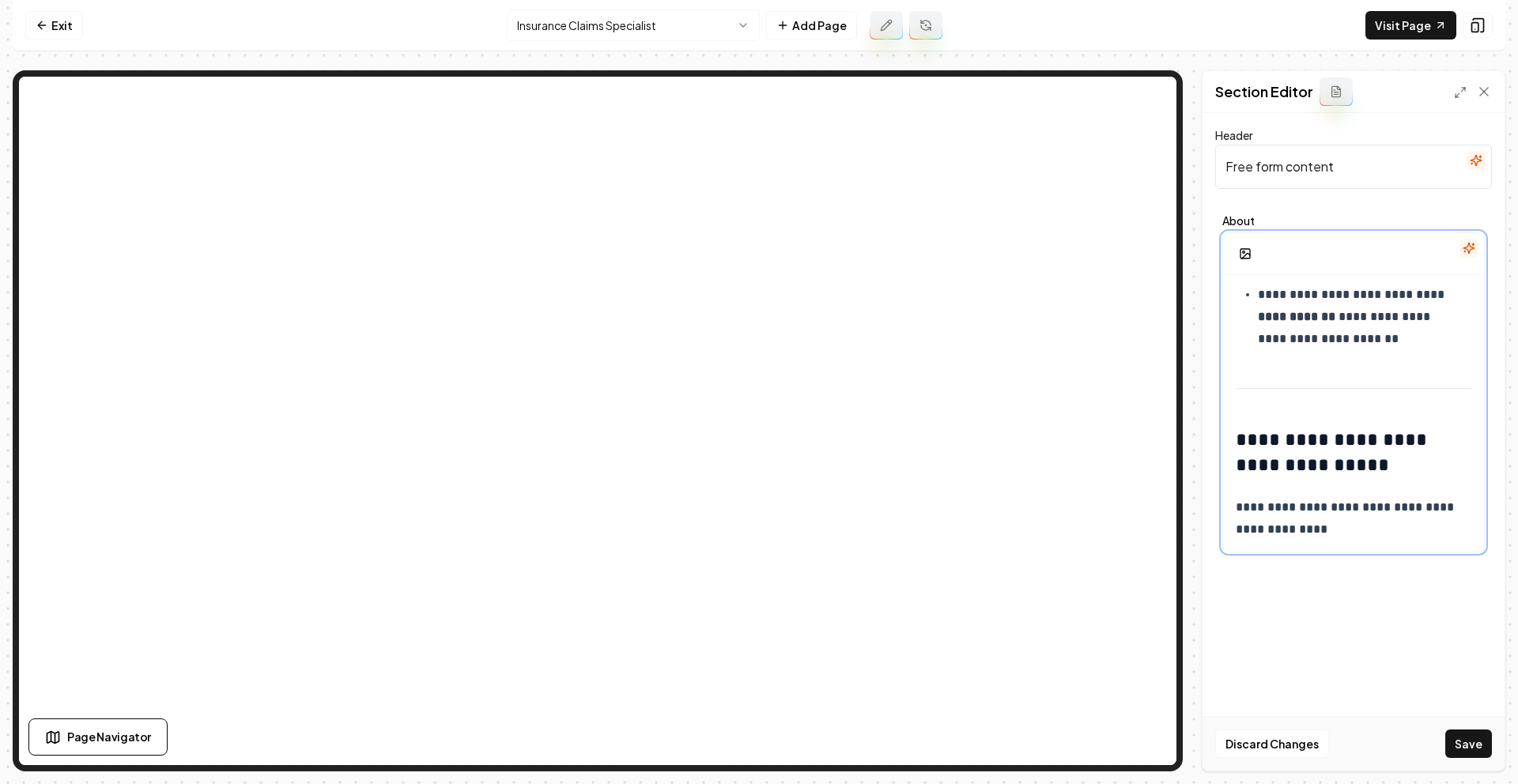
click at [1254, 300] on ul "**********" at bounding box center [1352, 219] width 235 height 263
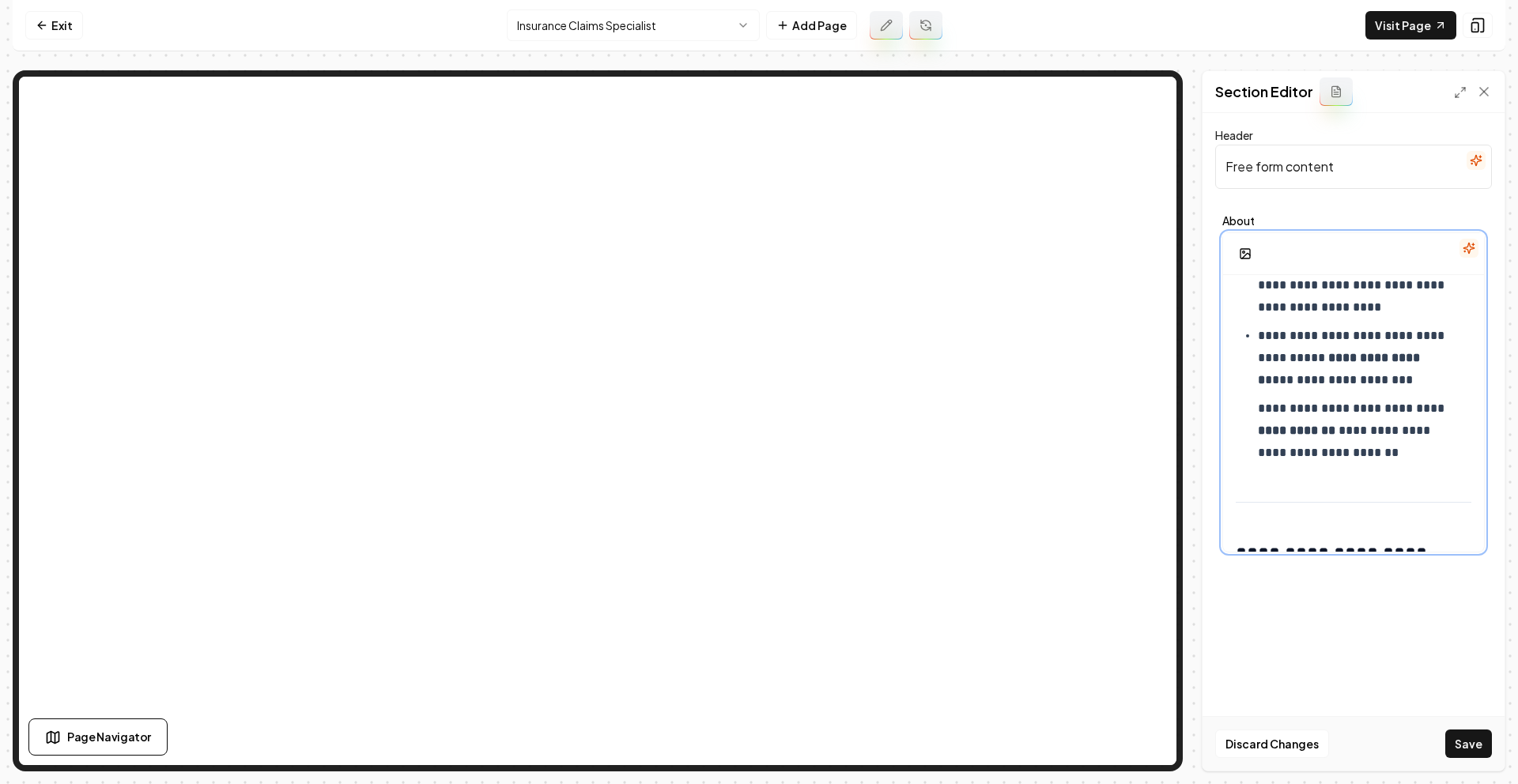
click at [1258, 335] on p "**********" at bounding box center [1359, 358] width 201 height 67
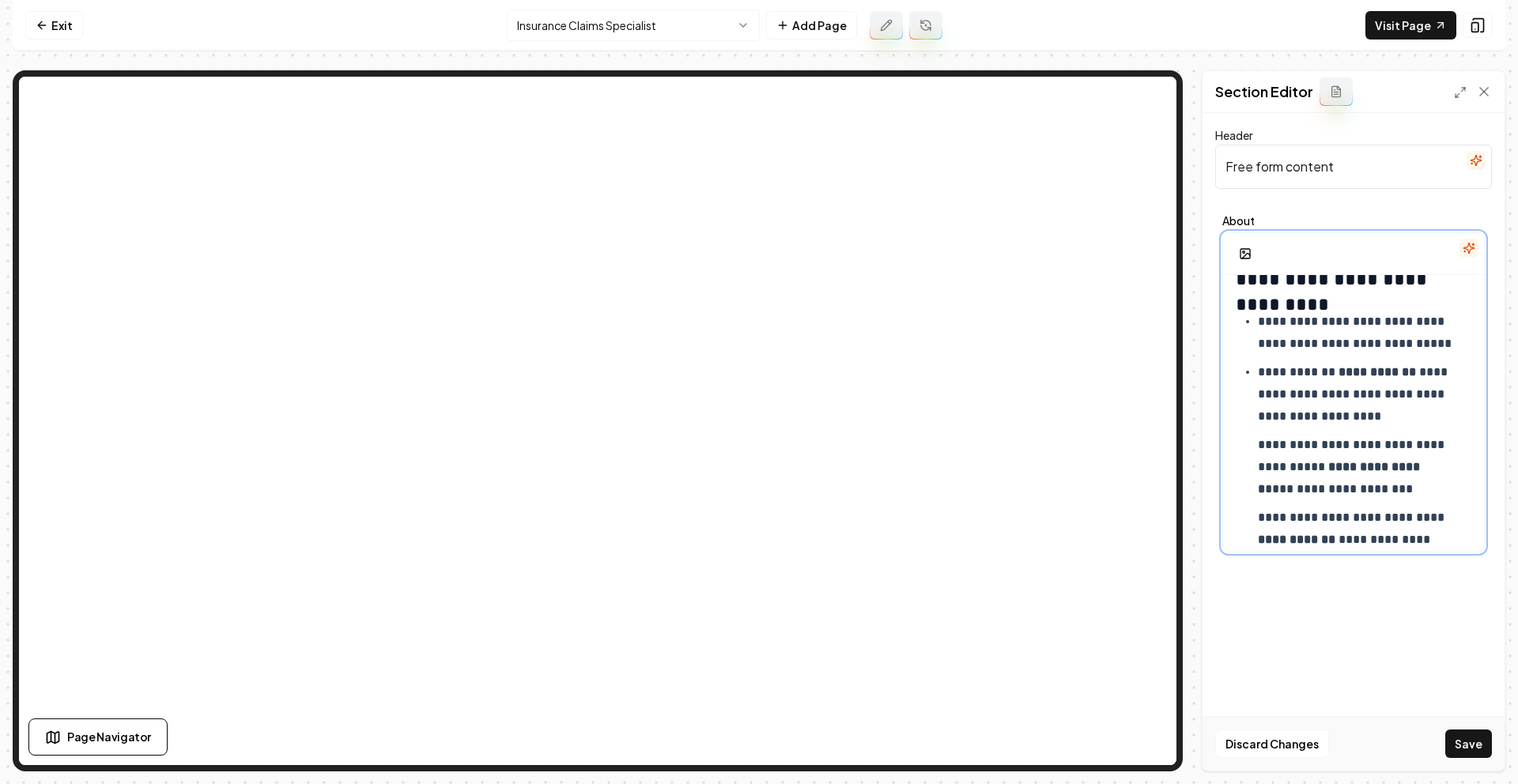
scroll to position [1647, 0]
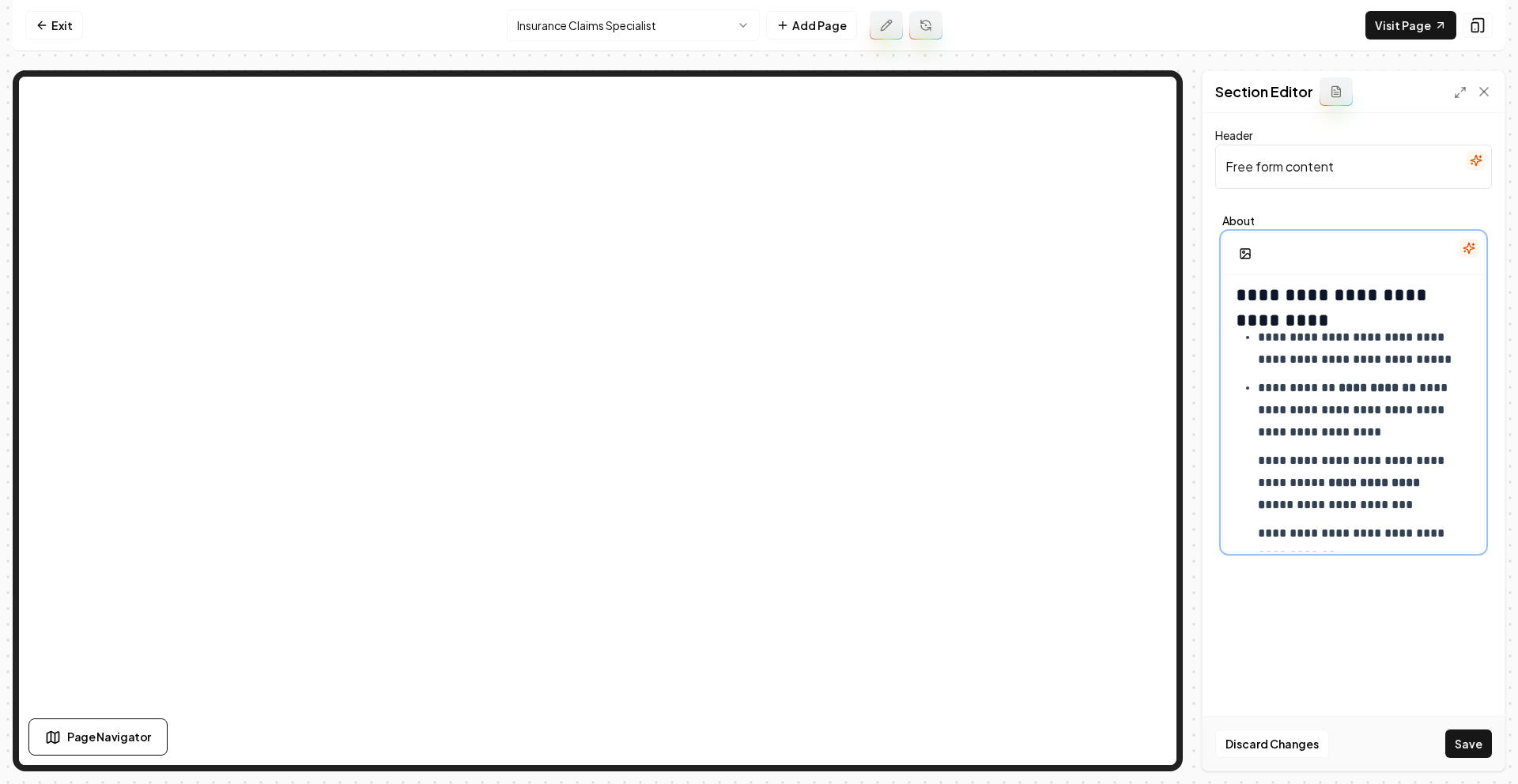
click at [1258, 381] on p "**********" at bounding box center [1359, 410] width 201 height 67
click at [1259, 345] on p "**********" at bounding box center [1359, 349] width 201 height 44
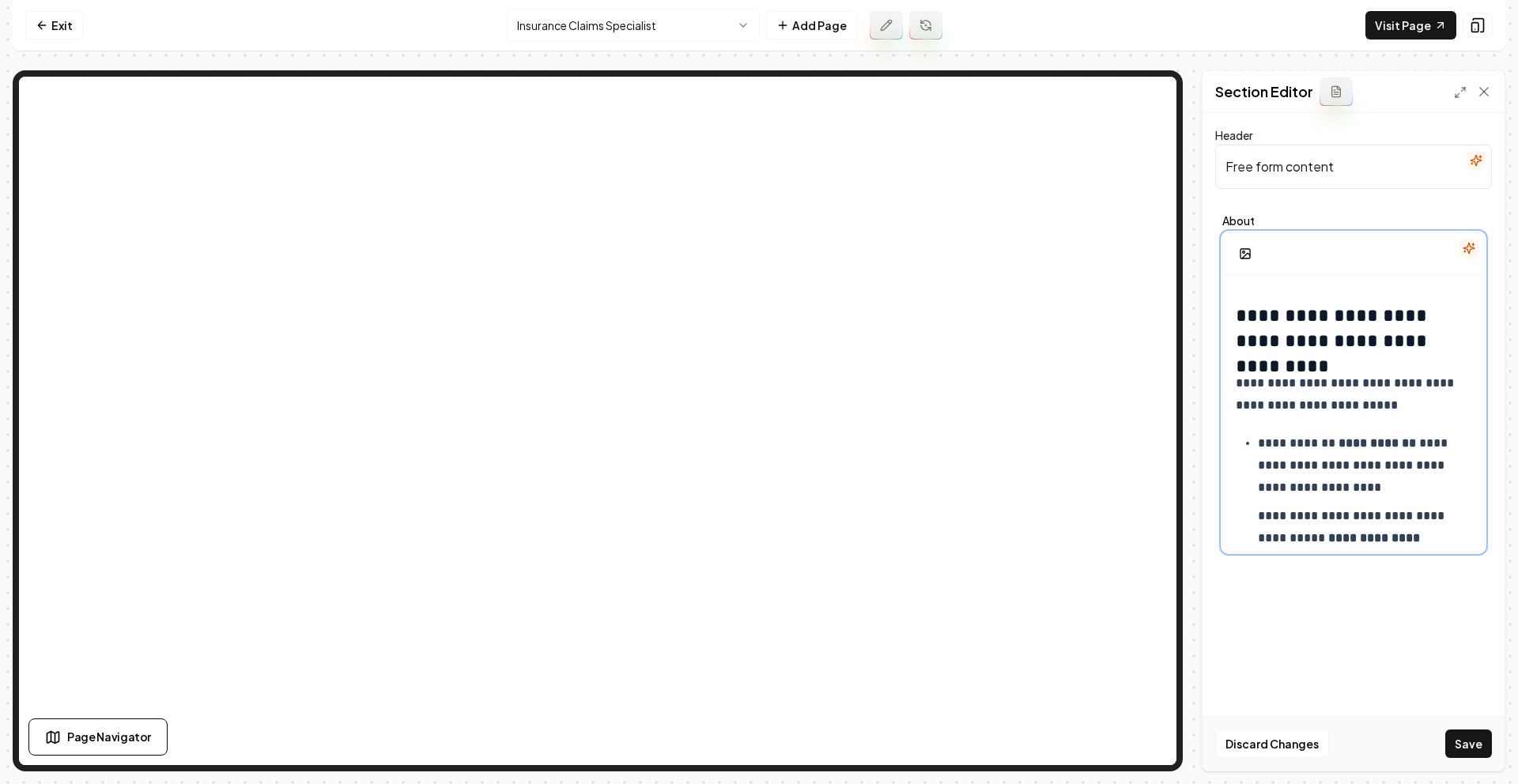
scroll to position [1632, 0]
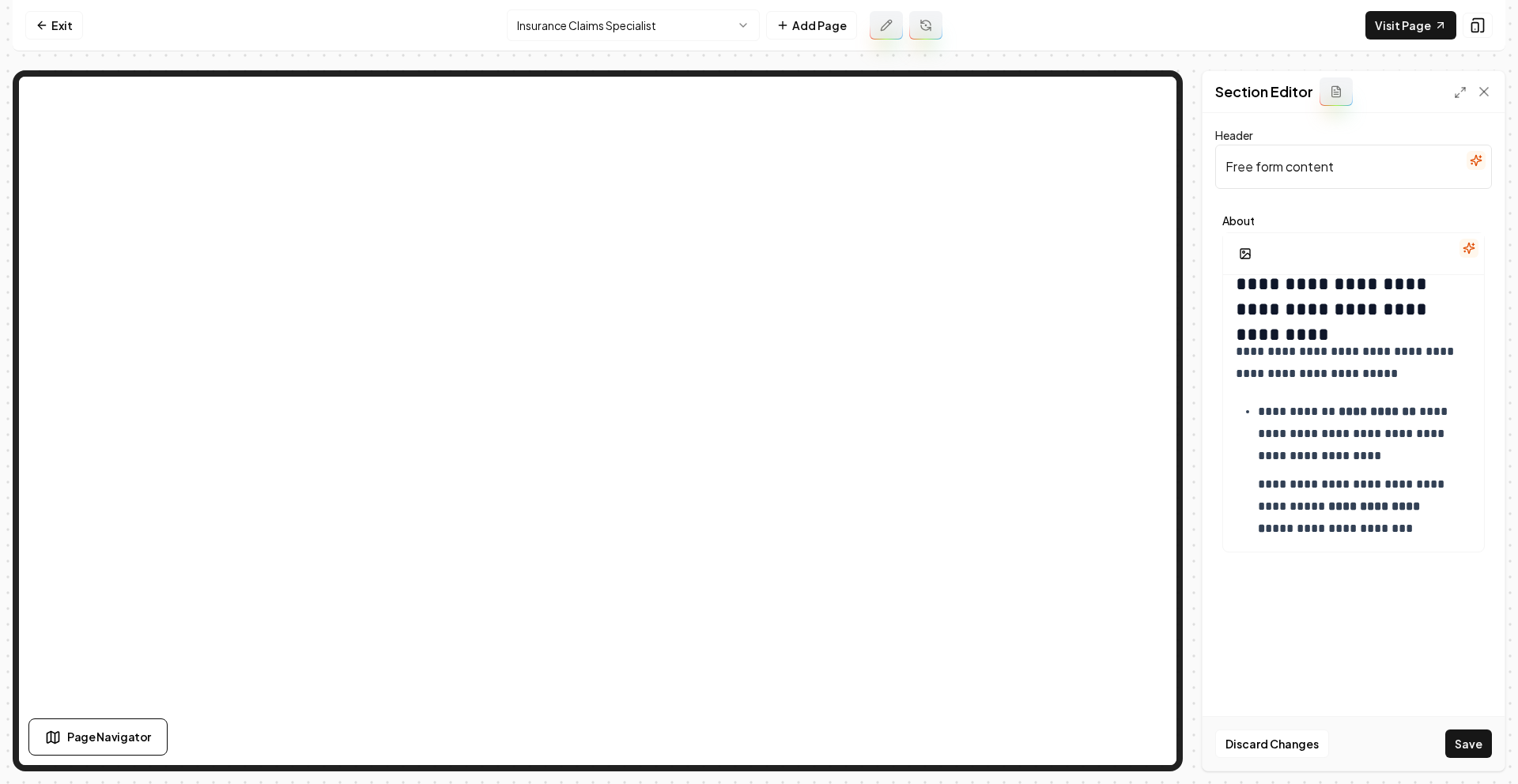
click at [1461, 728] on div "Discard Changes Save" at bounding box center [1353, 744] width 302 height 55
click at [1463, 732] on button "Save" at bounding box center [1468, 743] width 47 height 28
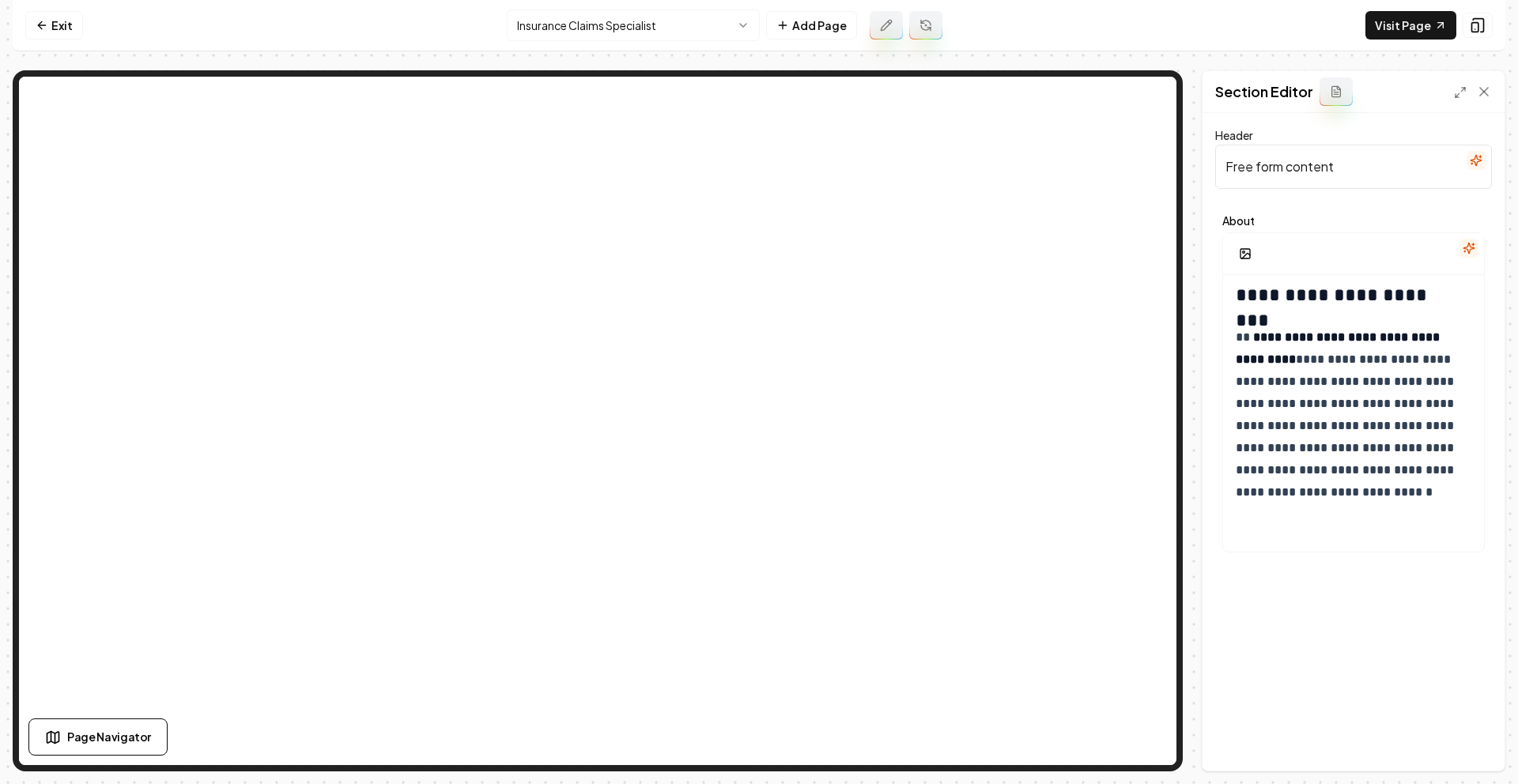
scroll to position [0, 0]
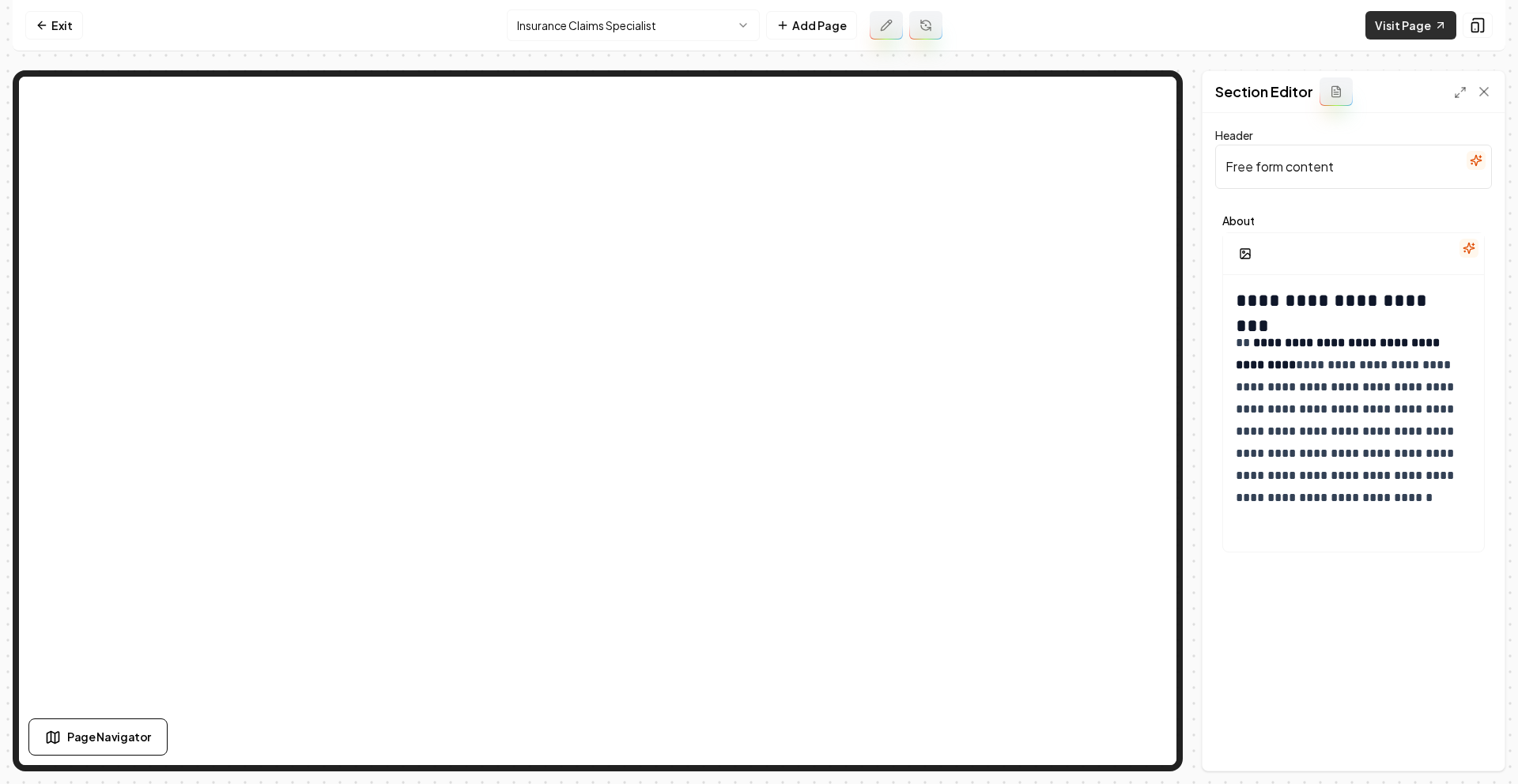
click at [1407, 38] on link "Visit Page" at bounding box center [1410, 25] width 91 height 28
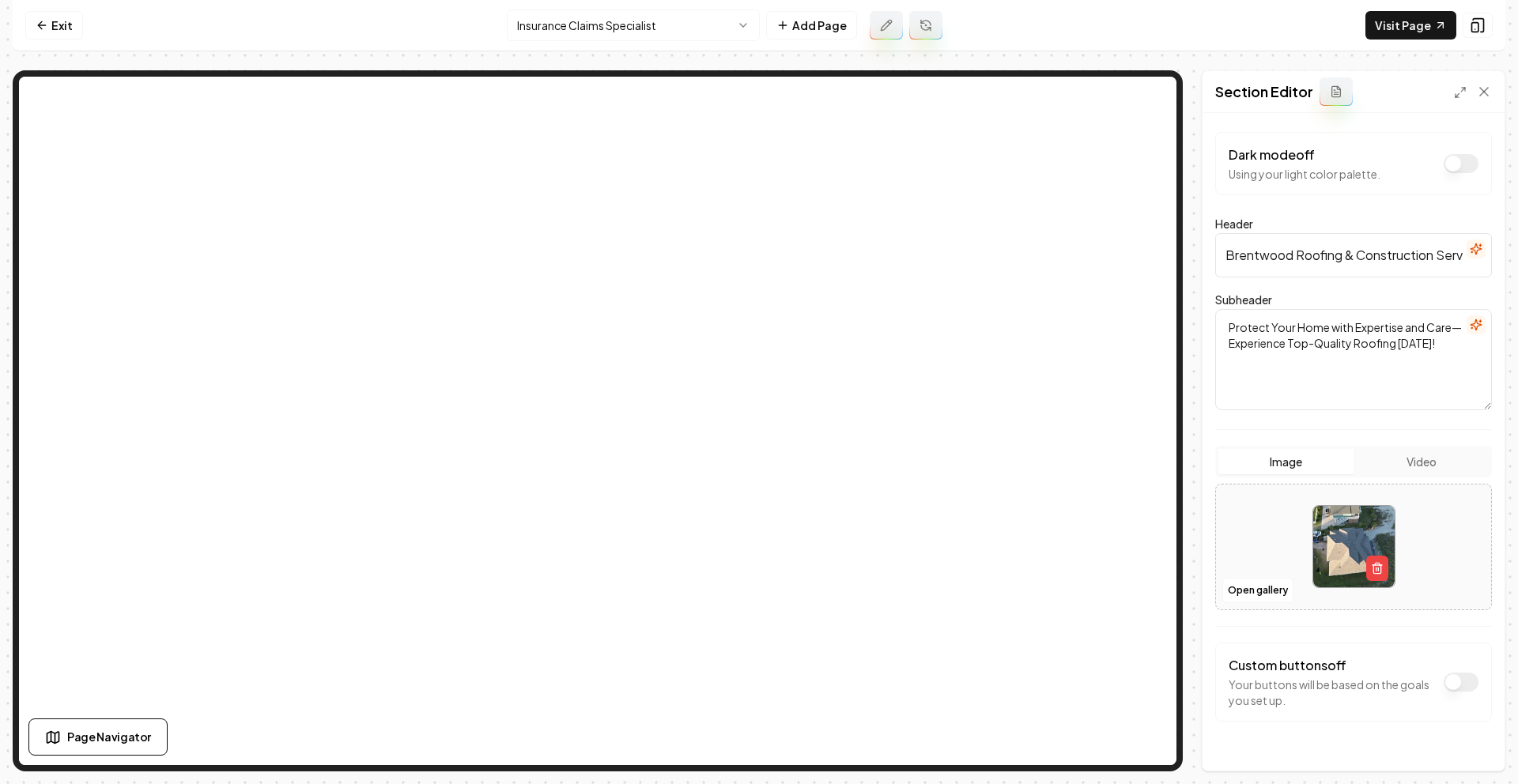
click at [1470, 327] on icon "button" at bounding box center [1476, 325] width 13 height 13
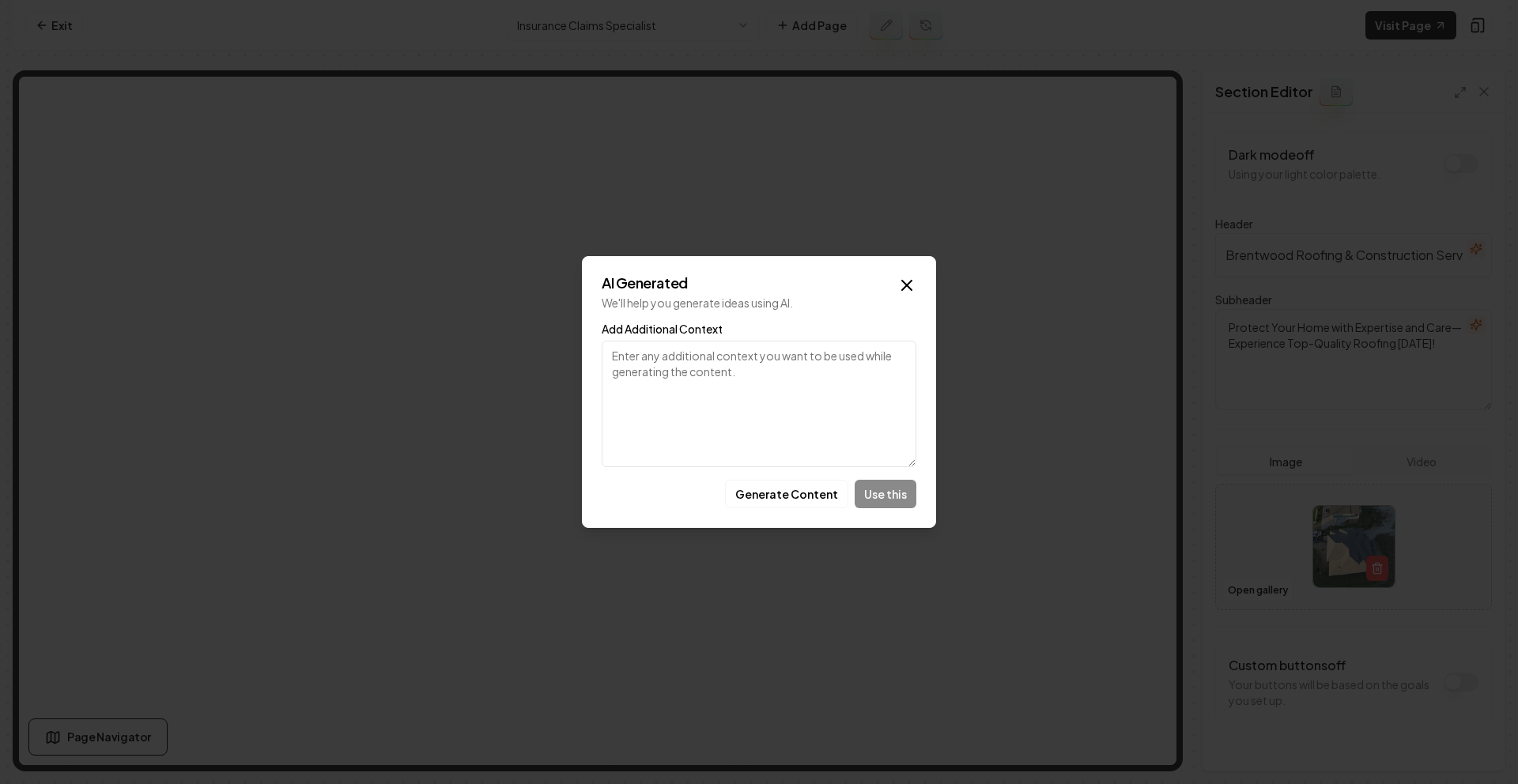
click at [784, 386] on textarea "Add Additional Context" at bounding box center [759, 403] width 315 height 126
click at [792, 478] on div "AI Generated We'll help you generate ideas using AI. Add Additional Context Gen…" at bounding box center [759, 392] width 354 height 272
click at [791, 491] on button "Generate Content" at bounding box center [786, 493] width 124 height 28
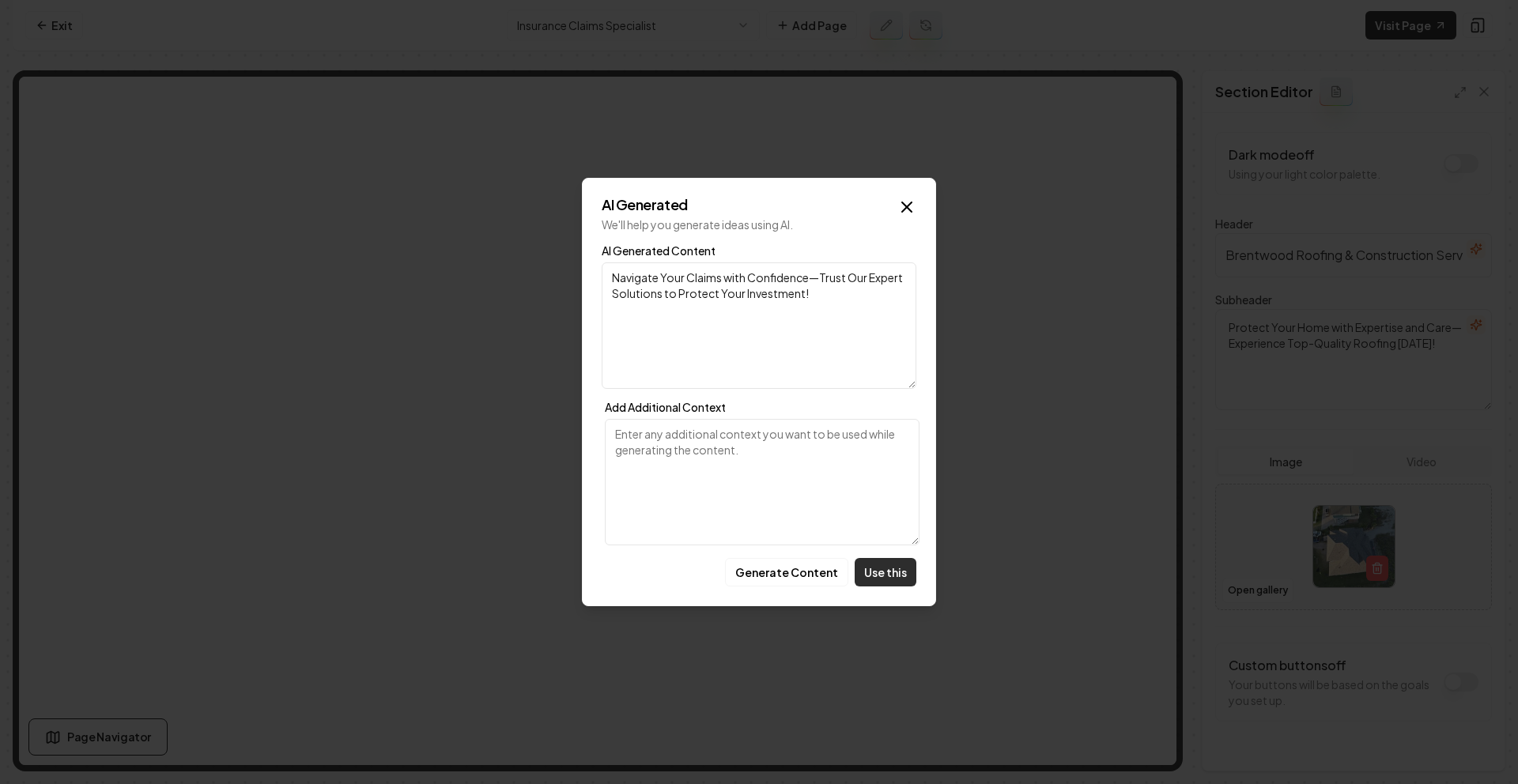
click at [896, 579] on button "Use this" at bounding box center [885, 572] width 61 height 28
type textarea "Navigate Your Claims with Confidence—Trust Our Expert Solutions to Protect Your…"
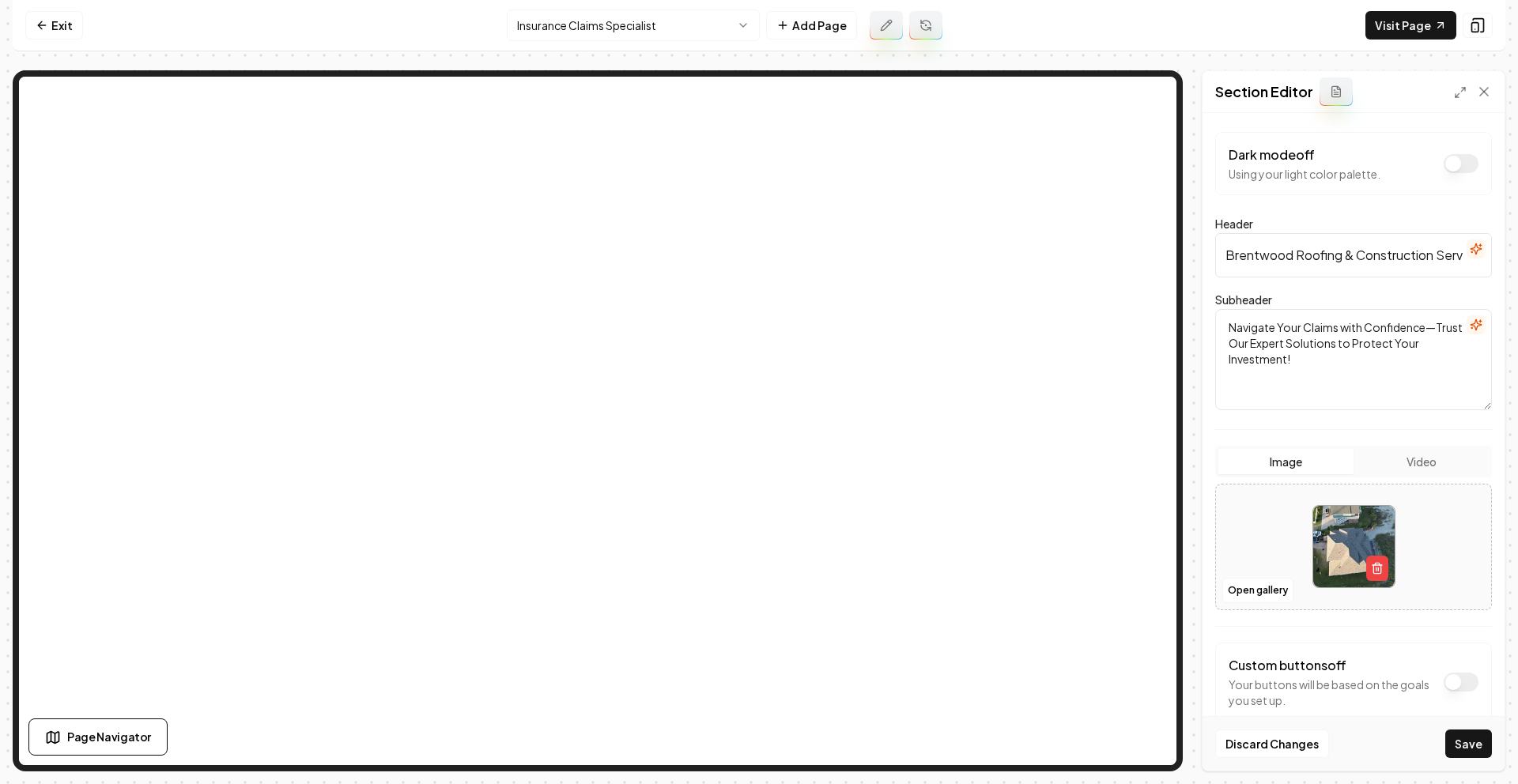
click at [1470, 253] on icon "button" at bounding box center [1476, 249] width 13 height 13
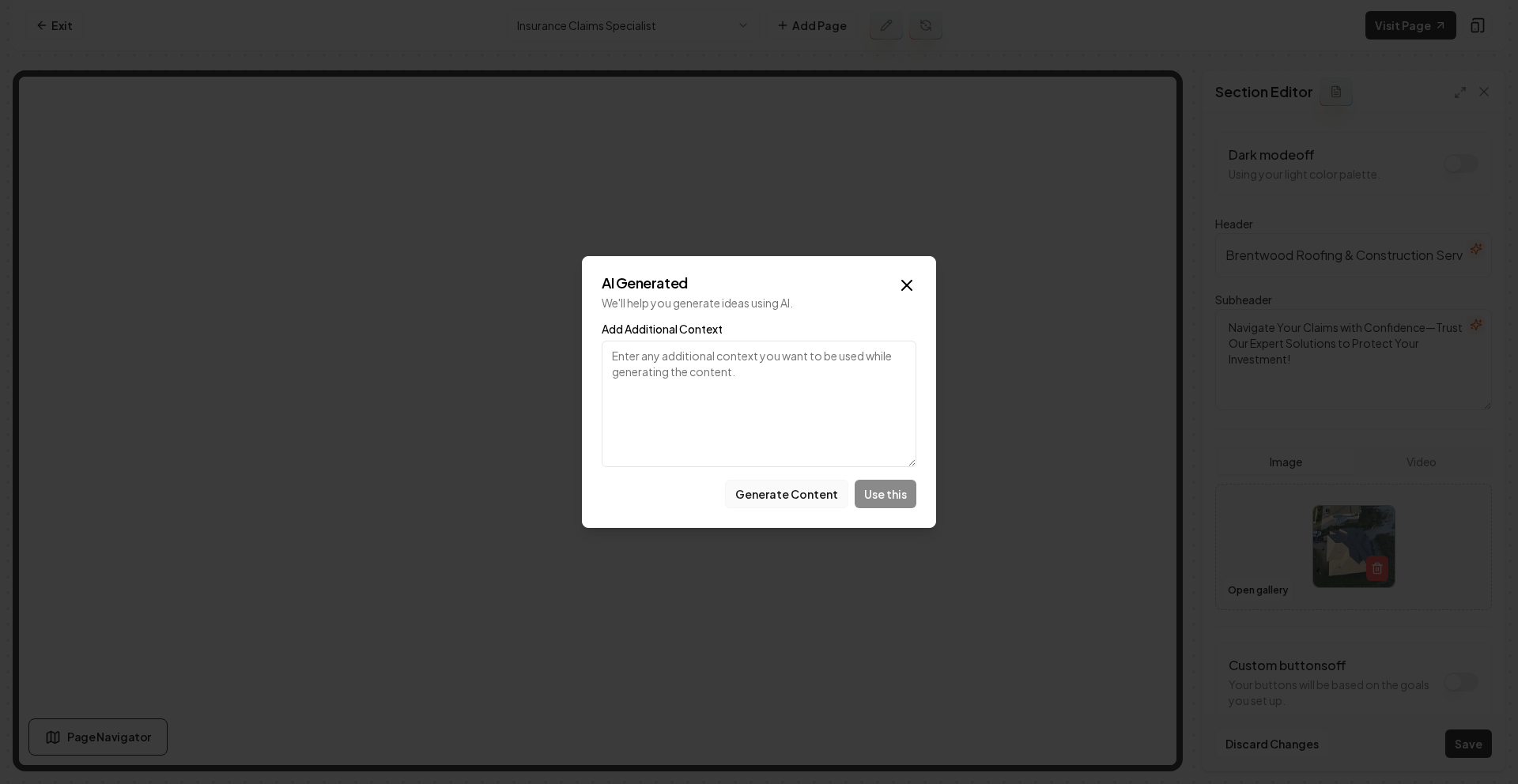
click at [805, 496] on button "Generate Content" at bounding box center [786, 493] width 124 height 28
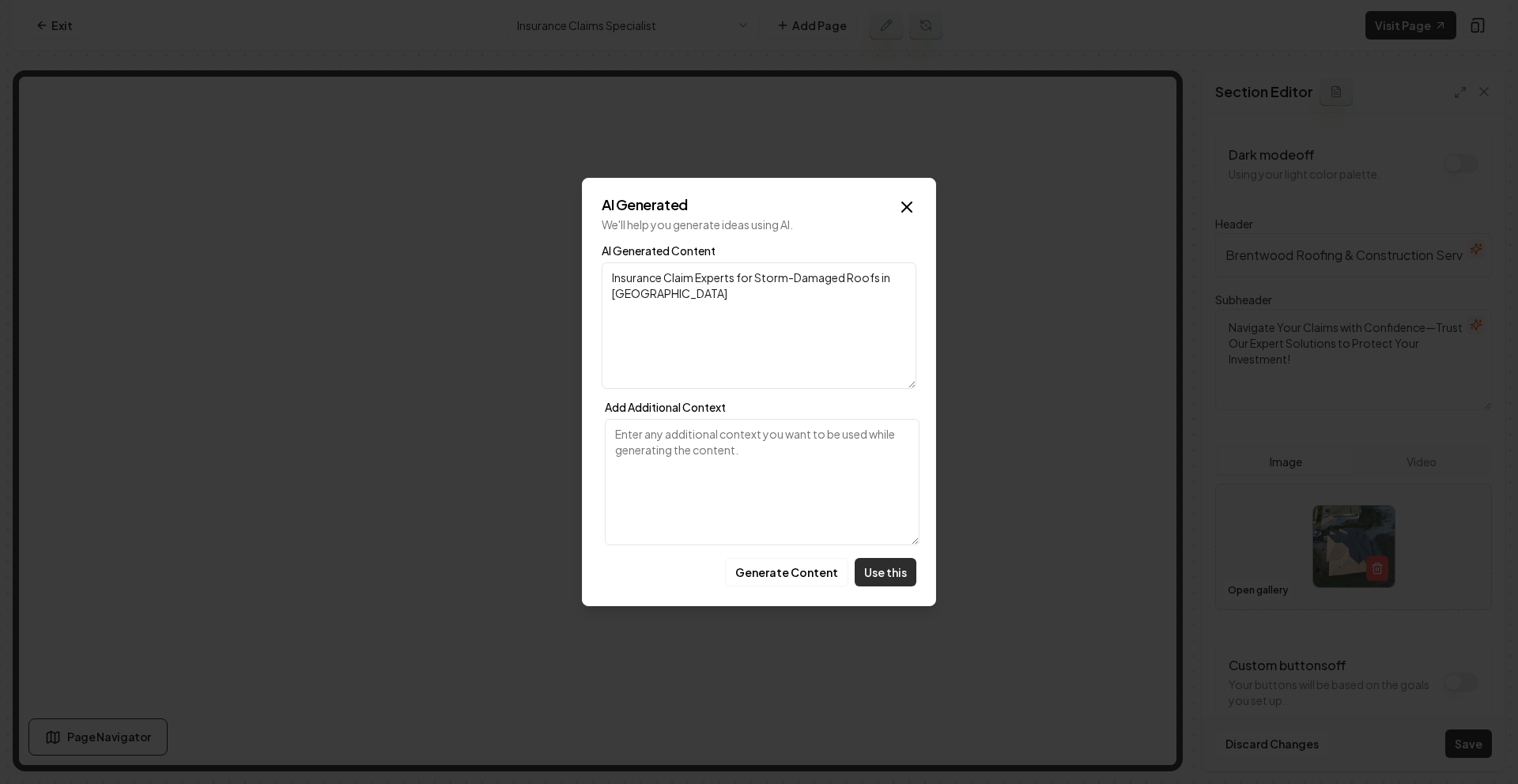
click at [884, 564] on button "Use this" at bounding box center [885, 572] width 61 height 28
type input "Insurance Claim Experts for Storm-Damaged Roofs in Houston"
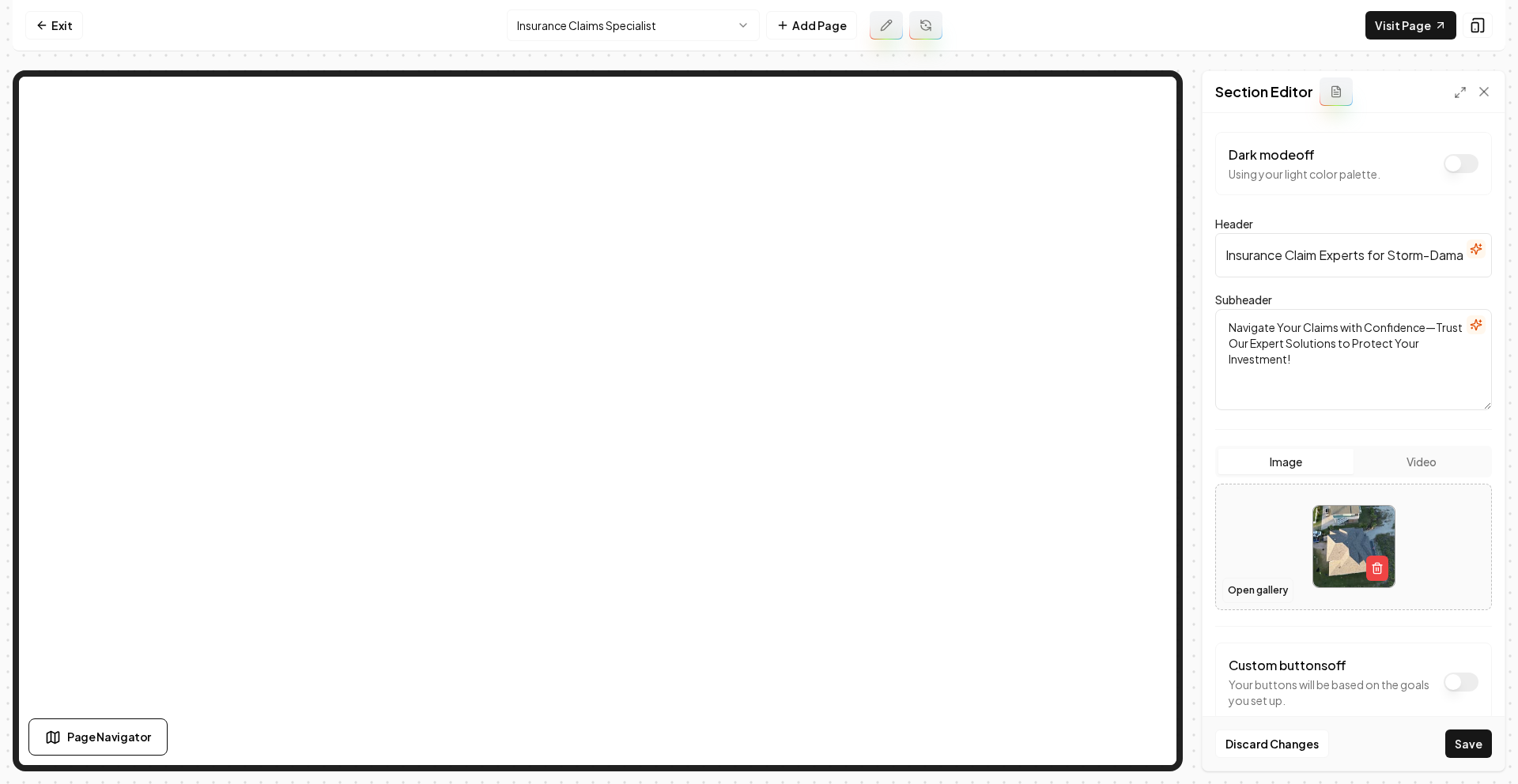
click at [1271, 589] on button "Open gallery" at bounding box center [1258, 591] width 71 height 26
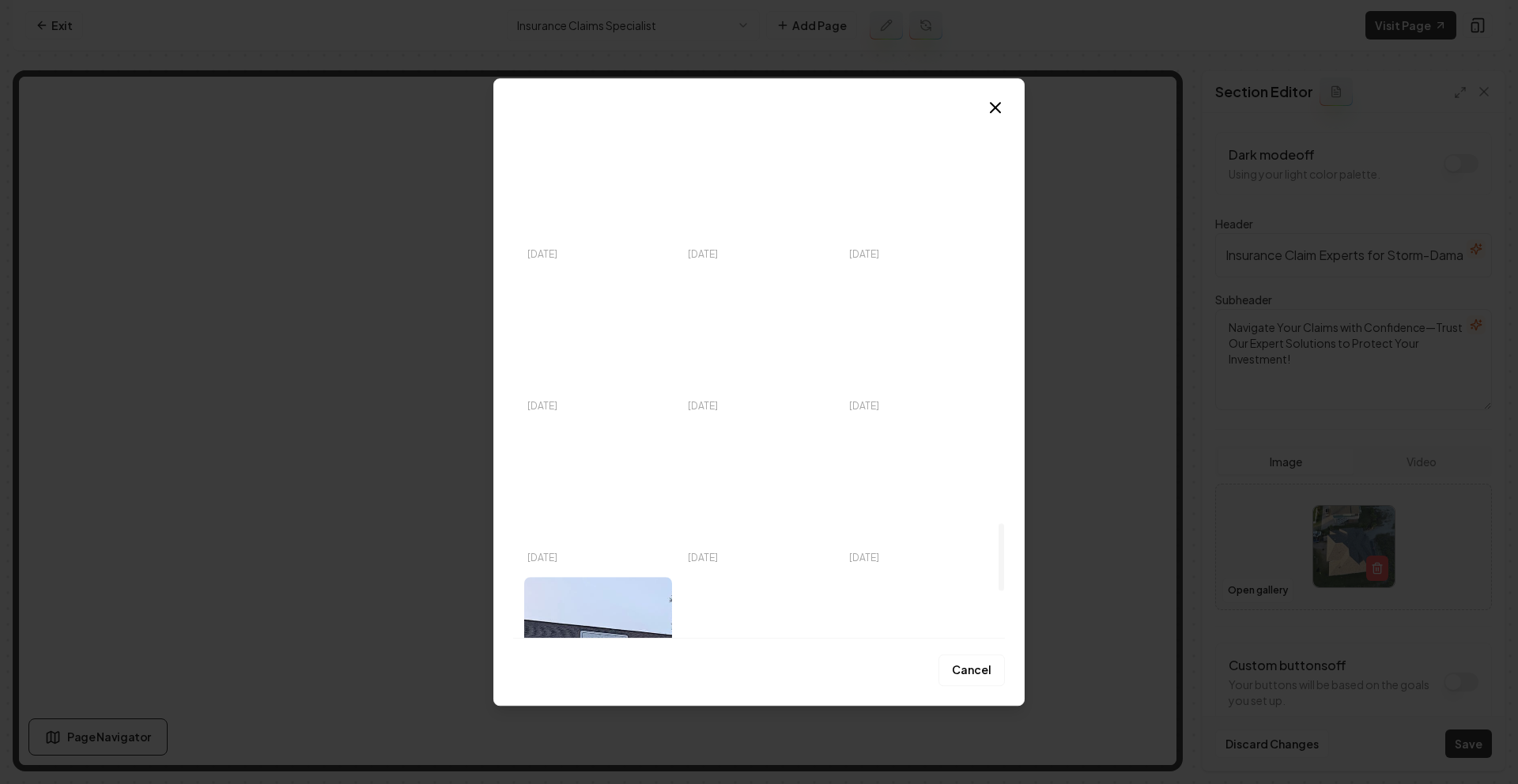
scroll to position [3204, 0]
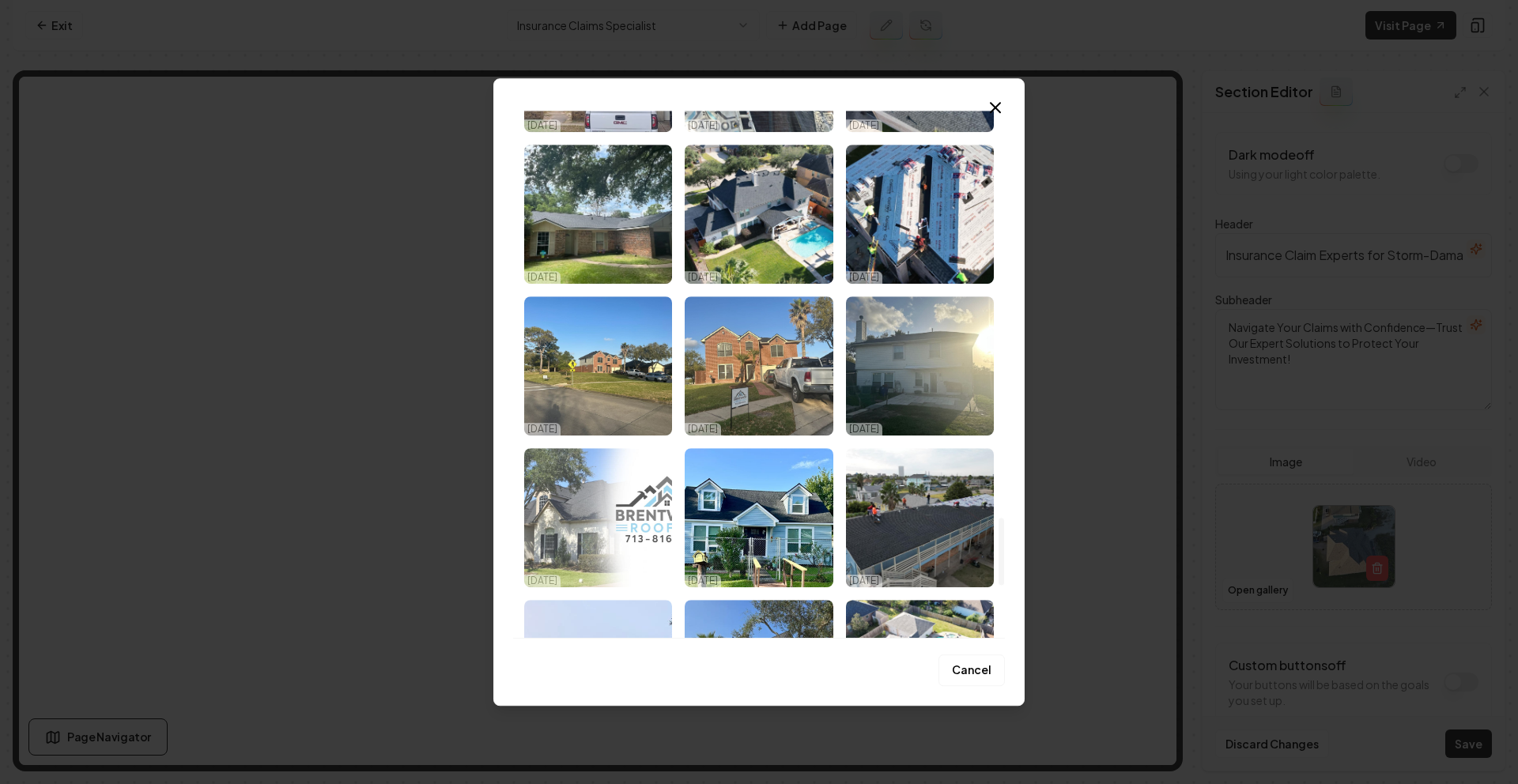
click at [633, 529] on img "Select image image_68dc68475c7cd75eb8ad894f.jpeg" at bounding box center [598, 518] width 148 height 139
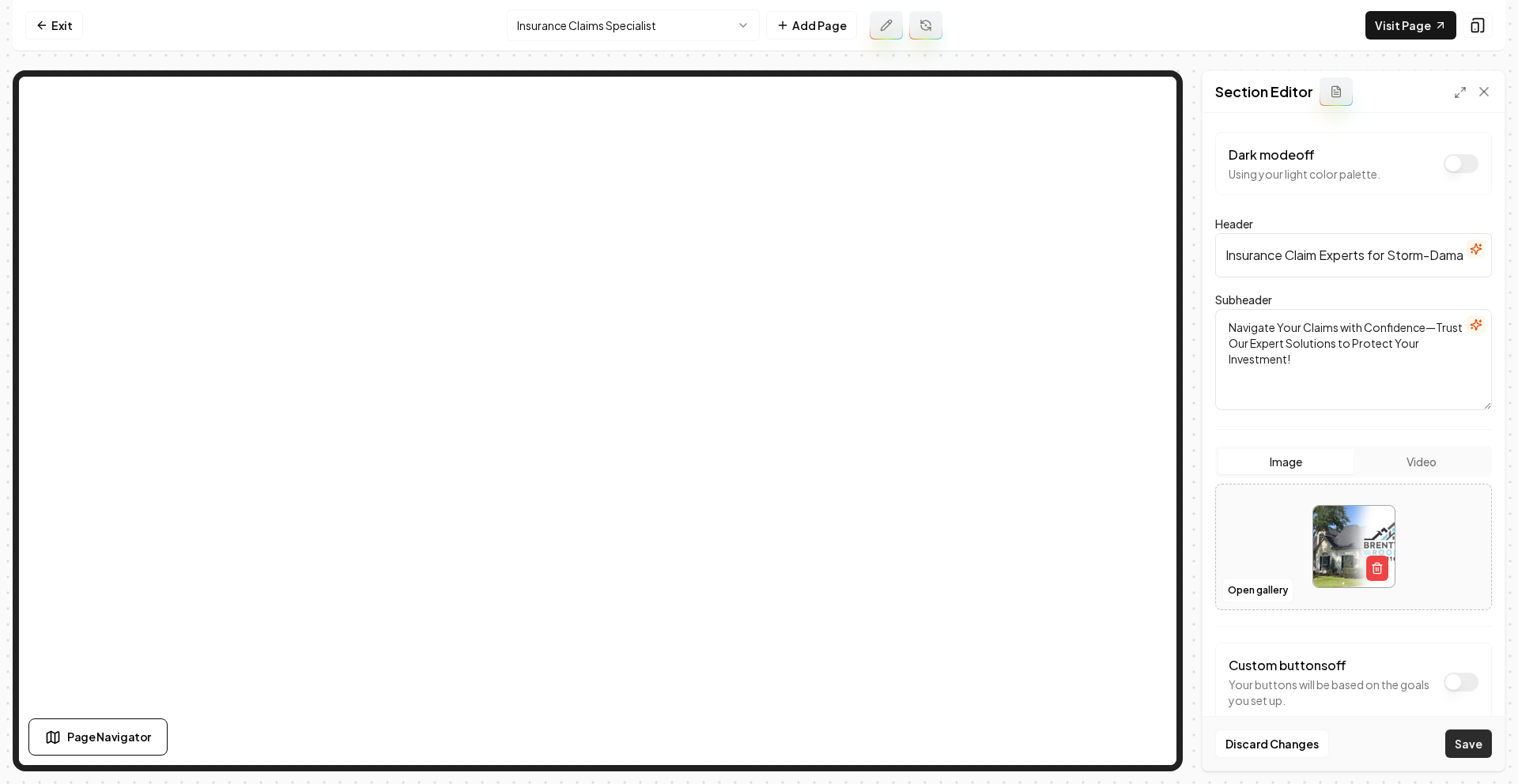
click at [1465, 735] on button "Save" at bounding box center [1468, 743] width 47 height 28
click at [1241, 578] on button "Open gallery" at bounding box center [1258, 591] width 71 height 26
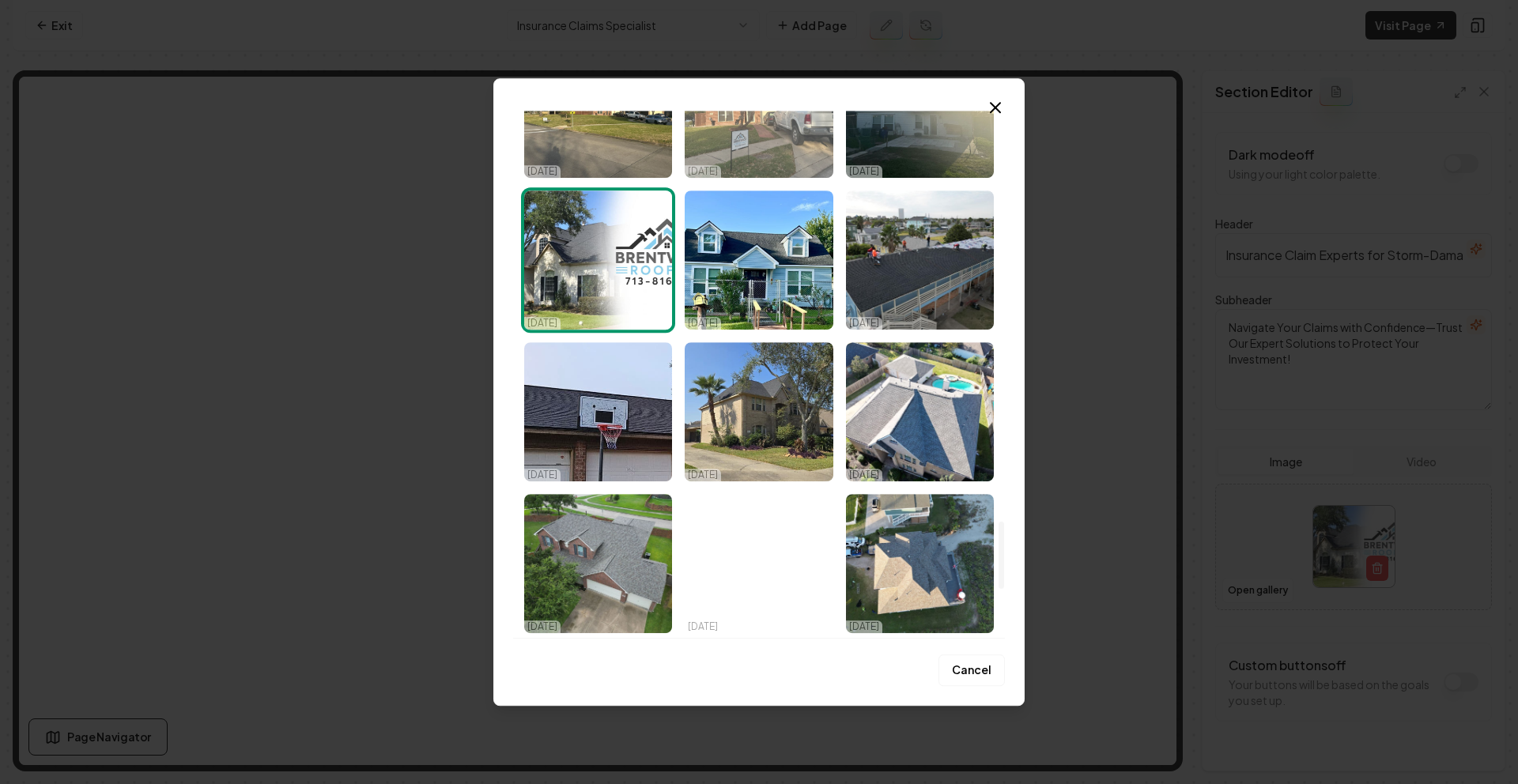
scroll to position [3614, 0]
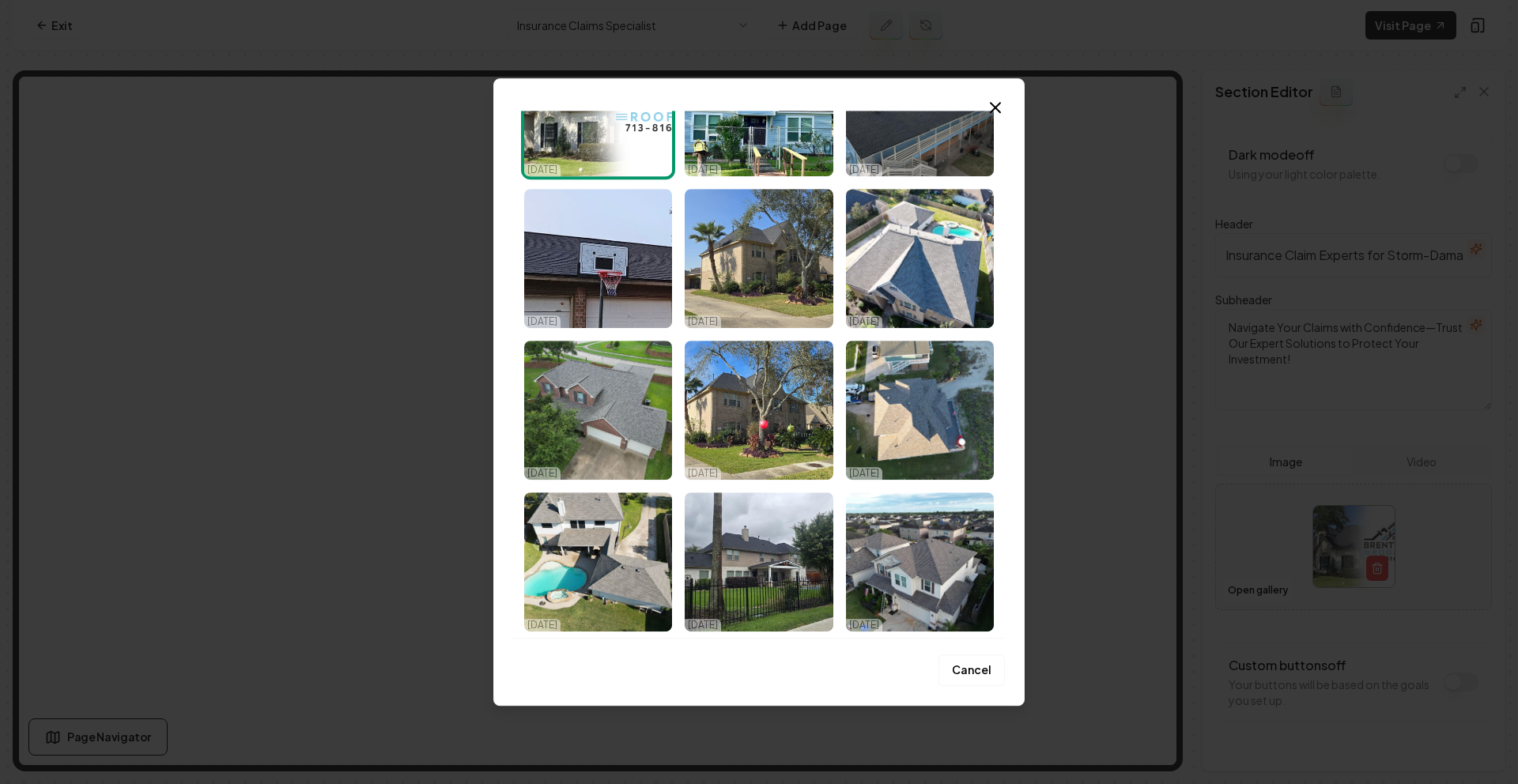
click at [996, 102] on icon "button" at bounding box center [995, 107] width 19 height 19
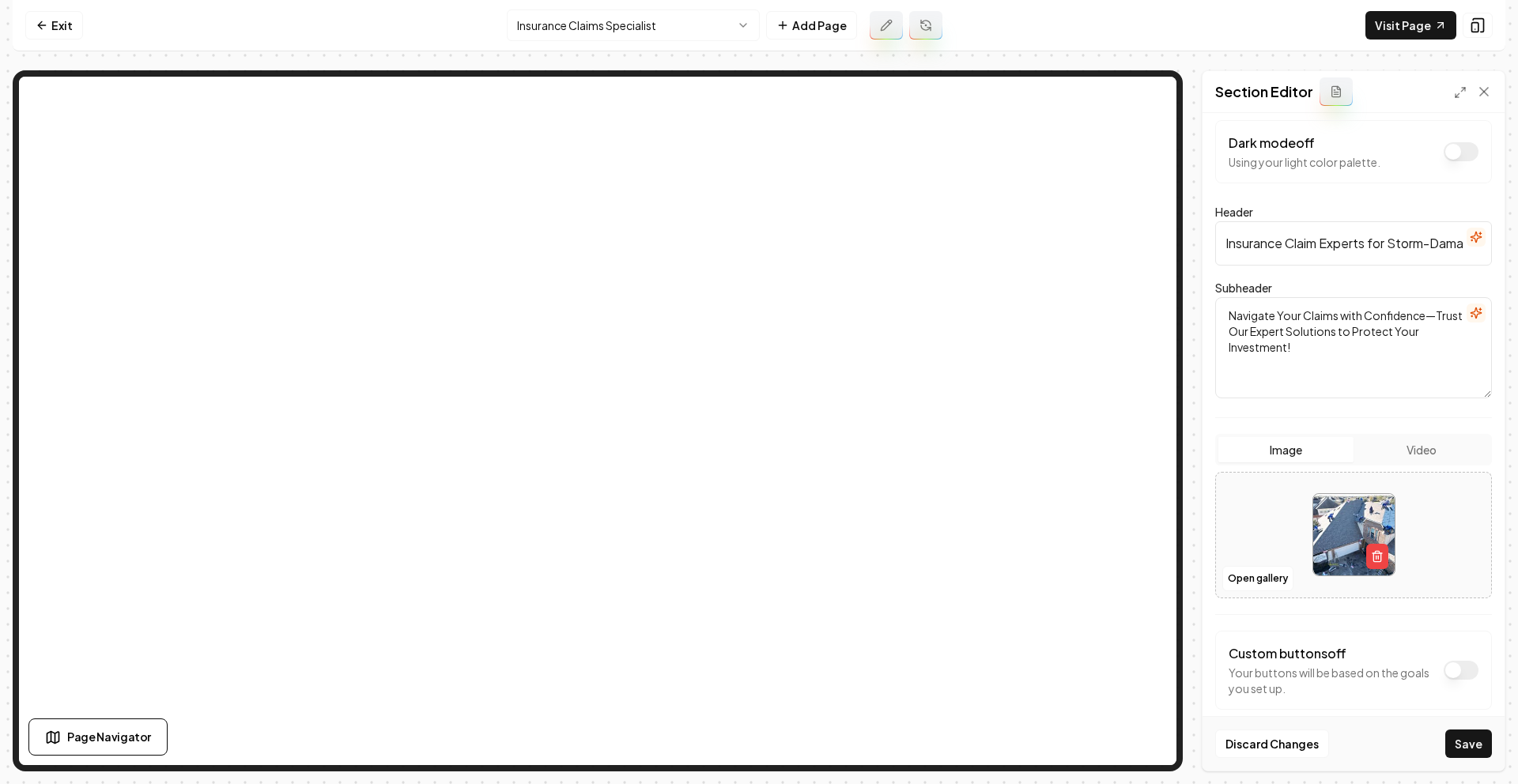
scroll to position [33, 0]
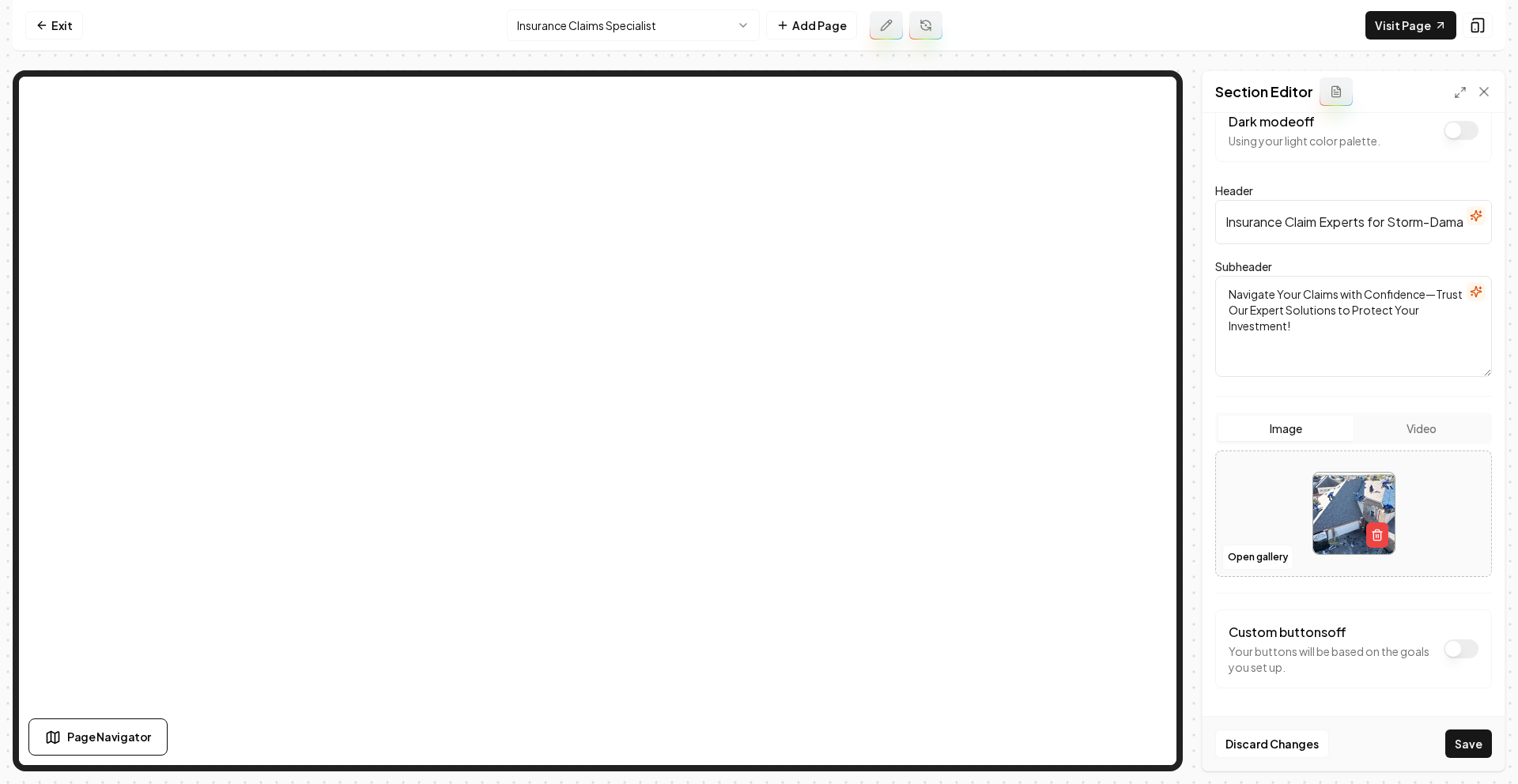
click at [1465, 746] on button "Save" at bounding box center [1468, 743] width 47 height 28
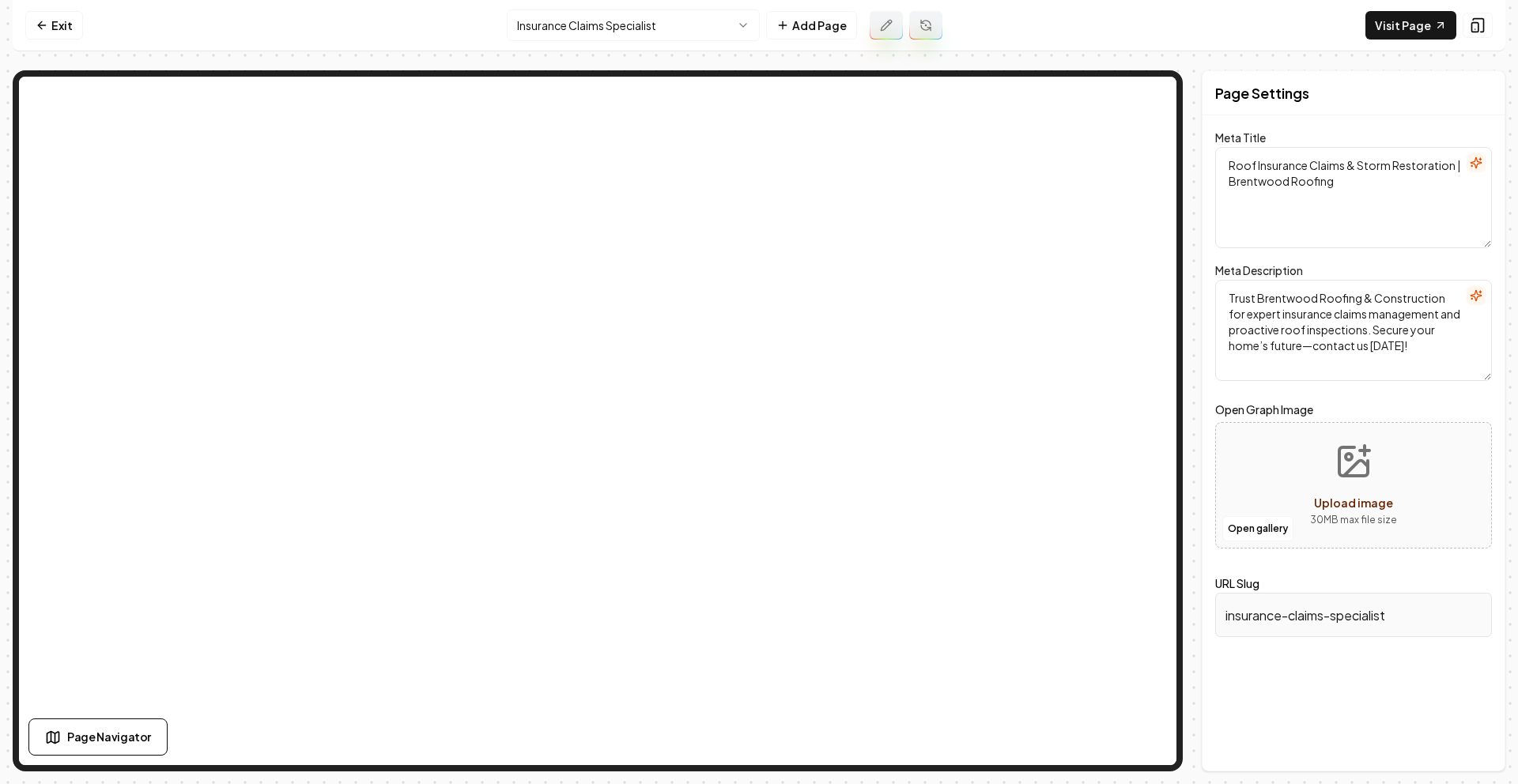
scroll to position [0, 0]
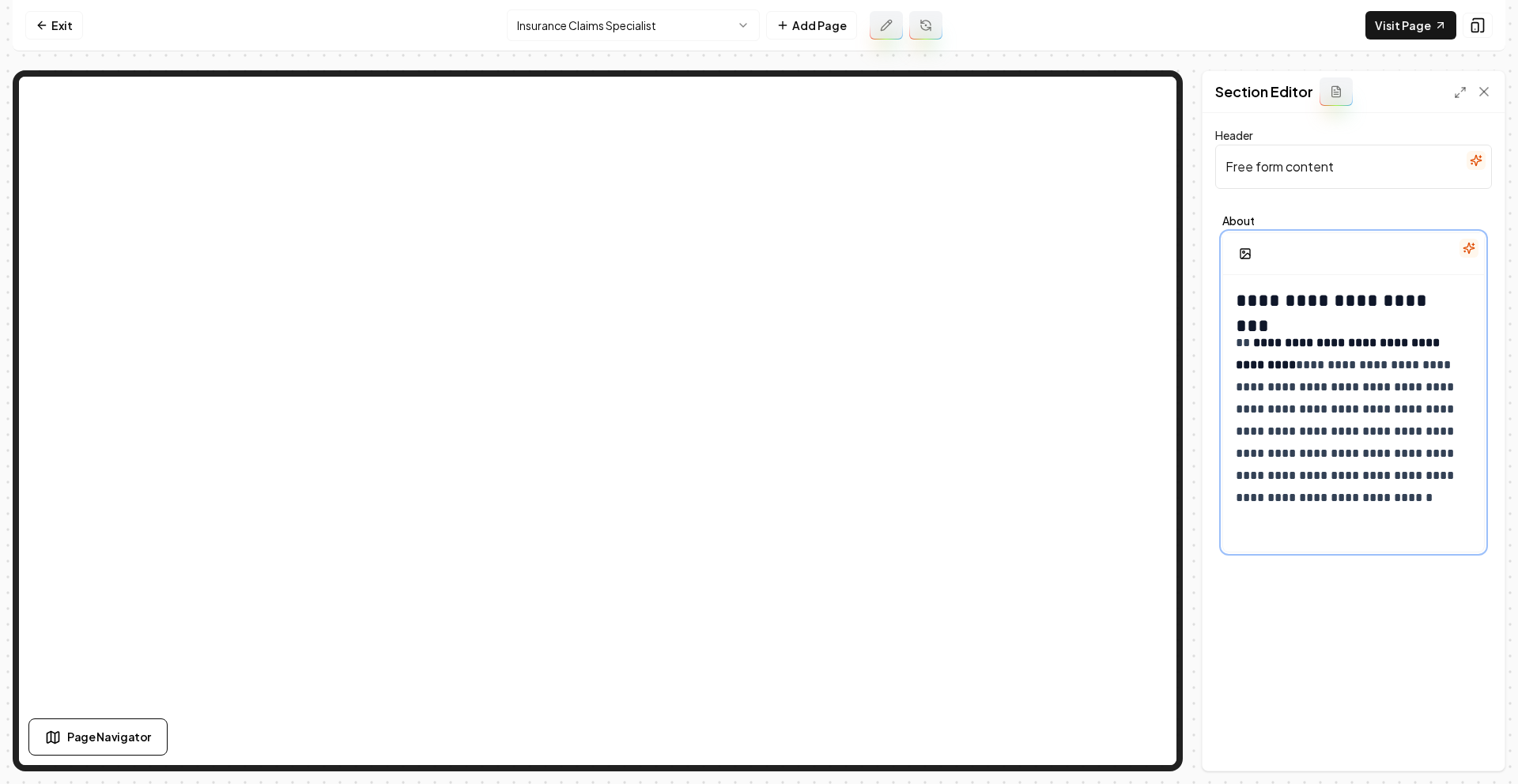
click at [1241, 295] on h2 "**********" at bounding box center [1347, 300] width 224 height 26
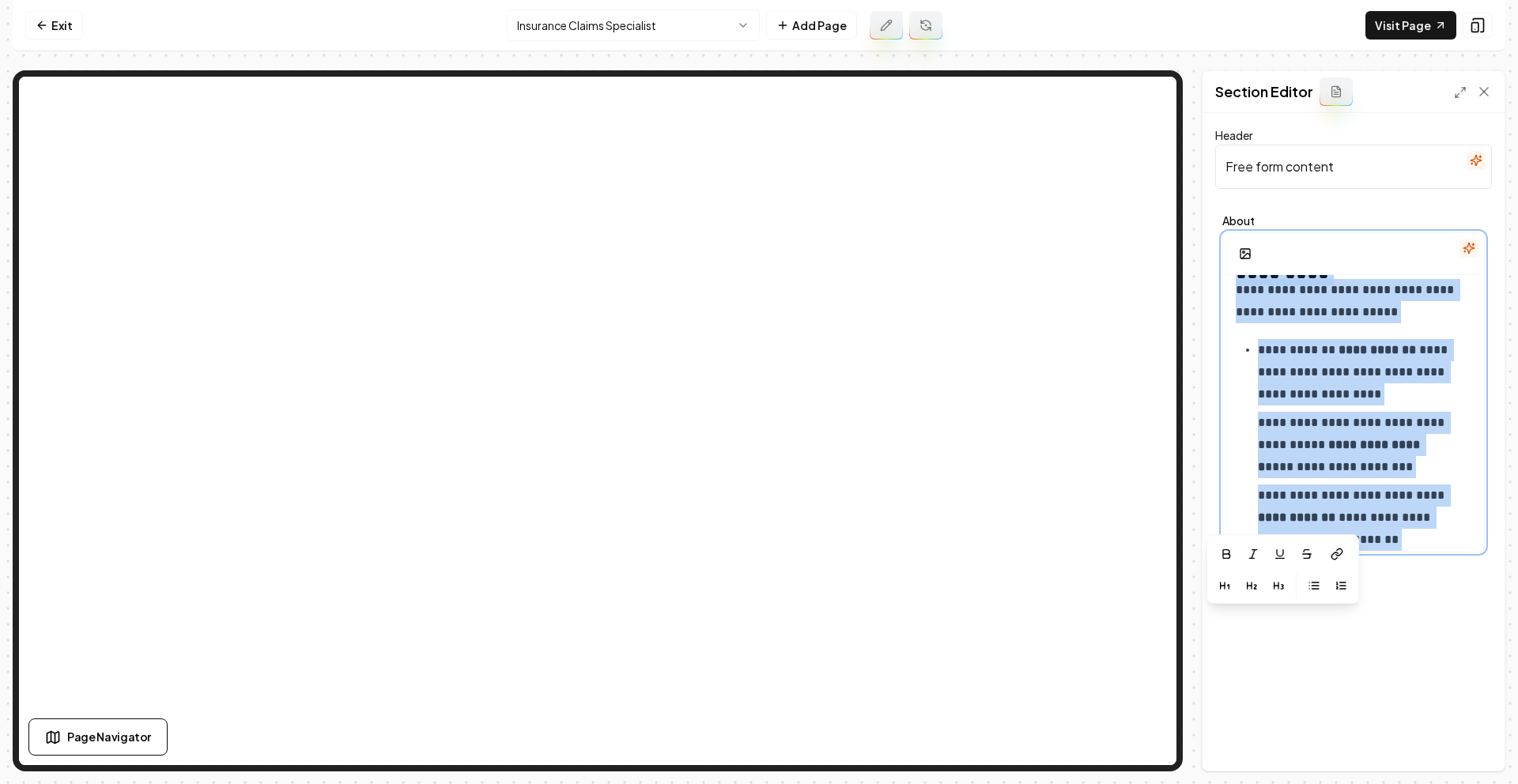
scroll to position [2162, 0]
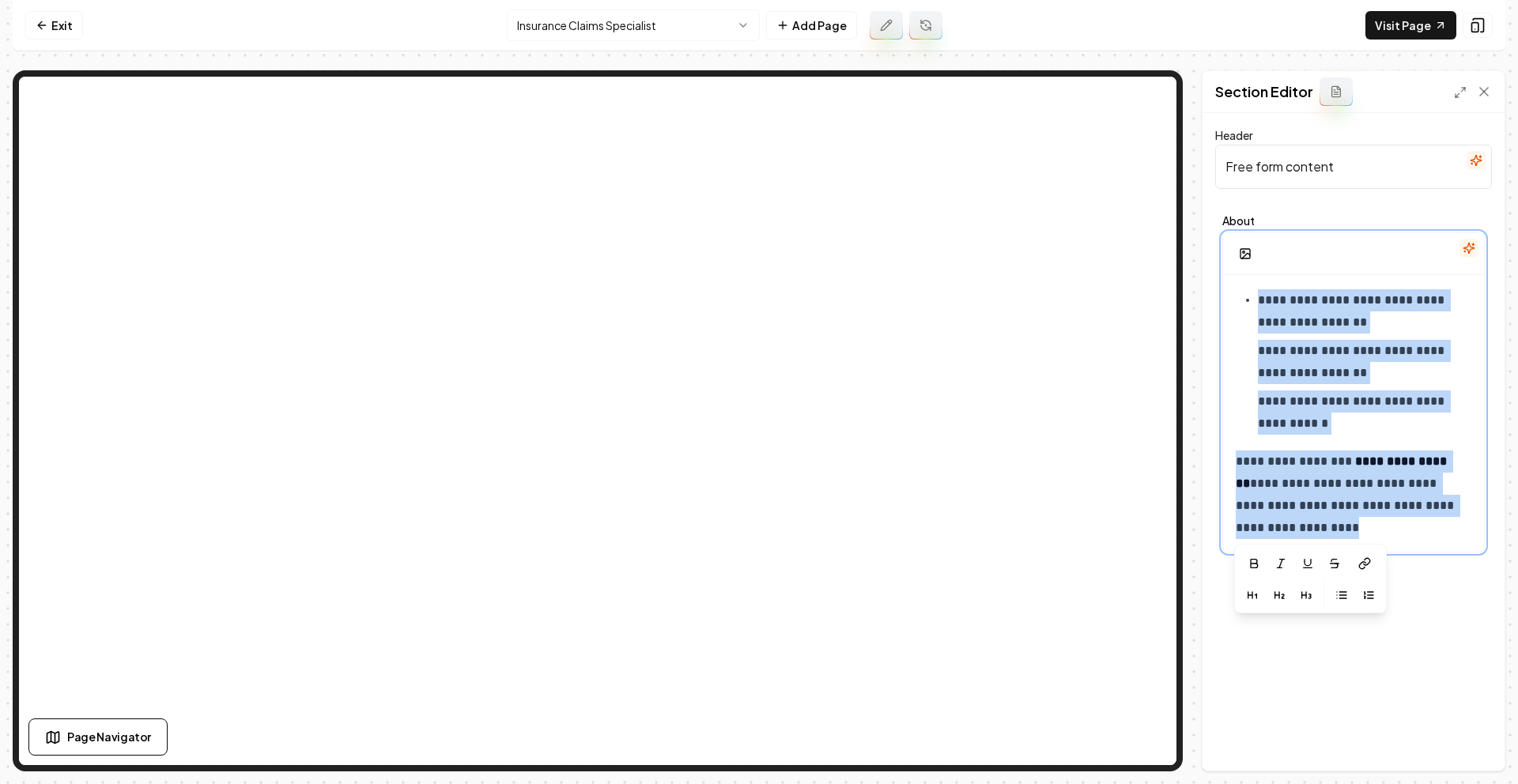
drag, startPoint x: 1241, startPoint y: 339, endPoint x: 1379, endPoint y: 501, distance: 212.8
copy div "**********"
click at [47, 20] on icon at bounding box center [42, 26] width 13 height 13
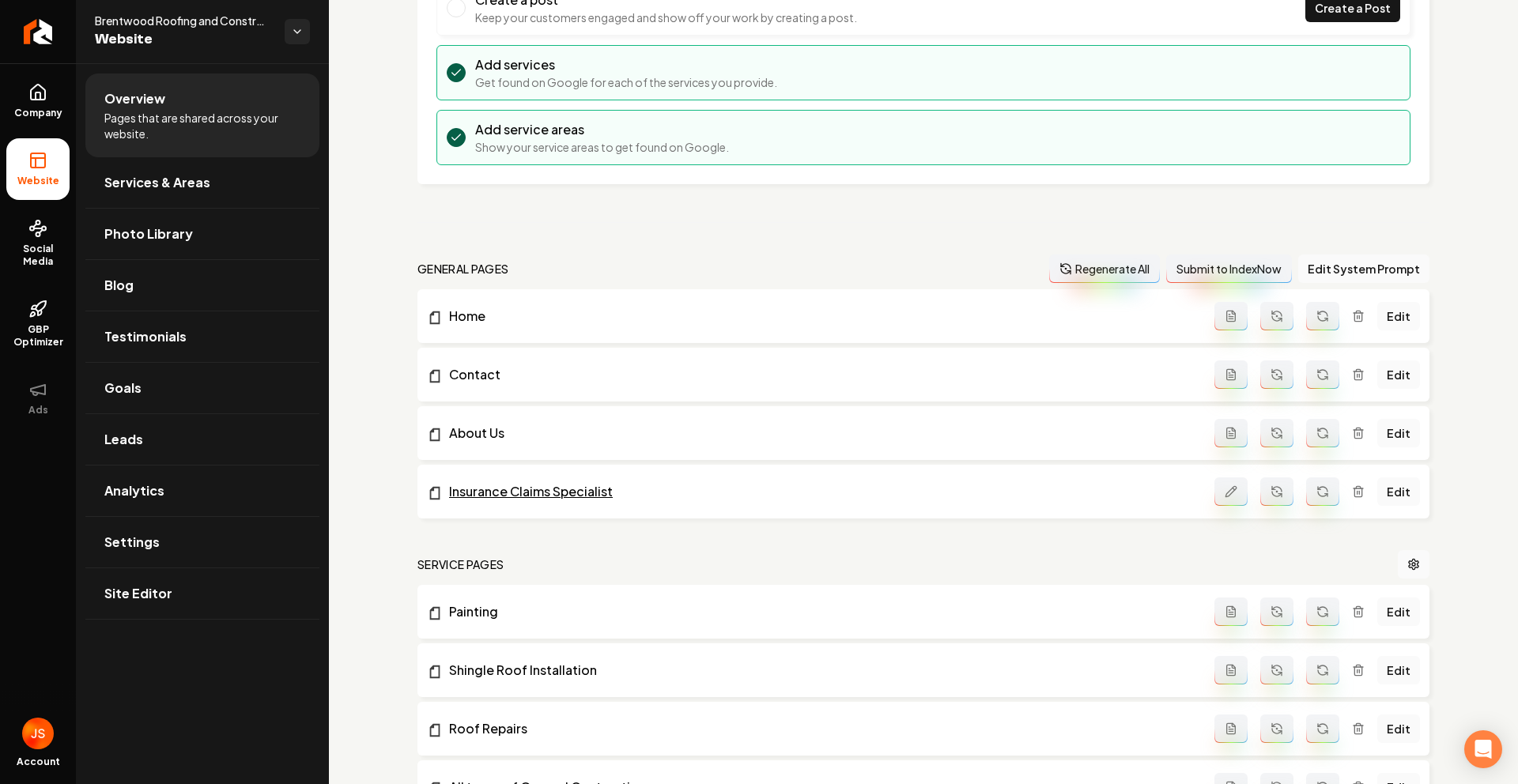
scroll to position [339, 0]
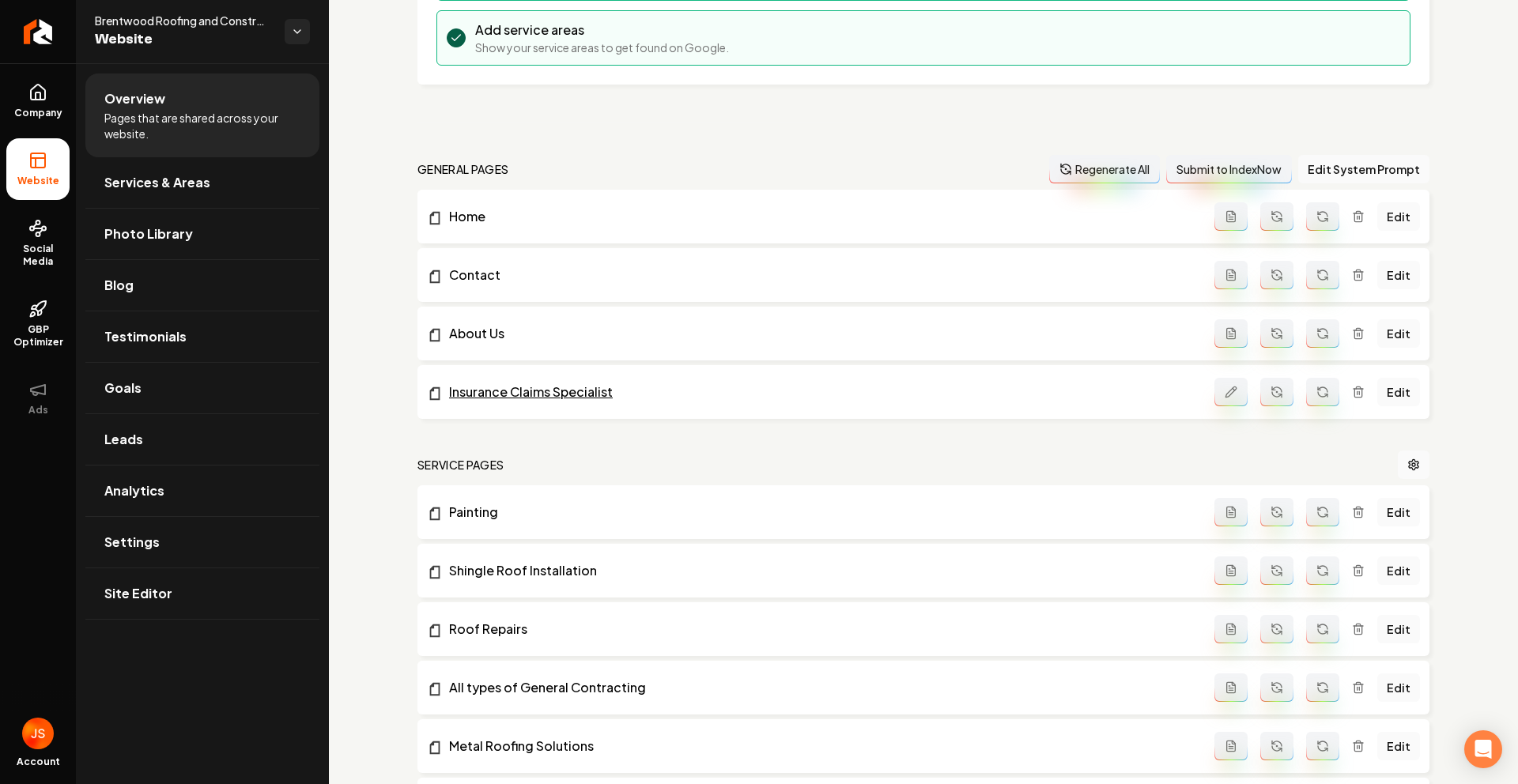
click at [770, 399] on link "Insurance Claims Specialist" at bounding box center [821, 392] width 788 height 19
click at [1317, 391] on icon "Main content area" at bounding box center [1323, 392] width 13 height 13
click at [1231, 386] on button "Main content area" at bounding box center [1231, 392] width 33 height 28
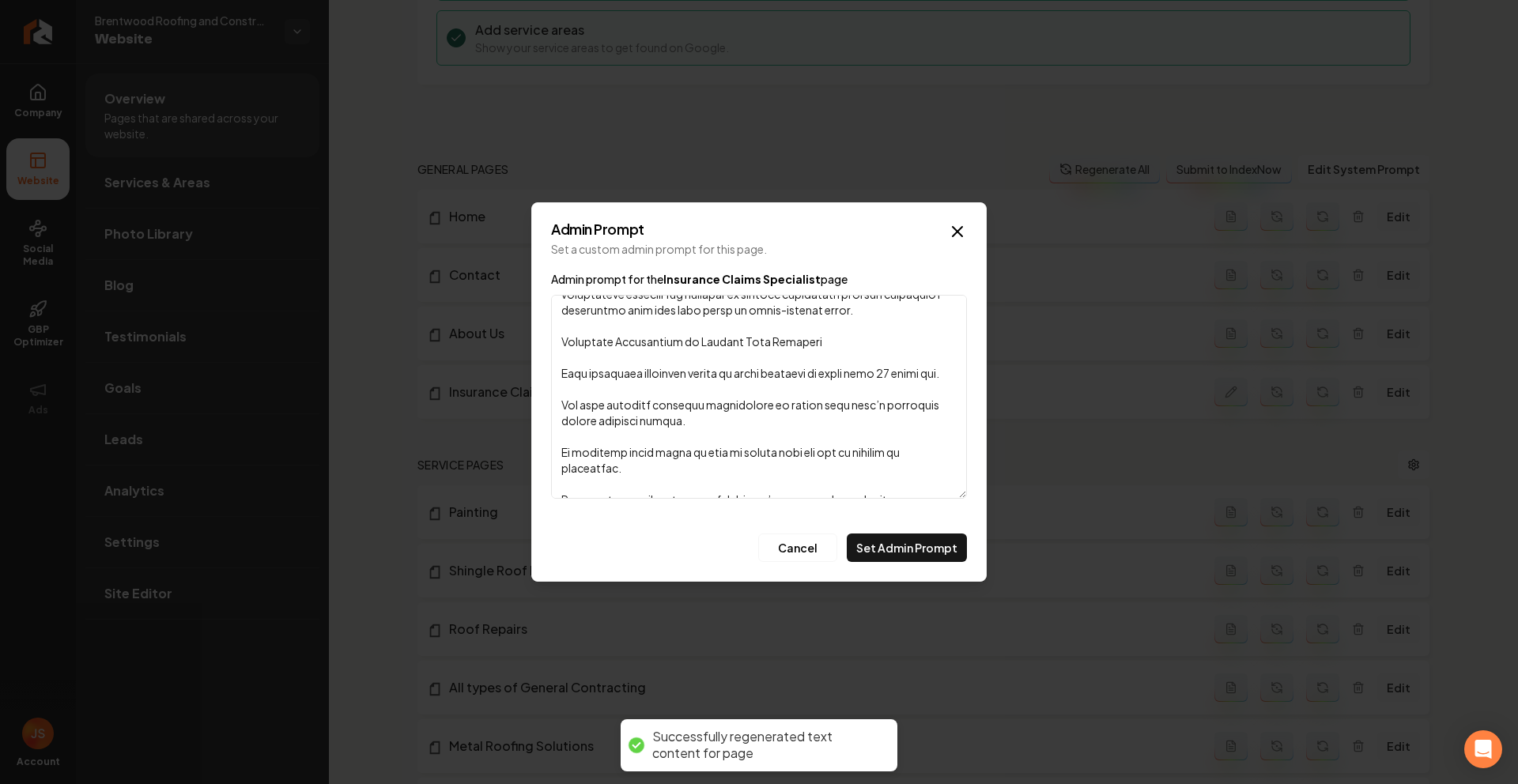
scroll to position [161, 0]
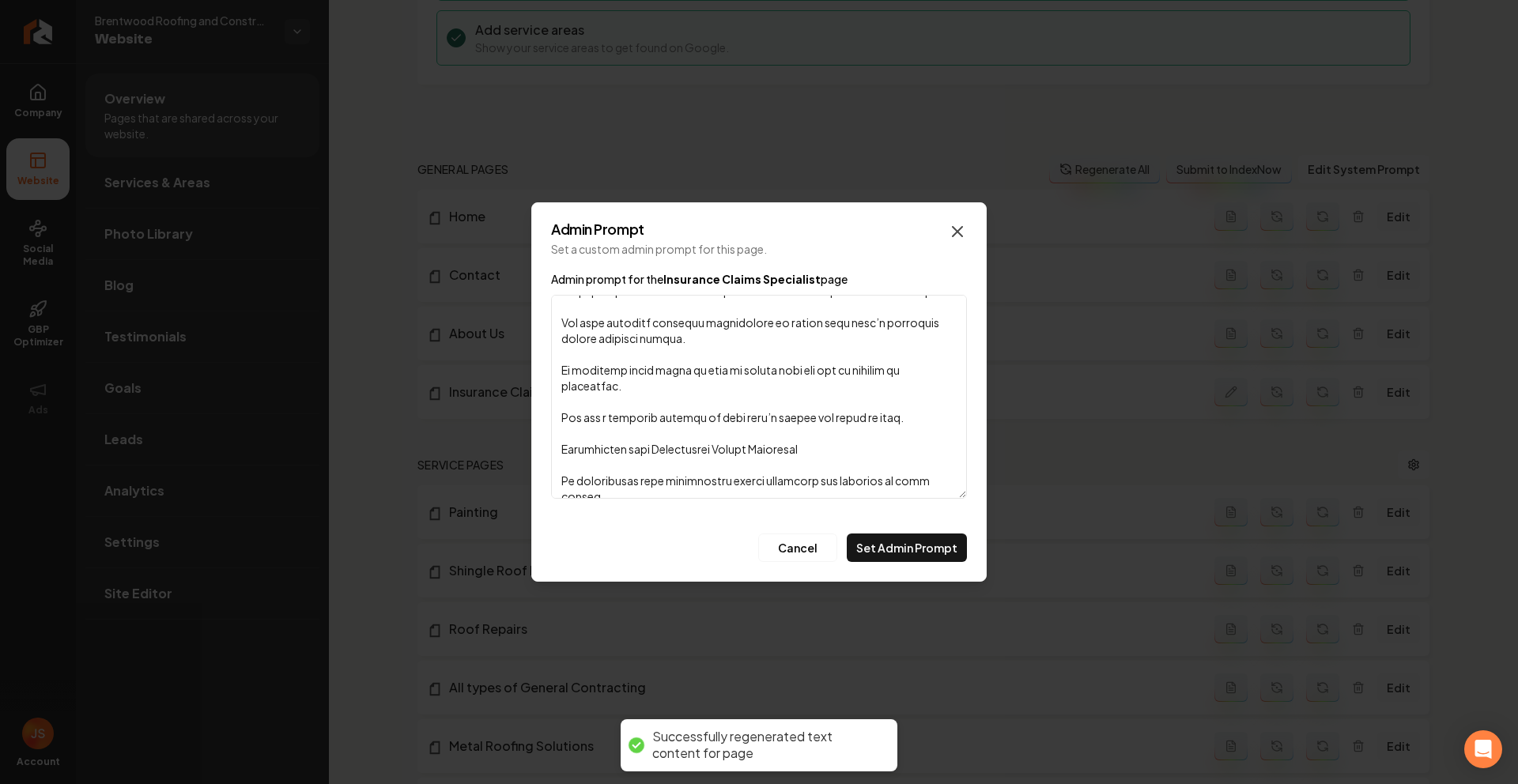
click at [950, 233] on icon "button" at bounding box center [957, 231] width 19 height 19
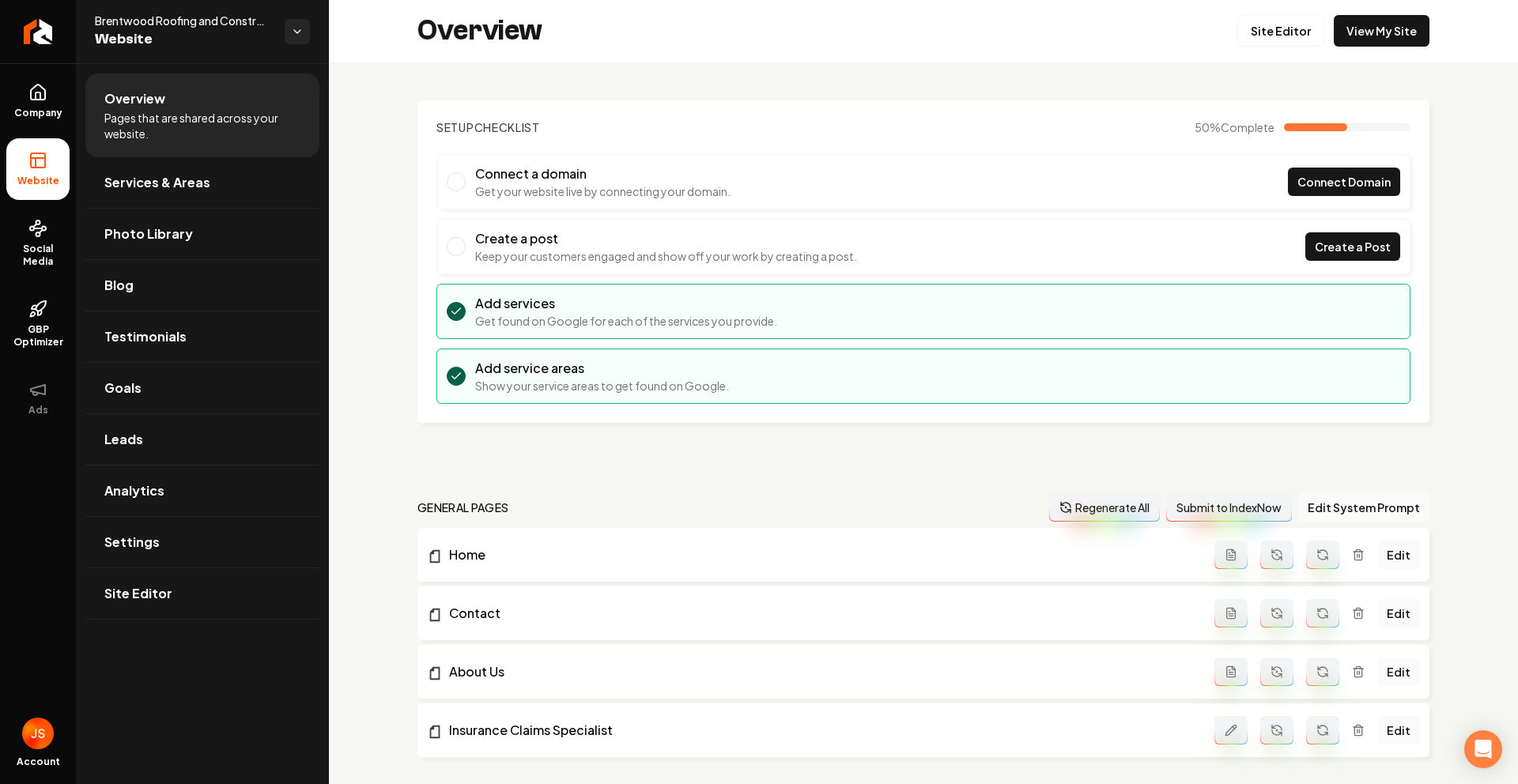
scroll to position [0, 0]
click at [1334, 37] on link "View My Site" at bounding box center [1382, 31] width 96 height 32
click at [1254, 17] on link "Site Editor" at bounding box center [1280, 31] width 87 height 32
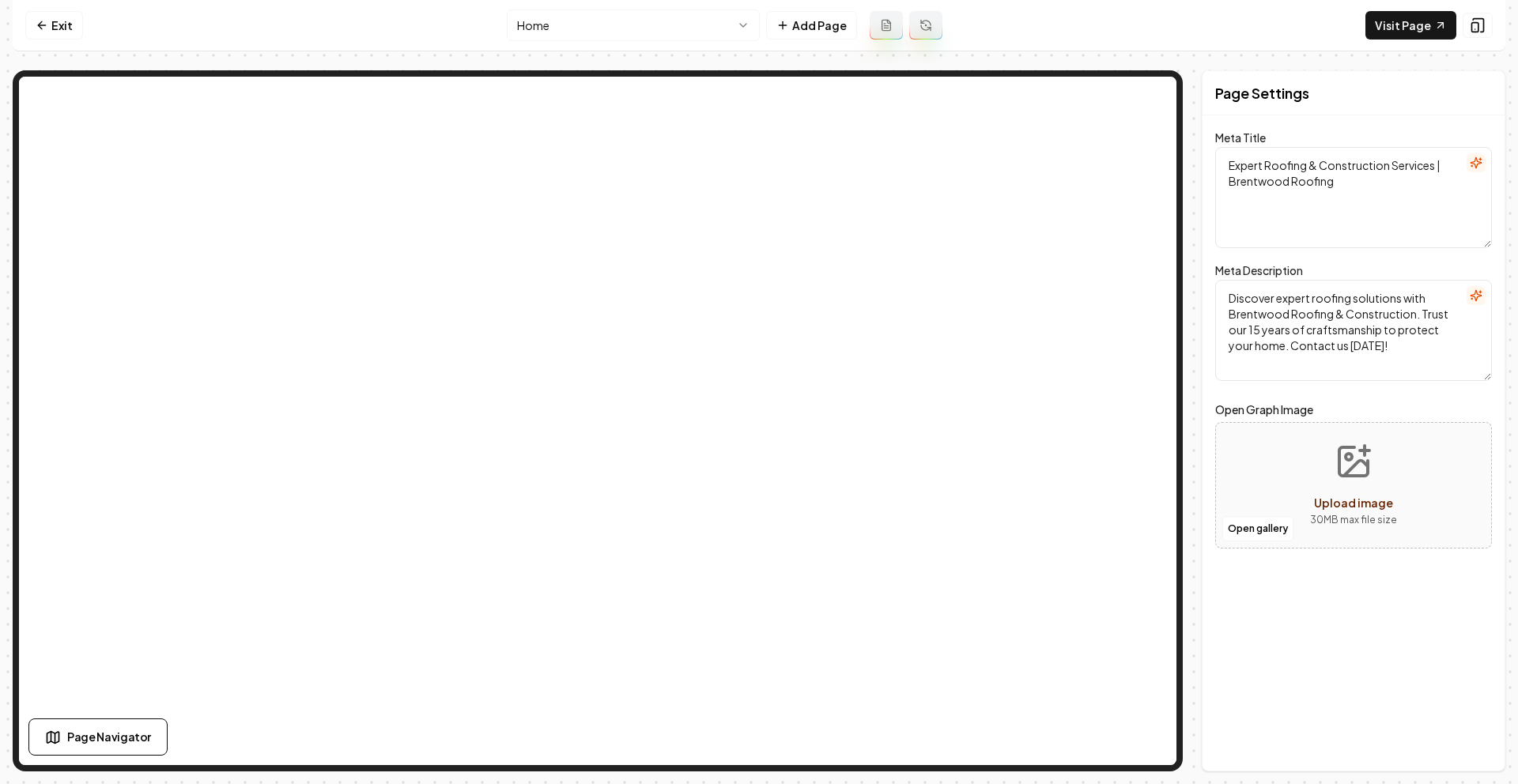
click at [664, 23] on html "Computer Required This feature is only available on a computer. Please switch t…" at bounding box center [759, 392] width 1518 height 784
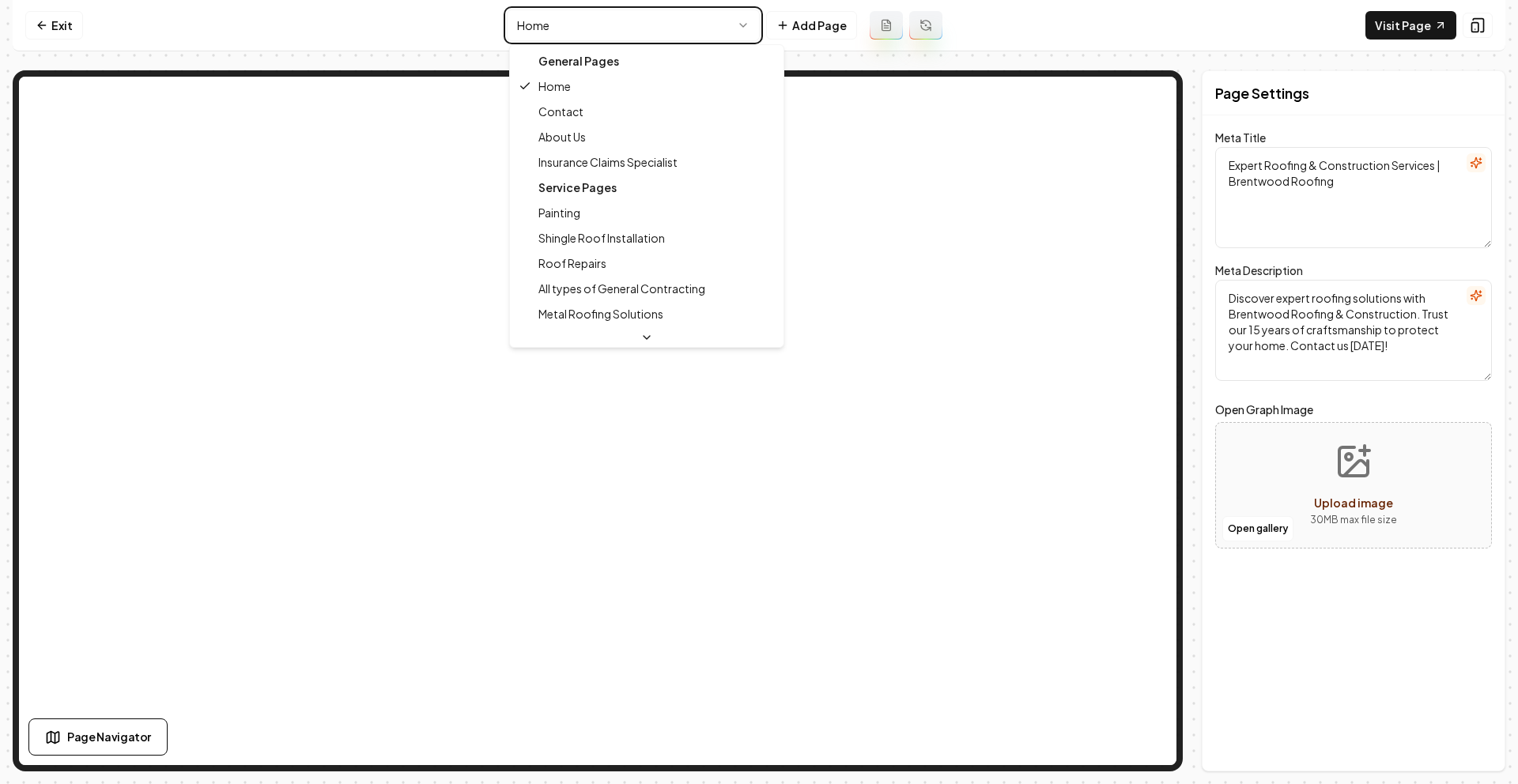
type textarea "Roof Insurance Claims & Storm Restoration | Brentwood Roofing"
type textarea "Trust Brentwood Roofing & Construction for expert insurance claims management a…"
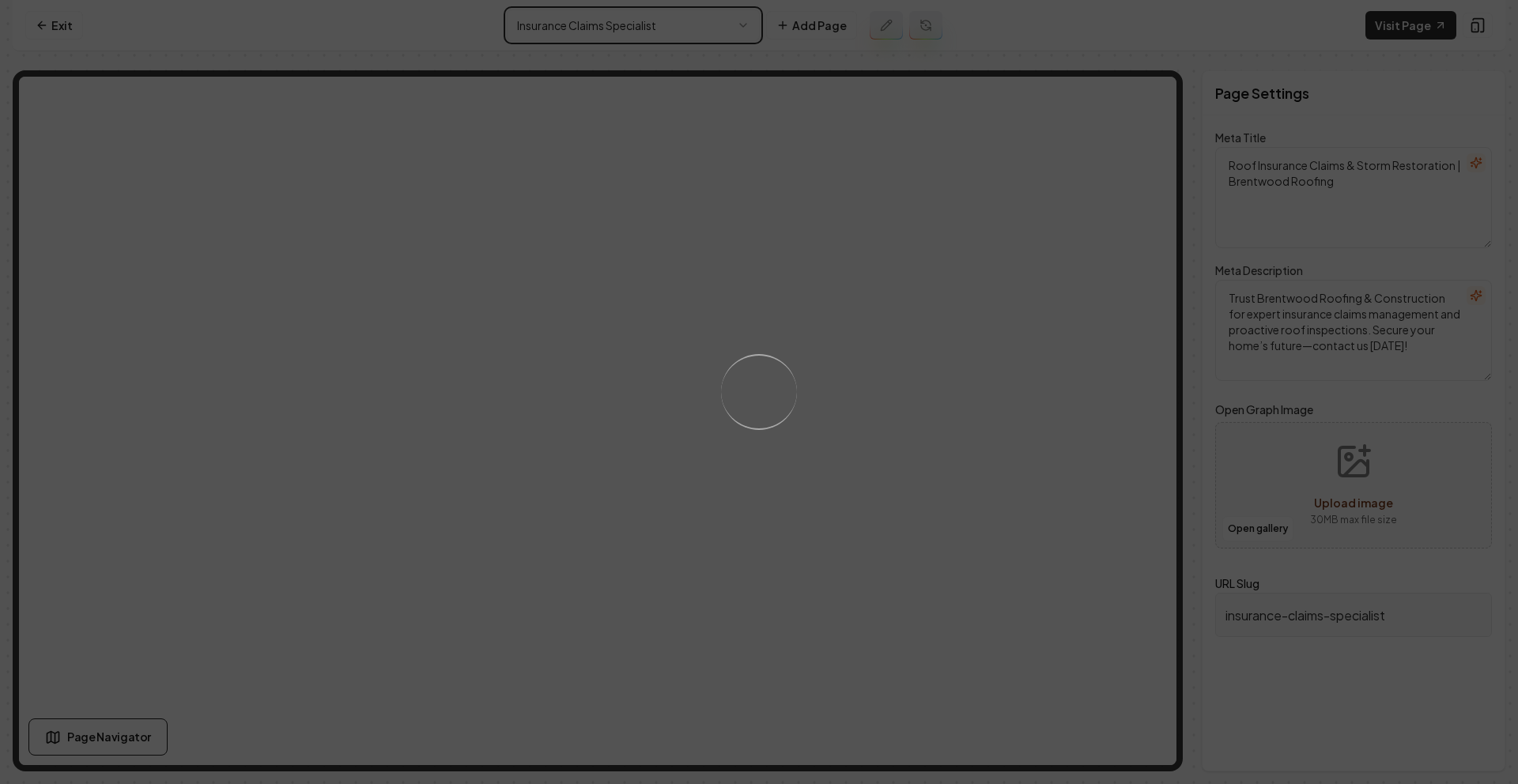
type textarea "Insurance Claims Expertise for Storm-Damaged Roofs | Brentwood Roofing"
type textarea "Navigate storm-damaged roof claims with Brentwood Roofing’s expert solutions in…"
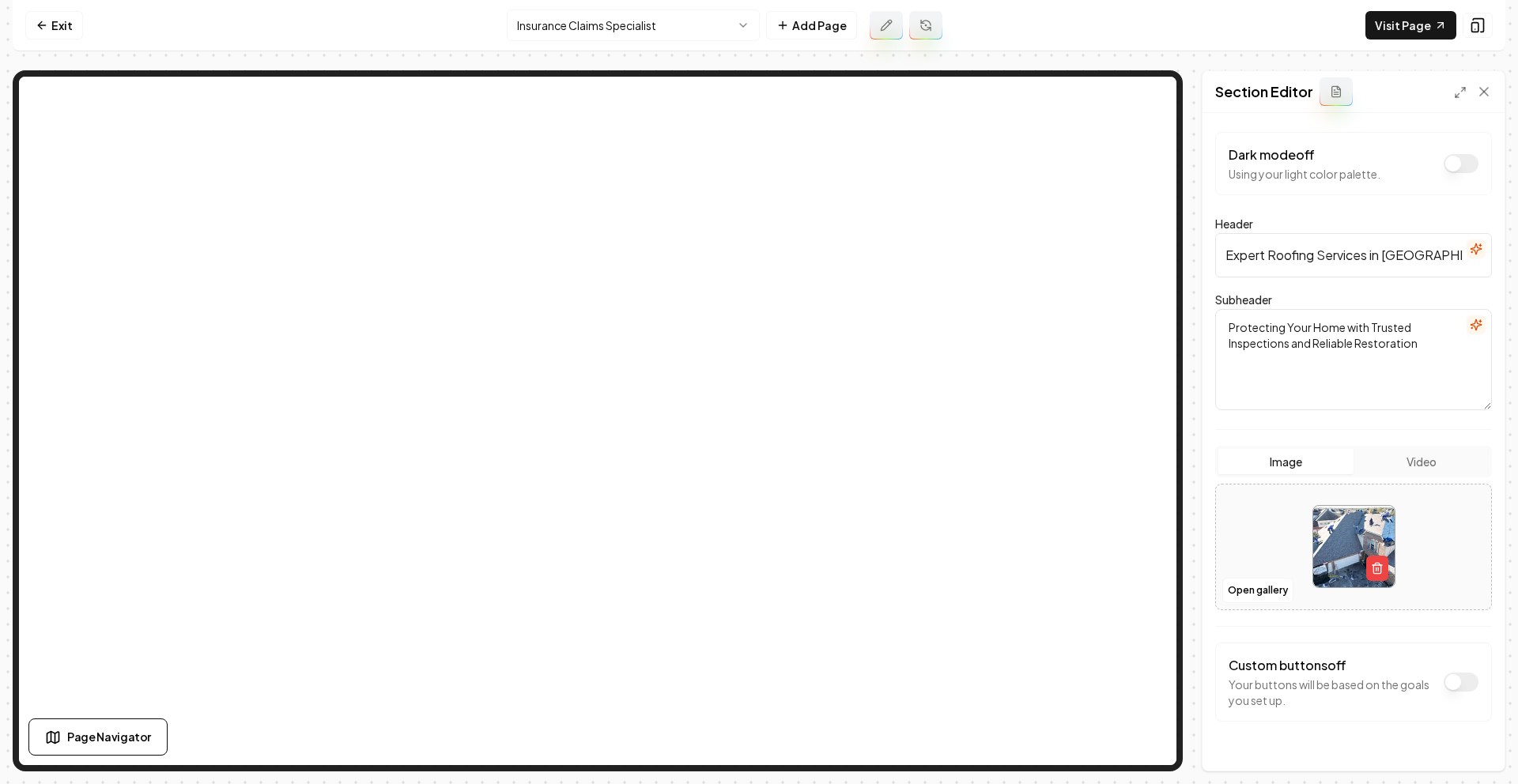
click at [1470, 242] on icon "button" at bounding box center [1476, 249] width 13 height 13
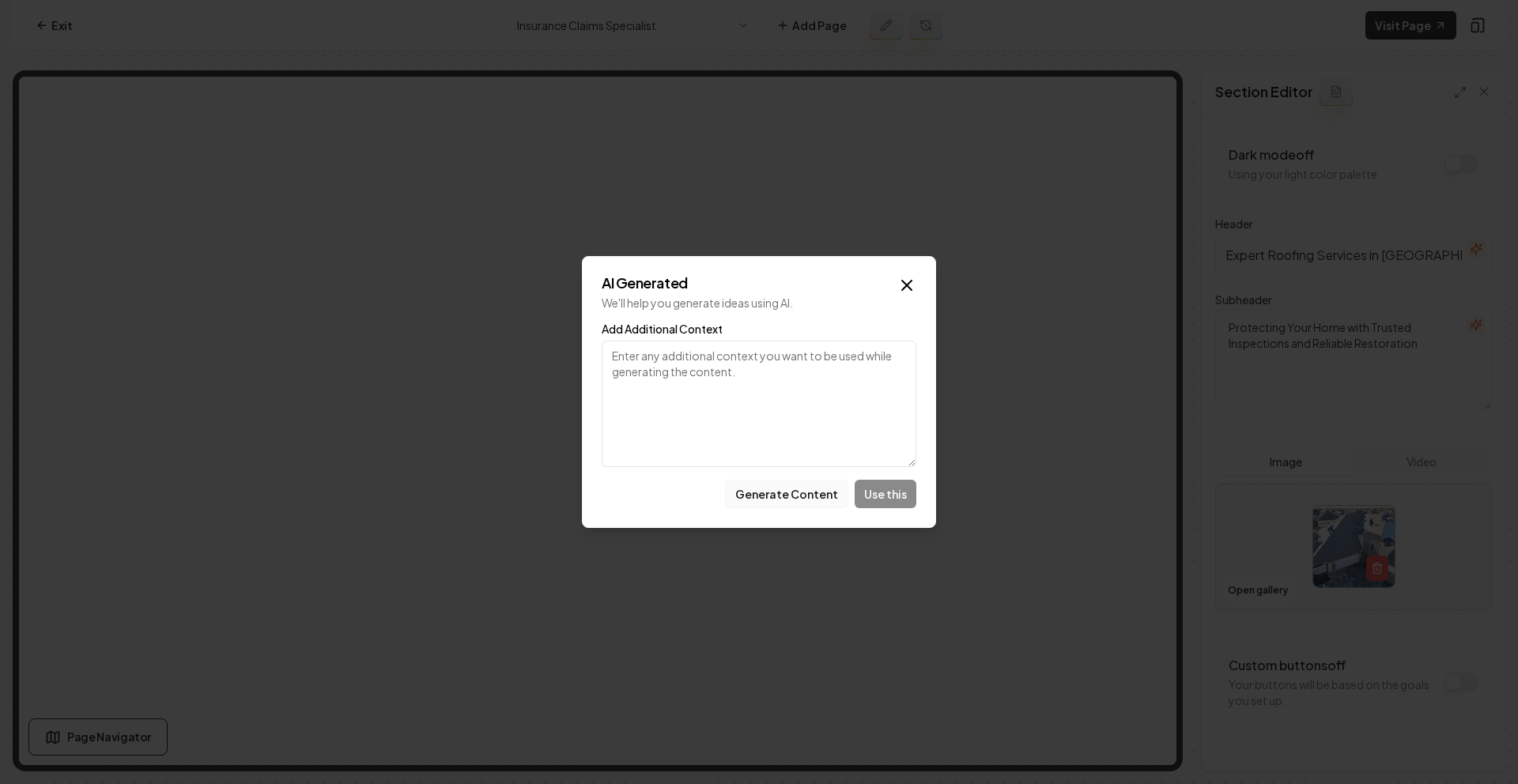
click at [811, 497] on button "Generate Content" at bounding box center [786, 493] width 124 height 28
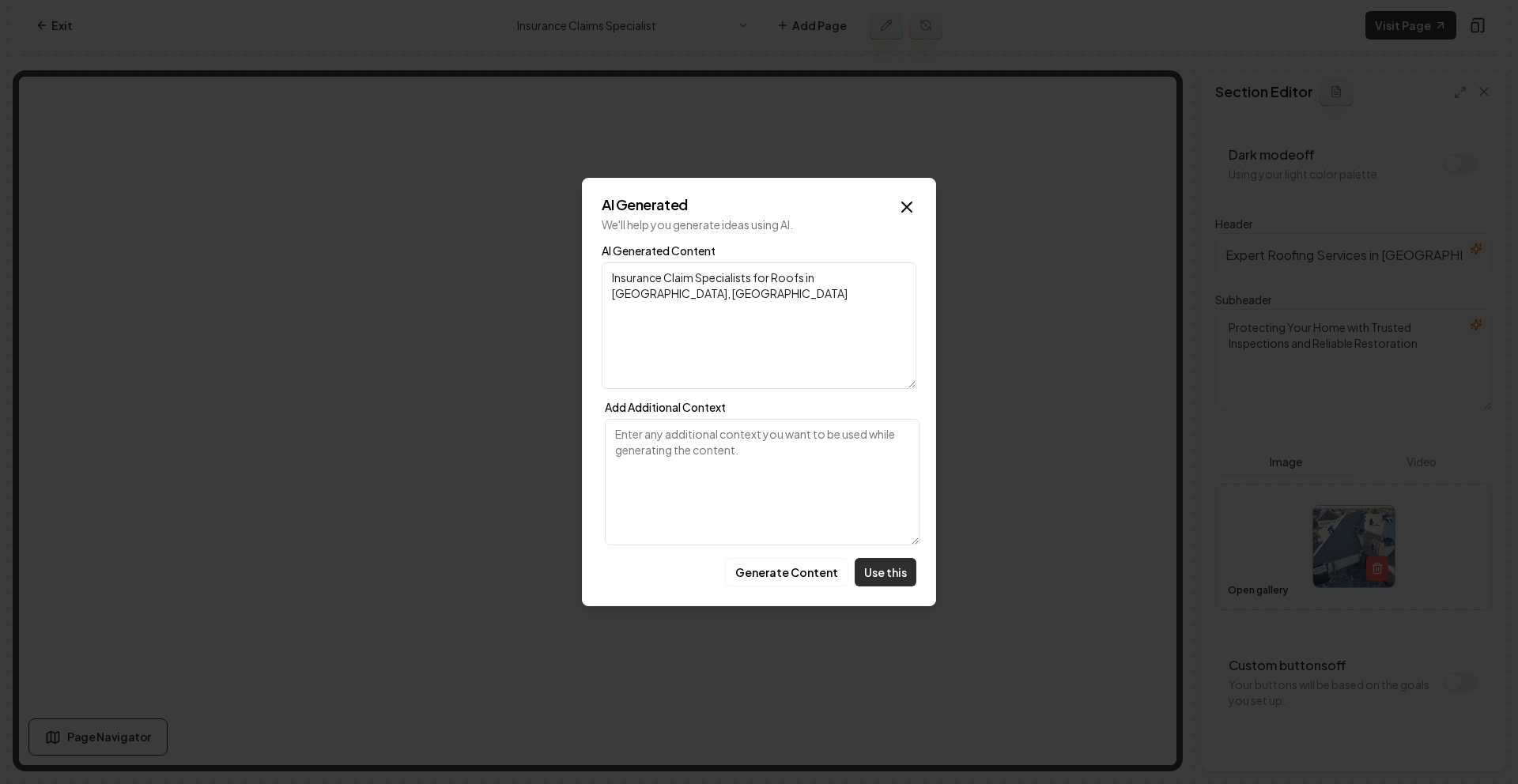
click at [880, 568] on button "Use this" at bounding box center [885, 572] width 61 height 28
type input "Insurance Claim Specialists for Roofs in [GEOGRAPHIC_DATA], [GEOGRAPHIC_DATA]"
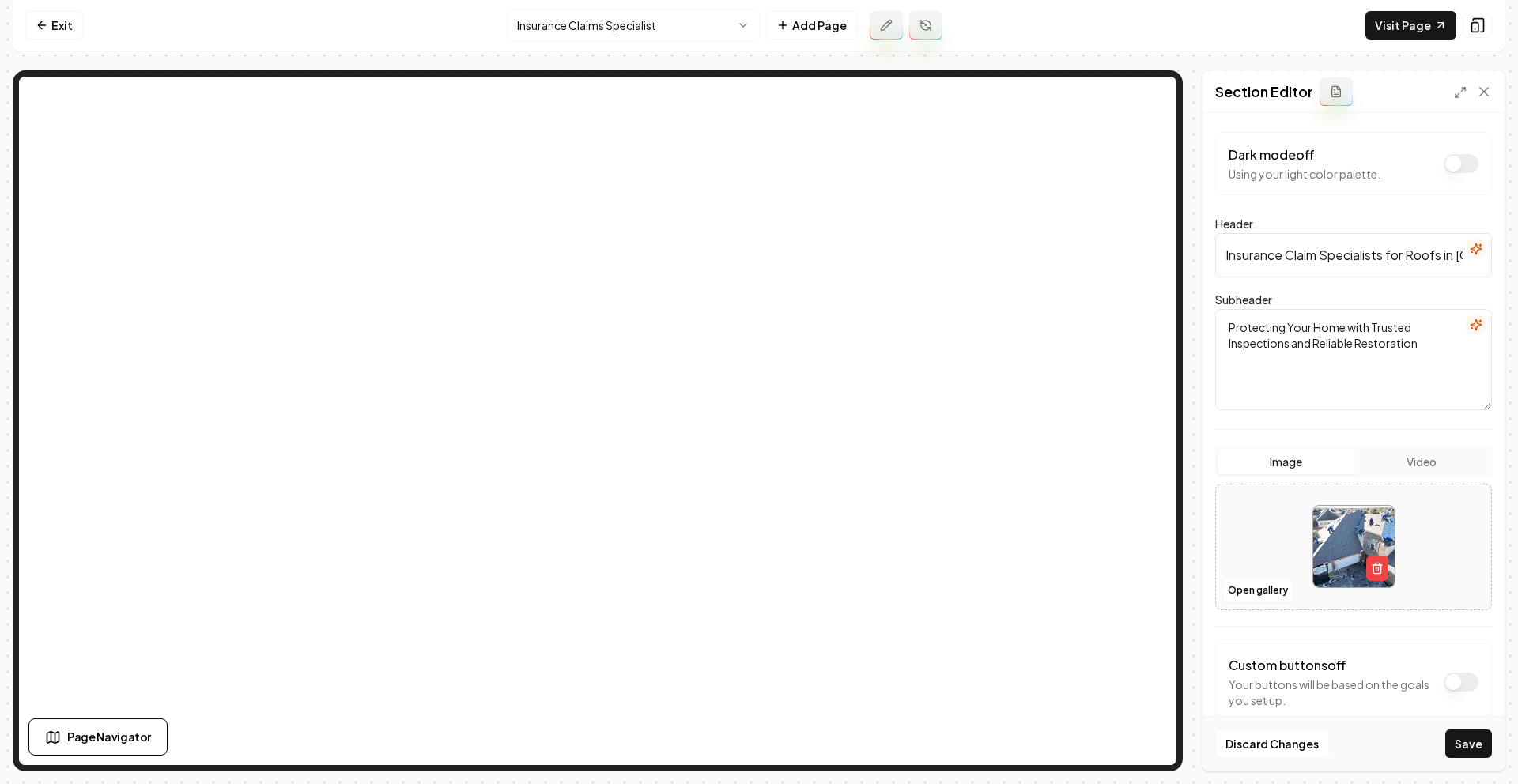
click at [1470, 323] on icon "button" at bounding box center [1476, 325] width 13 height 13
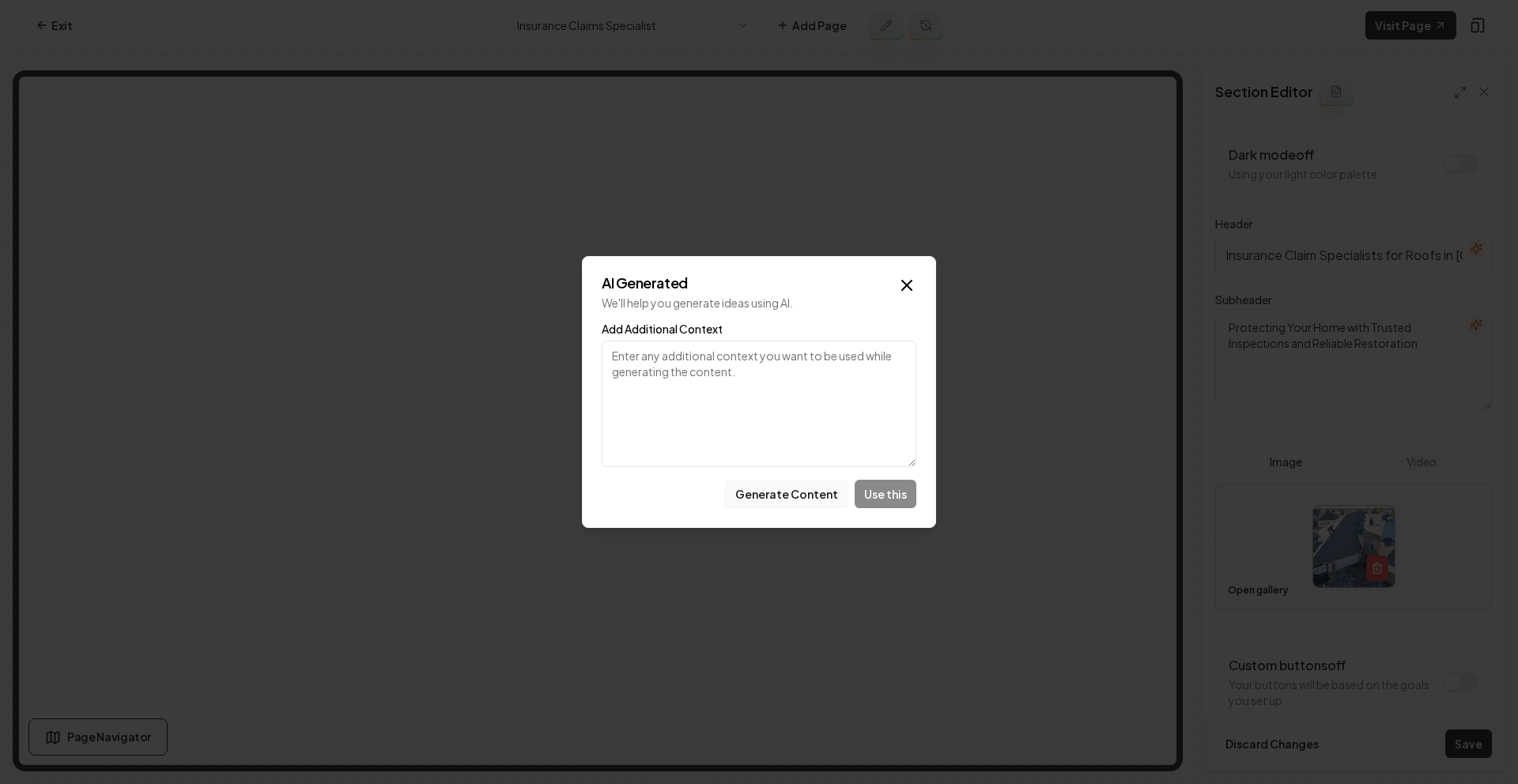
click at [802, 492] on button "Generate Content" at bounding box center [786, 493] width 124 height 28
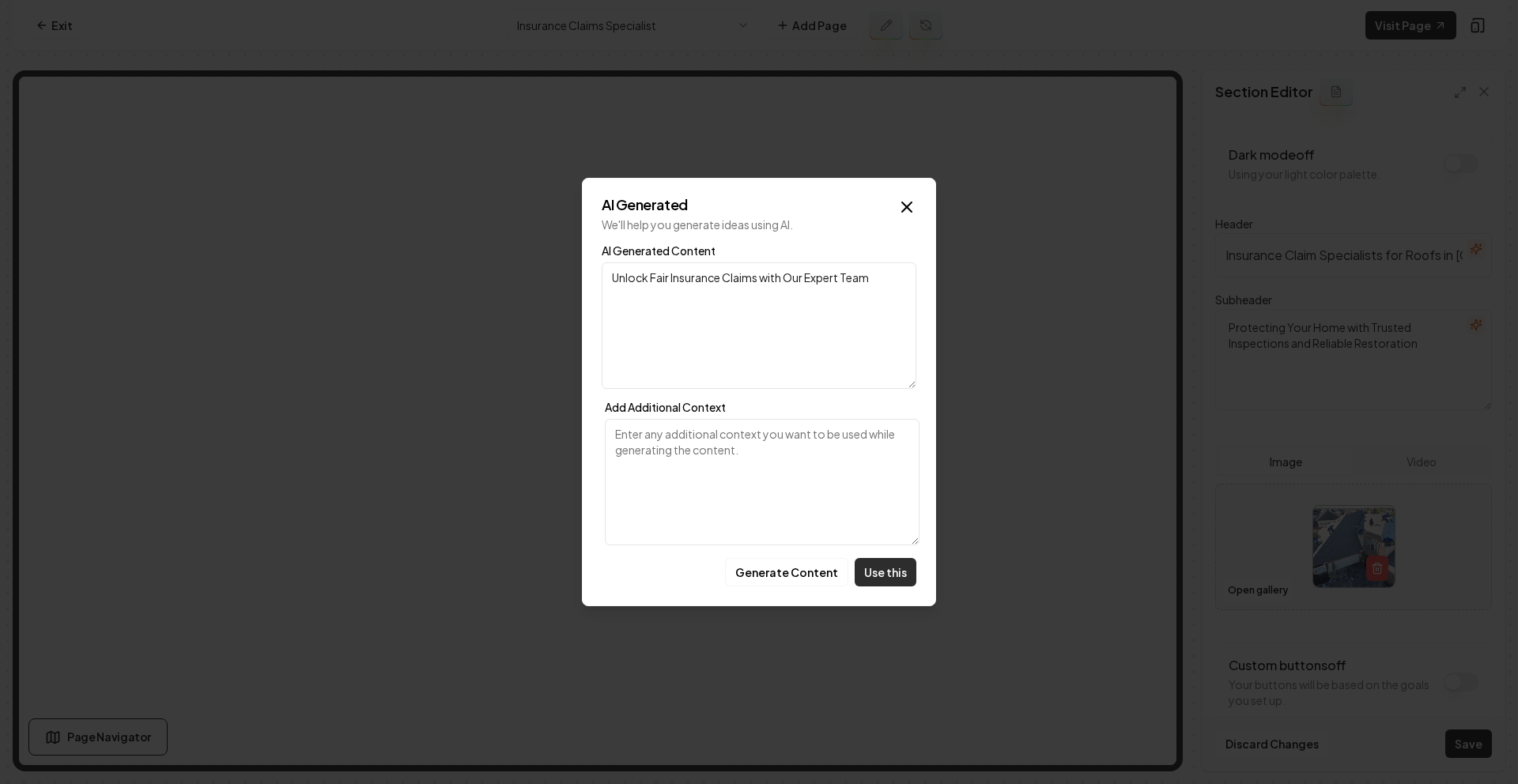
click at [874, 577] on button "Use this" at bounding box center [885, 572] width 61 height 28
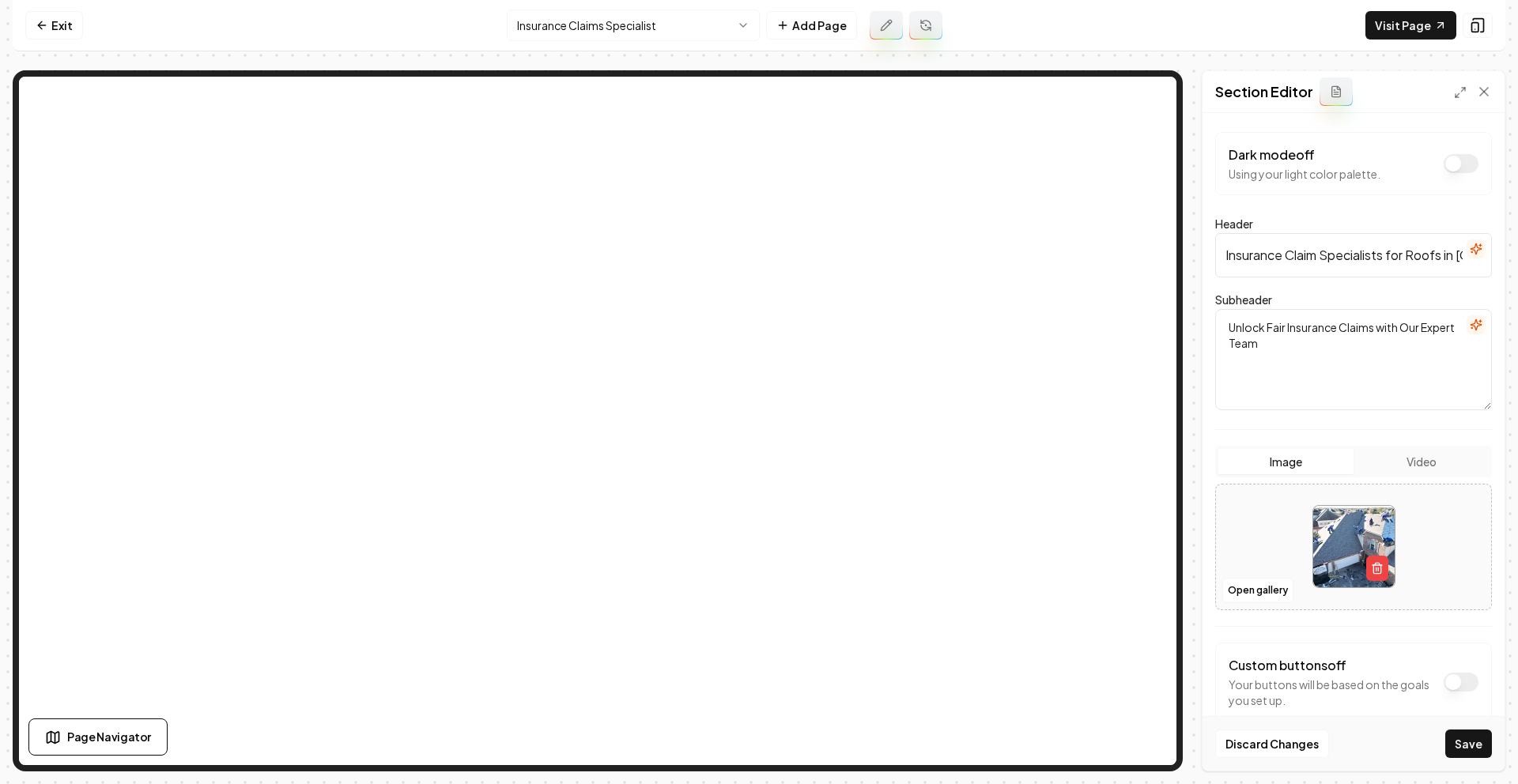
click at [1470, 324] on icon "button" at bounding box center [1476, 325] width 13 height 13
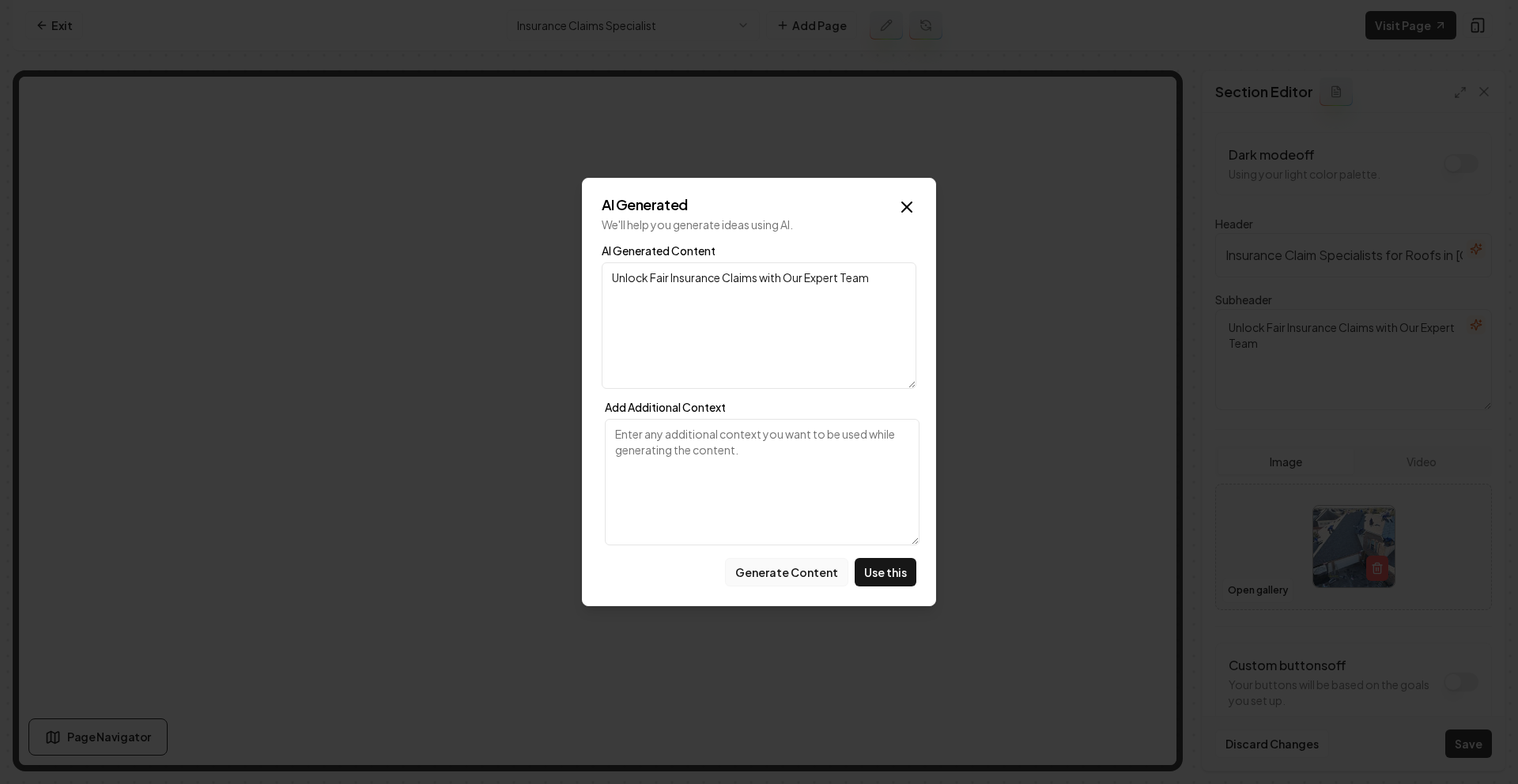
click at [802, 567] on button "Generate Content" at bounding box center [786, 572] width 124 height 28
click at [804, 572] on button "Generate Content" at bounding box center [786, 572] width 124 height 28
click at [879, 577] on button "Use this" at bounding box center [885, 572] width 61 height 28
type textarea "Navigate Roofing Insurance Claims with Confidence and Expert Support."
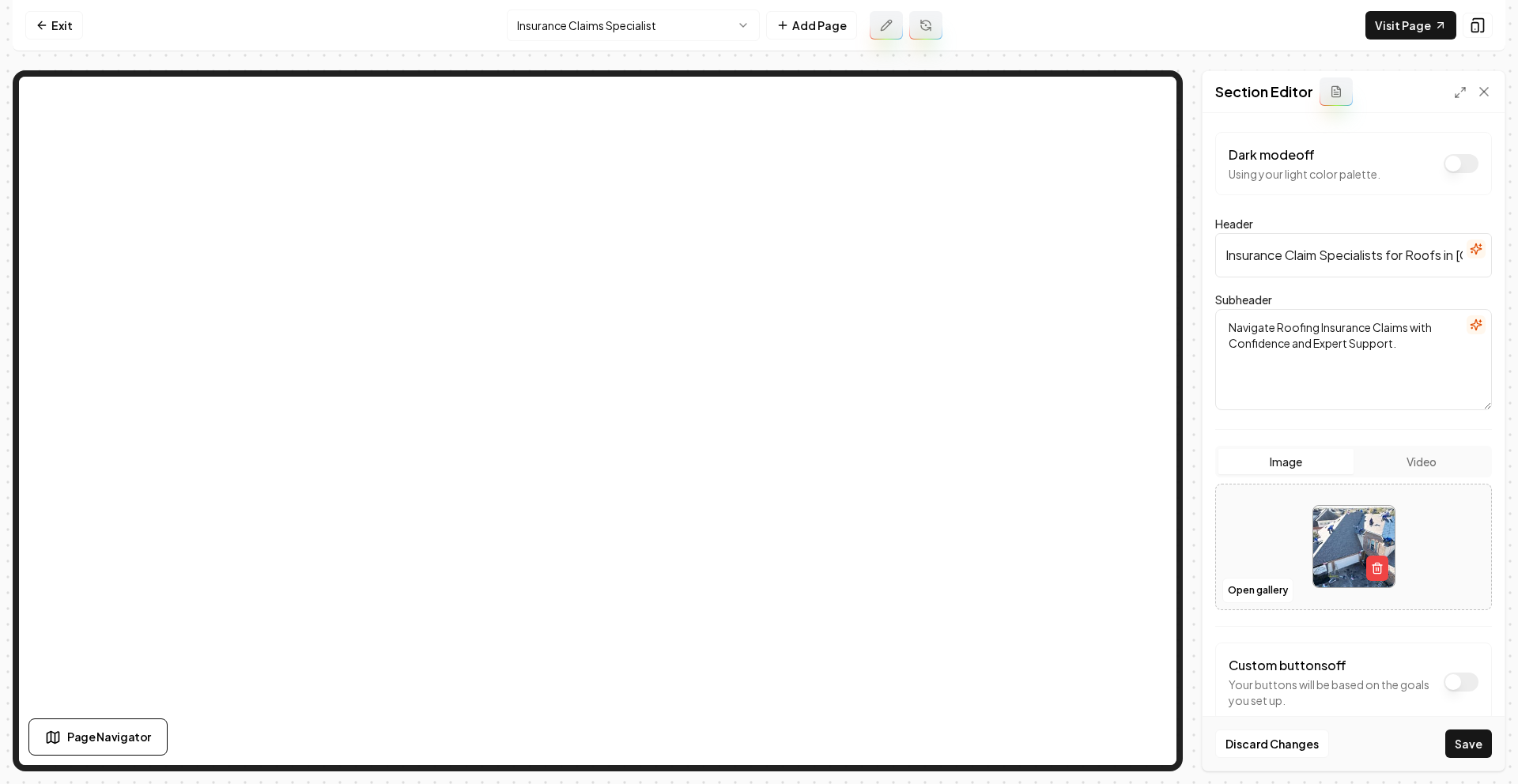
click at [1328, 254] on input "Insurance Claim Specialists for Roofs in [GEOGRAPHIC_DATA], [GEOGRAPHIC_DATA]" at bounding box center [1353, 255] width 276 height 44
click at [1465, 744] on button "Save" at bounding box center [1468, 743] width 47 height 28
click at [1470, 251] on button "button" at bounding box center [1476, 249] width 19 height 19
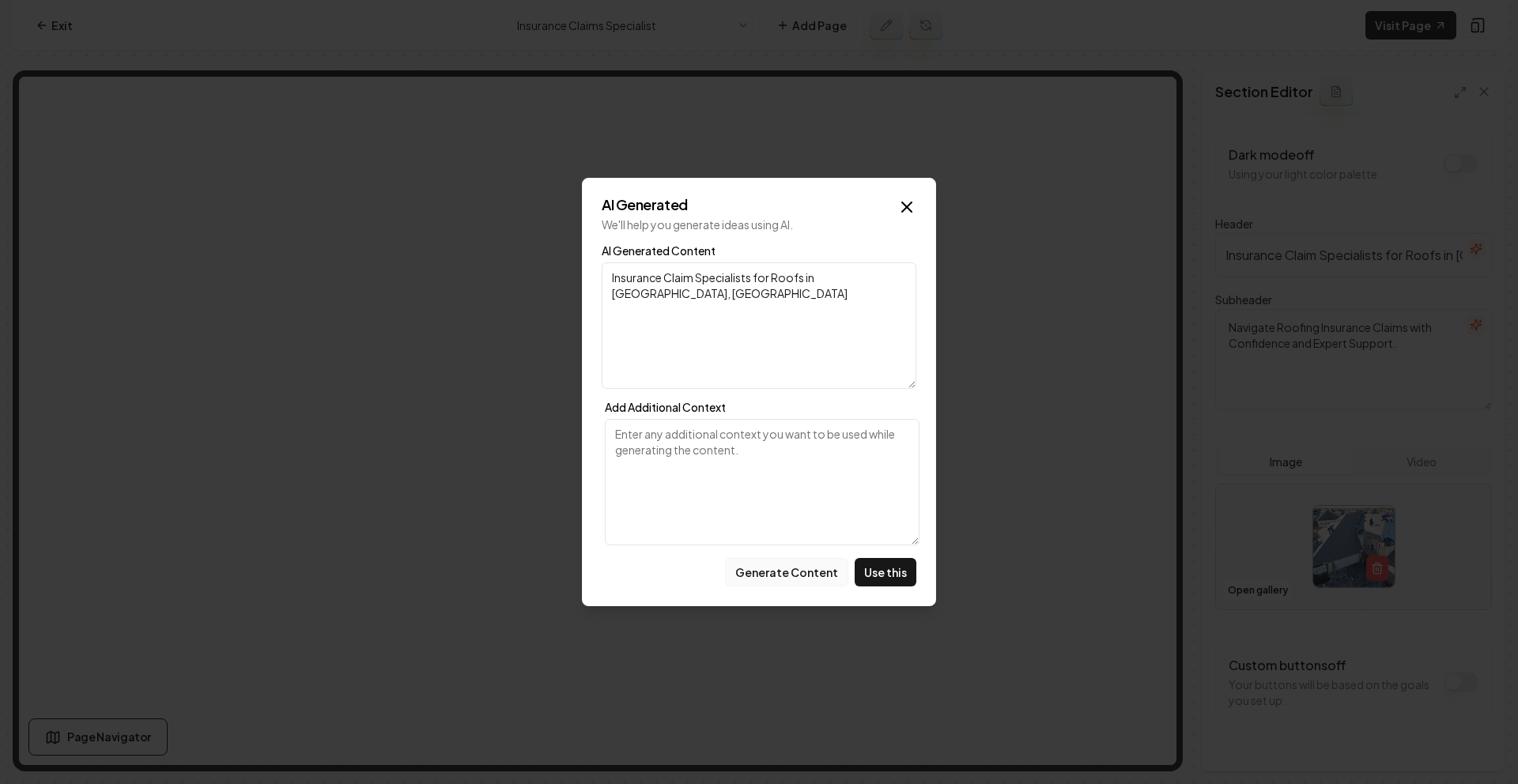
click at [822, 573] on button "Generate Content" at bounding box center [786, 572] width 124 height 28
click at [911, 209] on icon "button" at bounding box center [907, 207] width 19 height 19
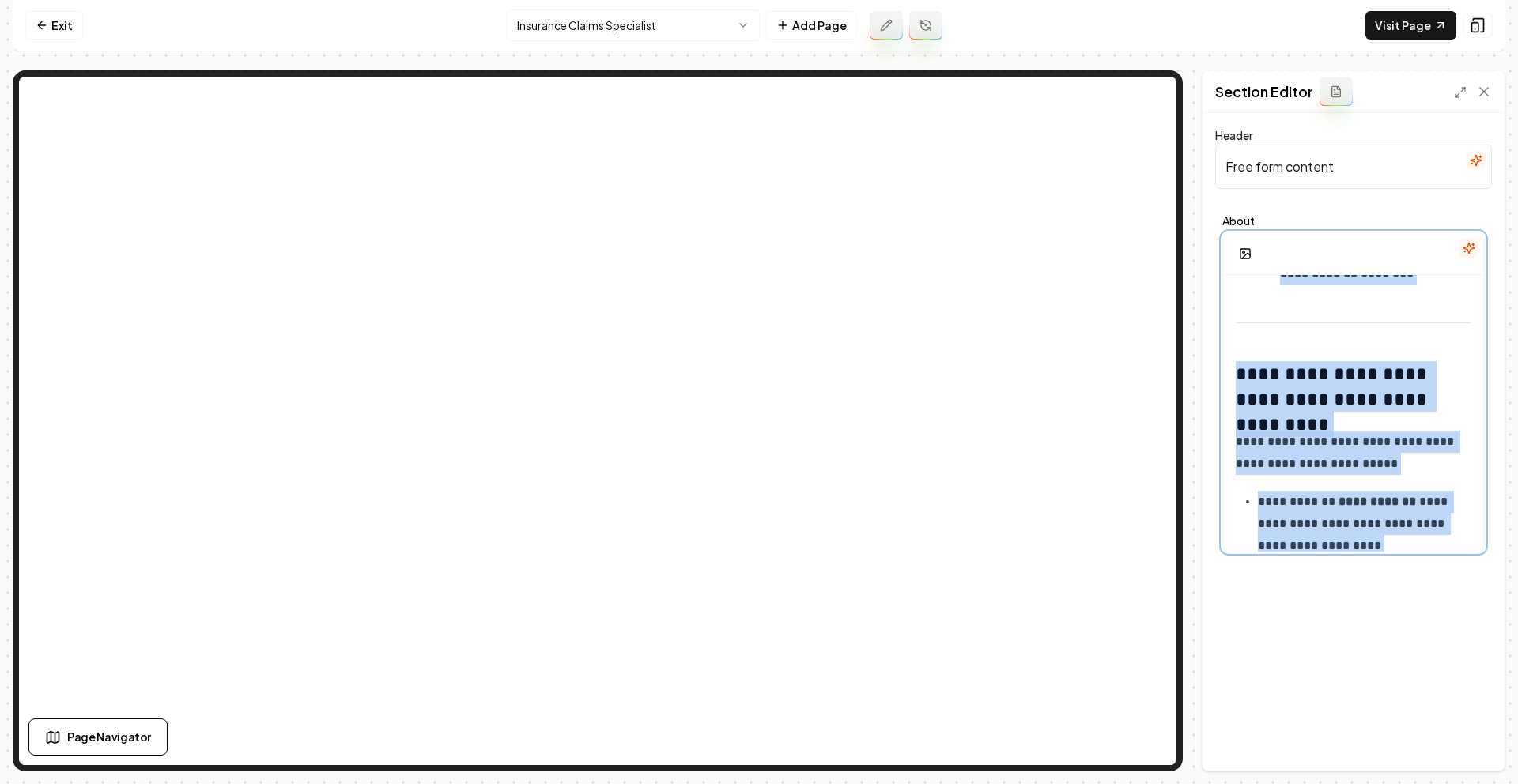
scroll to position [2162, 0]
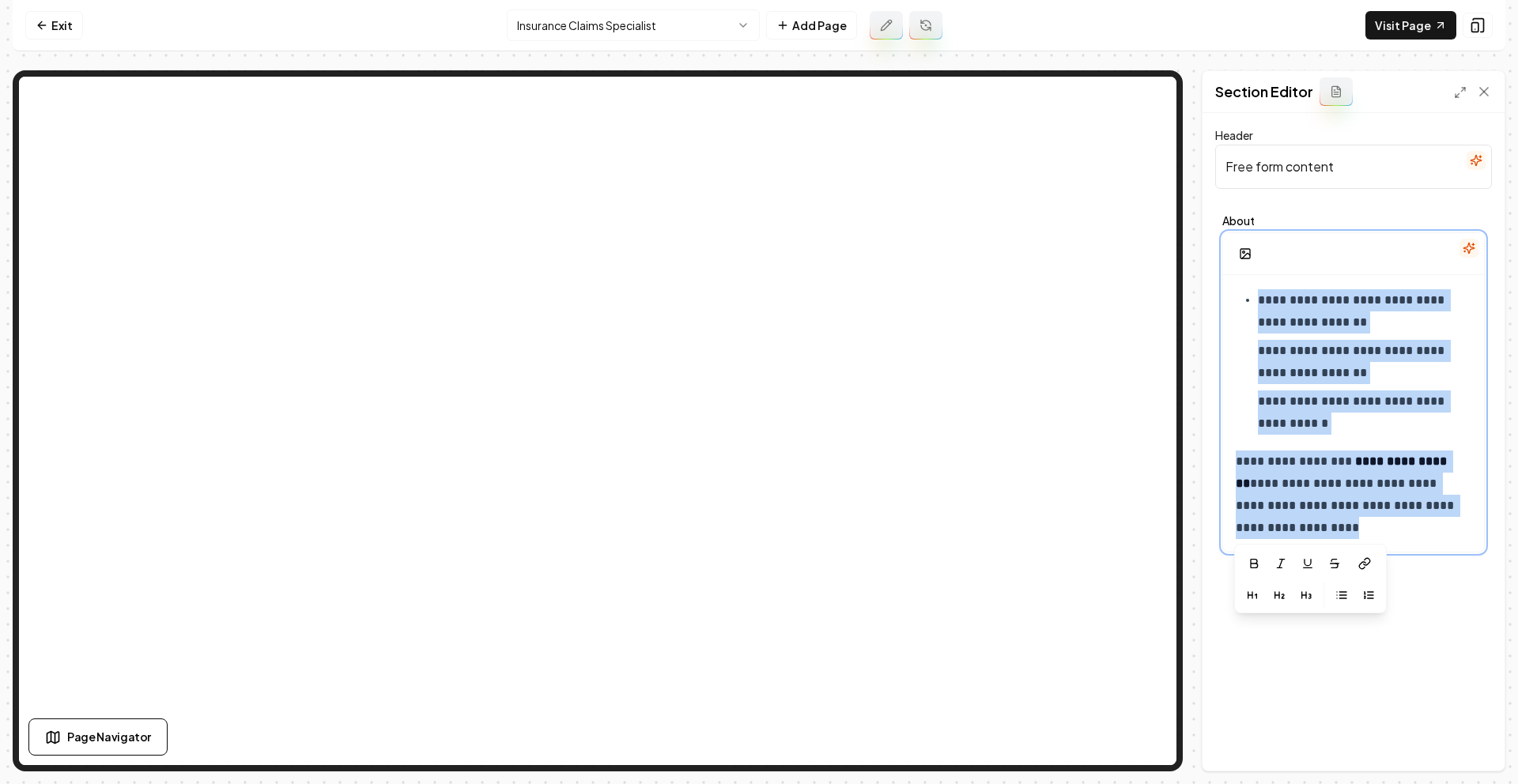
drag, startPoint x: 1233, startPoint y: 299, endPoint x: 1462, endPoint y: 642, distance: 412.4
click at [1462, 642] on div "**********" at bounding box center [1353, 442] width 302 height 658
copy div "**********"
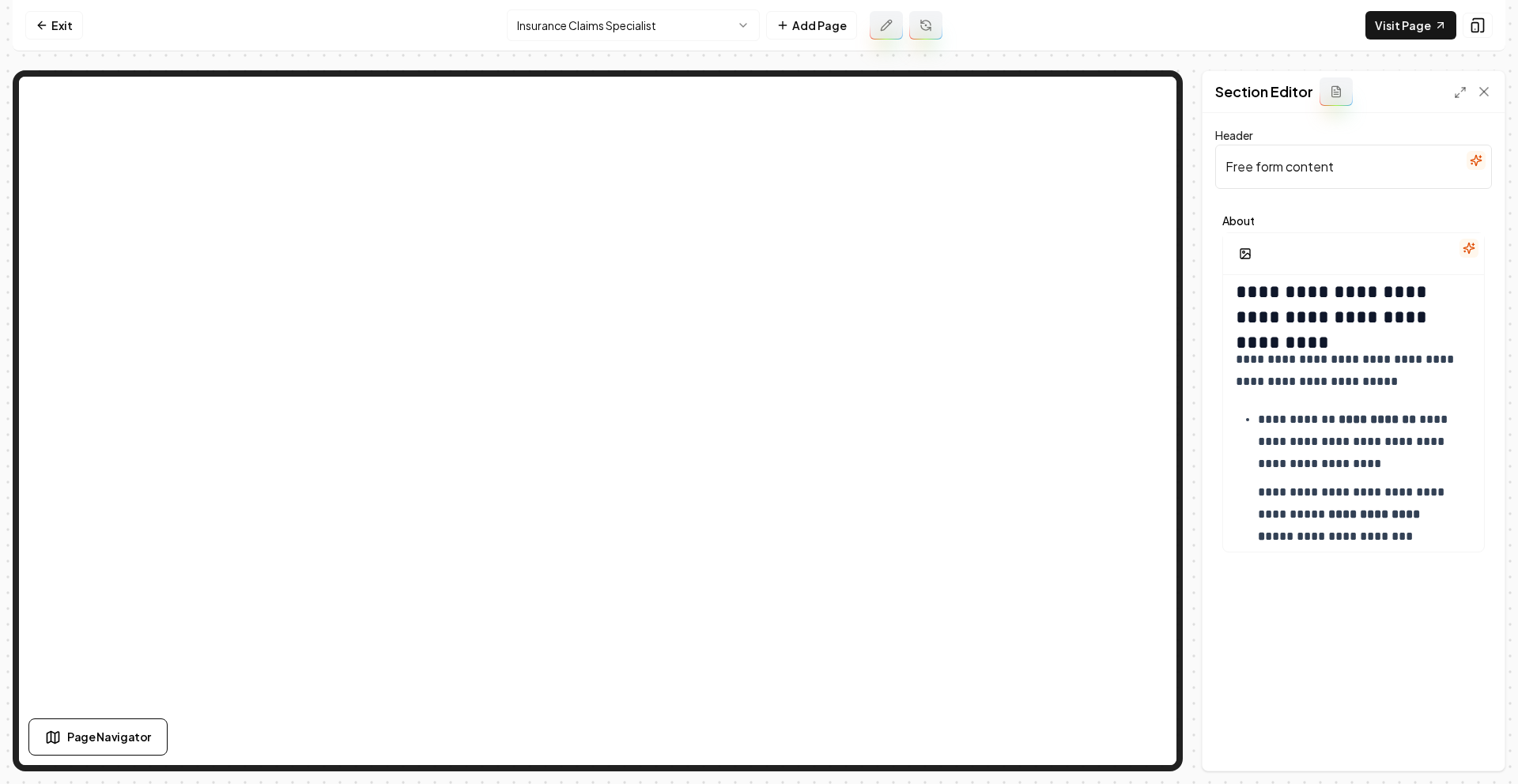
click at [1334, 180] on input "Free form content" at bounding box center [1353, 166] width 276 height 44
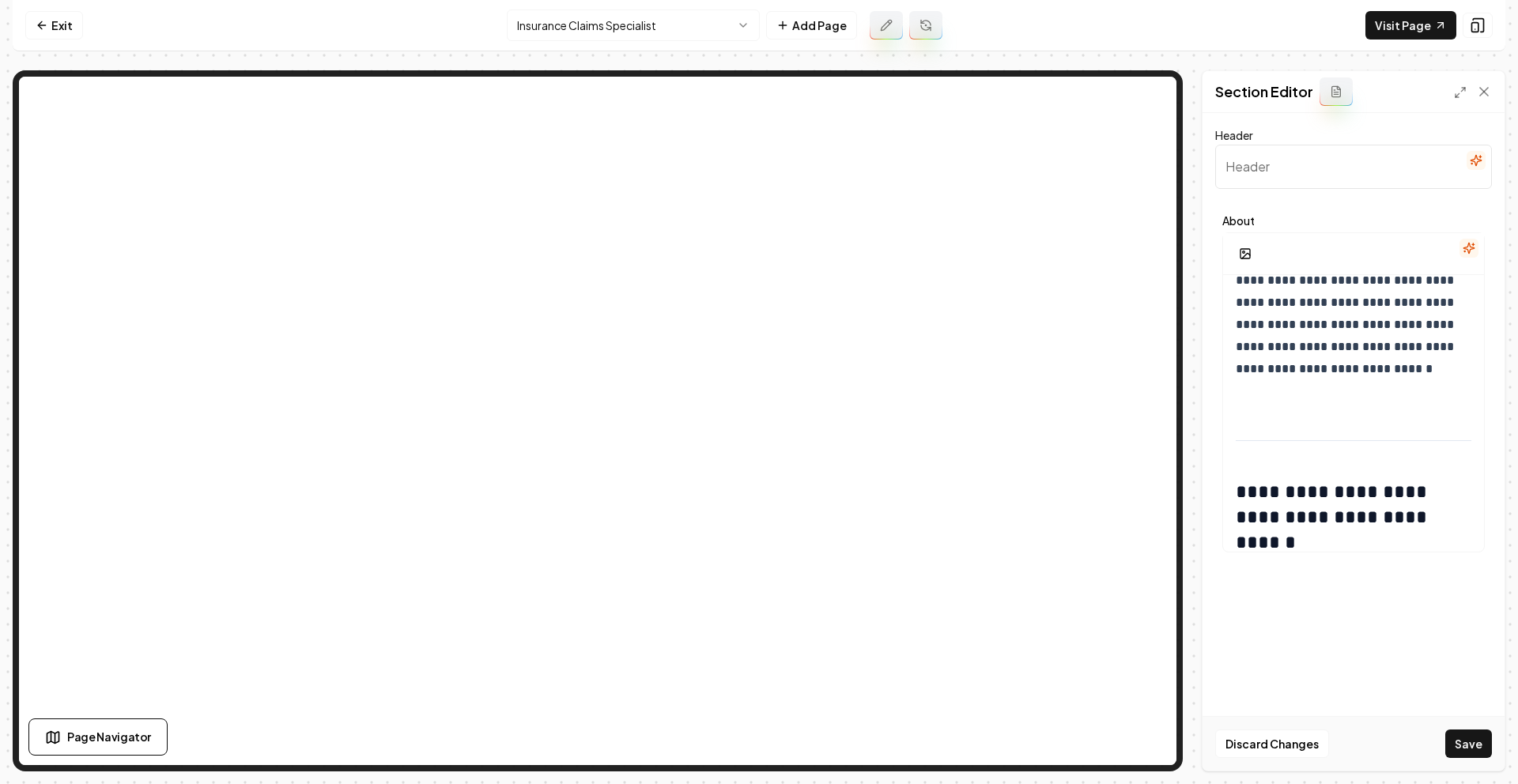
scroll to position [0, 0]
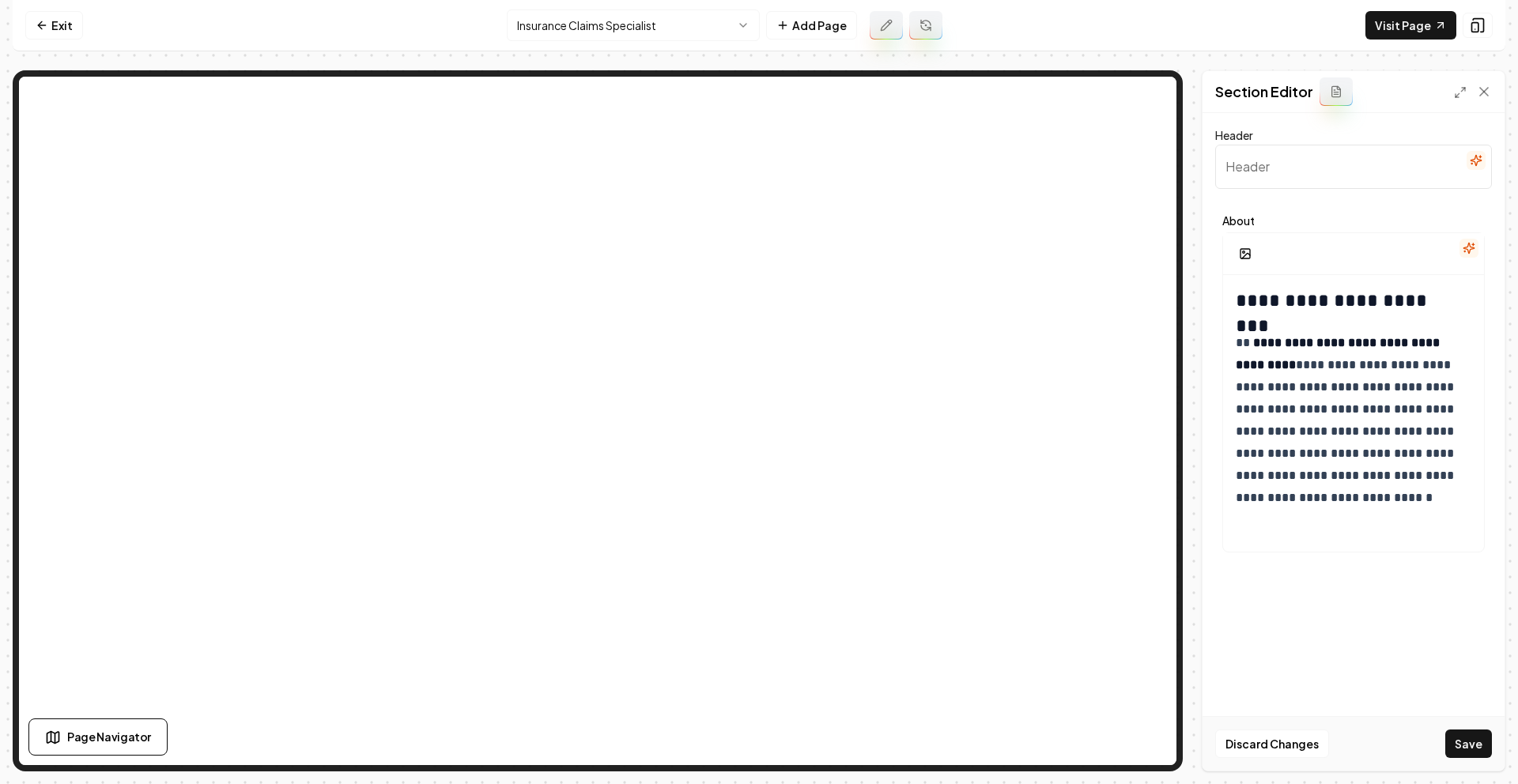
click at [1280, 170] on input "Header" at bounding box center [1353, 166] width 276 height 44
type input "Storm Damage and Insurance Claims Specalists"
click at [1445, 729] on button "Save" at bounding box center [1468, 743] width 47 height 28
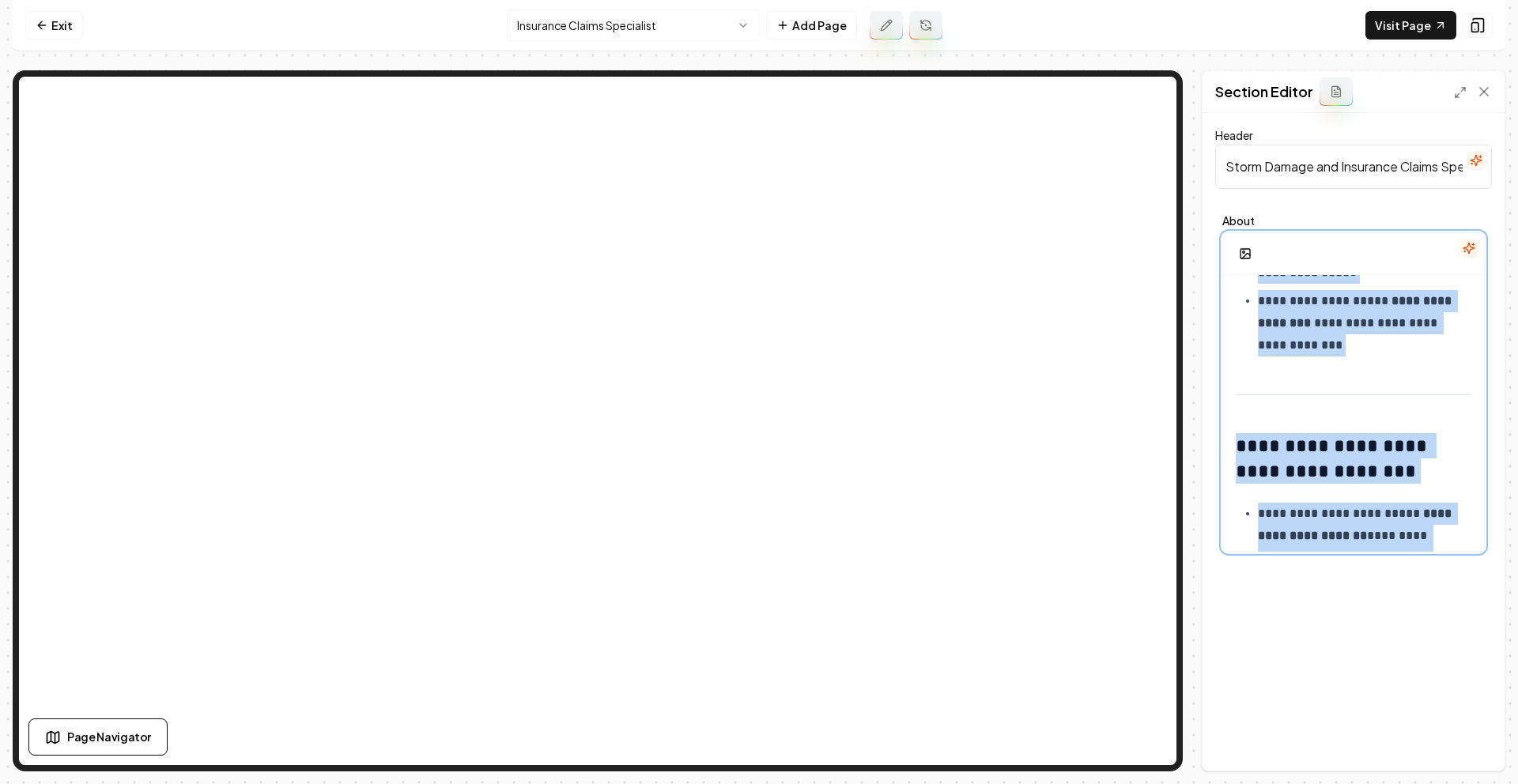
scroll to position [2162, 0]
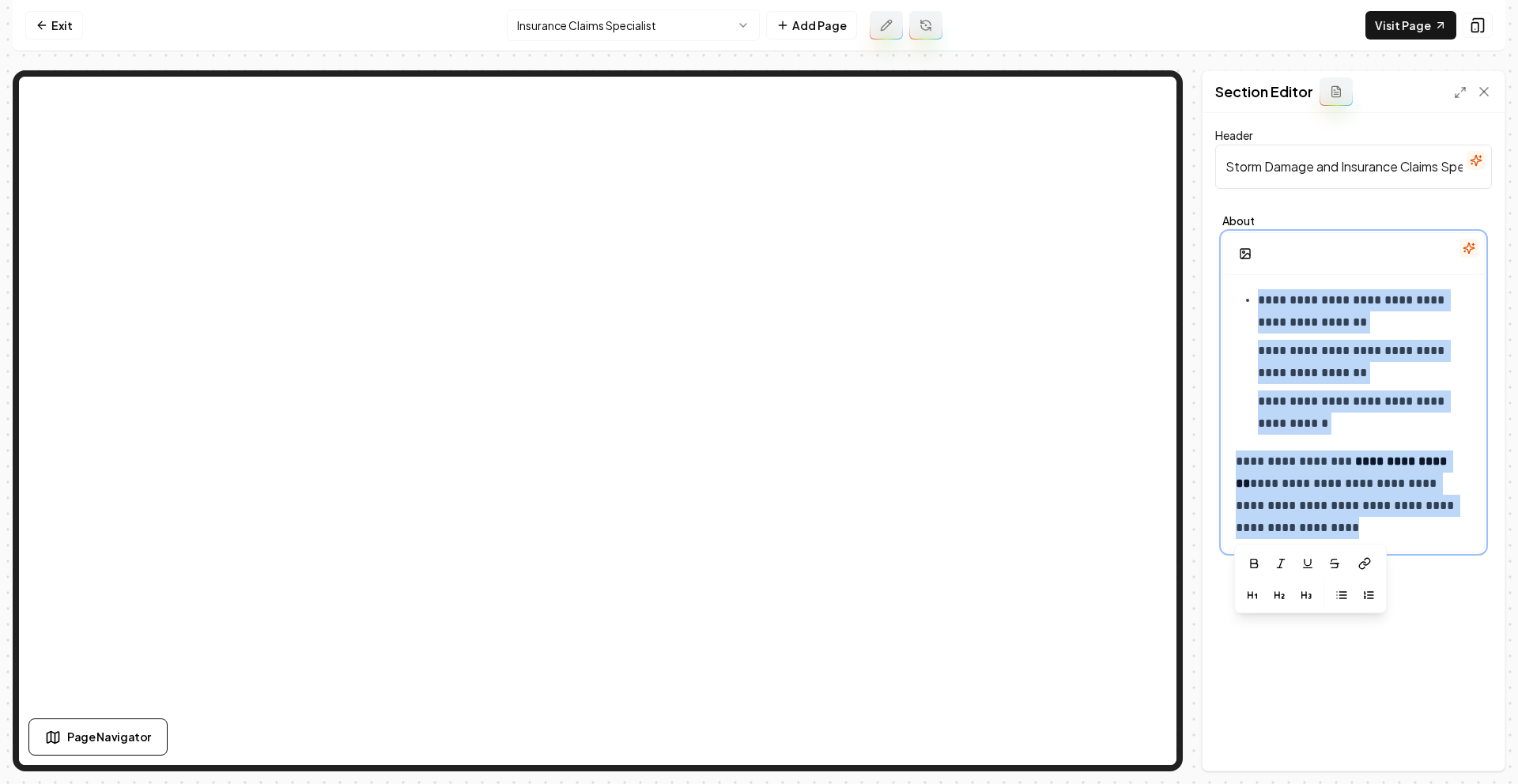
drag, startPoint x: 1235, startPoint y: 303, endPoint x: 1573, endPoint y: 658, distance: 490.2
click at [1517, 658] on html "**********" at bounding box center [759, 392] width 1518 height 784
copy div "**********"
click at [1335, 361] on p "**********" at bounding box center [1359, 362] width 201 height 44
drag, startPoint x: 1243, startPoint y: 305, endPoint x: 1368, endPoint y: 521, distance: 249.6
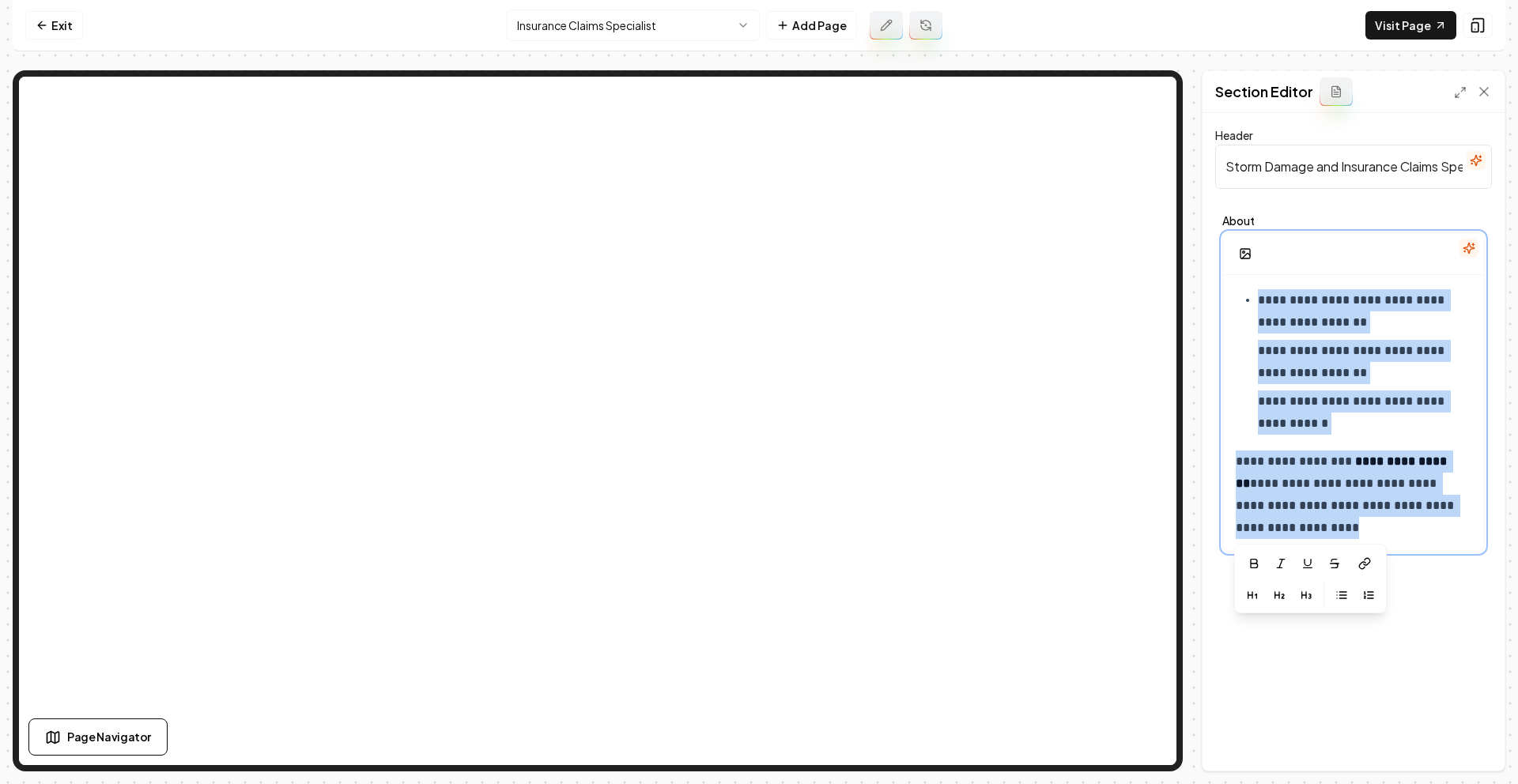
click at [1459, 649] on div "**********" at bounding box center [1353, 442] width 302 height 658
copy div "**********"
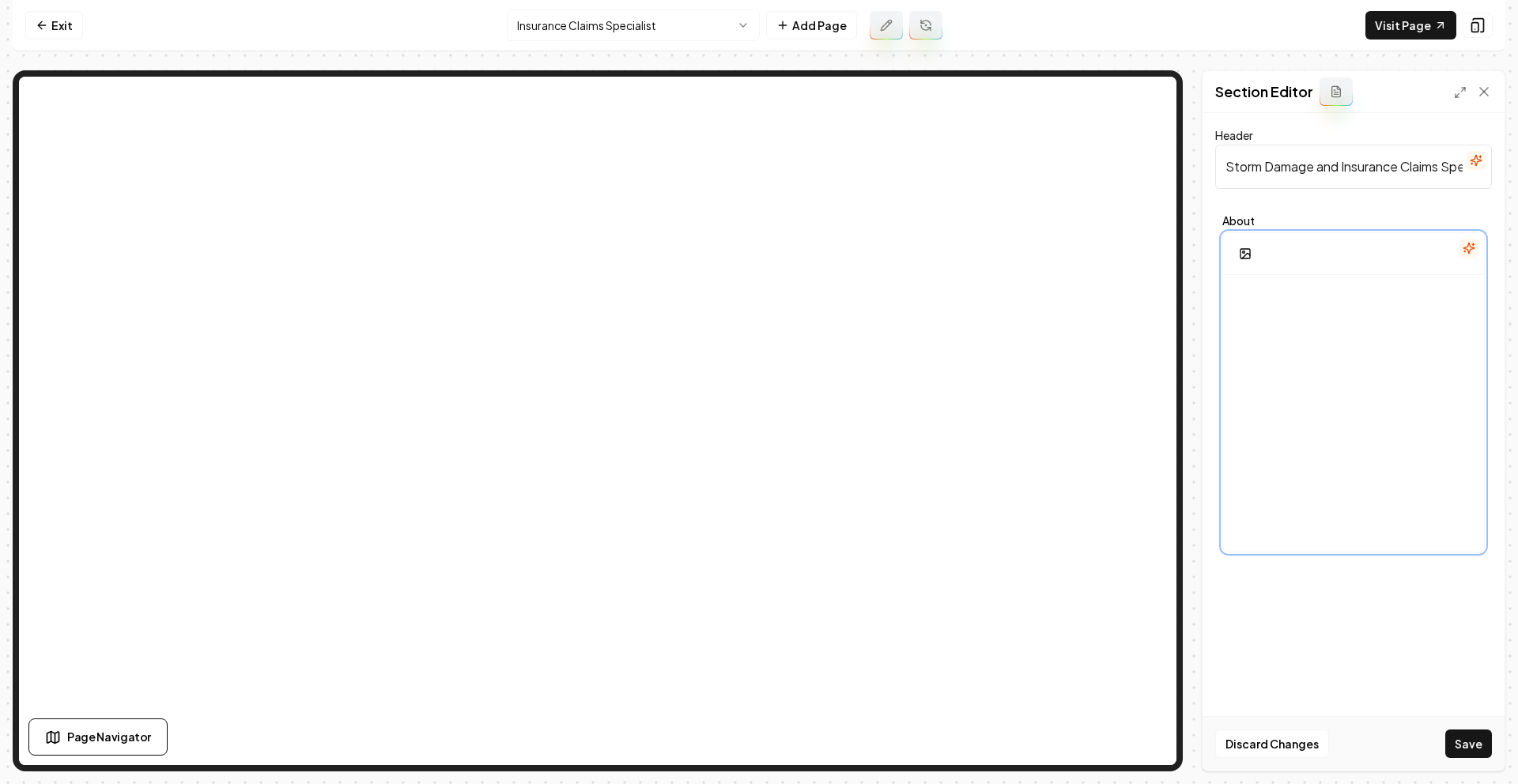
scroll to position [11, 0]
click at [1471, 248] on icon "button" at bounding box center [1468, 247] width 10 height 10
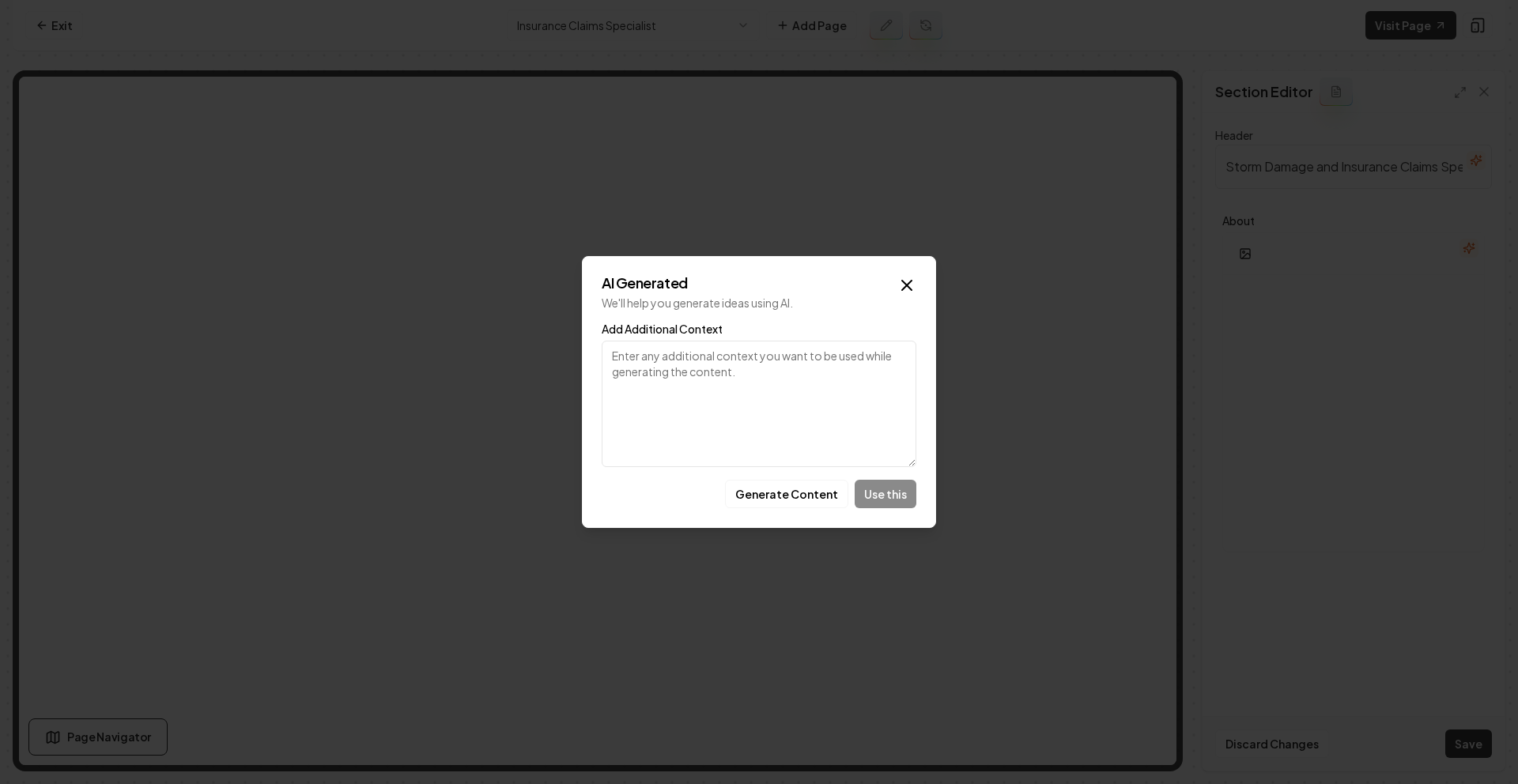
click at [768, 382] on textarea "Add Additional Context" at bounding box center [759, 403] width 315 height 126
click at [791, 489] on button "Generate Content" at bounding box center [786, 493] width 124 height 28
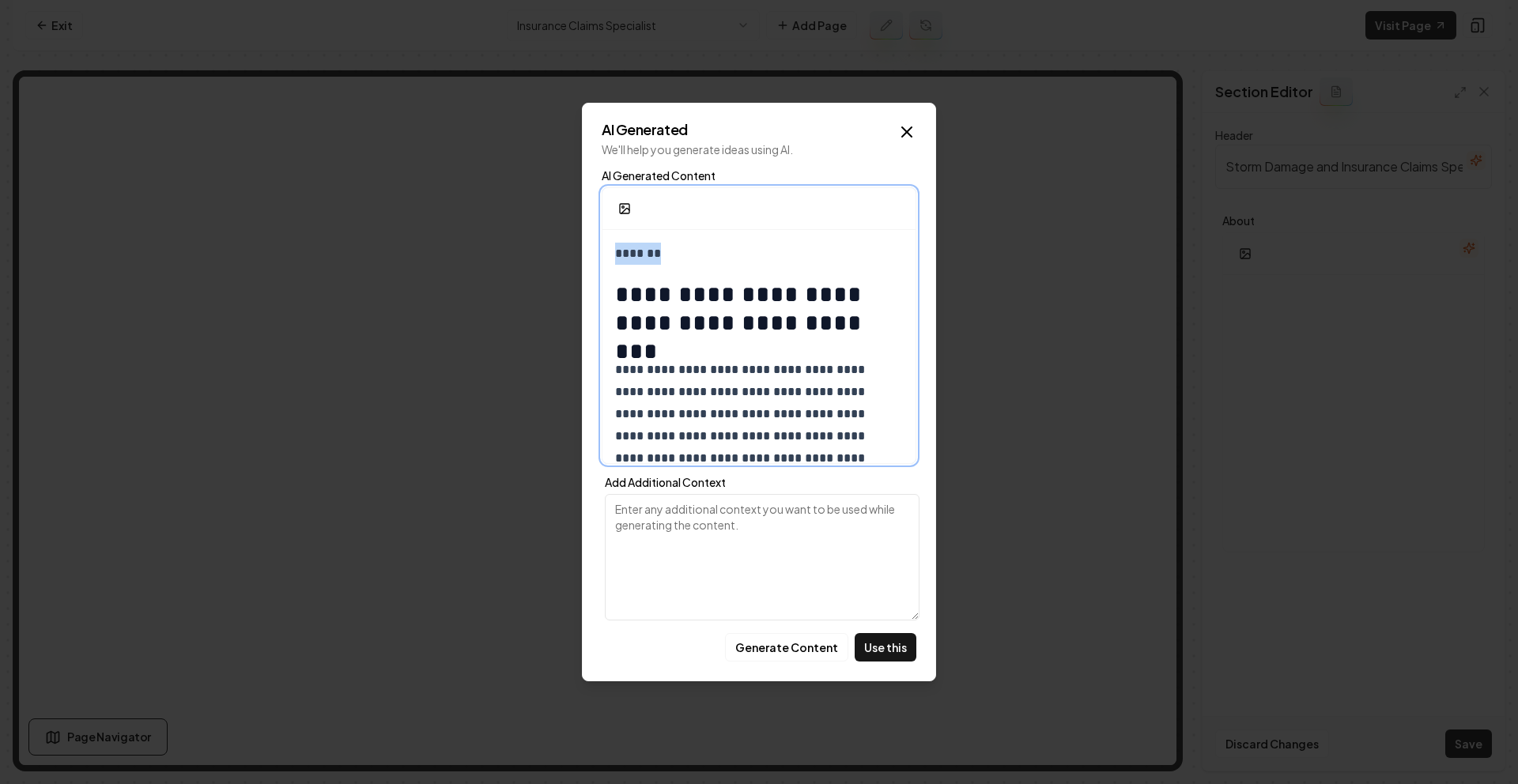
drag, startPoint x: 694, startPoint y: 252, endPoint x: 530, endPoint y: 234, distance: 165.0
click at [530, 234] on body "**********" at bounding box center [759, 392] width 1518 height 784
click at [619, 287] on h1 "**********" at bounding box center [753, 309] width 276 height 57
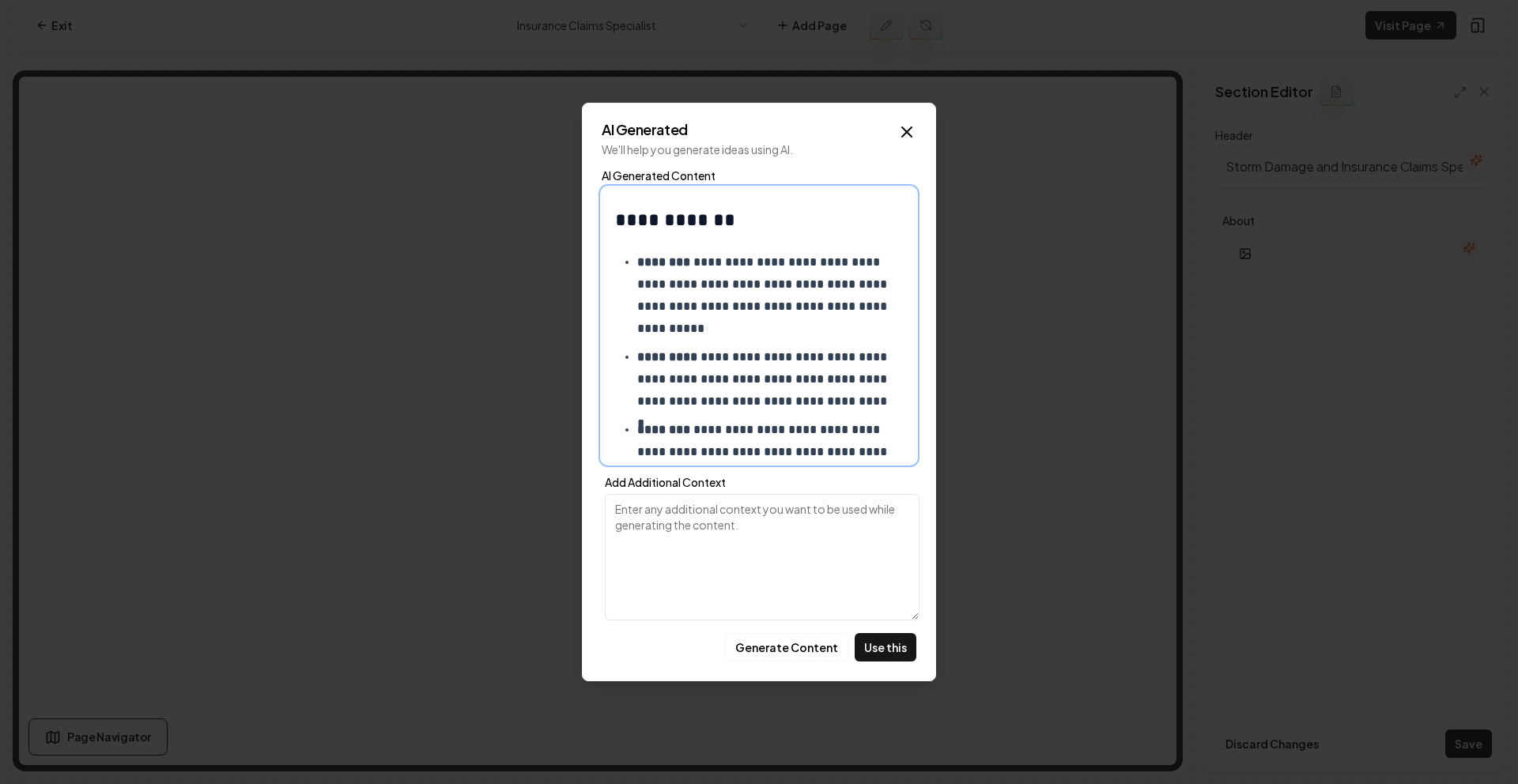
scroll to position [284, 0]
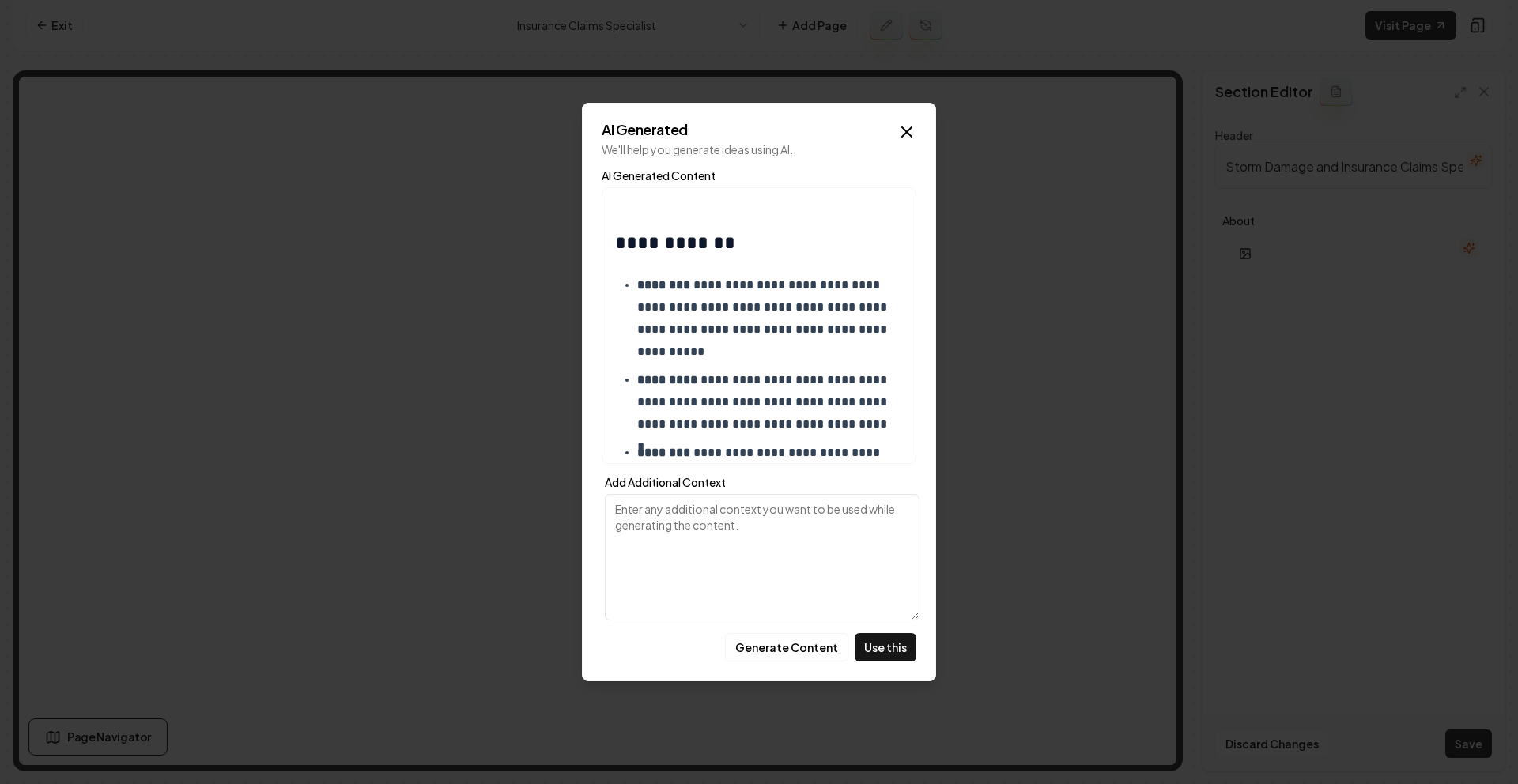
click at [682, 533] on textarea "Add Additional Context" at bounding box center [762, 557] width 315 height 126
paste textarea "What Makes Us Different At Brentwood Roofing & General Contractors, we go beyon…"
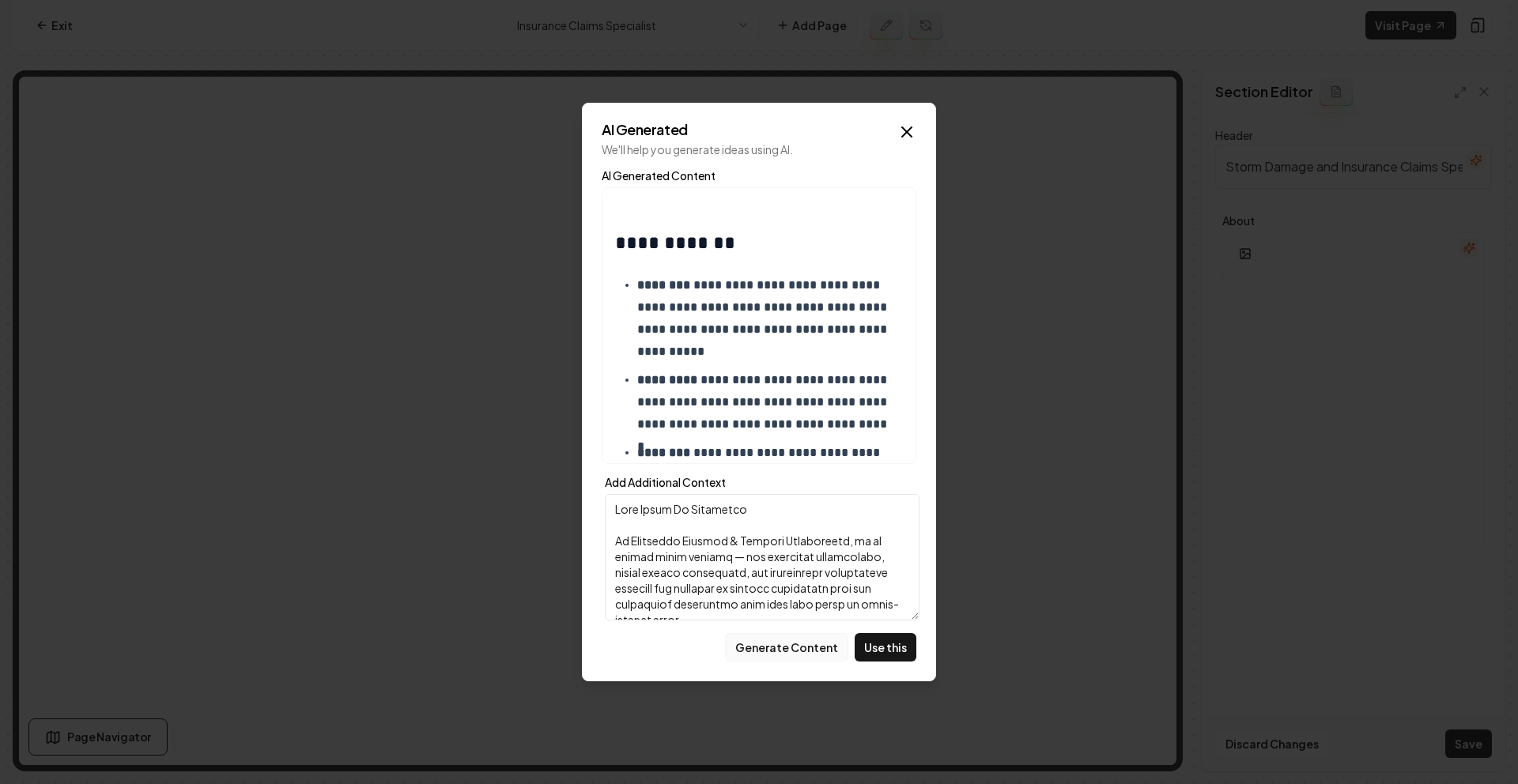
type textarea "What Makes Us Different At Brentwood Roofing & General Contractors, we go beyon…"
click at [819, 648] on button "Generate Content" at bounding box center [786, 647] width 124 height 28
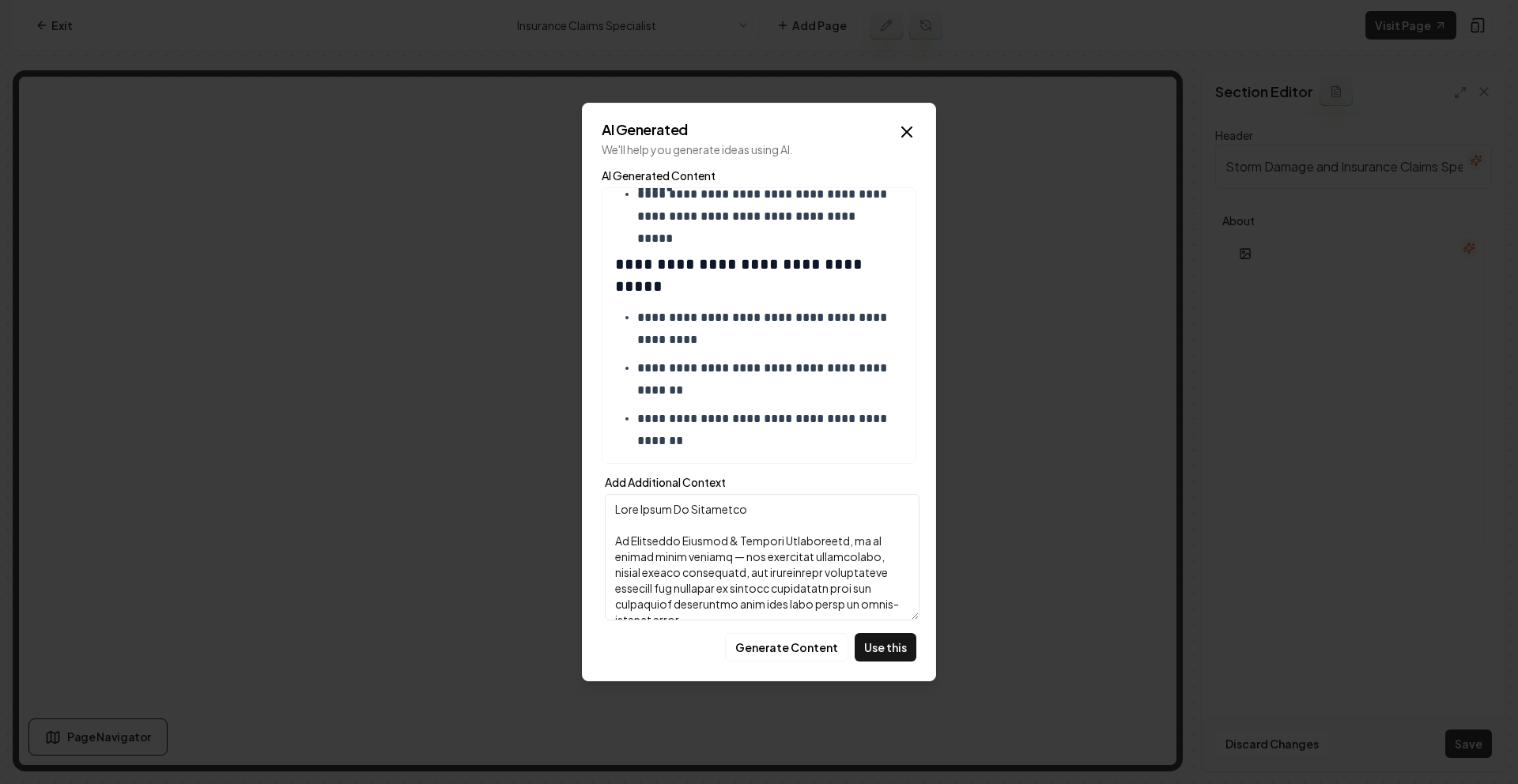
scroll to position [1560, 0]
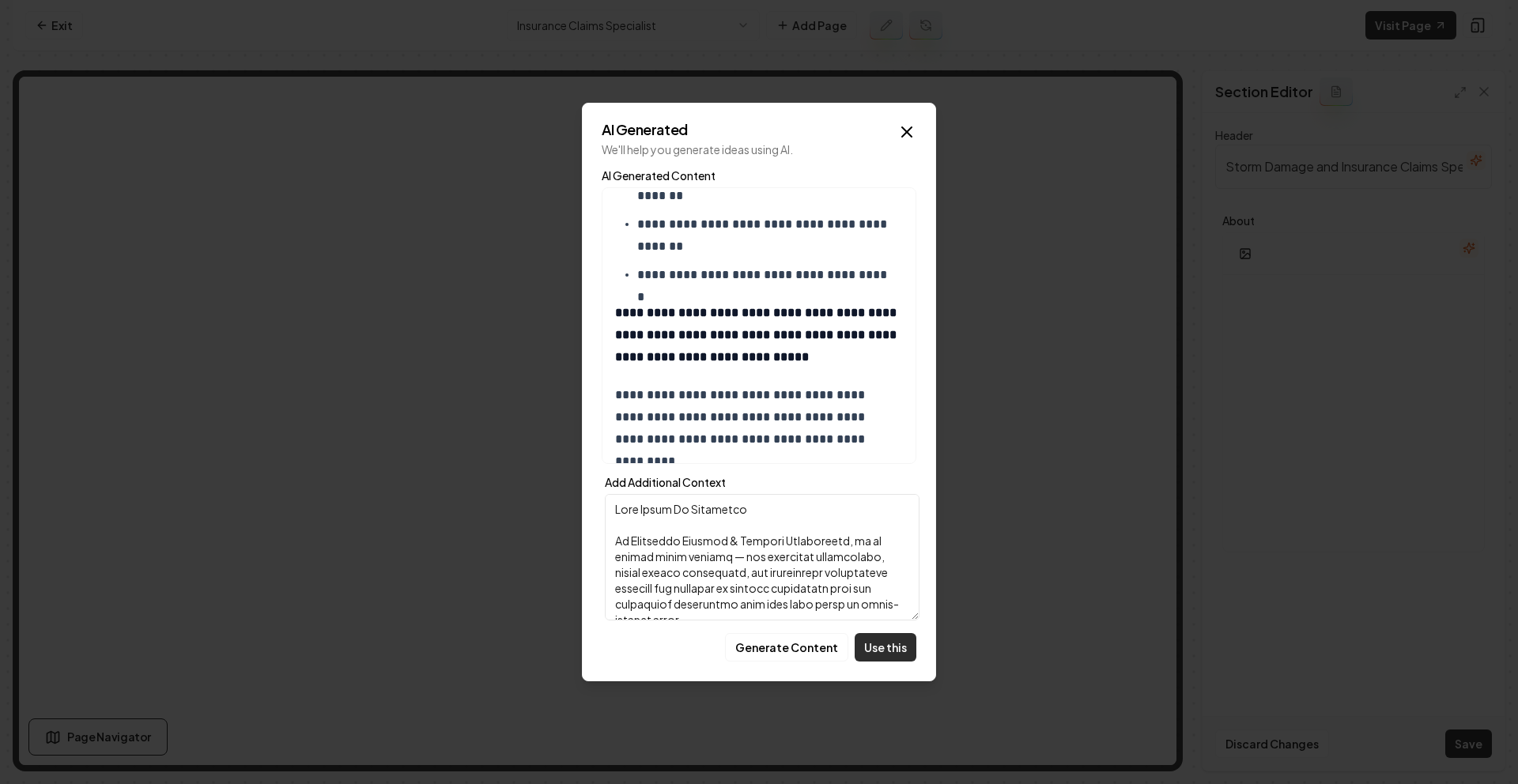
click at [866, 636] on button "Use this" at bounding box center [885, 647] width 61 height 28
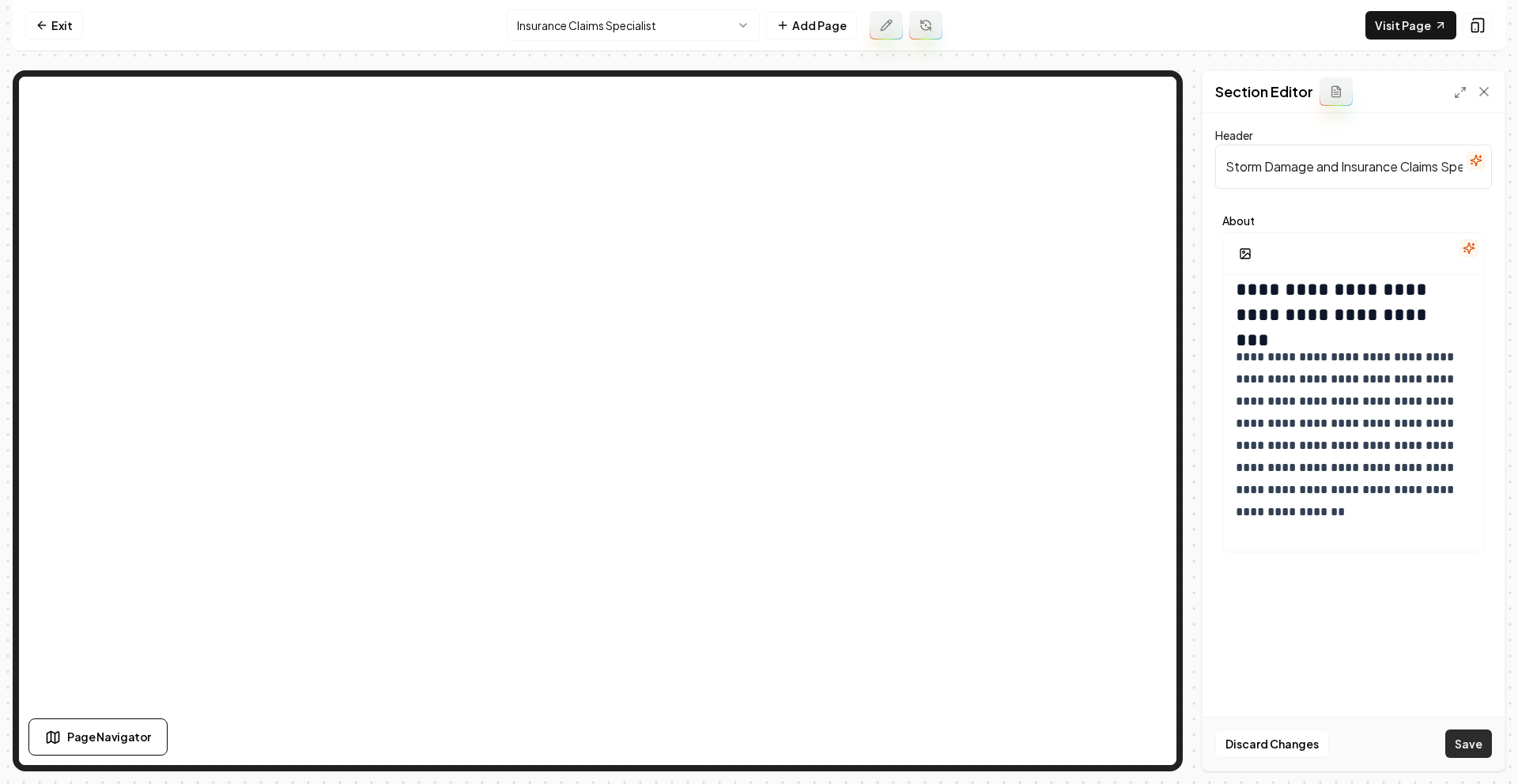
click at [1474, 733] on button "Save" at bounding box center [1468, 743] width 47 height 28
click at [40, 33] on link "Exit" at bounding box center [54, 25] width 58 height 28
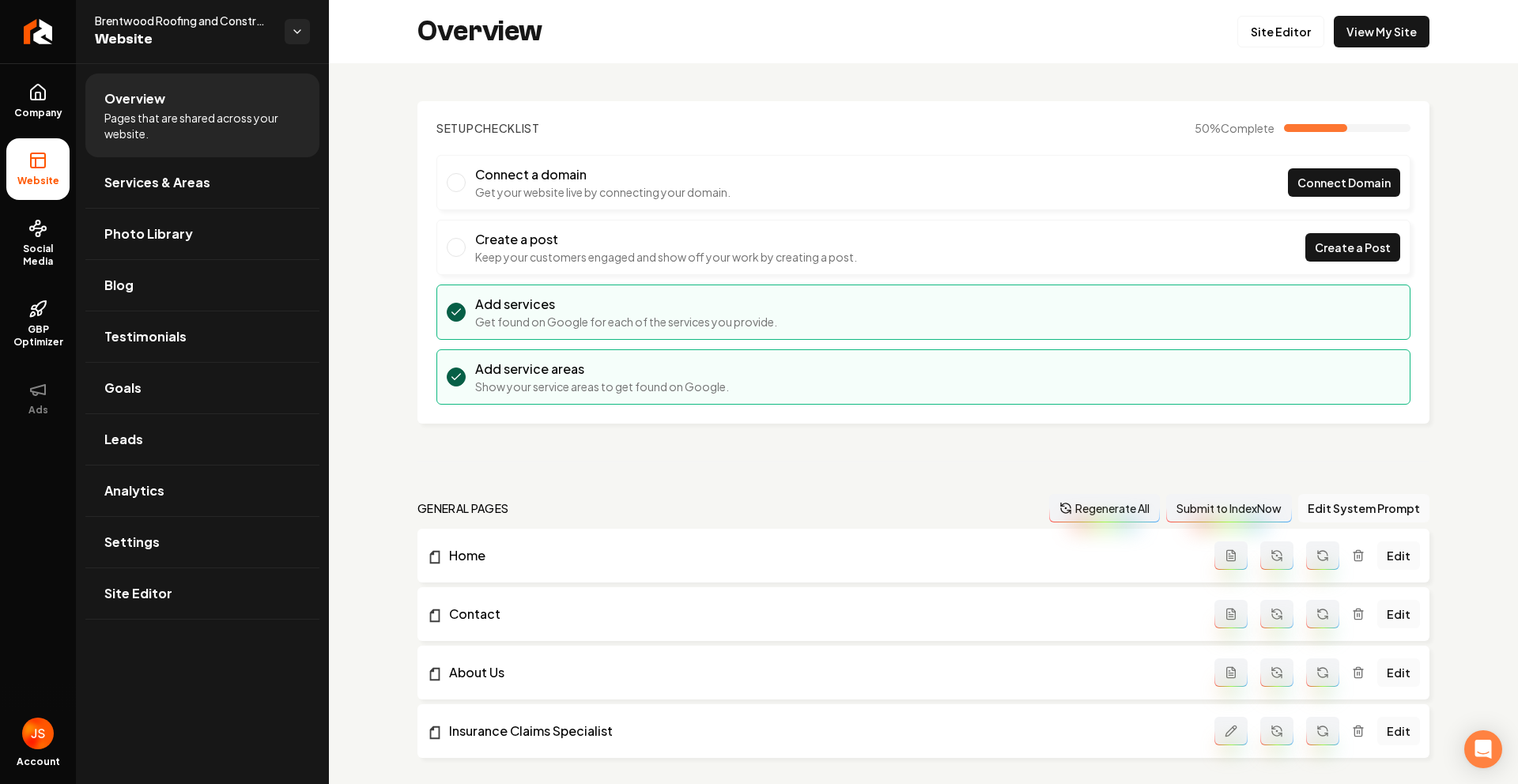
click at [3, 116] on ul "Company Website Social Media GBP Optimizer Ads" at bounding box center [38, 249] width 76 height 372
click at [24, 102] on link "Company" at bounding box center [38, 101] width 63 height 61
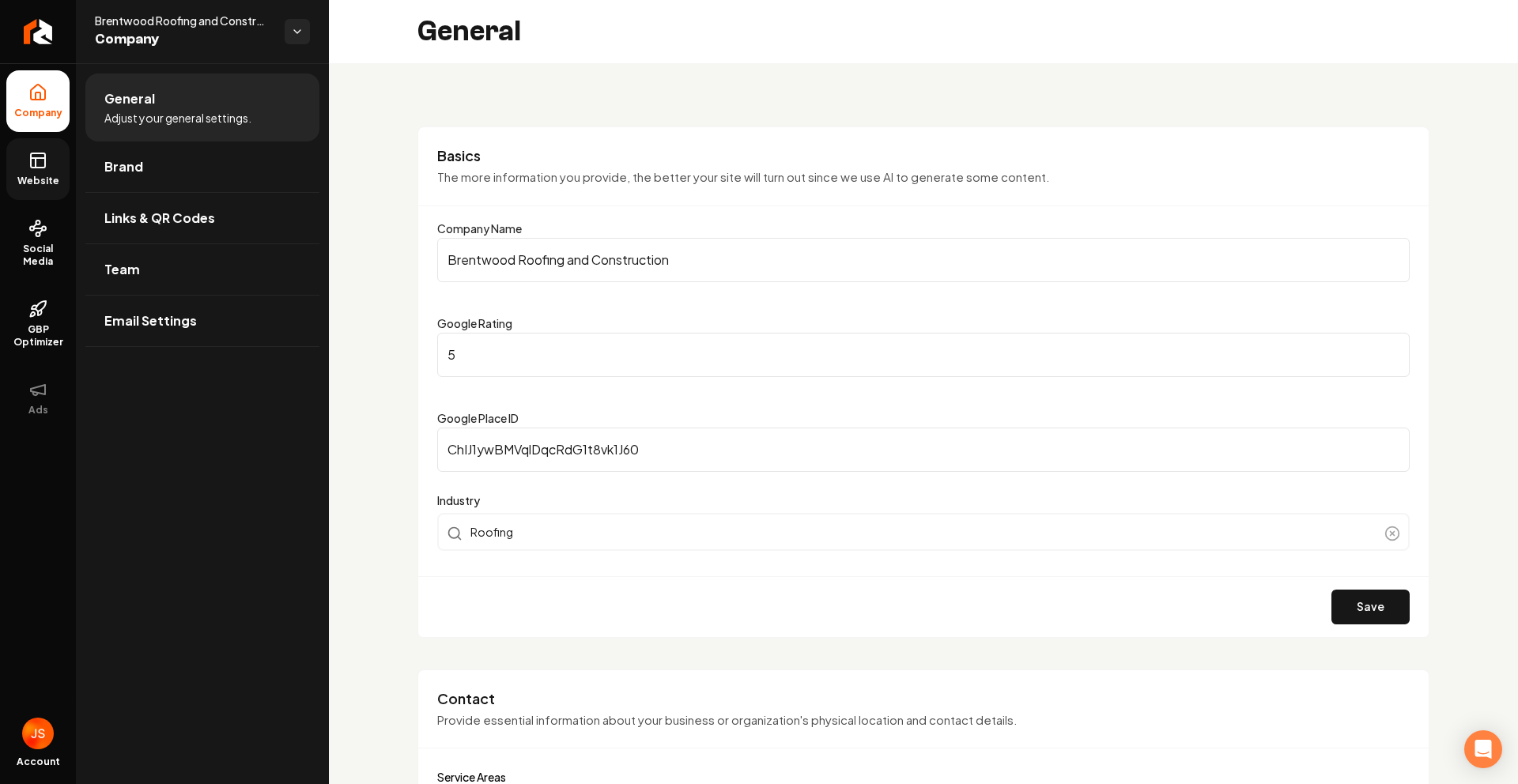
click at [32, 186] on span "Website" at bounding box center [38, 181] width 55 height 13
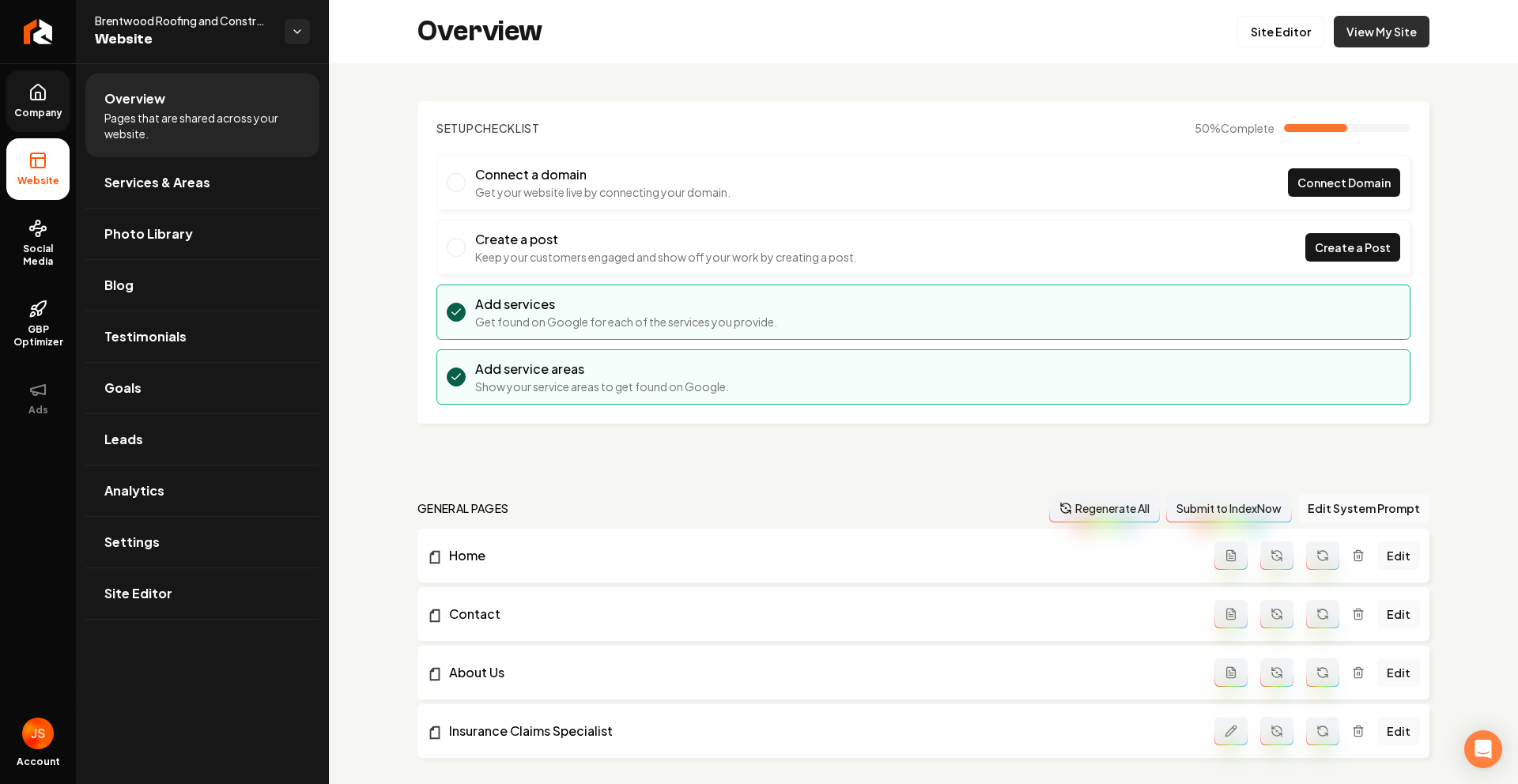
click at [1348, 33] on link "View My Site" at bounding box center [1382, 31] width 96 height 32
click at [1297, 31] on link "Site Editor" at bounding box center [1280, 31] width 87 height 32
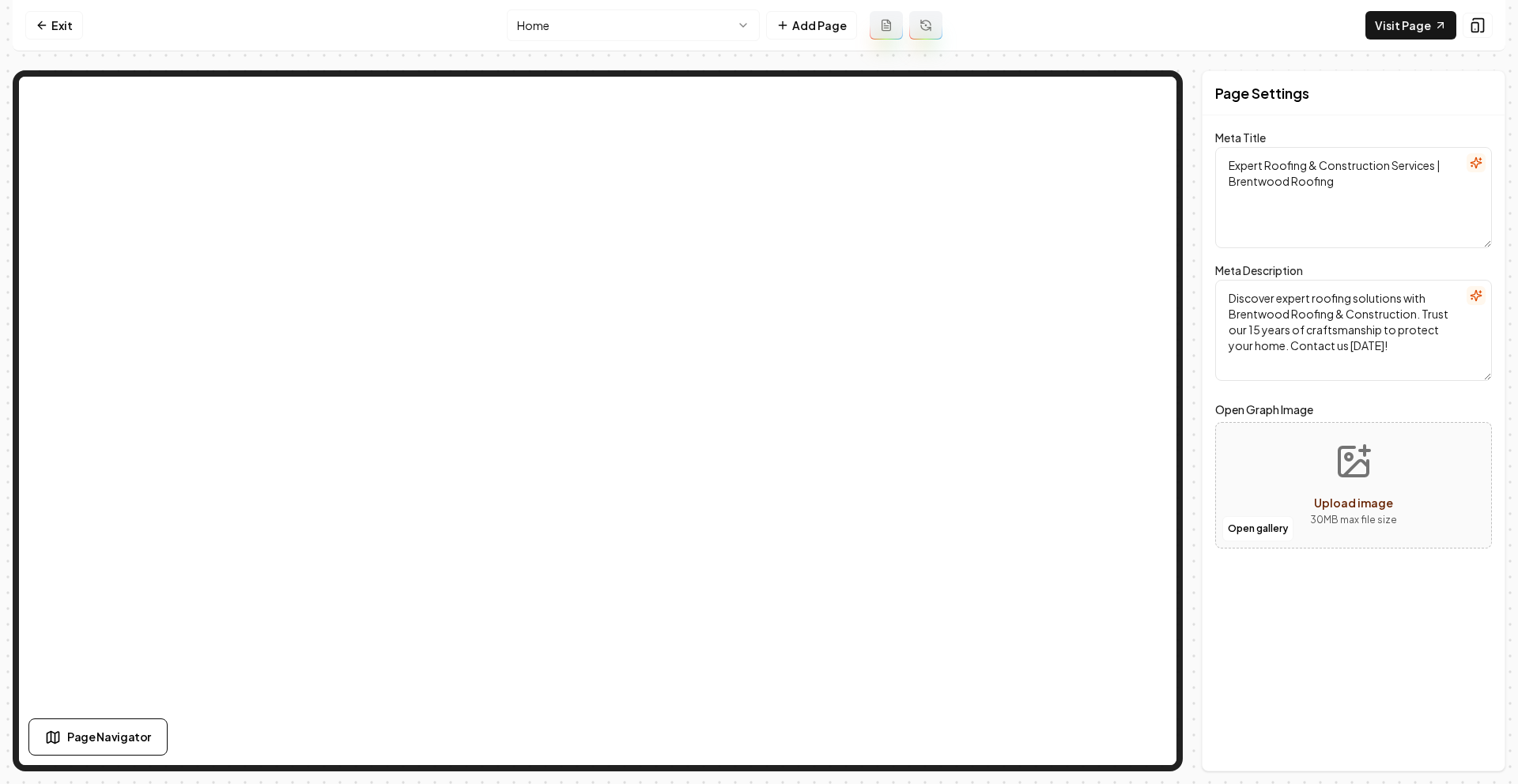
click at [667, 45] on nav "Exit Home Add Page Visit Page" at bounding box center [759, 26] width 1492 height 51
click at [664, 32] on html "Computer Required This feature is only available on a computer. Please switch t…" at bounding box center [759, 392] width 1518 height 784
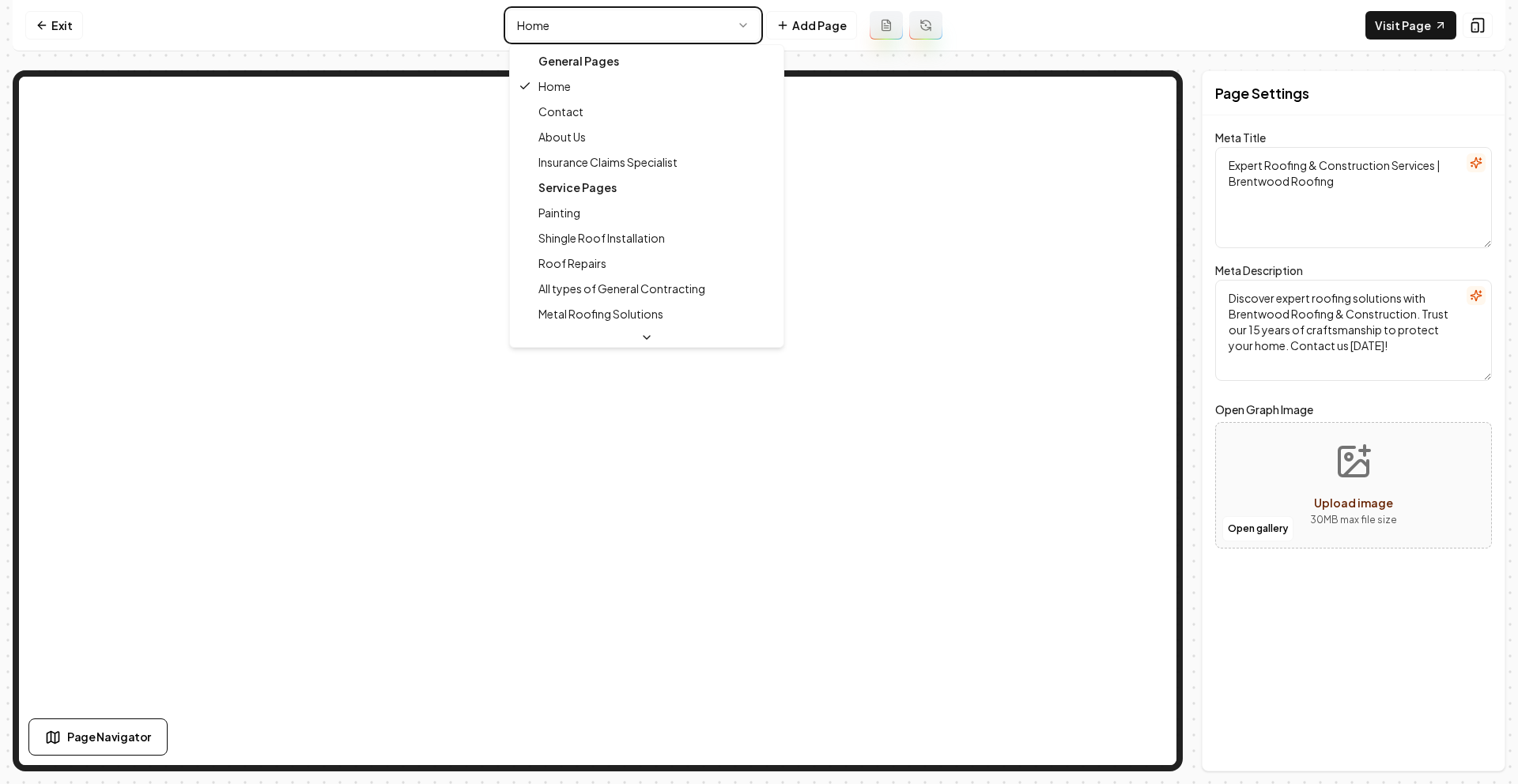
type textarea "Insurance Claims Expertise for Storm-Damaged Roofs | Brentwood Roofing"
type textarea "Navigate storm-damaged roof claims with Brentwood Roofing’s expert solutions in…"
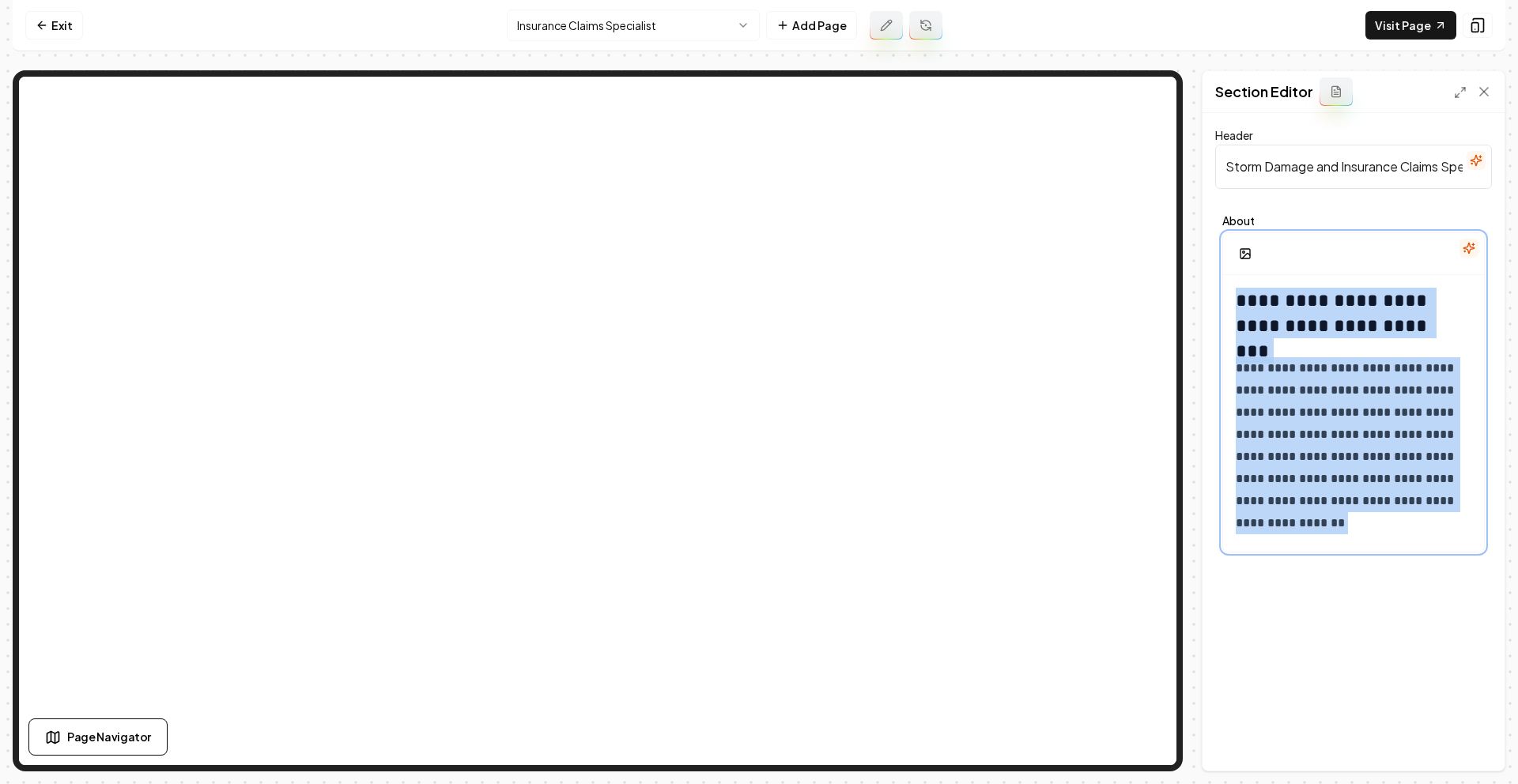
scroll to position [1826, 0]
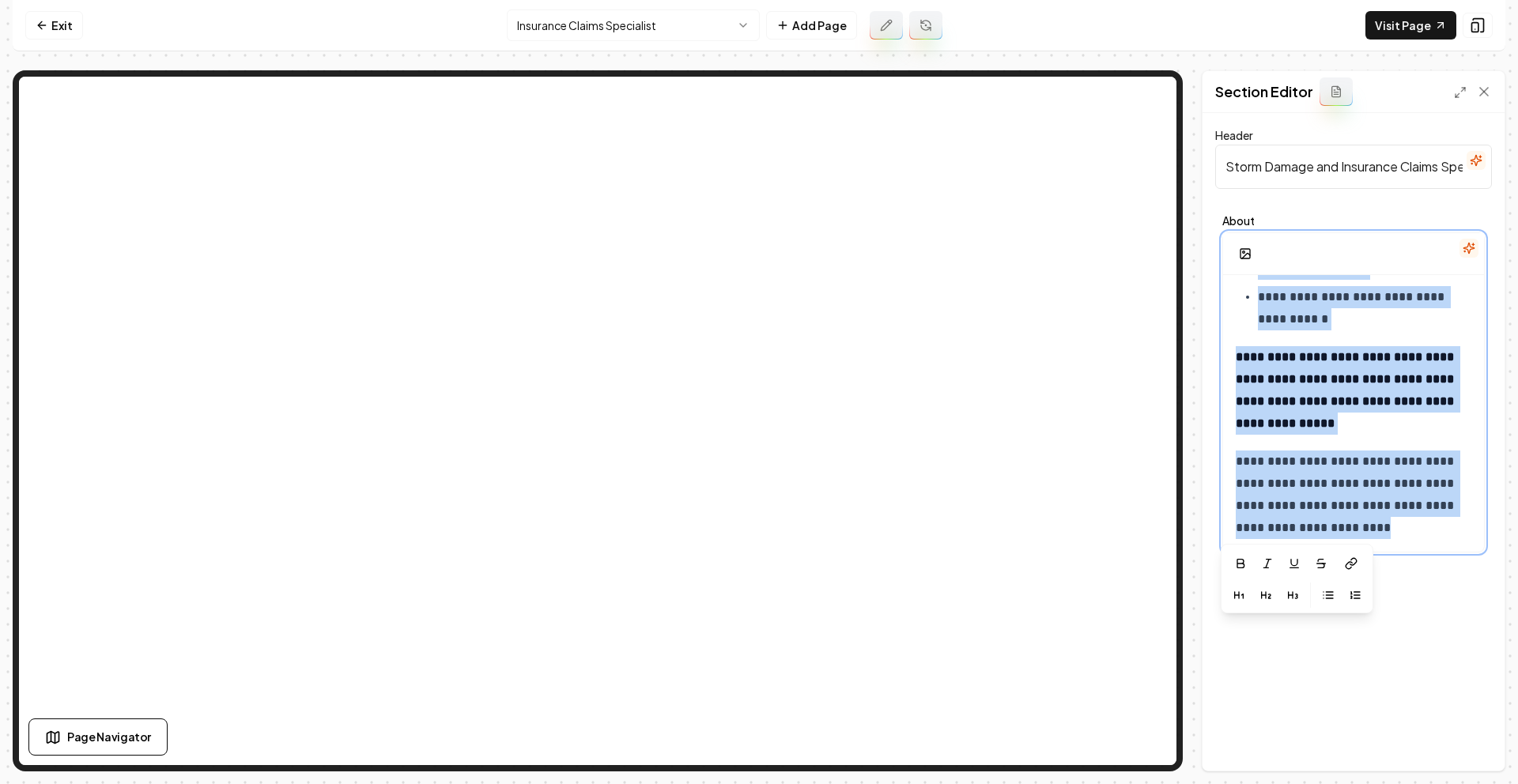
drag, startPoint x: 1236, startPoint y: 296, endPoint x: 1387, endPoint y: 314, distance: 152.1
click at [1517, 783] on html "**********" at bounding box center [759, 392] width 1518 height 784
copy div "**********"
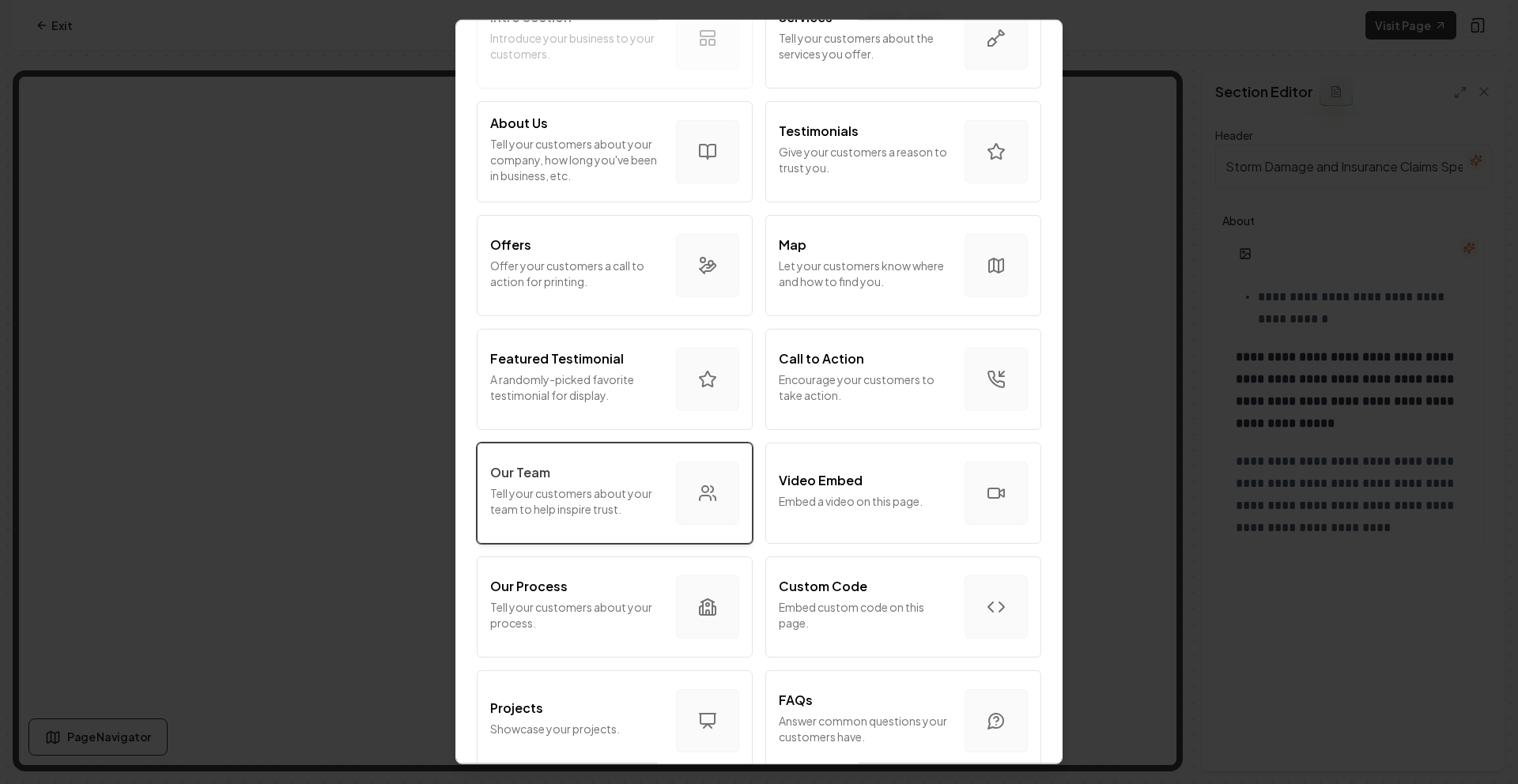
scroll to position [154, 0]
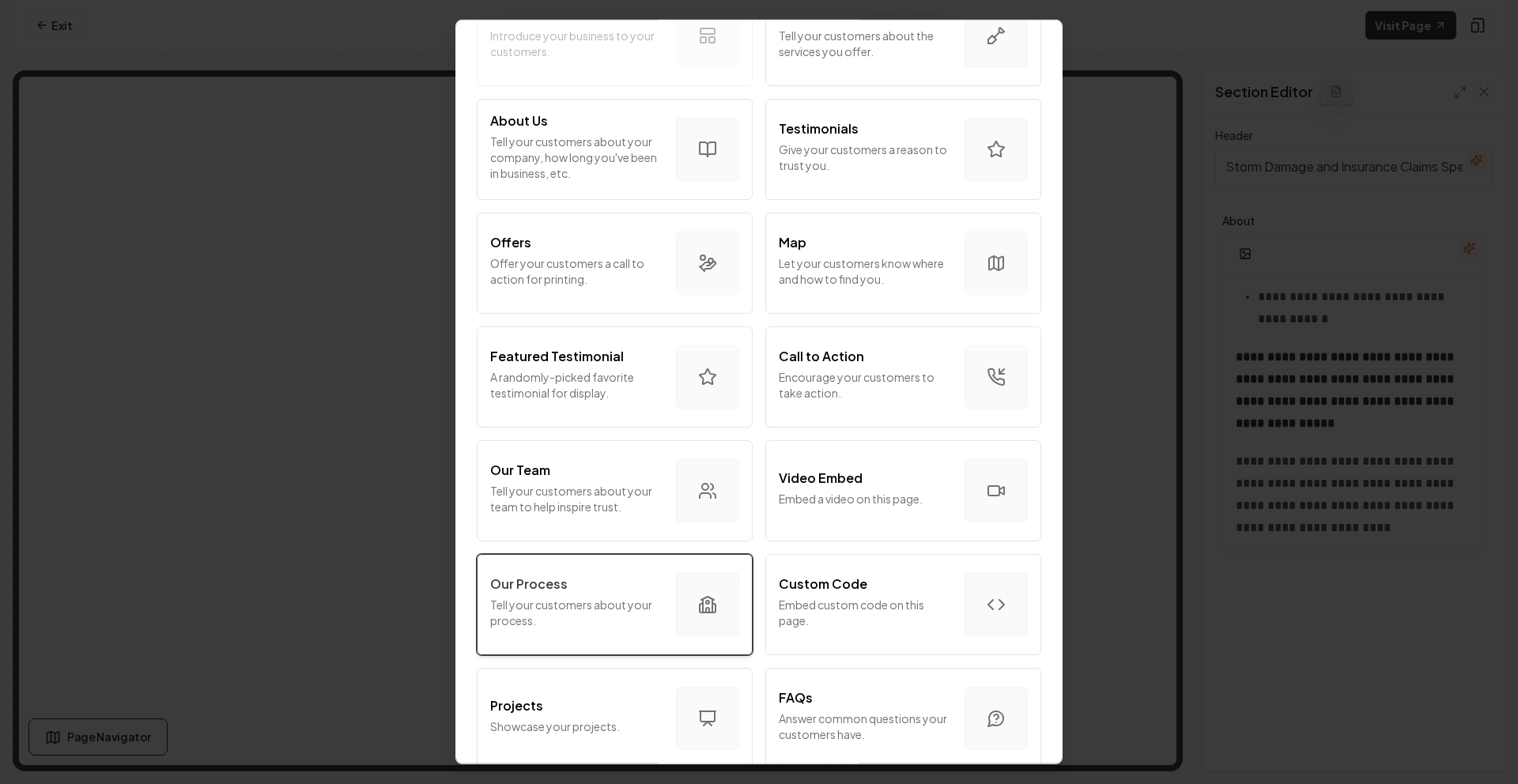
click at [580, 560] on button "Our Process Tell your customers about your process." at bounding box center [615, 605] width 276 height 102
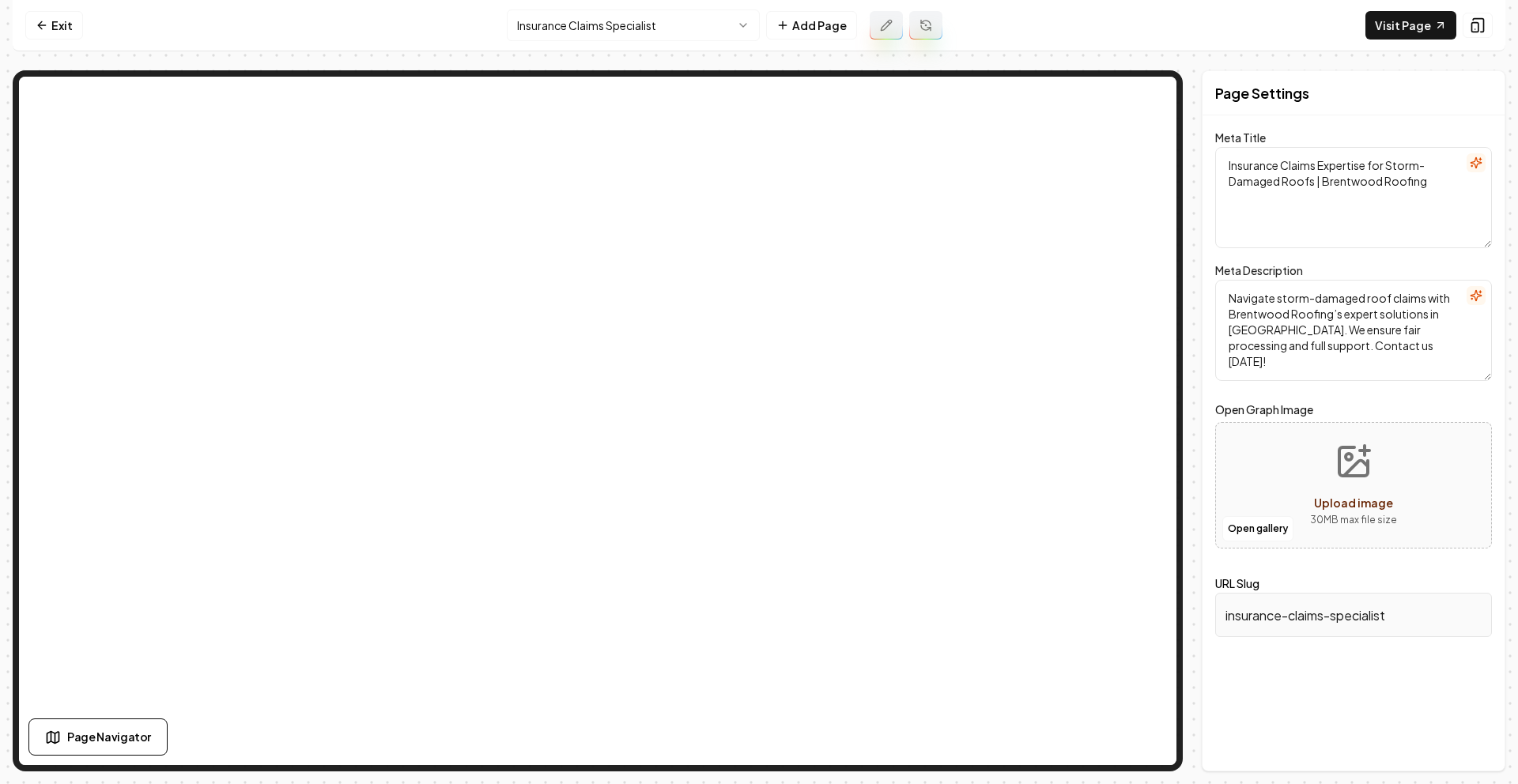
click at [605, 32] on html "Computer Required This feature is only available on a computer. Please switch t…" at bounding box center [759, 392] width 1518 height 784
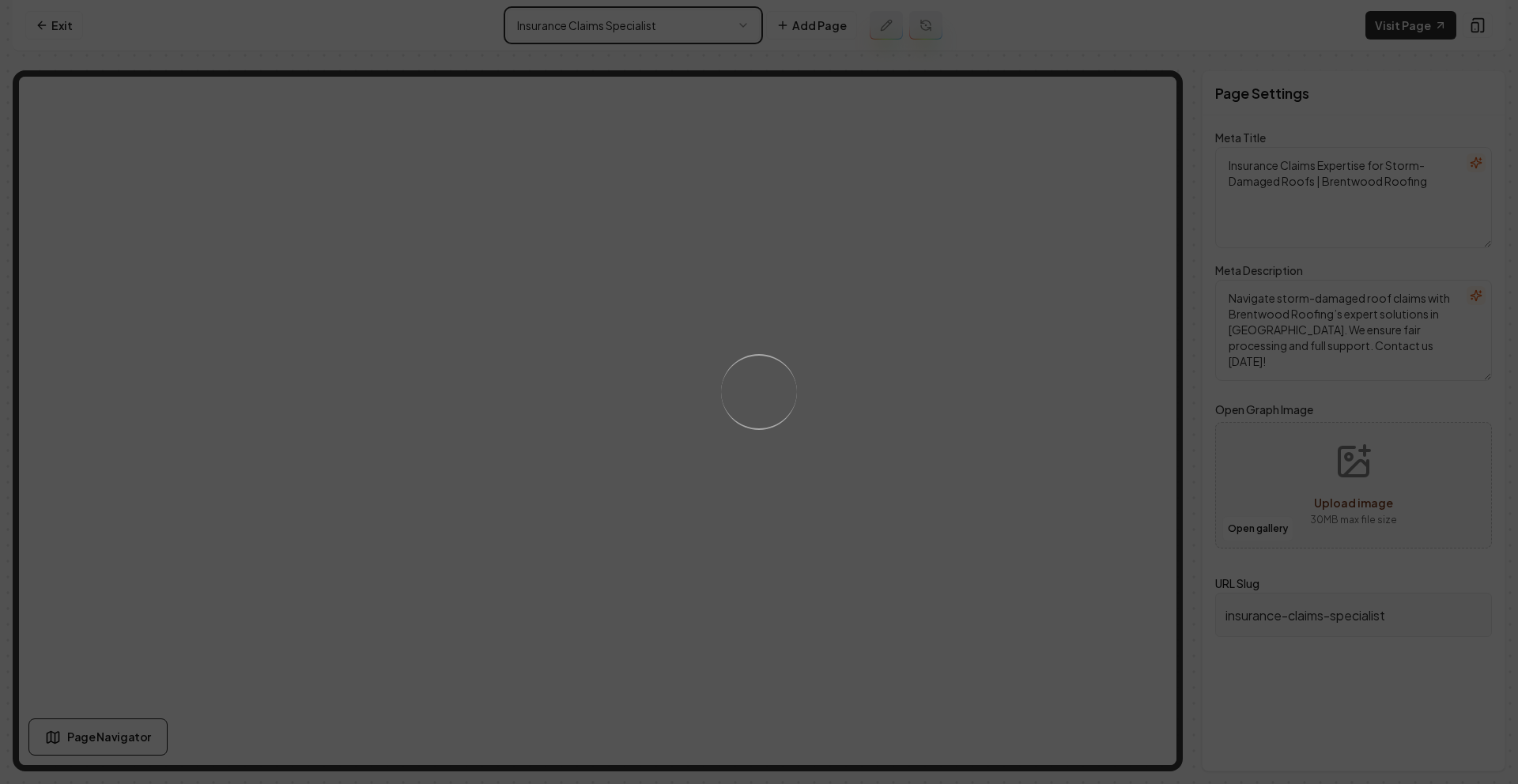
type textarea "Expert Roofing & Construction Services | Brentwood Roofing"
type textarea "Discover expert roofing solutions with Brentwood Roofing & Construction. Trust …"
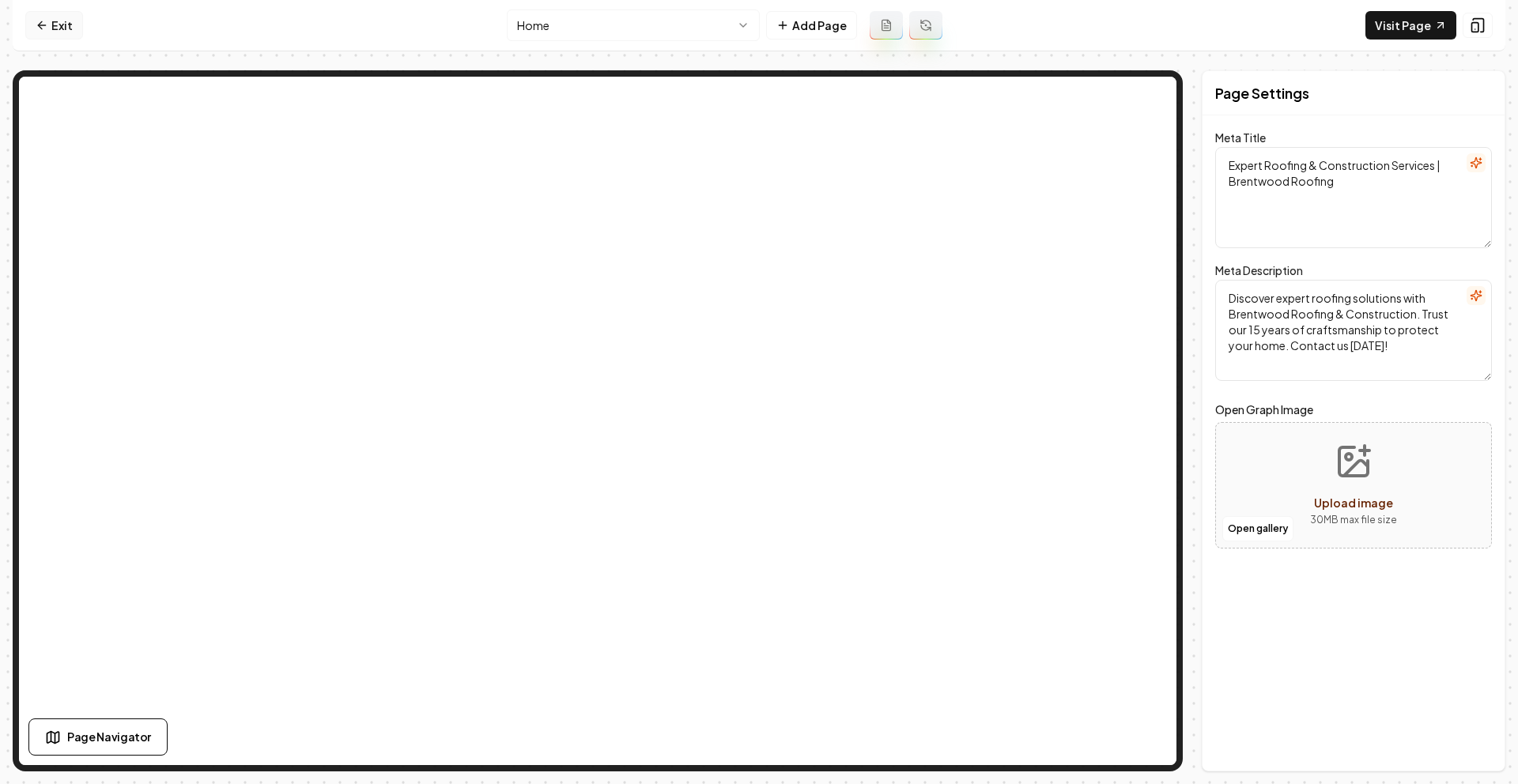
click at [78, 20] on link "Exit" at bounding box center [54, 25] width 58 height 28
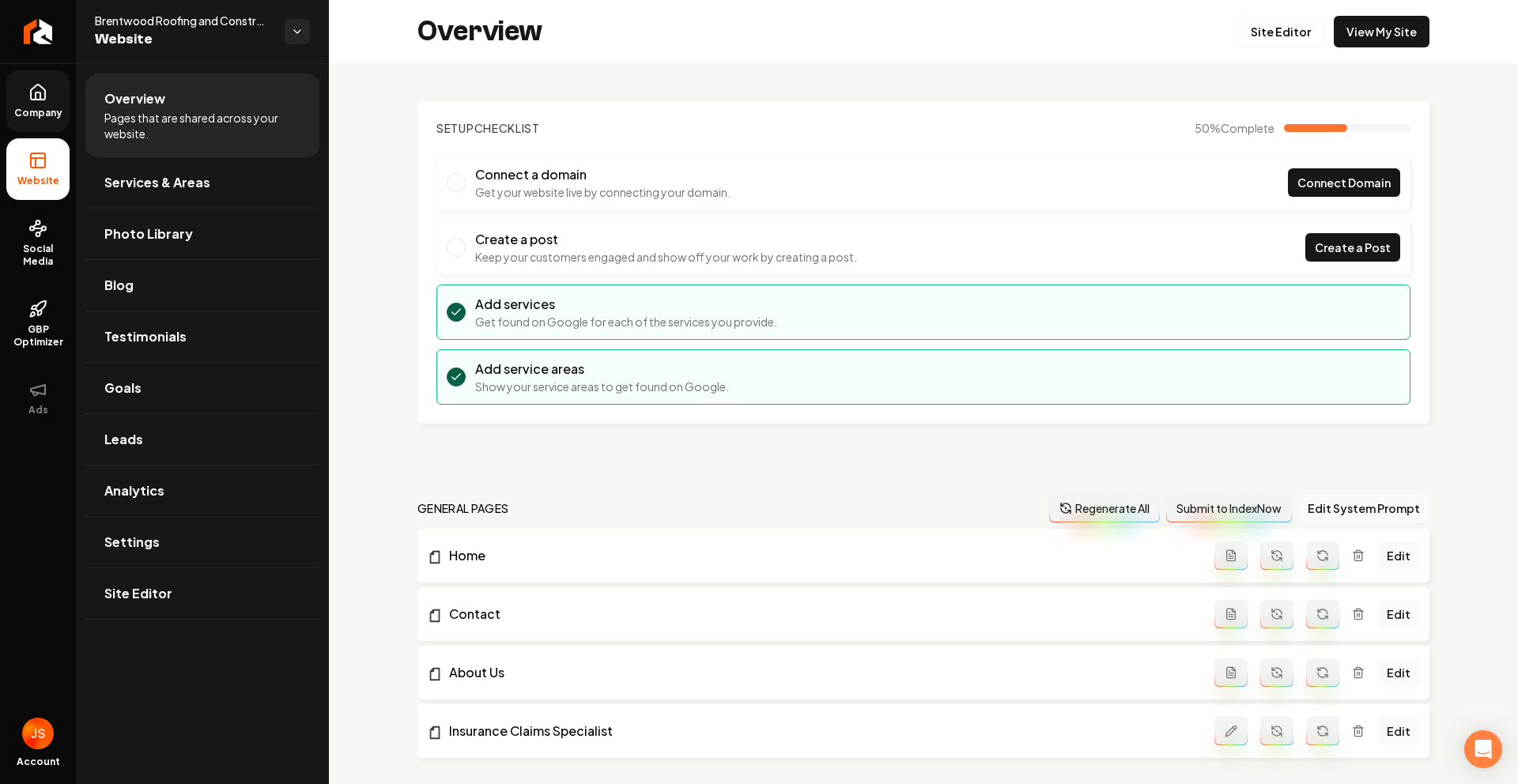
click at [33, 124] on link "Company" at bounding box center [38, 101] width 63 height 61
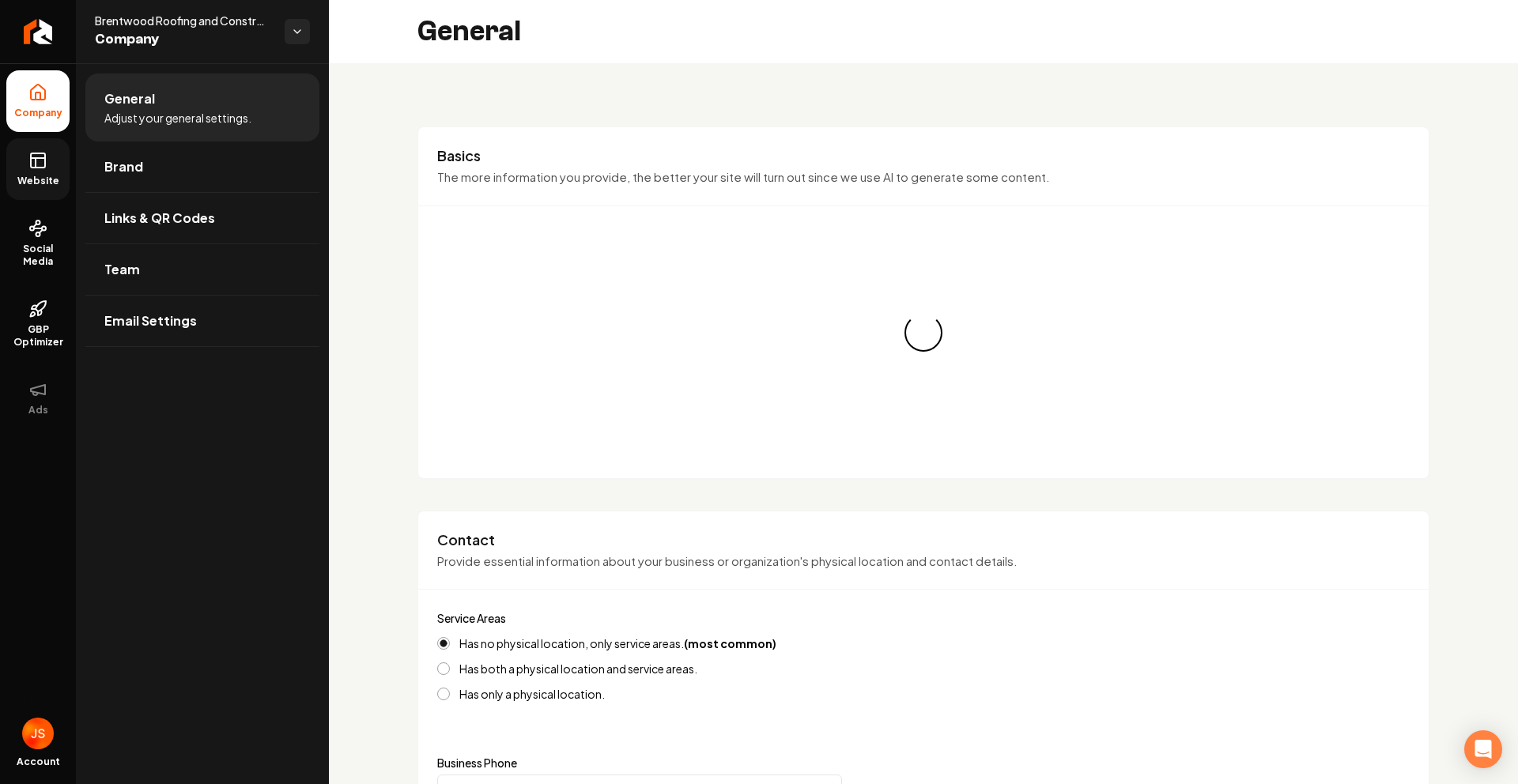
click at [48, 186] on span "Website" at bounding box center [38, 181] width 55 height 13
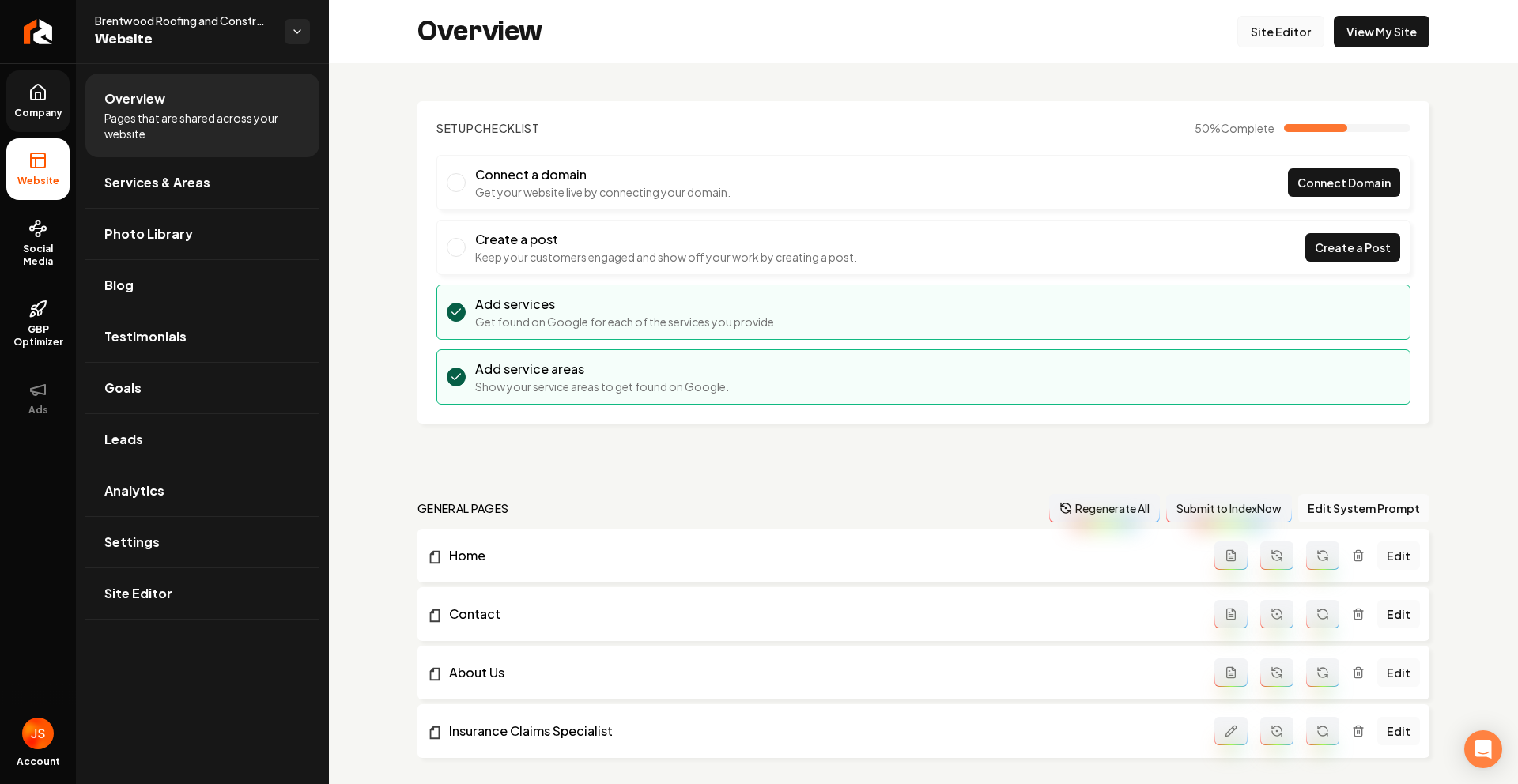
click at [1264, 35] on link "Site Editor" at bounding box center [1280, 31] width 87 height 32
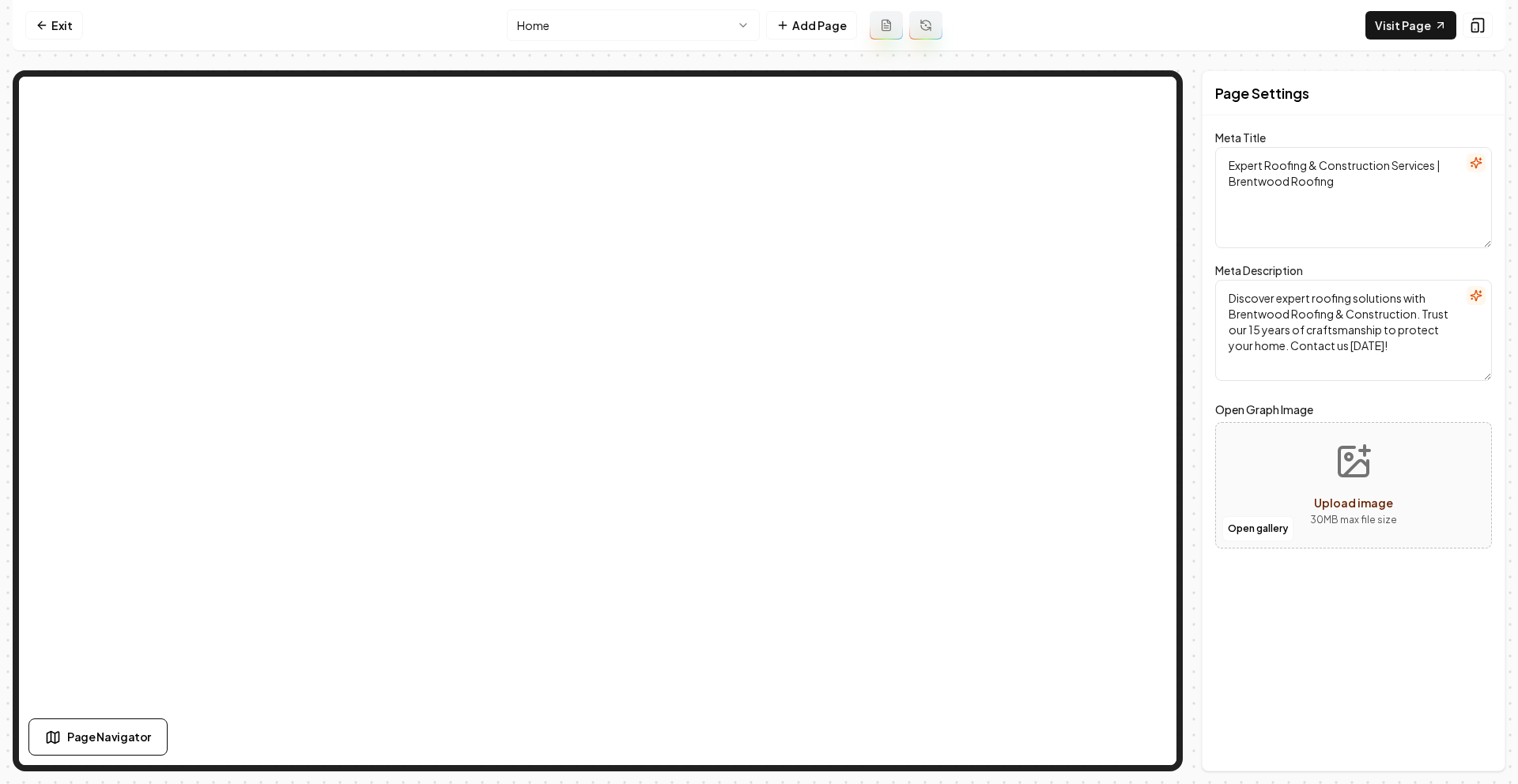
click at [640, 14] on html "Computer Required This feature is only available on a computer. Please switch t…" at bounding box center [759, 392] width 1518 height 784
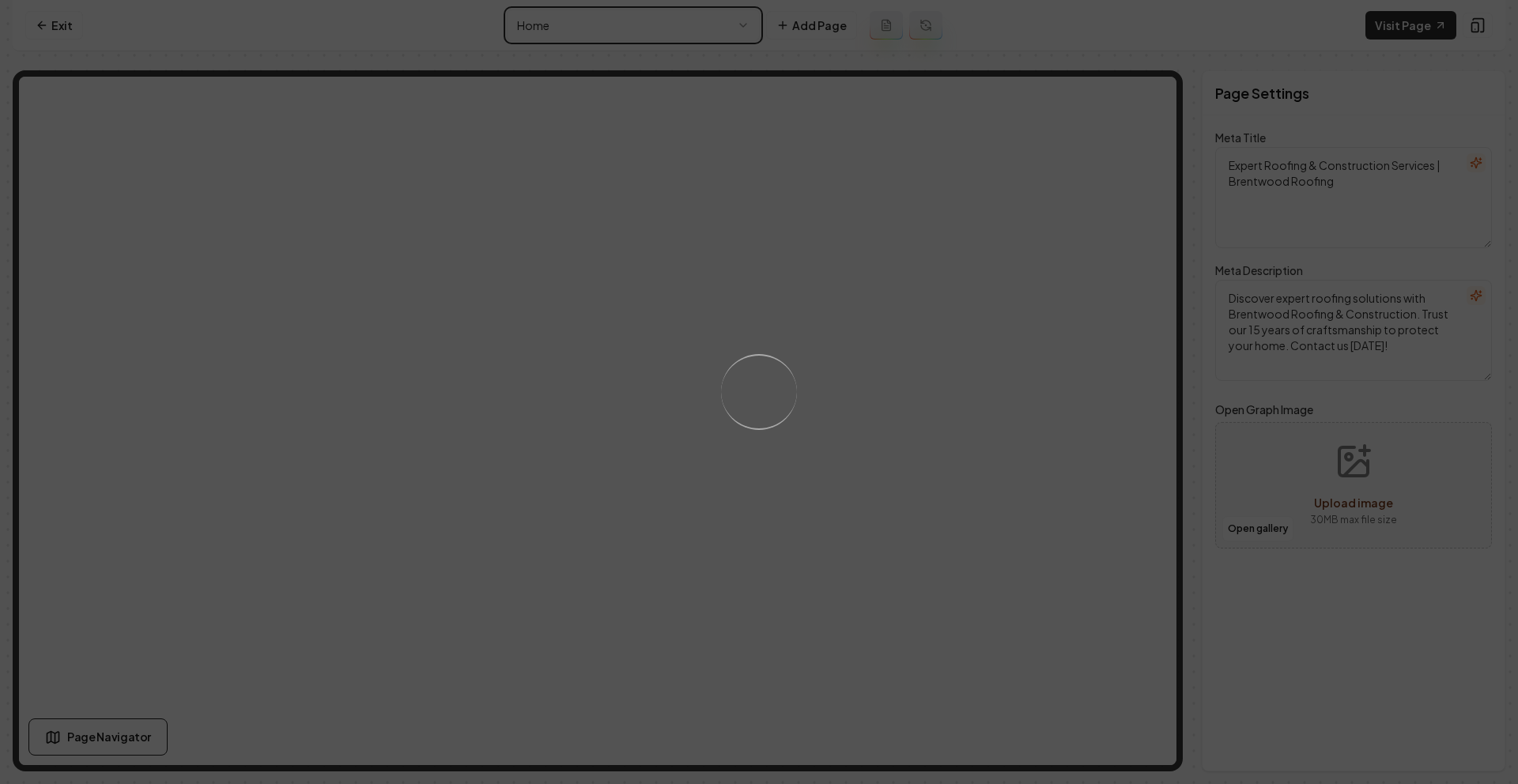
type textarea "Insurance Claims Expertise for Storm-Damaged Roofs | Brentwood Roofing"
type textarea "Navigate storm-damaged roof claims with Brentwood Roofing’s expert solutions in…"
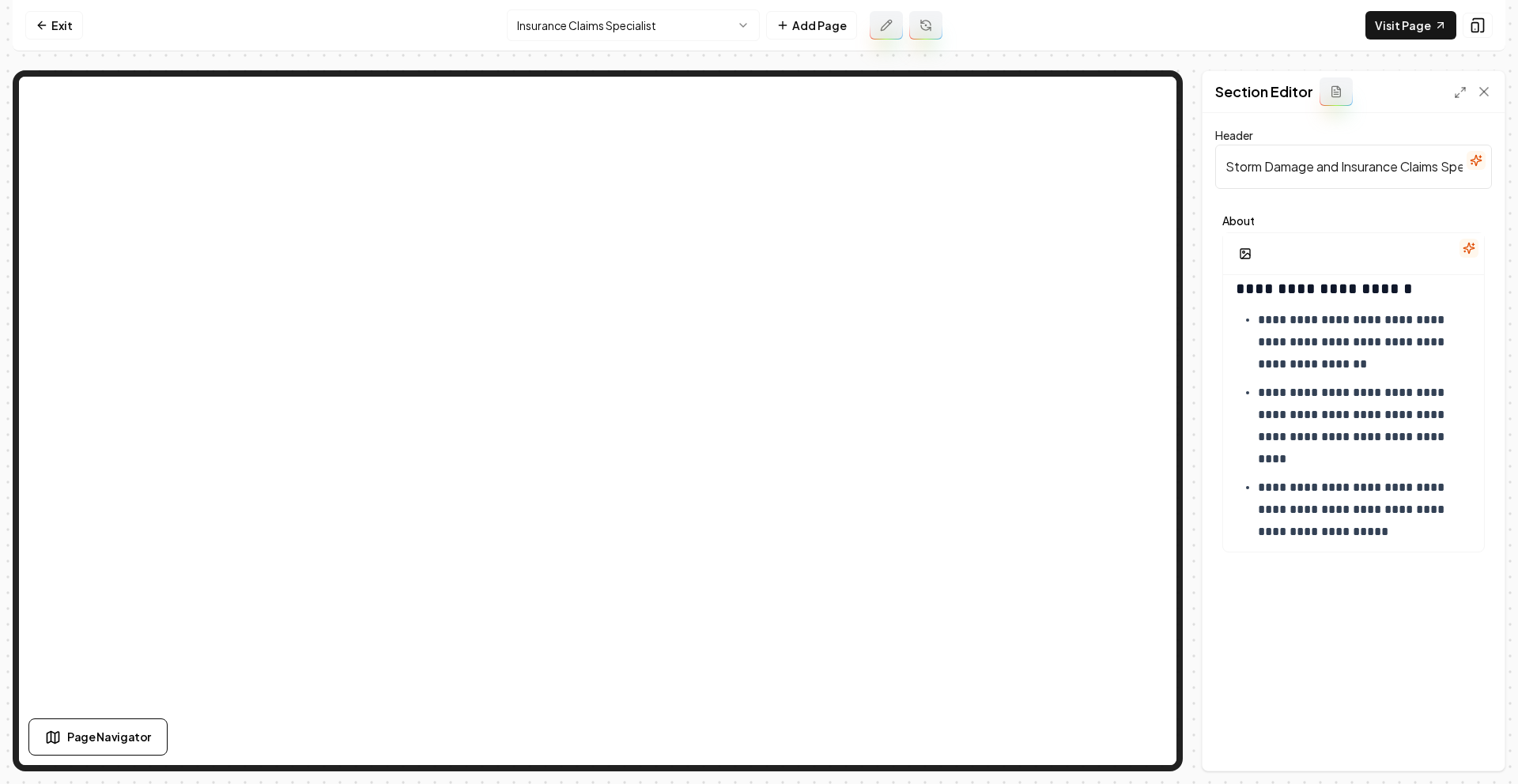
scroll to position [276, 0]
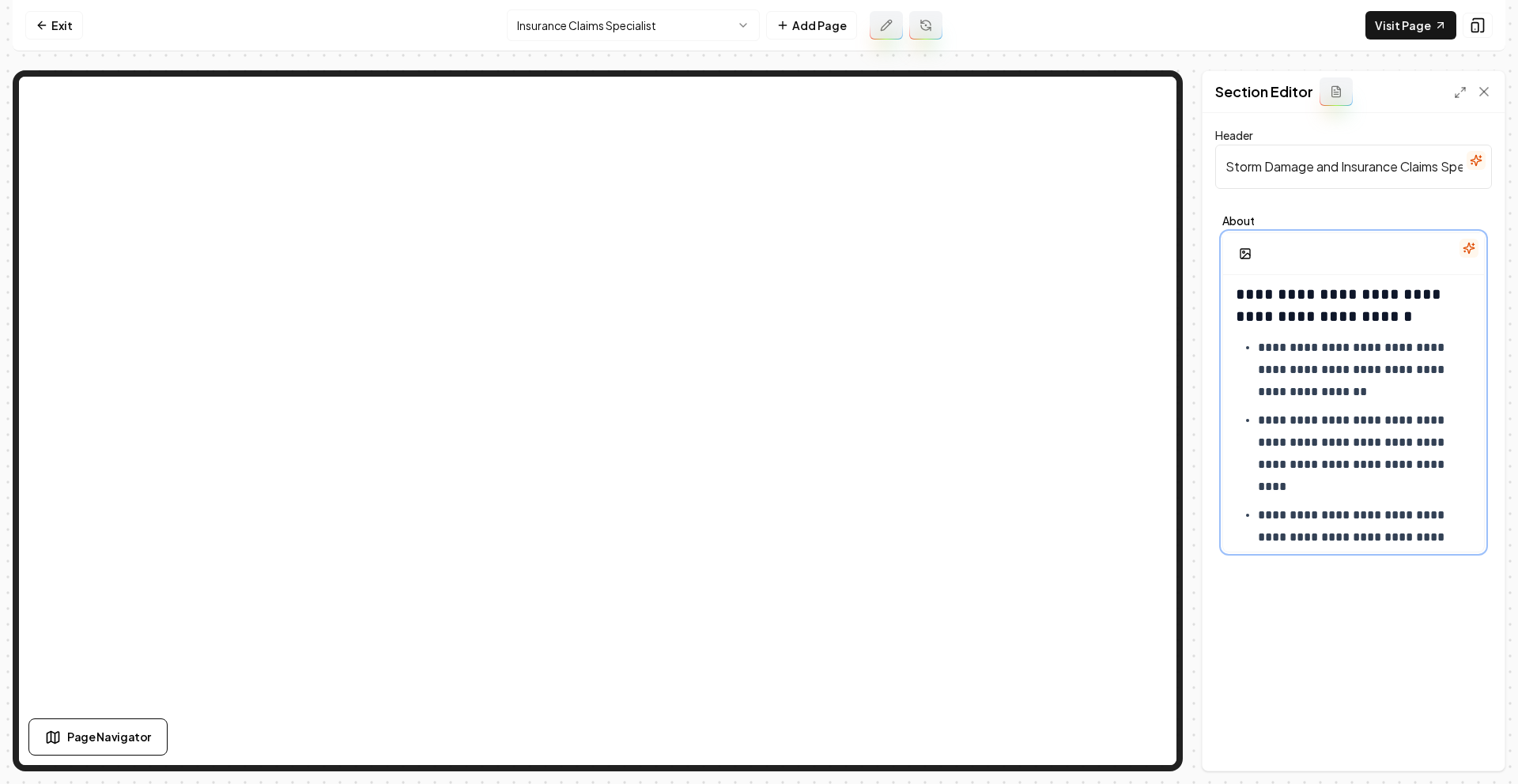
click at [1258, 348] on p "**********" at bounding box center [1359, 370] width 201 height 67
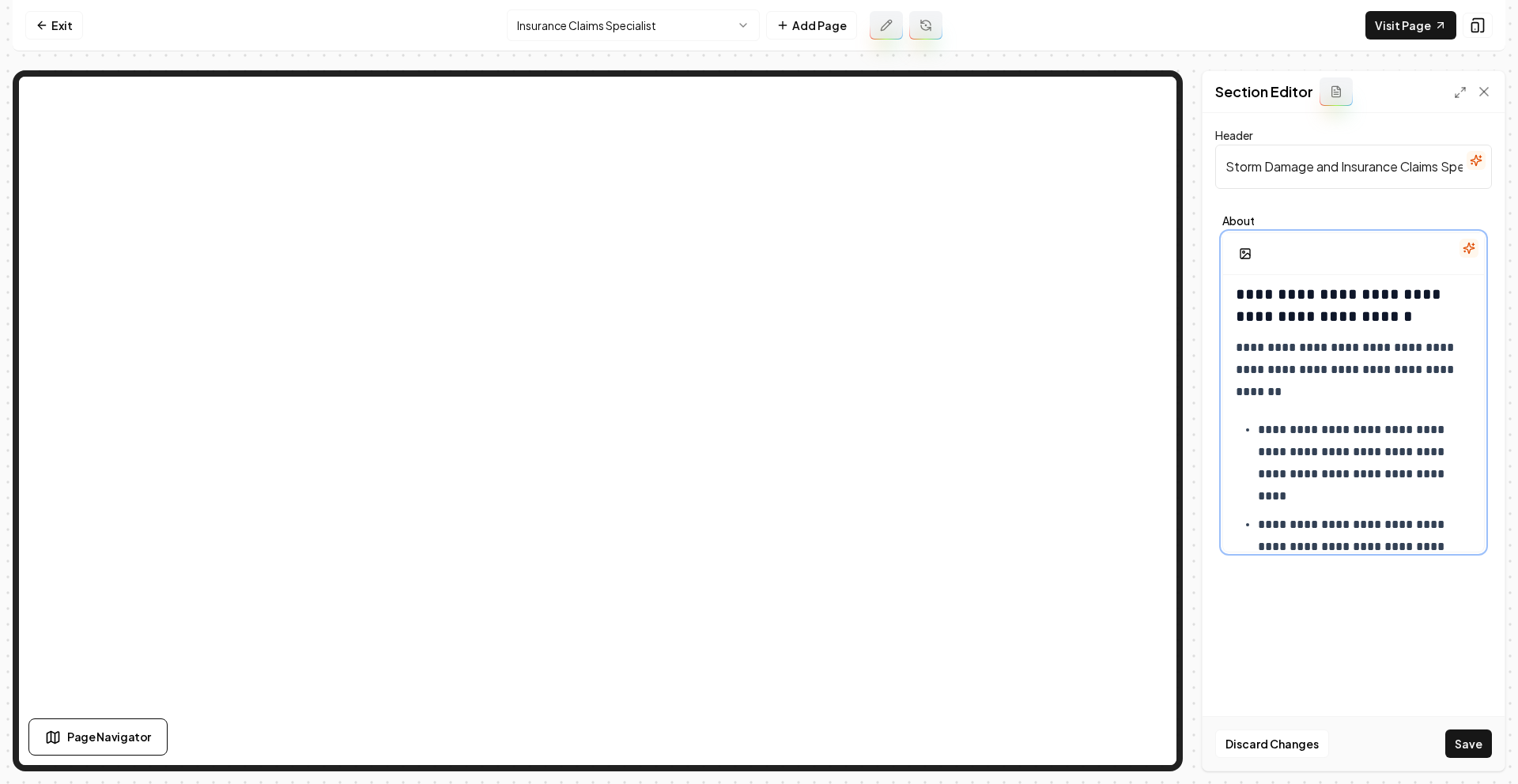
click at [1259, 427] on p "**********" at bounding box center [1359, 463] width 201 height 89
click at [1253, 505] on ul "**********" at bounding box center [1352, 571] width 235 height 139
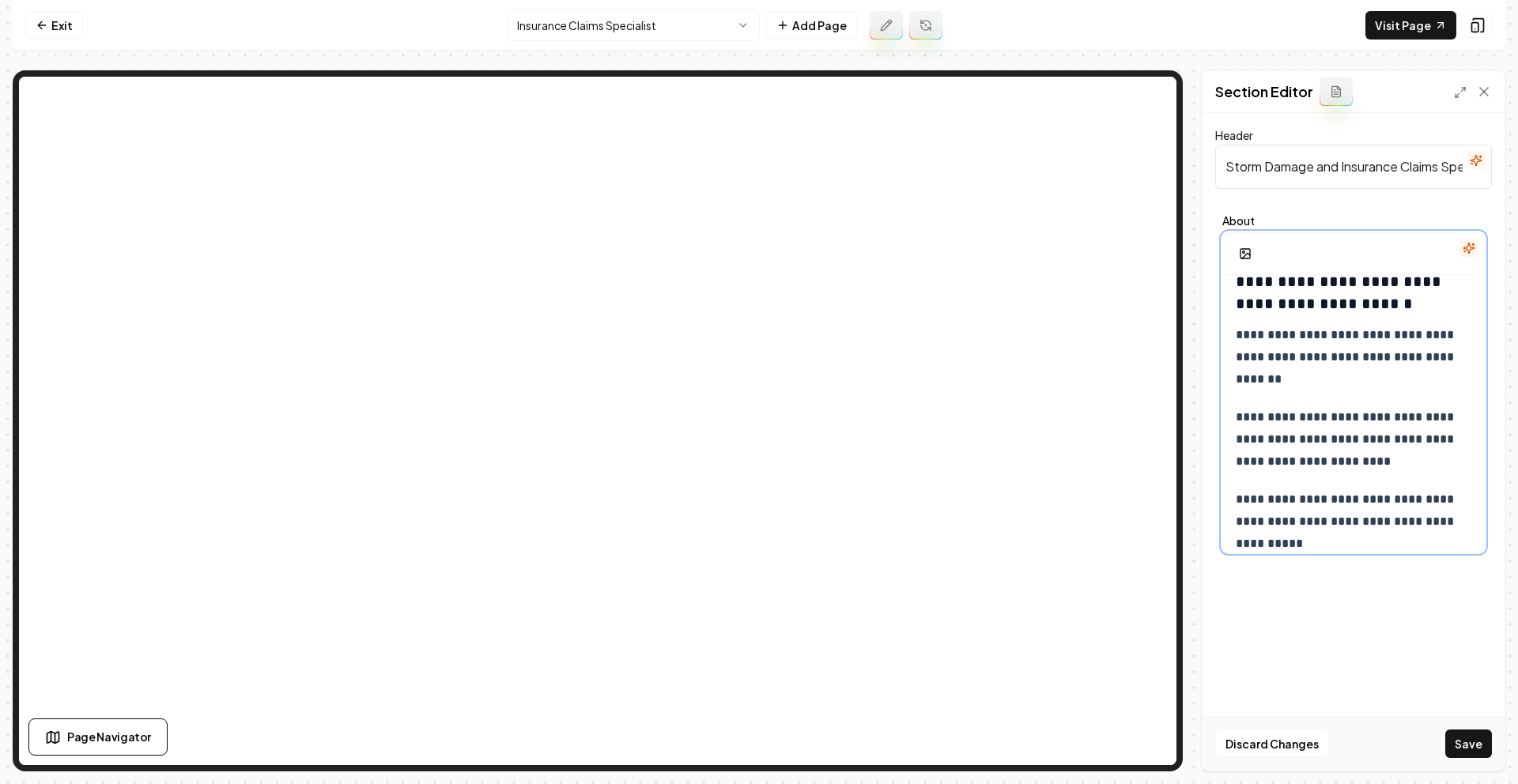
scroll to position [409, 0]
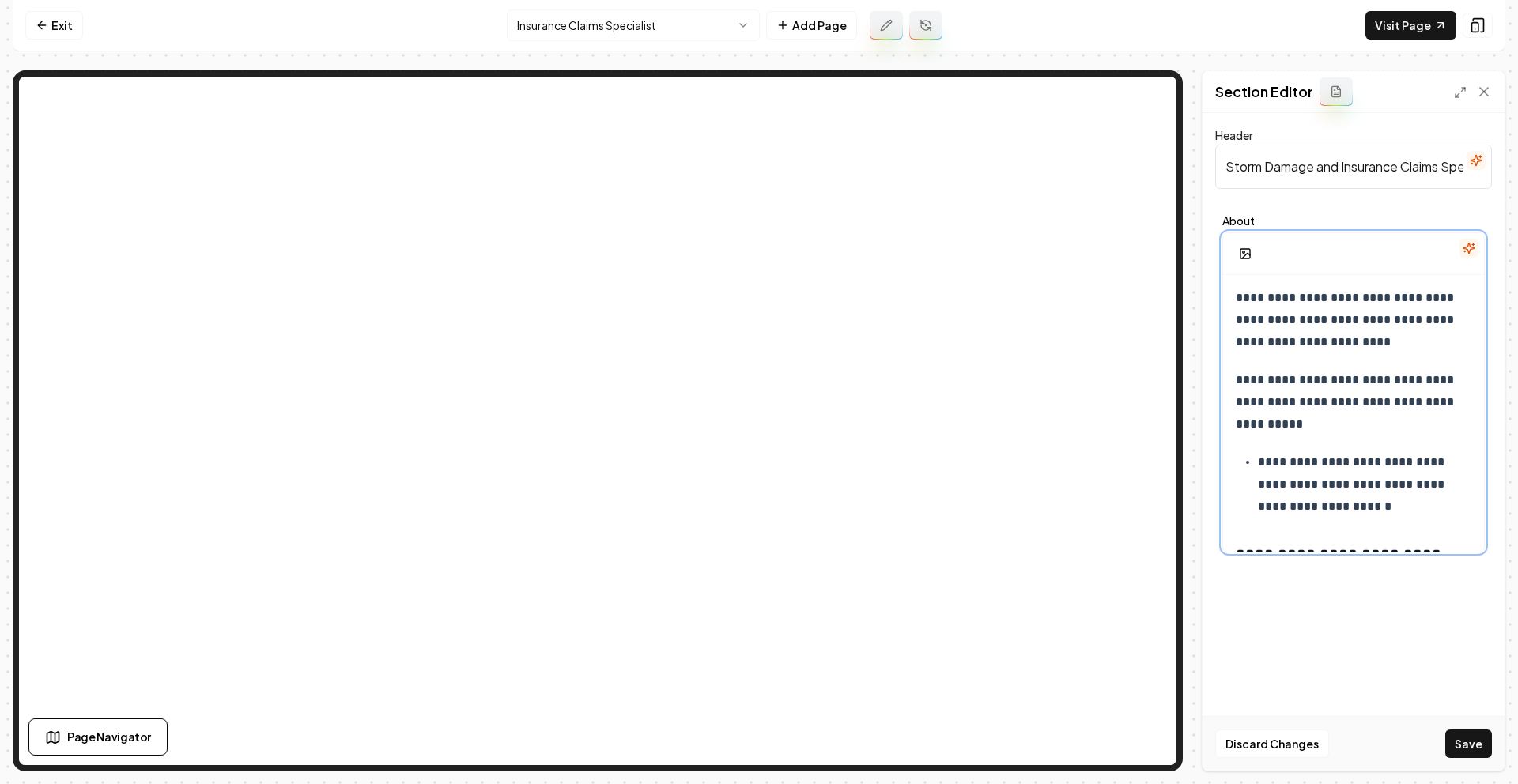
click at [1260, 463] on p "**********" at bounding box center [1359, 484] width 201 height 67
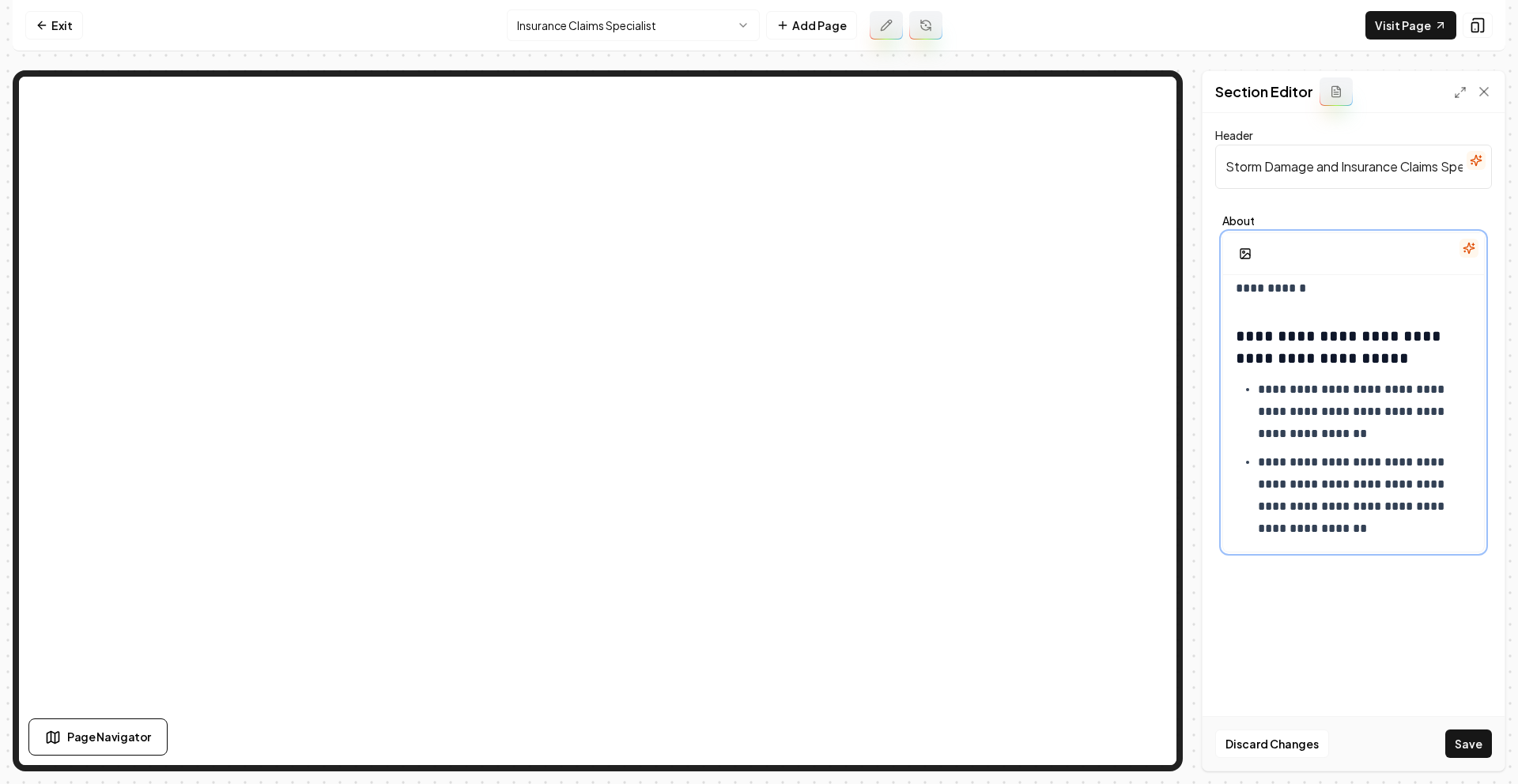
scroll to position [626, 0]
click at [1256, 392] on ul "**********" at bounding box center [1352, 497] width 235 height 234
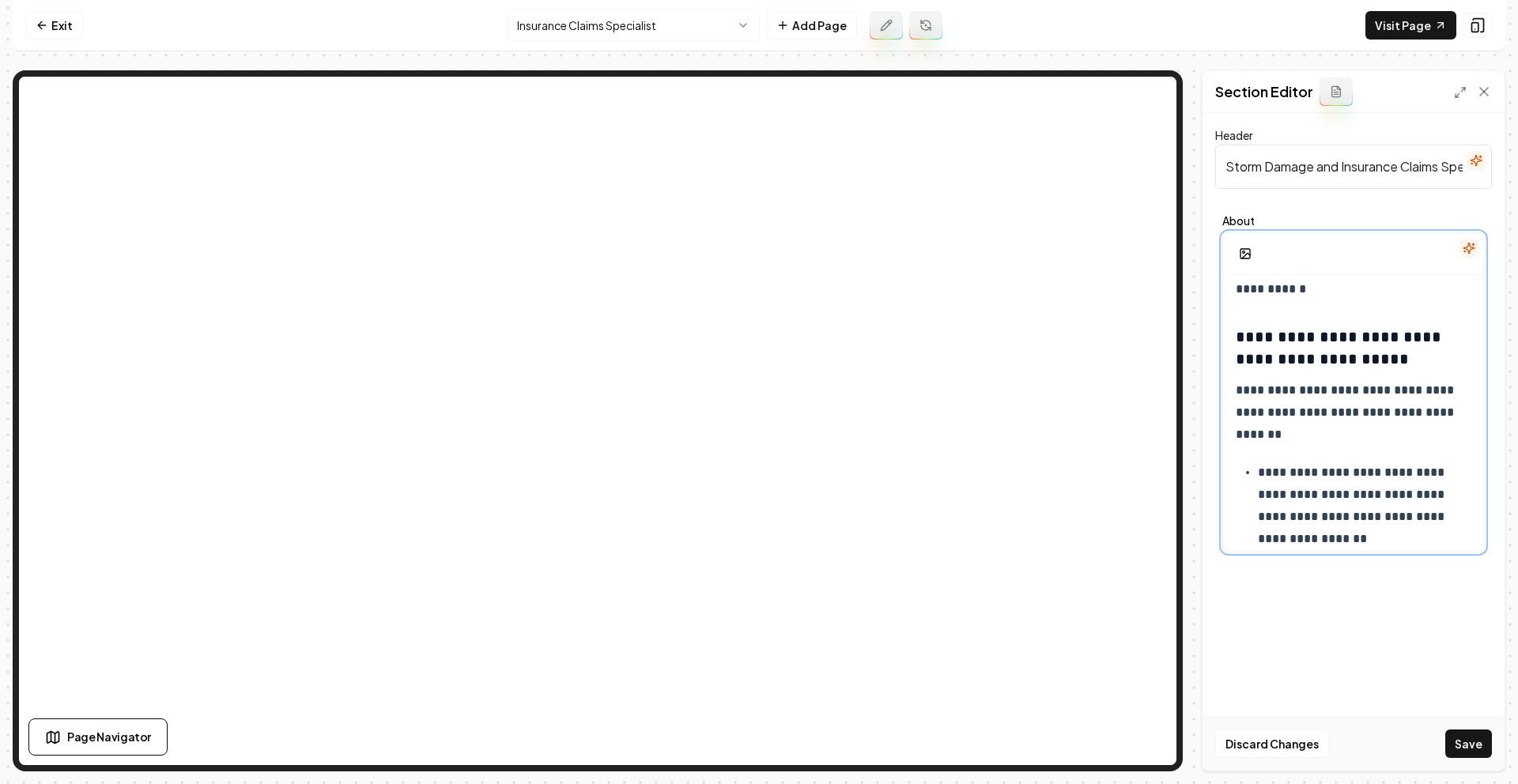
click at [1258, 471] on p "**********" at bounding box center [1359, 506] width 201 height 89
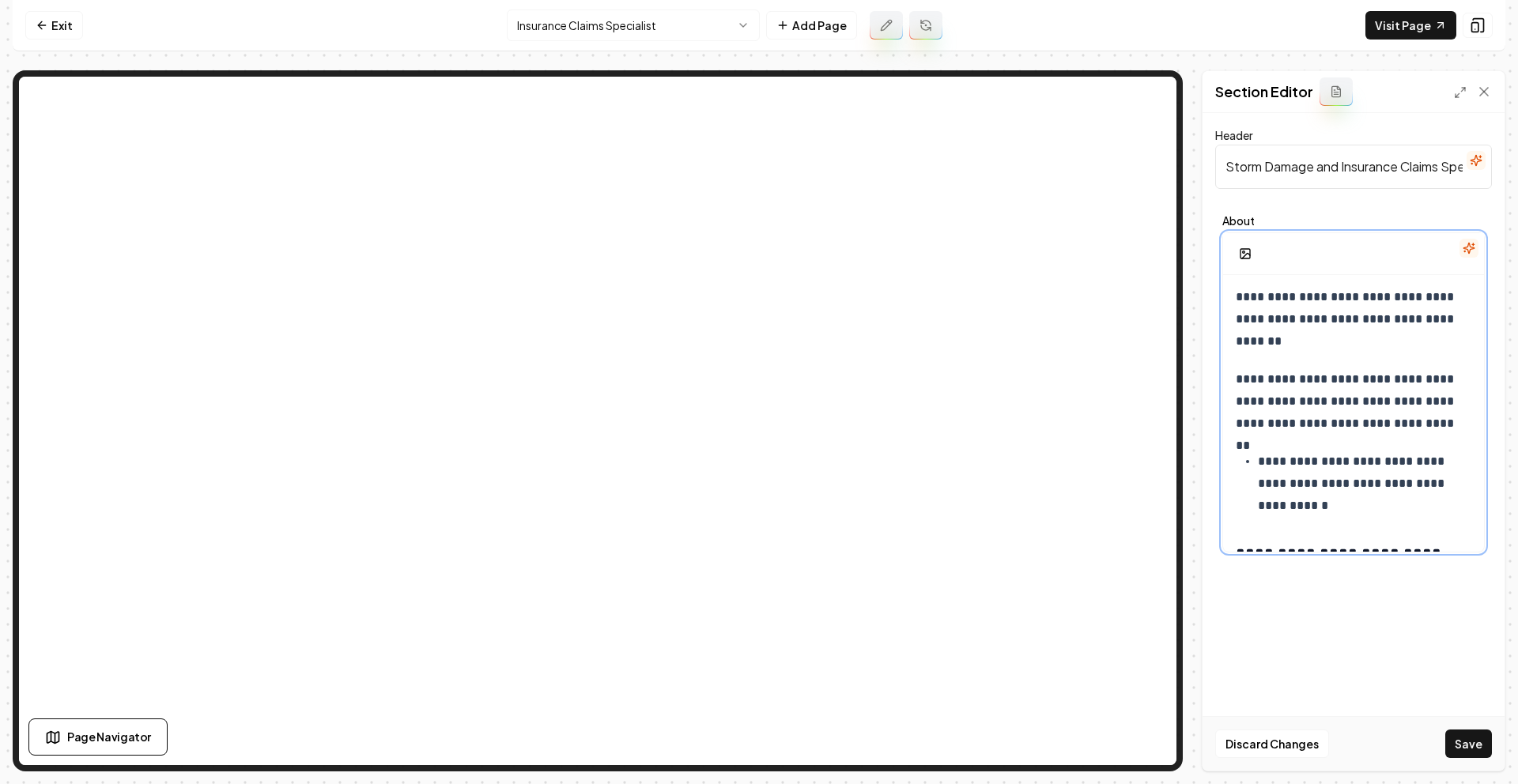
click at [1258, 467] on p "**********" at bounding box center [1359, 483] width 201 height 67
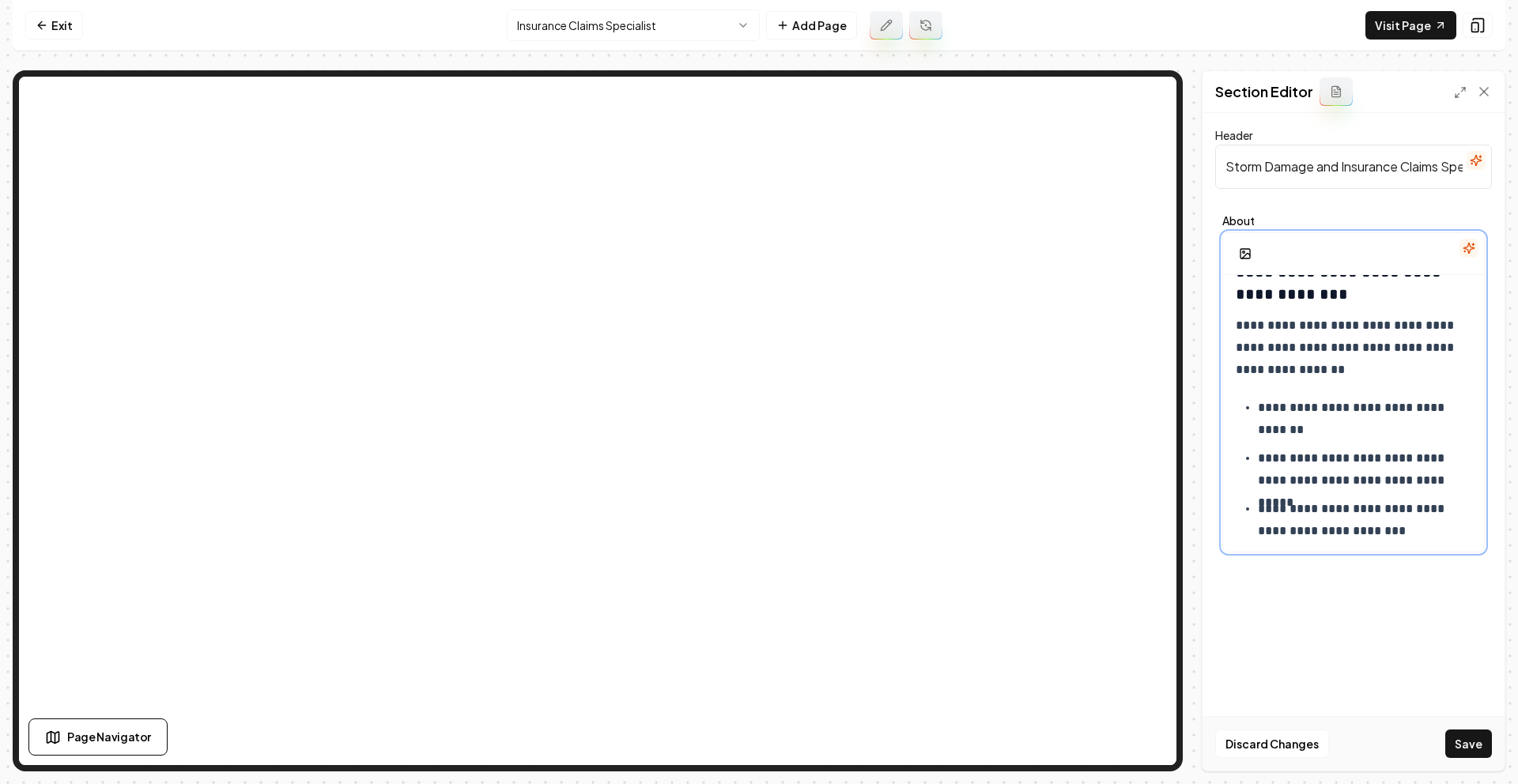
scroll to position [1004, 0]
click at [1258, 403] on p "**********" at bounding box center [1359, 415] width 201 height 44
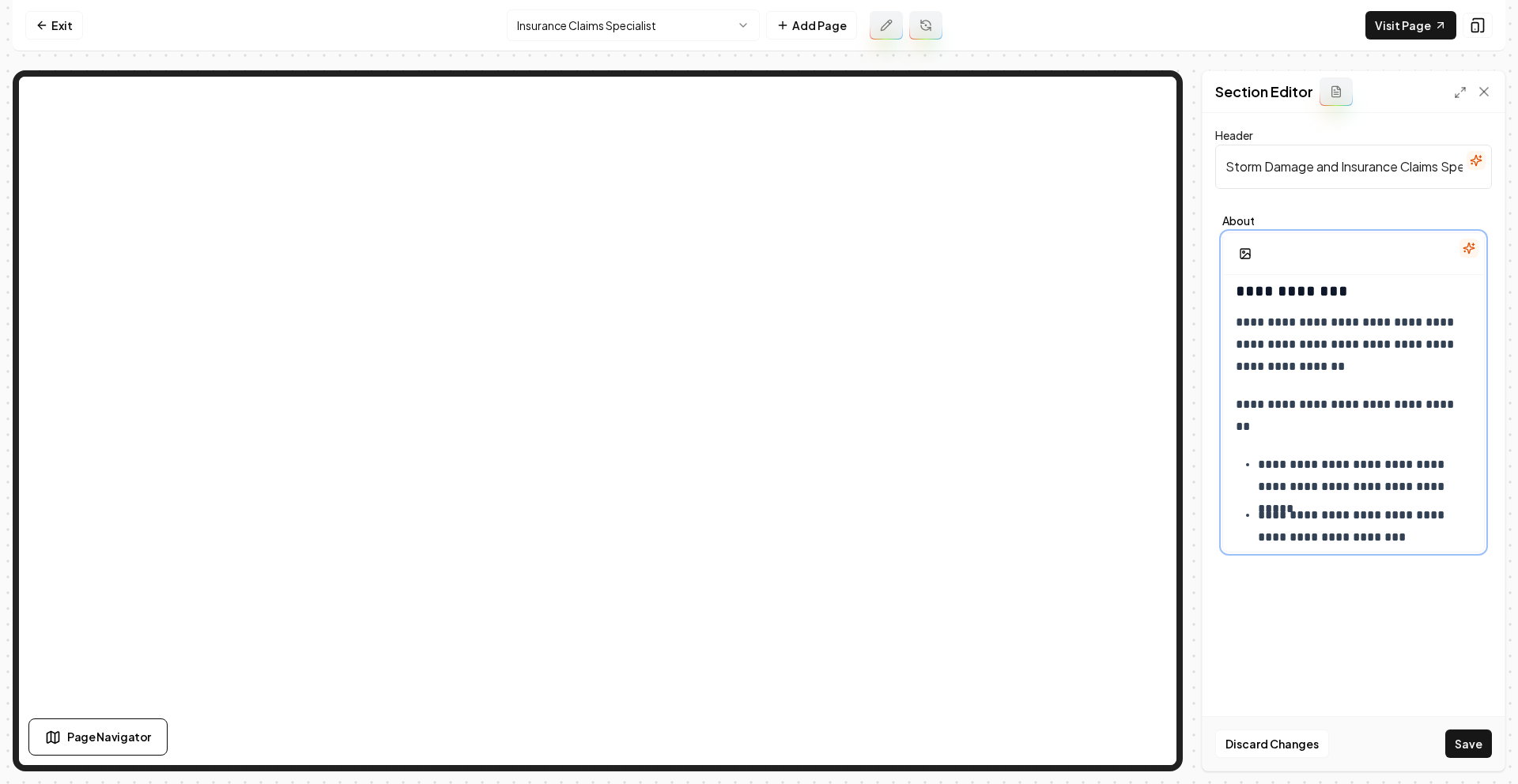
click at [1258, 457] on p "**********" at bounding box center [1359, 476] width 201 height 44
click at [1256, 516] on ul "**********" at bounding box center [1352, 536] width 235 height 44
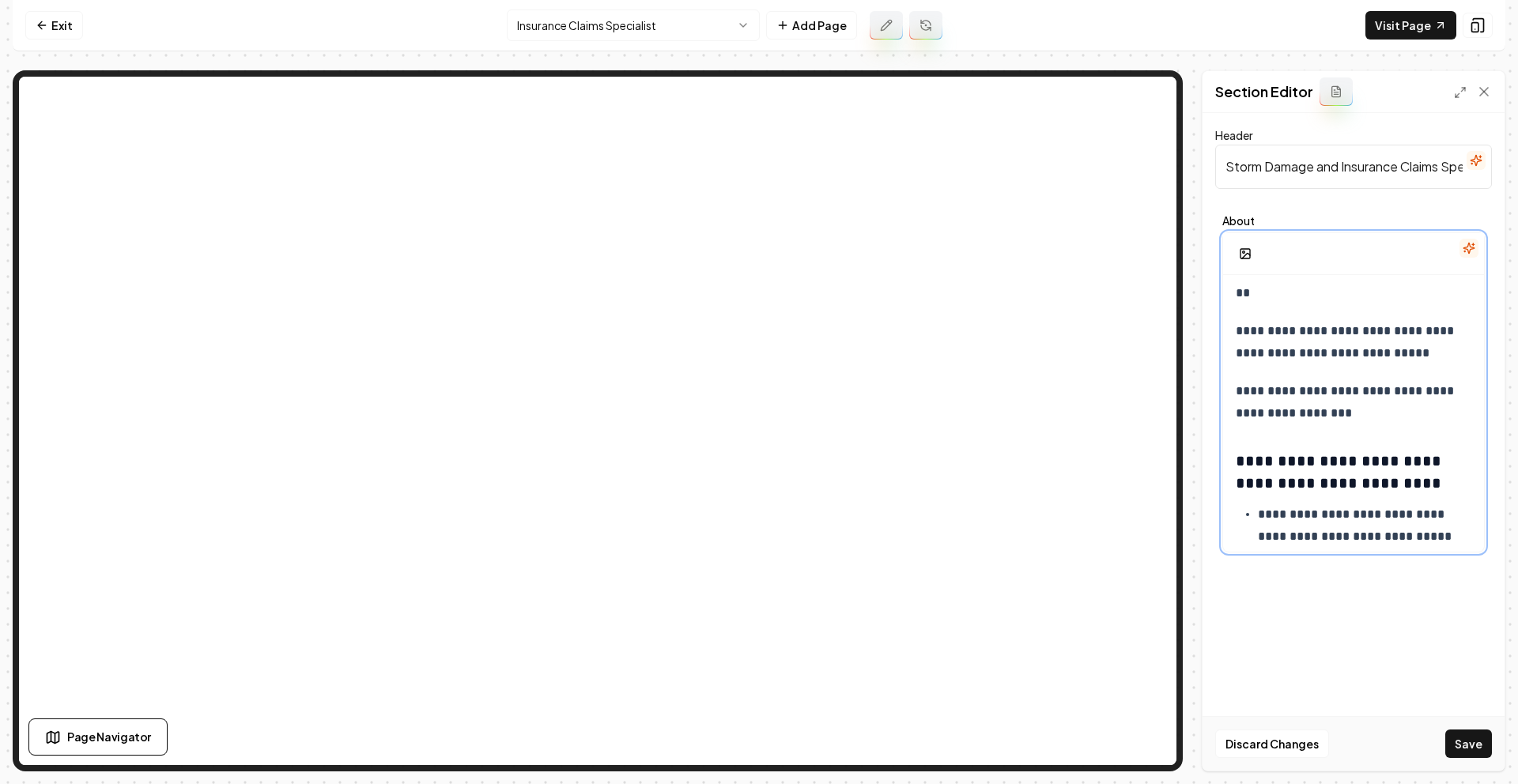
scroll to position [1152, 0]
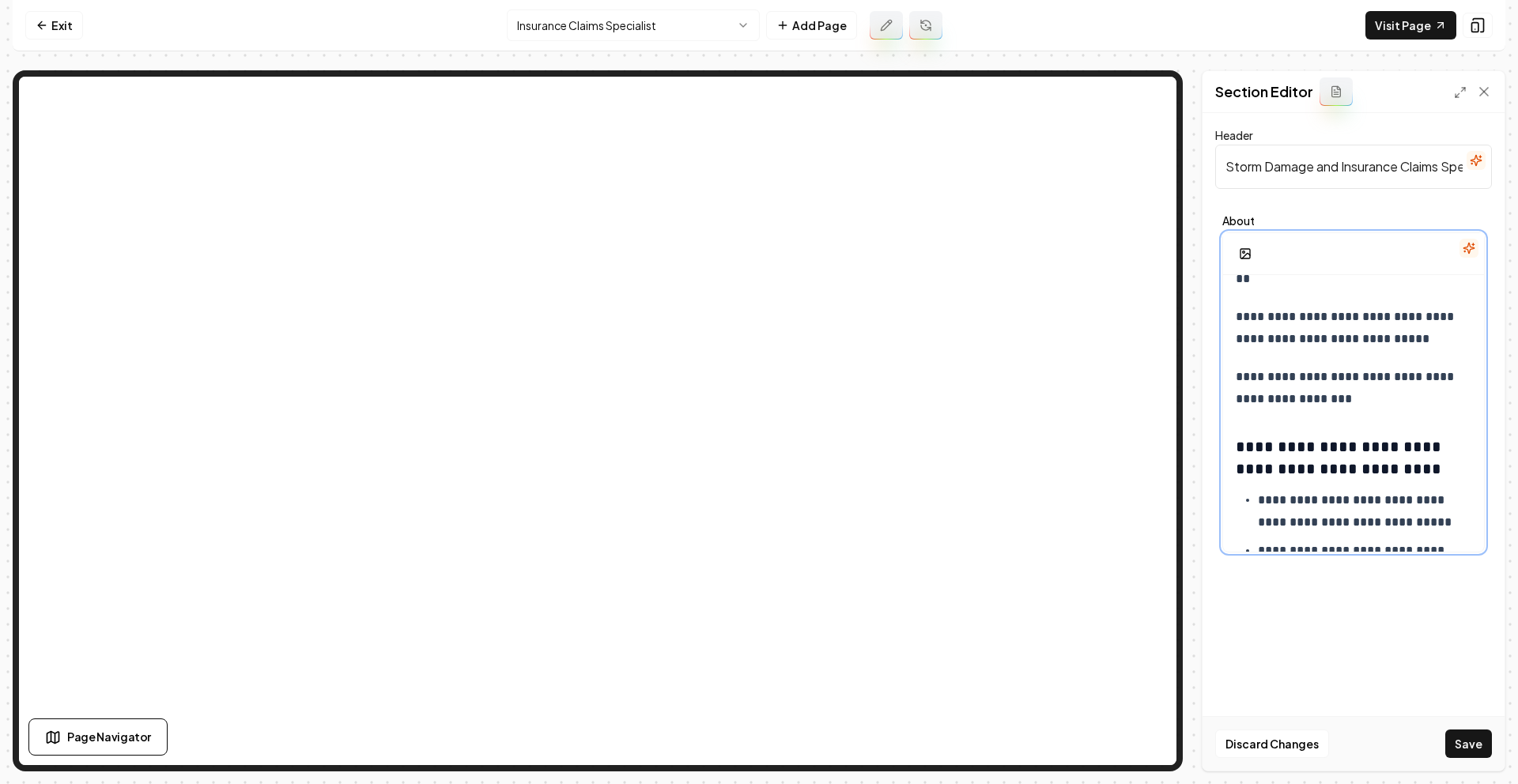
click at [1255, 497] on ul "**********" at bounding box center [1352, 620] width 235 height 263
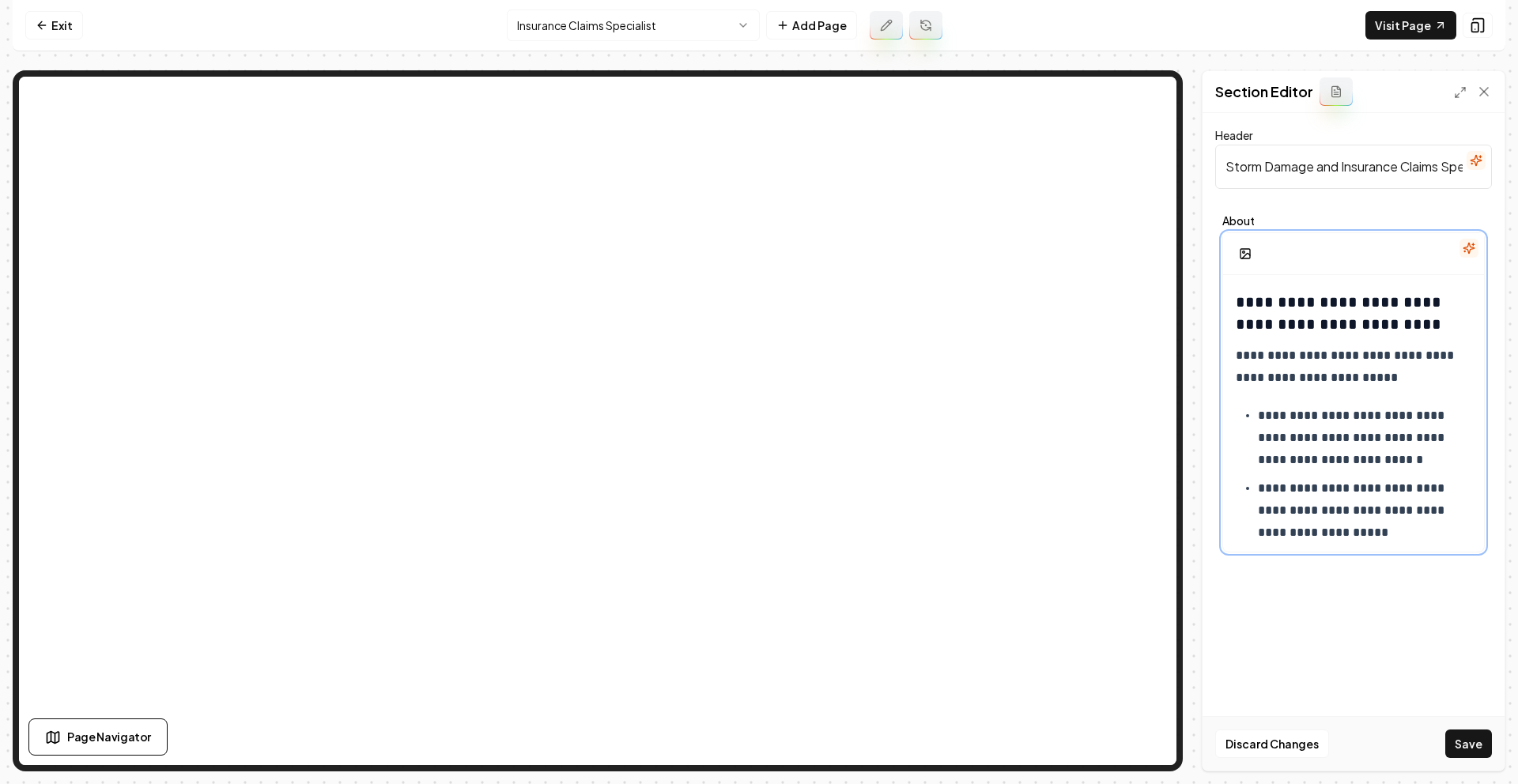
scroll to position [1299, 0]
click at [1258, 416] on p "**********" at bounding box center [1359, 435] width 201 height 67
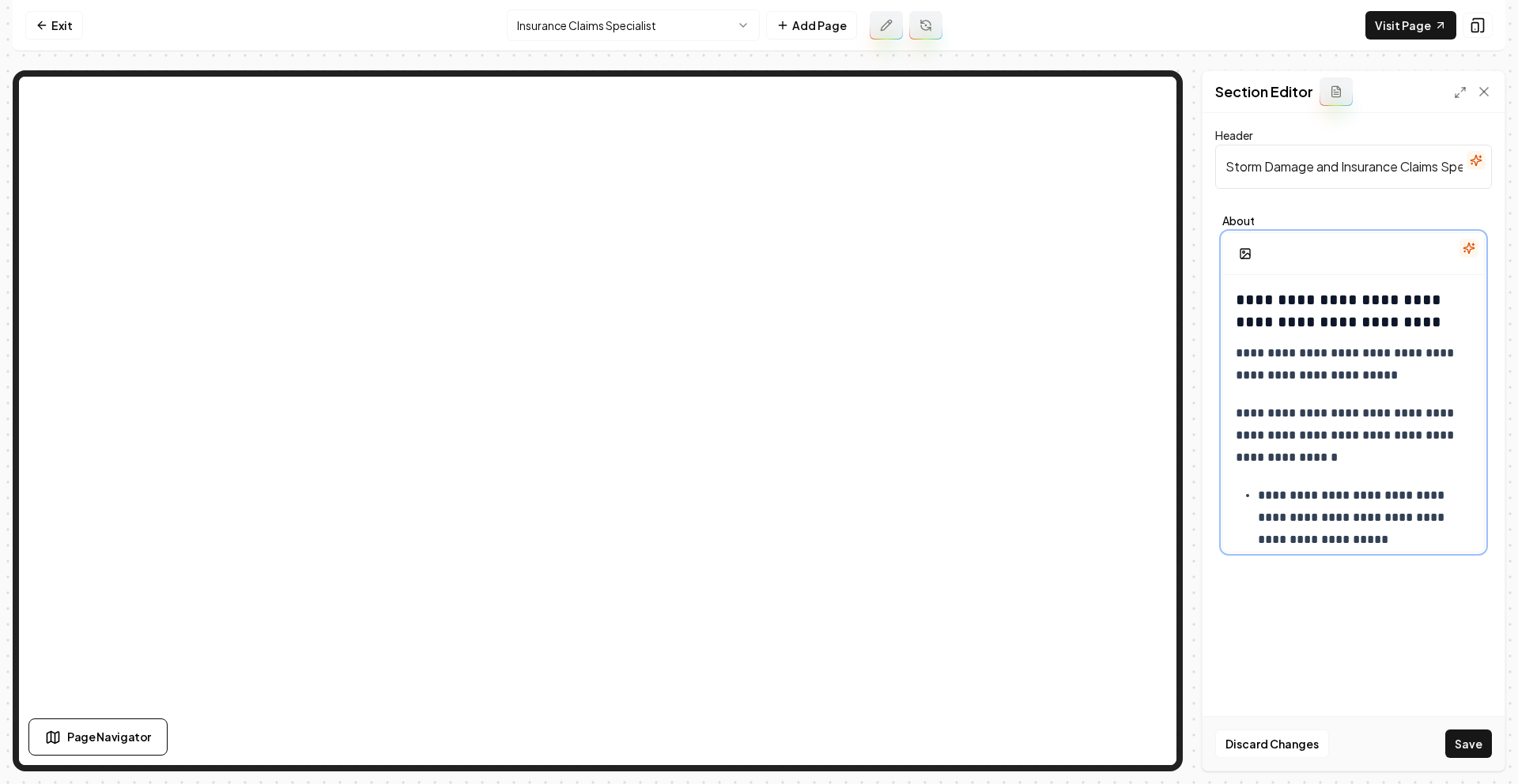
click at [1255, 491] on ul "**********" at bounding box center [1352, 554] width 235 height 139
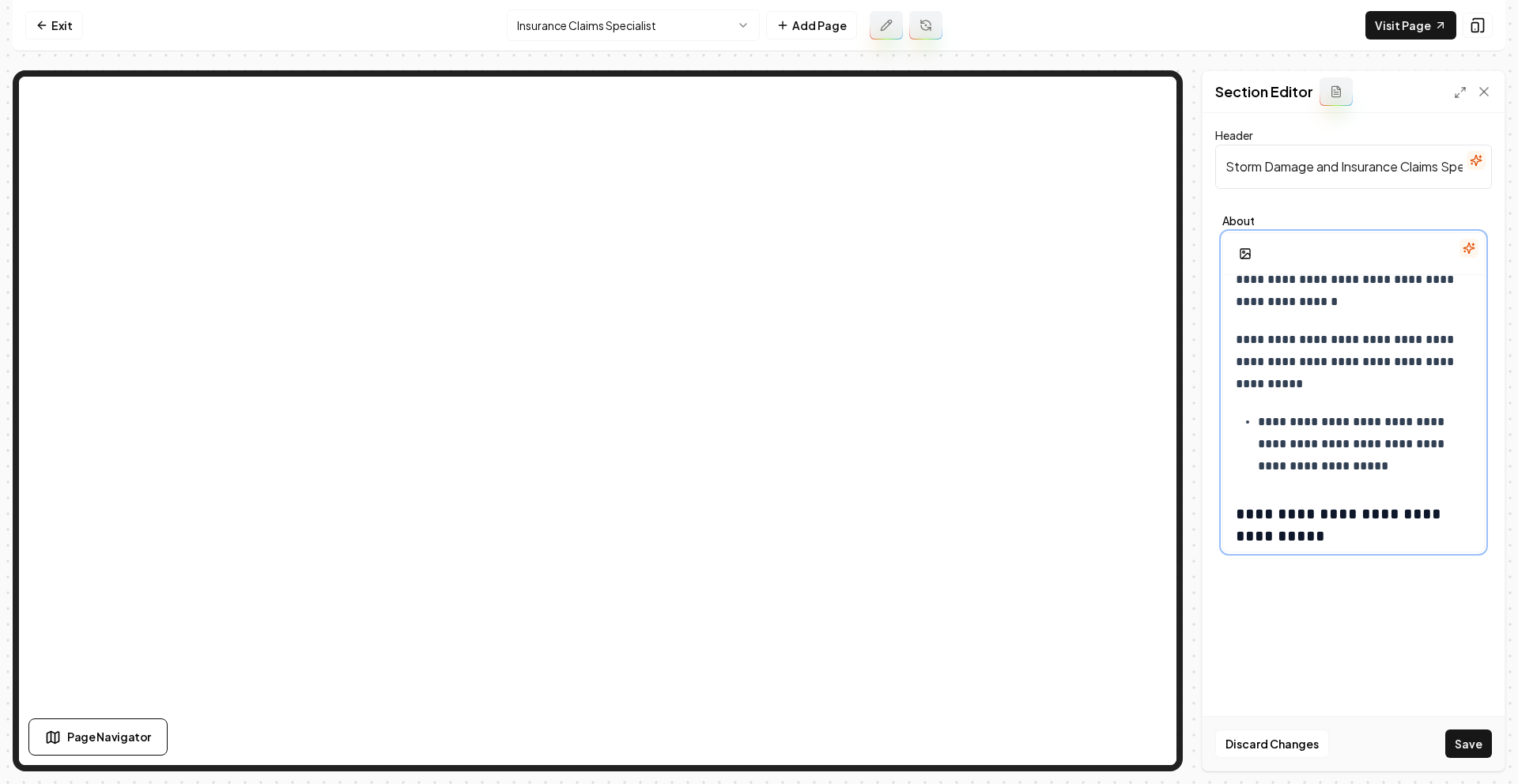
click at [1255, 425] on ul "**********" at bounding box center [1352, 444] width 235 height 67
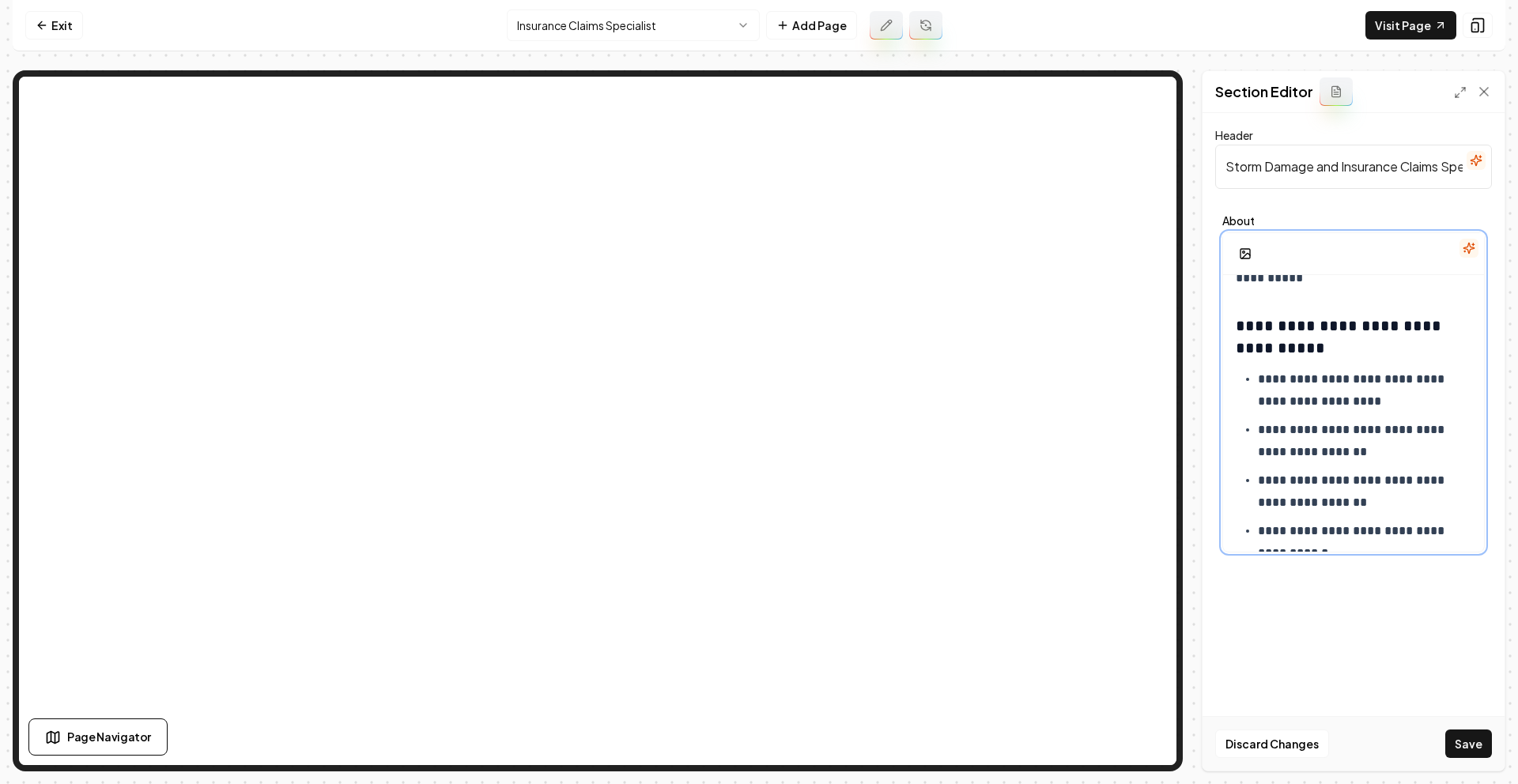
scroll to position [1643, 0]
click at [1254, 382] on ul "**********" at bounding box center [1352, 466] width 235 height 196
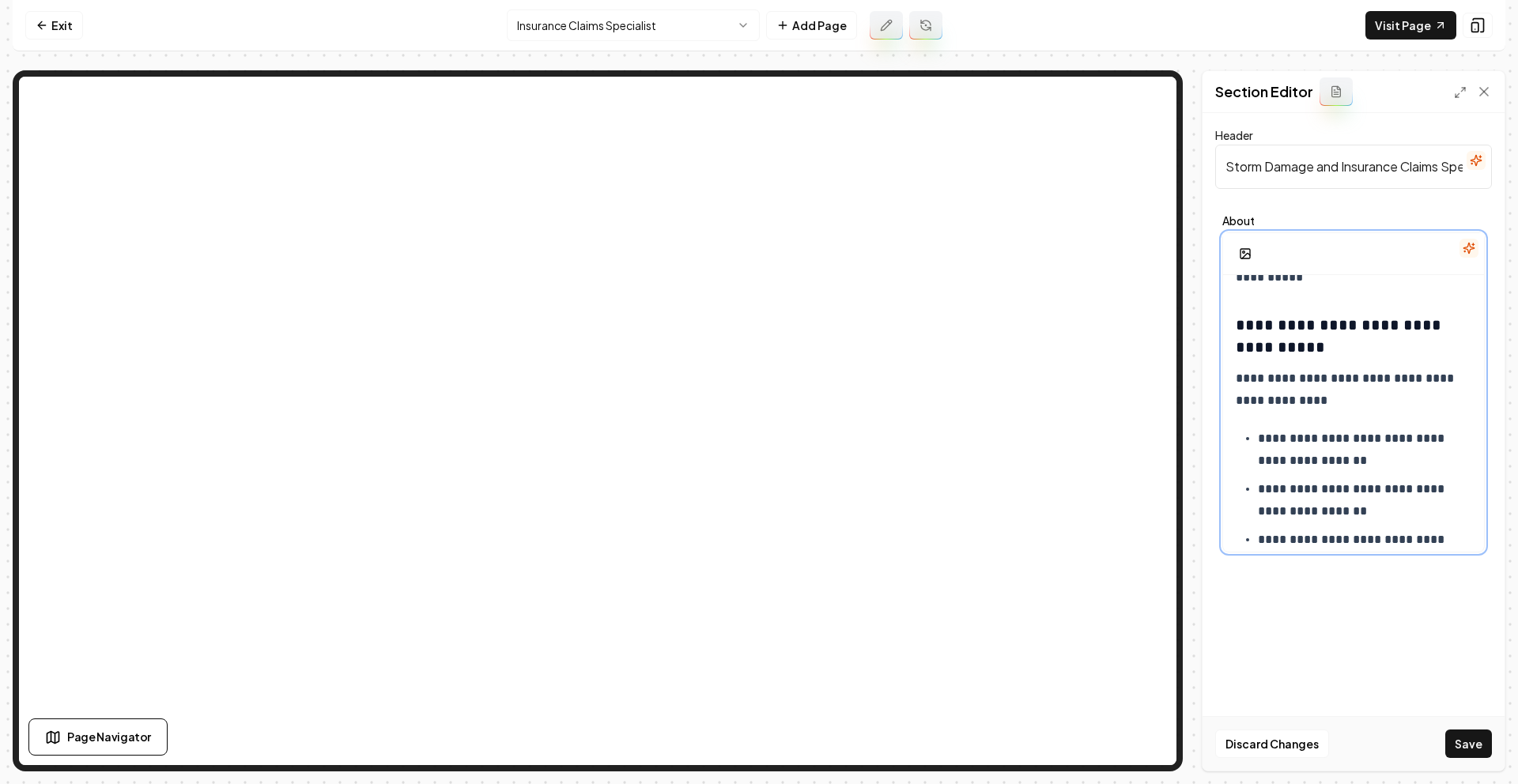
click at [1258, 444] on p "**********" at bounding box center [1359, 449] width 201 height 44
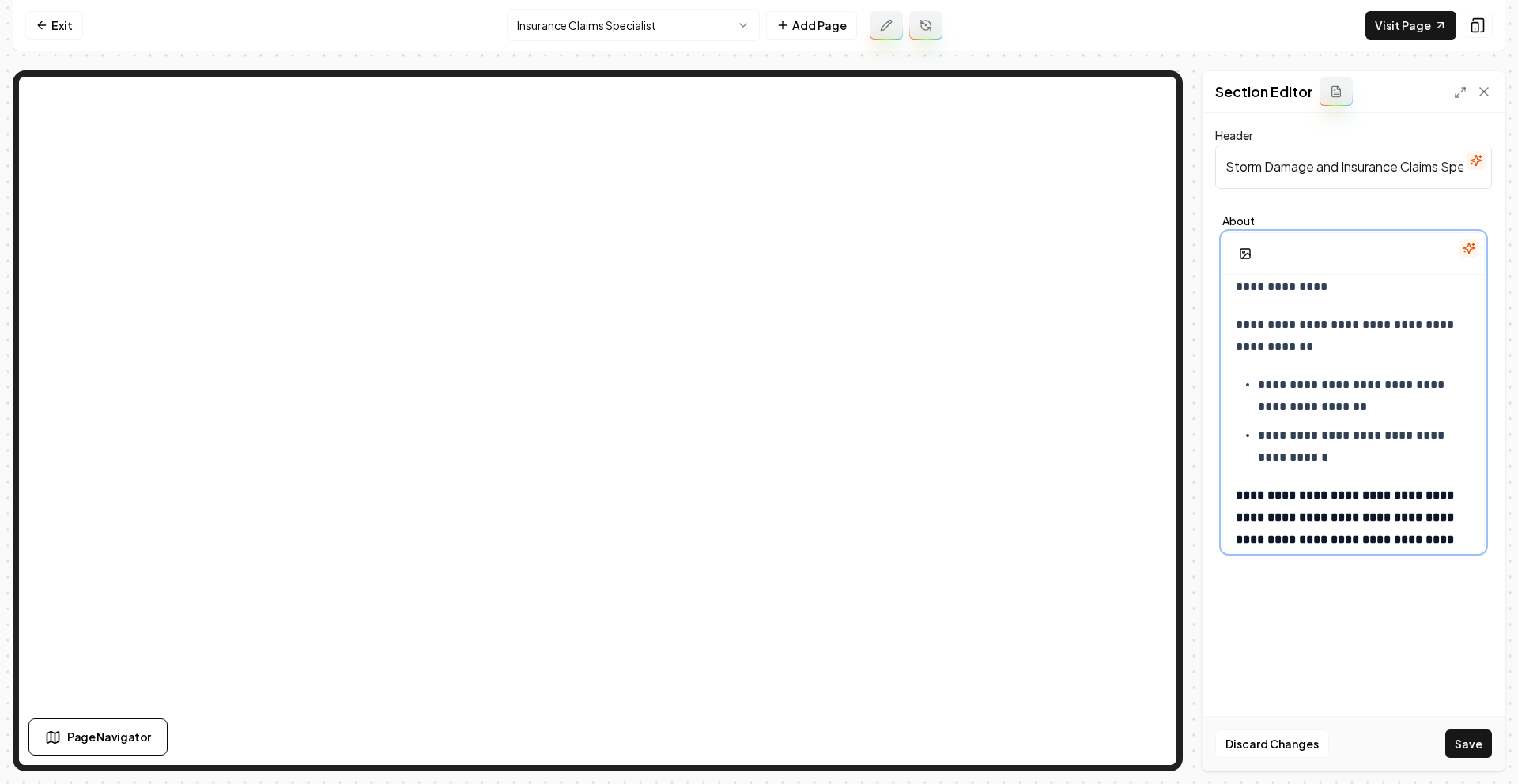
scroll to position [1767, 0]
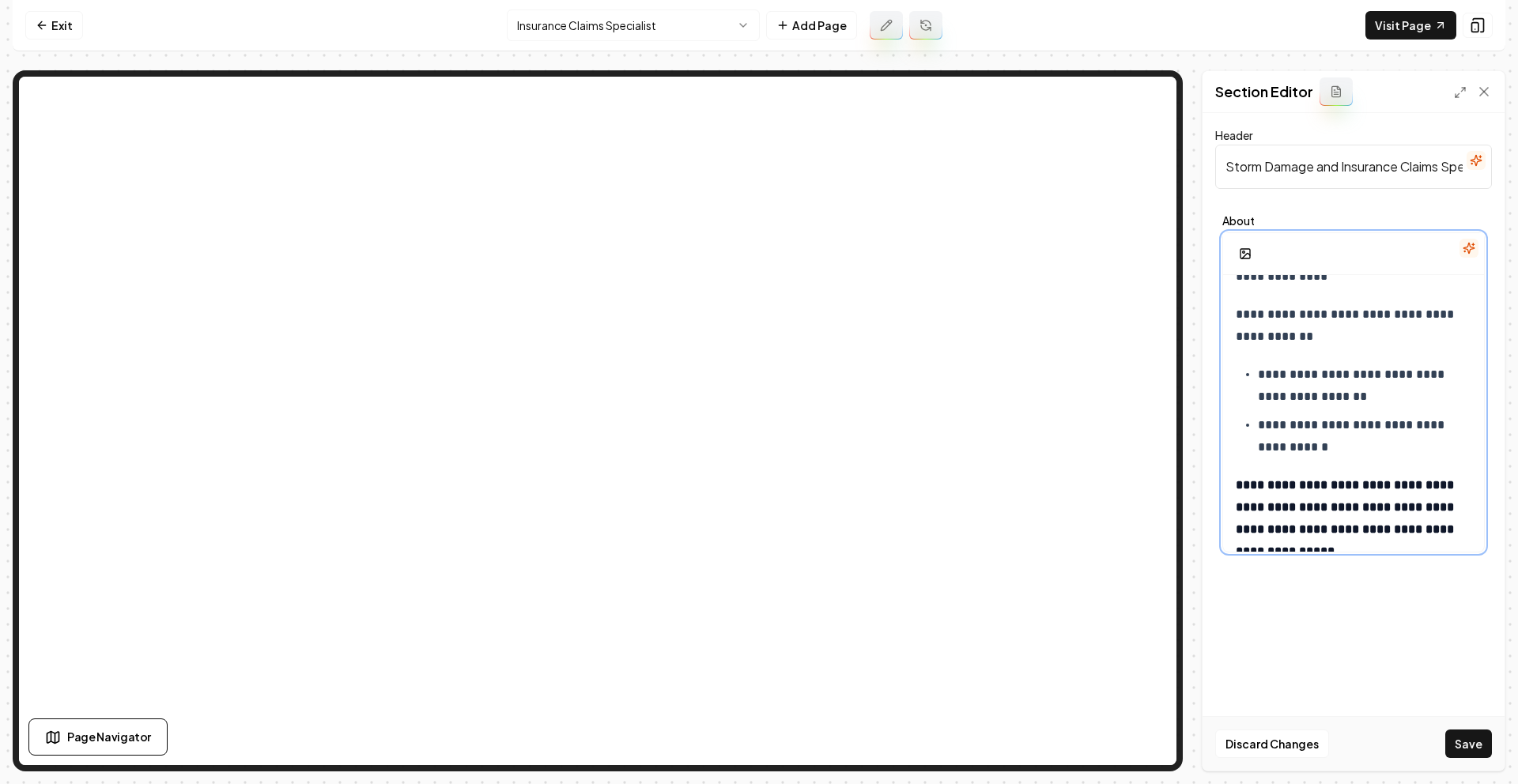
click at [1255, 371] on ul "**********" at bounding box center [1352, 411] width 235 height 95
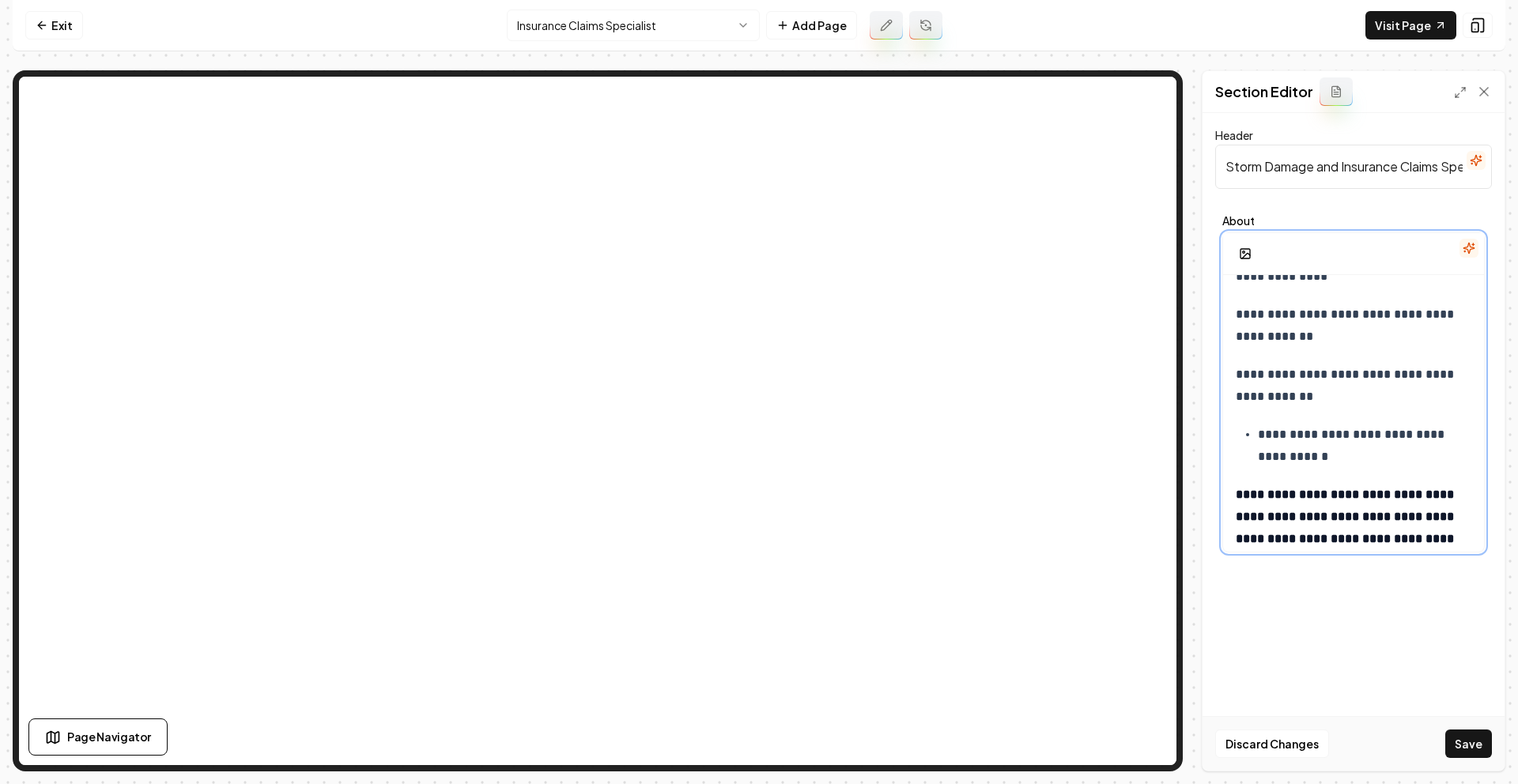
click at [1259, 429] on p "**********" at bounding box center [1359, 446] width 201 height 44
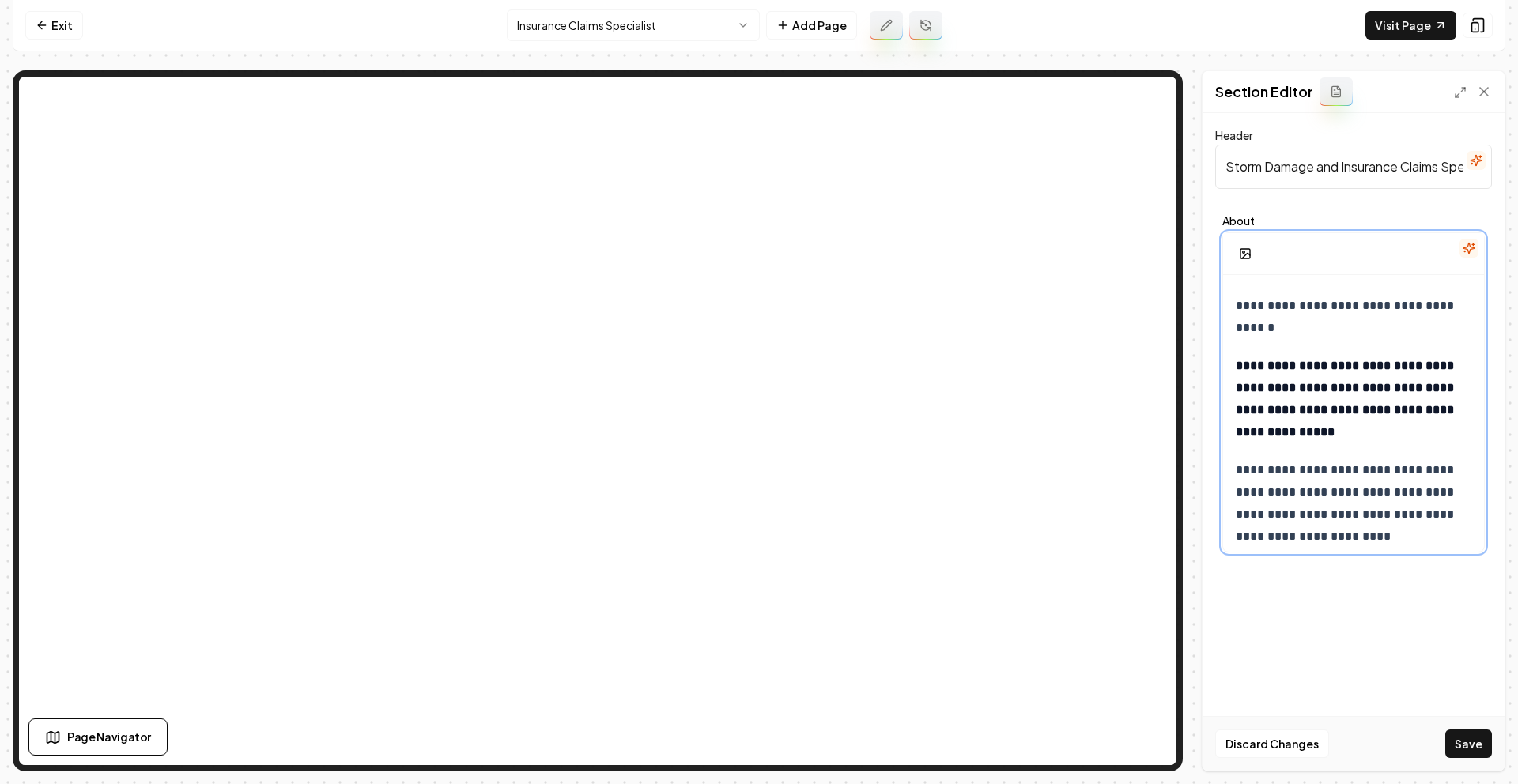
scroll to position [1905, 0]
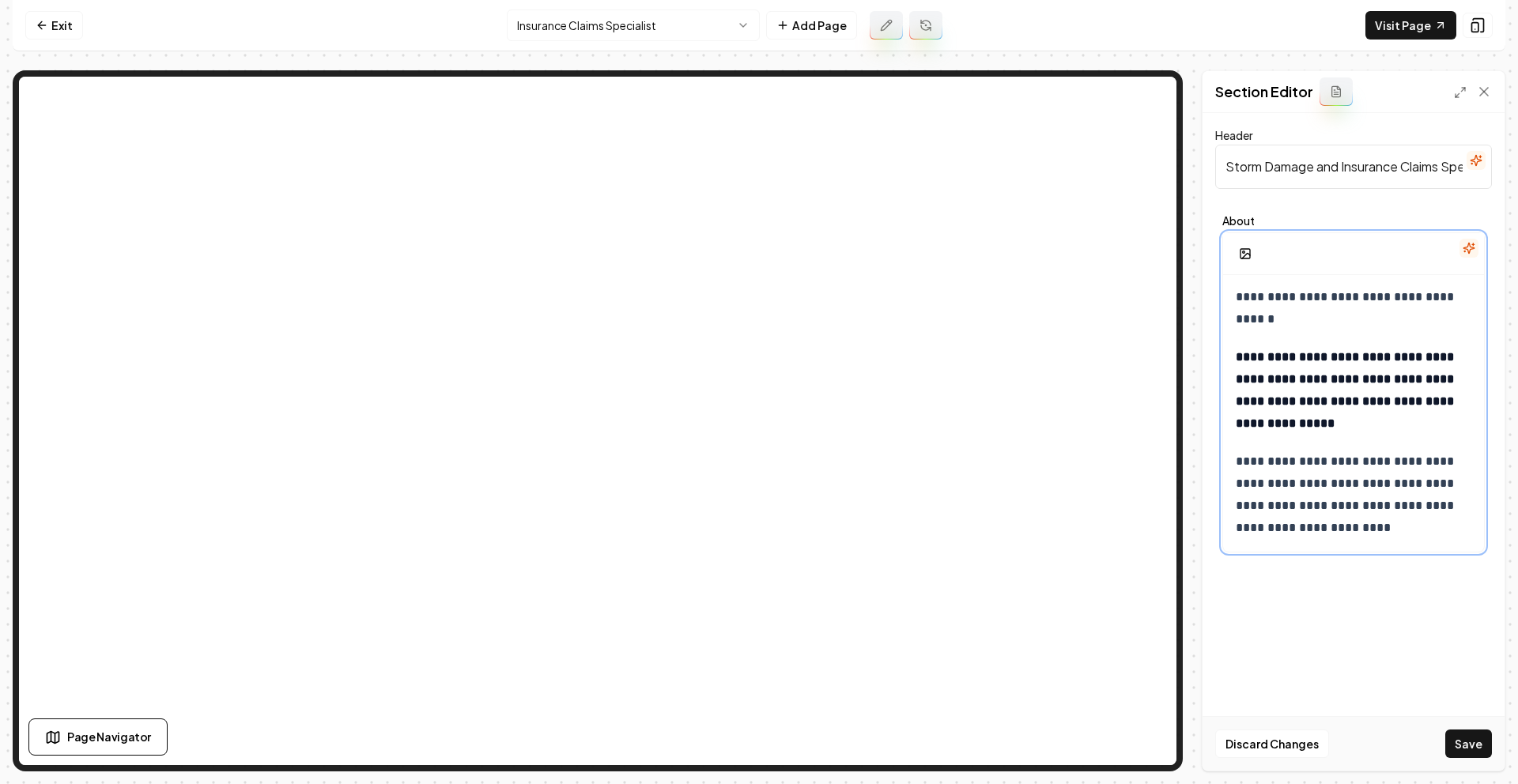
click at [1252, 360] on strong "**********" at bounding box center [1346, 391] width 221 height 79
click at [1468, 735] on button "Save" at bounding box center [1468, 743] width 47 height 28
click at [1314, 378] on strong "**********" at bounding box center [1347, 391] width 224 height 79
click at [1238, 456] on p "**********" at bounding box center [1347, 494] width 224 height 89
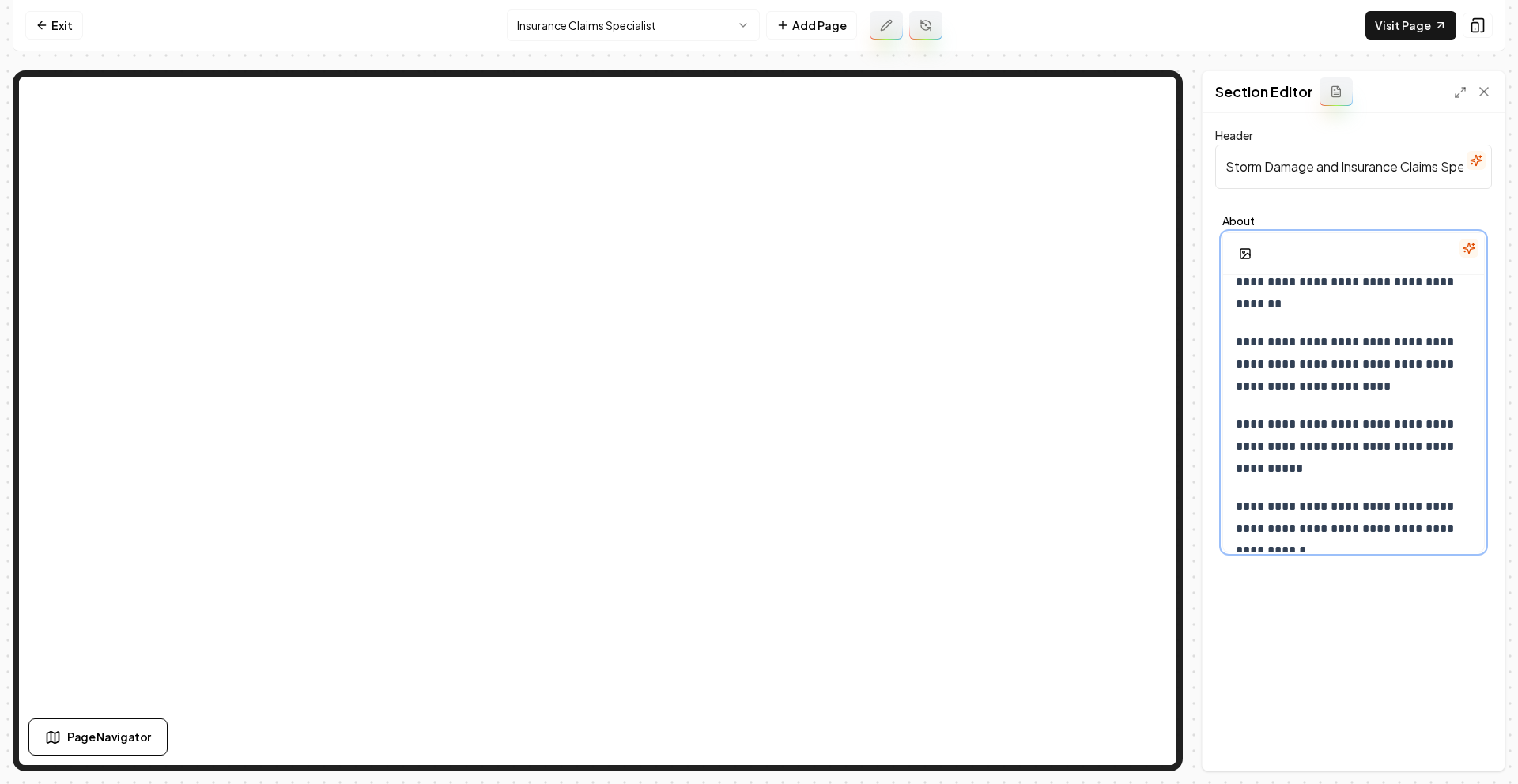
scroll to position [0, 0]
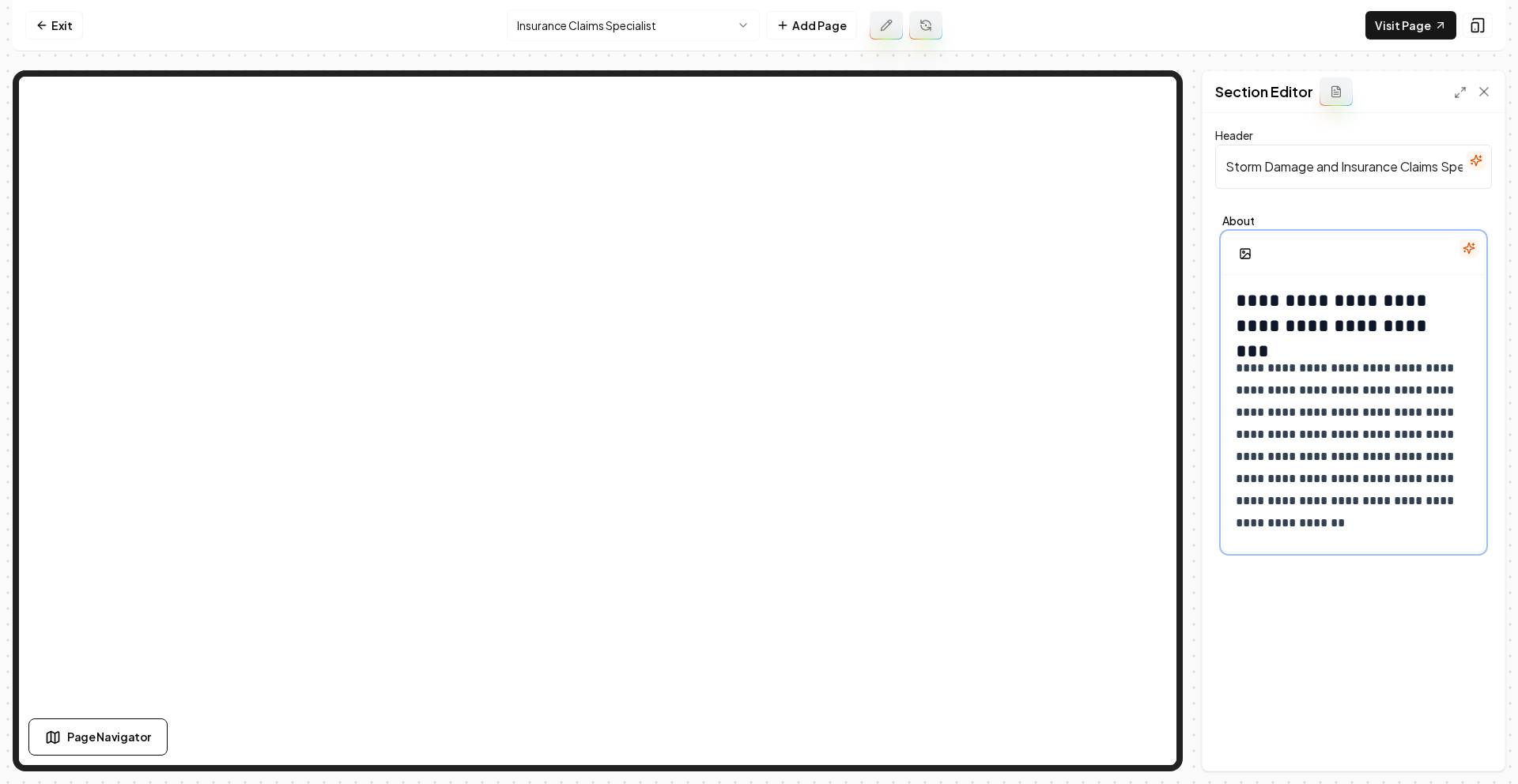
click at [1286, 377] on p "**********" at bounding box center [1347, 446] width 224 height 177
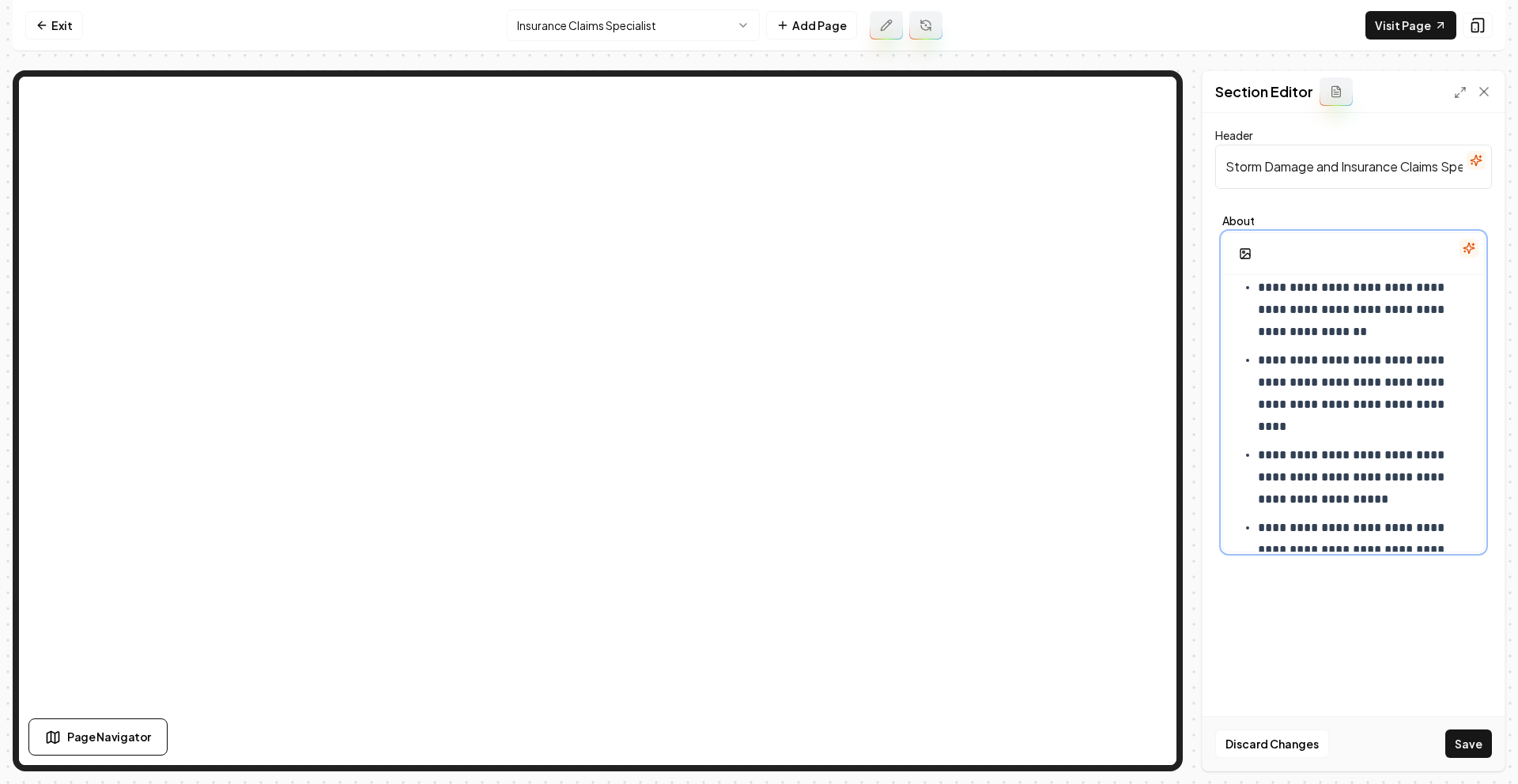
scroll to position [9, 0]
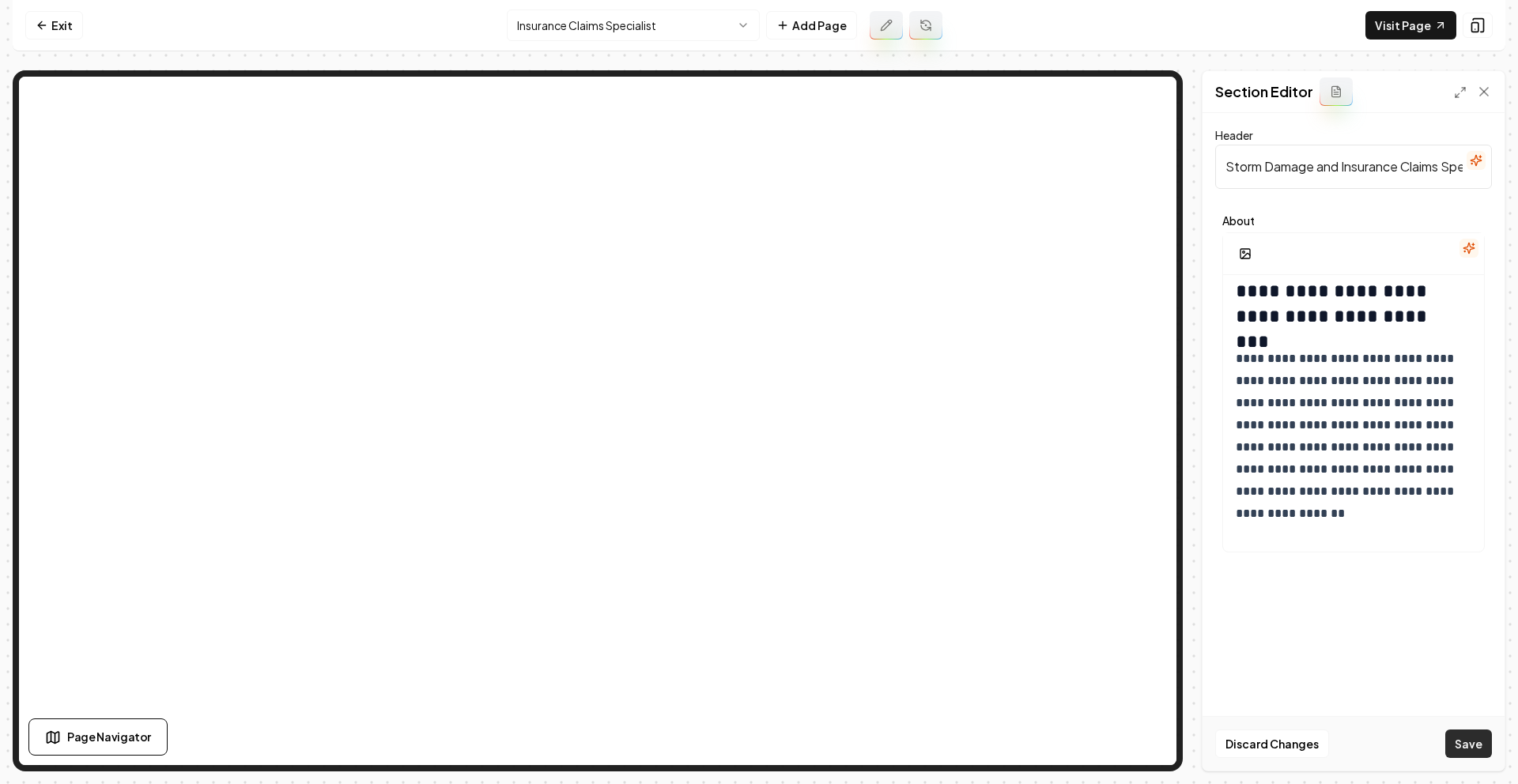
click at [1447, 746] on button "Save" at bounding box center [1468, 743] width 47 height 28
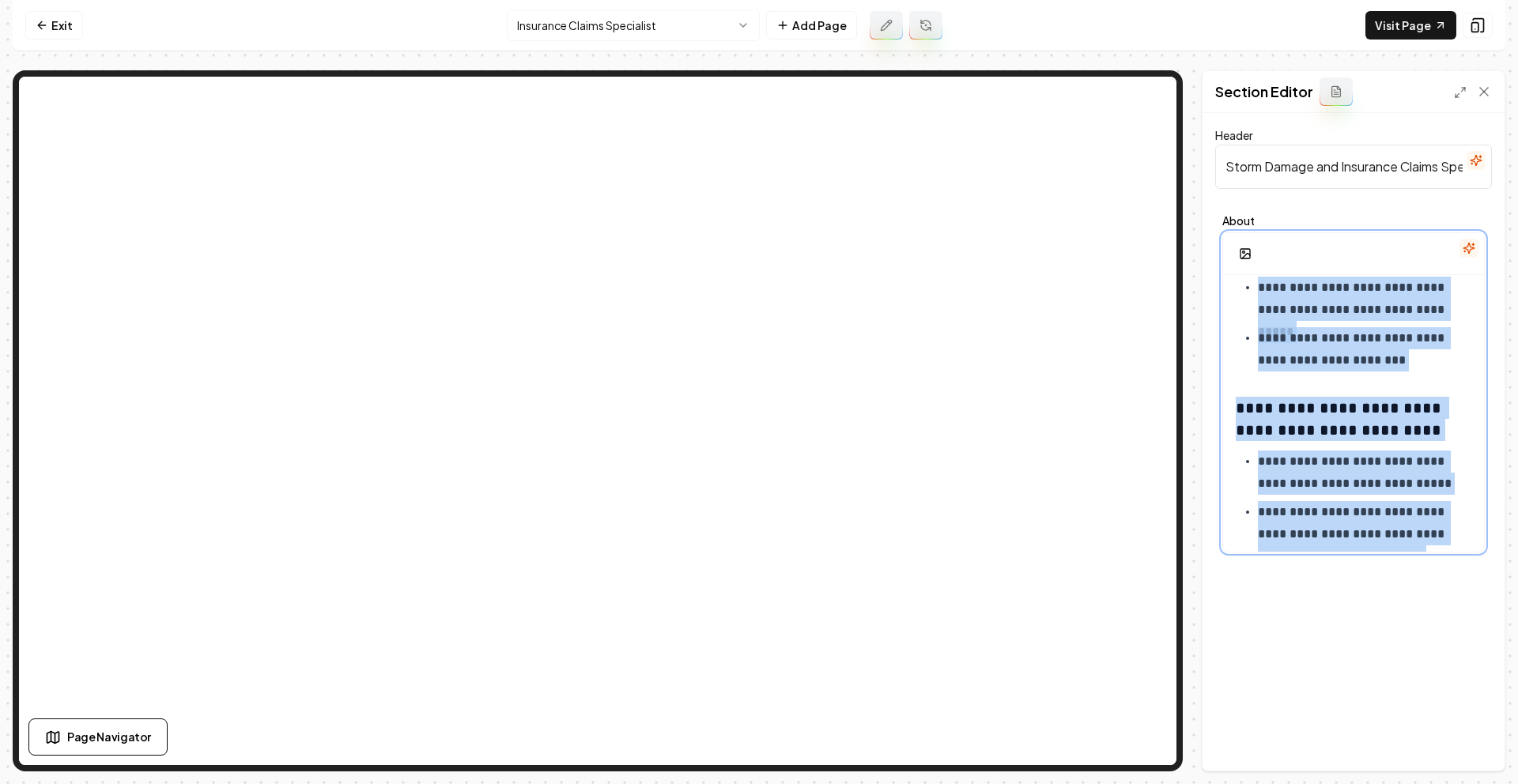
scroll to position [1826, 0]
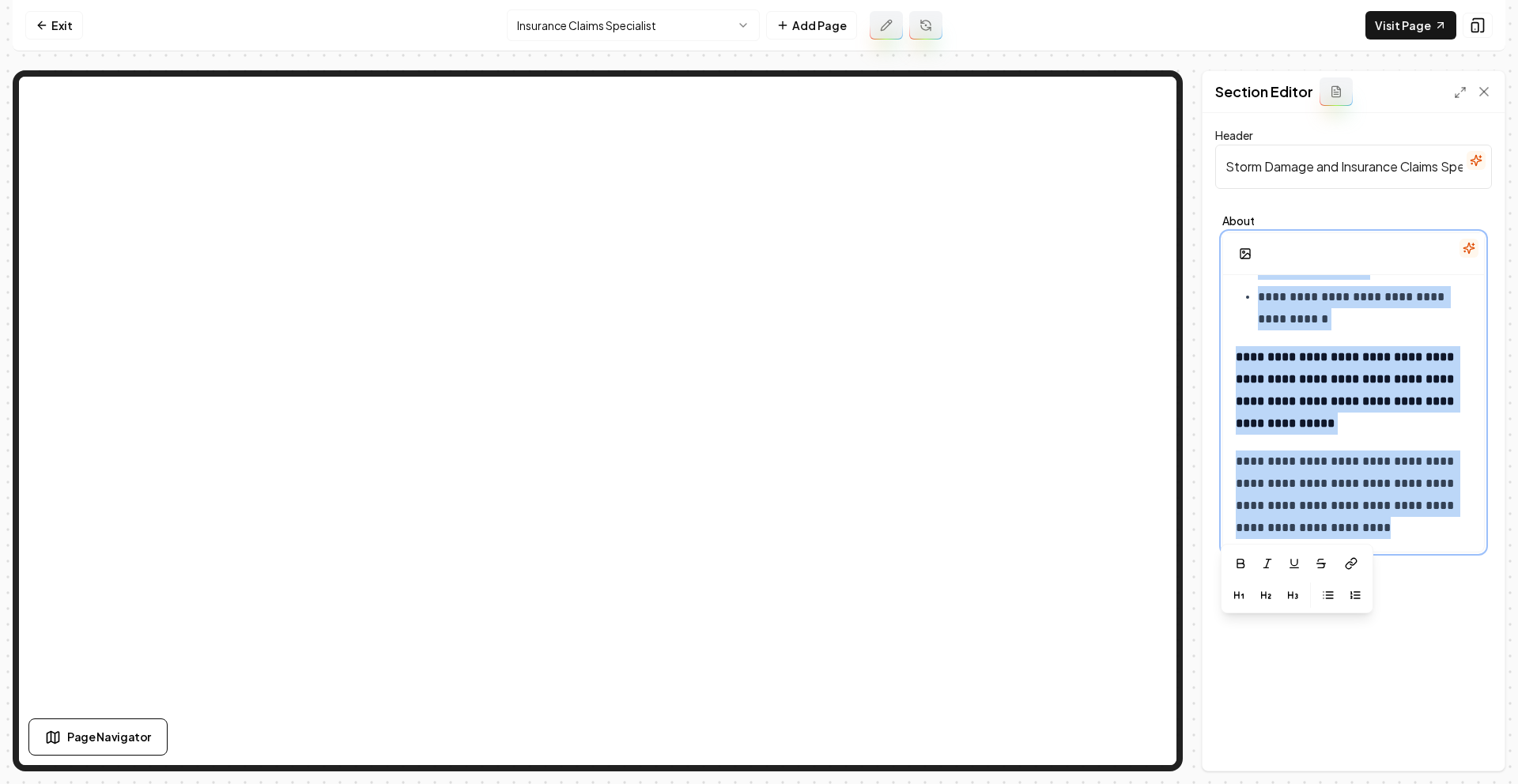
drag, startPoint x: 1240, startPoint y: 296, endPoint x: 1450, endPoint y: 783, distance: 530.3
click at [1450, 783] on div "**********" at bounding box center [759, 392] width 1518 height 784
click at [1466, 252] on icon "button" at bounding box center [1469, 248] width 13 height 13
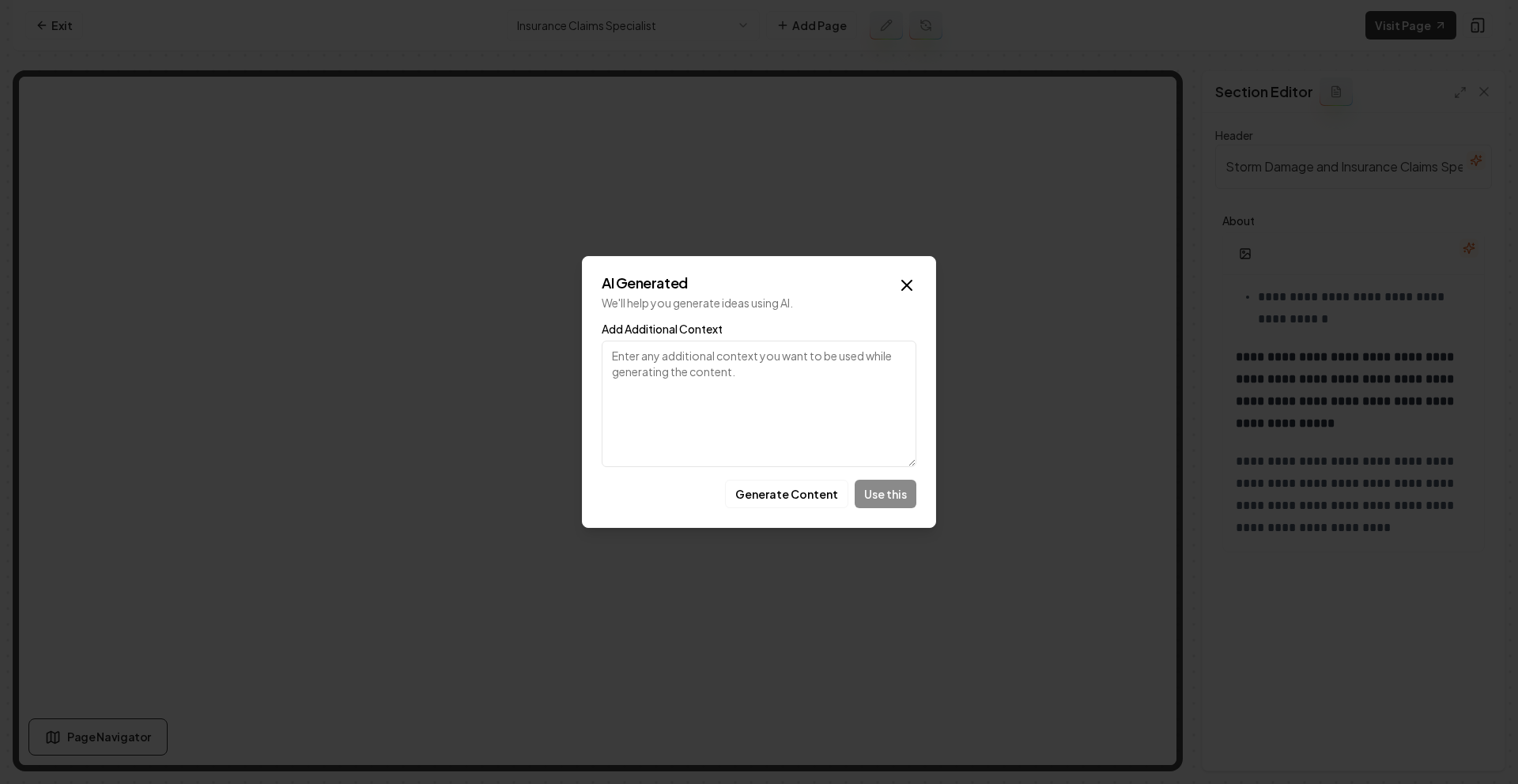
click at [751, 369] on textarea "Add Additional Context" at bounding box center [759, 403] width 315 height 126
click at [907, 282] on icon "button" at bounding box center [907, 285] width 19 height 19
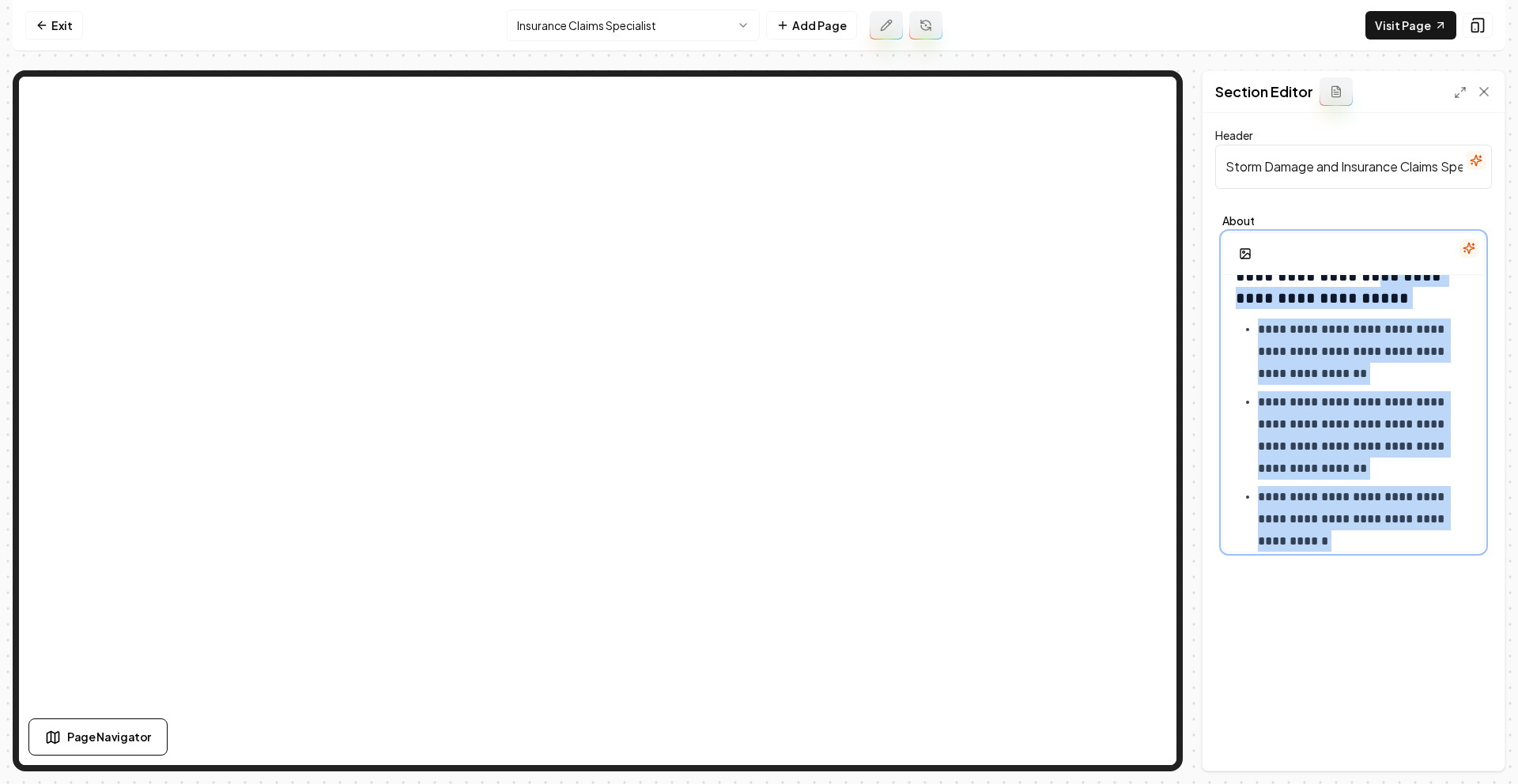
drag, startPoint x: 1383, startPoint y: 536, endPoint x: 1164, endPoint y: 274, distance: 341.5
click at [1072, 98] on div "**********" at bounding box center [759, 421] width 1492 height 701
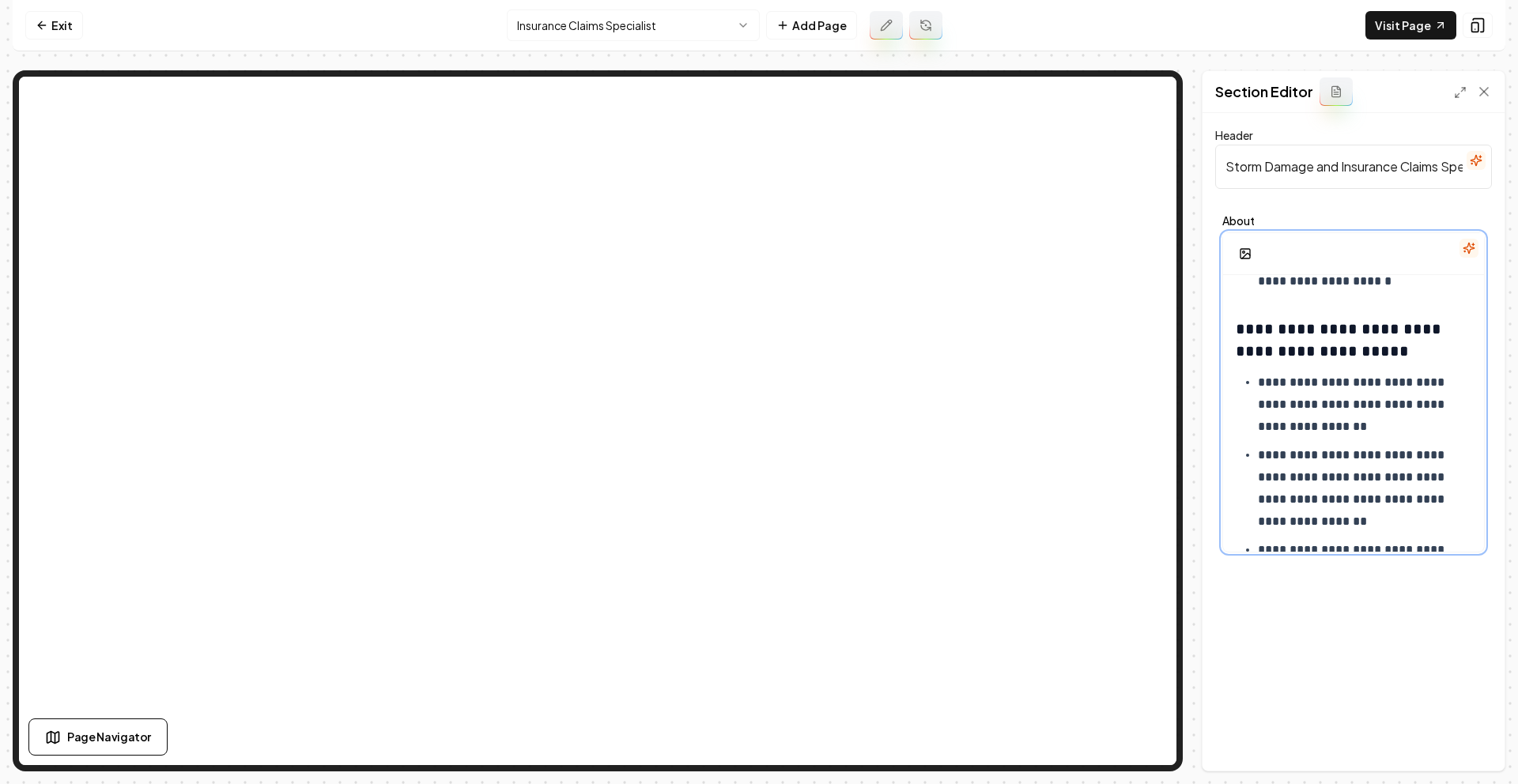
click at [1437, 477] on p "**********" at bounding box center [1359, 489] width 201 height 89
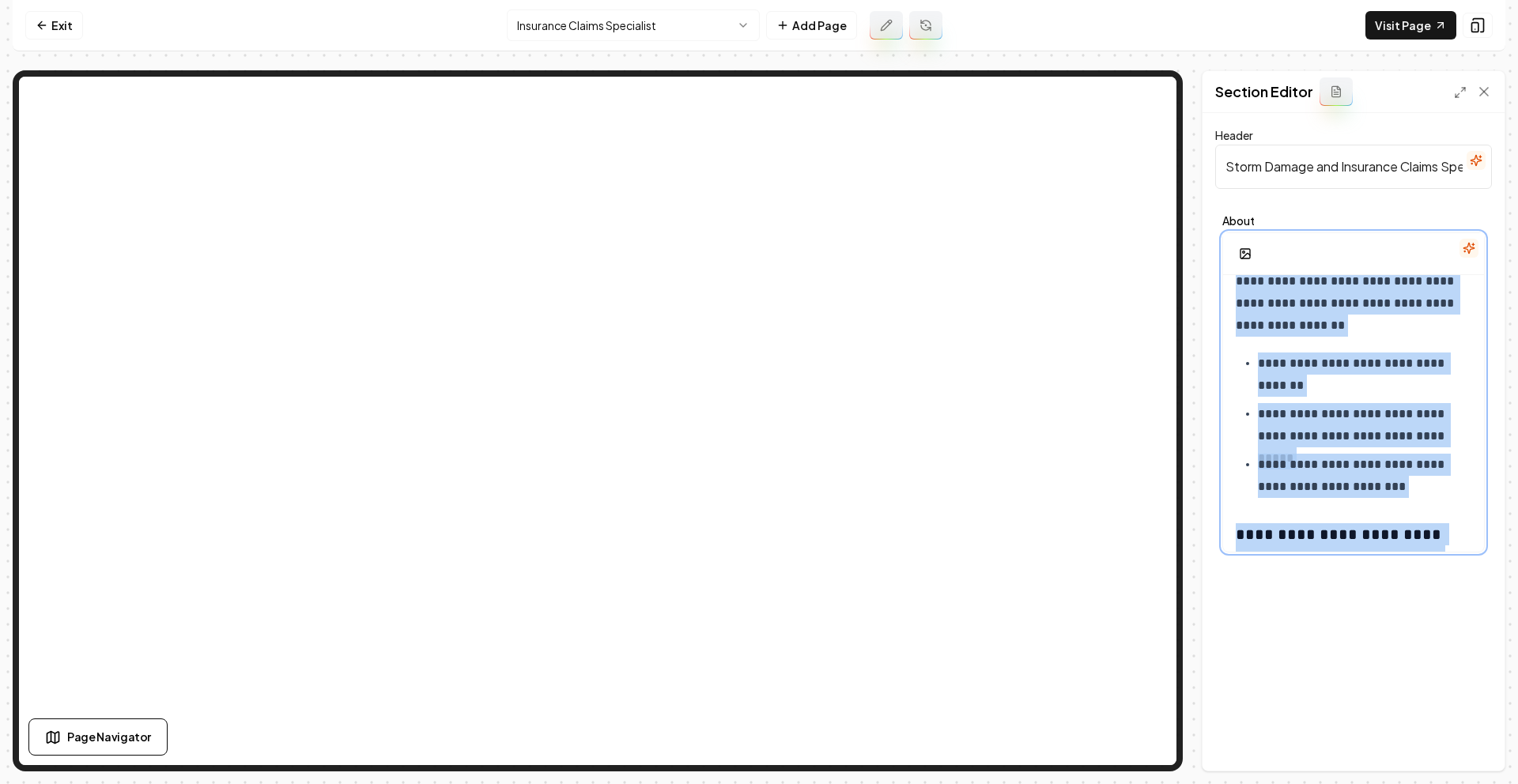
scroll to position [0, 0]
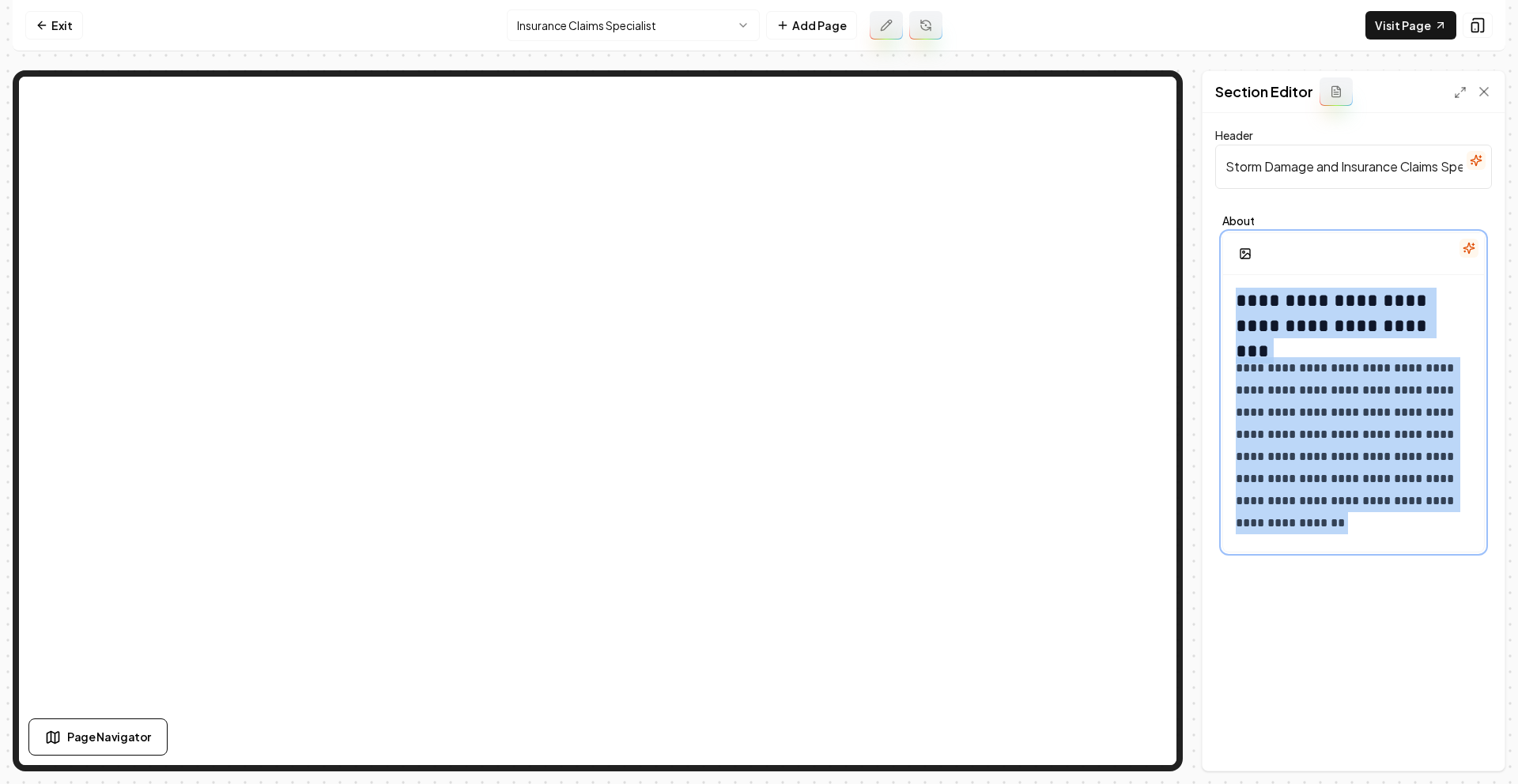
drag, startPoint x: 1372, startPoint y: 527, endPoint x: 1181, endPoint y: 38, distance: 525.0
click at [1181, 38] on div "**********" at bounding box center [759, 385] width 1492 height 771
copy div "**********"
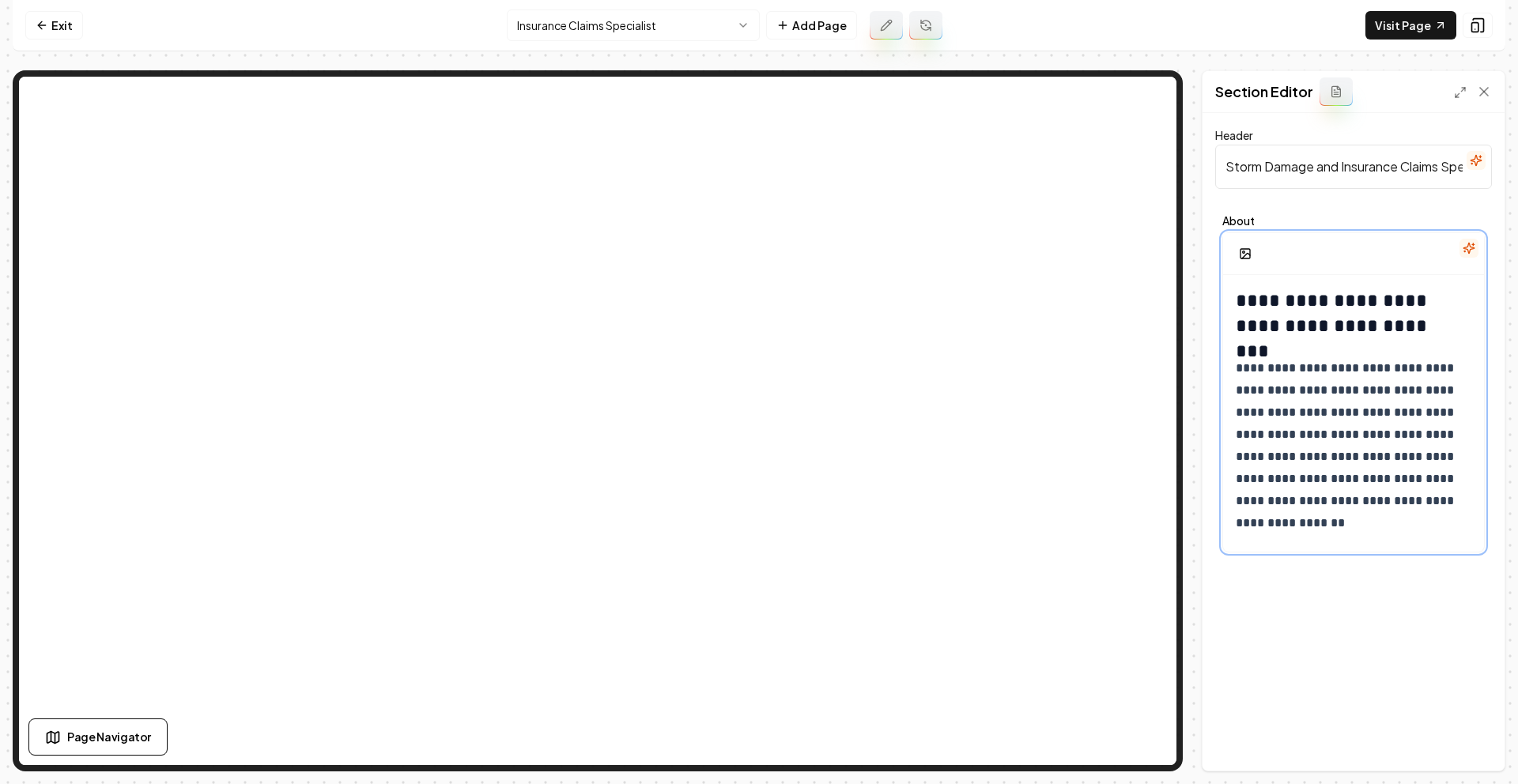
drag, startPoint x: 1270, startPoint y: 325, endPoint x: 1293, endPoint y: 315, distance: 25.1
click at [1273, 323] on h2 "**********" at bounding box center [1347, 312] width 224 height 50
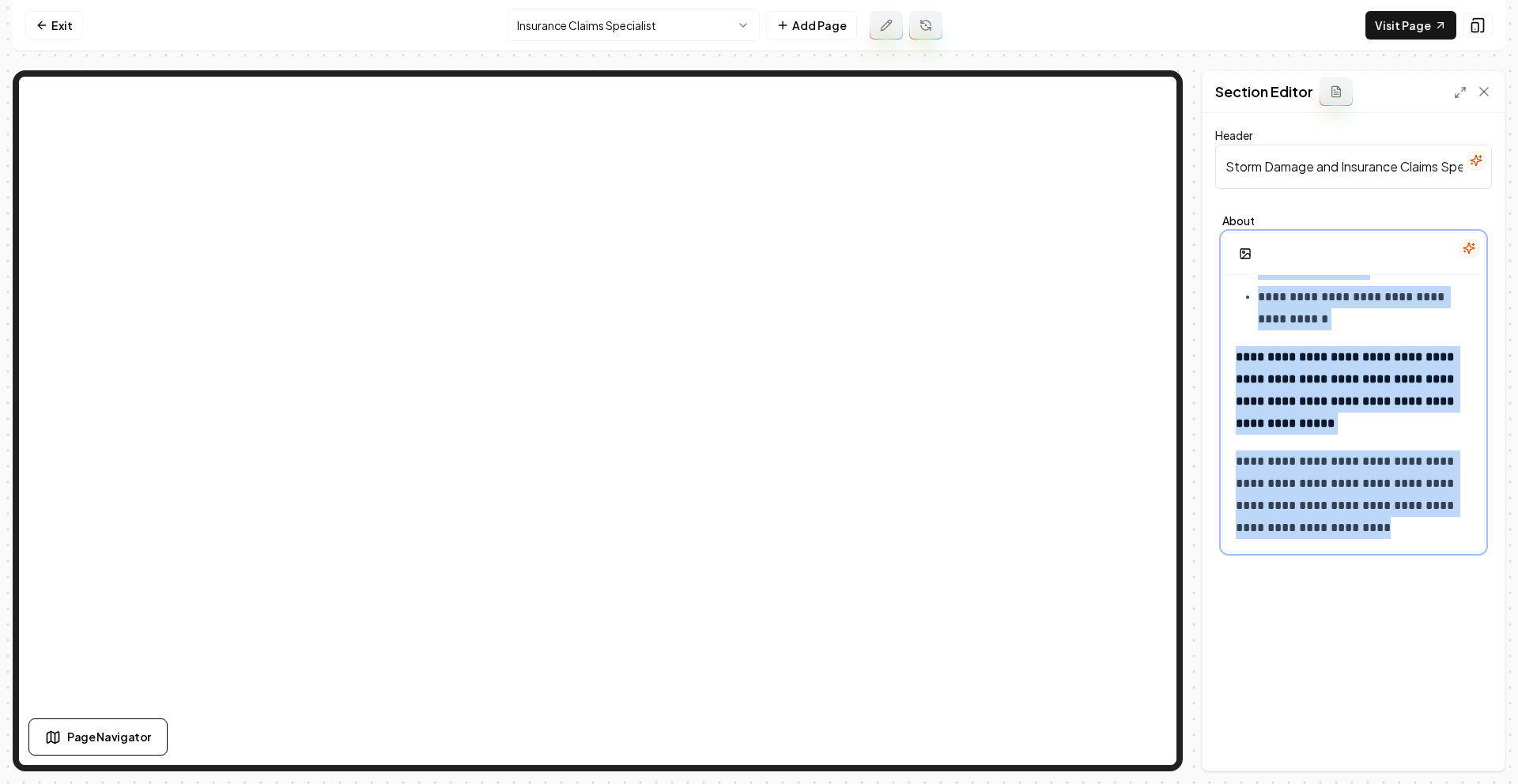
drag, startPoint x: 1253, startPoint y: 326, endPoint x: 1502, endPoint y: 783, distance: 520.4
click at [1502, 783] on div "**********" at bounding box center [759, 392] width 1518 height 784
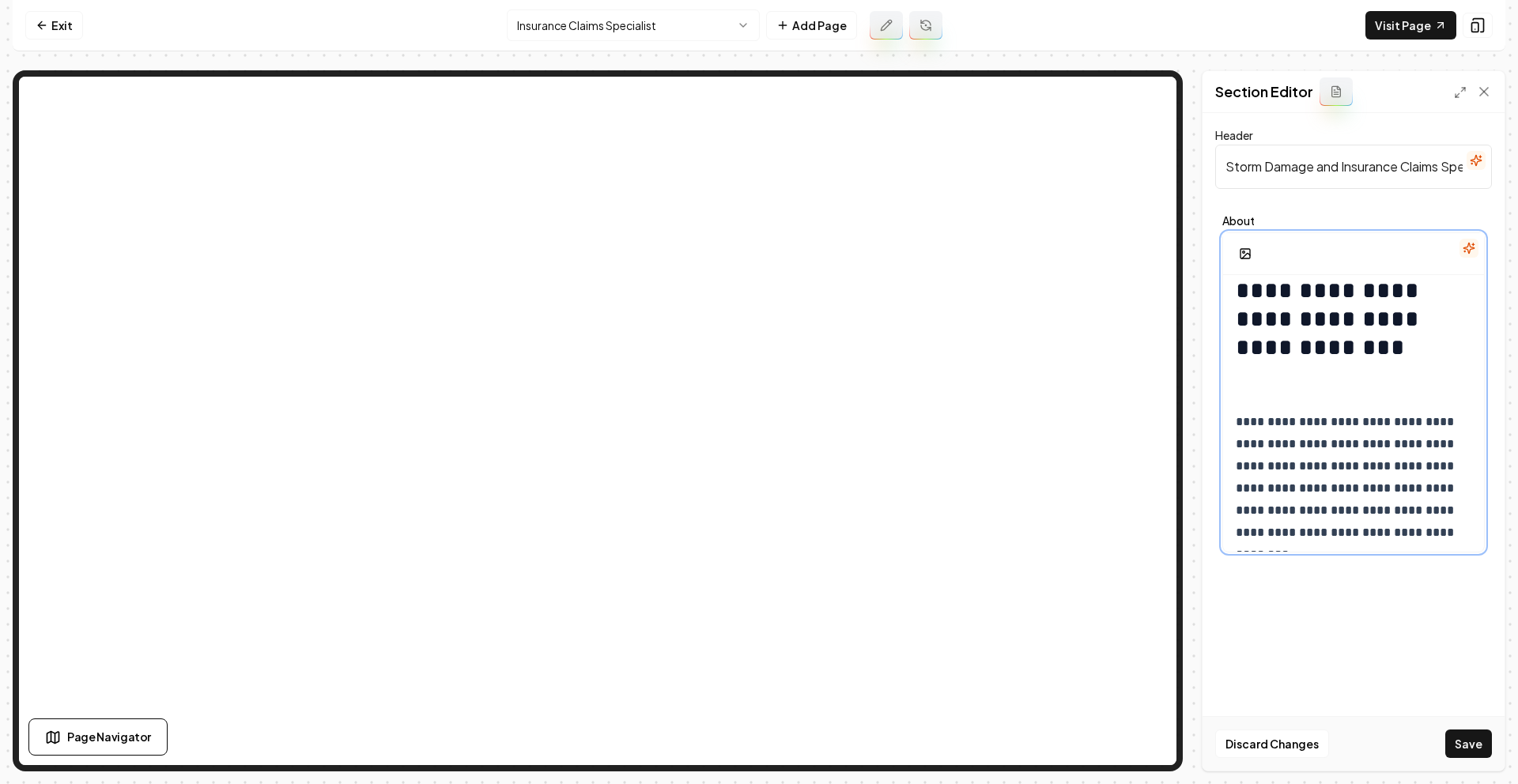
scroll to position [1329, 0]
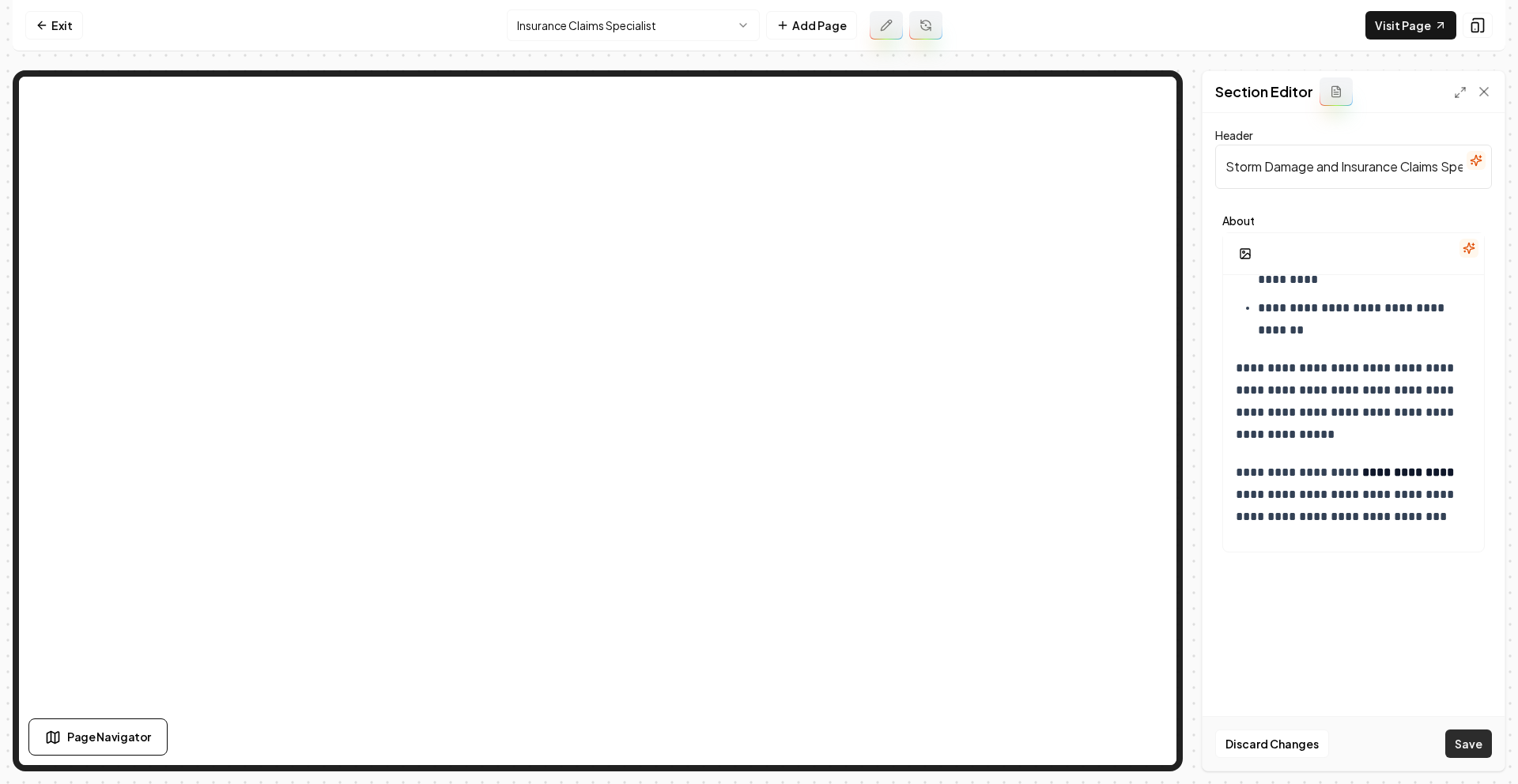
click at [1473, 747] on button "Save" at bounding box center [1468, 743] width 47 height 28
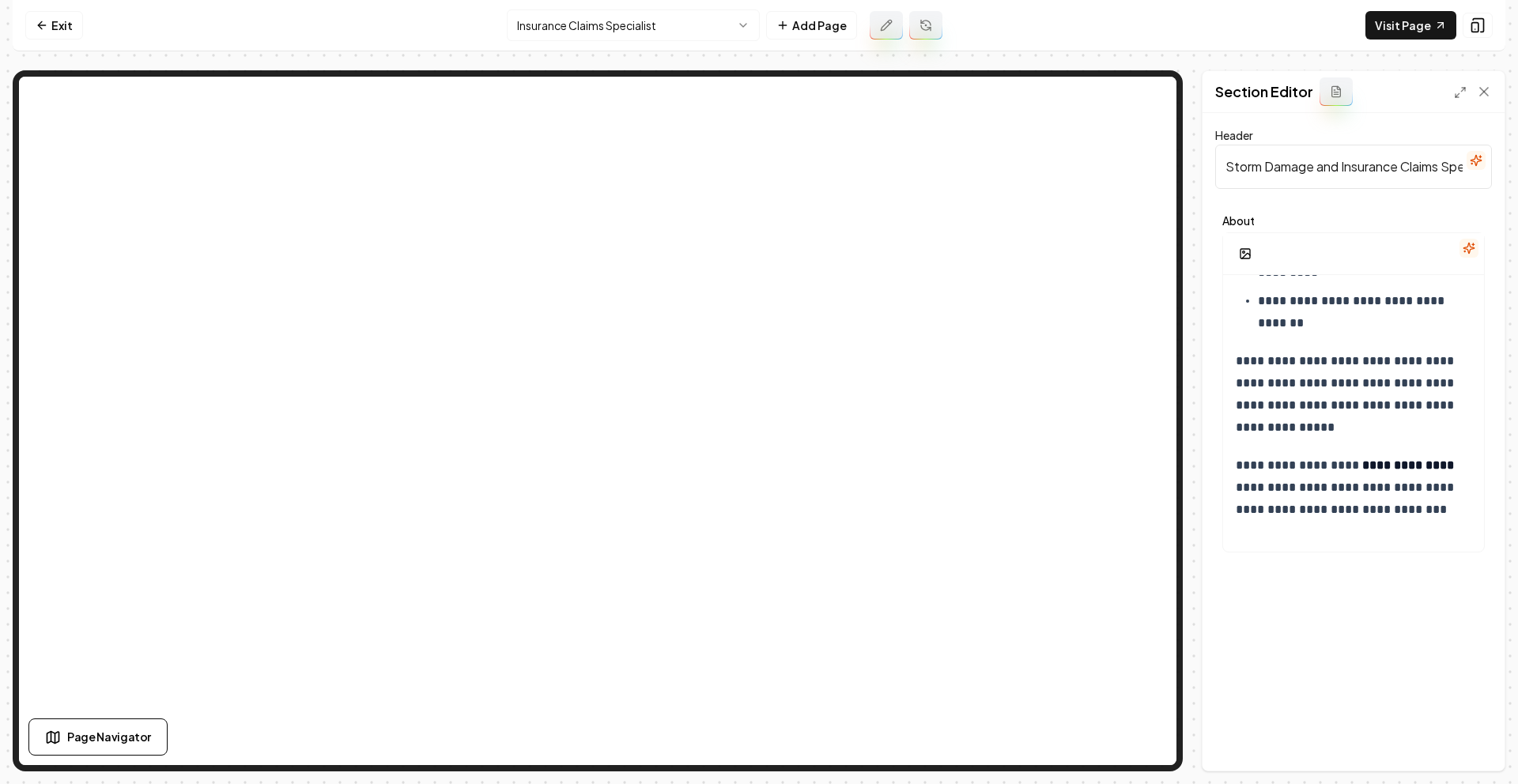
scroll to position [1340, 0]
click at [1255, 453] on p "**********" at bounding box center [1347, 494] width 224 height 89
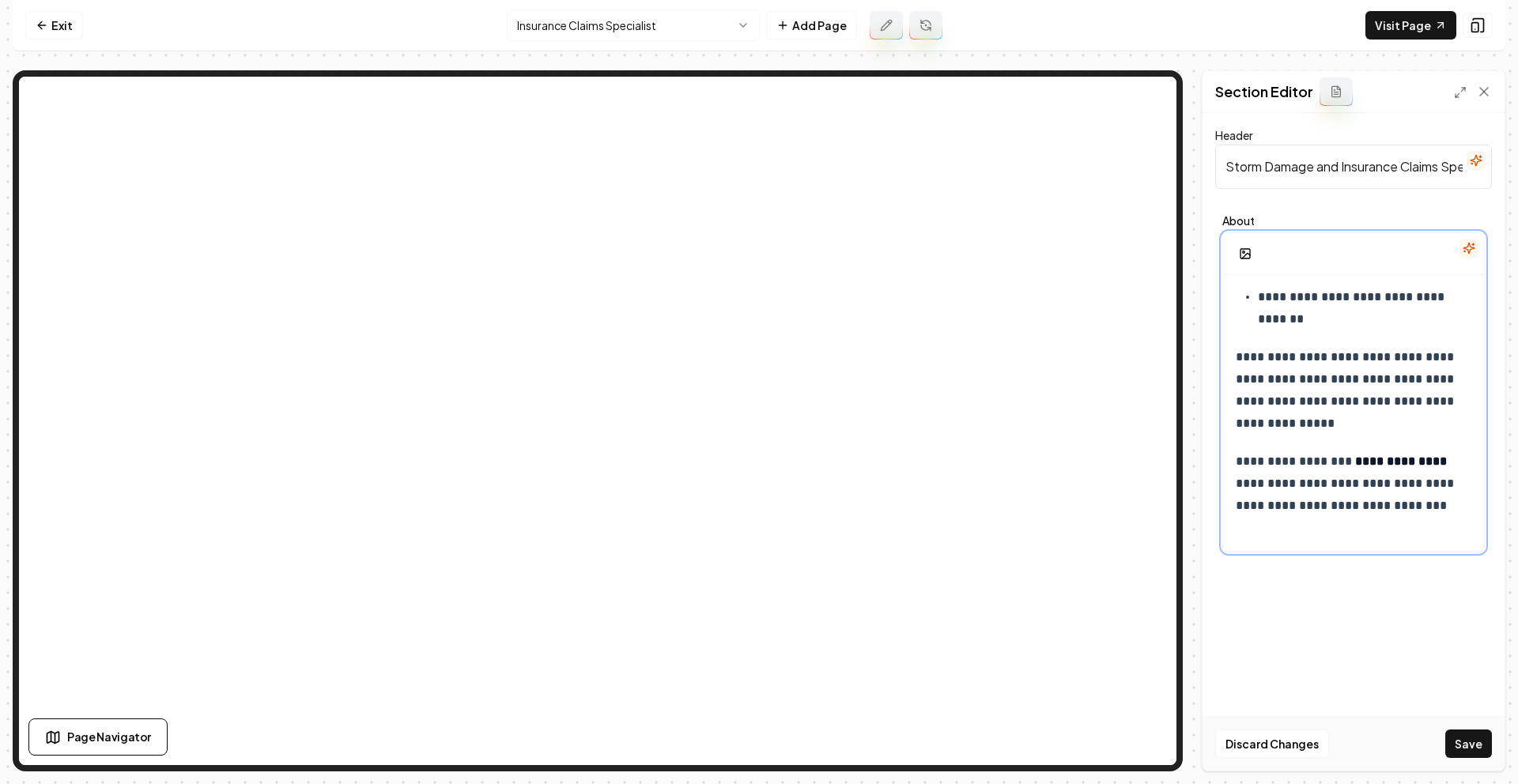
click at [1253, 358] on p "**********" at bounding box center [1347, 390] width 224 height 89
click at [1247, 456] on p "**********" at bounding box center [1347, 494] width 224 height 89
click at [1490, 753] on button "Save" at bounding box center [1468, 743] width 47 height 28
click at [58, 27] on link "Exit" at bounding box center [54, 25] width 58 height 28
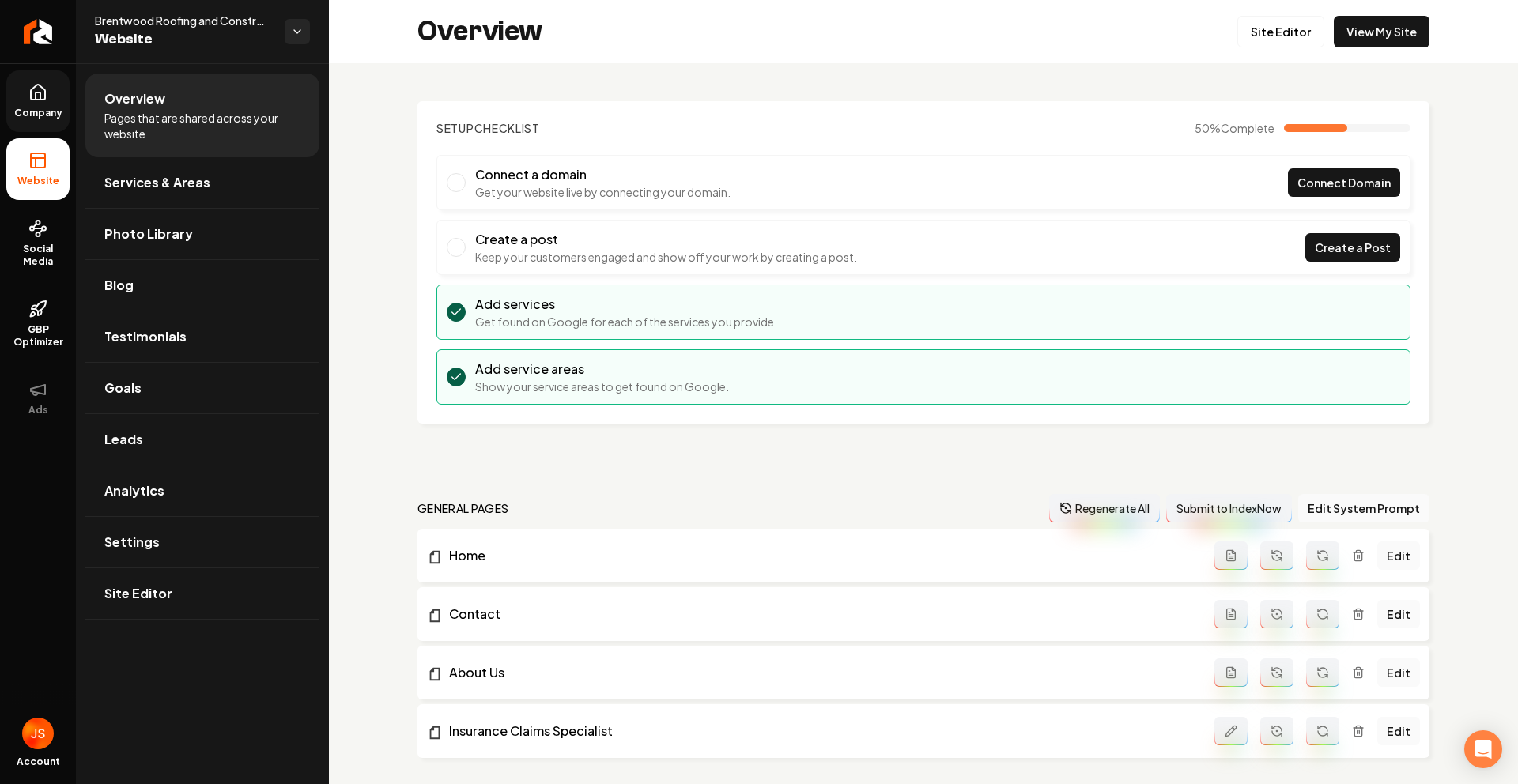
click at [21, 109] on span "Company" at bounding box center [38, 113] width 61 height 13
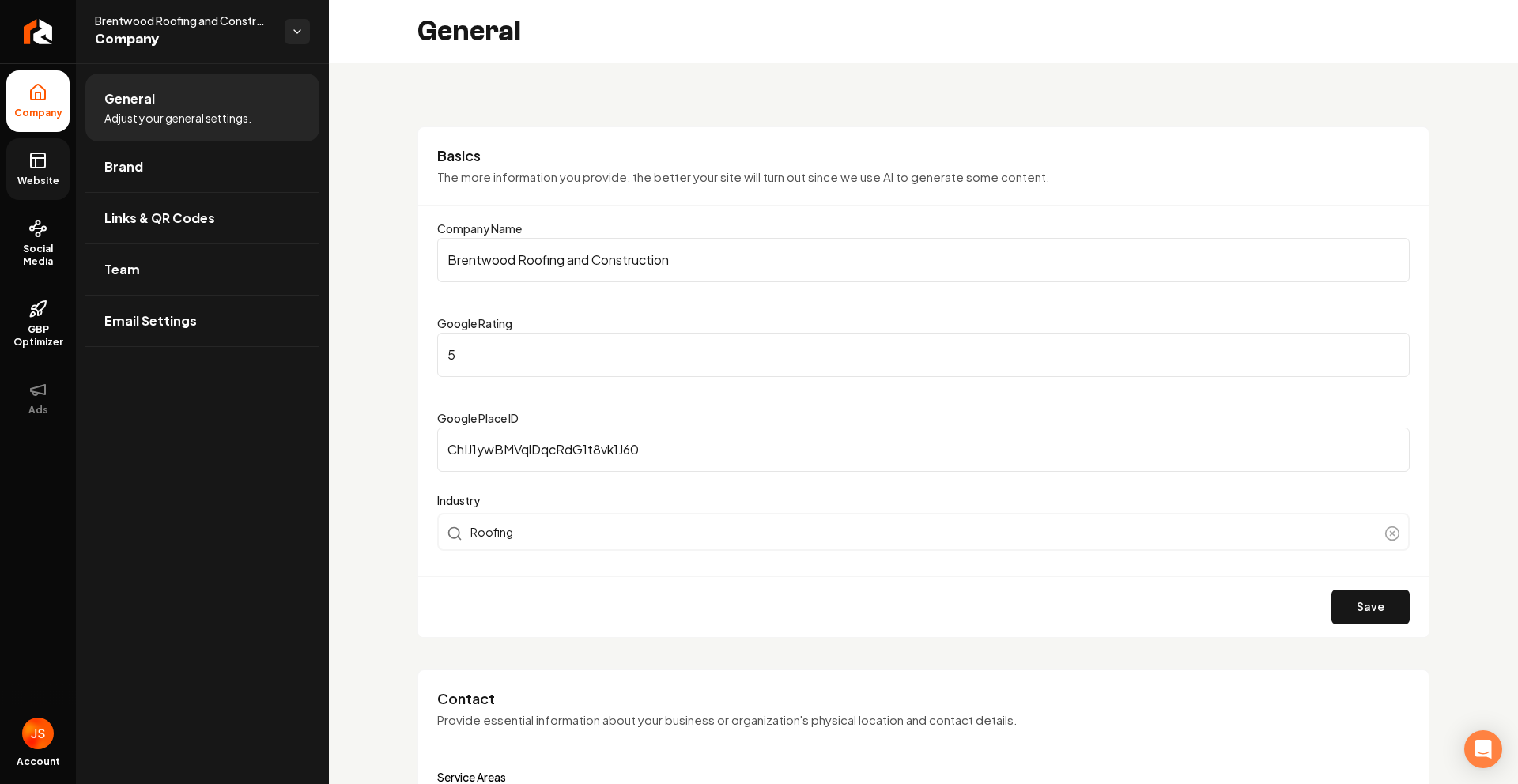
click at [47, 183] on span "Website" at bounding box center [38, 181] width 55 height 13
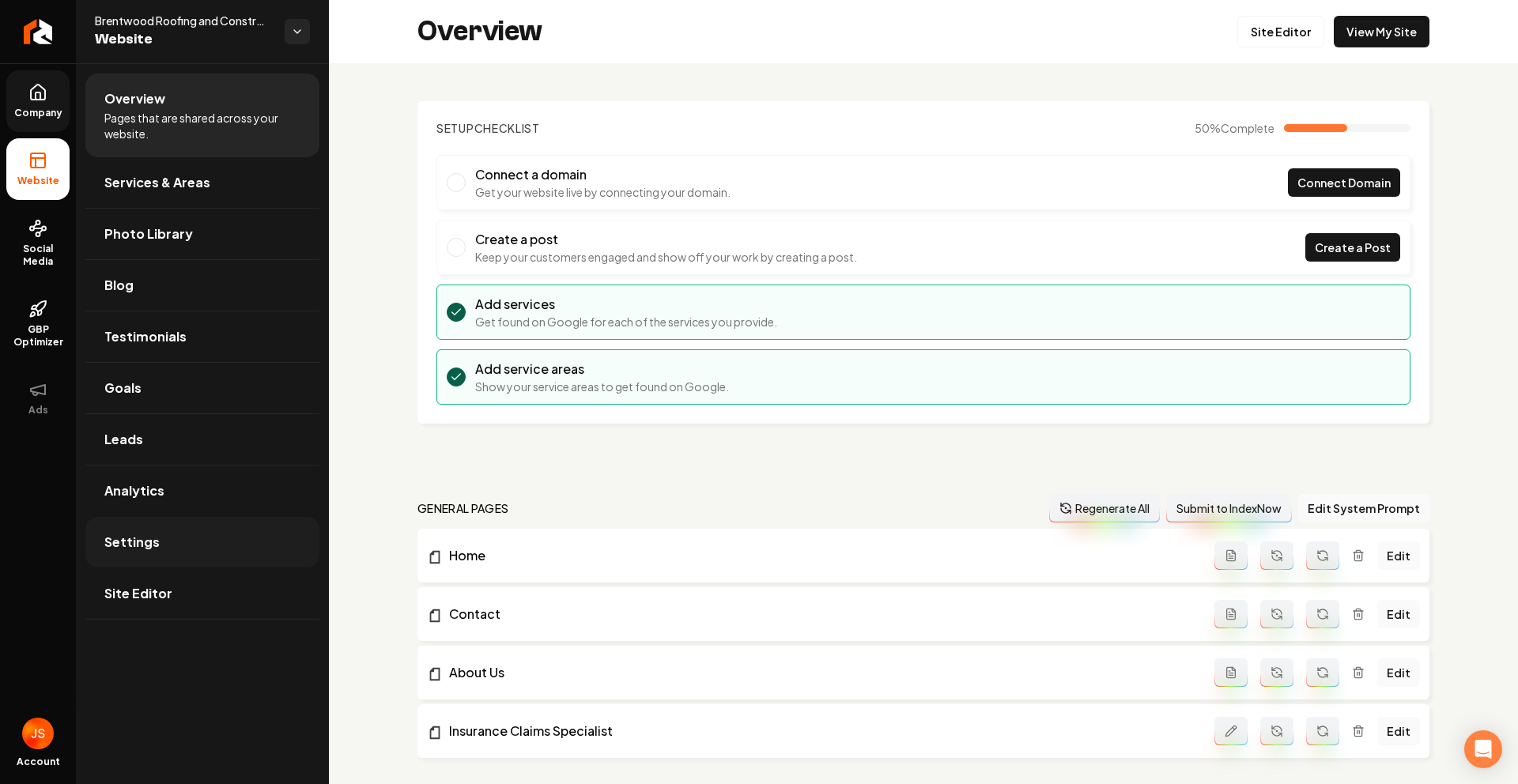
click at [140, 538] on span "Settings" at bounding box center [132, 542] width 55 height 19
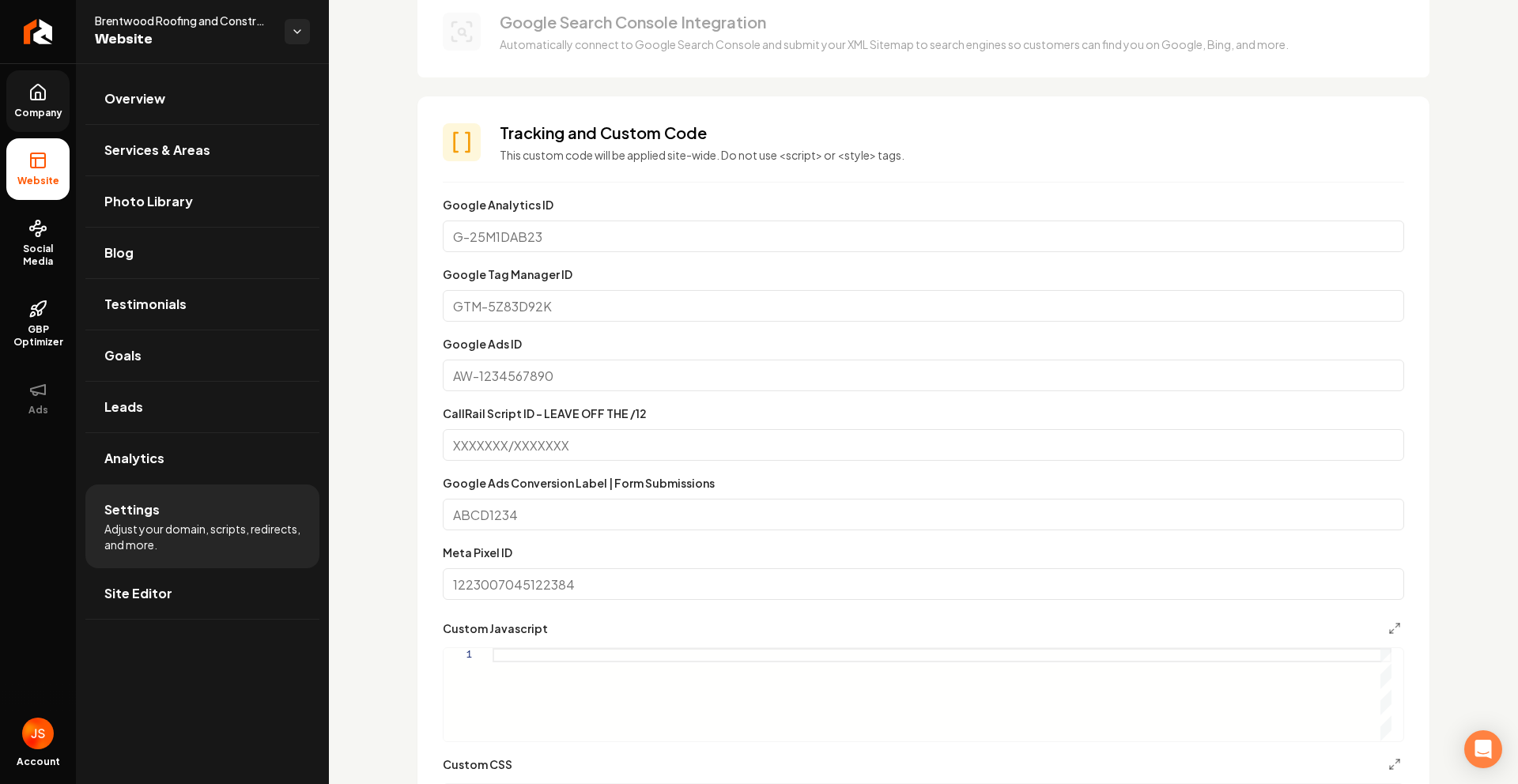
scroll to position [880, 0]
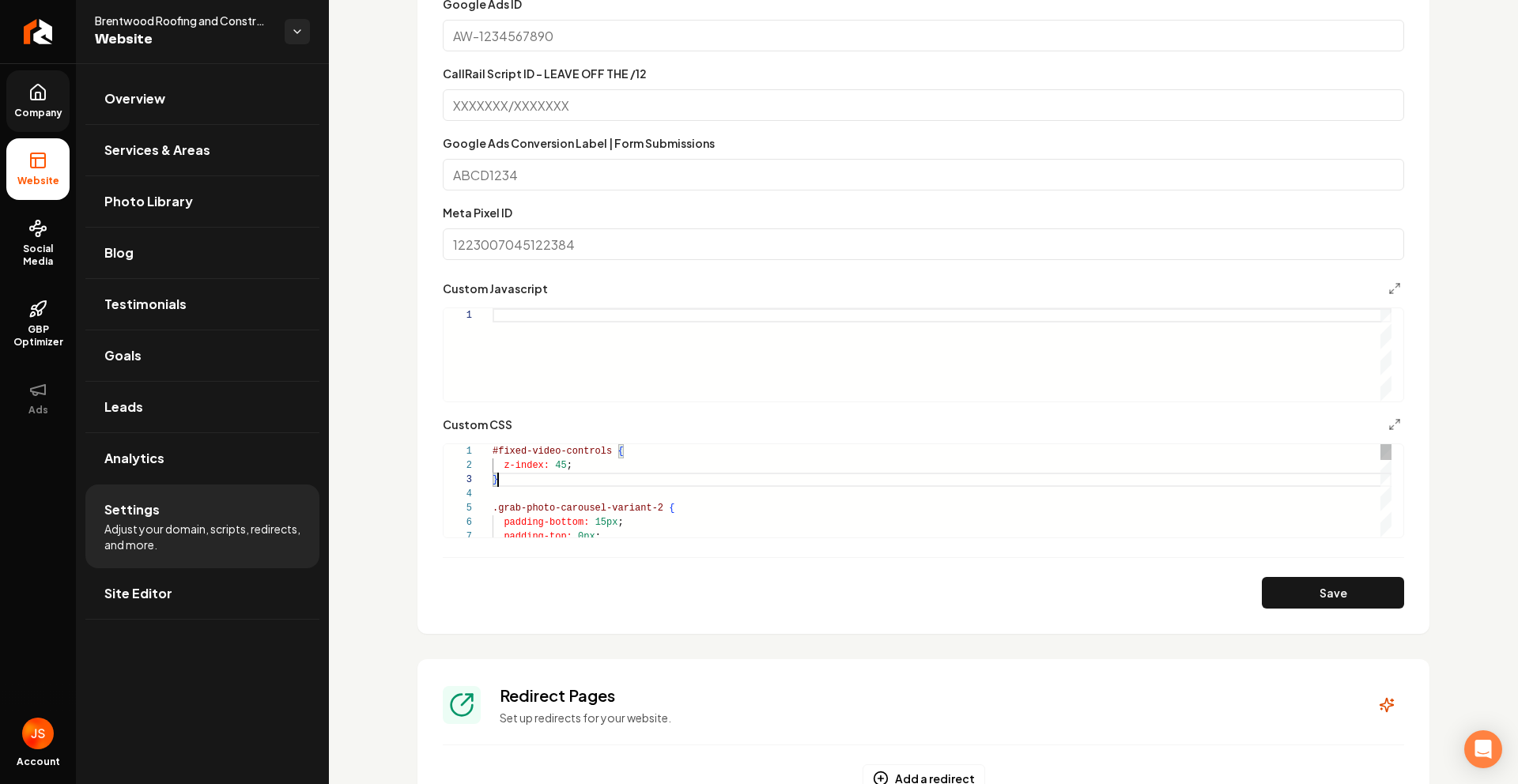
type textarea "**********"
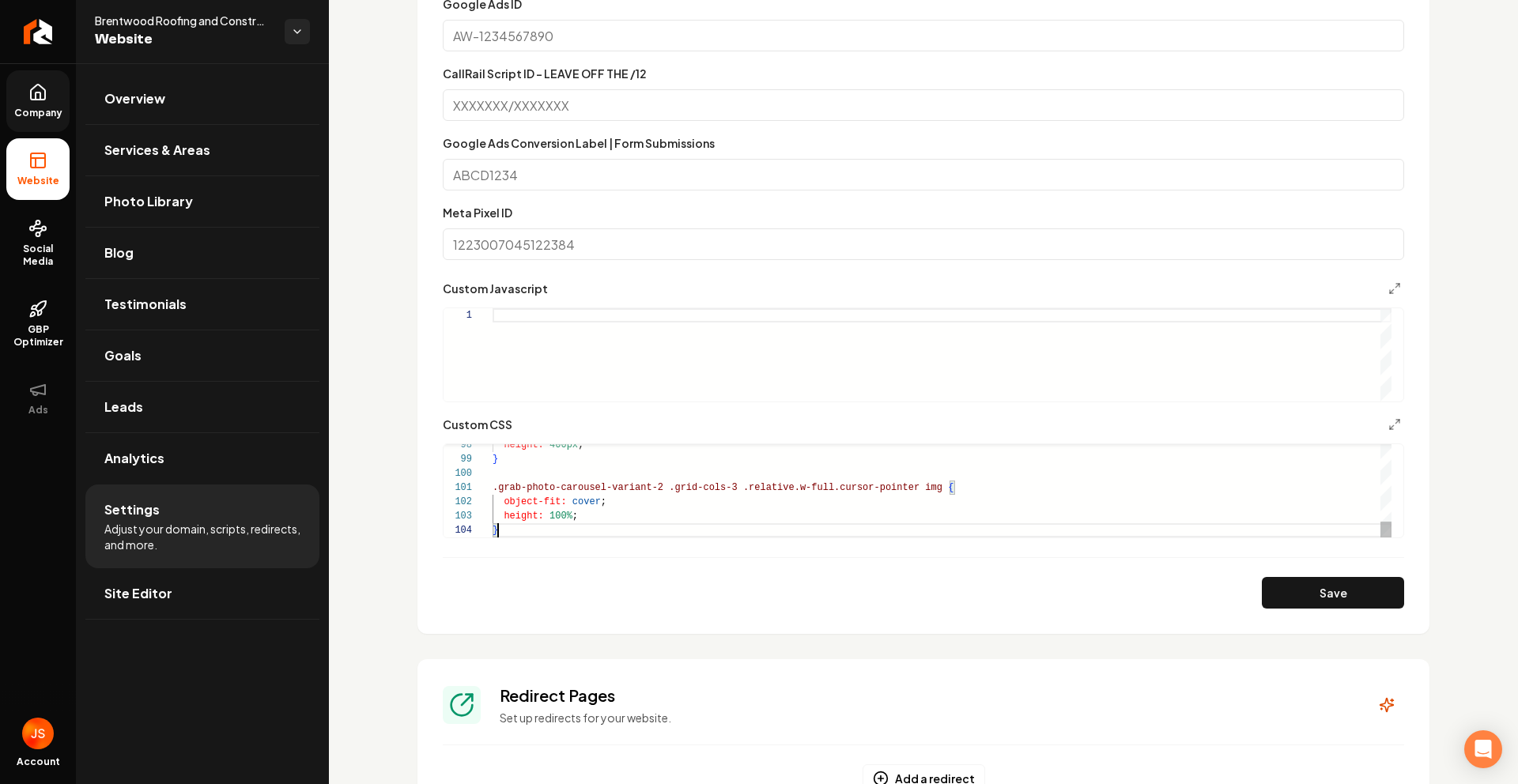
scroll to position [43, 5]
click at [1265, 586] on button "Save" at bounding box center [1333, 593] width 143 height 32
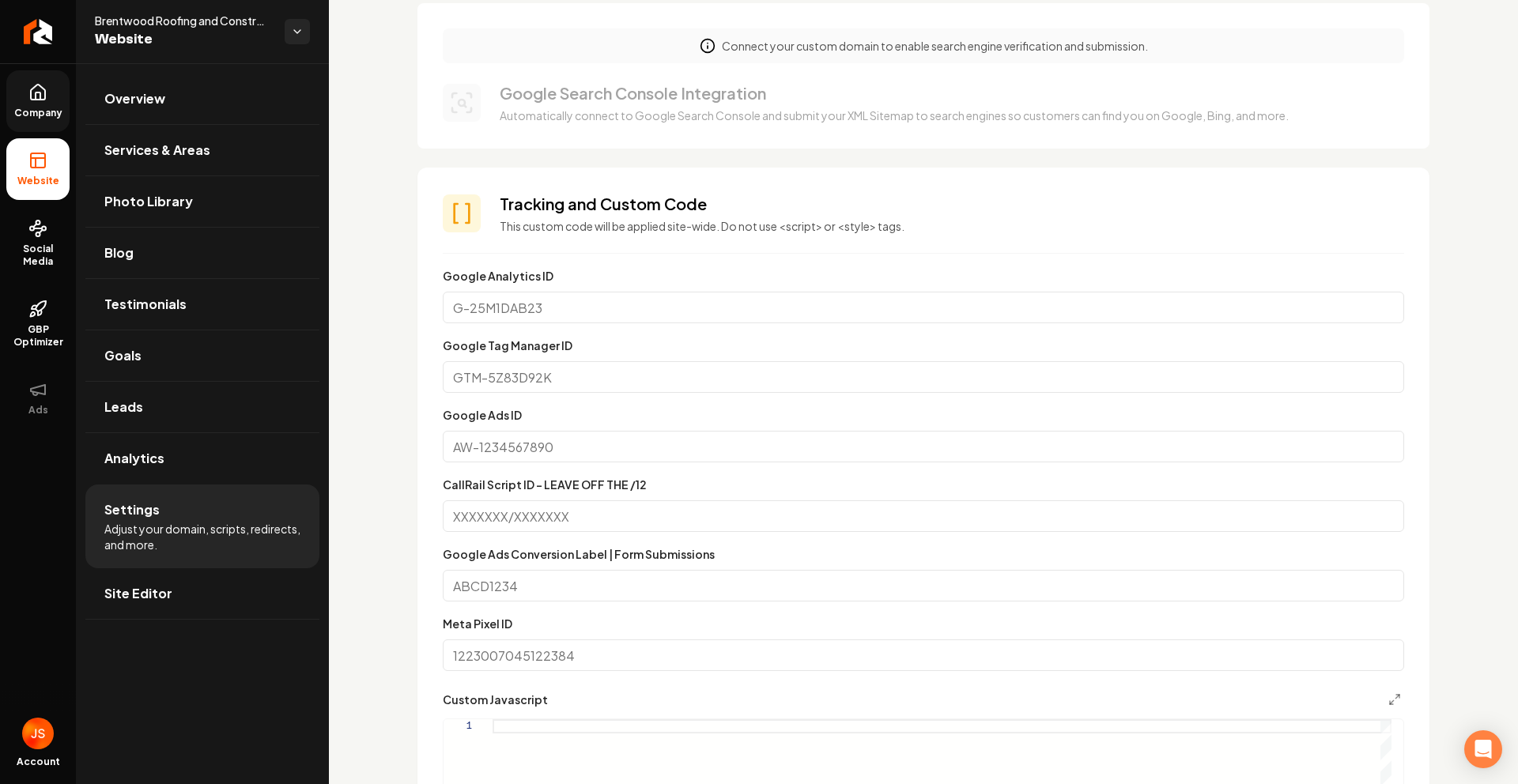
scroll to position [317, 0]
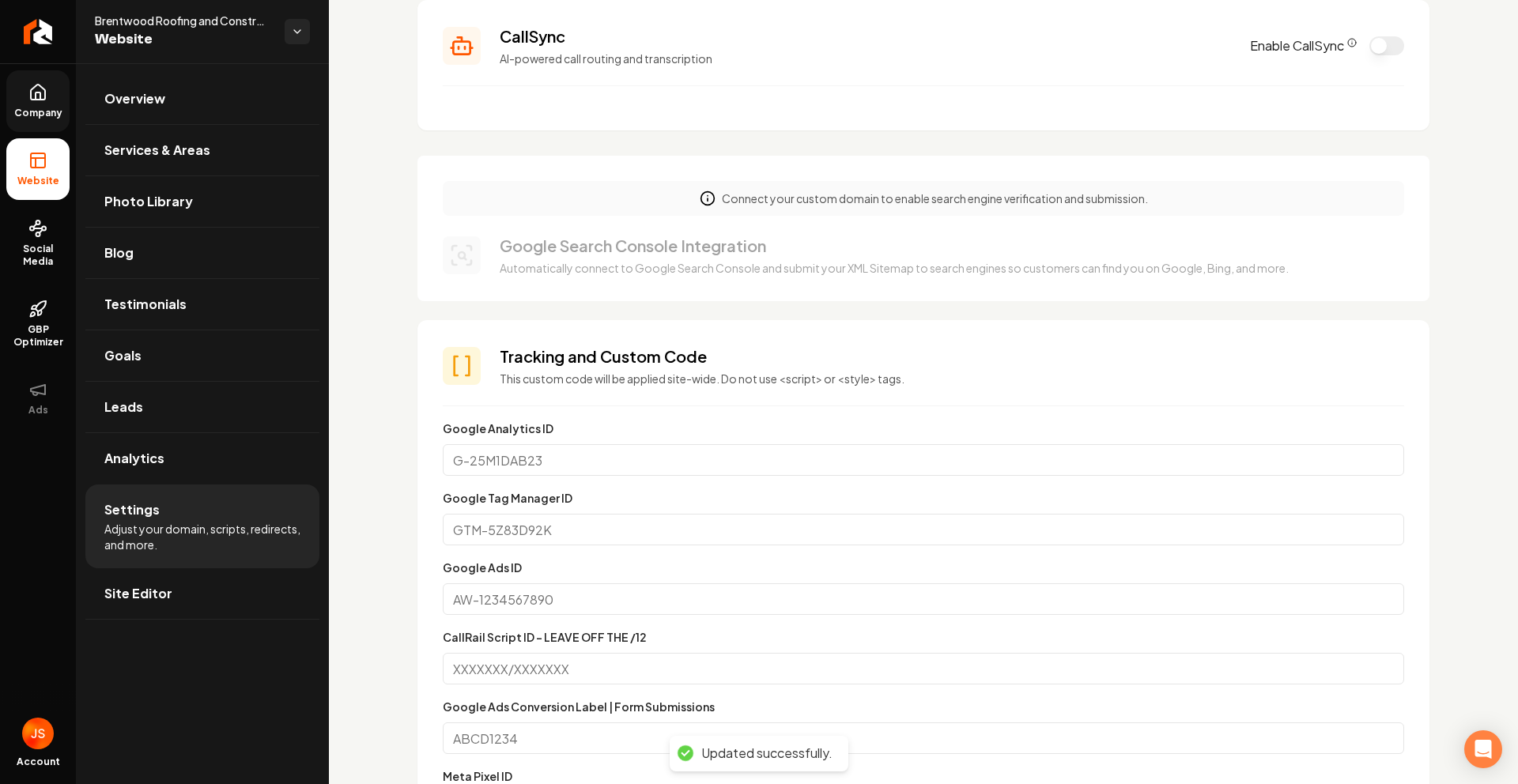
click at [36, 96] on icon at bounding box center [38, 96] width 5 height 7
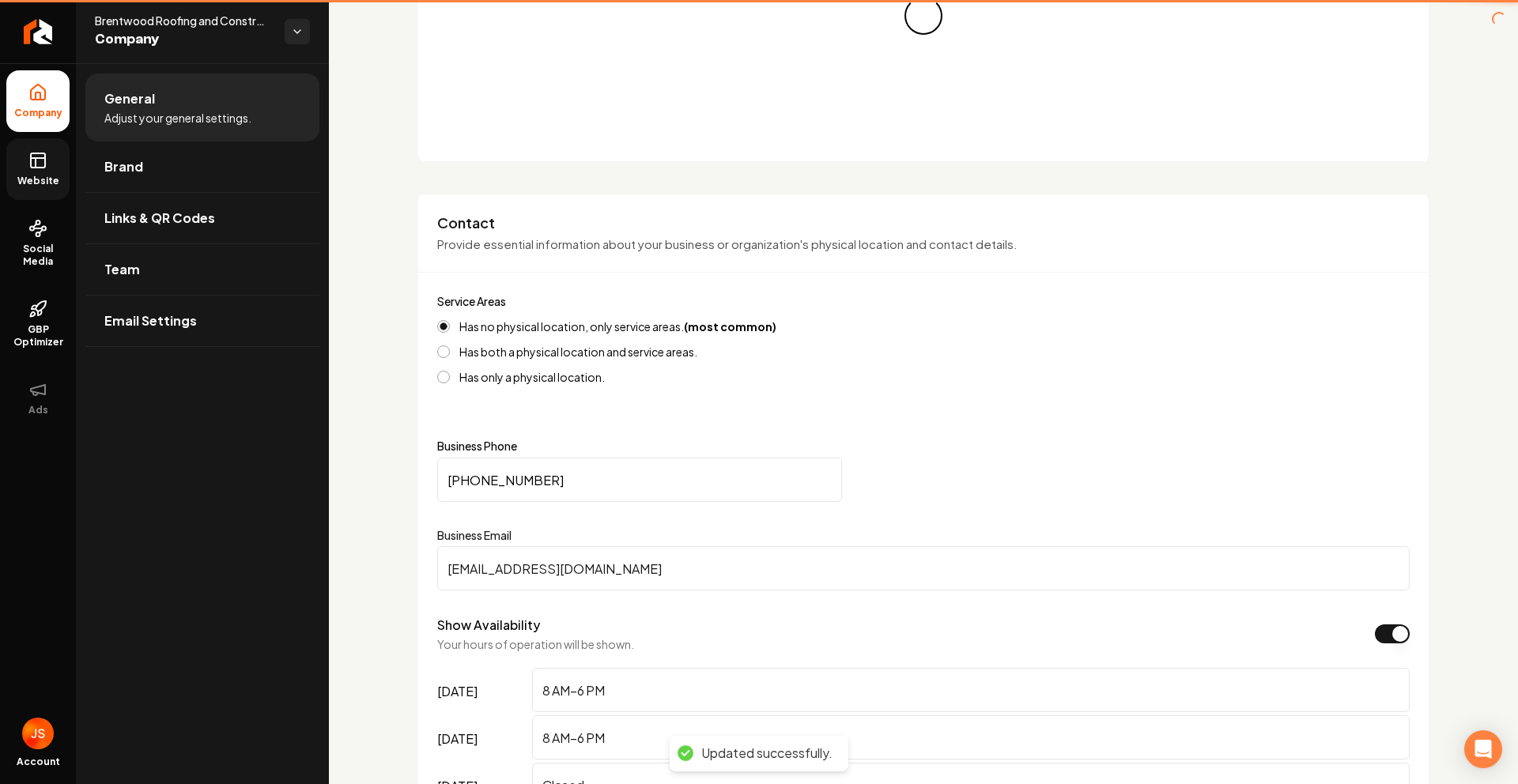
click at [21, 155] on link "Website" at bounding box center [38, 168] width 63 height 61
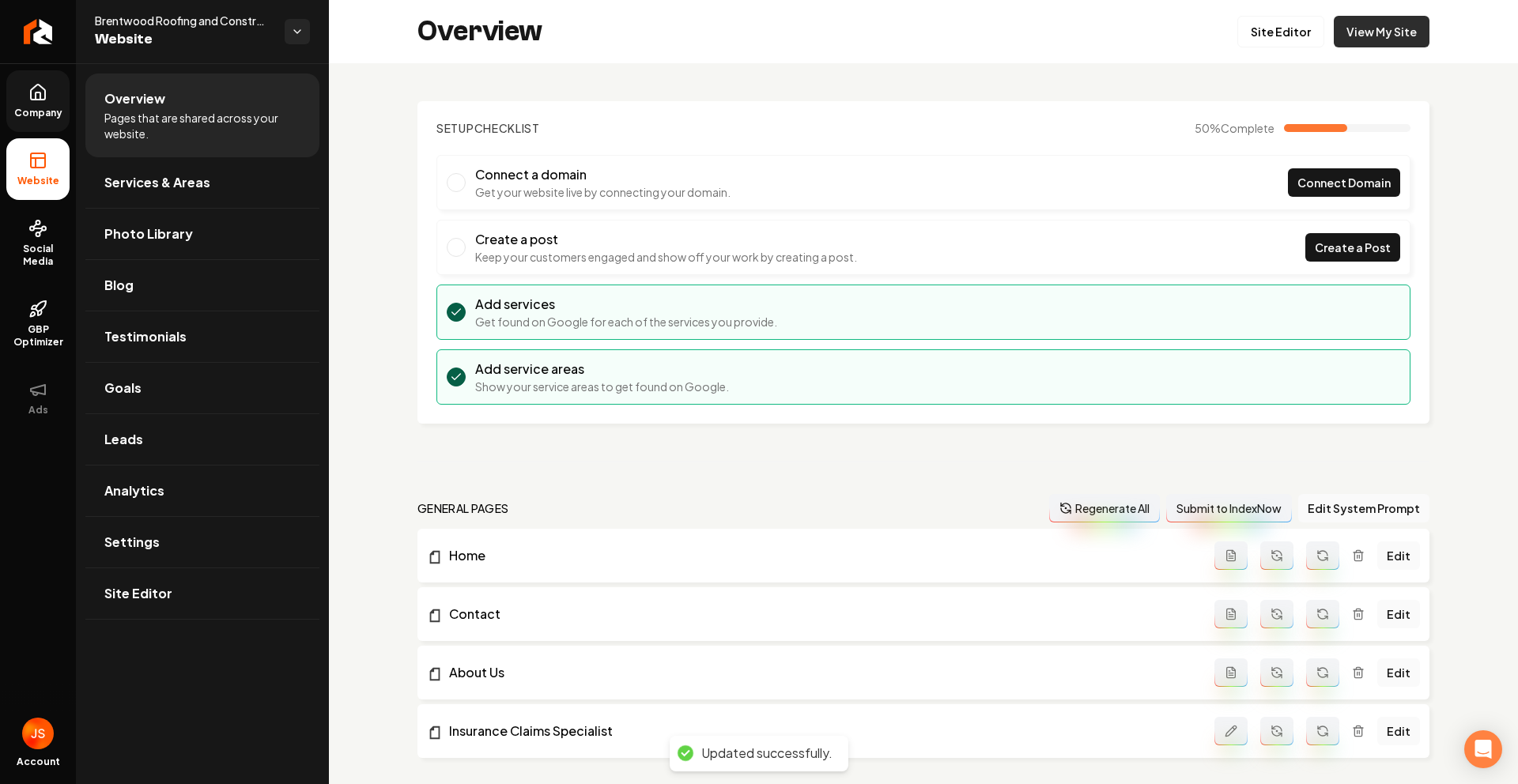
click at [1387, 29] on link "View My Site" at bounding box center [1382, 31] width 96 height 32
click at [1337, 513] on button "Edit System Prompt" at bounding box center [1363, 508] width 131 height 28
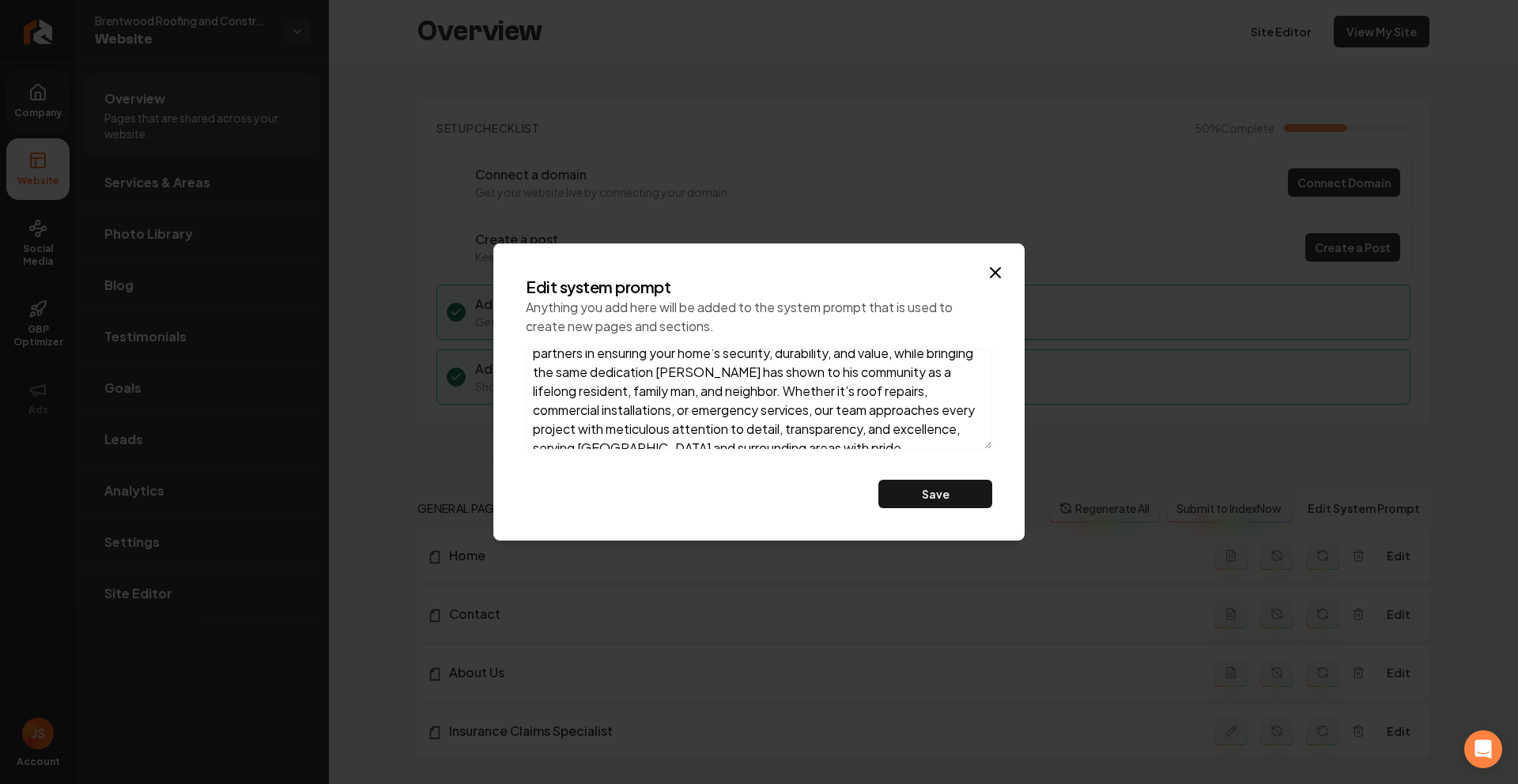
drag, startPoint x: 538, startPoint y: 365, endPoint x: 640, endPoint y: 437, distance: 124.9
click at [671, 448] on textarea "At Brentwood Roofing & Construction, we combine over 15 years of industry exper…" at bounding box center [759, 399] width 467 height 102
click at [610, 433] on textarea "At Brentwood Roofing & Construction, we combine over 15 years of industry exper…" at bounding box center [759, 399] width 467 height 102
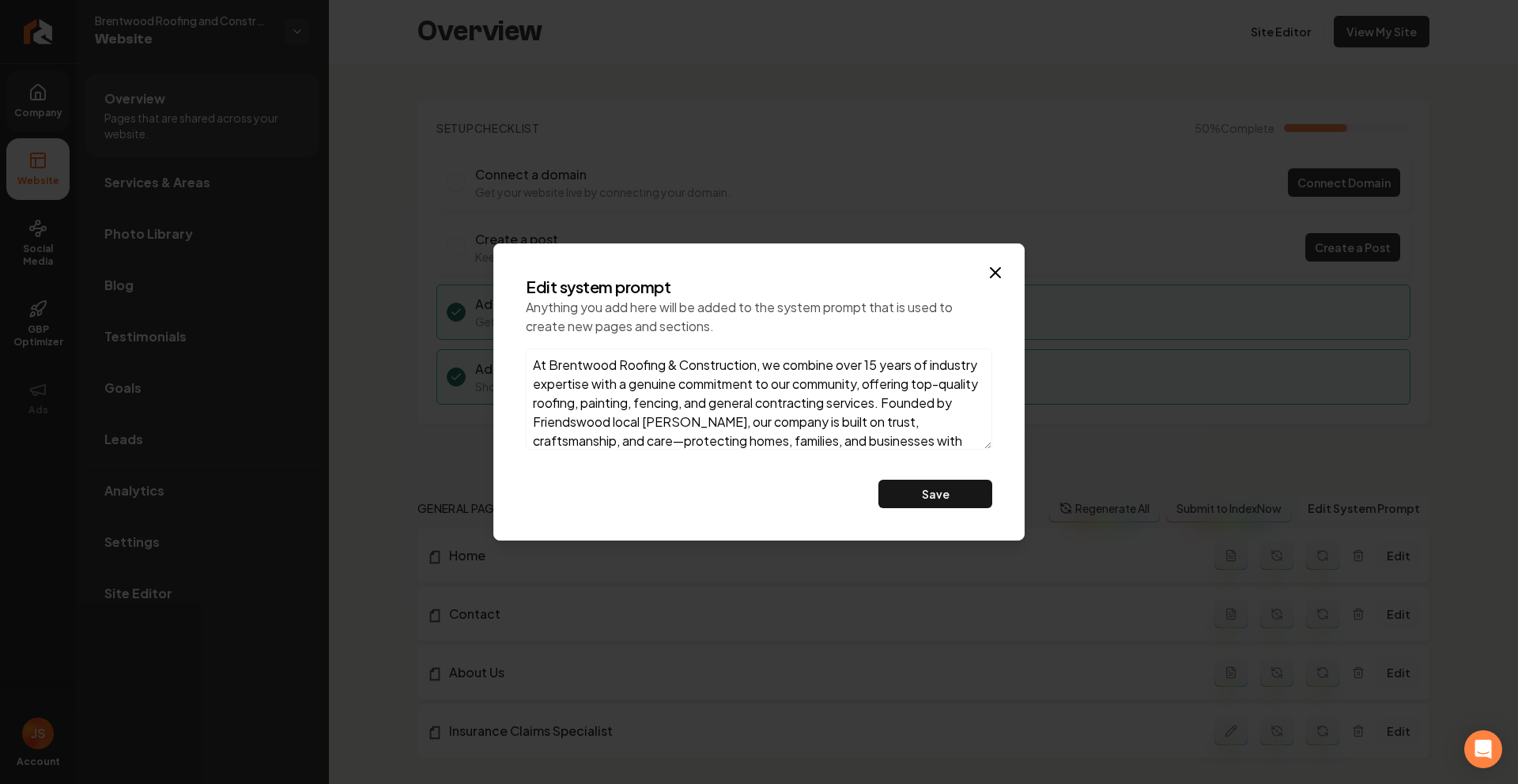
drag, startPoint x: 611, startPoint y: 438, endPoint x: 490, endPoint y: 340, distance: 155.7
click at [486, 340] on body "Company Website Social Media GBP Optimizer Ads Account Brentwood Roofing and Co…" at bounding box center [759, 392] width 1518 height 784
drag, startPoint x: 1003, startPoint y: 280, endPoint x: 989, endPoint y: 278, distance: 14.1
click at [1001, 279] on icon "button" at bounding box center [995, 273] width 19 height 19
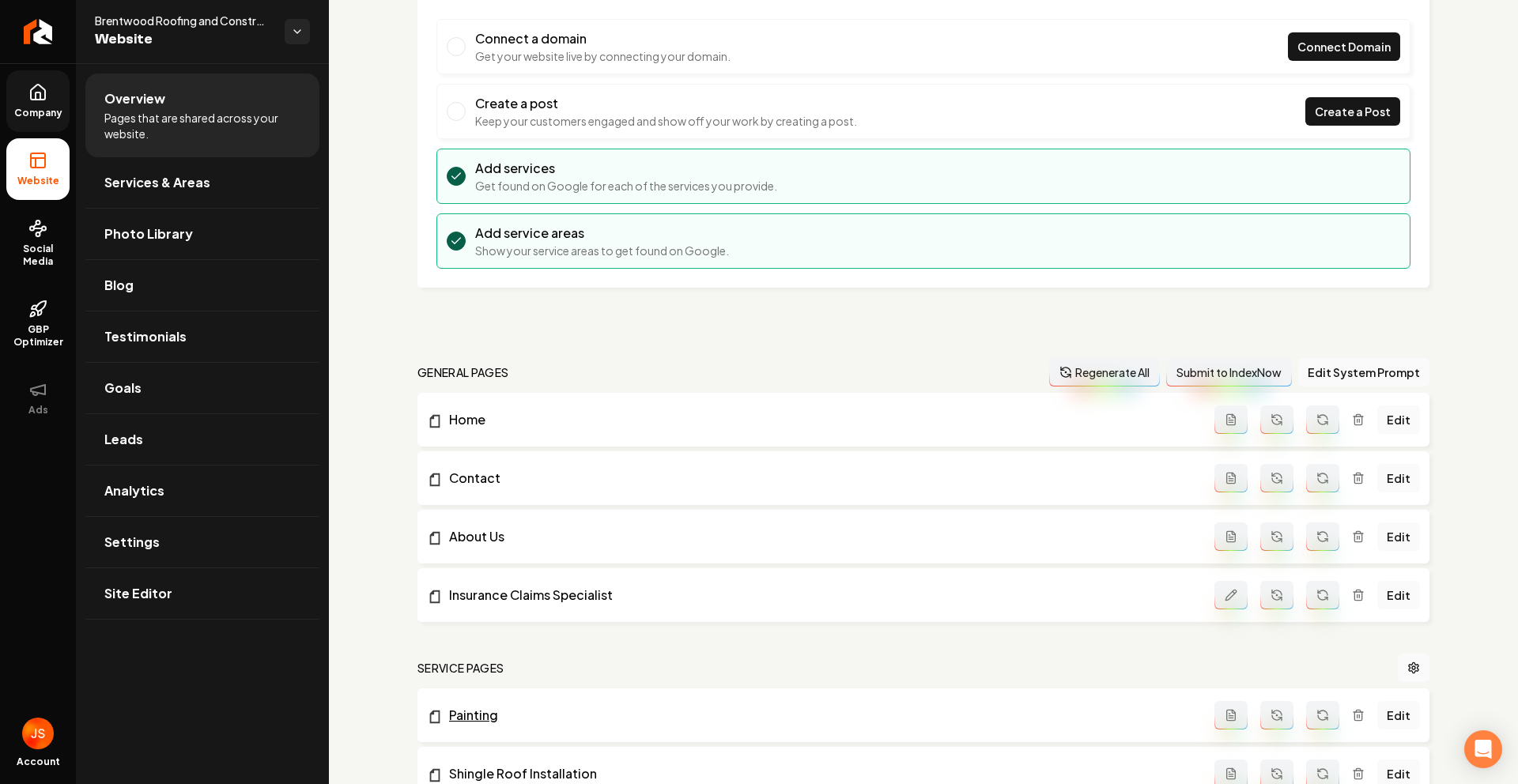
scroll to position [327, 0]
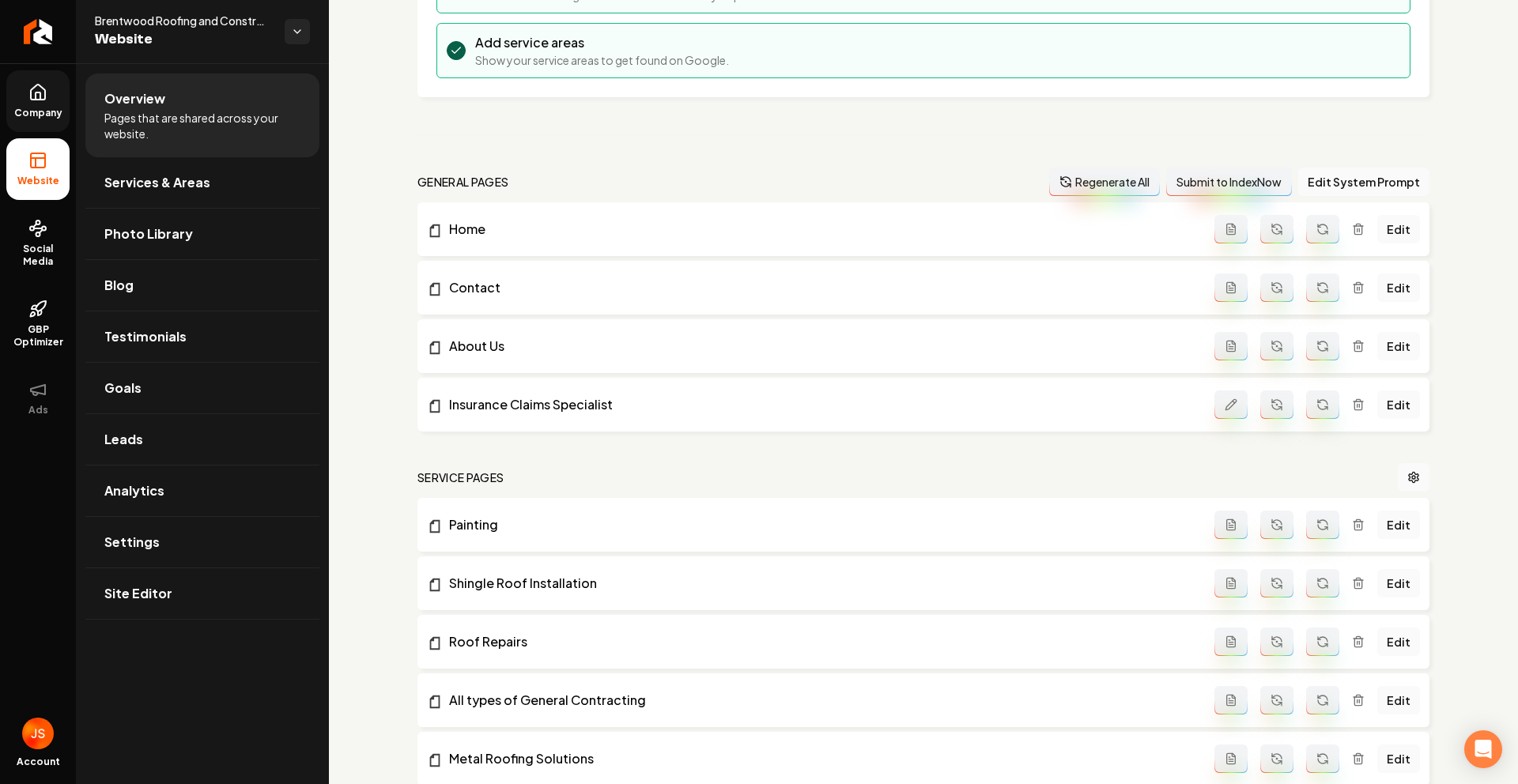
click at [1227, 349] on icon "Main content area" at bounding box center [1232, 345] width 9 height 10
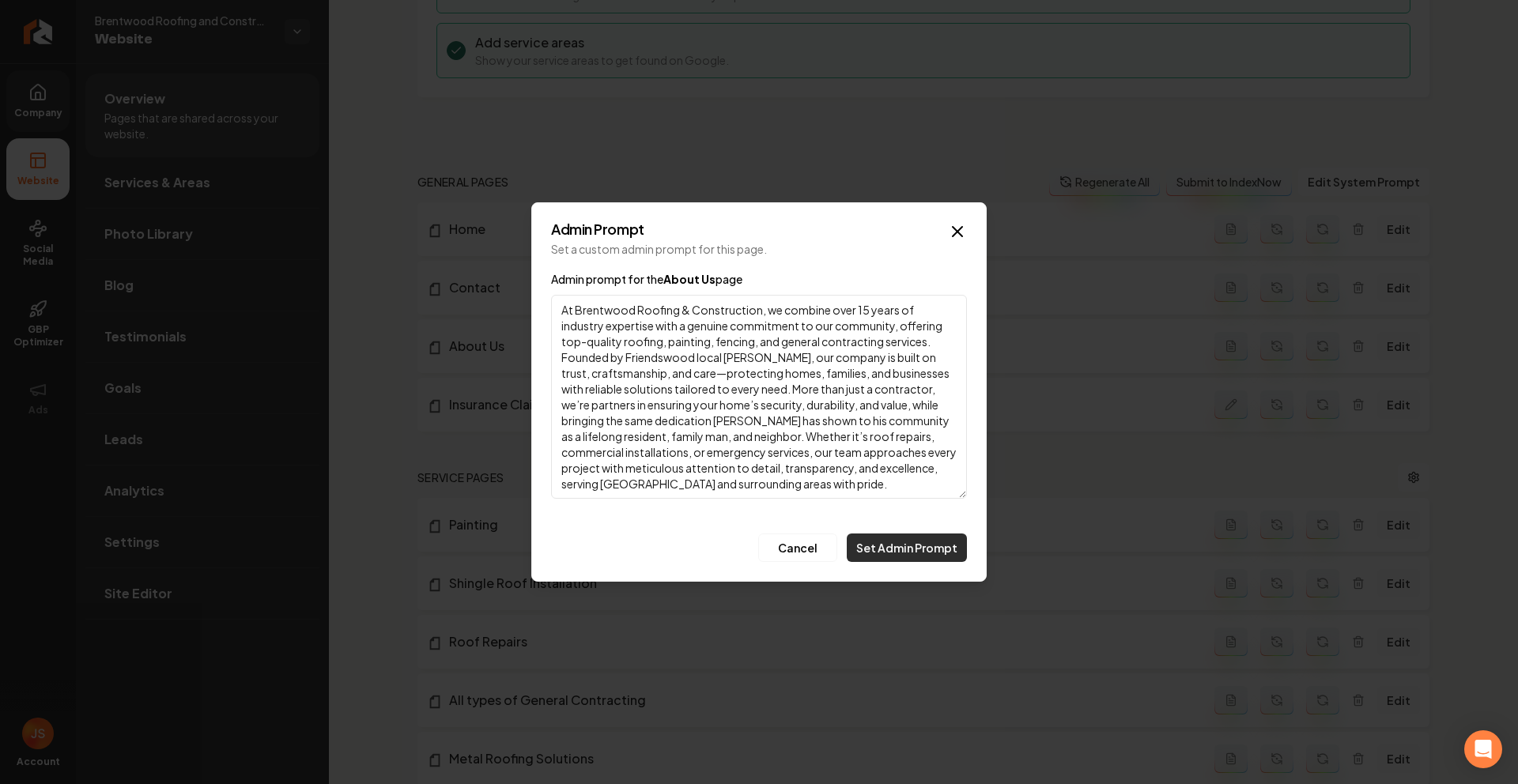
type textarea "At Brentwood Roofing & Construction, we combine over 15 years of industry exper…"
click at [900, 543] on button "Set Admin Prompt" at bounding box center [906, 547] width 120 height 28
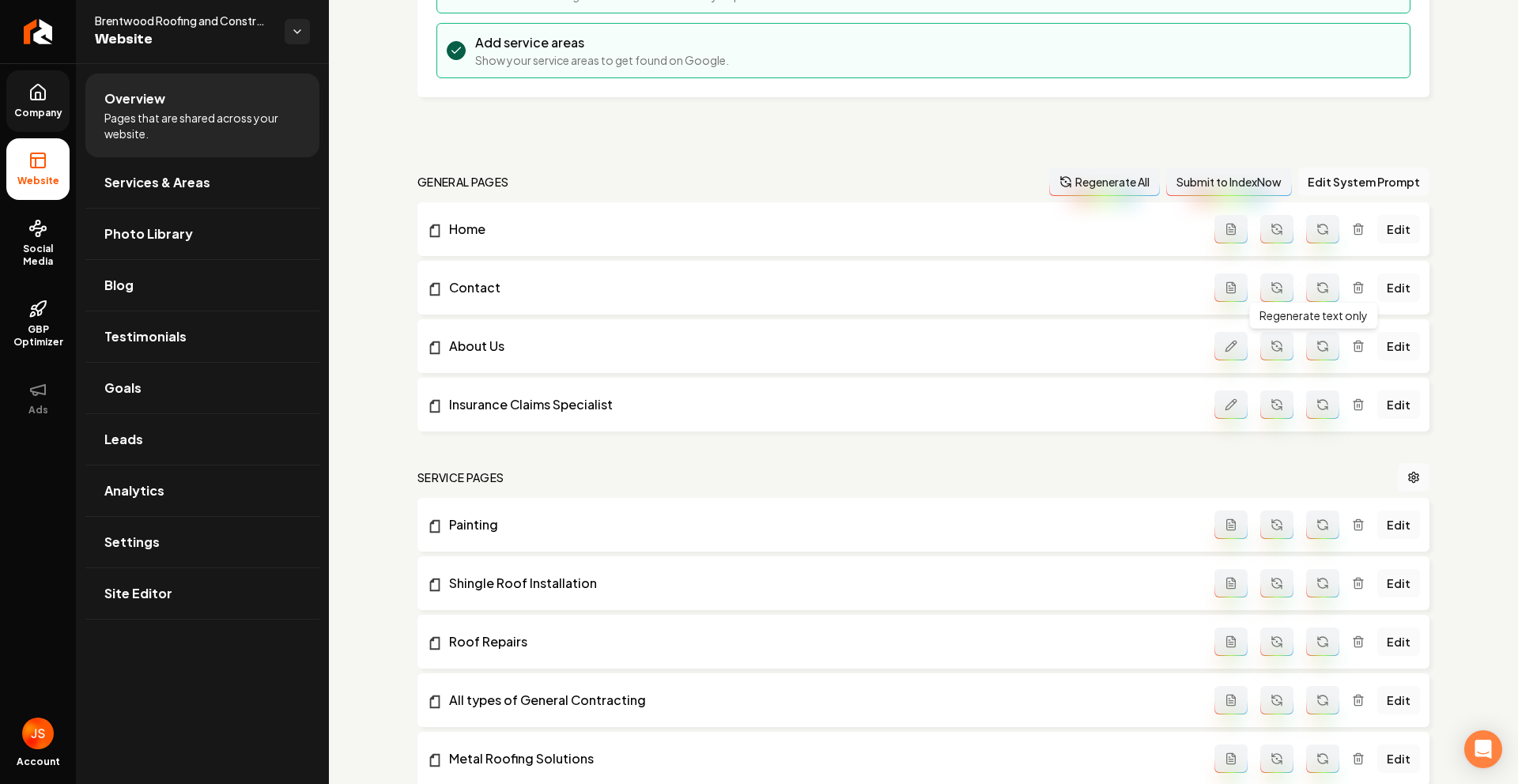
click at [1318, 342] on icon "Main content area" at bounding box center [1322, 343] width 9 height 5
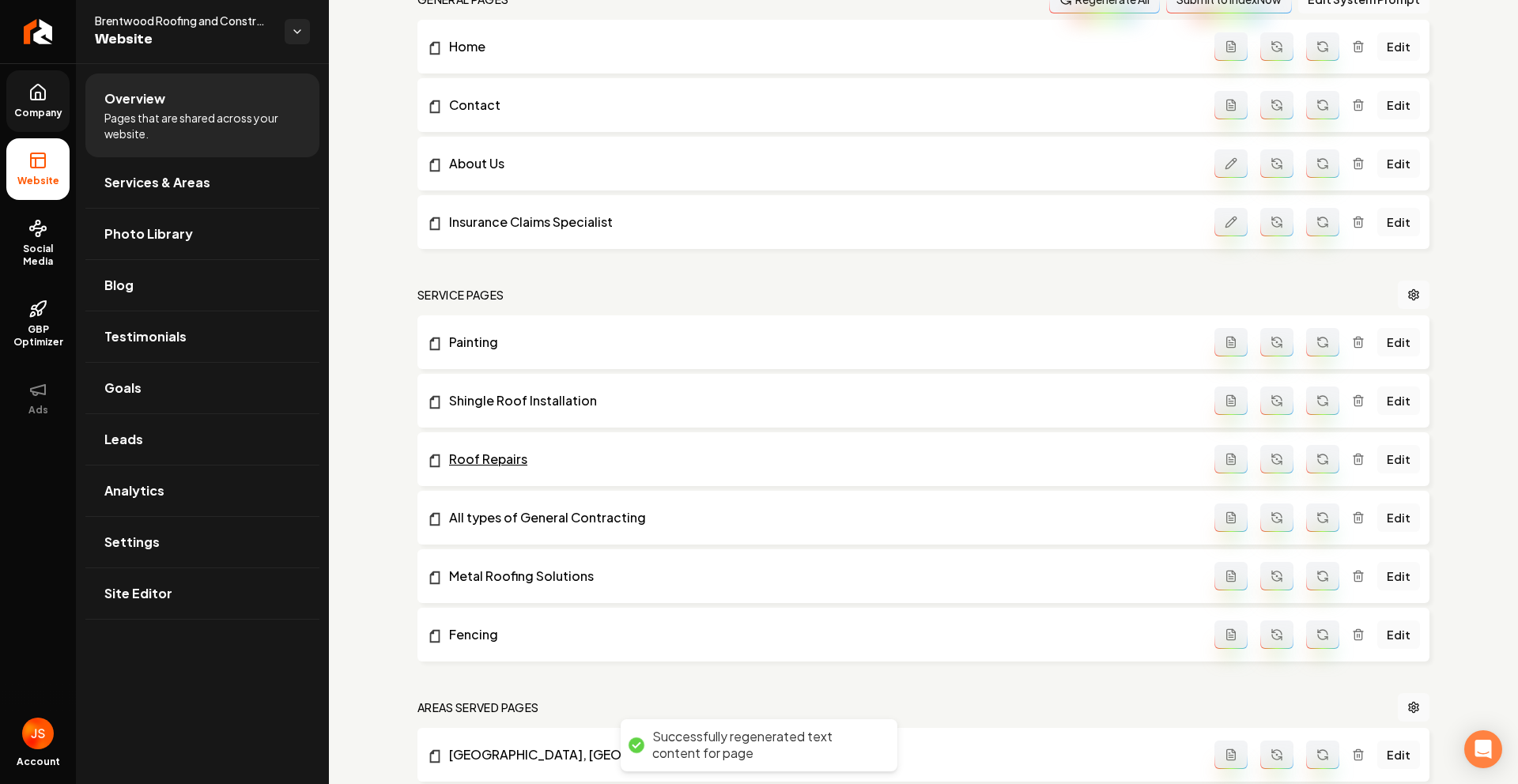
scroll to position [549, 0]
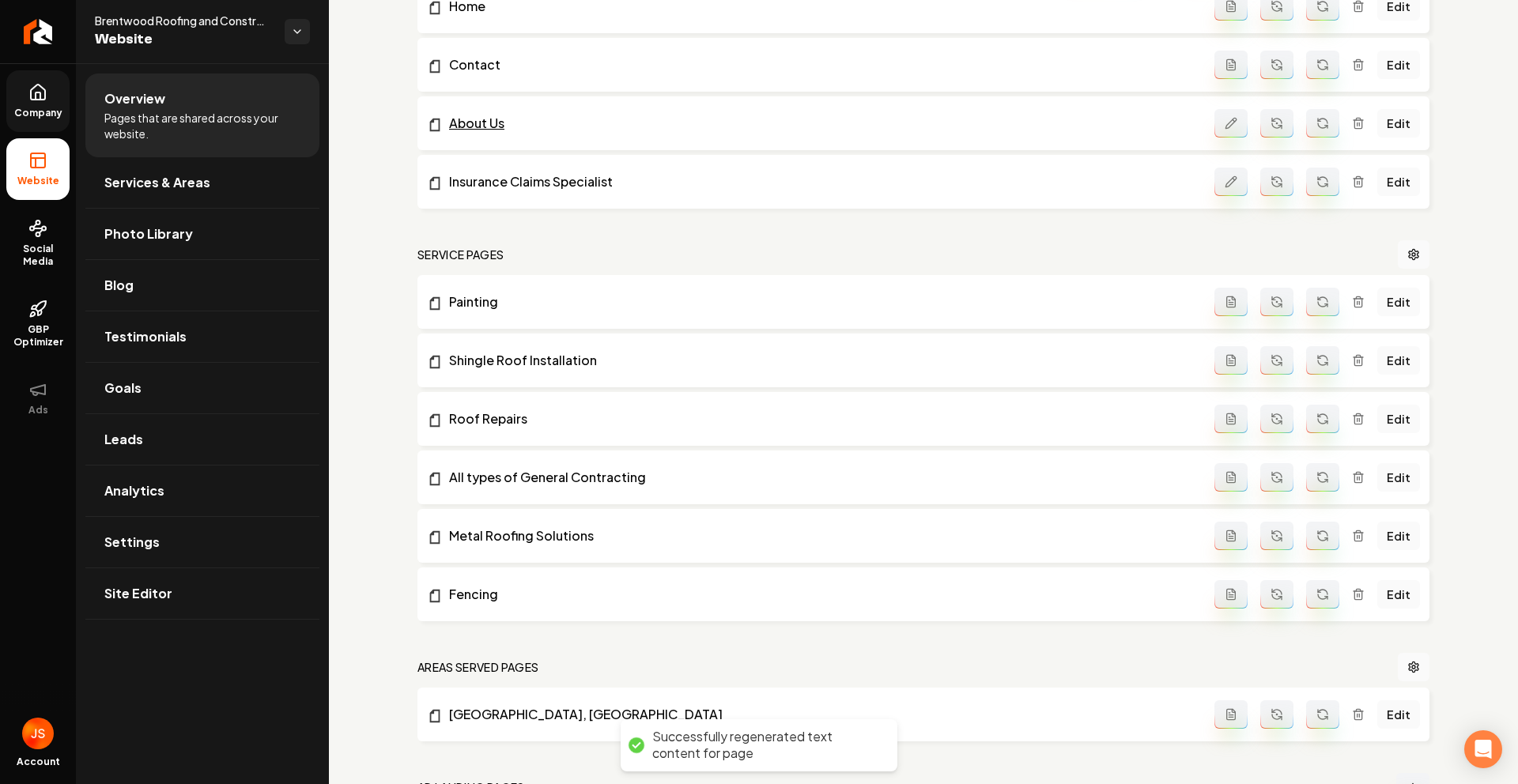
click at [479, 128] on link "About Us" at bounding box center [821, 123] width 788 height 19
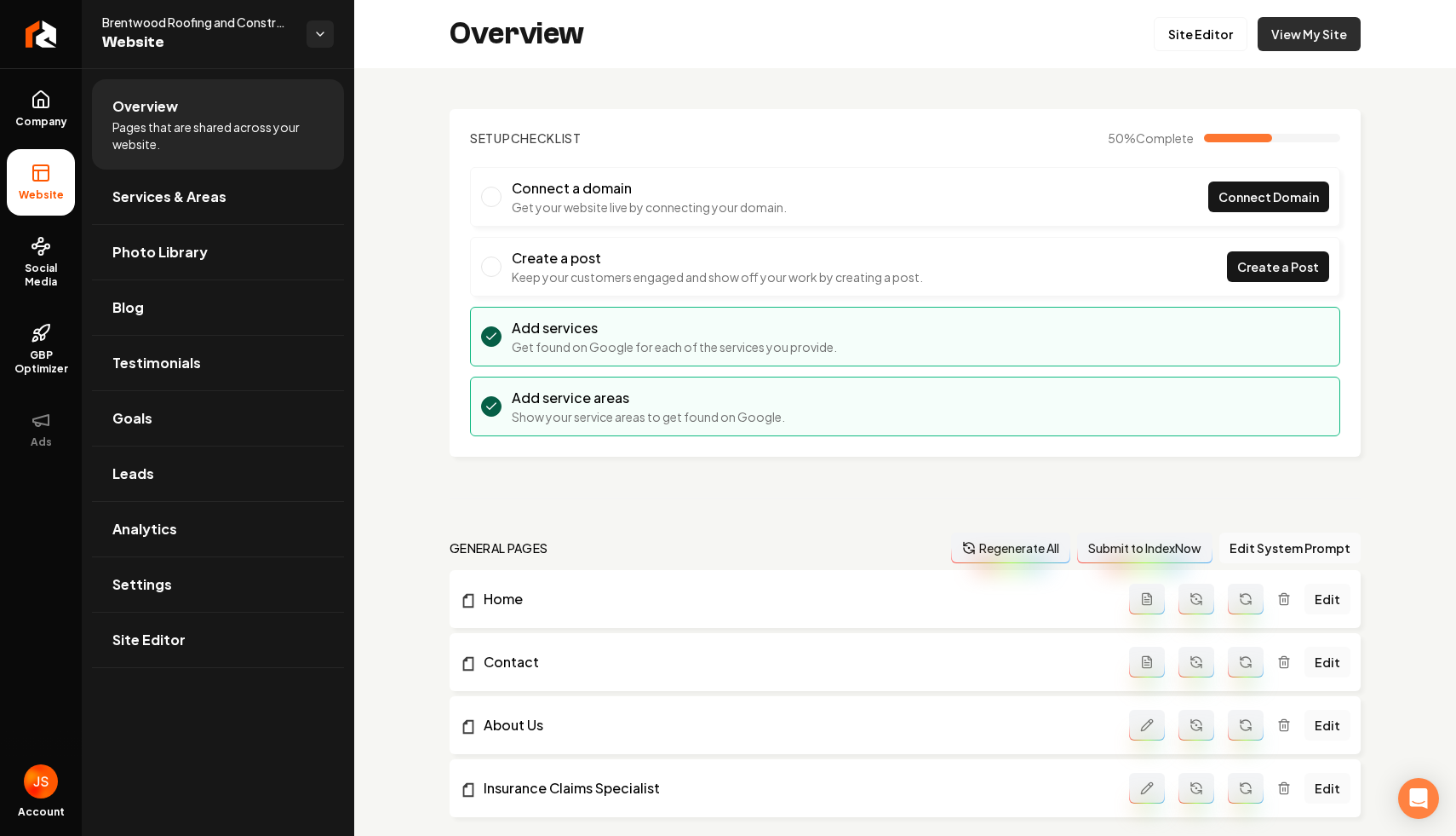
click at [1275, 47] on link "View My Site" at bounding box center [1309, 34] width 104 height 35
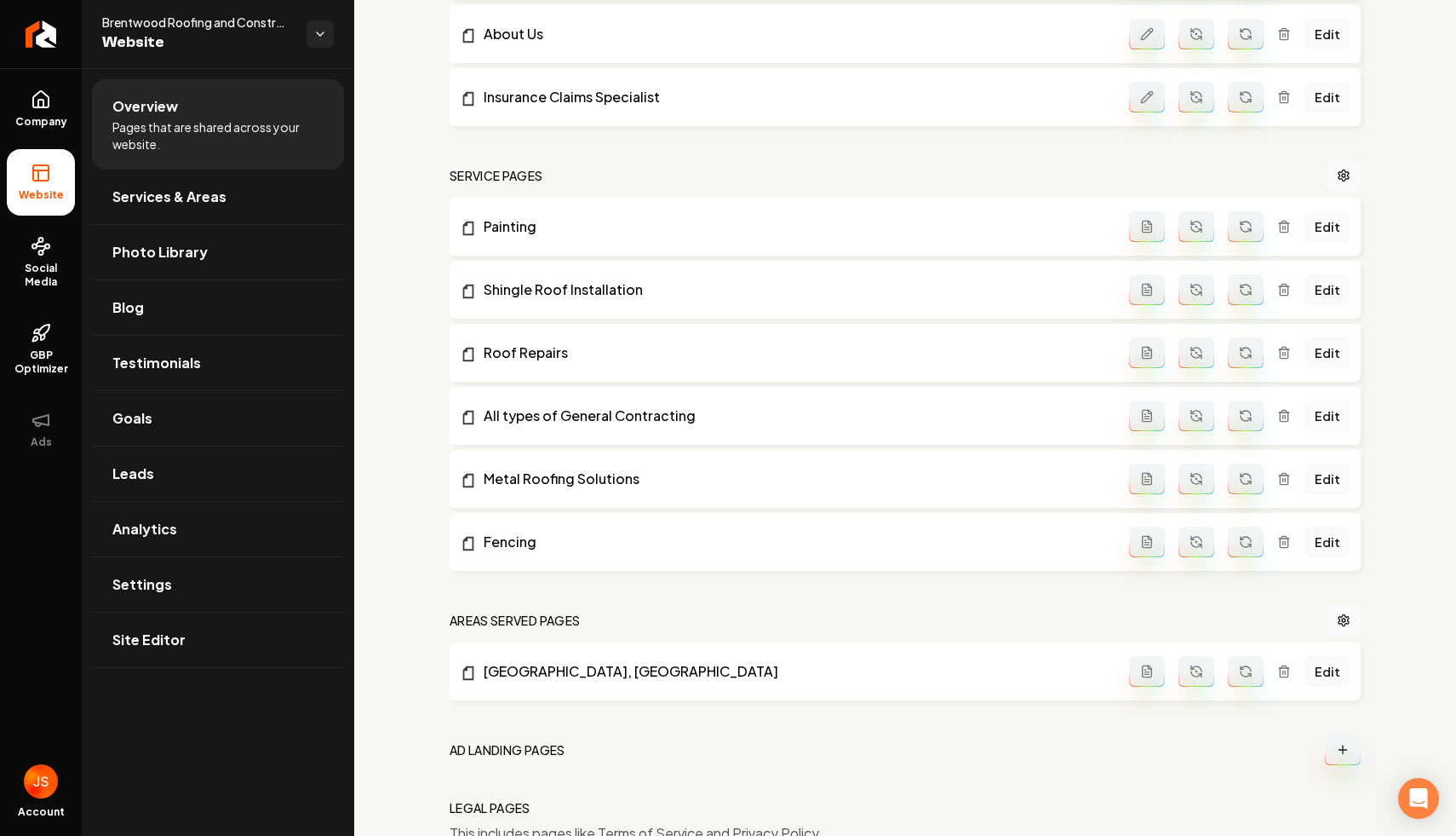
scroll to position [584, 0]
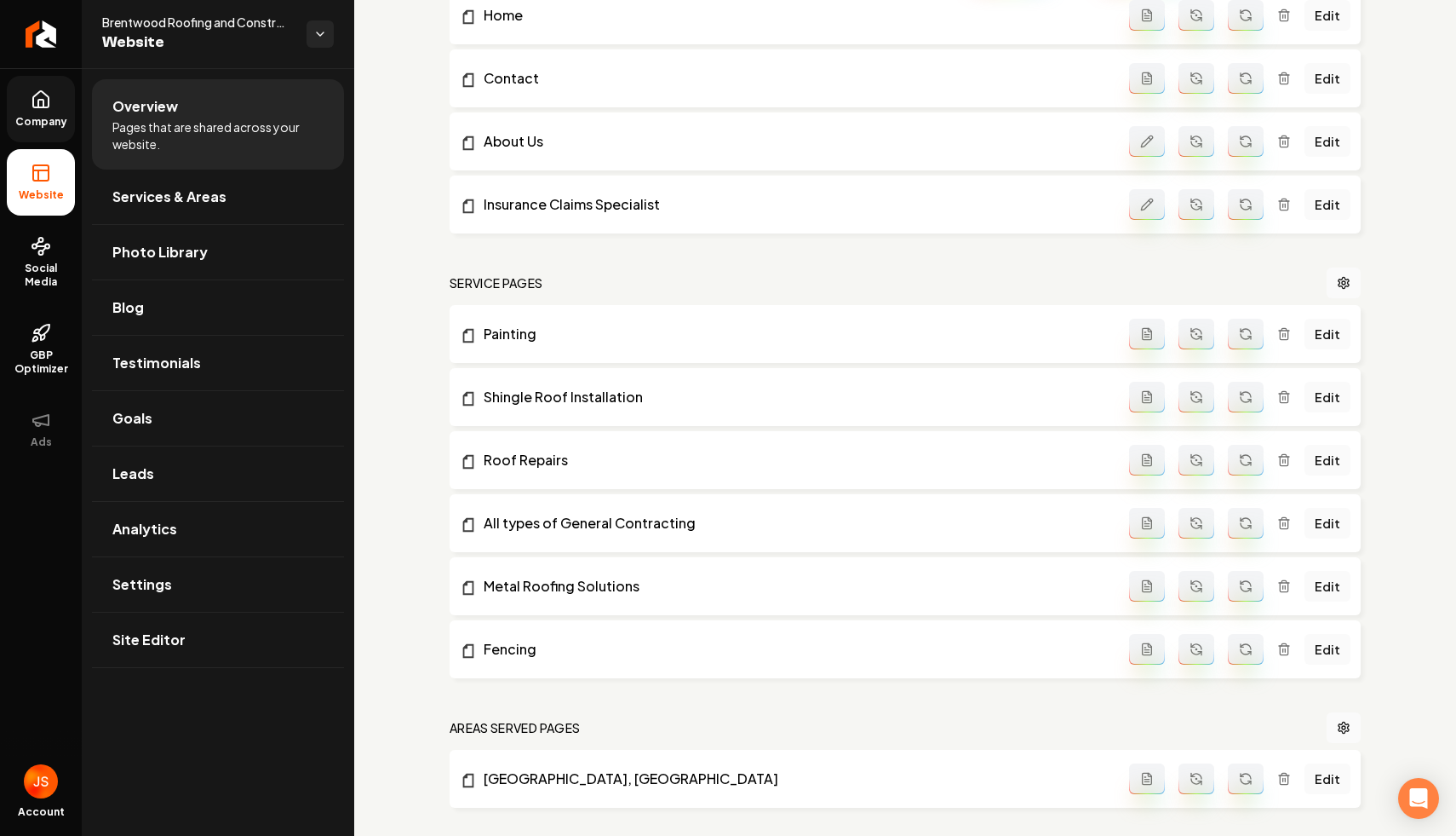
click at [16, 107] on link "Company" at bounding box center [40, 108] width 68 height 66
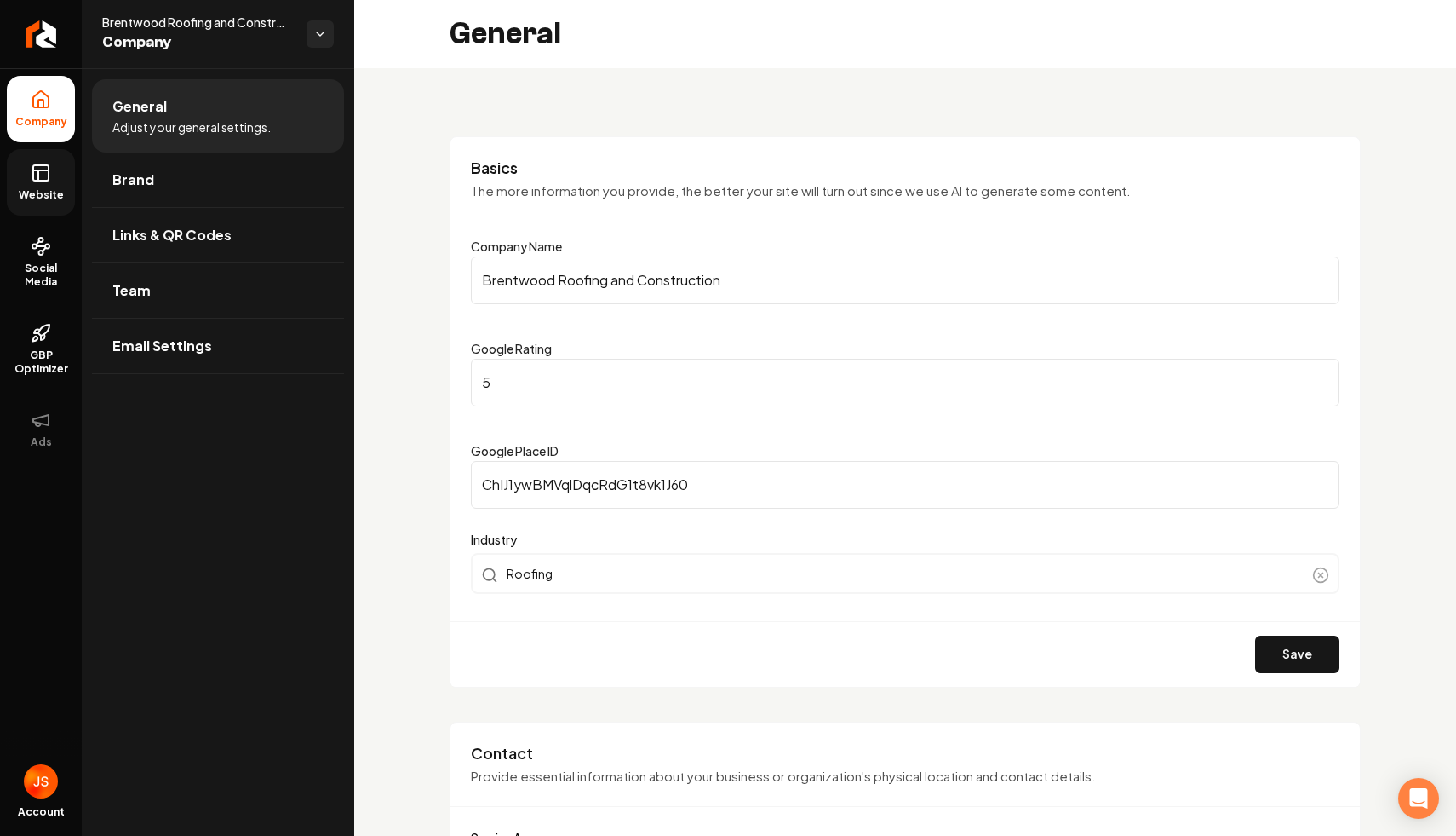
click at [35, 163] on icon at bounding box center [40, 173] width 21 height 21
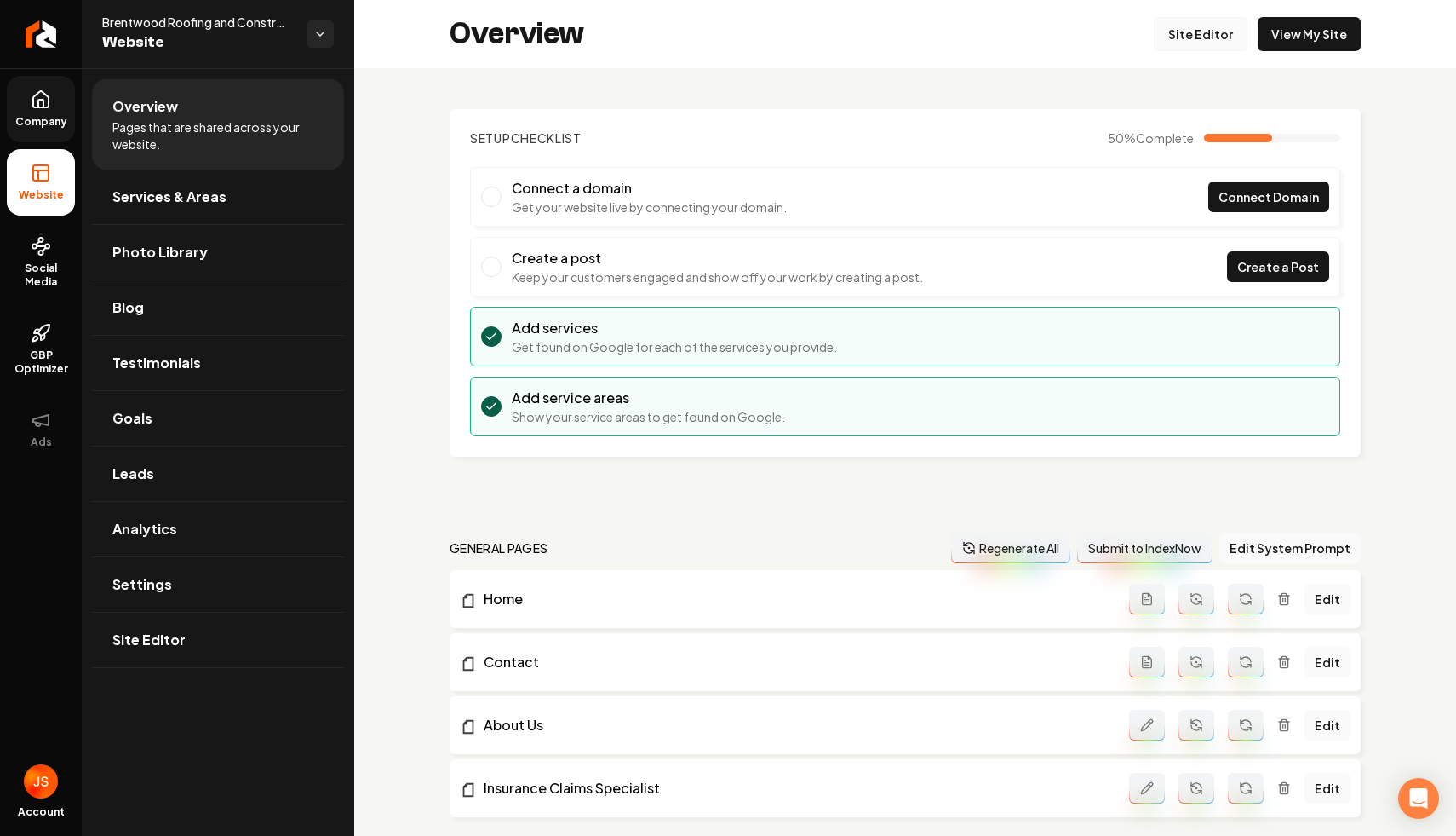
click at [1187, 35] on link "Site Editor" at bounding box center [1201, 34] width 94 height 35
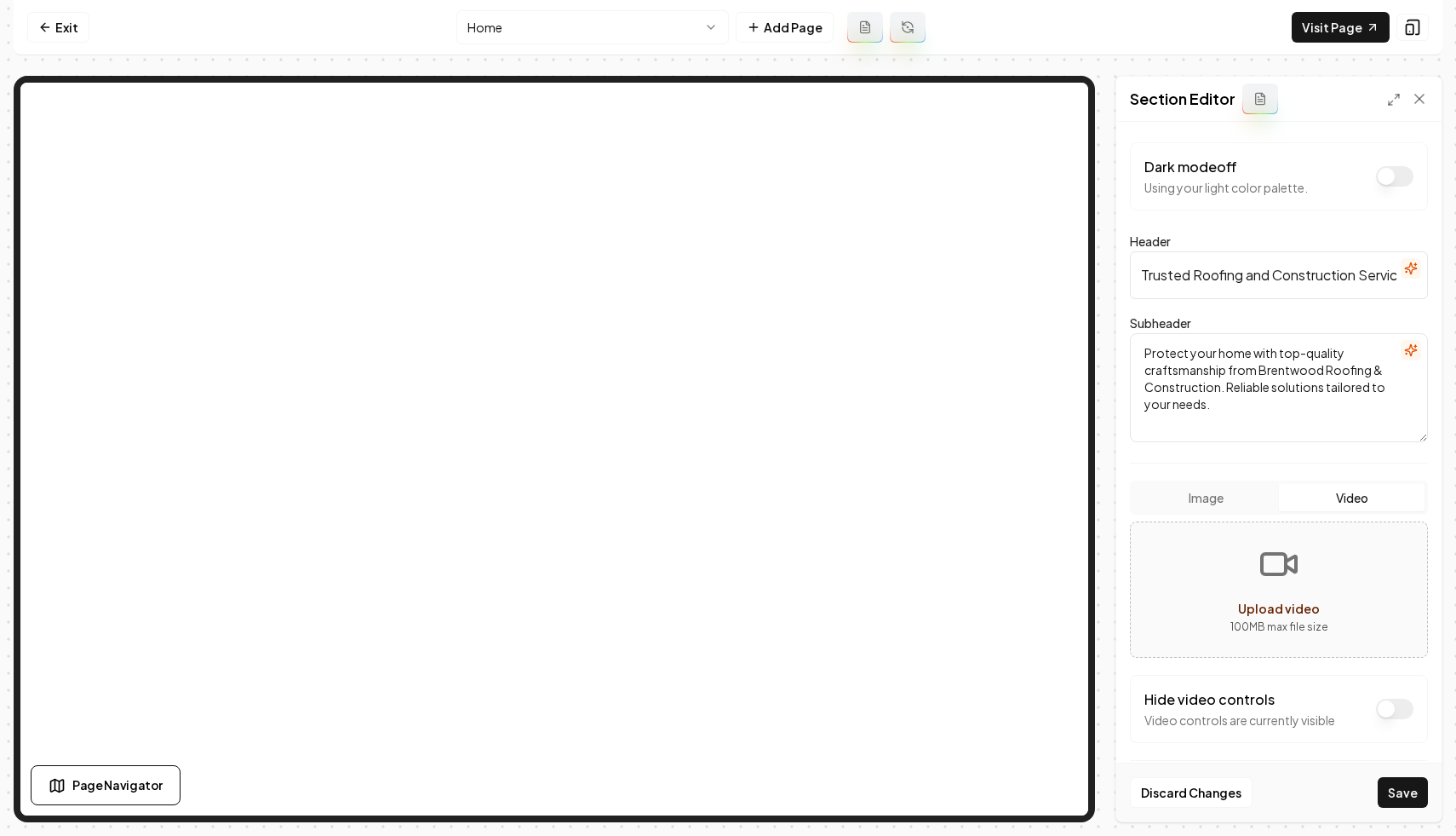
click at [1330, 502] on button "Video" at bounding box center [1352, 498] width 146 height 28
click at [1263, 617] on div "Upload video" at bounding box center [1279, 608] width 82 height 21
click at [1309, 284] on input "Trusted Roofing and Construction Services in [GEOGRAPHIC_DATA]" at bounding box center [1279, 275] width 298 height 47
click at [1362, 279] on input "Trusted Roofing and Construction Services in [GEOGRAPHIC_DATA]" at bounding box center [1279, 275] width 298 height 47
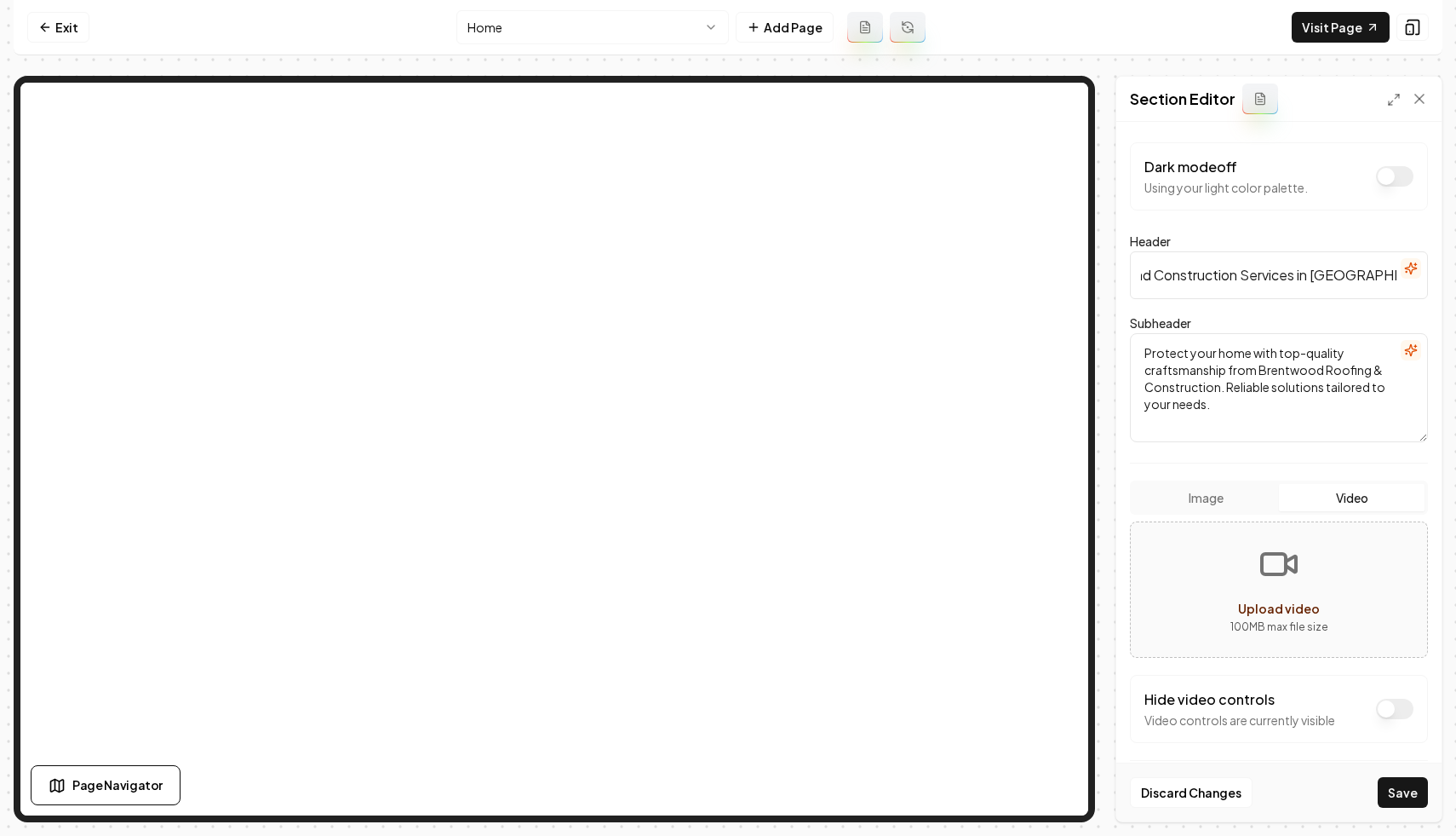
click at [1410, 263] on icon "button" at bounding box center [1411, 267] width 11 height 11
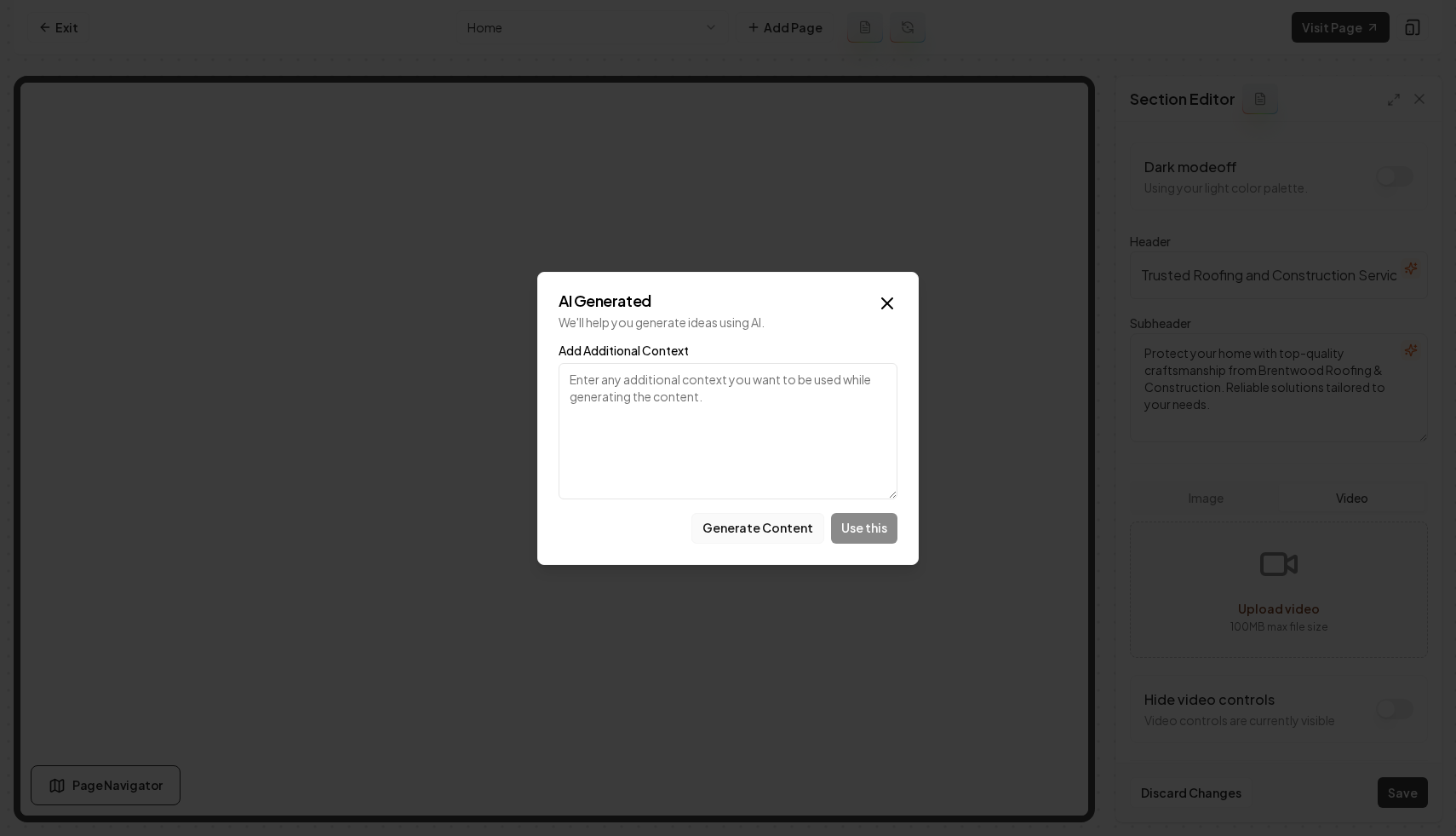
click at [717, 532] on button "Generate Content" at bounding box center [758, 527] width 133 height 31
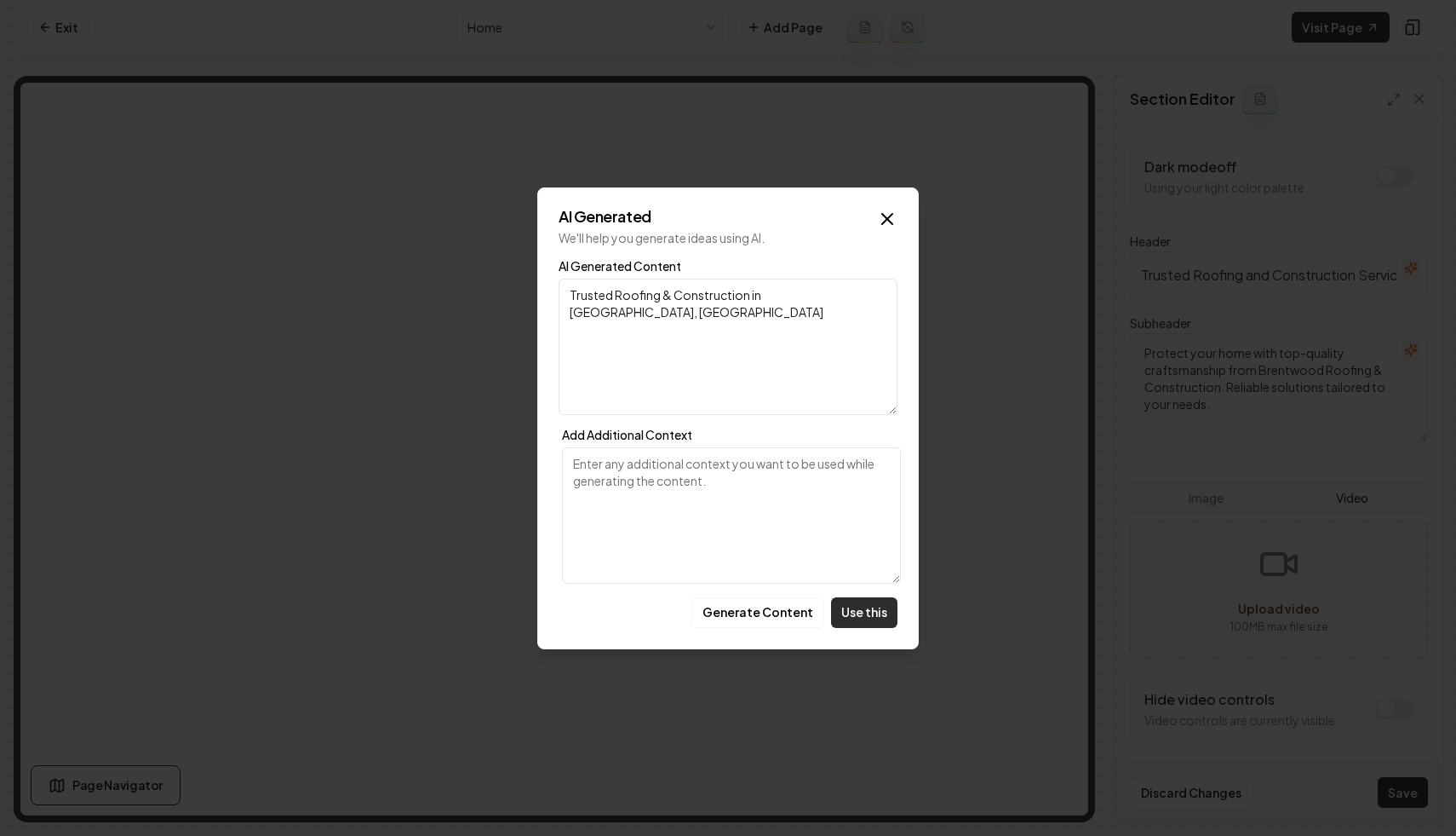
click at [860, 618] on button "Use this" at bounding box center [864, 612] width 66 height 31
type input "Trusted Roofing & Construction in [GEOGRAPHIC_DATA], [GEOGRAPHIC_DATA]"
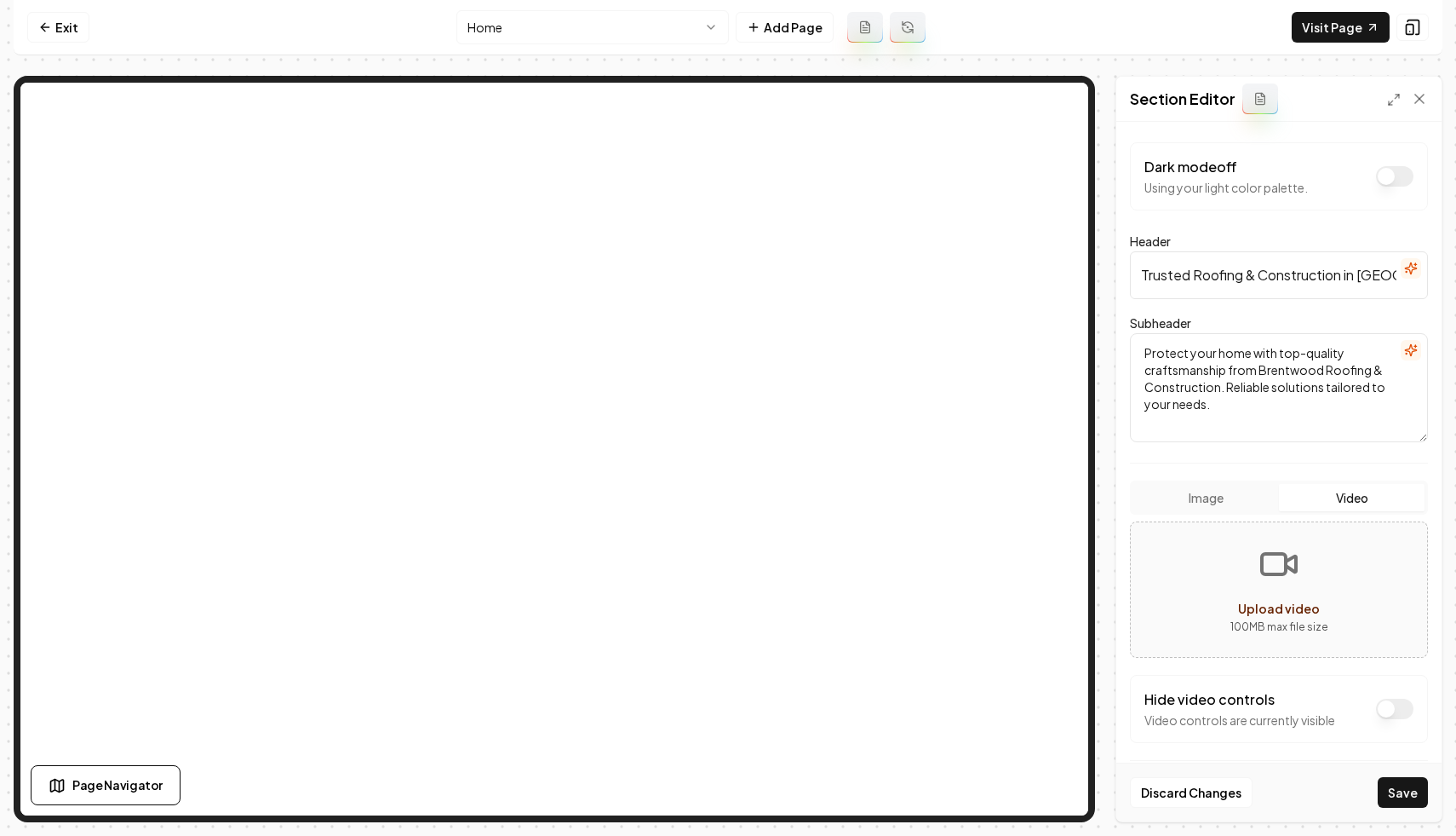
click at [1300, 364] on textarea "Protect your home with top-quality craftsmanship from Brentwood Roofing & Const…" at bounding box center [1279, 387] width 298 height 109
click at [1419, 342] on button "button" at bounding box center [1411, 350] width 21 height 21
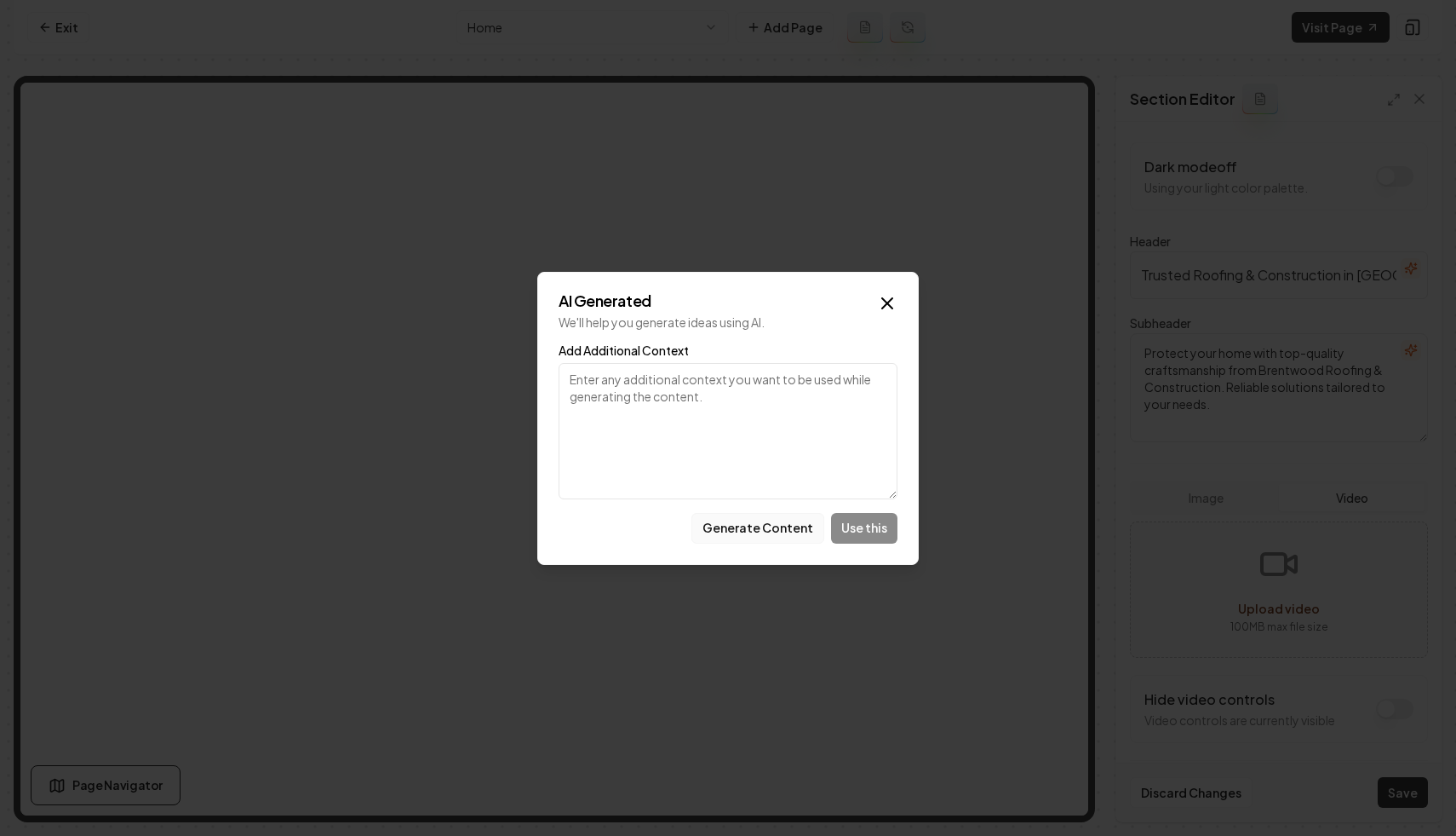
click at [771, 529] on button "Generate Content" at bounding box center [758, 527] width 133 height 31
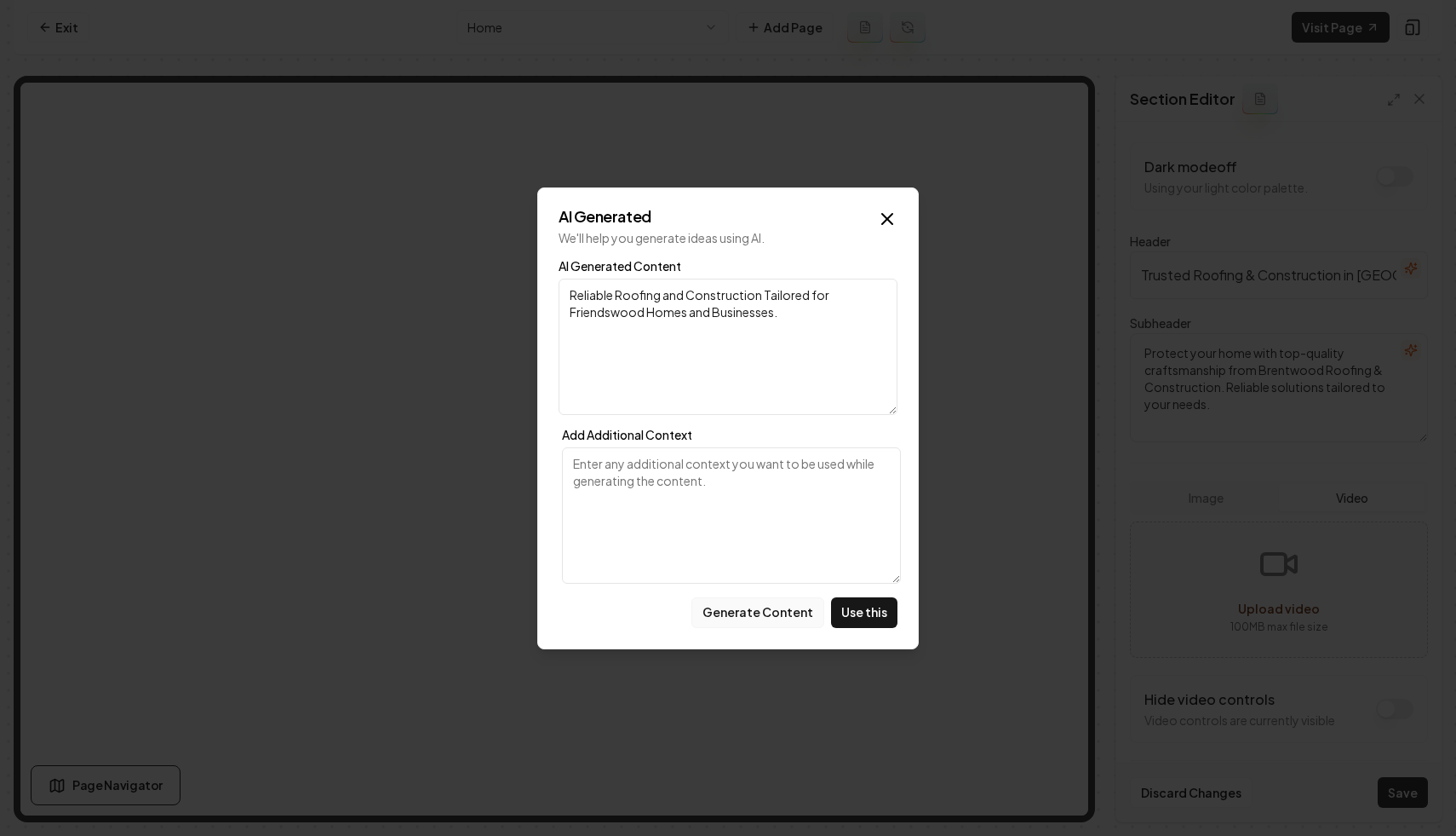
click at [739, 607] on button "Generate Content" at bounding box center [758, 612] width 133 height 31
click at [748, 604] on button "Generate Content" at bounding box center [758, 612] width 133 height 31
click at [887, 222] on icon "button" at bounding box center [887, 219] width 21 height 21
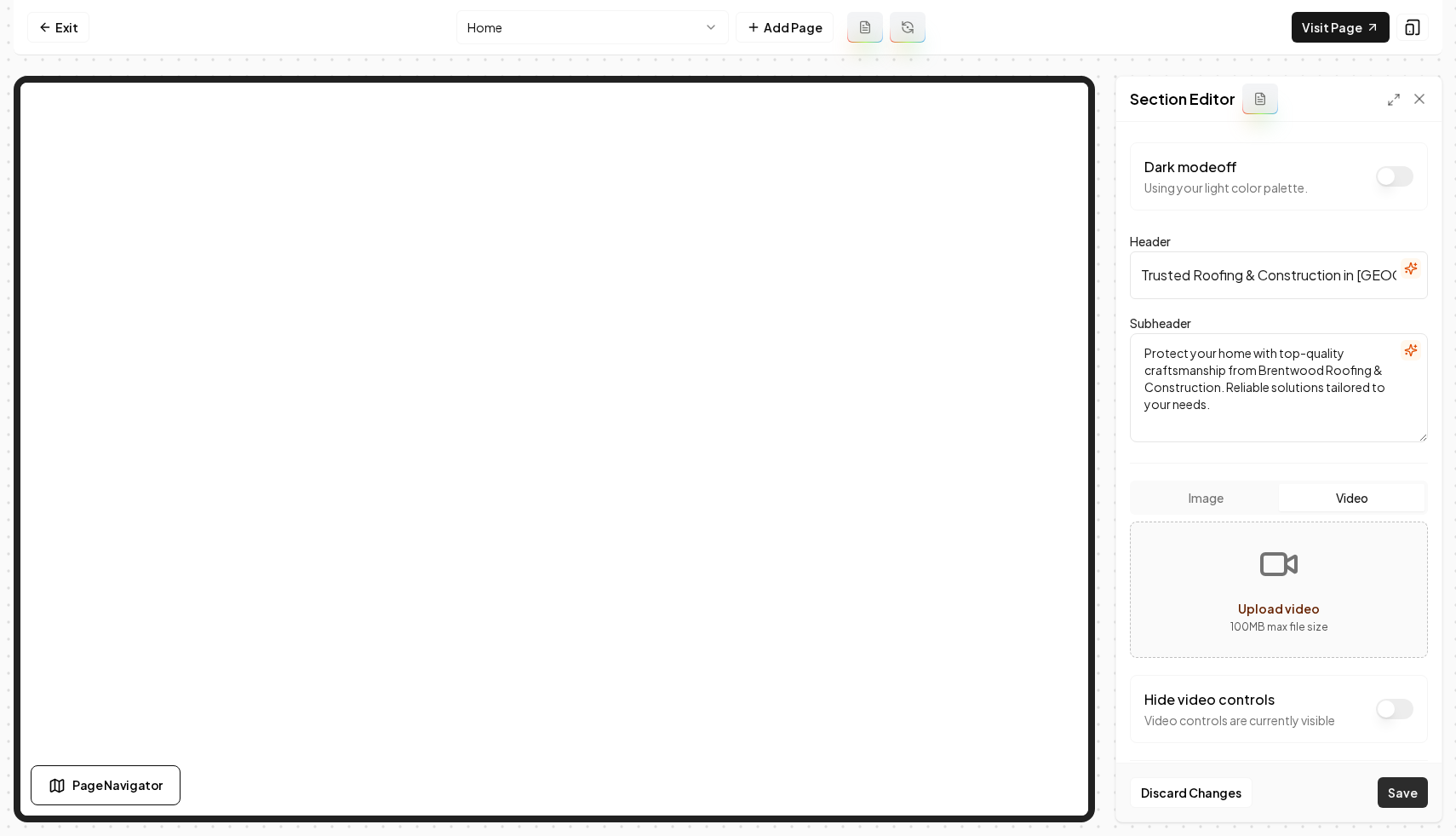
click at [1396, 789] on button "Save" at bounding box center [1403, 792] width 50 height 31
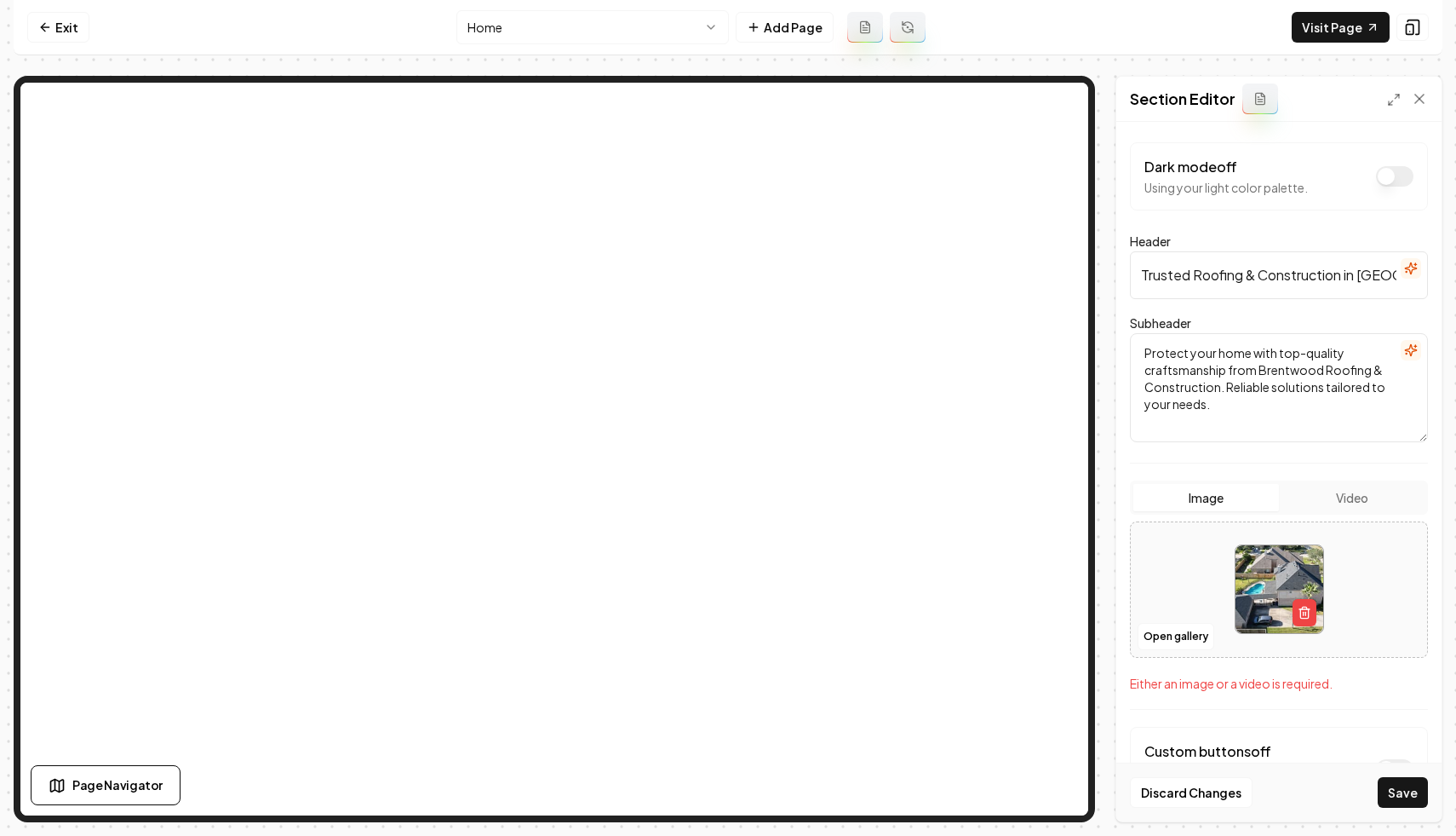
click at [1242, 506] on button "Image" at bounding box center [1207, 498] width 146 height 28
click at [1408, 799] on button "Save" at bounding box center [1403, 792] width 50 height 31
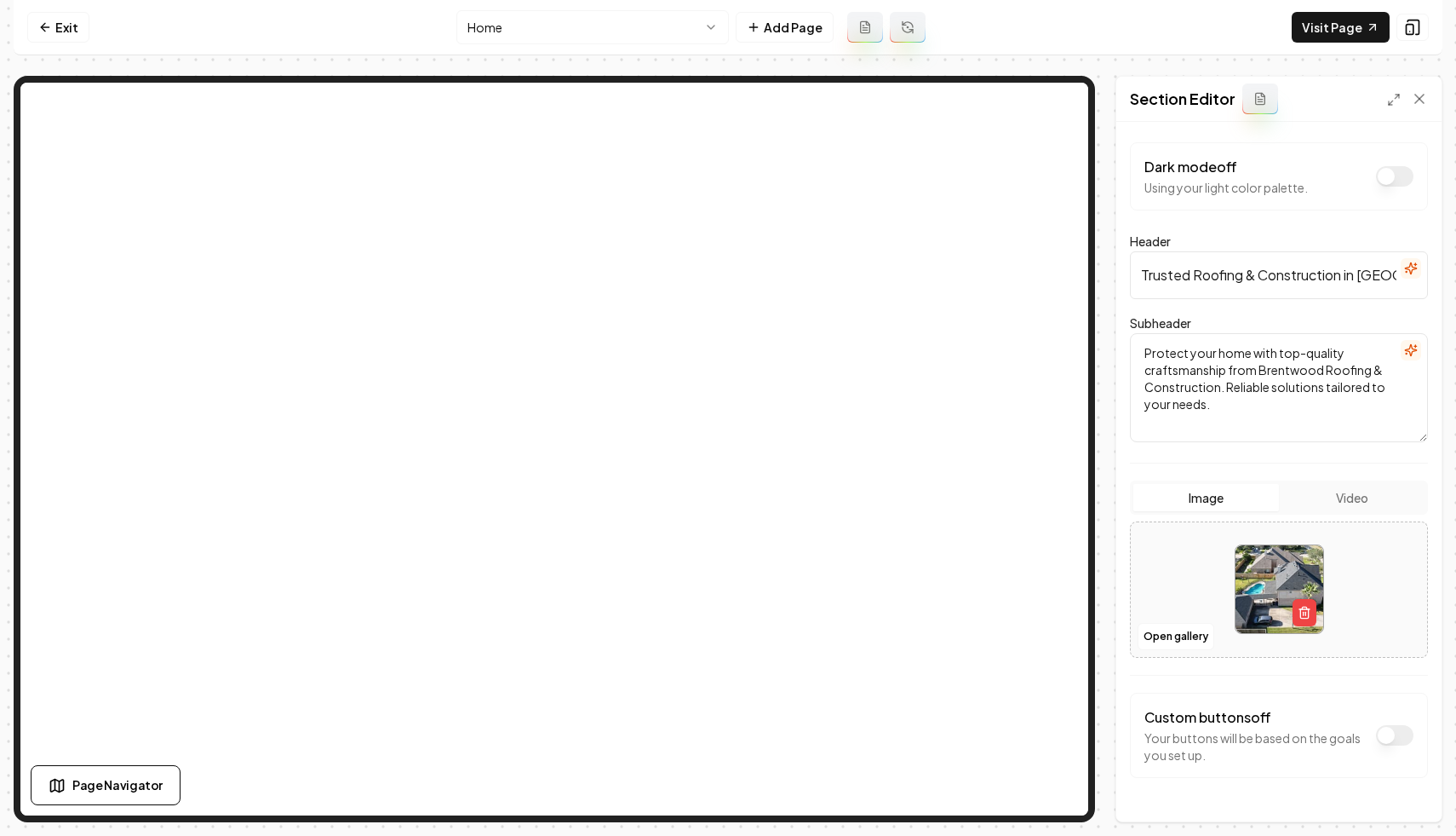
click at [574, 24] on html "Computer Required This feature is only available on a computer. Please switch t…" at bounding box center [728, 418] width 1456 height 836
click at [1155, 623] on button "Open gallery" at bounding box center [1176, 637] width 77 height 28
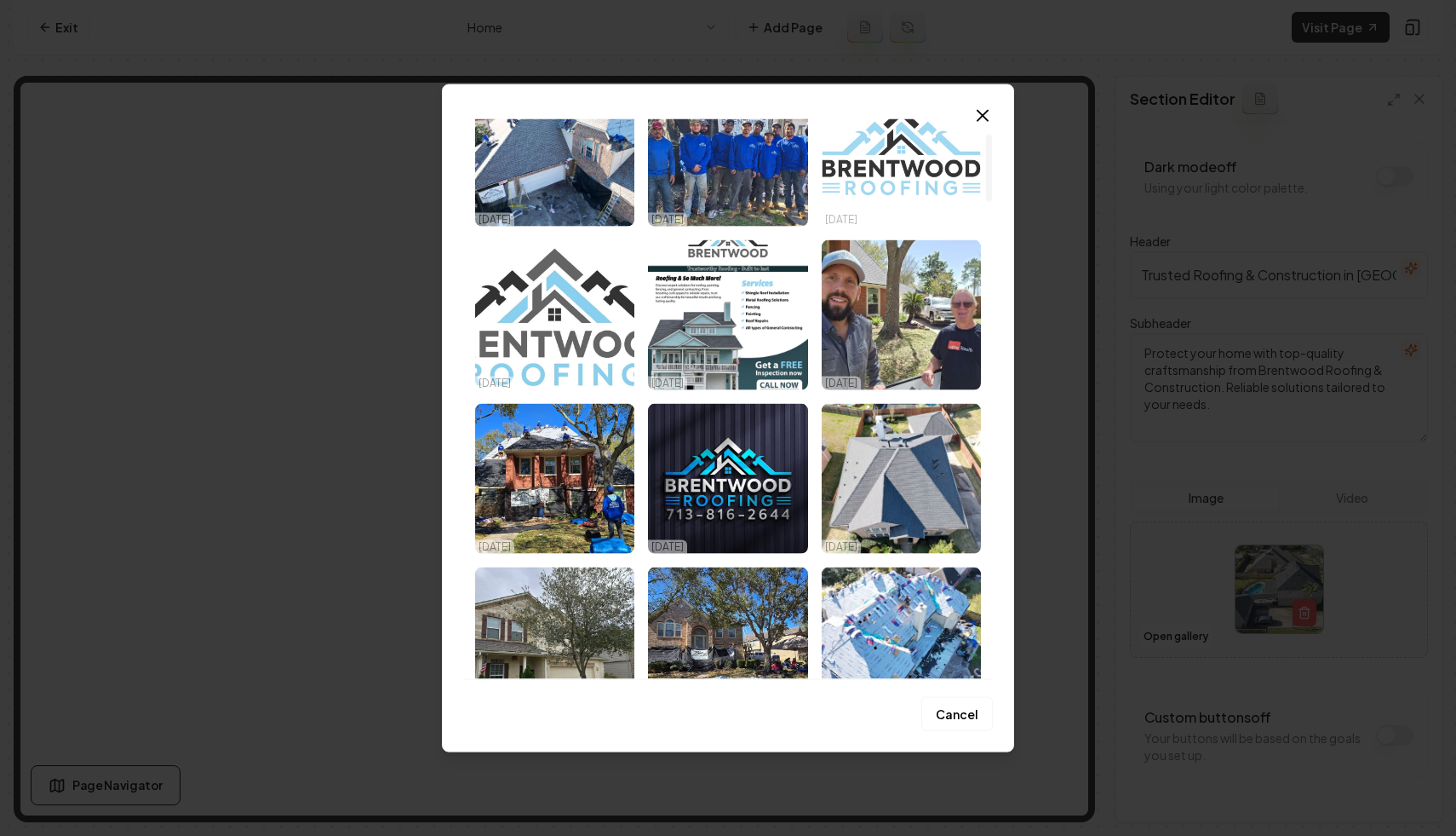
scroll to position [165, 0]
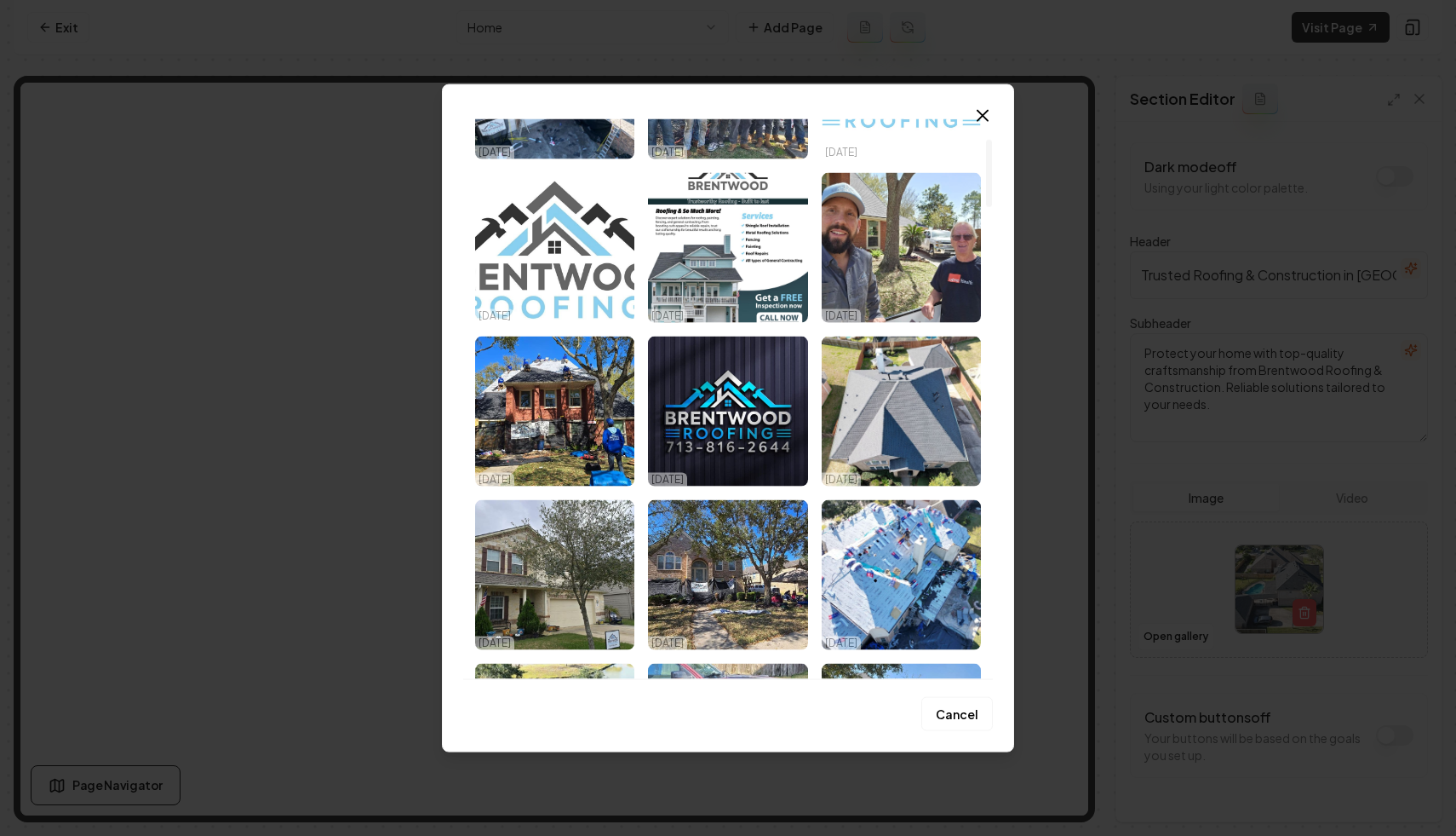
click at [989, 120] on icon "button" at bounding box center [983, 114] width 21 height 21
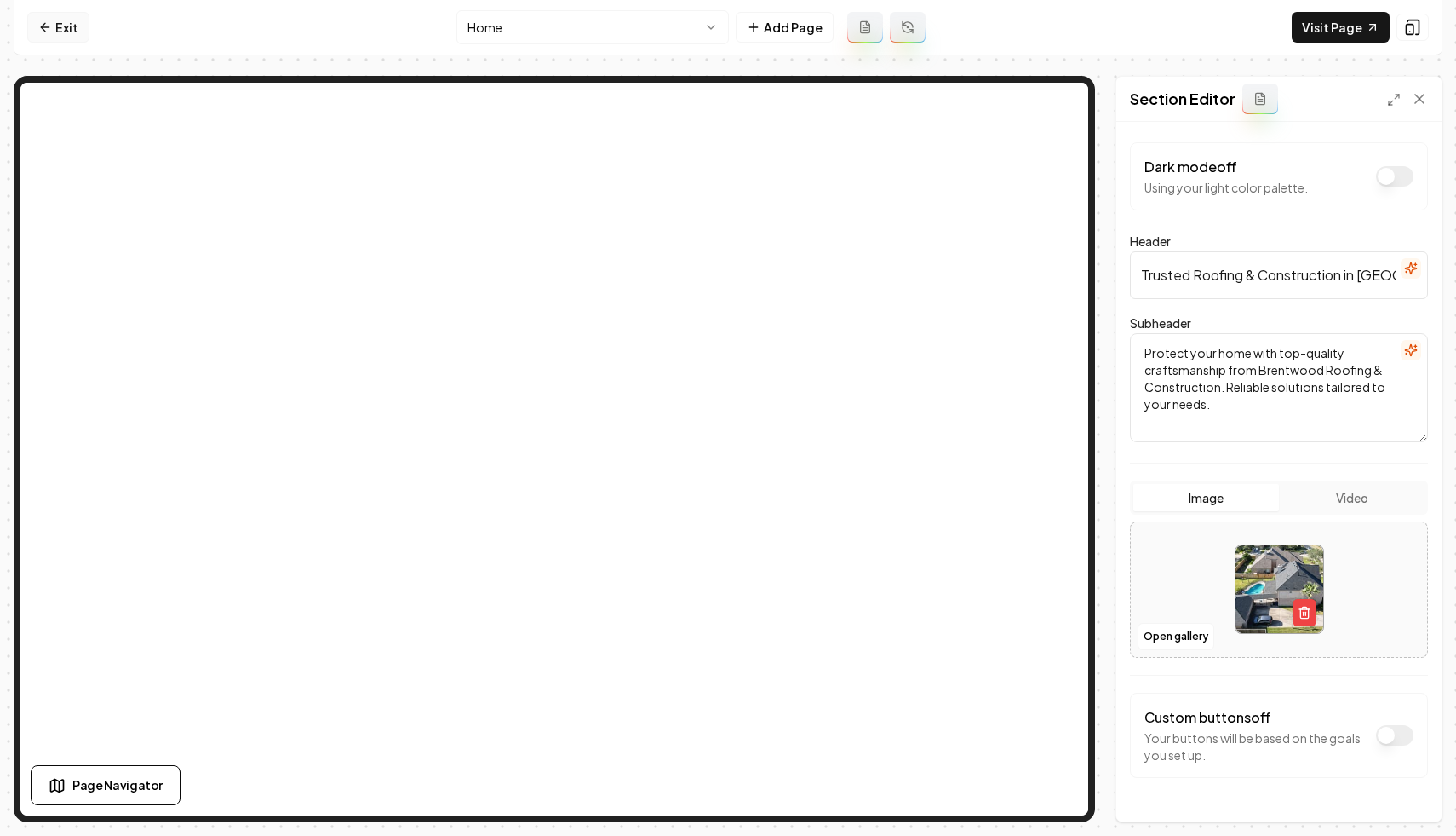
click at [45, 26] on icon at bounding box center [45, 28] width 14 height 14
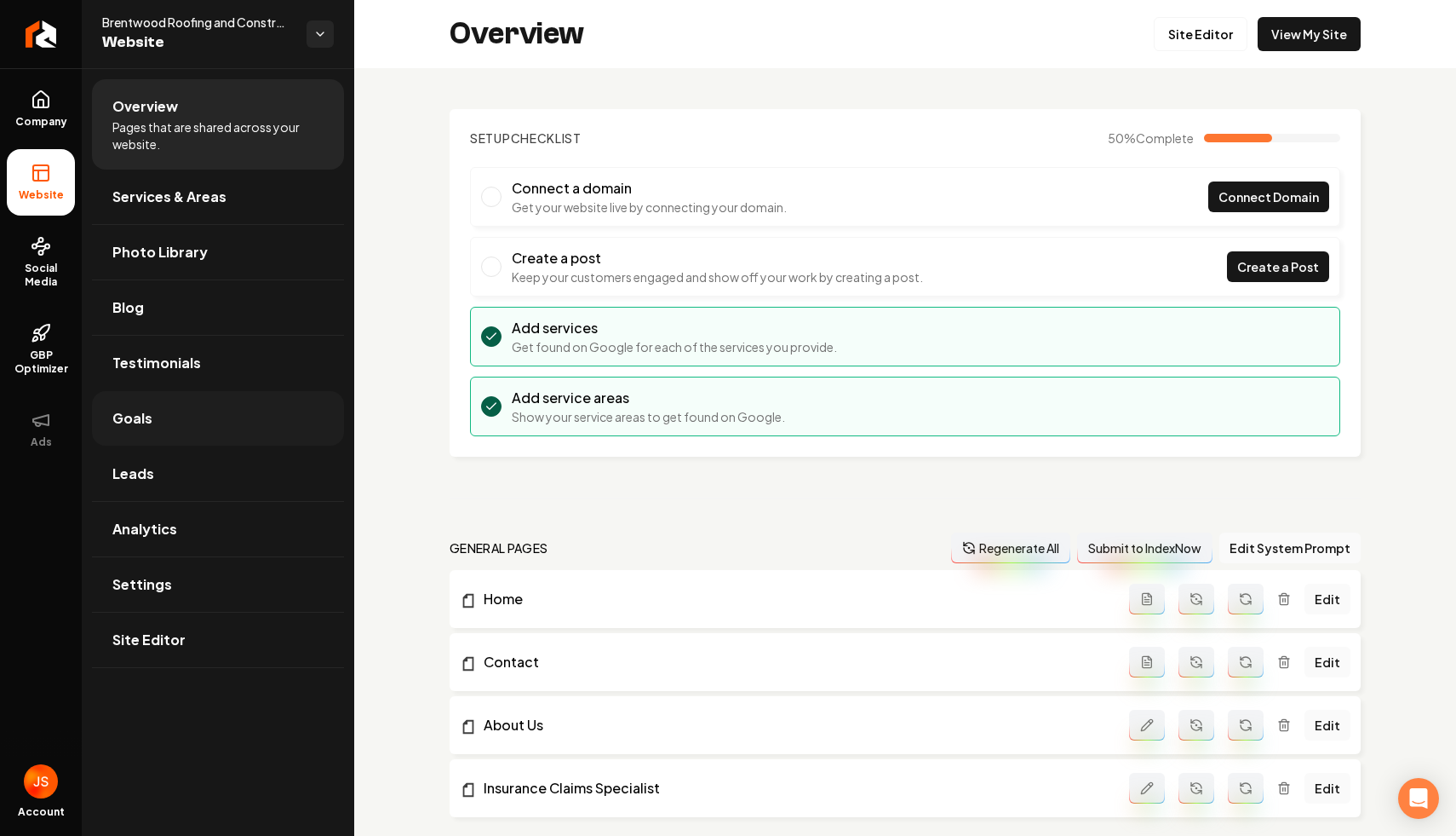
click at [194, 427] on link "Goals" at bounding box center [218, 418] width 252 height 54
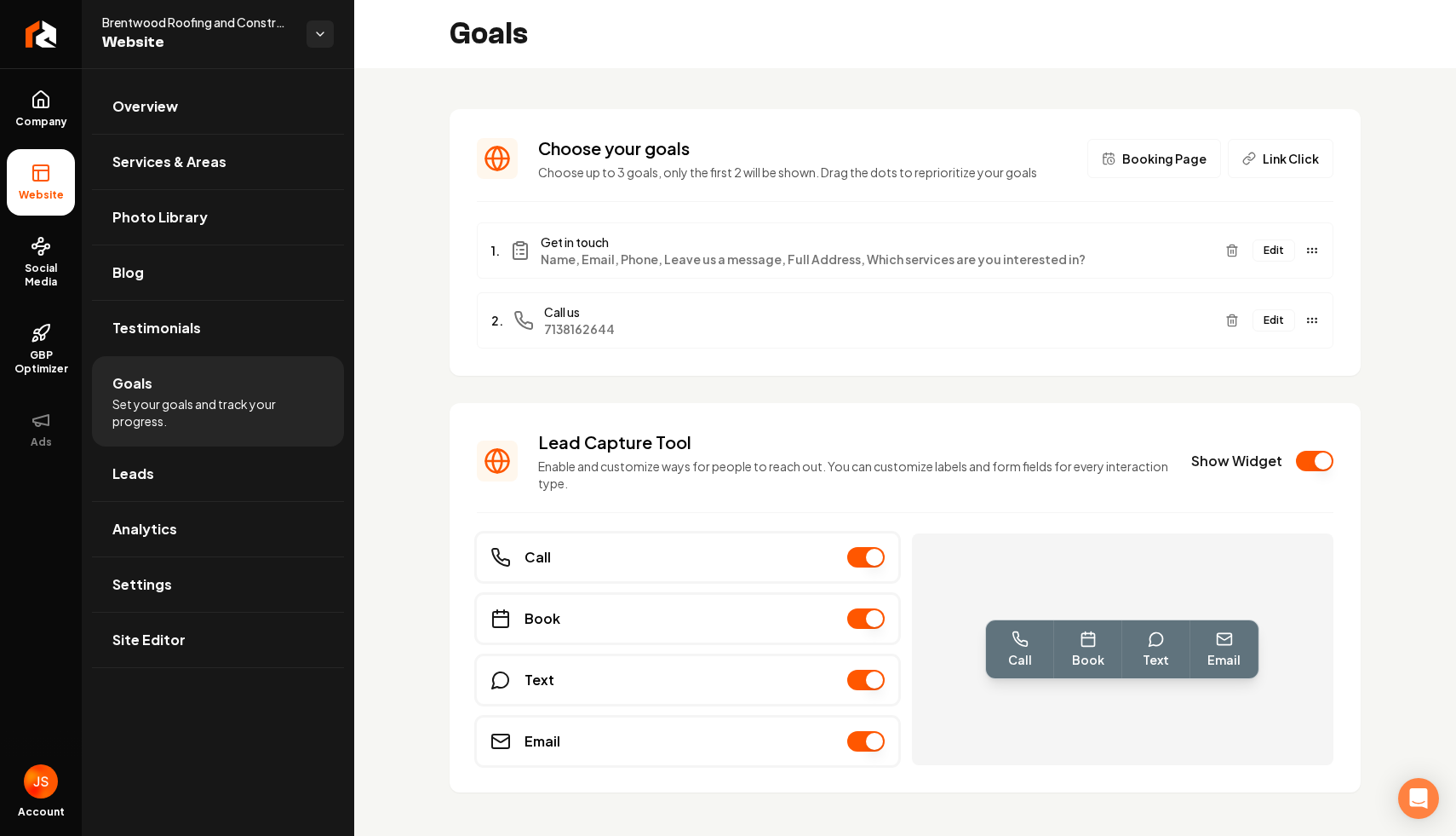
click at [1282, 253] on button "Edit" at bounding box center [1274, 250] width 42 height 22
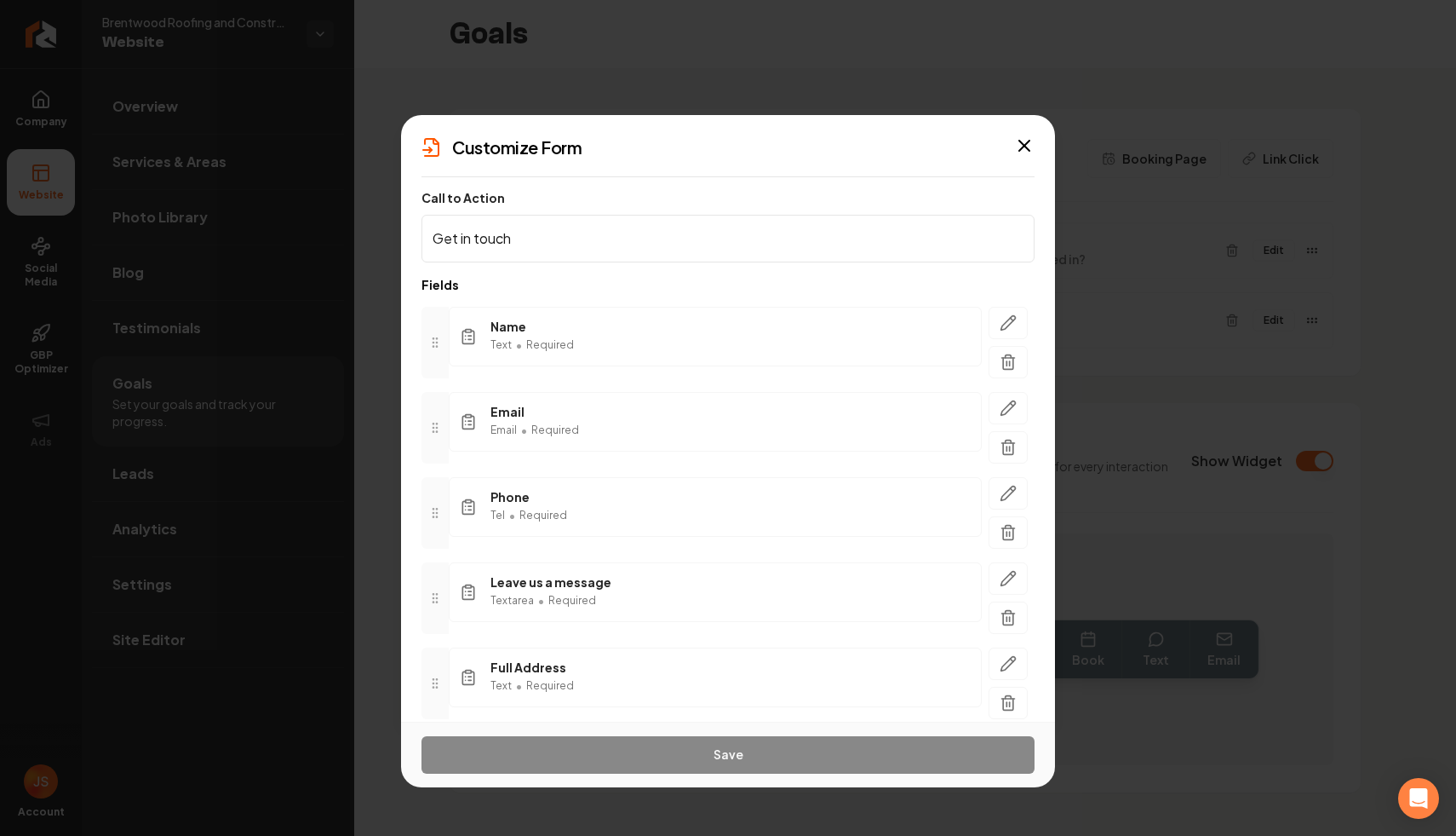
click at [1017, 134] on div "Customize Form Call to Action Get in touch Fields Name Text • Required Email Em…" at bounding box center [728, 418] width 655 height 606
click at [1031, 147] on icon "button" at bounding box center [1024, 145] width 21 height 21
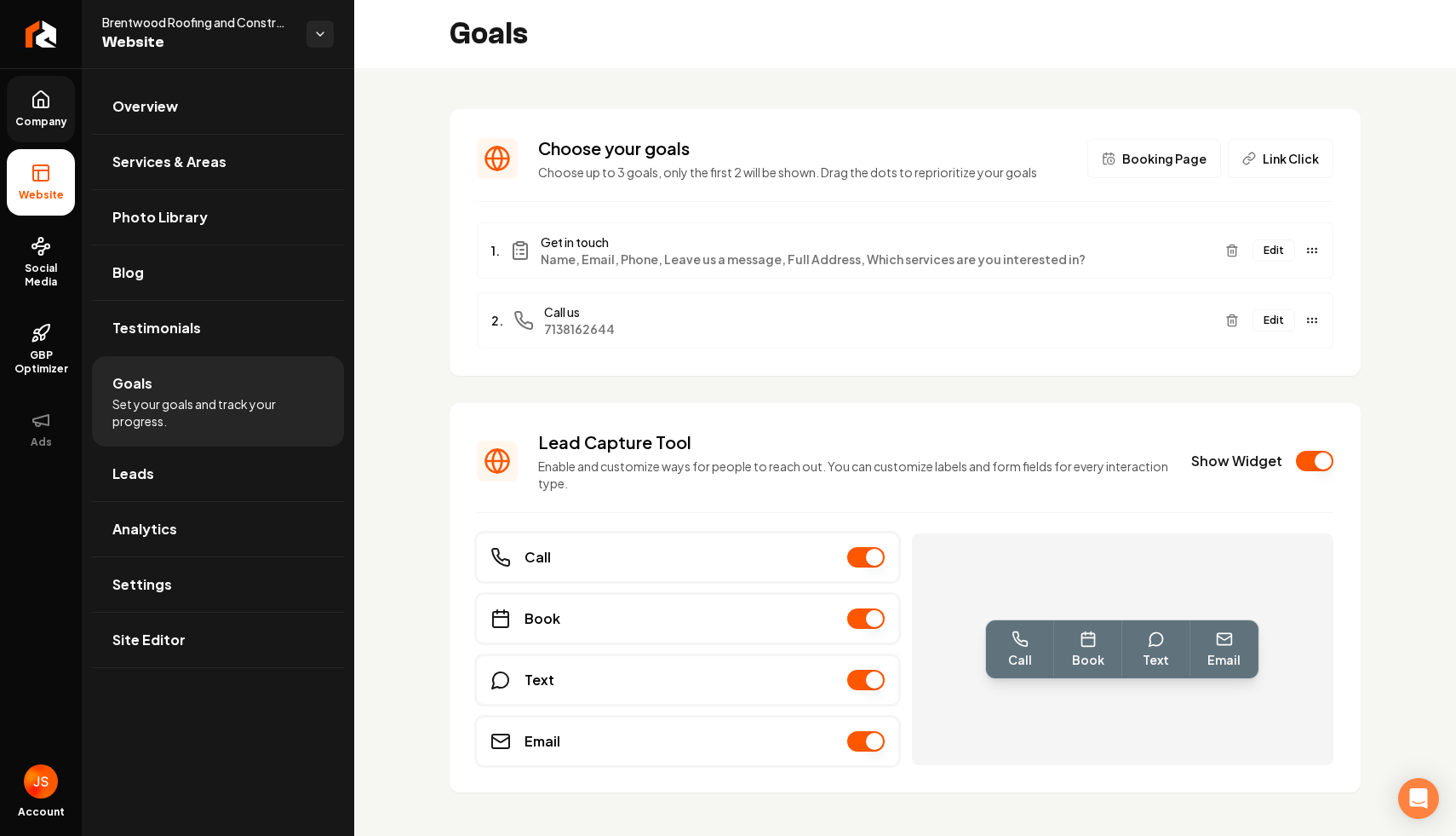
click at [20, 112] on link "Company" at bounding box center [40, 108] width 68 height 66
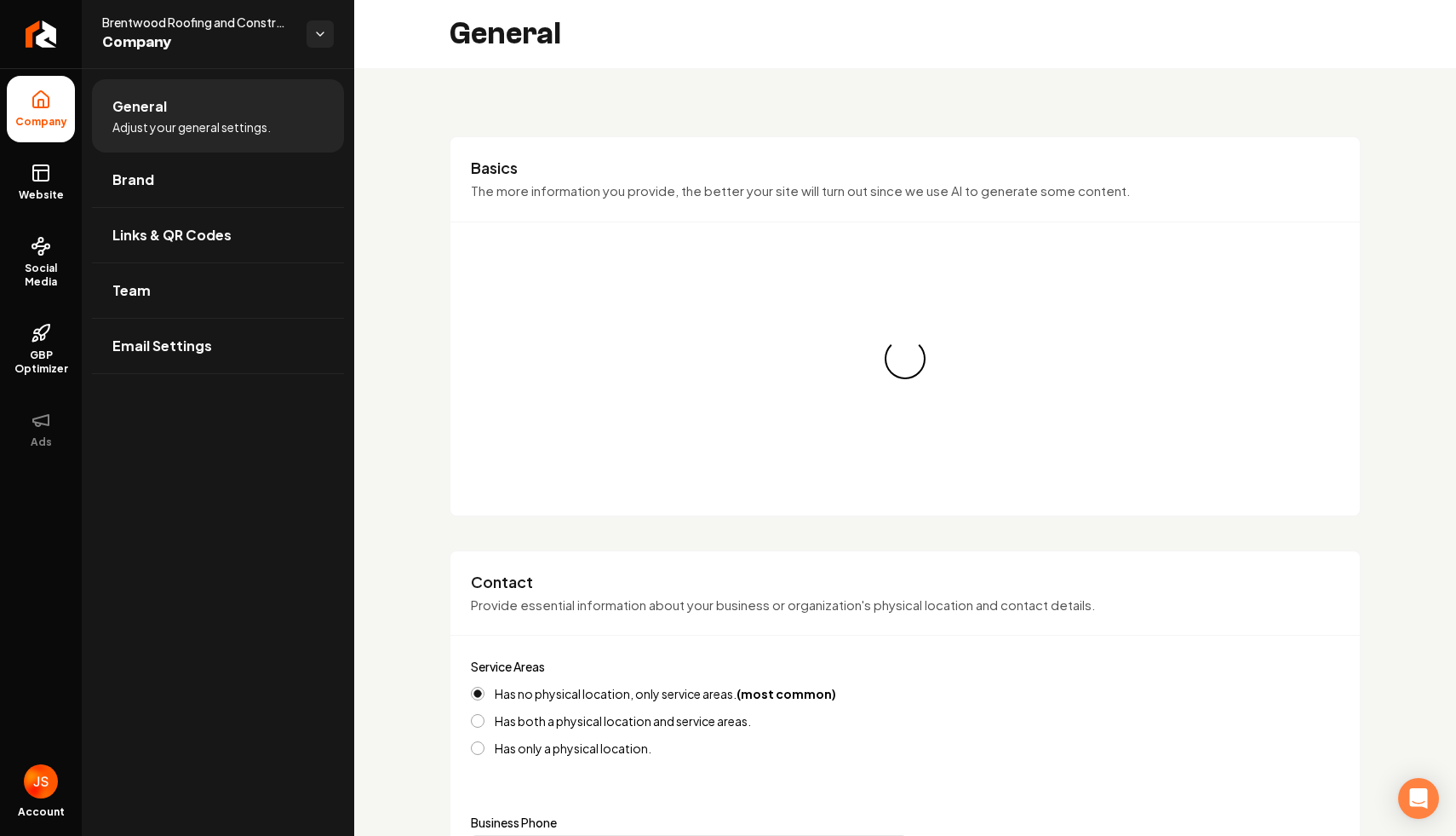
click at [22, 147] on ul "Company Website Social Media GBP Optimizer Ads" at bounding box center [40, 268] width 82 height 401
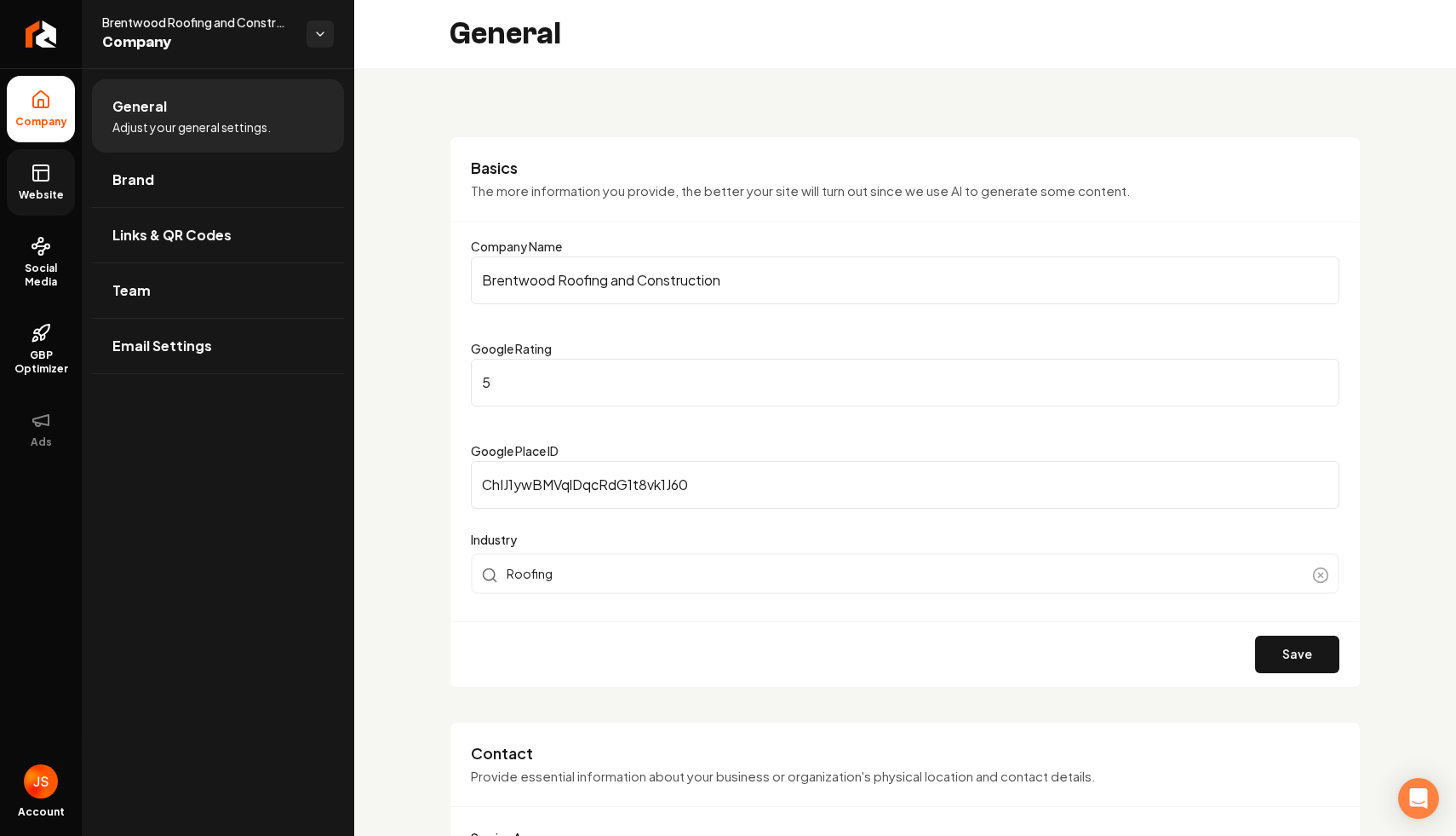
click at [44, 169] on icon at bounding box center [40, 173] width 21 height 21
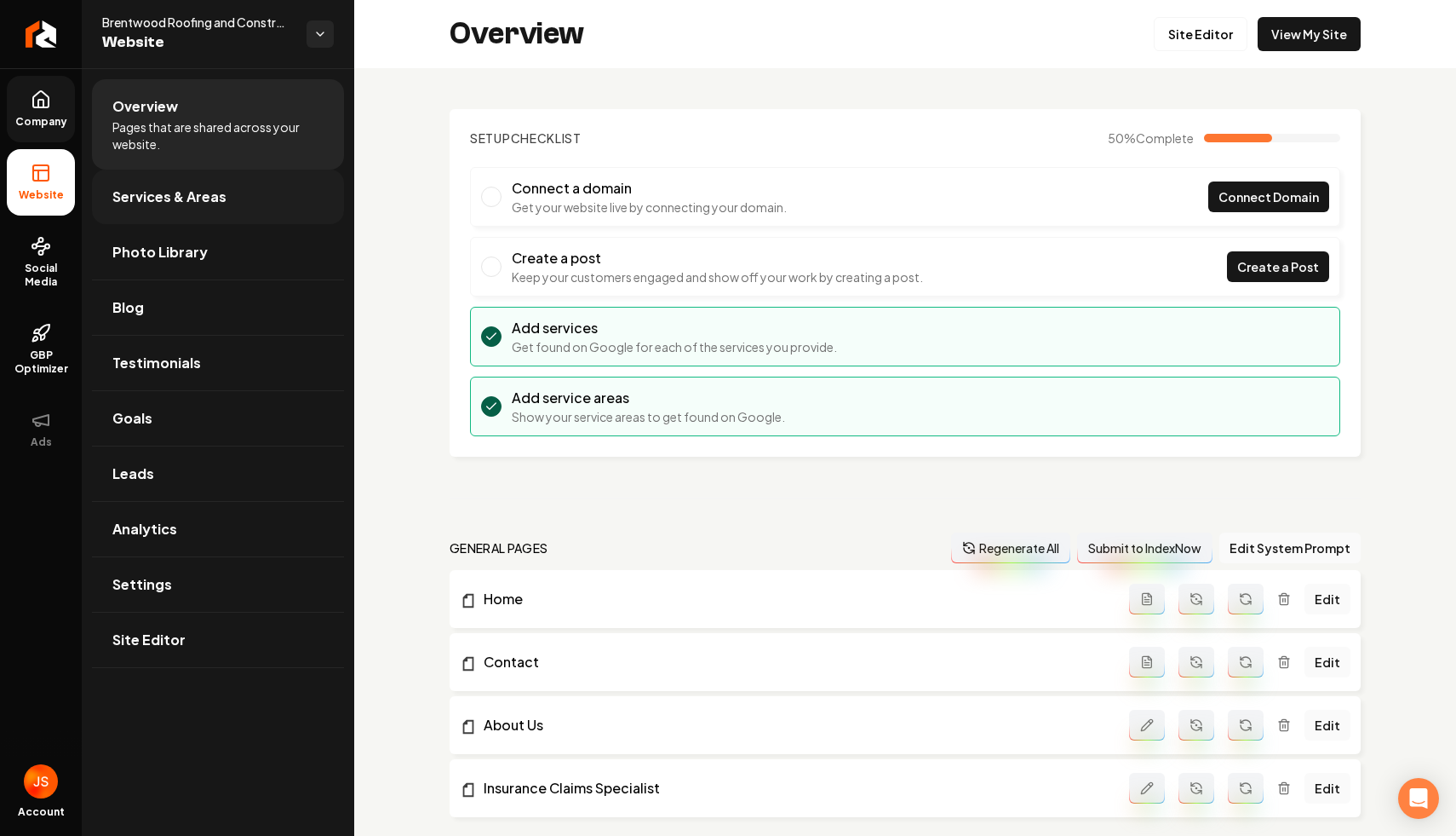
click at [158, 180] on link "Services & Areas" at bounding box center [218, 196] width 252 height 54
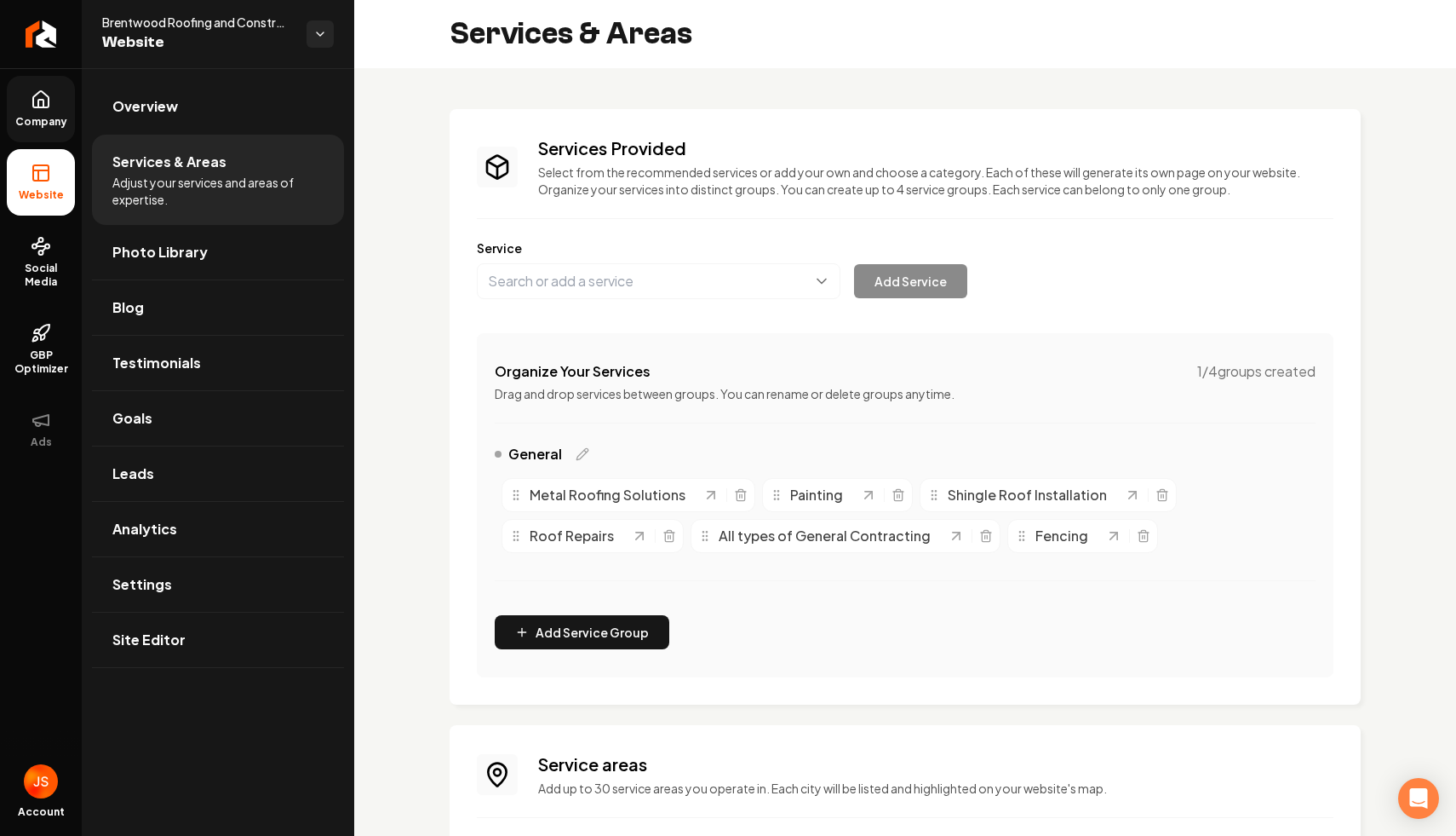
click at [29, 116] on span "Company" at bounding box center [41, 122] width 66 height 14
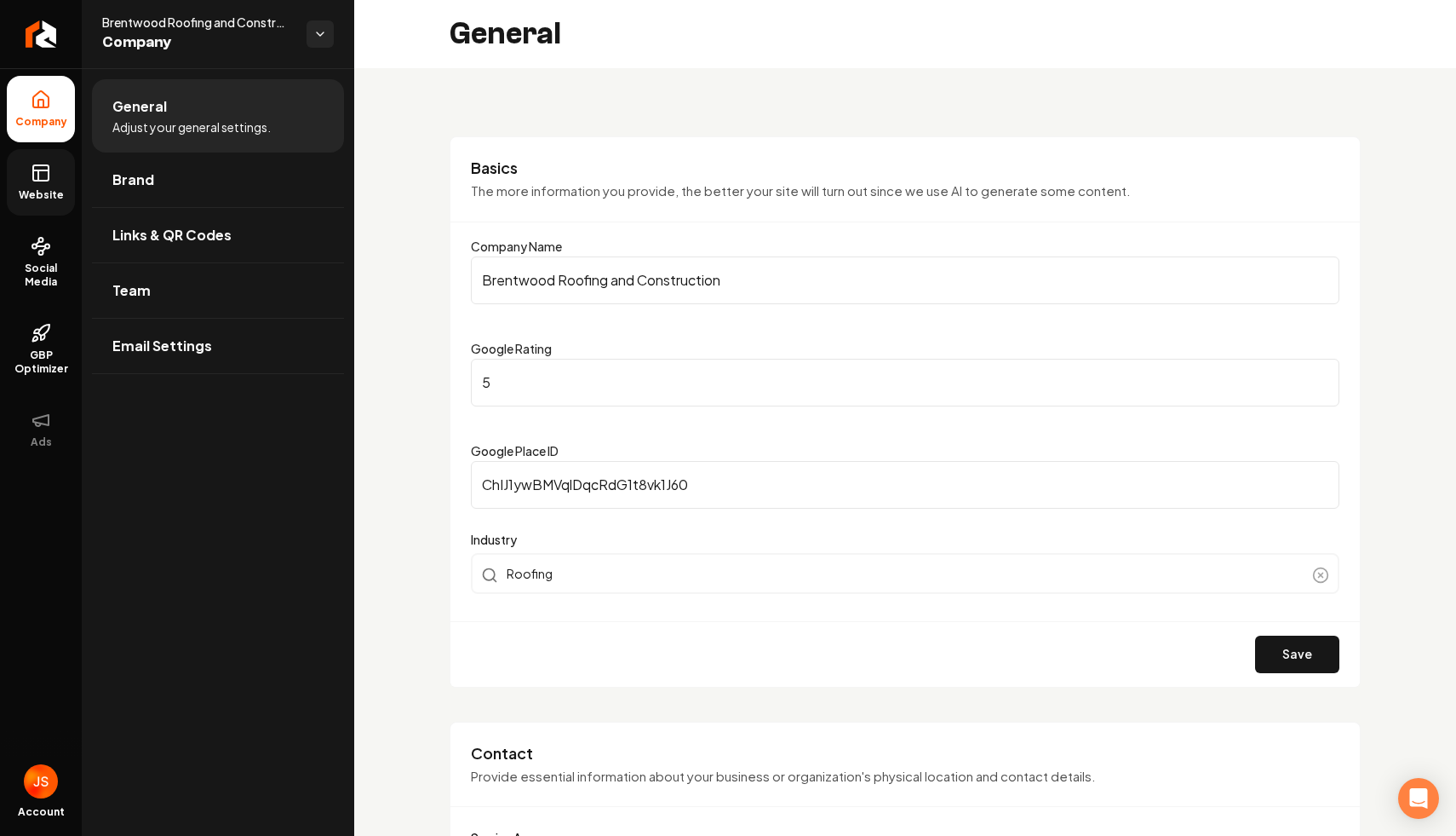
click at [35, 173] on icon at bounding box center [40, 173] width 21 height 21
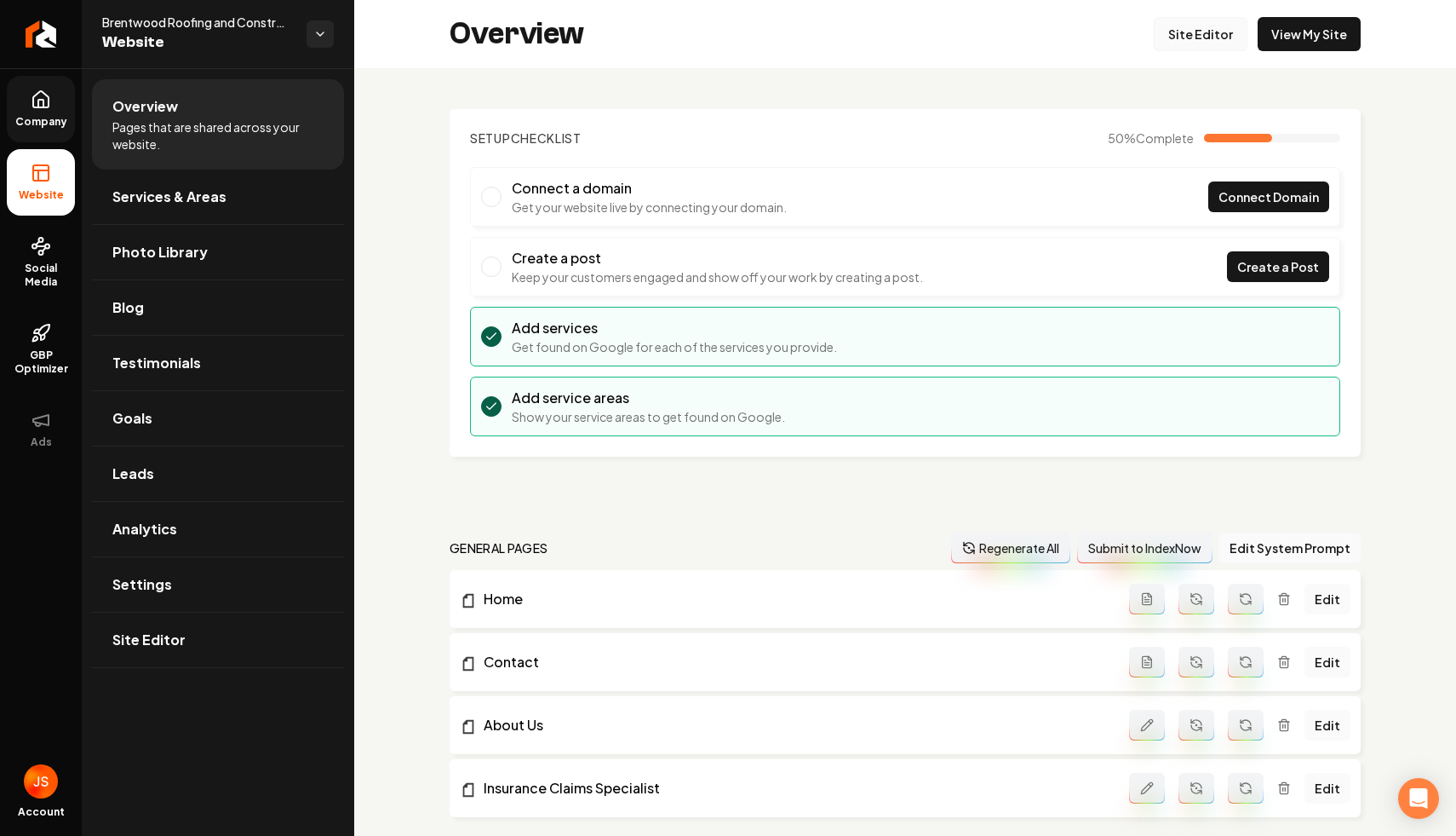
click at [1176, 26] on link "Site Editor" at bounding box center [1201, 34] width 94 height 35
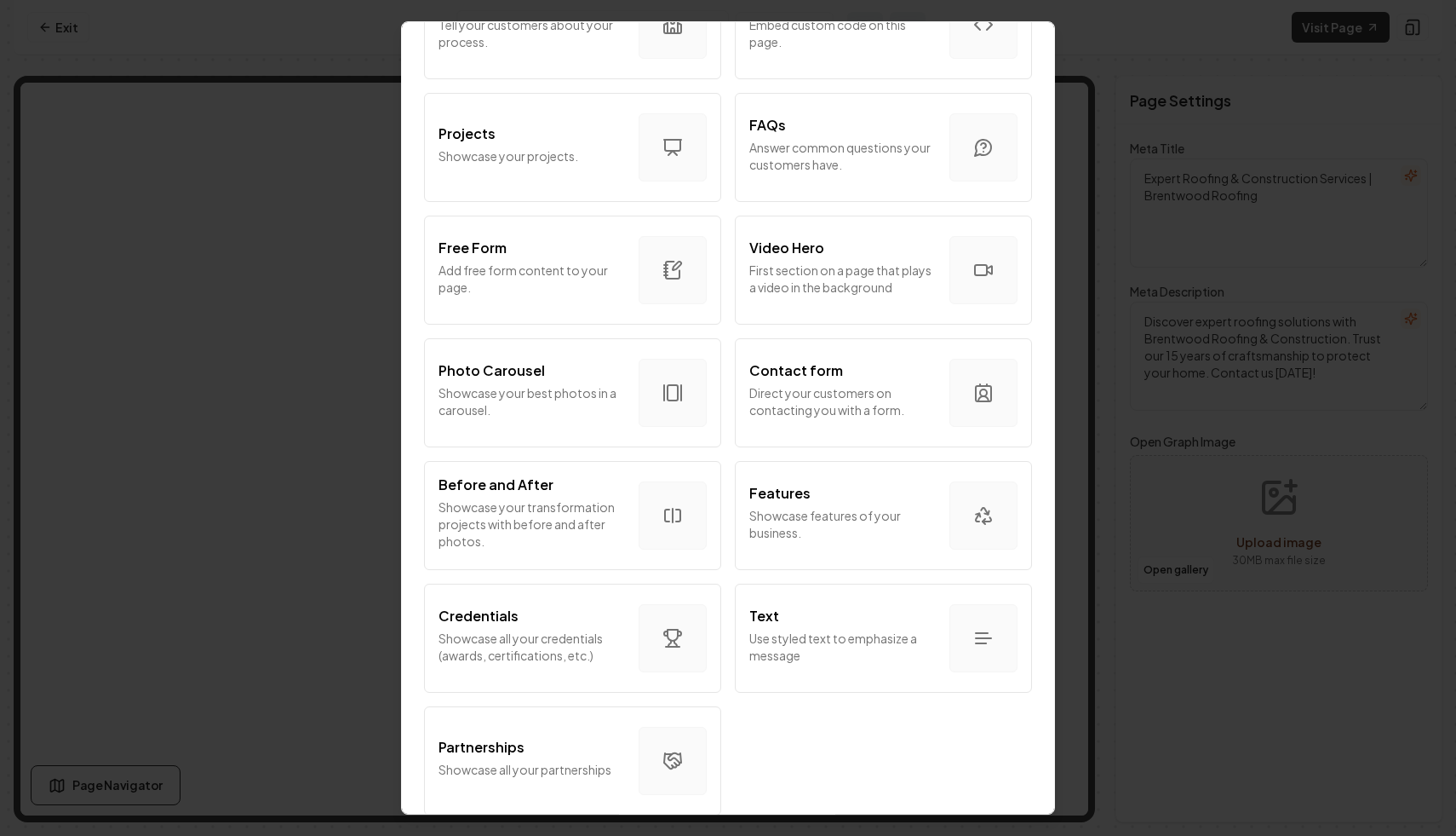
scroll to position [800, 0]
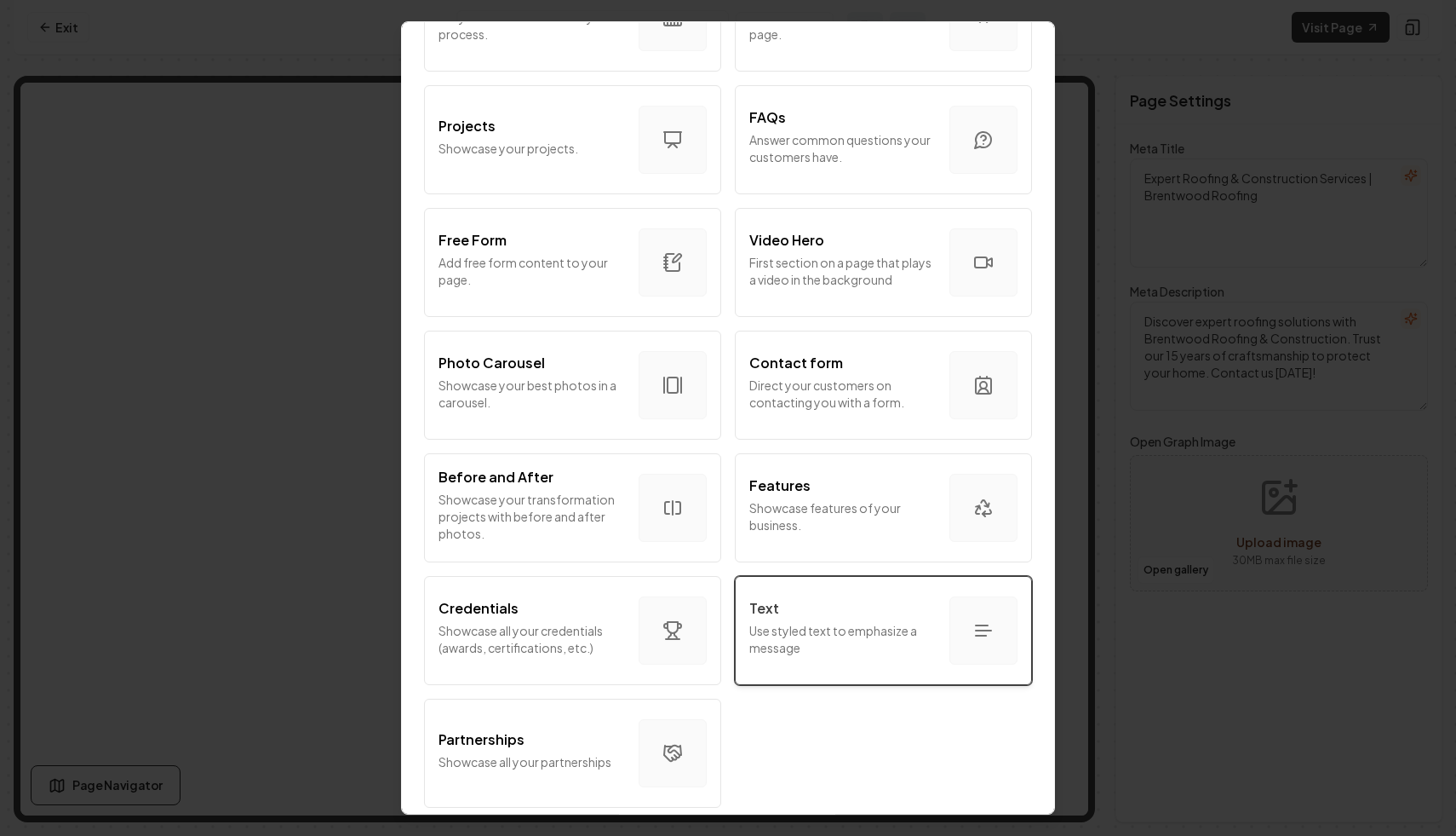
drag, startPoint x: 836, startPoint y: 523, endPoint x: 795, endPoint y: 585, distance: 74.3
click at [795, 586] on div "Intro Section Introduce your business to your customers. Services Tell your cus…" at bounding box center [728, 81] width 611 height 1467
click at [795, 585] on button "Text Use styled text to emphasize a message" at bounding box center [884, 630] width 298 height 109
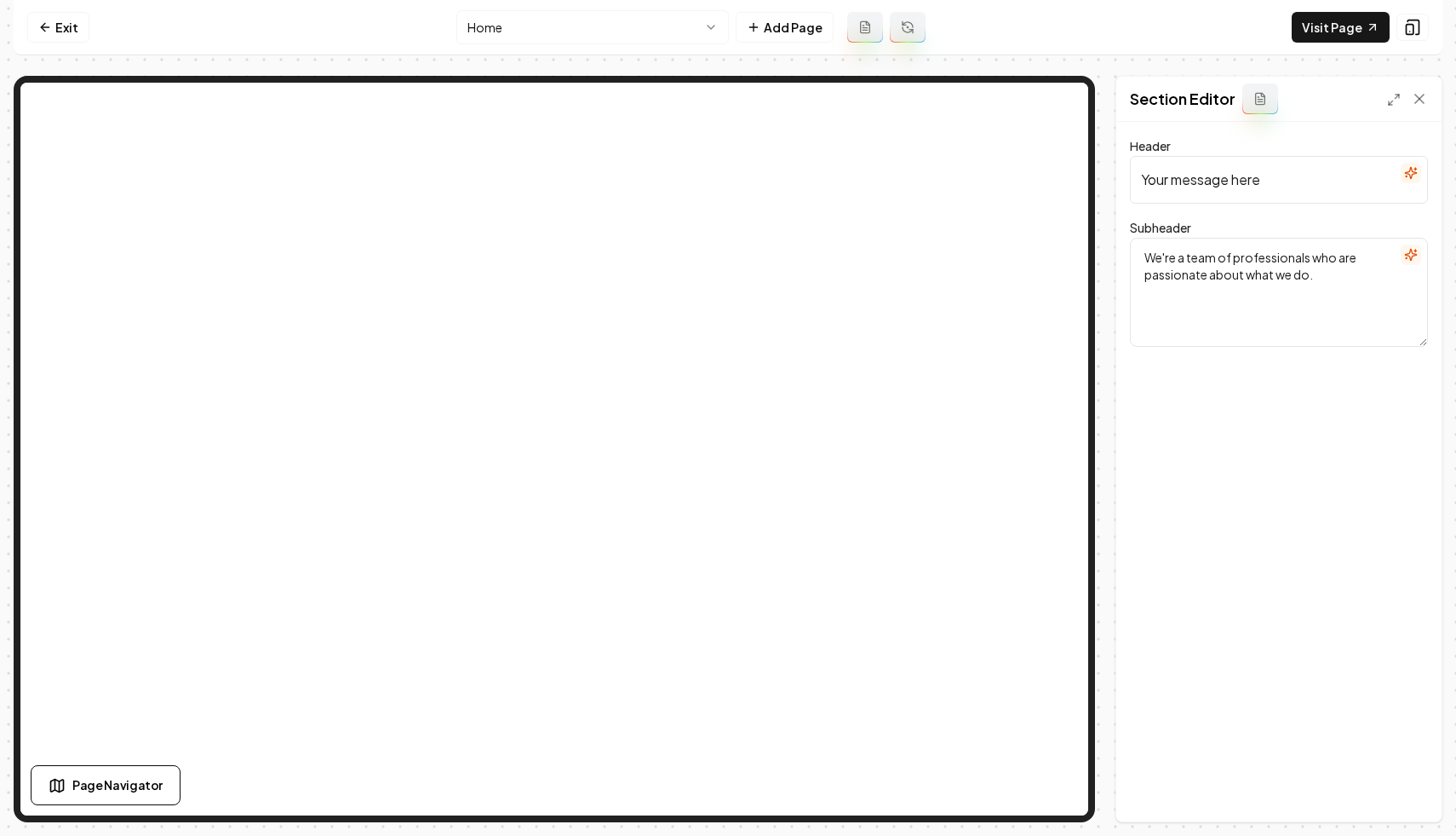
click at [1416, 174] on icon "button" at bounding box center [1412, 173] width 14 height 14
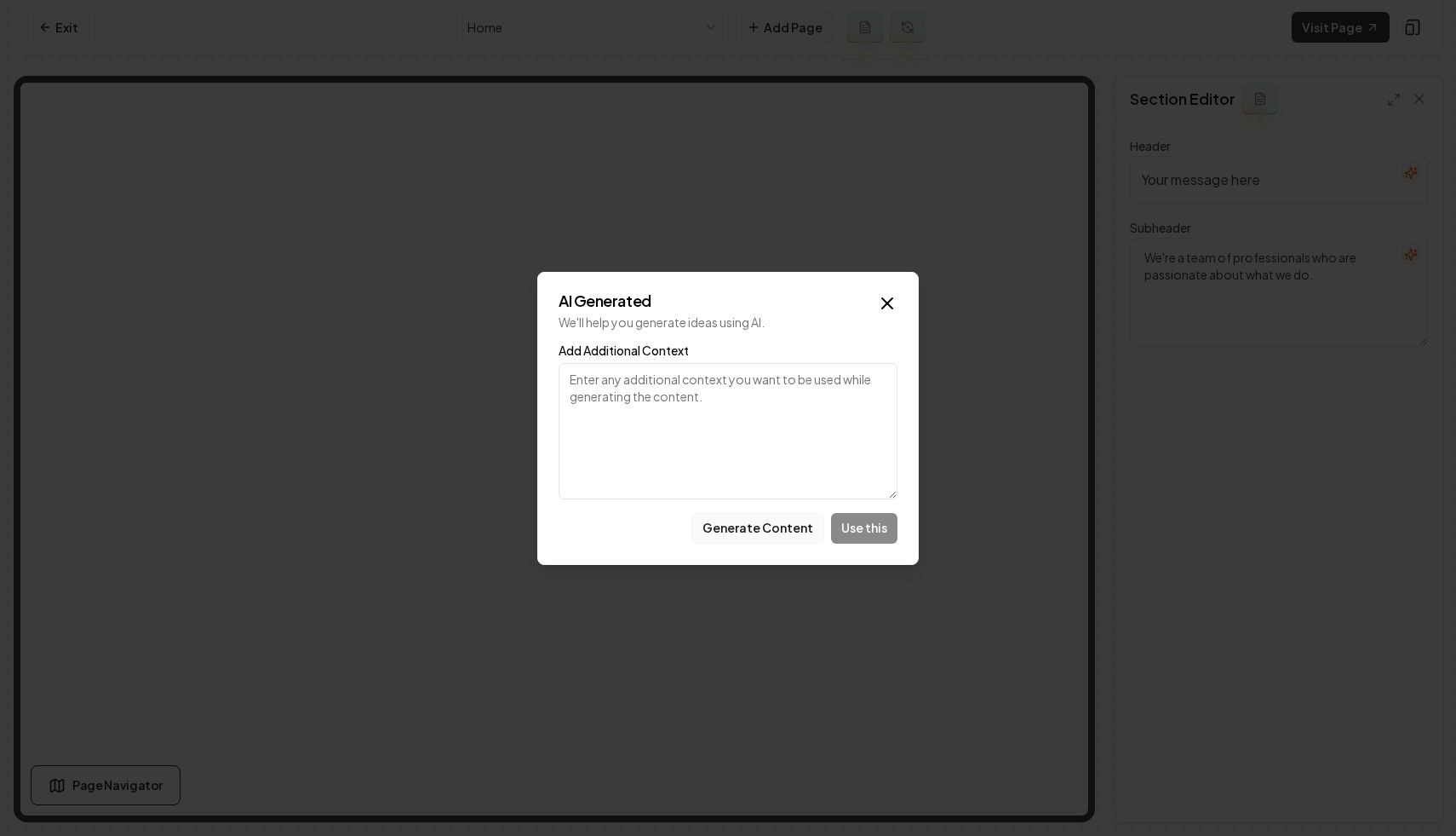
click at [740, 522] on button "Generate Content" at bounding box center [758, 527] width 133 height 31
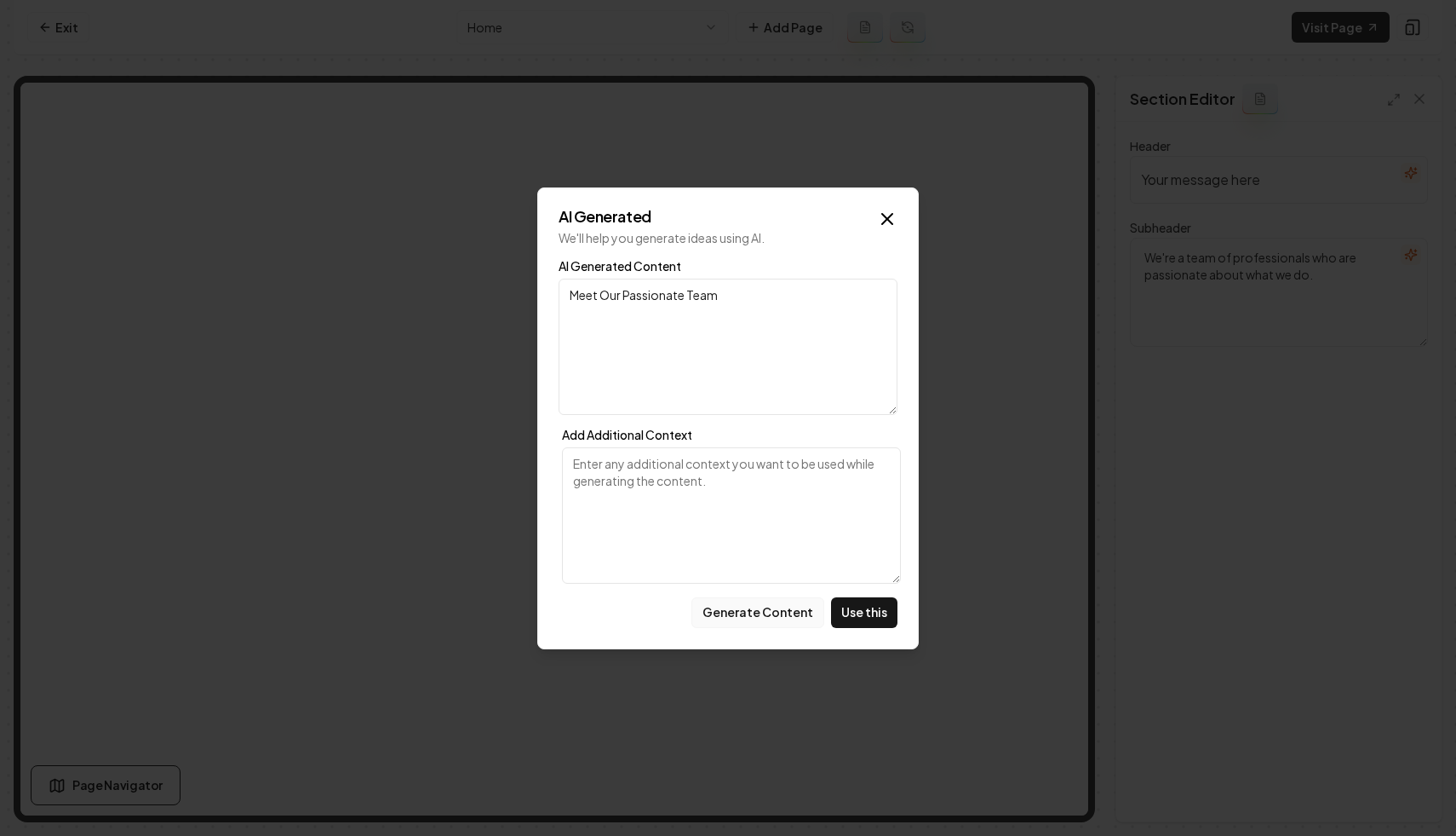
click at [774, 610] on button "Generate Content" at bounding box center [758, 612] width 133 height 31
click at [884, 212] on icon "button" at bounding box center [887, 219] width 21 height 21
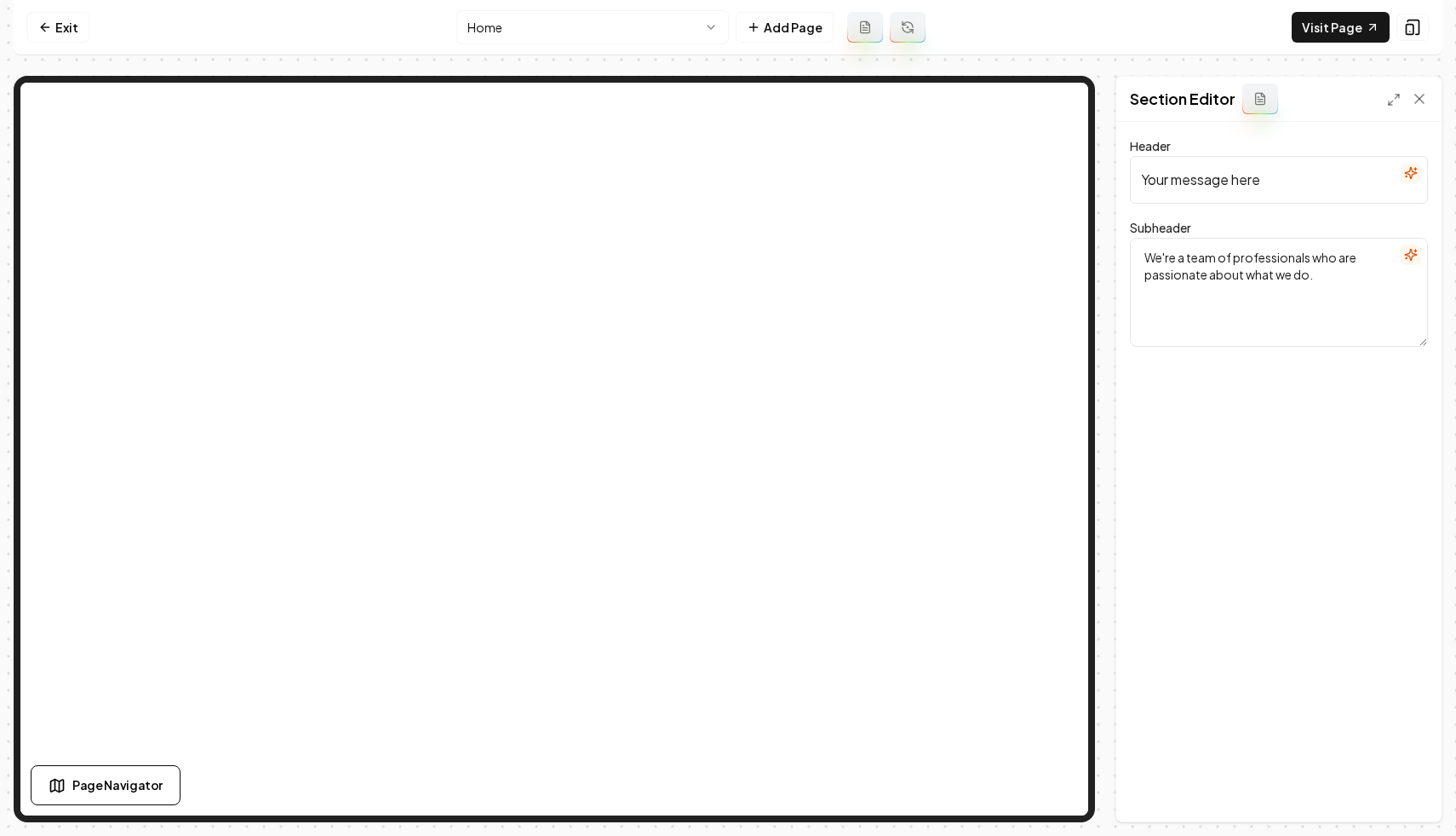
click at [1415, 251] on icon "button" at bounding box center [1412, 254] width 14 height 14
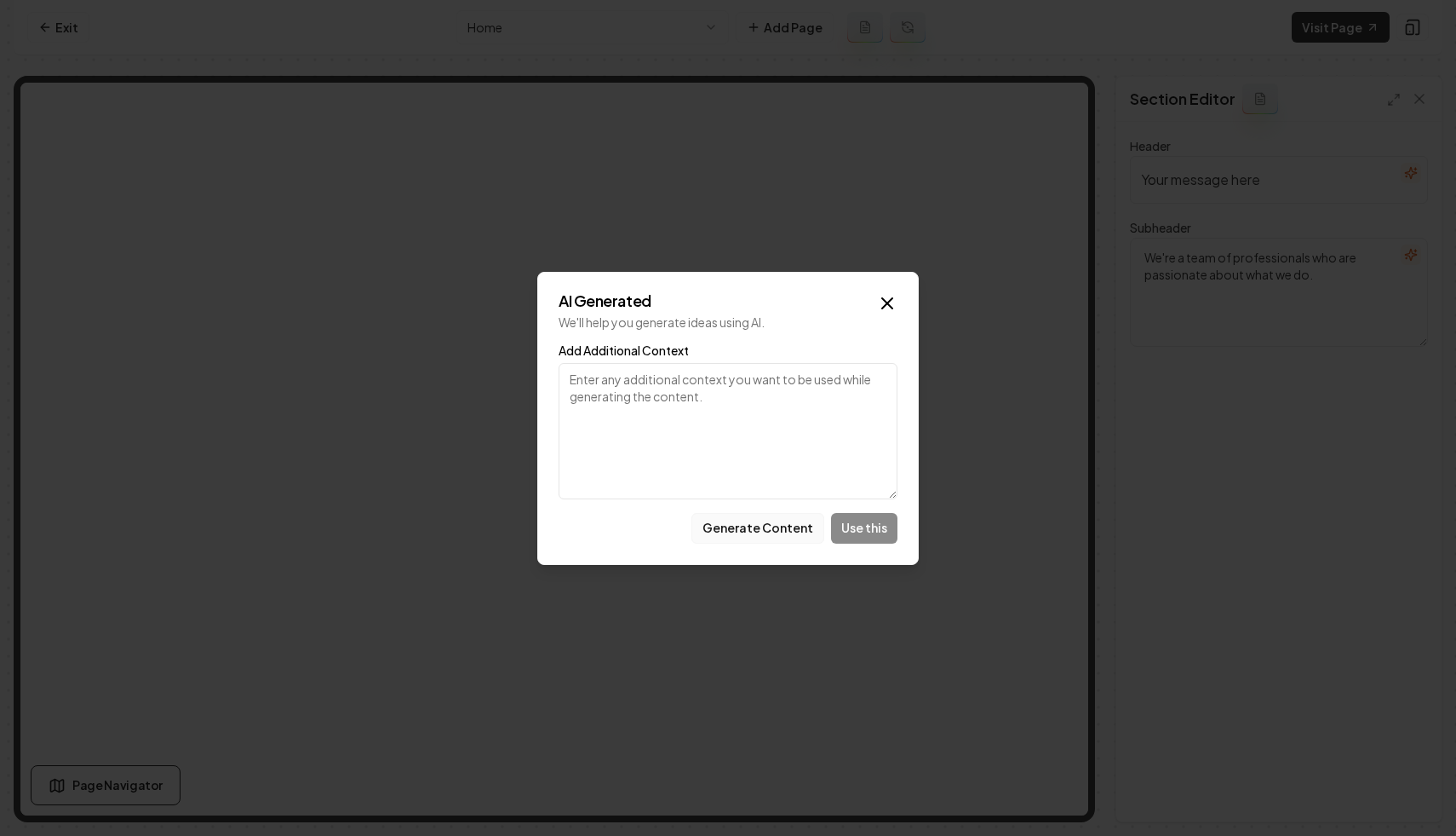
click at [786, 535] on button "Generate Content" at bounding box center [758, 527] width 133 height 31
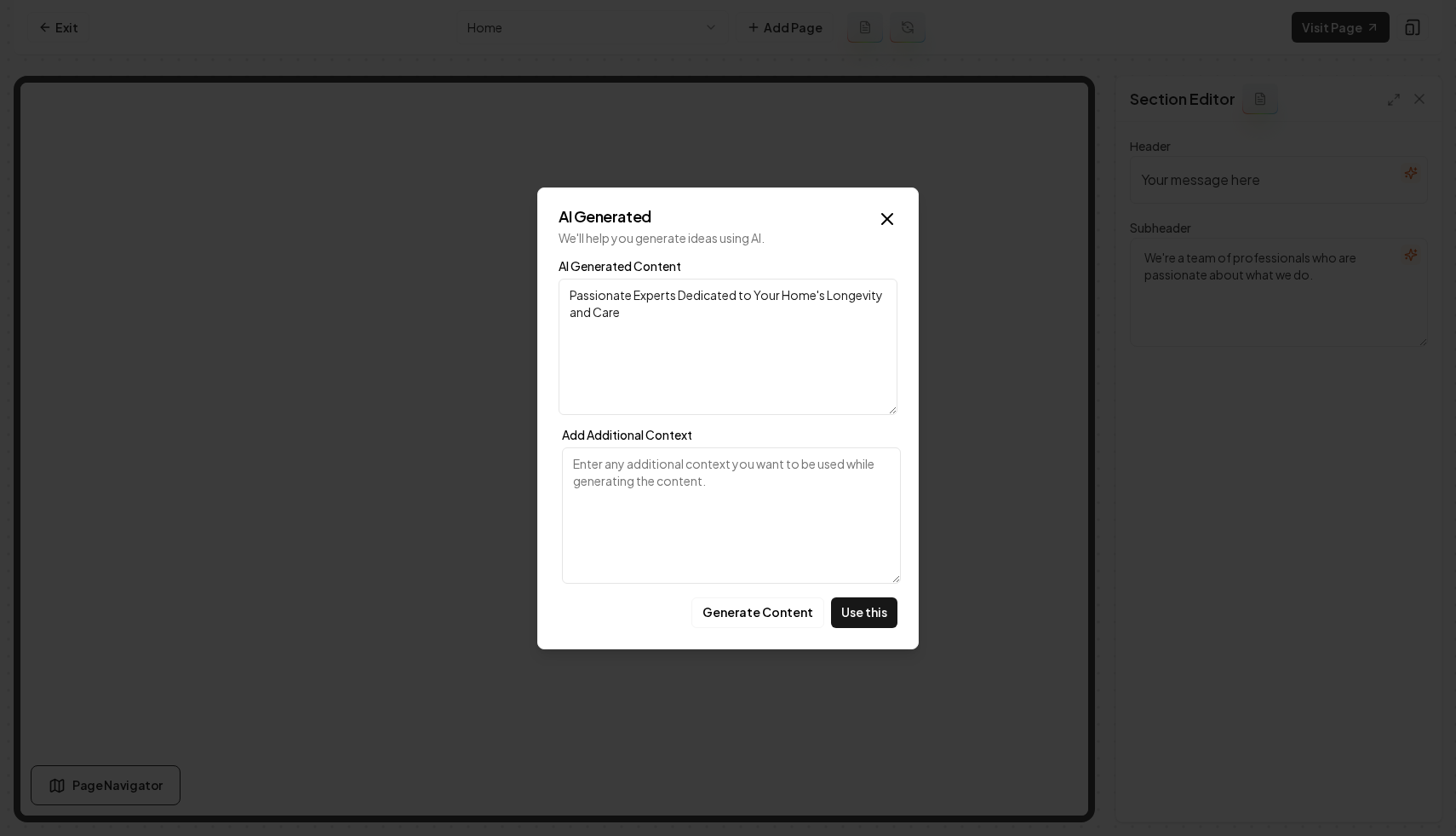
click at [890, 205] on div "AI Generated We'll help you generate ideas using AI. AI Generated Content Passi…" at bounding box center [728, 418] width 381 height 461
click at [887, 220] on icon "button" at bounding box center [887, 219] width 21 height 21
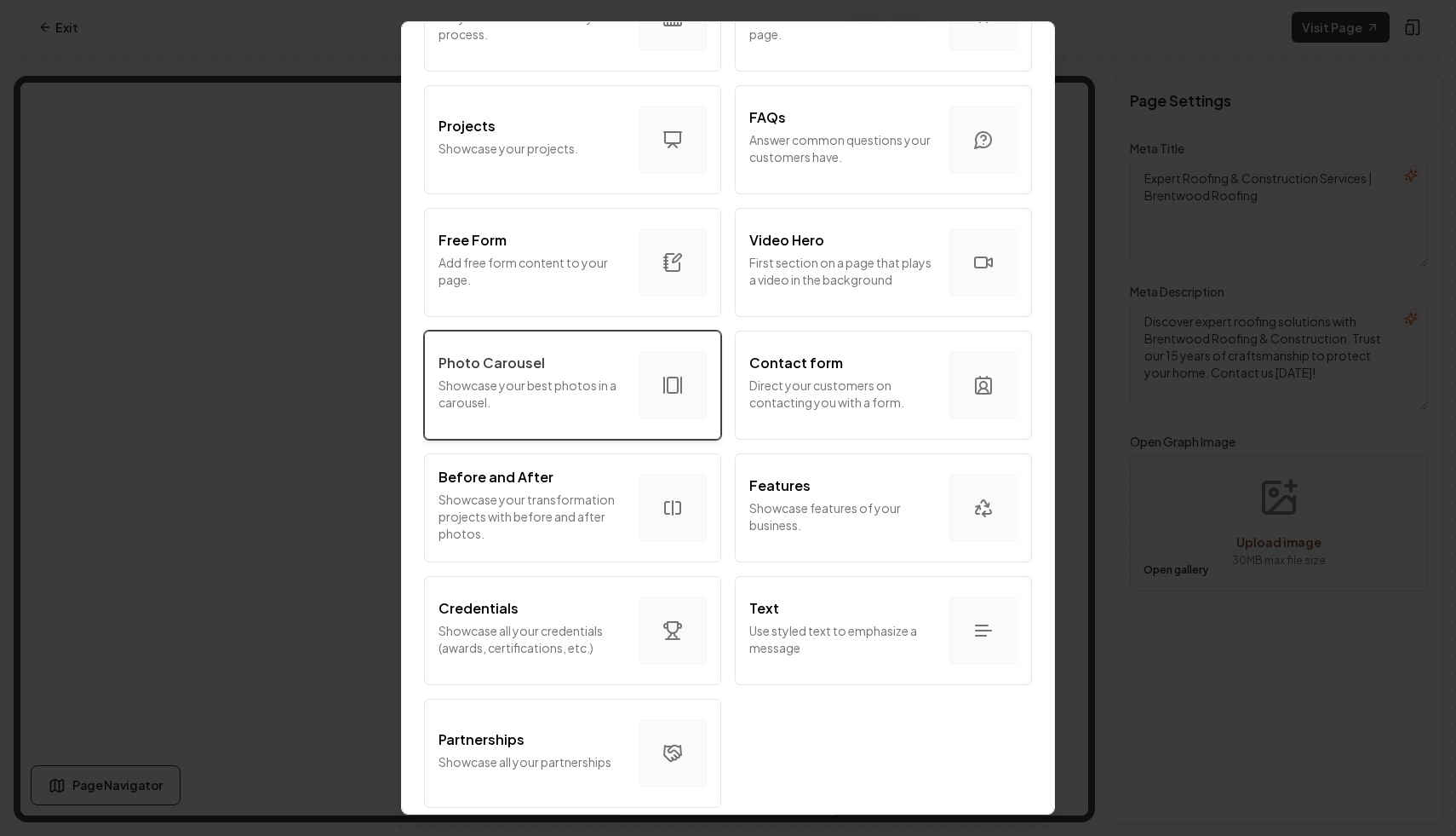
click at [585, 353] on div "Photo Carousel" at bounding box center [531, 363] width 186 height 21
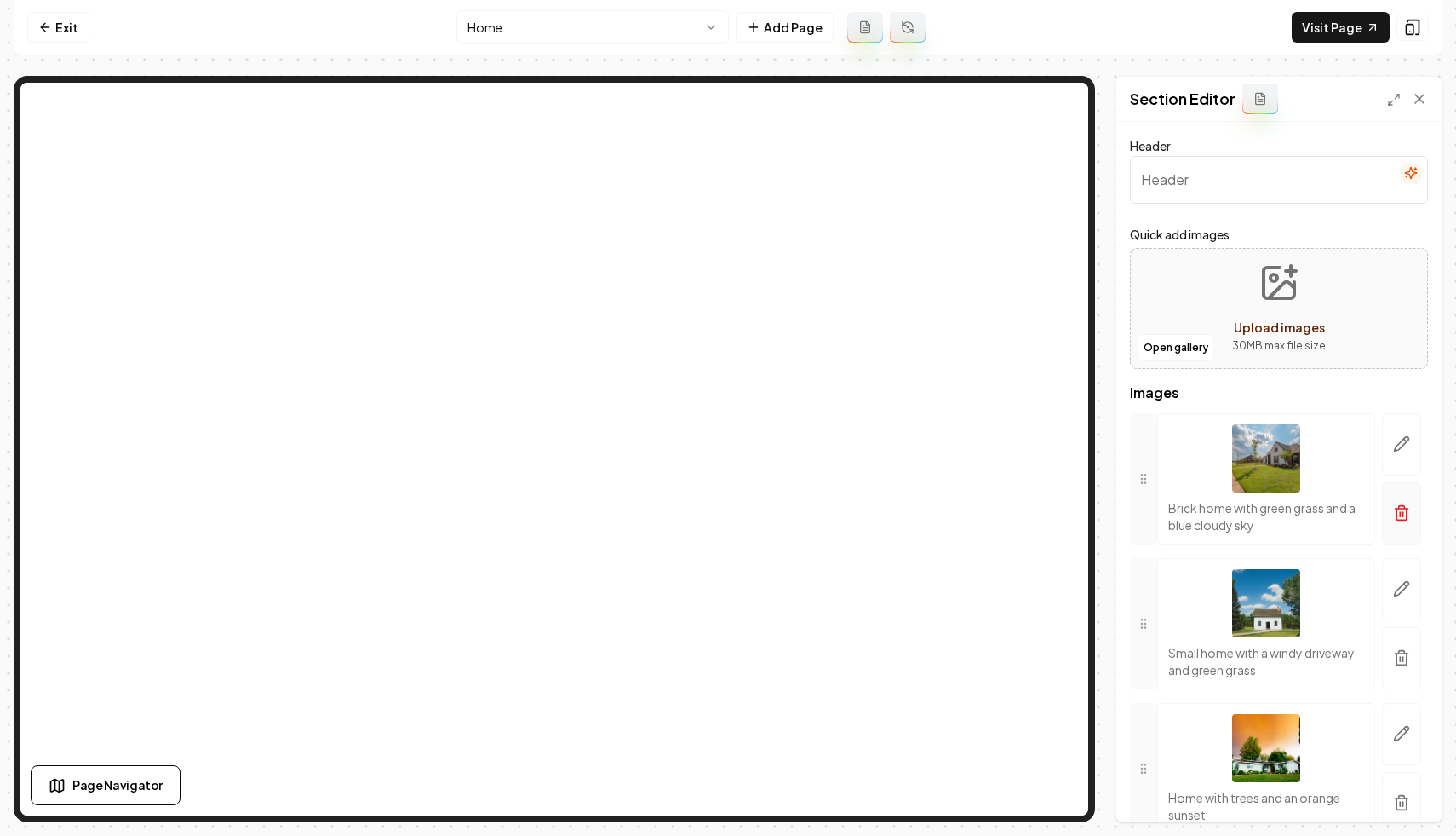
click at [1399, 512] on icon "button" at bounding box center [1401, 512] width 17 height 17
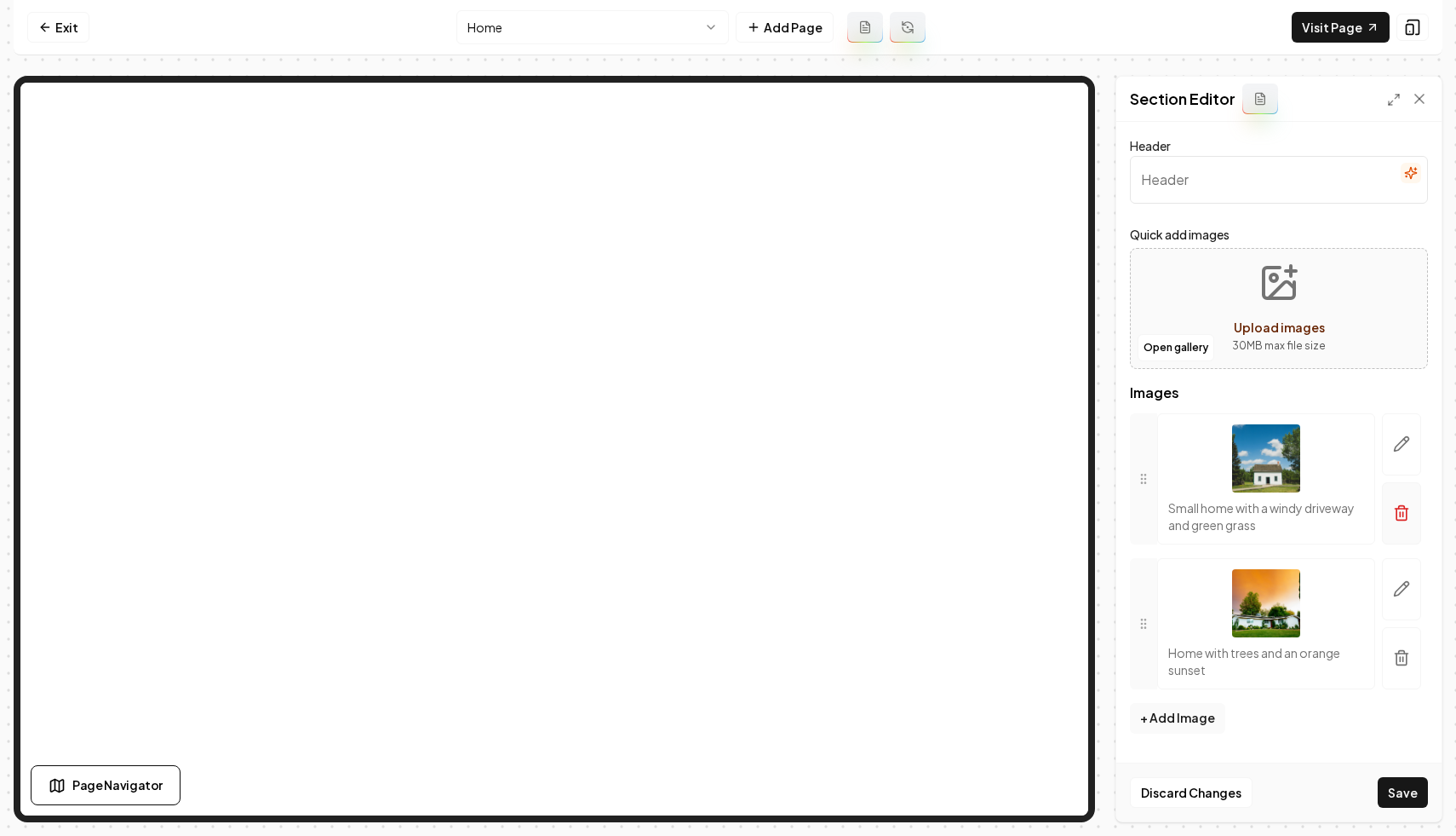
click at [1393, 508] on icon "button" at bounding box center [1401, 512] width 17 height 17
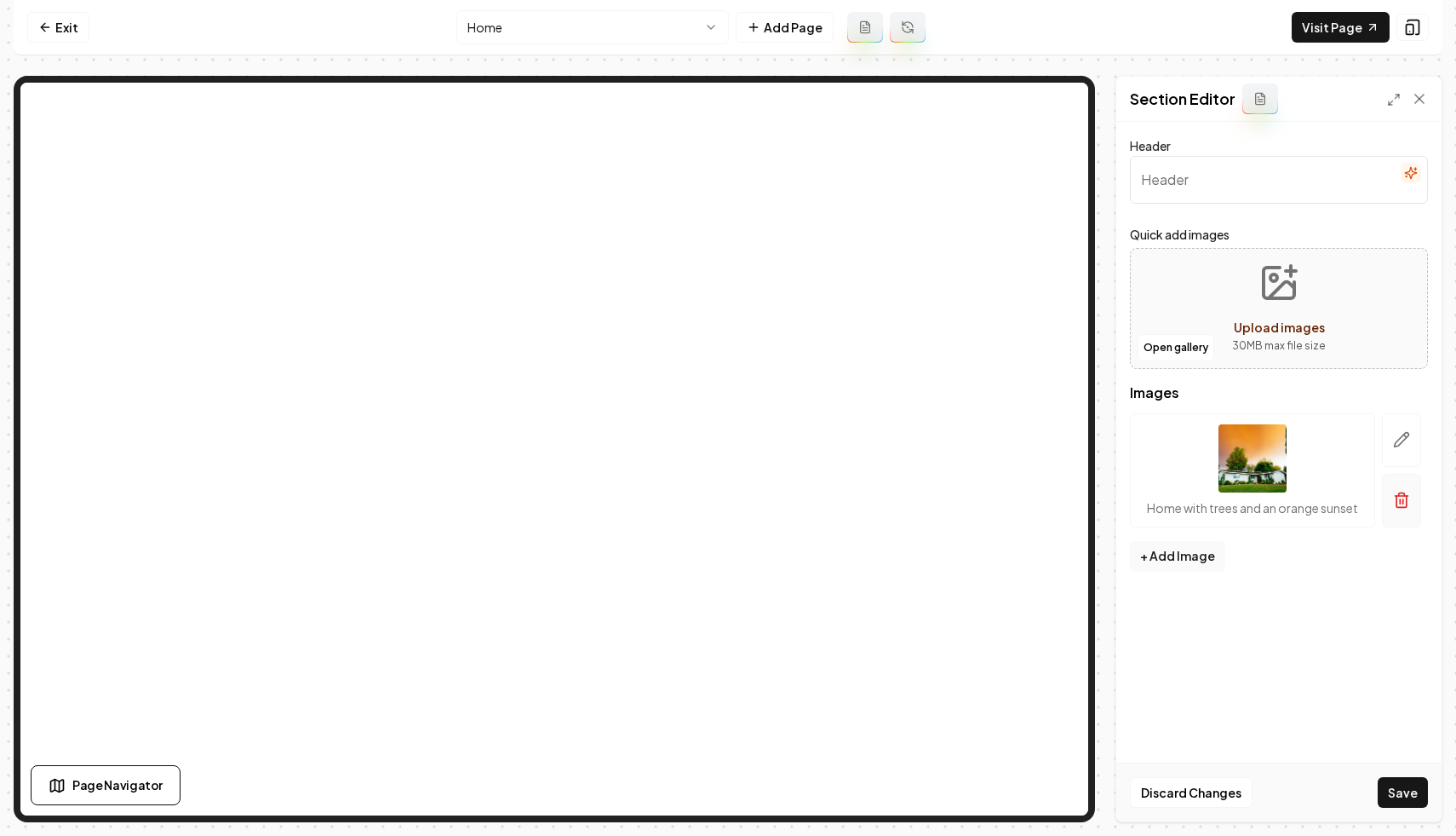
click at [1392, 497] on button "button" at bounding box center [1402, 500] width 39 height 53
click at [1176, 348] on button "Open gallery" at bounding box center [1176, 348] width 77 height 28
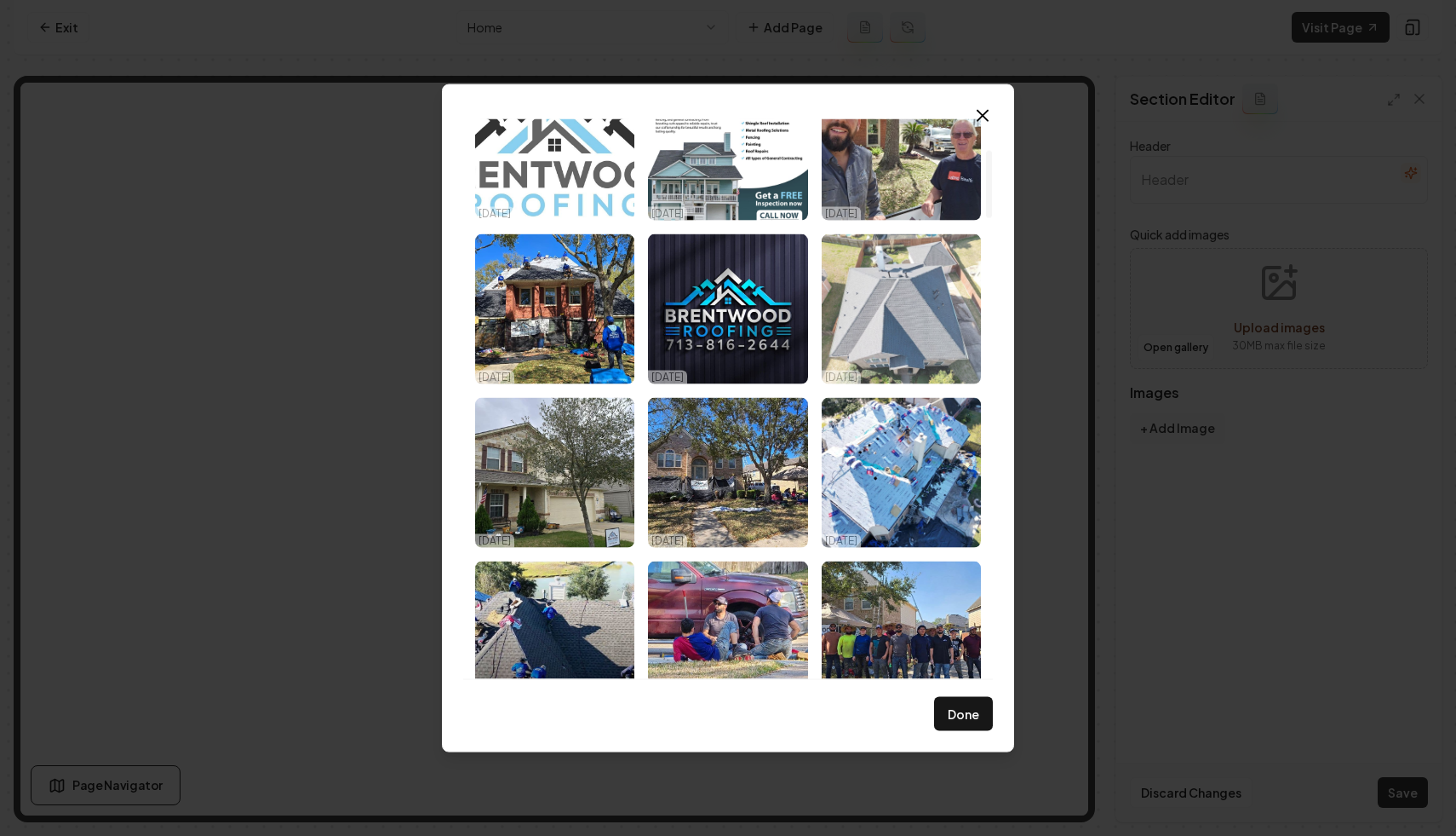
scroll to position [304, 0]
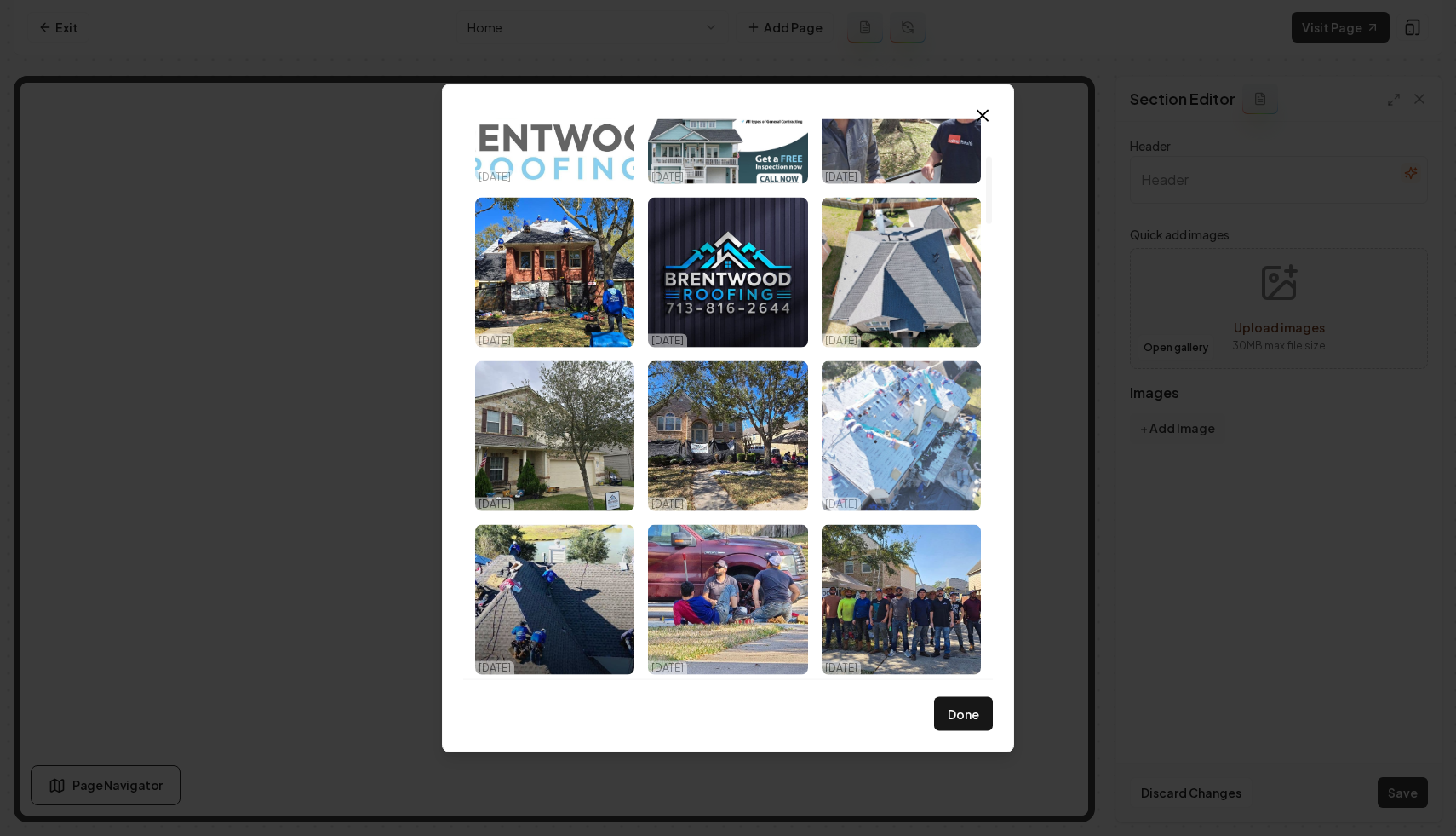
click at [910, 428] on img "Select image image_68dc8f405c7cd75eb883b992.jpeg" at bounding box center [902, 435] width 160 height 150
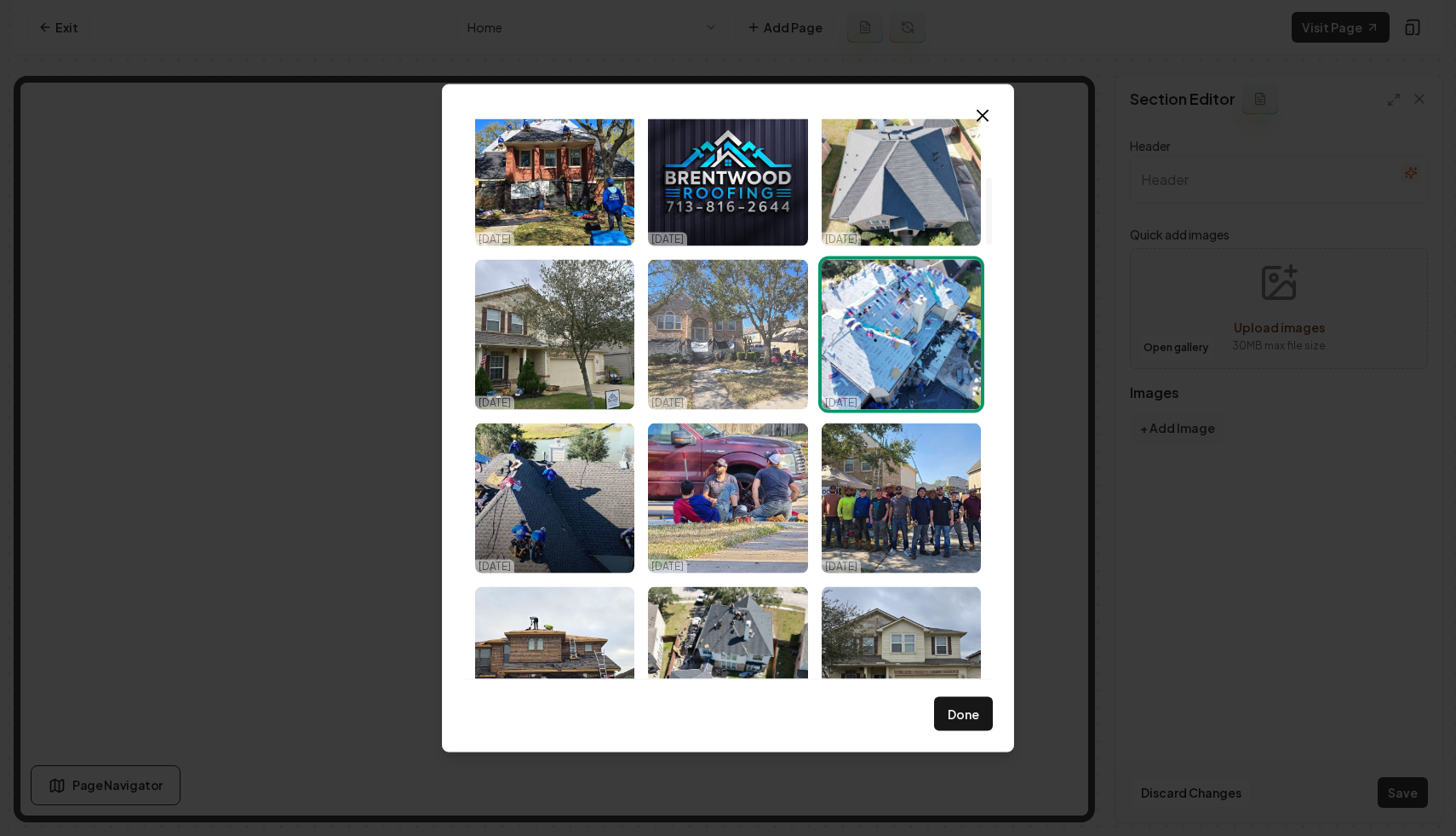
scroll to position [478, 0]
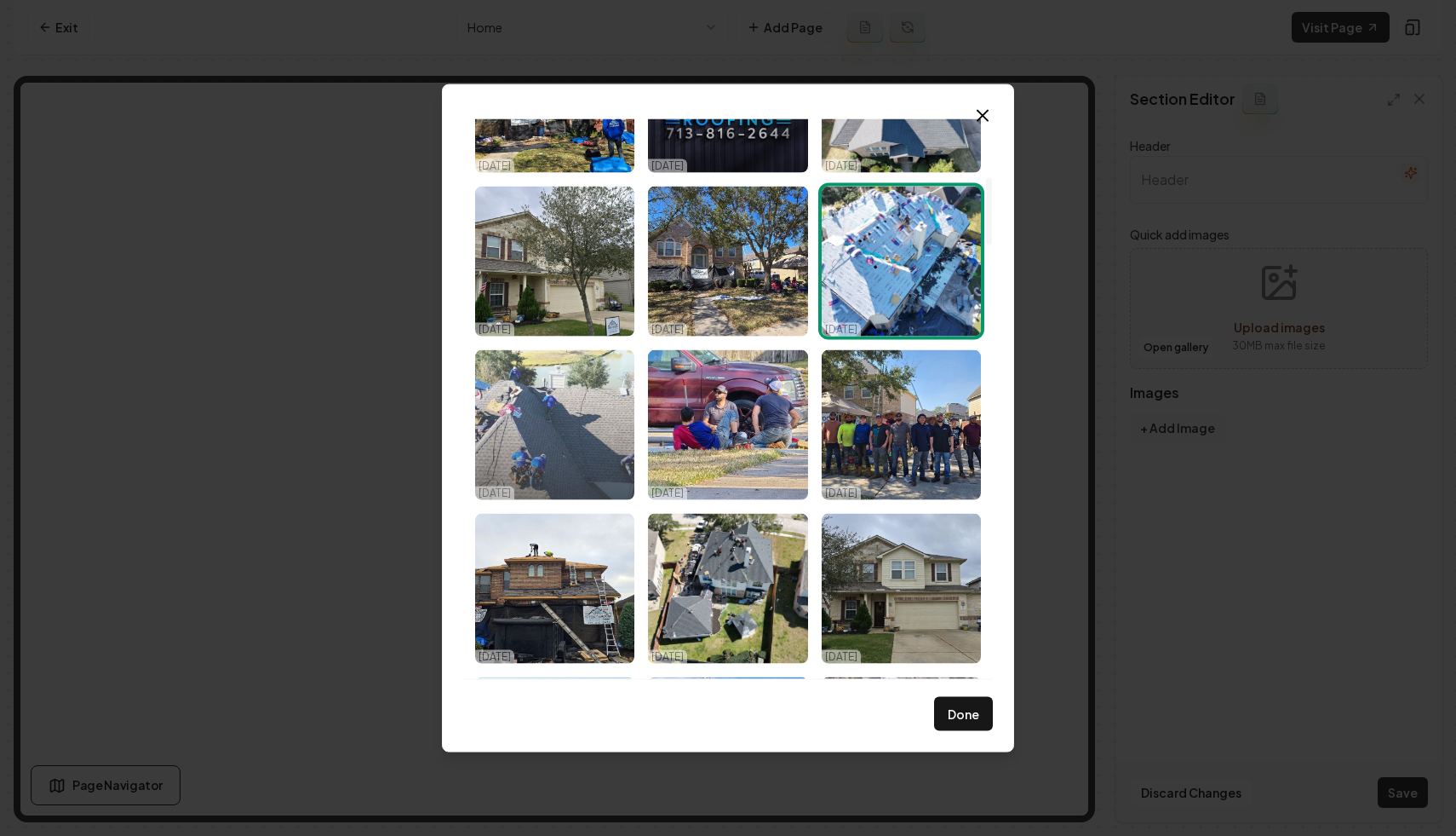
click at [589, 405] on img "Select image image_68dc8f405c7cd75eb883b871.jpeg" at bounding box center [555, 424] width 160 height 150
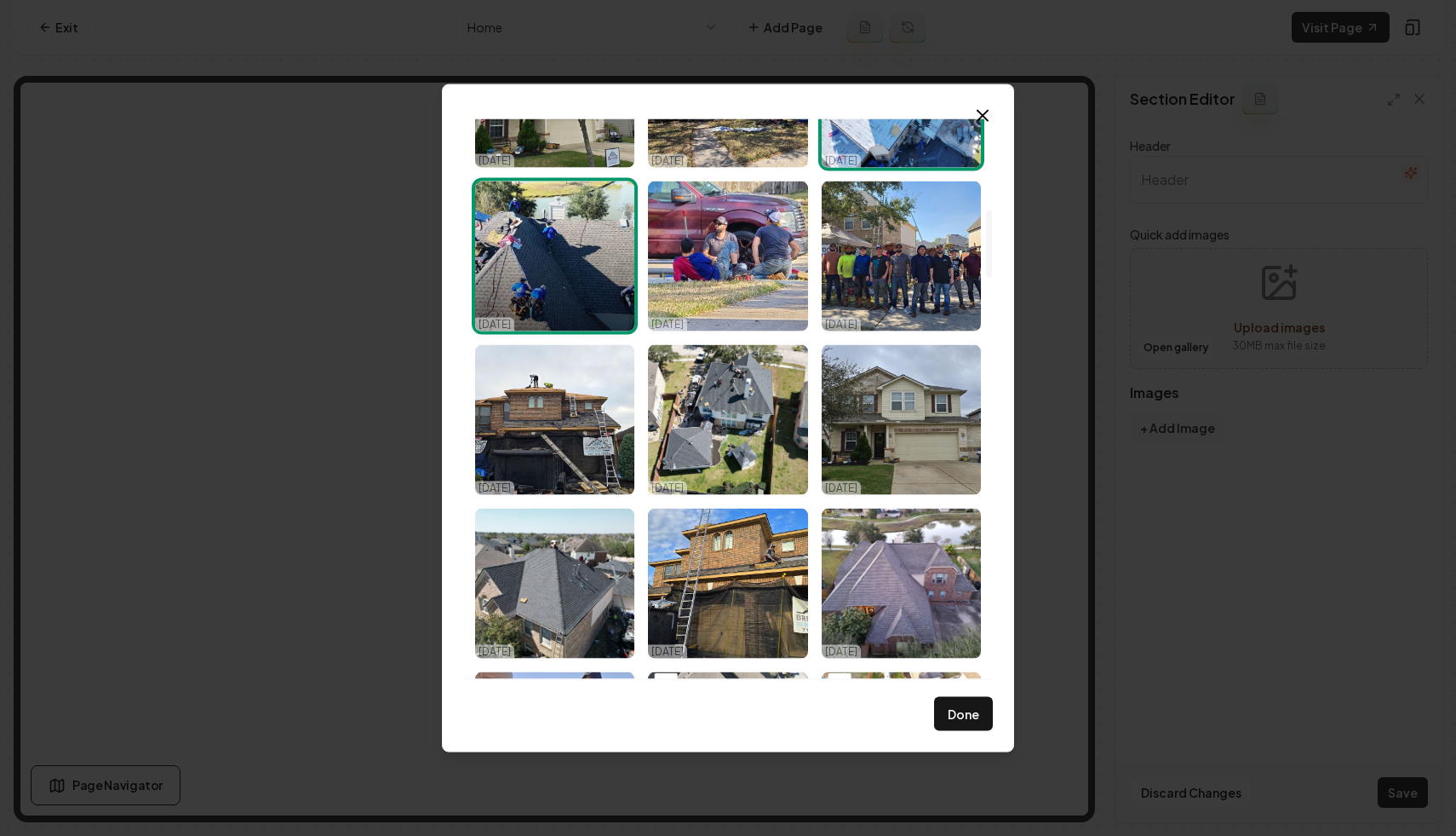
scroll to position [783, 0]
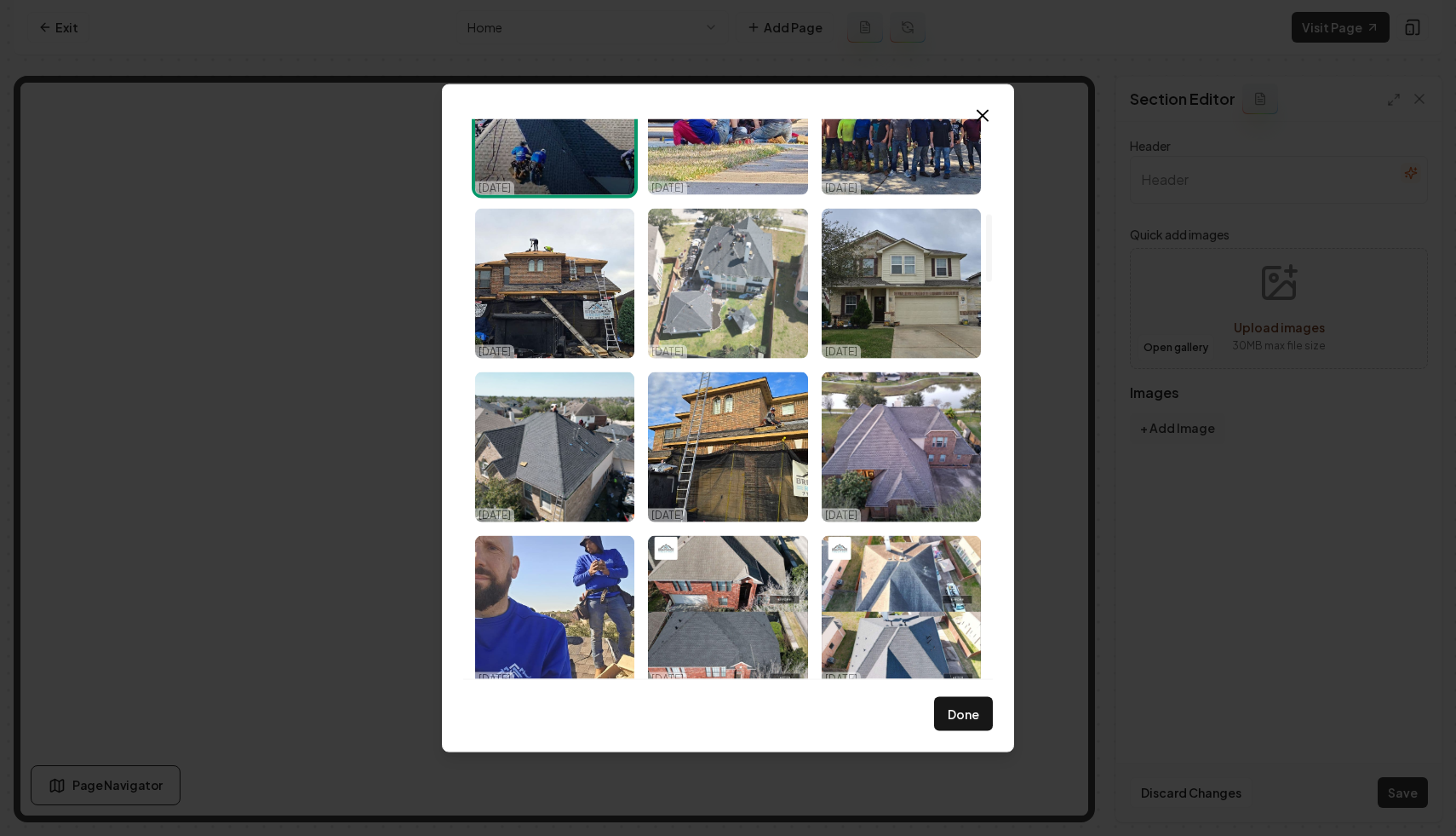
click at [737, 266] on img "Select image image_68dc8f3f5c7cd75eb883b3c7.jpeg" at bounding box center [728, 283] width 160 height 150
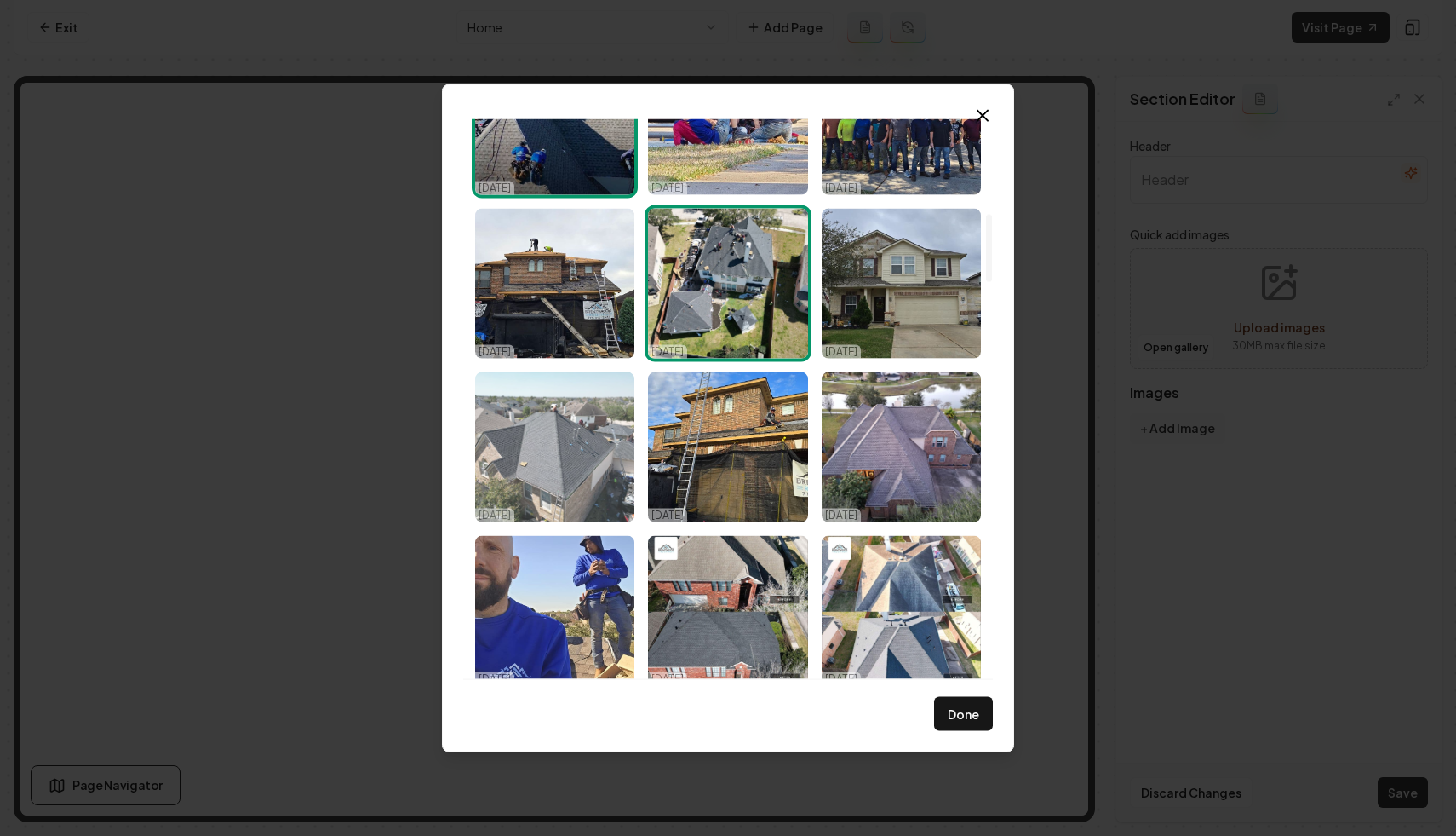
click at [577, 416] on img "Select image image_68dc8f405c7cd75eb883b60c.jpeg" at bounding box center [555, 447] width 160 height 150
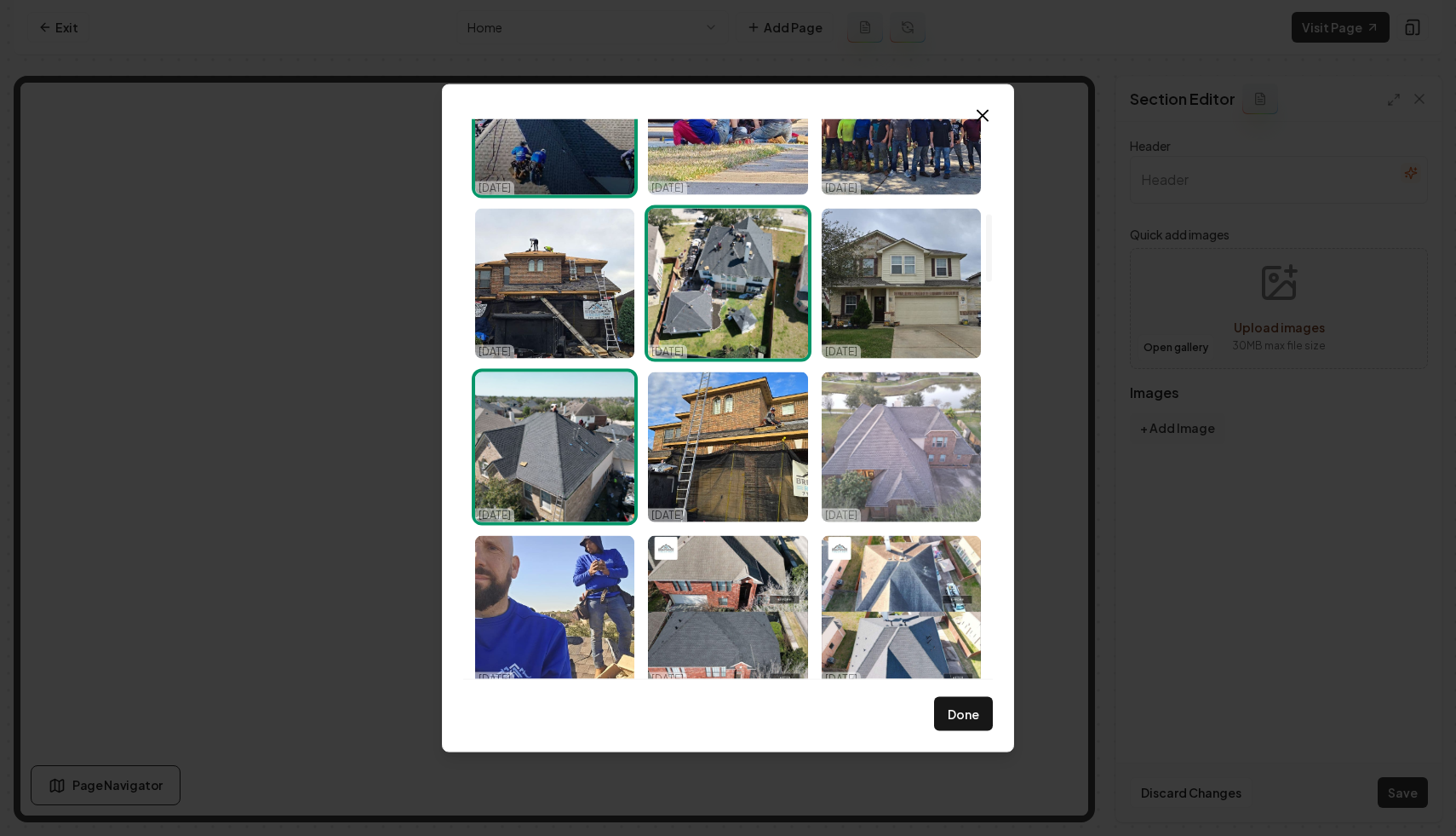
click at [919, 414] on img "Select image image_68dc8f3f5c7cd75eb883b2f2.jpeg" at bounding box center [902, 447] width 160 height 150
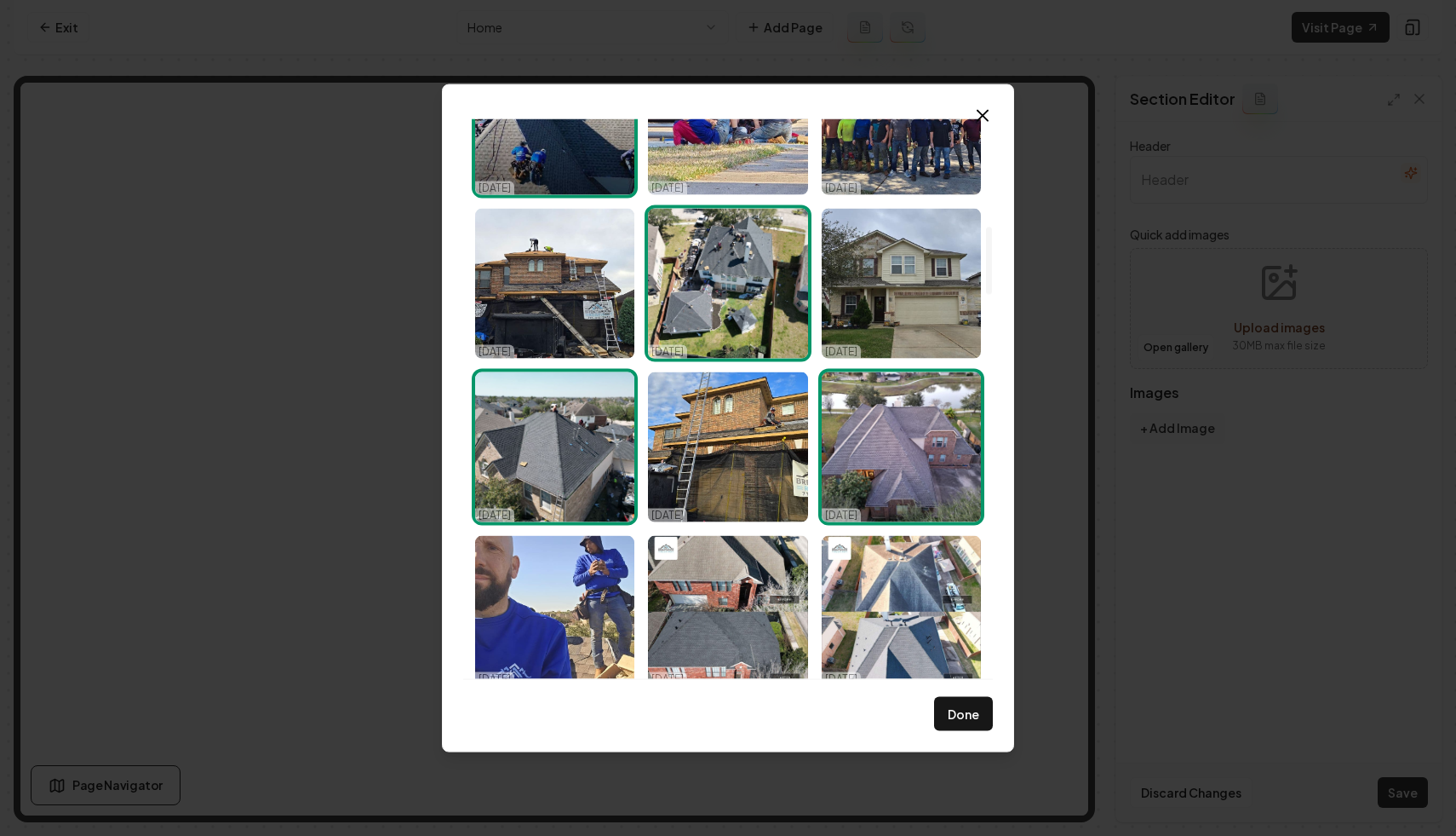
scroll to position [1013, 0]
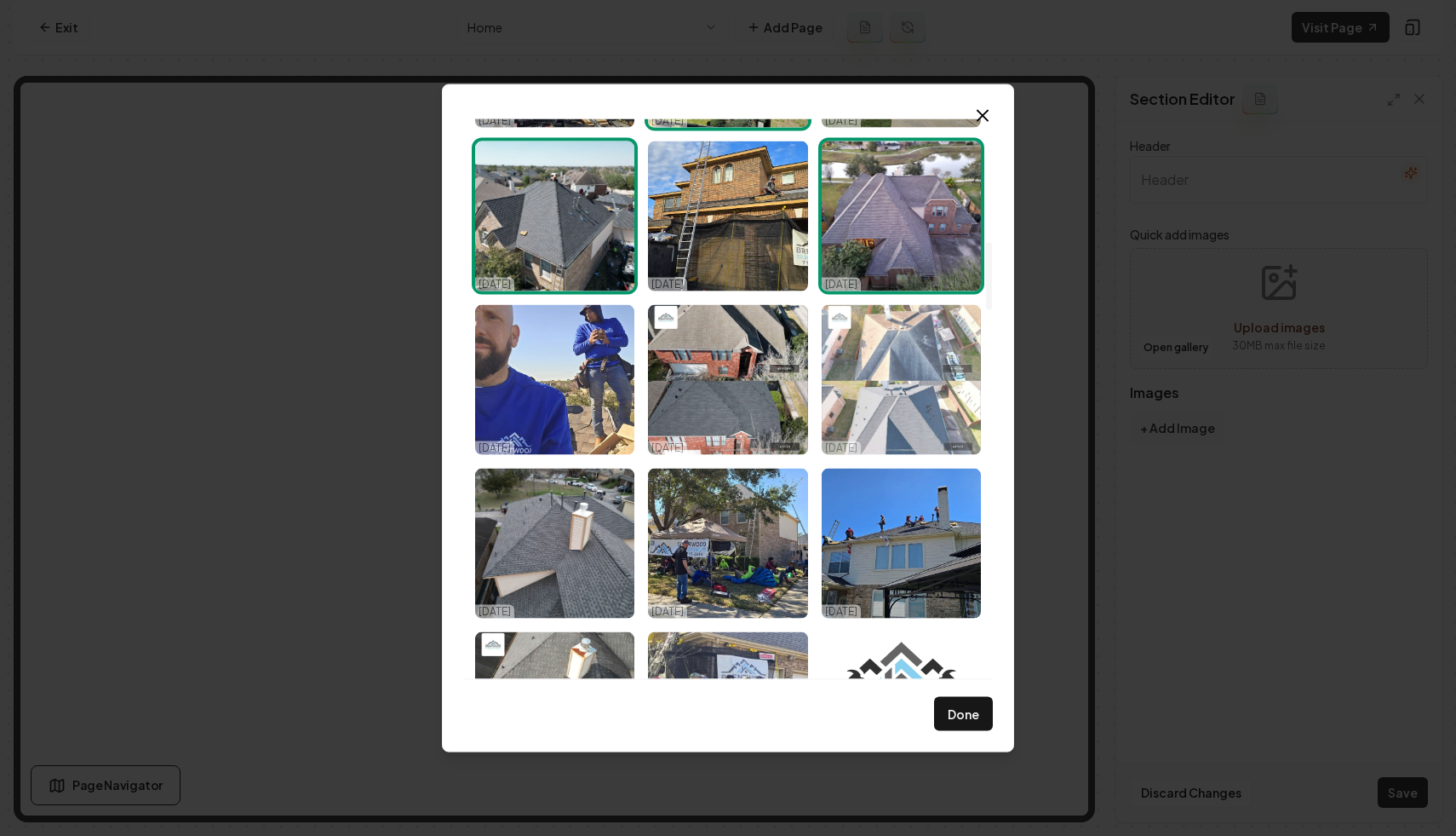
click at [894, 405] on img "Select image image_68dc8f3f5c7cd75eb883af76.jpeg" at bounding box center [902, 379] width 160 height 150
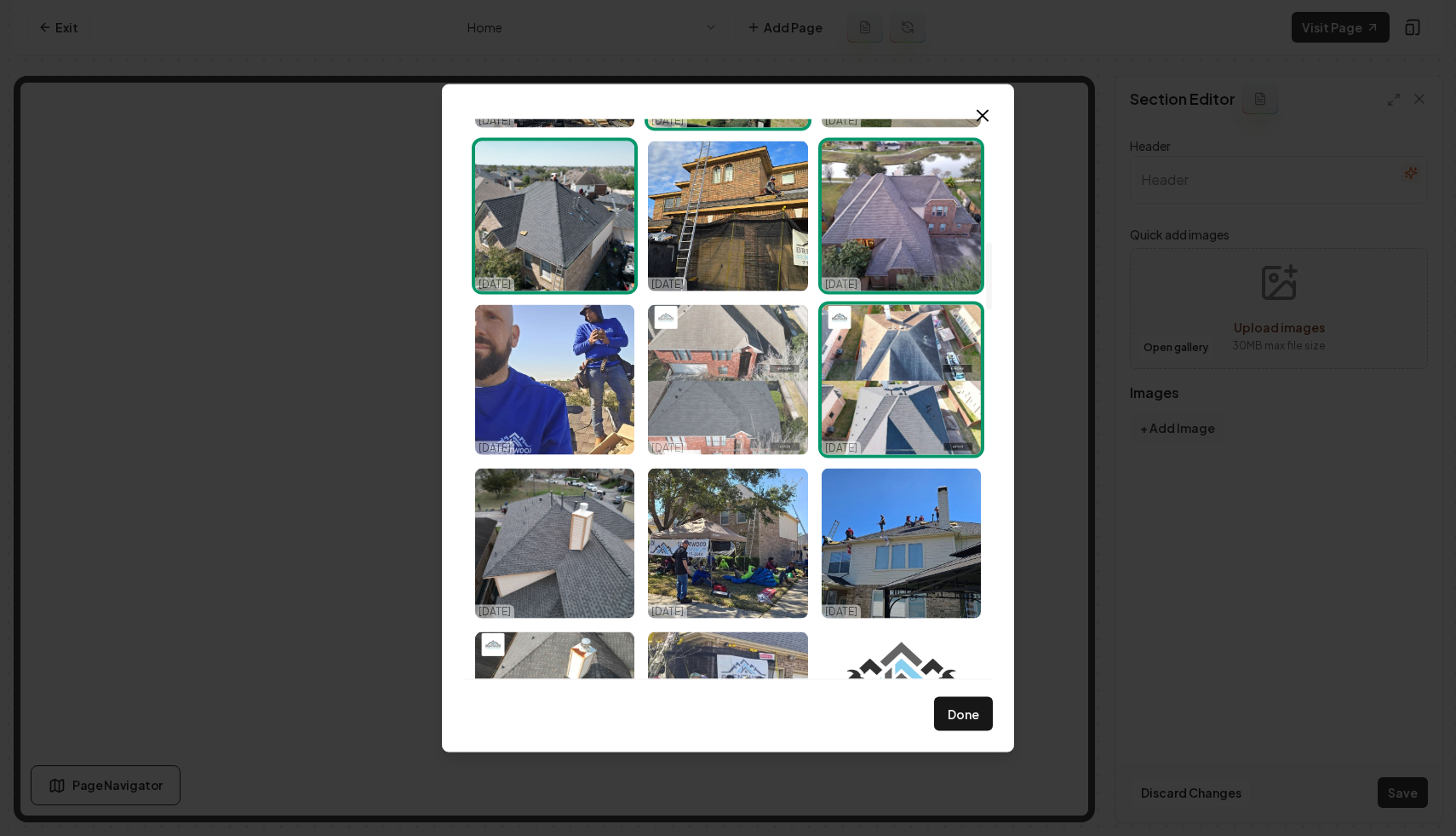
click at [732, 400] on img "Select image image_68dc8f3f5c7cd75eb883aeb8.jpeg" at bounding box center [728, 379] width 160 height 150
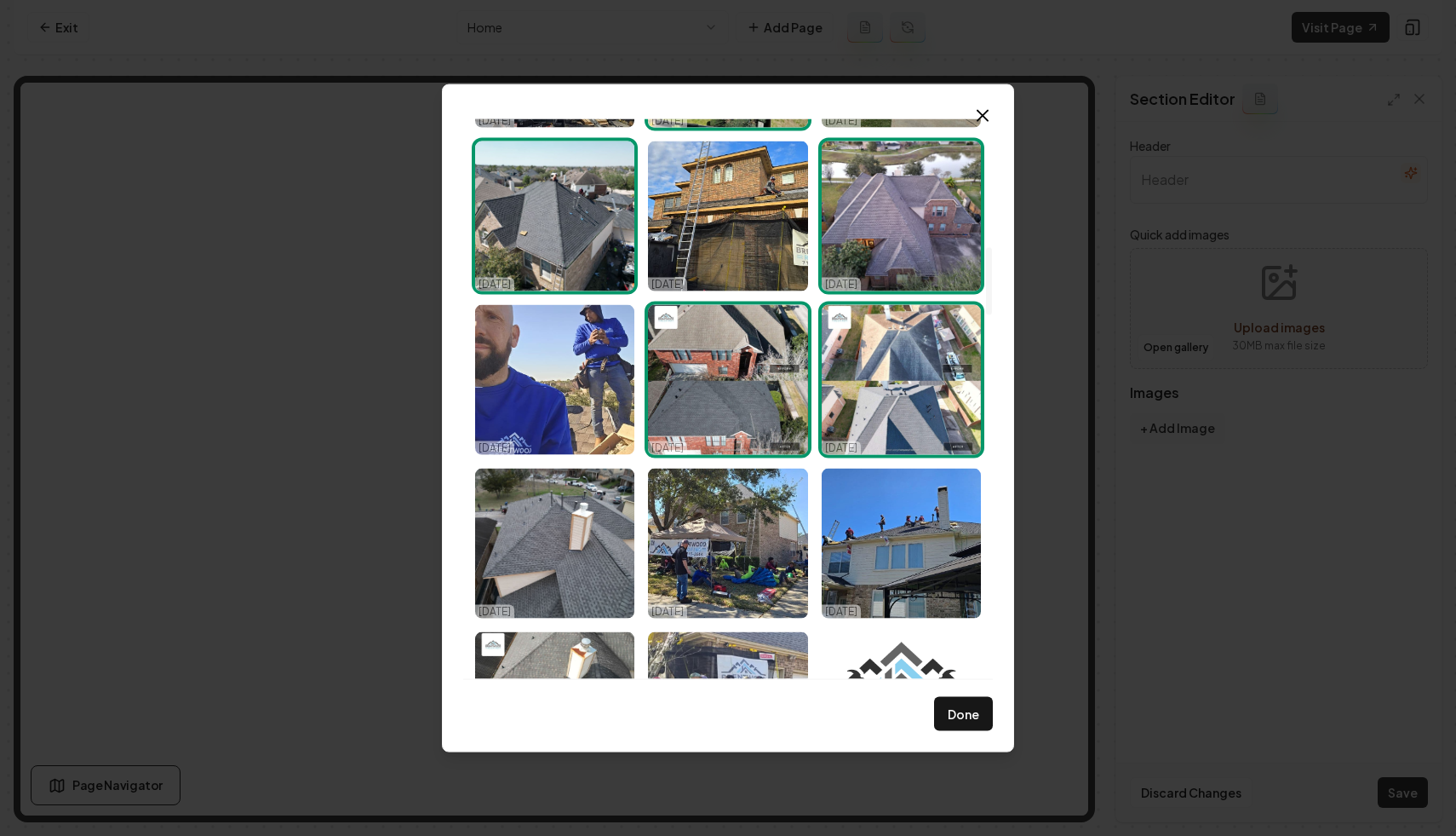
scroll to position [1321, 0]
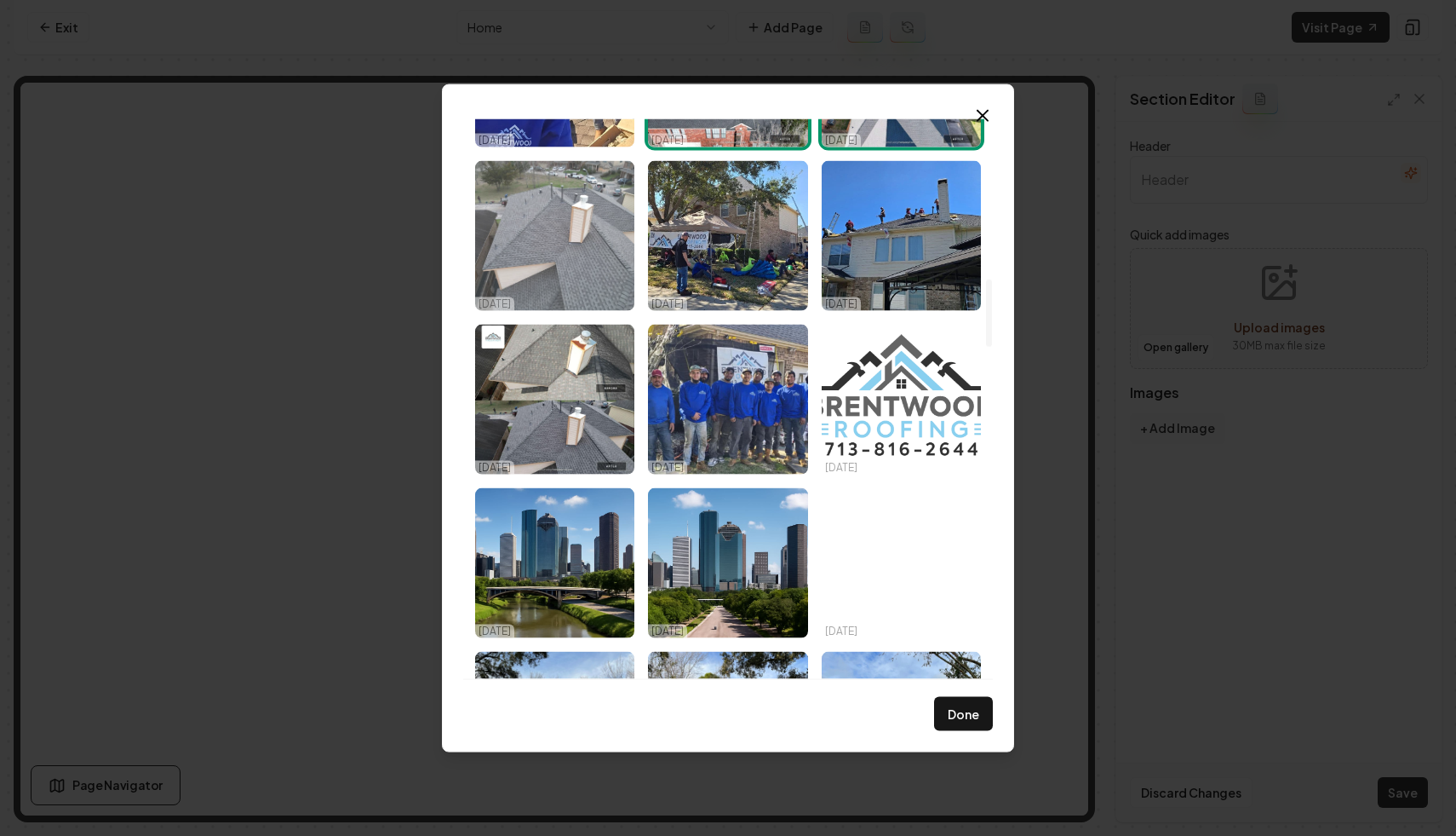
click at [564, 251] on img "Select image image_68dc8f3f5c7cd75eb883b050.jpeg" at bounding box center [555, 235] width 160 height 150
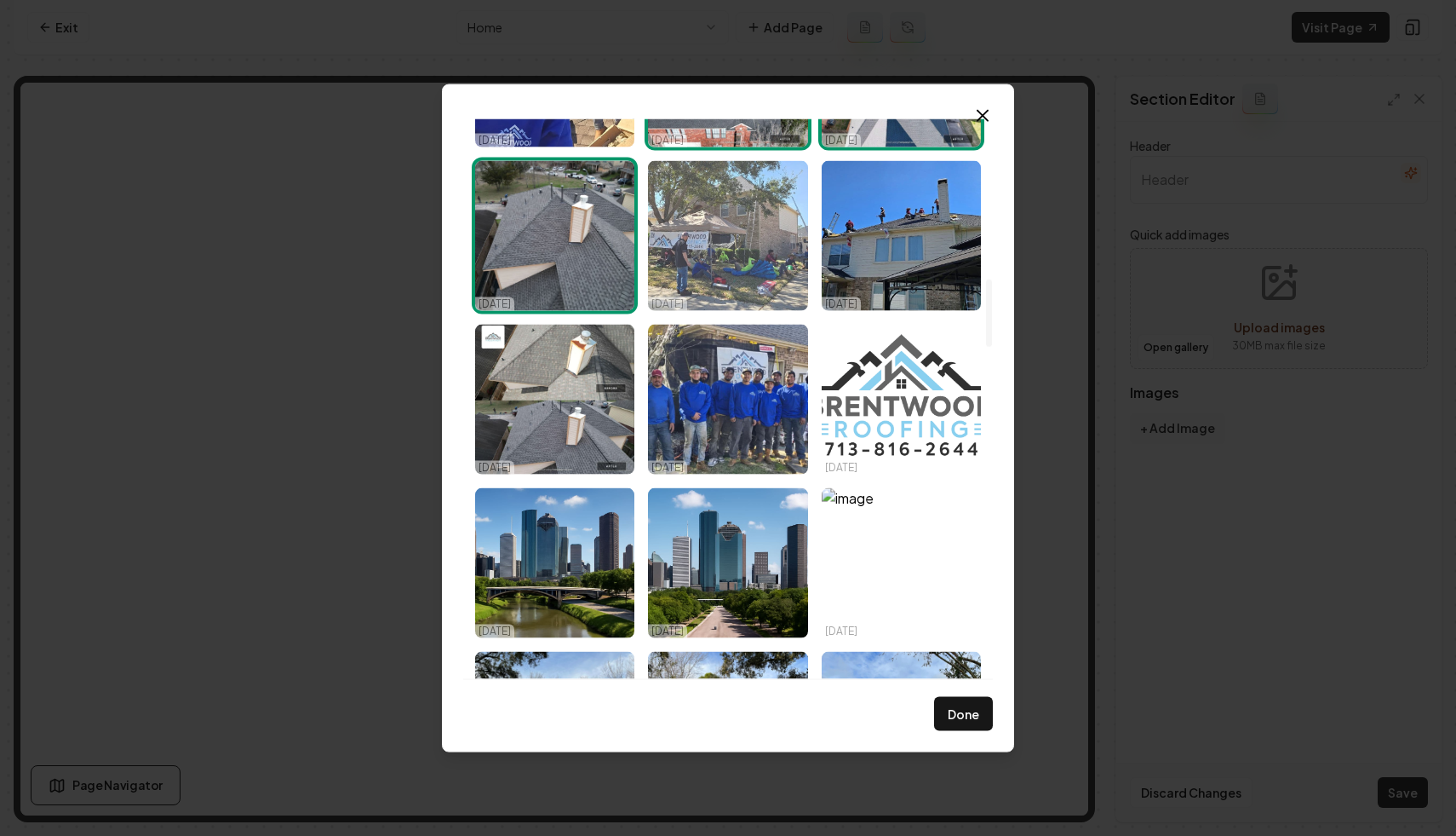
click at [746, 244] on img "Select image image_68dc8f3e5c7cd75eb883ae40.jpeg" at bounding box center [728, 235] width 160 height 150
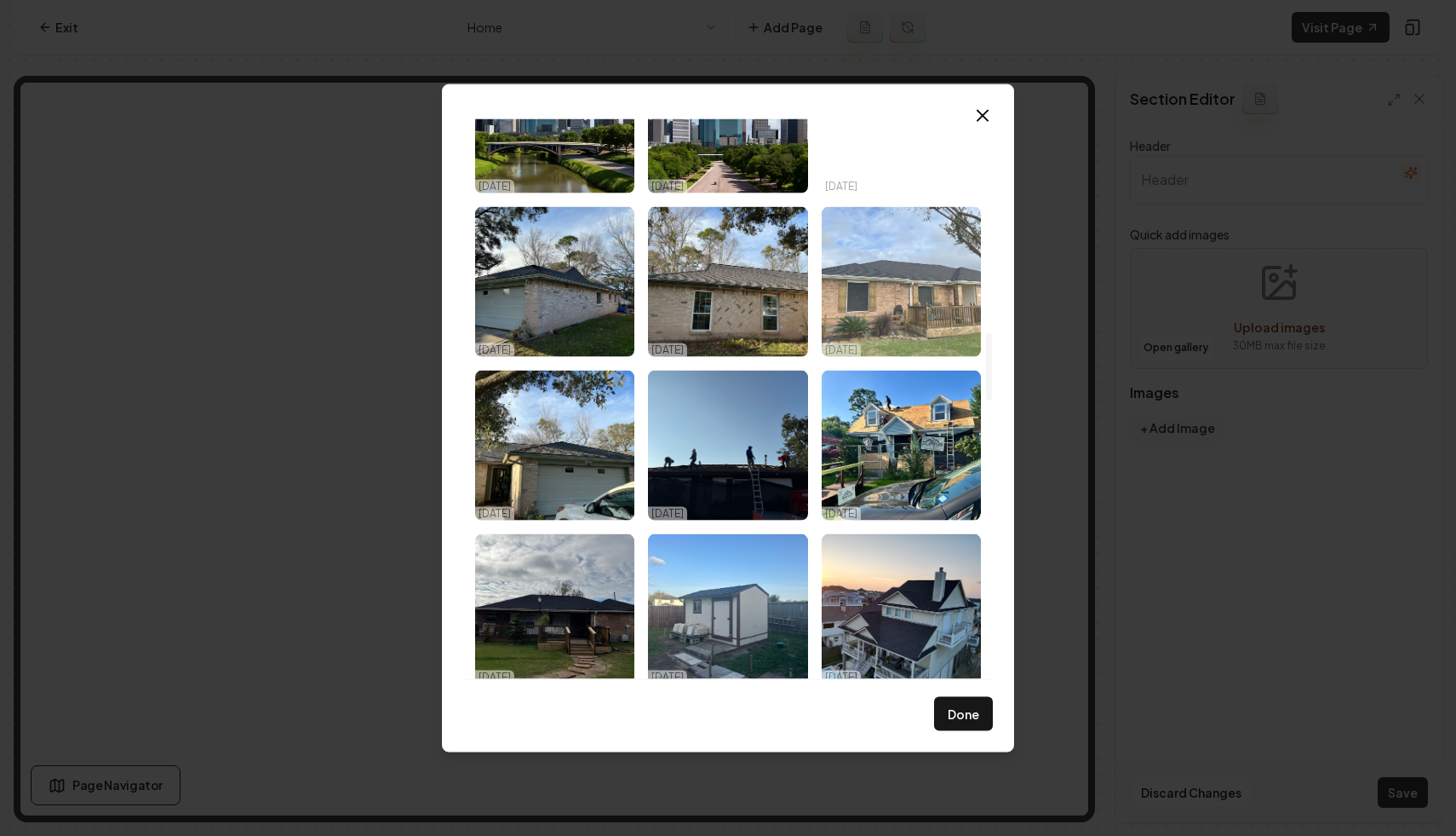
click at [911, 265] on img "Select image image_68dc684a5c7cd75eb8ad96e6.jpeg" at bounding box center [902, 281] width 160 height 150
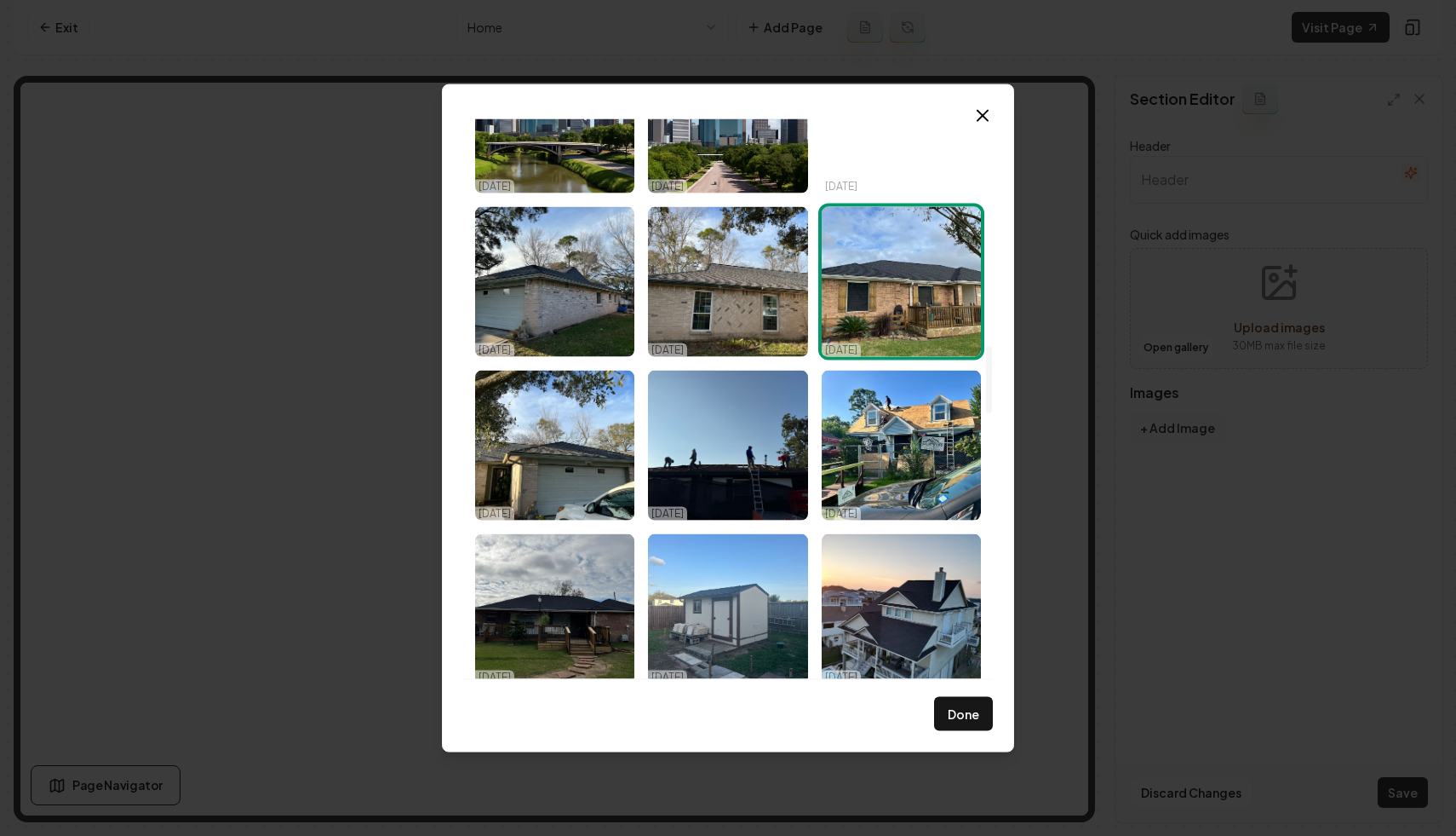
scroll to position [2106, 0]
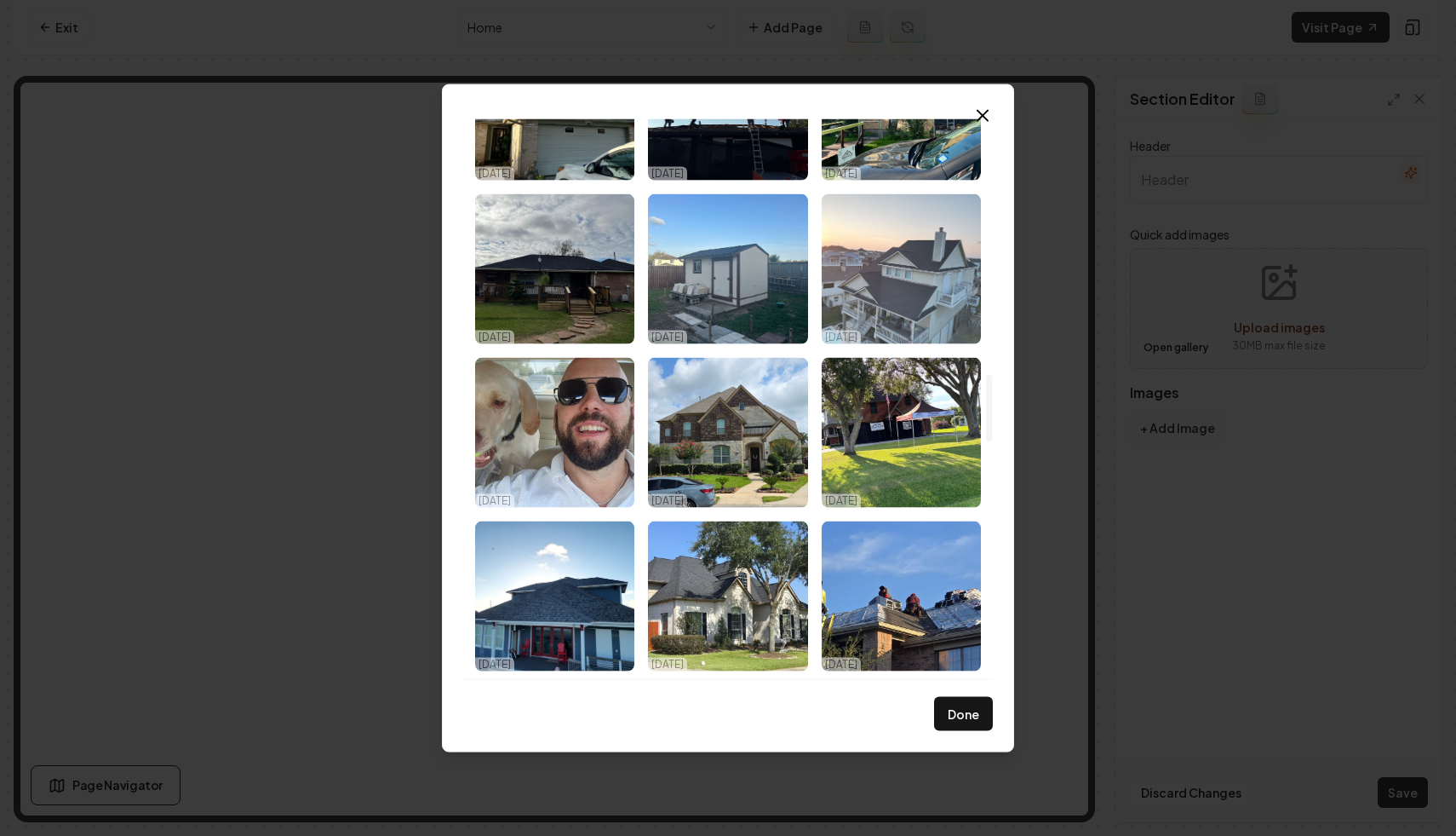
click at [927, 290] on img "Select image image_68dc68495c7cd75eb8ad9349.jpeg" at bounding box center [902, 268] width 160 height 150
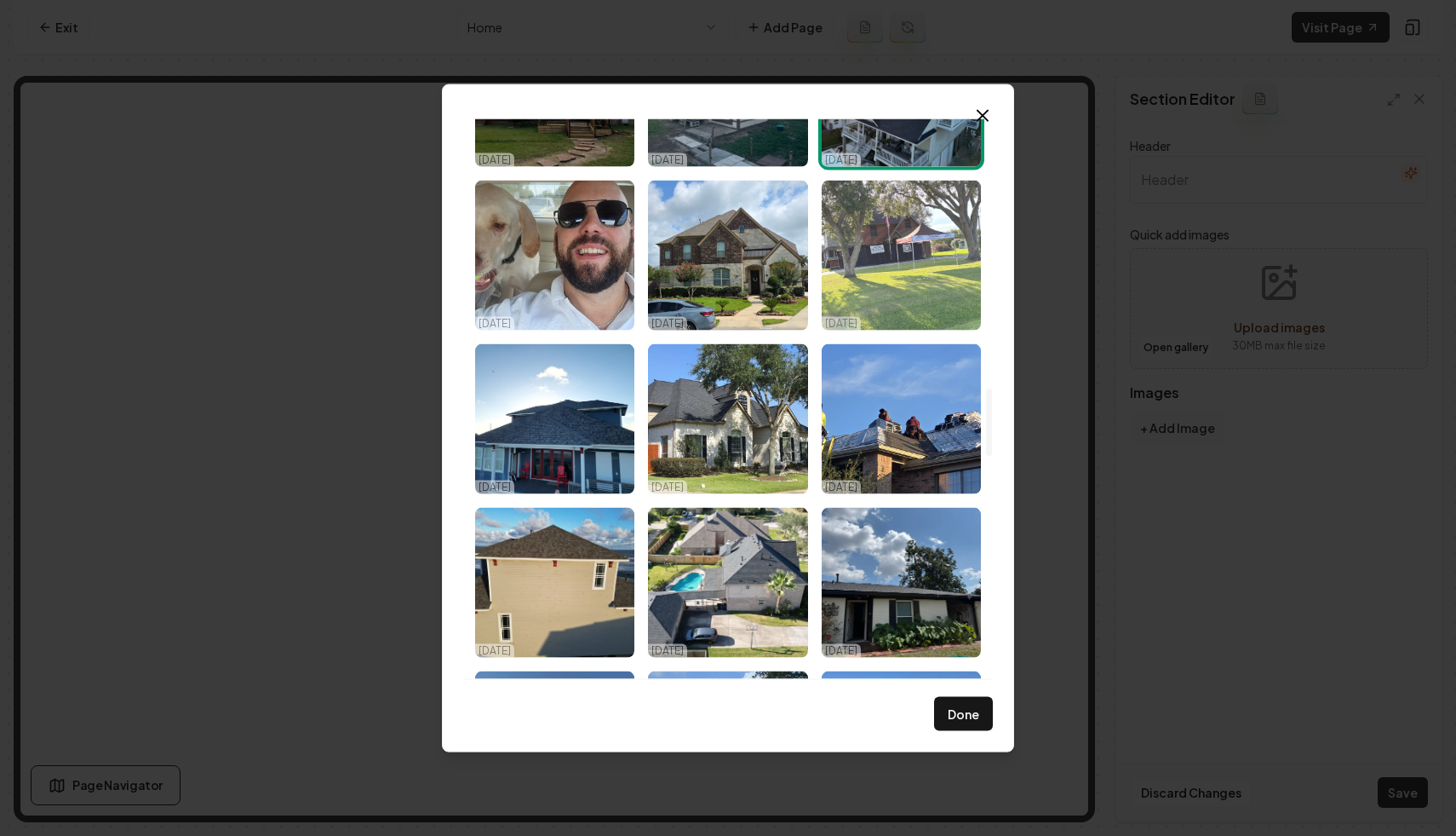
scroll to position [2304, 0]
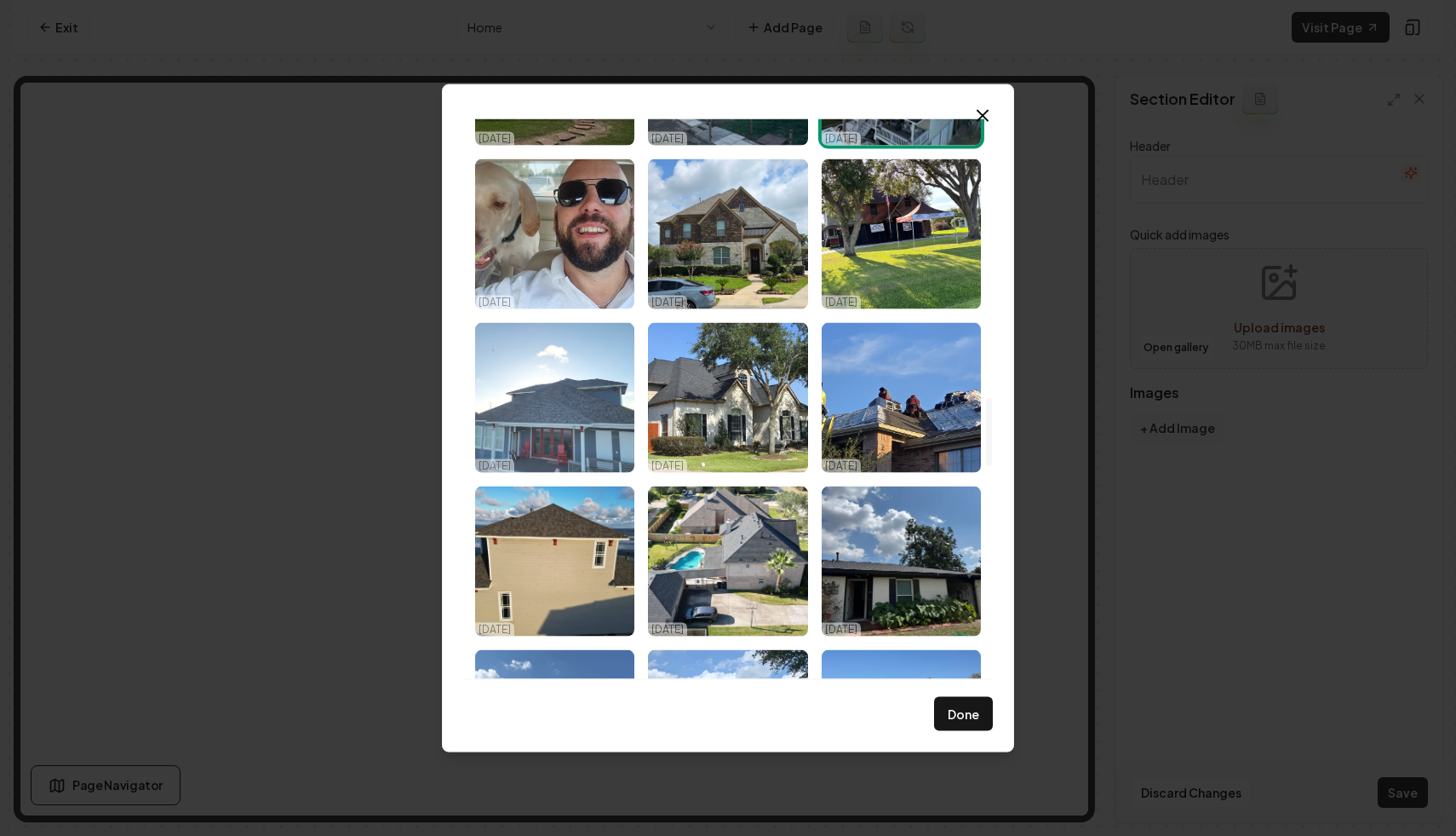
click at [564, 391] on img "Select image image_68dc68495c7cd75eb8ad932d.jpeg" at bounding box center [555, 397] width 160 height 150
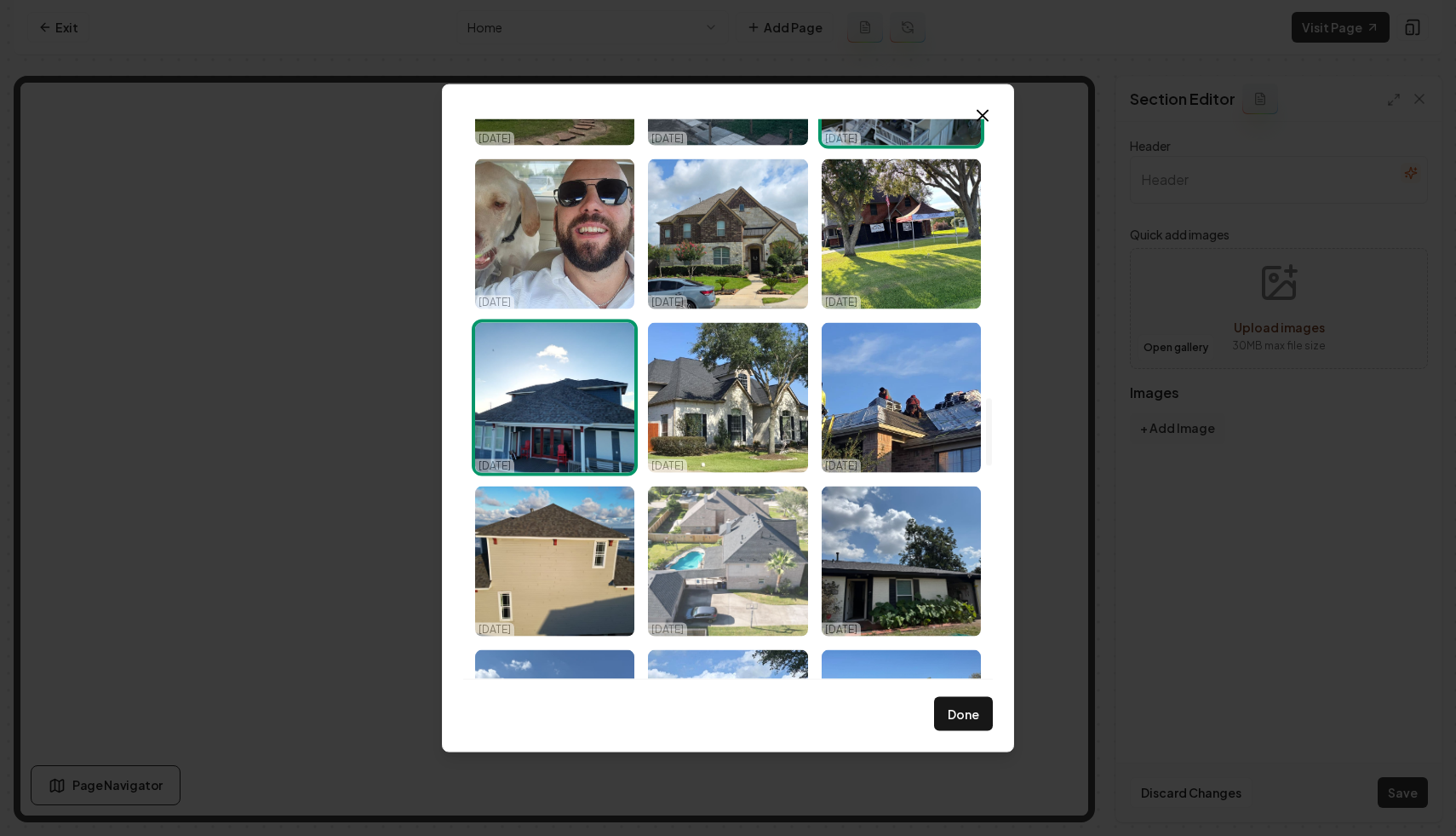
click at [735, 522] on img "Select image image_68dc68495c7cd75eb8ad9327.jpeg" at bounding box center [728, 560] width 160 height 150
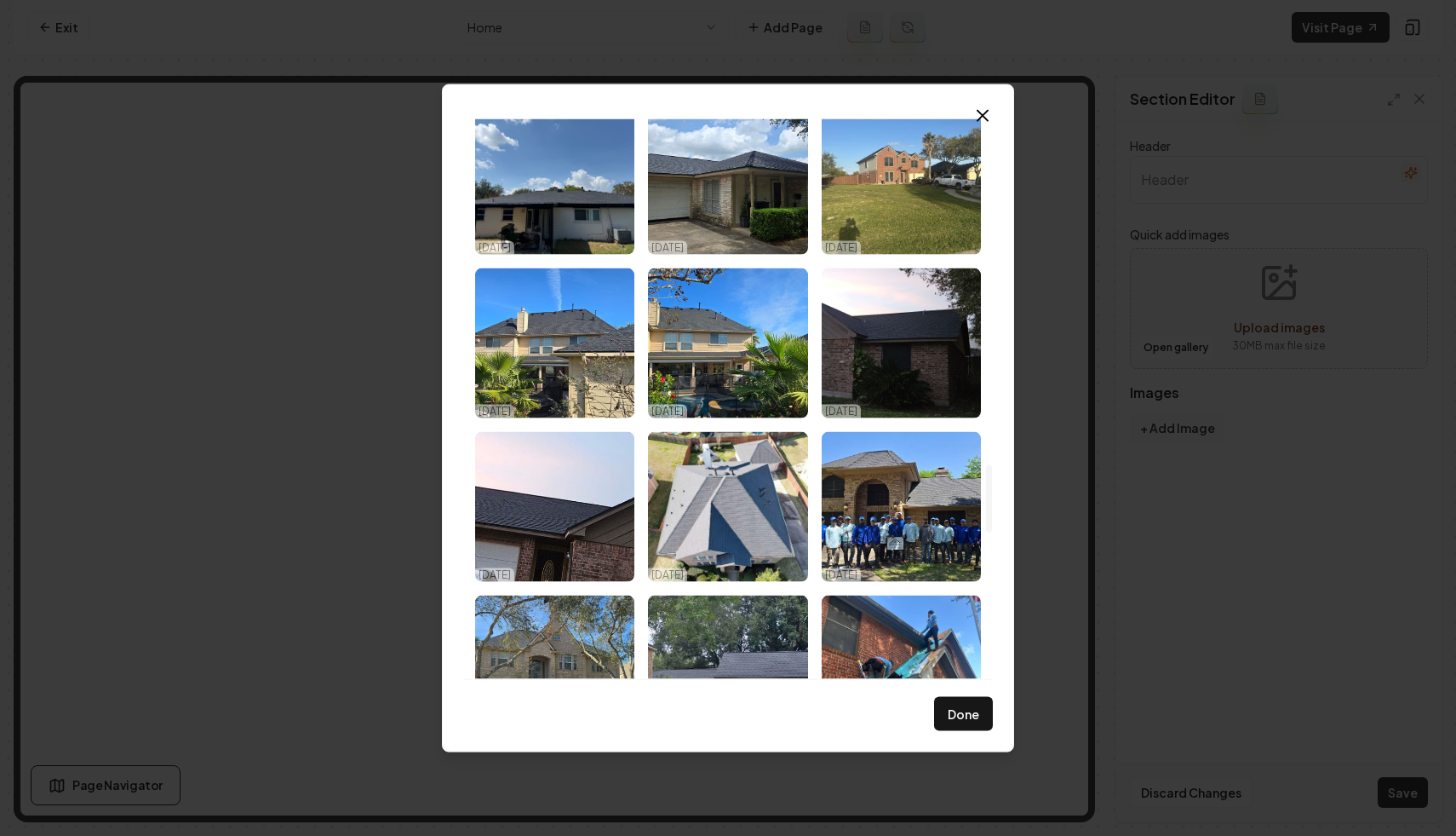
scroll to position [2857, 0]
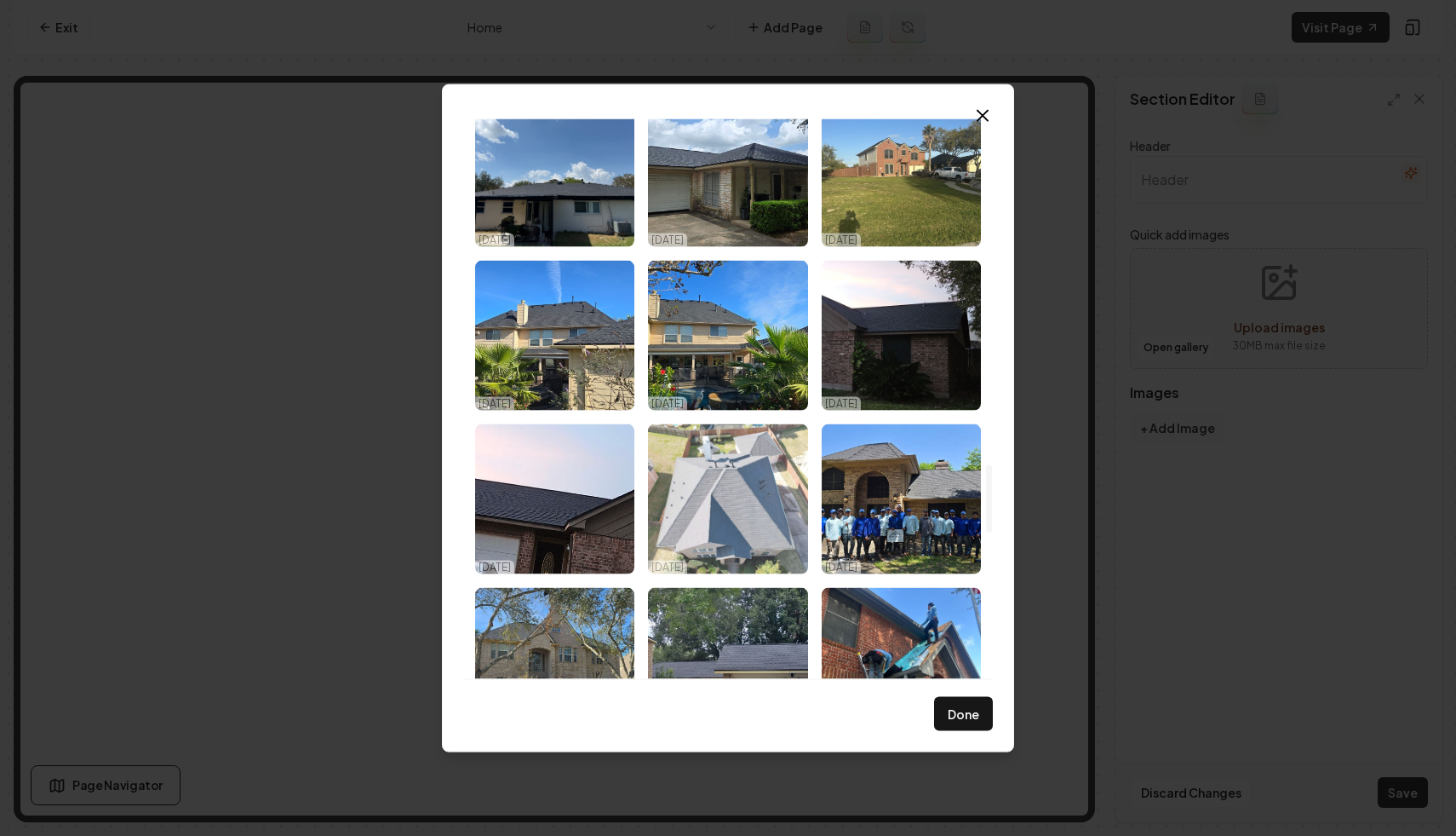
click at [749, 500] on img "Select image image_68dc68485c7cd75eb8ad8ef9.jpeg" at bounding box center [728, 498] width 160 height 150
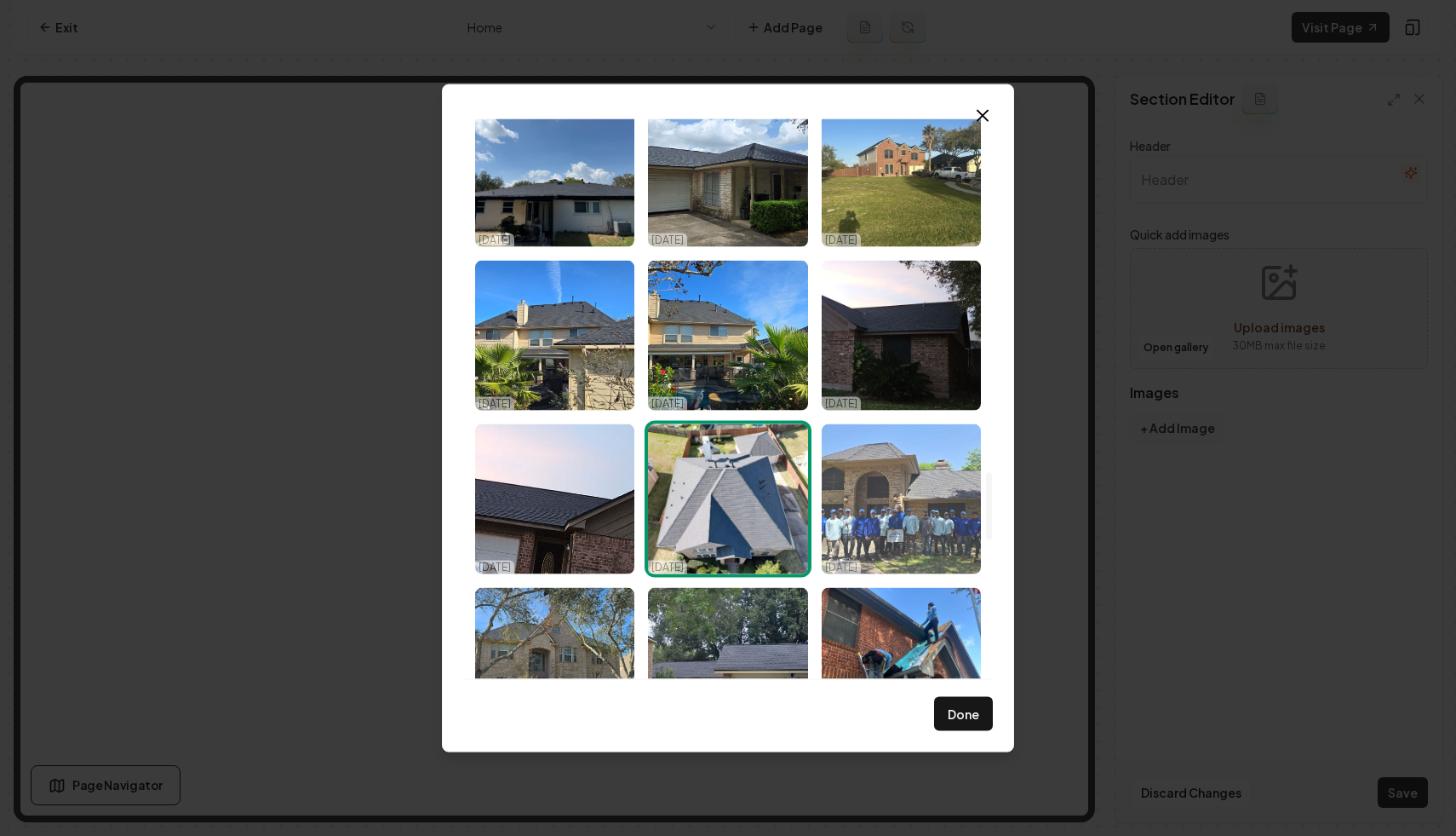
scroll to position [2951, 0]
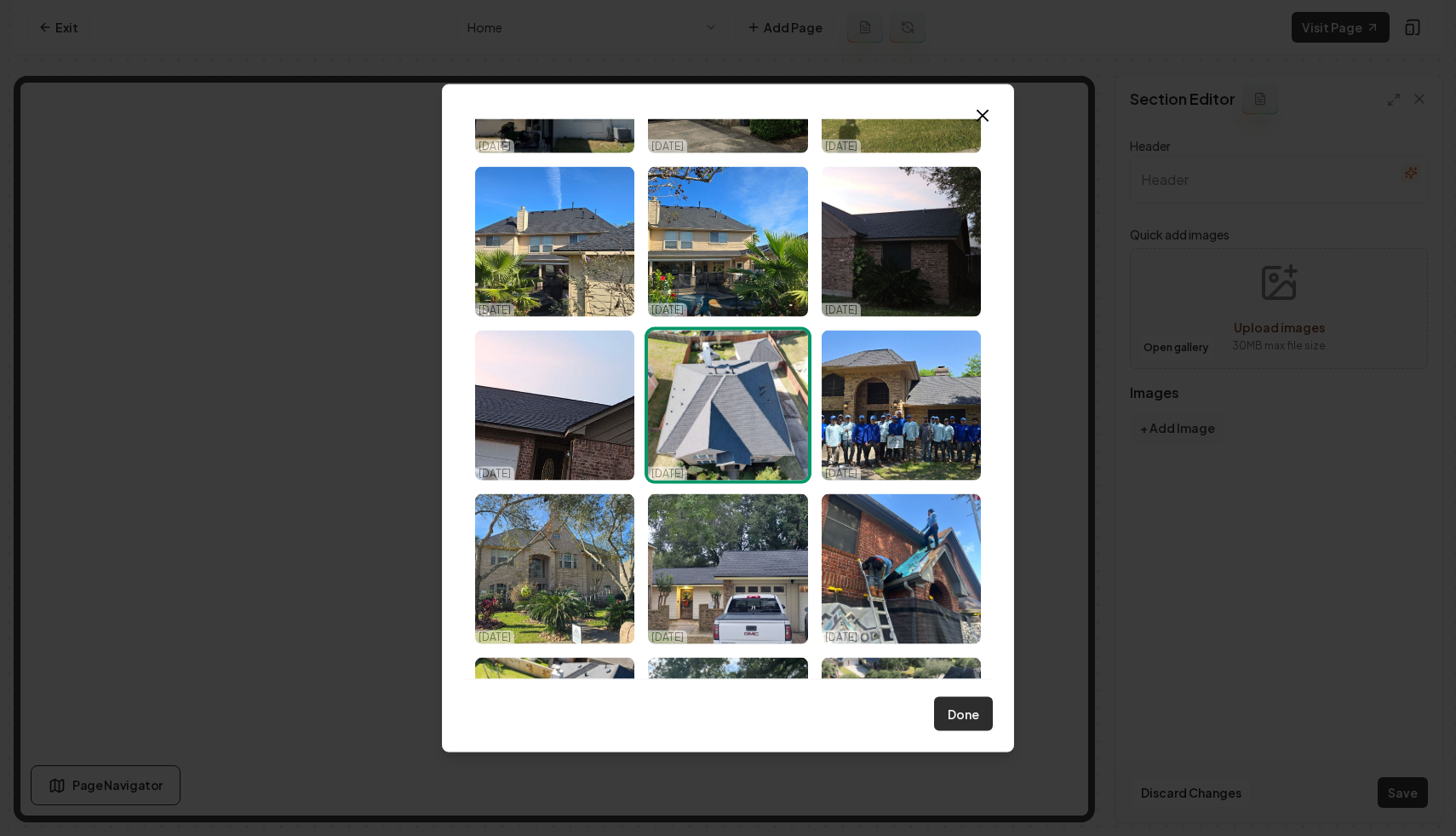
click at [950, 705] on button "Done" at bounding box center [964, 714] width 59 height 35
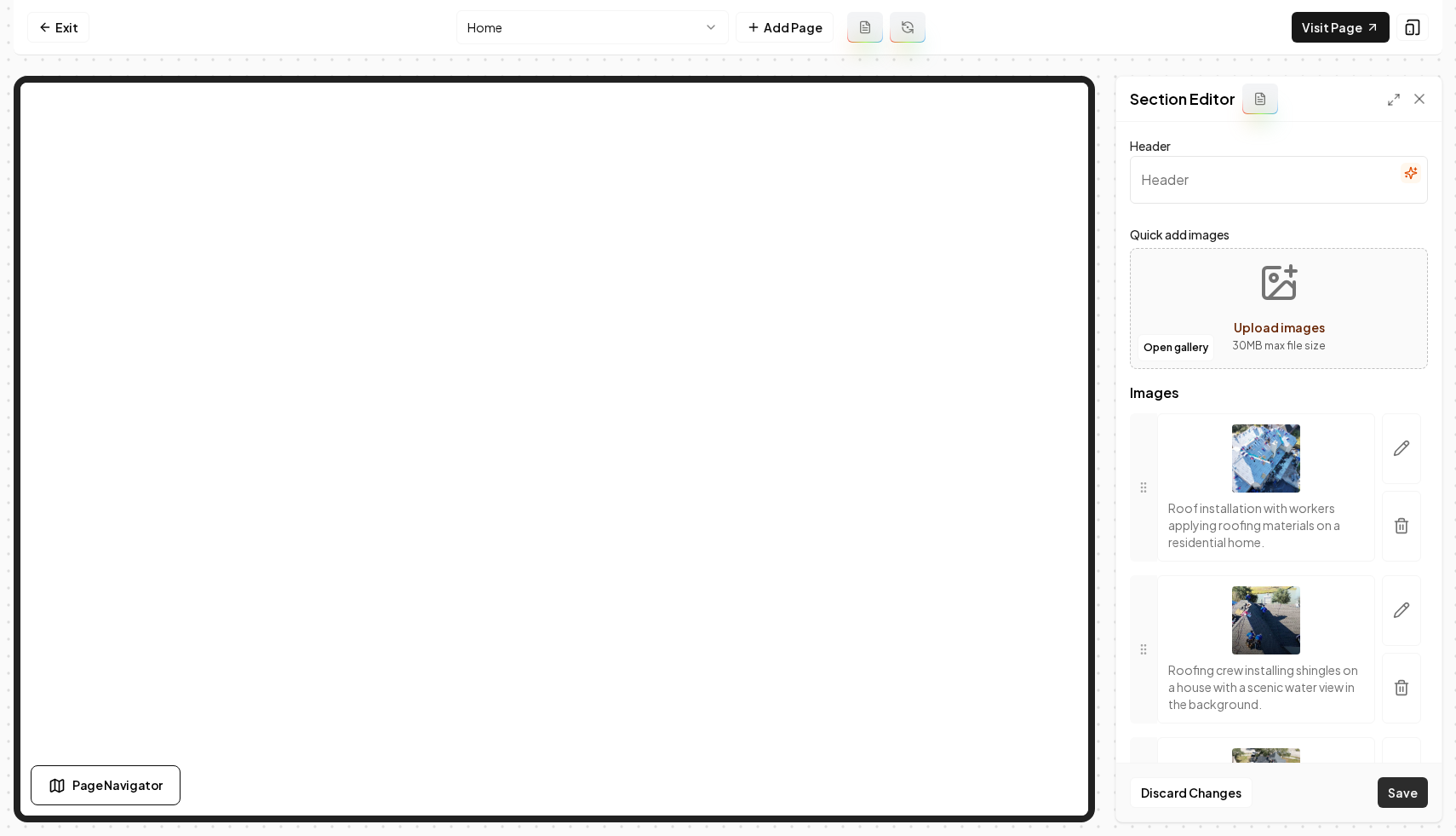
click at [1406, 788] on button "Save" at bounding box center [1403, 792] width 50 height 31
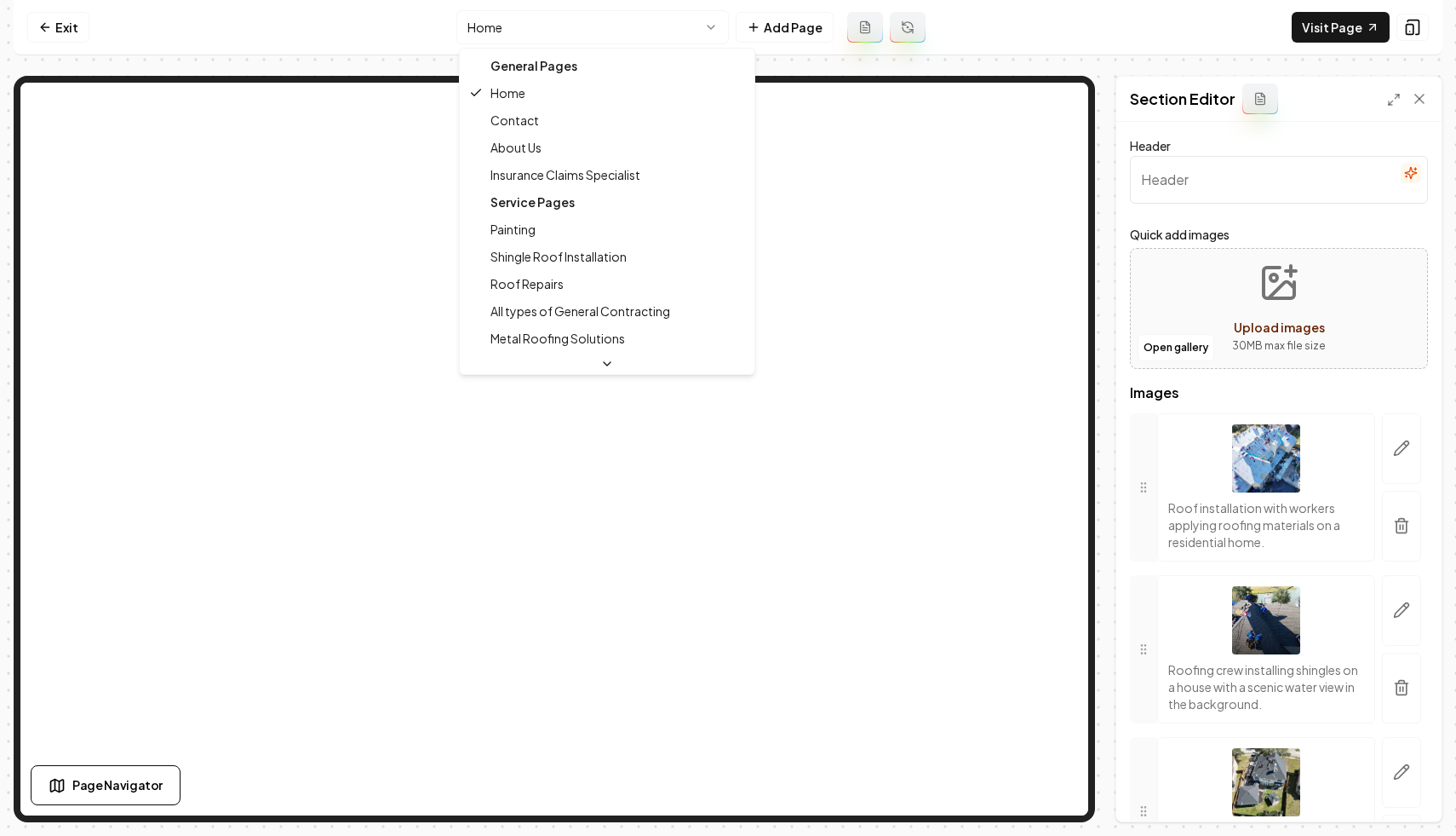
click at [668, 17] on html "Computer Required This feature is only available on a computer. Please switch t…" at bounding box center [728, 418] width 1456 height 836
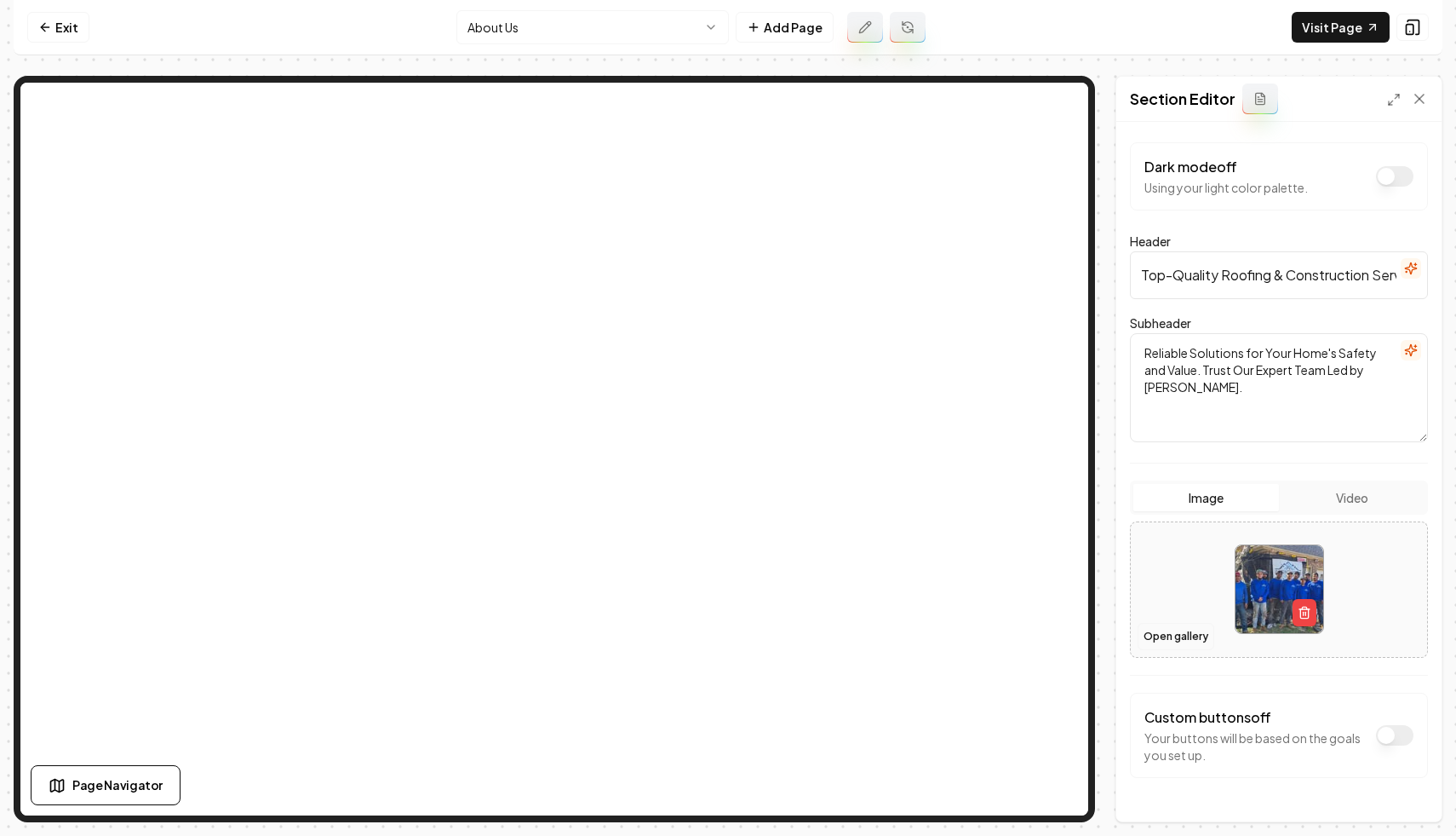
click at [1153, 639] on button "Open gallery" at bounding box center [1176, 637] width 77 height 28
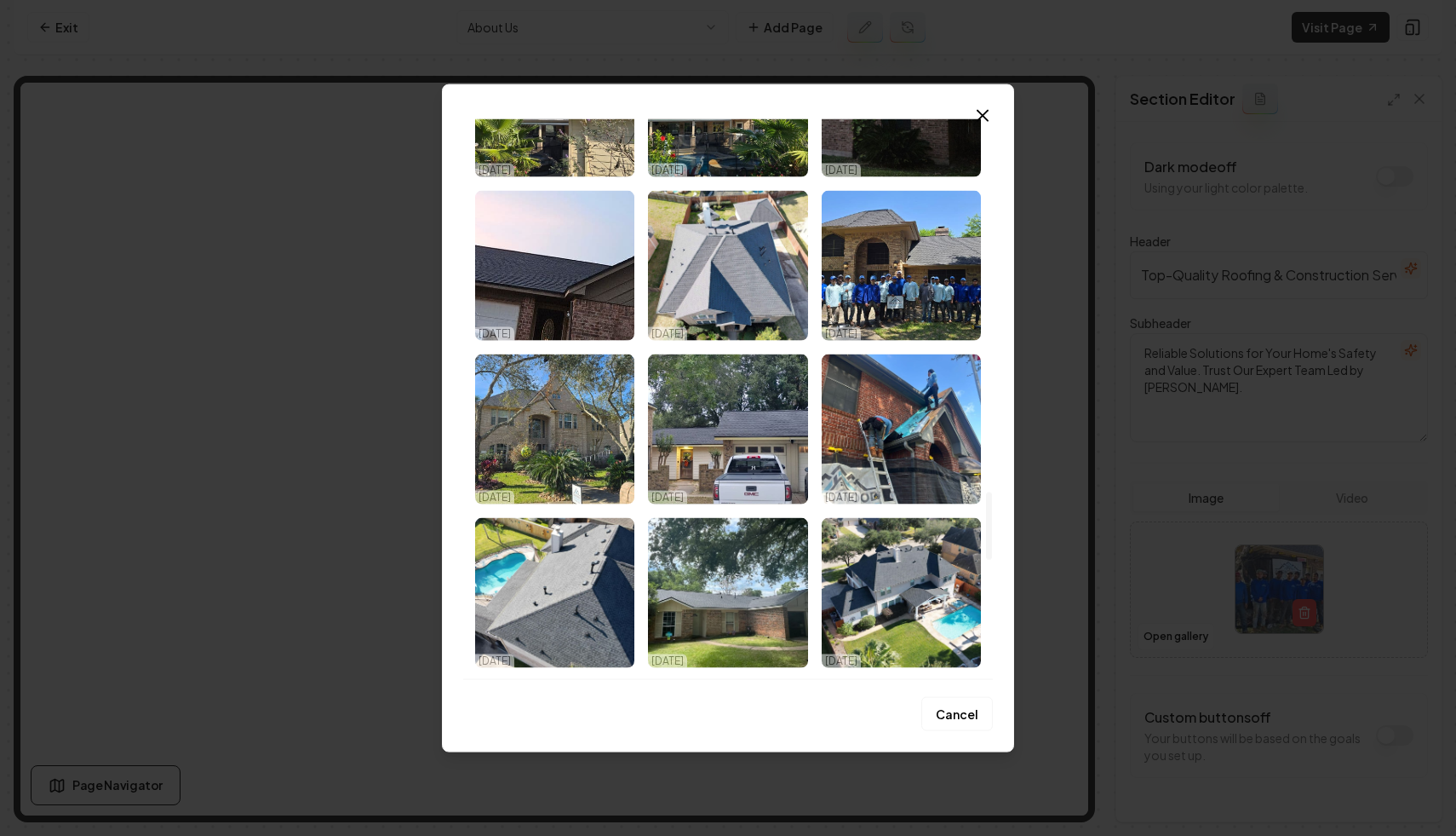
scroll to position [3083, 0]
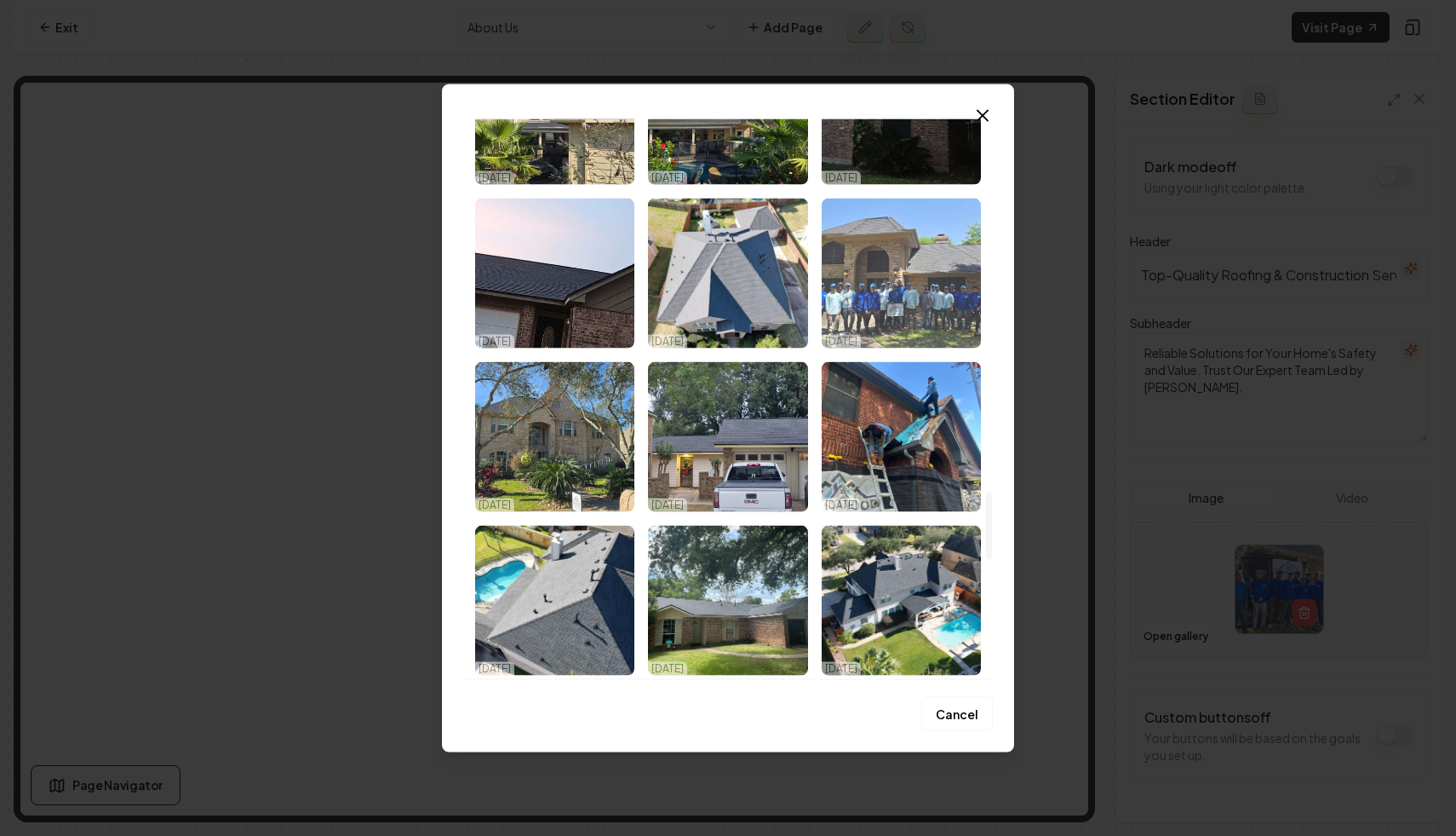
click at [910, 311] on img "Select image image_68dc68485c7cd75eb8ad8ef0.jpeg" at bounding box center [902, 272] width 160 height 150
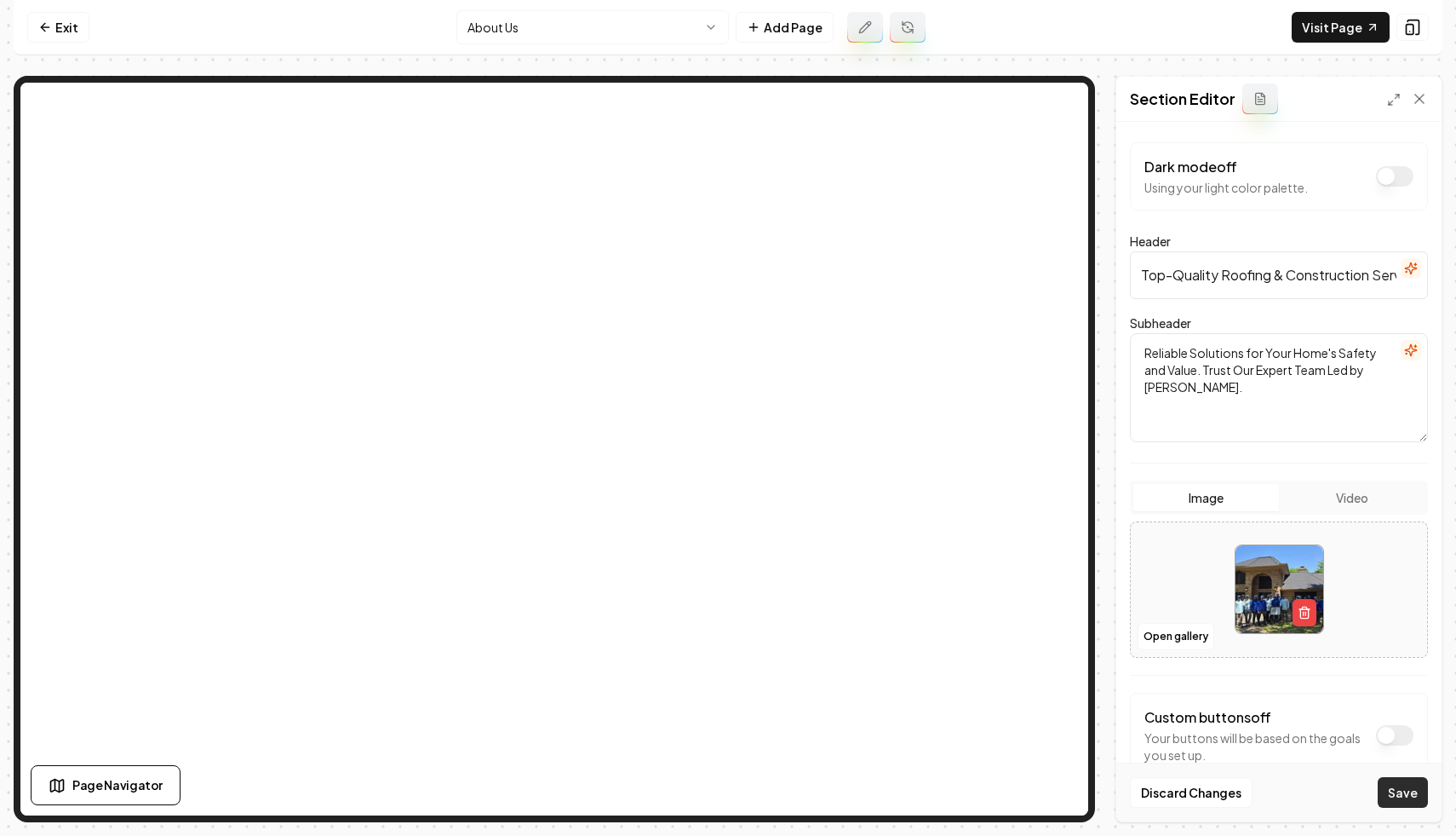
click at [1383, 795] on button "Save" at bounding box center [1403, 792] width 50 height 31
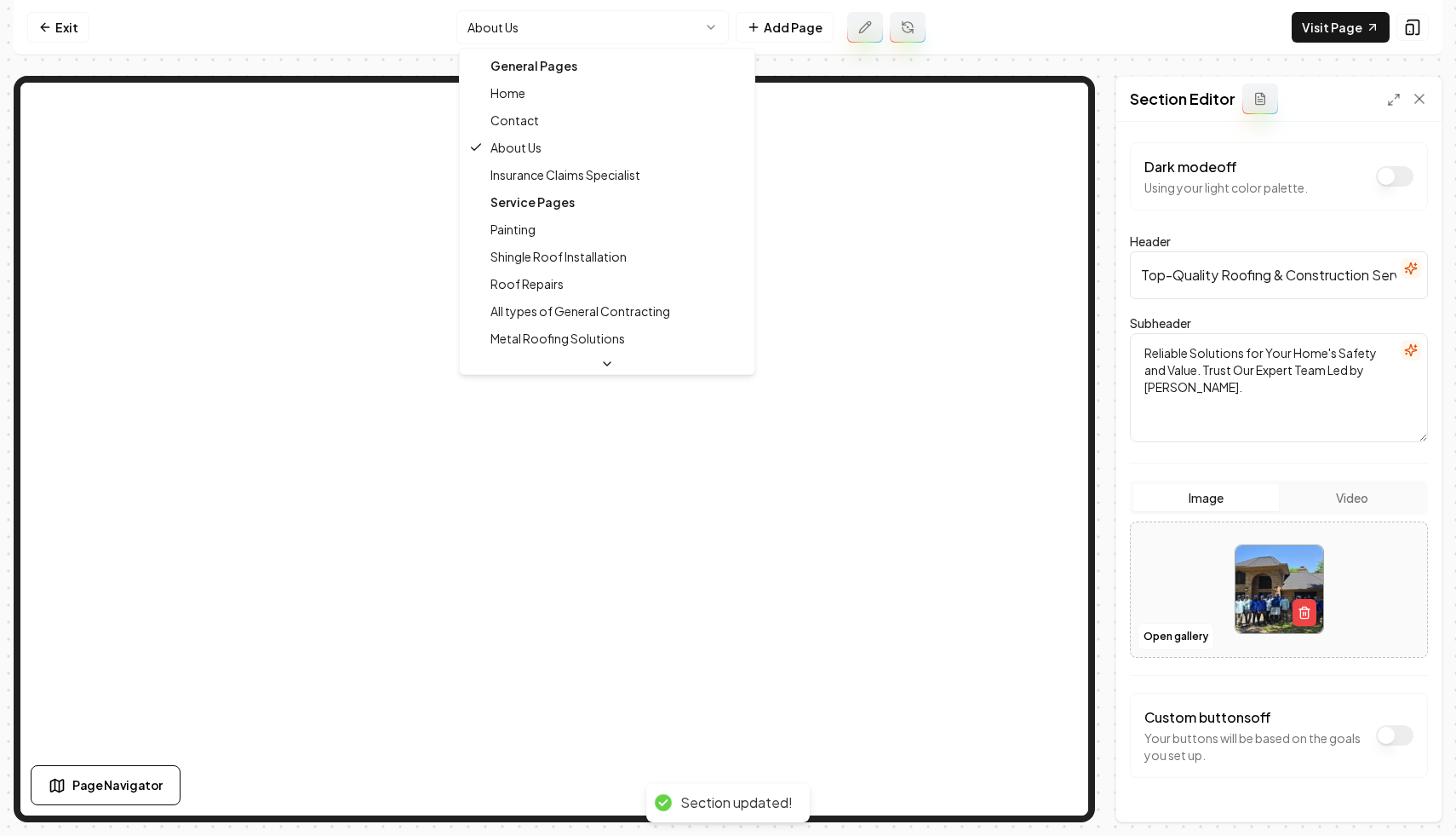
click at [642, 35] on html "Computer Required This feature is only available on a computer. Please switch t…" at bounding box center [728, 418] width 1456 height 836
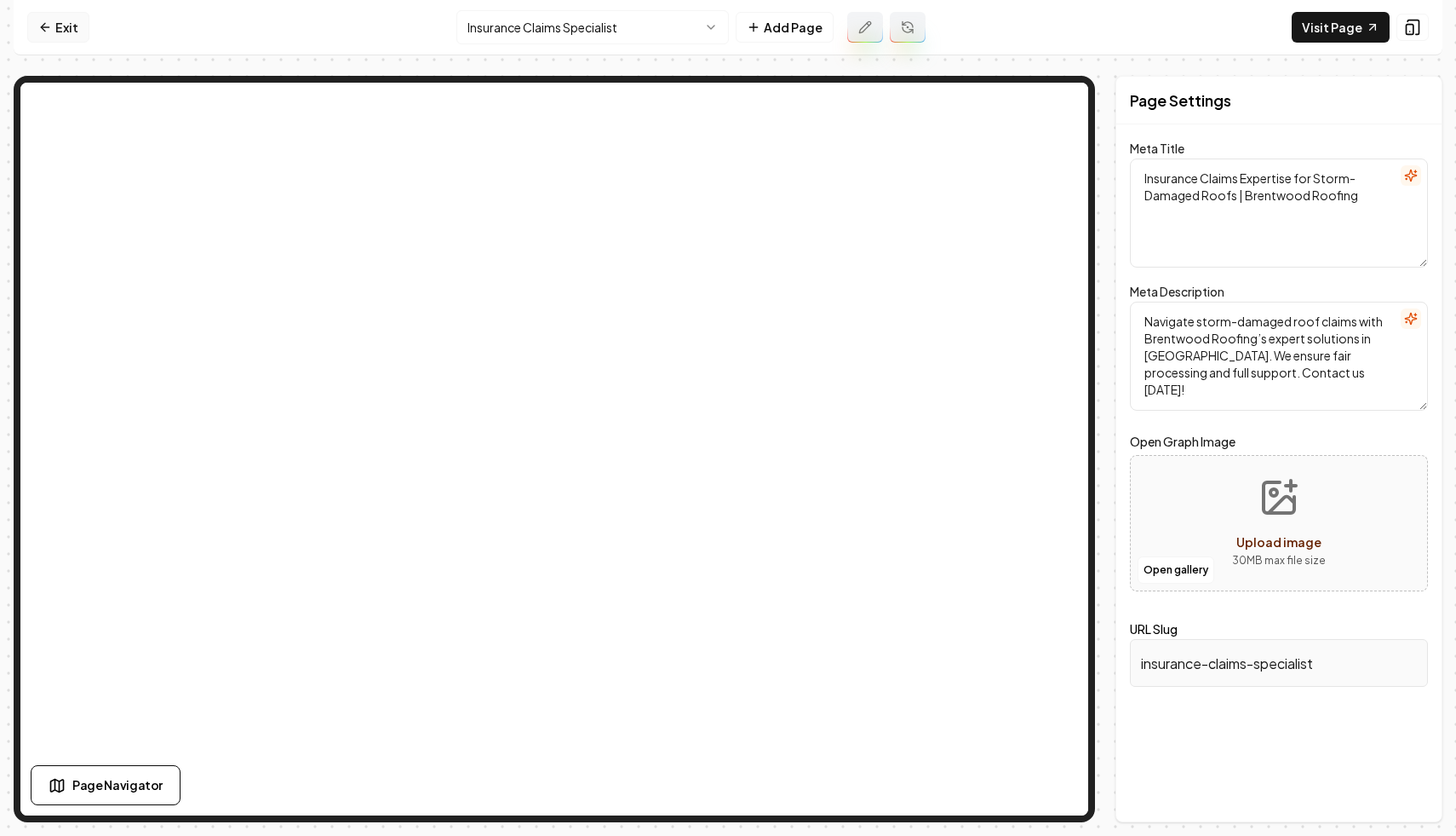
click at [70, 22] on link "Exit" at bounding box center [58, 27] width 62 height 31
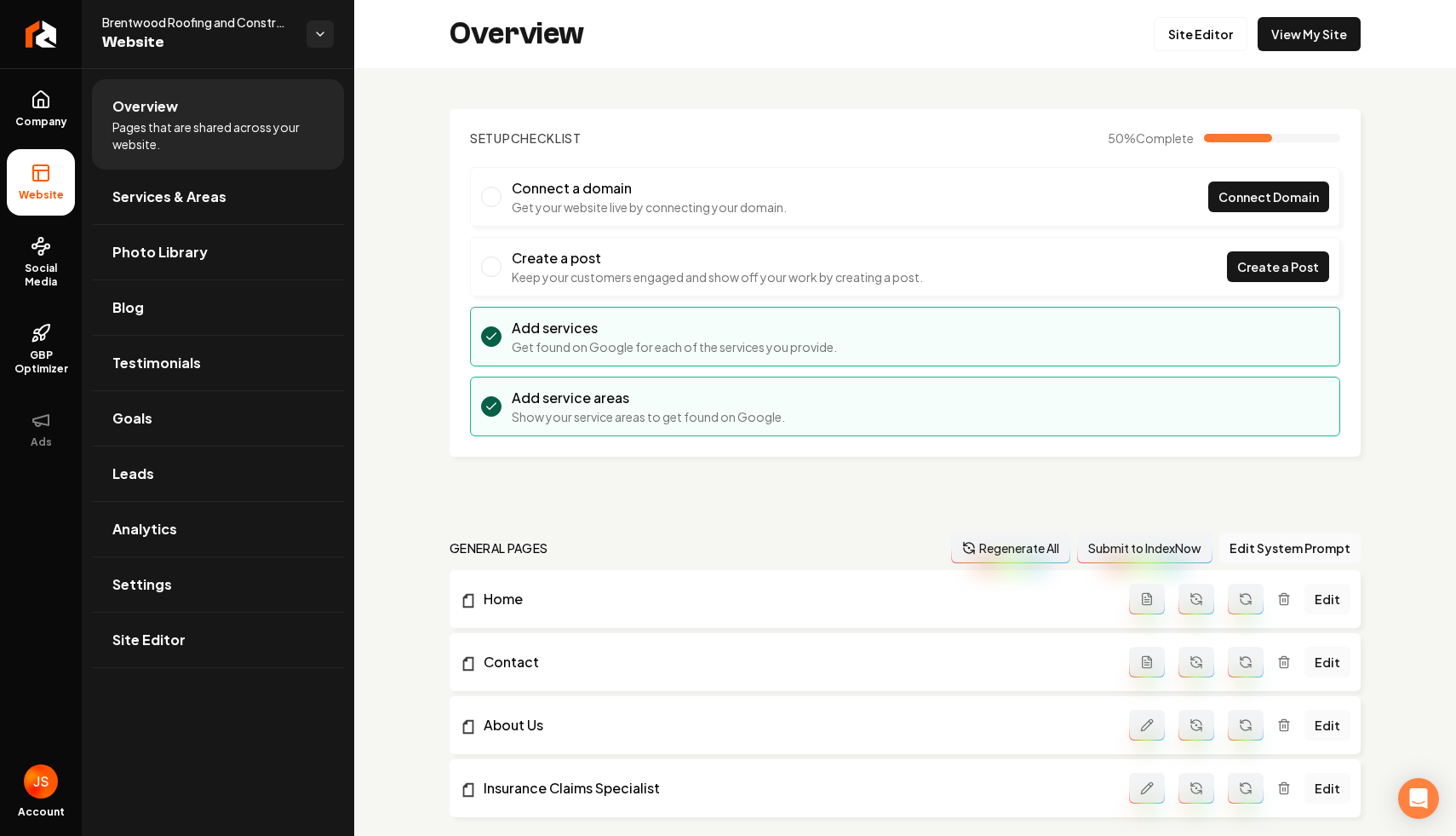
click at [65, 142] on ul "Company Website Social Media GBP Optimizer Ads" at bounding box center [40, 268] width 82 height 401
click at [65, 113] on link "Company" at bounding box center [40, 108] width 68 height 66
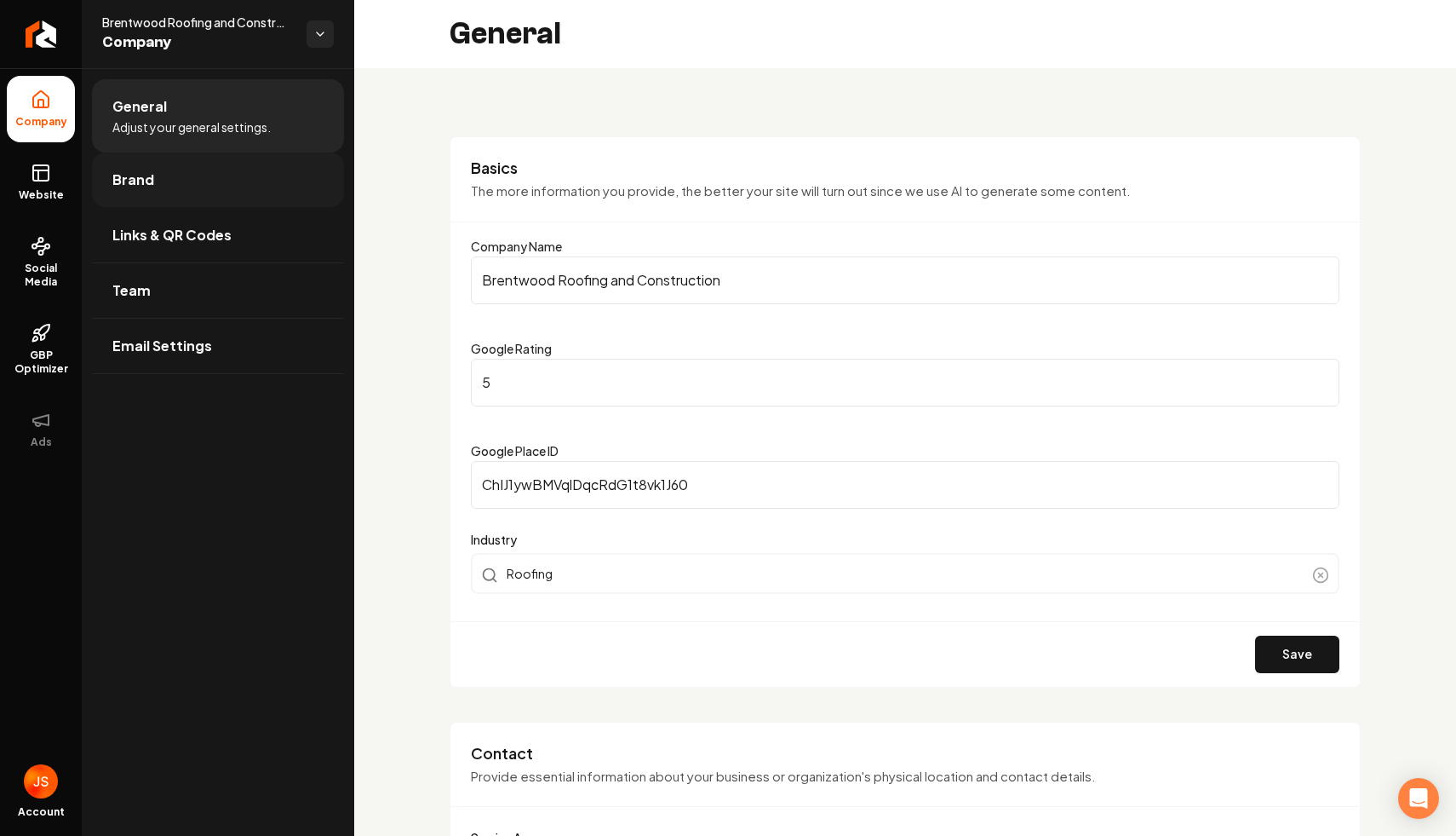
click at [170, 162] on link "Brand" at bounding box center [218, 179] width 252 height 54
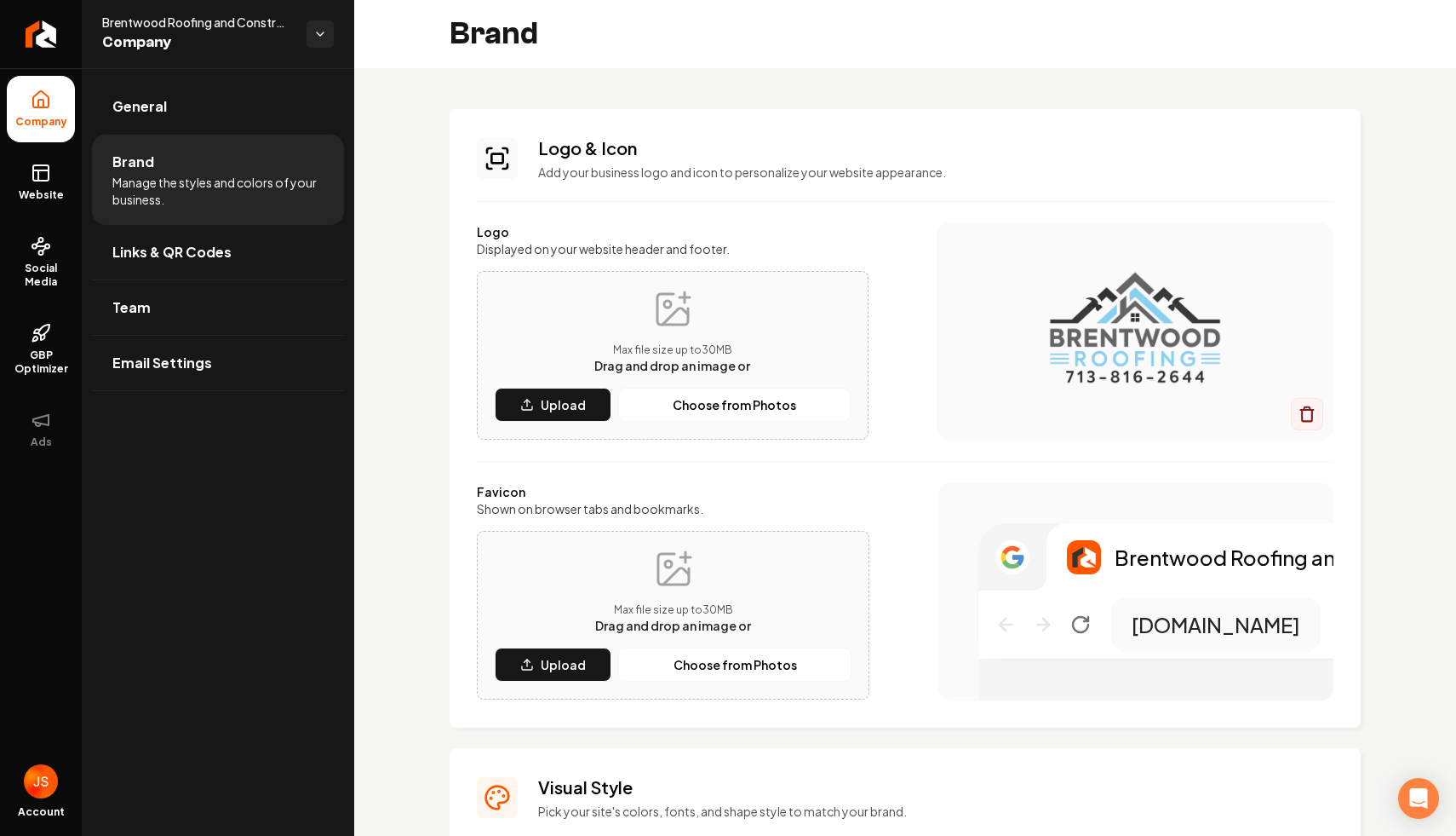
scroll to position [222, 0]
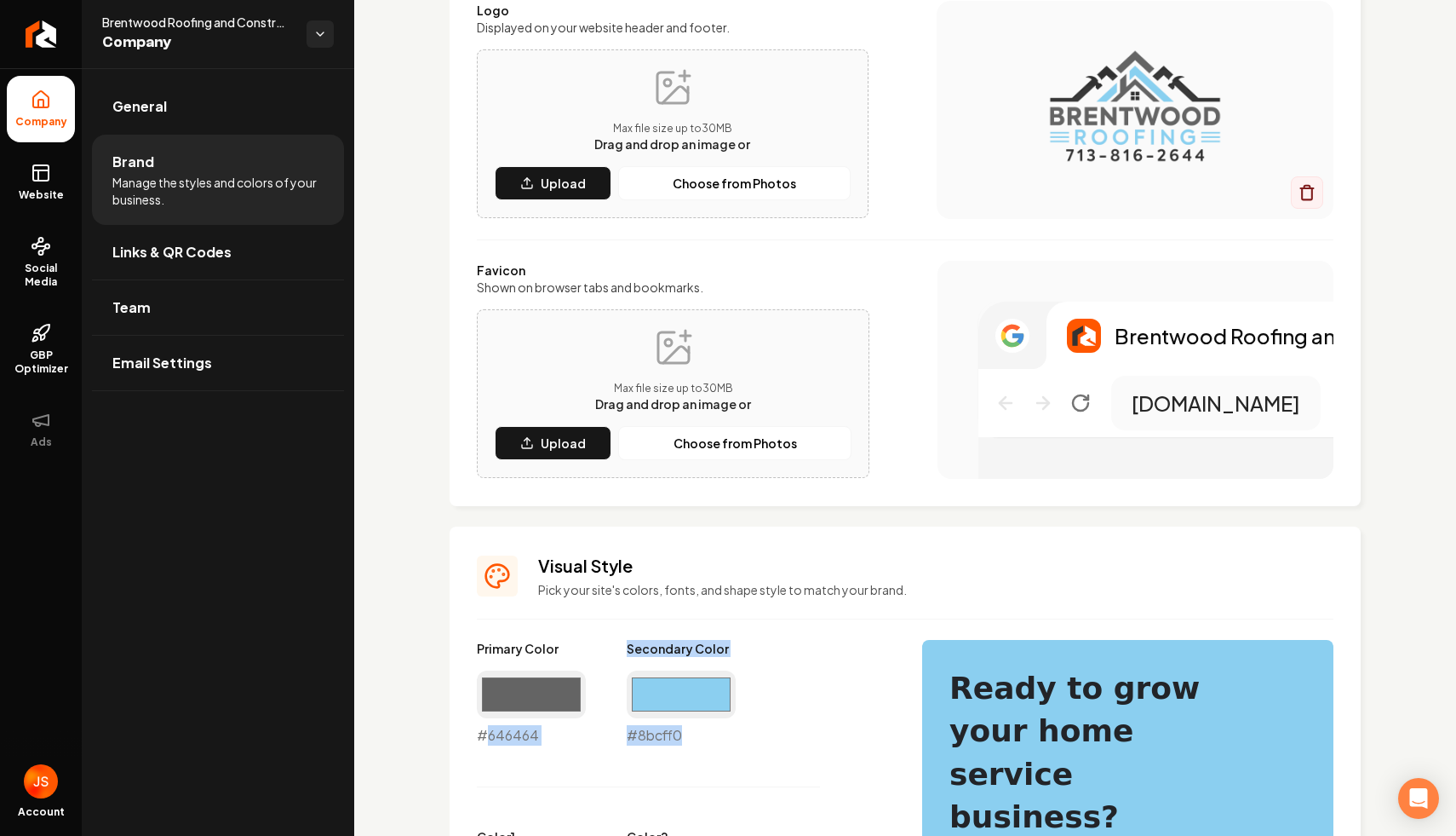
drag, startPoint x: 483, startPoint y: 731, endPoint x: 702, endPoint y: 733, distance: 219.0
click at [702, 733] on div "#8bcff0 #8bcff0" at bounding box center [681, 708] width 109 height 75
drag, startPoint x: 685, startPoint y: 738, endPoint x: 485, endPoint y: 741, distance: 200.0
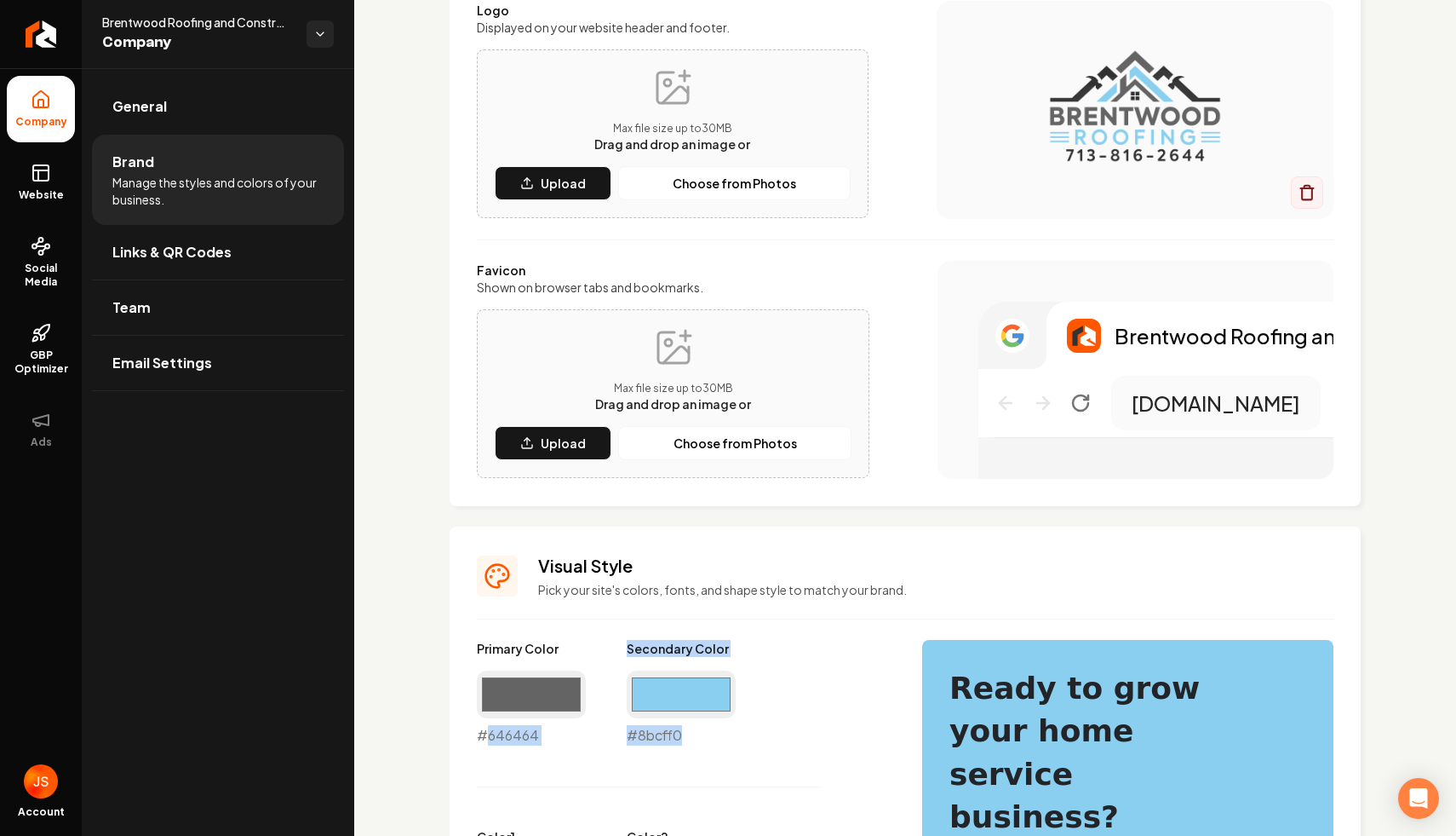
copy div "646464 Secondary Color #8bcff0"
click at [41, 185] on link "Website" at bounding box center [40, 181] width 68 height 66
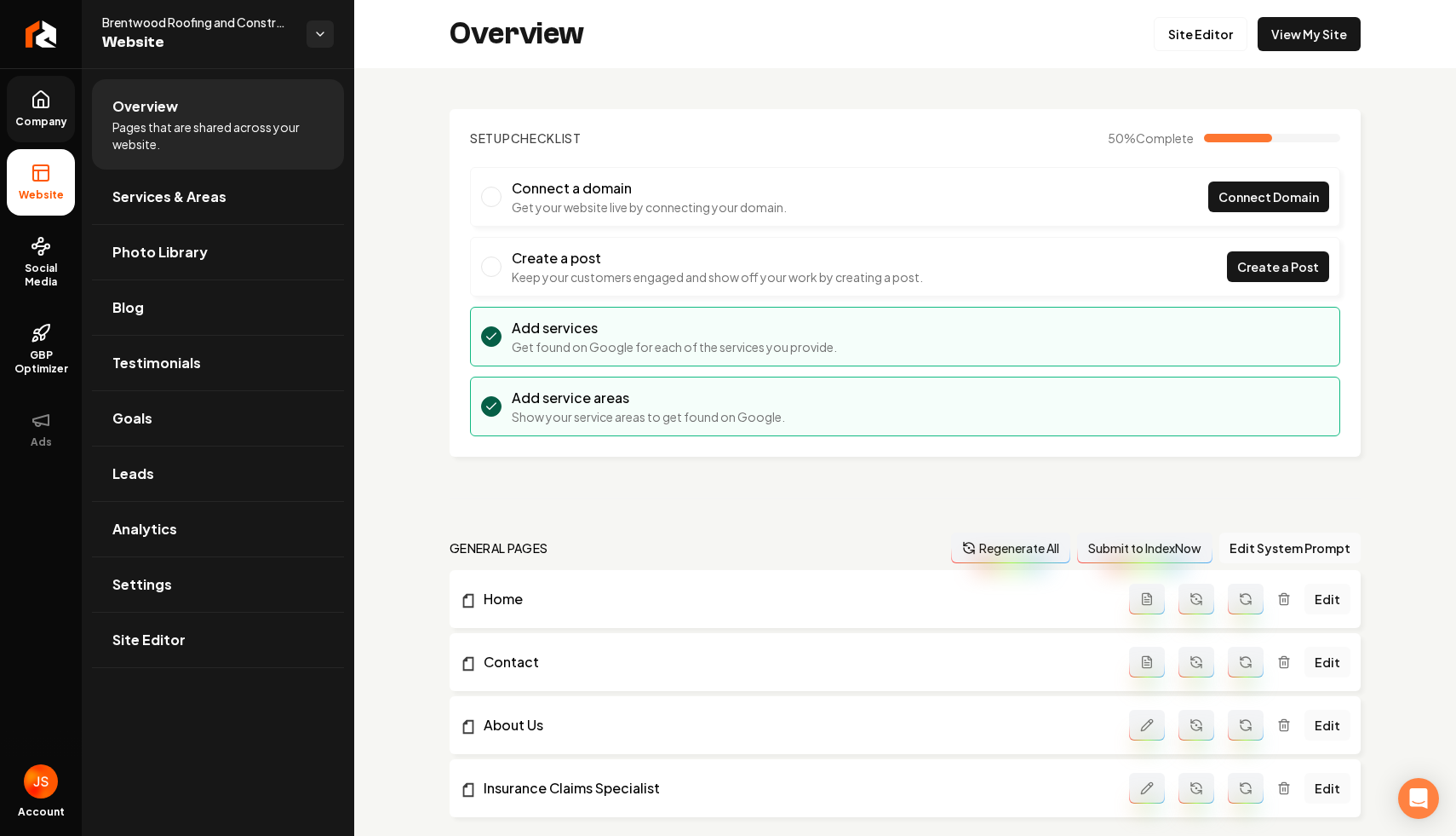
click at [1198, 61] on div "Overview Site Editor View My Site" at bounding box center [905, 34] width 1102 height 68
click at [1203, 41] on link "Site Editor" at bounding box center [1201, 34] width 94 height 35
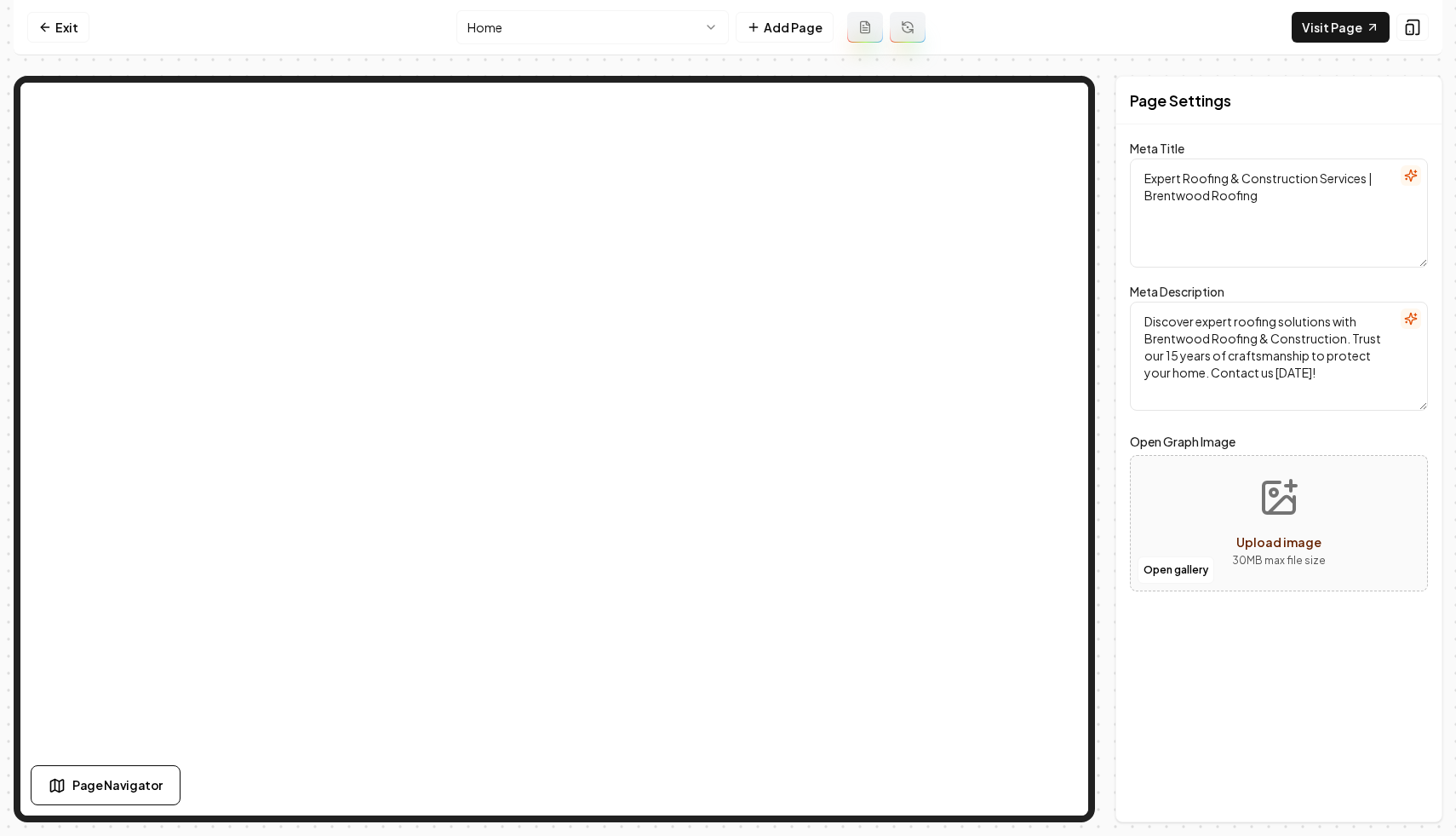
click at [577, 25] on html "Computer Required This feature is only available on a computer. Please switch t…" at bounding box center [728, 418] width 1456 height 836
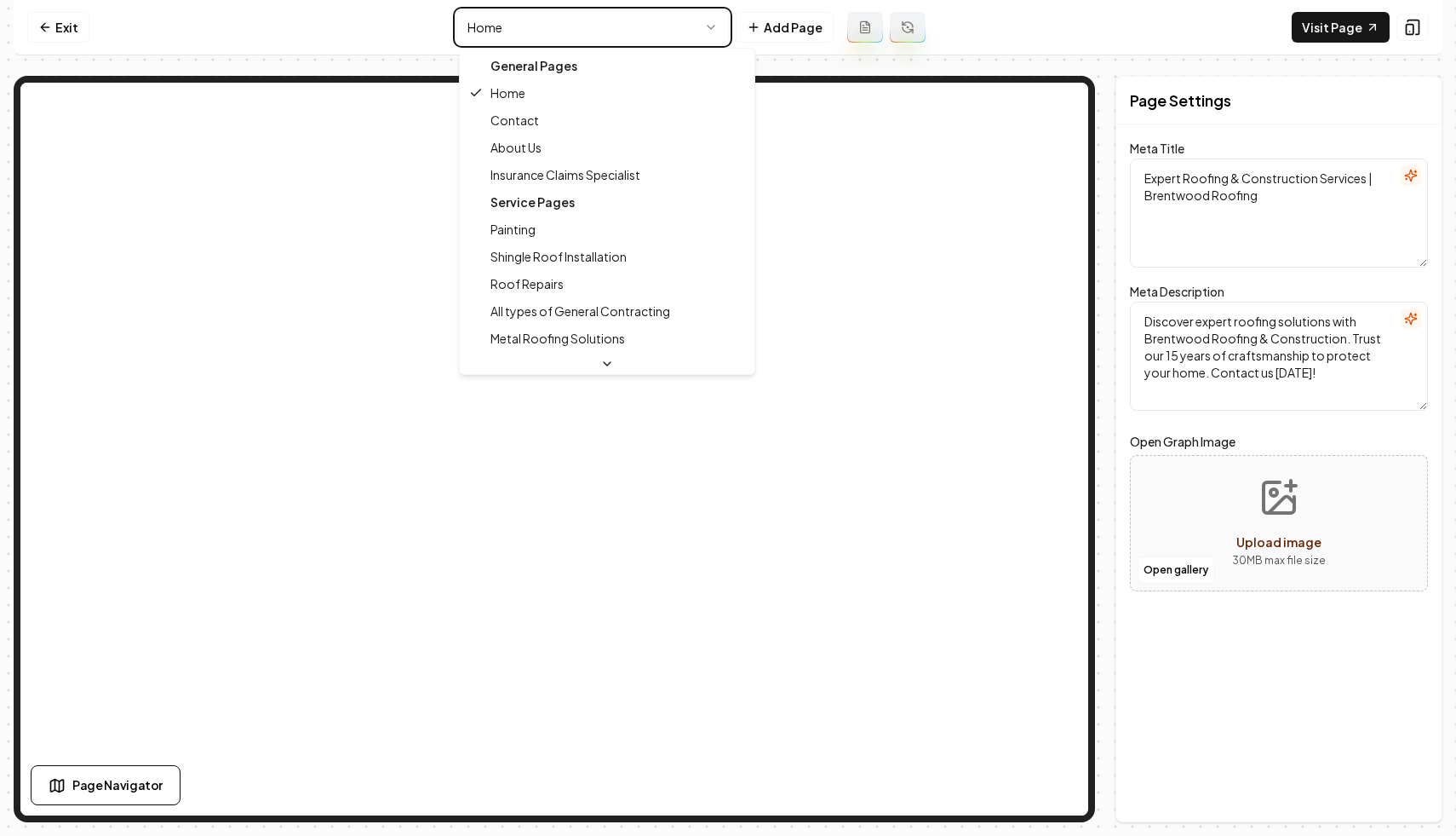
type textarea "Insurance Claims Expertise for Storm-Damaged Roofs | Brentwood Roofing"
type textarea "Navigate storm-damaged roof claims with Brentwood Roofing’s expert solutions in…"
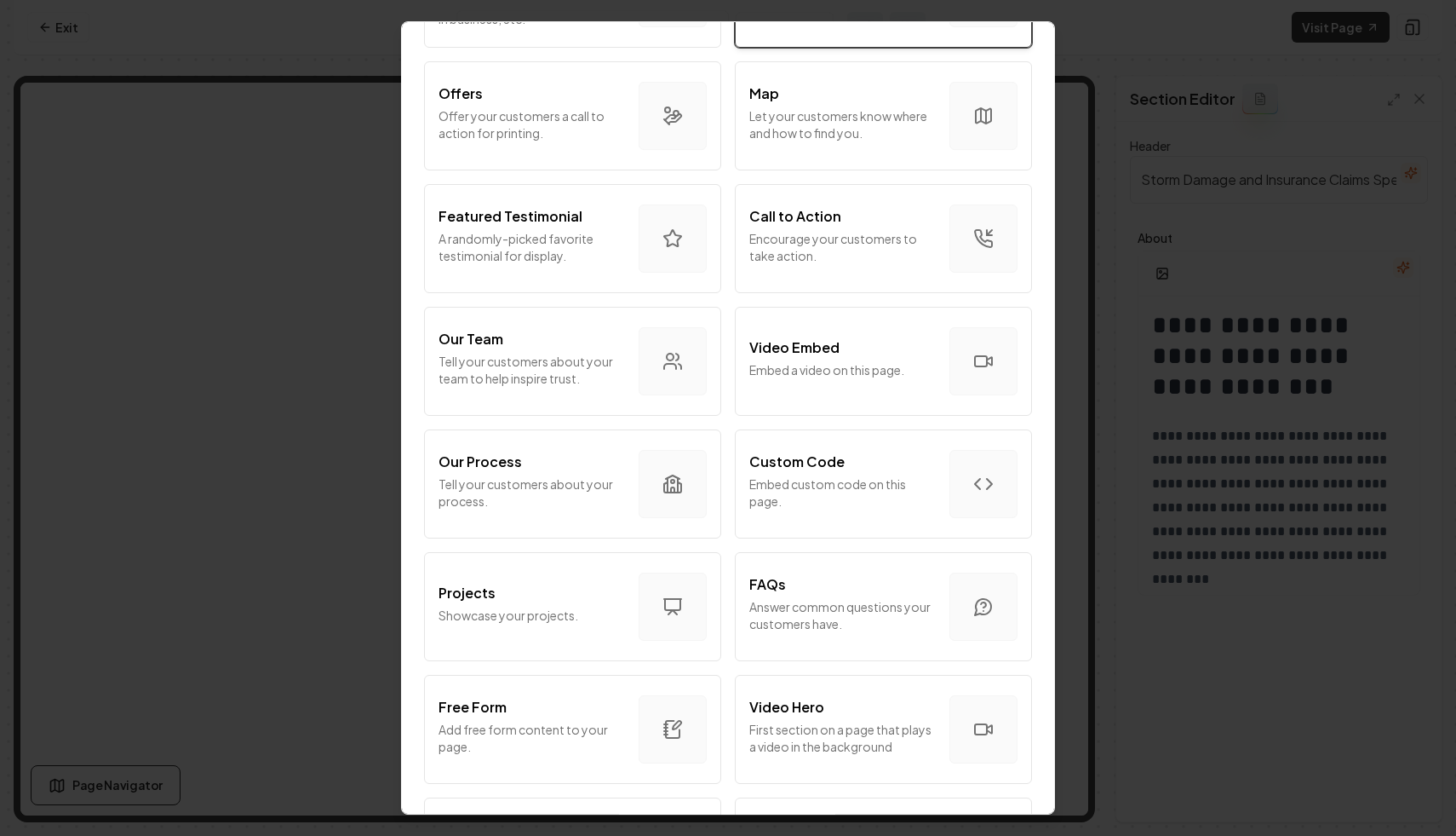
scroll to position [432, 0]
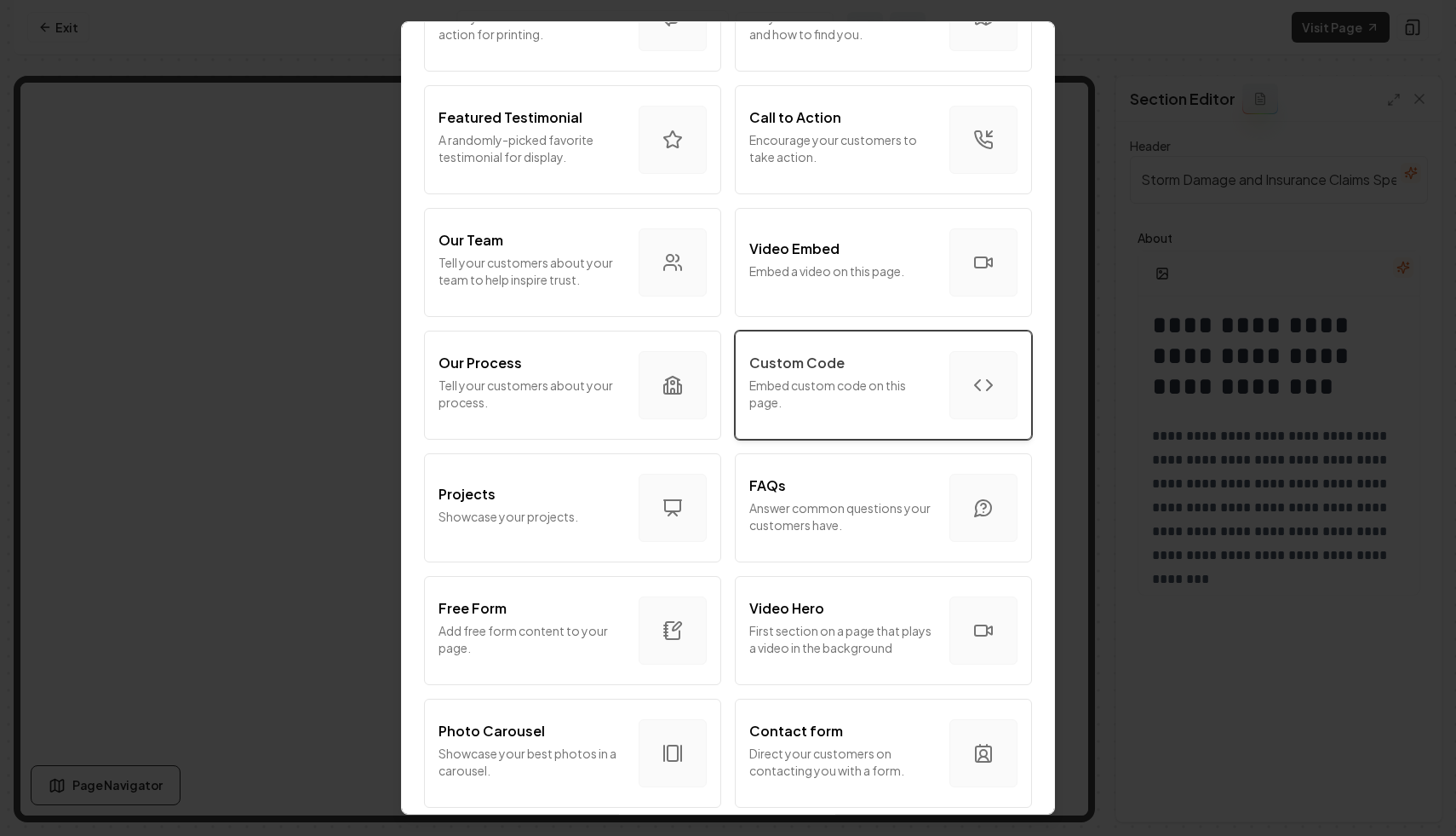
click at [804, 385] on p "Embed custom code on this page." at bounding box center [842, 393] width 186 height 35
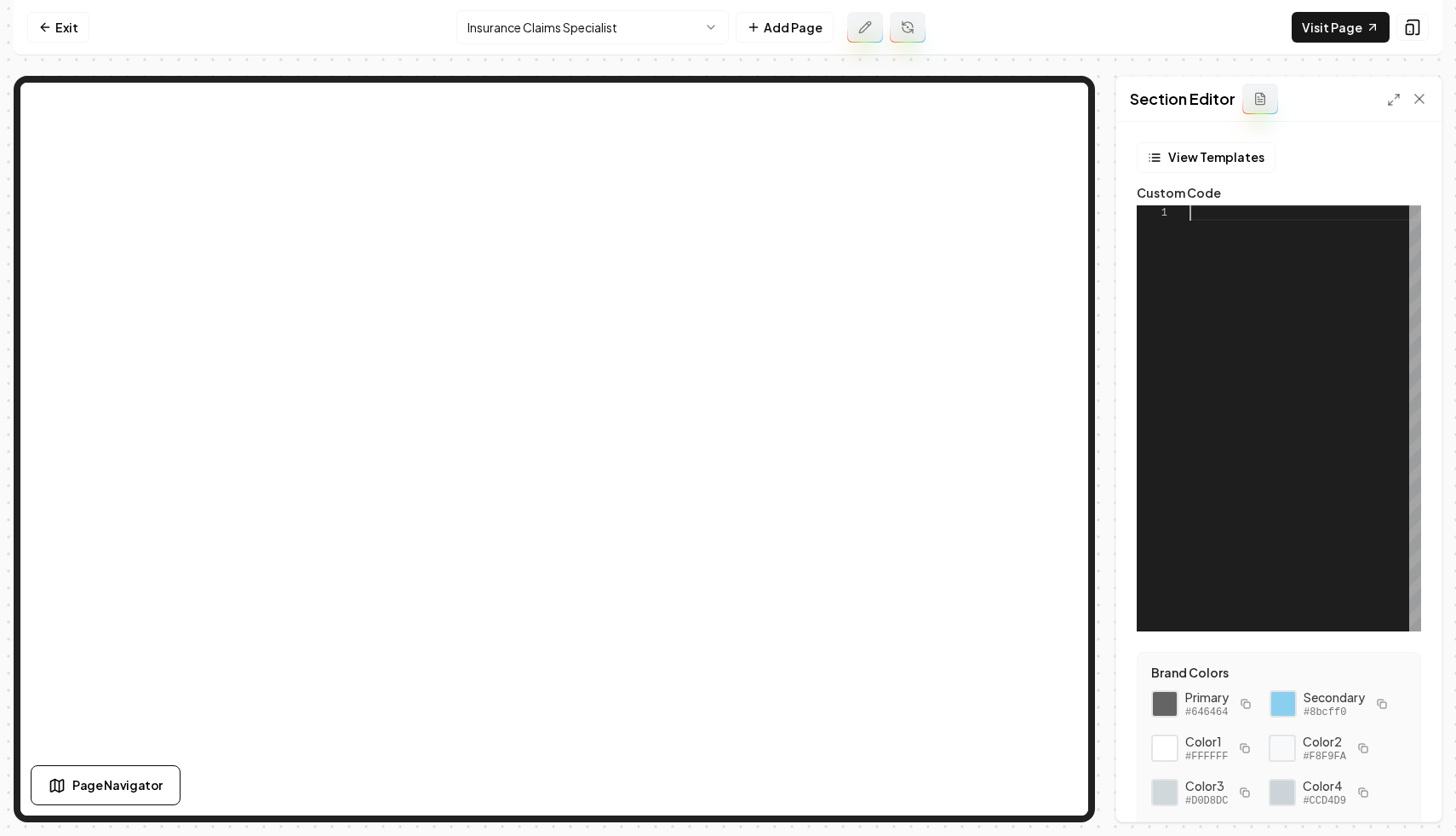
click at [1255, 385] on div at bounding box center [1305, 418] width 232 height 426
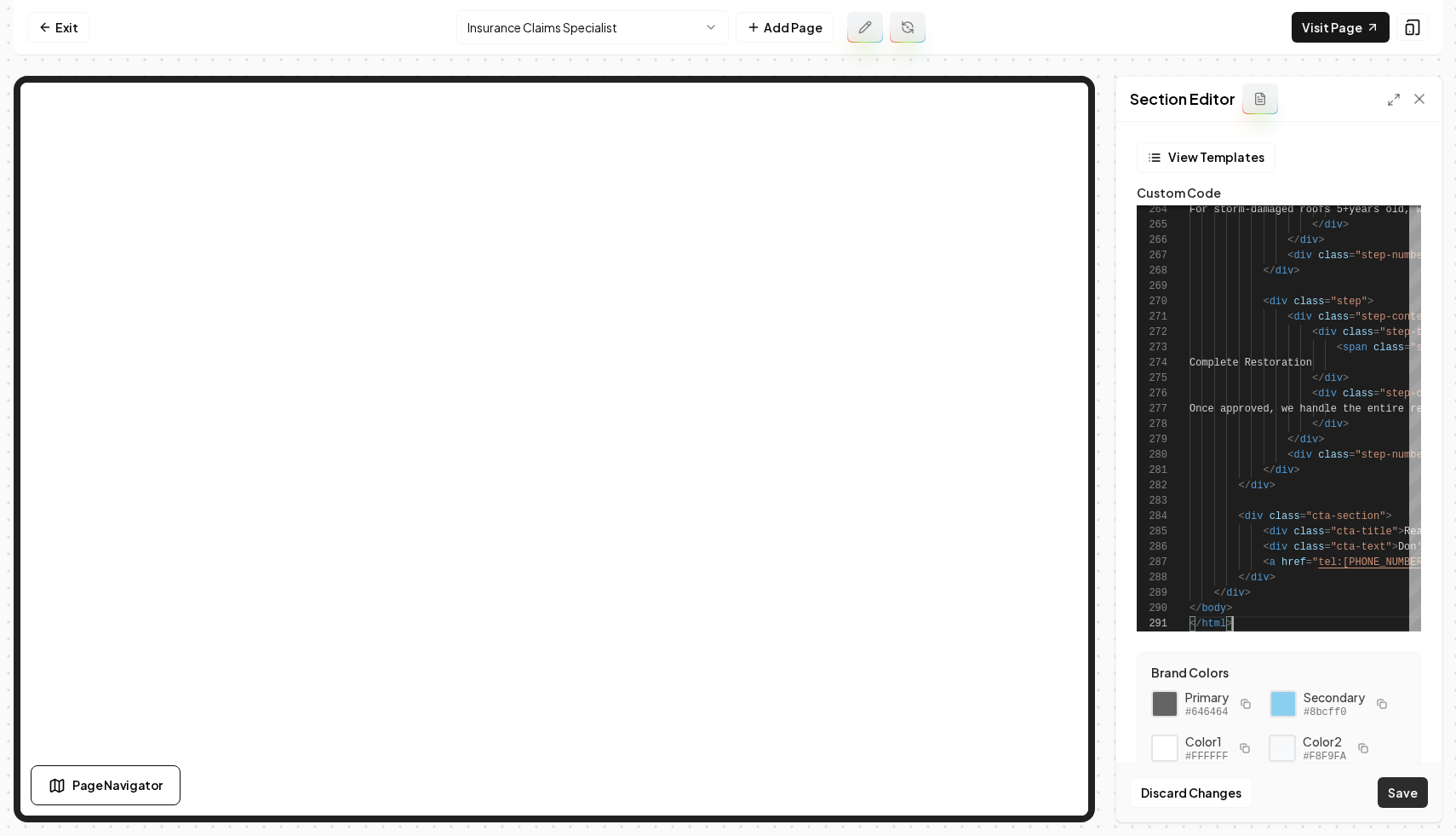
click at [1399, 784] on button "Save" at bounding box center [1403, 792] width 50 height 31
type textarea "**********"
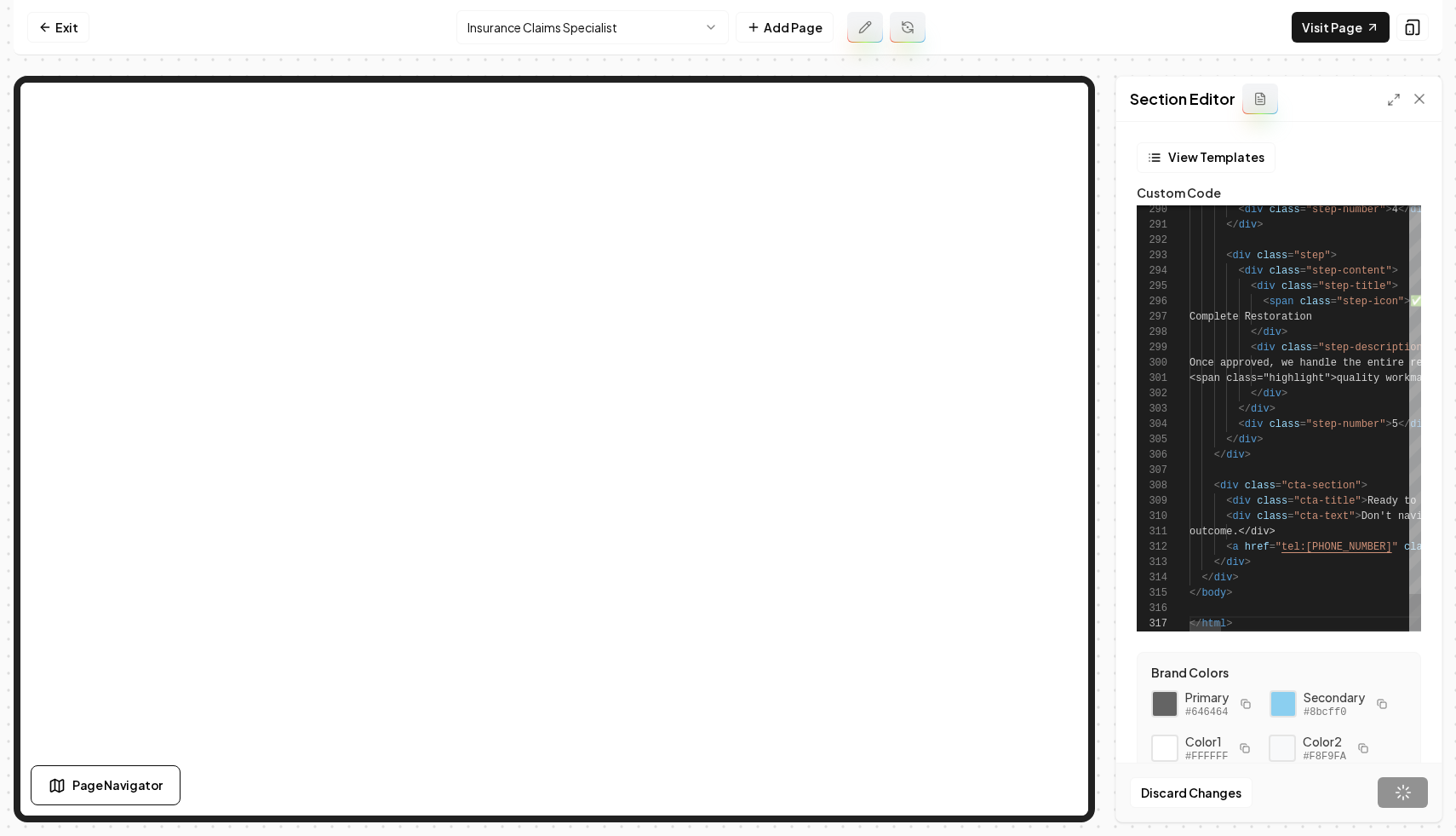
scroll to position [92, 43]
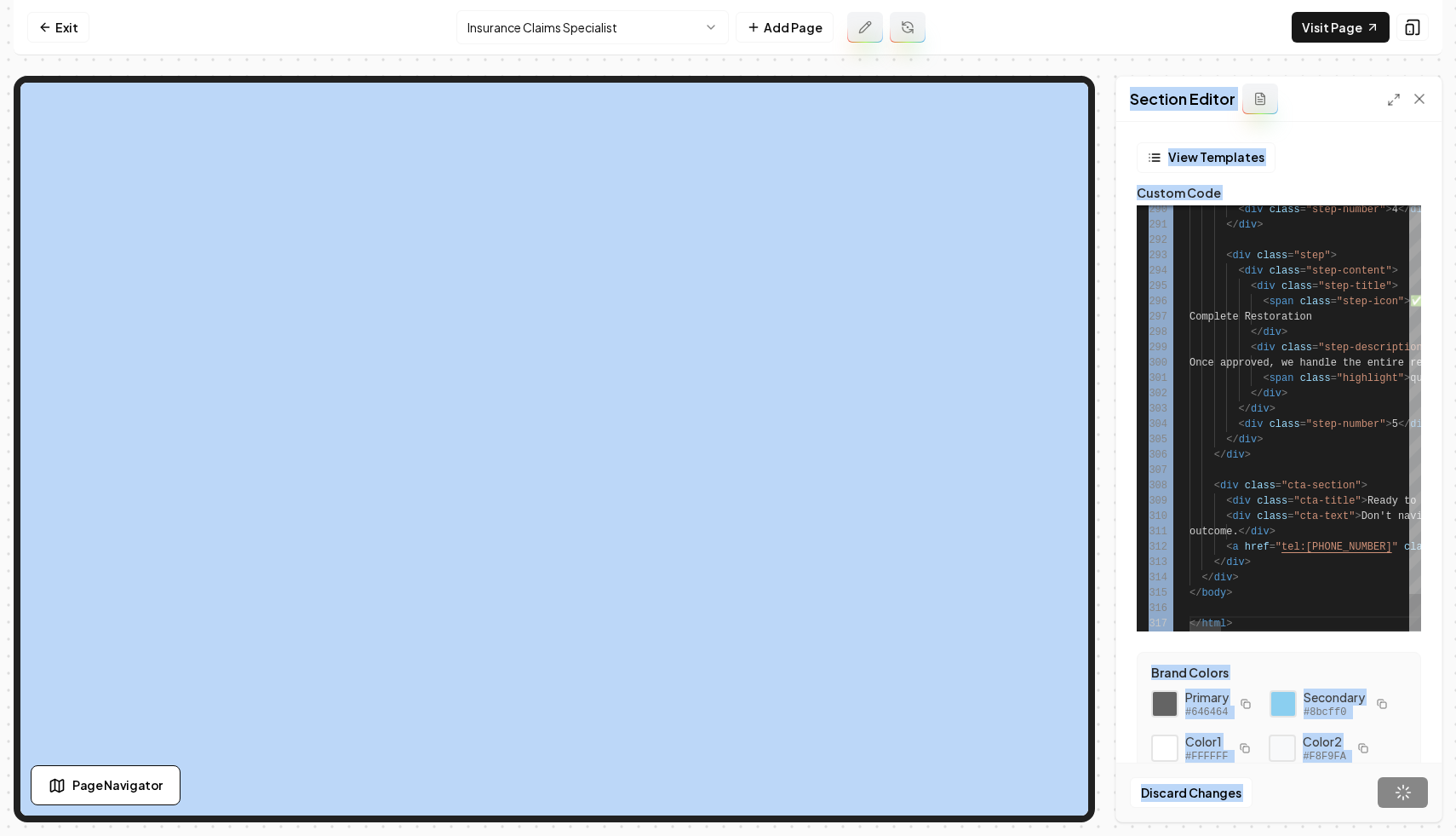
drag, startPoint x: 1399, startPoint y: 784, endPoint x: 1024, endPoint y: 742, distance: 377.3
click at [1088, 744] on div "Page Settings Section Editor View Templates Custom Code 290 291 292 293 294 295…" at bounding box center [728, 449] width 1429 height 746
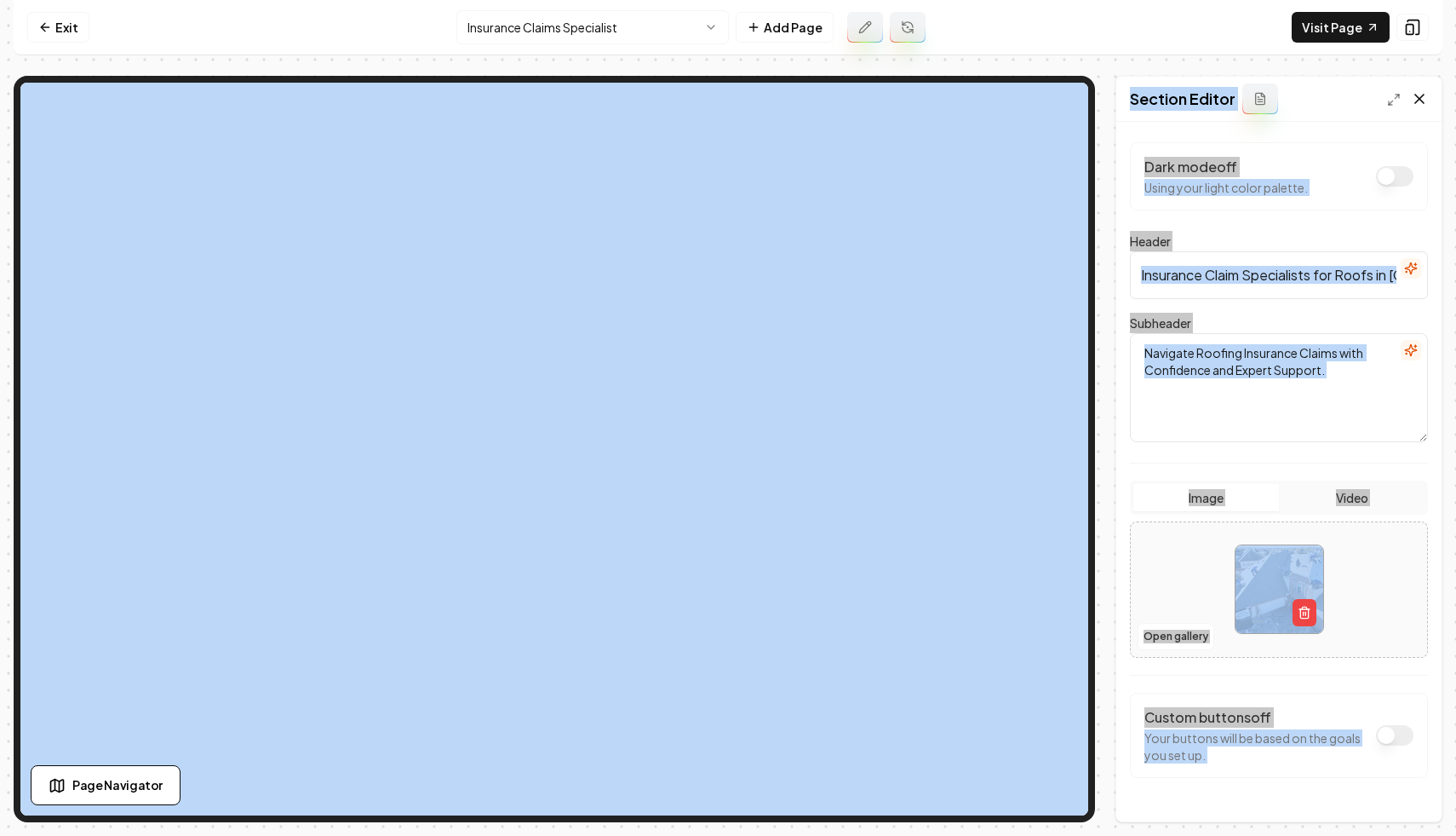
click at [1412, 99] on icon at bounding box center [1420, 99] width 17 height 17
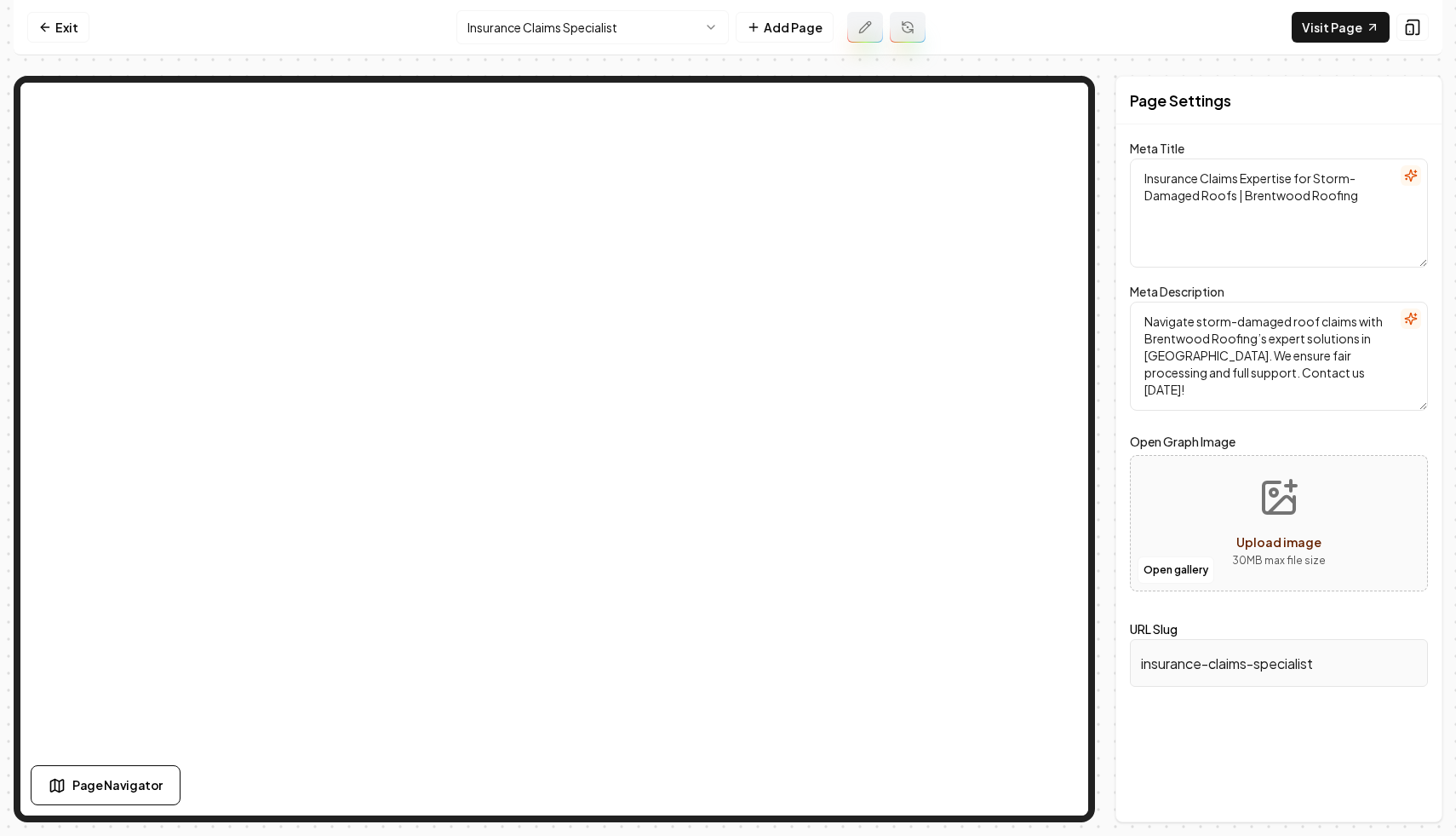
click at [1299, 712] on div "Page Settings Meta Title Insurance Claims Expertise for Storm-Damaged Roofs | B…" at bounding box center [1280, 449] width 327 height 746
